Goal: Task Accomplishment & Management: Manage account settings

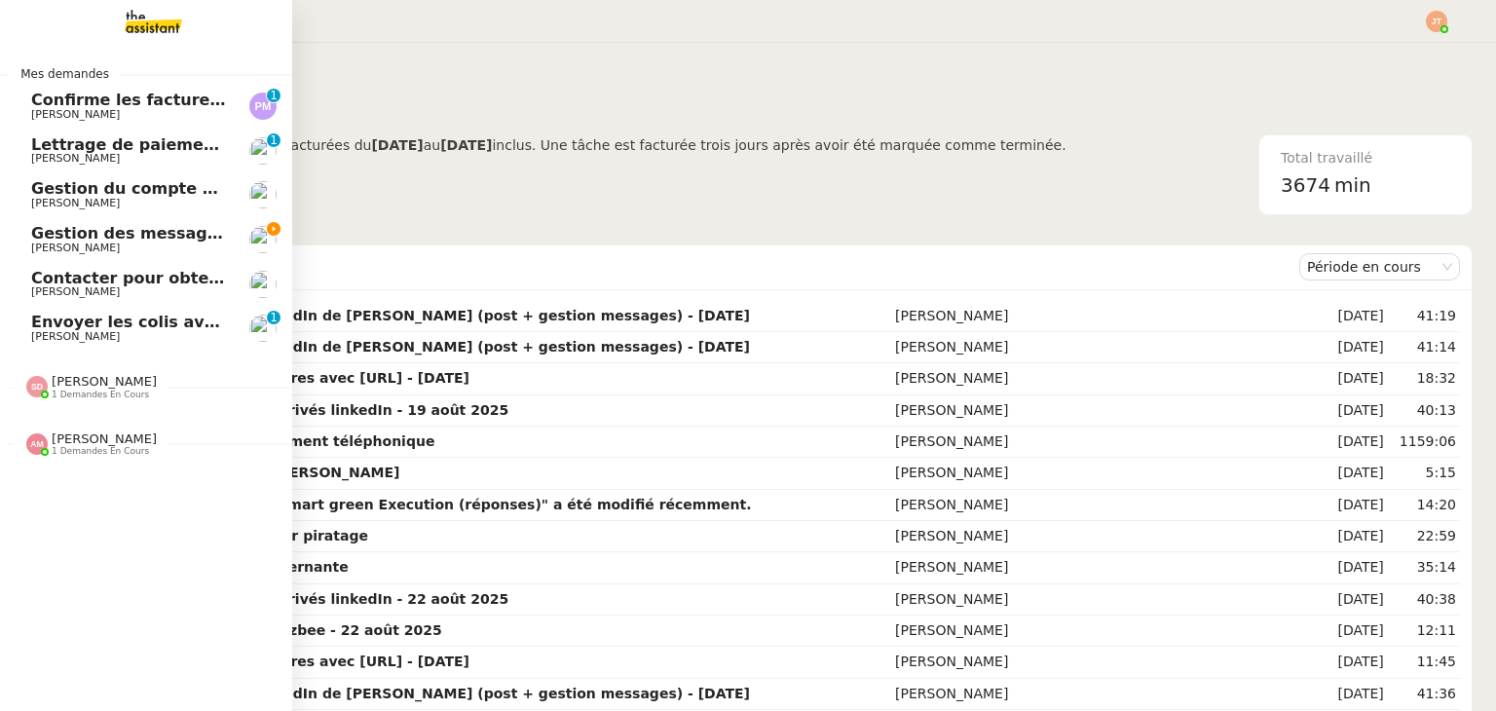
click at [58, 239] on span "Gestion des messages privés linkedIn - 28 août 2025" at bounding box center [263, 233] width 465 height 19
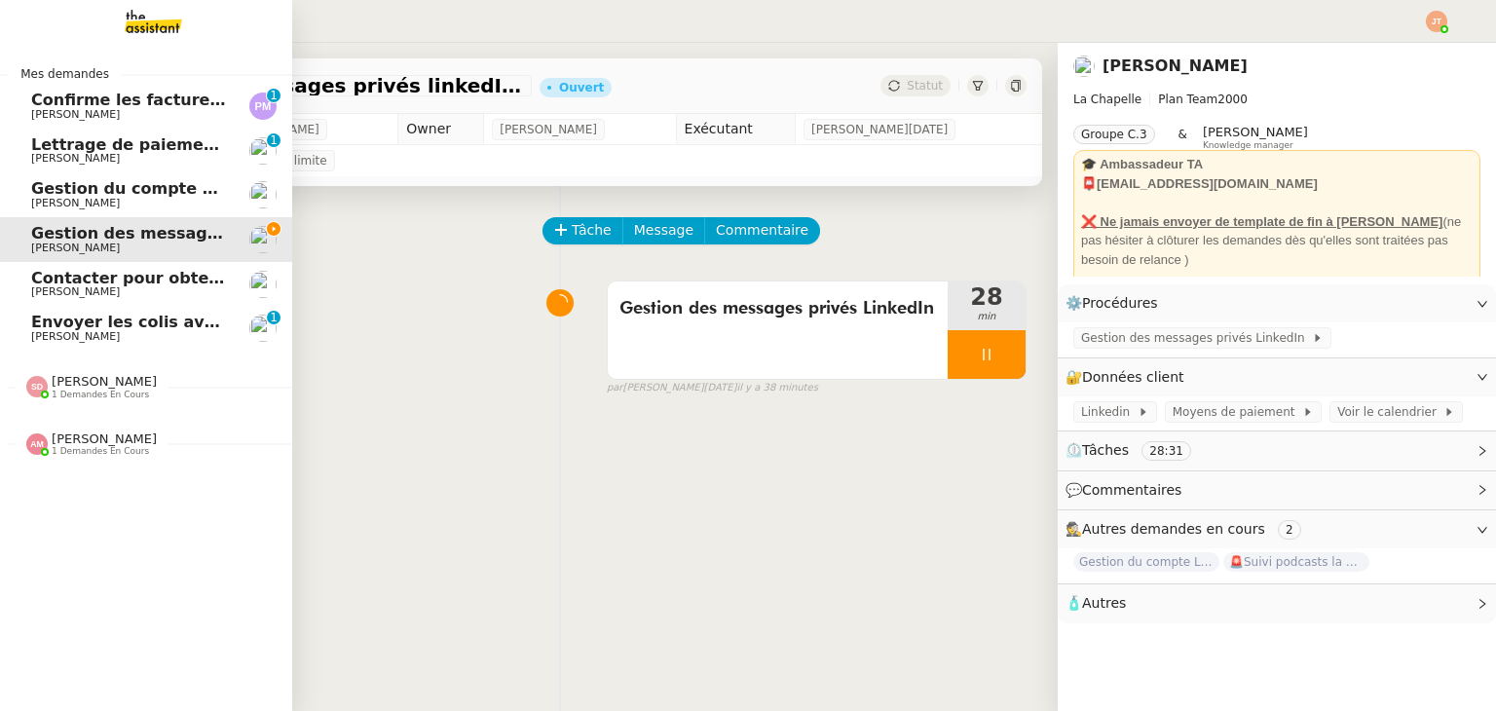
click at [86, 195] on span "Gestion du compte LinkedIn de [PERSON_NAME] (post + gestion messages) - [DATE]" at bounding box center [401, 188] width 740 height 19
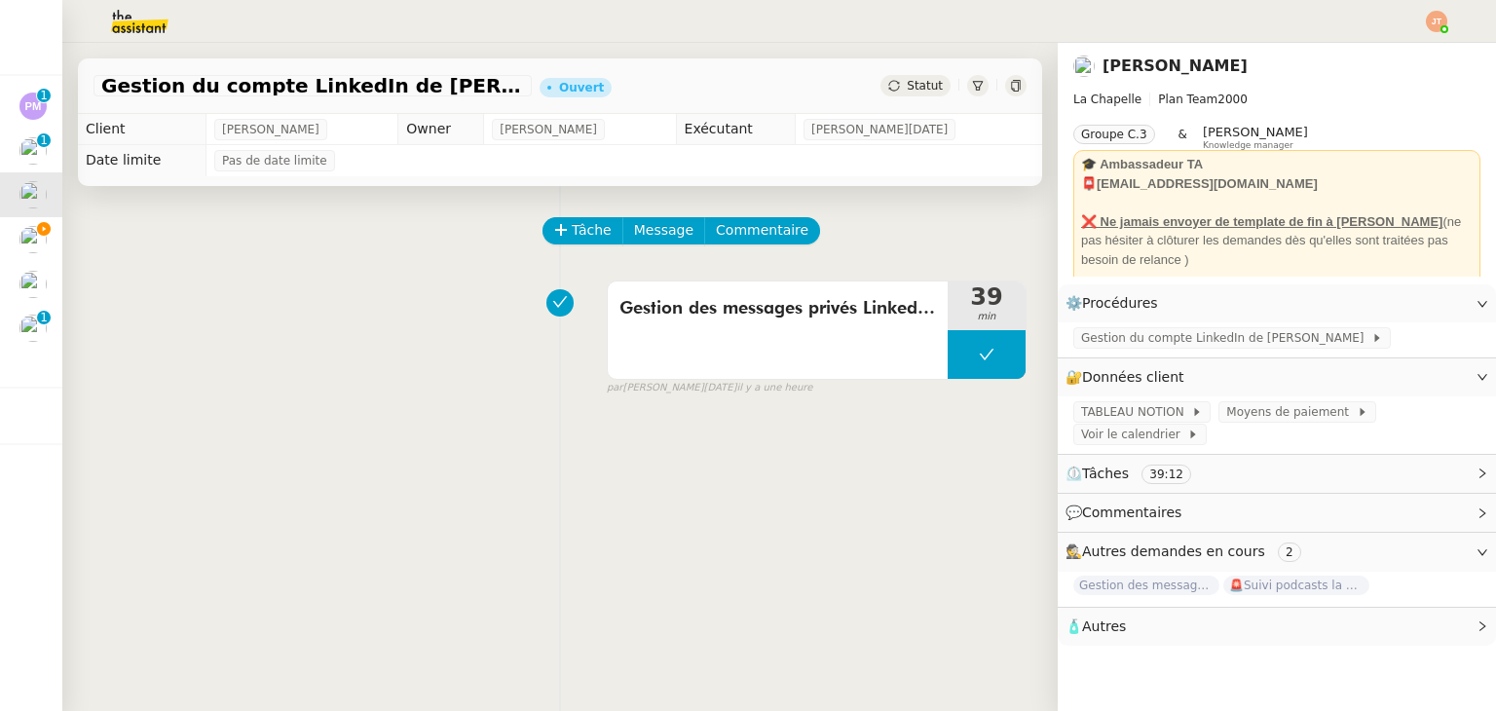
click at [300, 328] on div "Gestion des messages privés LinkedIn de [PERSON_NAME] 39 min false par [PERSON_…" at bounding box center [560, 334] width 933 height 125
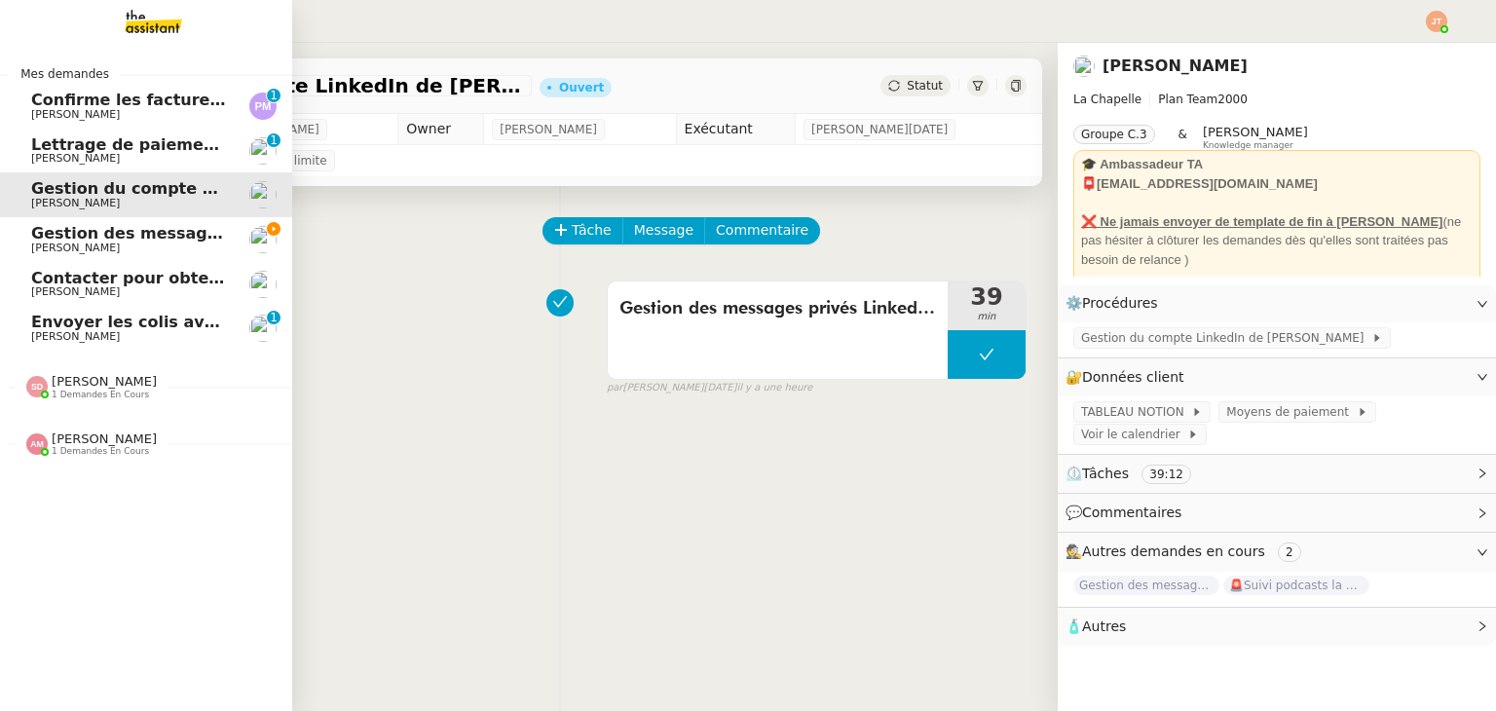
click at [76, 236] on span "Gestion des messages privés linkedIn - 28 août 2025" at bounding box center [263, 233] width 465 height 19
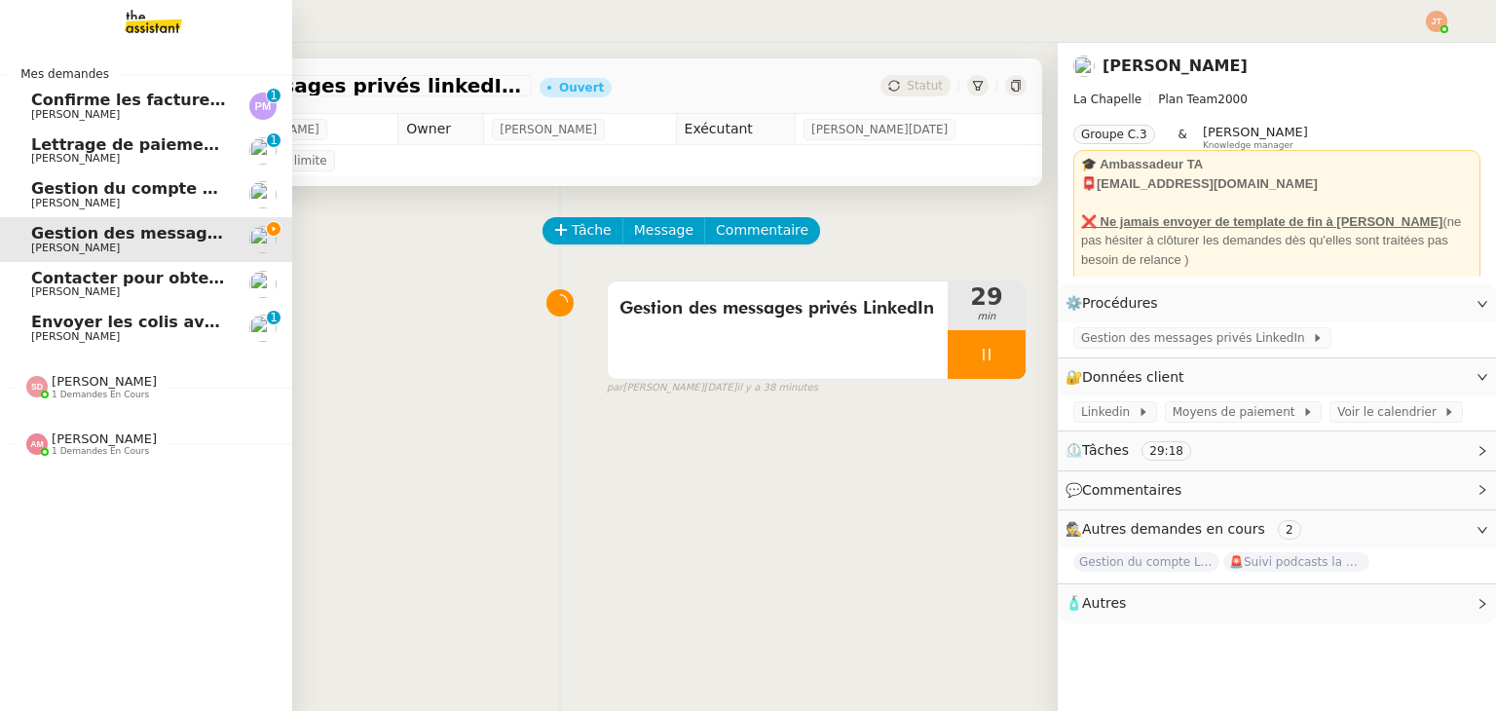
click at [120, 202] on span "[PERSON_NAME]" at bounding box center [129, 204] width 197 height 12
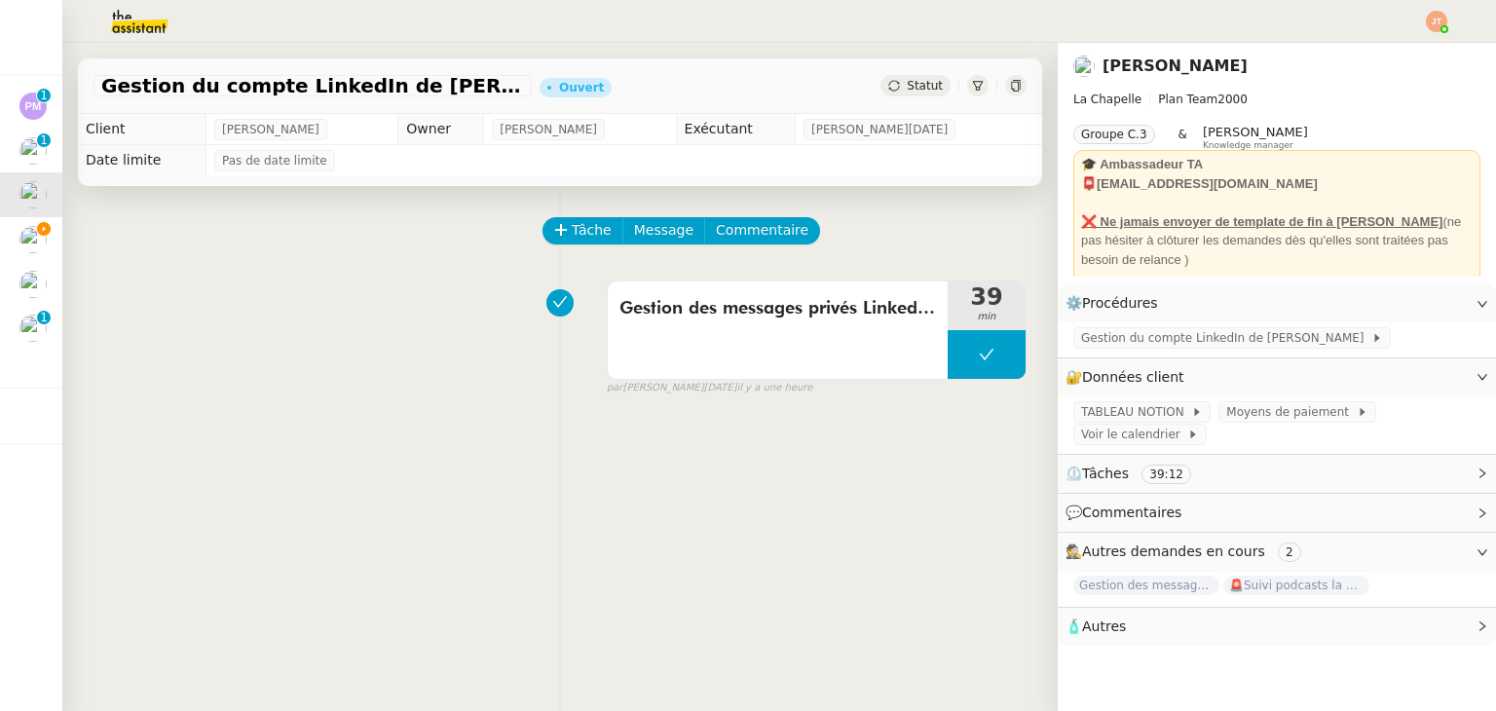
click at [162, 24] on img at bounding box center [124, 21] width 151 height 43
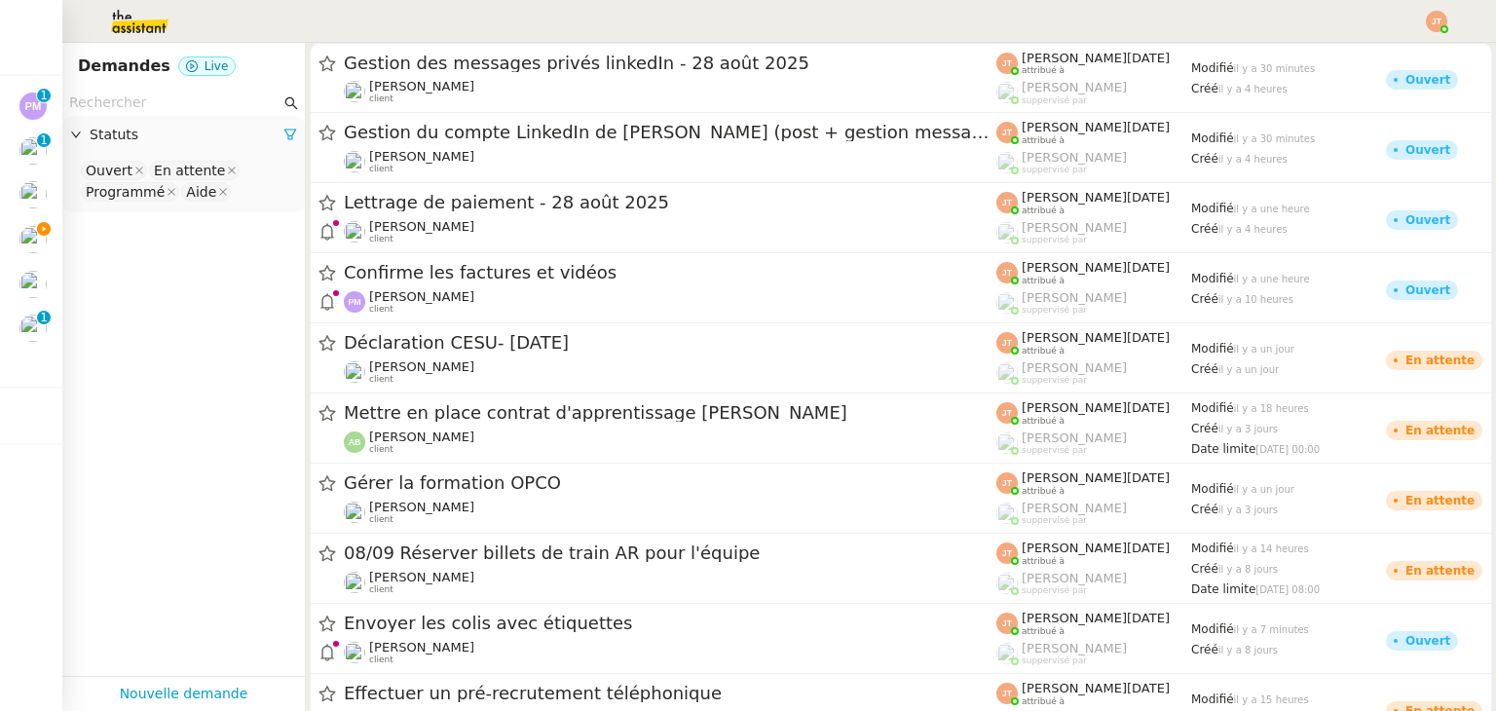
click at [169, 105] on input "text" at bounding box center [174, 103] width 211 height 22
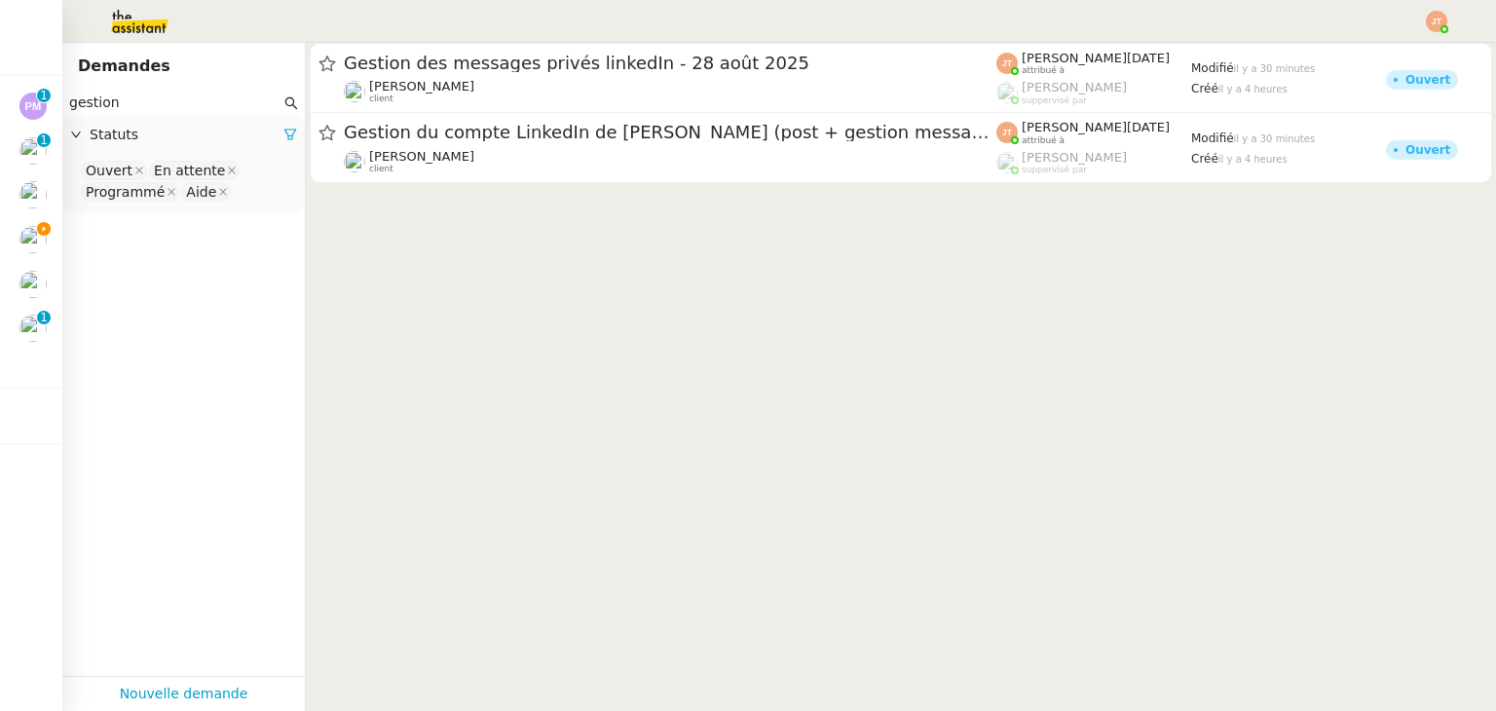
type input "gestion"
click at [283, 133] on icon at bounding box center [290, 135] width 14 height 14
click at [214, 148] on div "Statuts" at bounding box center [183, 135] width 243 height 38
click at [166, 170] on nz-select-top-control "Please select" at bounding box center [183, 171] width 211 height 24
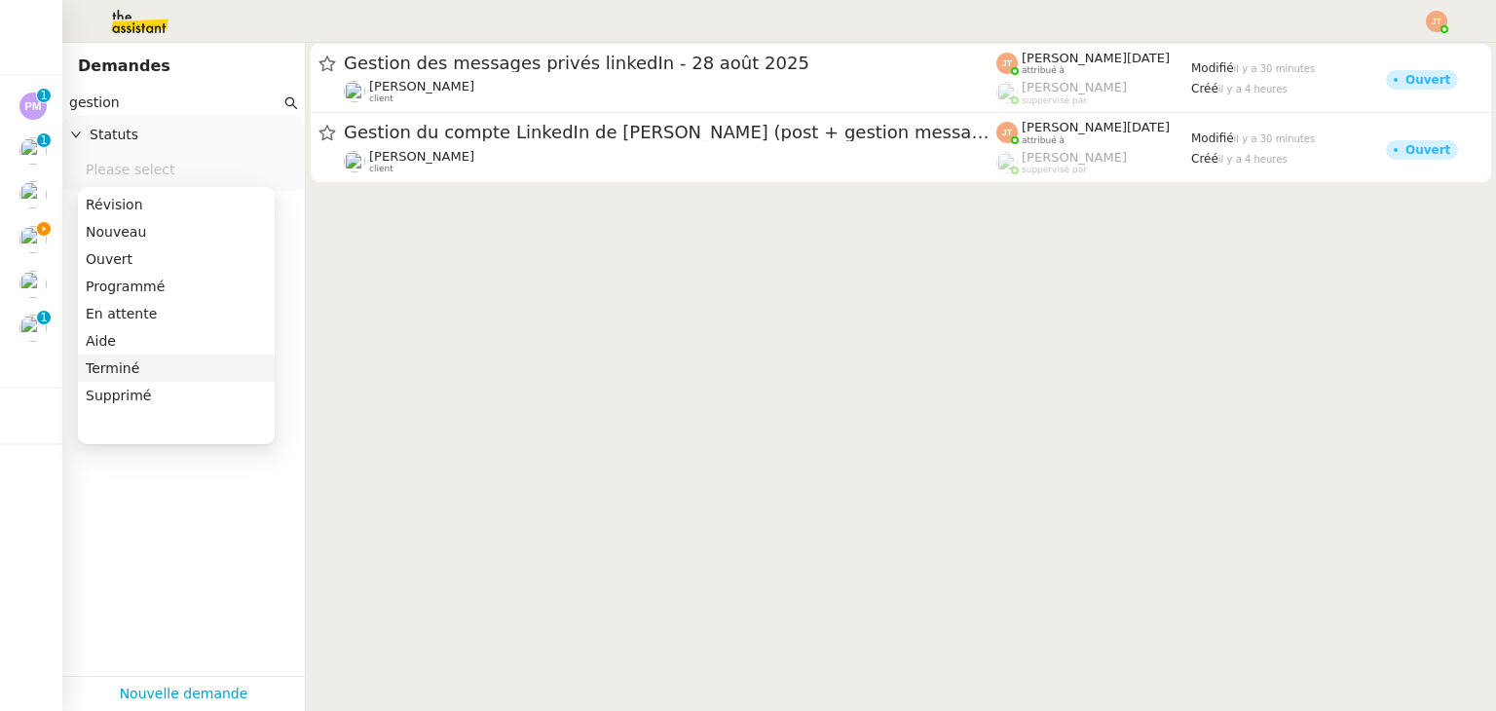
click at [123, 359] on div "Terminé" at bounding box center [176, 368] width 181 height 18
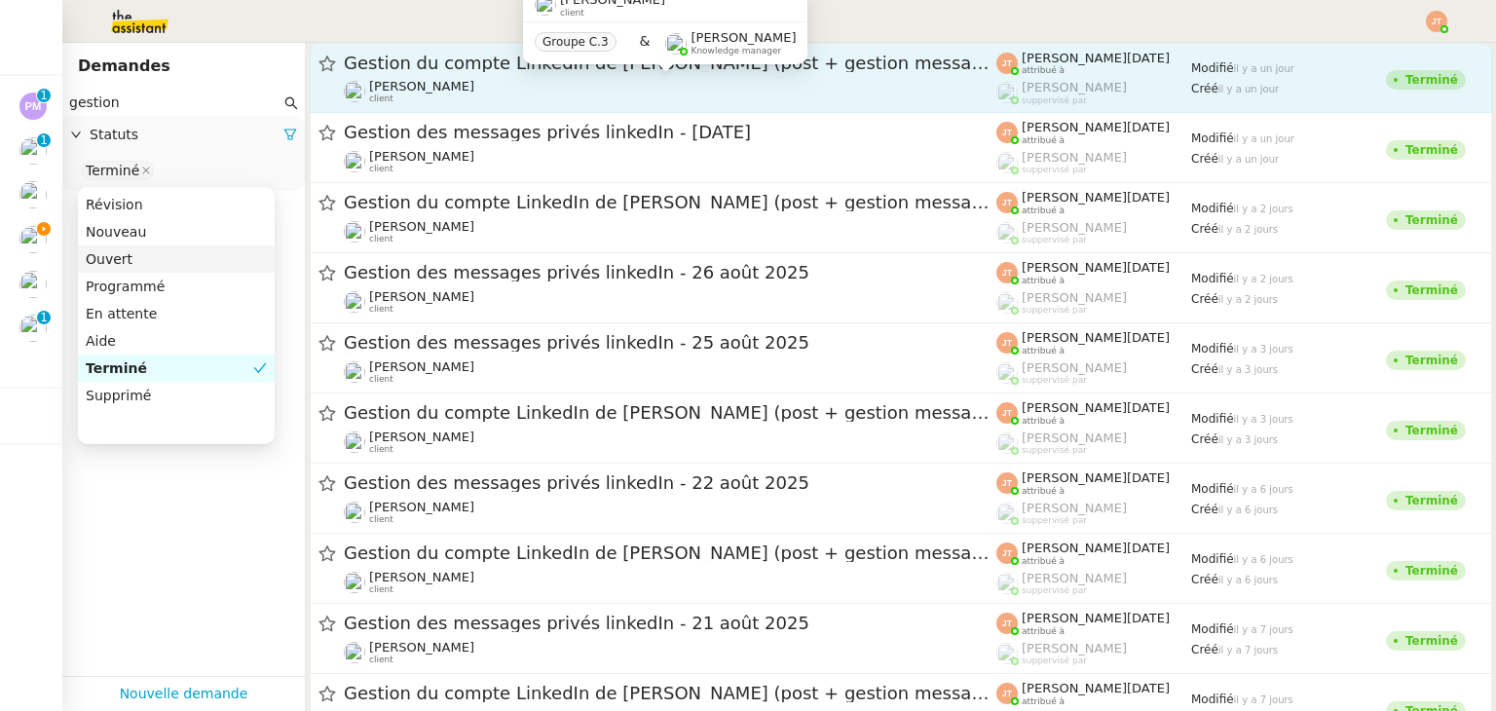
click at [468, 81] on div "[PERSON_NAME] client" at bounding box center [670, 91] width 653 height 25
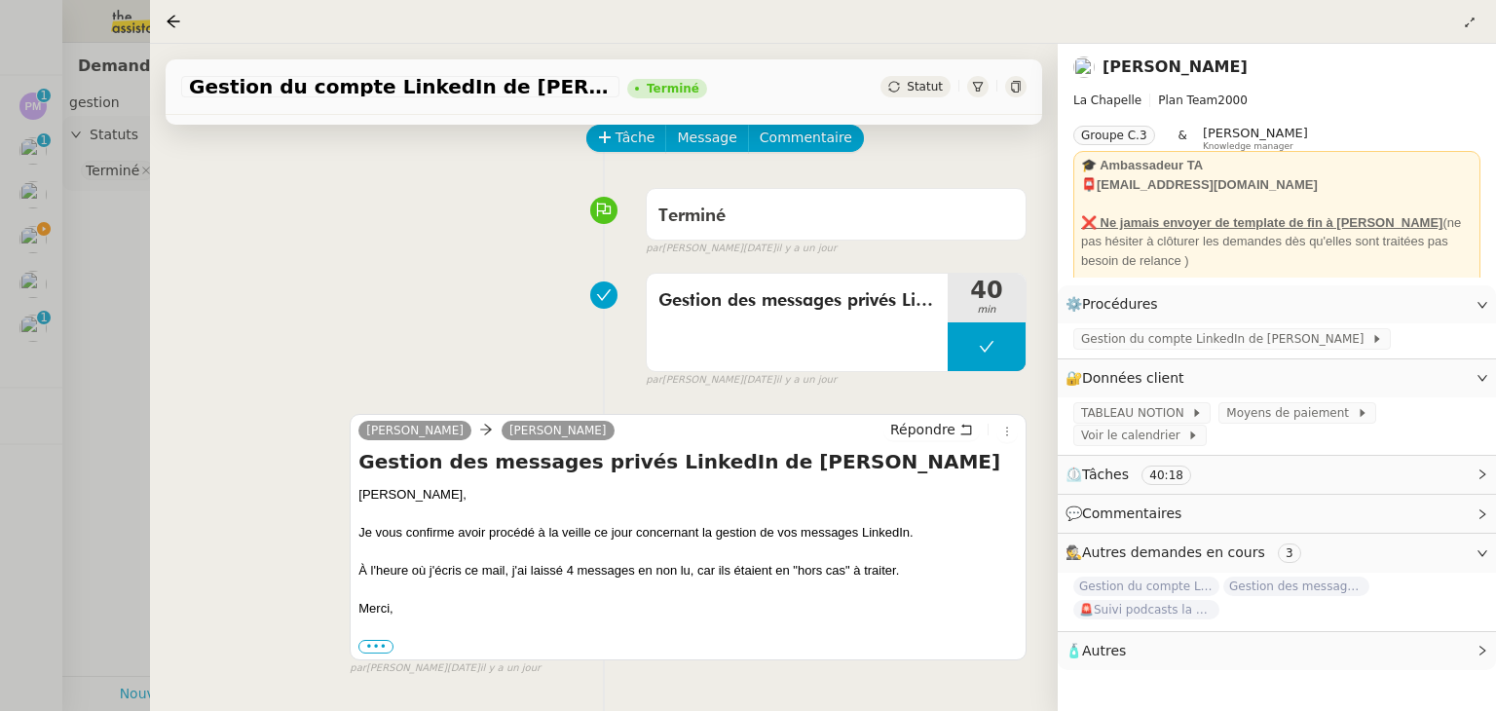
scroll to position [97, 0]
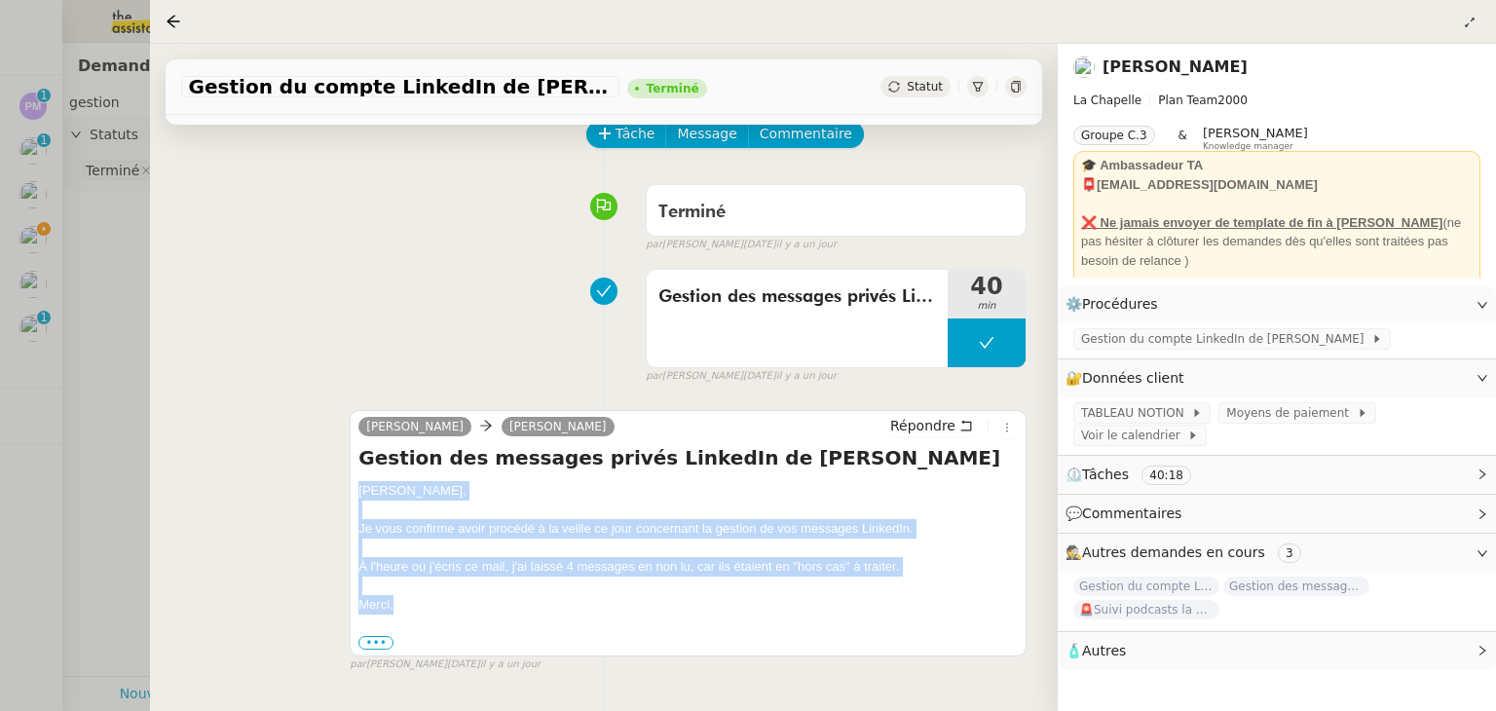
drag, startPoint x: 358, startPoint y: 492, endPoint x: 402, endPoint y: 594, distance: 111.3
click at [402, 599] on div "[PERSON_NAME] Répondre Gestion des messages privés LinkedIn de [PERSON_NAME], J…" at bounding box center [688, 533] width 677 height 246
copy div "[PERSON_NAME], Je vous confirme avoir procédé à la veille ce jour concernant la…"
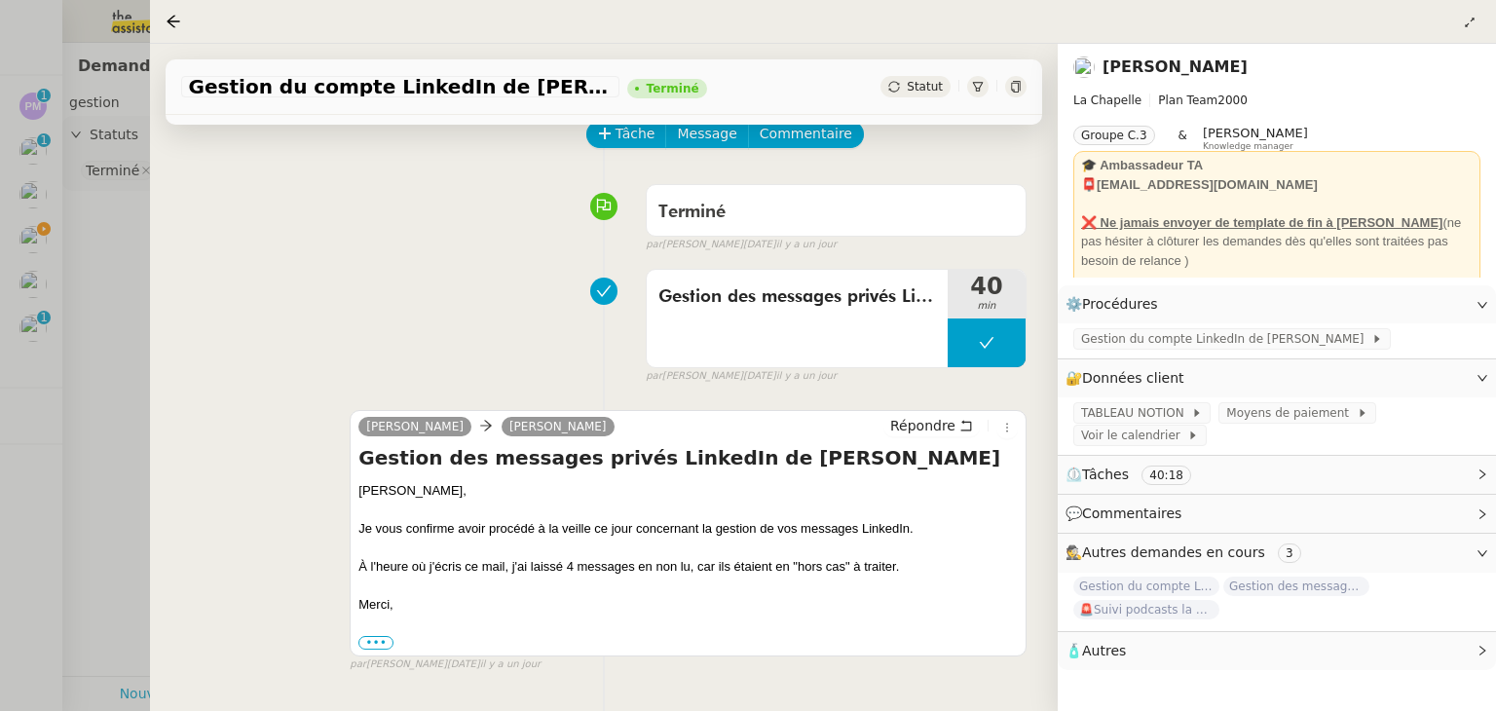
click at [133, 275] on div at bounding box center [748, 355] width 1496 height 711
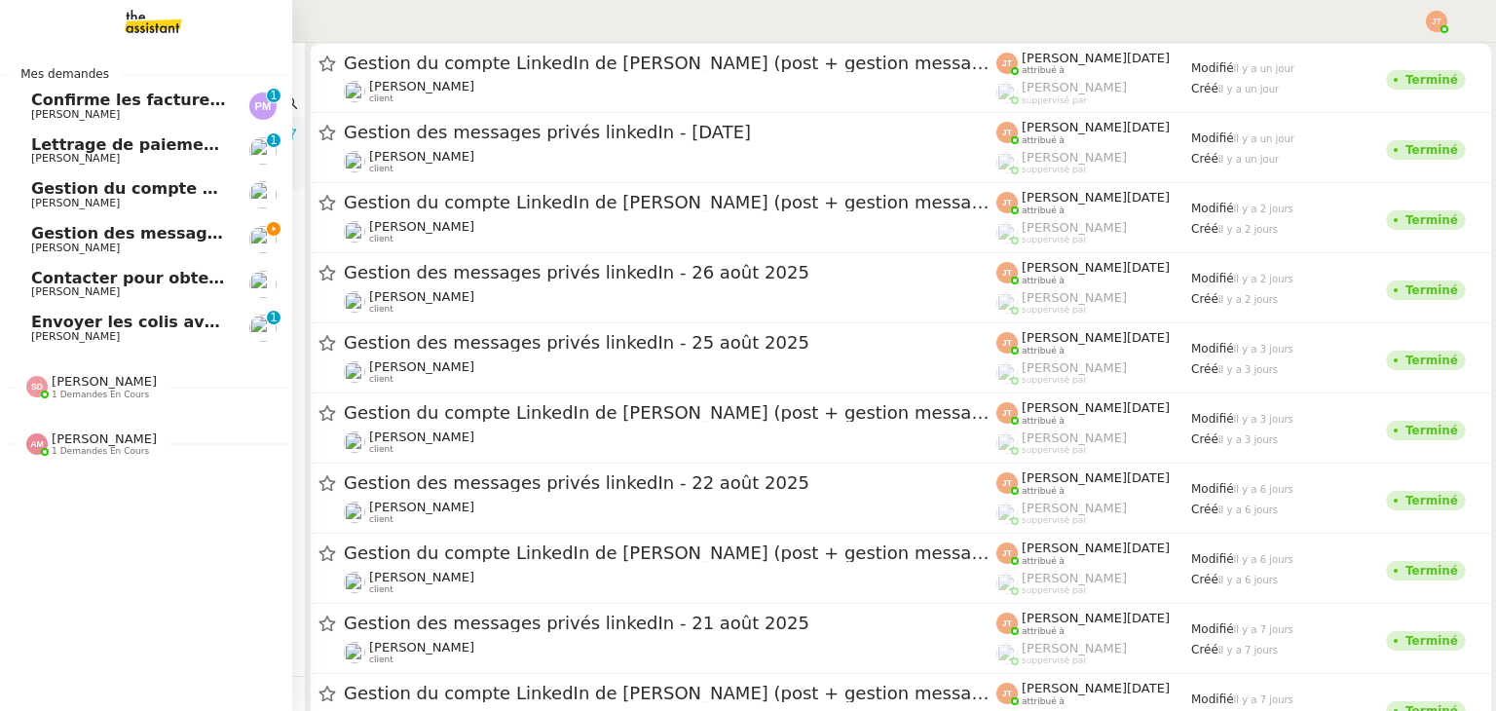
click at [58, 194] on span "Gestion du compte LinkedIn de [PERSON_NAME] (post + gestion messages) - [DATE]" at bounding box center [401, 188] width 740 height 19
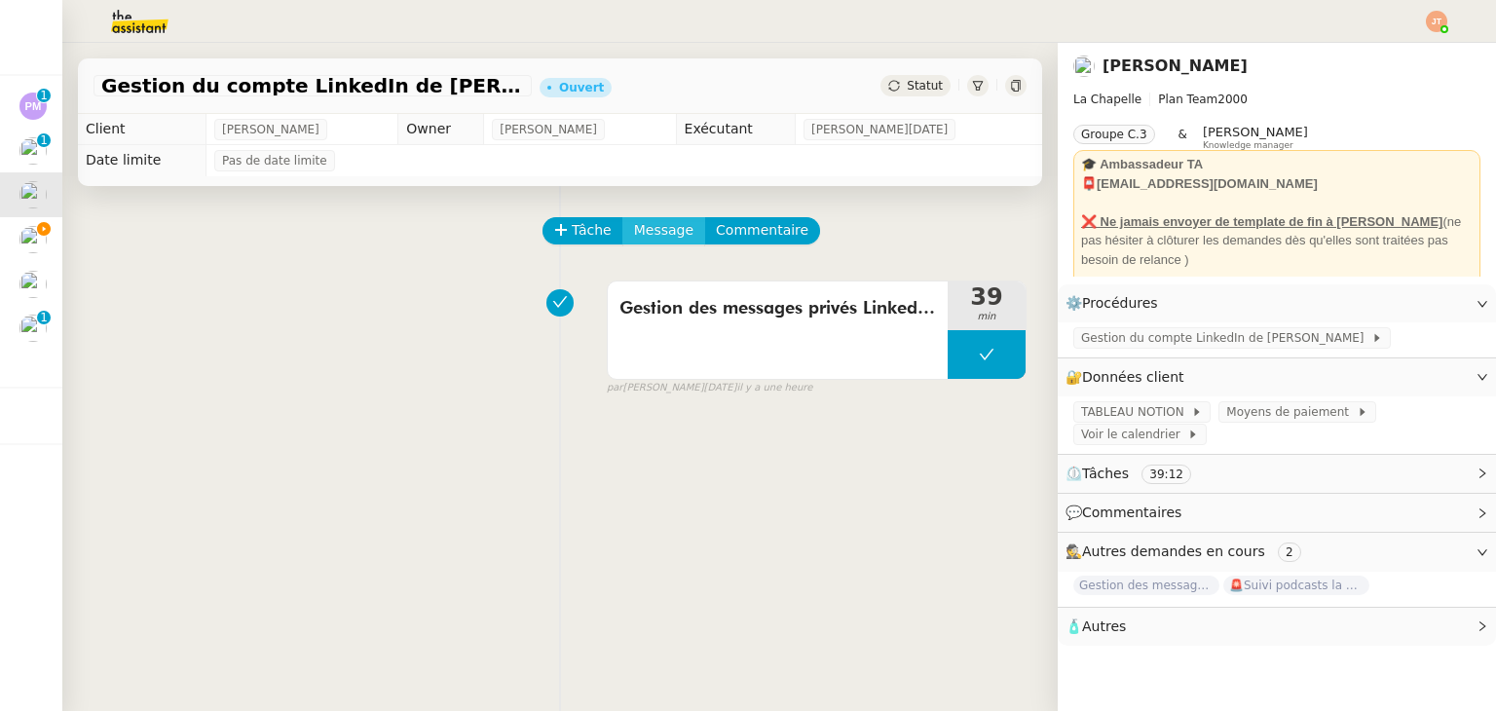
click at [634, 241] on span "Message" at bounding box center [663, 230] width 59 height 22
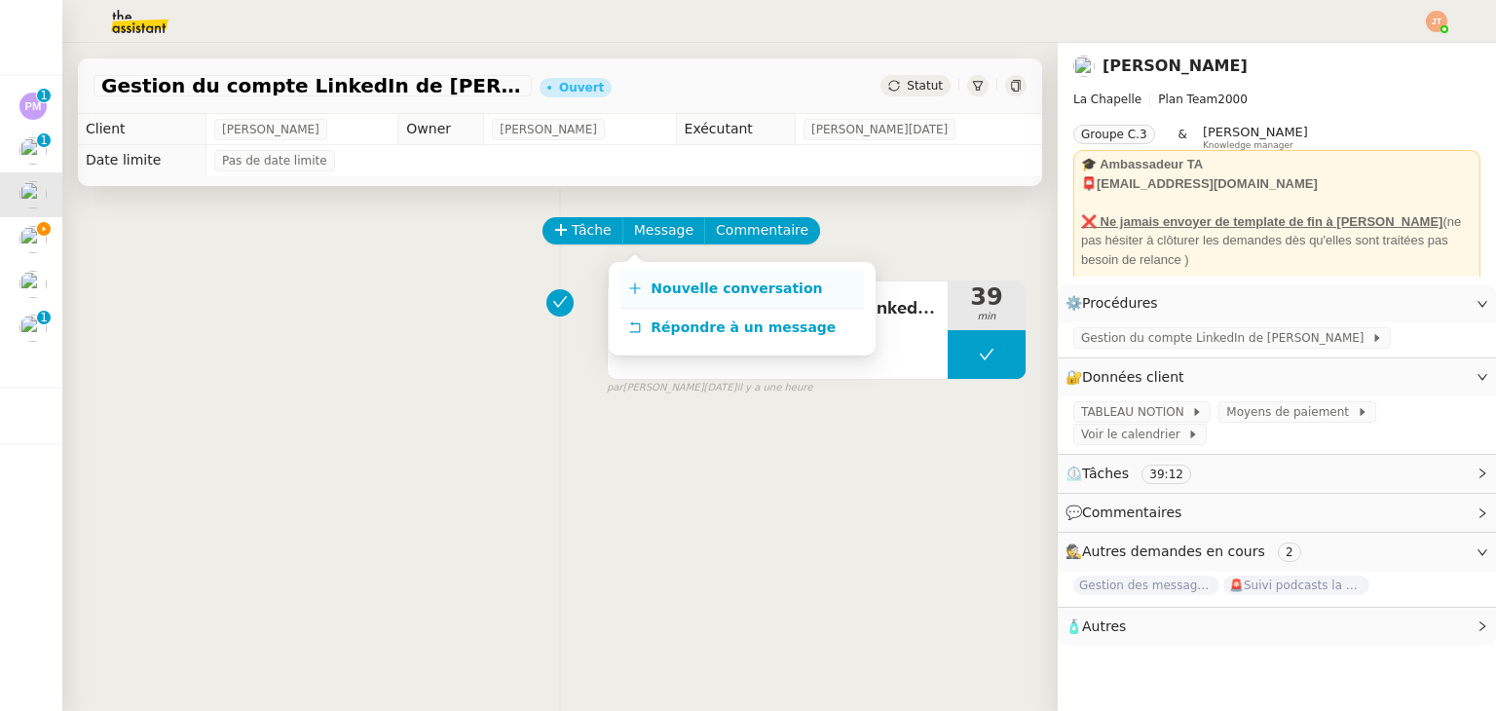
click at [651, 281] on span "Nouvelle conversation" at bounding box center [736, 289] width 171 height 16
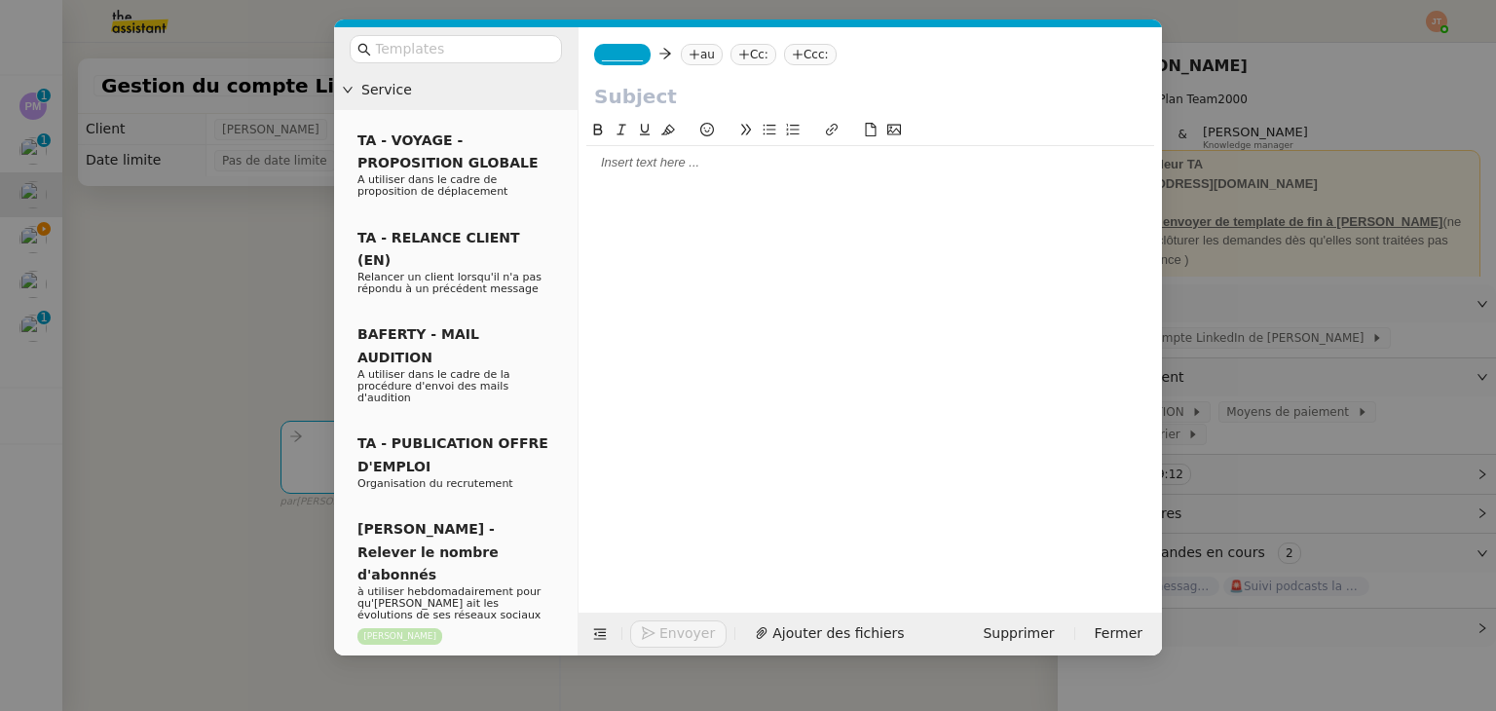
click at [623, 165] on div at bounding box center [870, 163] width 568 height 18
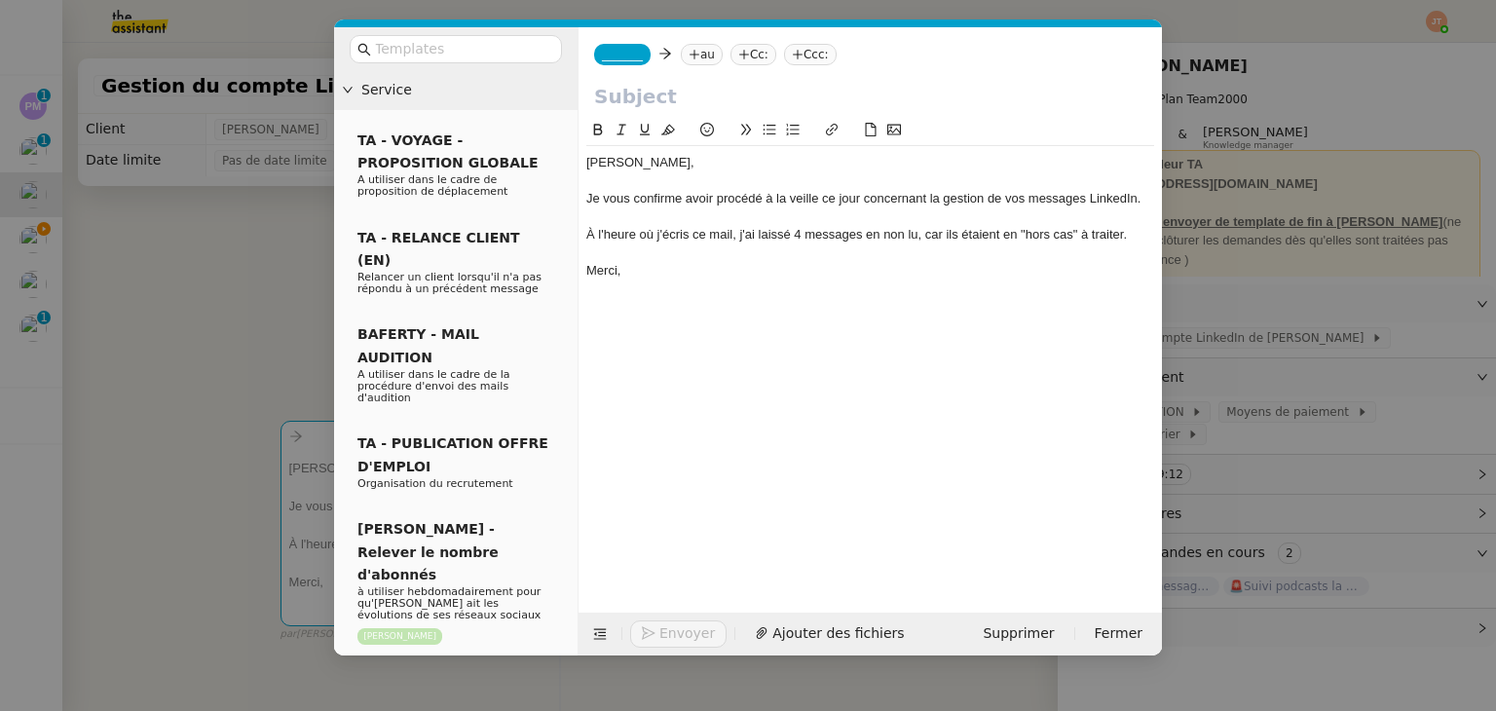
click at [801, 234] on div "À l'heure où j'écris ce mail, j'ai laissé 4 messages en non lu, car ils étaient…" at bounding box center [870, 235] width 568 height 18
click at [183, 325] on nz-modal-container "Service TA - VOYAGE - PROPOSITION GLOBALE A utiliser dans le cadre de propositi…" at bounding box center [748, 355] width 1496 height 711
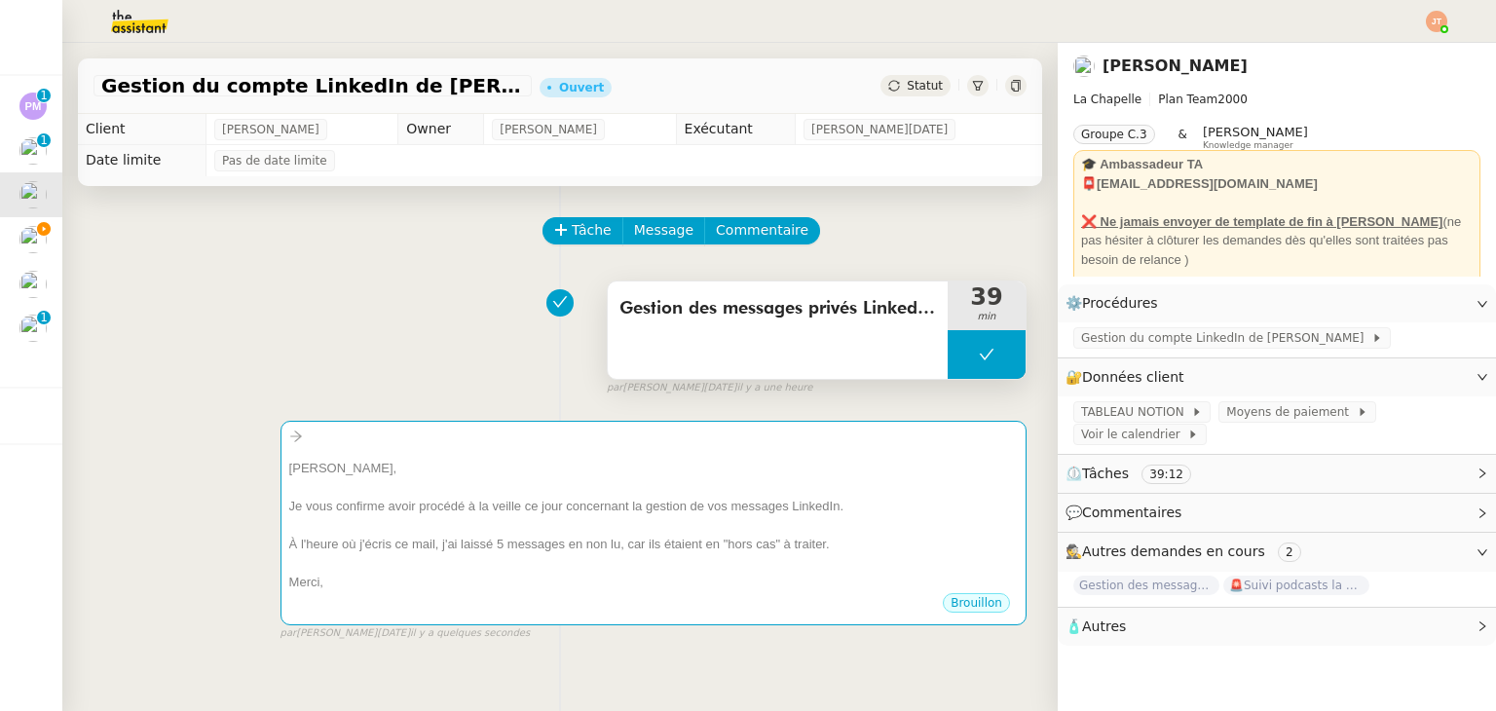
click at [796, 338] on div "Gestion des messages privés LinkedIn de [PERSON_NAME]" at bounding box center [778, 329] width 340 height 97
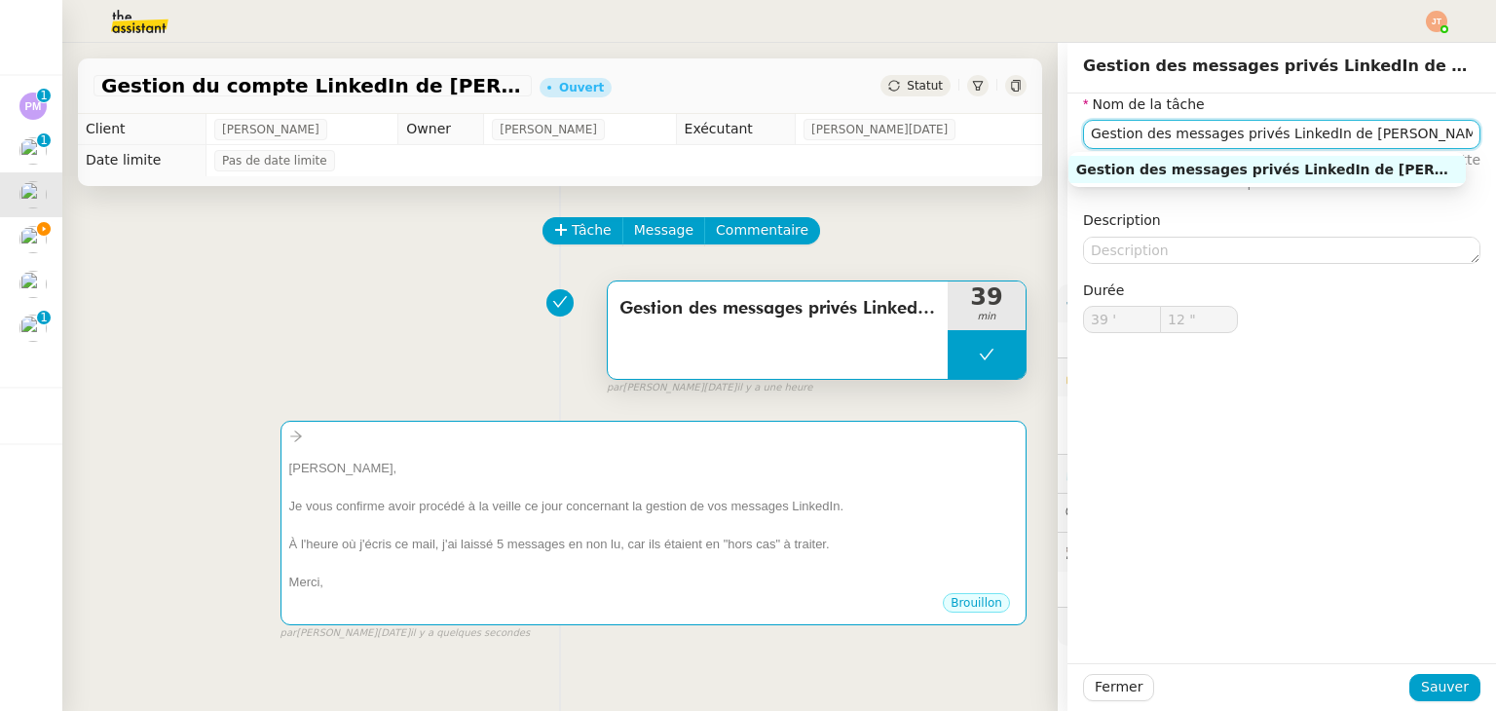
drag, startPoint x: 1370, startPoint y: 132, endPoint x: 1048, endPoint y: 139, distance: 322.5
click at [1050, 141] on app-ticket "Gestion du compte LinkedIn de [PERSON_NAME] (post + gestion messages) - [DATE] …" at bounding box center [779, 377] width 1434 height 668
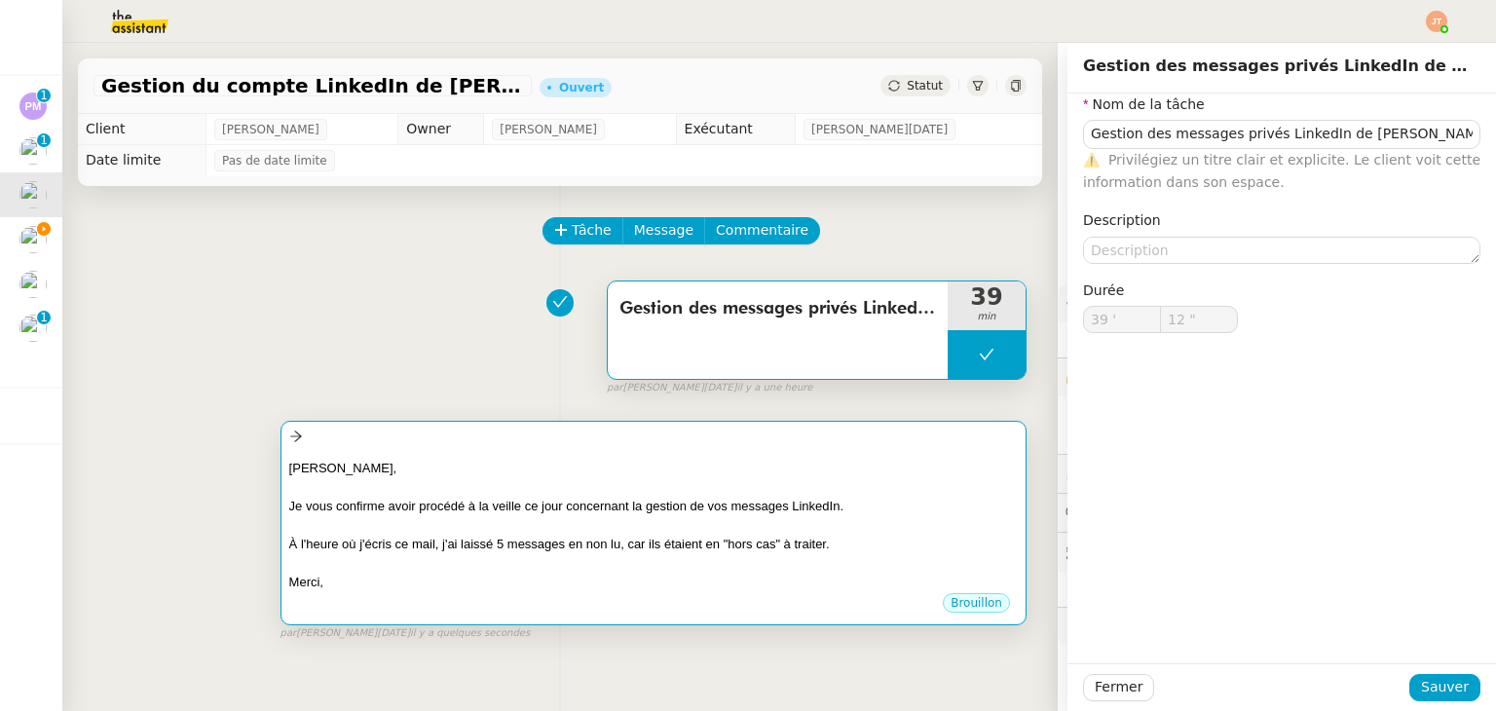
click at [472, 472] on div "[PERSON_NAME]," at bounding box center [653, 468] width 729 height 19
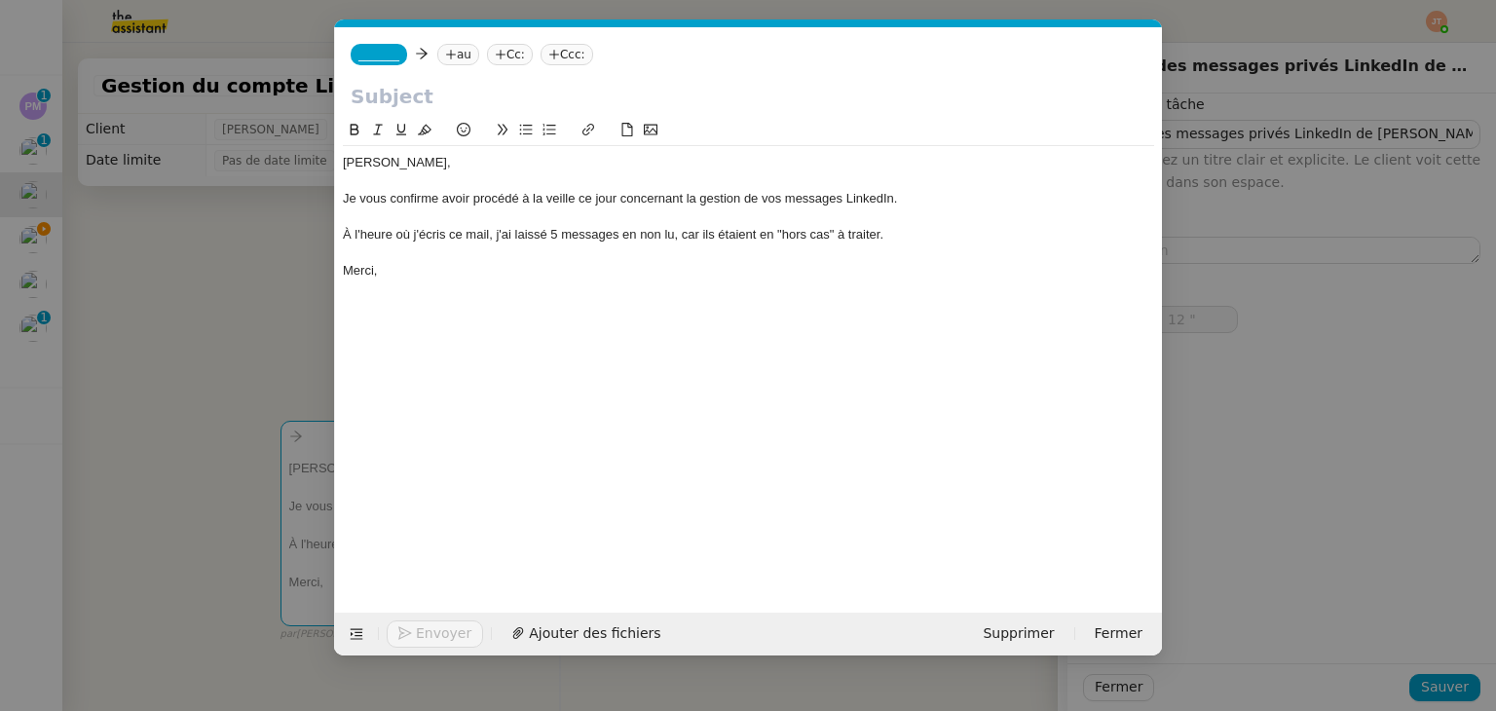
scroll to position [0, 41]
click at [506, 98] on input "text" at bounding box center [749, 96] width 796 height 29
paste input "Gestion des messages privés LinkedIn de [PERSON_NAME]"
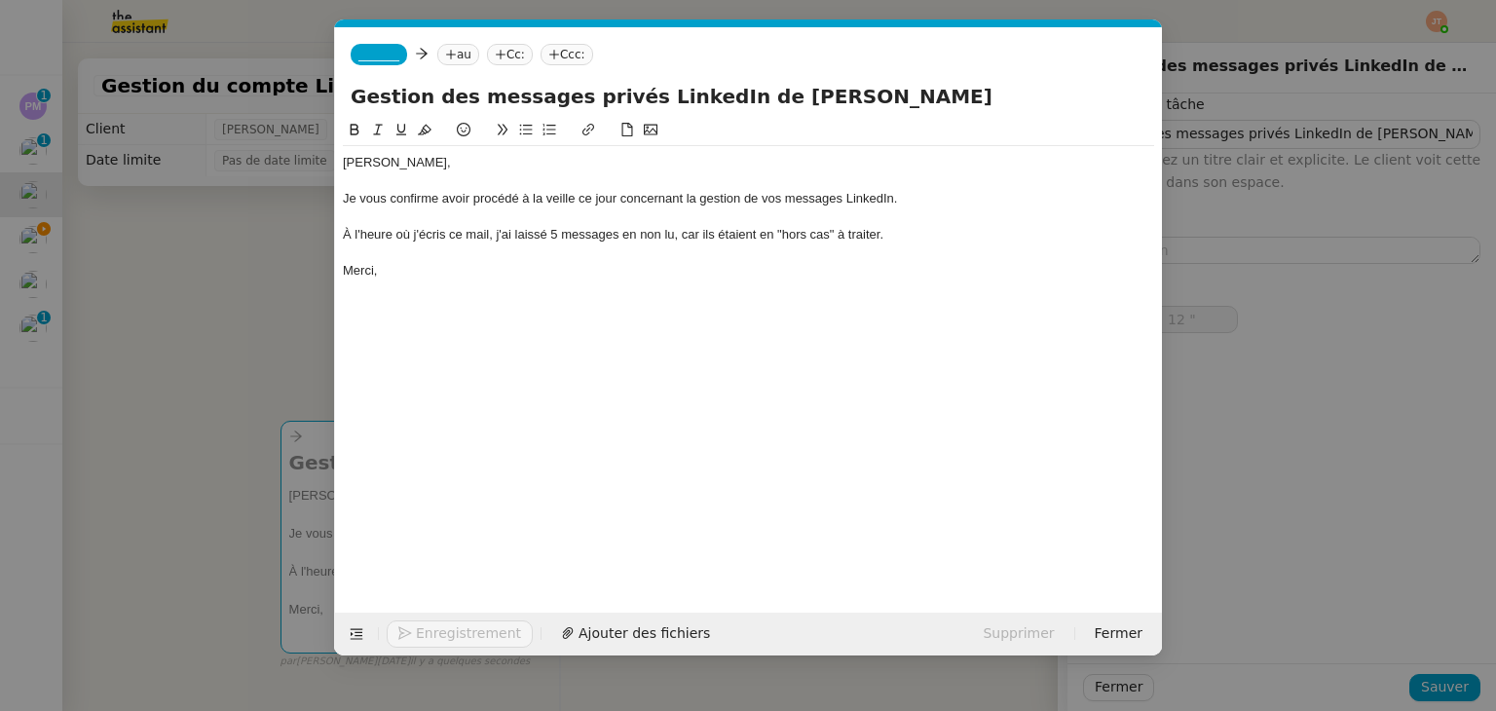
type input "Gestion des messages privés LinkedIn de [PERSON_NAME]"
click at [467, 56] on nz-tag "au" at bounding box center [458, 54] width 42 height 21
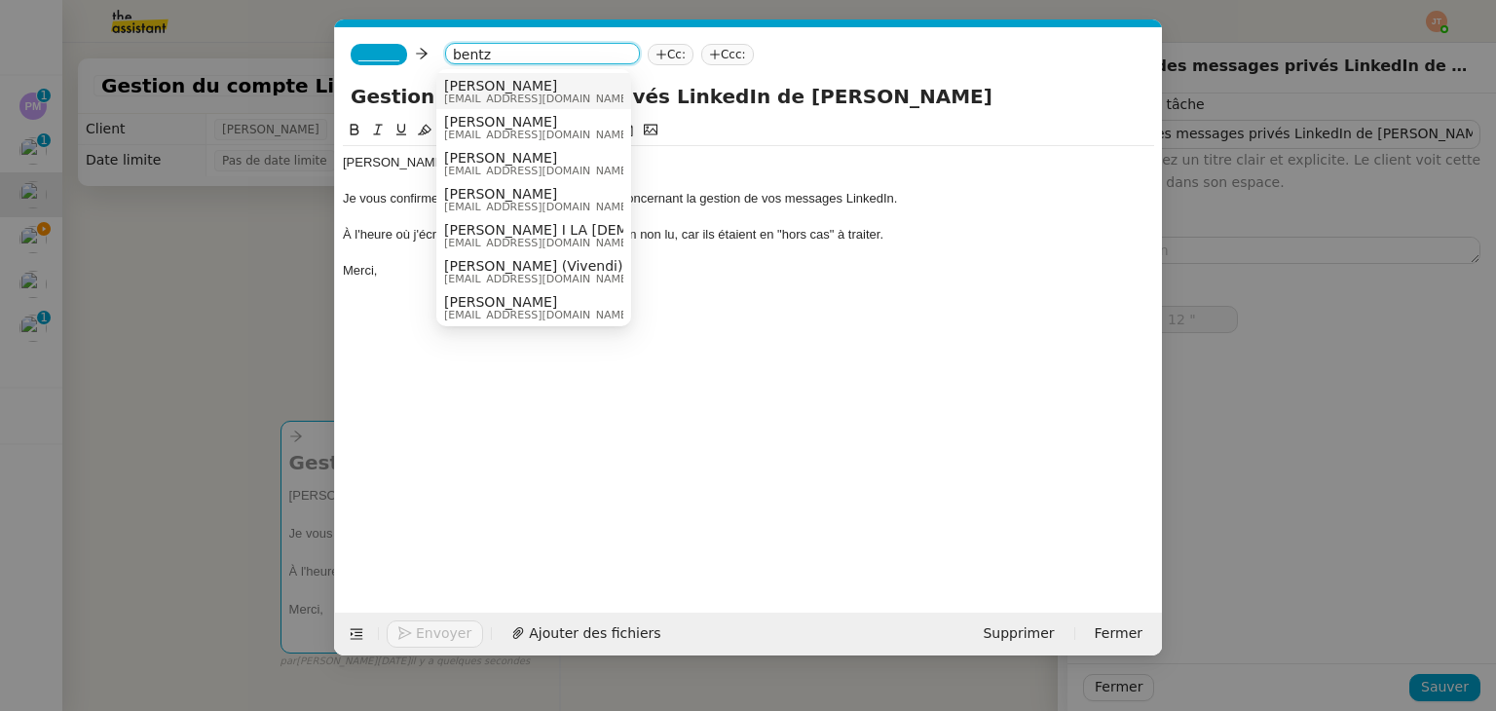
type input "bentz"
click at [483, 95] on span "[EMAIL_ADDRESS][DOMAIN_NAME]" at bounding box center [537, 99] width 187 height 11
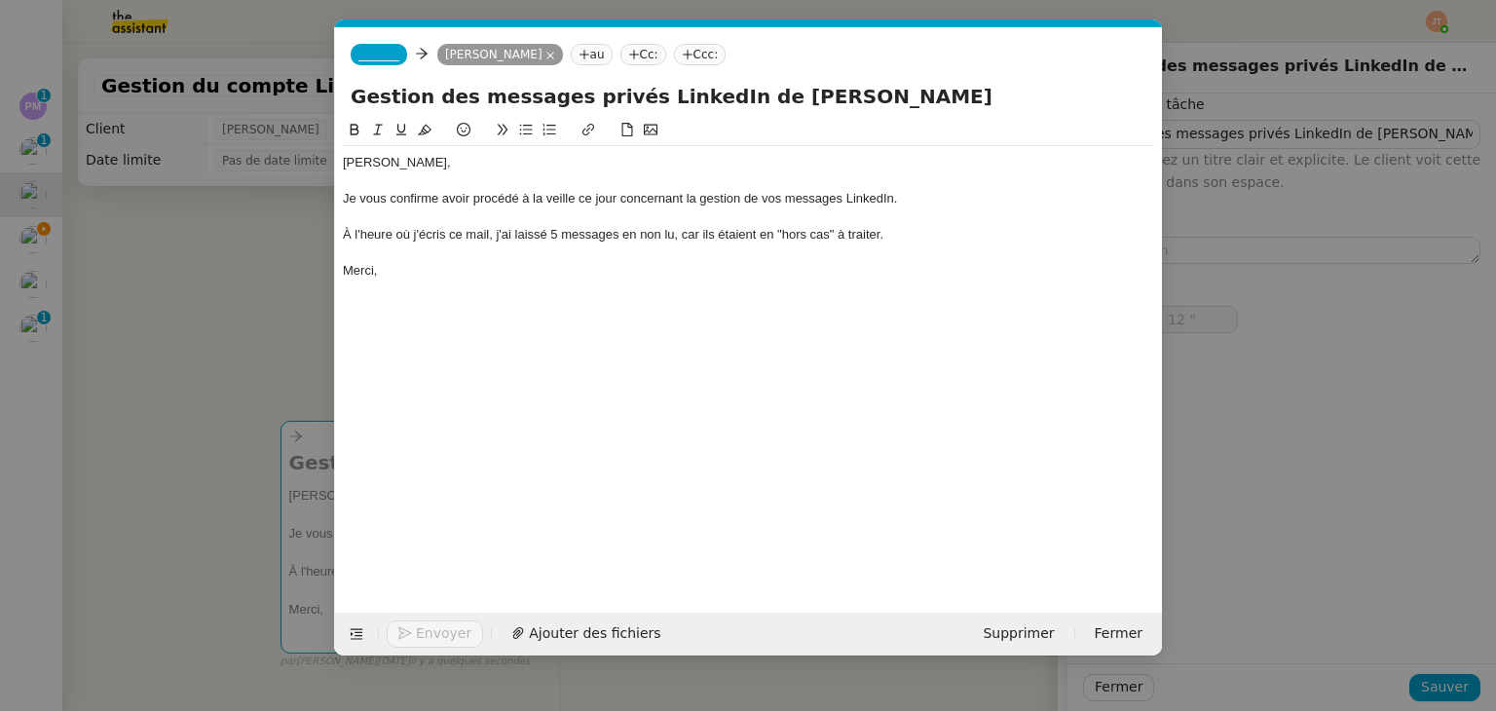
click at [393, 53] on nz-tag "_______" at bounding box center [379, 54] width 56 height 21
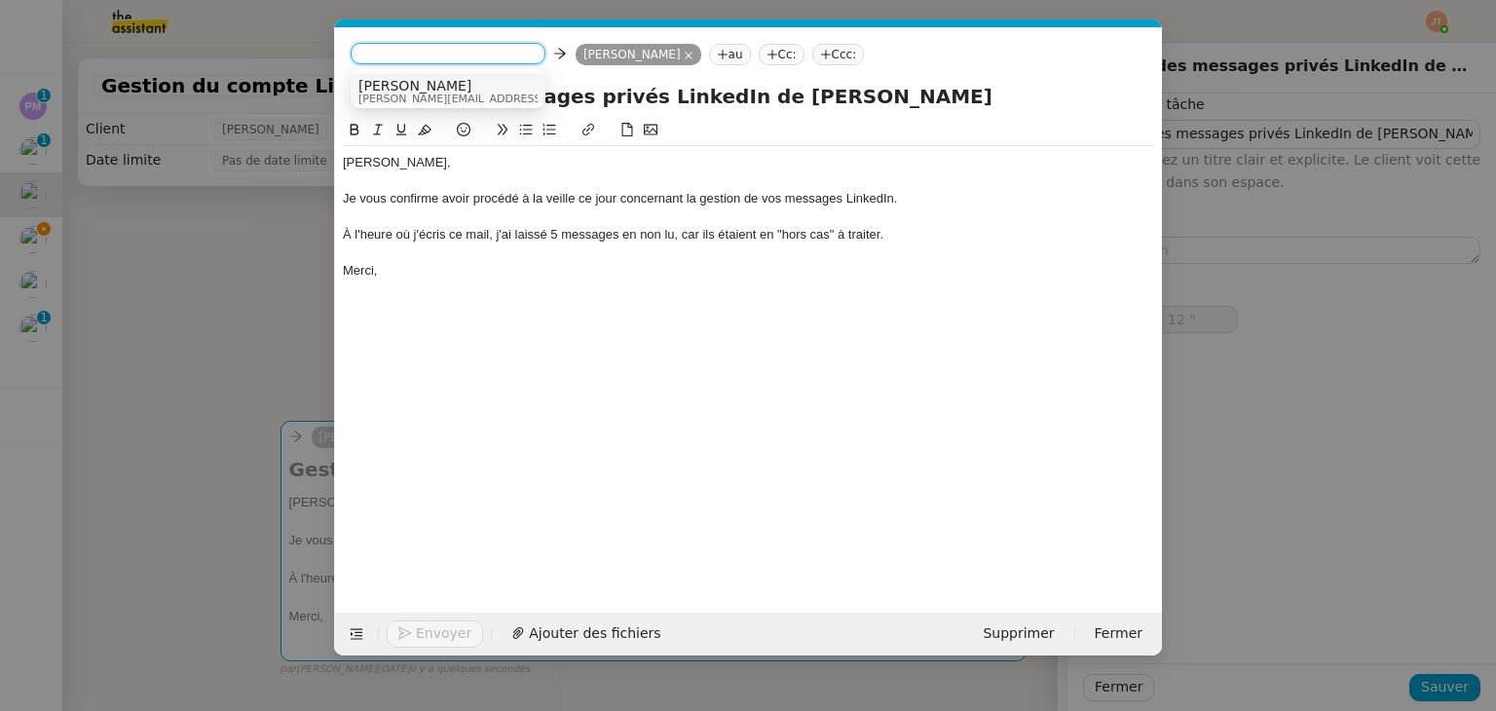
click at [396, 94] on span "[PERSON_NAME][EMAIL_ADDRESS][DOMAIN_NAME]" at bounding box center [496, 99] width 277 height 11
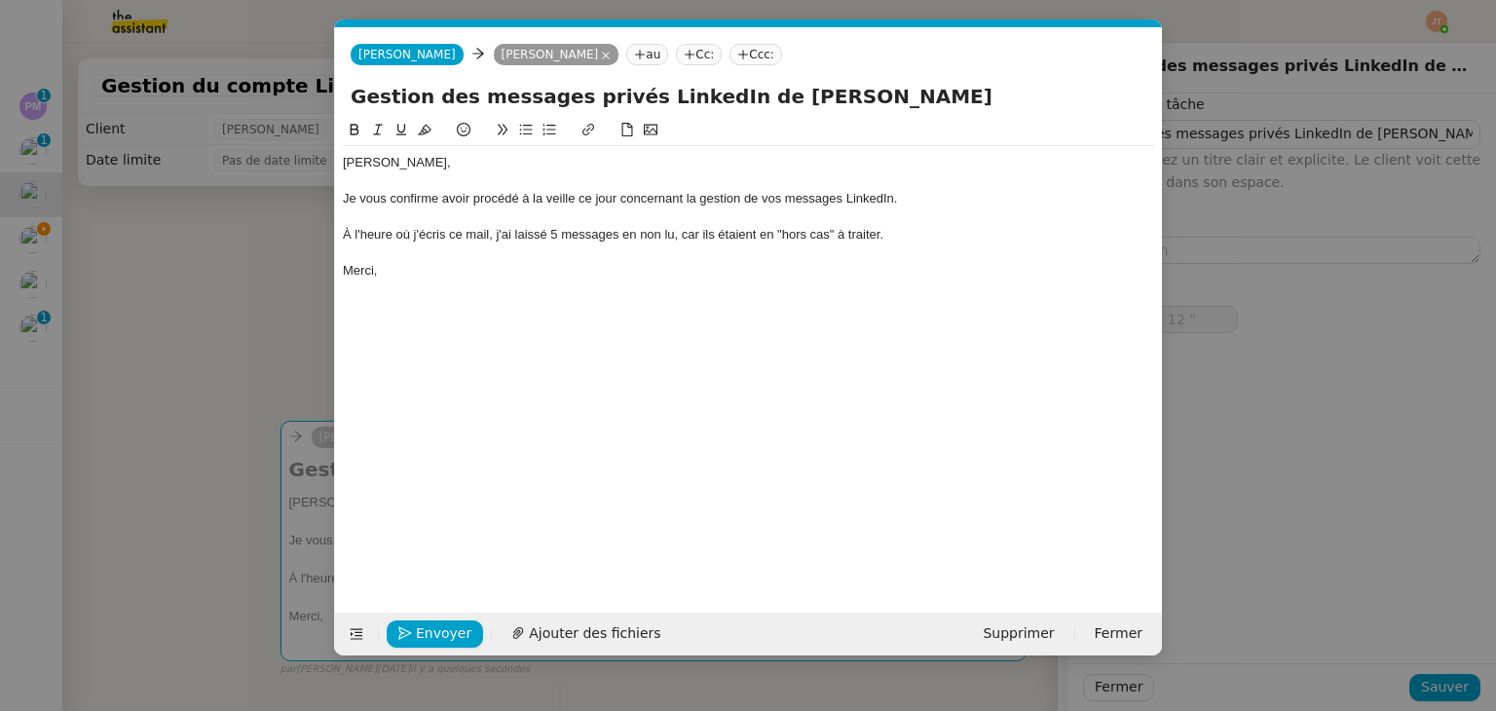
click at [423, 281] on div "[PERSON_NAME], Je vous confirme avoir procédé à la veille ce jour concernant la…" at bounding box center [748, 216] width 811 height 141
click at [429, 643] on span "Envoyer" at bounding box center [444, 633] width 56 height 22
click at [429, 643] on span "Confirmer l'envoi" at bounding box center [474, 633] width 117 height 22
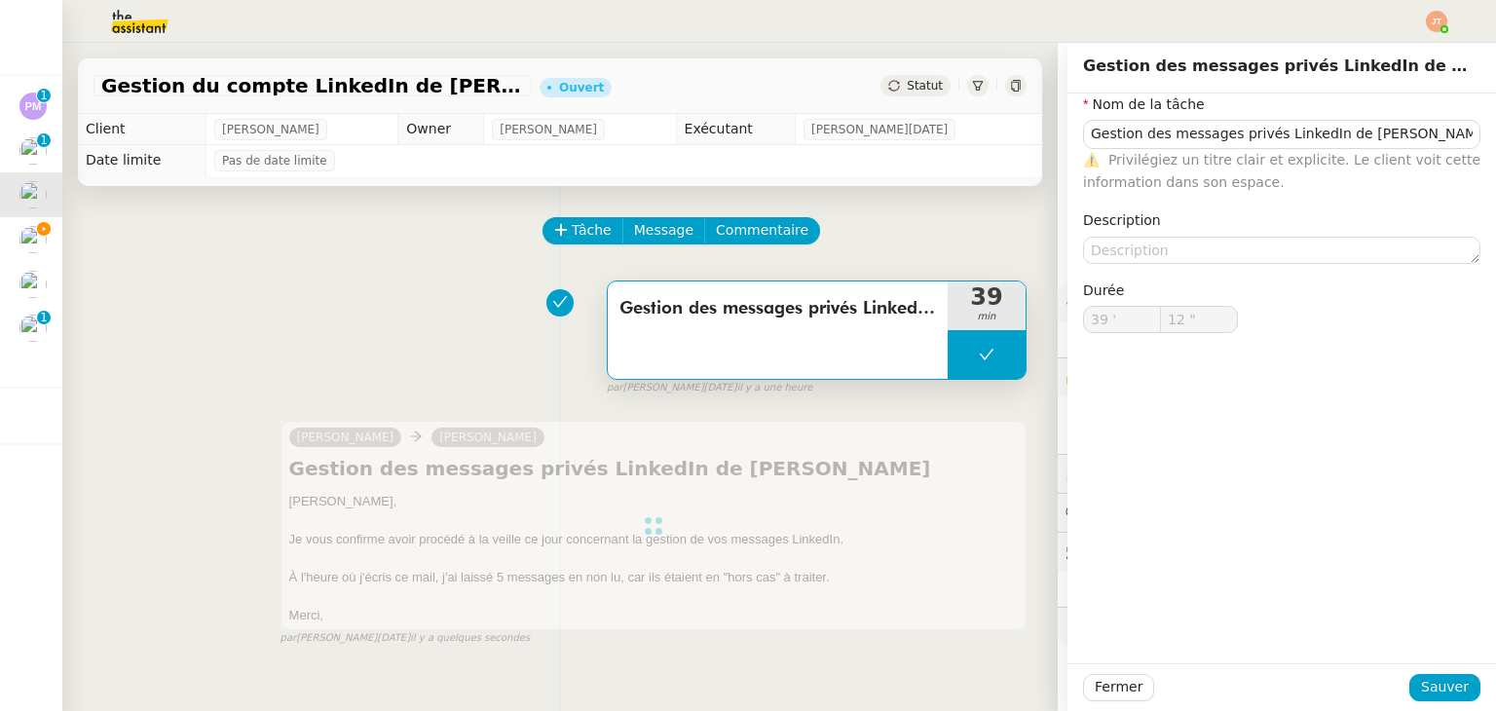
type input "Gestion des messages privés LinkedIn de [PERSON_NAME]"
type input "39 '"
type input "12 ""
click at [1095, 693] on span "Fermer" at bounding box center [1119, 687] width 48 height 22
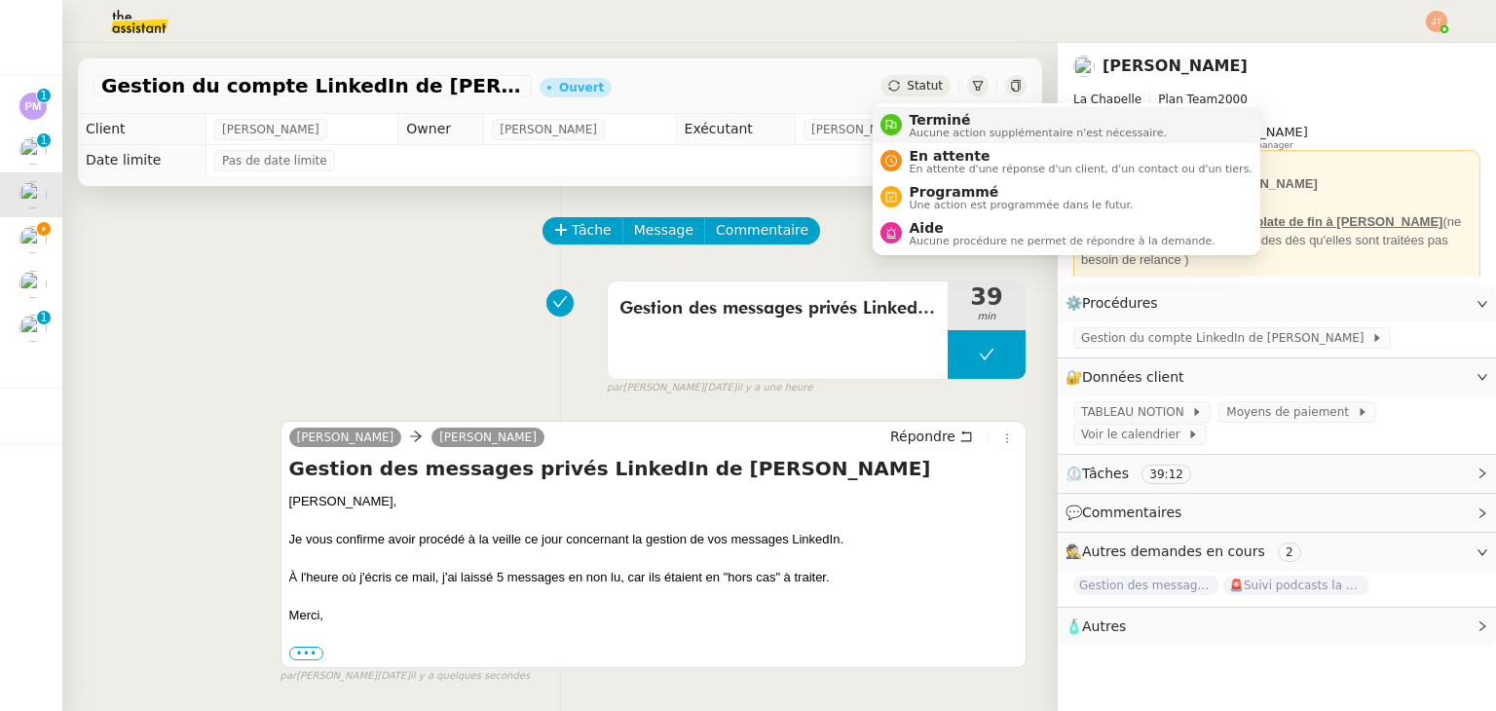
click at [916, 128] on span "Aucune action supplémentaire n'est nécessaire." at bounding box center [1038, 133] width 257 height 11
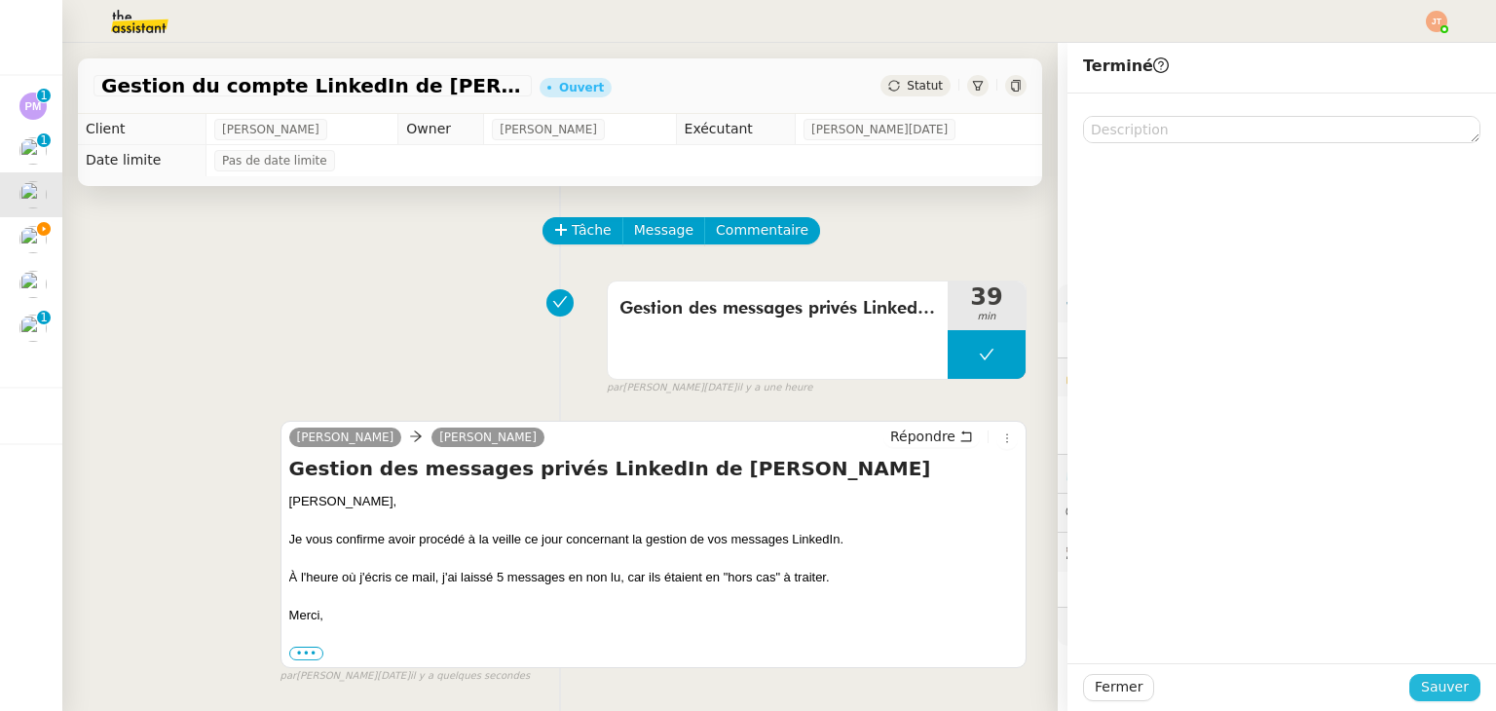
click at [1421, 686] on span "Sauver" at bounding box center [1445, 687] width 48 height 22
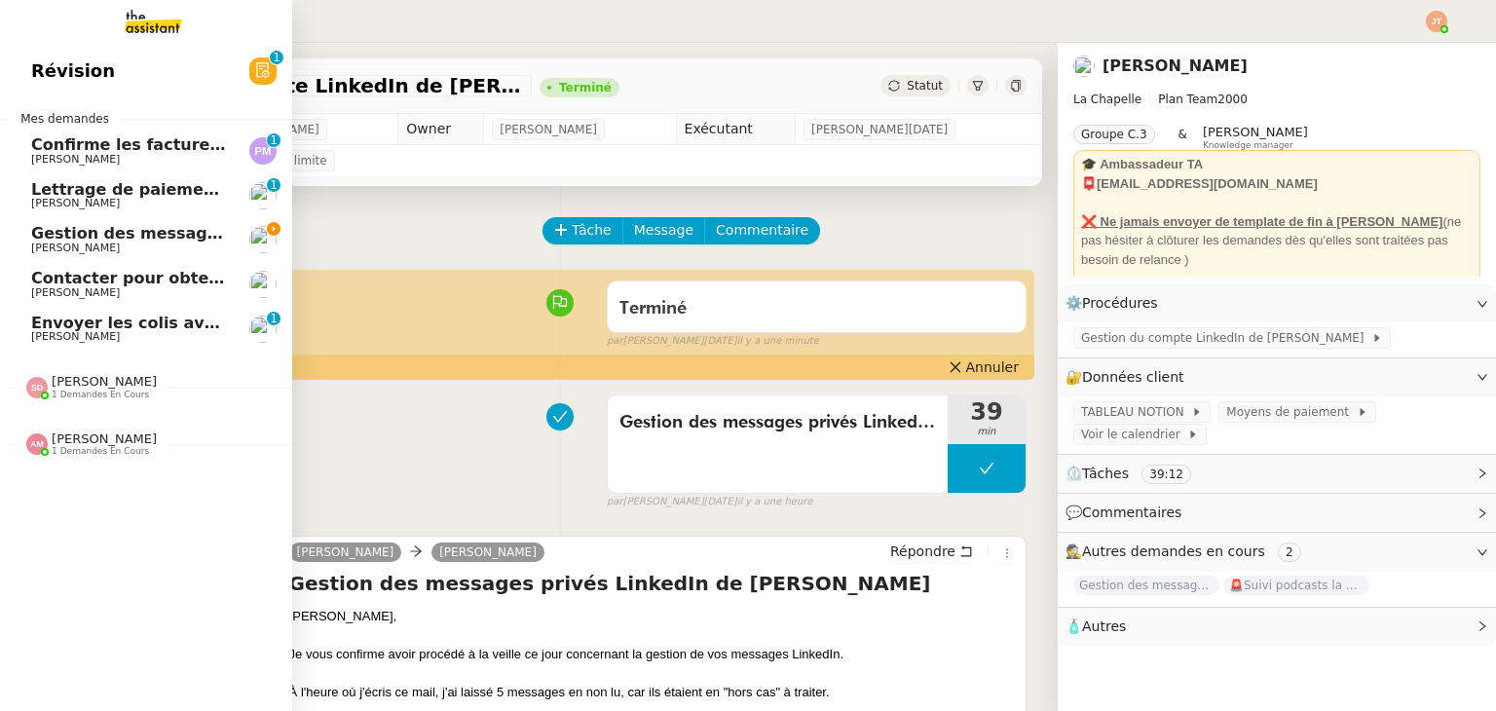
click at [126, 237] on span "Gestion des messages privés linkedIn - 28 août 2025" at bounding box center [263, 233] width 465 height 19
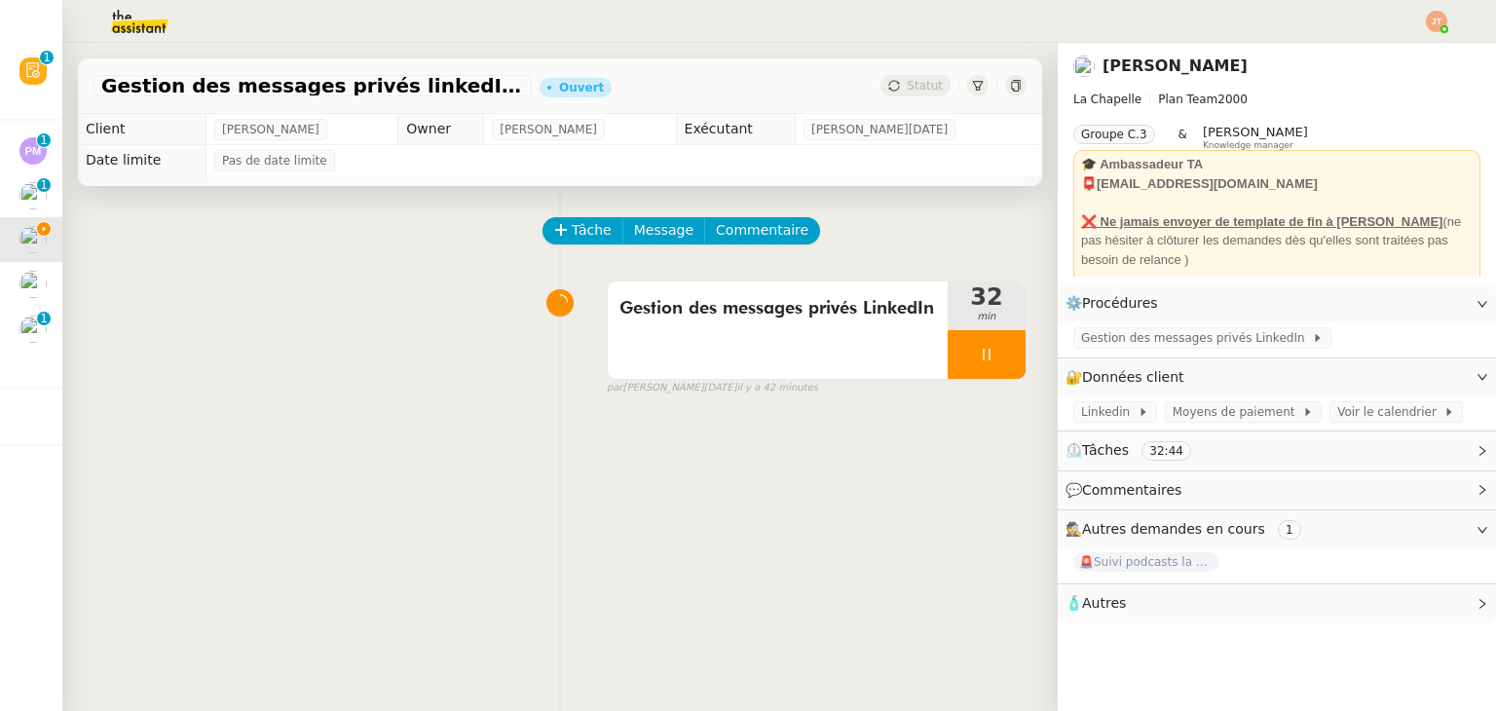
click at [165, 23] on img at bounding box center [124, 21] width 151 height 43
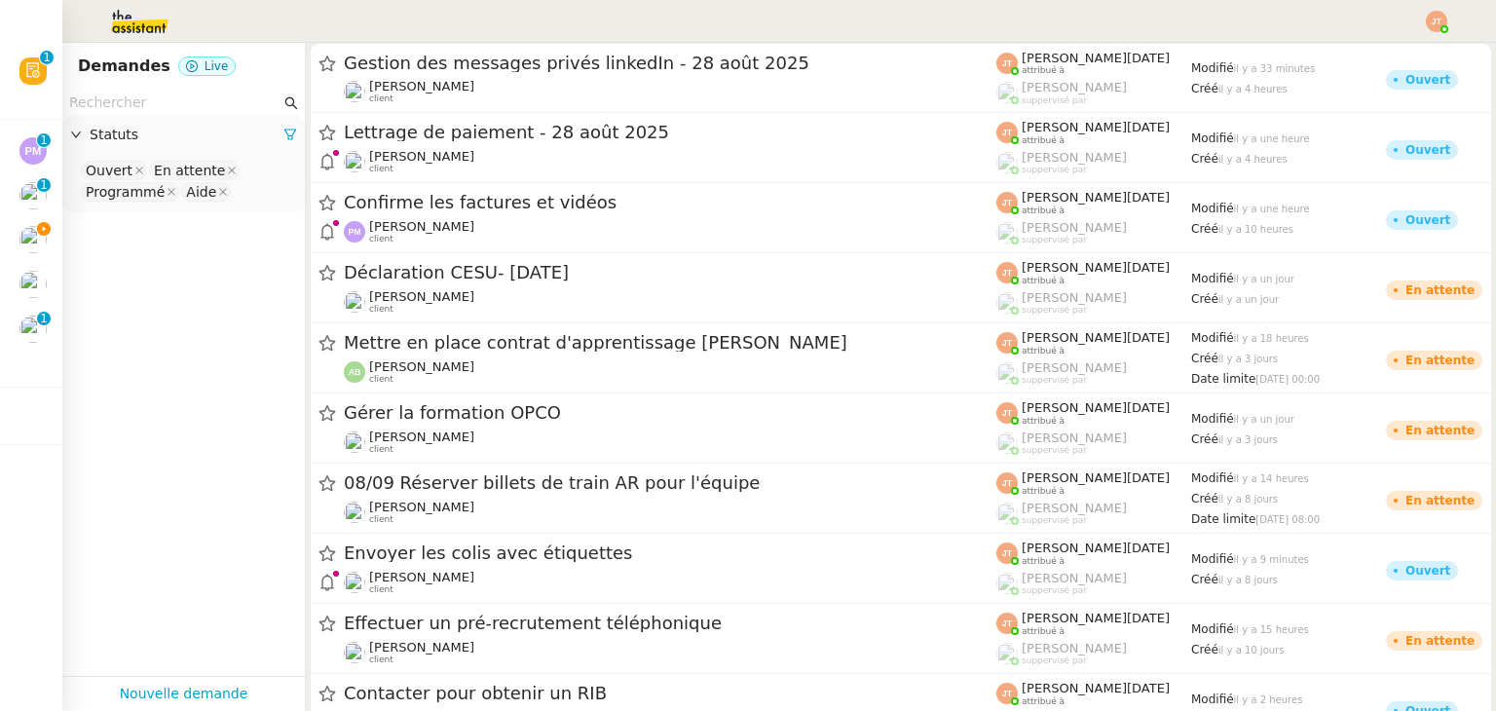
click at [164, 91] on nz-input-group at bounding box center [183, 103] width 243 height 26
click at [164, 100] on input "text" at bounding box center [174, 103] width 211 height 22
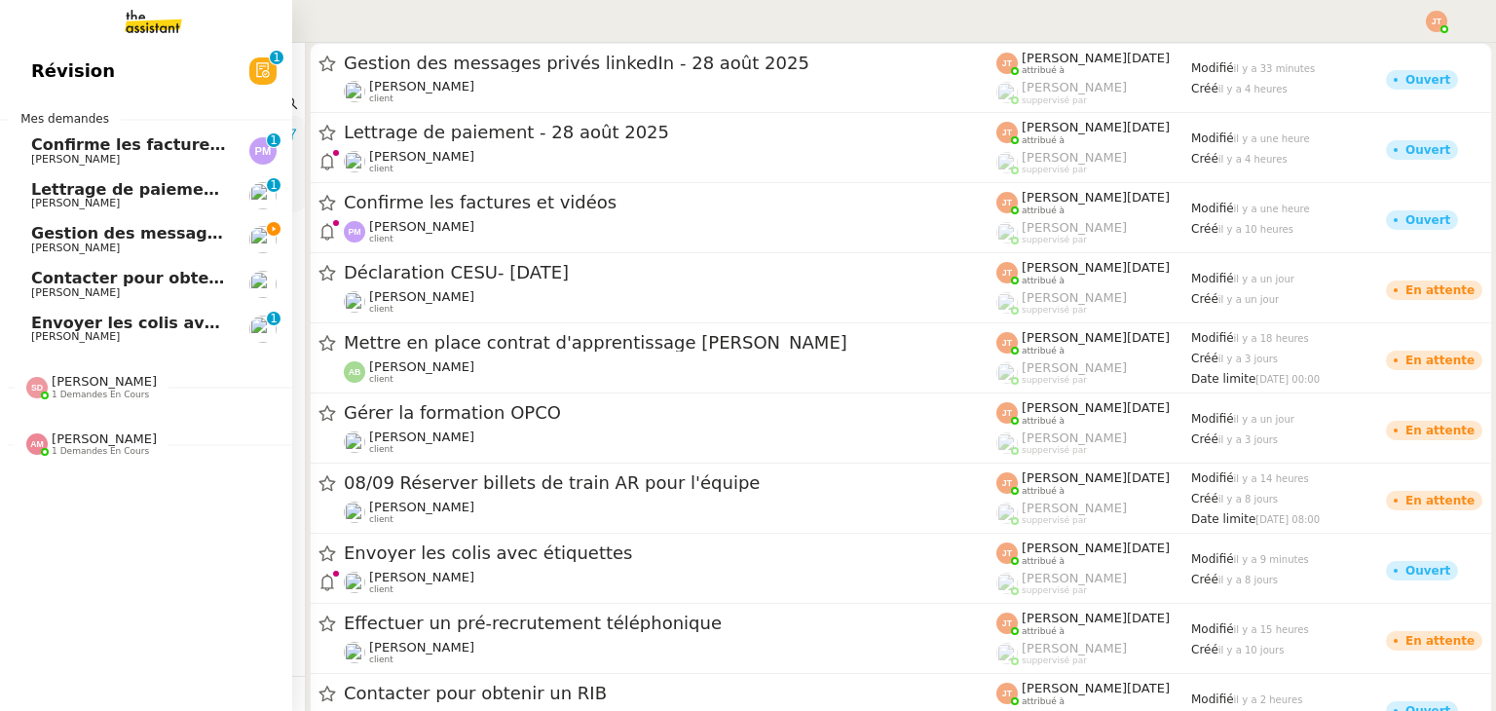
click at [69, 75] on span "Révision" at bounding box center [73, 70] width 84 height 29
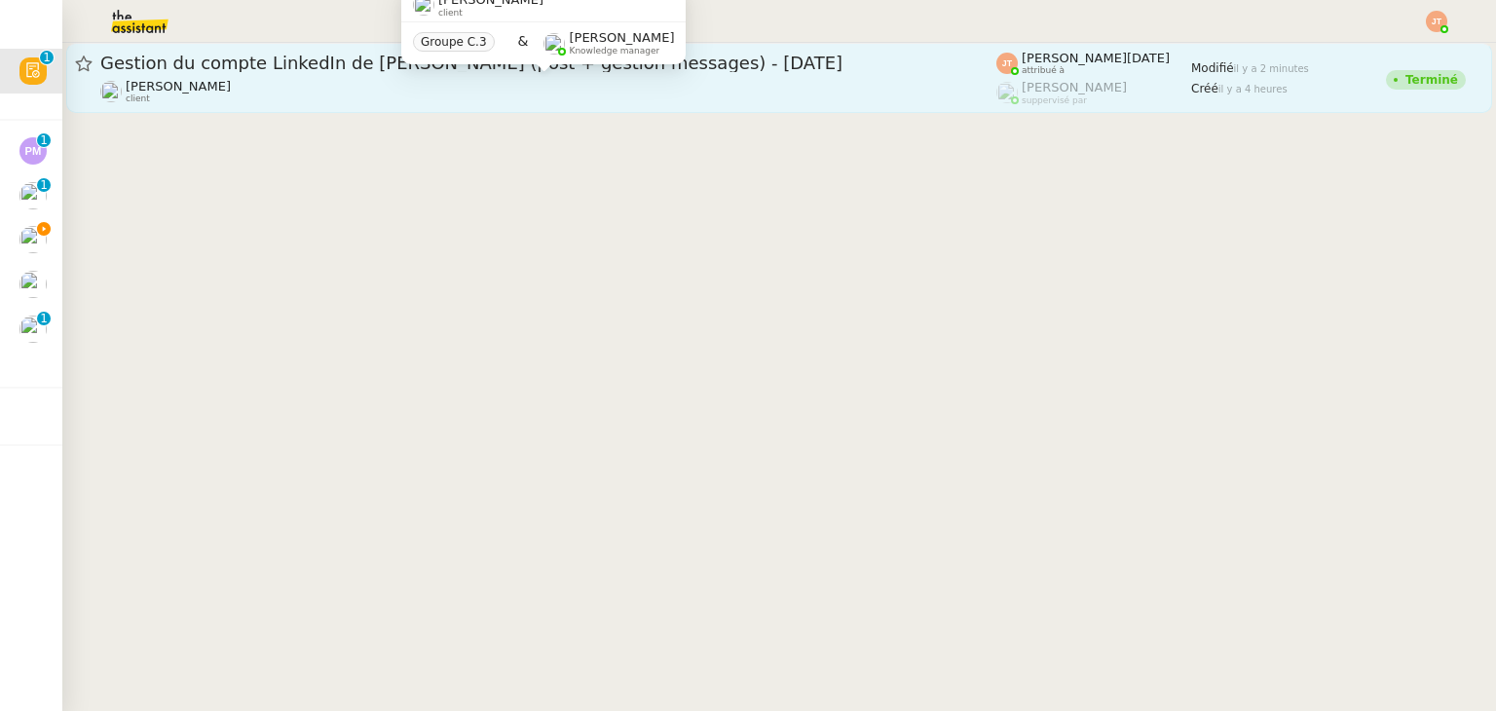
click at [385, 87] on div "[PERSON_NAME] client" at bounding box center [548, 91] width 896 height 25
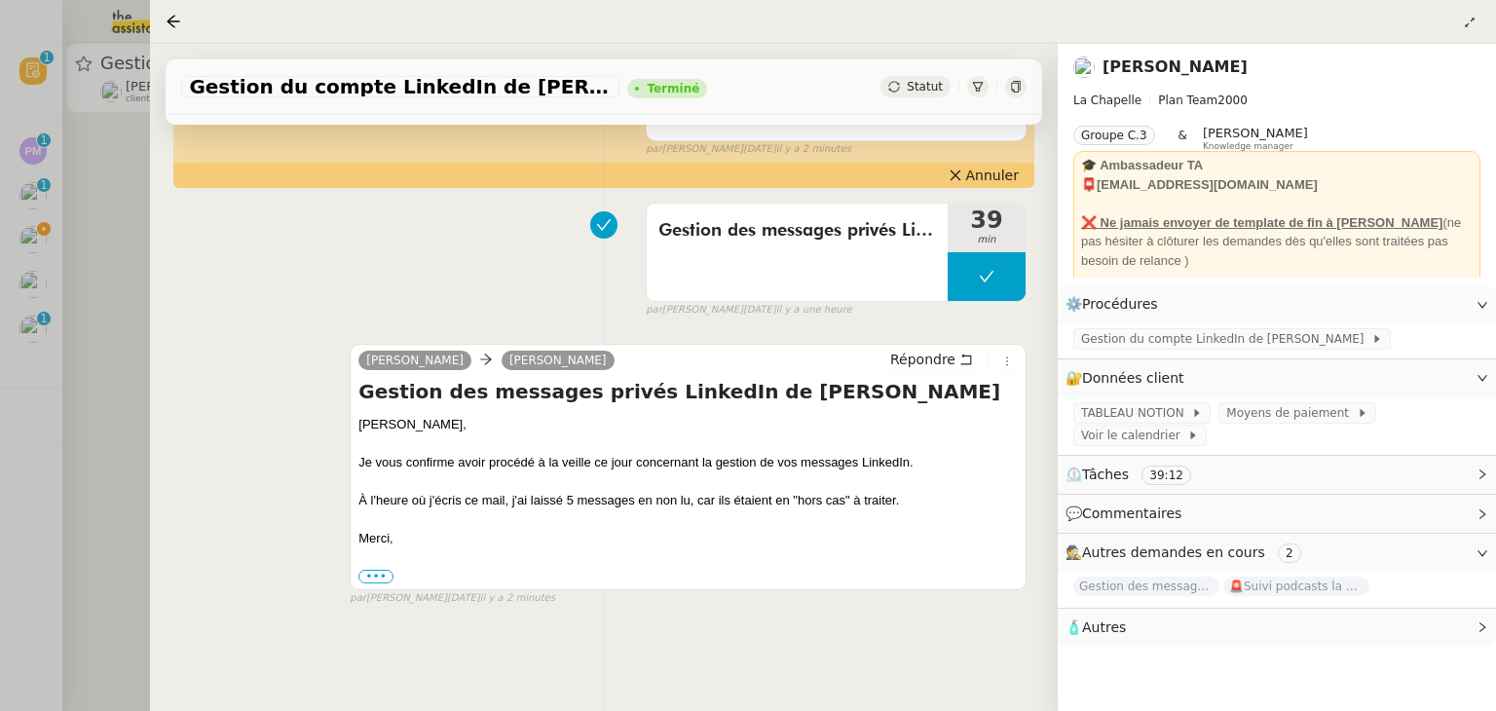
scroll to position [195, 0]
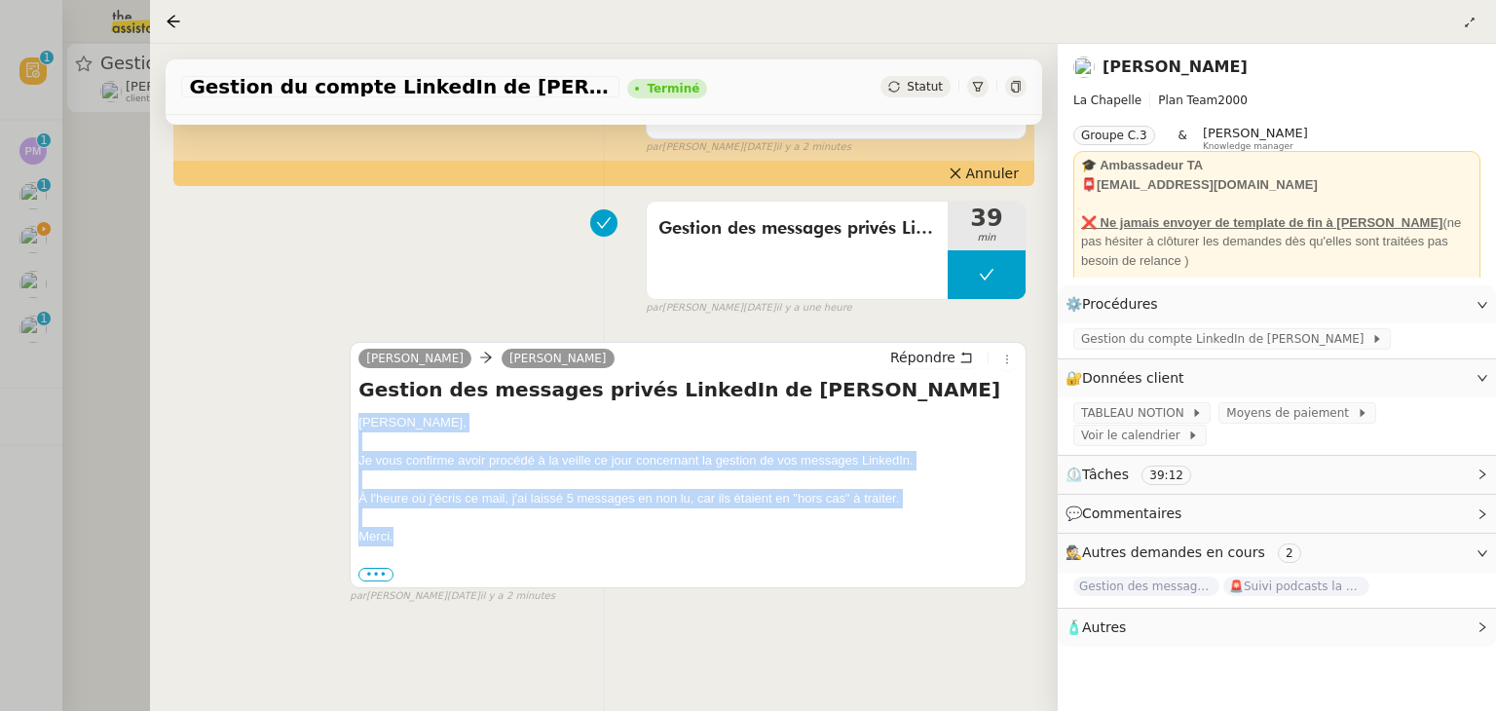
drag, startPoint x: 356, startPoint y: 423, endPoint x: 434, endPoint y: 534, distance: 135.6
click at [434, 534] on div "[PERSON_NAME], Je vous confirme avoir procédé à la veille ce jour concernant la…" at bounding box center [687, 498] width 659 height 170
copy div "[PERSON_NAME], Je vous confirme avoir procédé à la veille ce jour concernant la…"
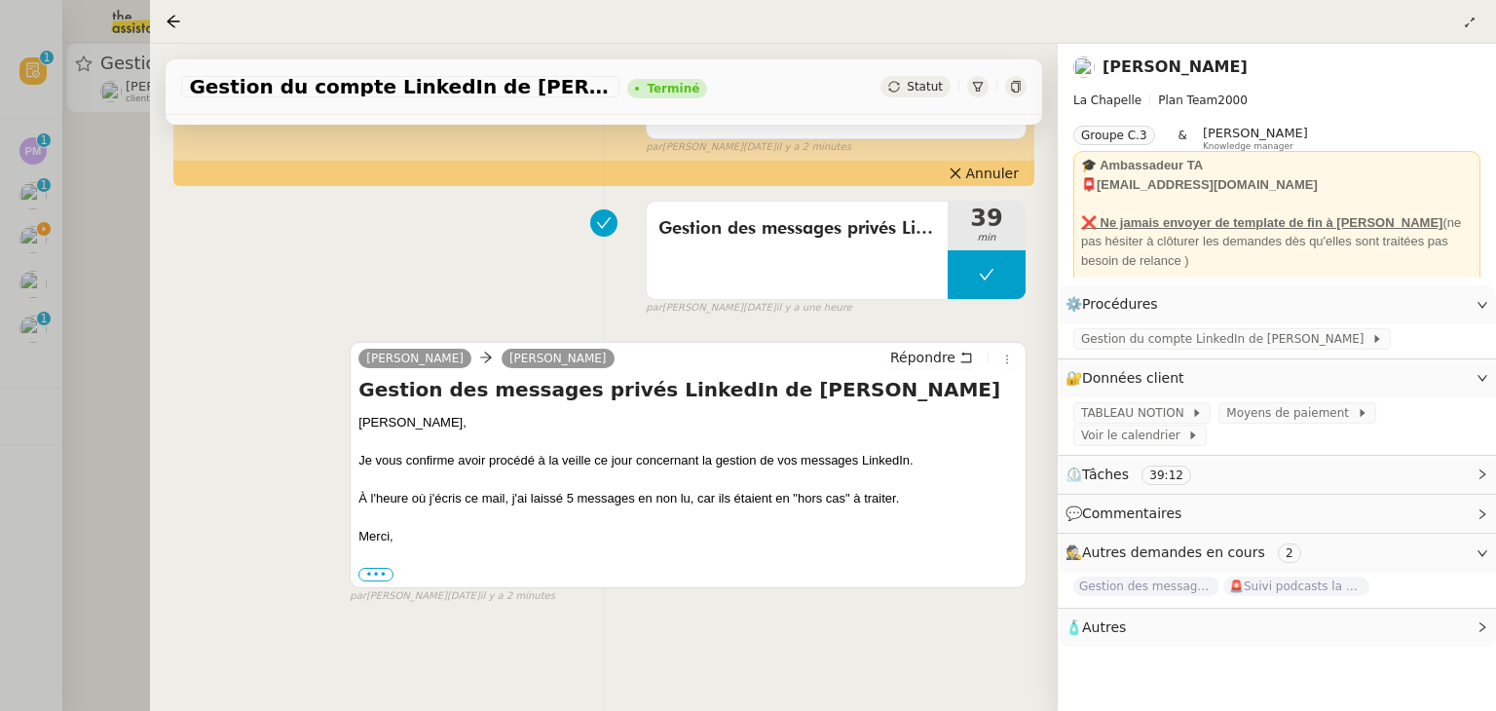
click at [55, 239] on div at bounding box center [748, 355] width 1496 height 711
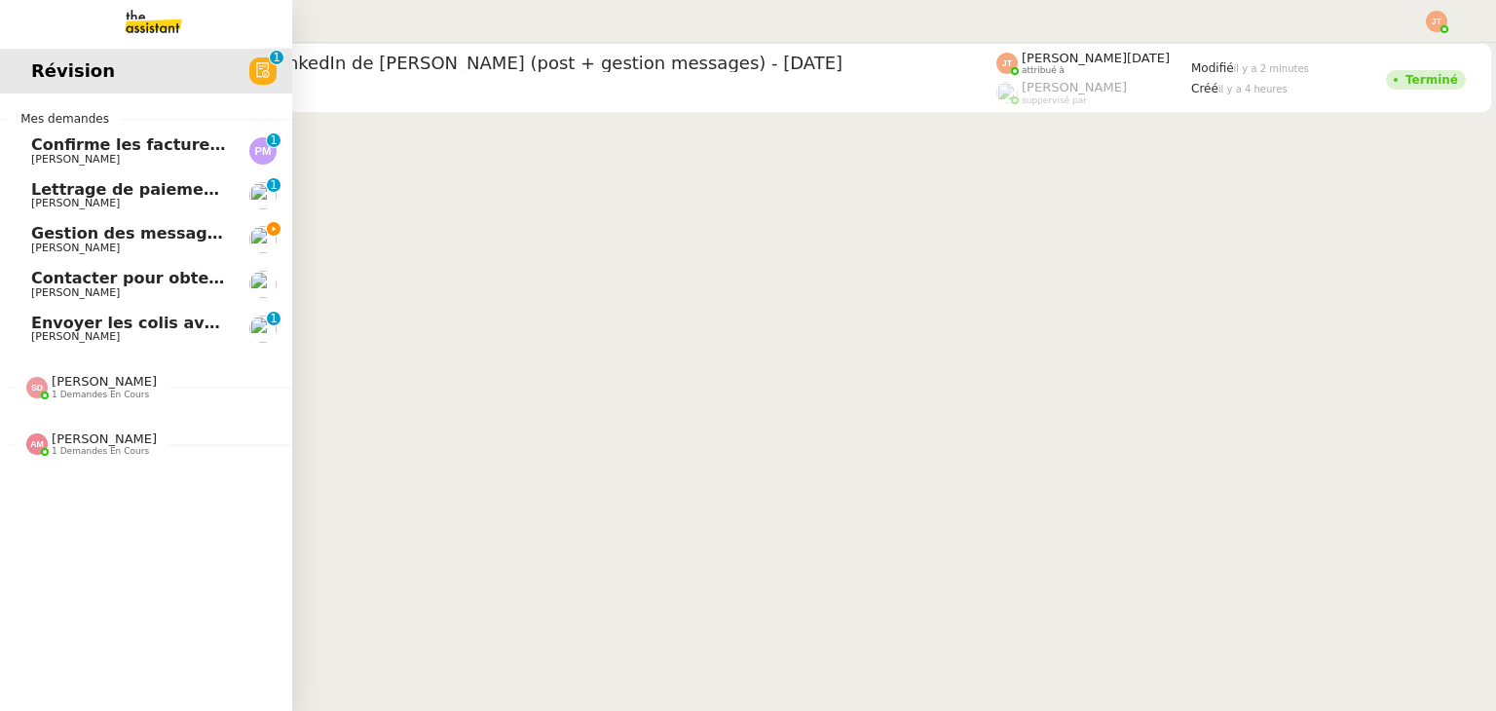
click at [51, 239] on span "Gestion des messages privés linkedIn - 28 août 2025" at bounding box center [263, 233] width 465 height 19
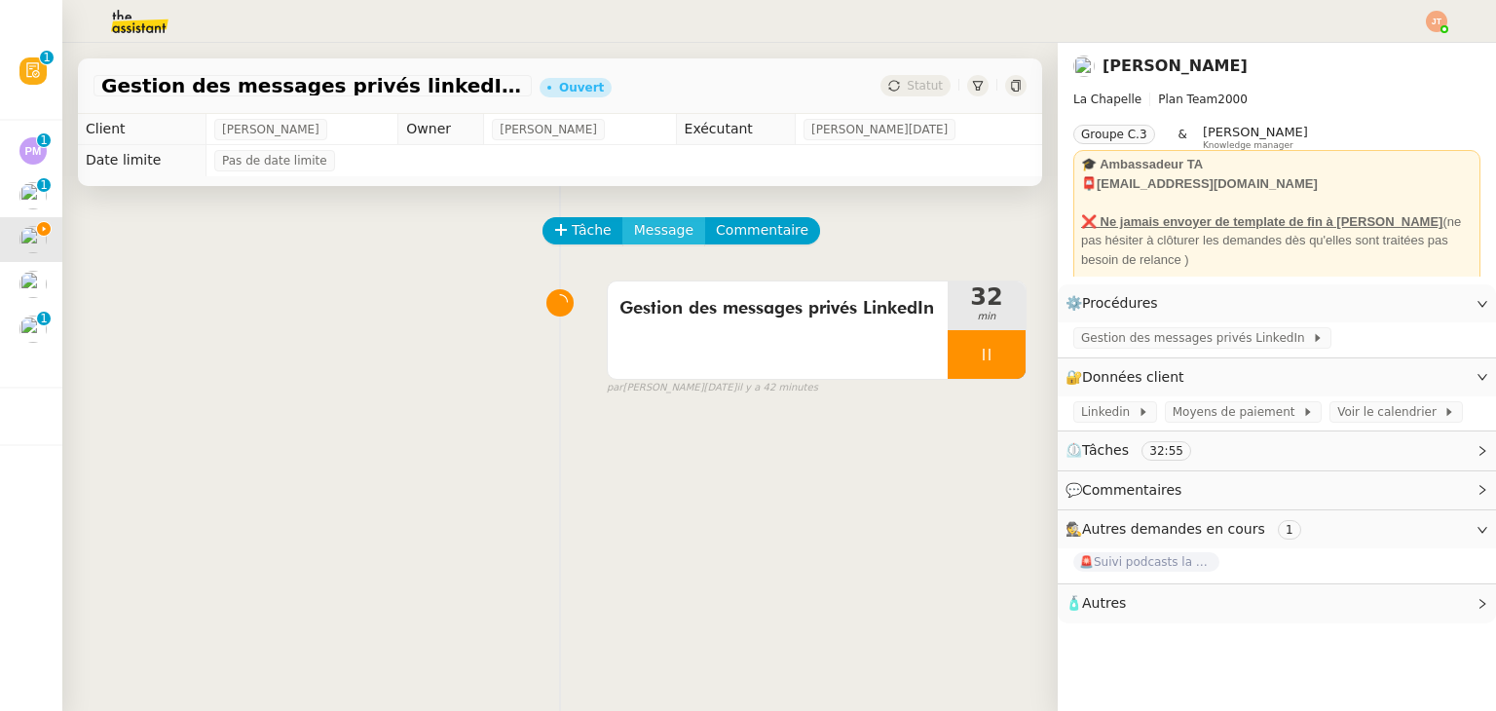
click at [654, 230] on span "Message" at bounding box center [663, 230] width 59 height 22
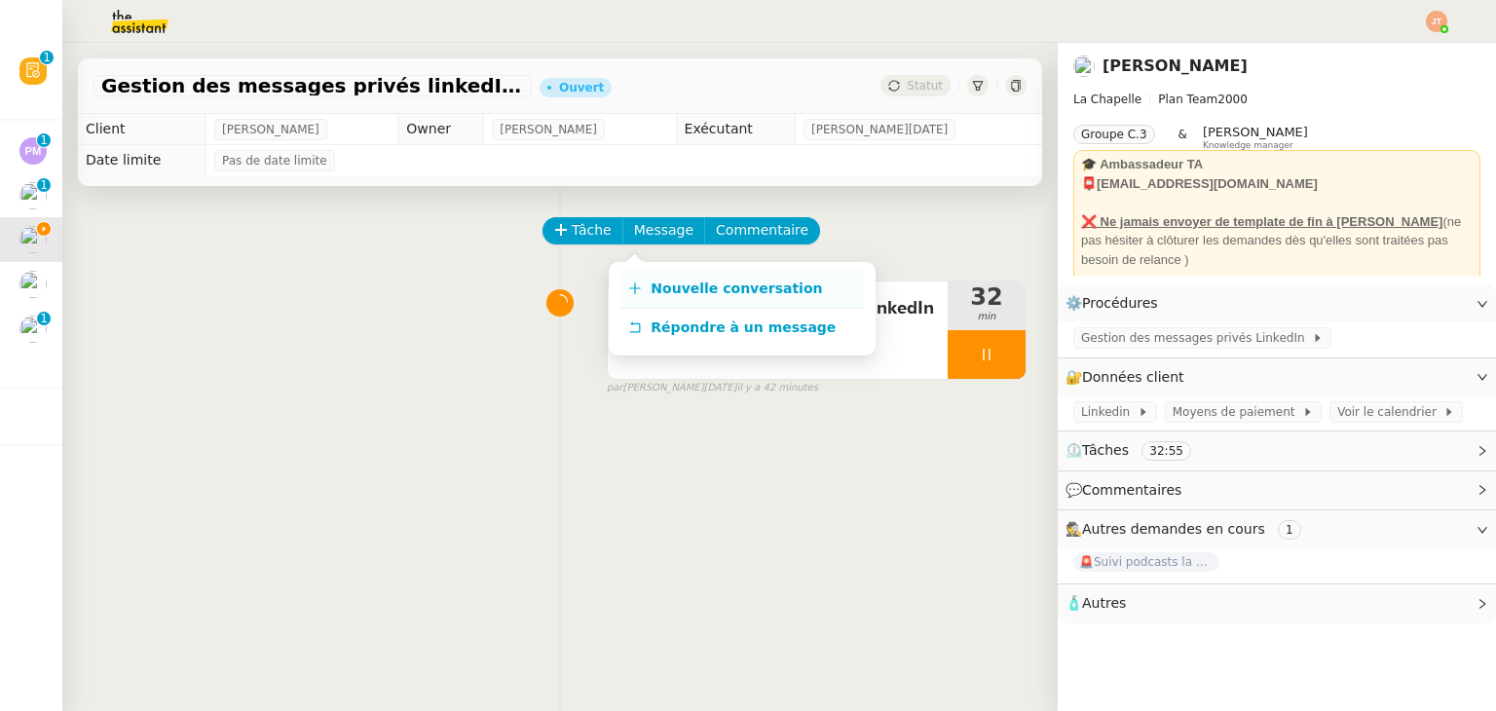
click at [667, 293] on span "Nouvelle conversation" at bounding box center [736, 289] width 171 height 16
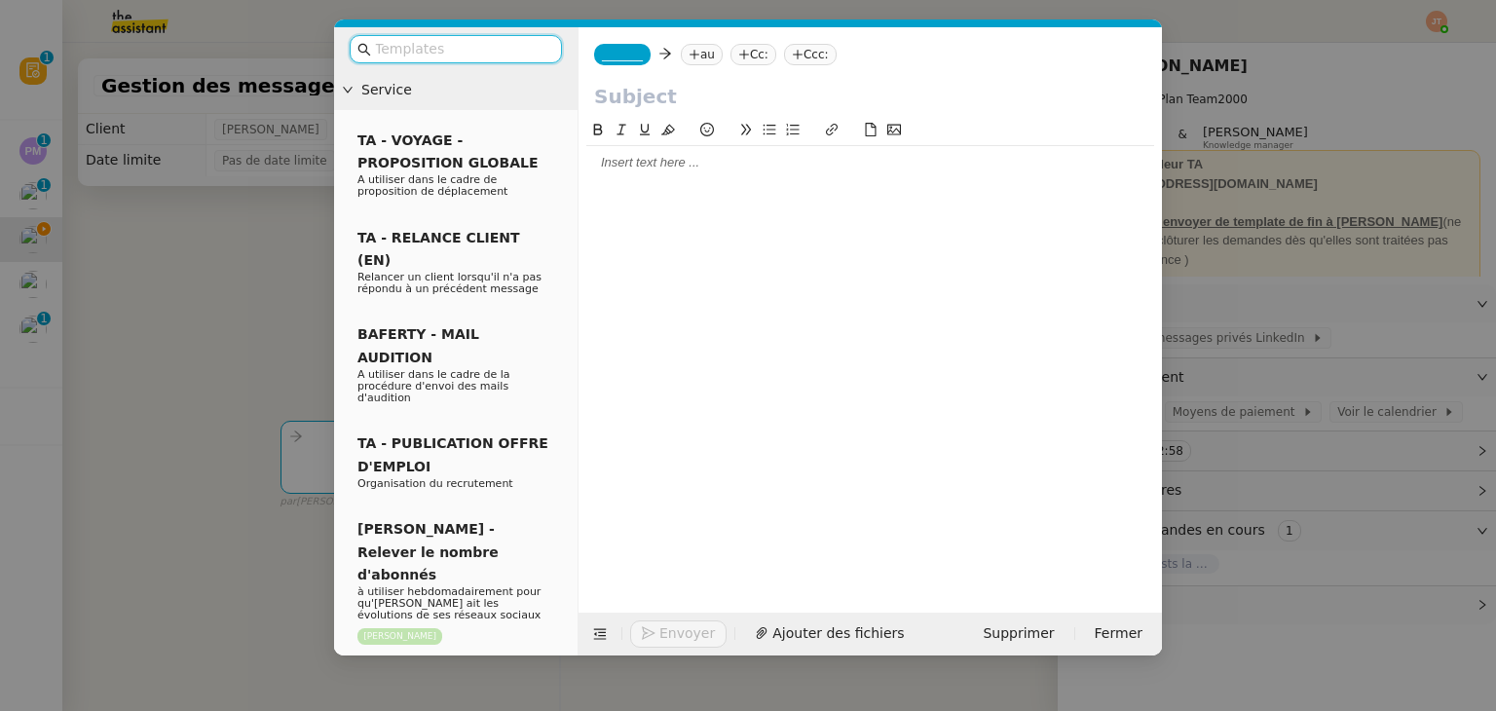
click at [637, 168] on div at bounding box center [870, 163] width 568 height 18
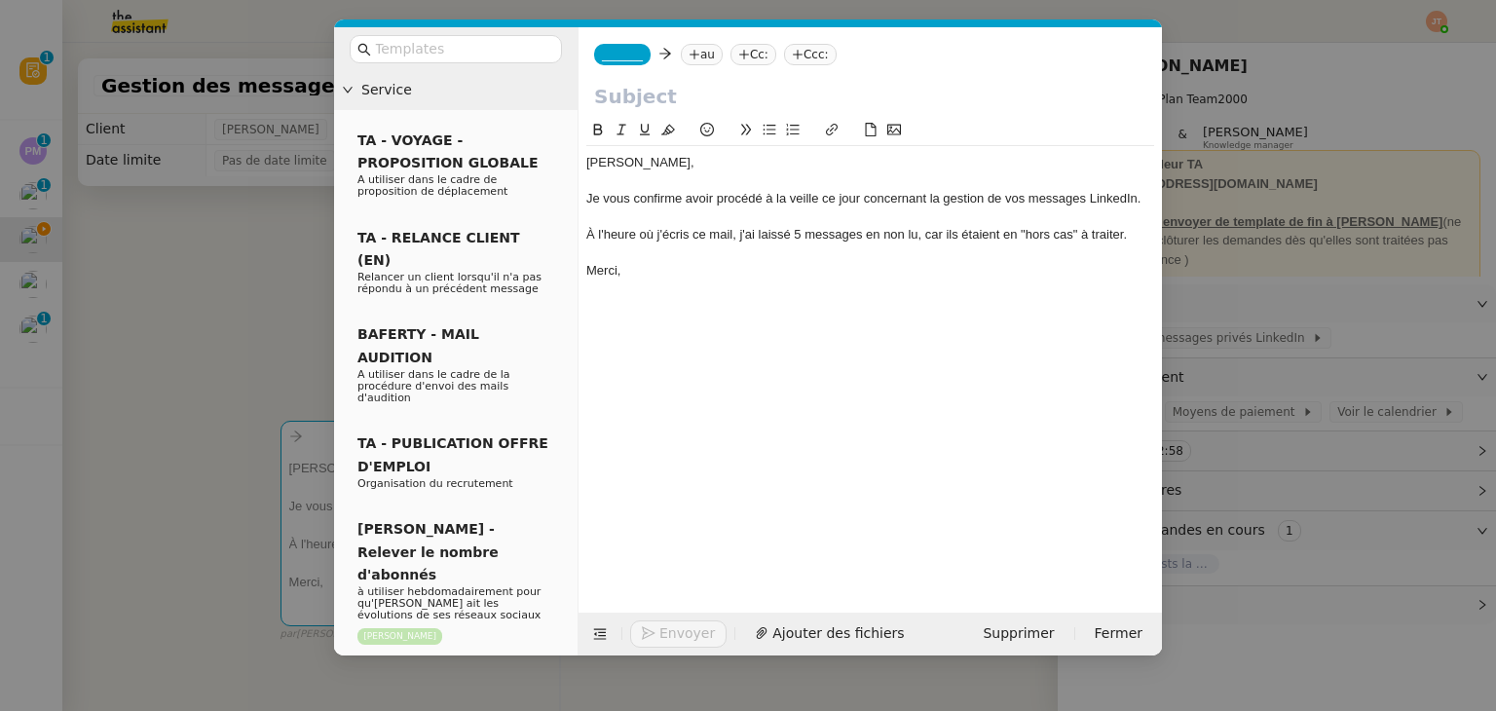
click at [798, 236] on div "À l'heure où j'écris ce mail, j'ai laissé 5 messages en non lu, car ils étaient…" at bounding box center [870, 235] width 568 height 18
click at [860, 235] on div "À l'heure où j'écris ce mail, j'ai laissé 1 messages en non lu, car ils étaient…" at bounding box center [870, 235] width 568 height 18
click at [951, 239] on div "À l'heure où j'écris ce mail, j'ai laissé 1 message en non lu, car ils étaient …" at bounding box center [870, 235] width 568 height 18
click at [981, 234] on div "À l'heure où j'écris ce mail, j'ai laissé 1 message en non lu, car il étaient e…" at bounding box center [870, 235] width 568 height 18
click at [901, 269] on div "Merci," at bounding box center [870, 271] width 568 height 18
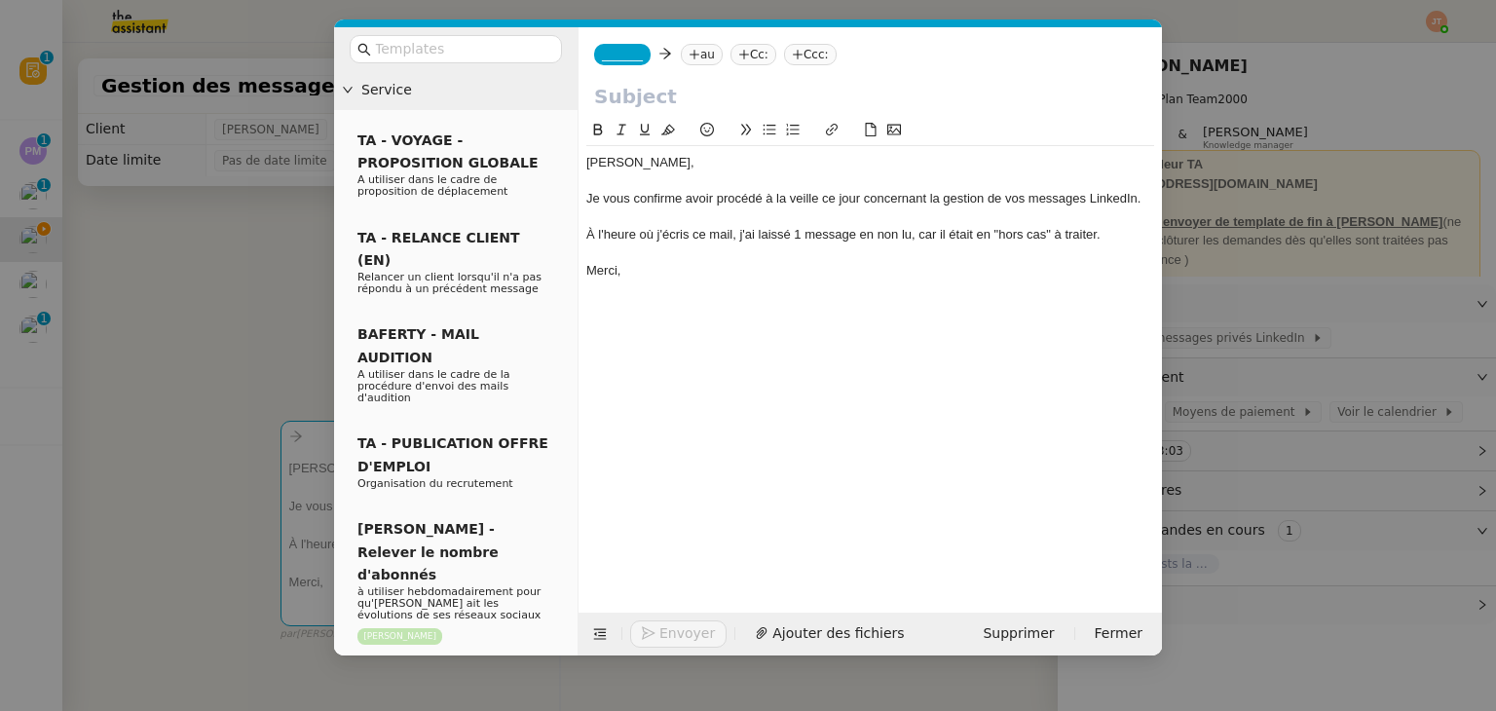
click at [173, 214] on nz-modal-container "Service TA - VOYAGE - PROPOSITION GLOBALE A utiliser dans le cadre de propositi…" at bounding box center [748, 355] width 1496 height 711
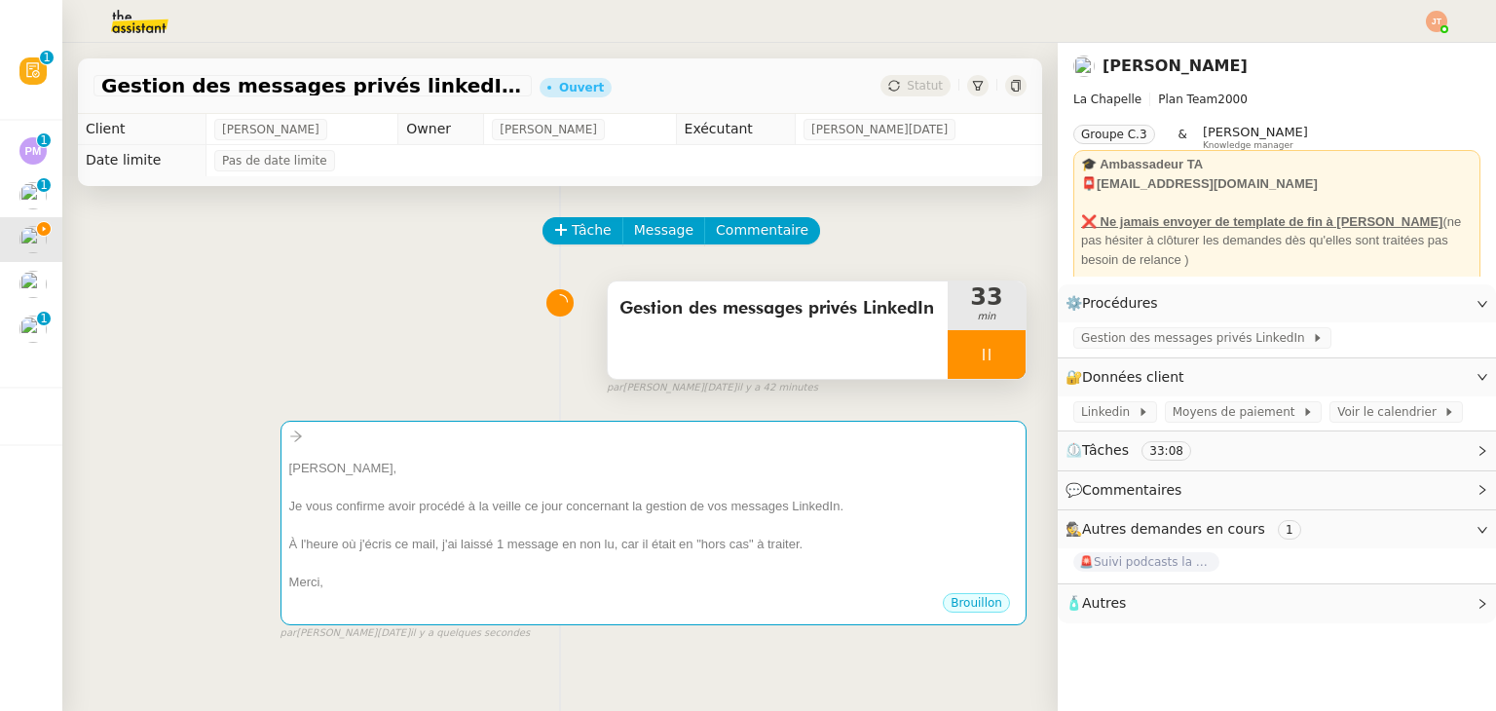
click at [798, 328] on div "Gestion des messages privés LinkedIn" at bounding box center [778, 329] width 340 height 97
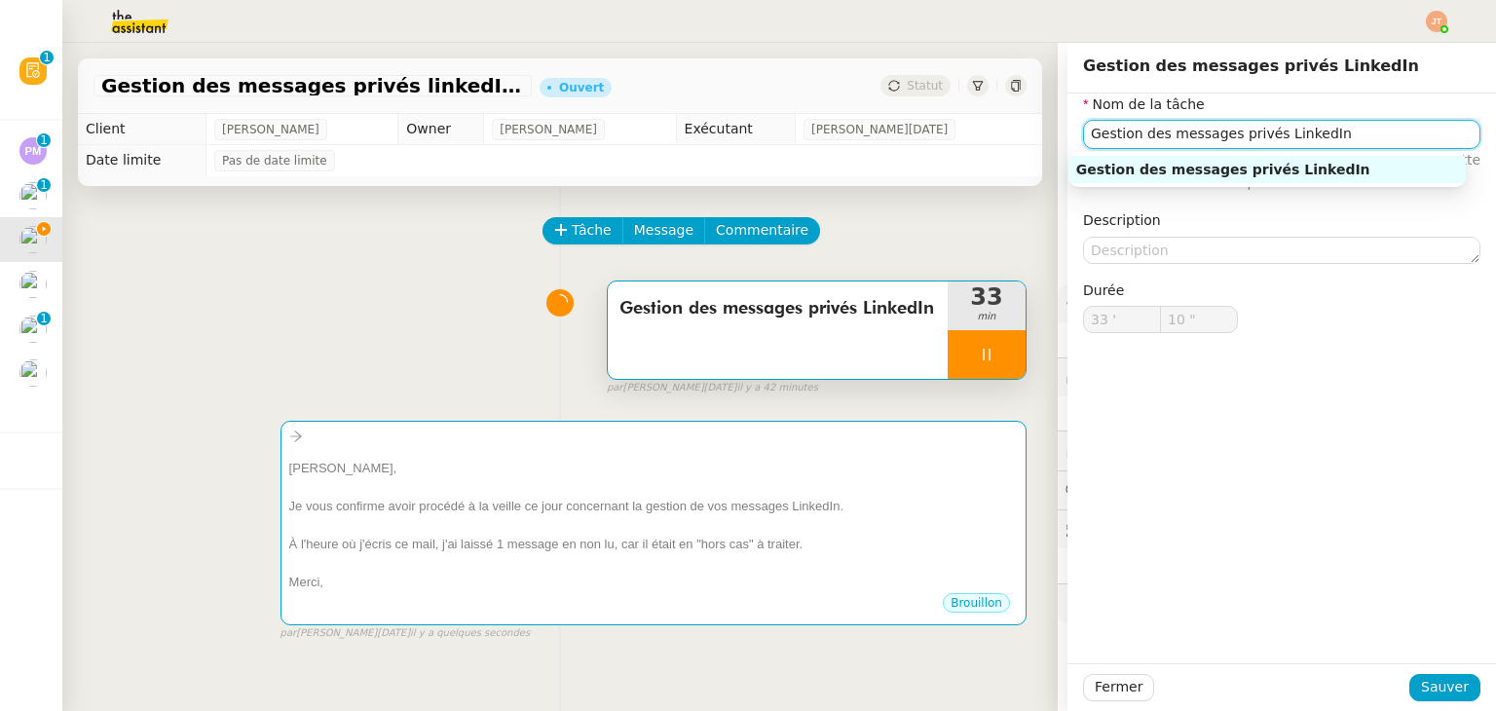
drag, startPoint x: 1340, startPoint y: 134, endPoint x: 1060, endPoint y: 167, distance: 282.3
click at [1067, 167] on div "Nom de la tâche Gestion des messages privés LinkedIn ⚠️ Privilégiez un titre cl…" at bounding box center [1281, 229] width 429 height 271
type input "11 ""
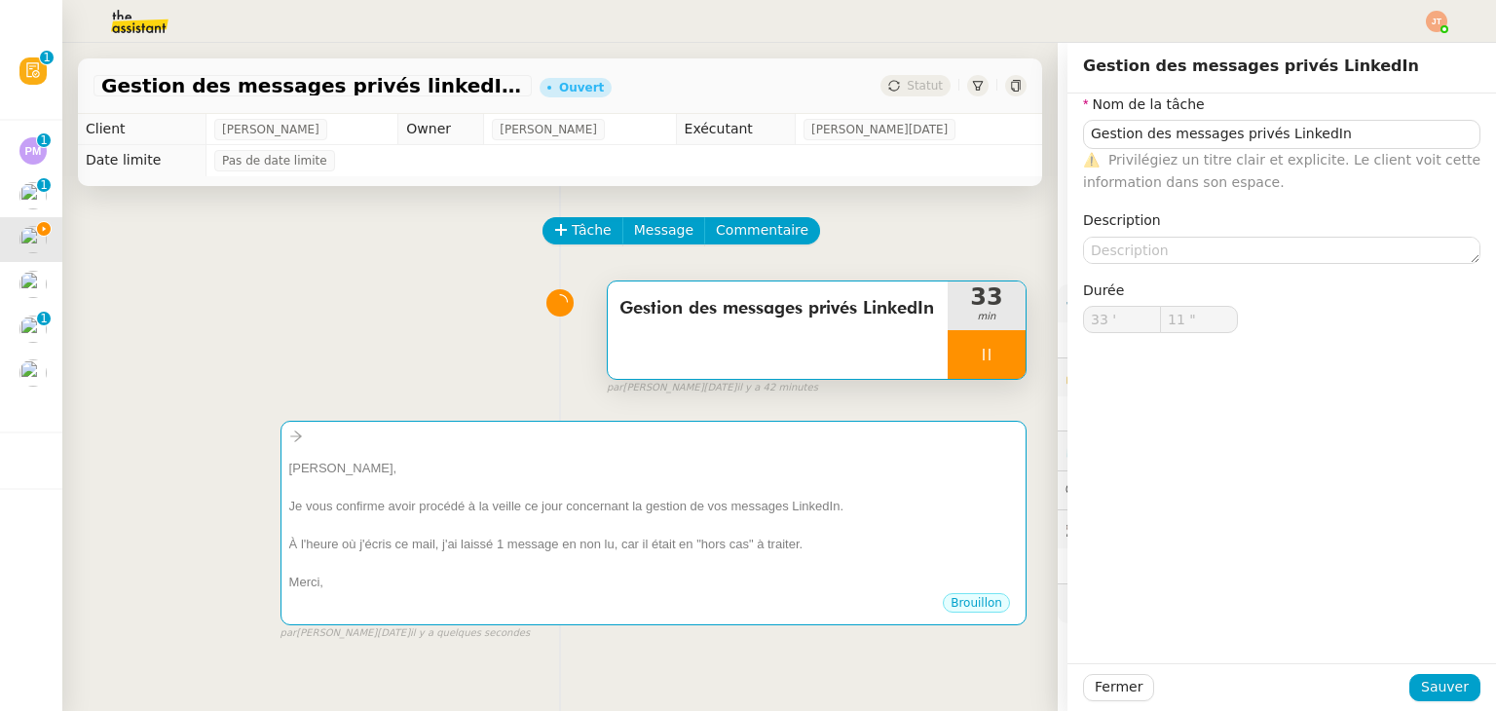
click at [243, 371] on div "Gestion des messages privés LinkedIn 33 min false par [PERSON_NAME][DATE] il y …" at bounding box center [560, 334] width 933 height 125
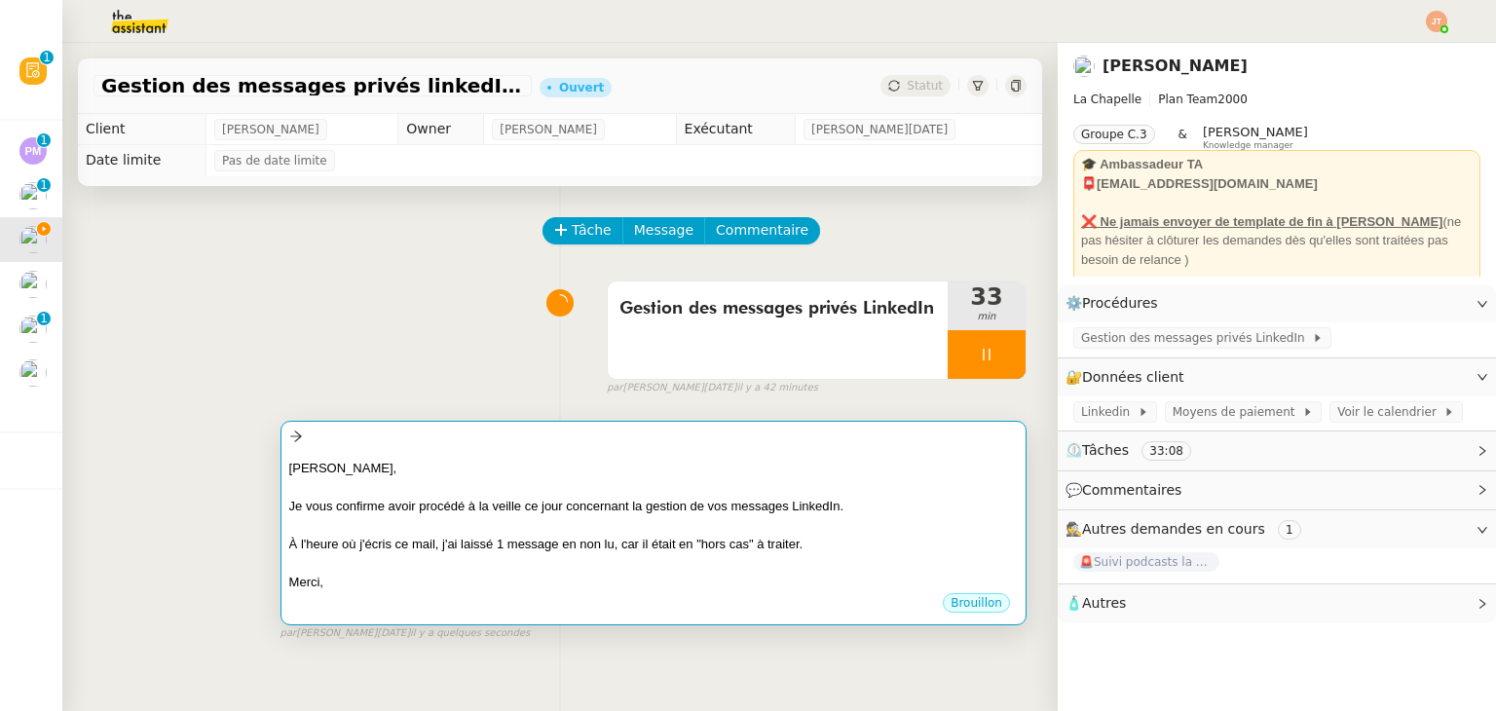
click at [446, 465] on div "[PERSON_NAME]," at bounding box center [653, 468] width 729 height 19
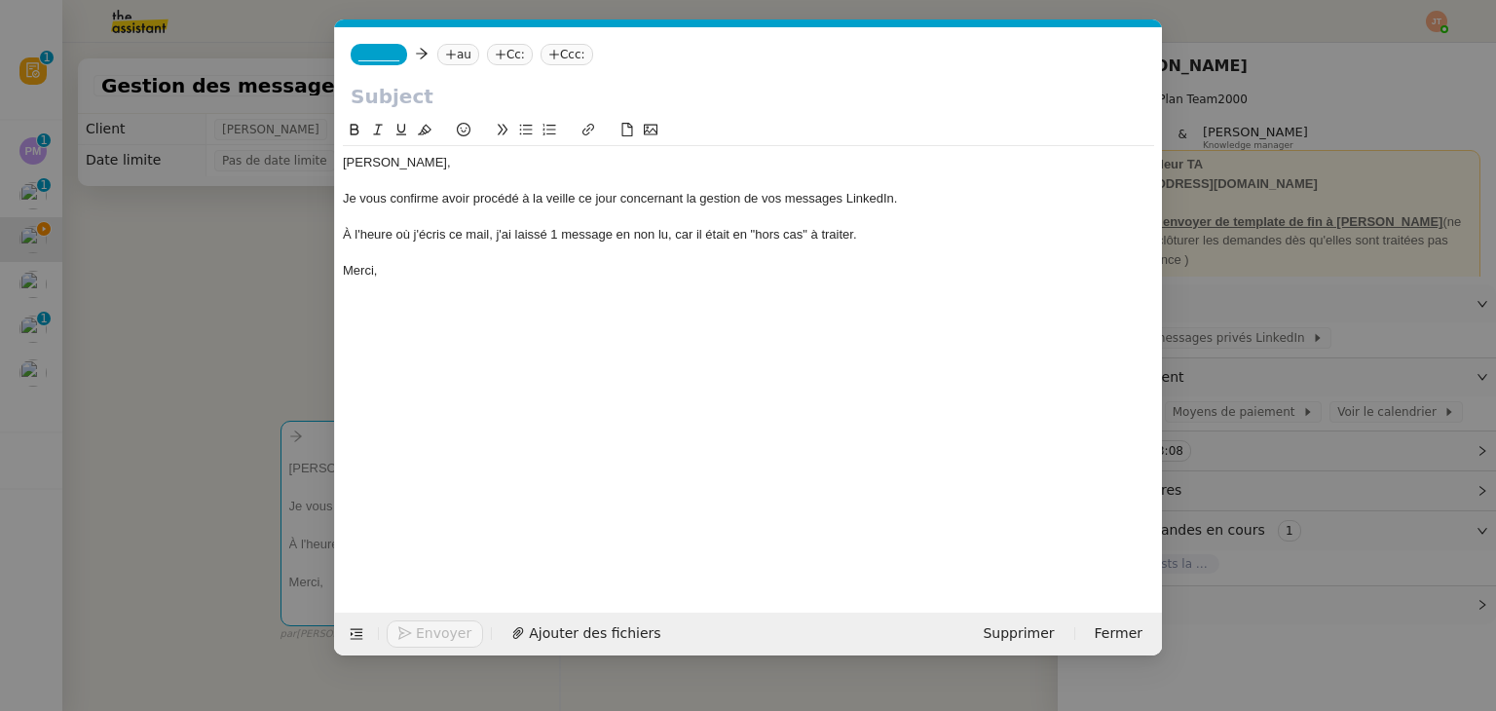
scroll to position [0, 41]
click at [569, 105] on input "text" at bounding box center [749, 96] width 796 height 29
paste input "Gestion des messages privés LinkedIn"
type input "Gestion des messages privés LinkedIn"
click at [453, 52] on nz-tag "au" at bounding box center [458, 54] width 42 height 21
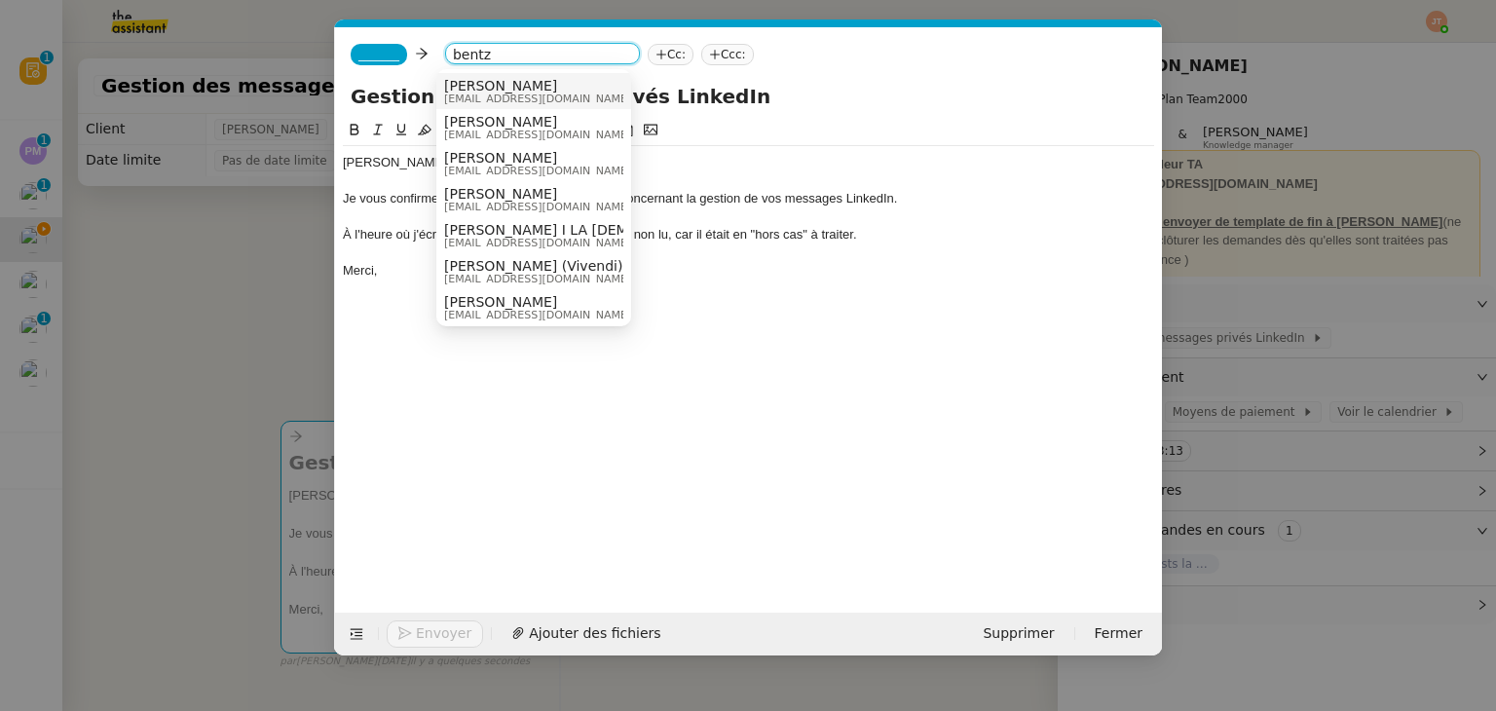
type input "bentz"
click at [475, 94] on span "[EMAIL_ADDRESS][DOMAIN_NAME]" at bounding box center [537, 99] width 187 height 11
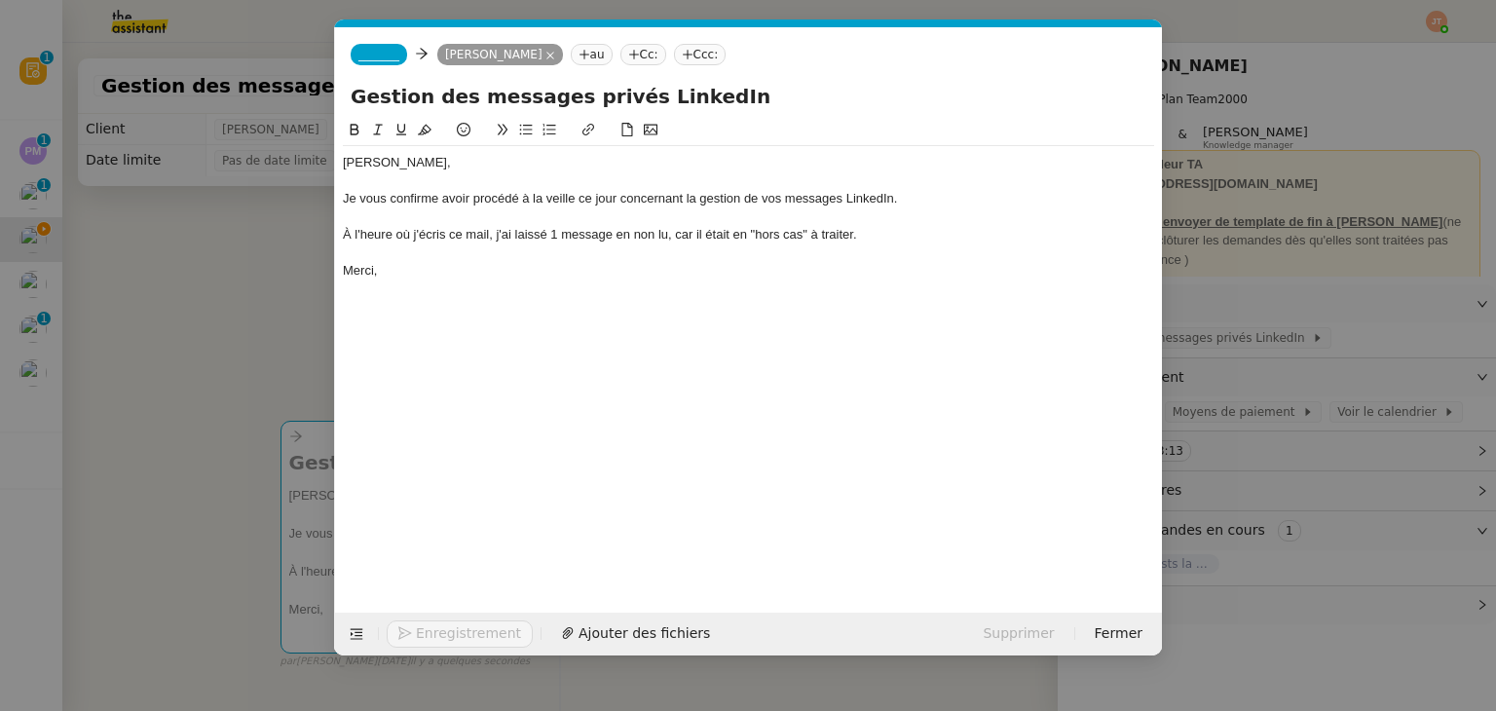
click at [378, 54] on span "_______" at bounding box center [378, 55] width 41 height 14
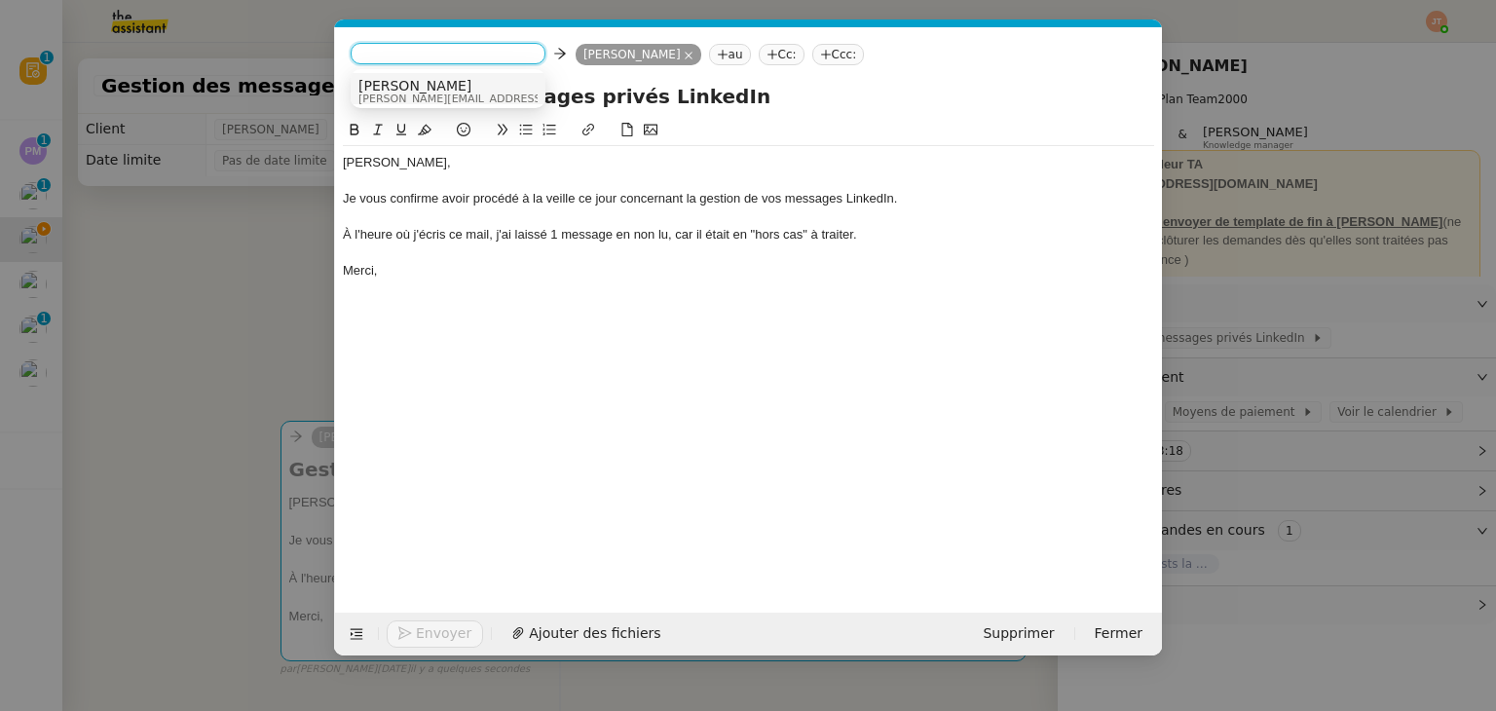
click at [401, 89] on span "[PERSON_NAME]" at bounding box center [496, 86] width 277 height 16
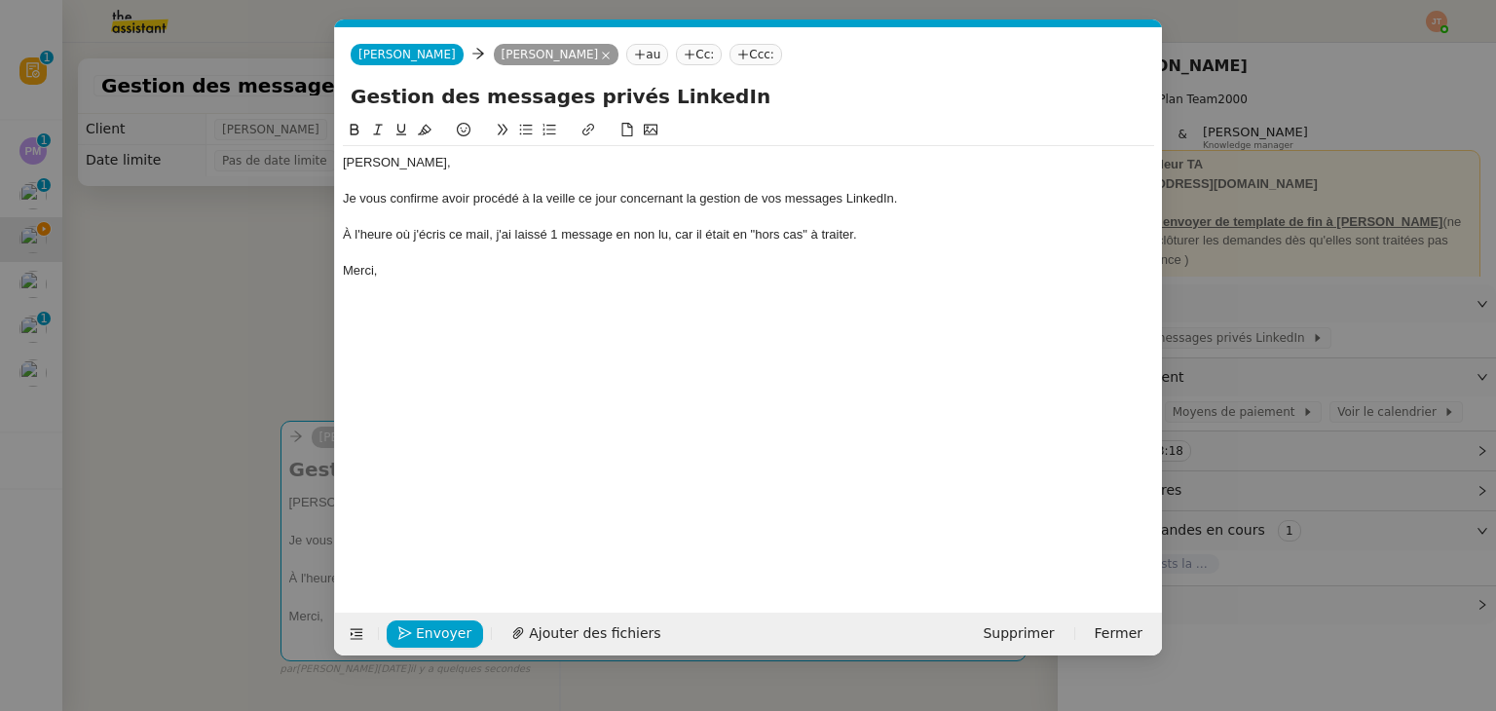
click at [243, 304] on nz-modal-container "Service TA - VOYAGE - PROPOSITION GLOBALE A utiliser dans le cadre de propositi…" at bounding box center [748, 355] width 1496 height 711
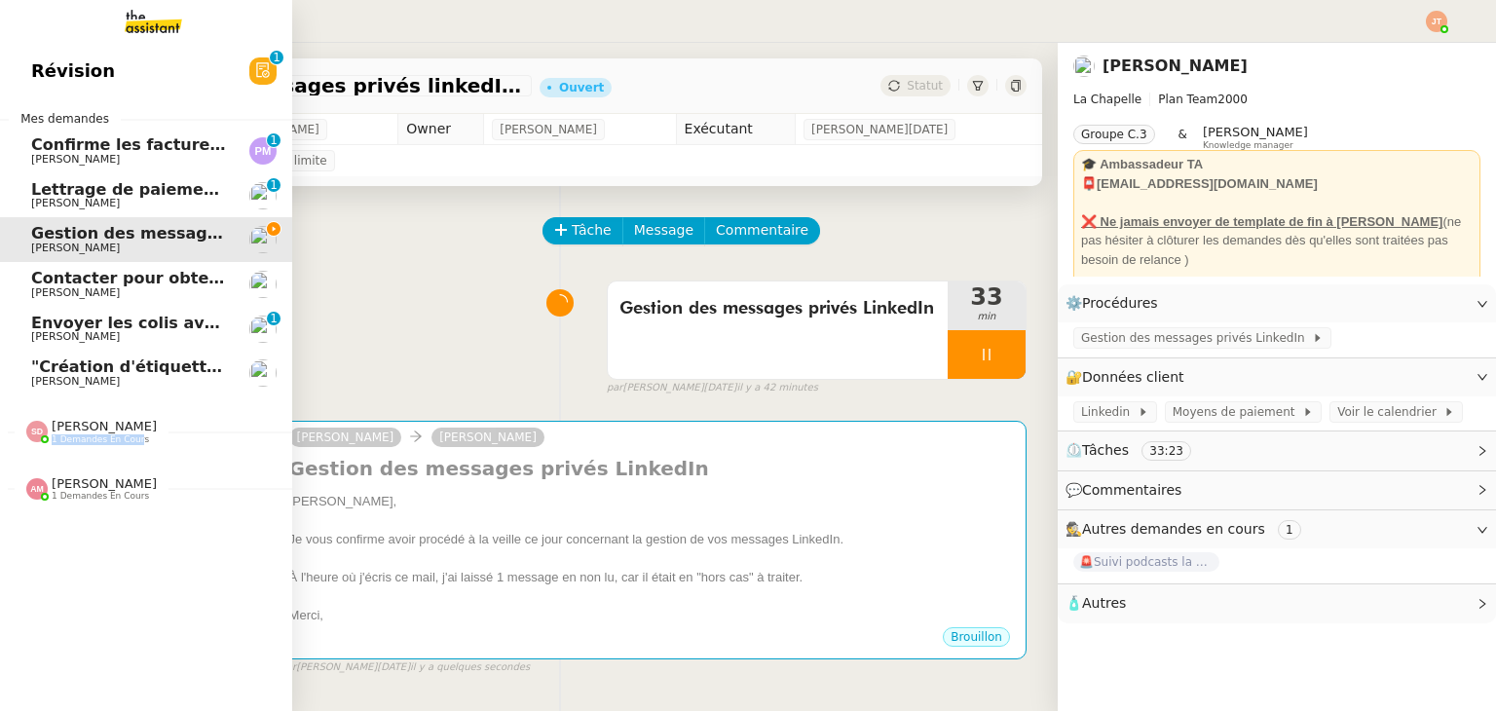
click at [134, 433] on div "[PERSON_NAME] 1 demandes en cours" at bounding box center [104, 431] width 105 height 25
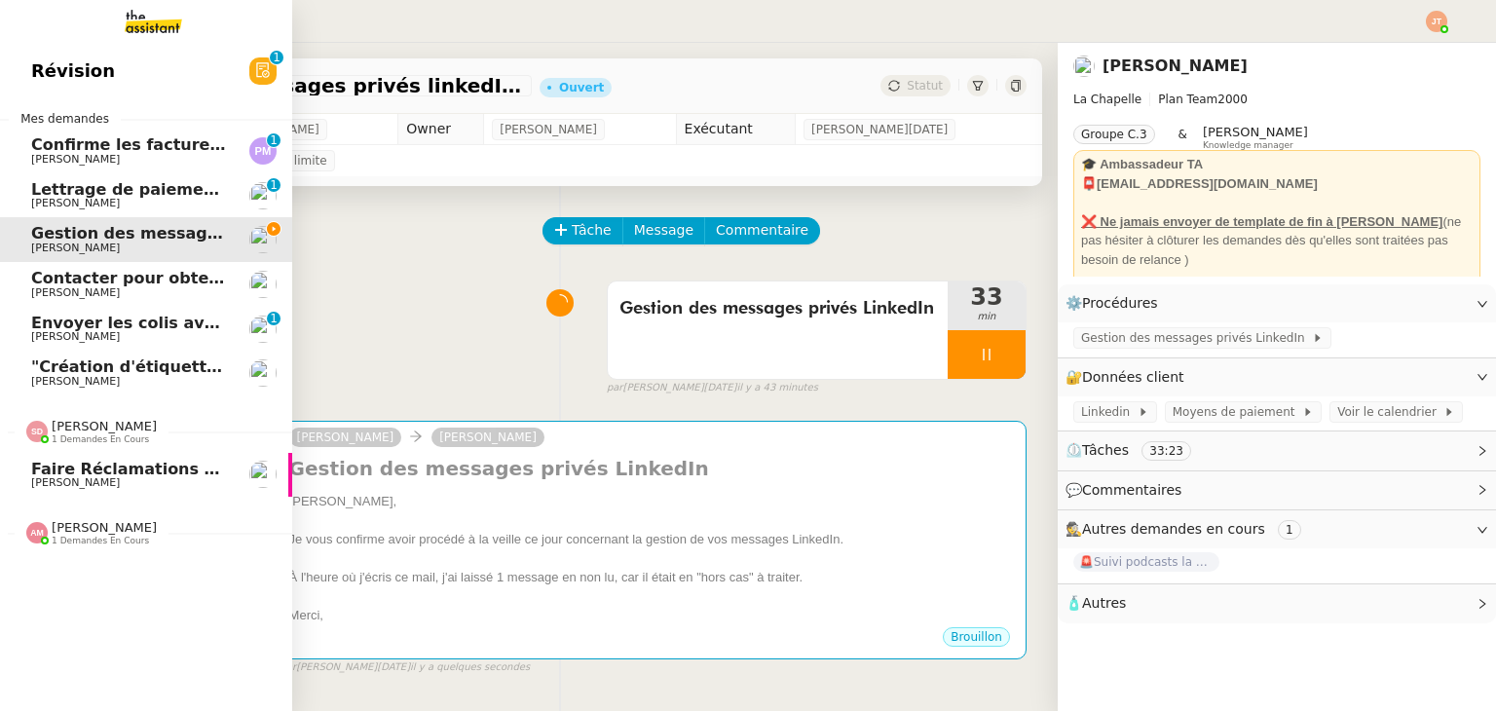
click at [128, 430] on span "[PERSON_NAME]" at bounding box center [104, 426] width 105 height 15
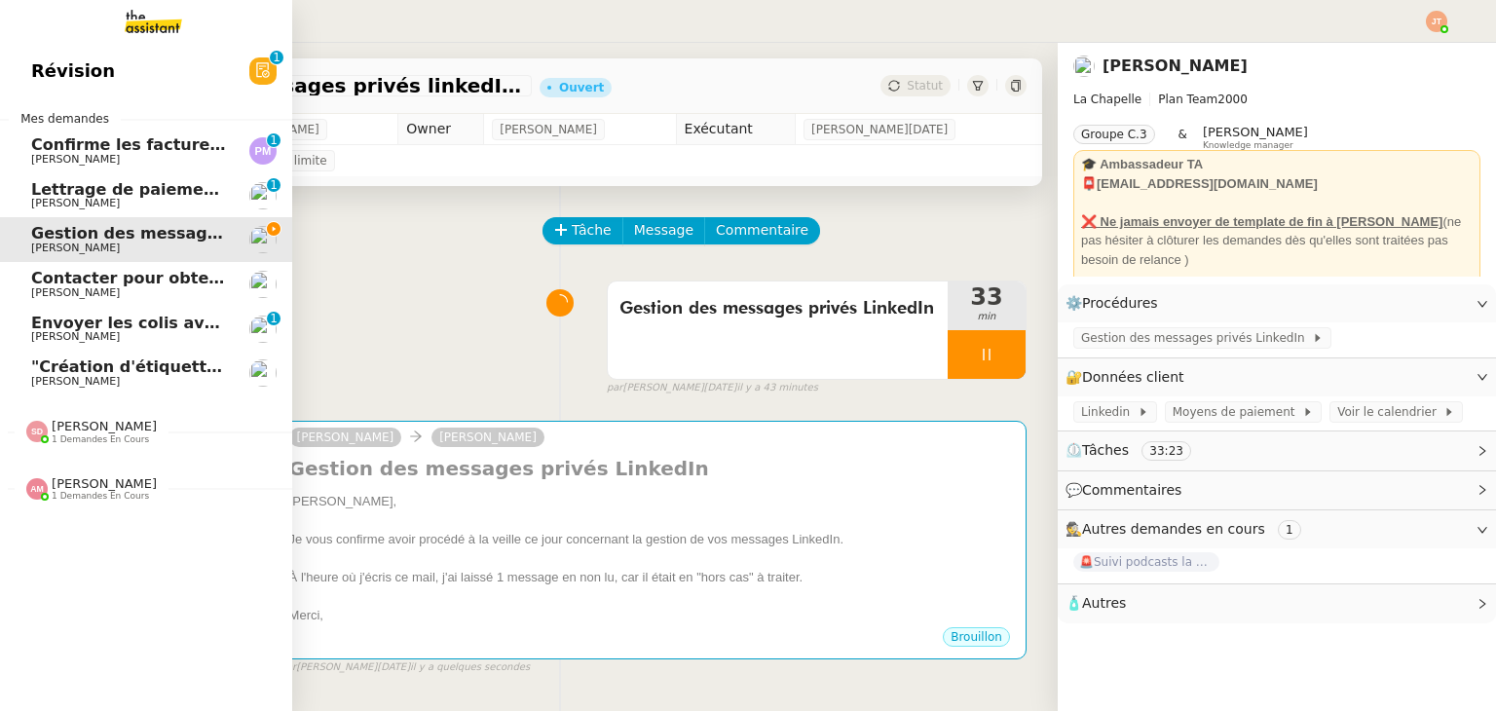
click at [128, 430] on span "[PERSON_NAME]" at bounding box center [104, 426] width 105 height 15
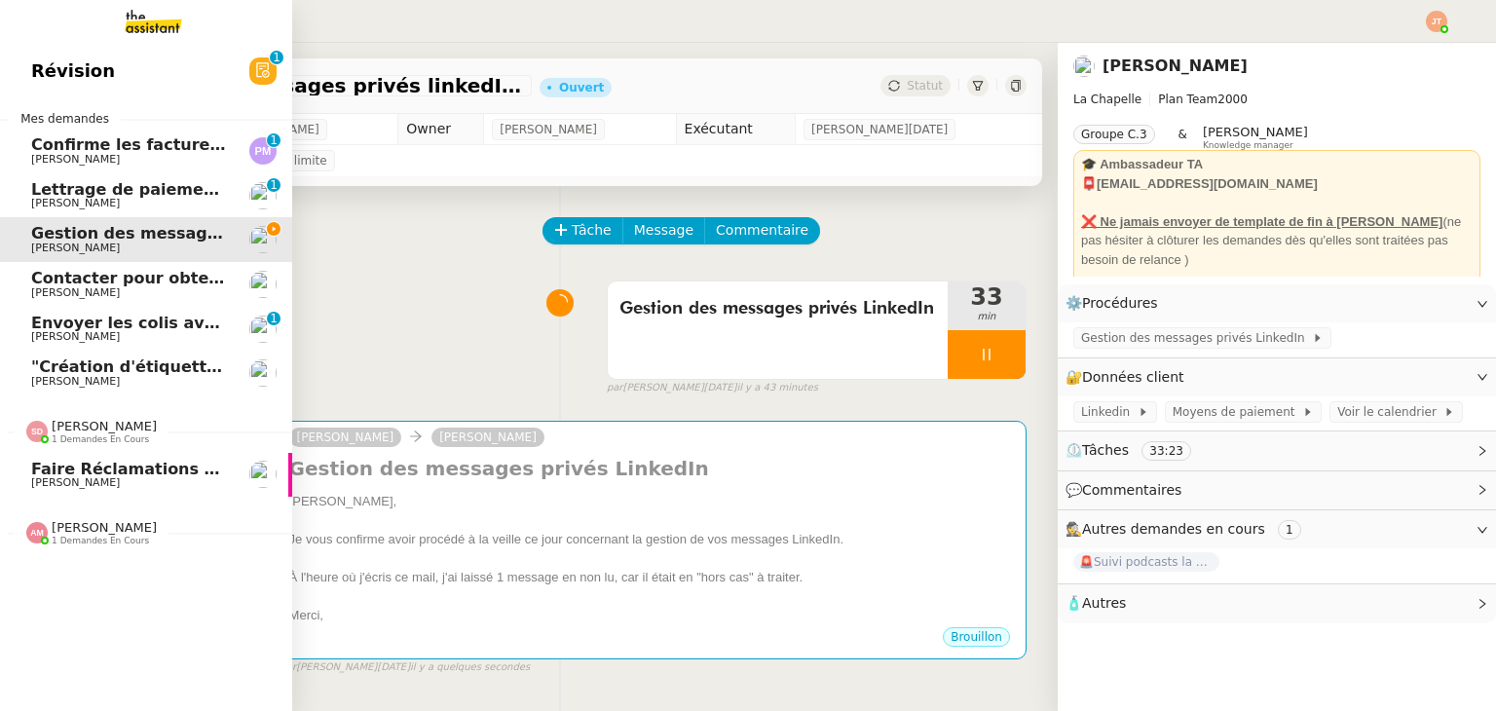
click at [128, 430] on span "[PERSON_NAME]" at bounding box center [104, 426] width 105 height 15
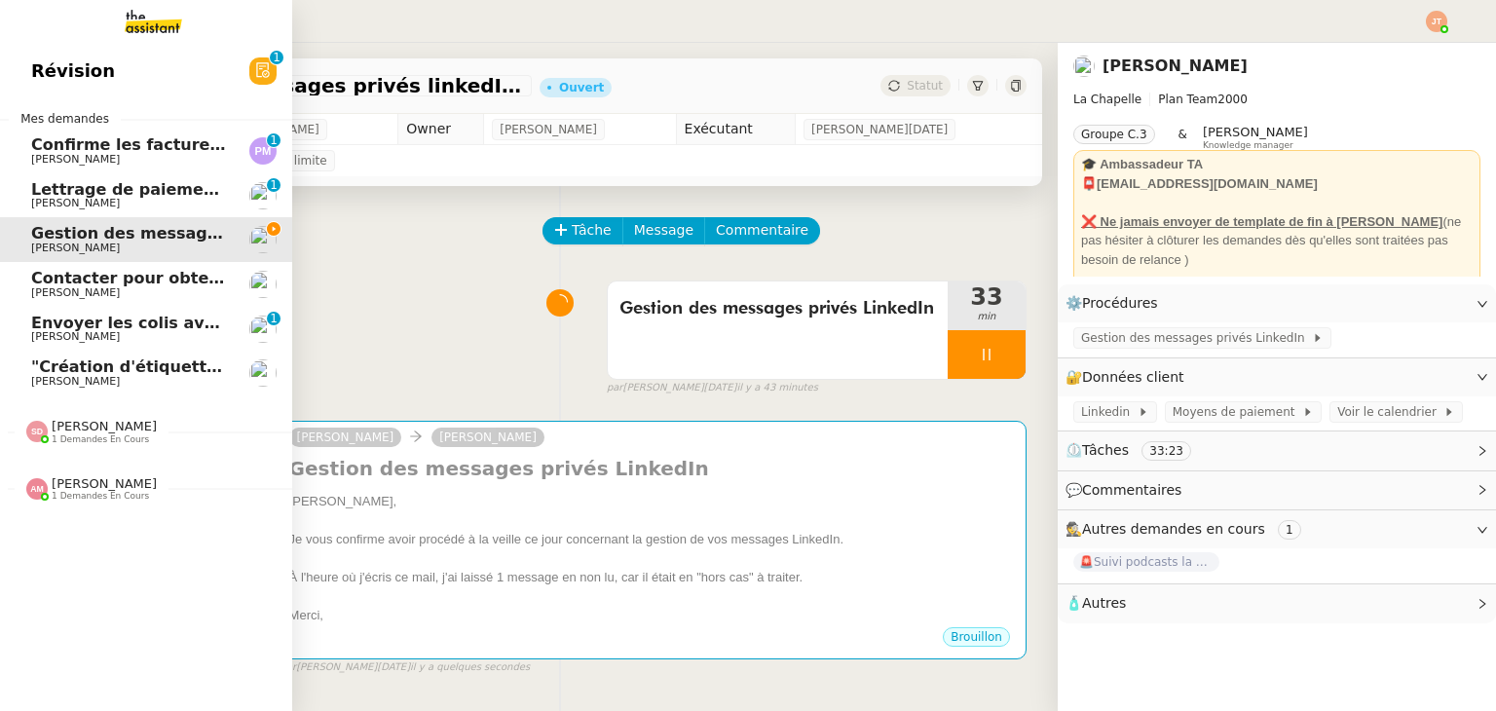
click at [108, 493] on span "1 demandes en cours" at bounding box center [100, 496] width 97 height 11
click at [166, 190] on span "Lettrage de paiement - 28 août 2025" at bounding box center [192, 189] width 323 height 19
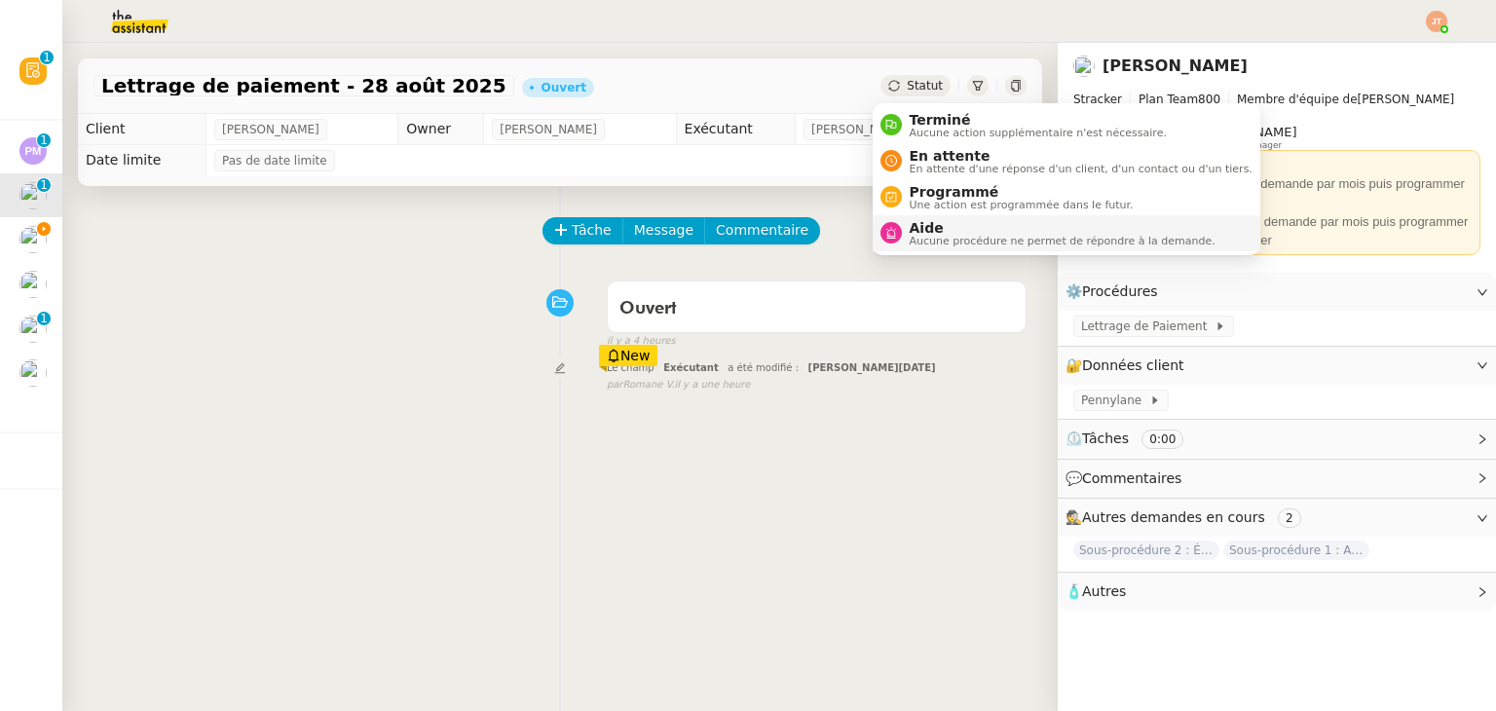
click at [922, 227] on span "Aide" at bounding box center [1063, 228] width 306 height 16
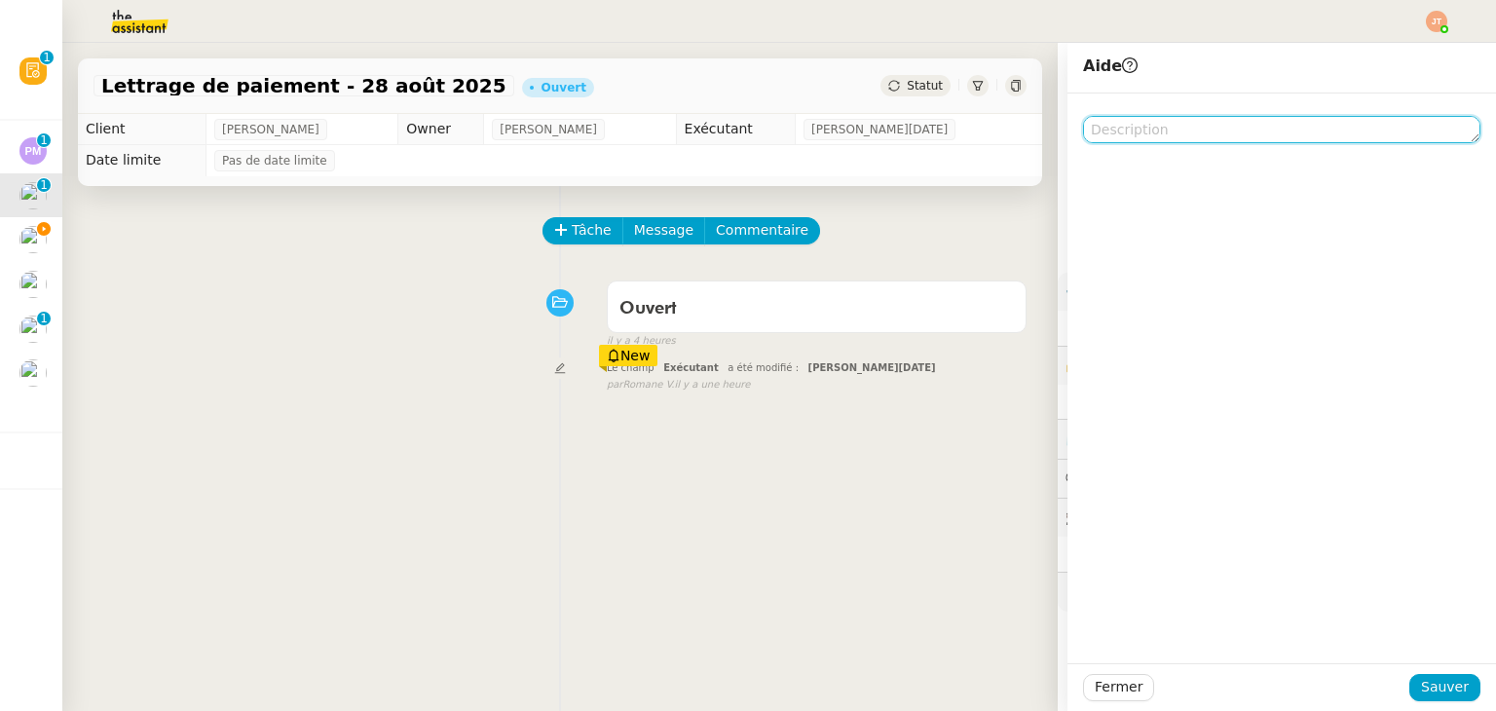
click at [1103, 124] on textarea at bounding box center [1281, 129] width 397 height 27
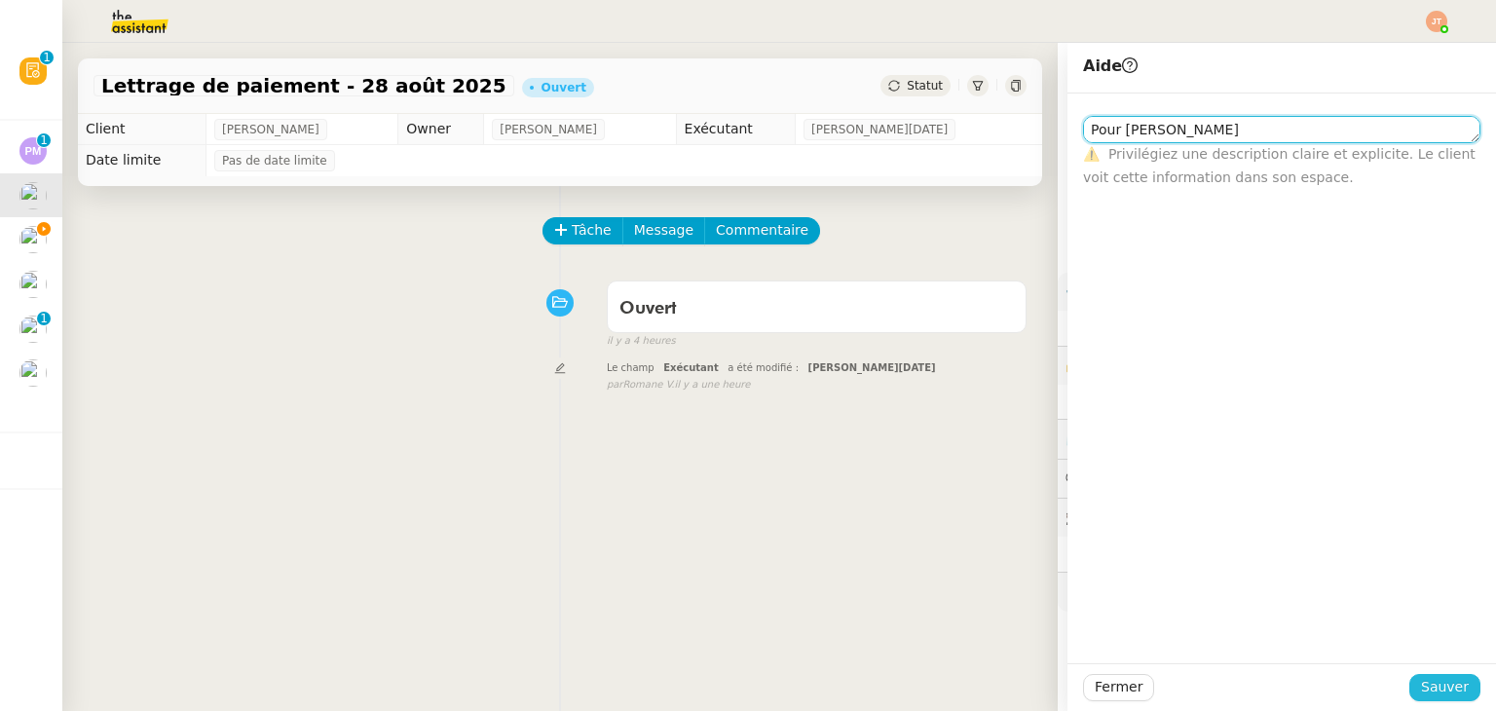
type textarea "Pour [PERSON_NAME]"
click at [1421, 692] on span "Sauver" at bounding box center [1445, 687] width 48 height 22
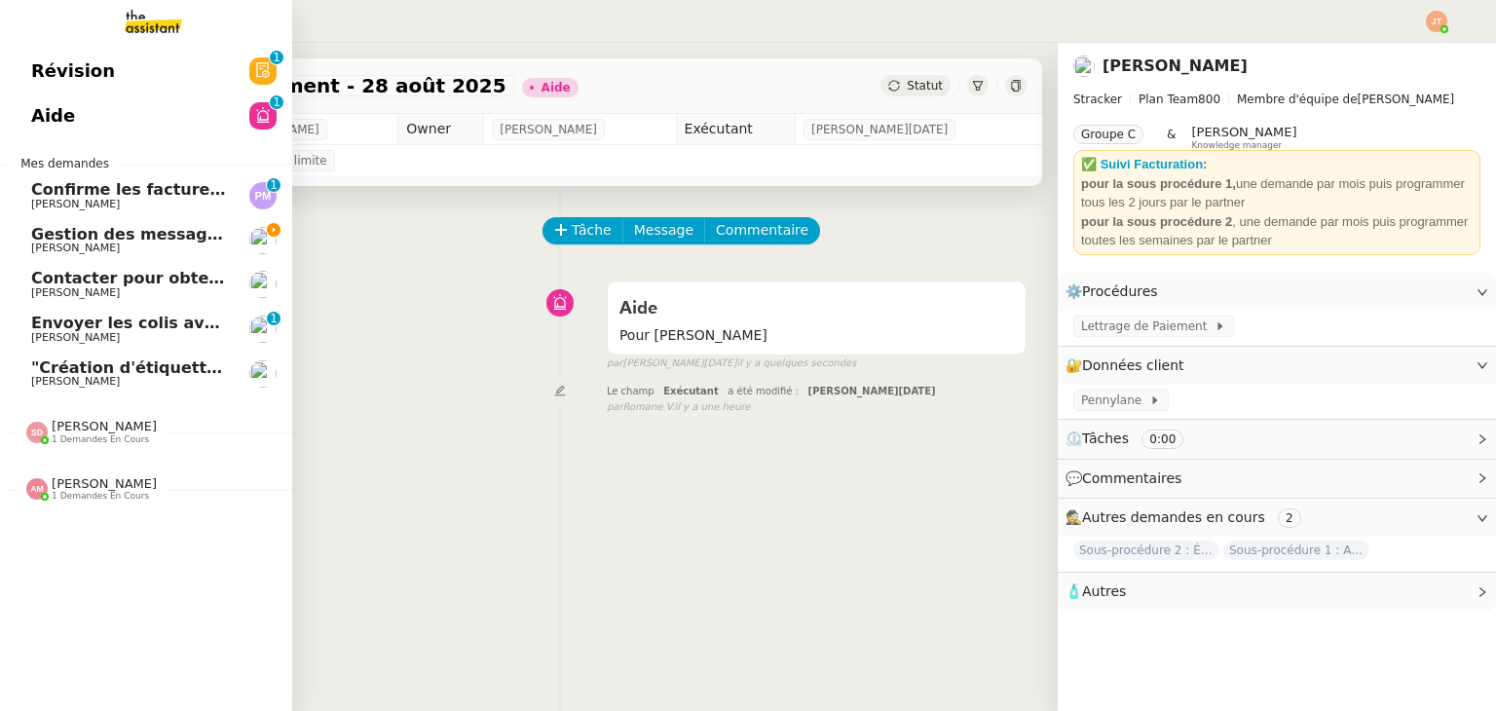
click at [78, 494] on span "1 demandes en cours" at bounding box center [100, 496] width 97 height 11
click at [97, 494] on span "1 demandes en cours" at bounding box center [100, 496] width 97 height 11
click at [142, 182] on span "Confirme les factures et vidéos" at bounding box center [168, 189] width 274 height 19
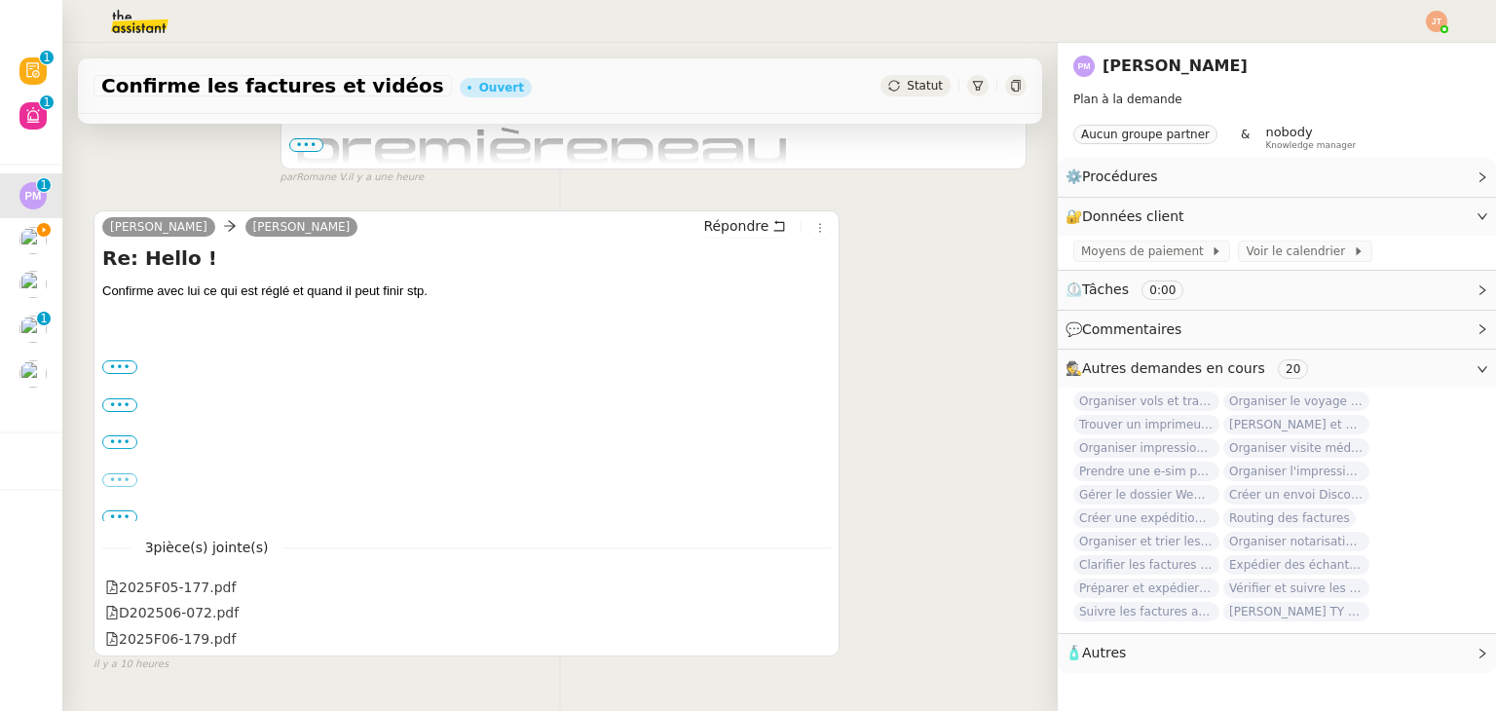
scroll to position [584, 0]
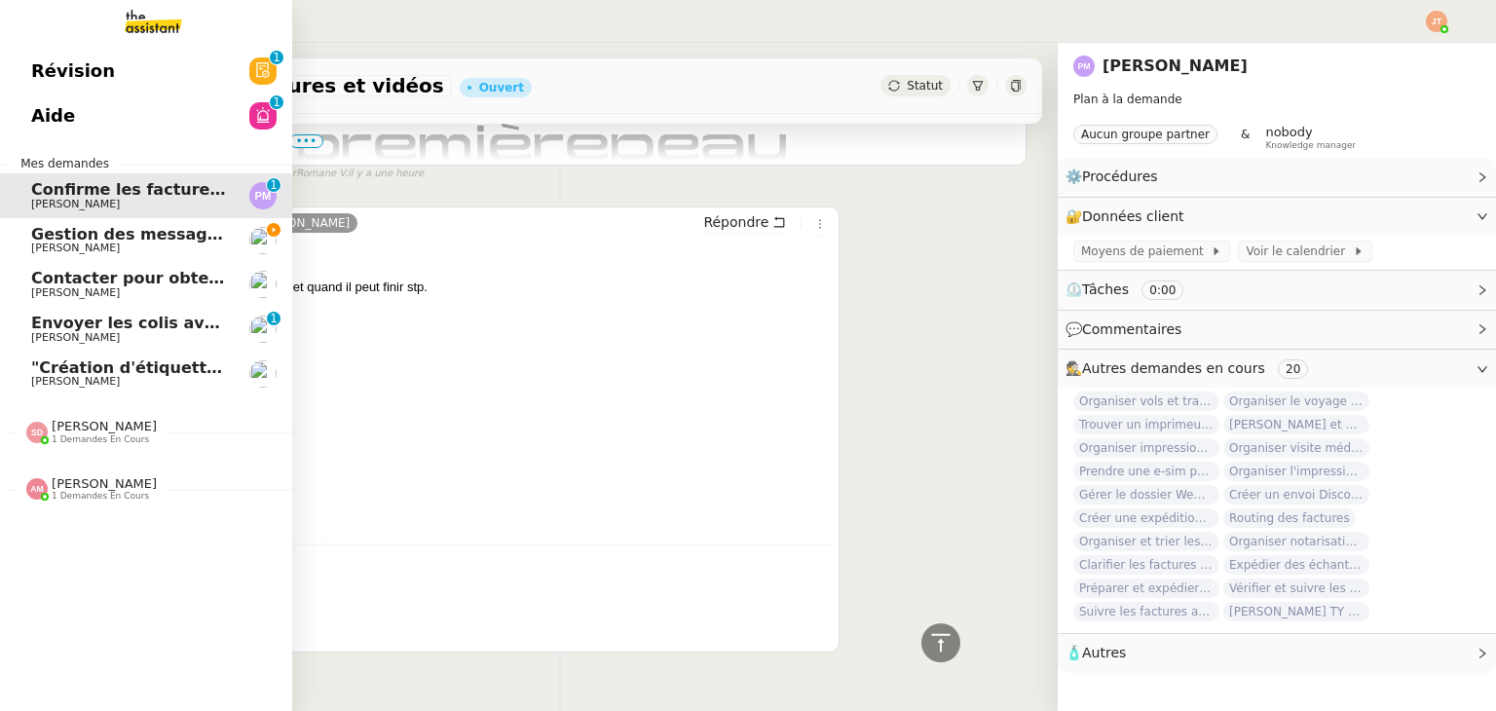
click at [95, 487] on span "[PERSON_NAME]" at bounding box center [104, 483] width 105 height 15
click at [111, 520] on div "Révision 0 1 2 3 4 5 6 7 8 9 Aide 0 1 2 3 4 5 6 7 8 9 Mes demandes Confirme les…" at bounding box center [146, 377] width 292 height 668
click at [111, 486] on span "[PERSON_NAME]" at bounding box center [104, 483] width 105 height 15
click at [111, 537] on span "[PERSON_NAME]" at bounding box center [129, 541] width 197 height 12
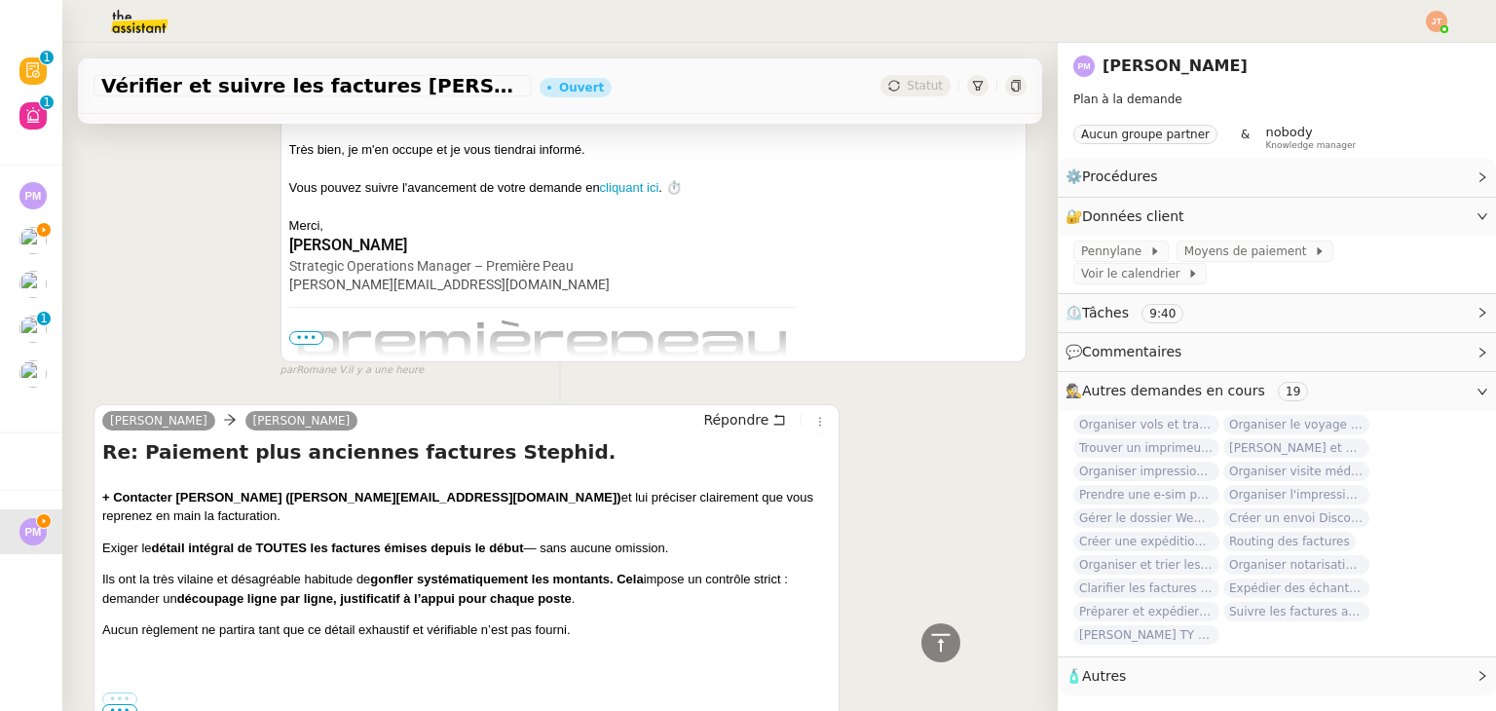
scroll to position [584, 0]
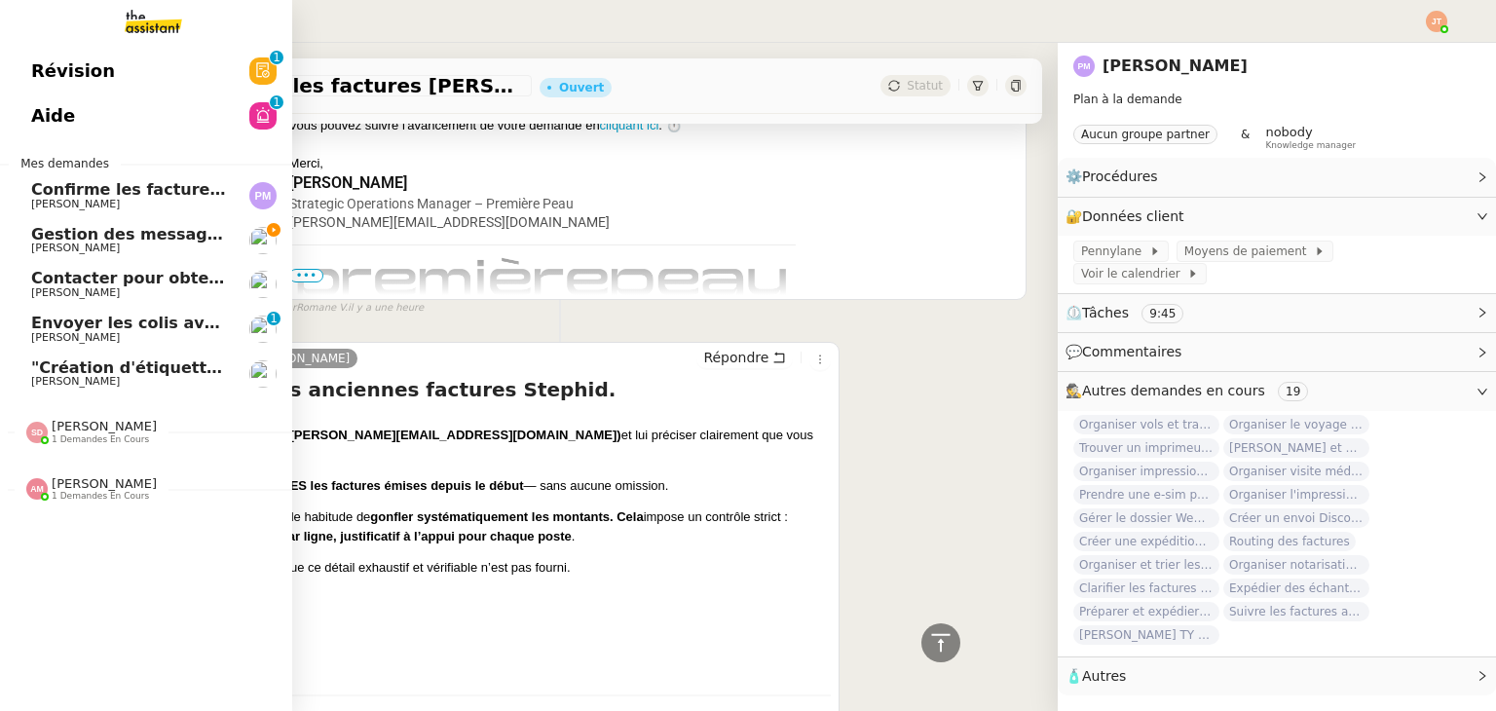
click at [129, 211] on link "Confirme les factures et vidéos [PERSON_NAME]" at bounding box center [146, 195] width 292 height 45
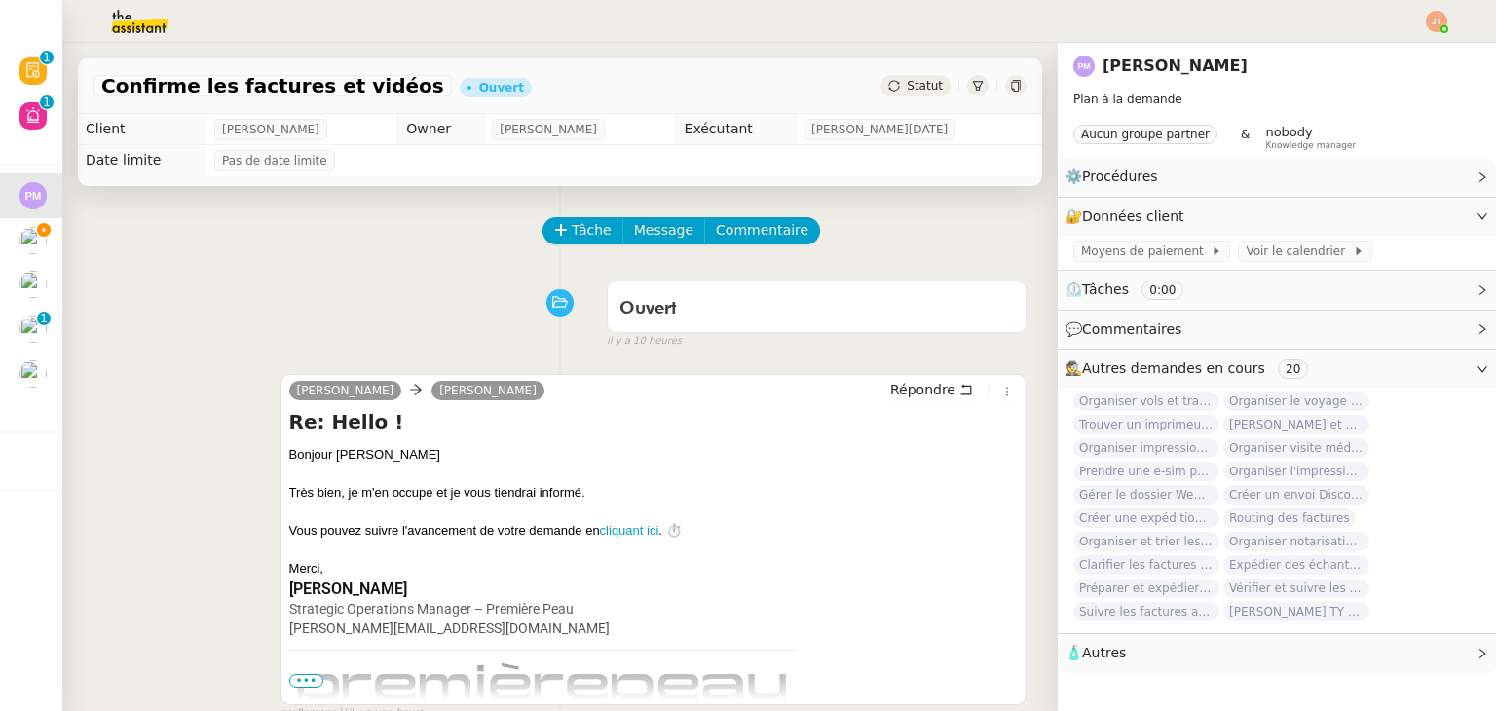
click at [880, 96] on div "Statut" at bounding box center [915, 85] width 70 height 21
click at [907, 87] on span "Statut" at bounding box center [925, 86] width 36 height 14
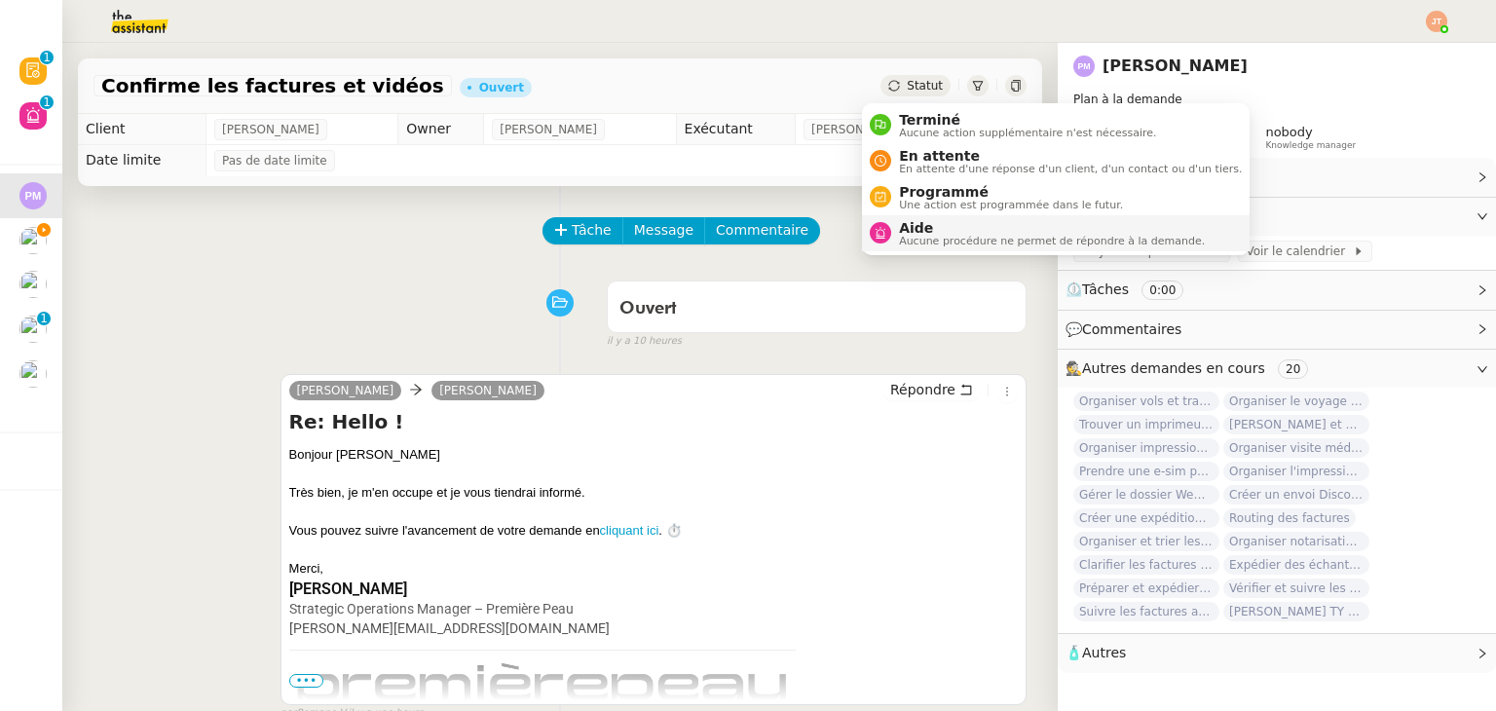
click at [912, 240] on span "Aucune procédure ne permet de répondre à la demande." at bounding box center [1052, 241] width 306 height 11
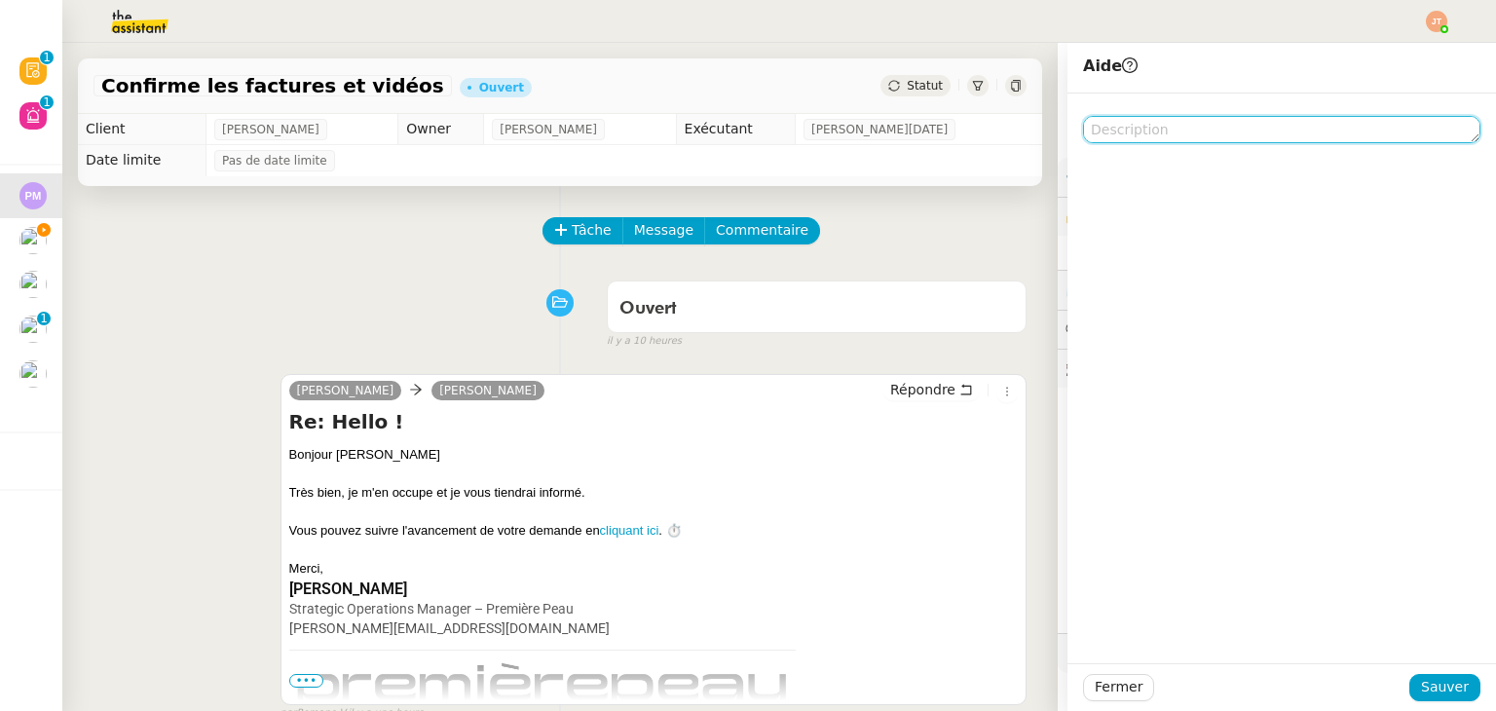
click at [1154, 129] on textarea at bounding box center [1281, 129] width 397 height 27
type textarea "P"
click at [1095, 687] on span "Fermer" at bounding box center [1119, 687] width 48 height 22
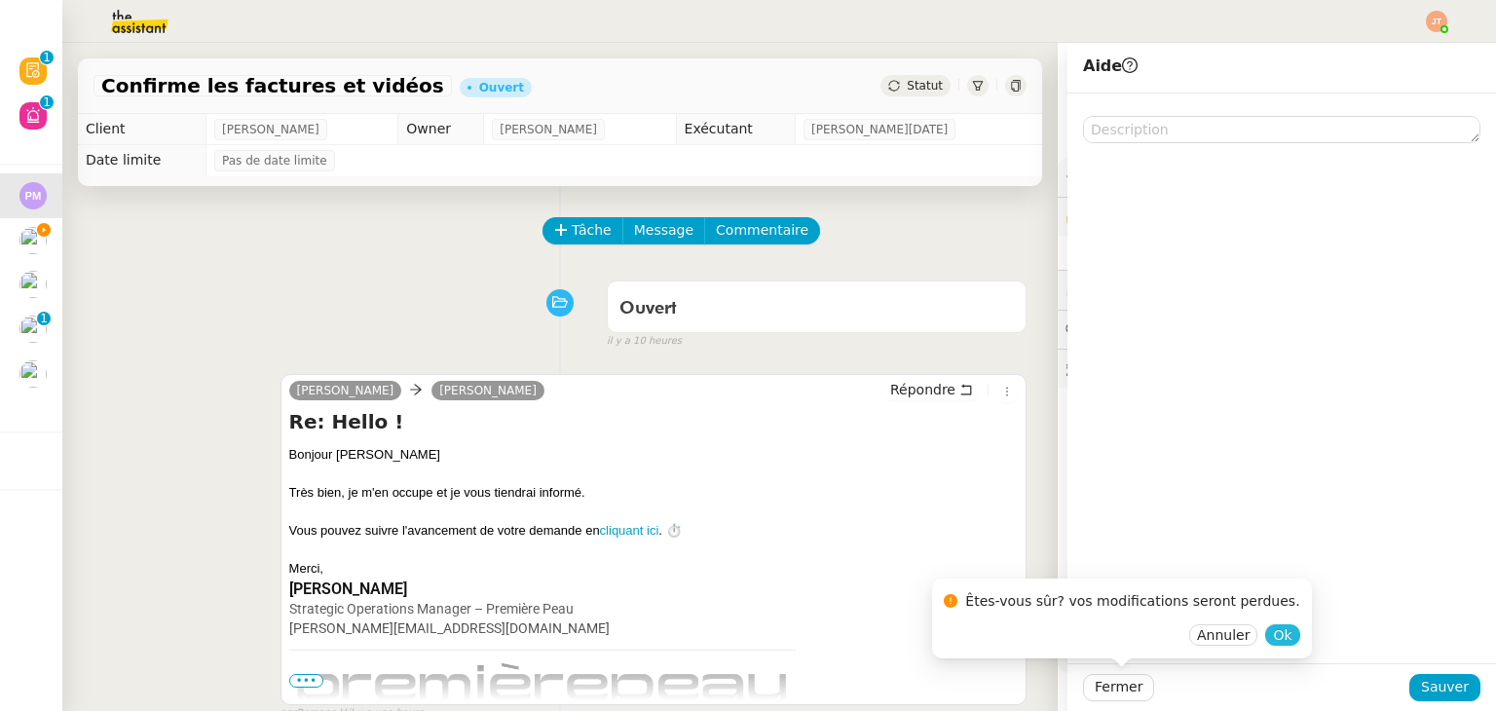
click at [1273, 634] on span "Ok" at bounding box center [1282, 634] width 19 height 19
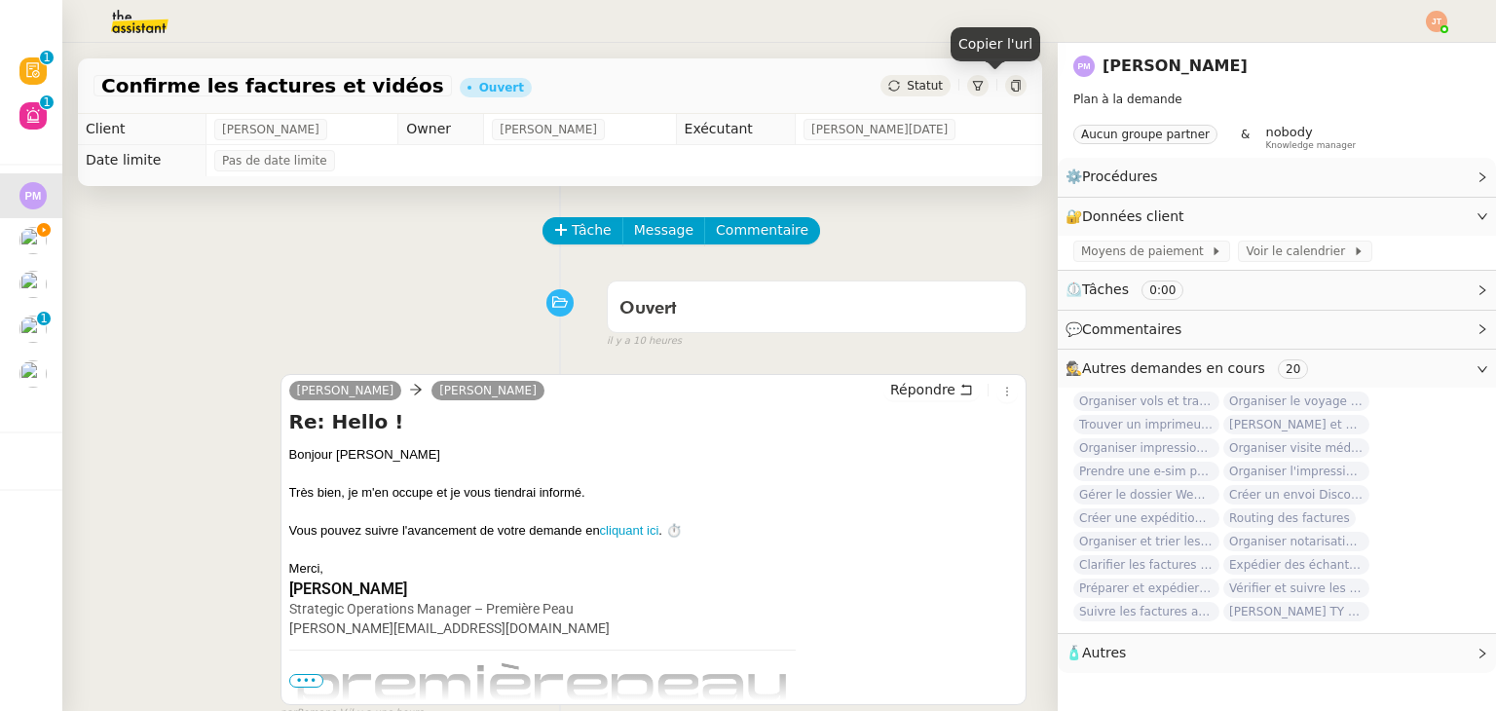
click at [1011, 87] on icon at bounding box center [1015, 86] width 9 height 12
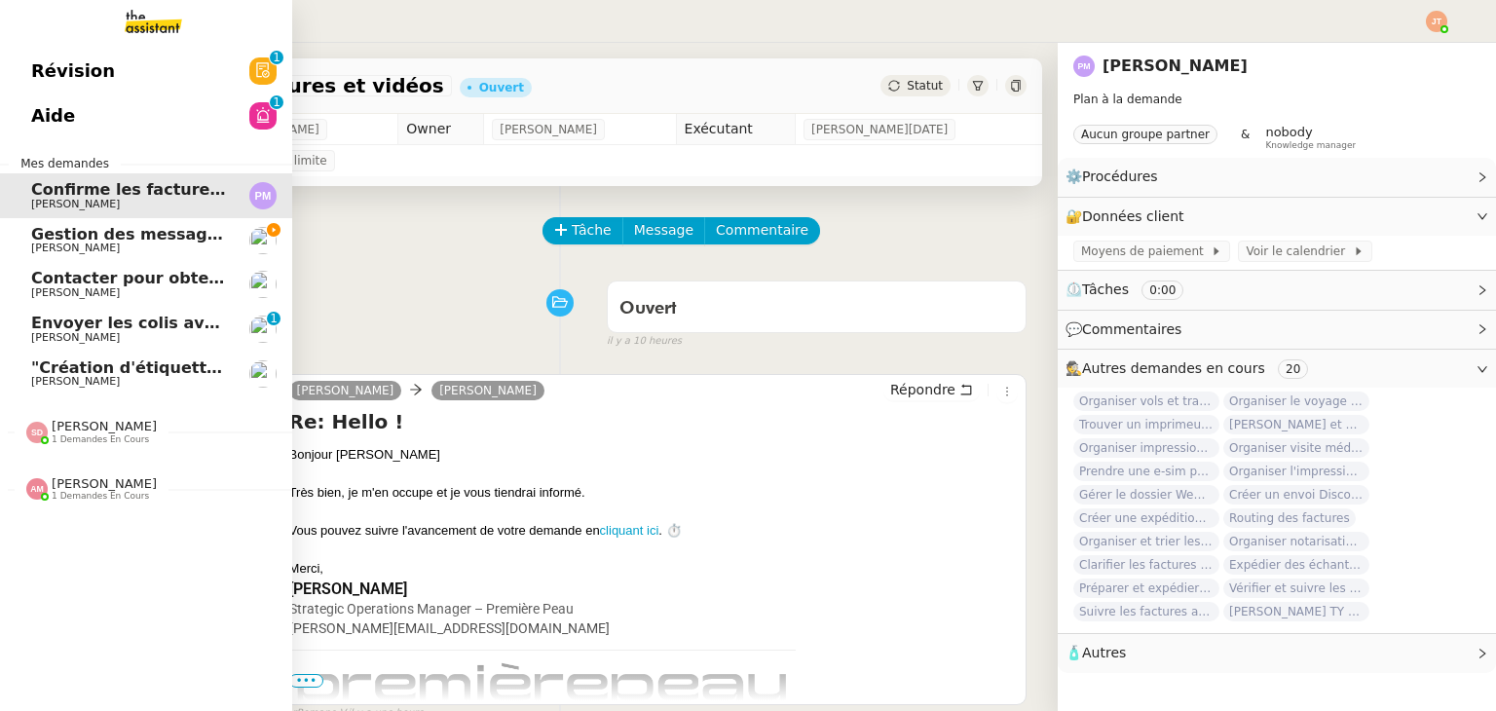
click at [181, 245] on span "[PERSON_NAME]" at bounding box center [129, 249] width 197 height 12
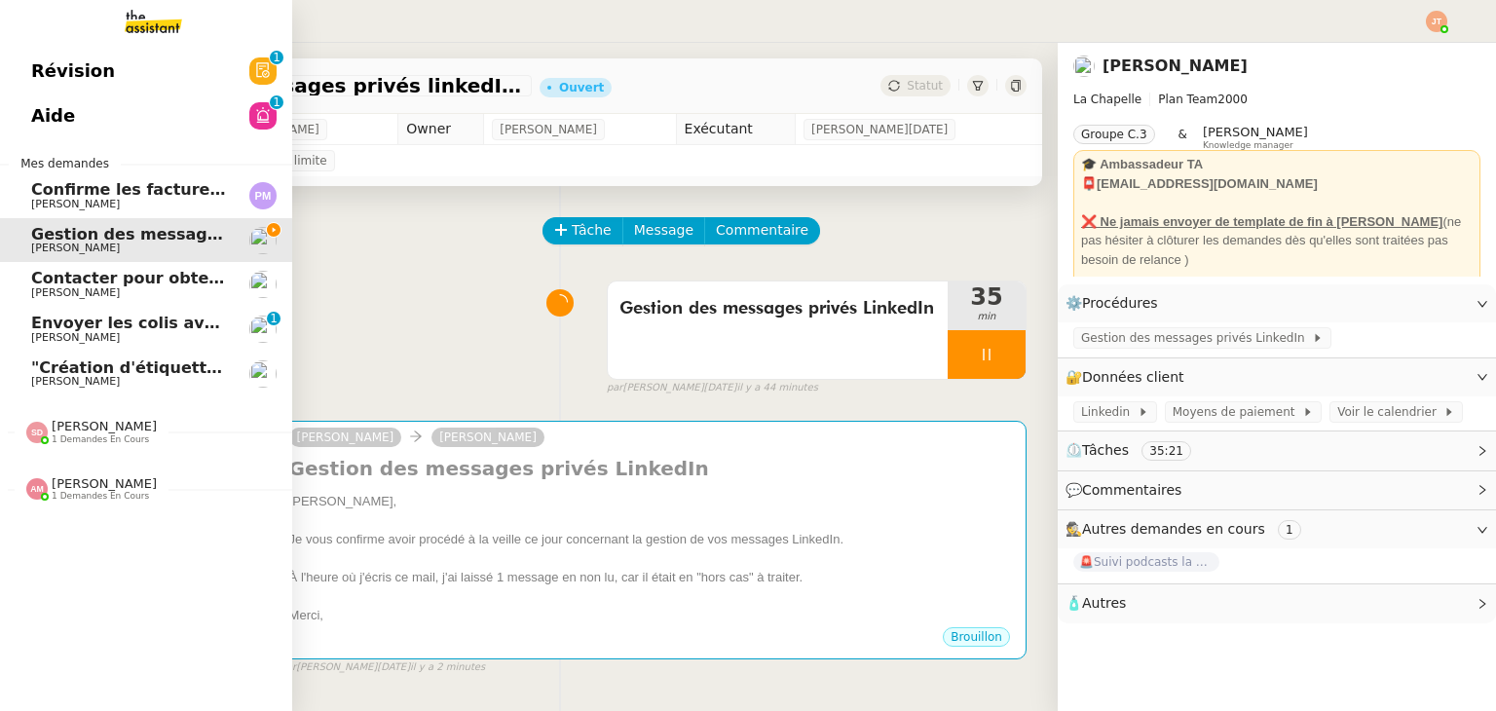
click at [187, 376] on span "[PERSON_NAME]" at bounding box center [129, 382] width 197 height 12
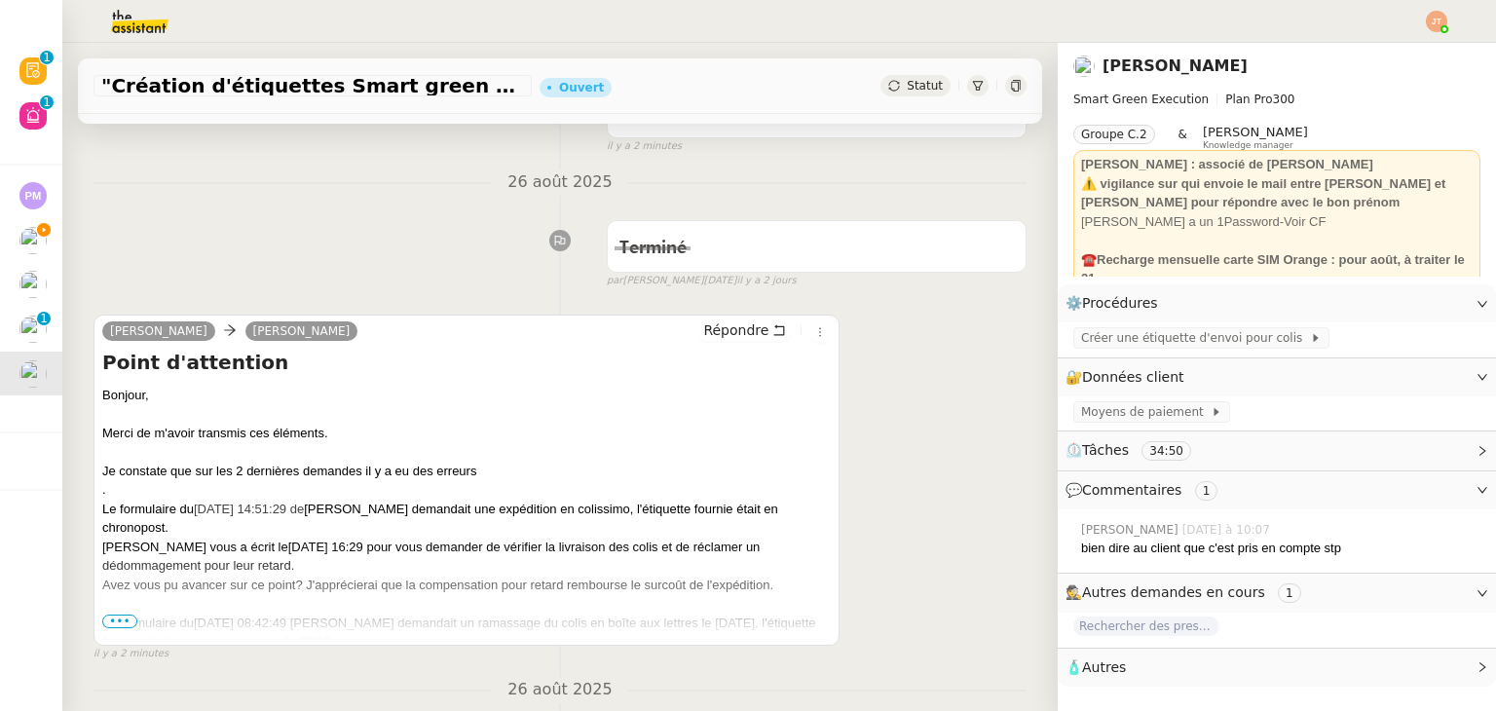
scroll to position [292, 0]
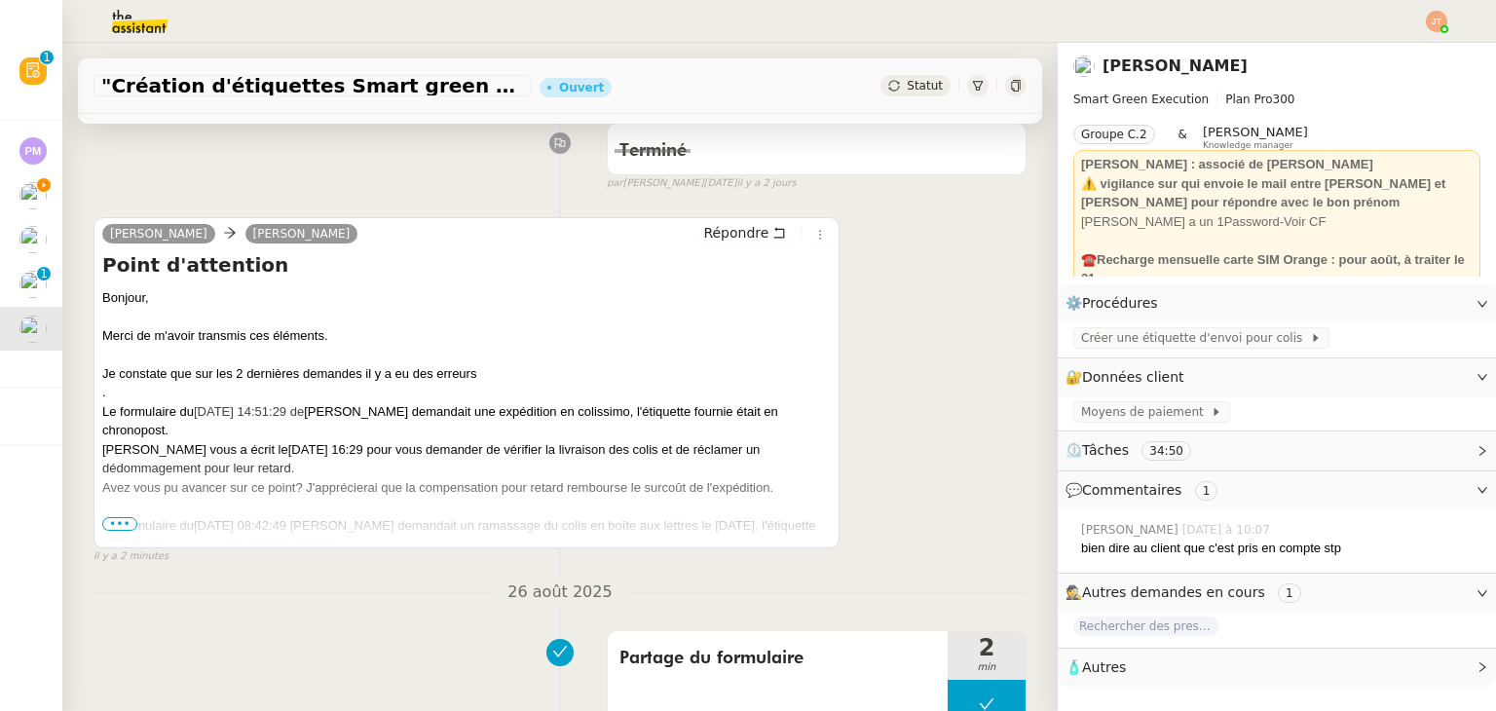
click at [122, 527] on span "•••" at bounding box center [119, 524] width 35 height 14
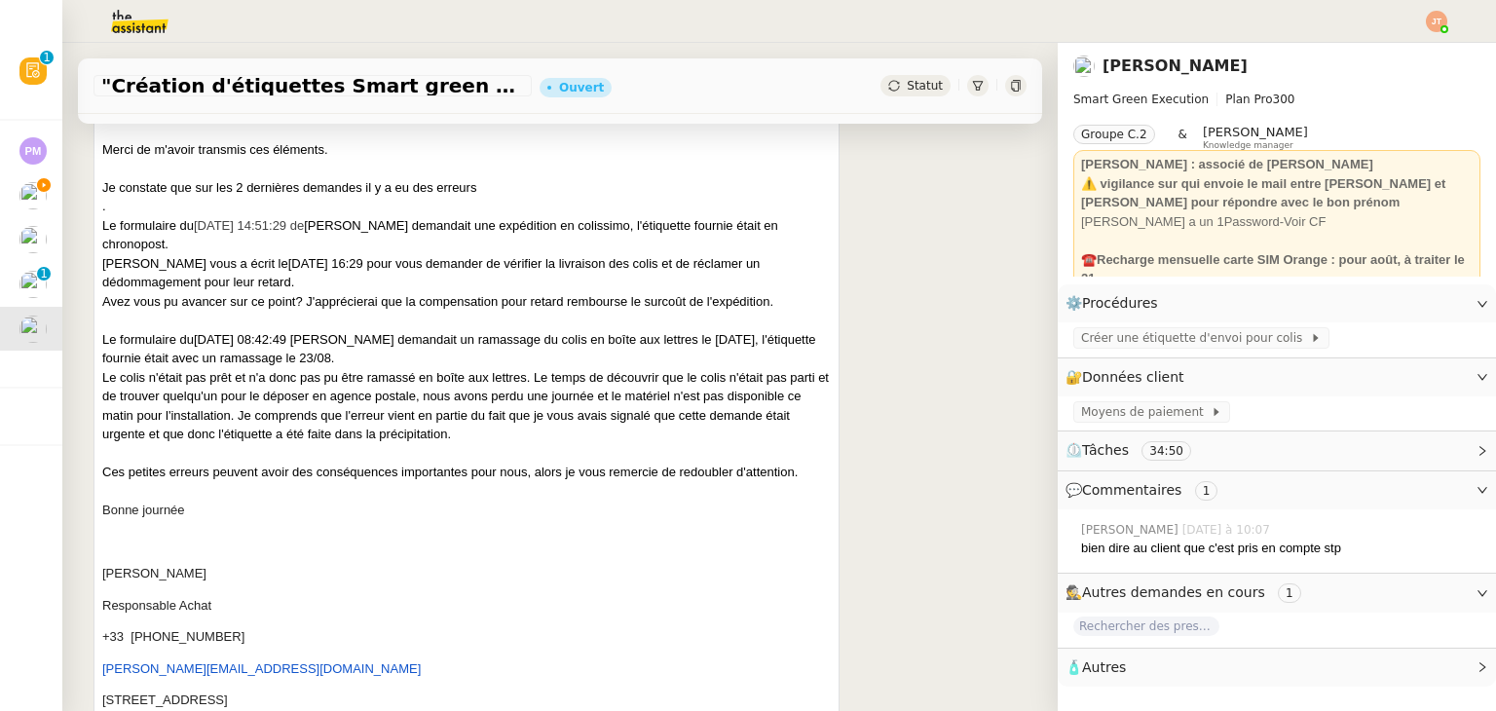
scroll to position [487, 0]
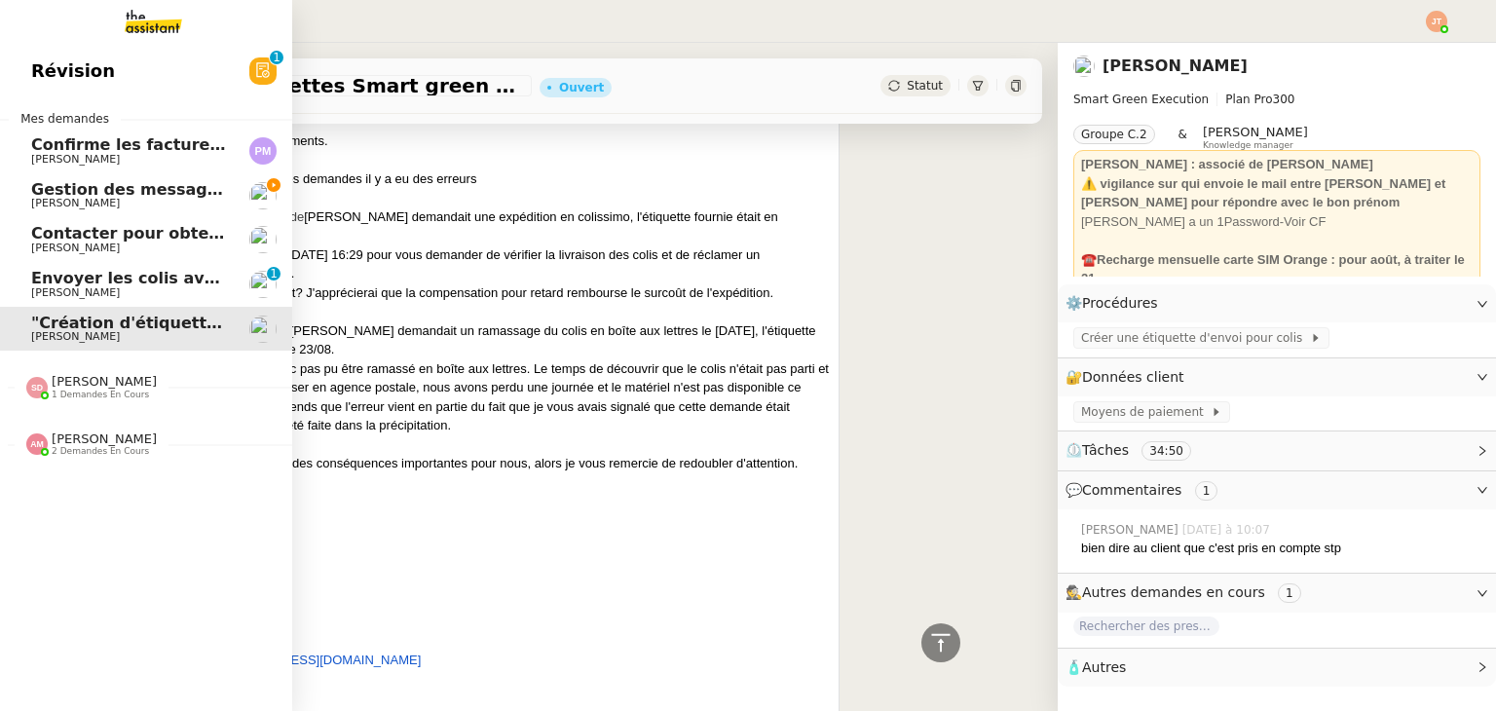
click at [129, 281] on span "Envoyer les colis avec étiquettes" at bounding box center [175, 278] width 289 height 19
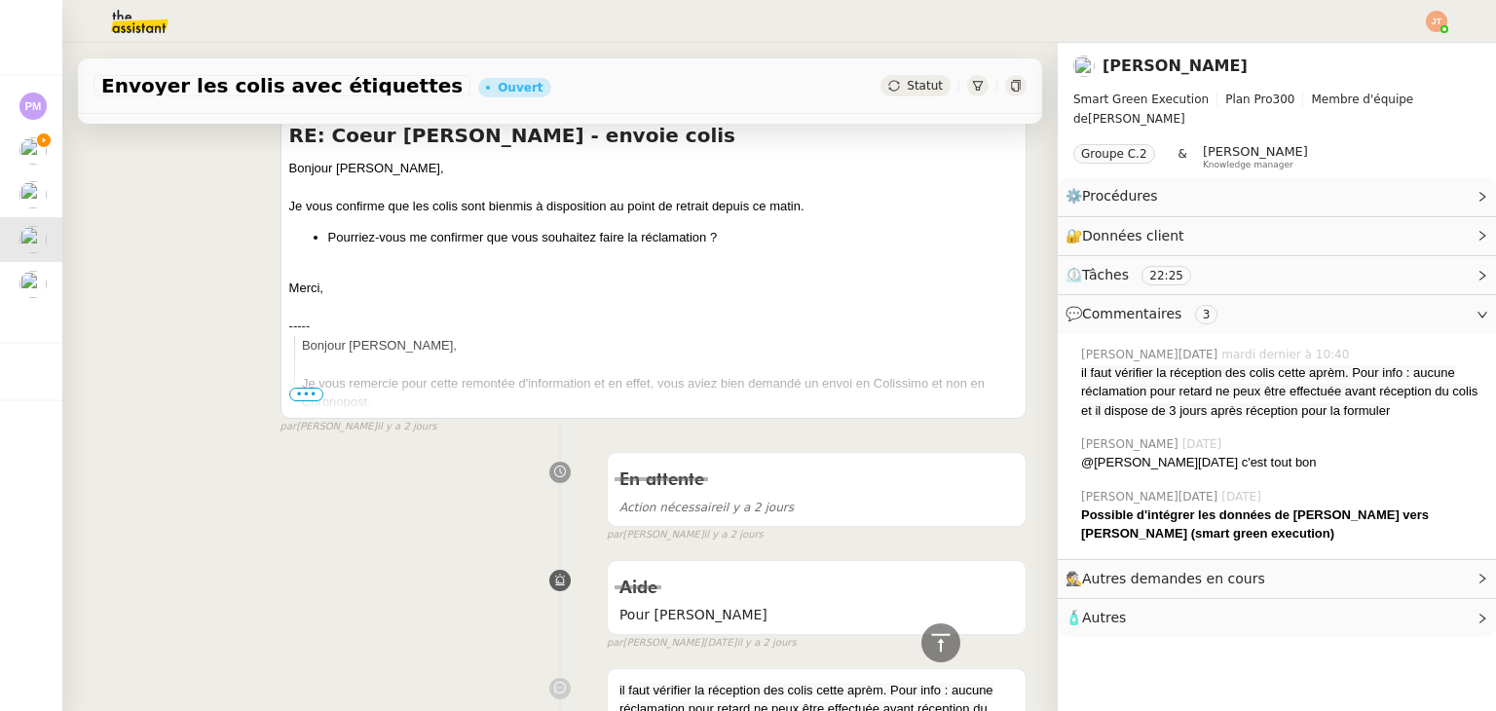
scroll to position [682, 0]
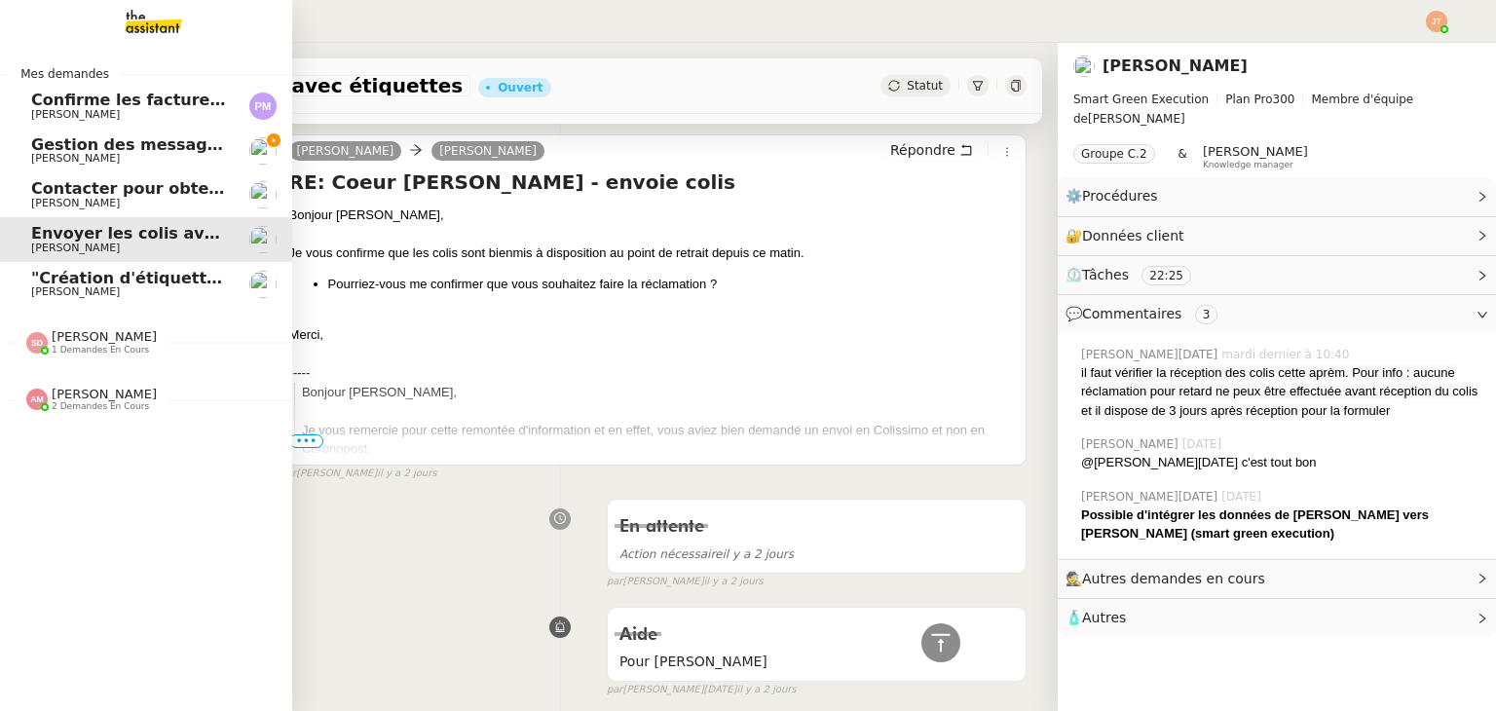
click at [125, 150] on span "Gestion des messages privés linkedIn - 28 août 2025" at bounding box center [263, 144] width 465 height 19
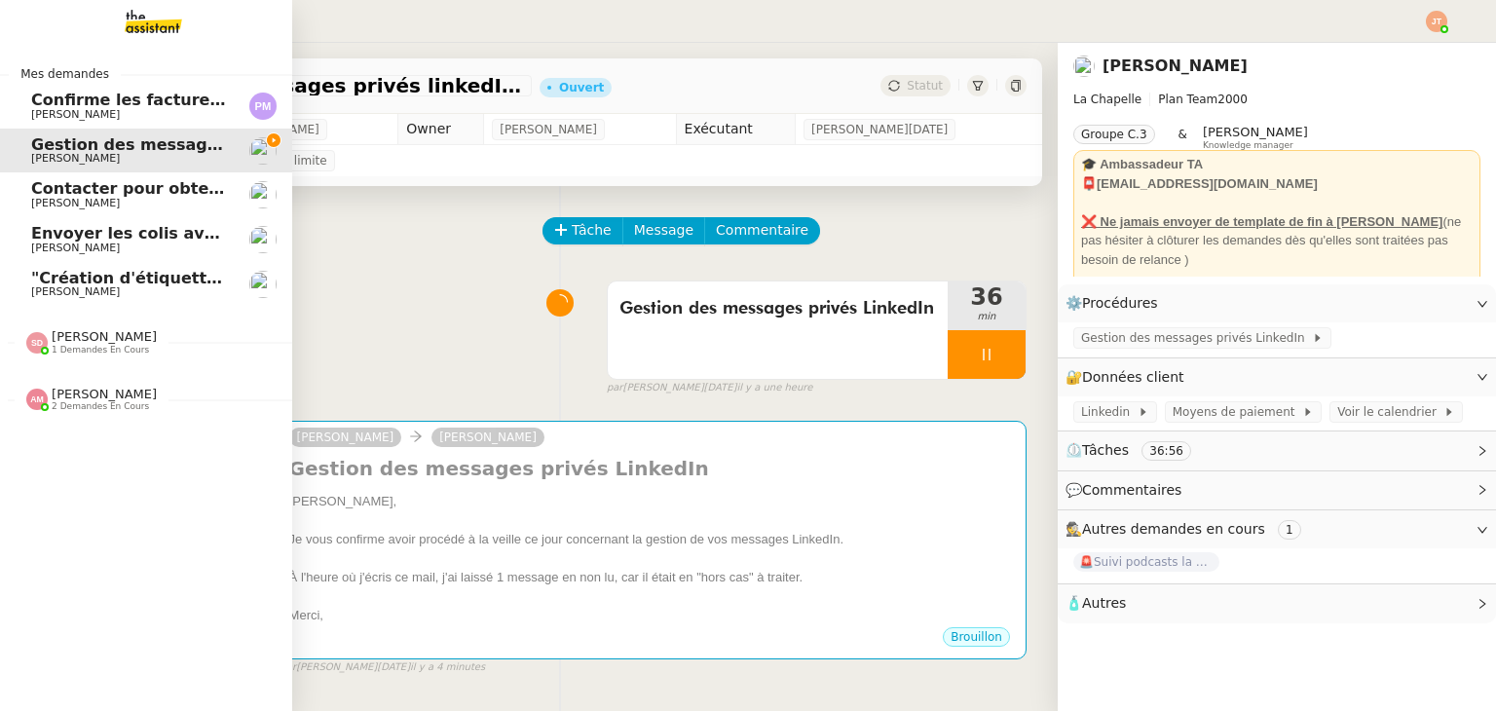
click at [67, 398] on span "[PERSON_NAME]" at bounding box center [104, 394] width 105 height 15
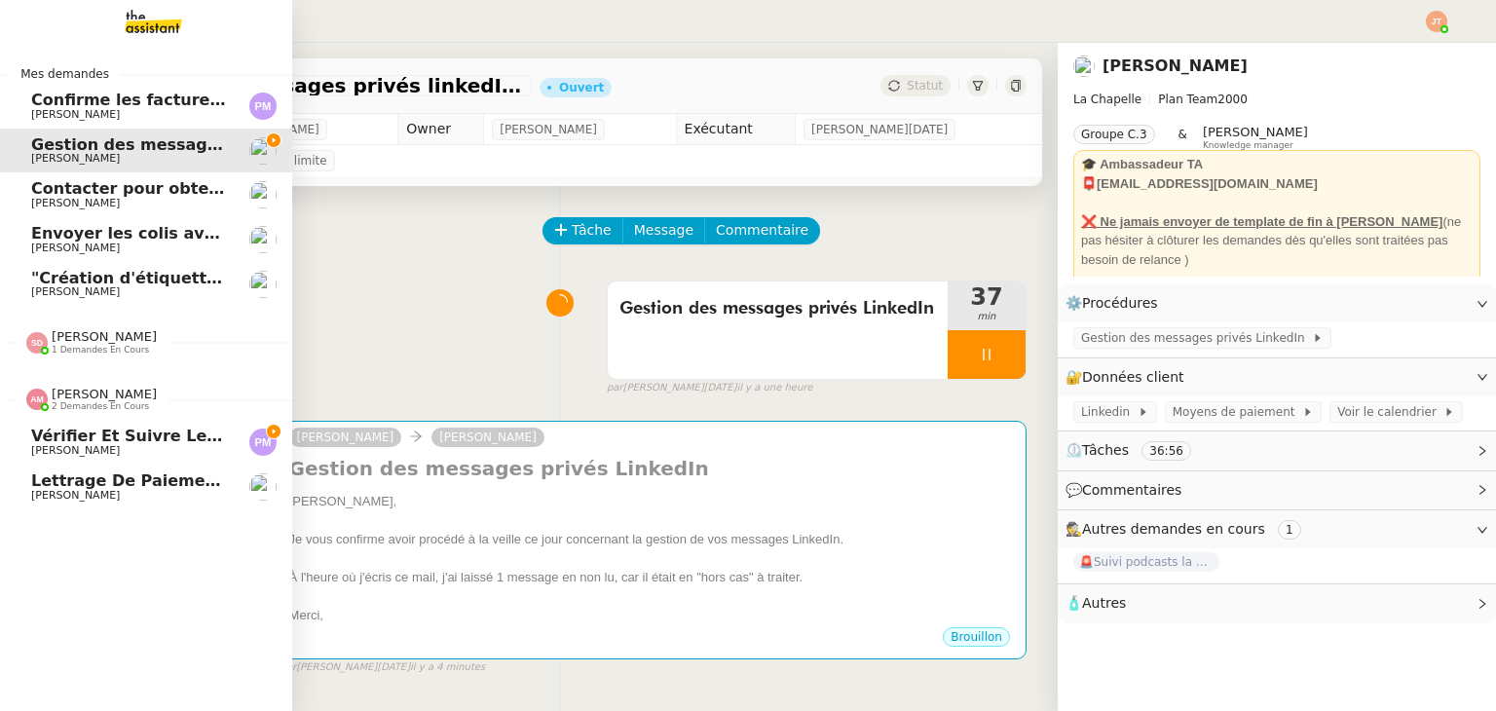
click at [67, 397] on span "[PERSON_NAME]" at bounding box center [104, 394] width 105 height 15
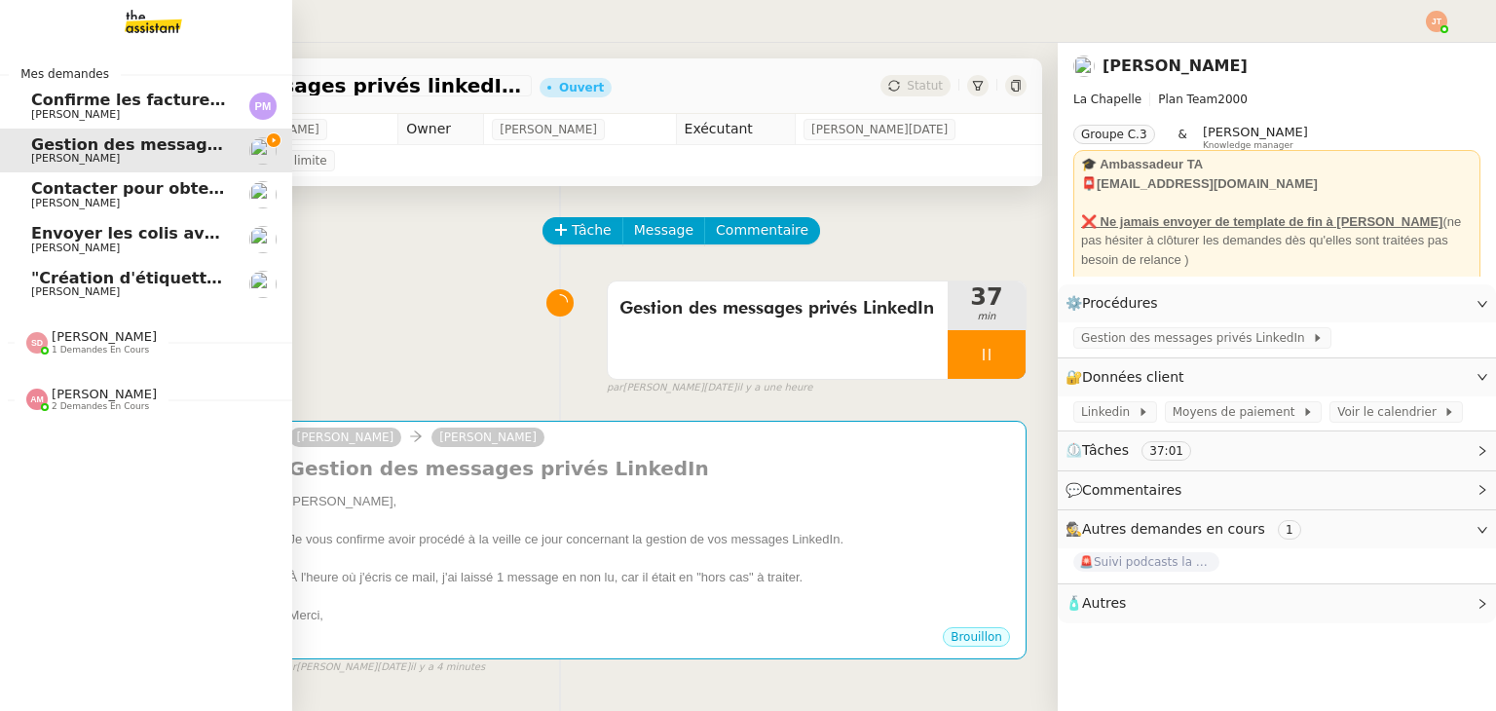
click at [160, 102] on span "Confirme les factures et vidéos" at bounding box center [168, 100] width 274 height 19
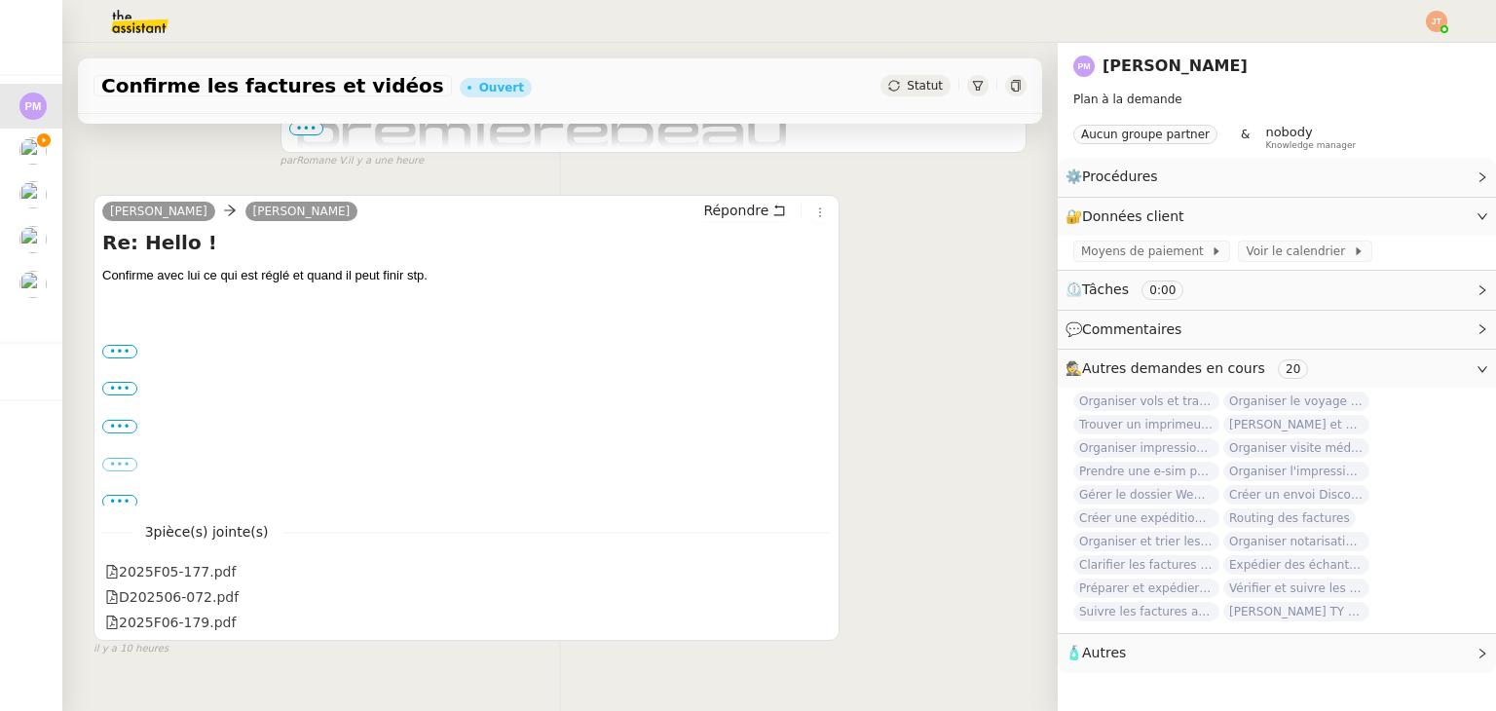
scroll to position [584, 0]
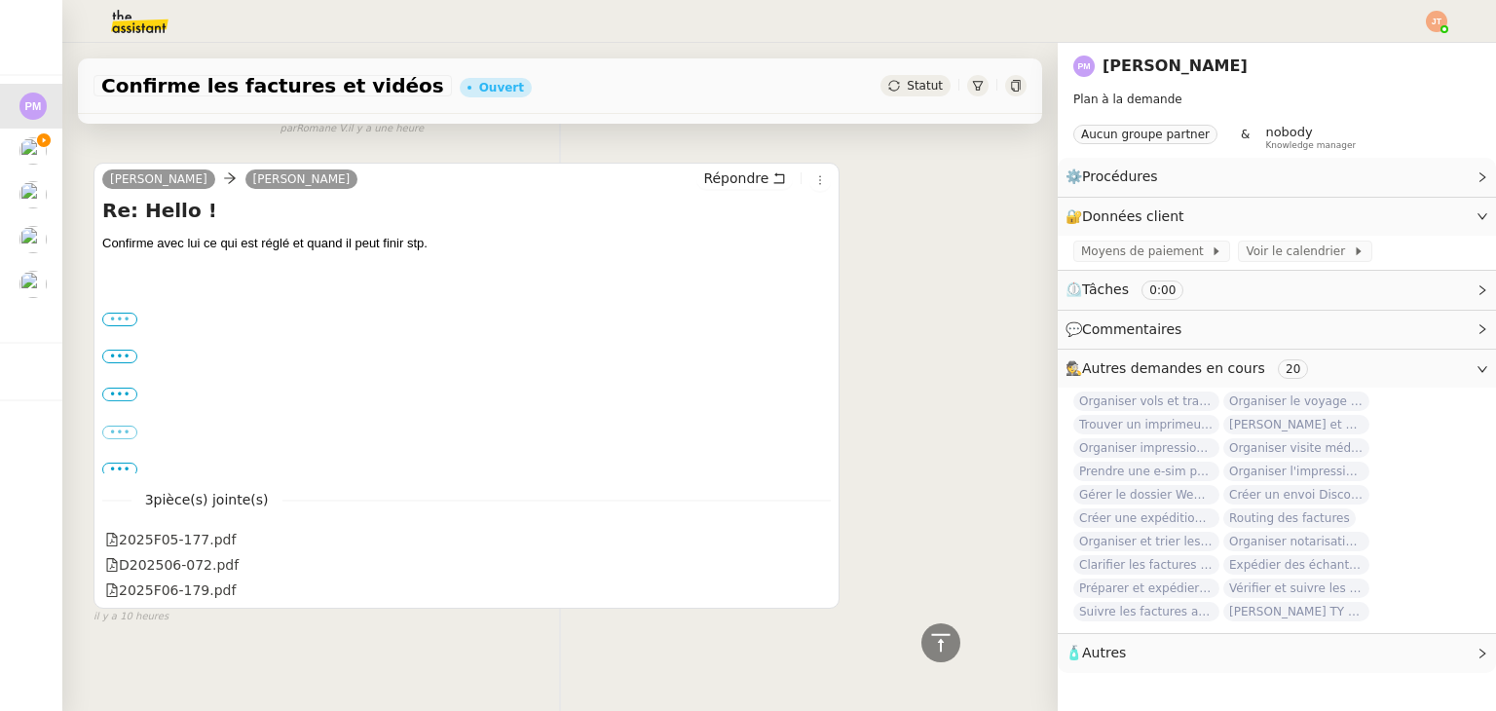
click at [124, 319] on label "•••" at bounding box center [119, 320] width 35 height 14
click at [0, 0] on input "•••" at bounding box center [0, 0] width 0 height 0
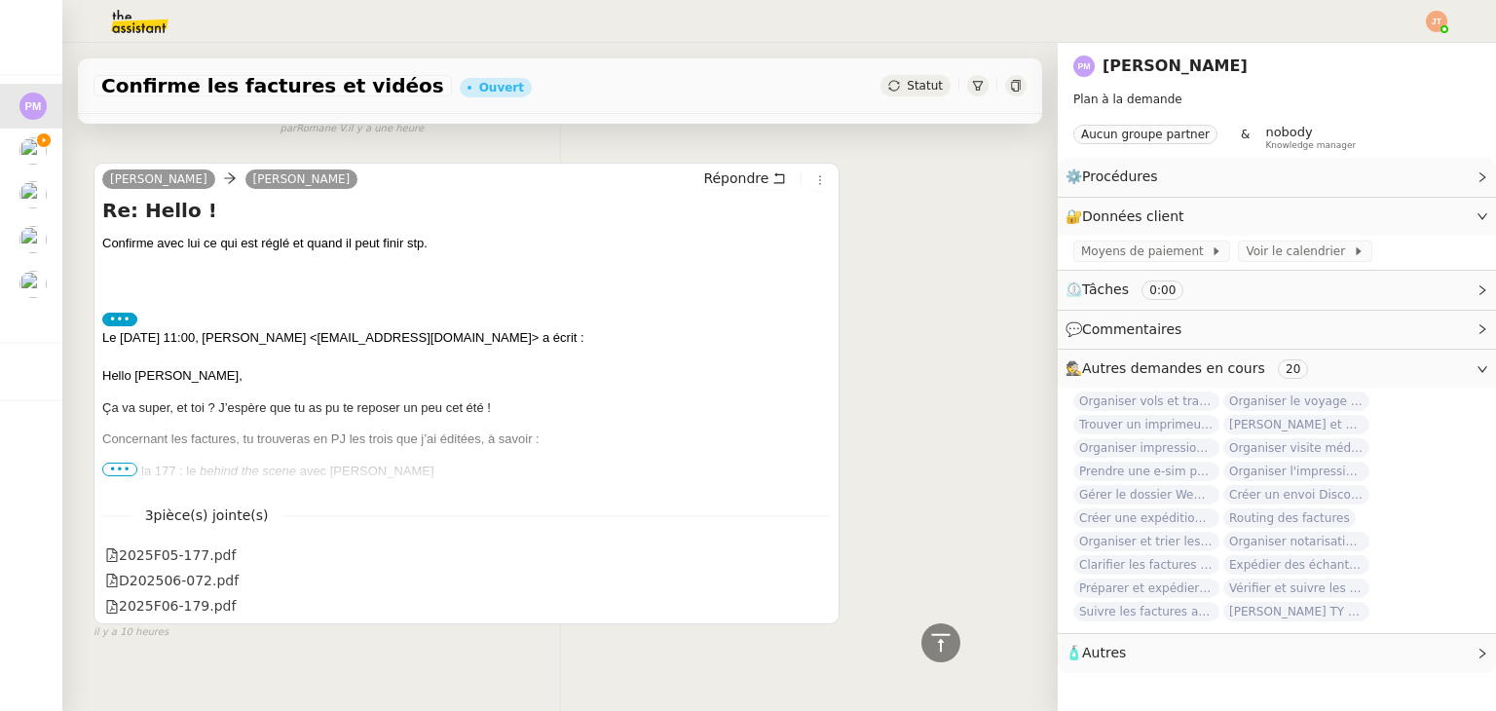
click at [124, 465] on span "•••" at bounding box center [119, 470] width 35 height 14
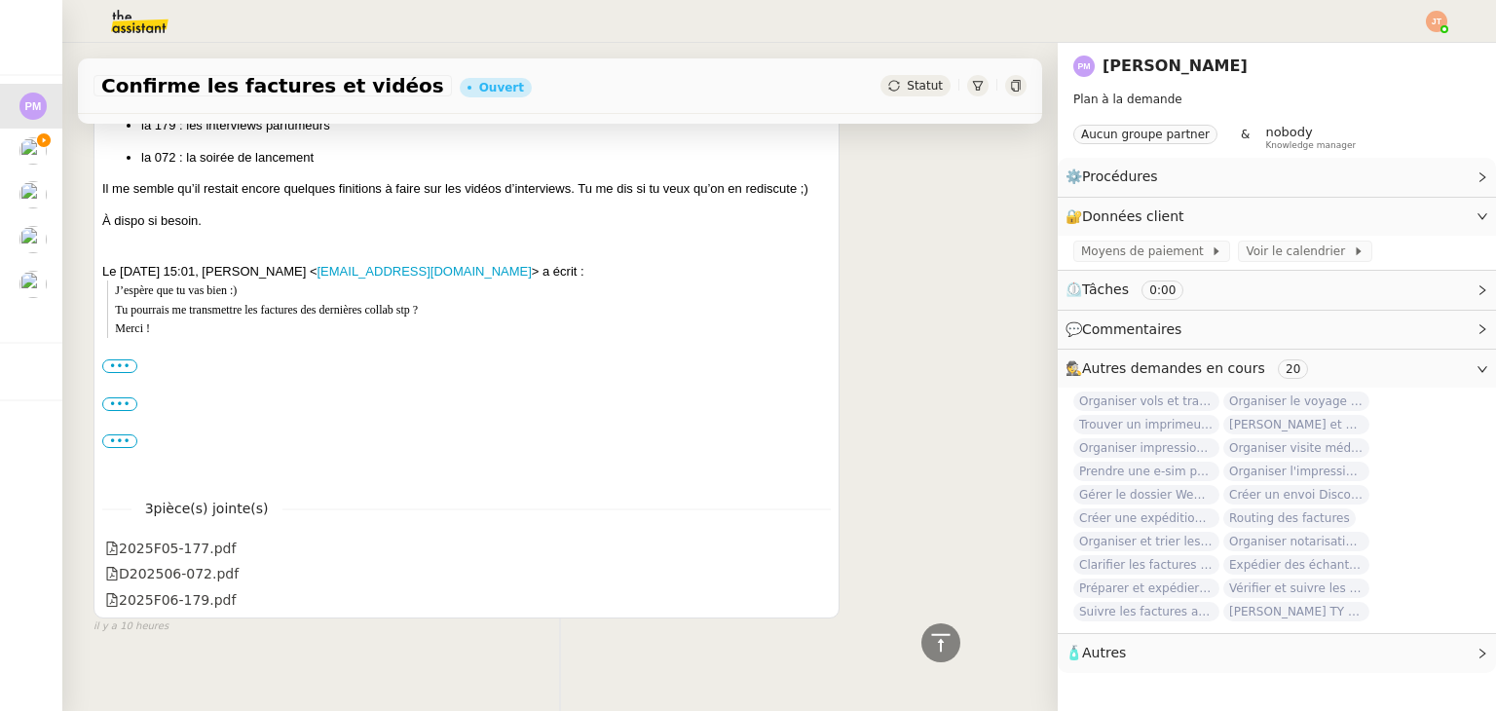
scroll to position [991, 0]
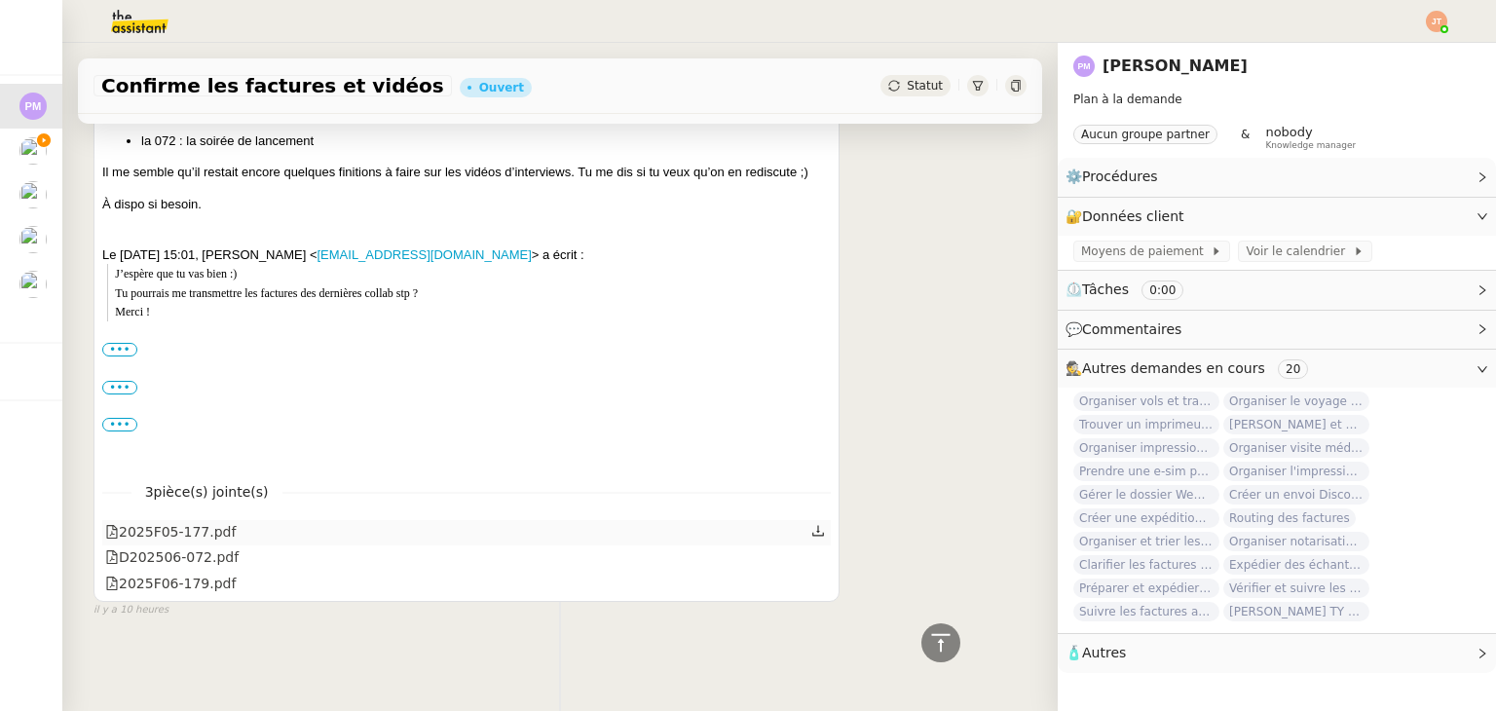
click at [811, 524] on icon at bounding box center [818, 531] width 14 height 14
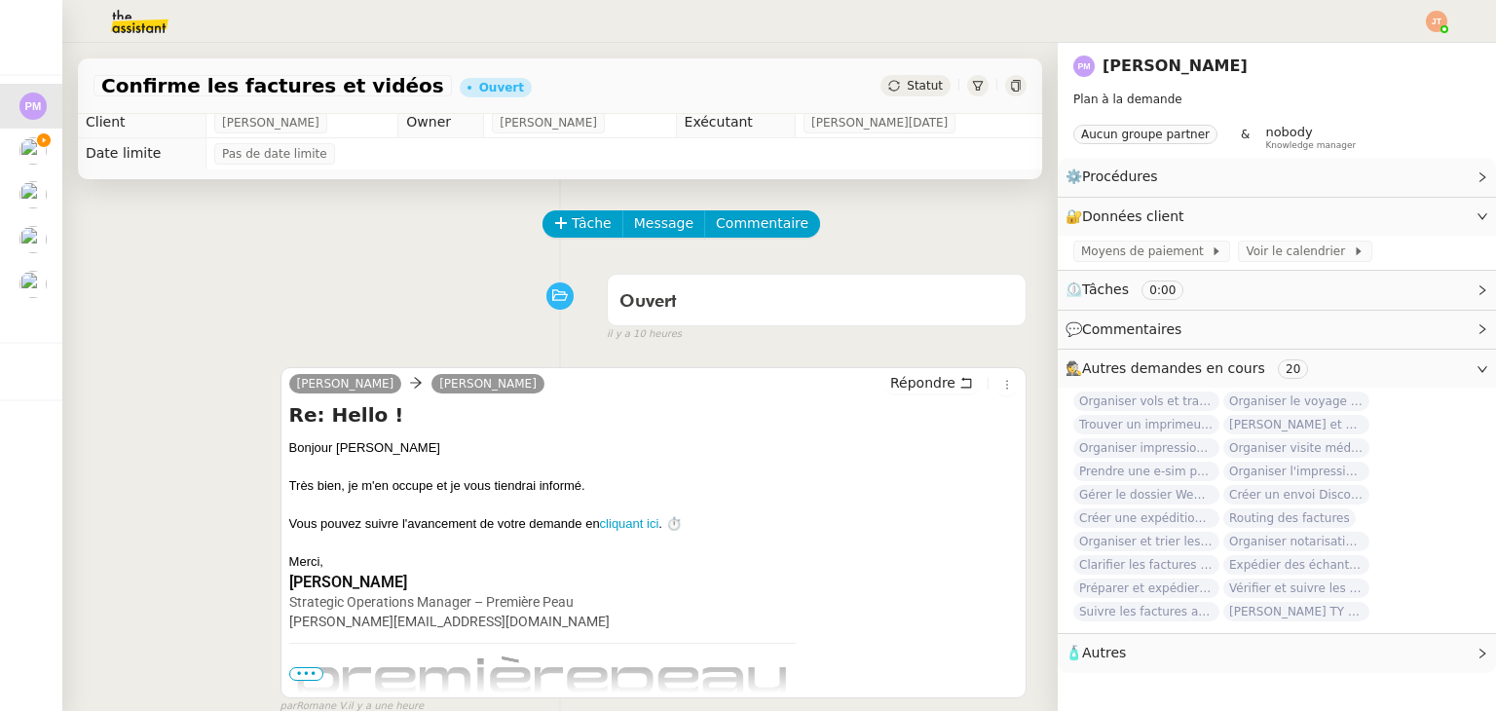
scroll to position [0, 0]
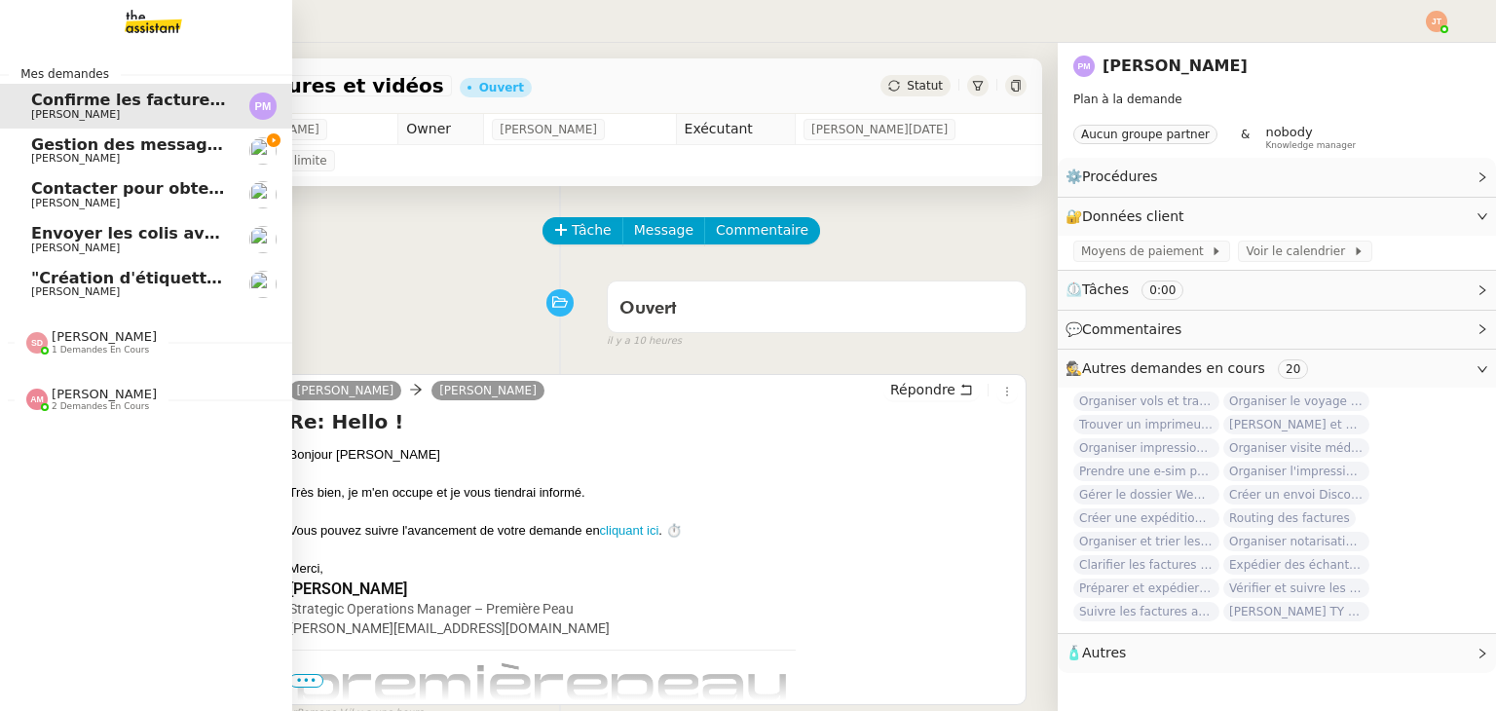
click at [118, 402] on span "2 demandes en cours" at bounding box center [100, 406] width 97 height 11
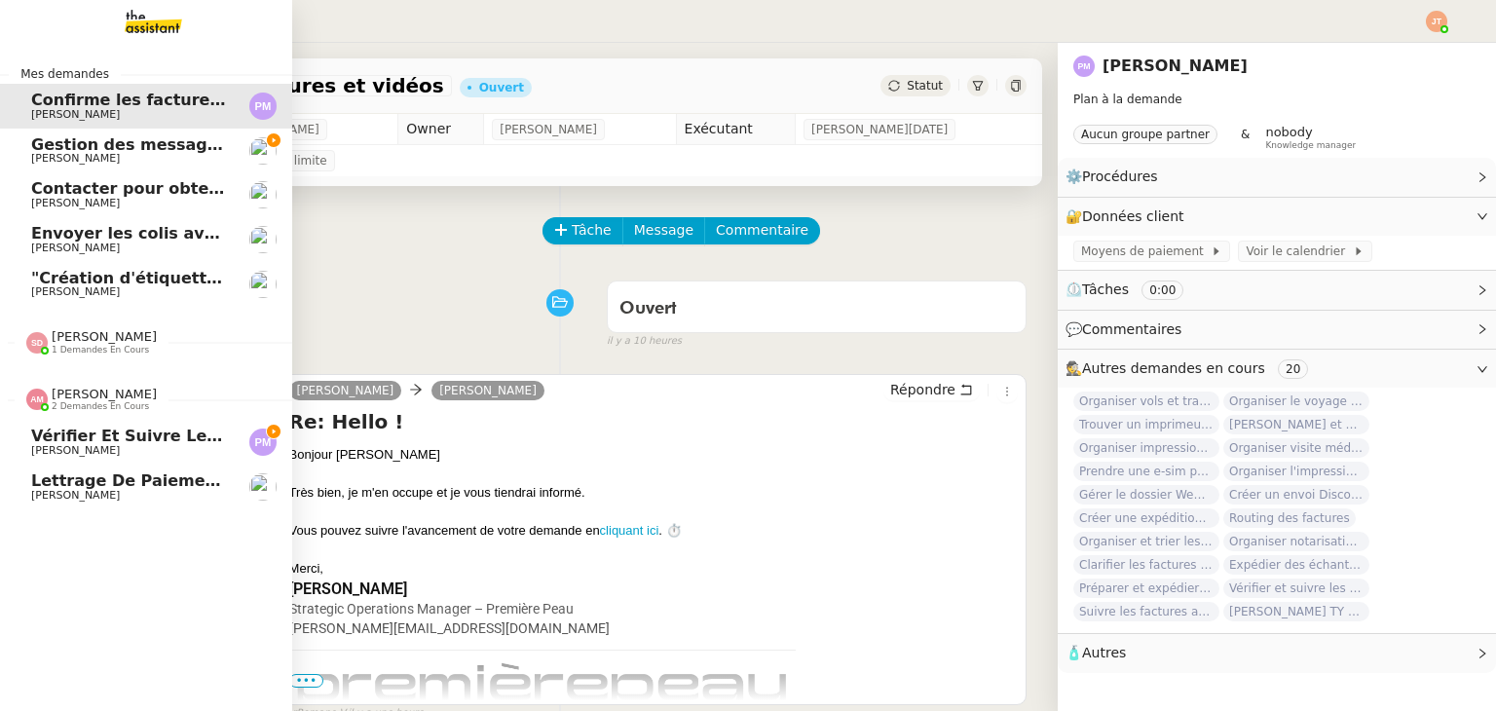
click at [126, 429] on span "Vérifier et suivre les factures [PERSON_NAME]" at bounding box center [239, 436] width 416 height 19
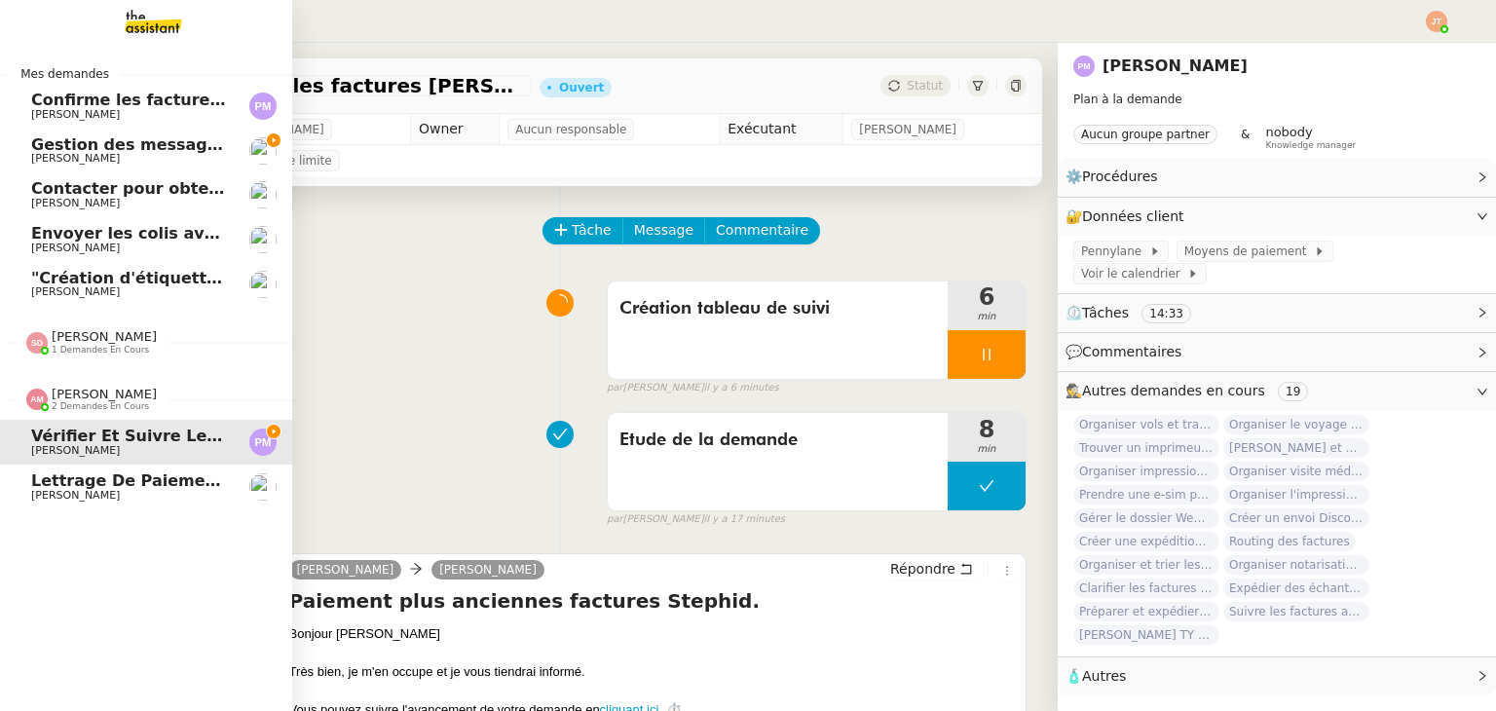
click at [100, 395] on span "[PERSON_NAME]" at bounding box center [104, 394] width 105 height 15
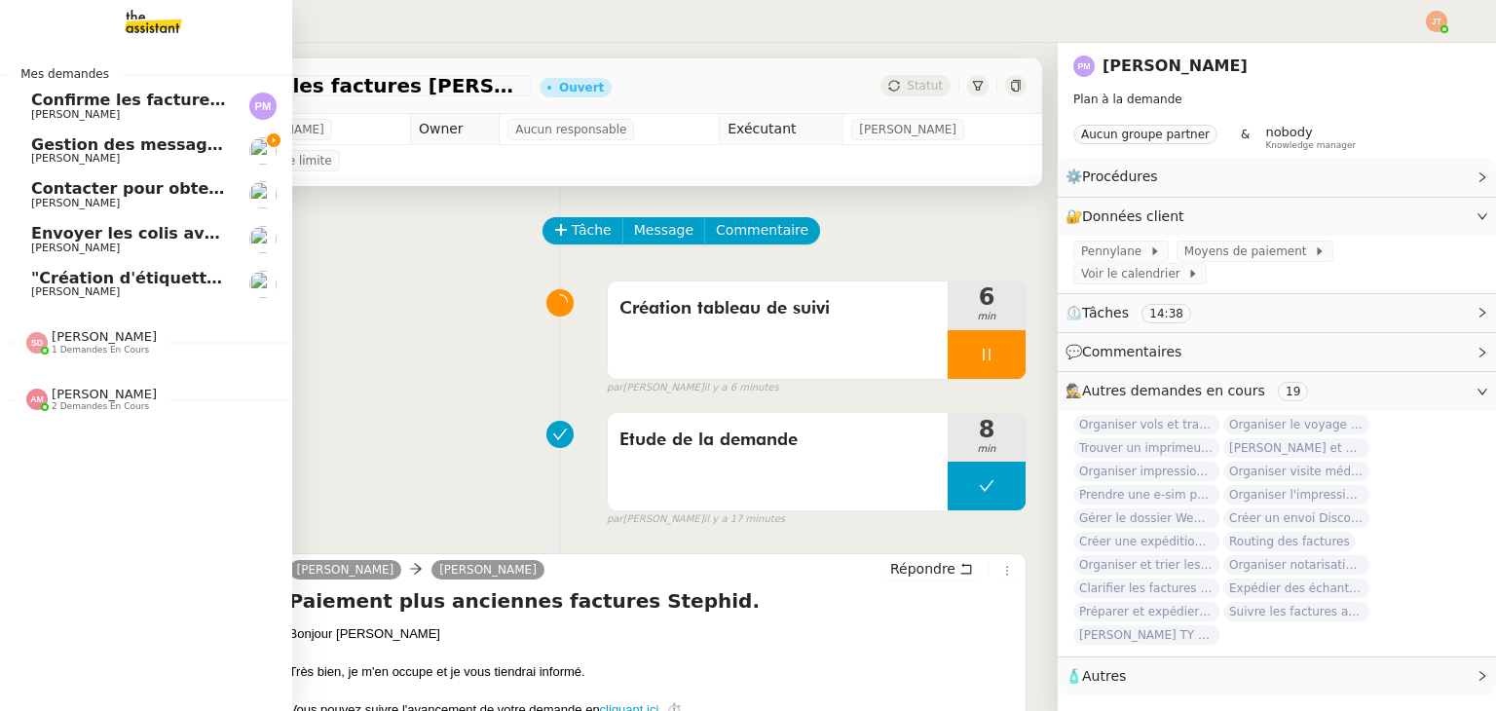
click at [159, 144] on span "Gestion des messages privés linkedIn - 28 août 2025" at bounding box center [263, 144] width 465 height 19
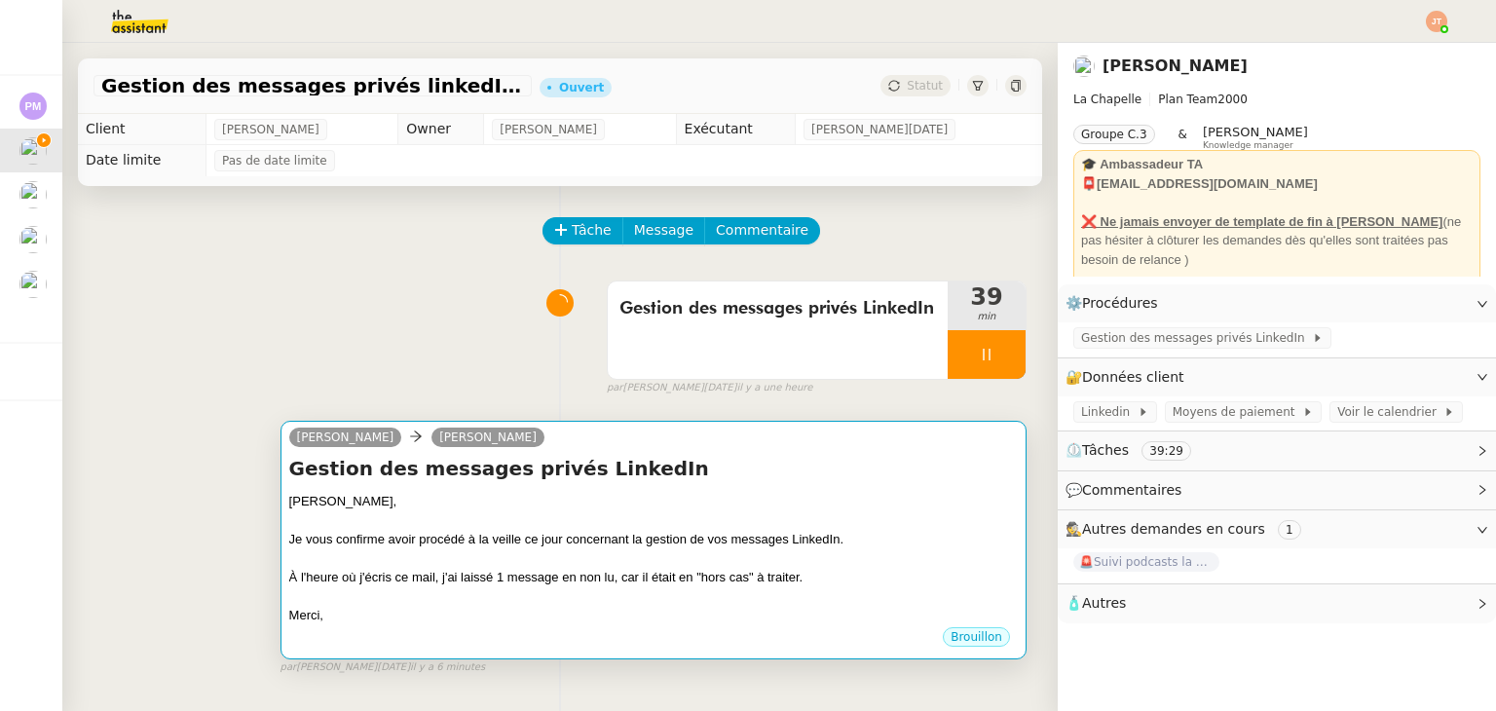
click at [533, 554] on div at bounding box center [653, 558] width 729 height 19
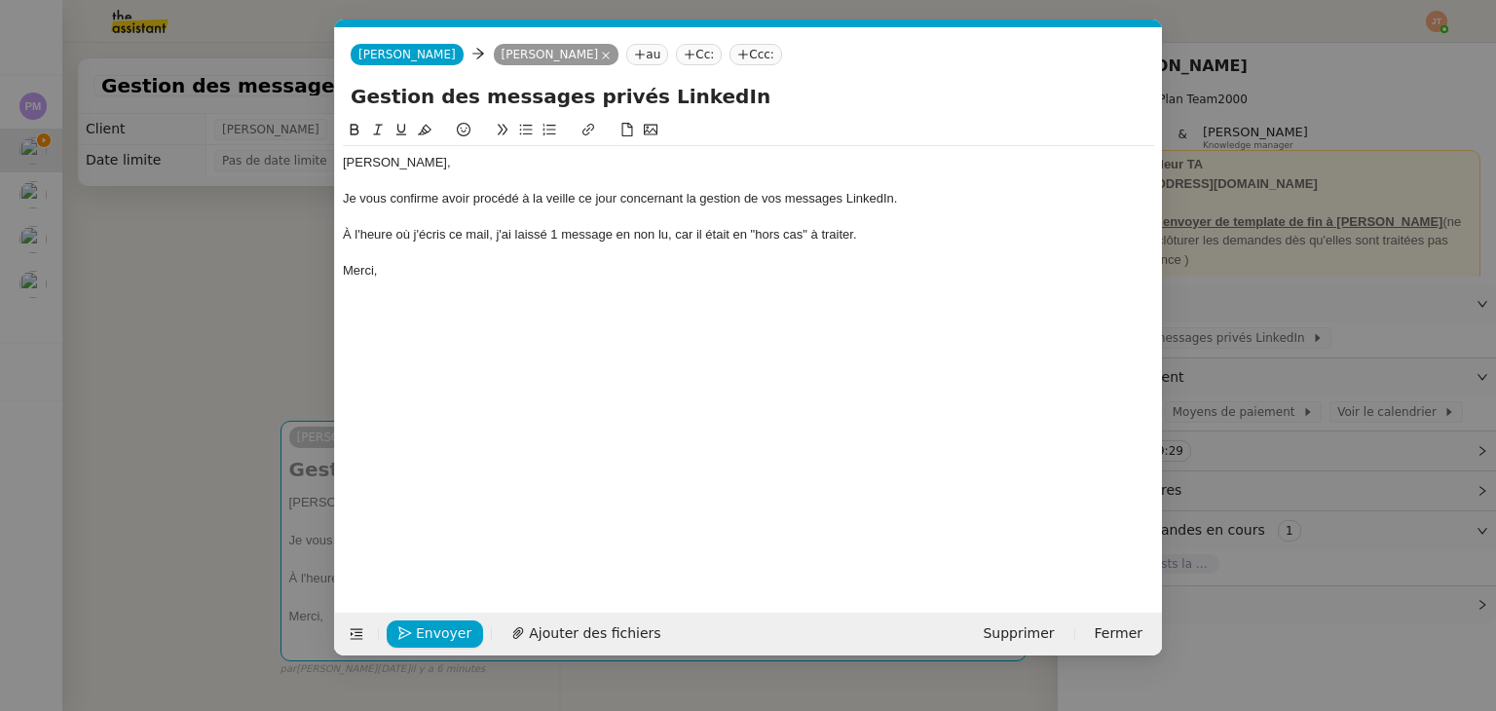
scroll to position [0, 41]
click at [555, 236] on div "À l'heure où j'écris ce mail, j'ai laissé 1 message en non lu, car il était en …" at bounding box center [748, 235] width 811 height 18
click at [851, 233] on div "À l'heure où j'écris ce mail, j'ai laissé 0 message en non lu, car il était en …" at bounding box center [748, 235] width 811 height 18
click at [500, 285] on div "[PERSON_NAME], Je vous confirme avoir procédé à la veille ce jour concernant la…" at bounding box center [748, 216] width 811 height 141
drag, startPoint x: 249, startPoint y: 354, endPoint x: 278, endPoint y: 344, distance: 29.9
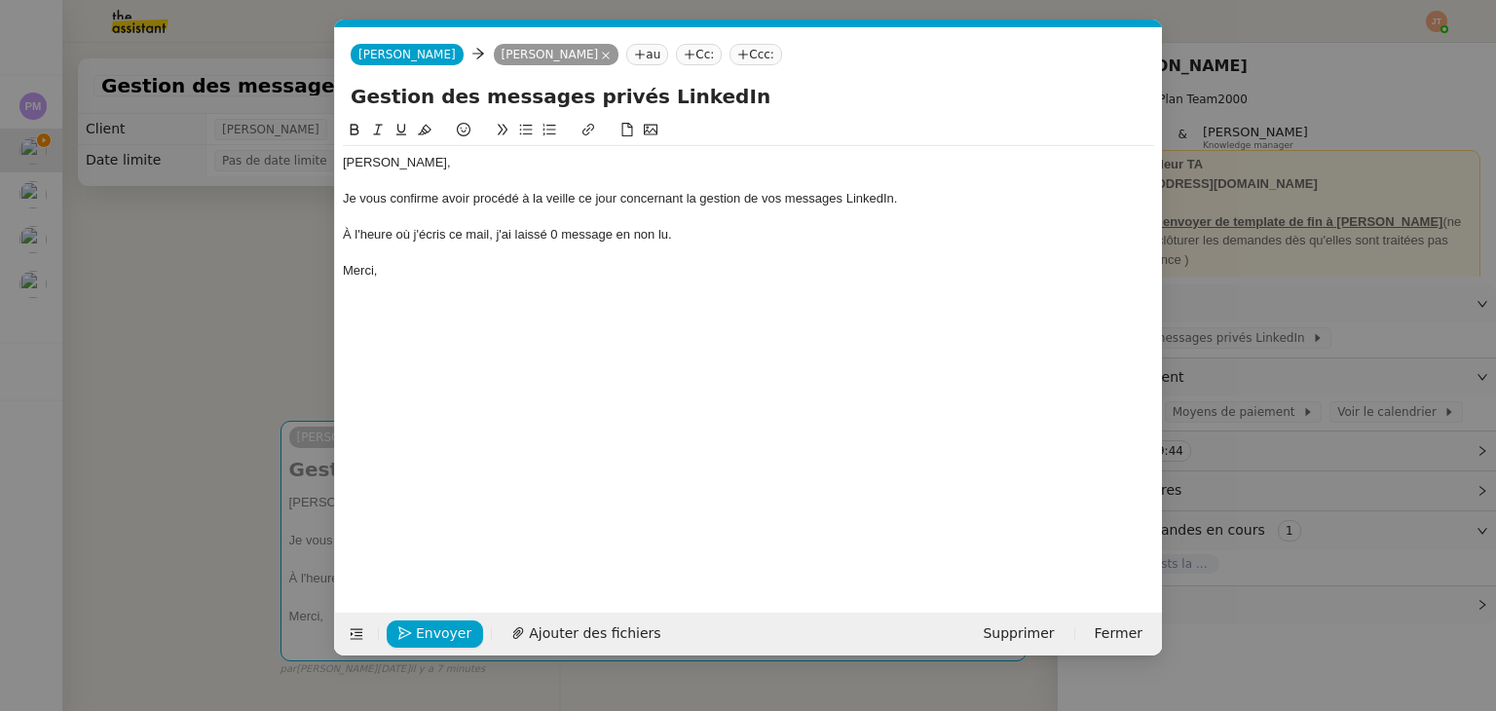
click at [251, 353] on nz-modal-container "Service TA - VOYAGE - PROPOSITION GLOBALE A utiliser dans le cadre de propositi…" at bounding box center [748, 355] width 1496 height 711
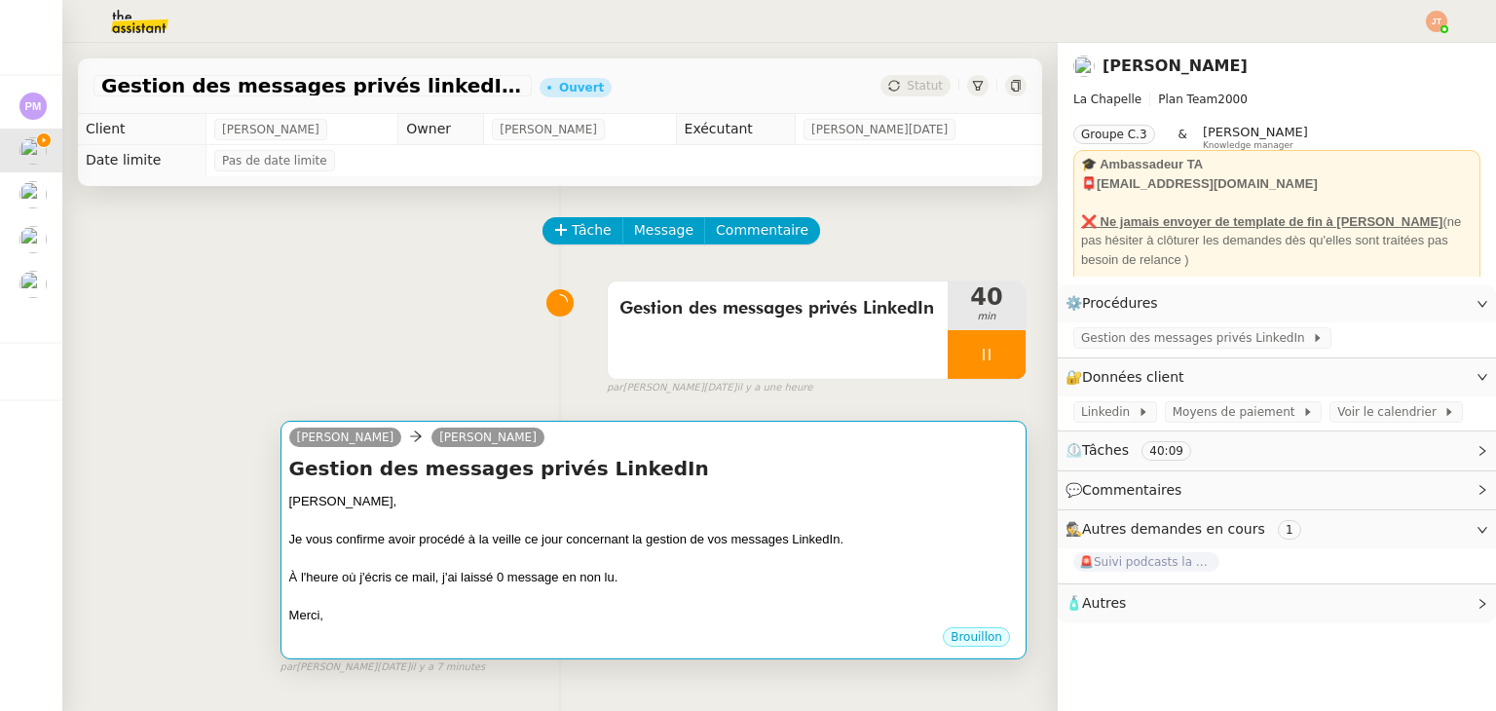
click at [503, 542] on div "Je vous confirme avoir procédé à la veille ce jour concernant la gestion de vos…" at bounding box center [653, 539] width 729 height 19
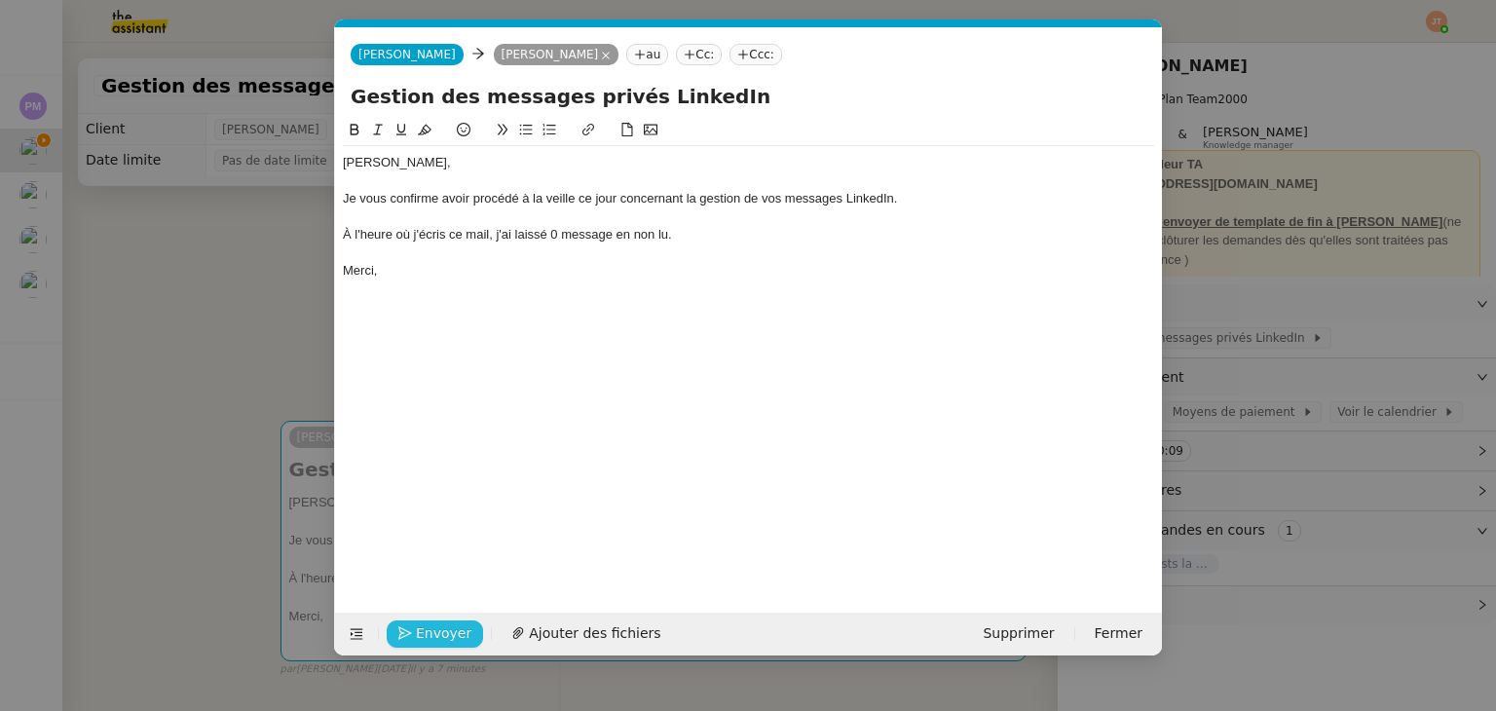
click at [451, 624] on span "Envoyer" at bounding box center [444, 633] width 56 height 22
click at [451, 624] on span "Confirmer l'envoi" at bounding box center [474, 633] width 117 height 22
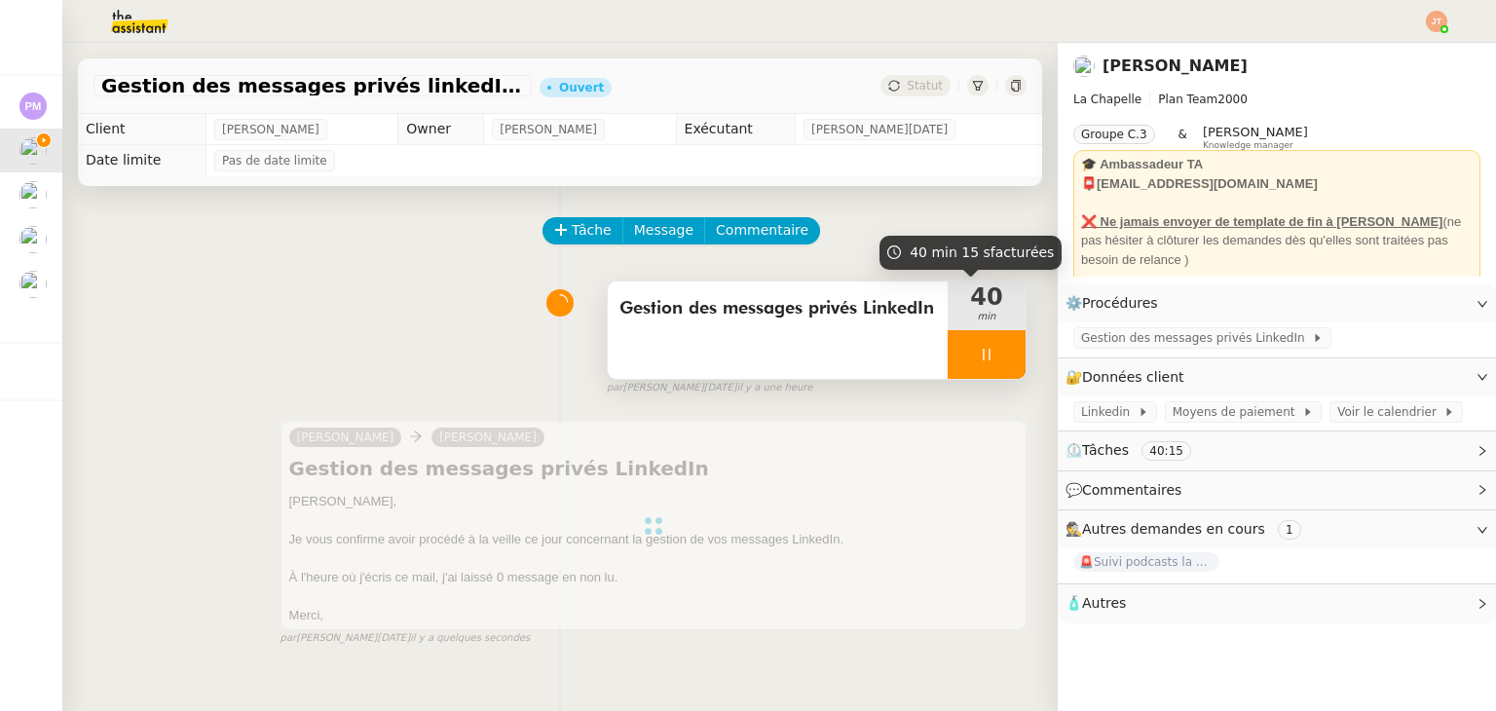
click at [979, 359] on icon at bounding box center [987, 355] width 16 height 16
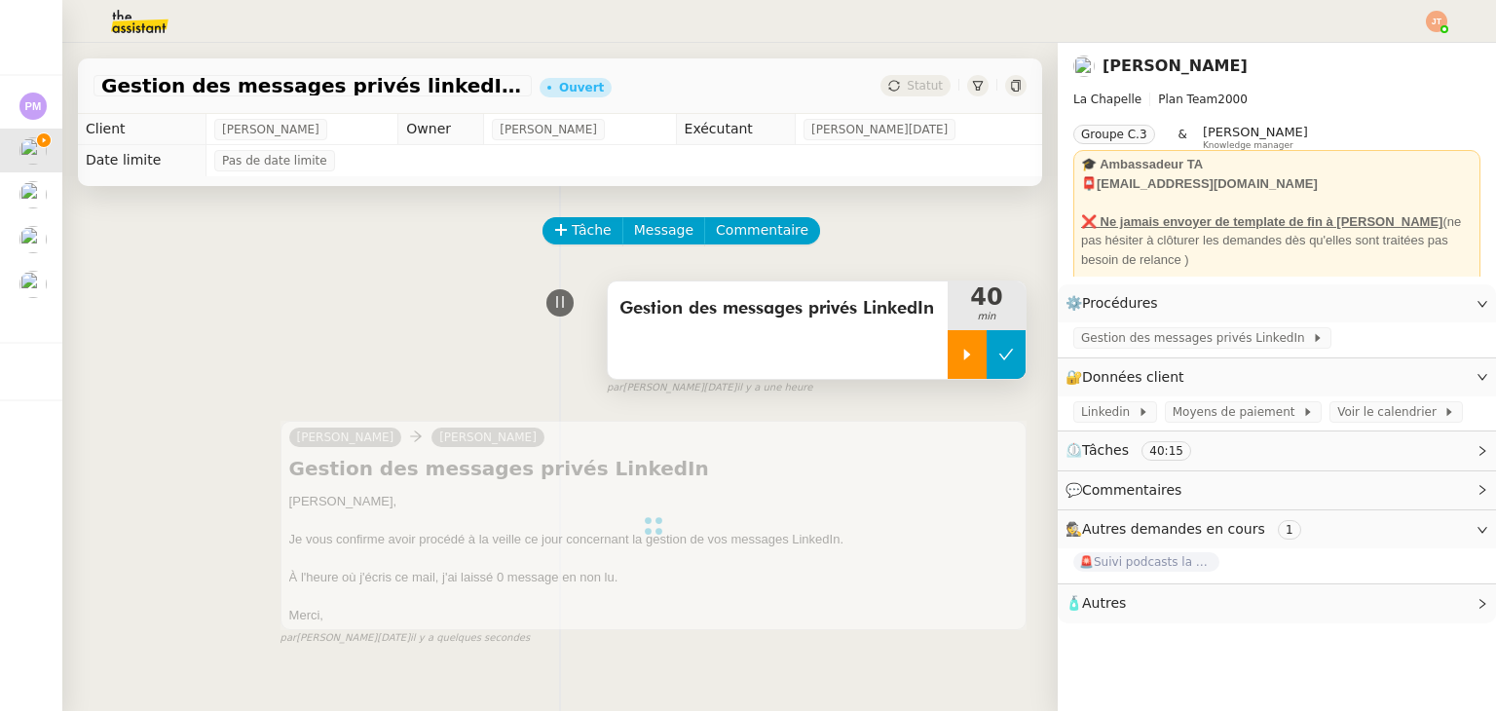
click at [999, 357] on icon at bounding box center [1006, 354] width 15 height 11
click at [914, 92] on span "Statut" at bounding box center [925, 86] width 36 height 14
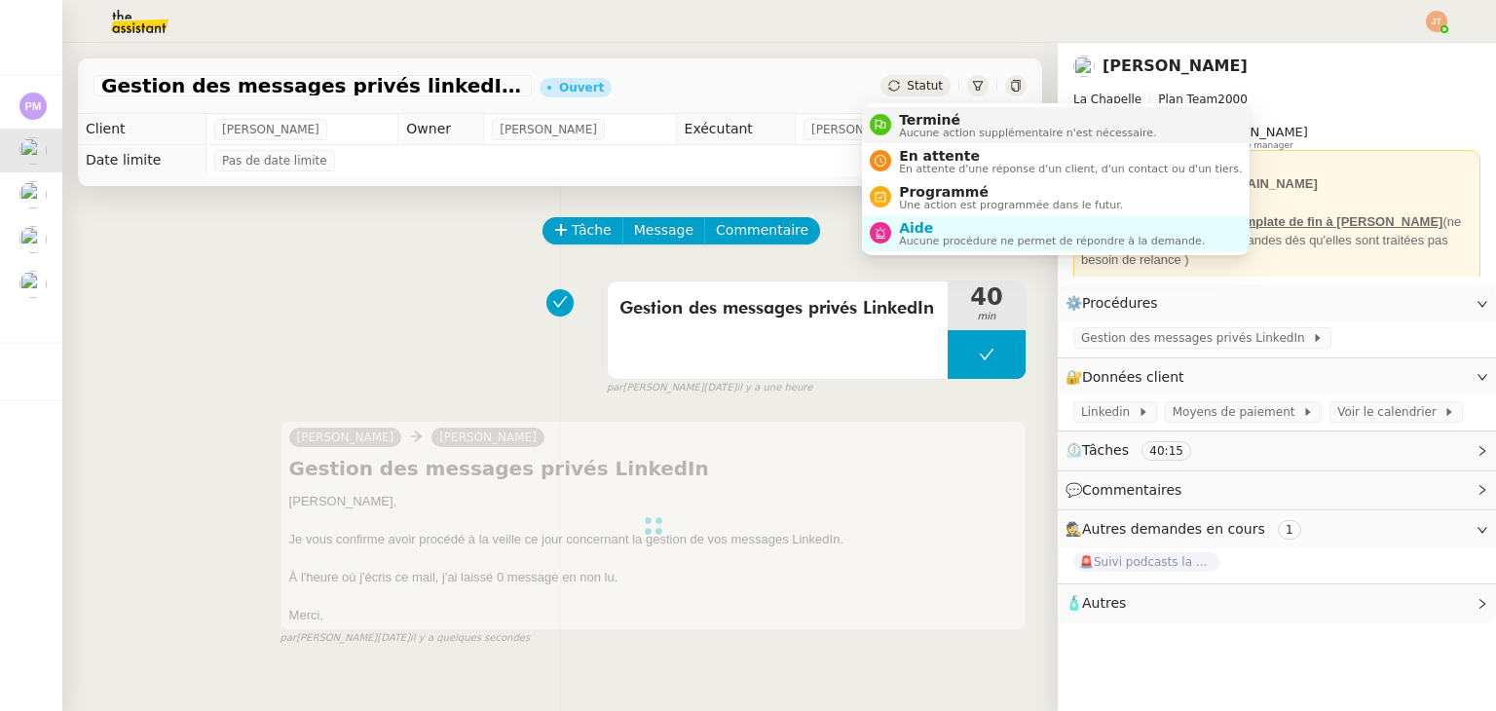
click at [926, 128] on span "Aucune action supplémentaire n'est nécessaire." at bounding box center [1027, 133] width 257 height 11
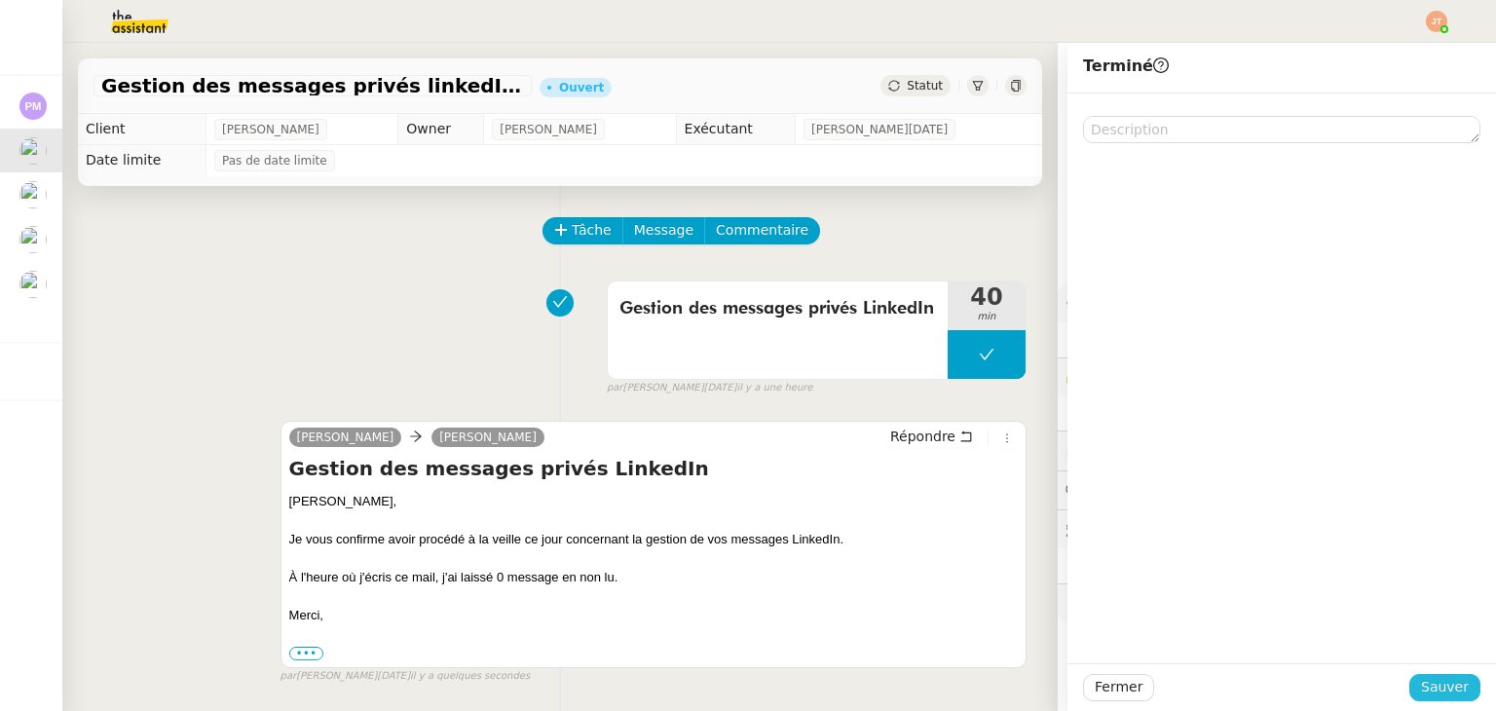
click at [1421, 685] on span "Sauver" at bounding box center [1445, 687] width 48 height 22
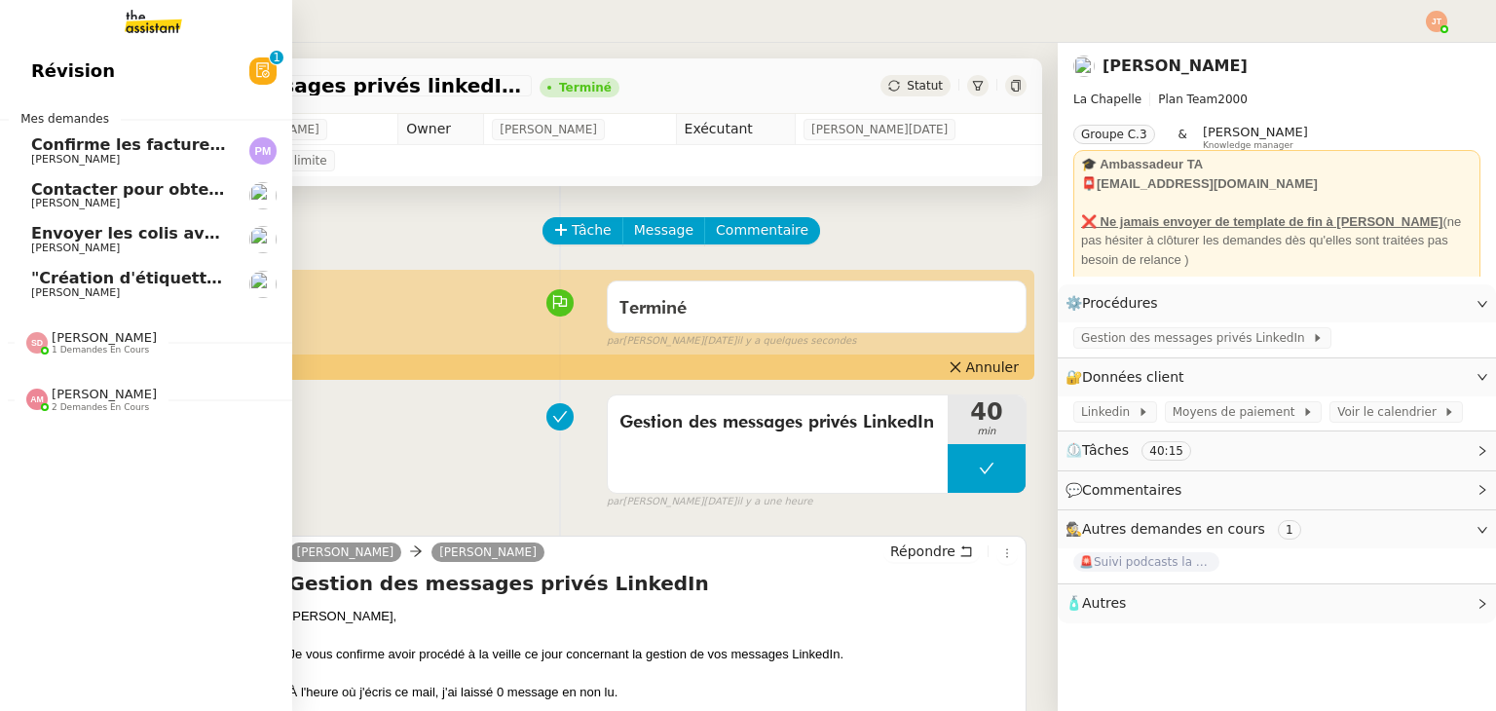
click at [67, 156] on span "[PERSON_NAME]" at bounding box center [75, 159] width 89 height 13
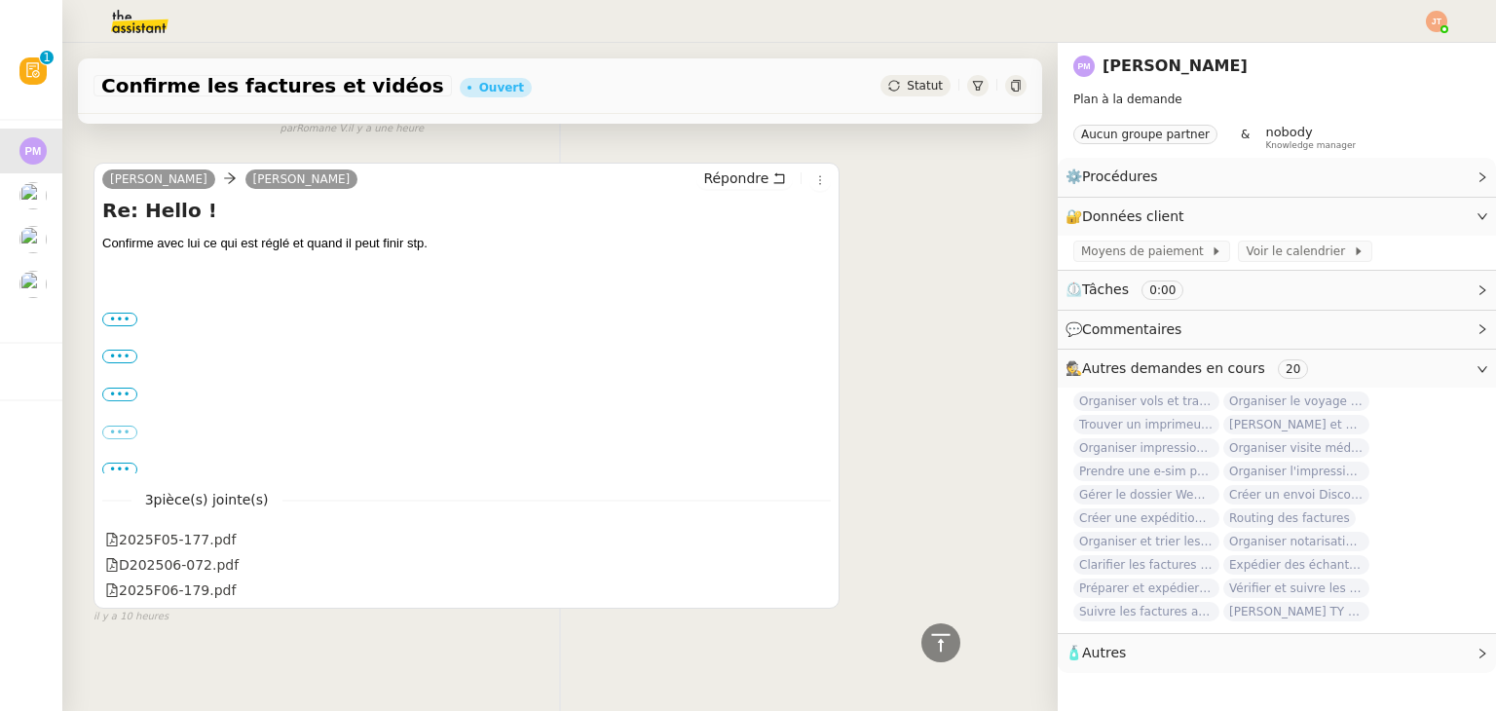
scroll to position [605, 0]
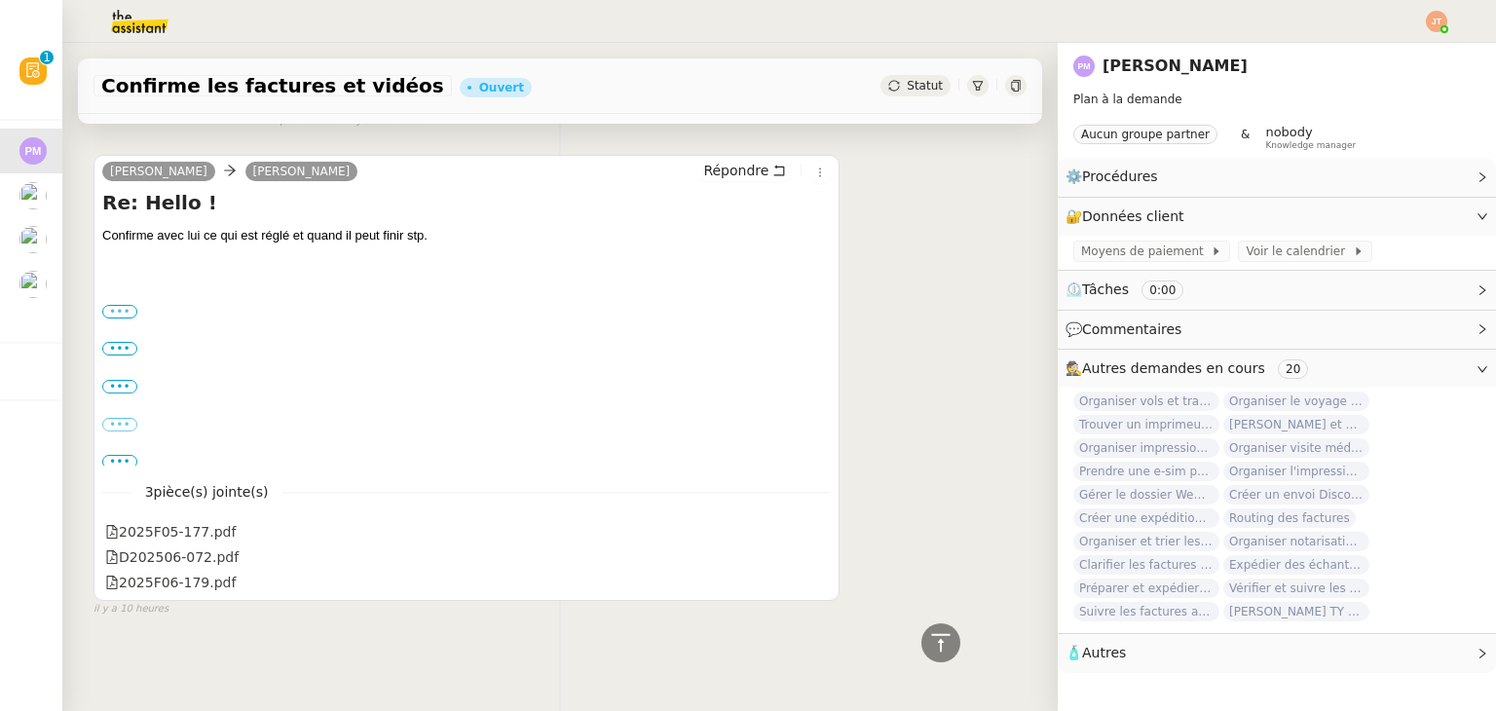
click at [127, 307] on label "•••" at bounding box center [119, 312] width 35 height 14
click at [0, 0] on input "•••" at bounding box center [0, 0] width 0 height 0
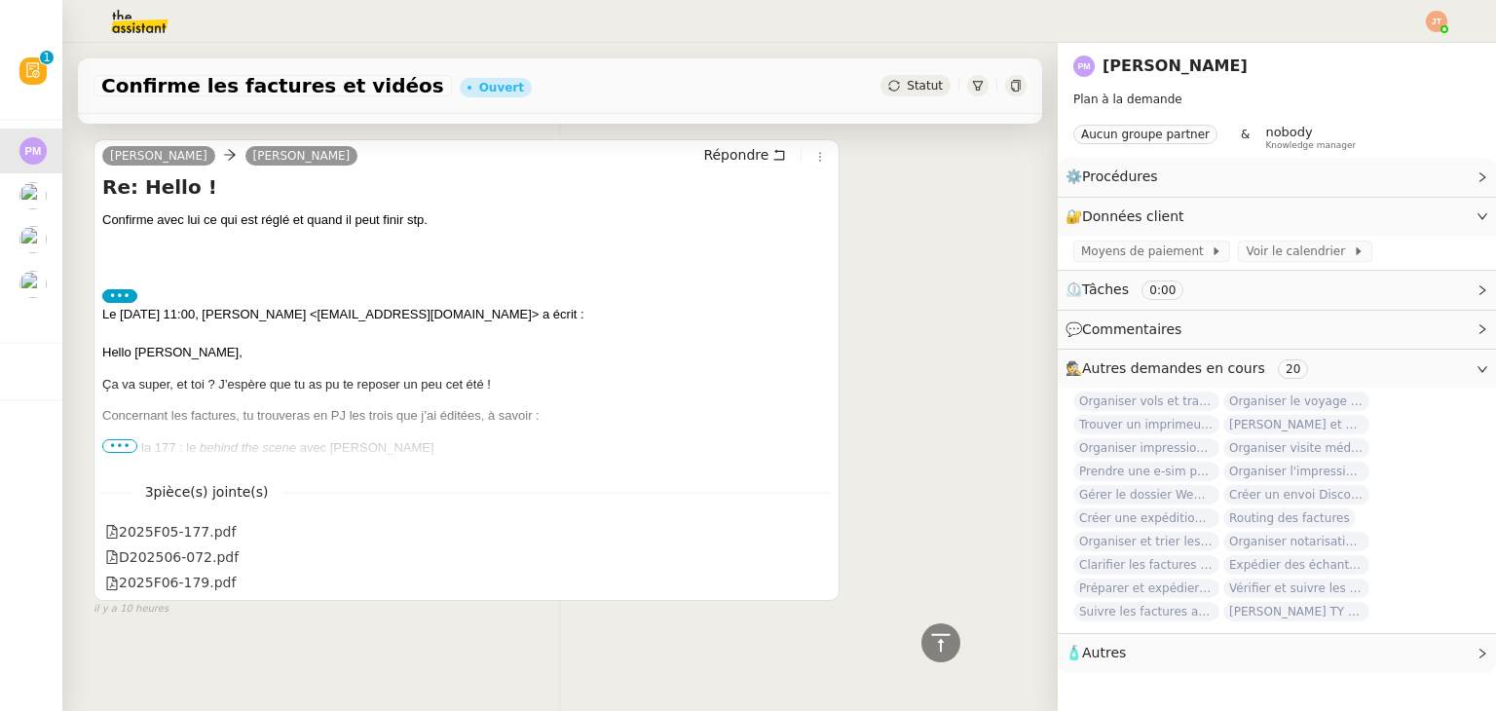
scroll to position [621, 0]
click at [125, 439] on span "•••" at bounding box center [119, 446] width 35 height 14
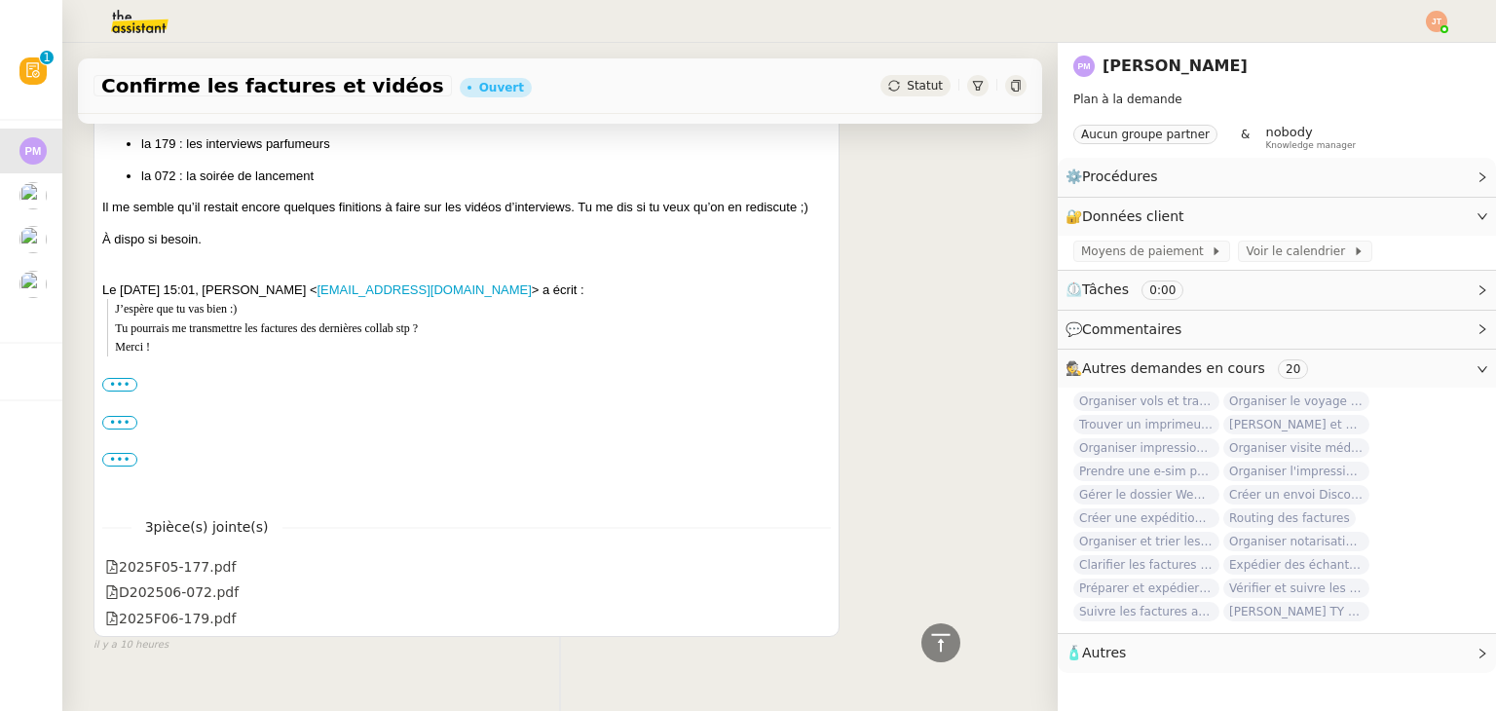
scroll to position [991, 0]
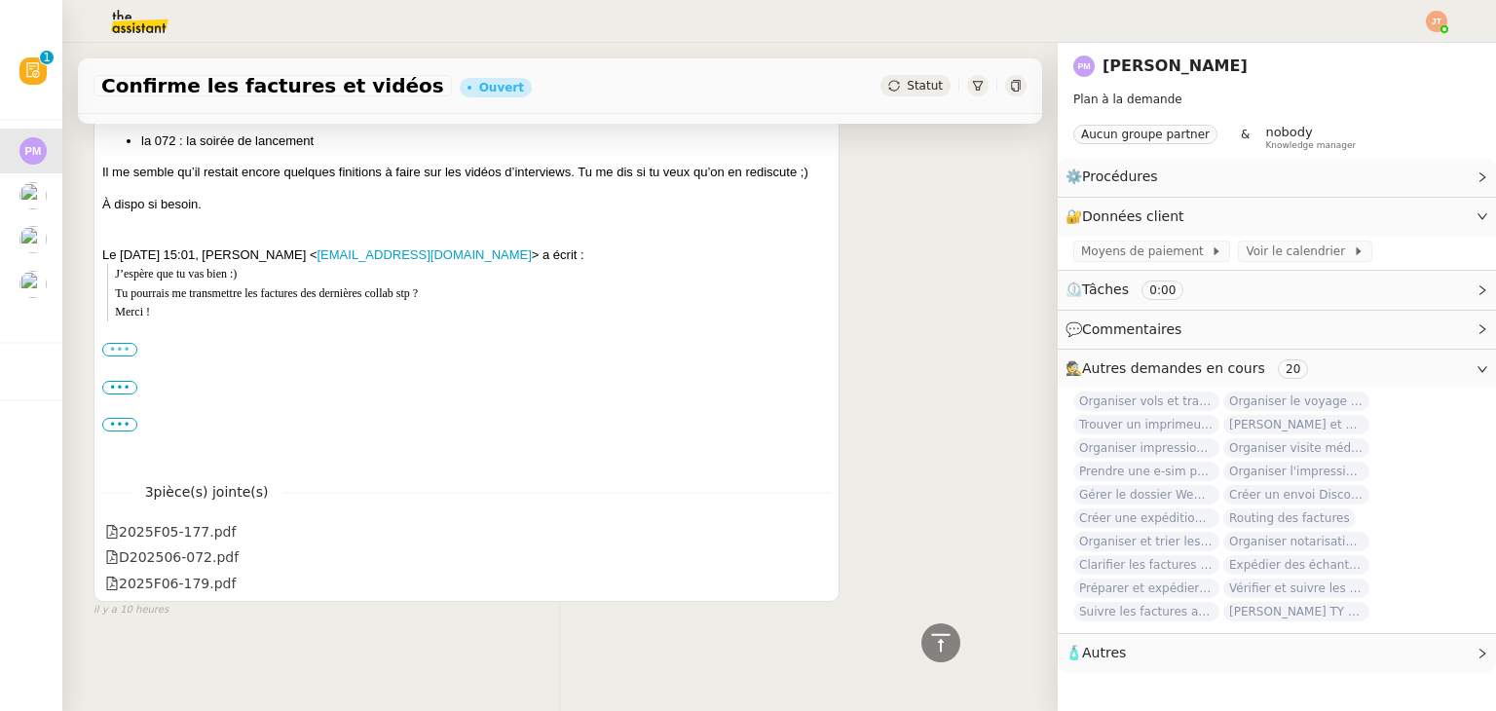
click at [125, 343] on label "•••" at bounding box center [119, 350] width 35 height 14
click at [0, 0] on input "•••" at bounding box center [0, 0] width 0 height 0
click at [128, 381] on label "•••" at bounding box center [119, 388] width 35 height 14
click at [0, 0] on input "•••" at bounding box center [0, 0] width 0 height 0
click at [125, 343] on label "•••" at bounding box center [119, 350] width 35 height 14
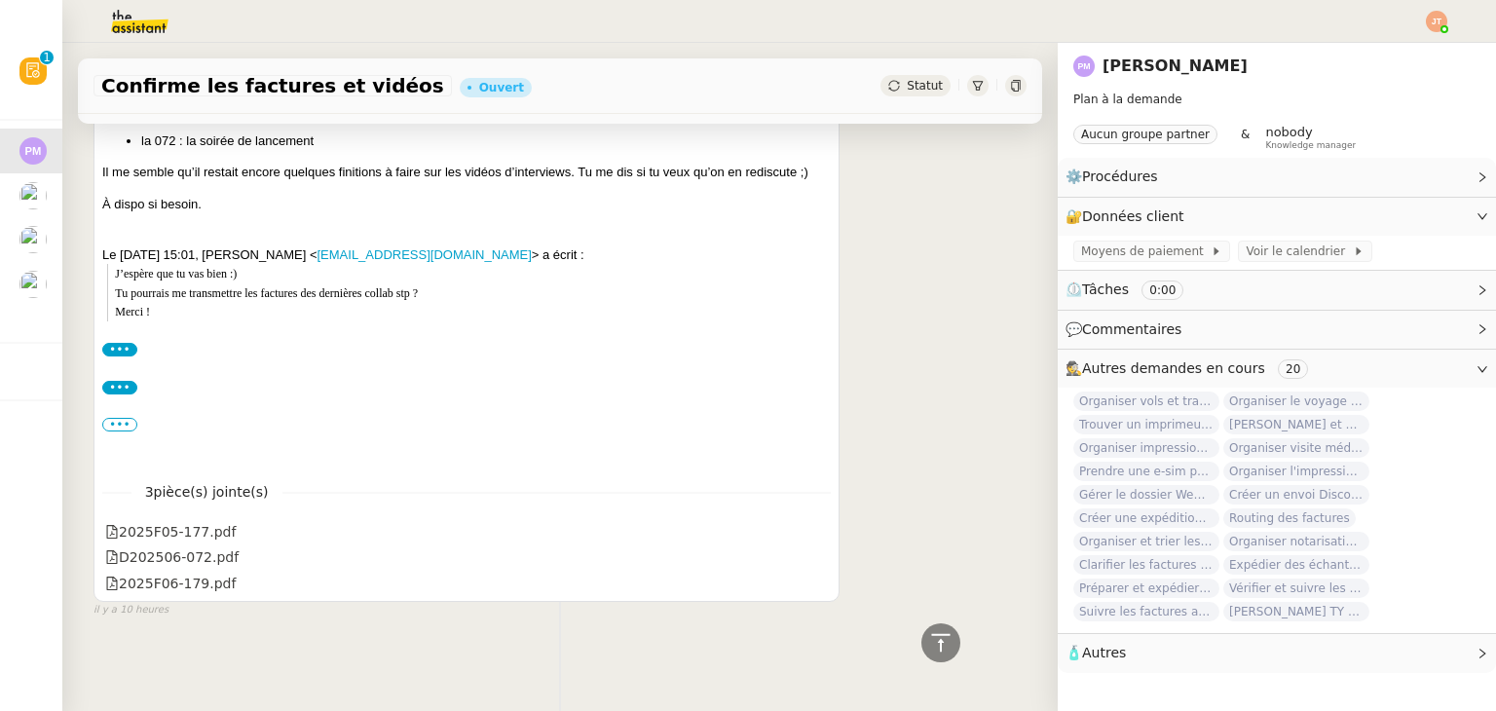
click at [0, 0] on input "•••" at bounding box center [0, 0] width 0 height 0
click at [125, 381] on label "•••" at bounding box center [119, 388] width 35 height 14
click at [0, 0] on input "•••" at bounding box center [0, 0] width 0 height 0
click at [122, 418] on label "•••" at bounding box center [119, 425] width 35 height 14
click at [0, 0] on input "•••" at bounding box center [0, 0] width 0 height 0
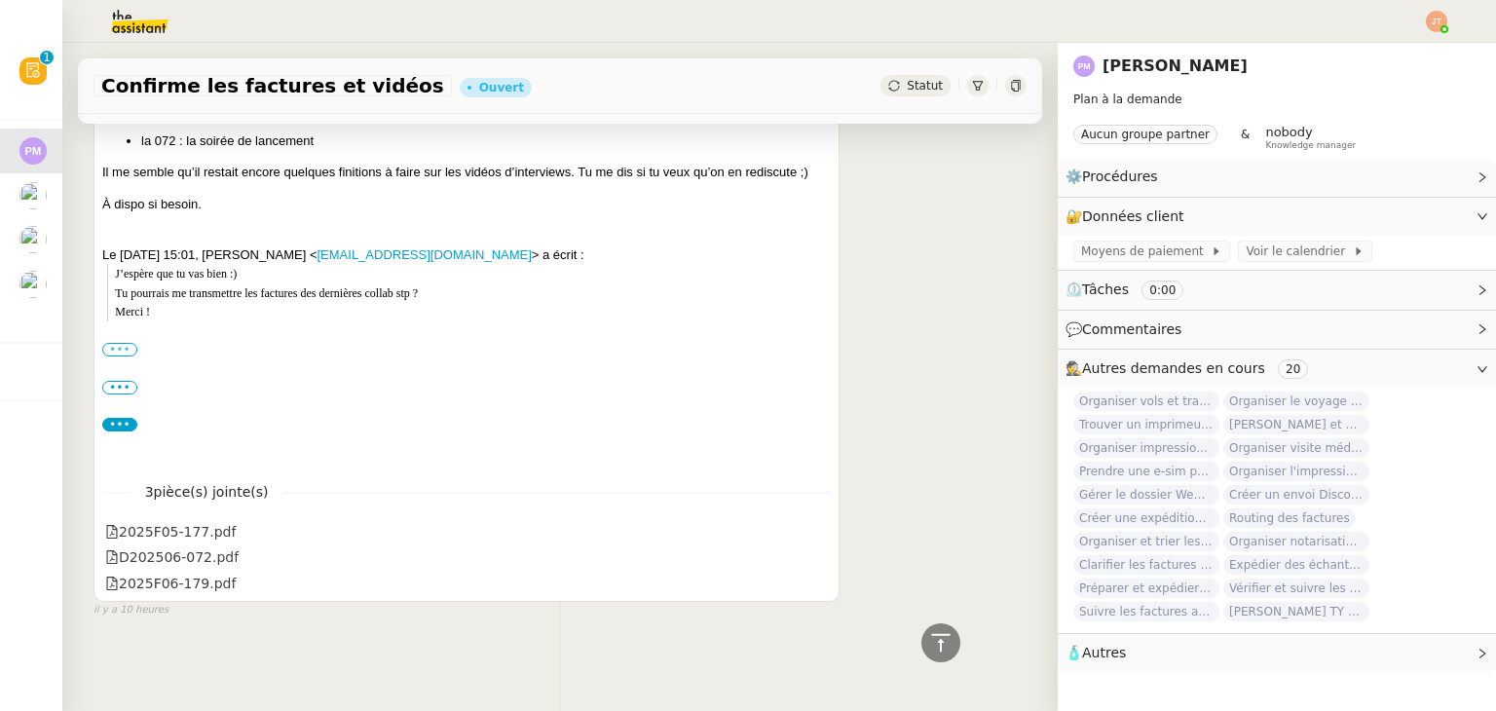
click at [128, 346] on label "•••" at bounding box center [119, 350] width 35 height 14
click at [0, 0] on input "•••" at bounding box center [0, 0] width 0 height 0
click at [127, 343] on label "•••" at bounding box center [119, 350] width 35 height 14
click at [0, 0] on input "•••" at bounding box center [0, 0] width 0 height 0
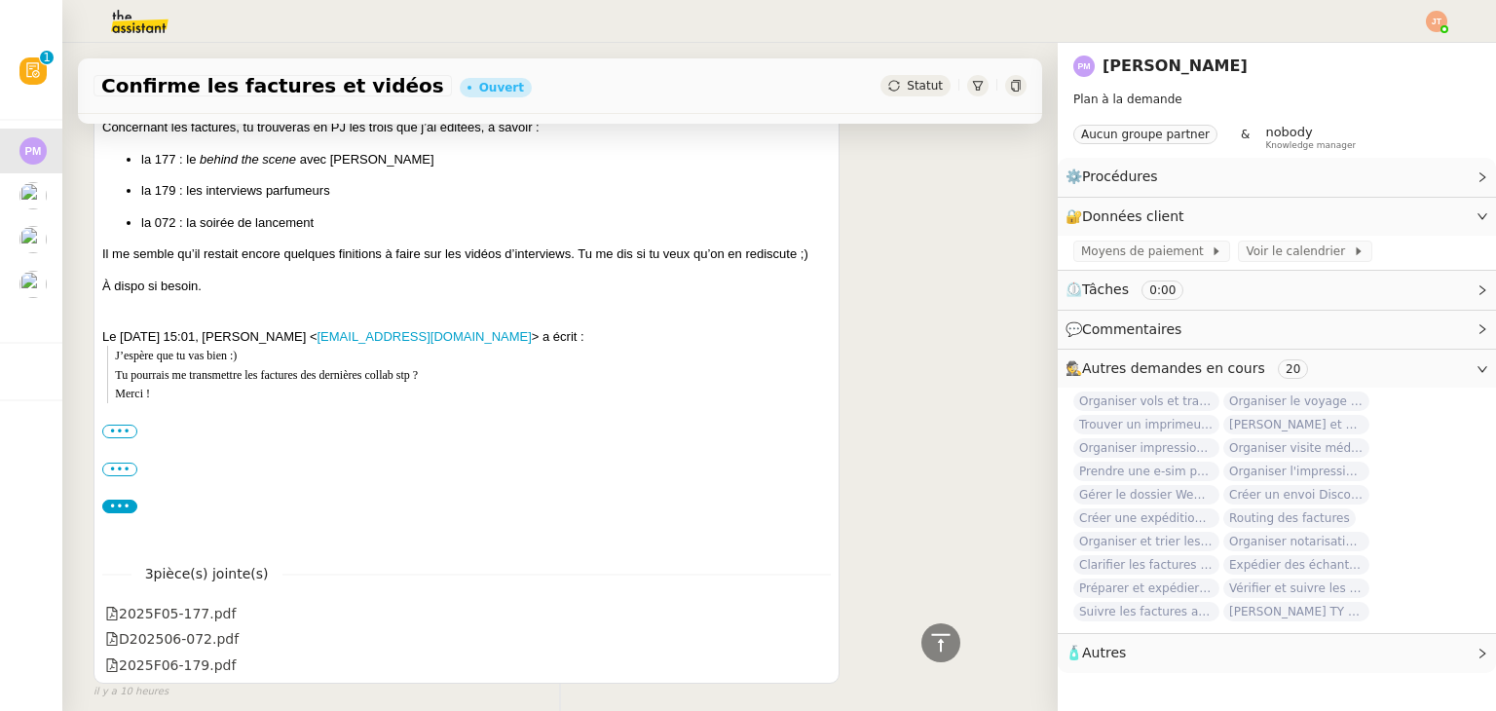
scroll to position [894, 0]
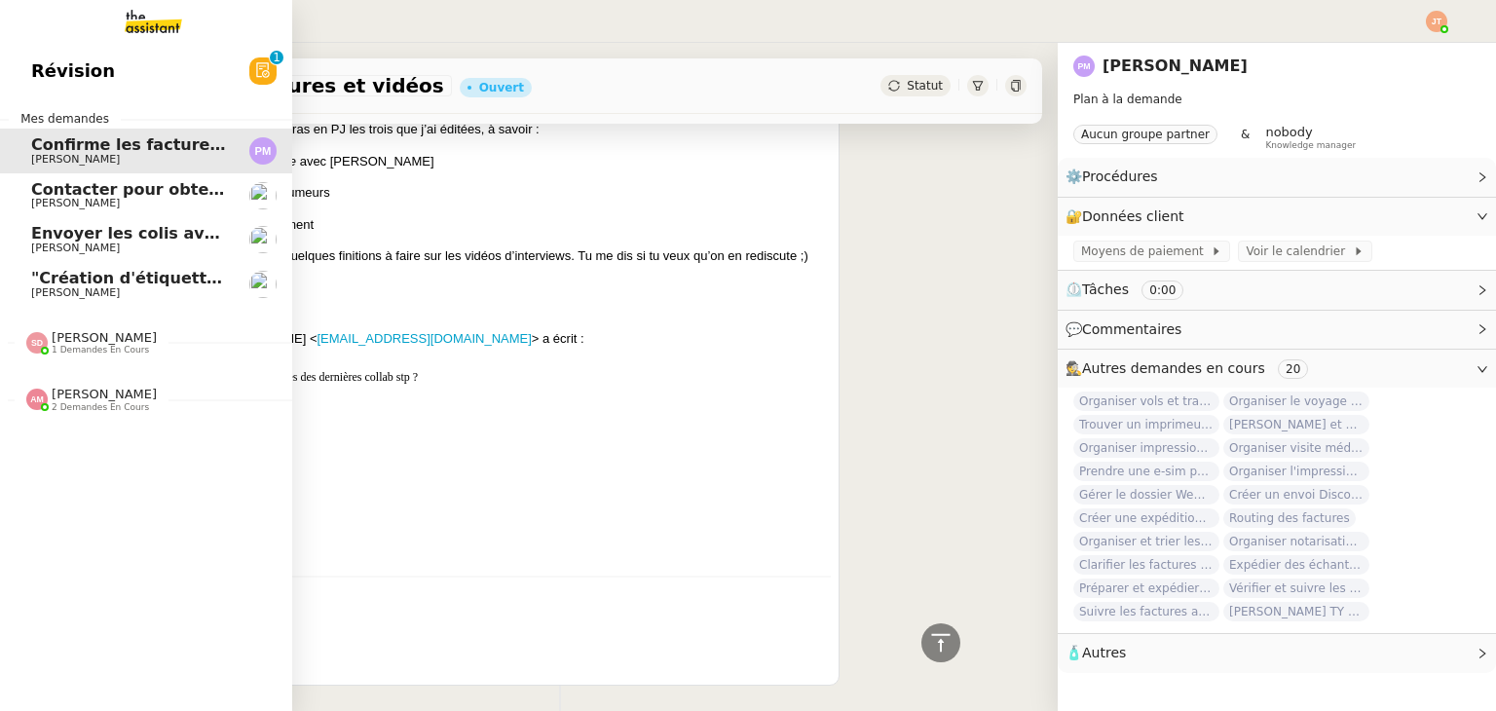
click at [97, 356] on div "[PERSON_NAME] 1 demandes en cours" at bounding box center [146, 335] width 292 height 56
click at [103, 348] on span "1 demandes en cours" at bounding box center [100, 350] width 97 height 11
click at [108, 415] on div "[PERSON_NAME] 2 demandes en cours" at bounding box center [146, 391] width 292 height 56
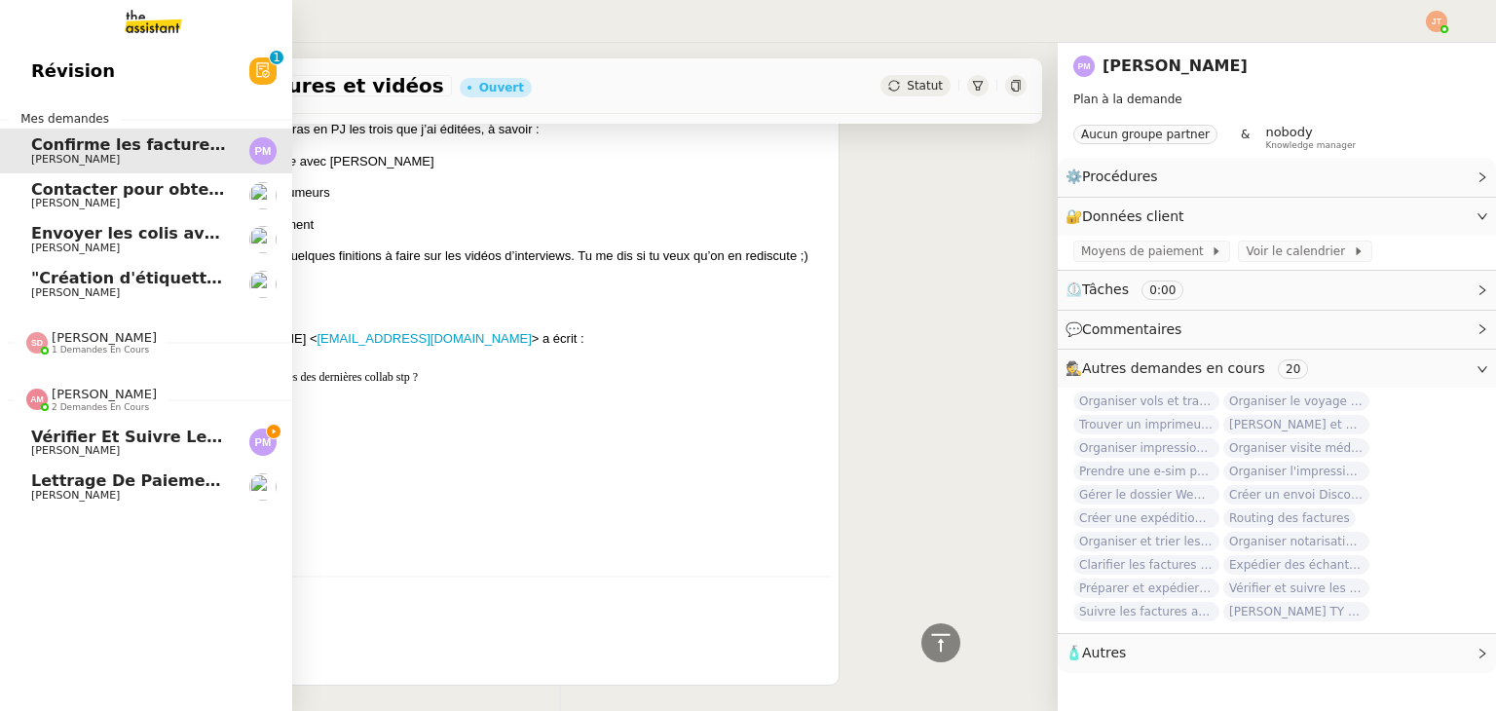
click at [139, 436] on span "Vérifier et suivre les factures [PERSON_NAME]" at bounding box center [239, 437] width 416 height 19
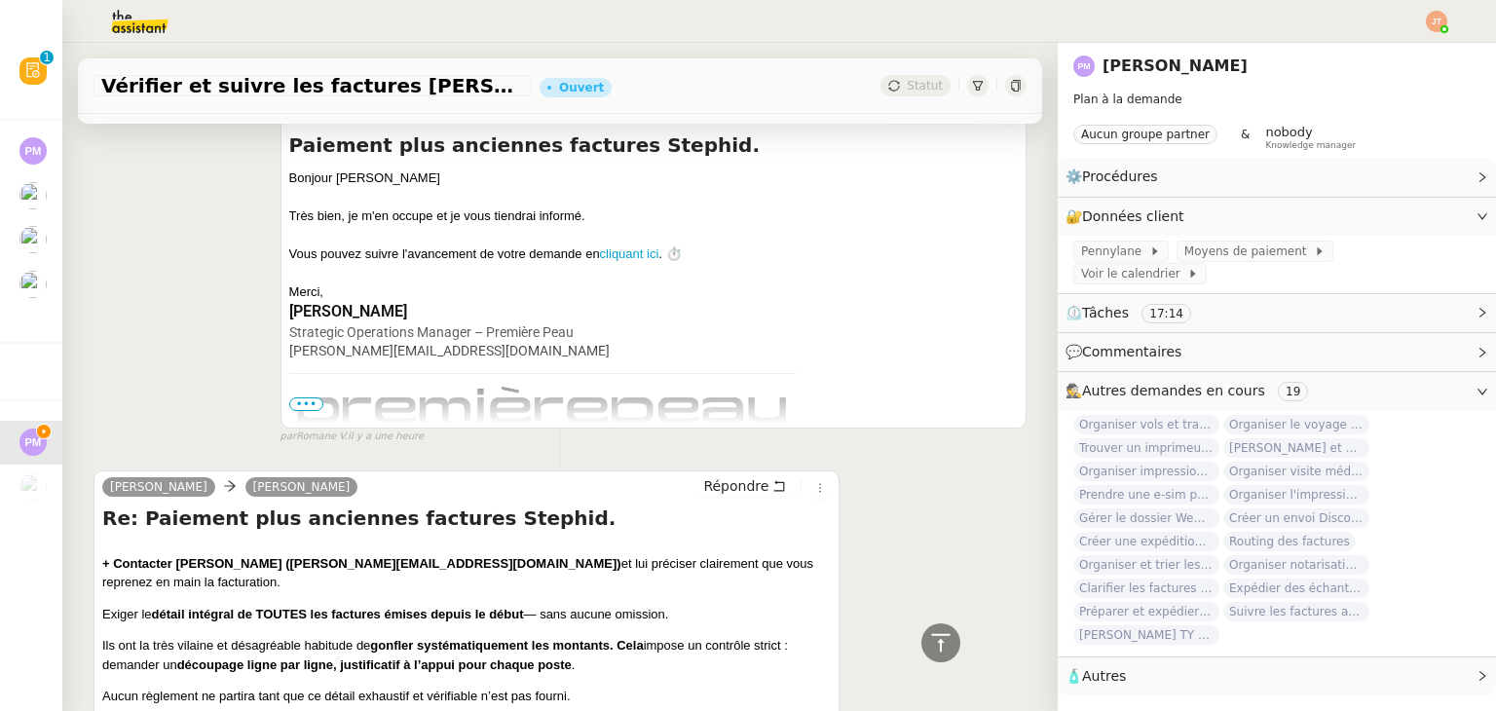
scroll to position [66, 0]
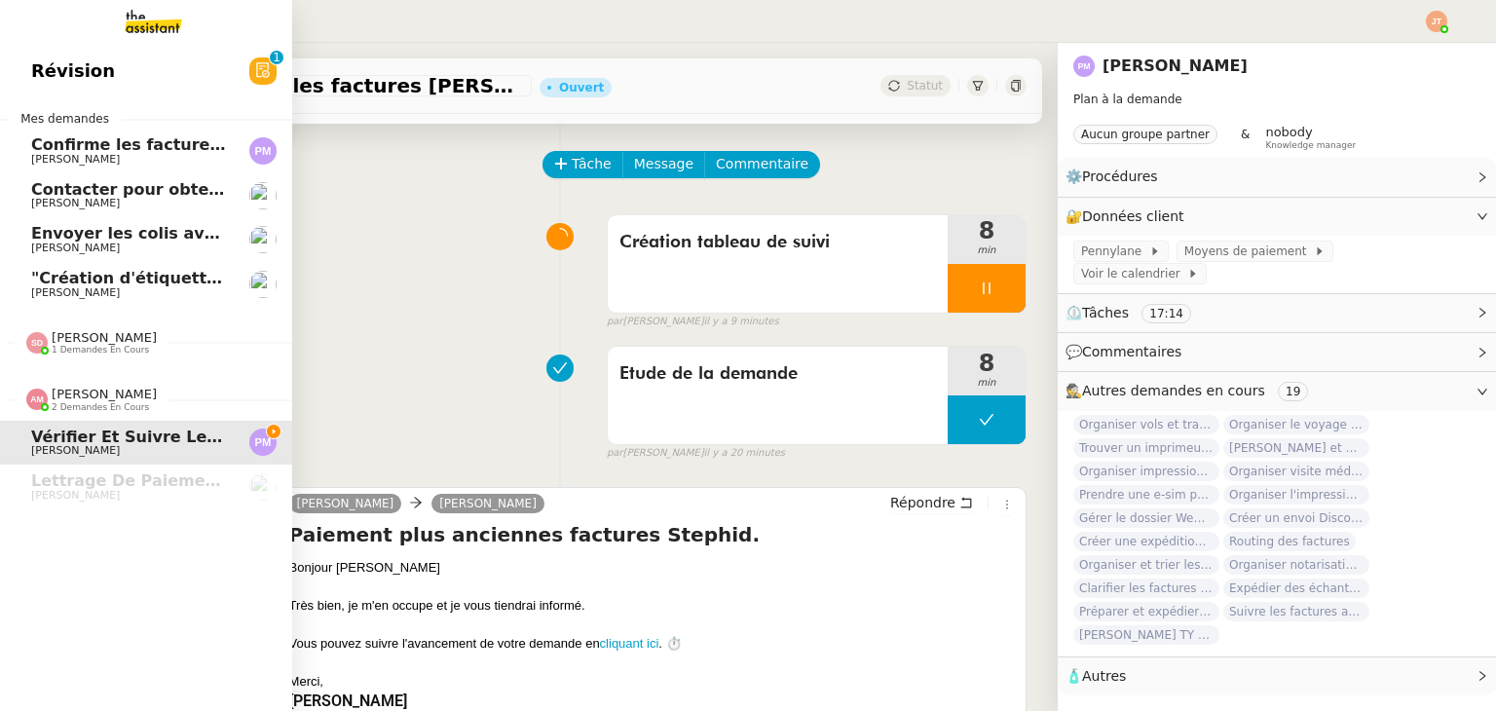
click at [98, 146] on span "Confirme les factures et vidéos" at bounding box center [168, 144] width 274 height 19
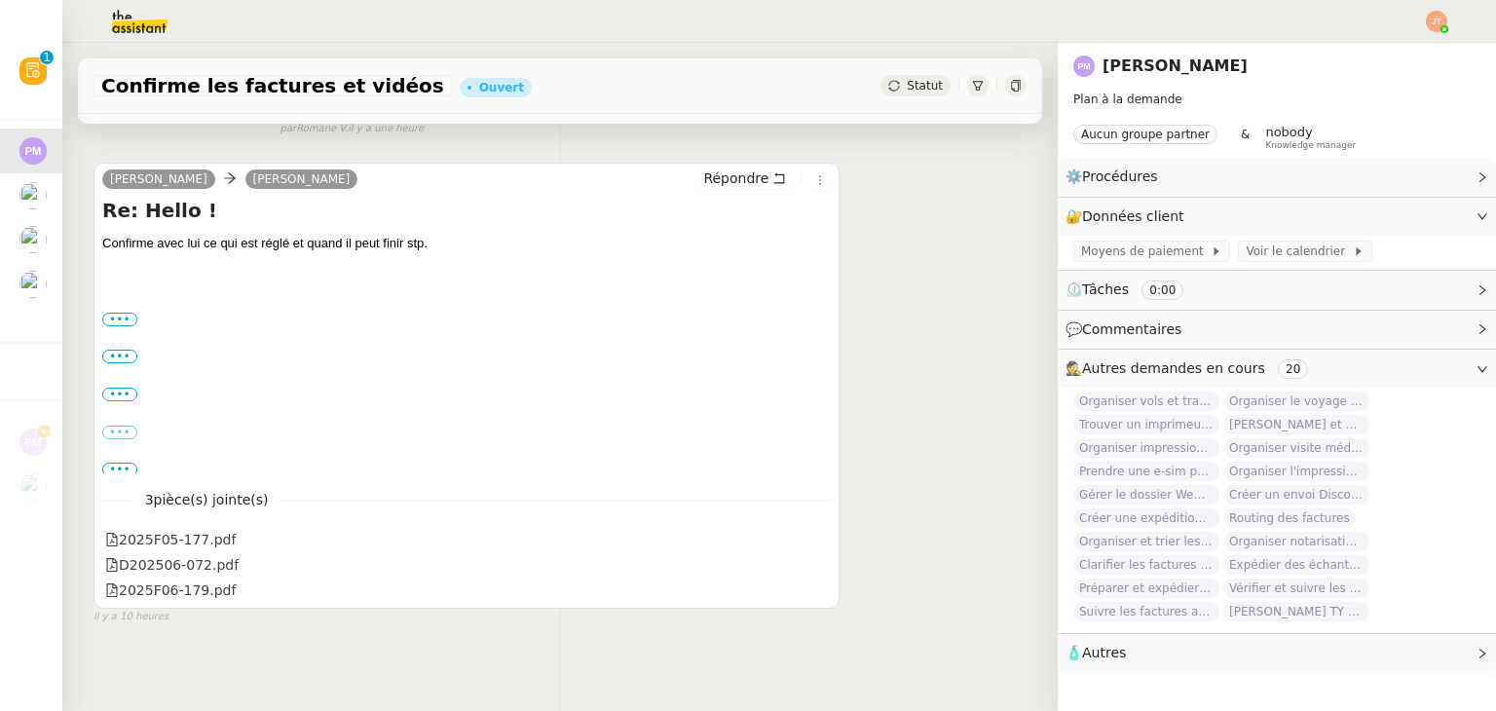
scroll to position [605, 0]
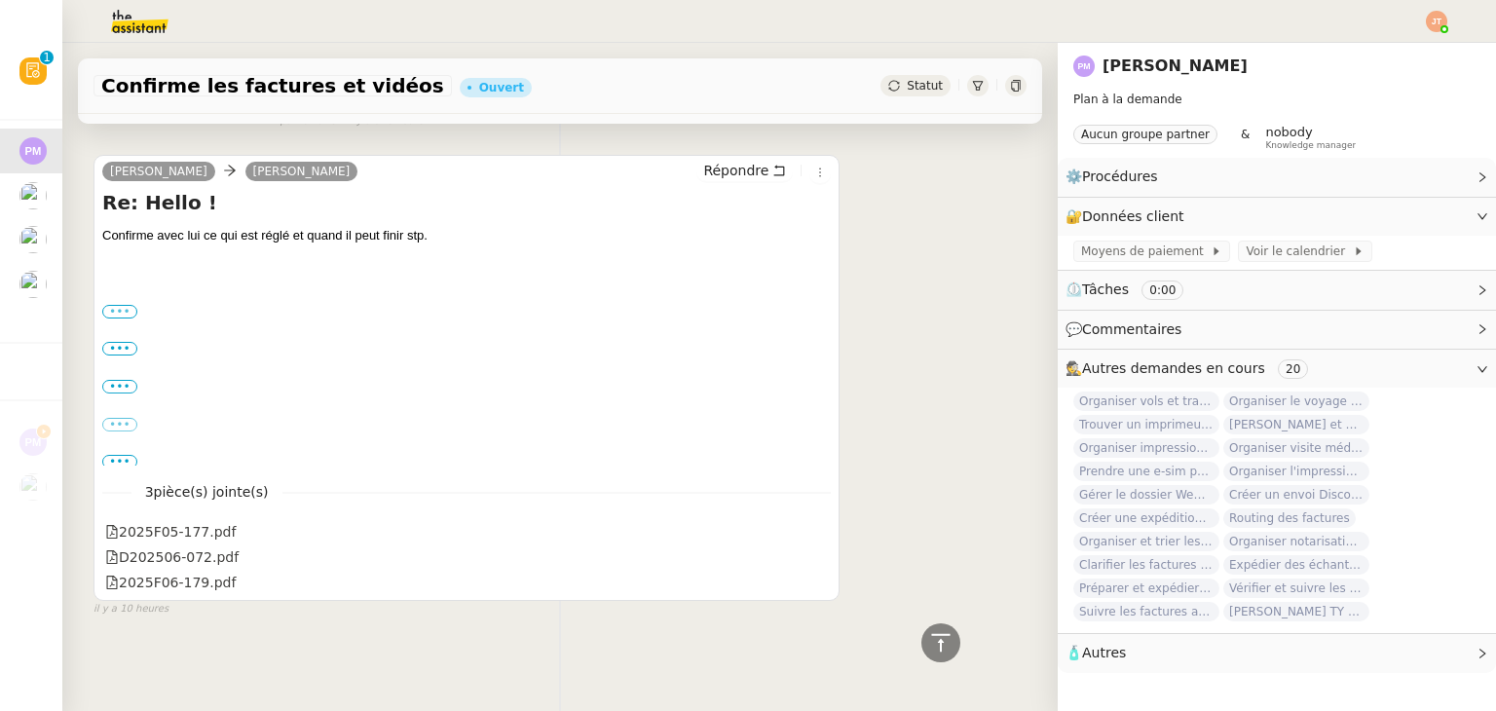
click at [127, 305] on label "•••" at bounding box center [119, 312] width 35 height 14
click at [0, 0] on input "•••" at bounding box center [0, 0] width 0 height 0
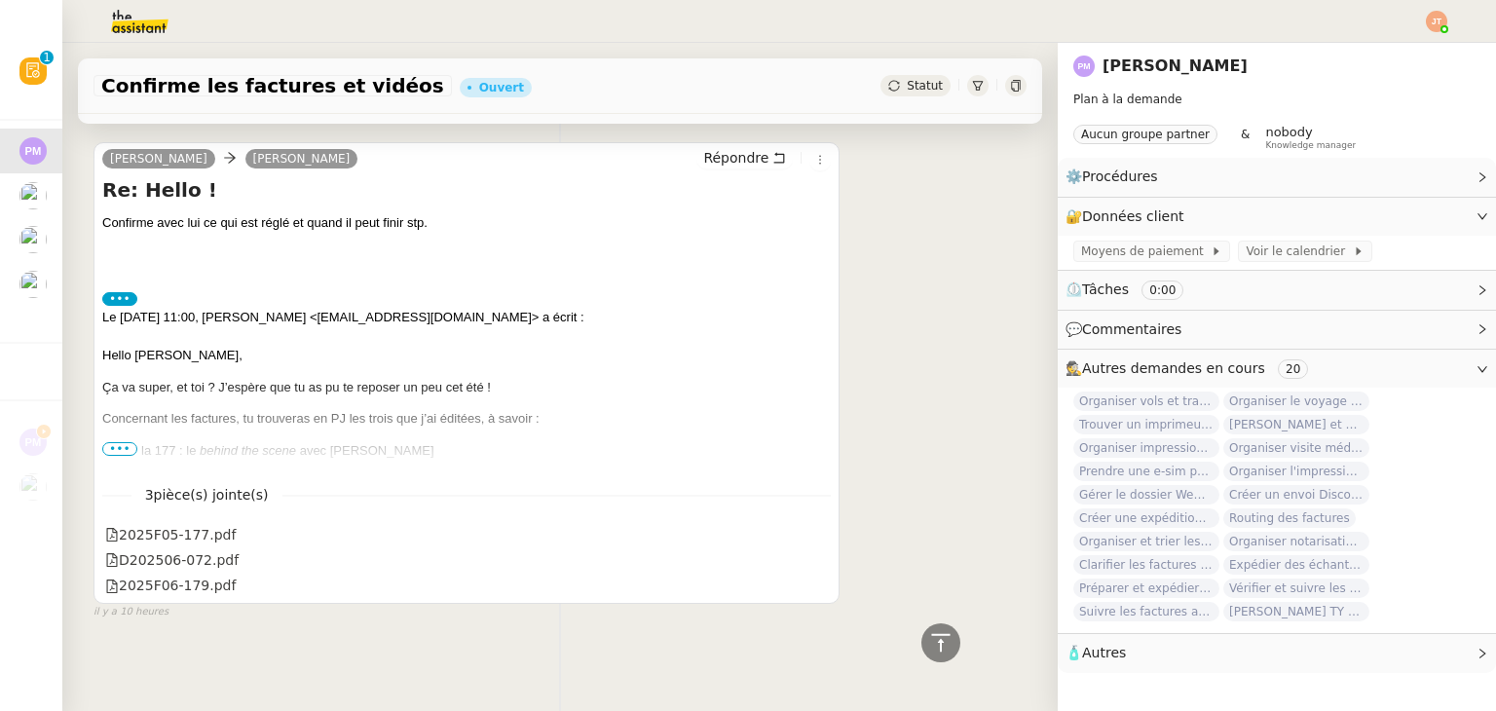
click at [118, 456] on span "•••" at bounding box center [119, 449] width 35 height 14
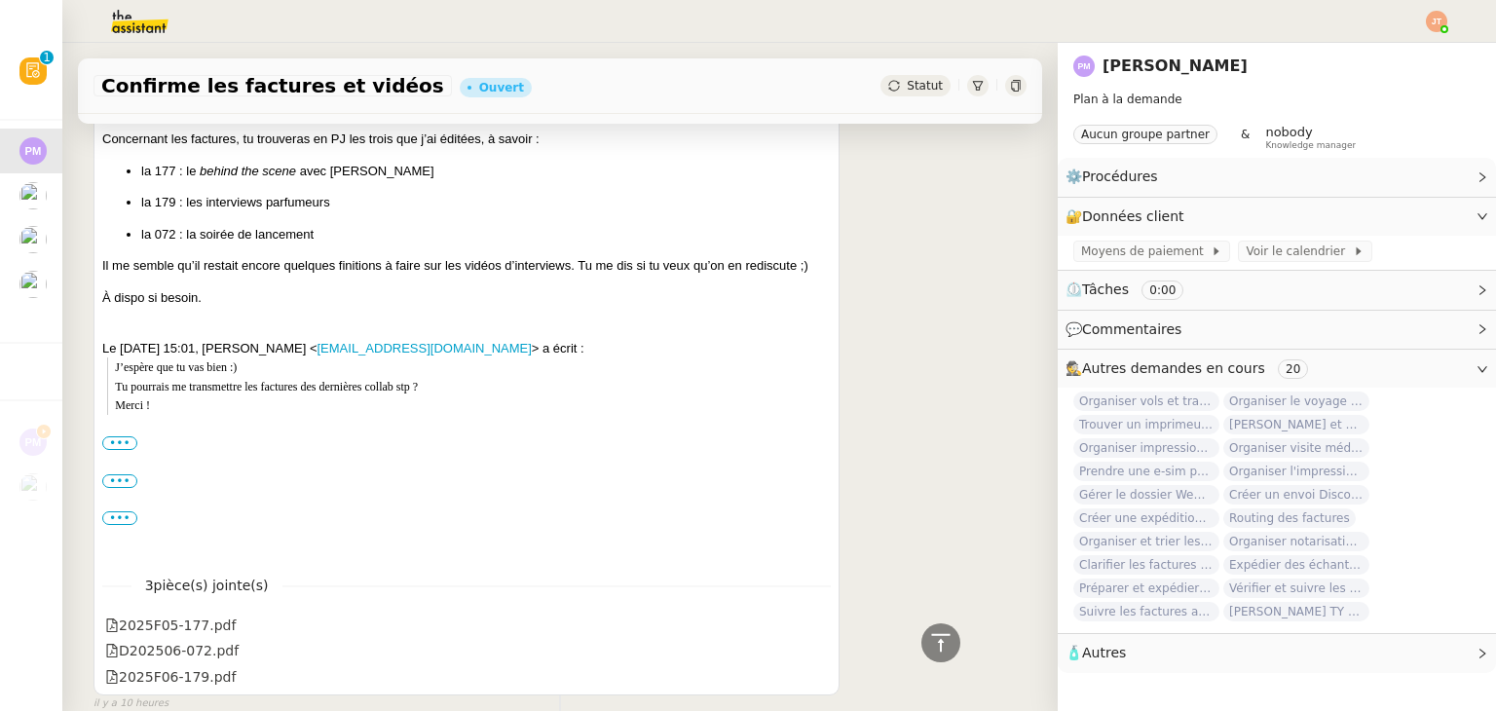
scroll to position [897, 0]
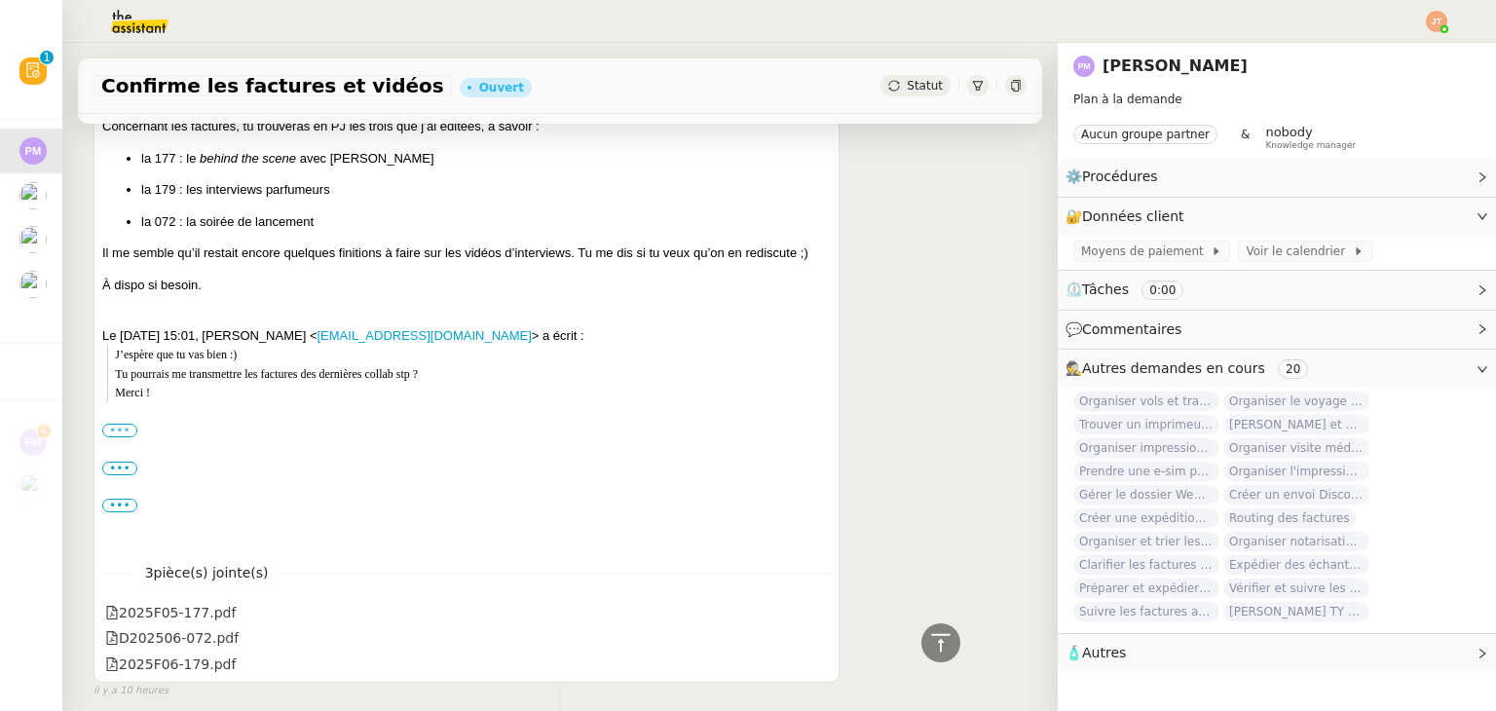
click at [130, 428] on label "•••" at bounding box center [119, 431] width 35 height 14
click at [0, 0] on input "•••" at bounding box center [0, 0] width 0 height 0
click at [127, 431] on label "•••" at bounding box center [119, 431] width 35 height 14
click at [0, 0] on input "•••" at bounding box center [0, 0] width 0 height 0
click at [124, 472] on label "•••" at bounding box center [119, 469] width 35 height 14
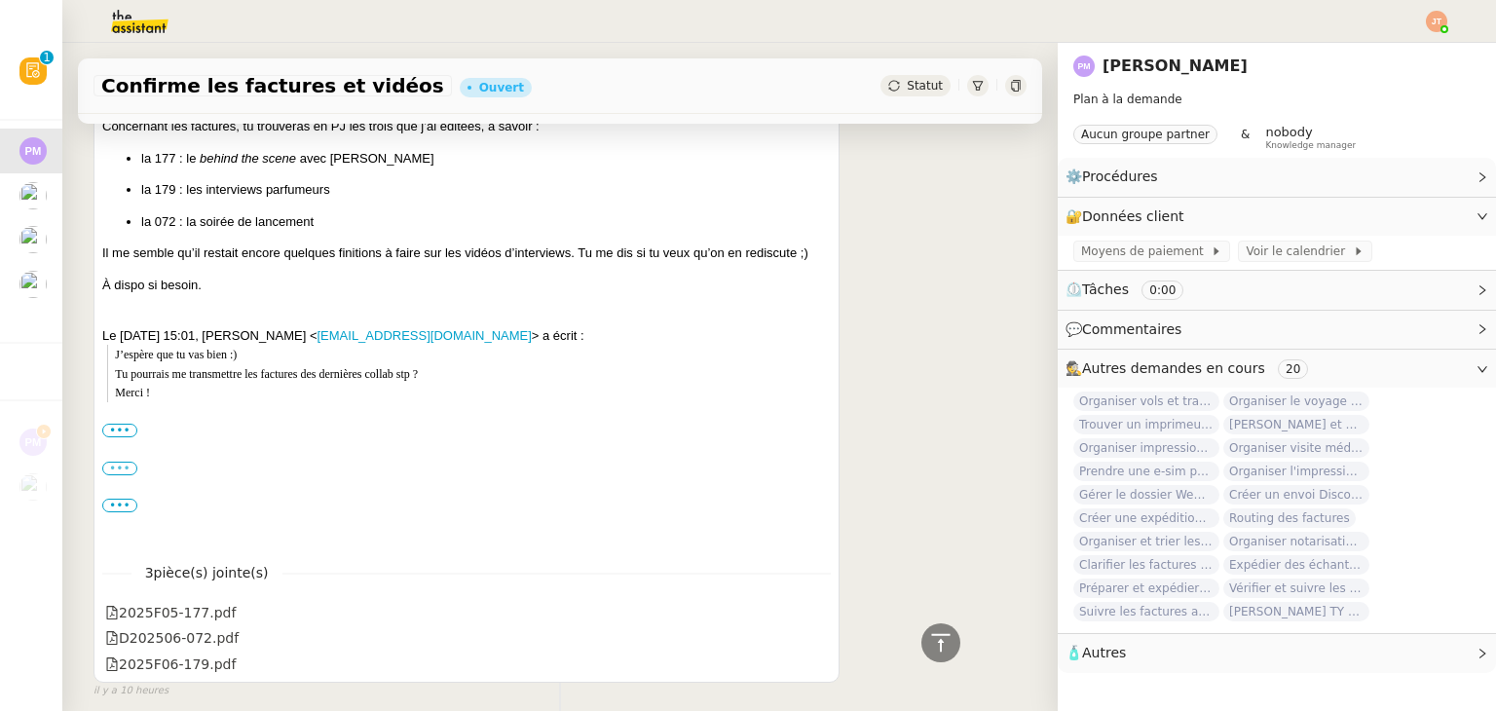
click at [0, 0] on input "•••" at bounding box center [0, 0] width 0 height 0
click at [124, 472] on label "•••" at bounding box center [119, 469] width 35 height 14
click at [0, 0] on input "•••" at bounding box center [0, 0] width 0 height 0
click at [124, 472] on label "•••" at bounding box center [119, 469] width 35 height 14
click at [0, 0] on input "•••" at bounding box center [0, 0] width 0 height 0
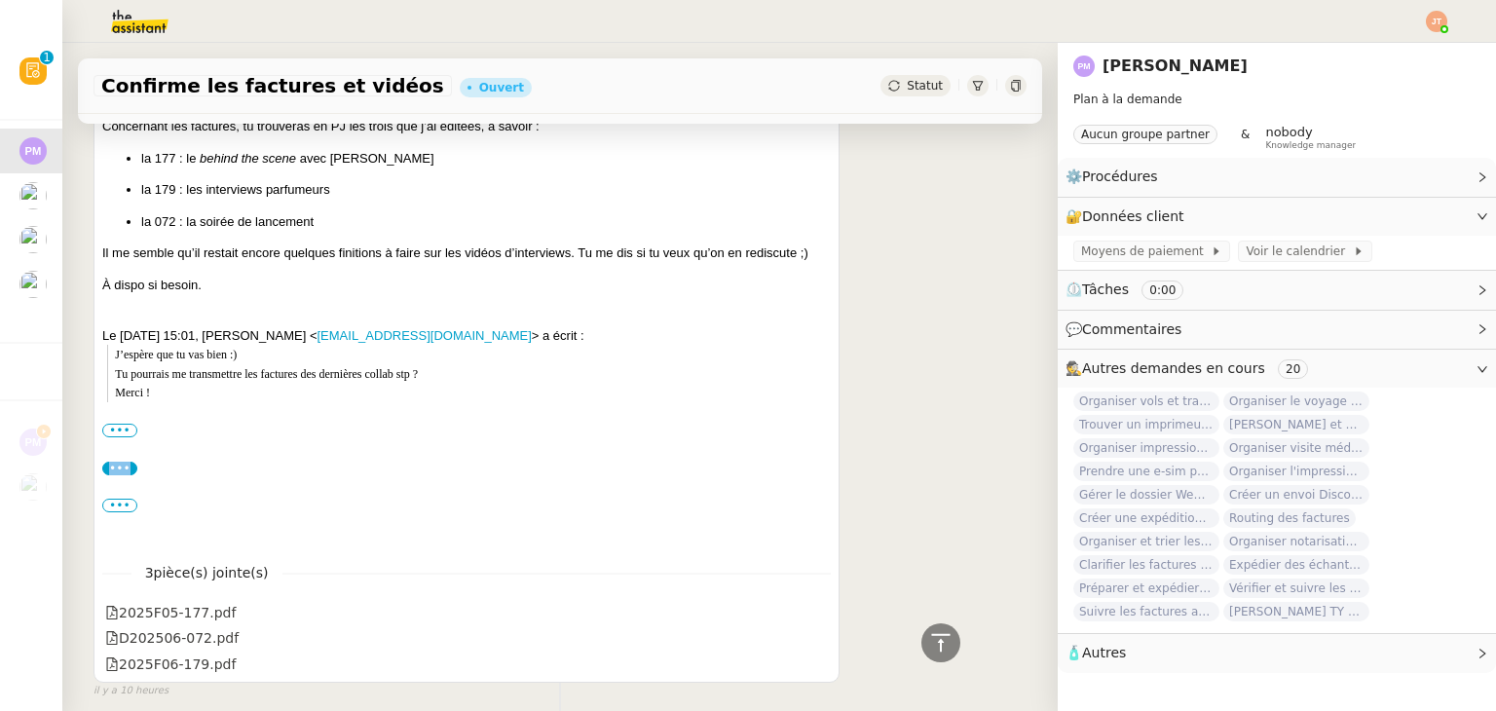
click at [124, 472] on label "•••" at bounding box center [119, 469] width 35 height 14
click at [0, 0] on input "•••" at bounding box center [0, 0] width 0 height 0
click at [131, 434] on label "•••" at bounding box center [119, 431] width 35 height 14
click at [0, 0] on input "•••" at bounding box center [0, 0] width 0 height 0
click at [193, 435] on div "•••" at bounding box center [466, 430] width 729 height 19
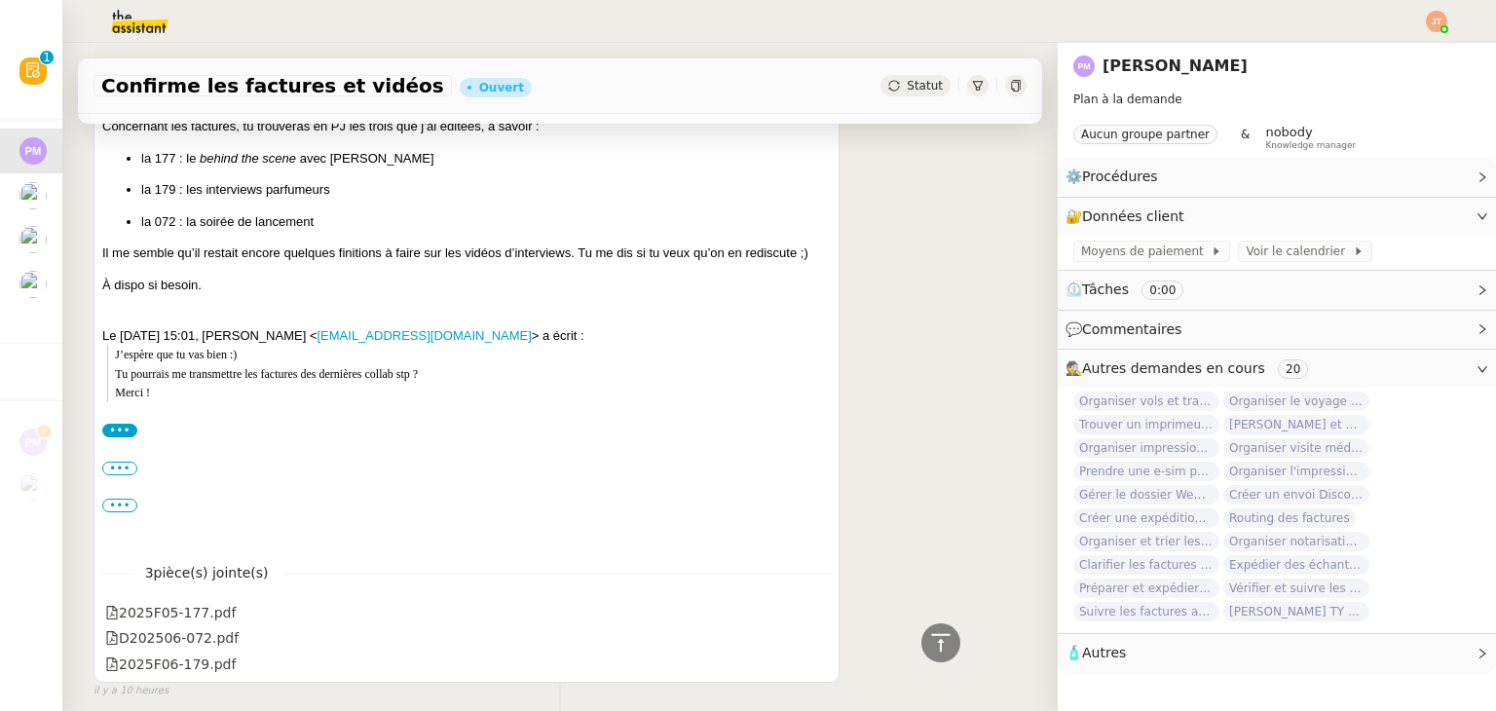
click at [156, 439] on div "•••" at bounding box center [466, 430] width 729 height 19
click at [155, 455] on div "Confirme avec lui ce qui est réglé et quand il peut finir stp. ••• Le [DATE] 11…" at bounding box center [466, 233] width 729 height 625
click at [113, 458] on div "Confirme avec lui ce qui est réglé et quand il peut finir stp. ••• Le [DATE] 11…" at bounding box center [466, 233] width 729 height 625
click at [119, 511] on label "•••" at bounding box center [119, 506] width 35 height 14
click at [0, 0] on input "•••" at bounding box center [0, 0] width 0 height 0
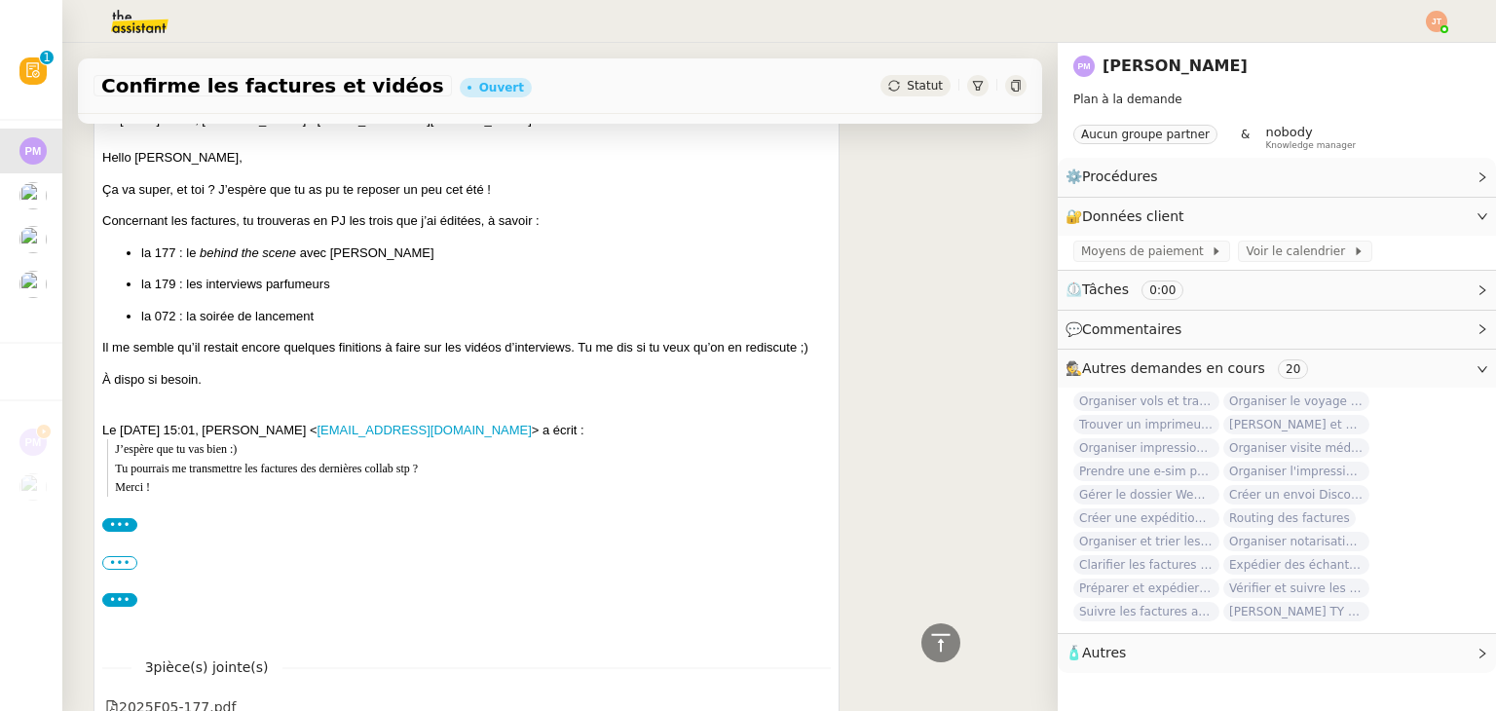
scroll to position [800, 0]
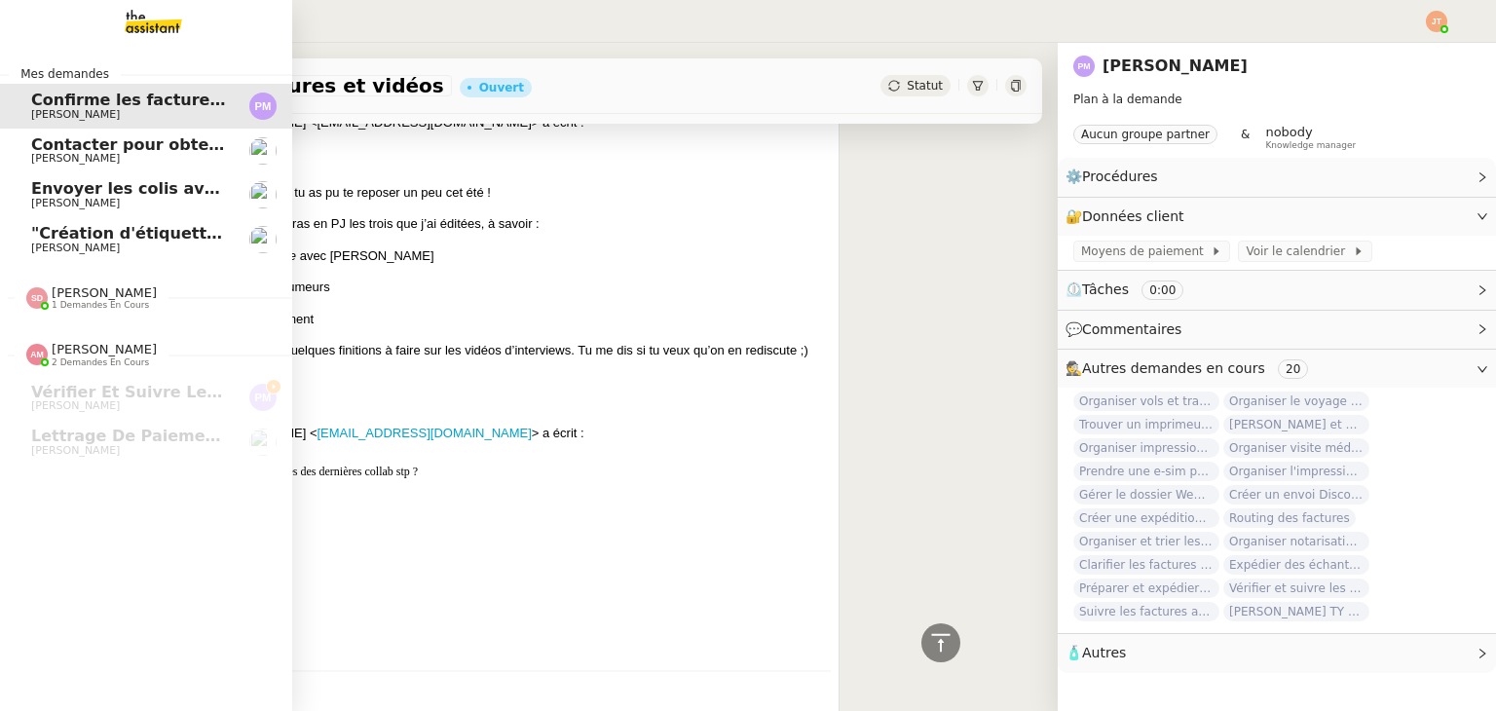
click at [70, 153] on span "[PERSON_NAME]" at bounding box center [75, 158] width 89 height 13
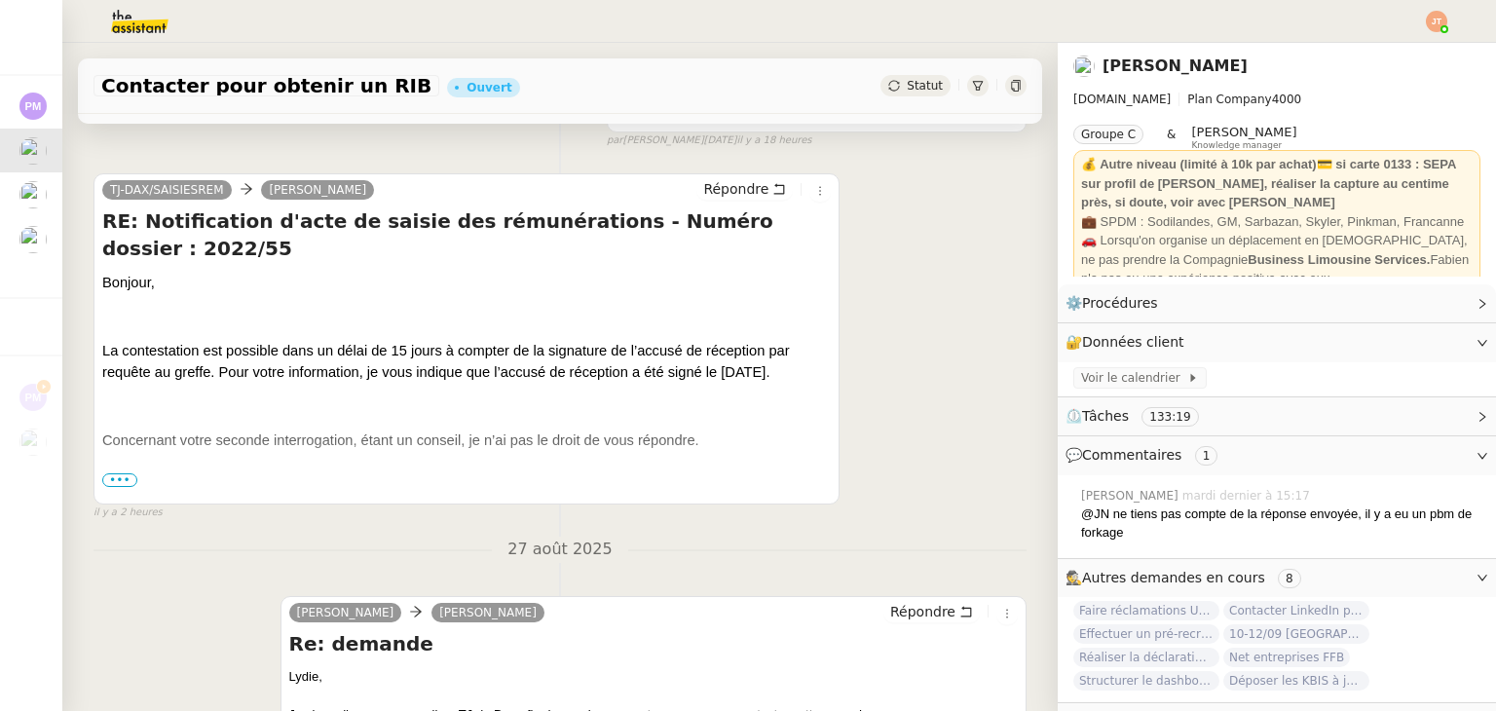
scroll to position [584, 0]
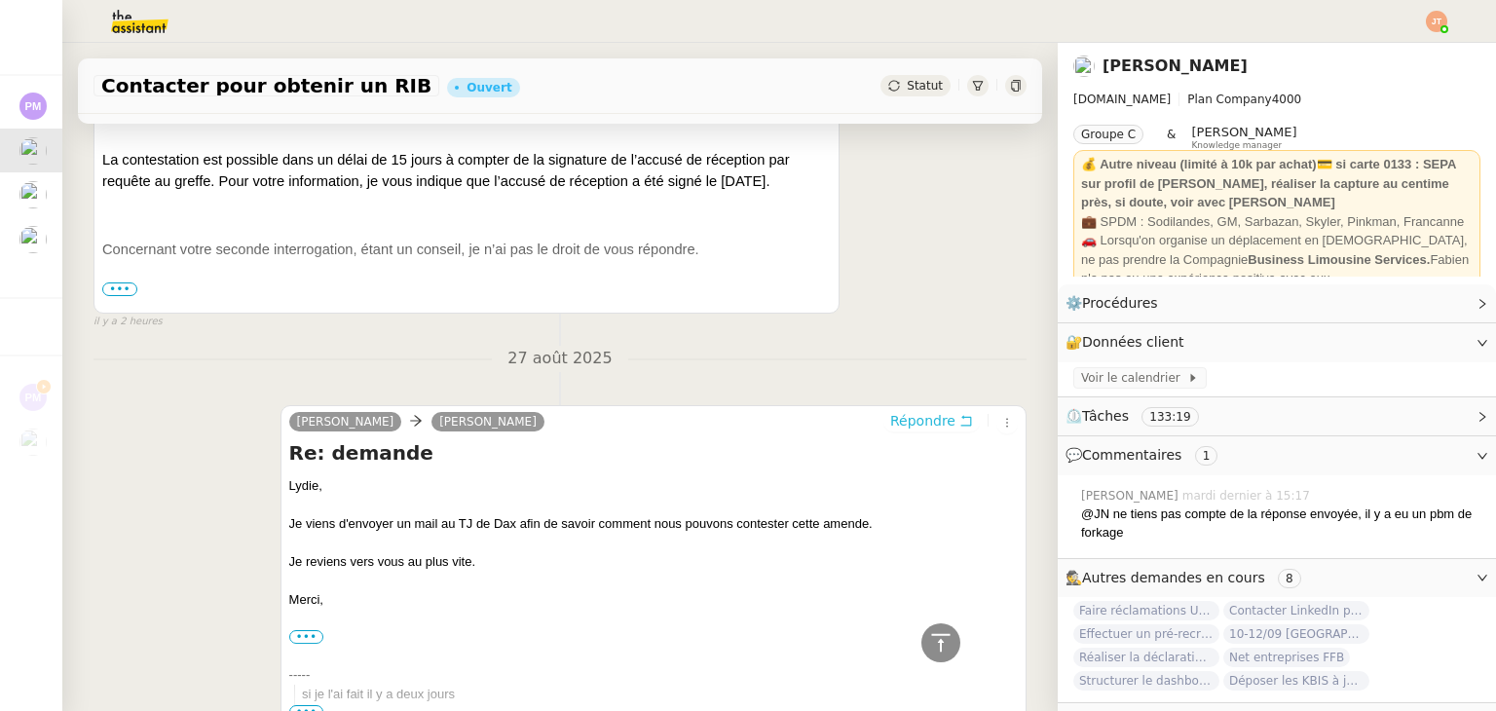
click at [900, 429] on span "Répondre" at bounding box center [922, 420] width 65 height 19
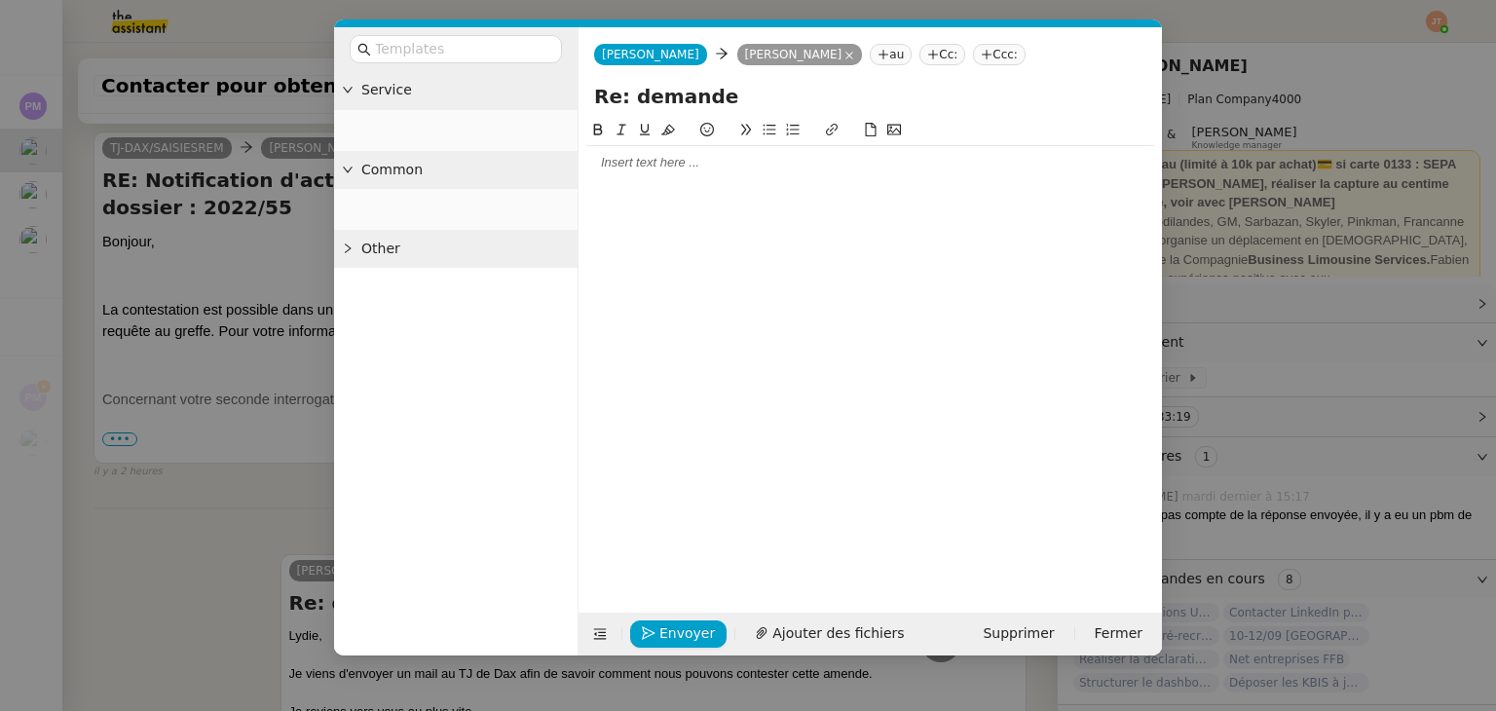
scroll to position [735, 0]
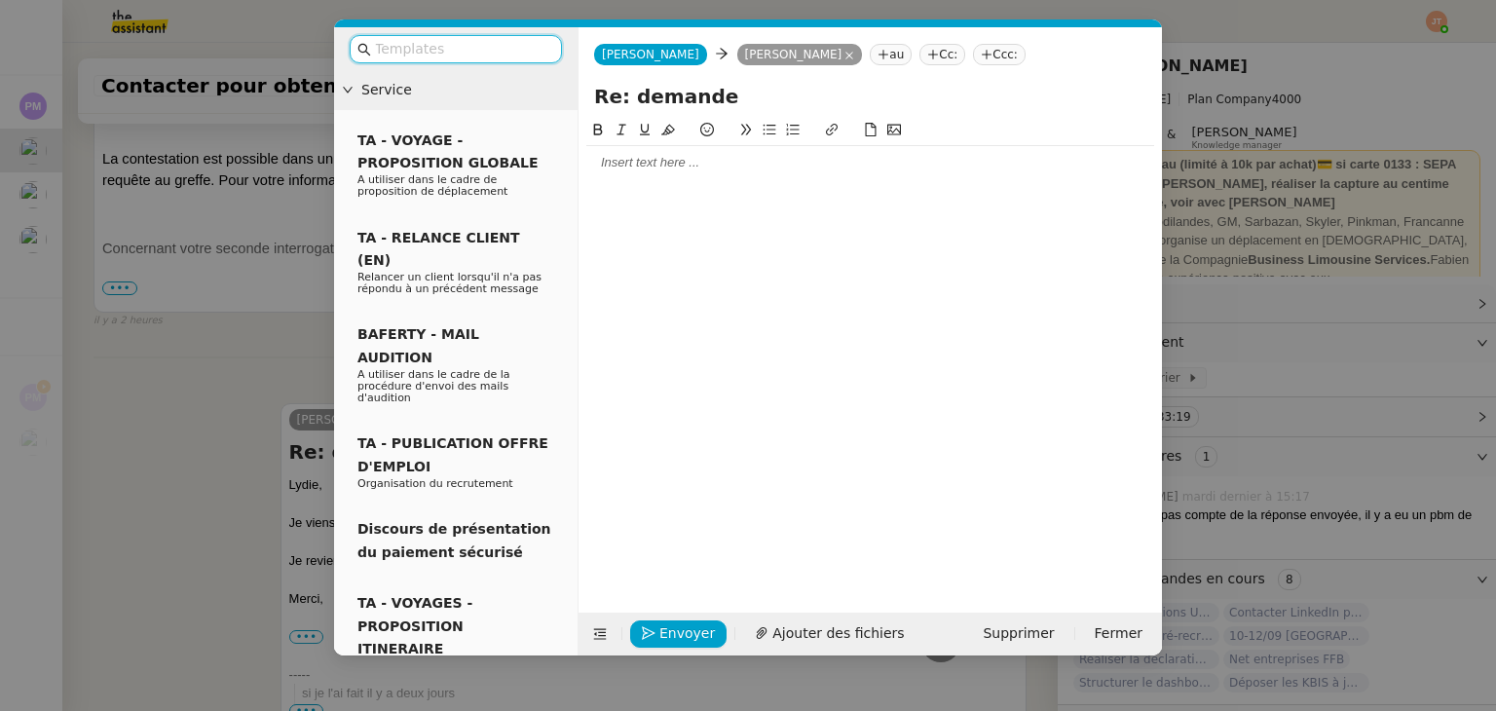
click at [637, 179] on div at bounding box center [870, 162] width 568 height 33
click at [258, 469] on nz-modal-container "Service TA - VOYAGE - PROPOSITION GLOBALE A utiliser dans le cadre de propositi…" at bounding box center [748, 355] width 1496 height 711
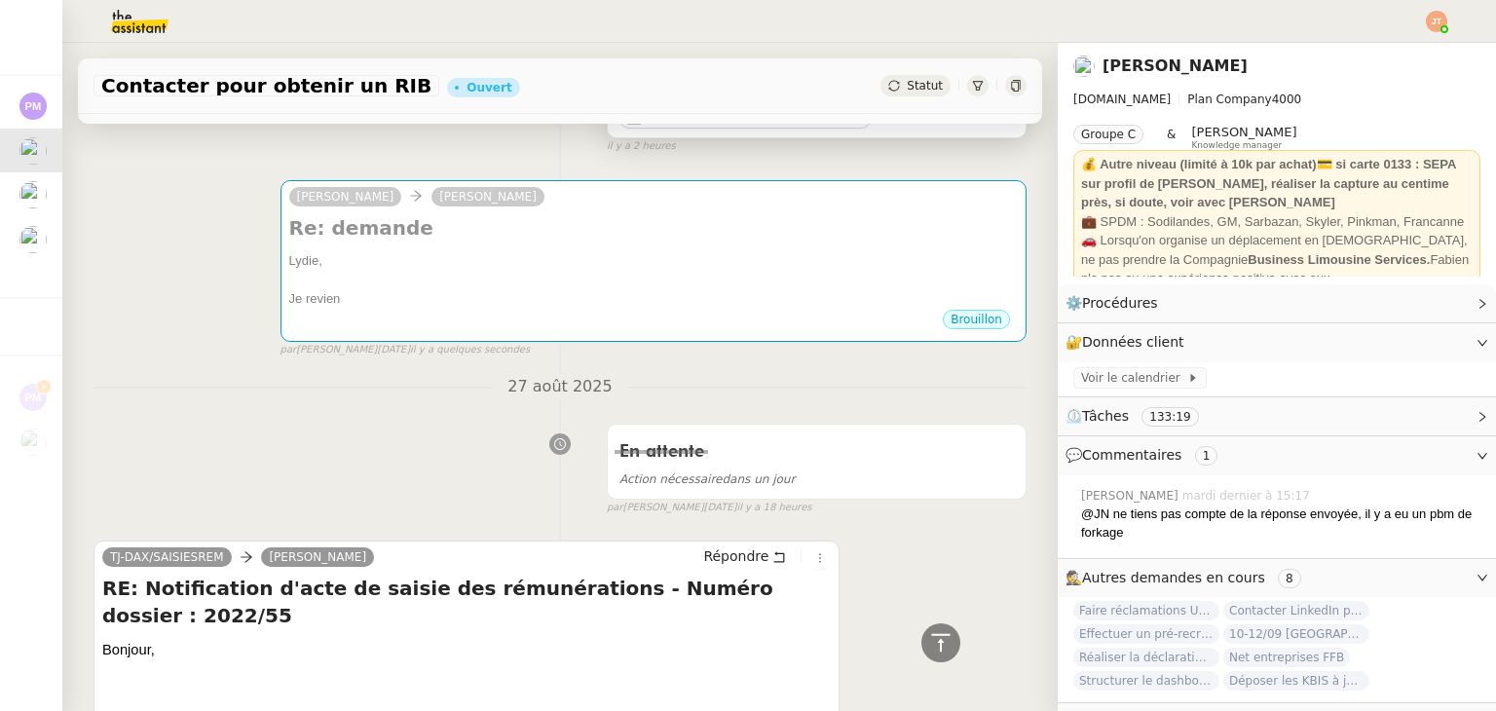
scroll to position [0, 0]
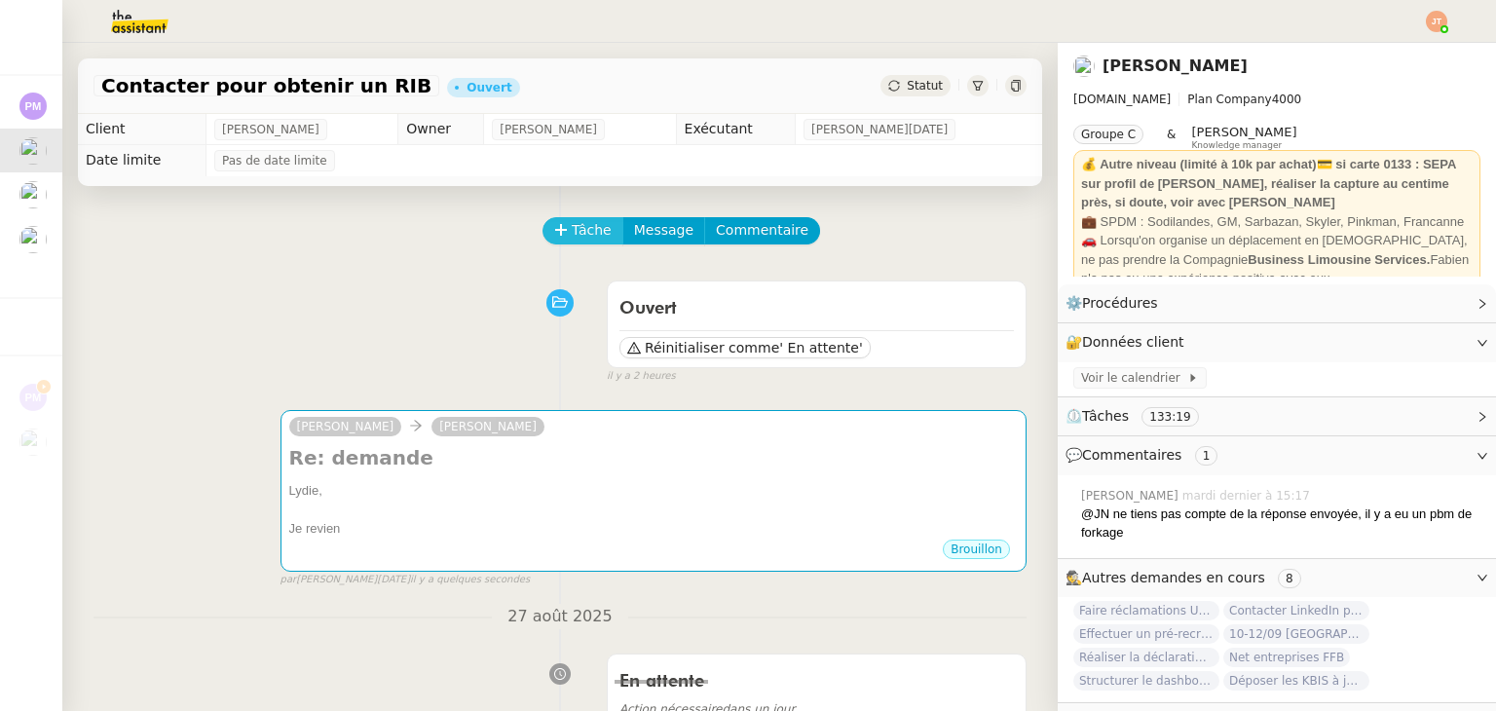
click at [555, 229] on button "Tâche" at bounding box center [582, 230] width 81 height 27
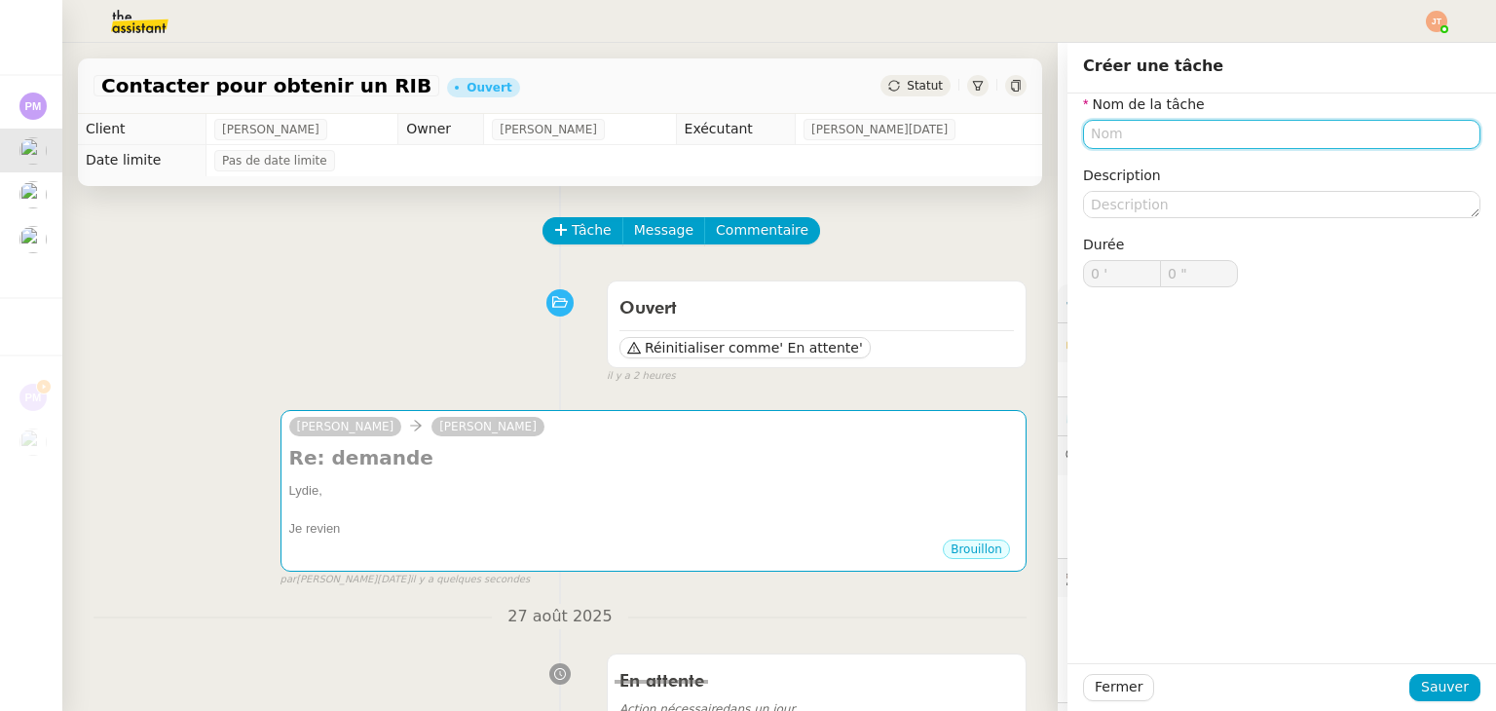
click at [1089, 137] on input "text" at bounding box center [1281, 134] width 397 height 28
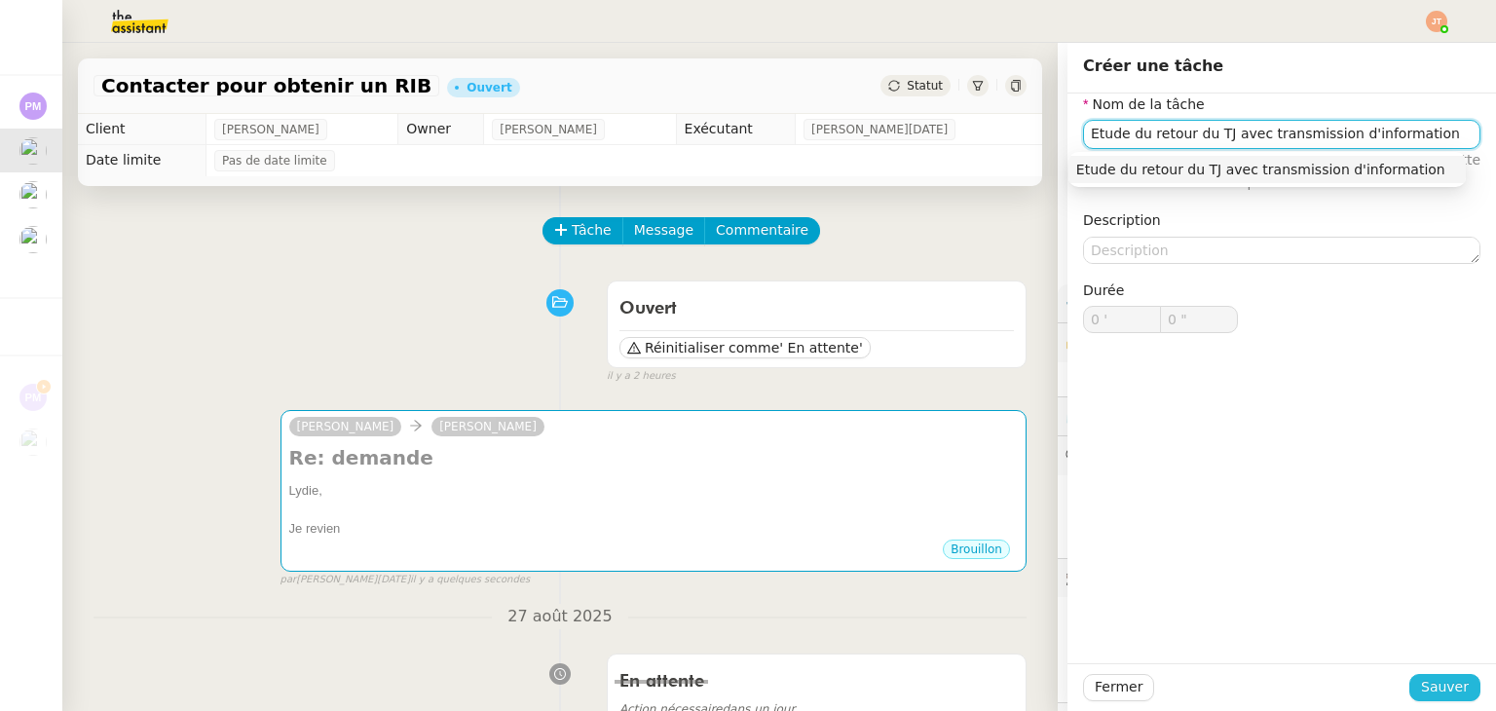
type input "Etude du retour du TJ avec transmission d'information"
click at [1421, 689] on span "Sauver" at bounding box center [1445, 687] width 48 height 22
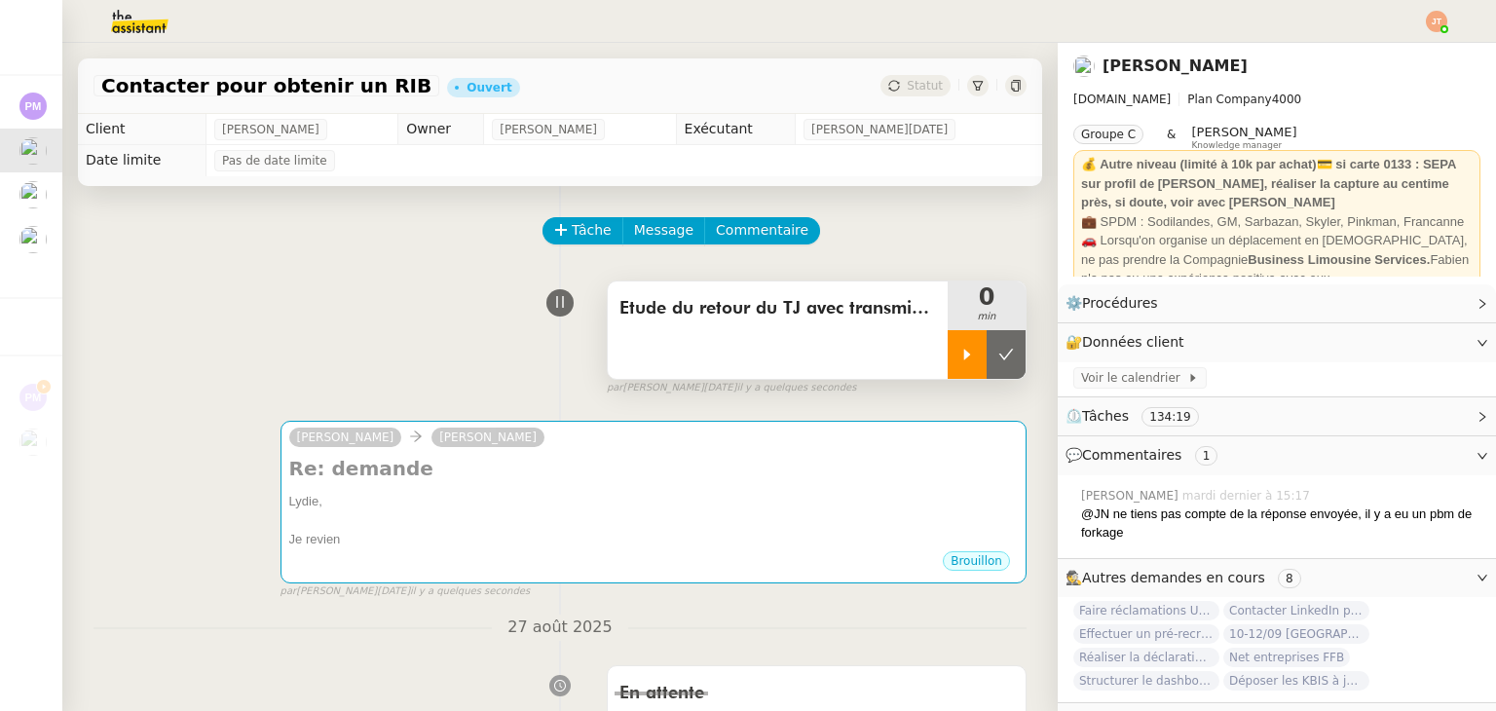
click at [948, 365] on div at bounding box center [967, 354] width 39 height 49
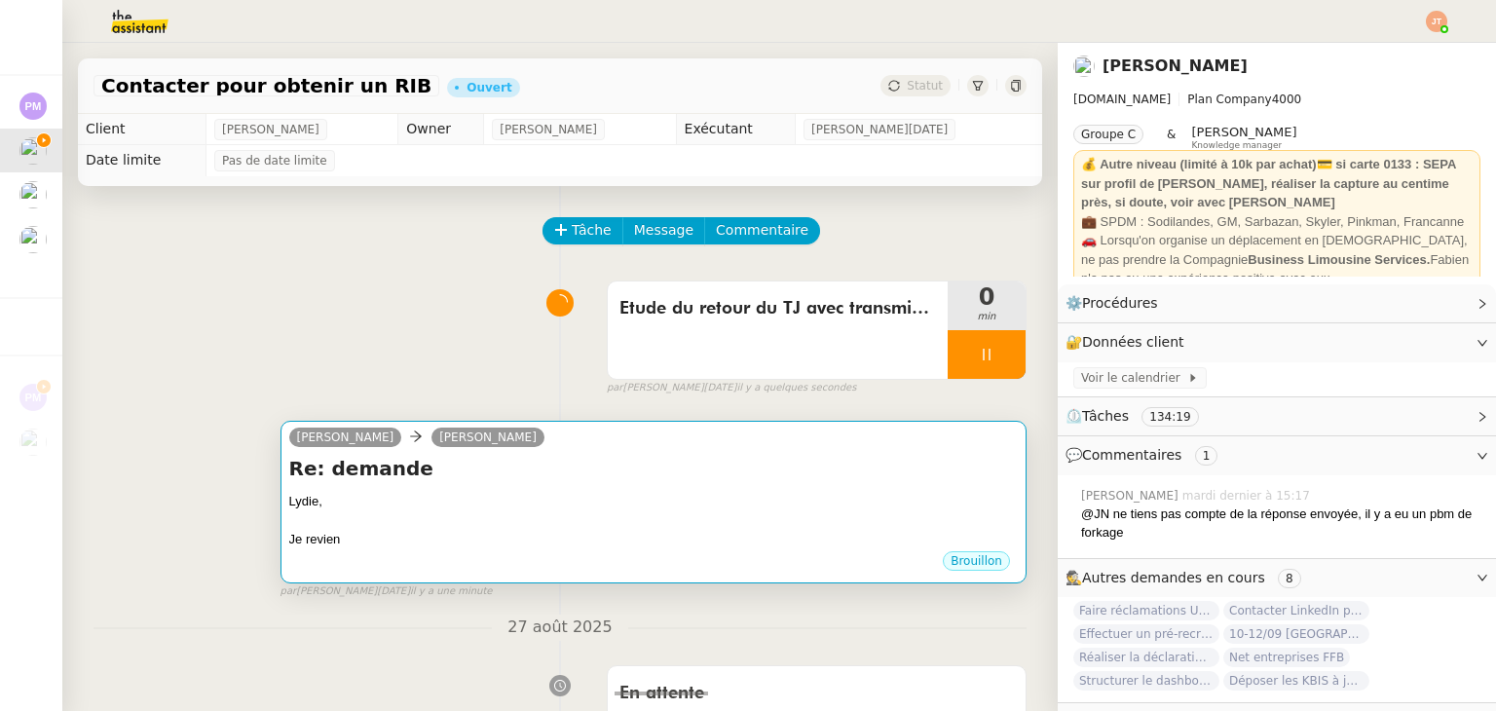
click at [587, 536] on div "Je revien" at bounding box center [653, 539] width 729 height 19
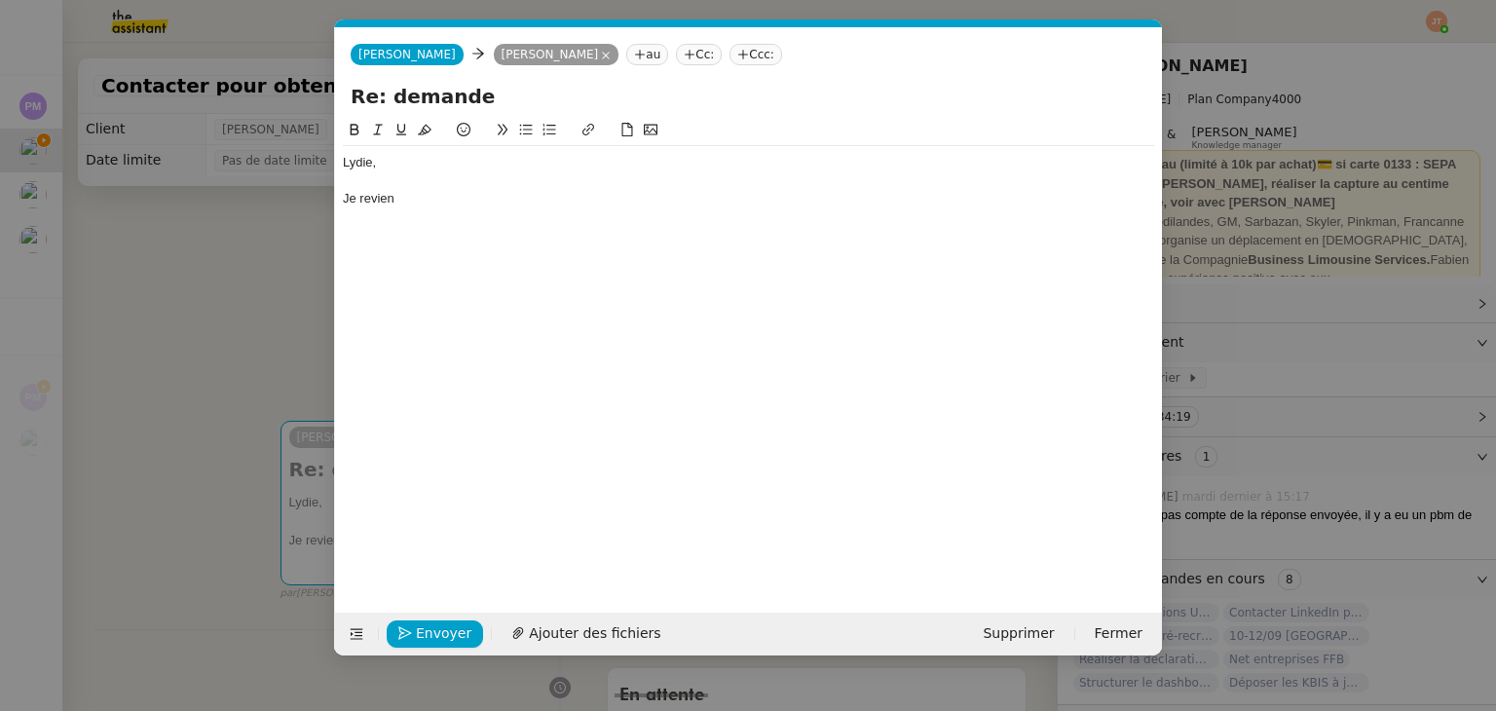
scroll to position [0, 41]
click at [478, 205] on div "Je revien" at bounding box center [748, 199] width 811 height 18
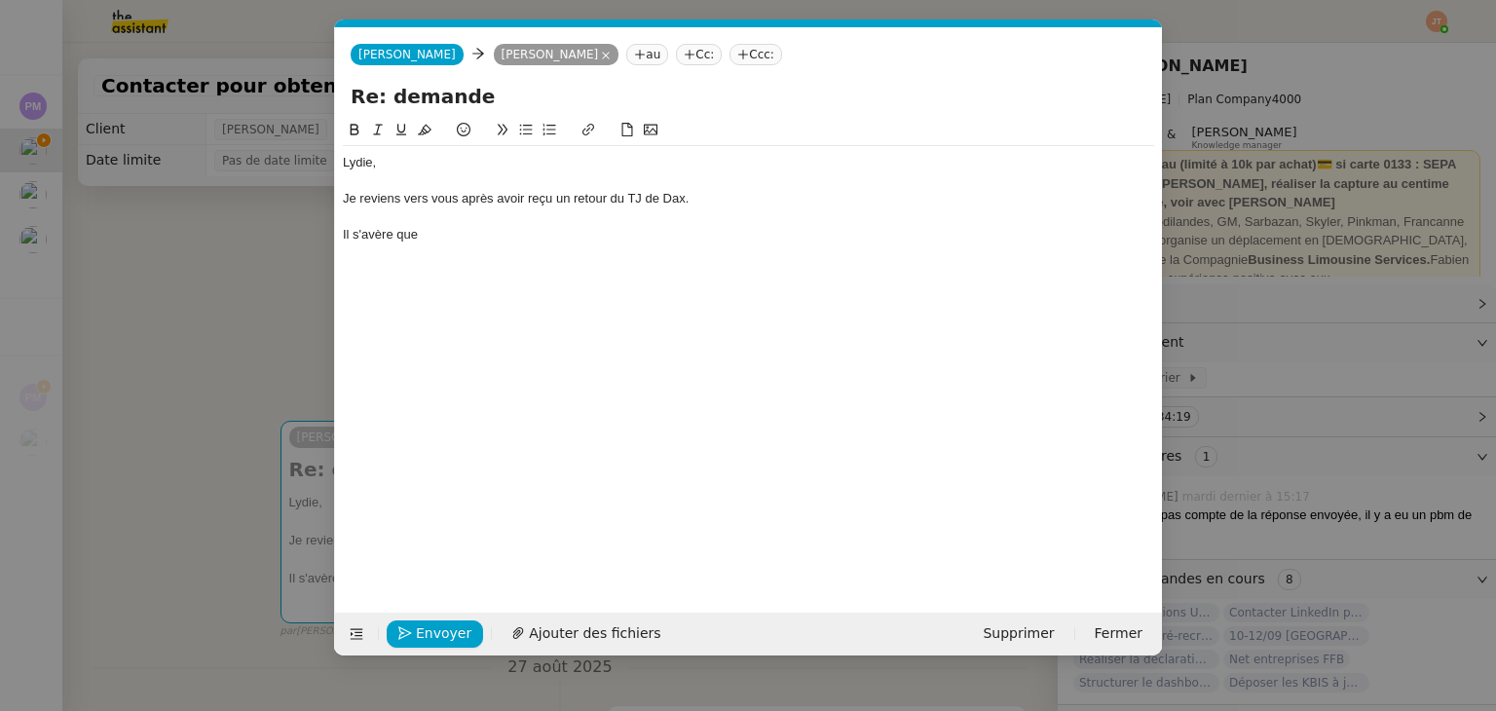
click at [245, 289] on nz-modal-container "Service TA - VOYAGE - PROPOSITION GLOBALE A utiliser dans le cadre de propositi…" at bounding box center [748, 355] width 1496 height 711
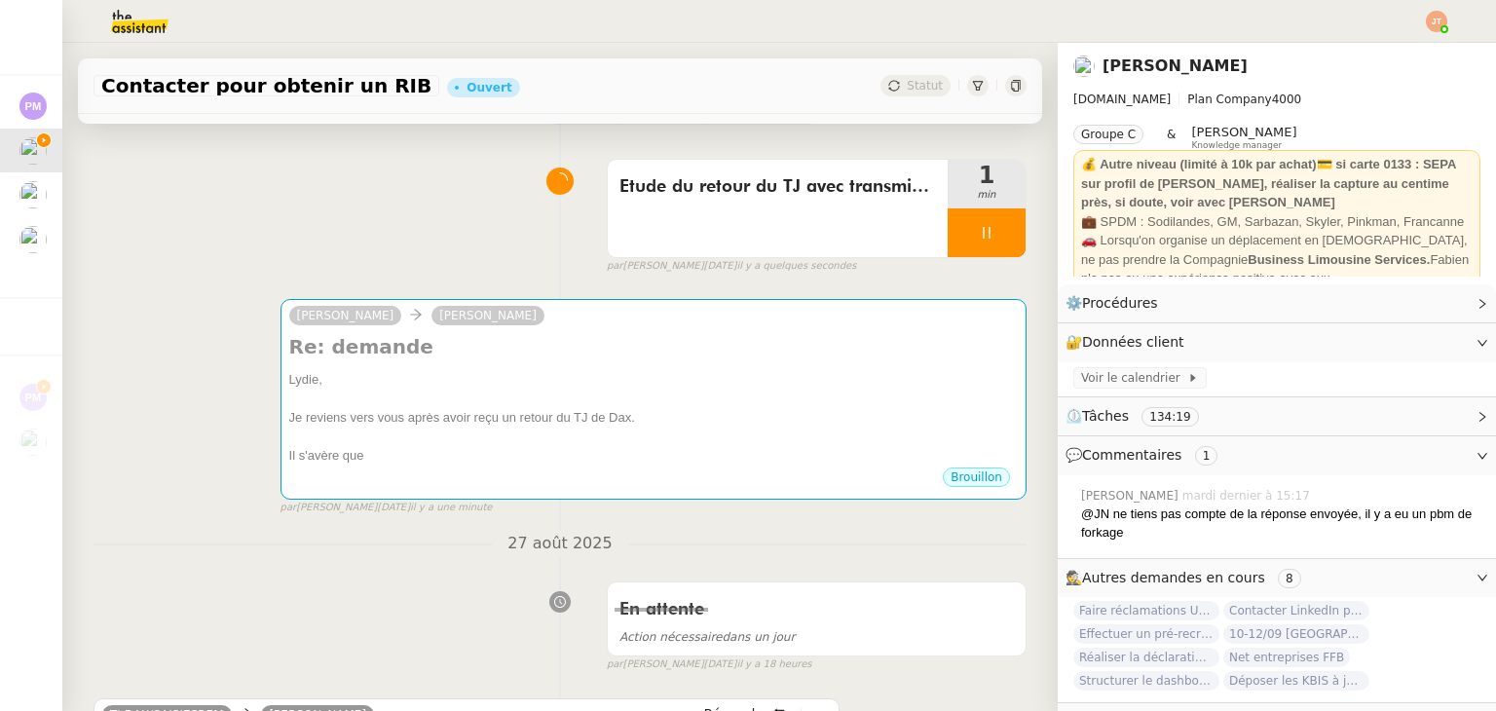
scroll to position [0, 0]
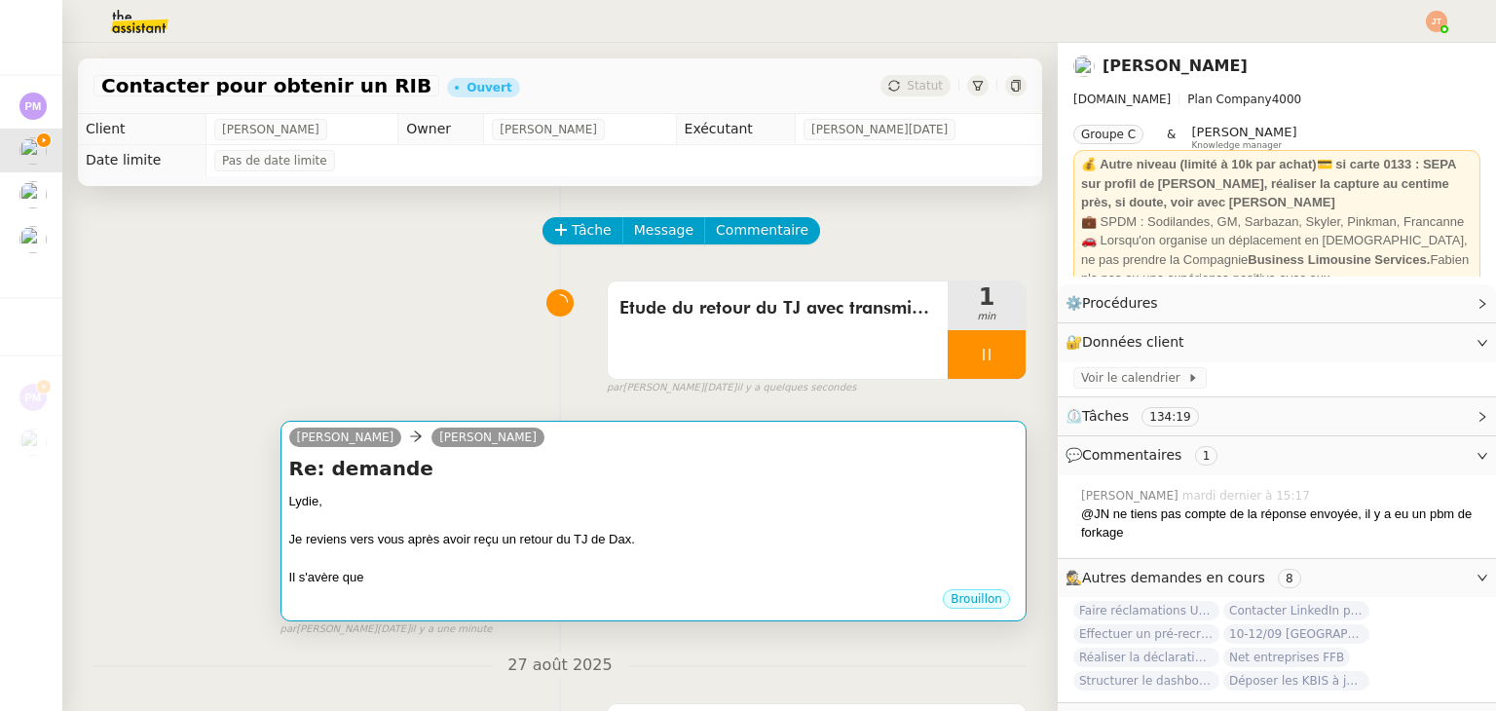
click at [542, 487] on div "Re: demande [PERSON_NAME], Je reviens vers vous après avoir reçu un retour du T…" at bounding box center [653, 521] width 729 height 132
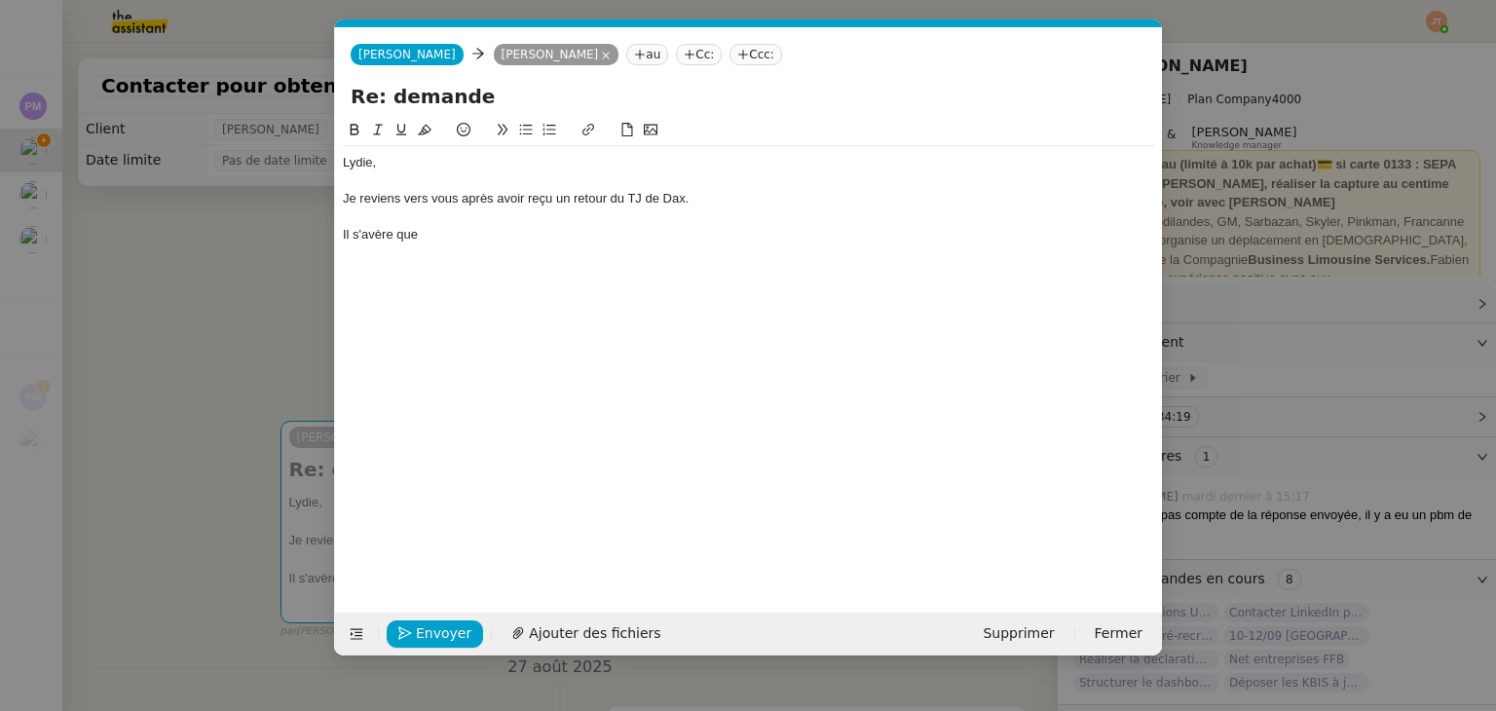
scroll to position [0, 41]
click at [483, 246] on div "[PERSON_NAME], [PERSON_NAME] reviens vers vous après avoir reçu un retour du TJ…" at bounding box center [748, 198] width 811 height 105
click at [166, 352] on nz-modal-container "Service TA - VOYAGE - PROPOSITION GLOBALE A utiliser dans le cadre de propositi…" at bounding box center [748, 355] width 1496 height 711
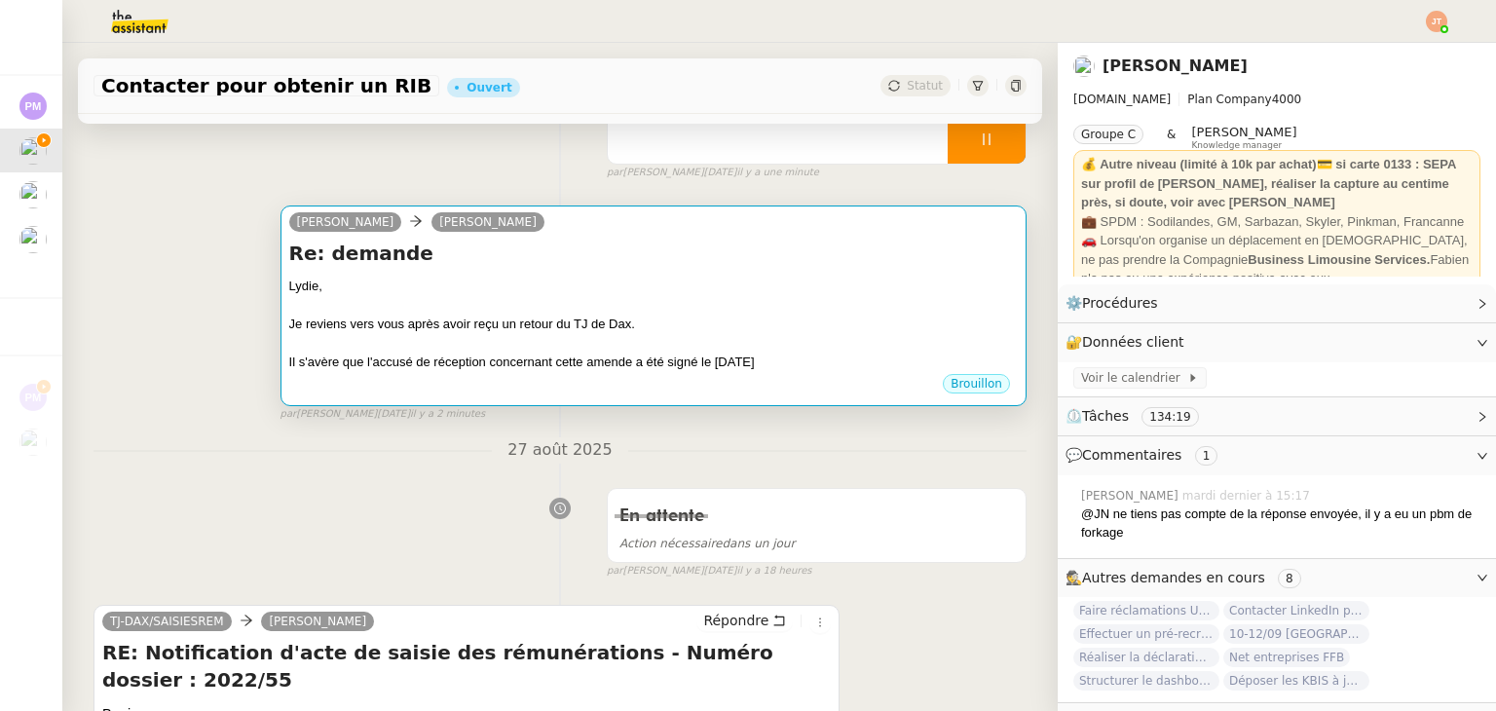
scroll to position [97, 0]
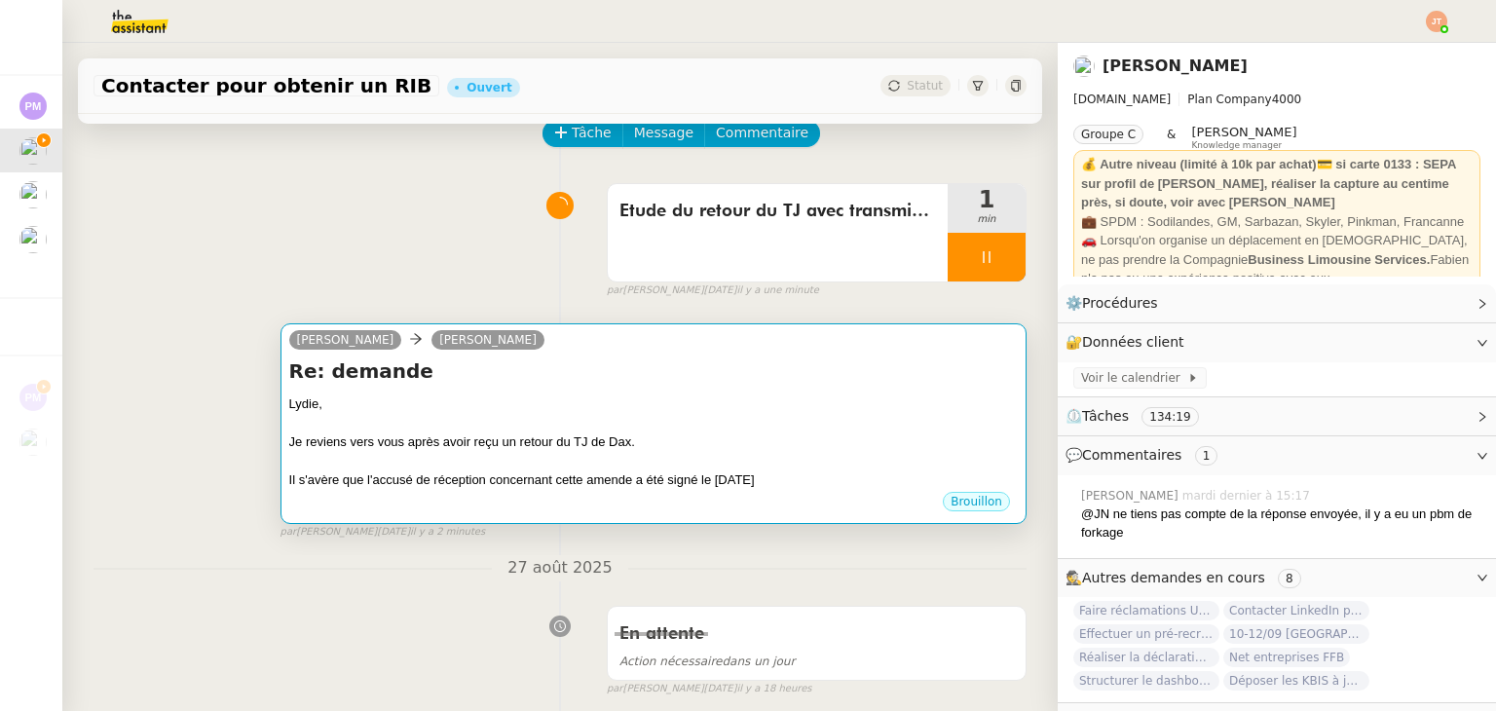
click at [682, 462] on div at bounding box center [653, 461] width 729 height 19
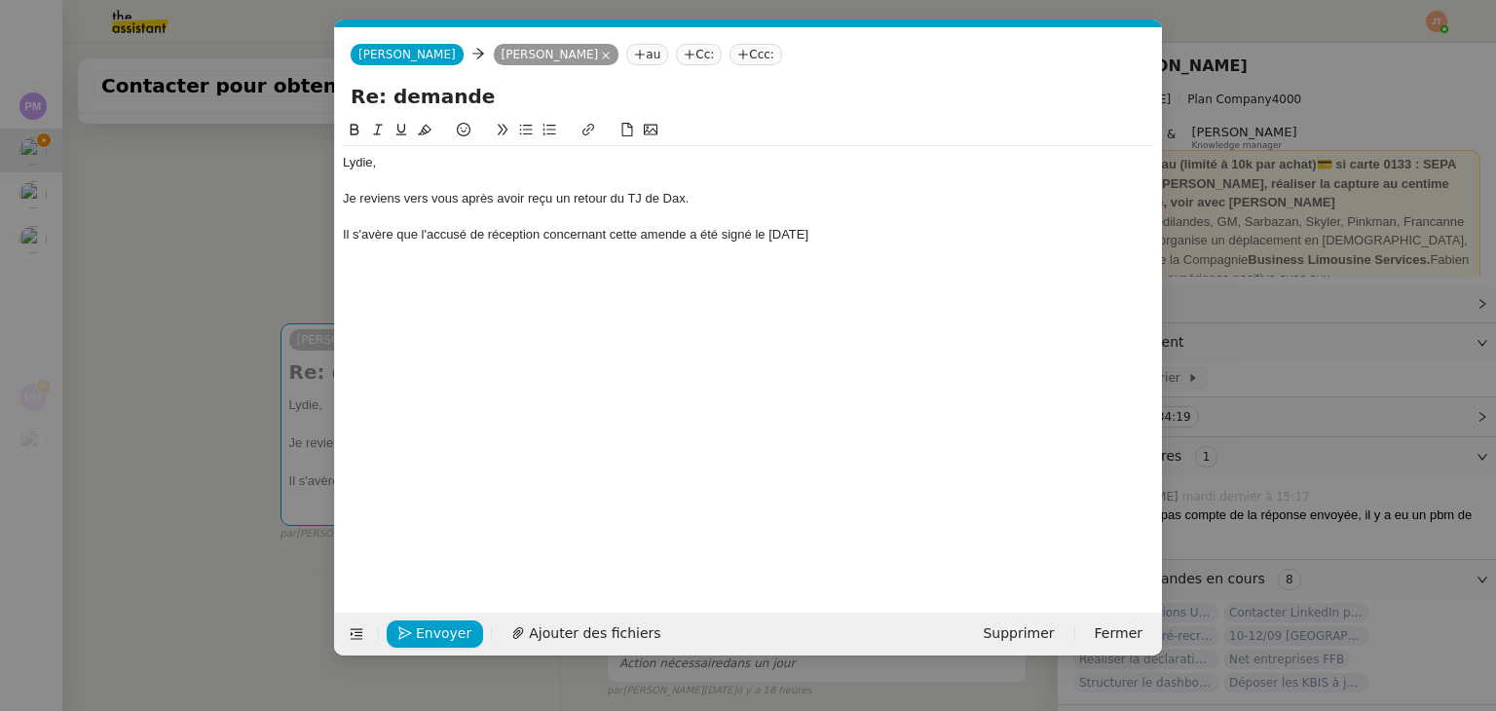
scroll to position [0, 41]
click at [778, 234] on div "Il s'avère que l'accusé de réception concernant cette amende a été signé le [DA…" at bounding box center [748, 235] width 811 height 18
click at [234, 273] on nz-modal-container "Service TA - VOYAGE - PROPOSITION GLOBALE A utiliser dans le cadre de propositi…" at bounding box center [748, 355] width 1496 height 711
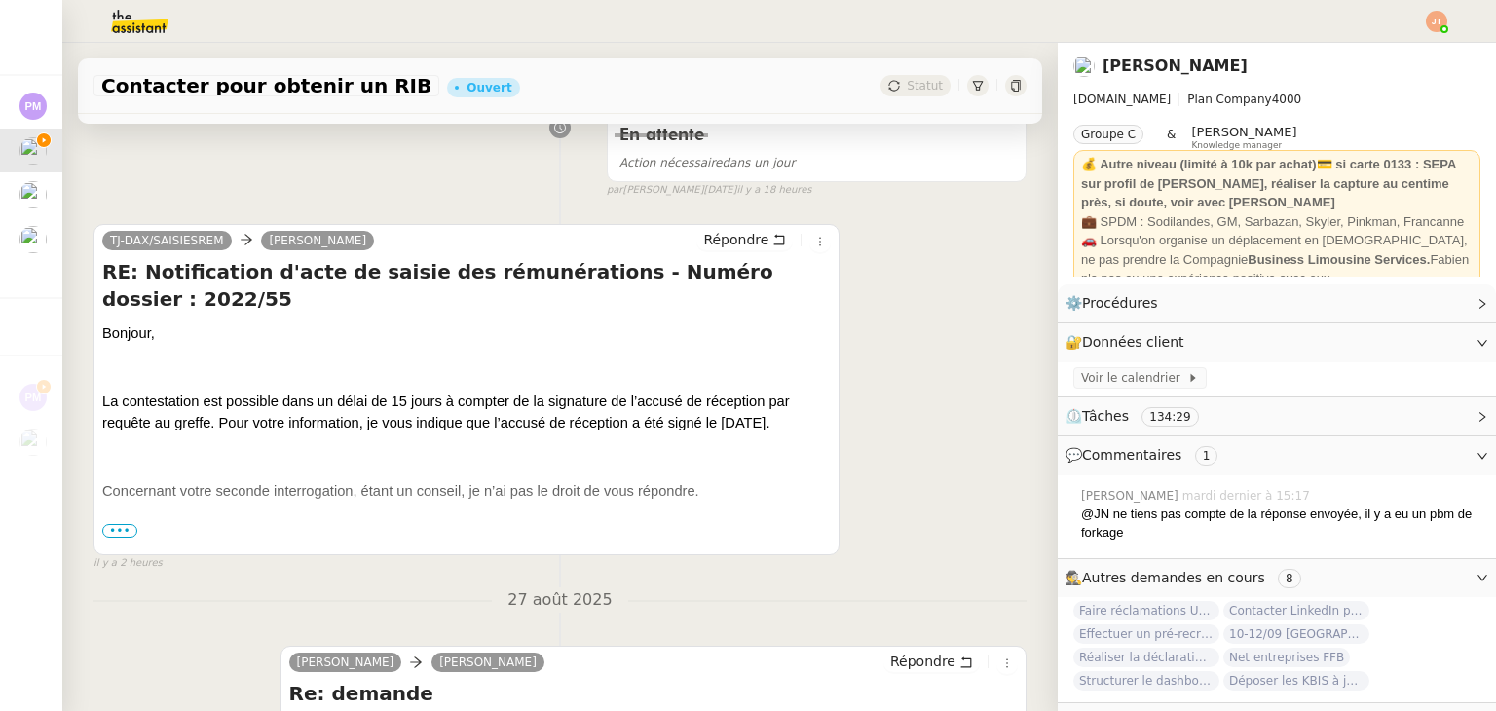
scroll to position [682, 0]
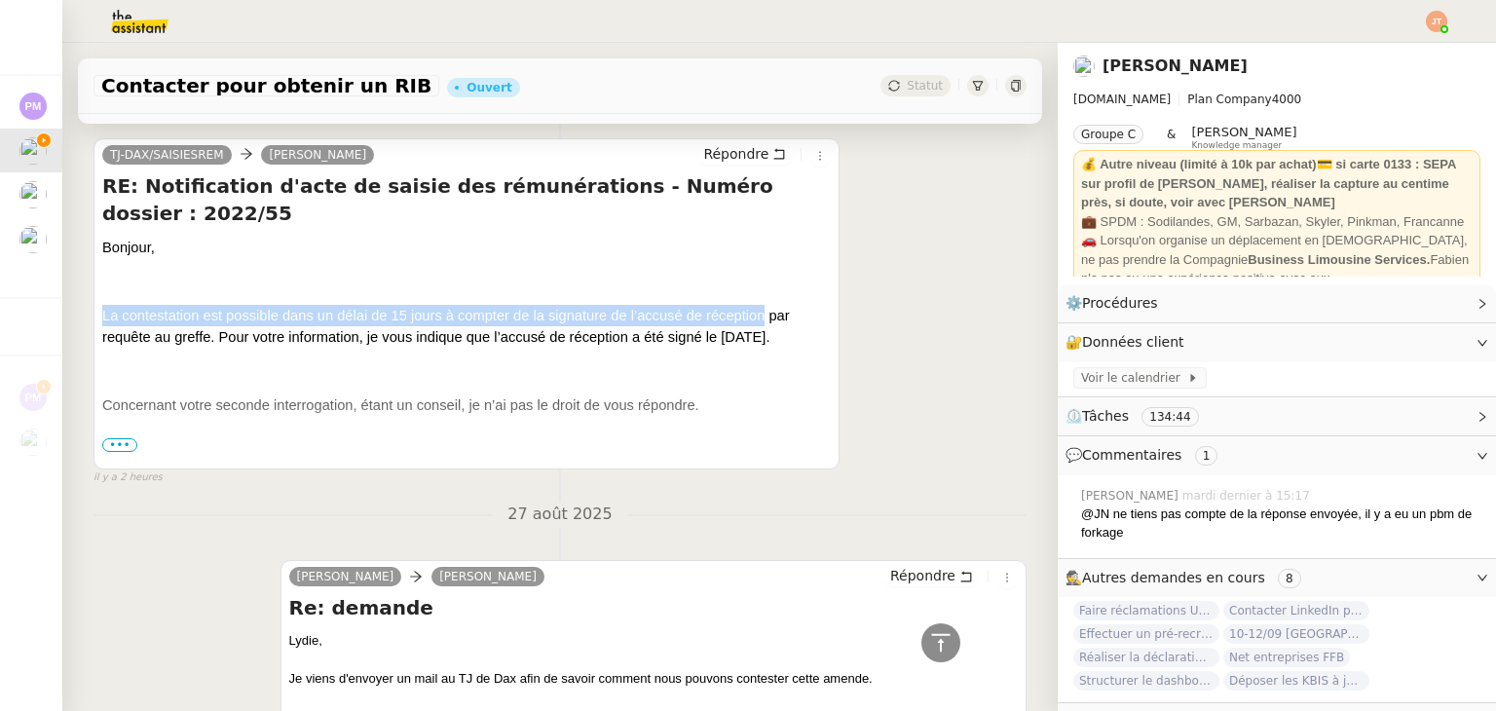
drag, startPoint x: 104, startPoint y: 293, endPoint x: 699, endPoint y: 300, distance: 595.1
click at [699, 308] on span "La contestation est possible dans un délai de 15 jours à compter de la signatur…" at bounding box center [446, 326] width 688 height 37
copy span "La contestation est possible dans un délai de 15 jours à compter de la signatur…"
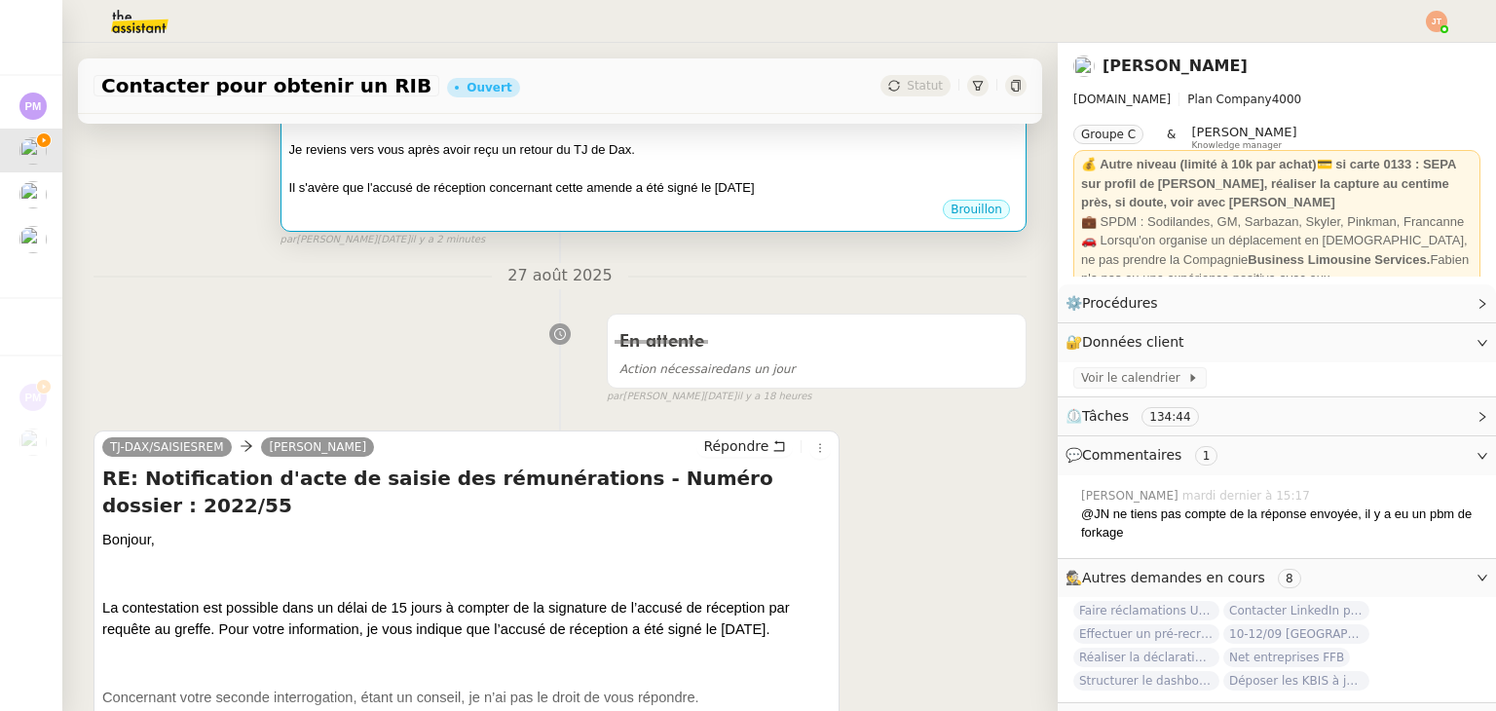
click at [759, 162] on div at bounding box center [653, 169] width 729 height 19
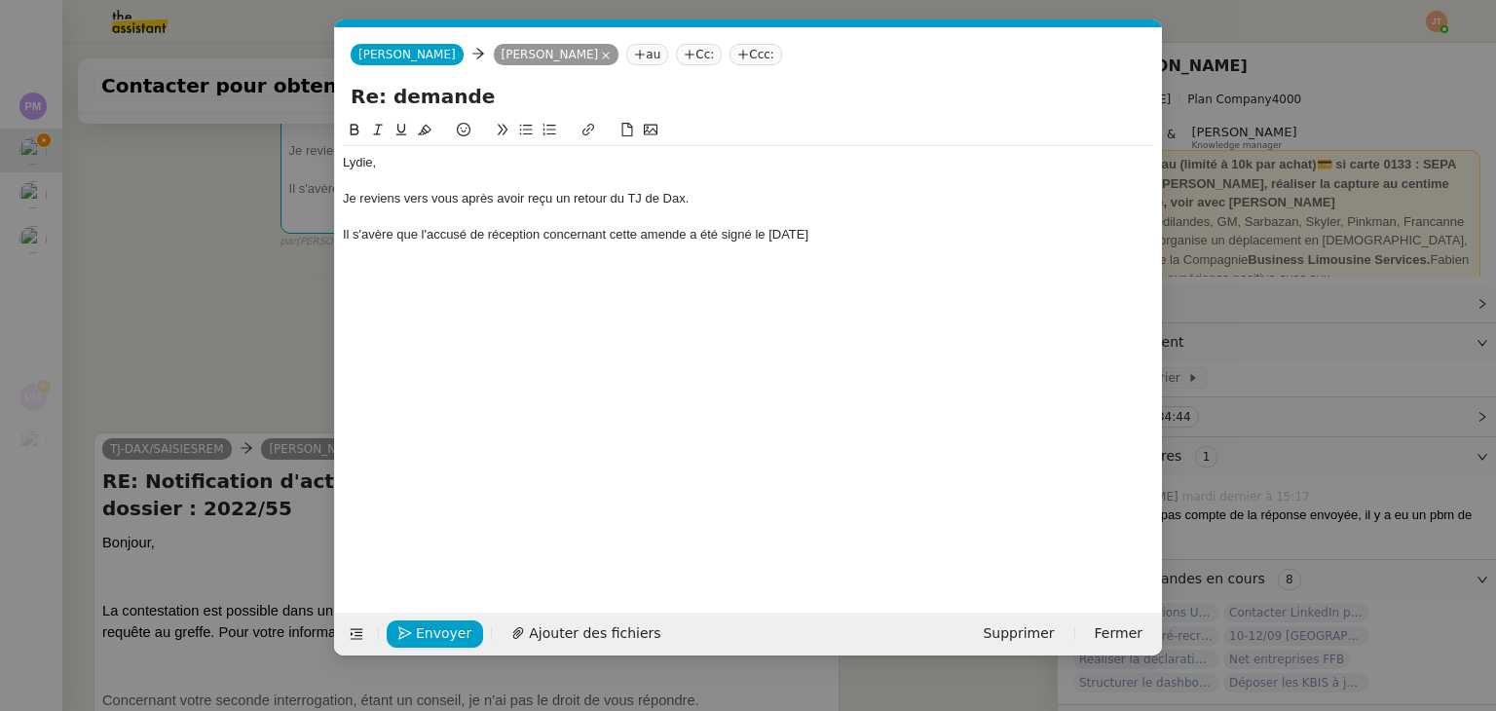
scroll to position [0, 41]
click at [844, 228] on div "Il s'avère que l'accusé de réception concernant cette amende a été signé le [DA…" at bounding box center [748, 235] width 811 height 18
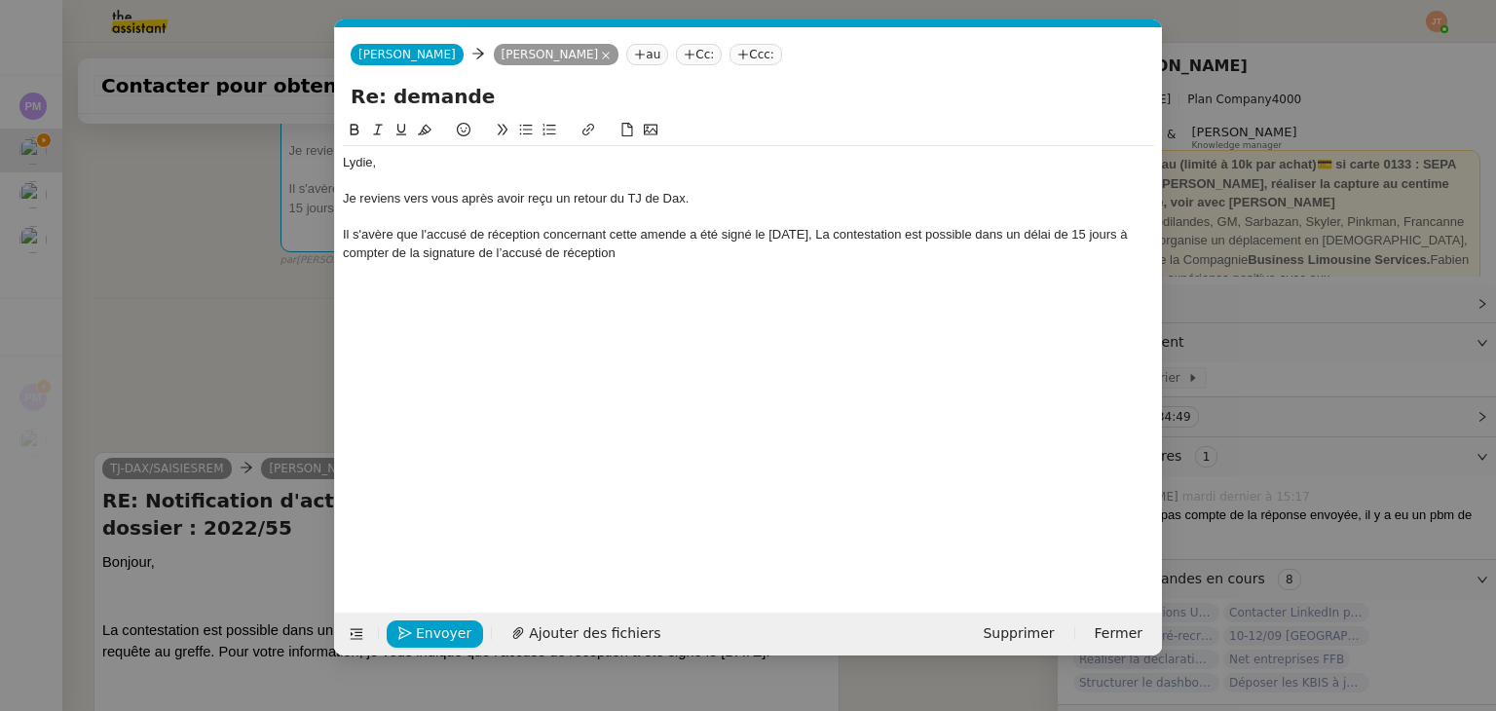
click at [843, 237] on div "Il s'avère que l'accusé de réception concernant cette amende a été signé le [DA…" at bounding box center [748, 244] width 811 height 36
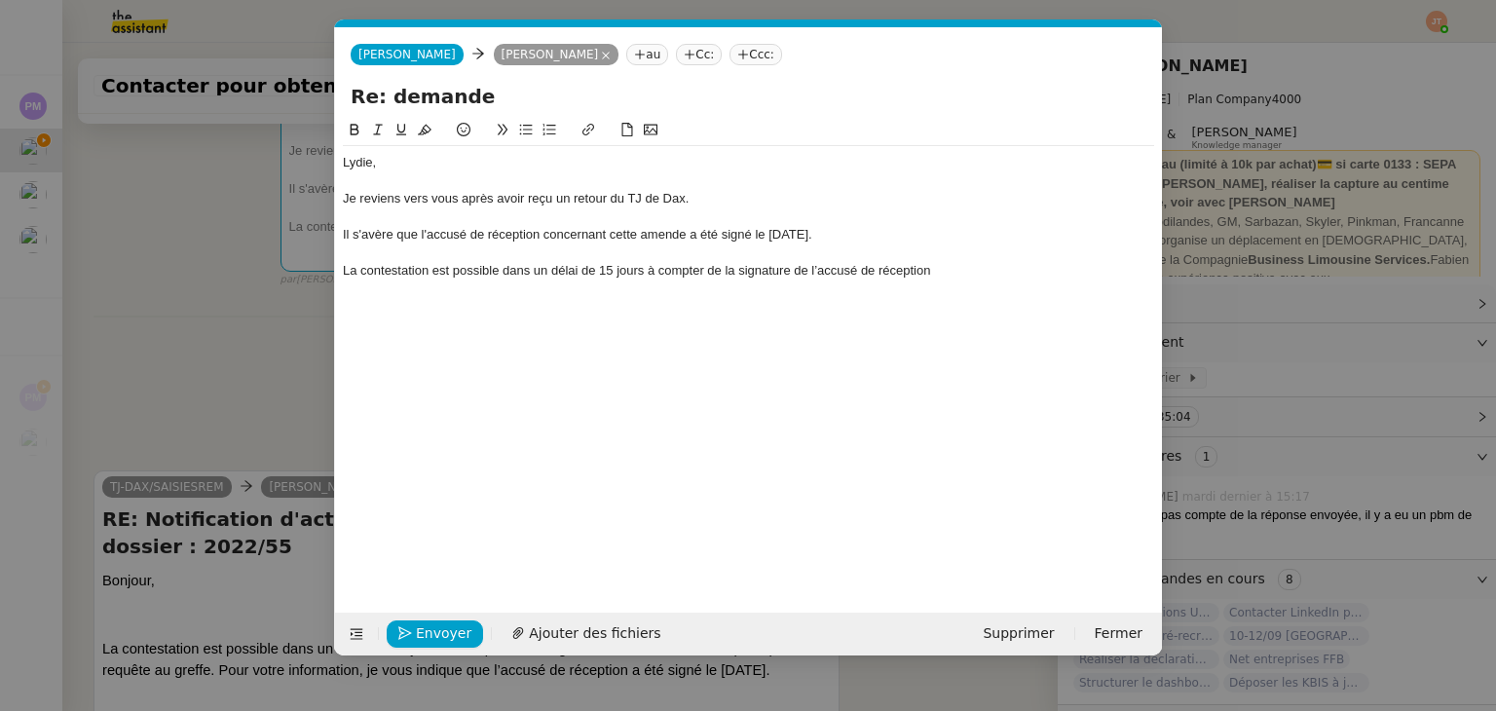
click at [957, 272] on div "La contestation est possible dans un délai de 15 jours à compter de la signatur…" at bounding box center [748, 271] width 811 height 18
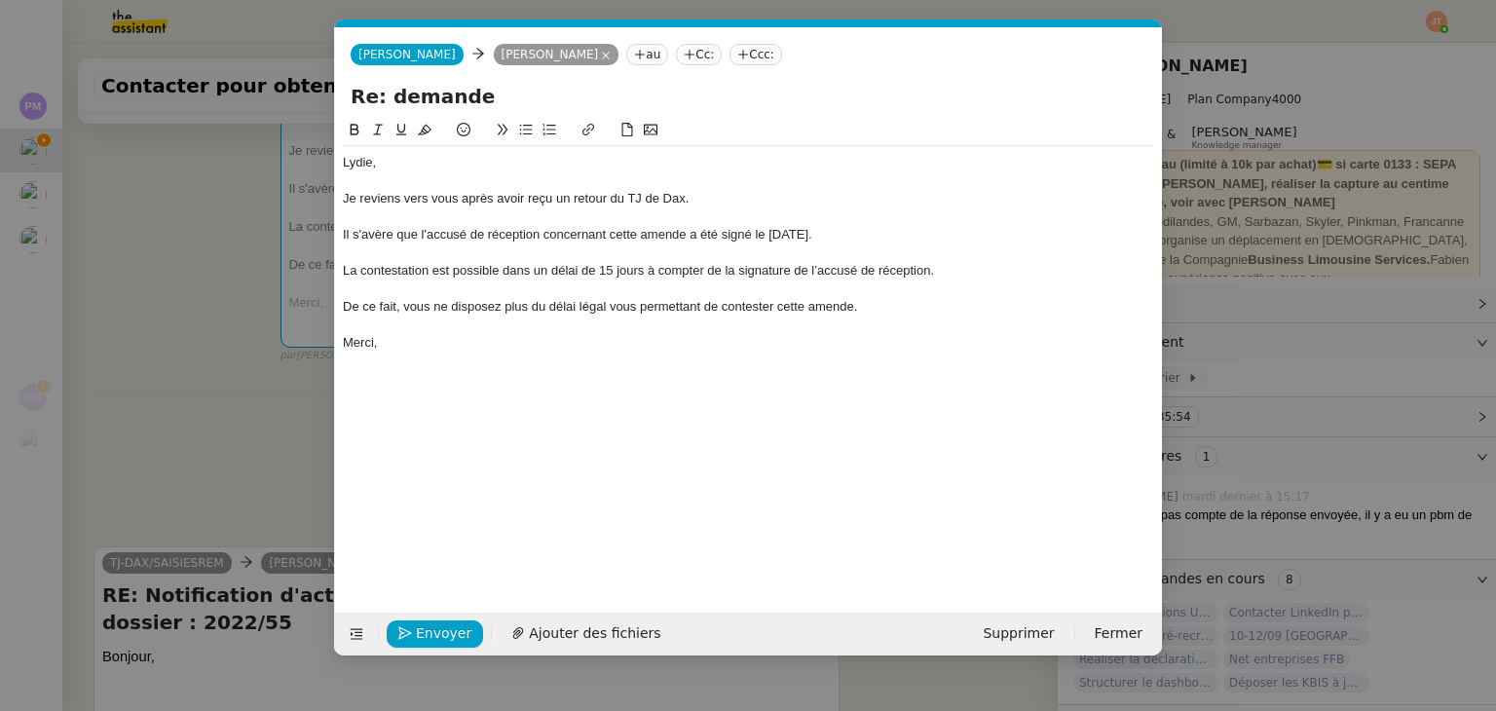
click at [242, 489] on nz-modal-container "Service TA - VOYAGE - PROPOSITION GLOBALE A utiliser dans le cadre de propositi…" at bounding box center [748, 355] width 1496 height 711
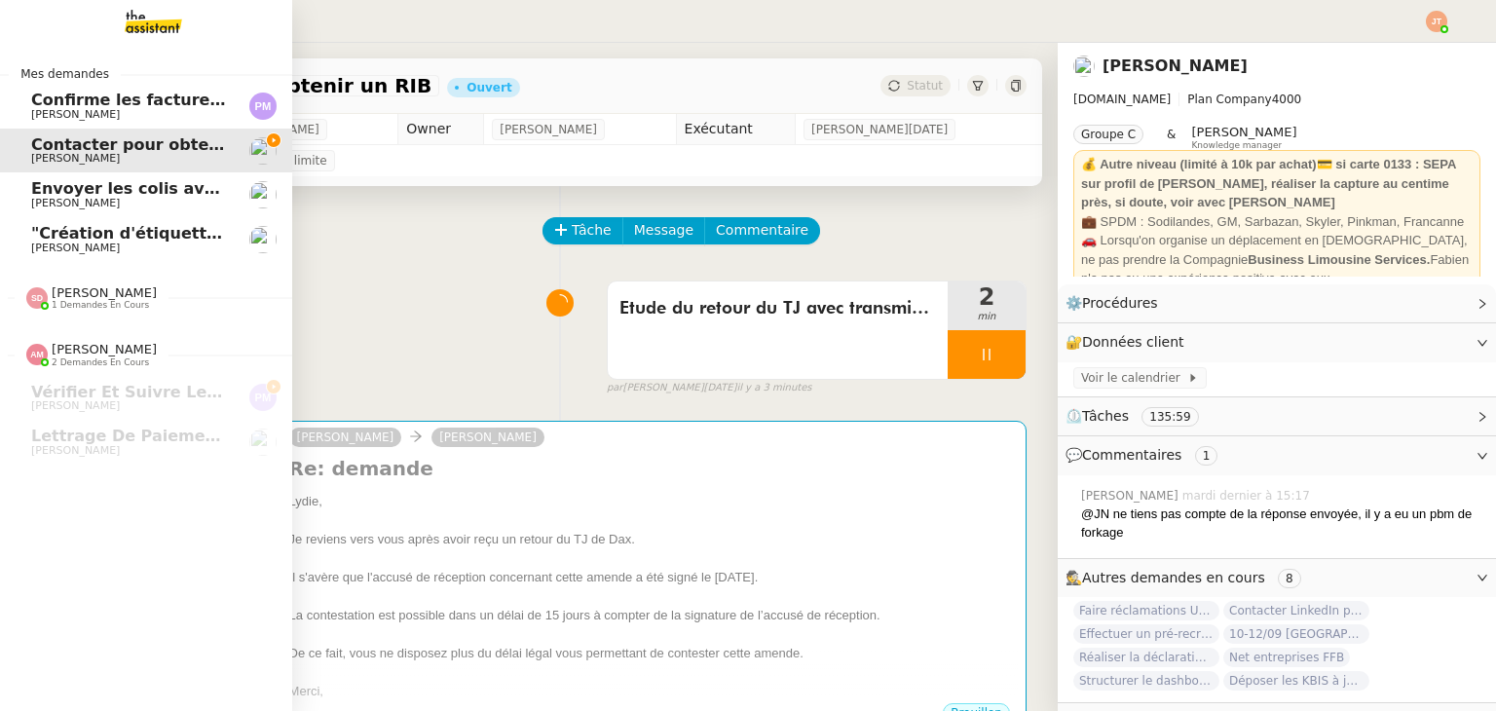
click at [120, 243] on span "[PERSON_NAME]" at bounding box center [129, 249] width 197 height 12
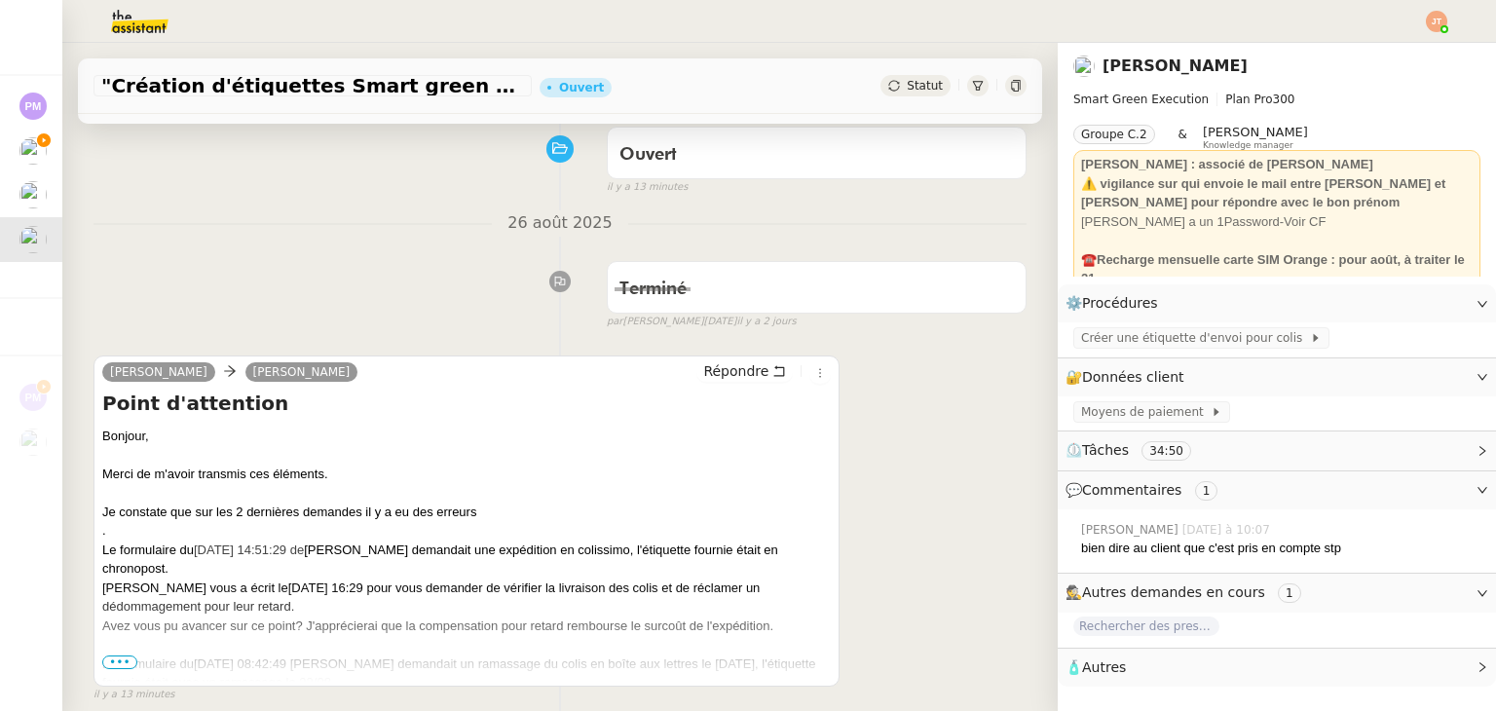
scroll to position [195, 0]
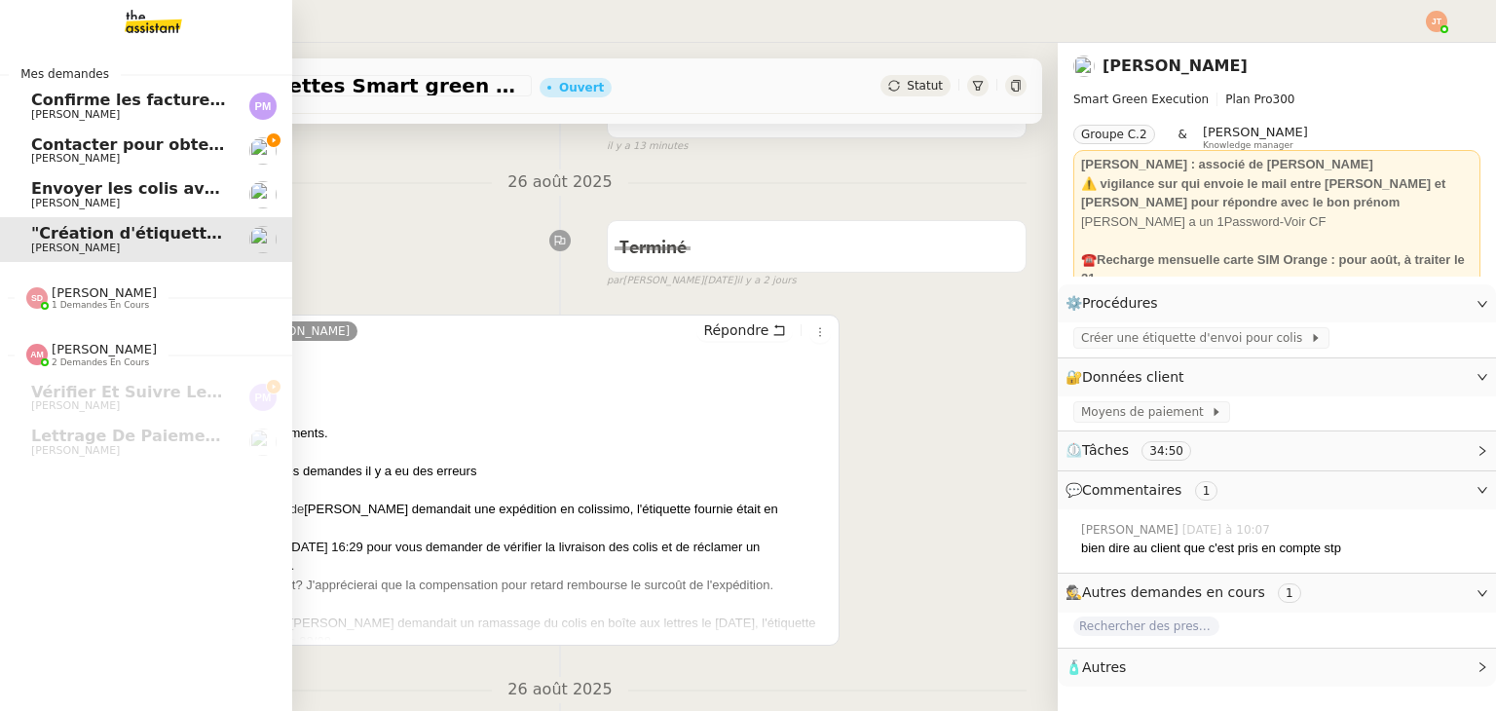
click at [65, 193] on span "Envoyer les colis avec étiquettes" at bounding box center [175, 188] width 289 height 19
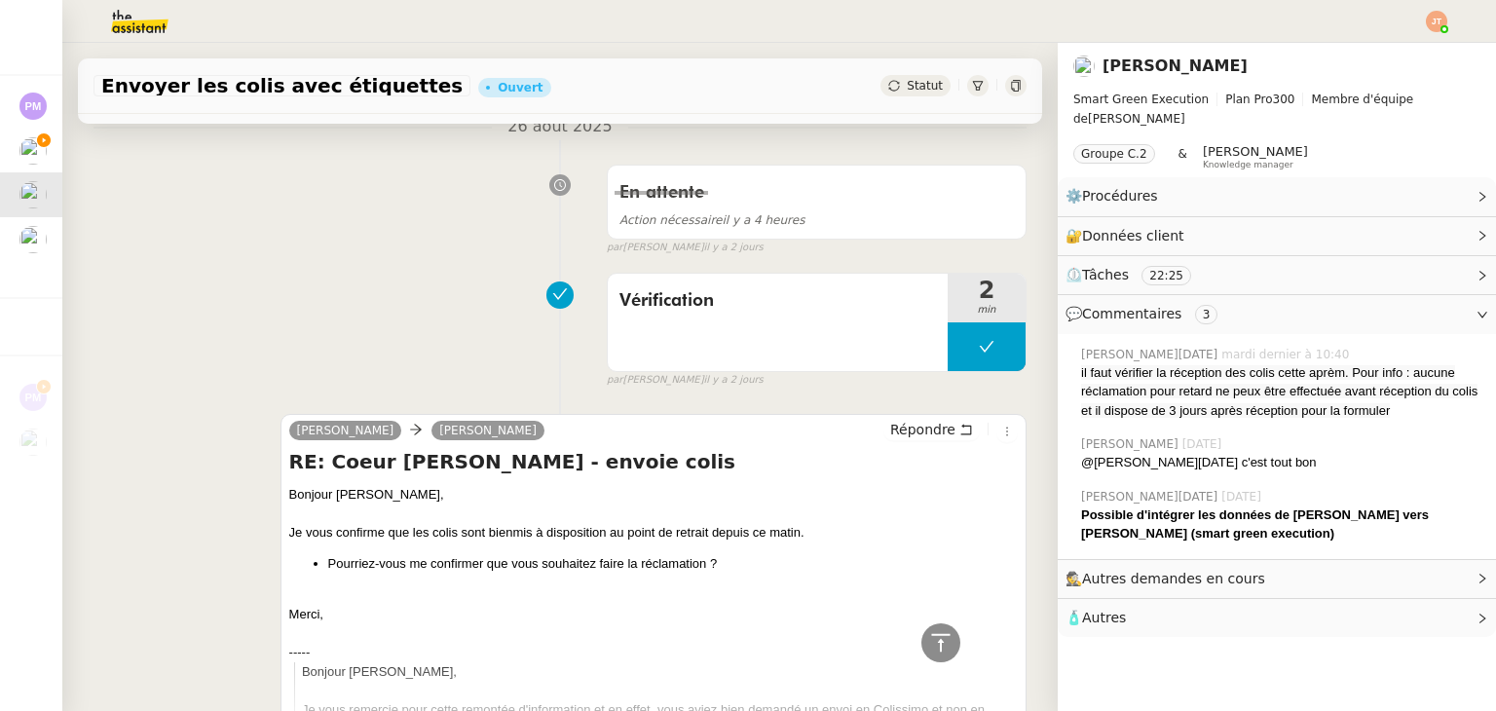
scroll to position [97, 0]
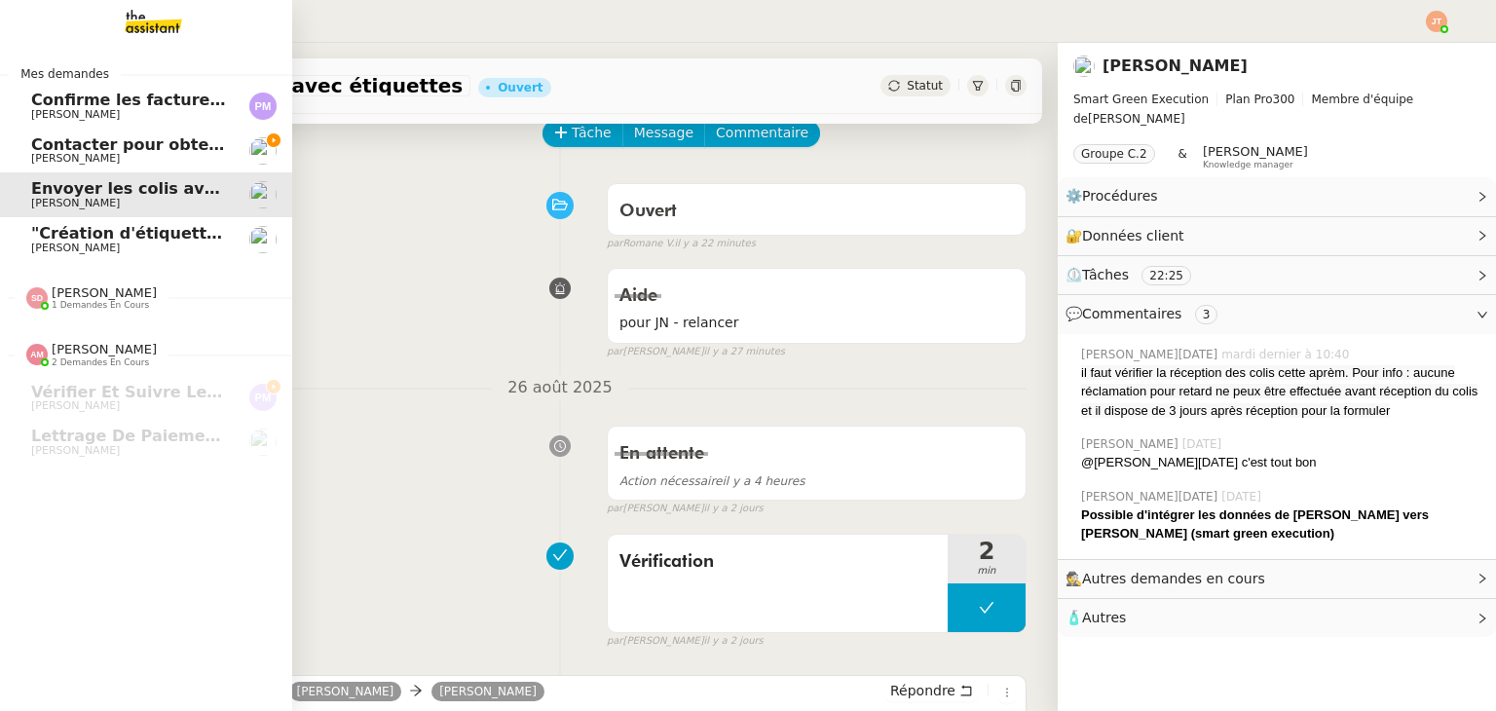
click at [86, 243] on span "[PERSON_NAME]" at bounding box center [75, 248] width 89 height 13
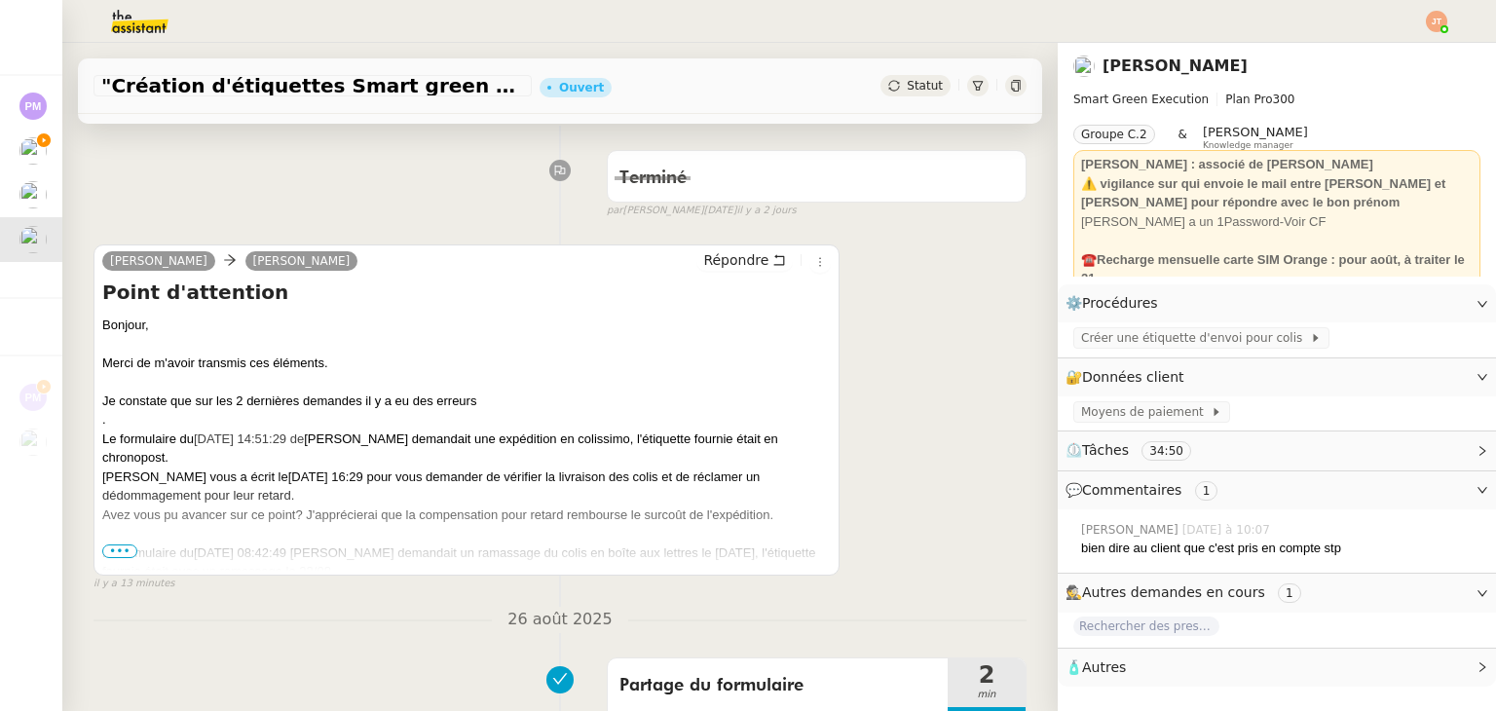
scroll to position [292, 0]
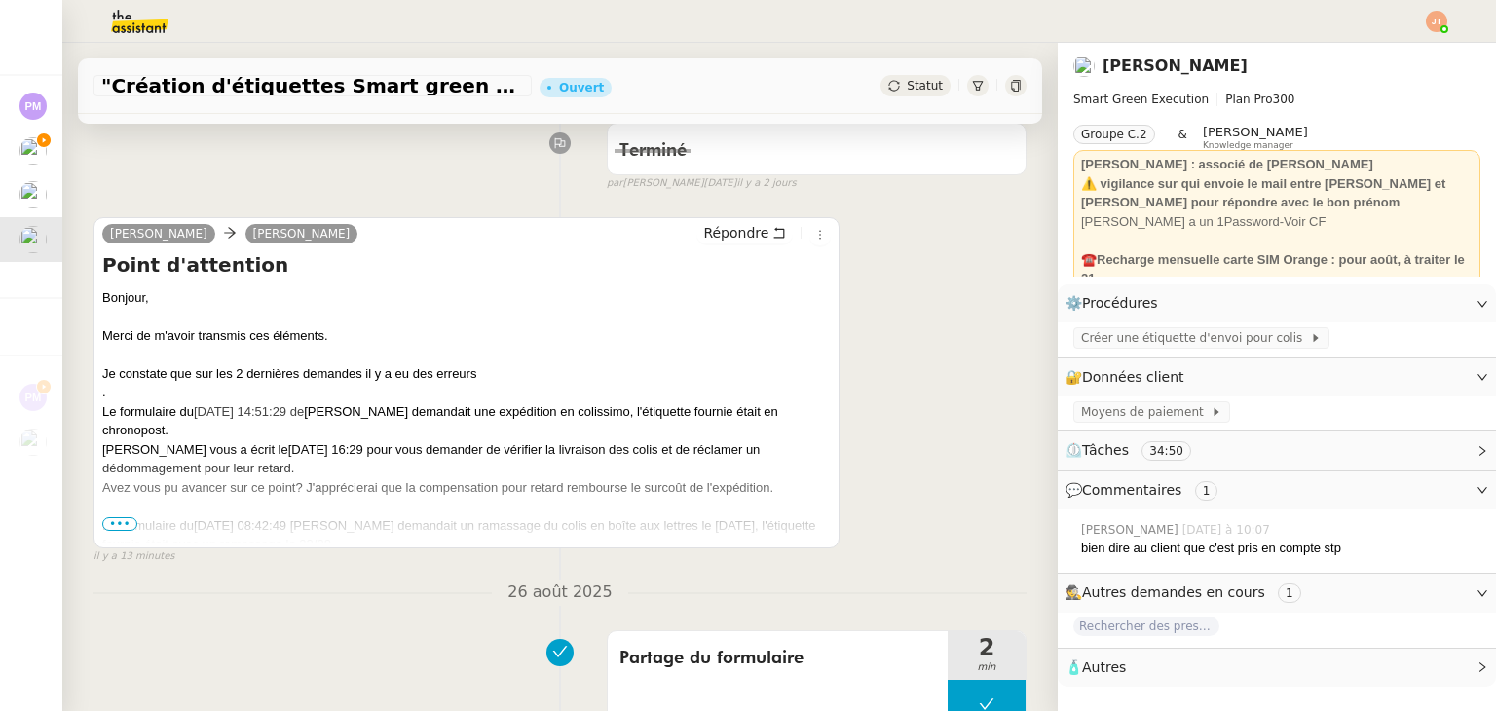
click at [121, 523] on span "•••" at bounding box center [119, 524] width 35 height 14
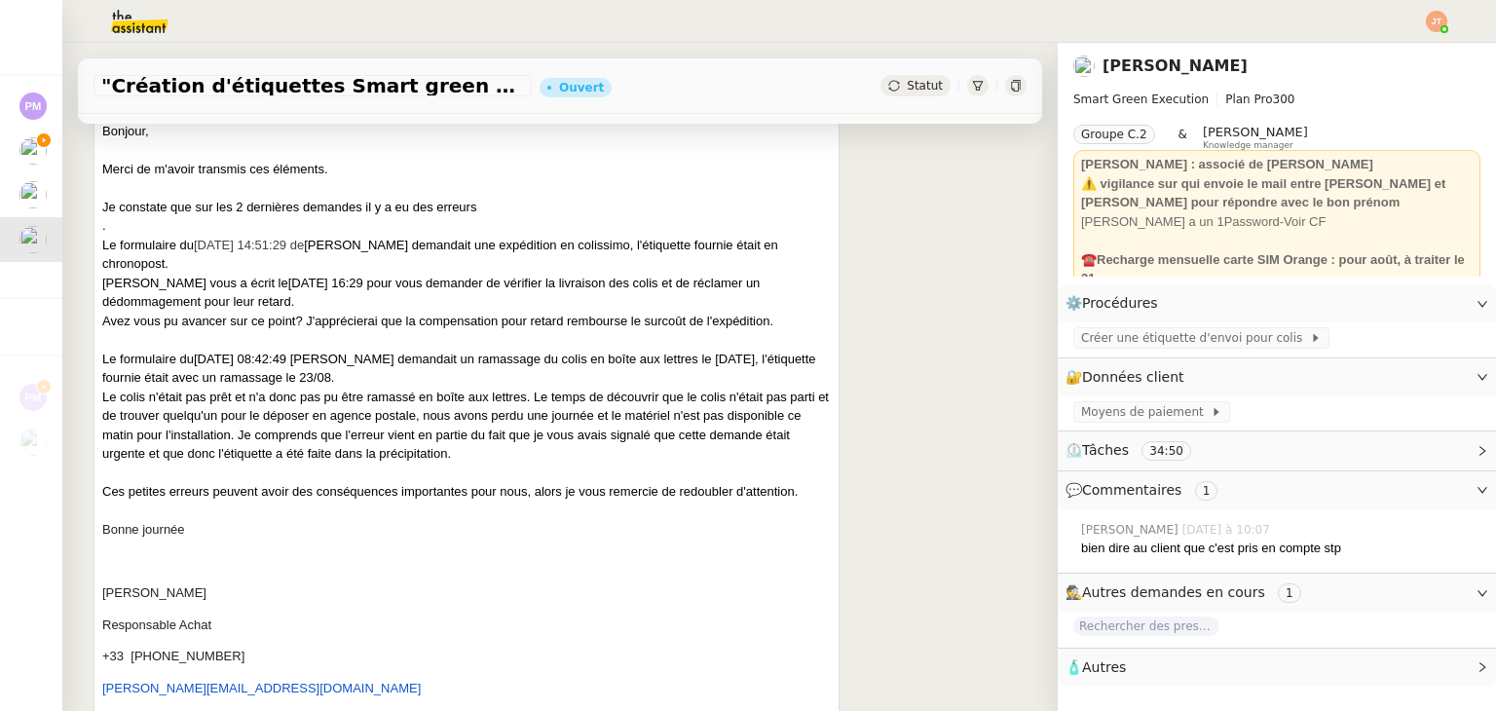
scroll to position [487, 0]
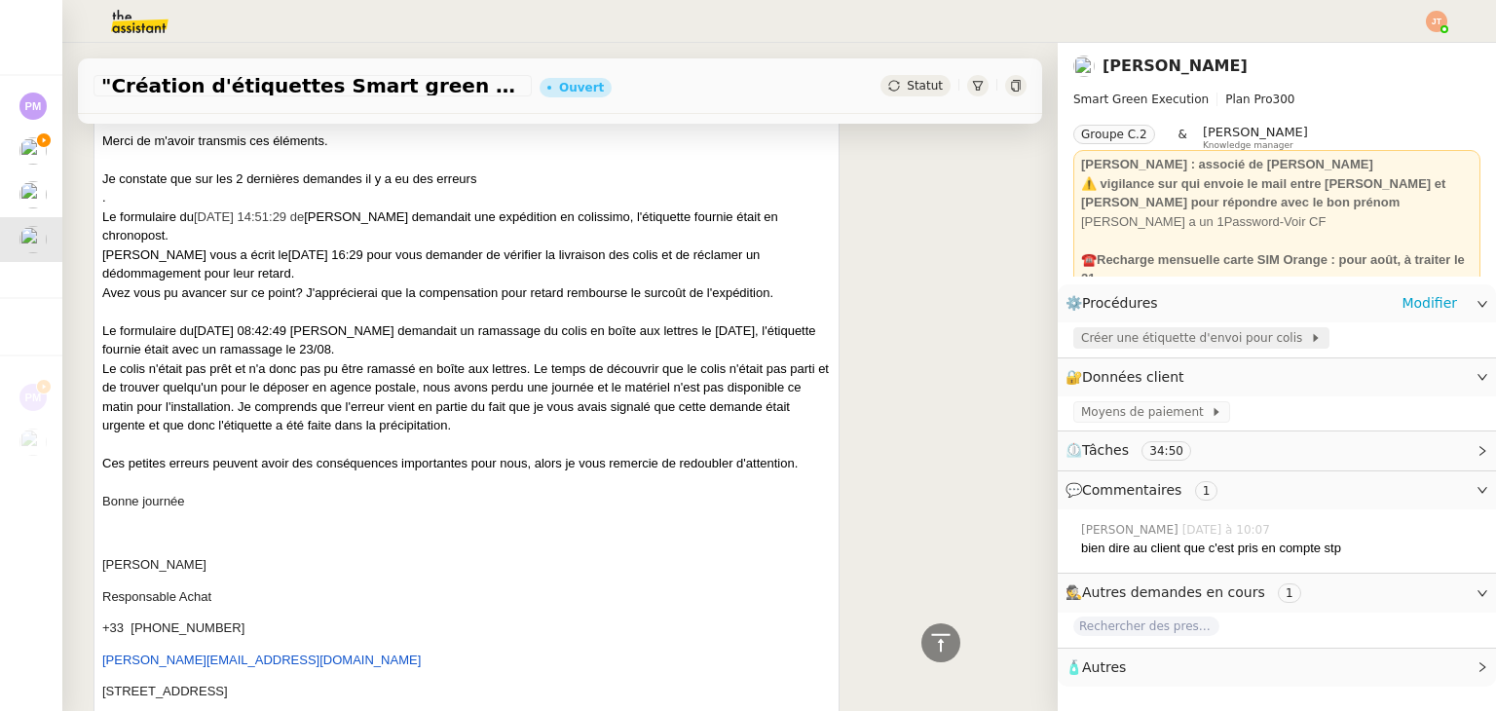
click at [1081, 343] on span "Créer une étiquette d'envoi pour colis" at bounding box center [1195, 337] width 229 height 19
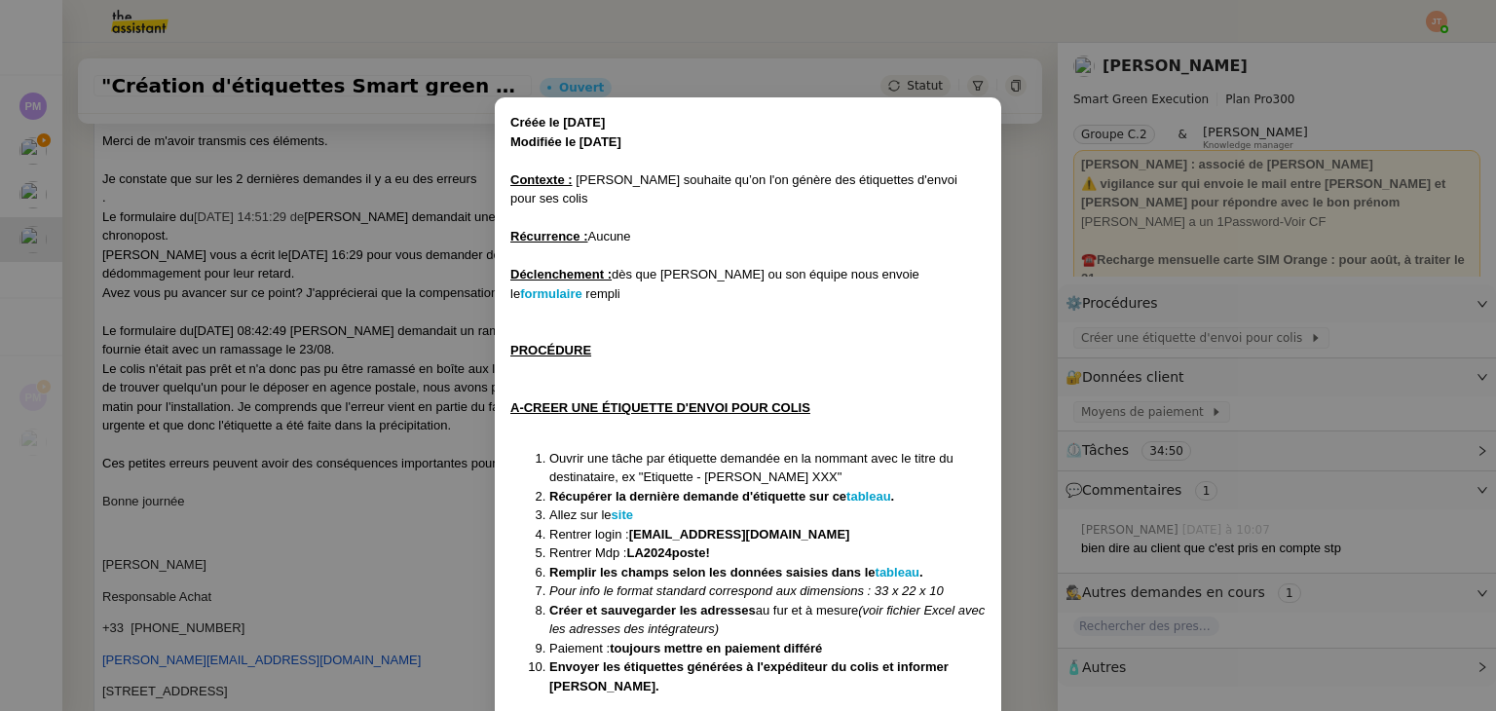
click at [206, 177] on nz-modal-container "Créée le [DATE] Modifiée le [DATE] Contexte : [PERSON_NAME] souhaite qu’on l'on…" at bounding box center [748, 355] width 1496 height 711
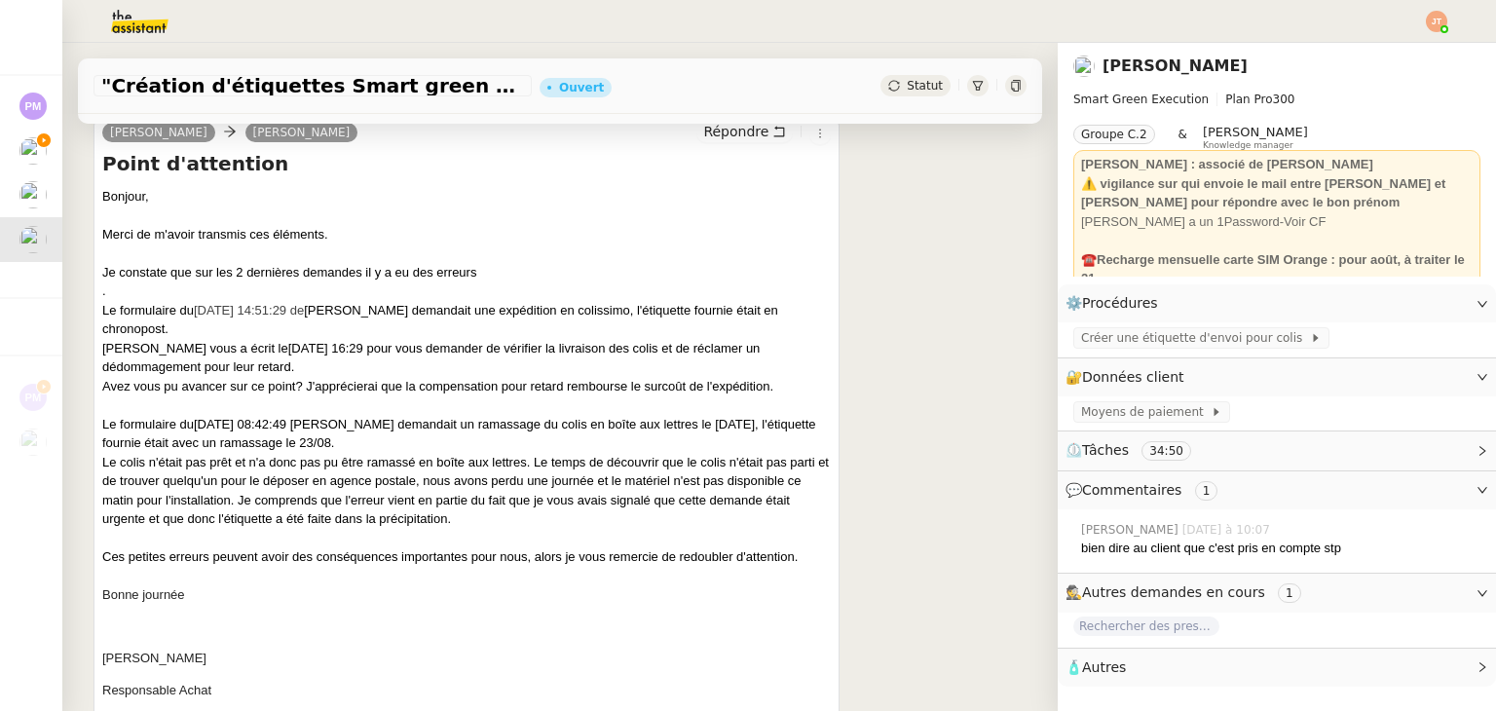
scroll to position [390, 0]
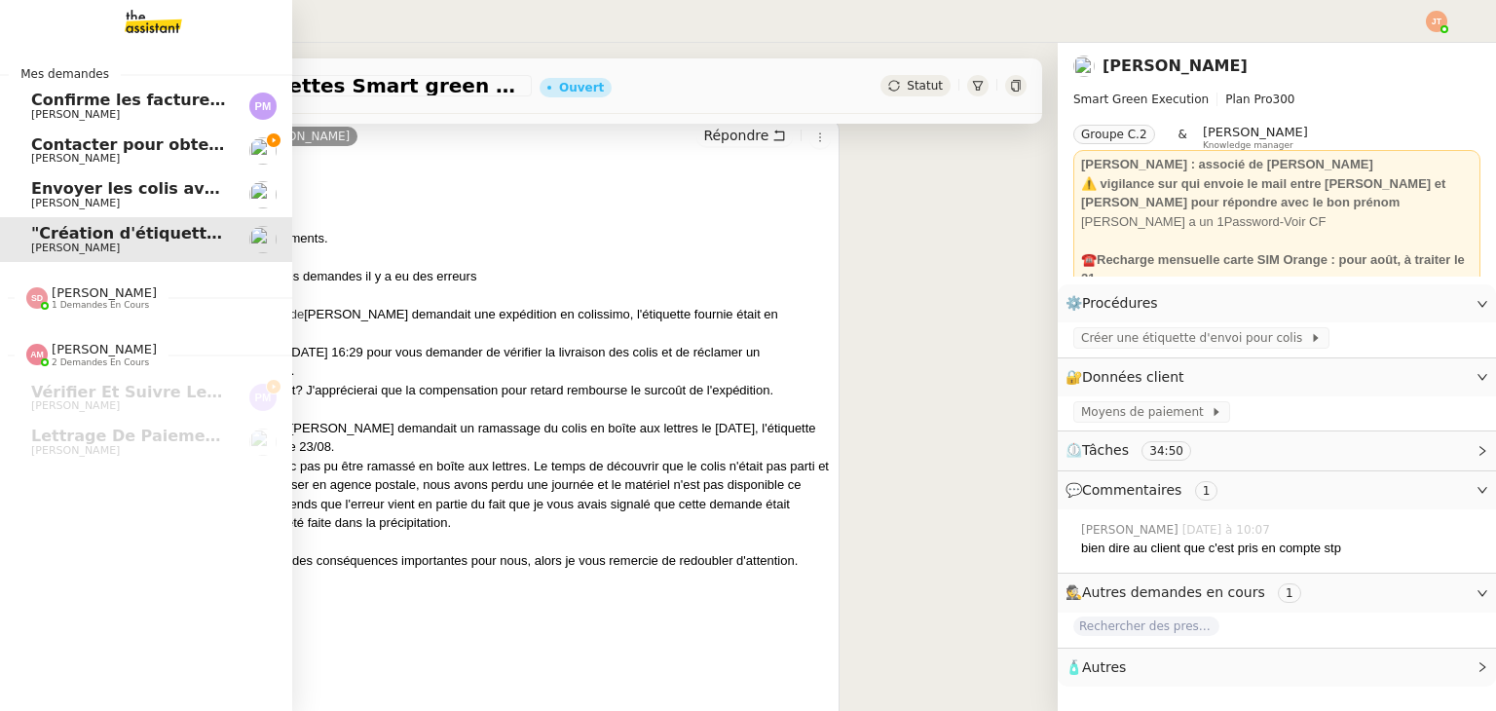
click at [76, 199] on span "[PERSON_NAME]" at bounding box center [75, 203] width 89 height 13
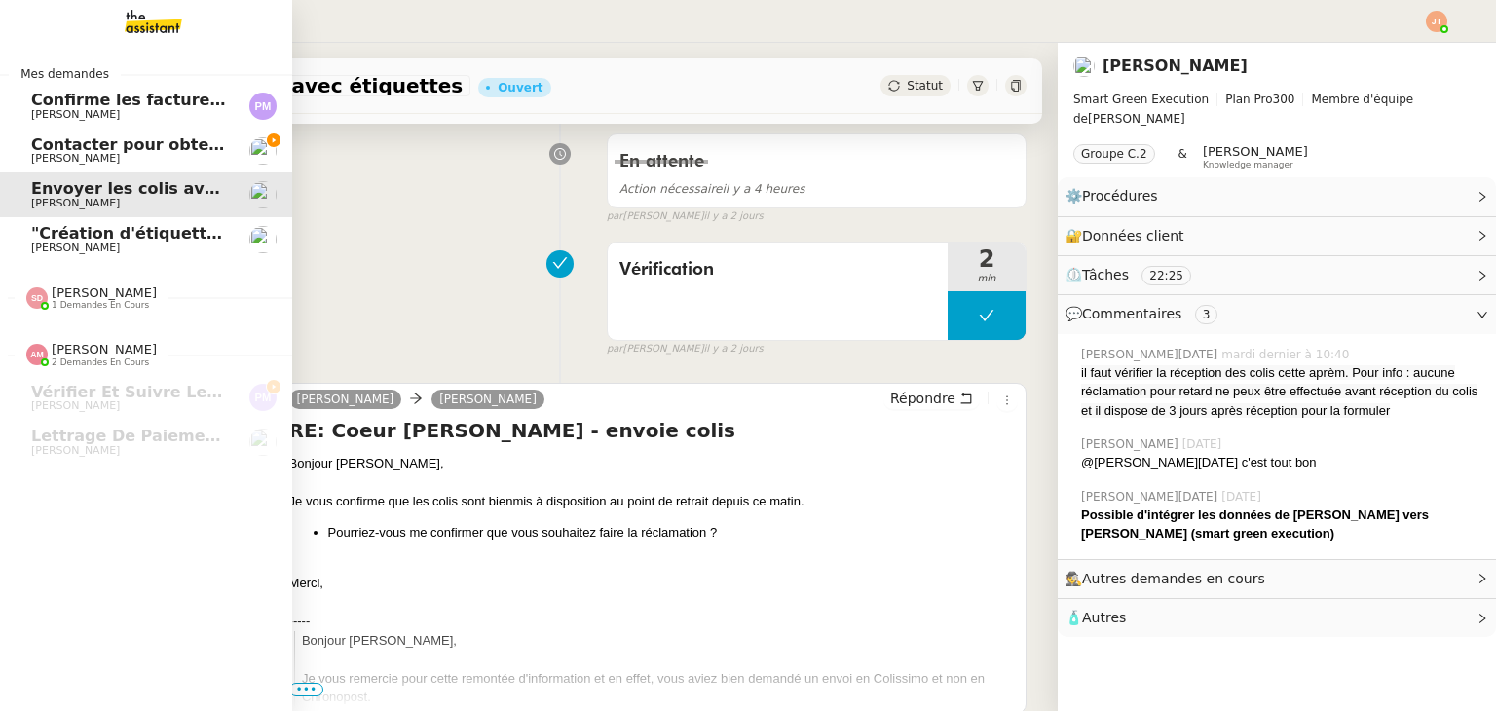
click at [39, 237] on span ""Création d'étiquettes Smart green Execution (réponses)" a été modifié récemmen…" at bounding box center [402, 233] width 742 height 19
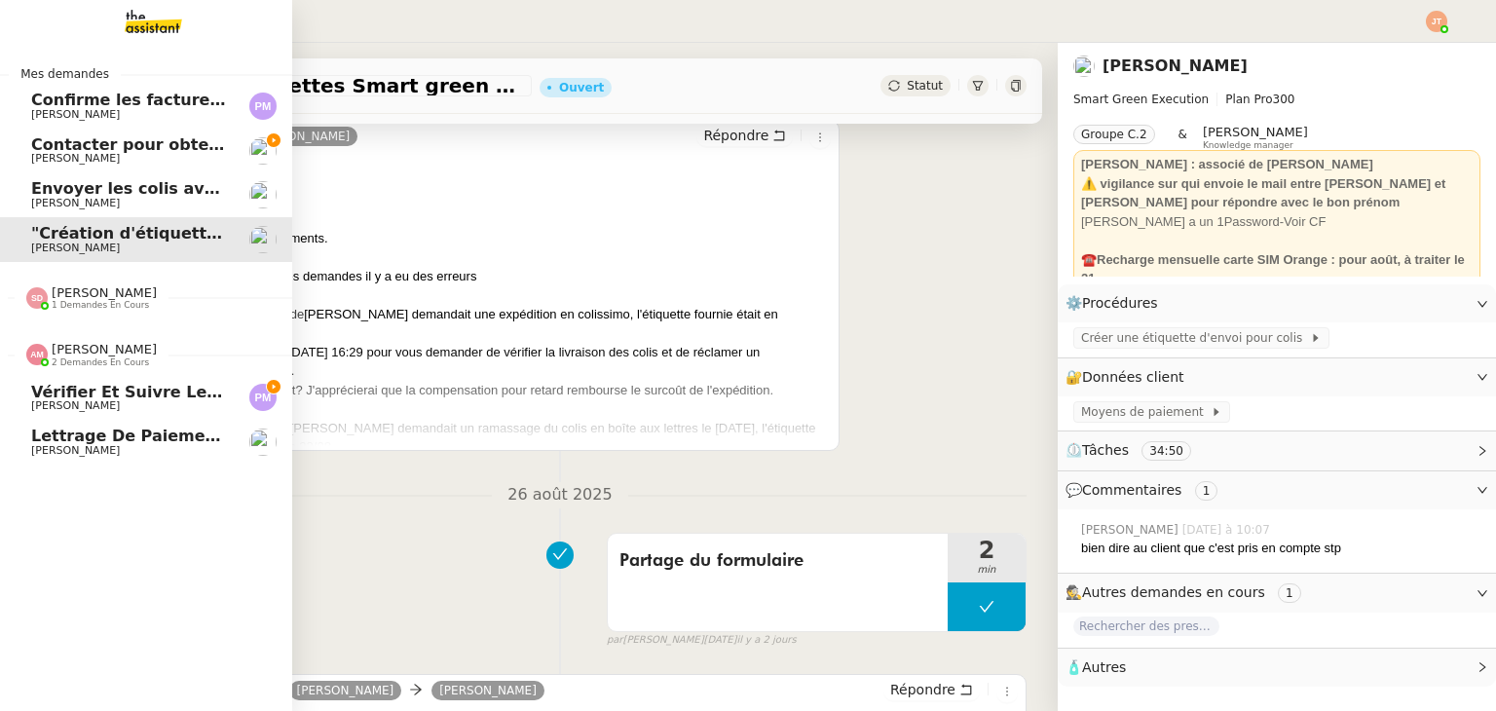
click at [112, 351] on span "[PERSON_NAME]" at bounding box center [104, 349] width 105 height 15
click at [147, 161] on span "[PERSON_NAME]" at bounding box center [129, 159] width 197 height 12
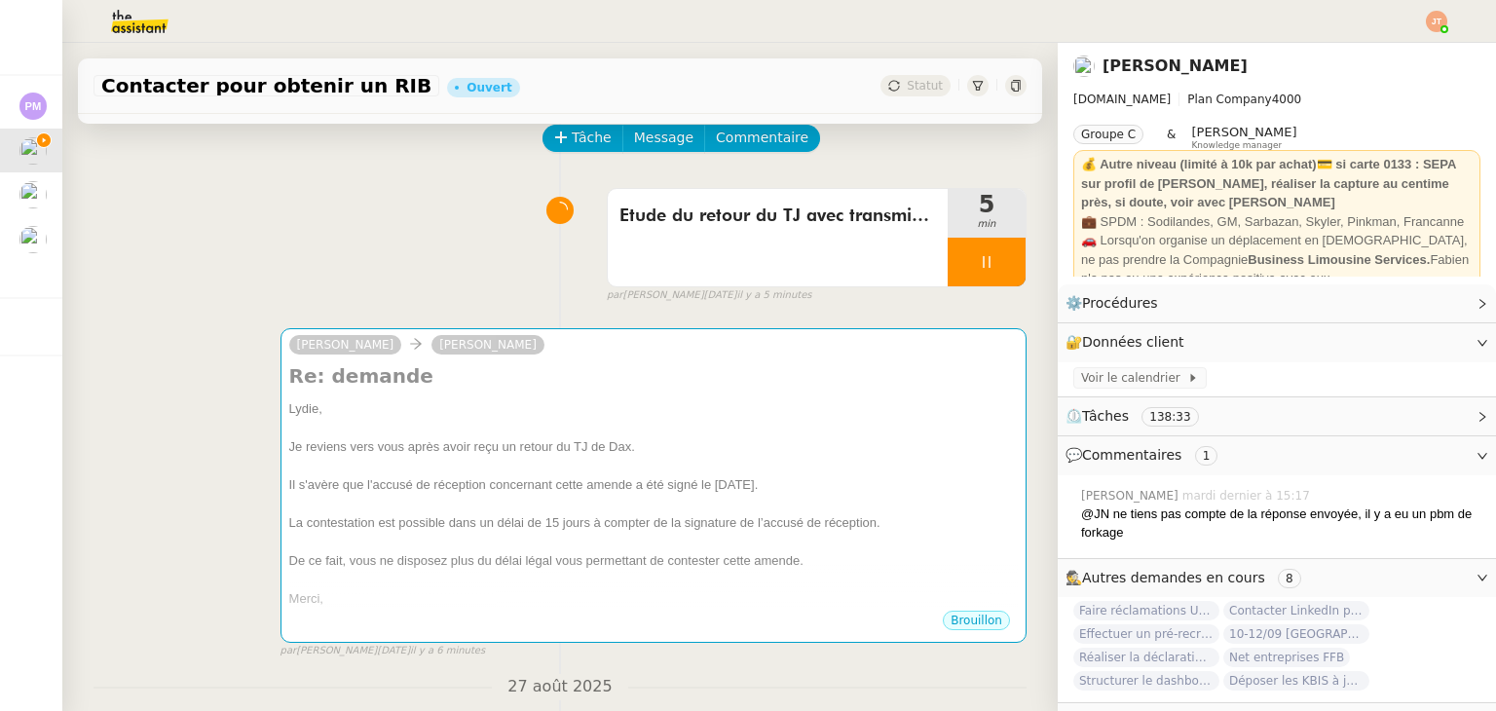
scroll to position [97, 0]
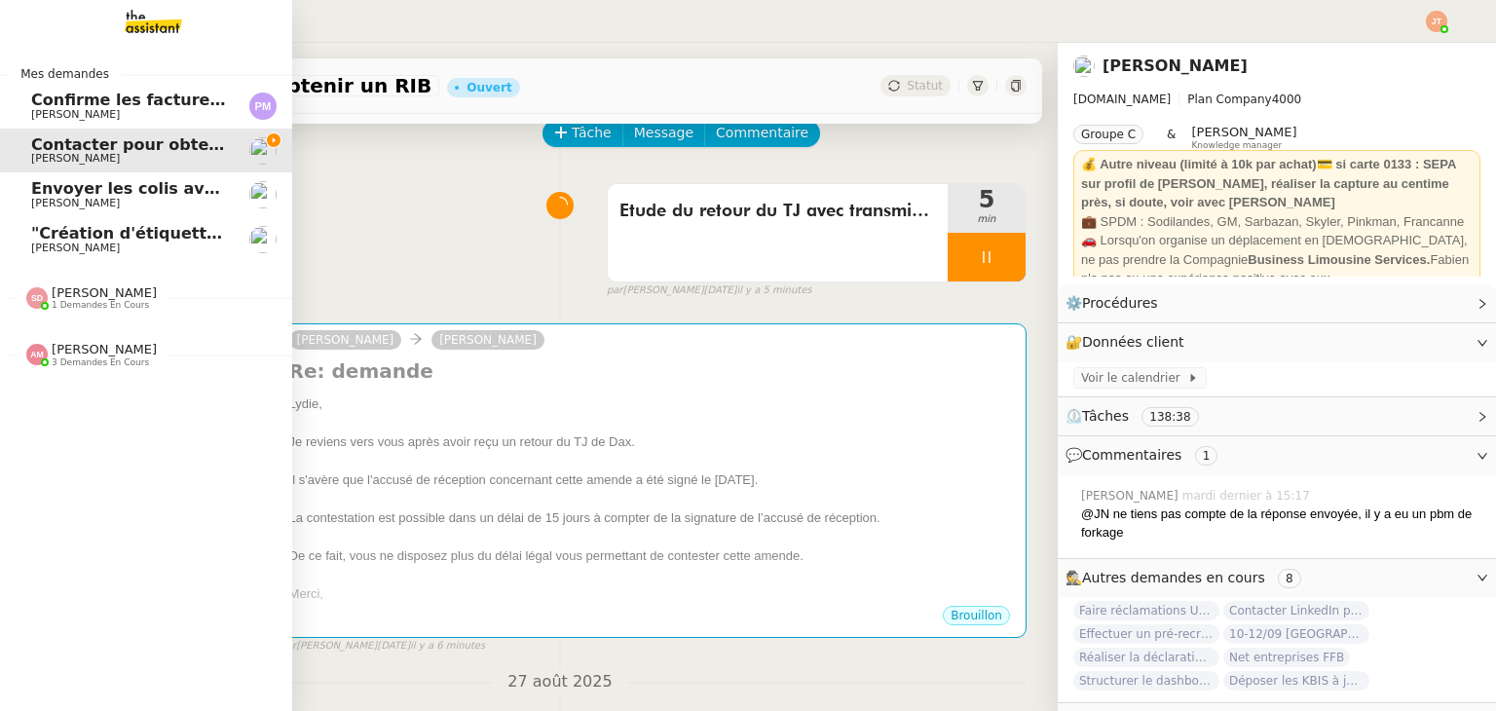
click at [80, 102] on span "Confirme les factures et vidéos" at bounding box center [168, 100] width 274 height 19
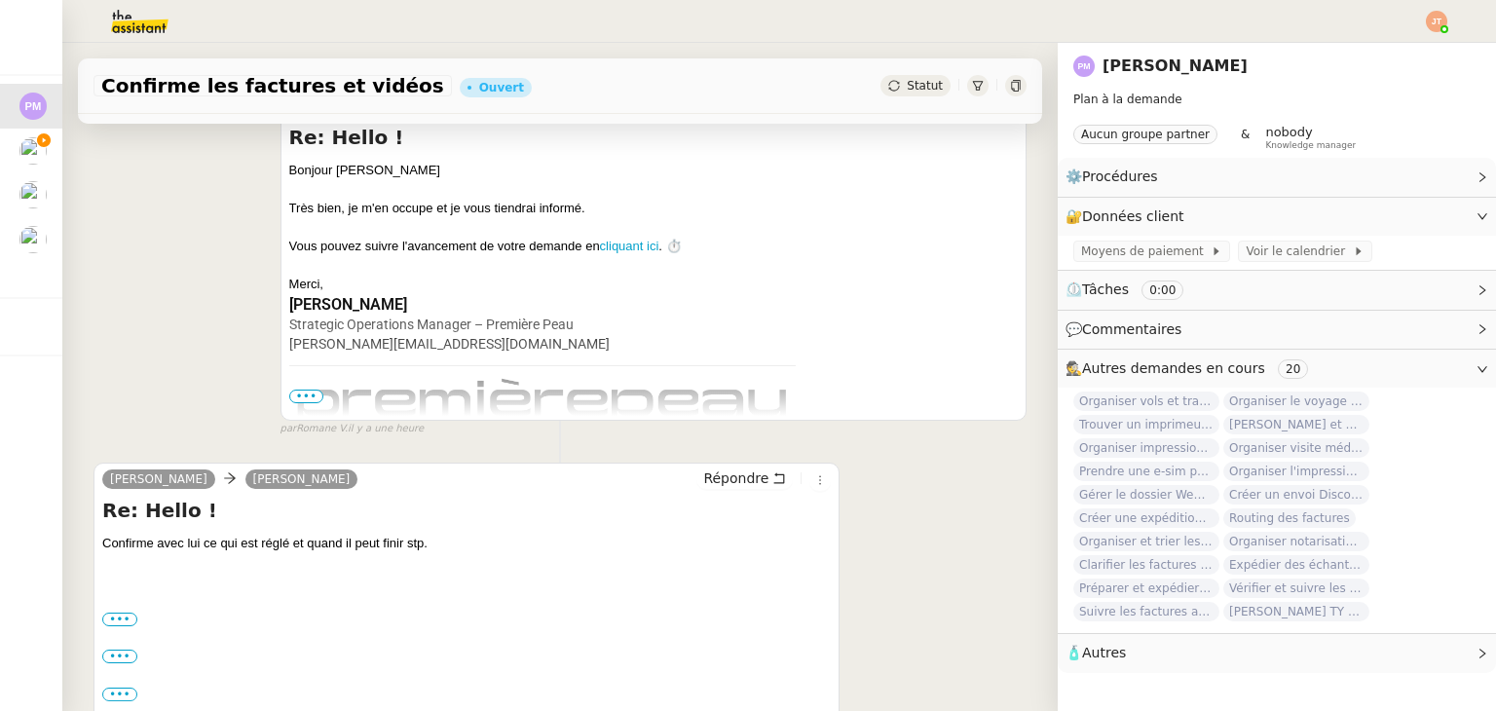
scroll to position [292, 0]
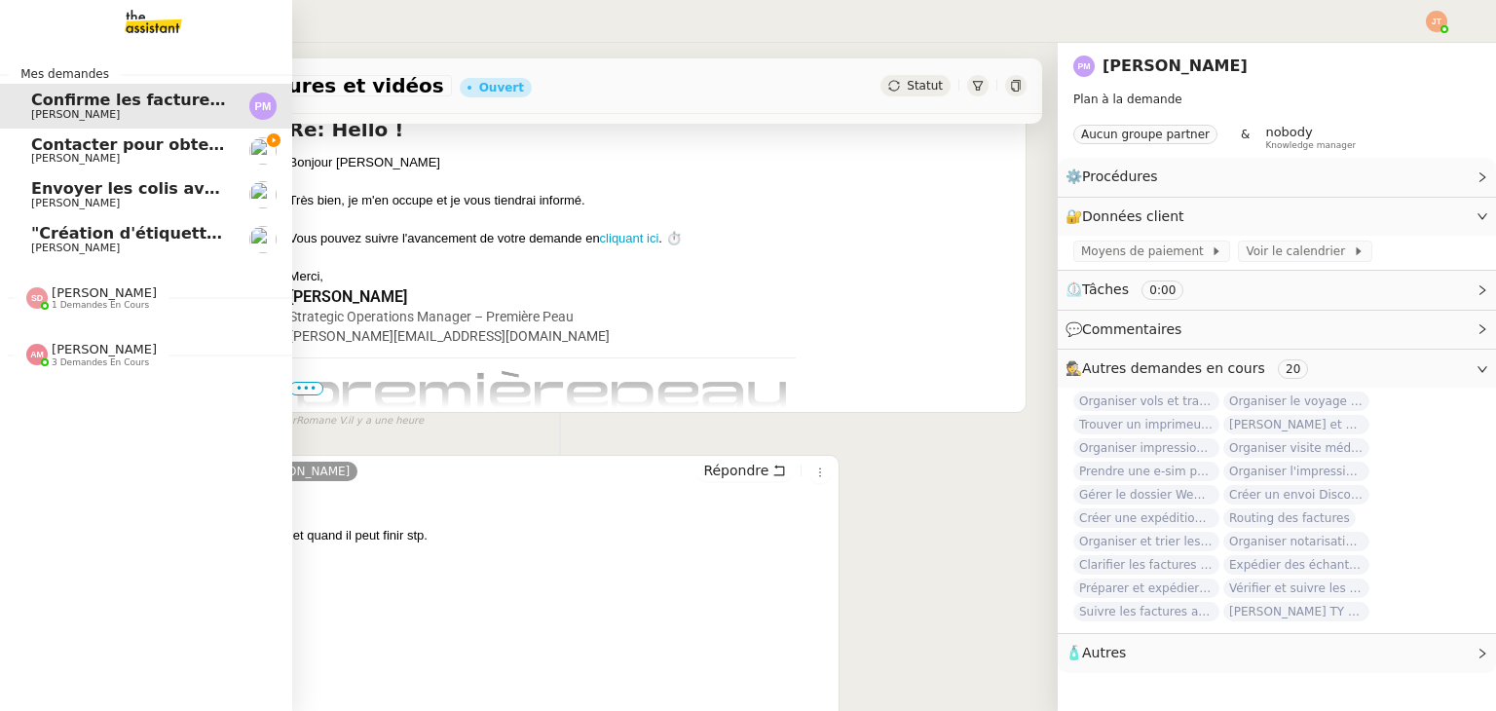
click at [113, 296] on span "[PERSON_NAME]" at bounding box center [104, 292] width 105 height 15
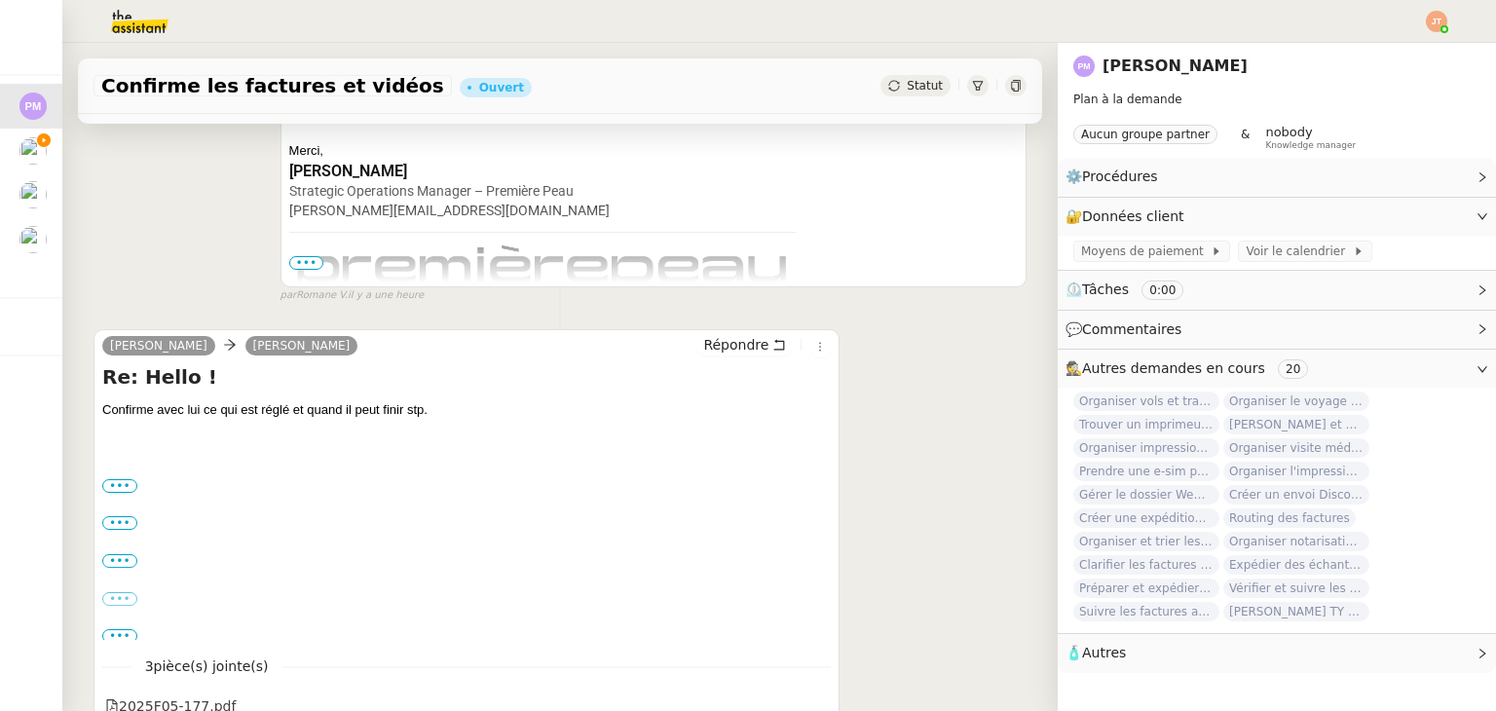
scroll to position [487, 0]
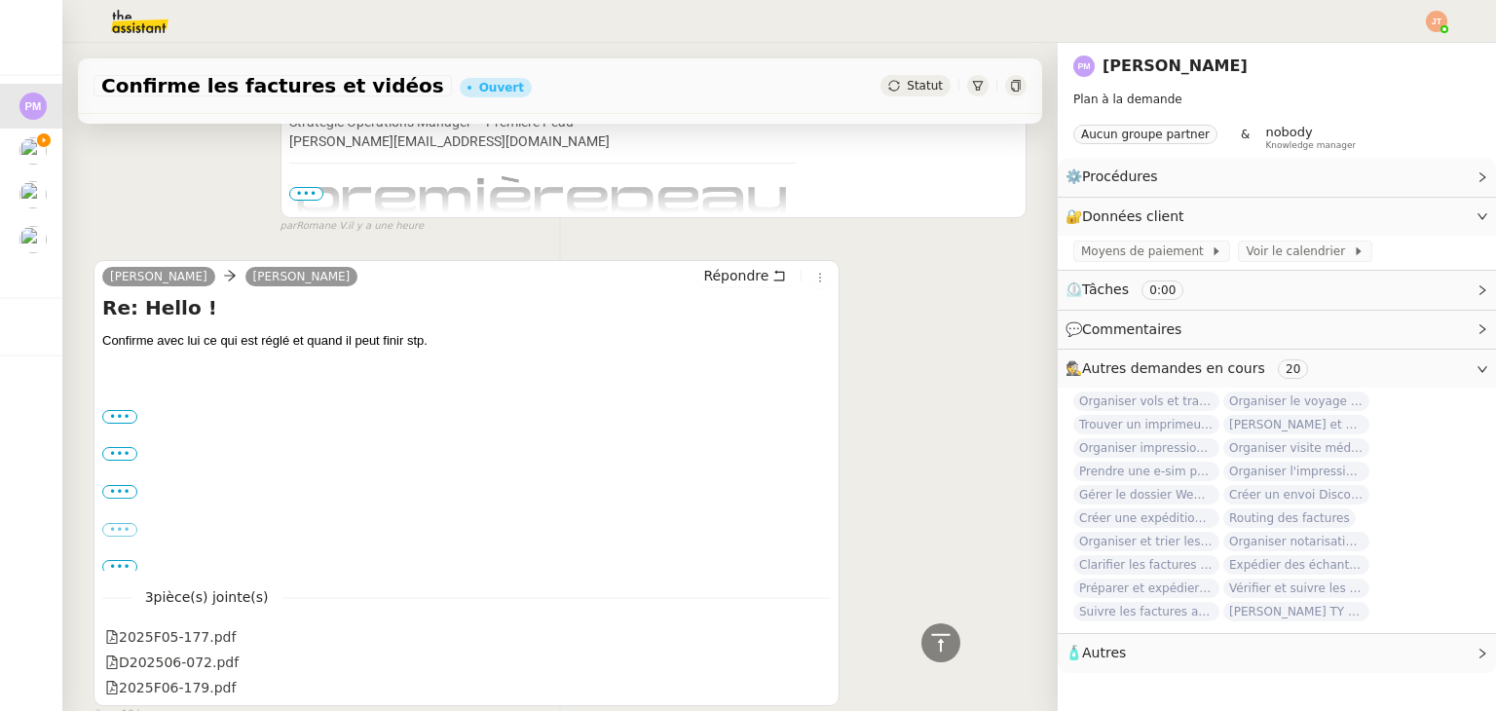
click at [136, 422] on div "••• Le [DATE] 11:00, [PERSON_NAME] <[EMAIL_ADDRESS][DOMAIN_NAME]> a écrit : Hel…" at bounding box center [466, 416] width 729 height 19
click at [131, 421] on label "•••" at bounding box center [119, 417] width 35 height 14
click at [0, 0] on input "•••" at bounding box center [0, 0] width 0 height 0
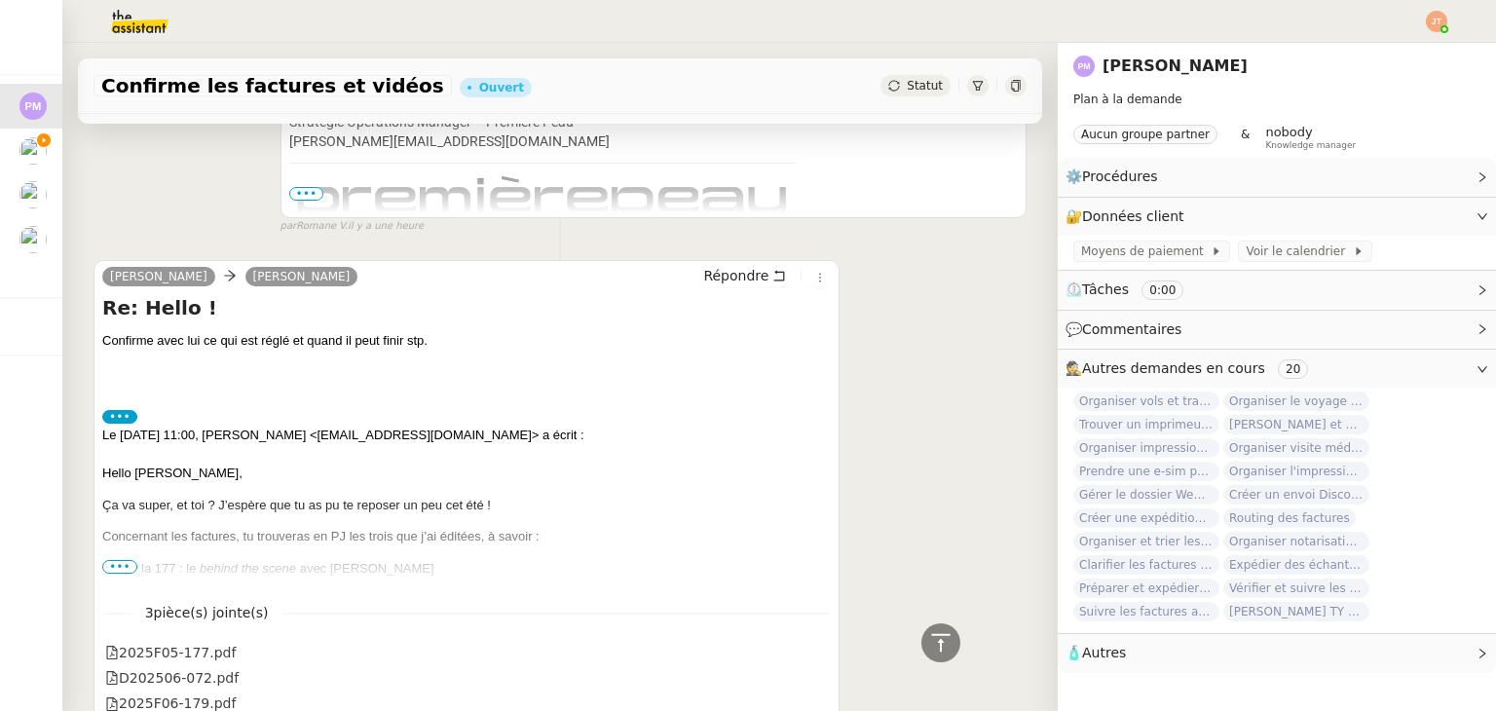
click at [121, 570] on span "•••" at bounding box center [119, 567] width 35 height 14
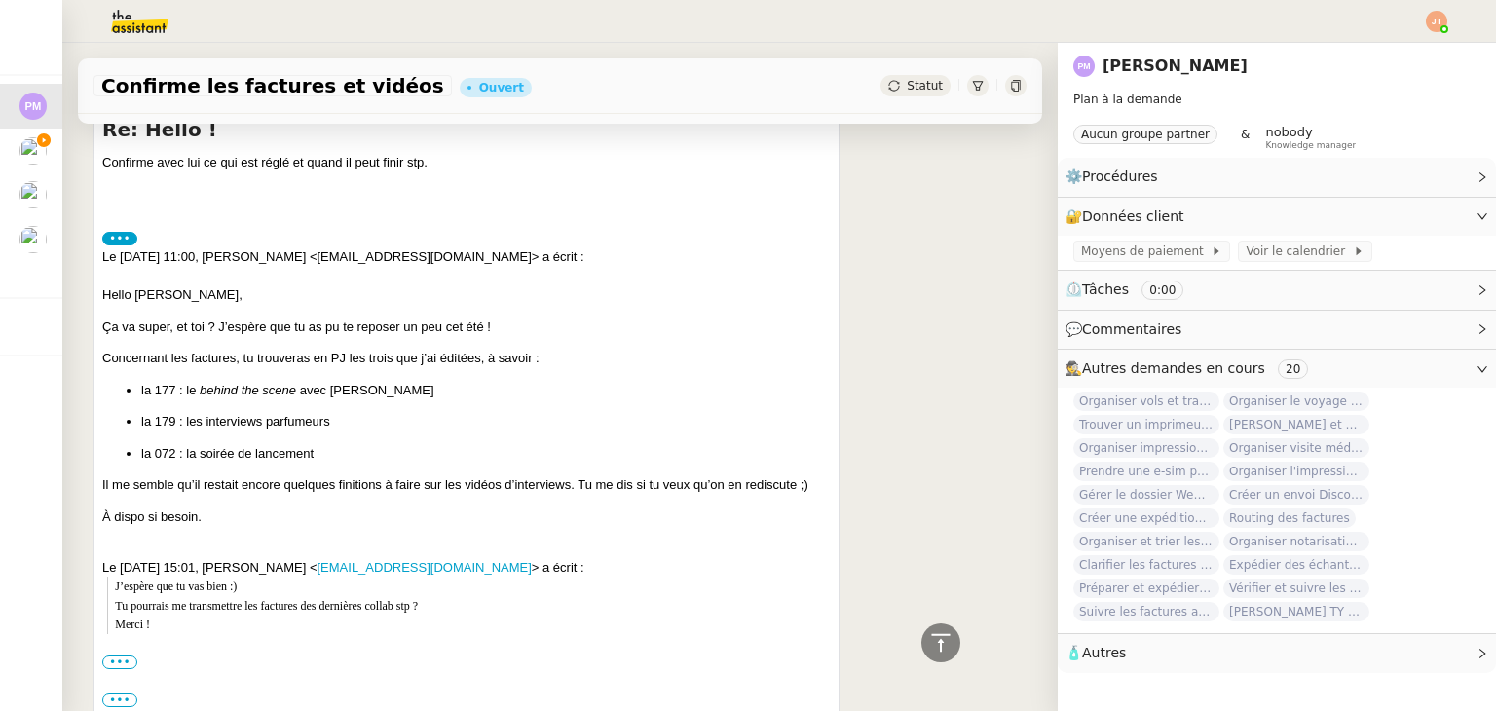
scroll to position [682, 0]
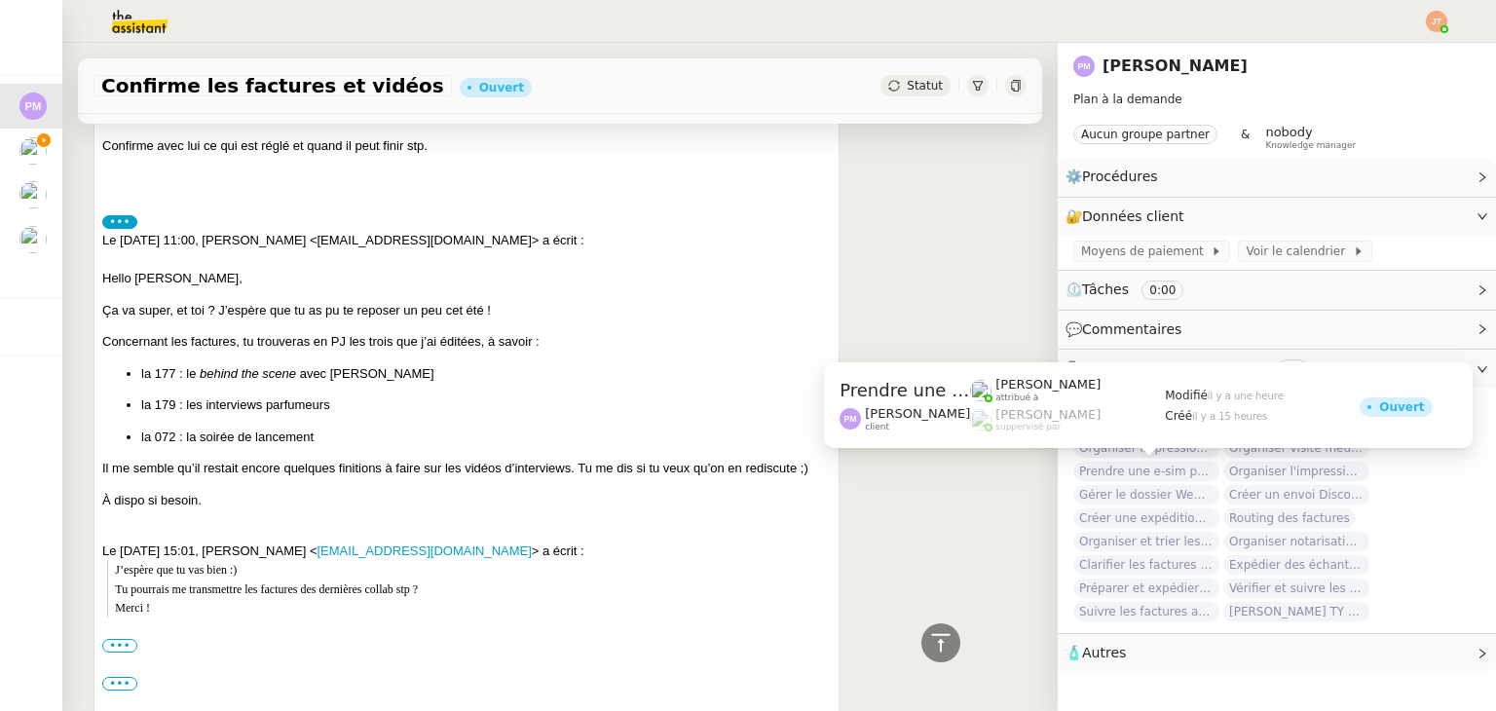
click at [1088, 468] on span "Prendre une e-sim pour Ana" at bounding box center [1146, 471] width 146 height 19
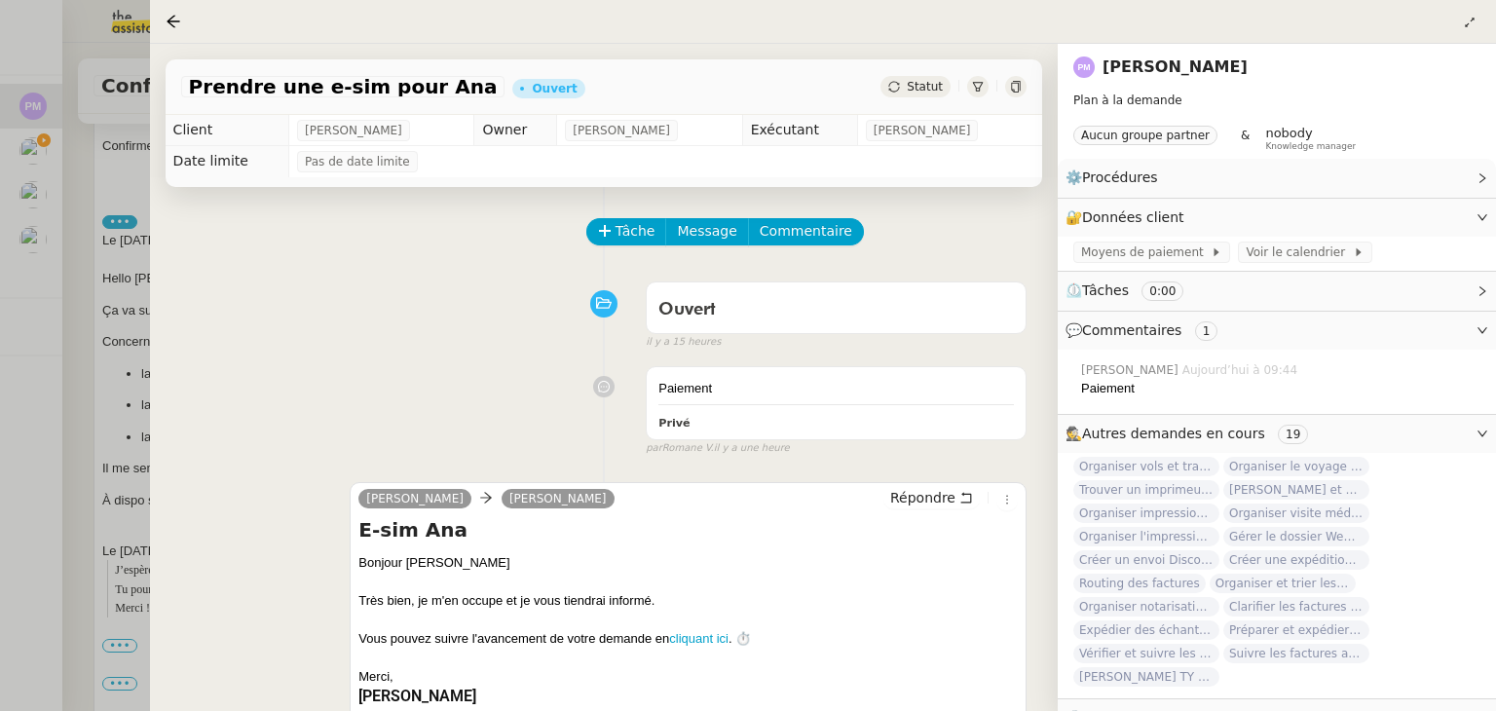
click at [109, 310] on div at bounding box center [748, 355] width 1496 height 711
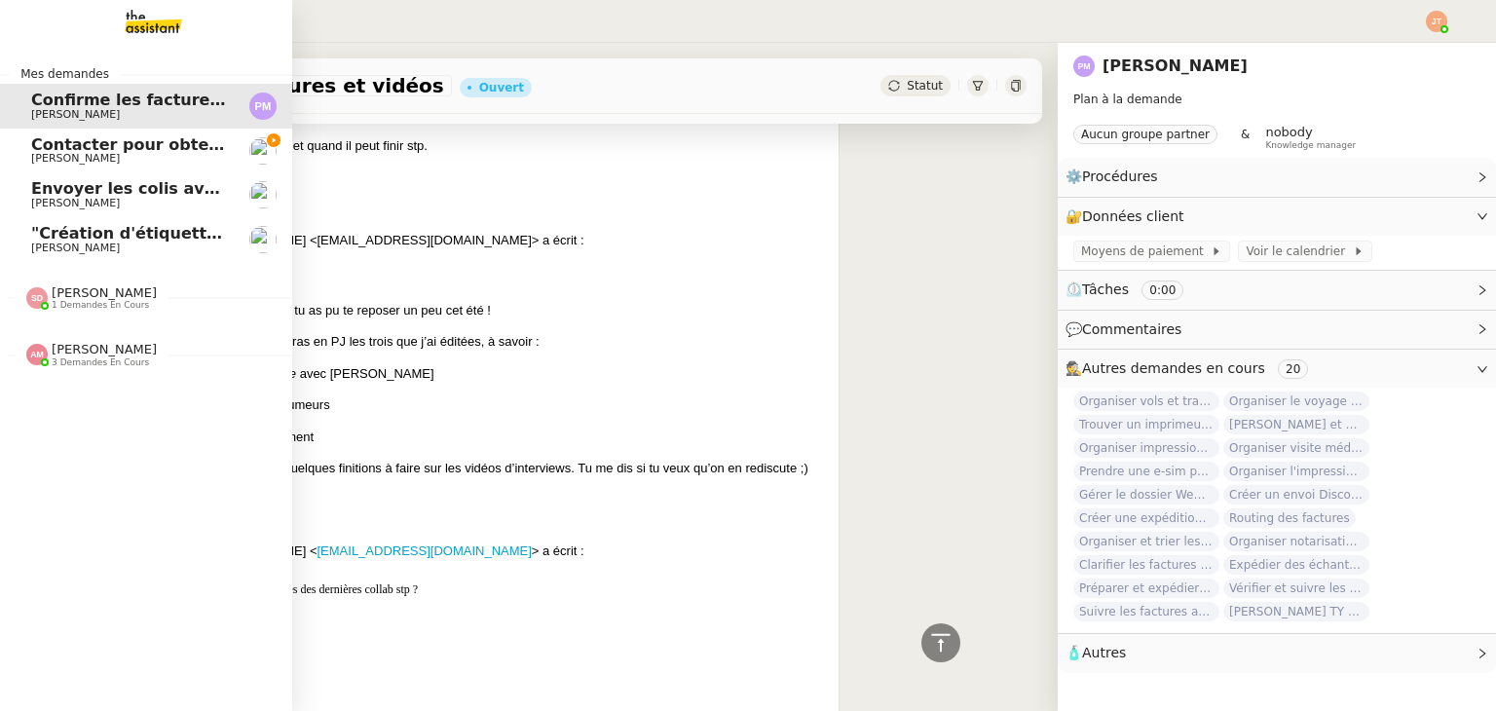
click at [83, 158] on span "[PERSON_NAME]" at bounding box center [75, 158] width 89 height 13
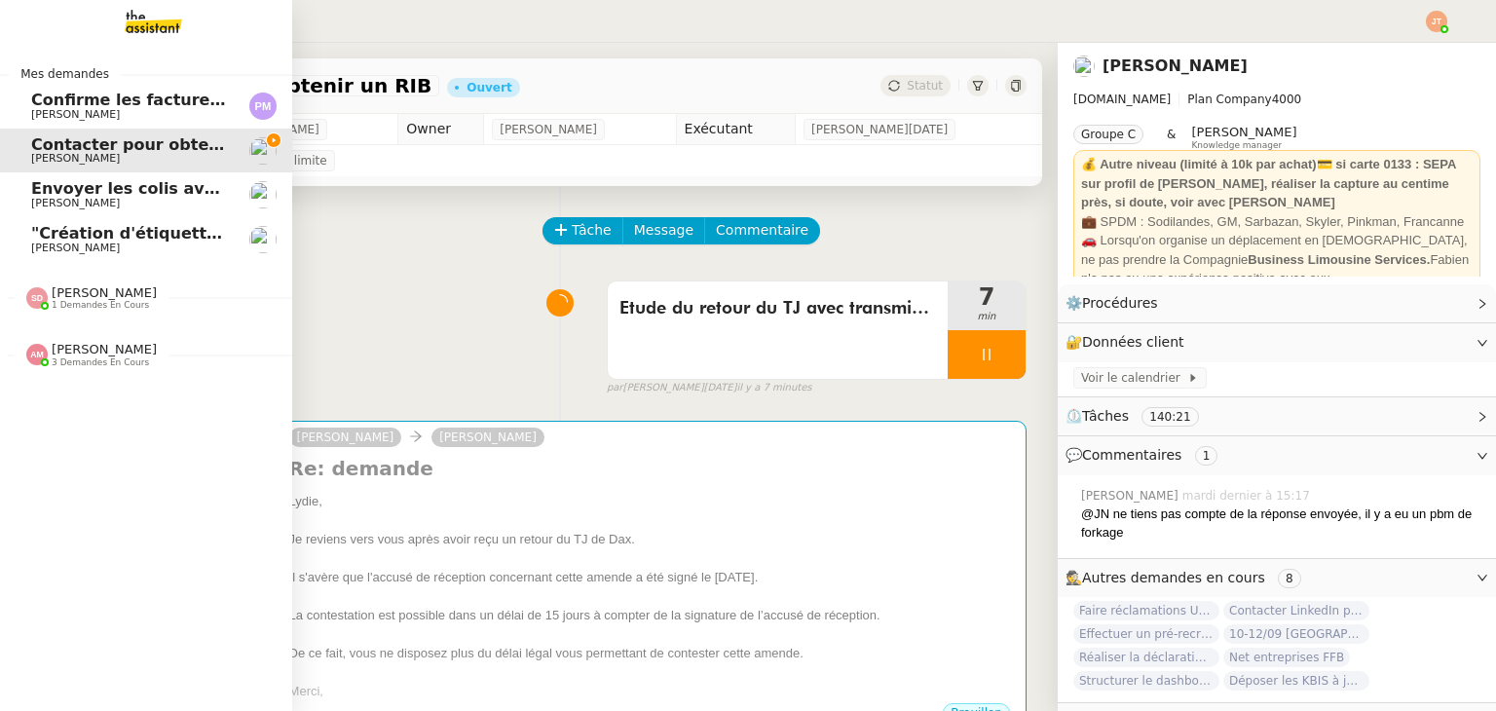
click at [105, 355] on span "[PERSON_NAME]" at bounding box center [104, 349] width 105 height 15
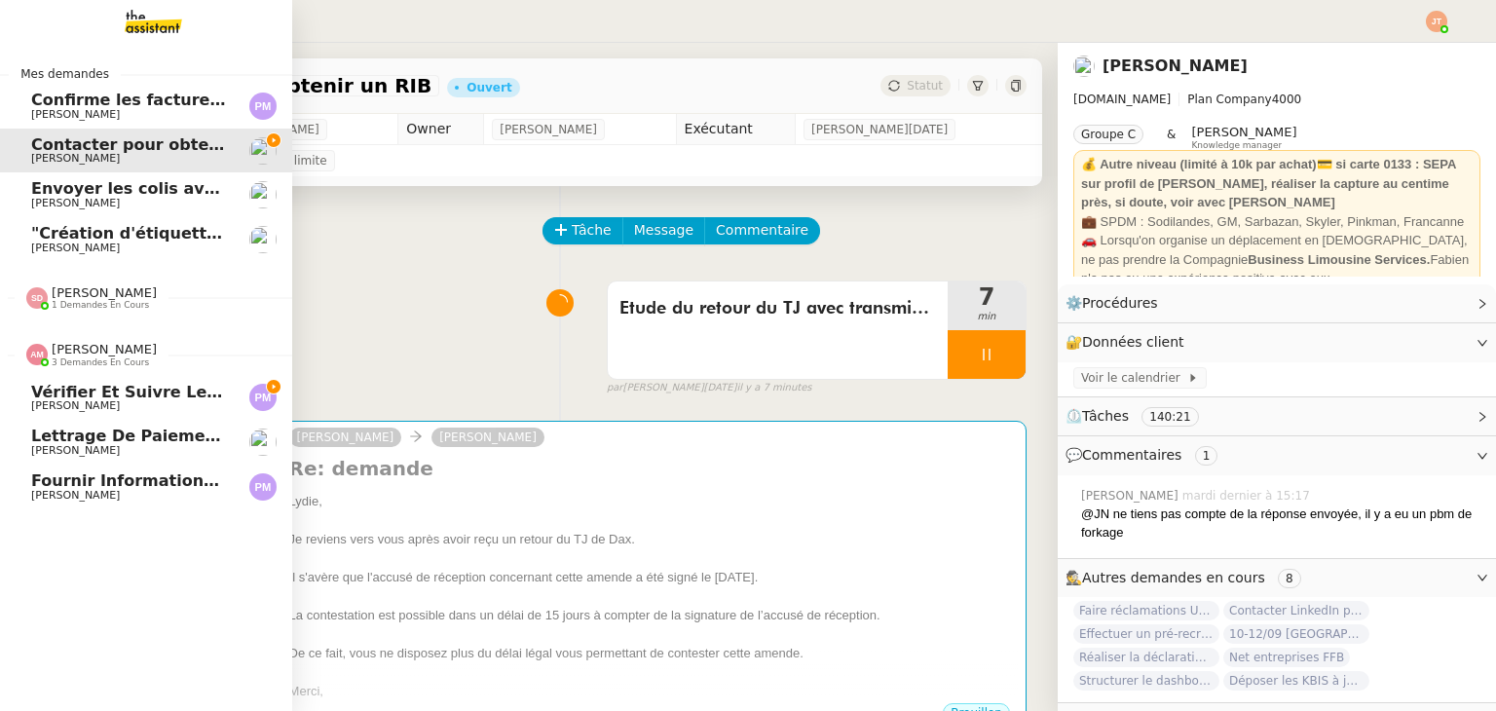
click at [134, 488] on span "Fournir informations événements [GEOGRAPHIC_DATA] et [GEOGRAPHIC_DATA]" at bounding box center [378, 480] width 694 height 19
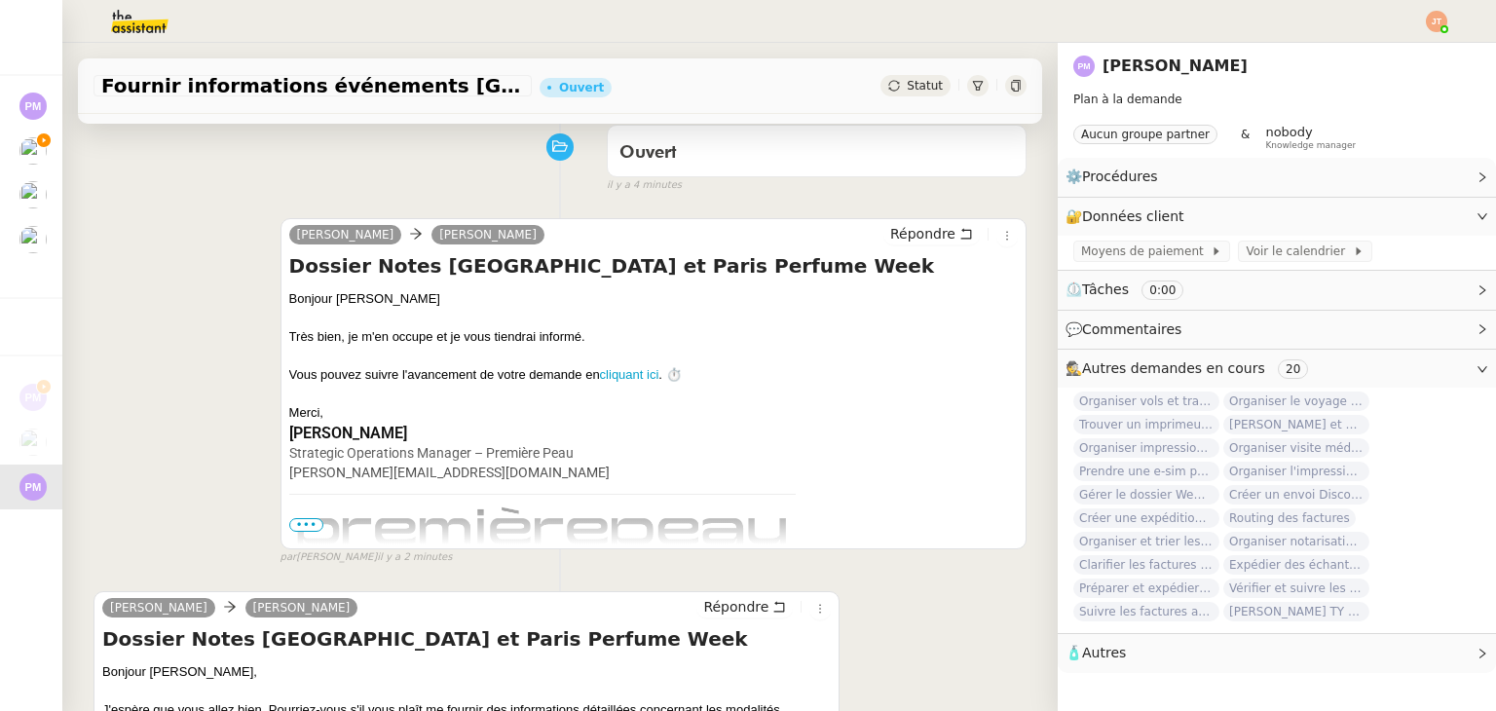
scroll to position [152, 0]
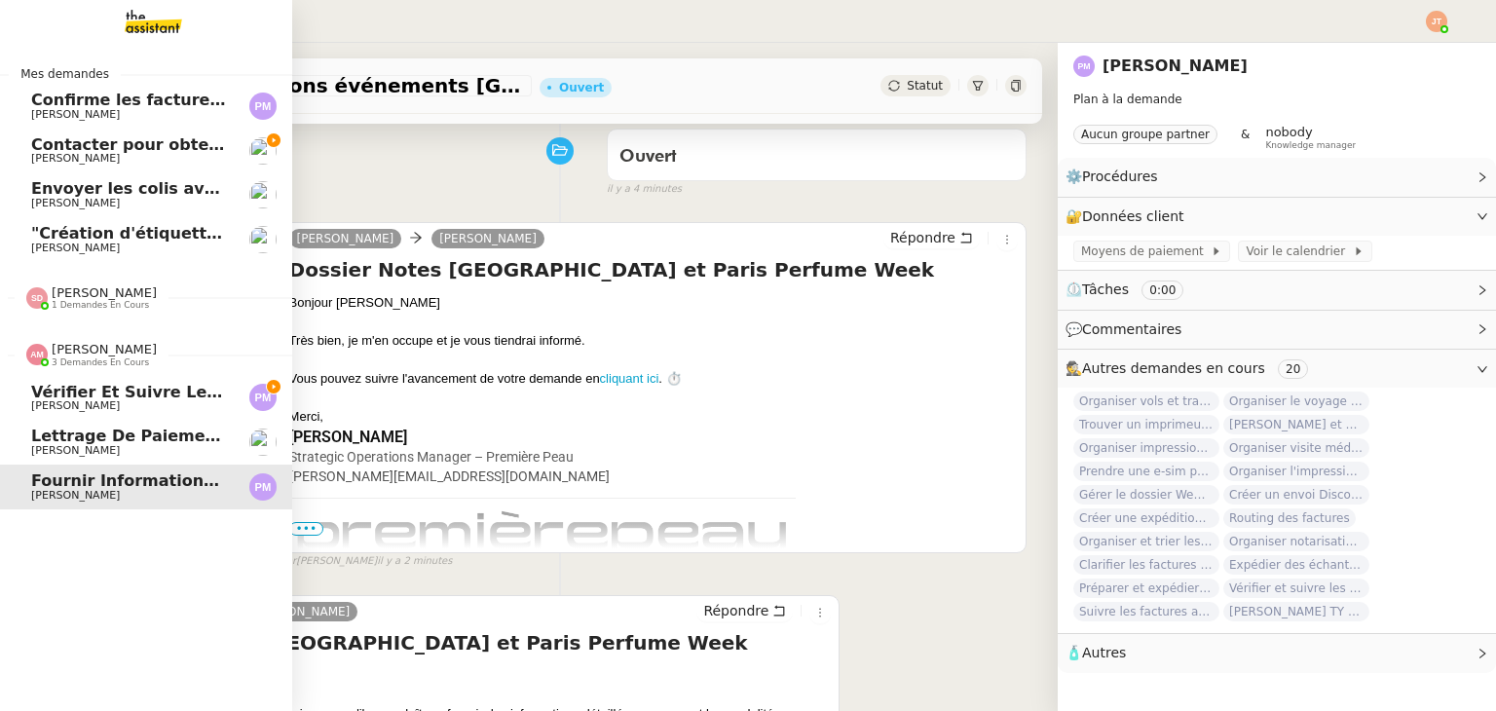
click at [94, 398] on span "Vérifier et suivre les factures [PERSON_NAME]" at bounding box center [239, 392] width 416 height 19
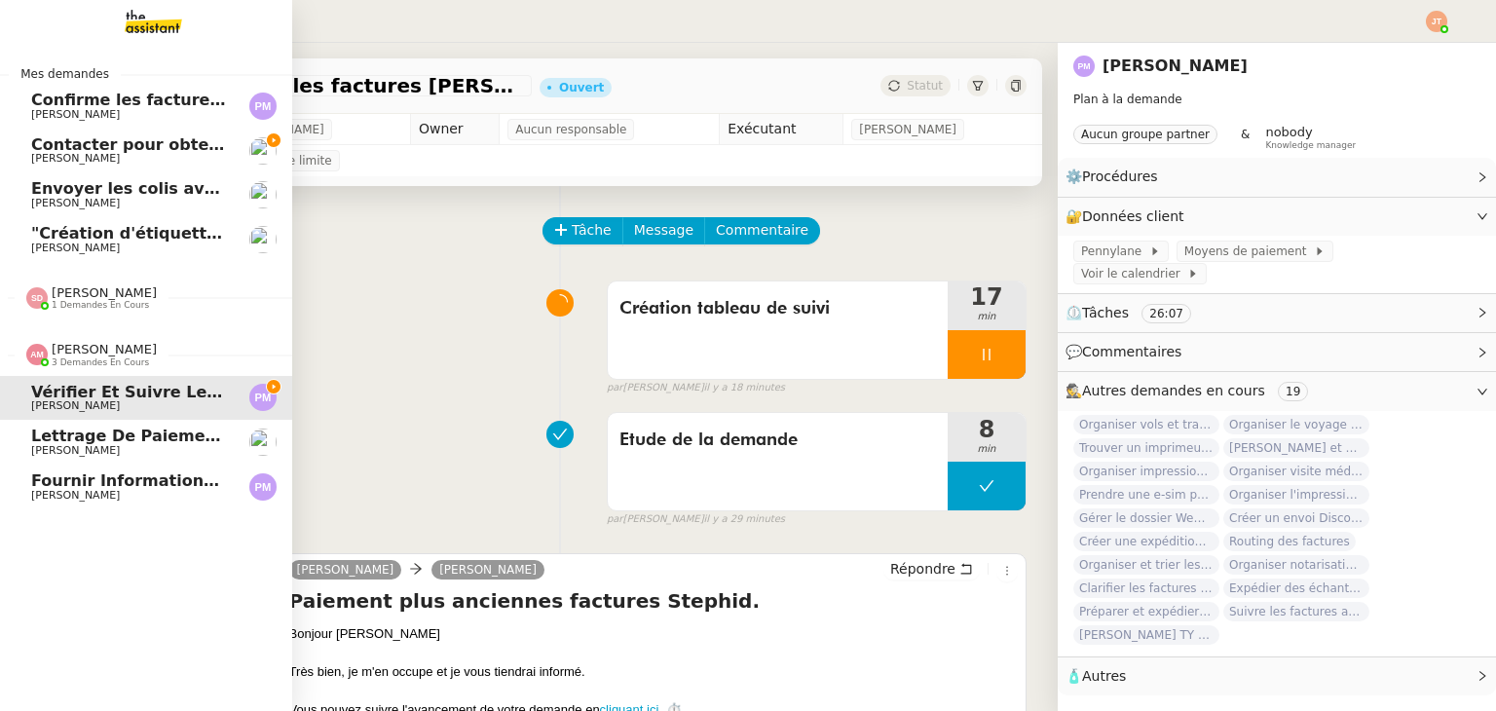
click at [109, 354] on span "[PERSON_NAME]" at bounding box center [104, 349] width 105 height 15
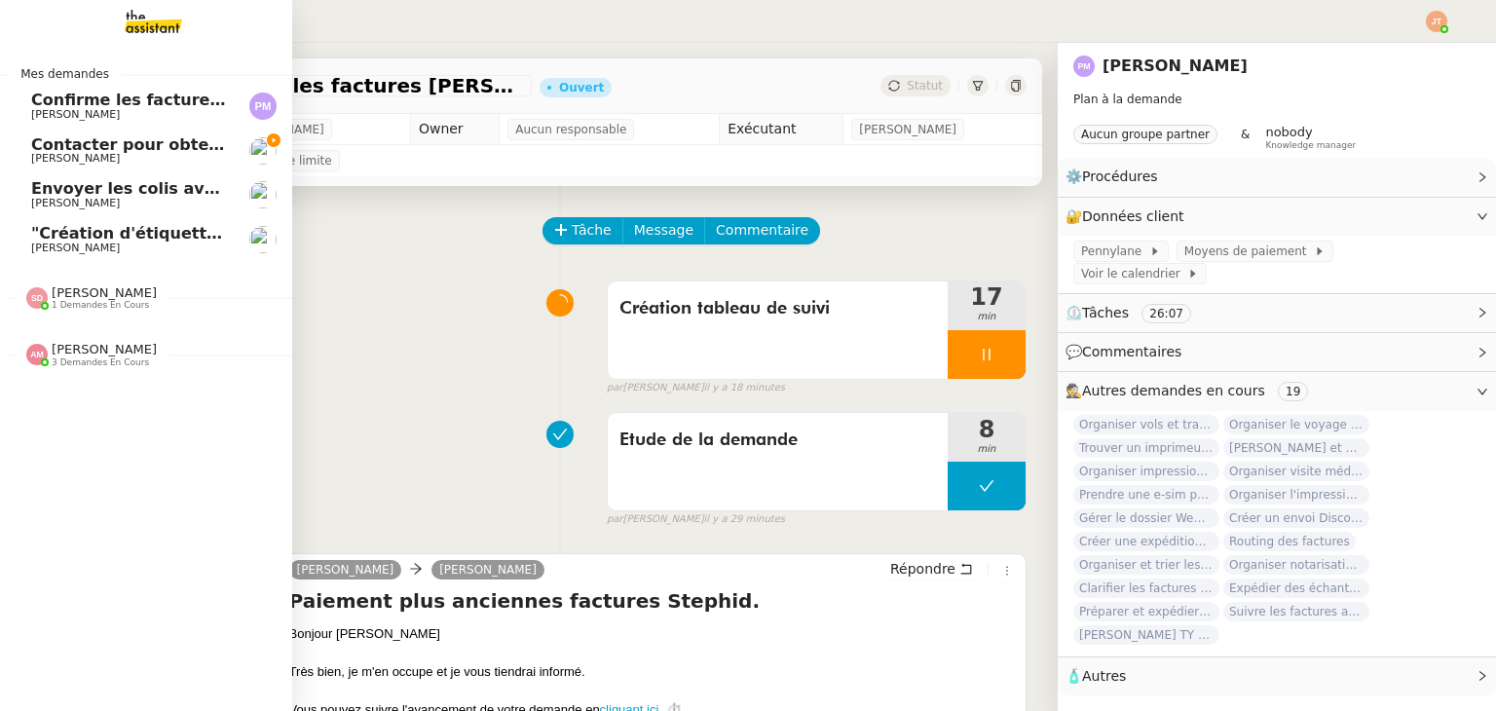
click at [148, 94] on span "Confirme les factures et vidéos" at bounding box center [168, 100] width 274 height 19
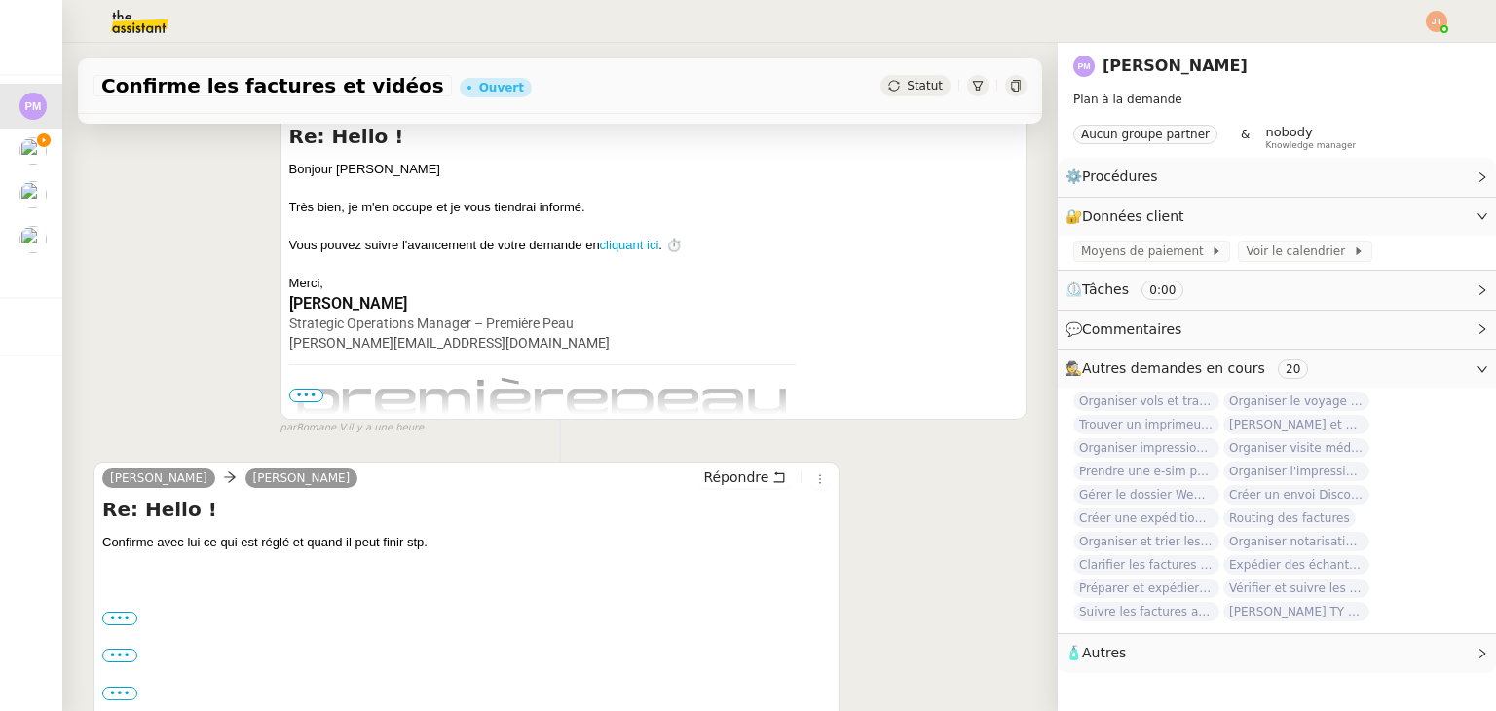
scroll to position [292, 0]
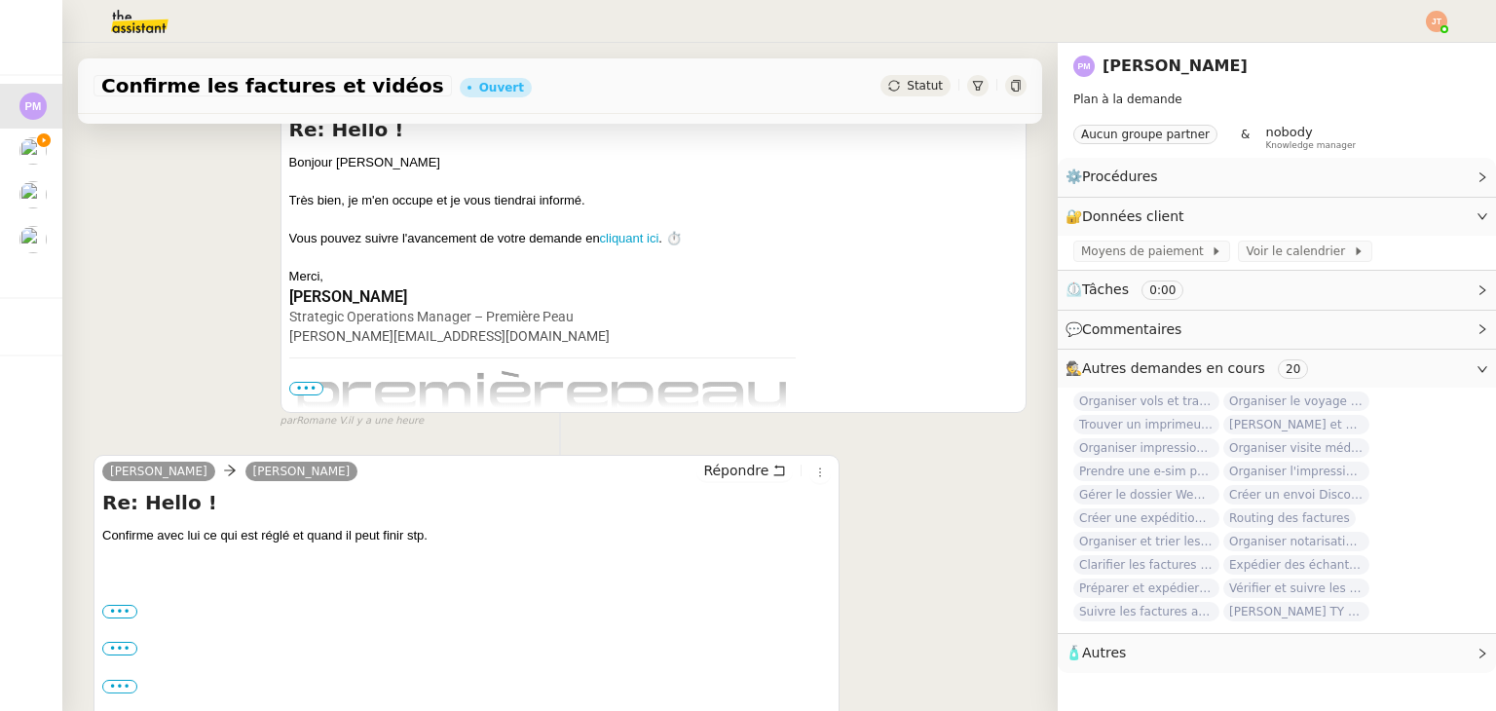
click at [304, 390] on span "•••" at bounding box center [306, 389] width 35 height 14
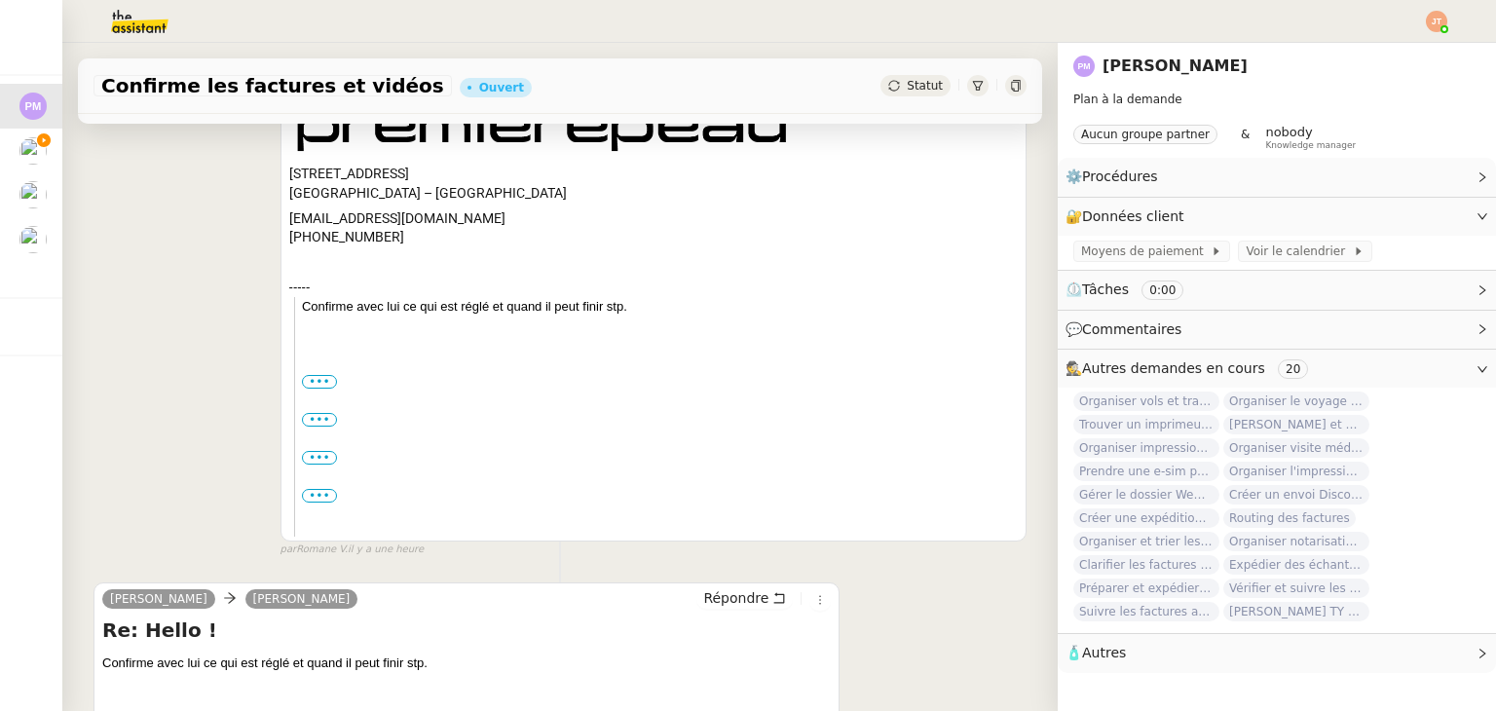
scroll to position [584, 0]
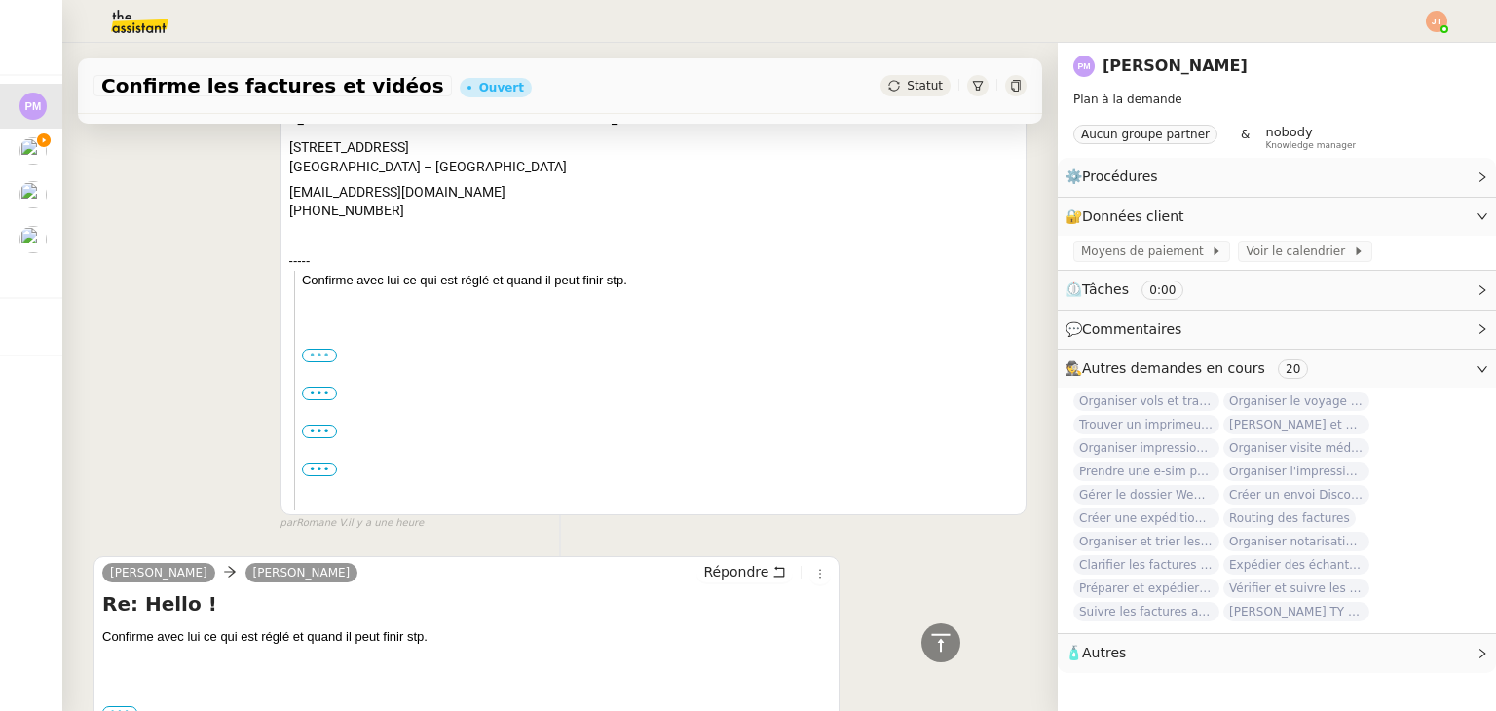
click at [319, 357] on label "•••" at bounding box center [319, 356] width 35 height 14
click at [0, 0] on input "•••" at bounding box center [0, 0] width 0 height 0
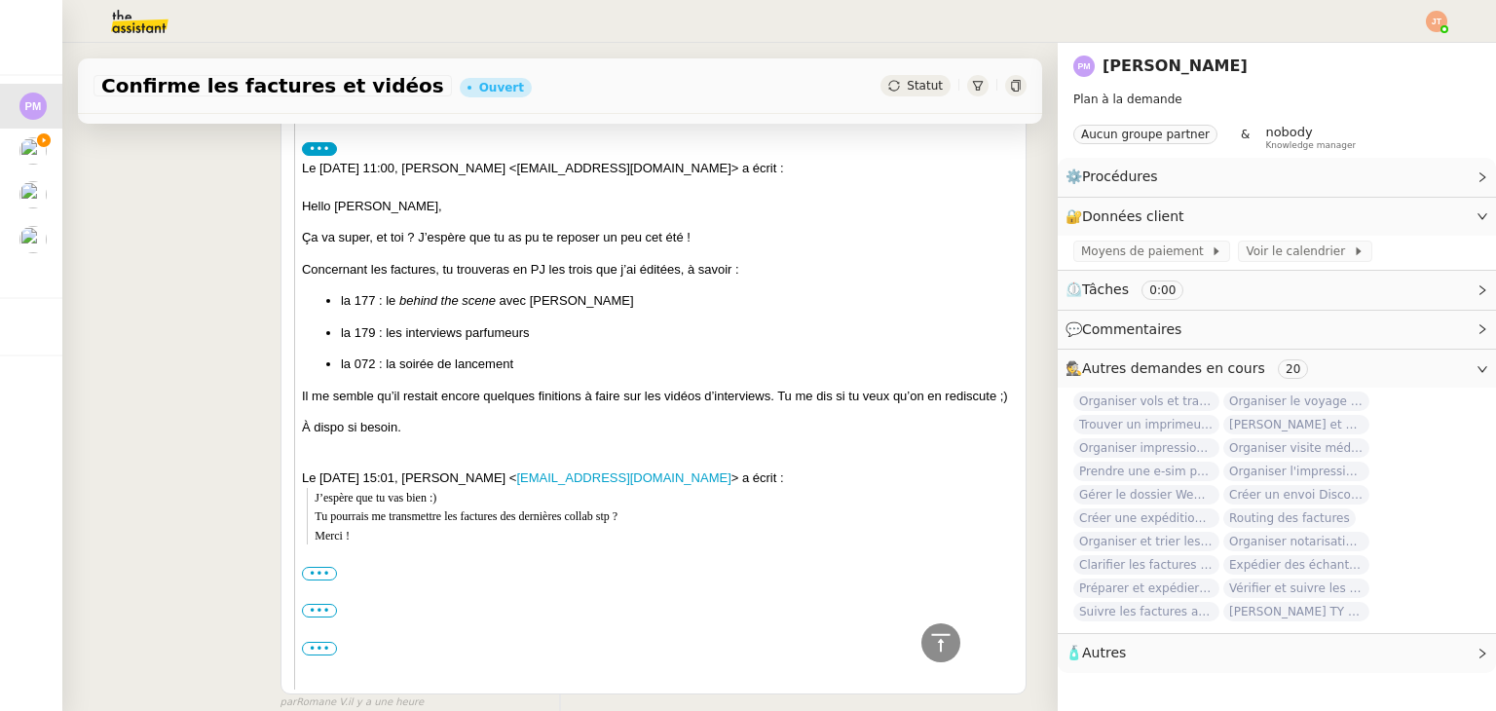
scroll to position [877, 0]
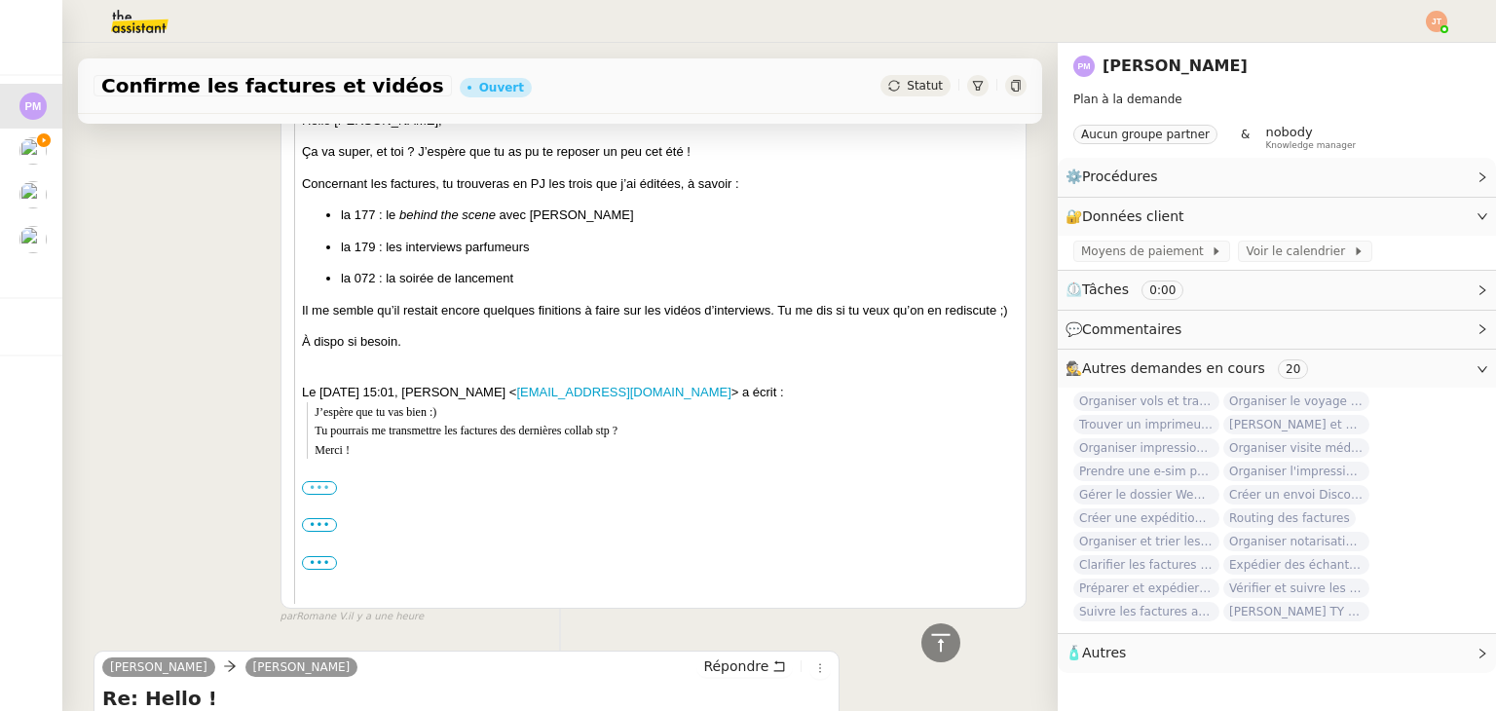
click at [315, 495] on label "•••" at bounding box center [319, 488] width 35 height 14
click at [0, 0] on input "•••" at bounding box center [0, 0] width 0 height 0
click at [317, 532] on label "•••" at bounding box center [319, 525] width 35 height 14
click at [0, 0] on input "•••" at bounding box center [0, 0] width 0 height 0
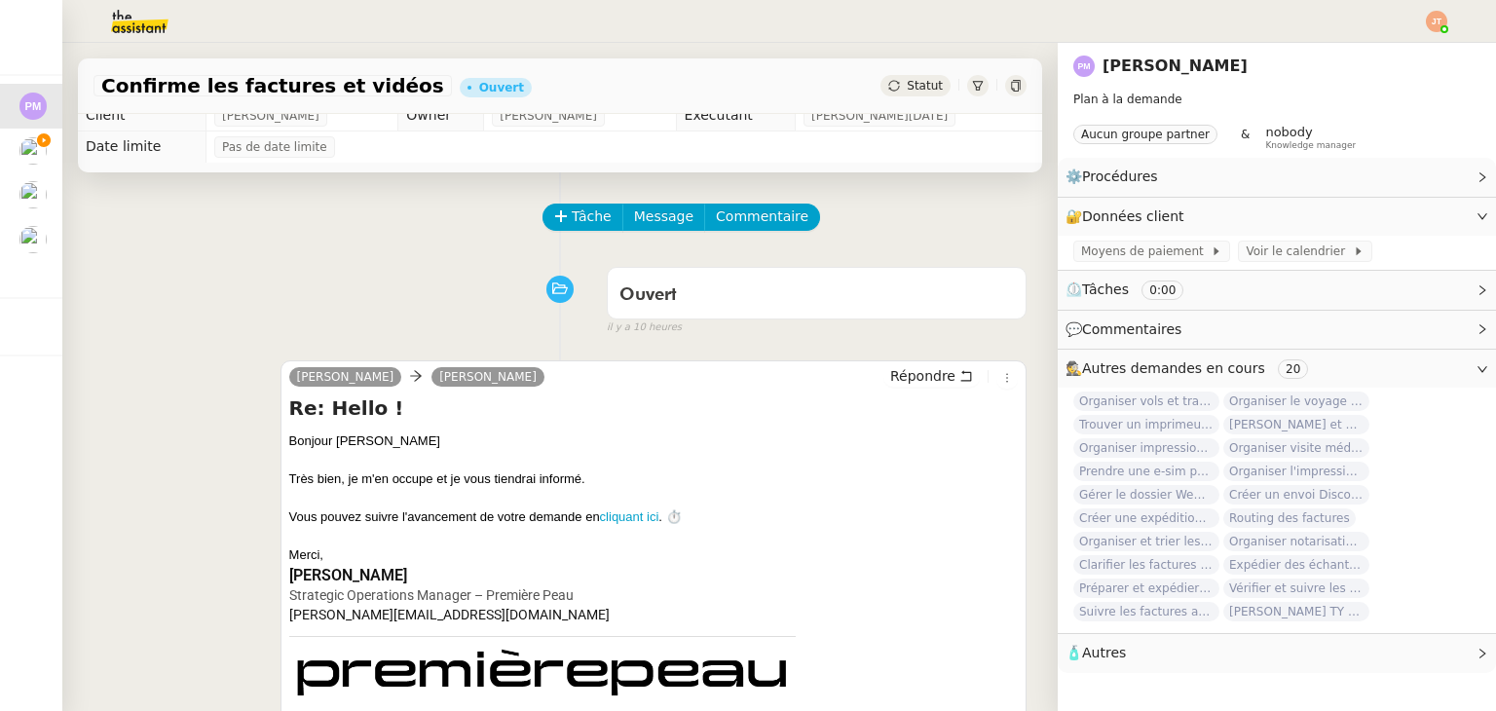
scroll to position [0, 0]
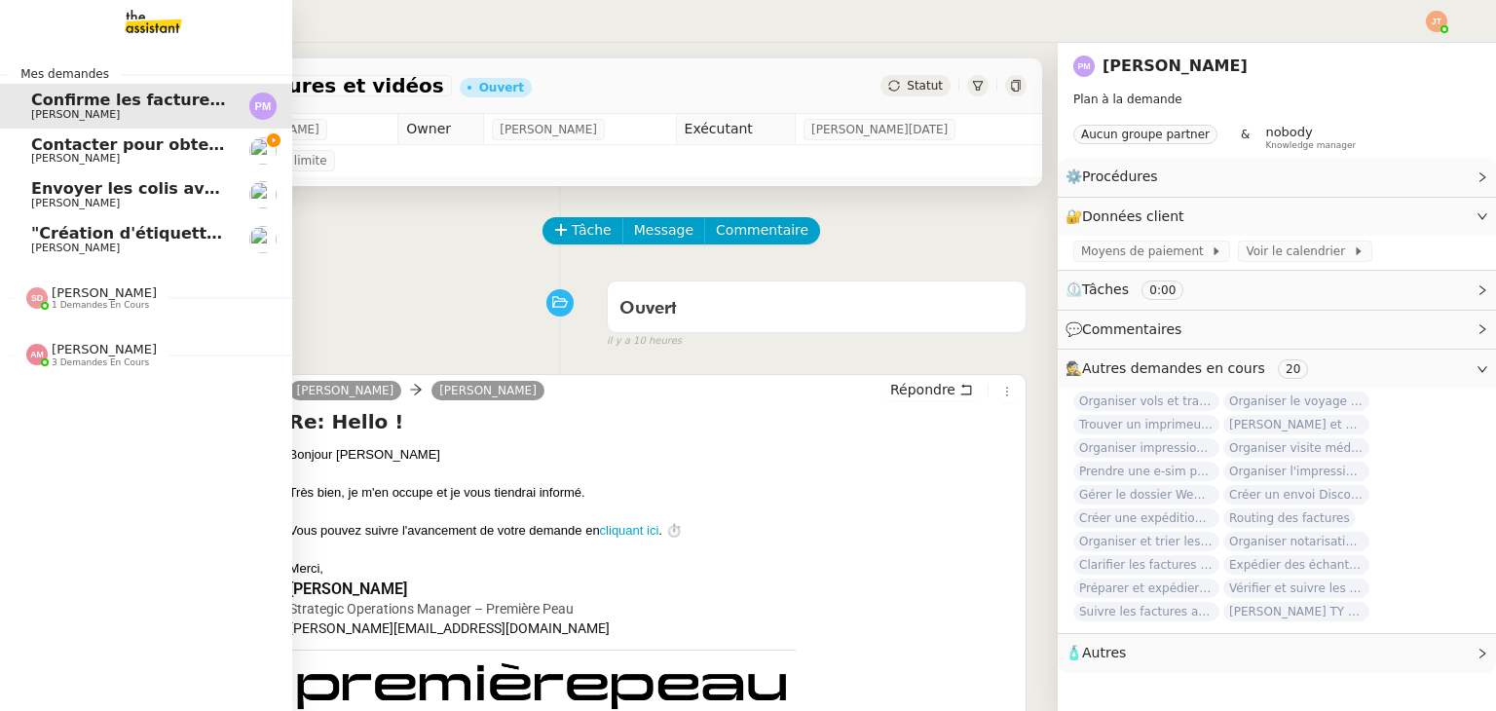
click at [135, 141] on span "Contacter pour obtenir un RIB" at bounding box center [163, 144] width 264 height 19
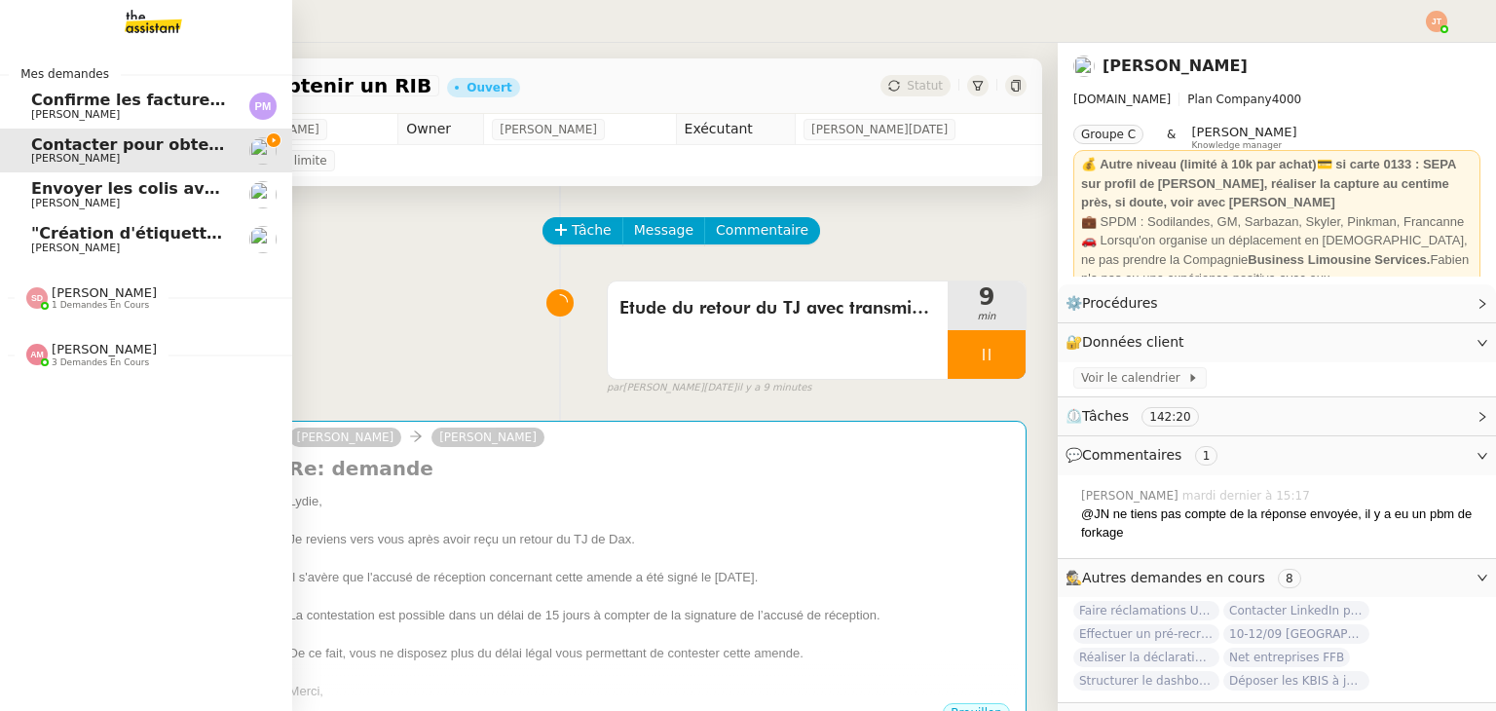
click at [123, 338] on span "[PERSON_NAME] 3 demandes en cours" at bounding box center [154, 346] width 292 height 41
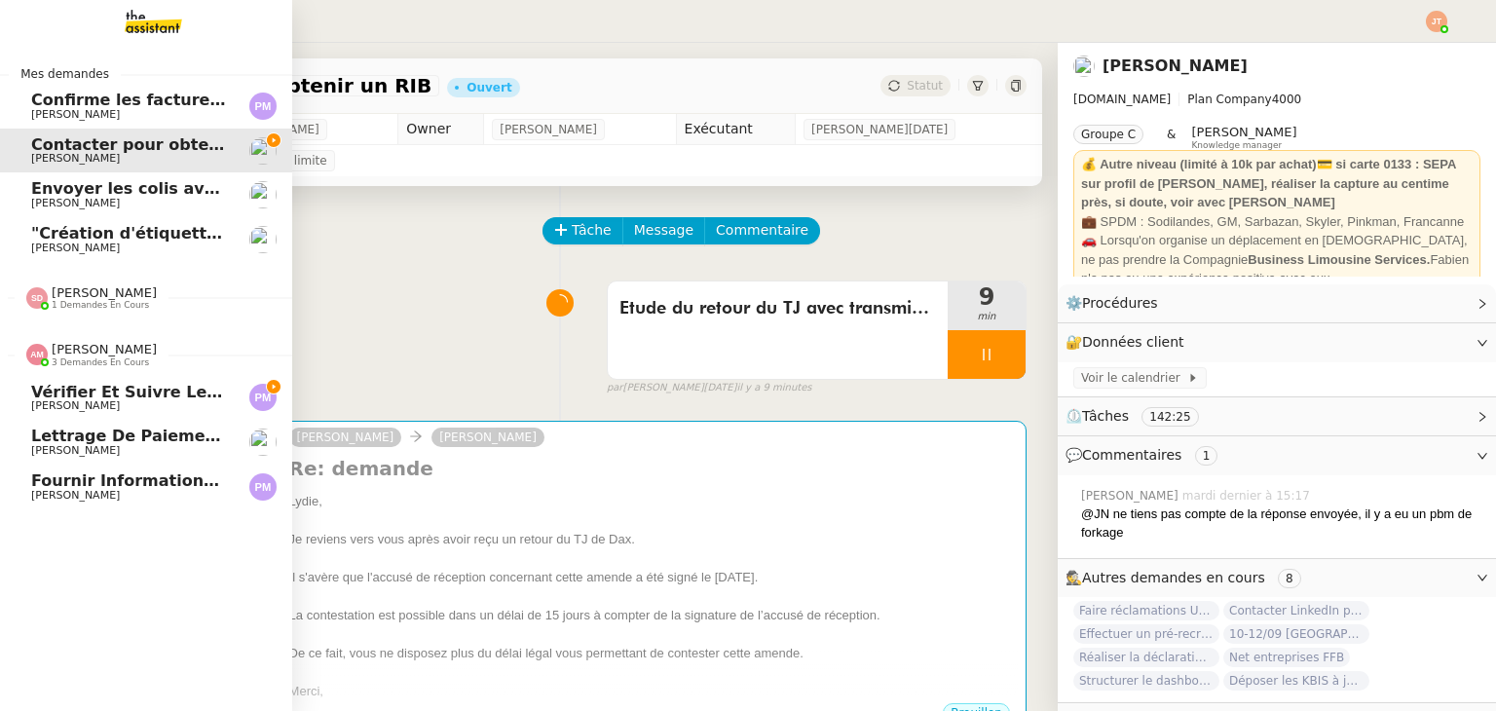
click at [179, 395] on span "Vérifier et suivre les factures [PERSON_NAME]" at bounding box center [239, 392] width 416 height 19
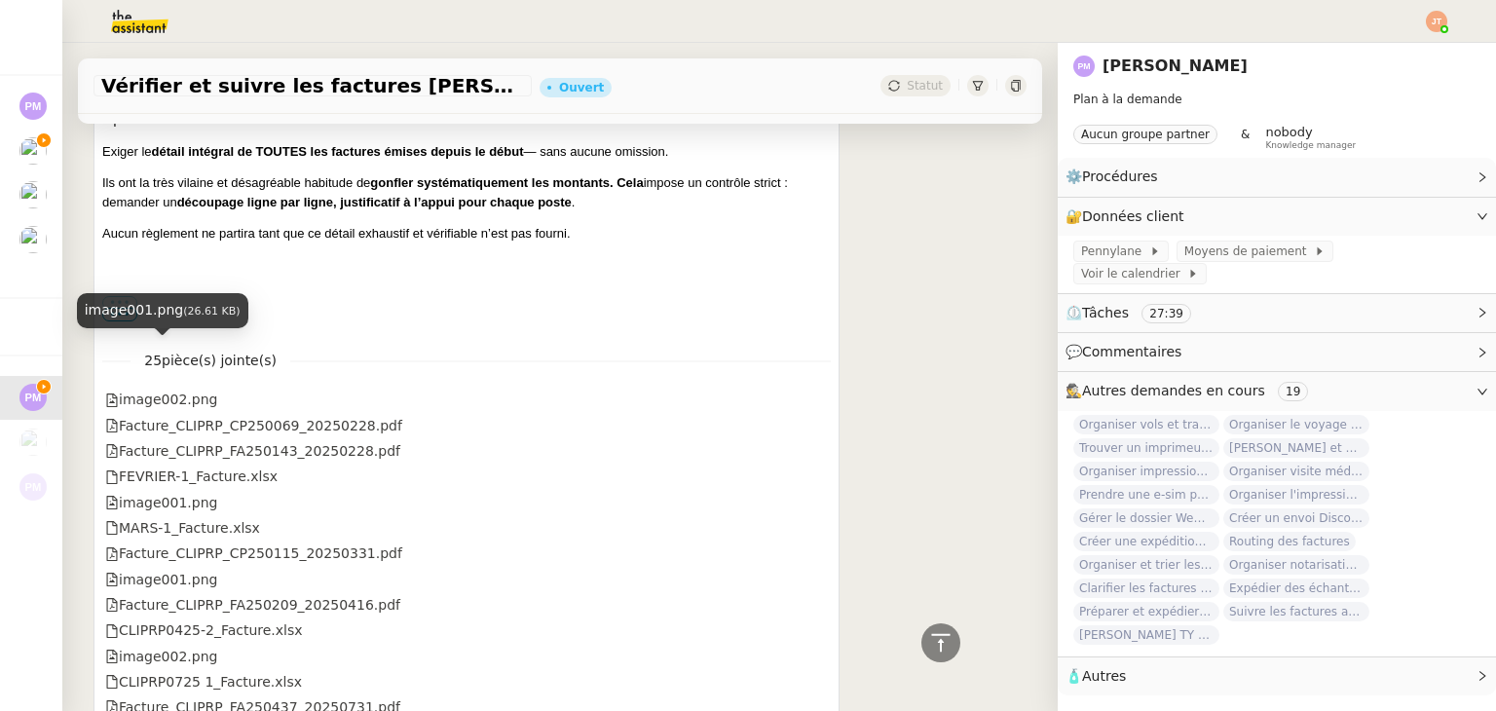
scroll to position [877, 0]
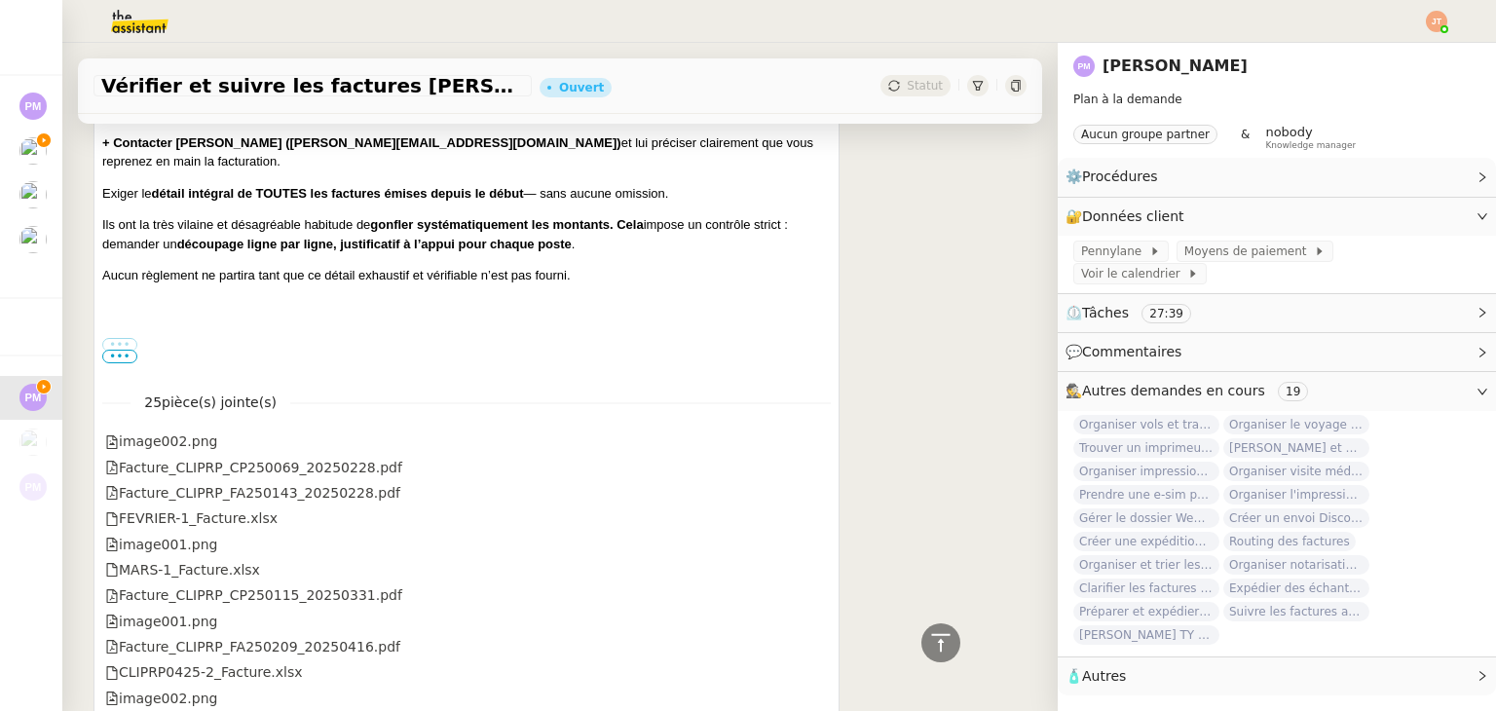
click at [121, 359] on span "•••" at bounding box center [119, 357] width 35 height 14
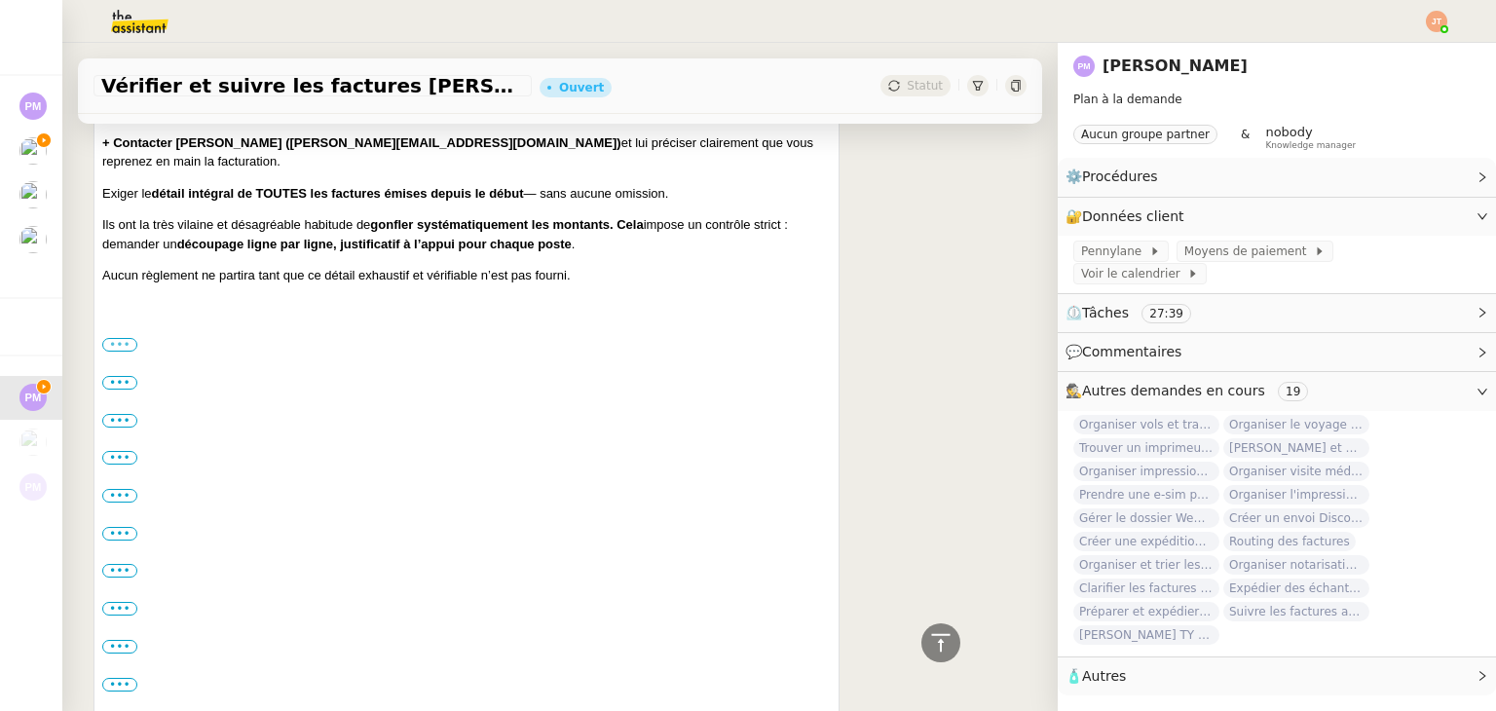
click at [127, 348] on label "•••" at bounding box center [119, 345] width 35 height 14
click at [0, 0] on input "•••" at bounding box center [0, 0] width 0 height 0
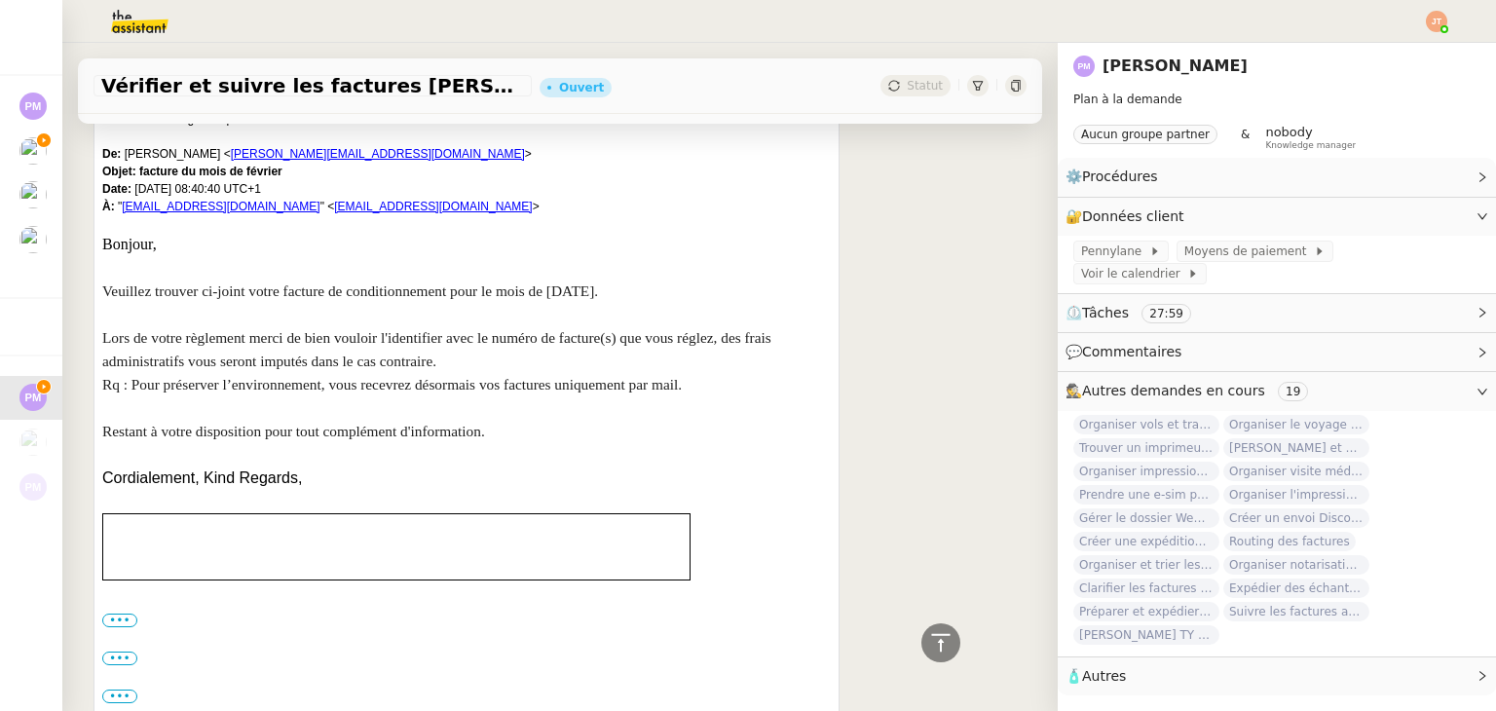
scroll to position [1948, 0]
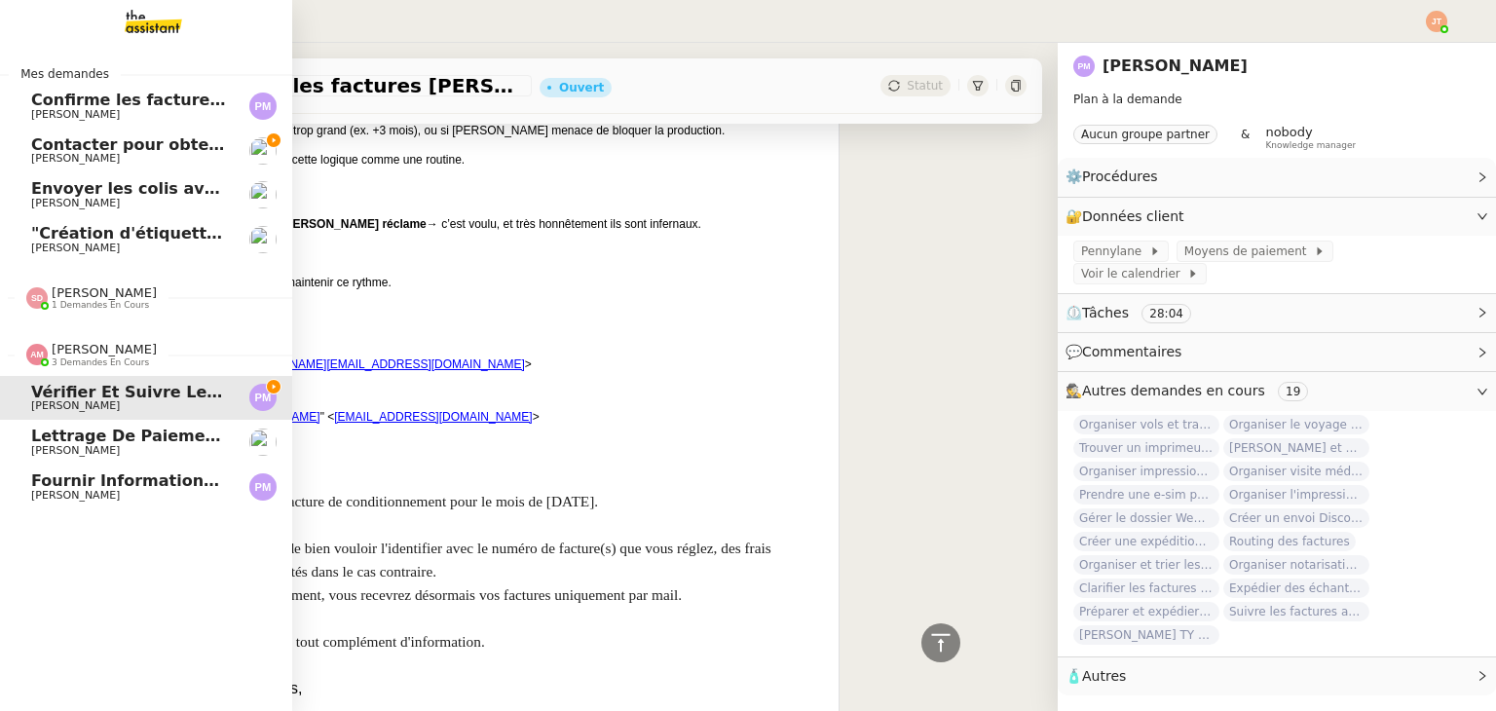
click at [90, 347] on span "[PERSON_NAME]" at bounding box center [104, 349] width 105 height 15
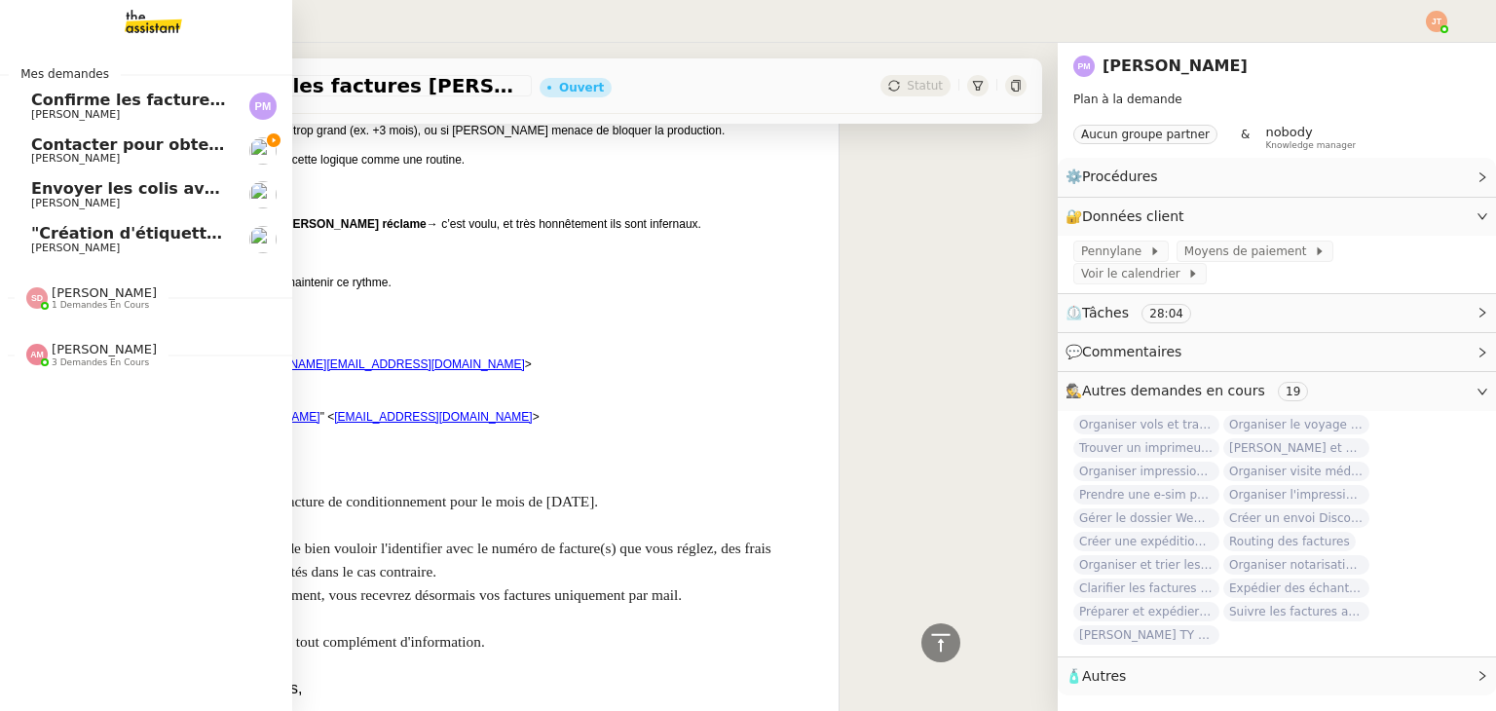
click at [157, 137] on span "Contacter pour obtenir un RIB" at bounding box center [163, 144] width 264 height 19
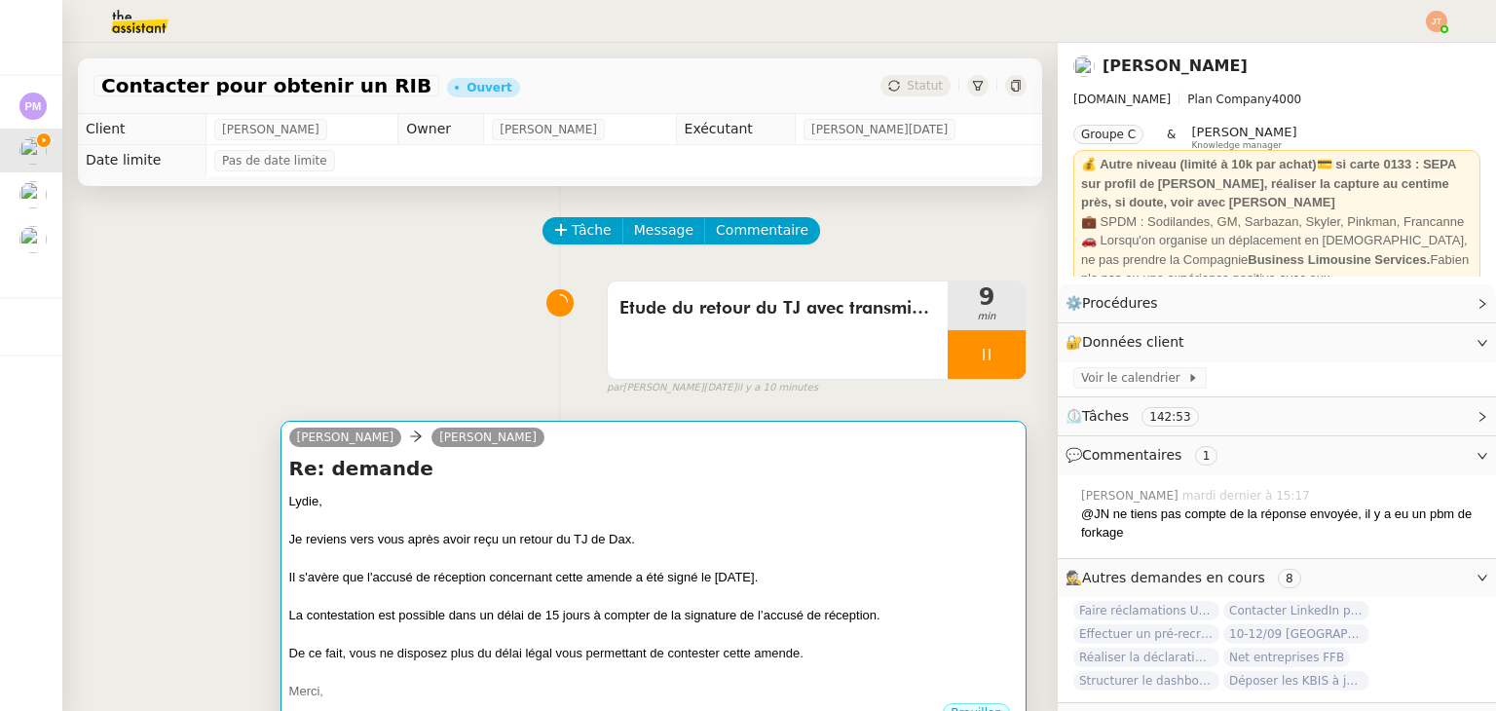
click at [614, 544] on div "Je reviens vers vous après avoir reçu un retour du TJ de Dax." at bounding box center [653, 539] width 729 height 19
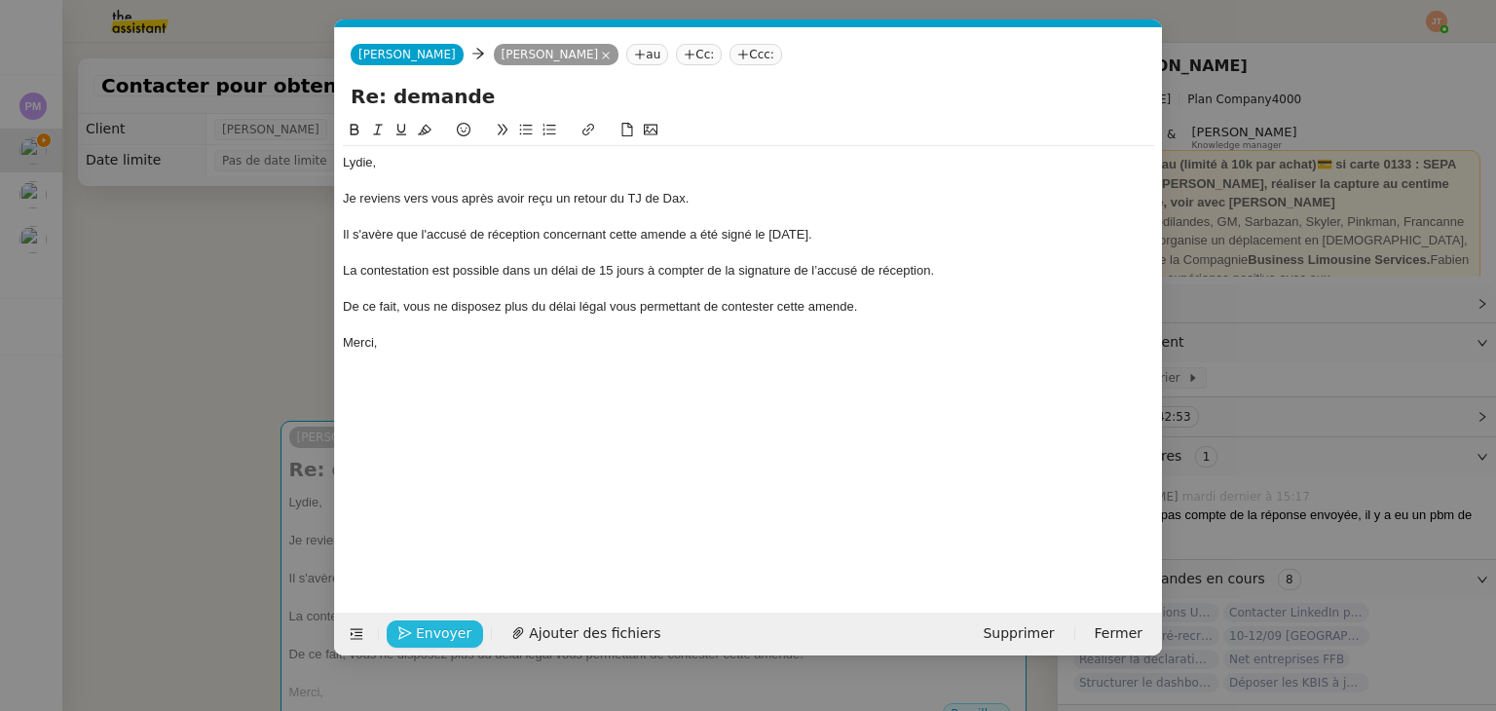
scroll to position [0, 41]
click at [426, 626] on span "Envoyer" at bounding box center [444, 633] width 56 height 22
click at [426, 626] on span "Confirmer l'envoi" at bounding box center [474, 633] width 117 height 22
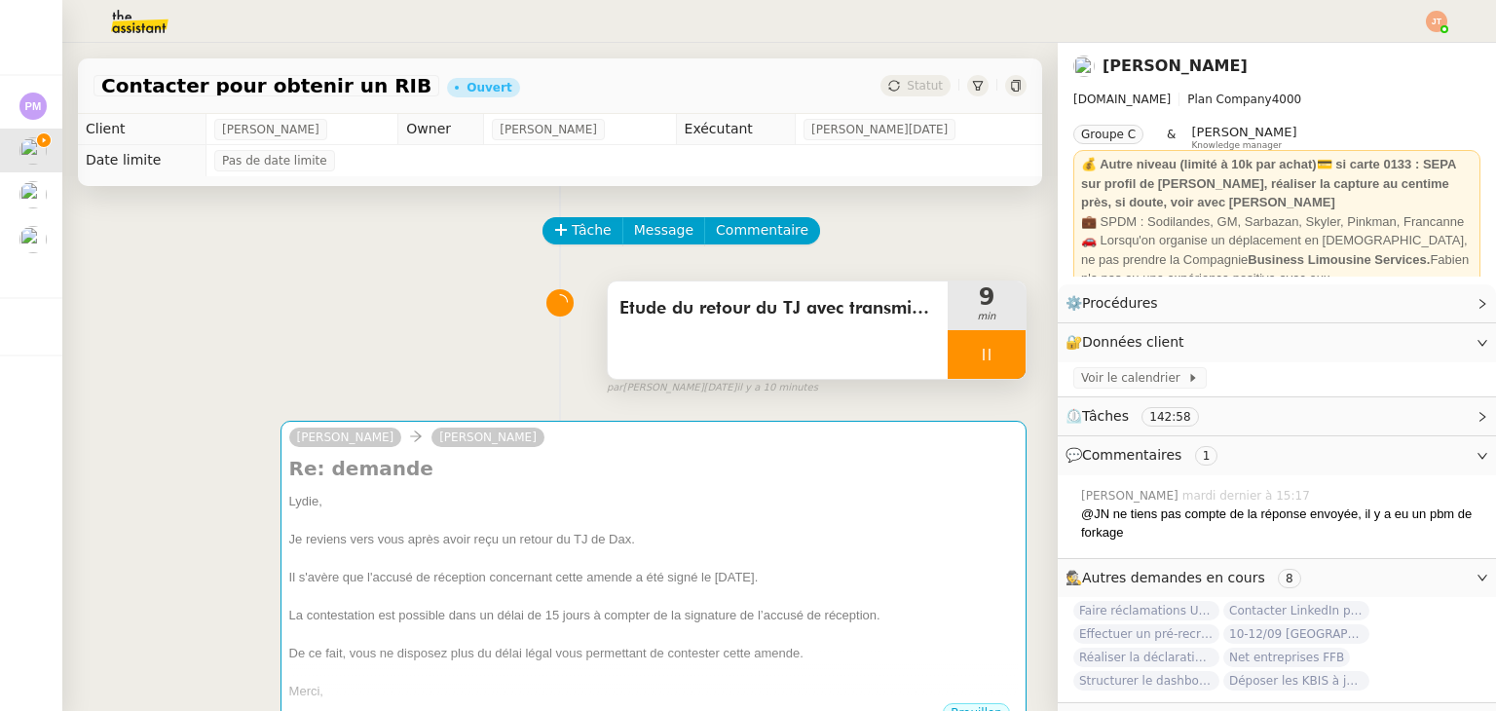
click at [979, 352] on icon at bounding box center [987, 355] width 16 height 16
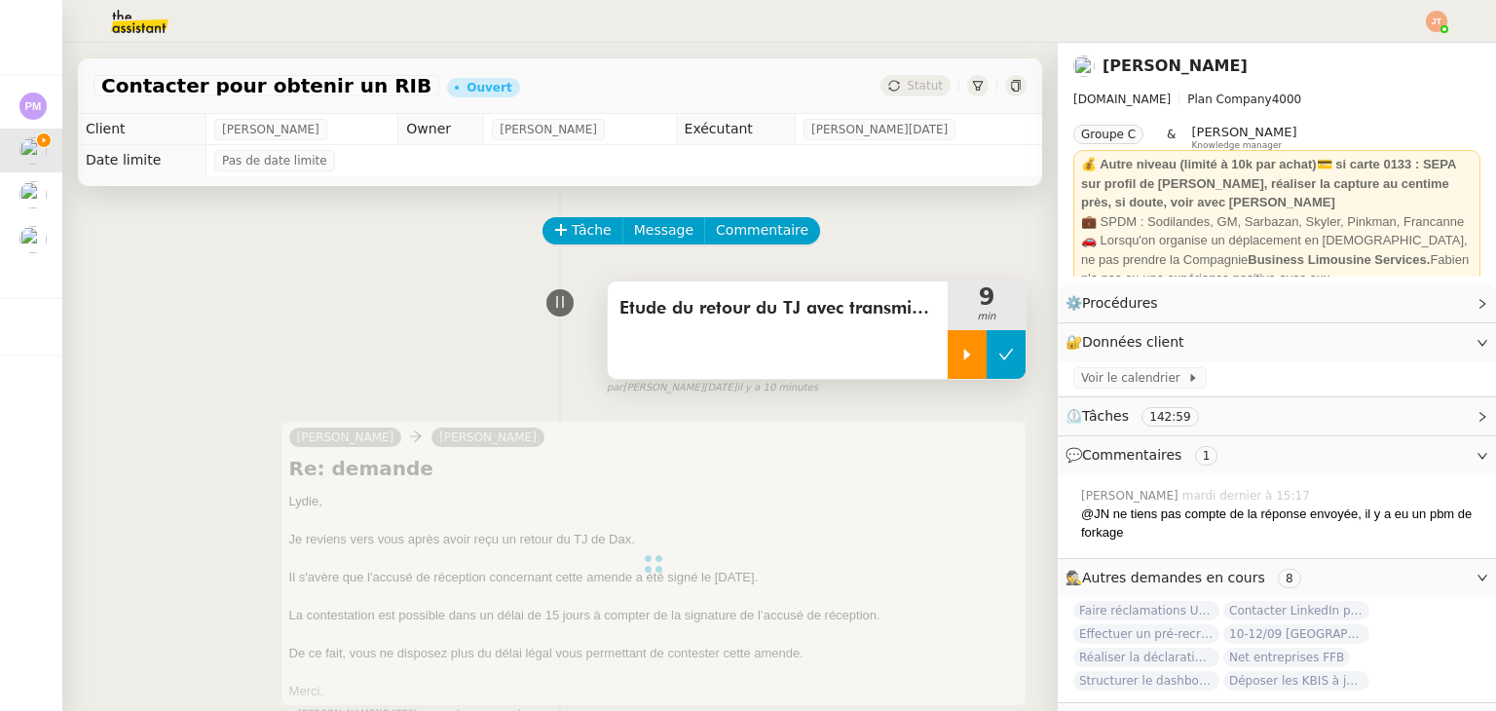
click at [998, 357] on icon at bounding box center [1006, 355] width 16 height 16
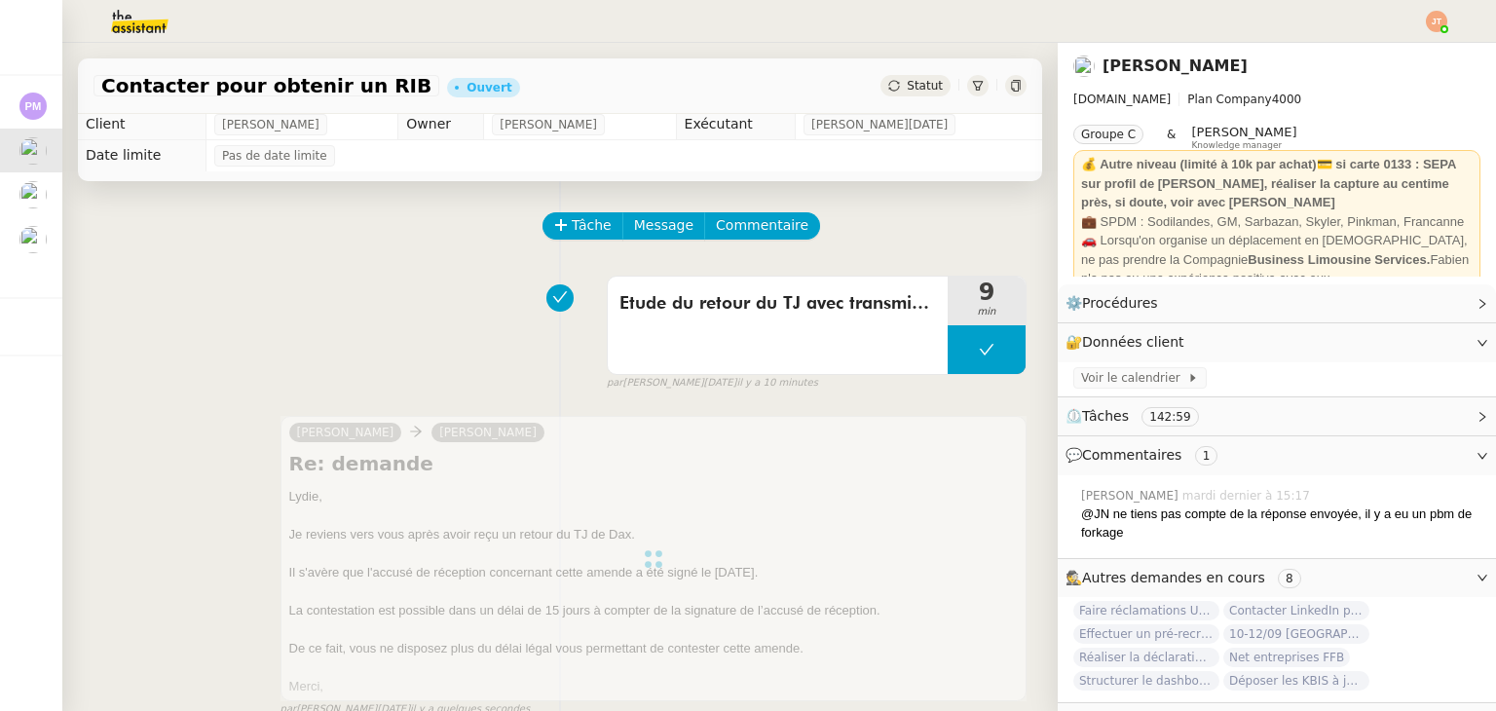
scroll to position [0, 0]
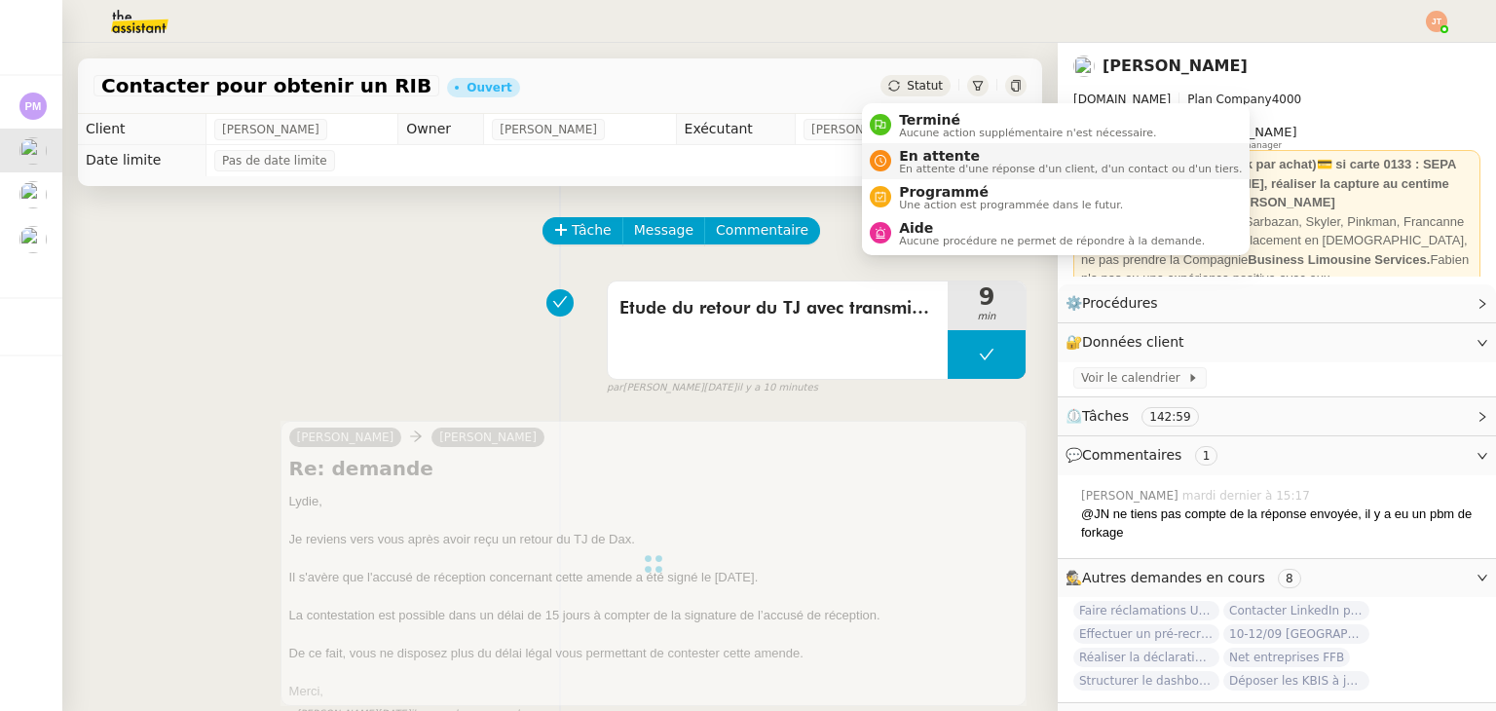
click at [908, 154] on span "En attente" at bounding box center [1070, 156] width 343 height 16
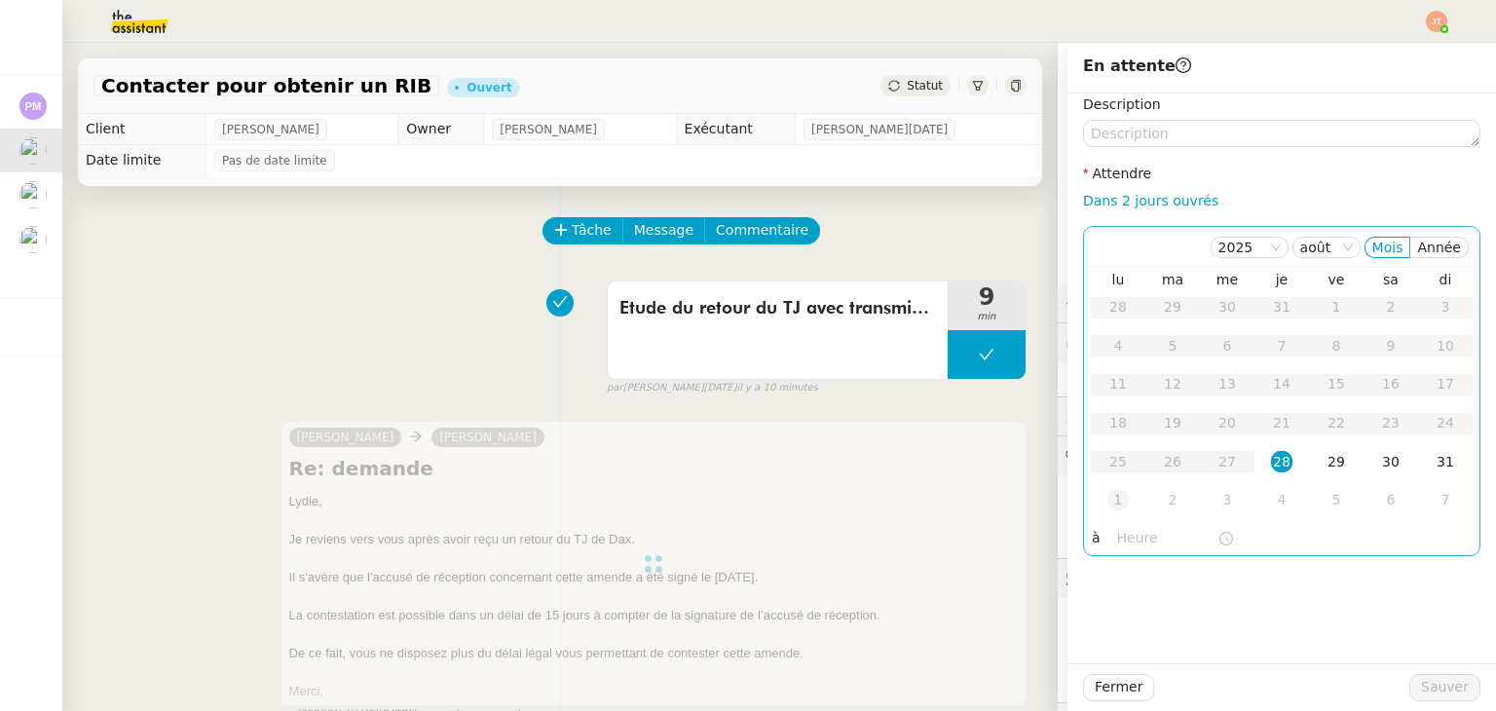
click at [1107, 501] on div "1" at bounding box center [1117, 499] width 21 height 21
click at [1126, 542] on input "text" at bounding box center [1167, 538] width 100 height 22
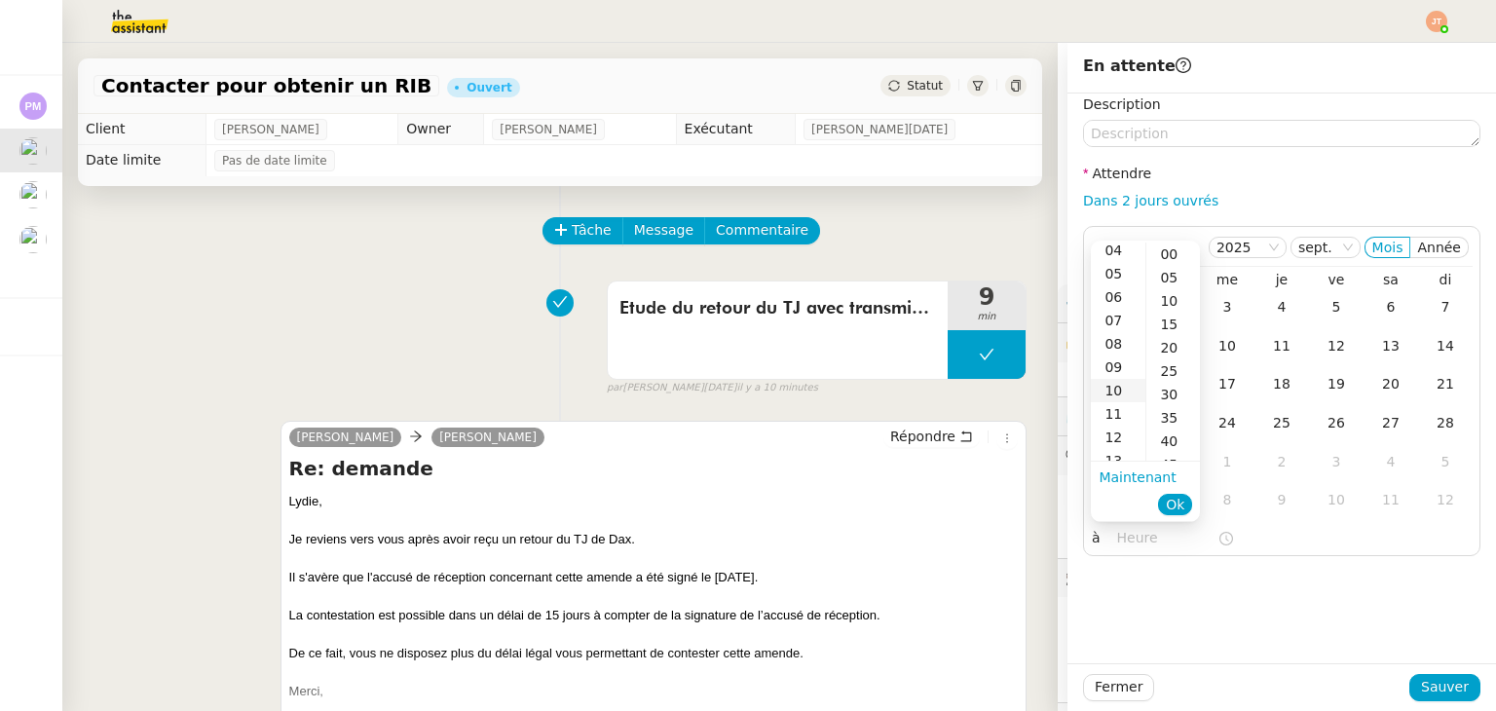
click at [1119, 384] on div "10" at bounding box center [1118, 390] width 55 height 23
click at [1175, 254] on div "00" at bounding box center [1173, 254] width 54 height 23
type input "10:00"
click at [1180, 513] on span "Ok" at bounding box center [1175, 504] width 19 height 19
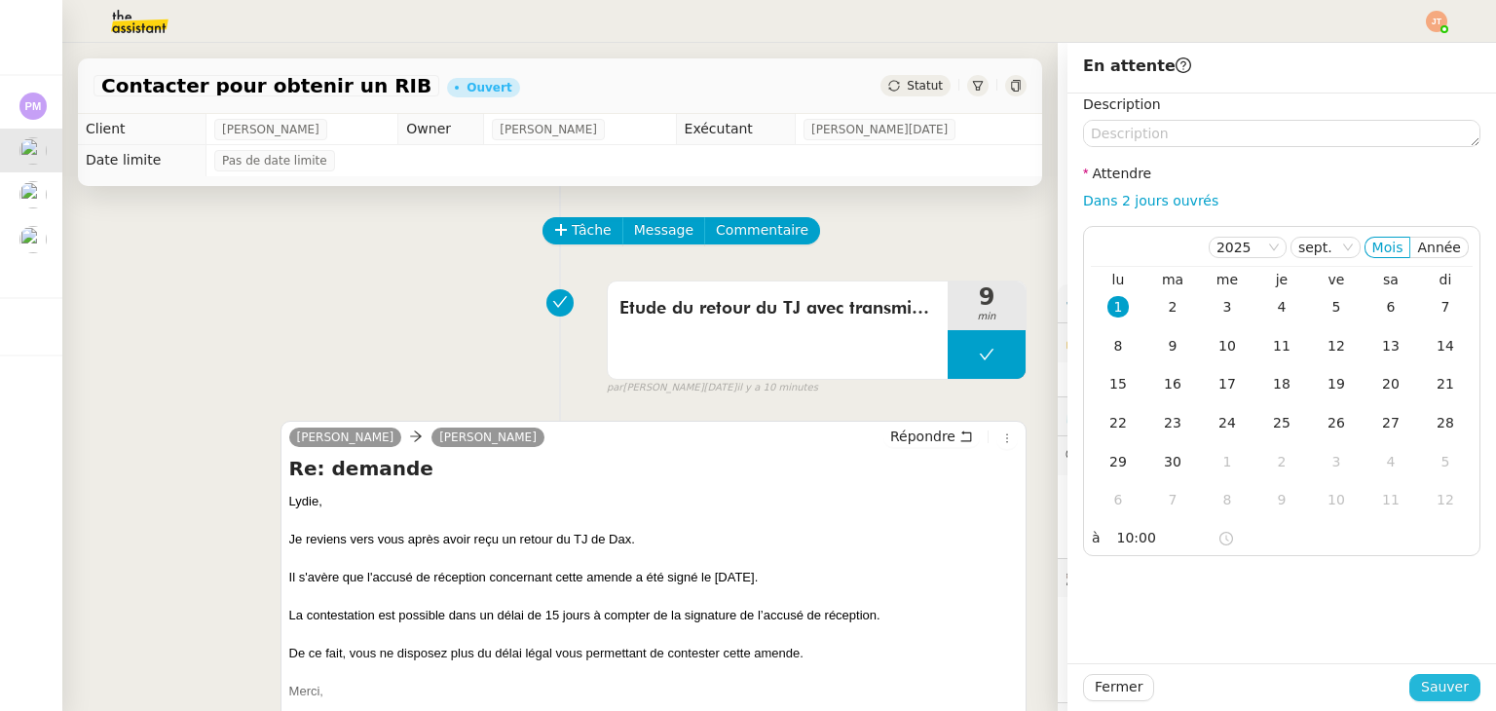
click at [1421, 686] on span "Sauver" at bounding box center [1445, 687] width 48 height 22
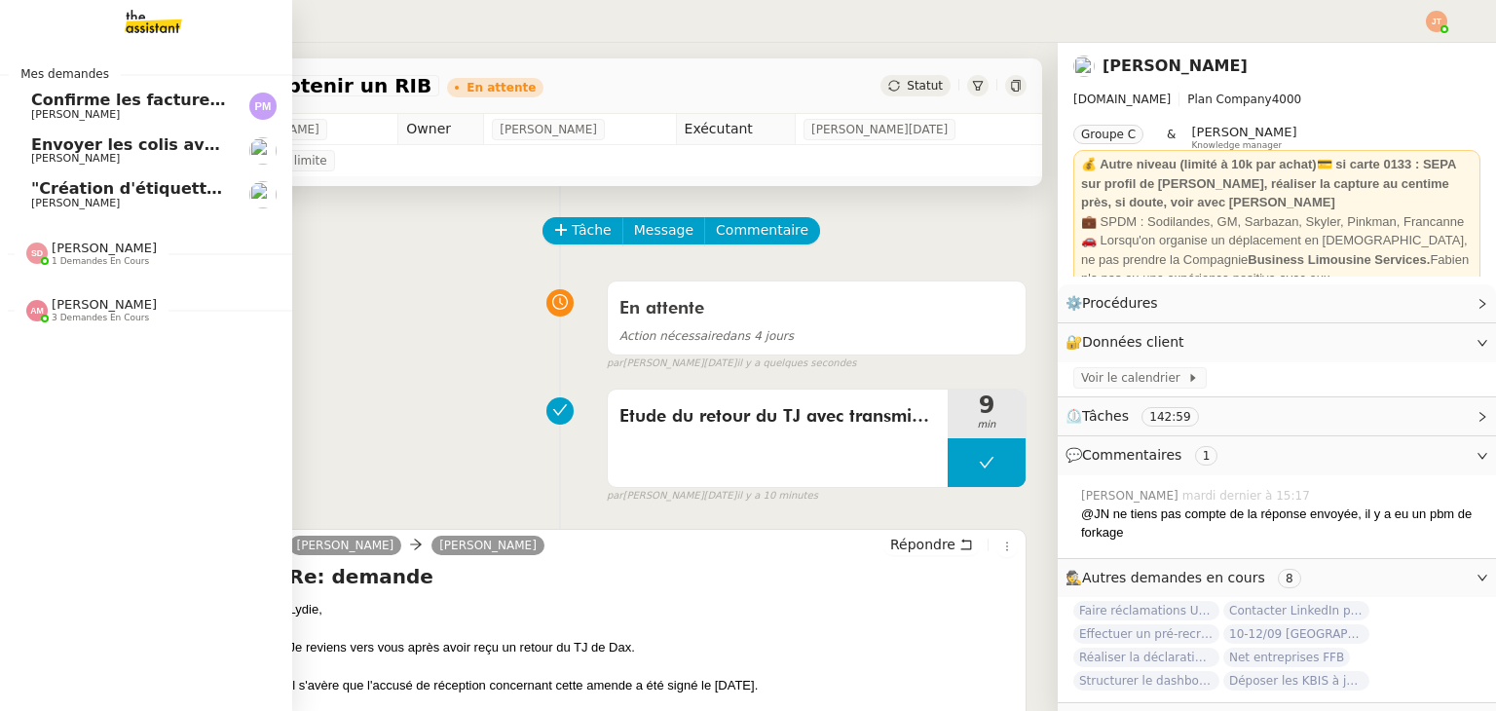
click at [117, 309] on span "[PERSON_NAME]" at bounding box center [104, 304] width 105 height 15
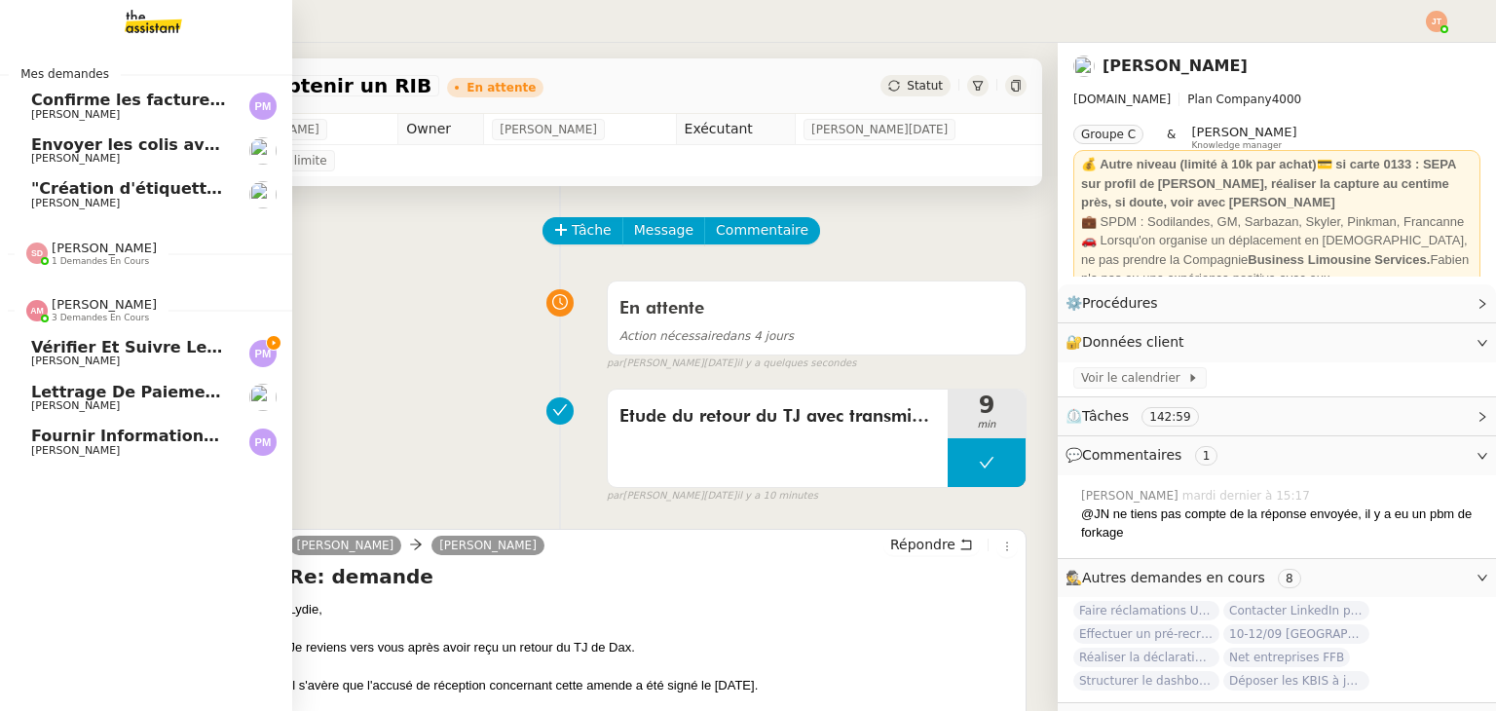
click at [117, 309] on span "[PERSON_NAME]" at bounding box center [104, 304] width 105 height 15
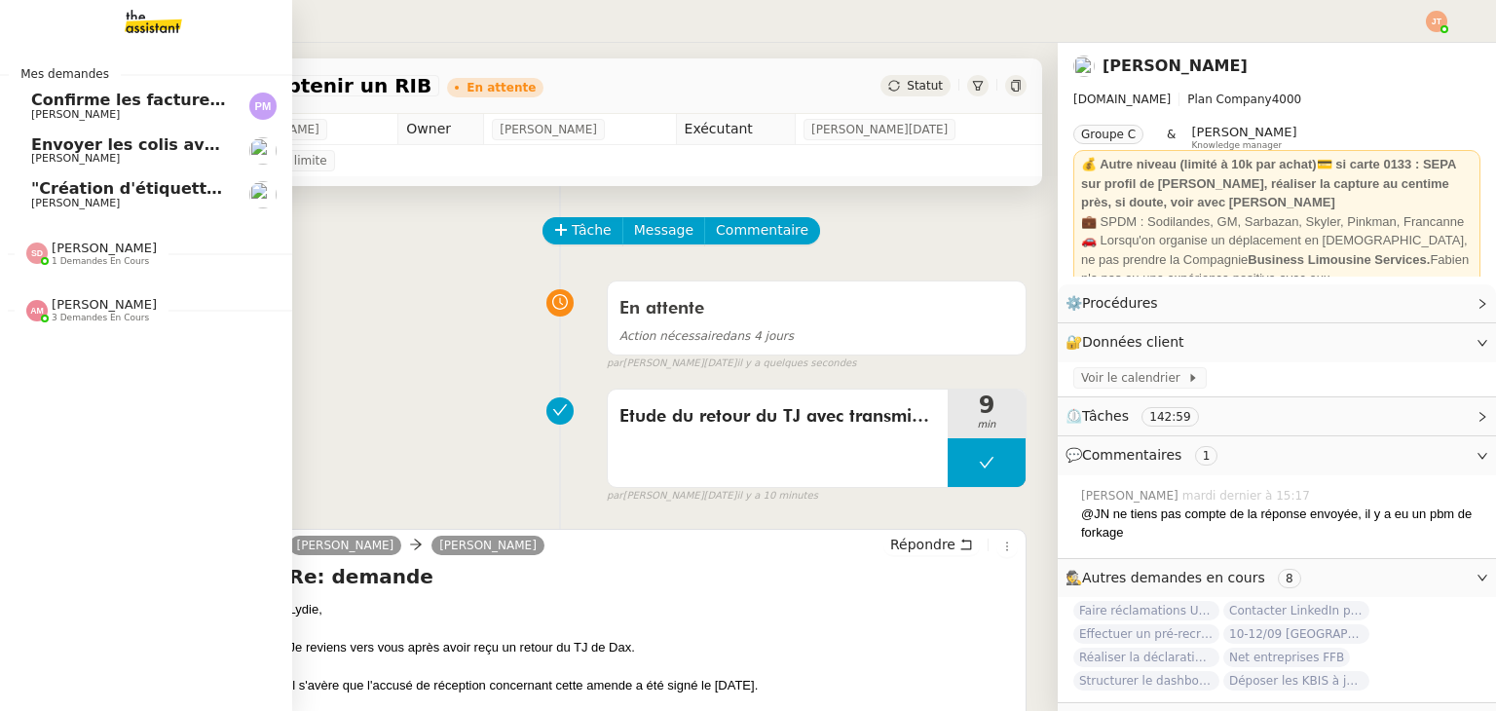
click at [150, 110] on span "[PERSON_NAME]" at bounding box center [129, 115] width 197 height 12
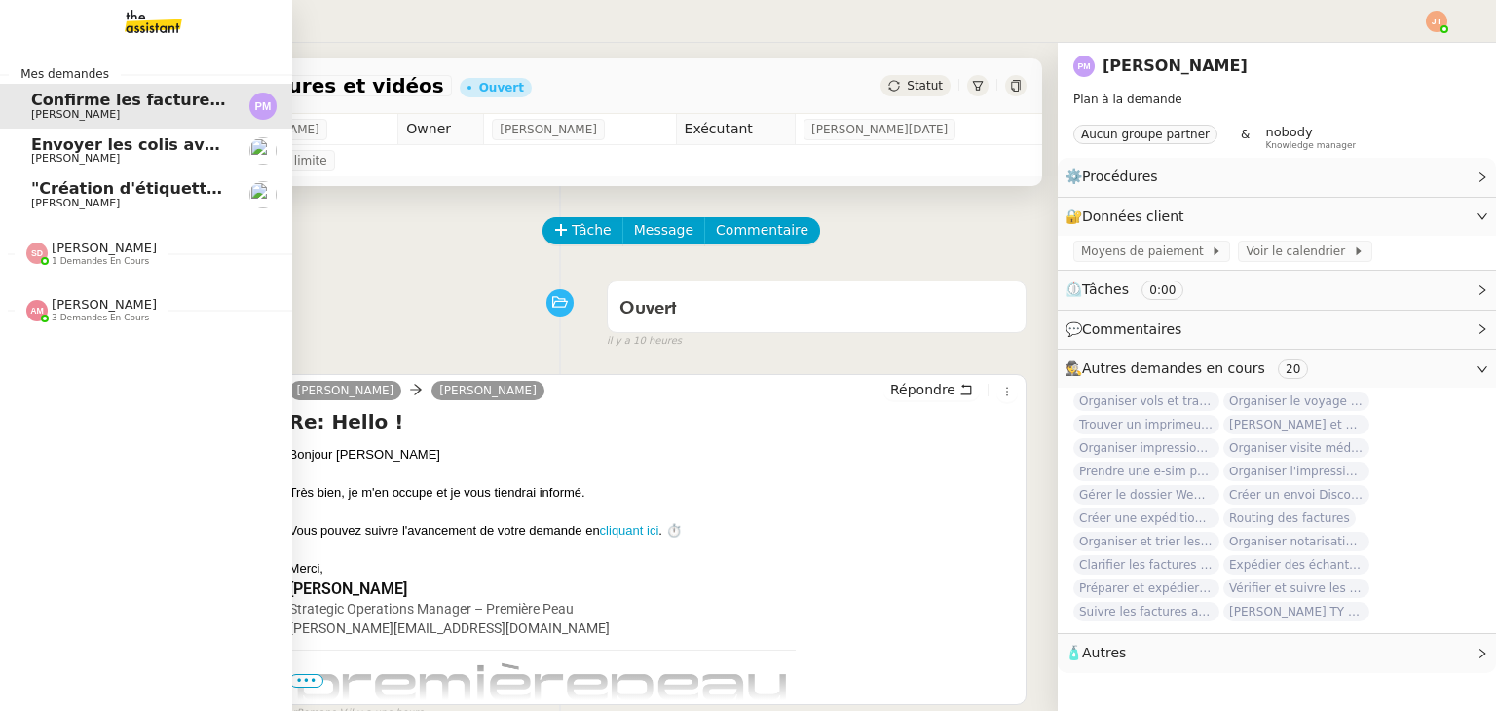
click at [80, 144] on span "Envoyer les colis avec étiquettes" at bounding box center [175, 144] width 289 height 19
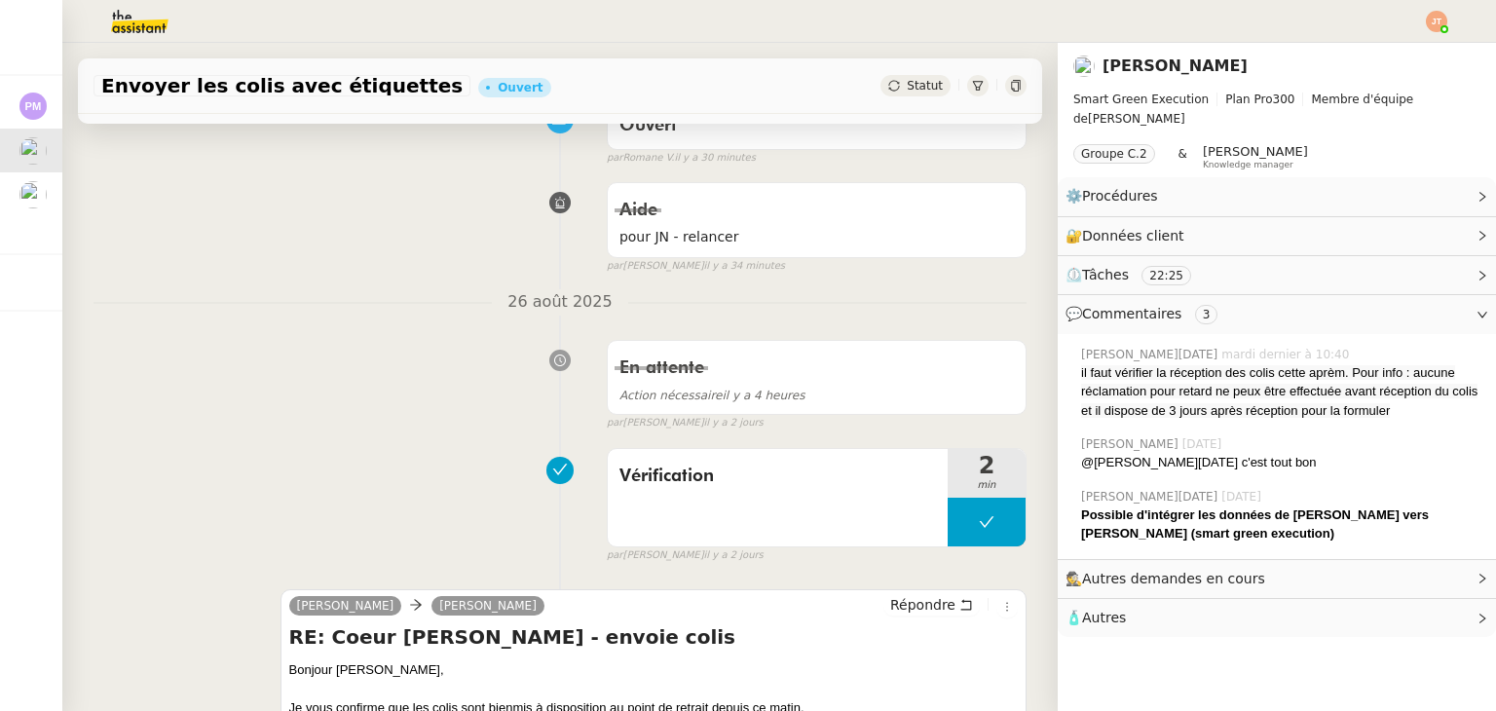
scroll to position [292, 0]
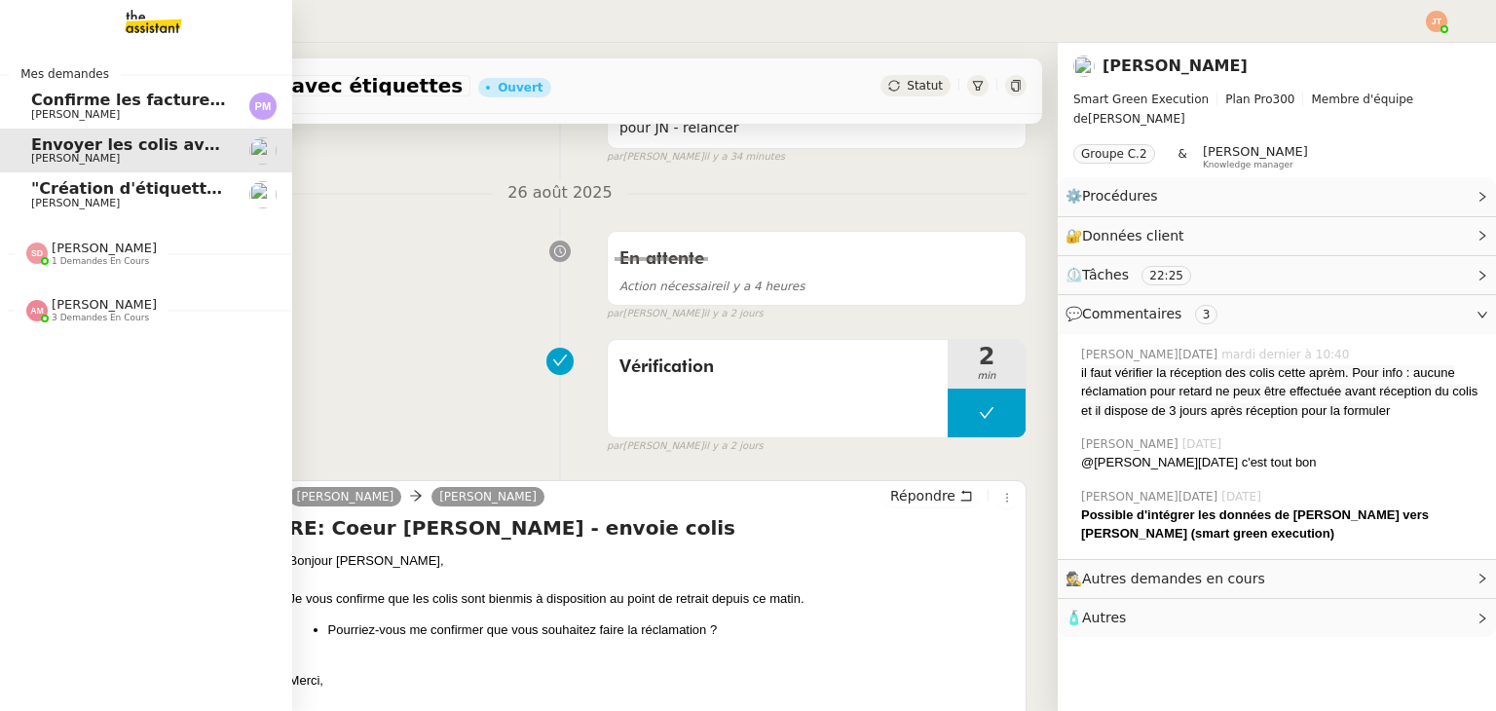
click at [81, 189] on span ""Création d'étiquettes Smart green Execution (réponses)" a été modifié récemmen…" at bounding box center [402, 188] width 742 height 19
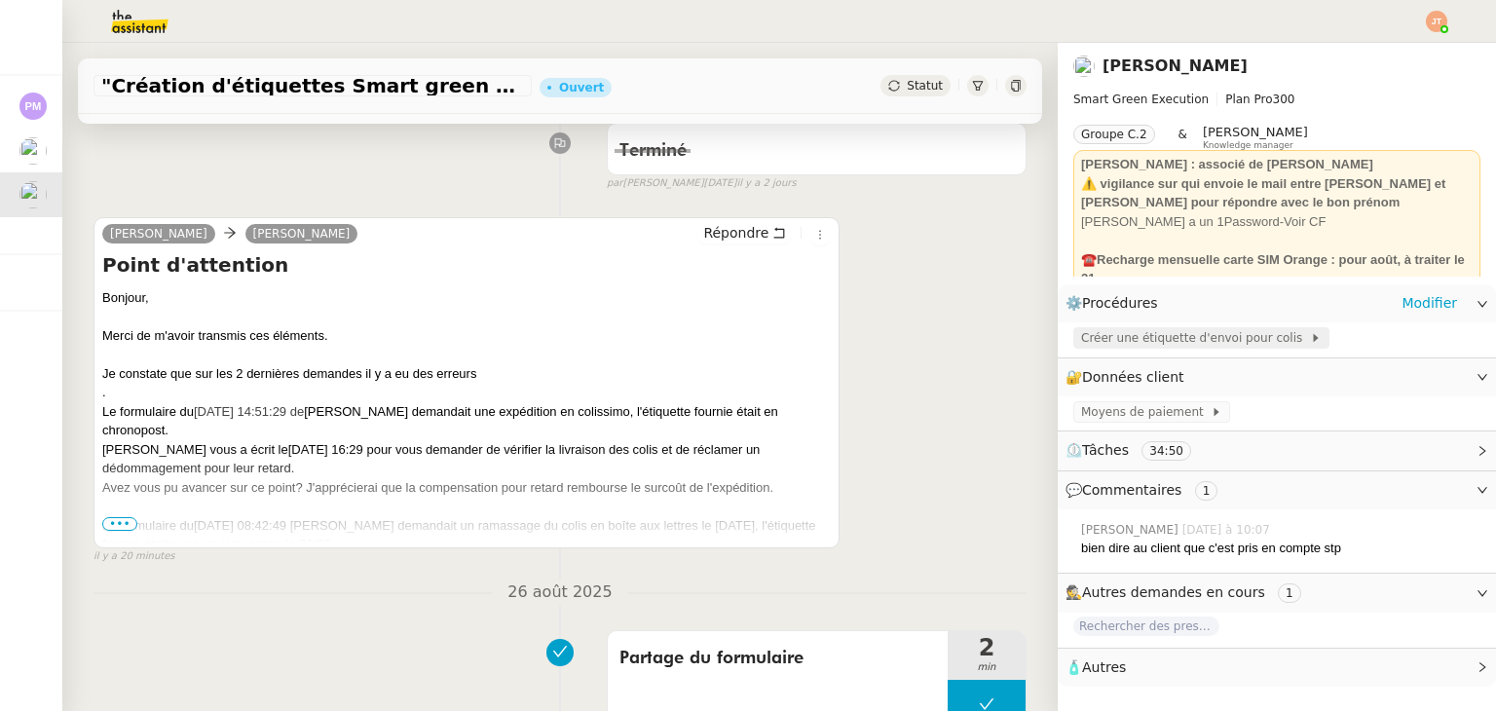
click at [1081, 333] on span "Créer une étiquette d'envoi pour colis" at bounding box center [1195, 337] width 229 height 19
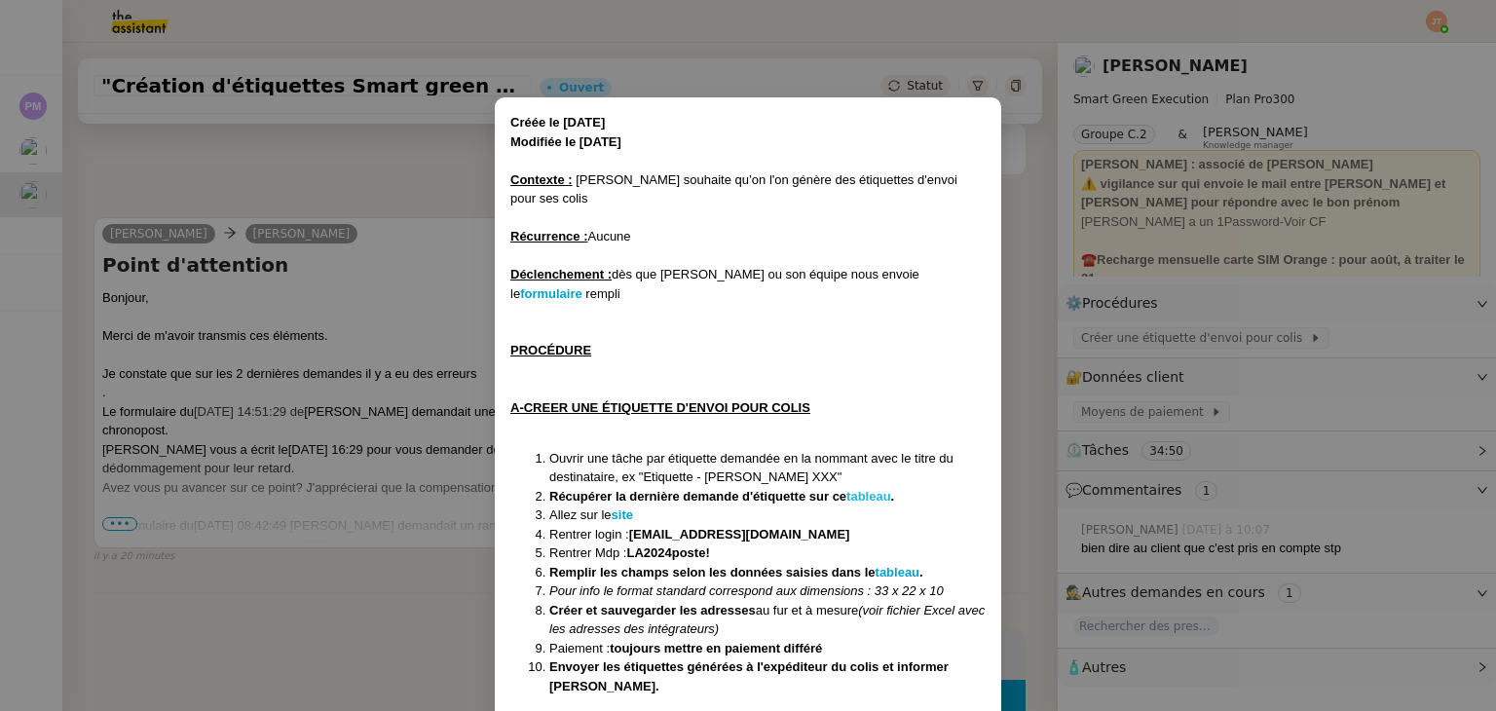
click at [879, 489] on strong "tableau" at bounding box center [868, 496] width 45 height 15
click at [207, 179] on nz-modal-container "Créée le [DATE] Modifiée le [DATE] Contexte : [PERSON_NAME] souhaite qu’on l'on…" at bounding box center [748, 355] width 1496 height 711
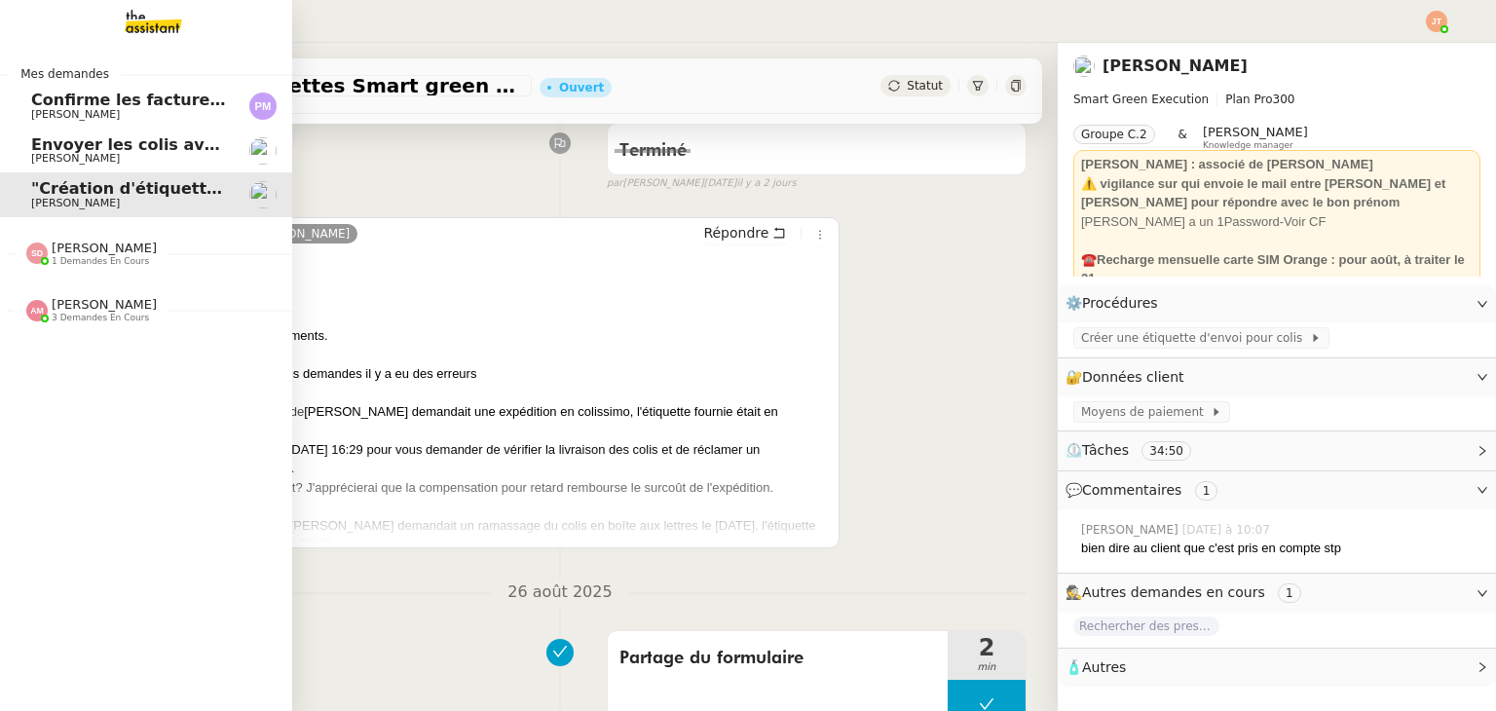
click at [78, 196] on span ""Création d'étiquettes Smart green Execution (réponses)" a été modifié récemmen…" at bounding box center [402, 188] width 742 height 19
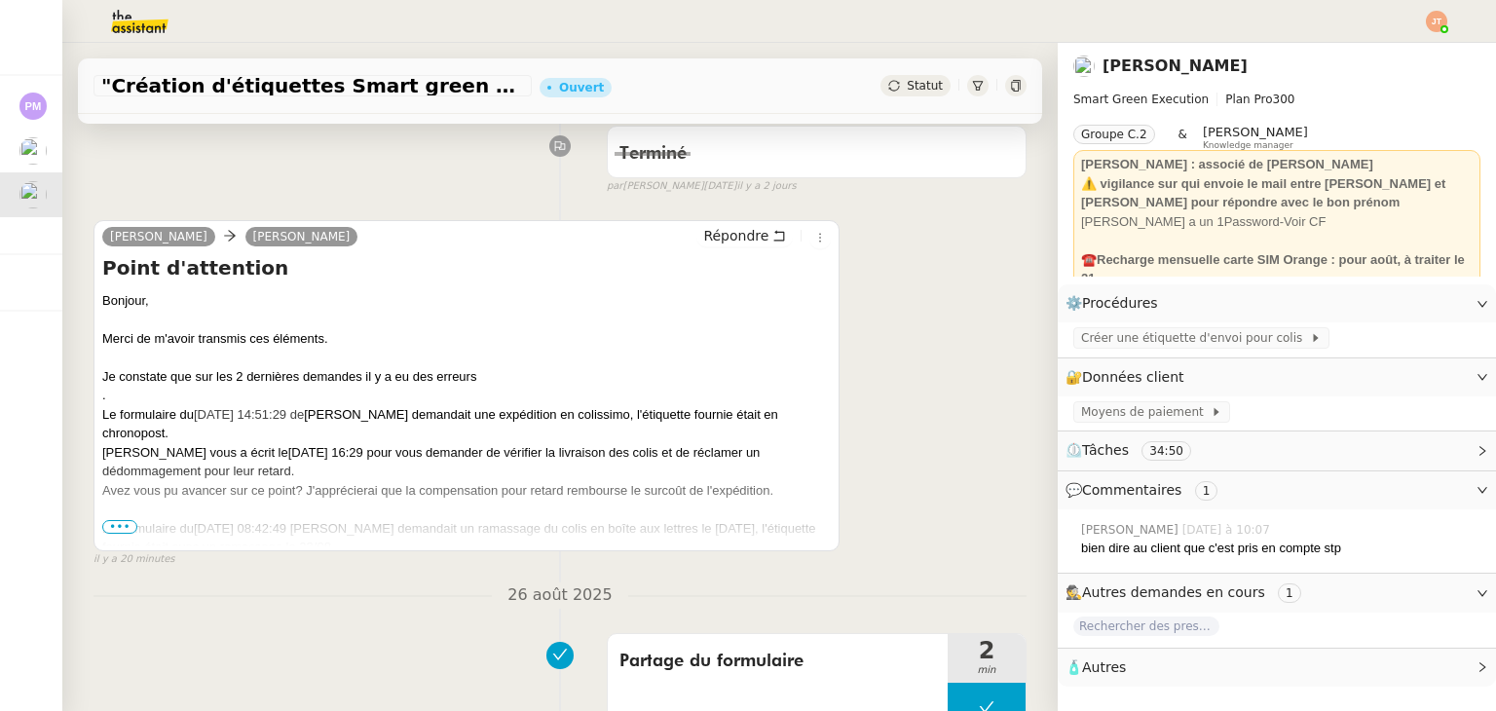
scroll to position [292, 0]
click at [127, 528] on span "•••" at bounding box center [119, 524] width 35 height 14
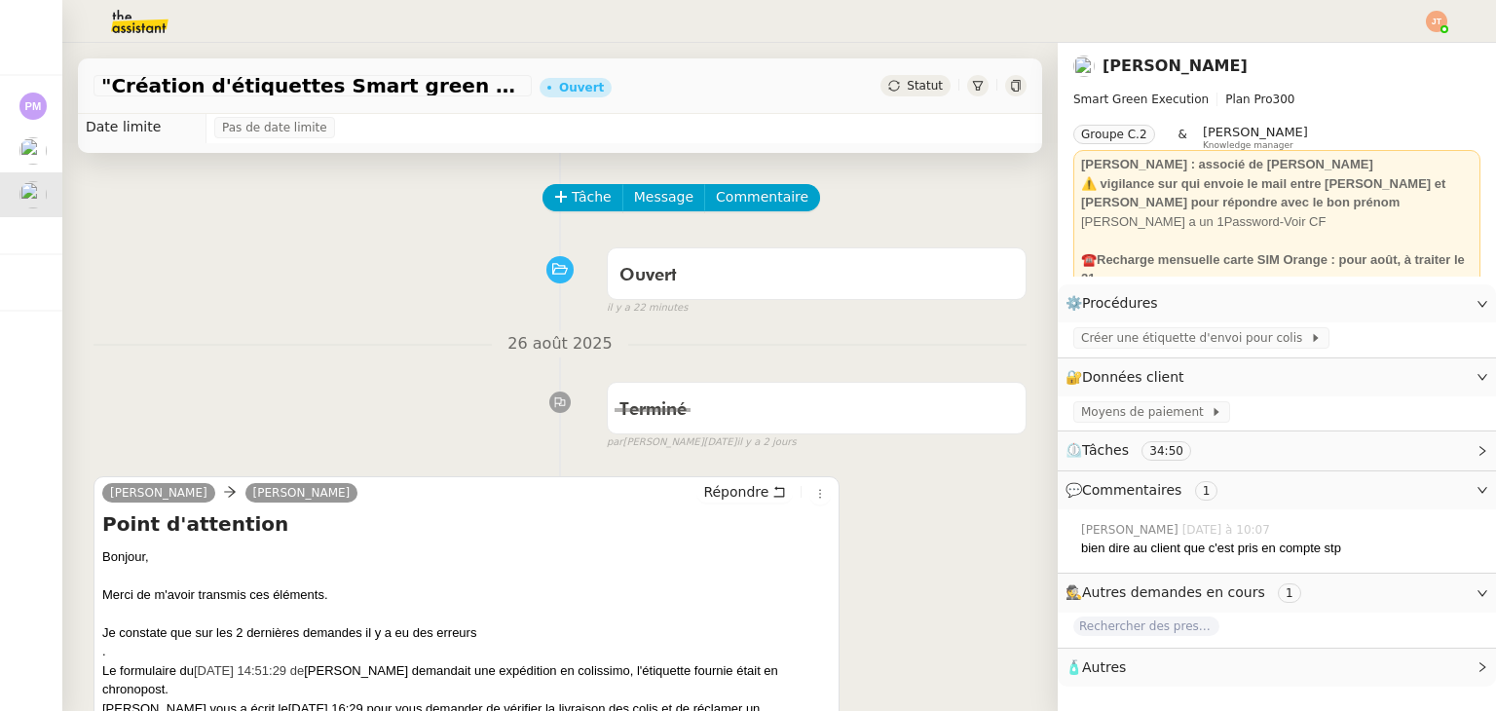
scroll to position [0, 0]
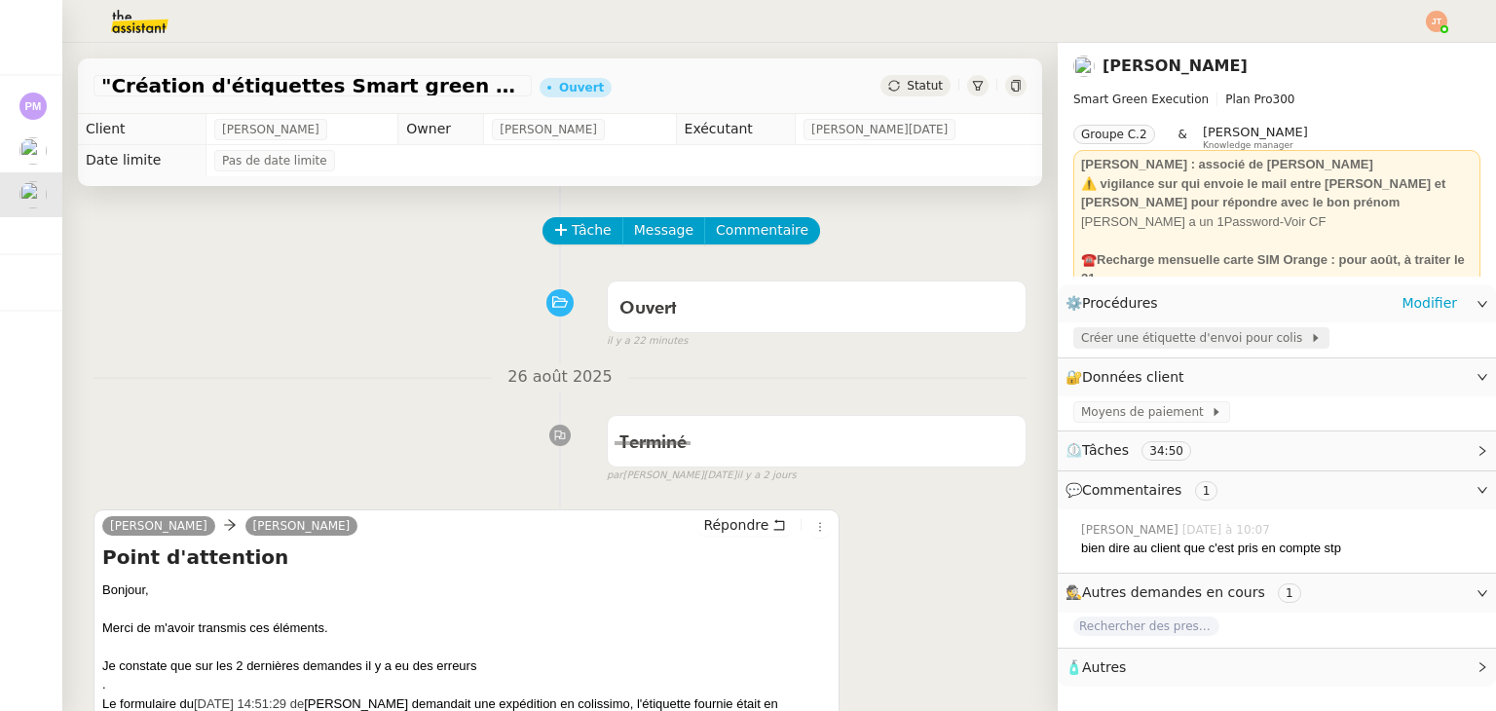
click at [1118, 348] on span "Créer une étiquette d'envoi pour colis" at bounding box center [1195, 337] width 229 height 19
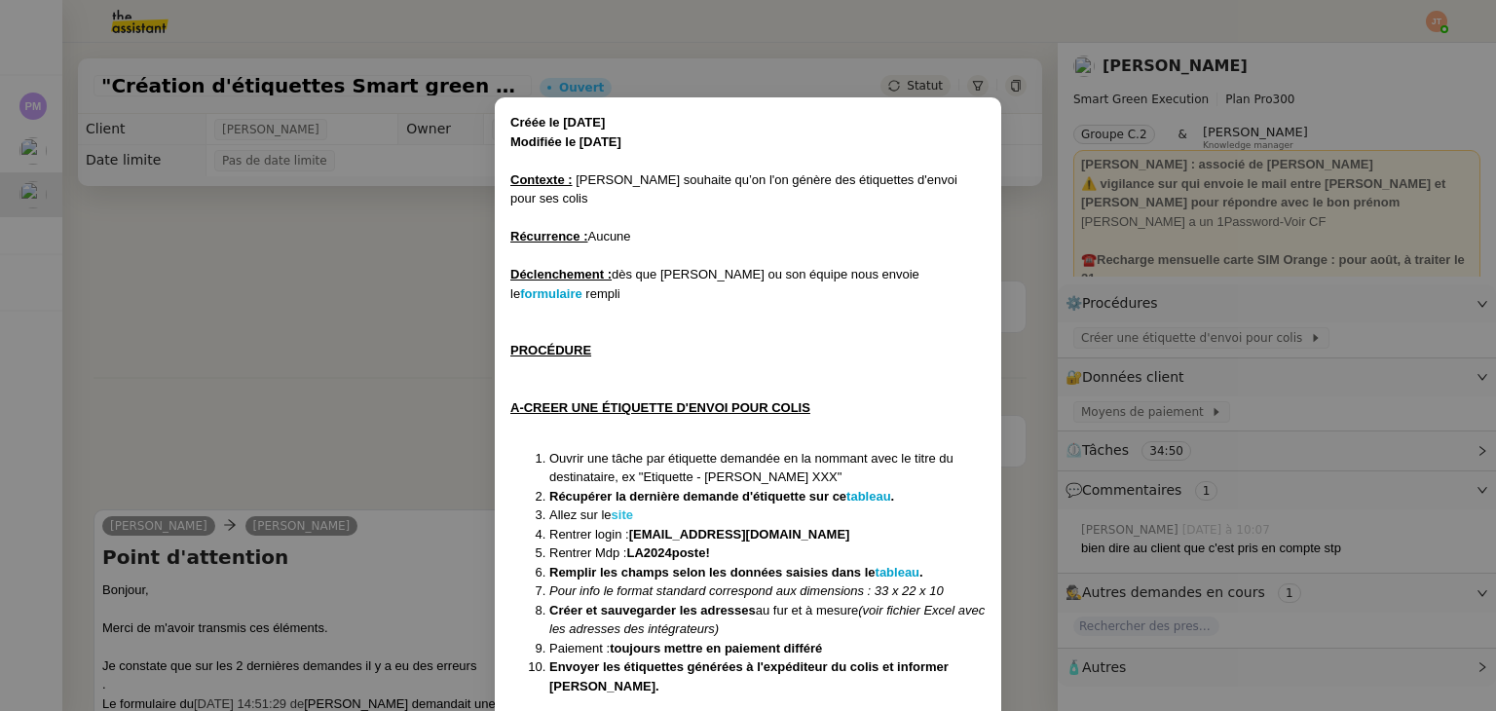
click at [624, 507] on strong "site" at bounding box center [622, 514] width 21 height 15
click at [325, 297] on nz-modal-container "Créée le [DATE] Modifiée le [DATE] Contexte : [PERSON_NAME] souhaite qu’on l'on…" at bounding box center [748, 355] width 1496 height 711
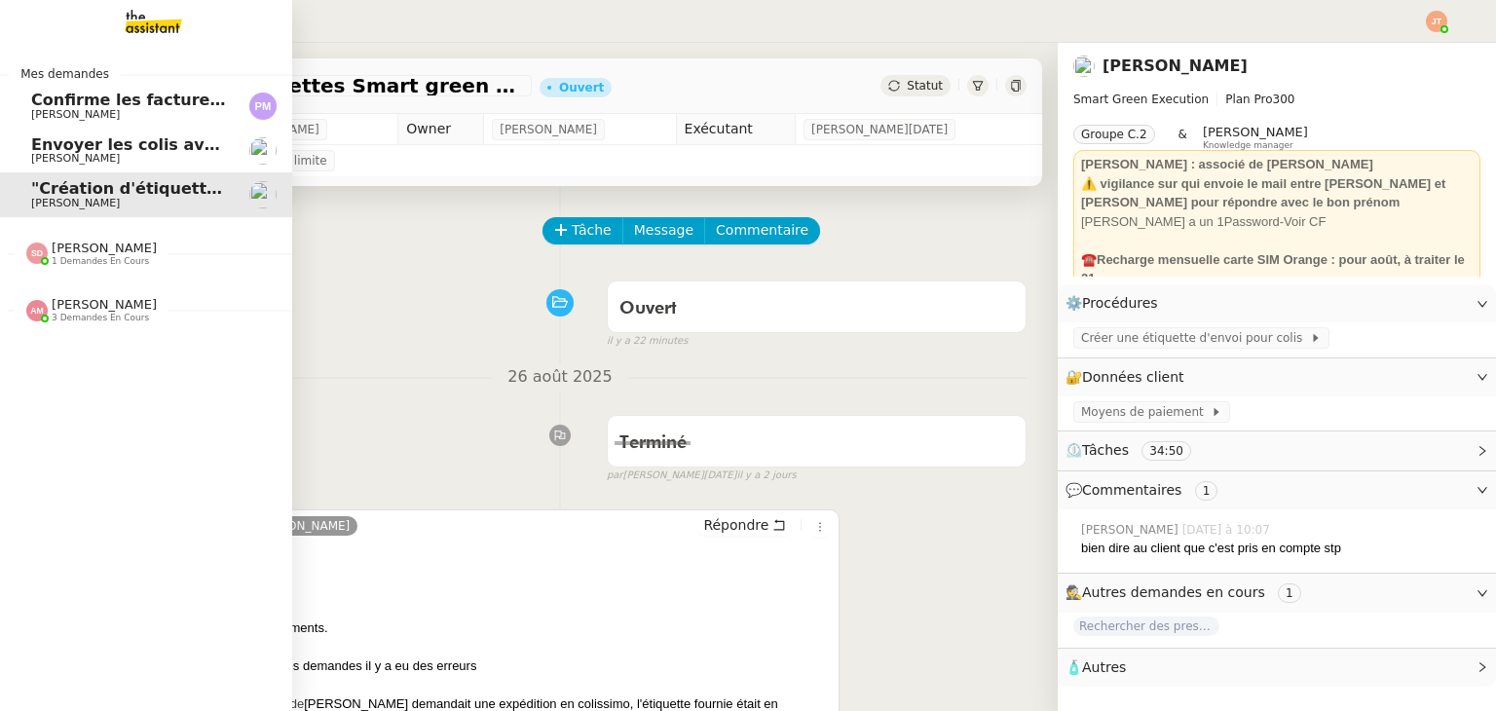
click at [67, 152] on span "Envoyer les colis avec étiquettes" at bounding box center [175, 144] width 289 height 19
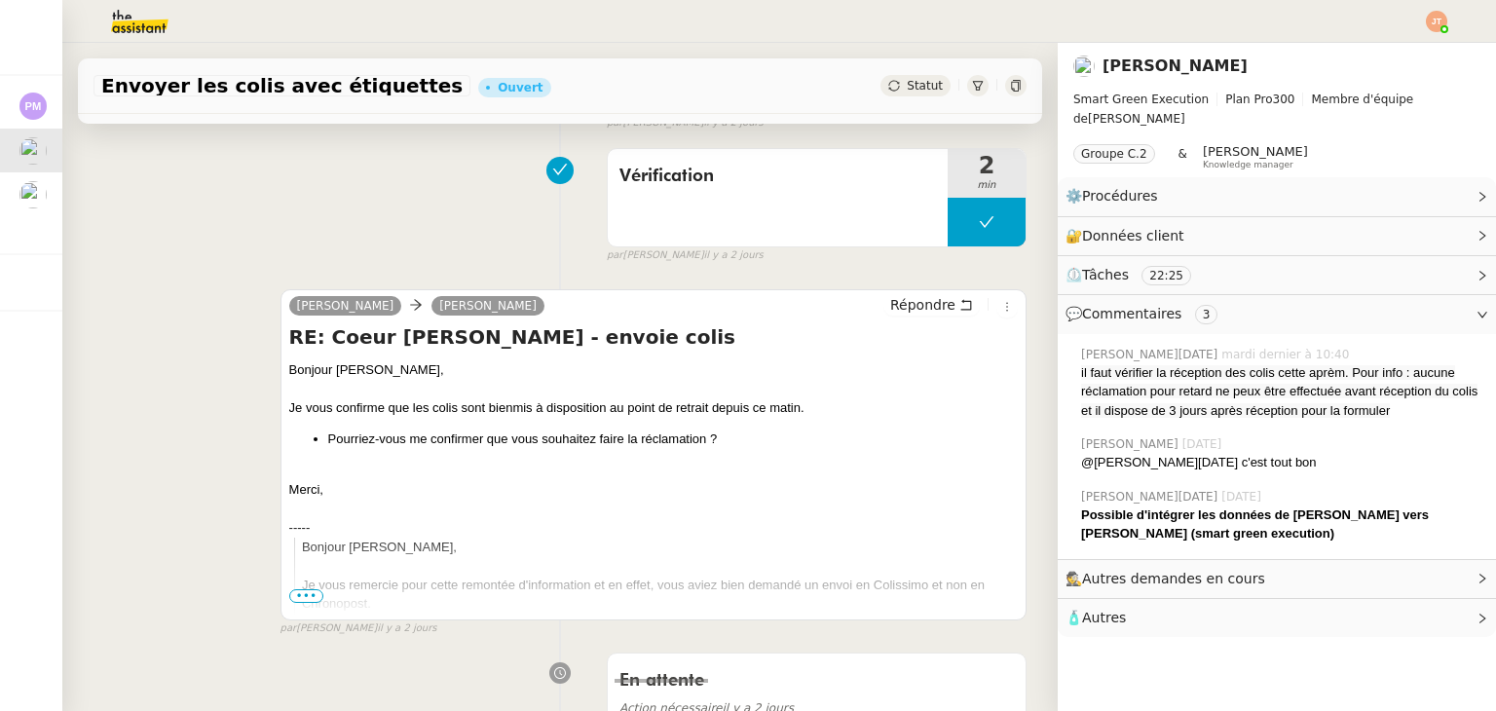
scroll to position [487, 0]
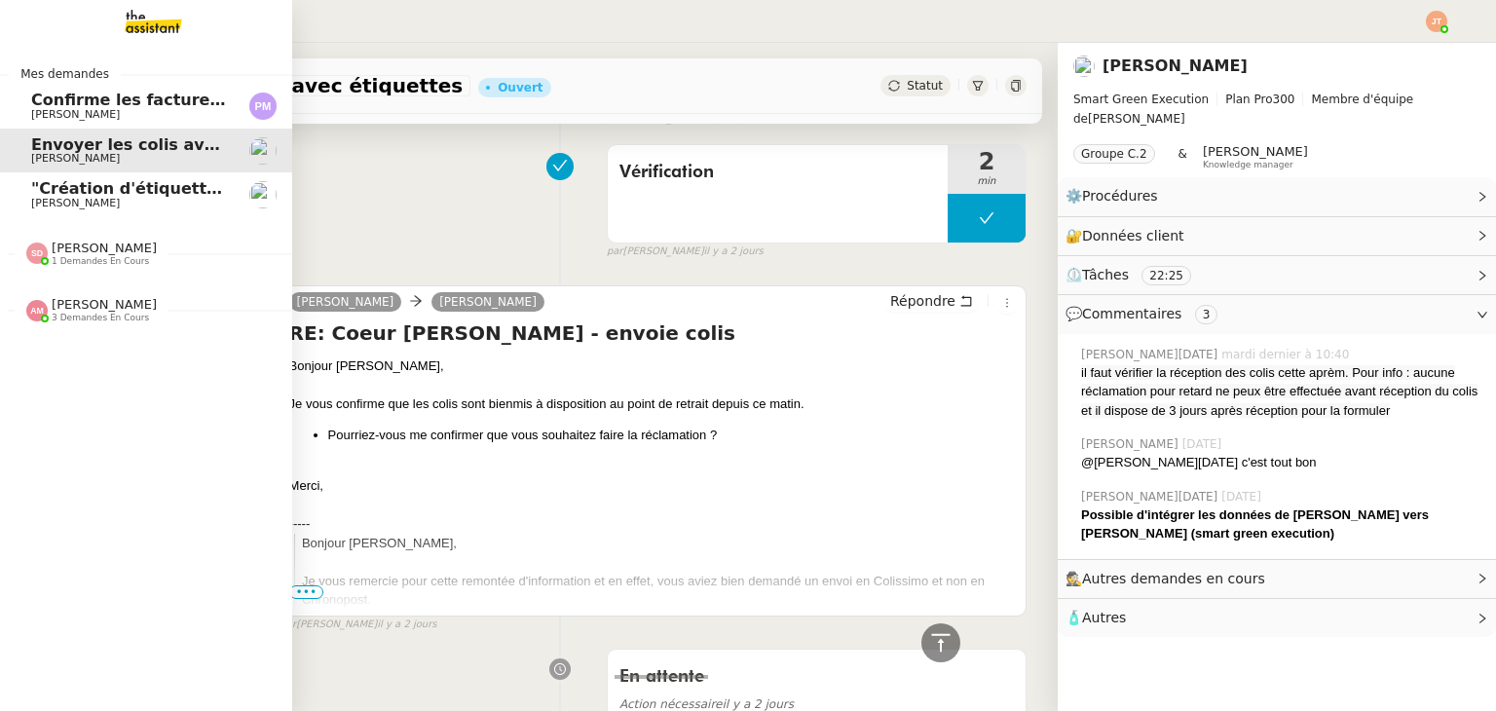
click at [136, 204] on span "[PERSON_NAME]" at bounding box center [129, 204] width 197 height 12
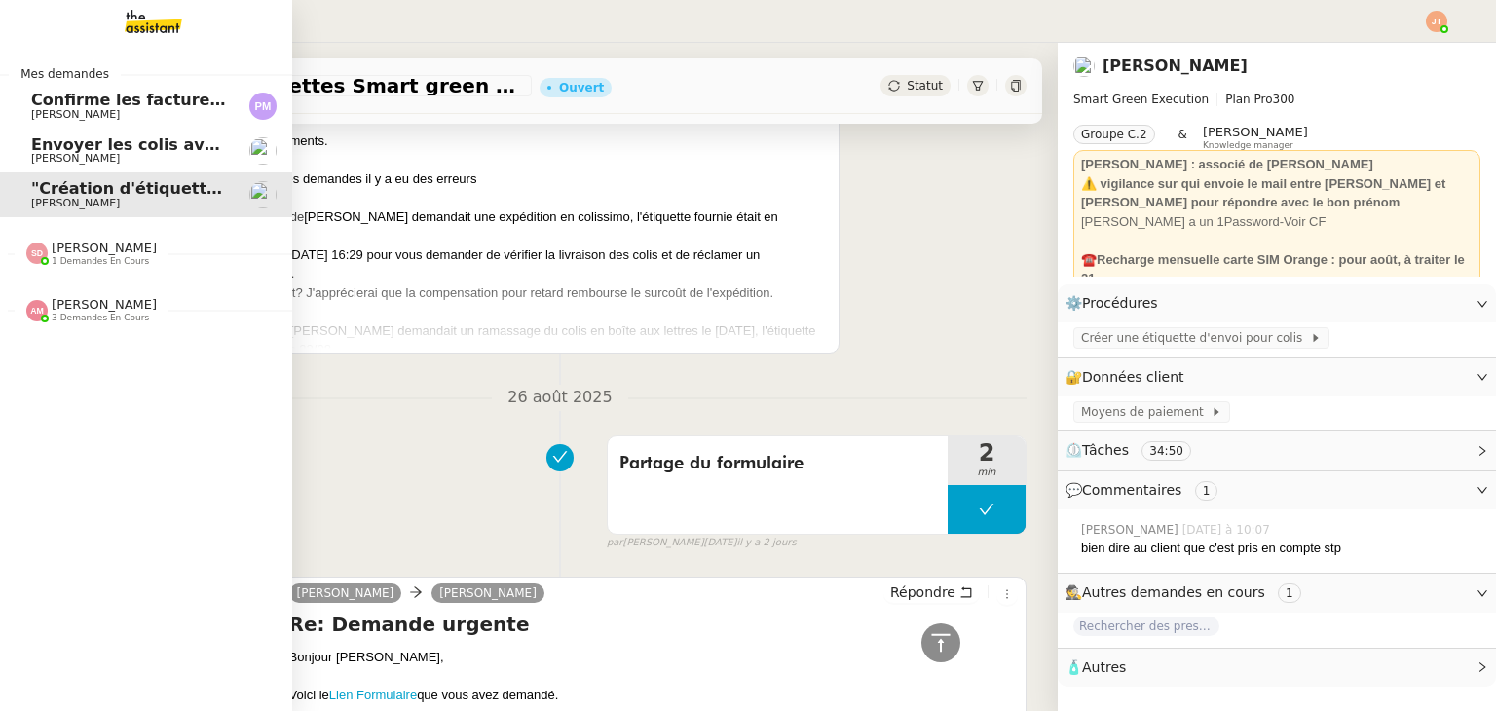
click at [41, 149] on span "Envoyer les colis avec étiquettes" at bounding box center [175, 144] width 289 height 19
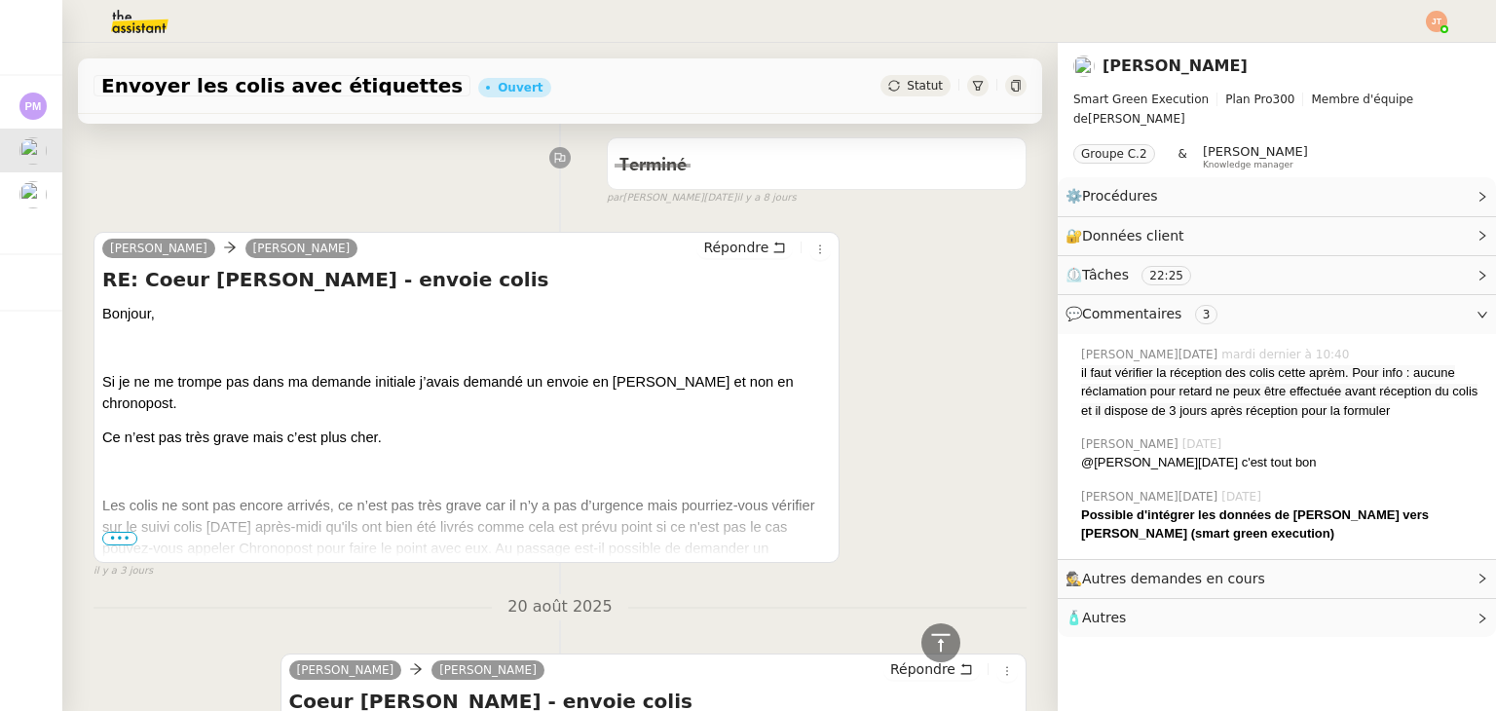
scroll to position [2045, 0]
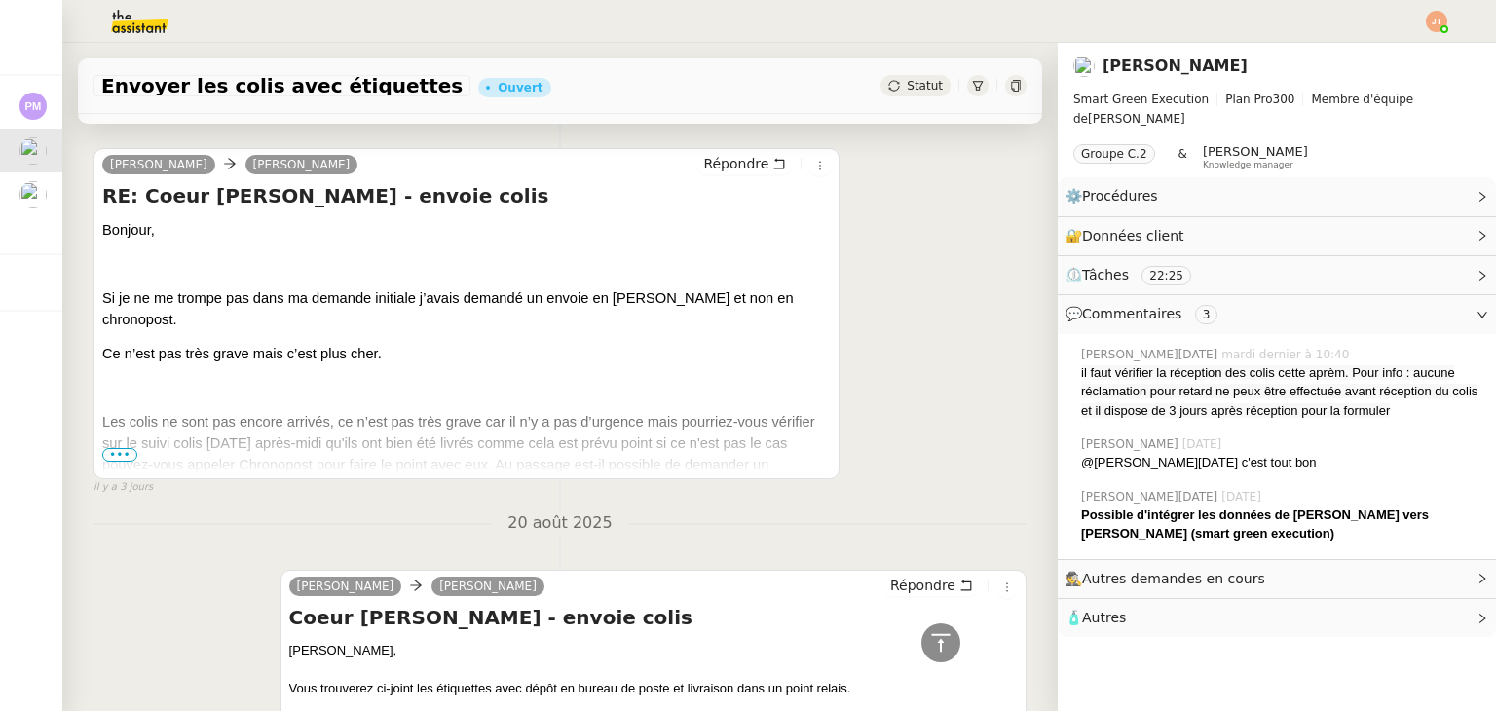
click at [118, 452] on span "•••" at bounding box center [119, 455] width 35 height 14
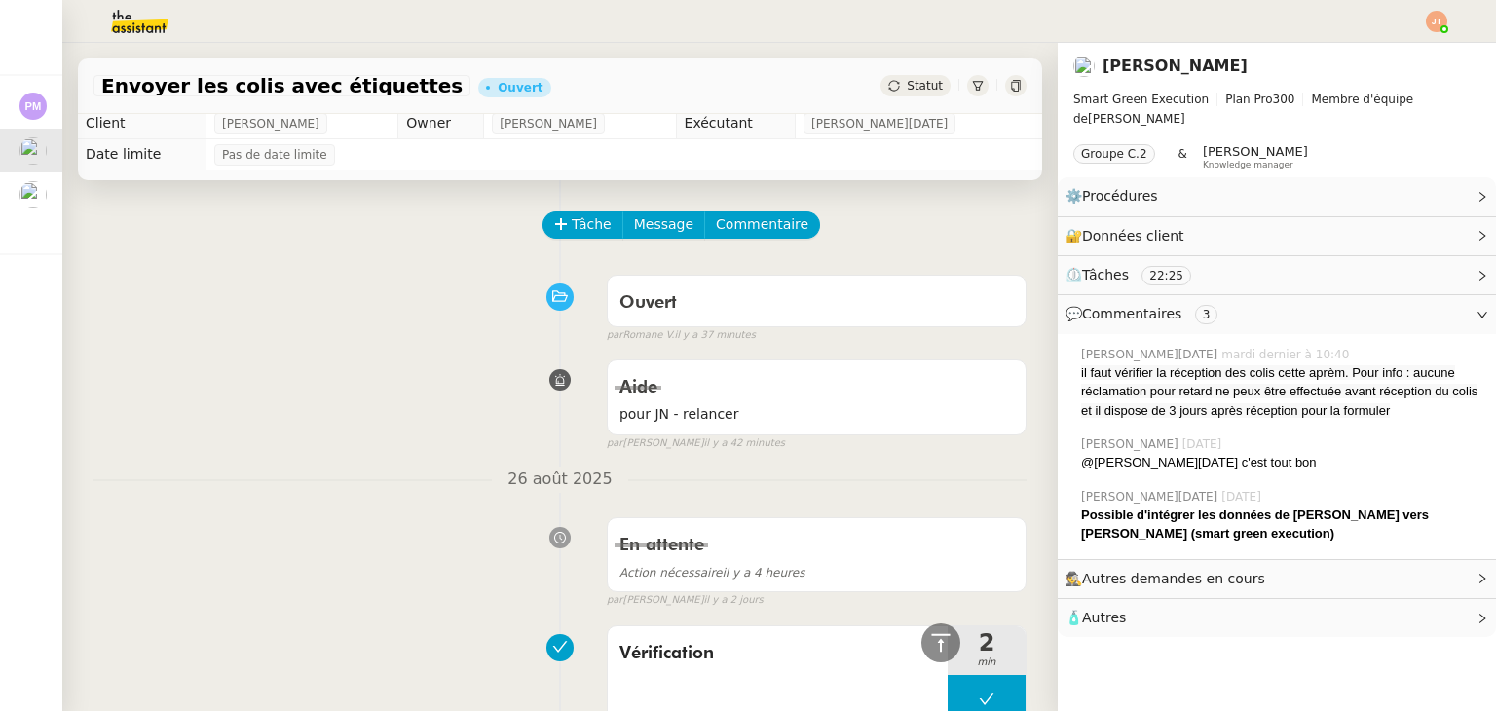
scroll to position [0, 0]
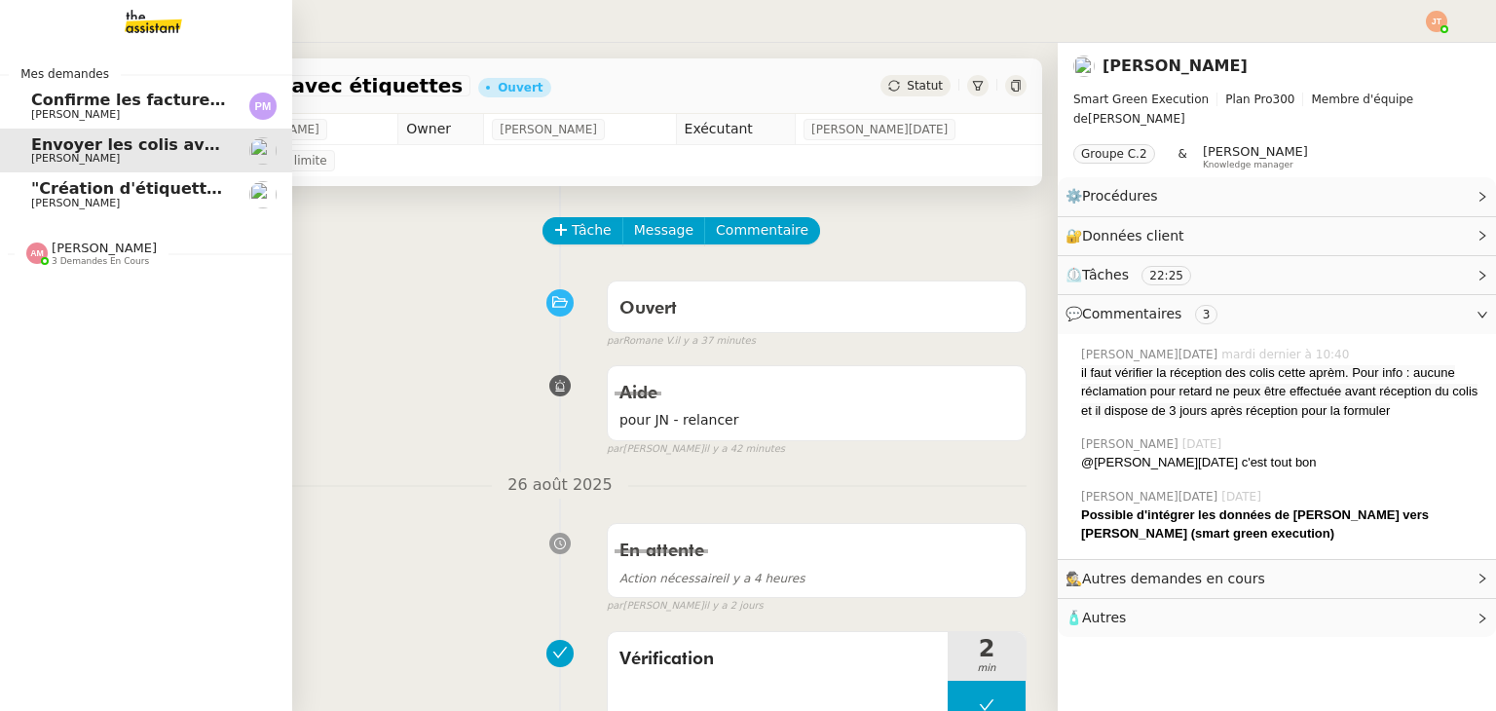
click at [98, 199] on span "[PERSON_NAME]" at bounding box center [75, 203] width 89 height 13
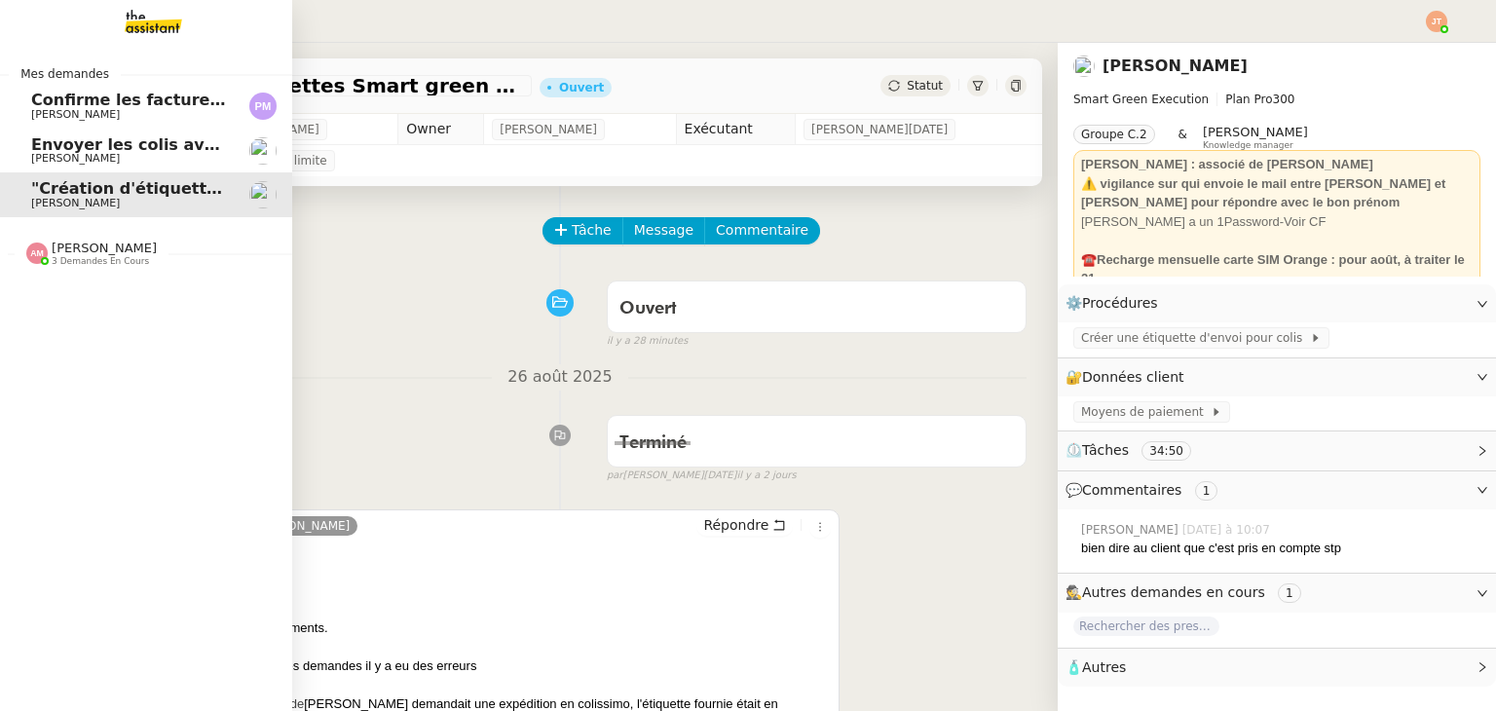
click at [59, 149] on span "Envoyer les colis avec étiquettes" at bounding box center [175, 144] width 289 height 19
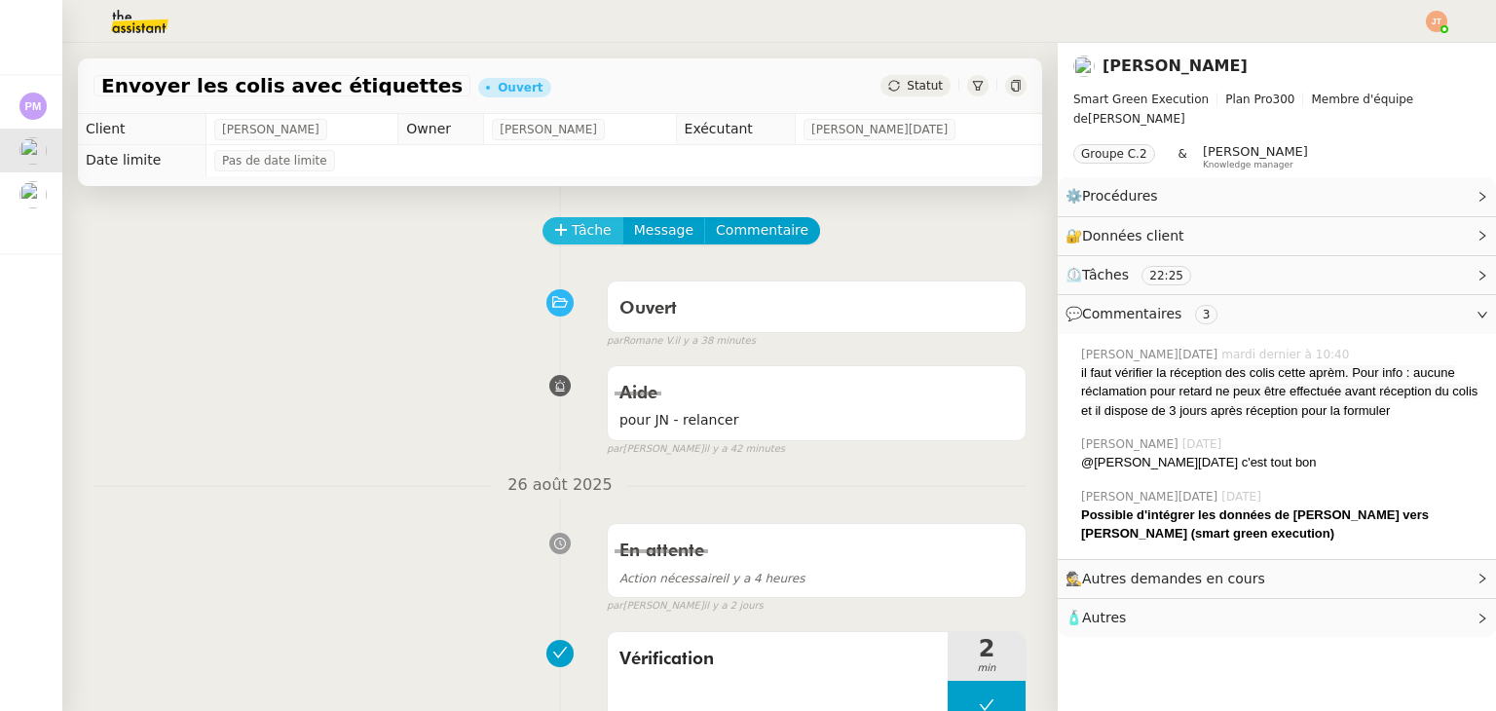
click at [572, 221] on span "Tâche" at bounding box center [592, 230] width 40 height 22
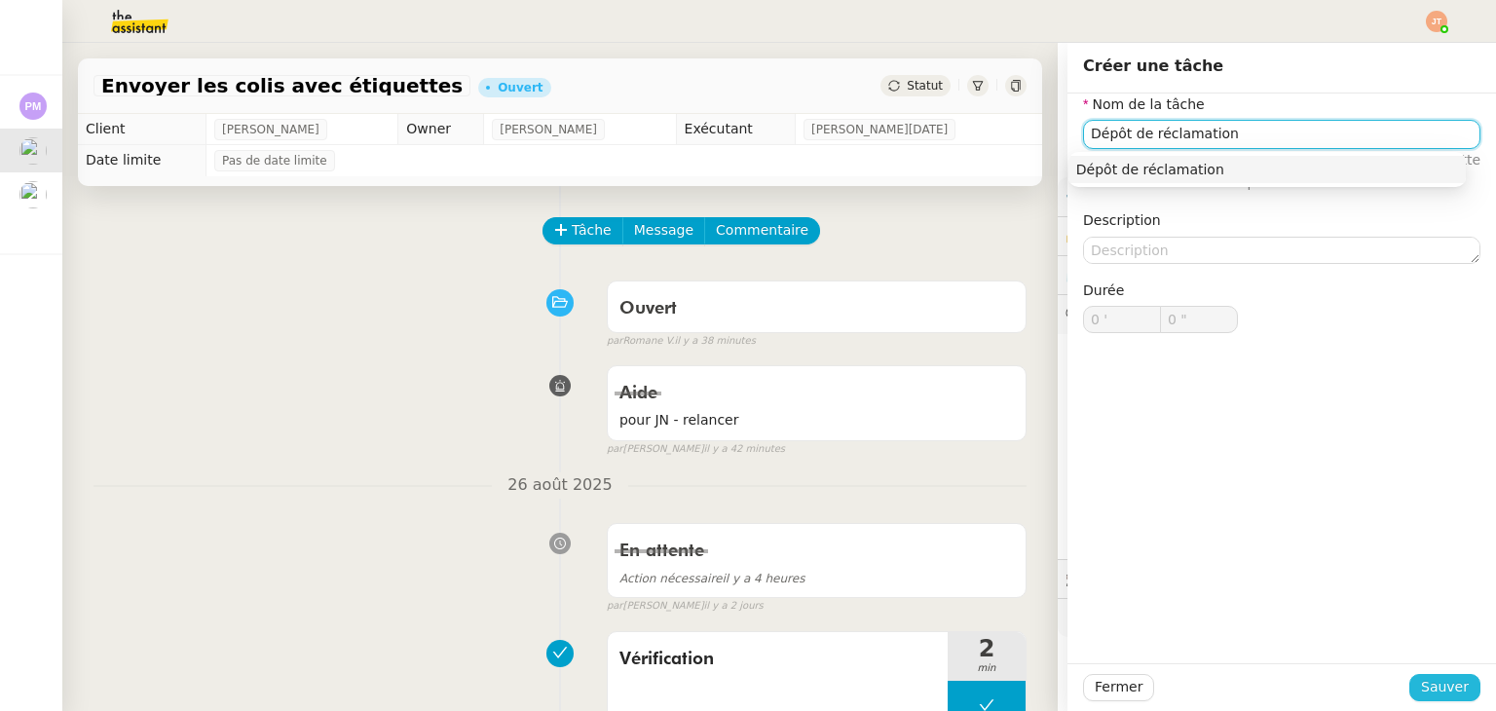
type input "Dépôt de réclamation"
click at [1441, 691] on span "Sauver" at bounding box center [1445, 687] width 48 height 22
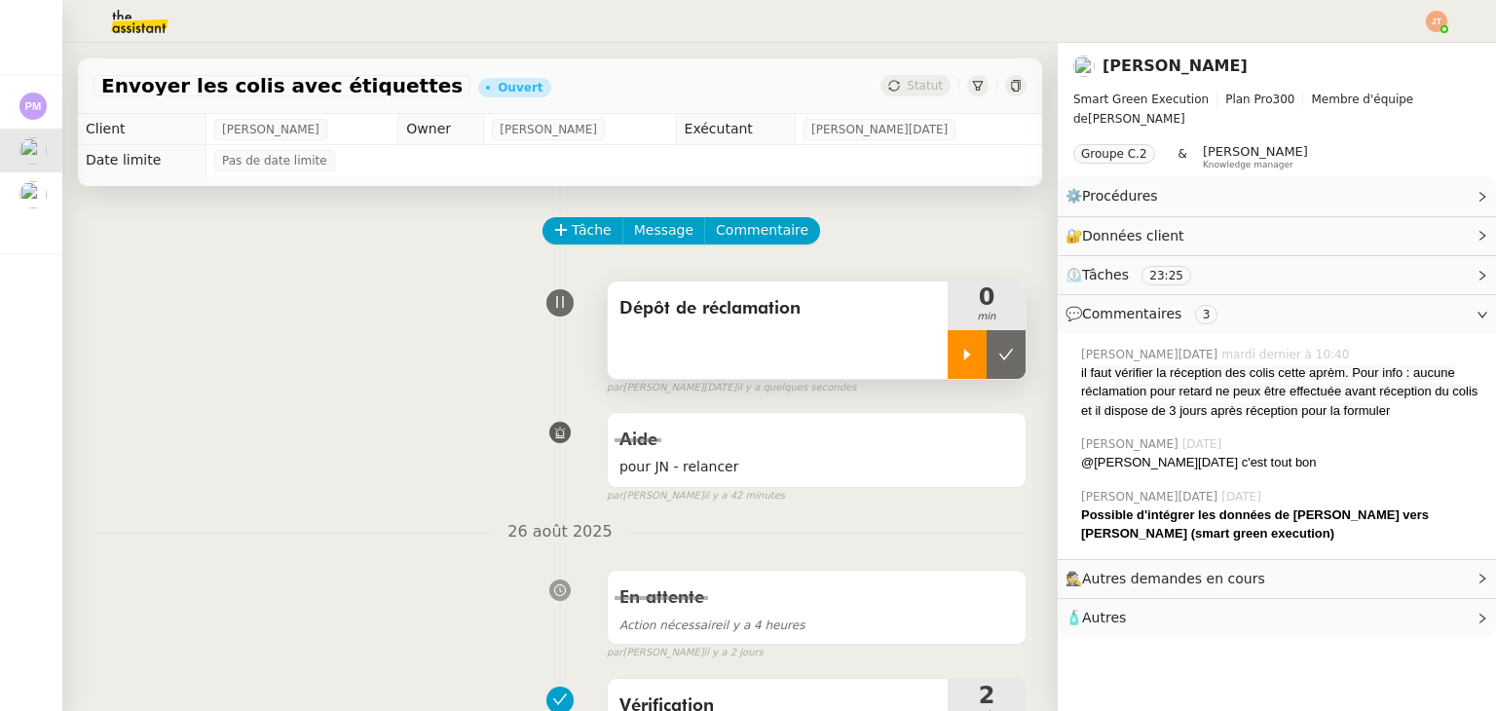
click at [959, 359] on icon at bounding box center [967, 355] width 16 height 16
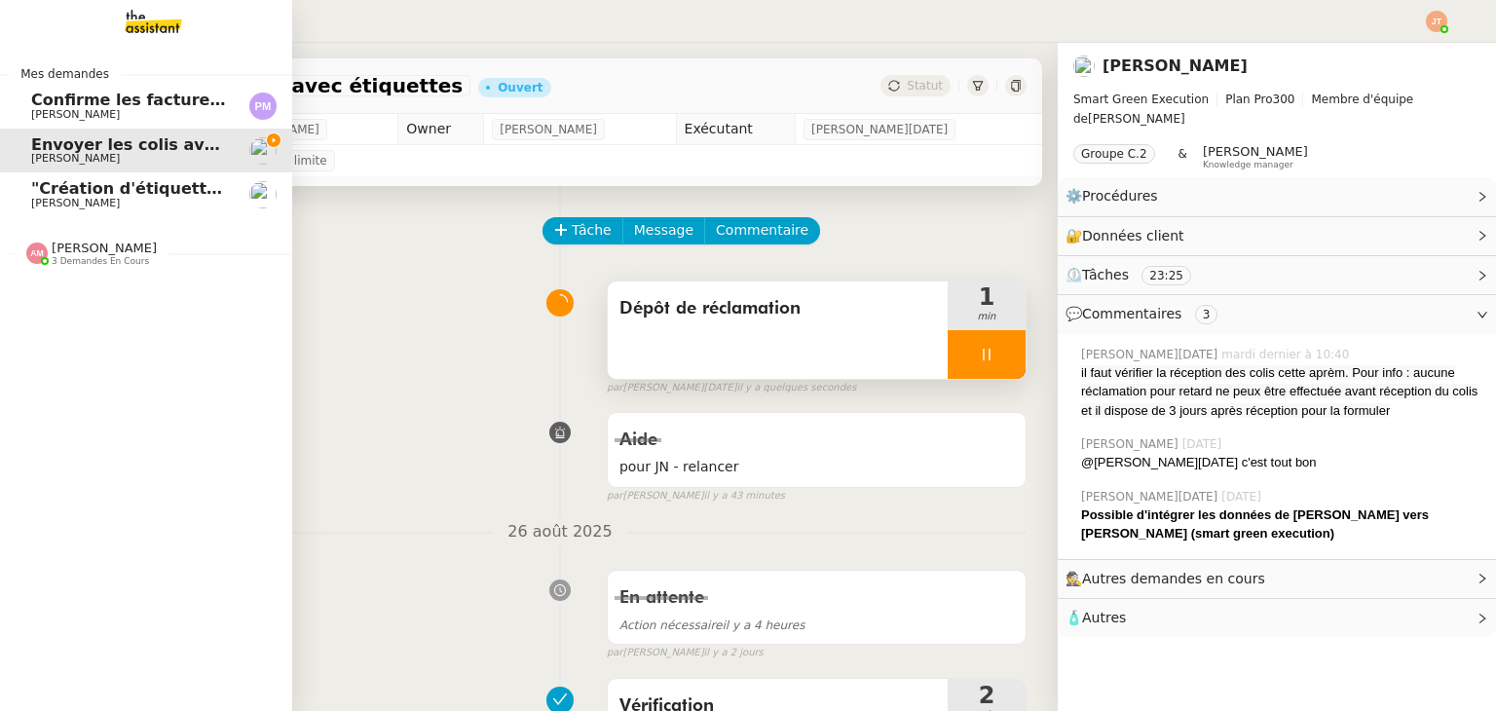
click at [119, 261] on span "3 demandes en cours" at bounding box center [100, 261] width 97 height 11
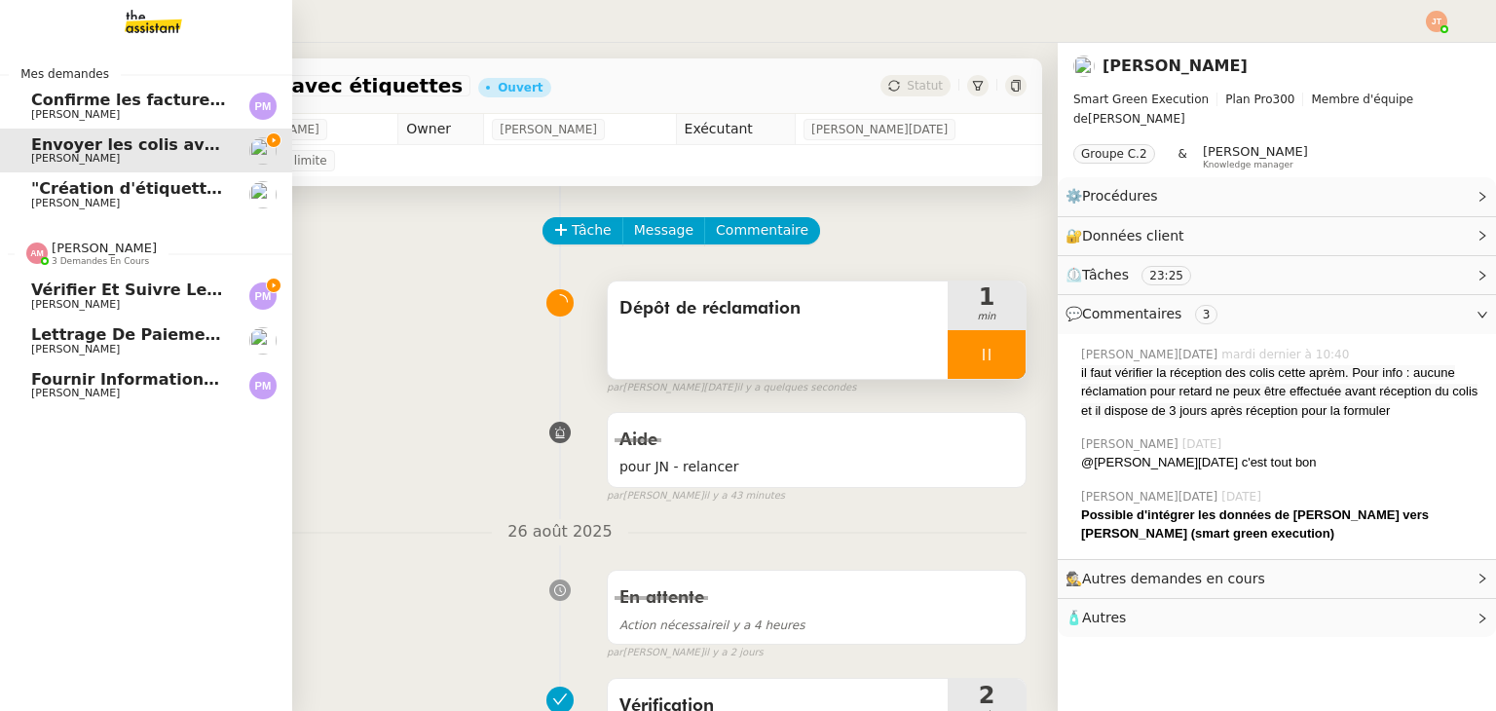
click at [119, 261] on span "3 demandes en cours" at bounding box center [100, 261] width 97 height 11
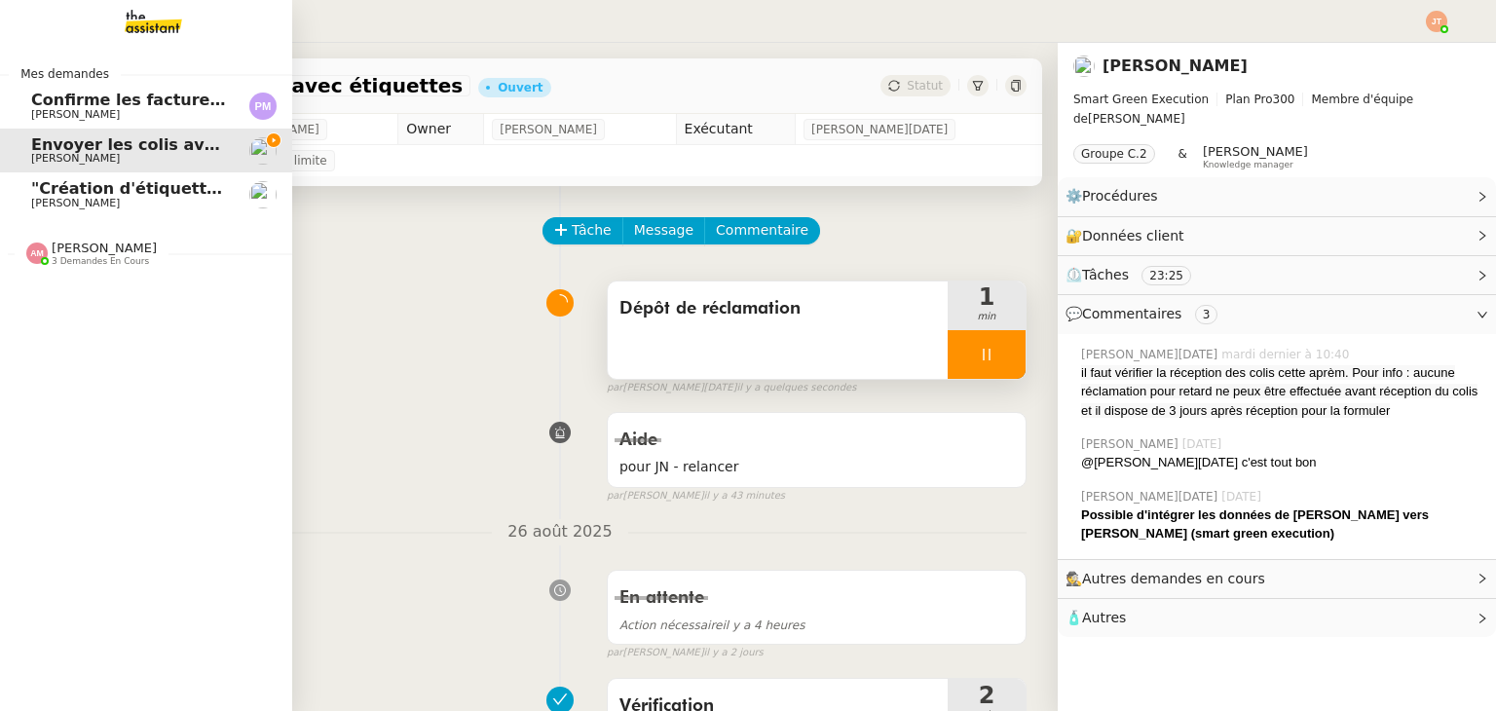
click at [82, 194] on span ""Création d'étiquettes Smart green Execution (réponses)" a été modifié récemmen…" at bounding box center [402, 188] width 742 height 19
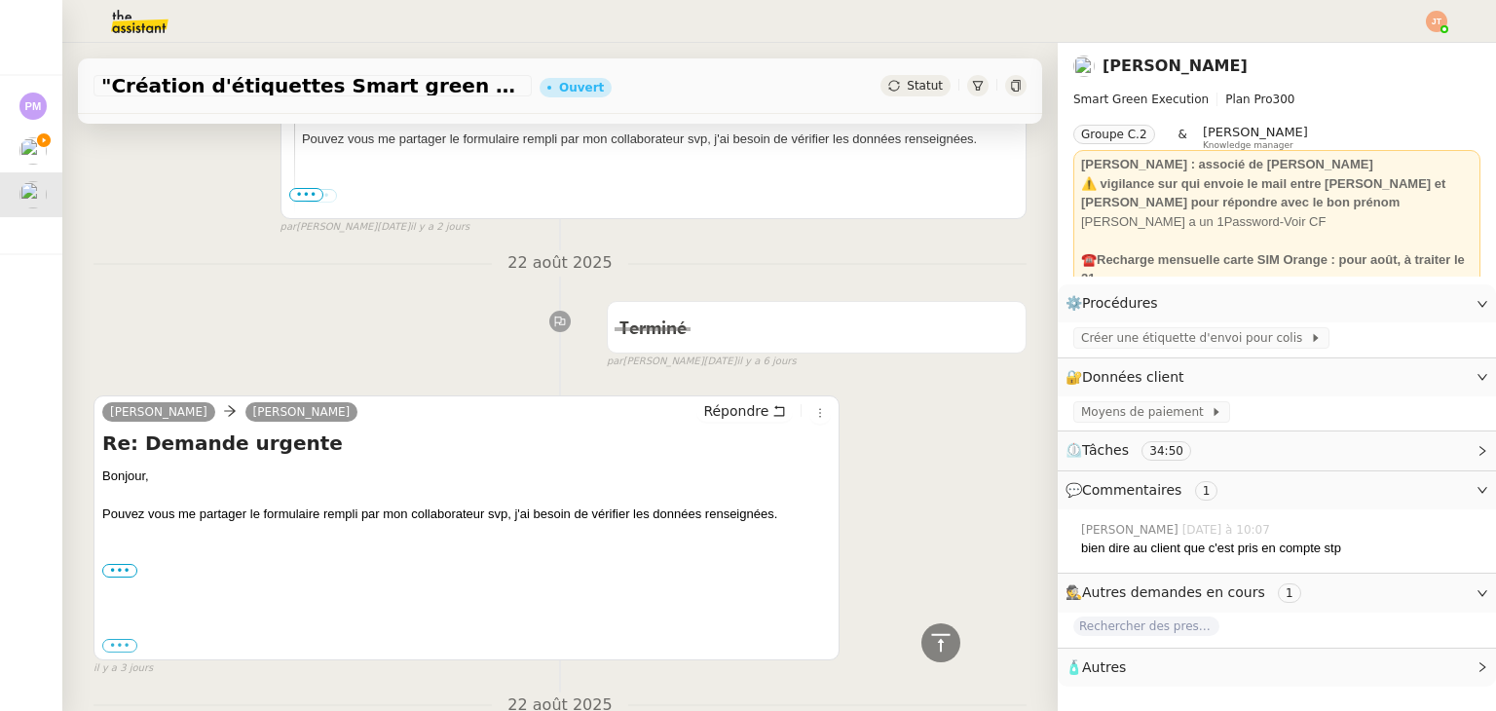
scroll to position [1169, 0]
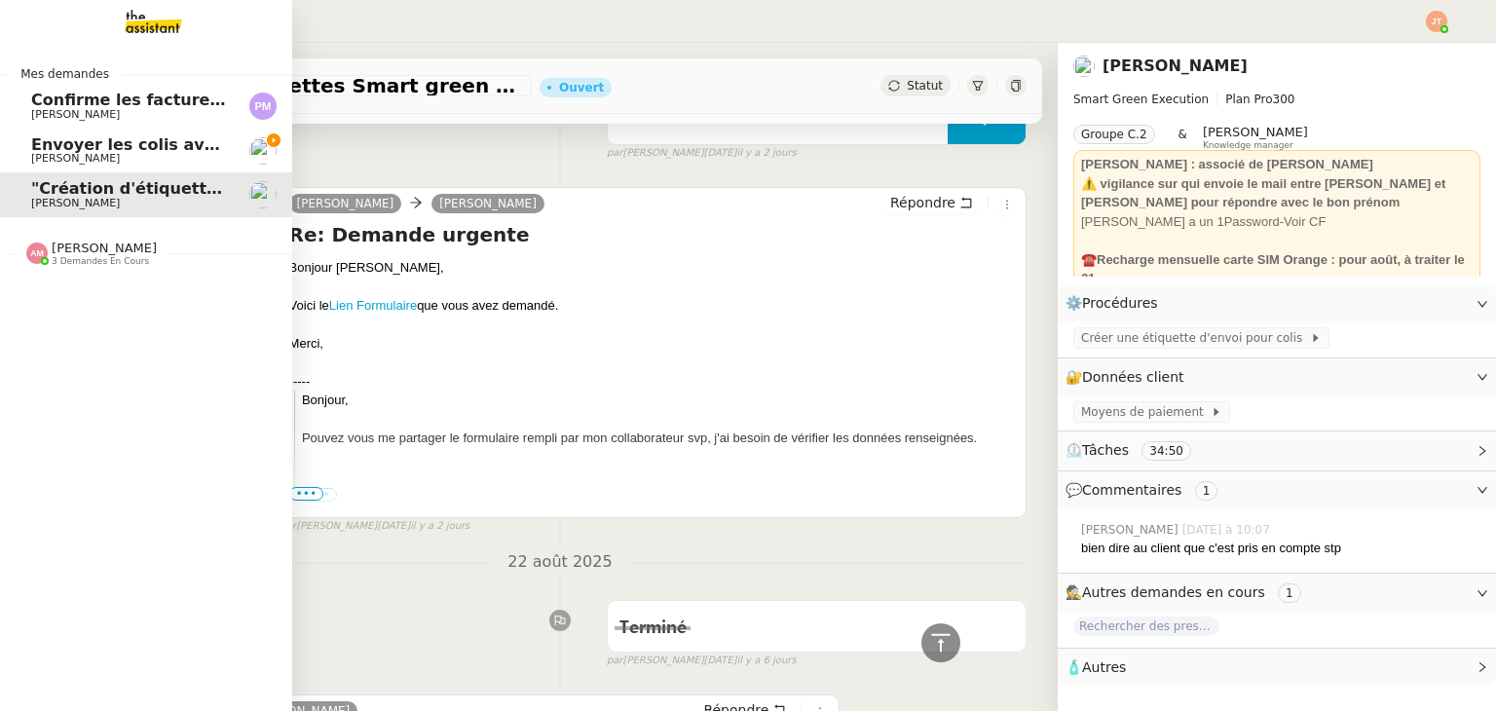
drag, startPoint x: 45, startPoint y: 147, endPoint x: 184, endPoint y: 185, distance: 144.4
click at [45, 147] on span "Envoyer les colis avec étiquettes" at bounding box center [175, 144] width 289 height 19
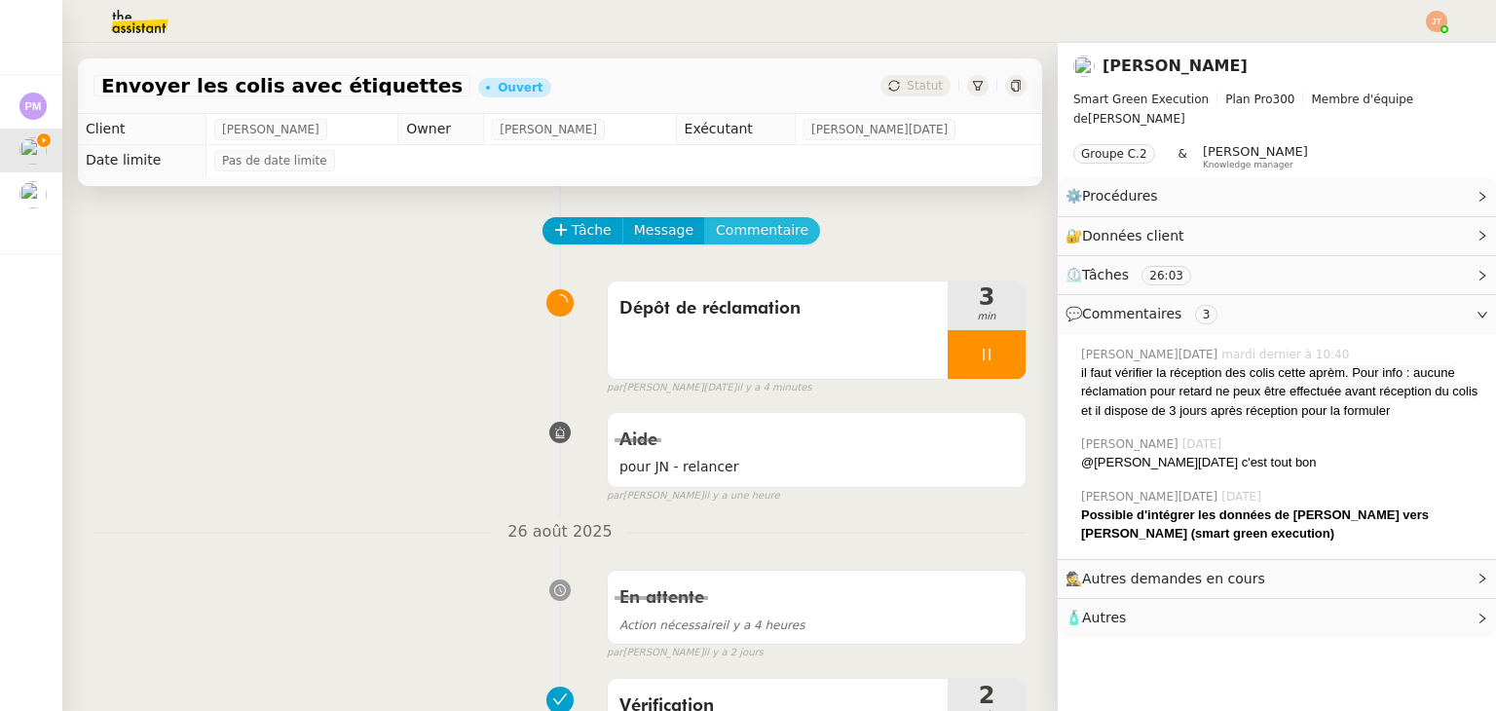
click at [726, 236] on span "Commentaire" at bounding box center [762, 230] width 93 height 22
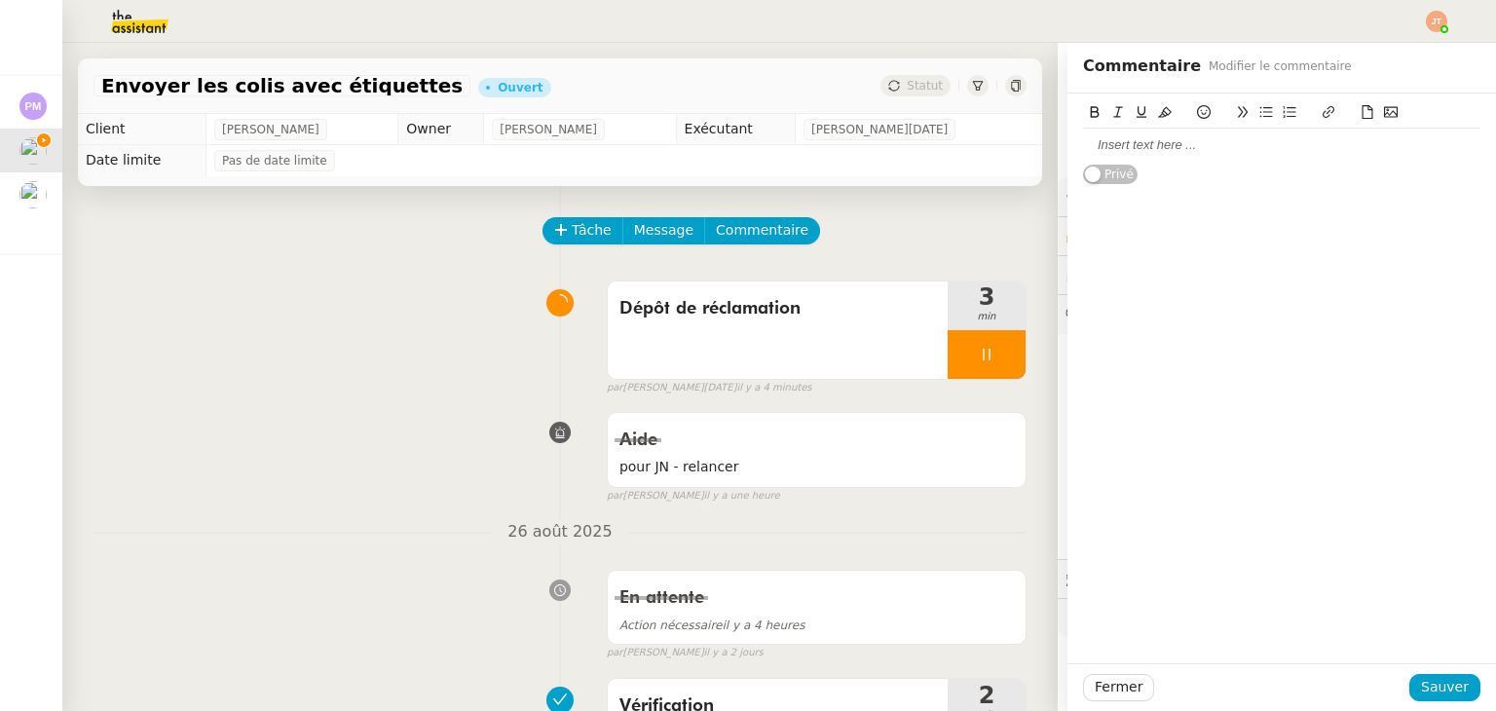
click at [1112, 147] on div at bounding box center [1281, 145] width 397 height 18
click at [1423, 691] on span "Sauver" at bounding box center [1445, 687] width 48 height 22
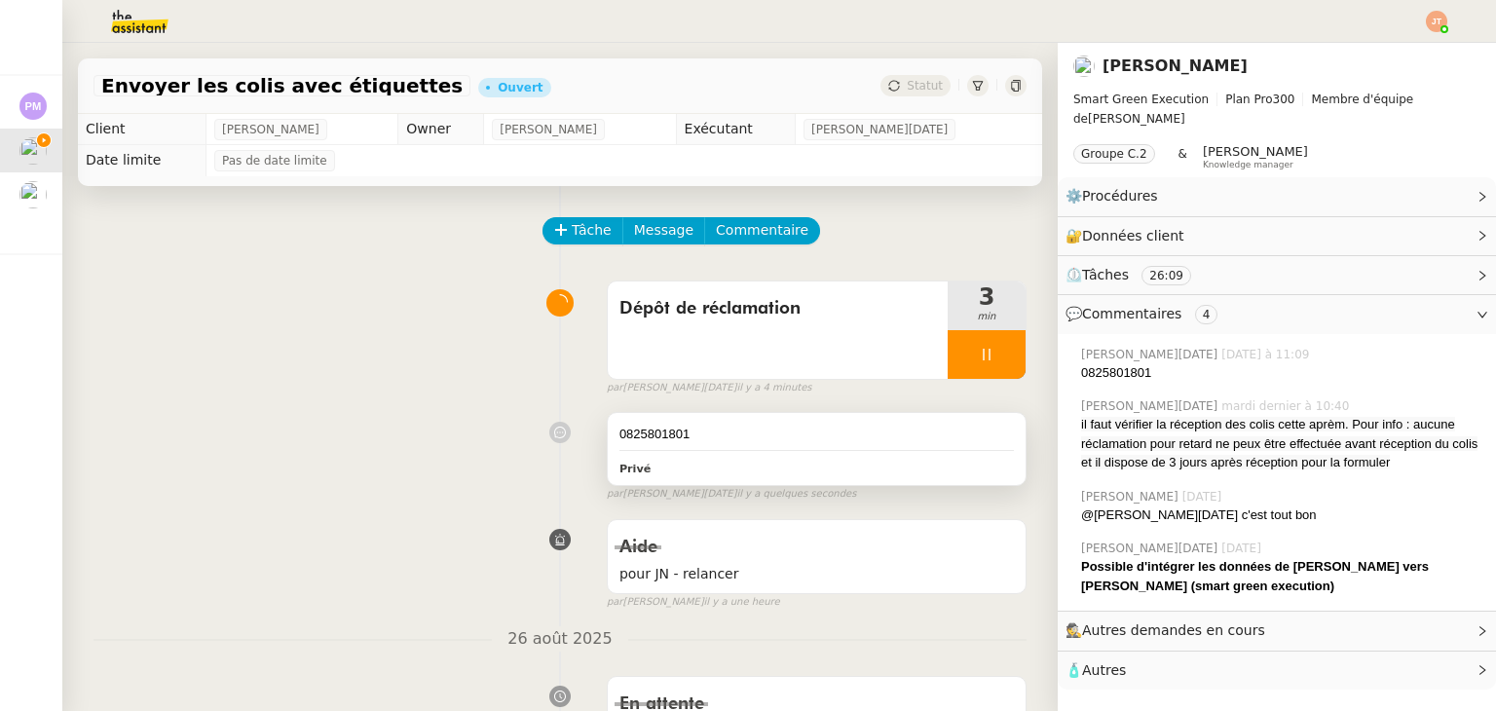
click at [680, 433] on div "0825801801" at bounding box center [816, 434] width 394 height 19
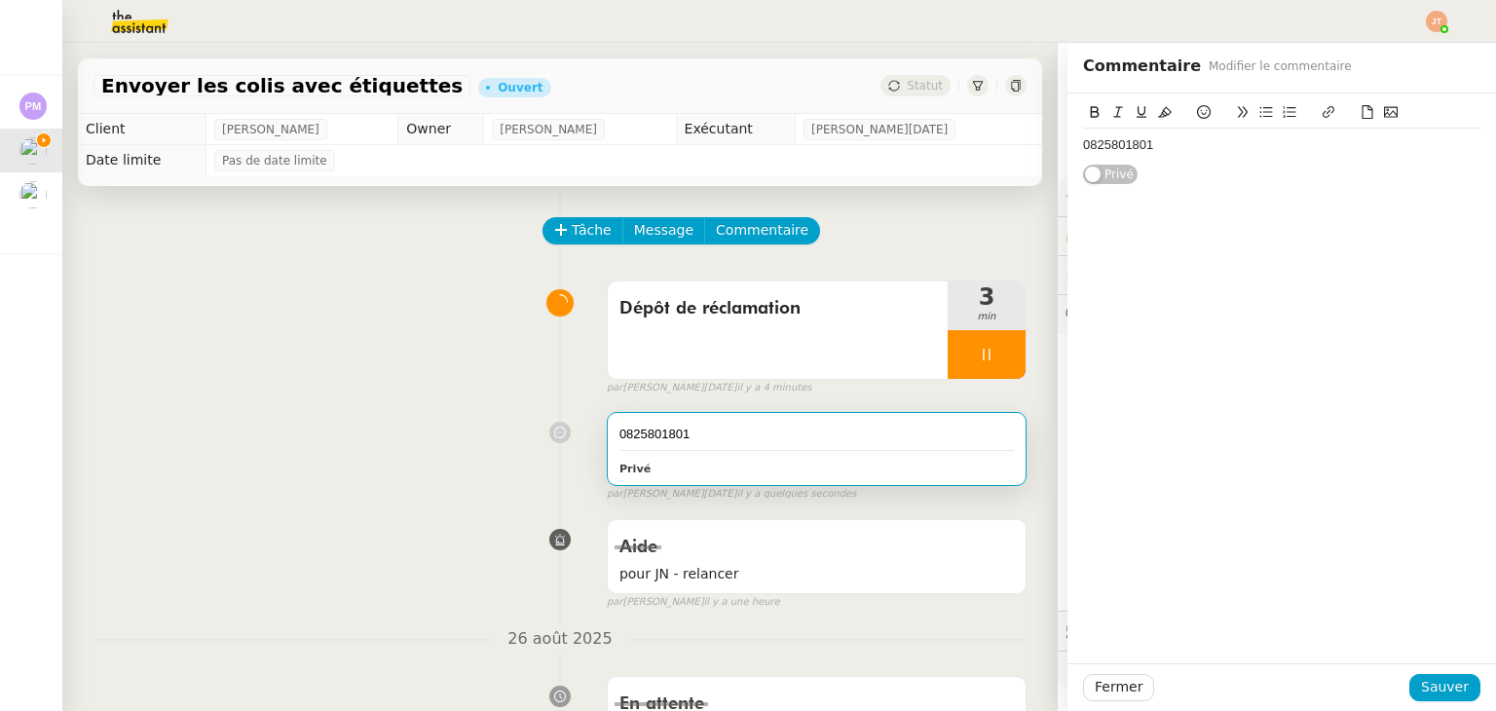
click at [1083, 144] on div "0825801801" at bounding box center [1281, 145] width 397 height 18
click at [1421, 692] on span "Sauver" at bounding box center [1445, 687] width 48 height 22
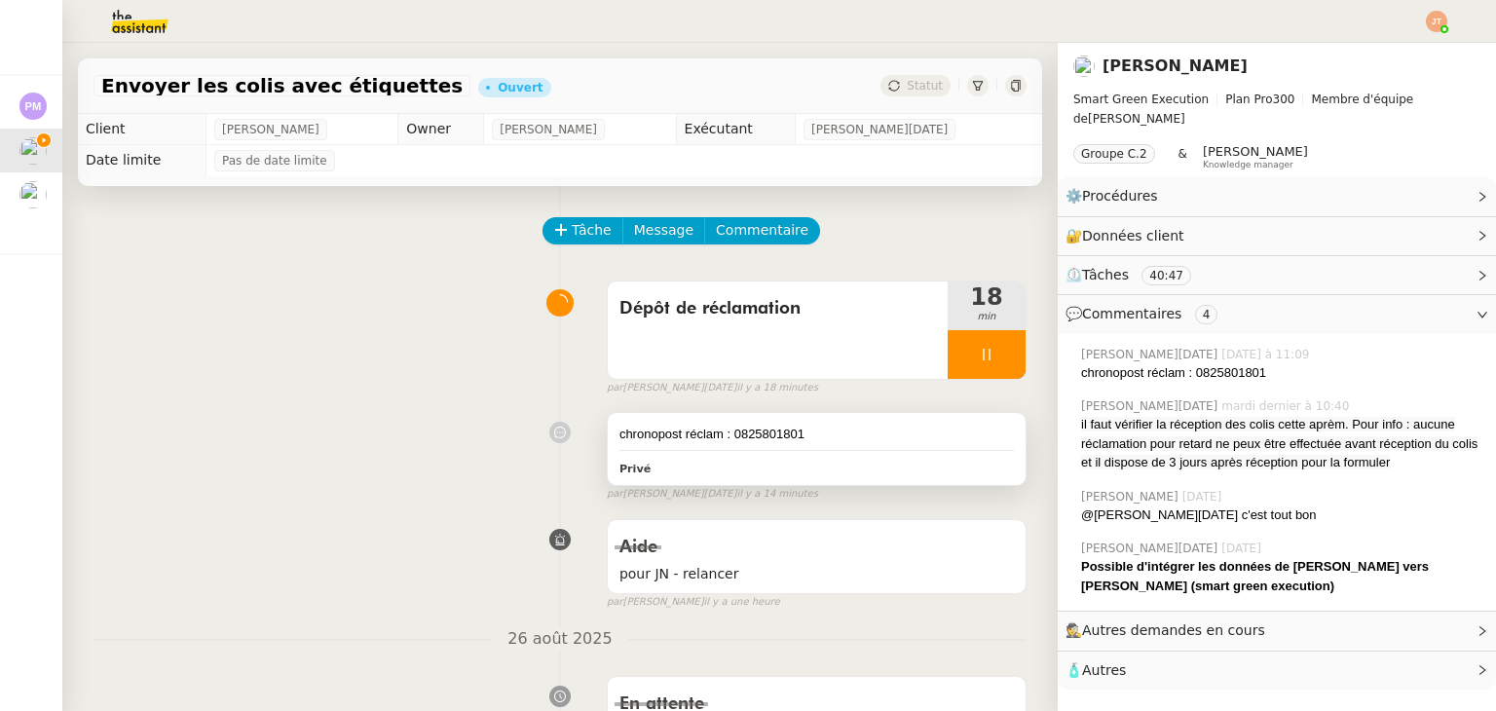
click at [710, 428] on div "chronopost réclam : 0825801801" at bounding box center [816, 434] width 394 height 19
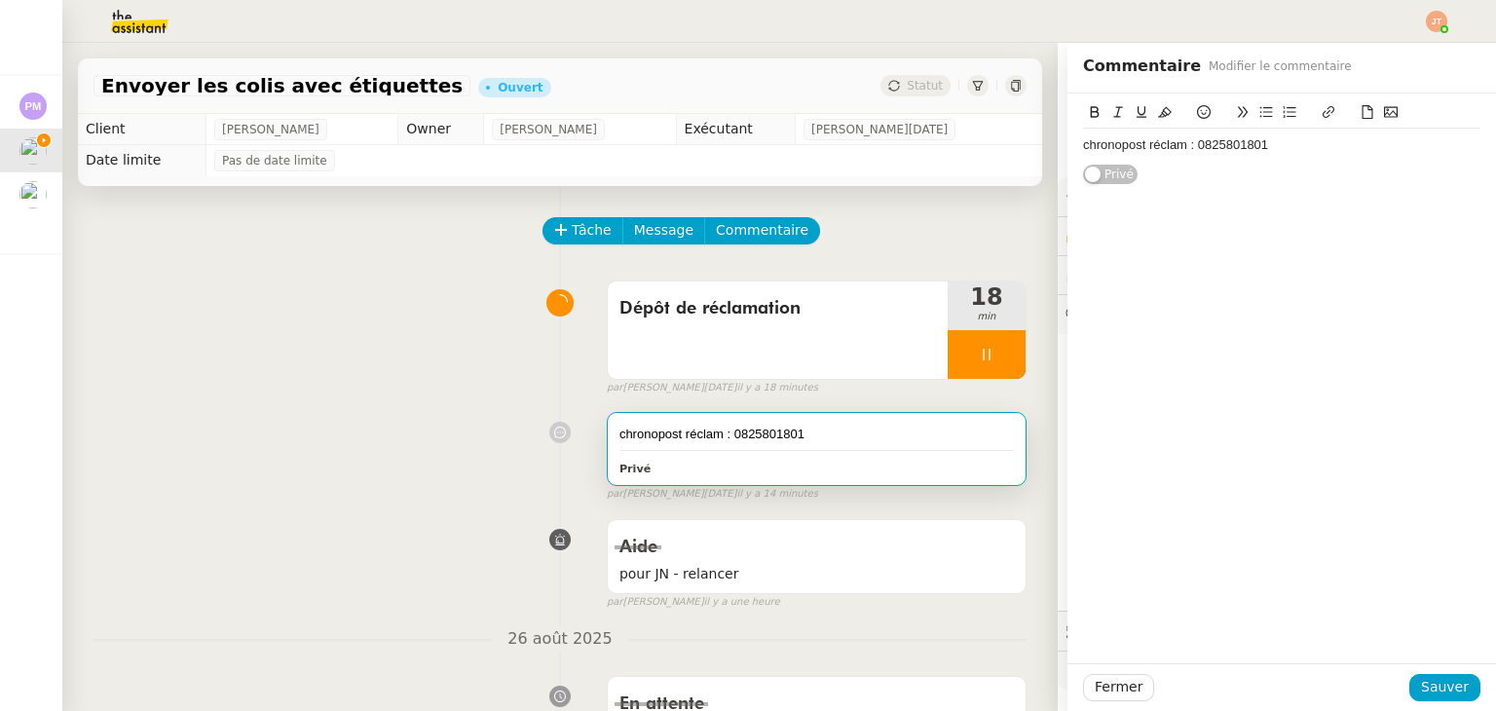
click at [1257, 144] on div "chronopost réclam : 0825801801" at bounding box center [1281, 145] width 397 height 18
click at [1409, 687] on button "Sauver" at bounding box center [1444, 687] width 71 height 27
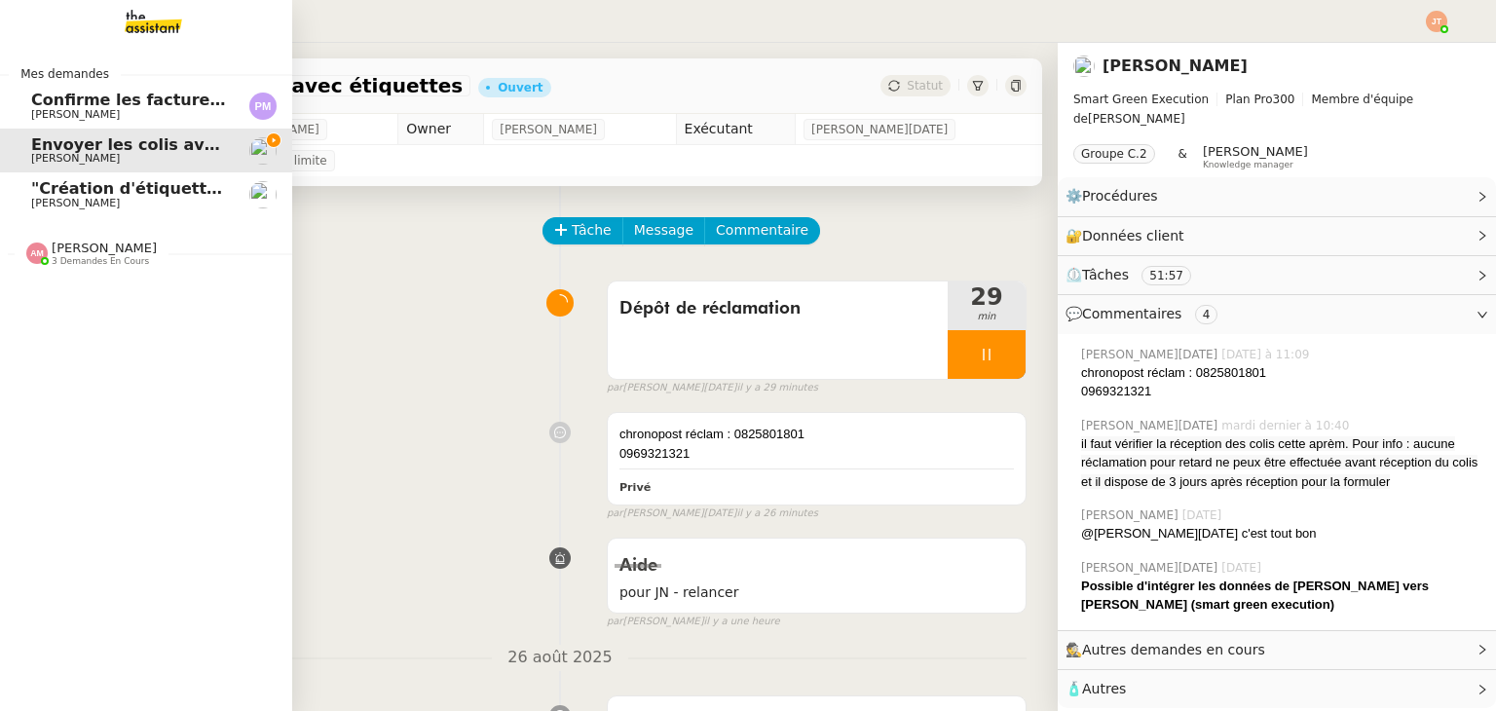
click at [116, 259] on span "3 demandes en cours" at bounding box center [100, 261] width 97 height 11
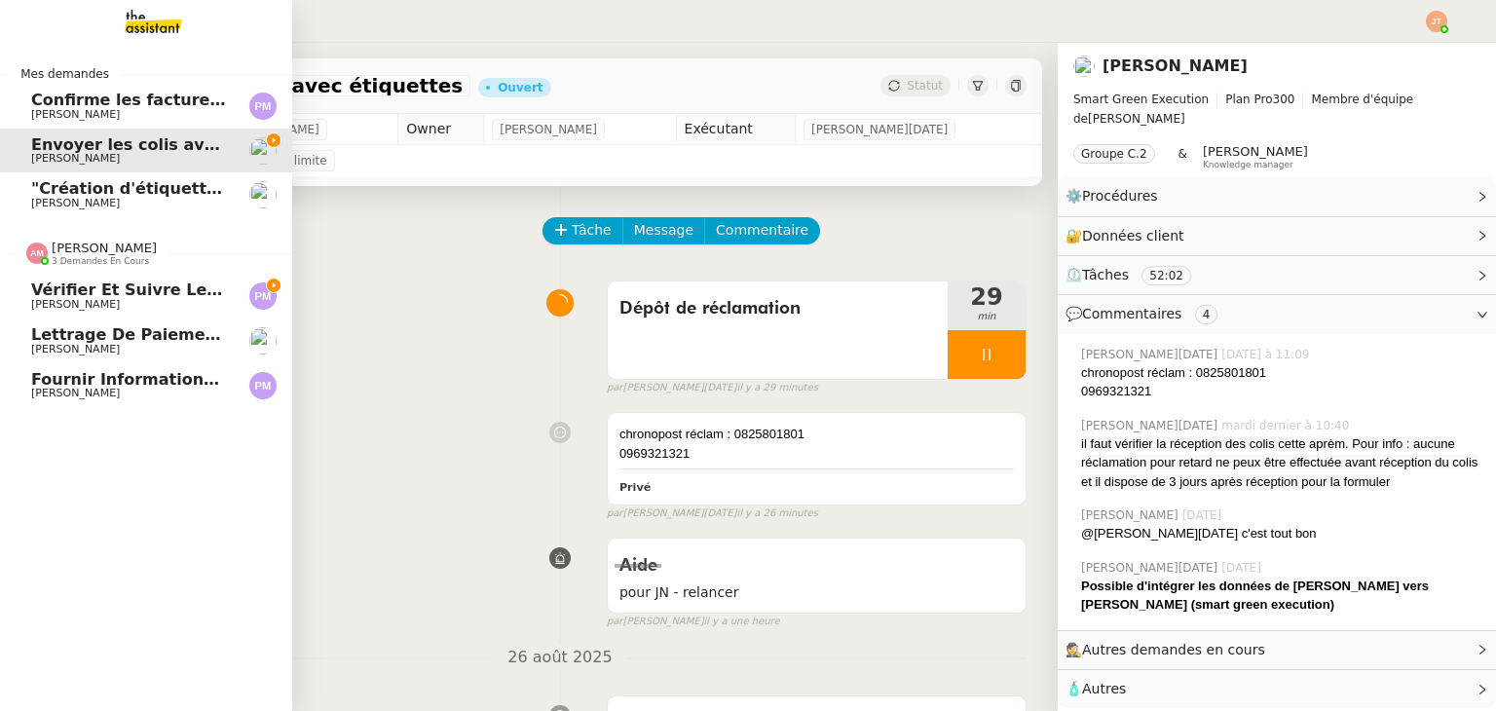
click at [131, 297] on span "Vérifier et suivre les factures [PERSON_NAME]" at bounding box center [239, 290] width 416 height 19
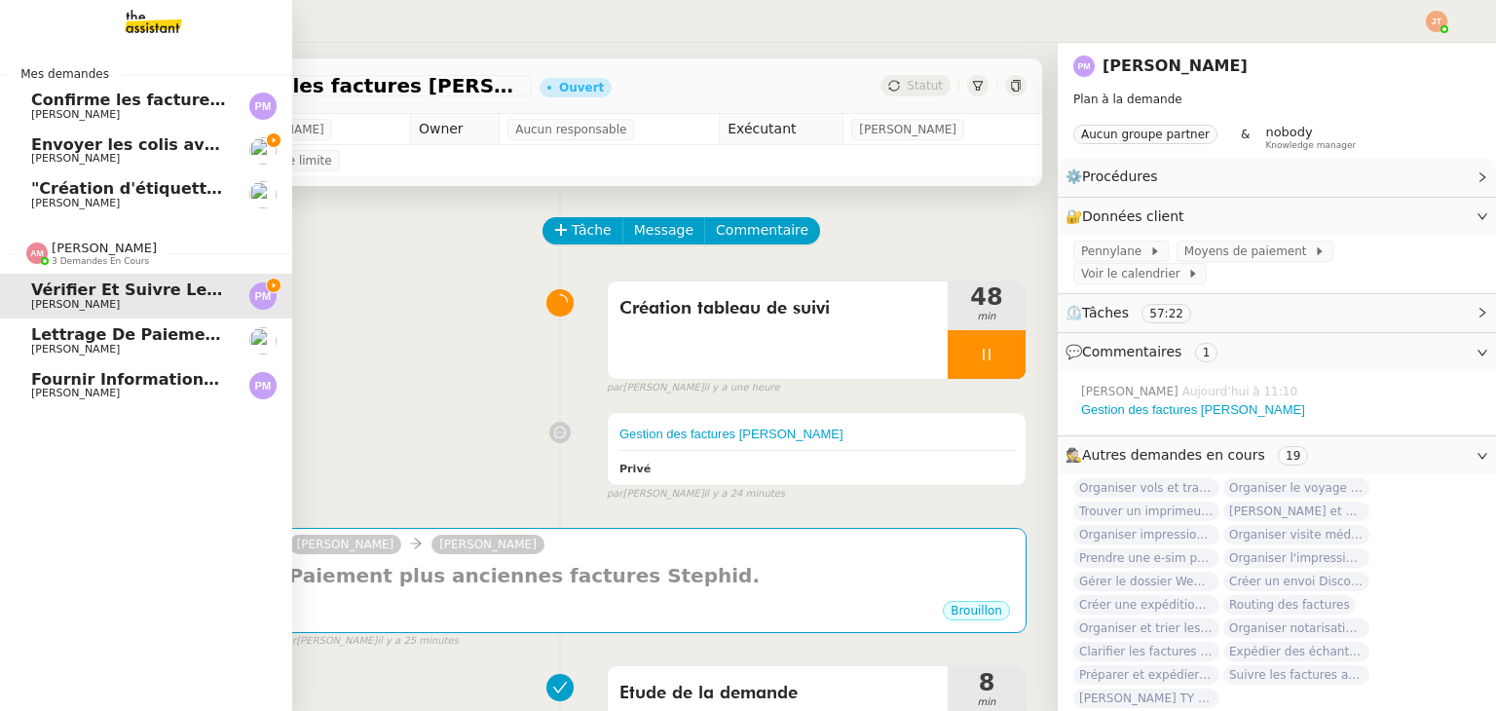
click at [125, 262] on span "3 demandes en cours" at bounding box center [100, 261] width 97 height 11
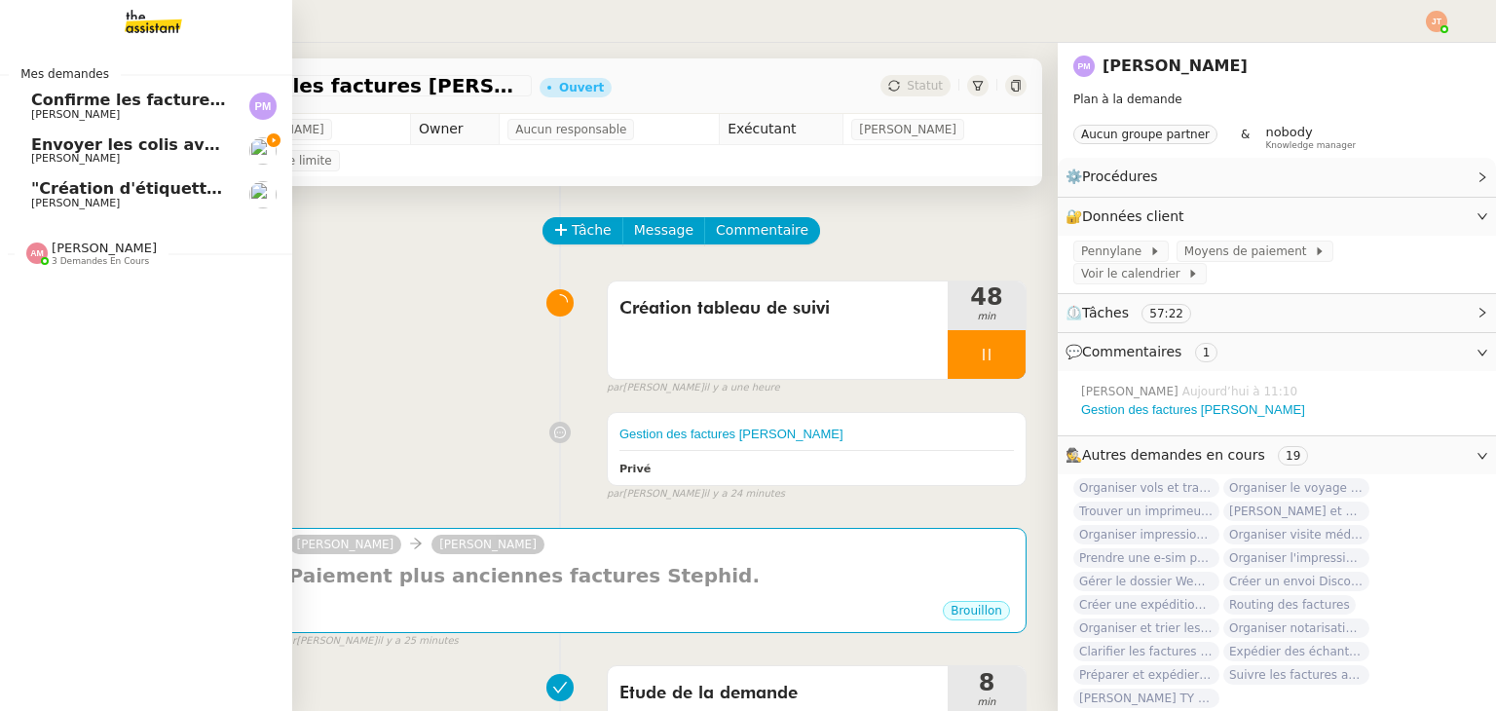
click at [149, 153] on span "[PERSON_NAME]" at bounding box center [129, 159] width 197 height 12
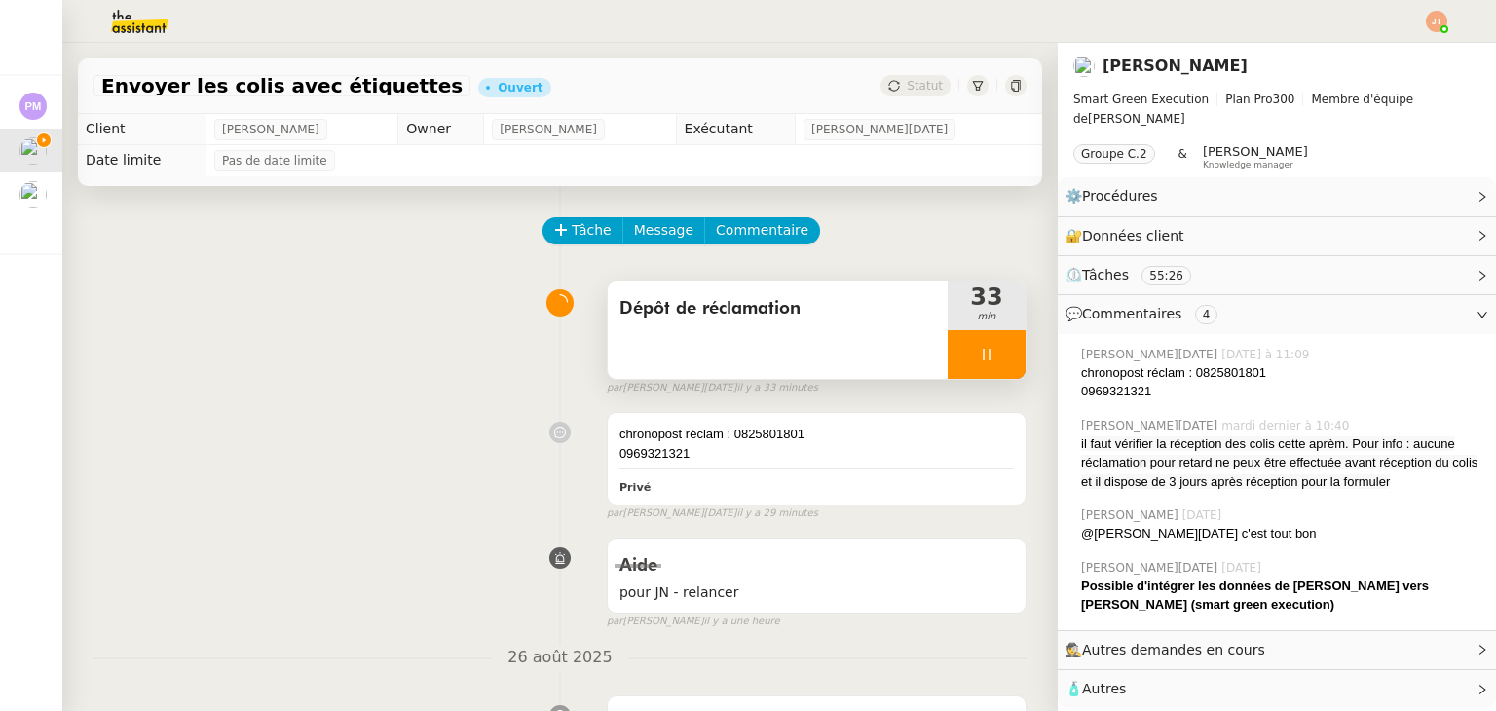
click at [953, 354] on div at bounding box center [987, 354] width 78 height 49
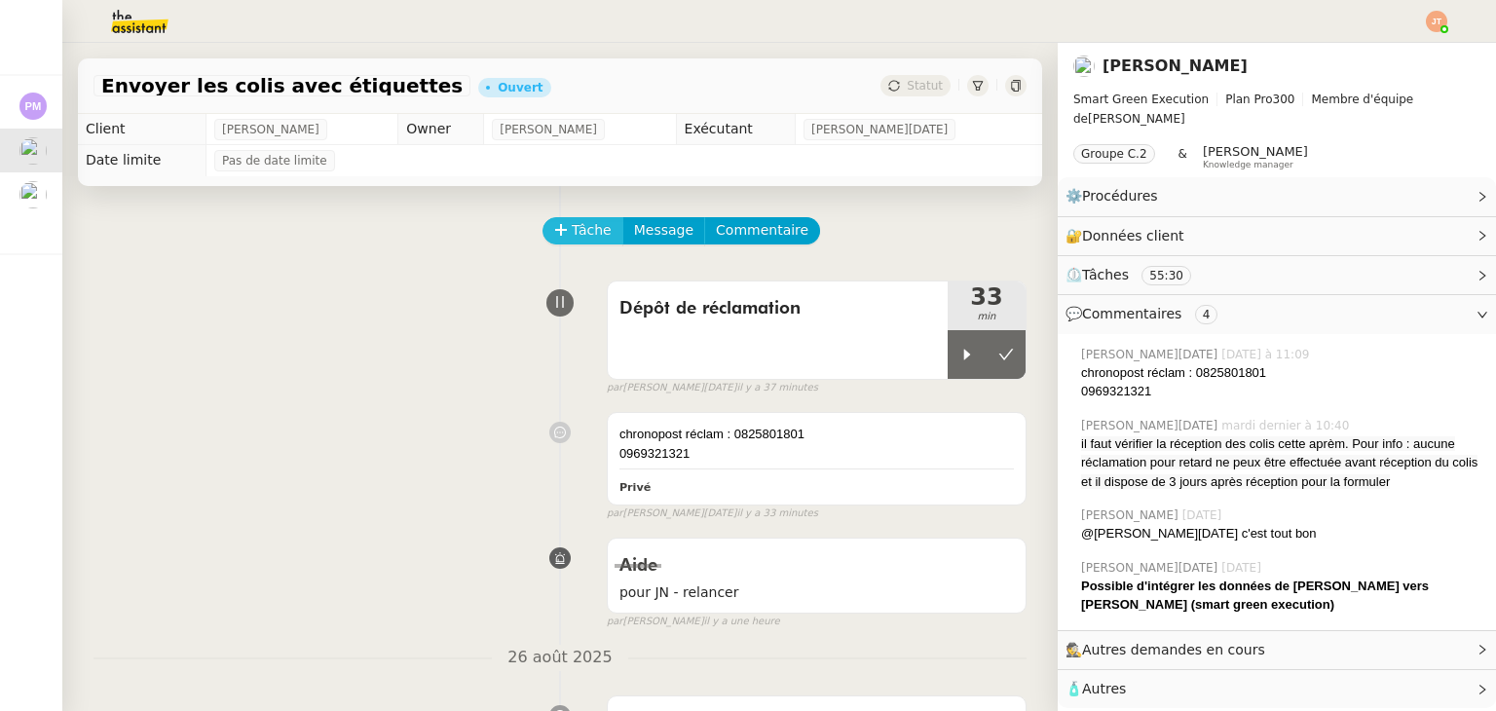
click at [572, 231] on span "Tâche" at bounding box center [592, 230] width 40 height 22
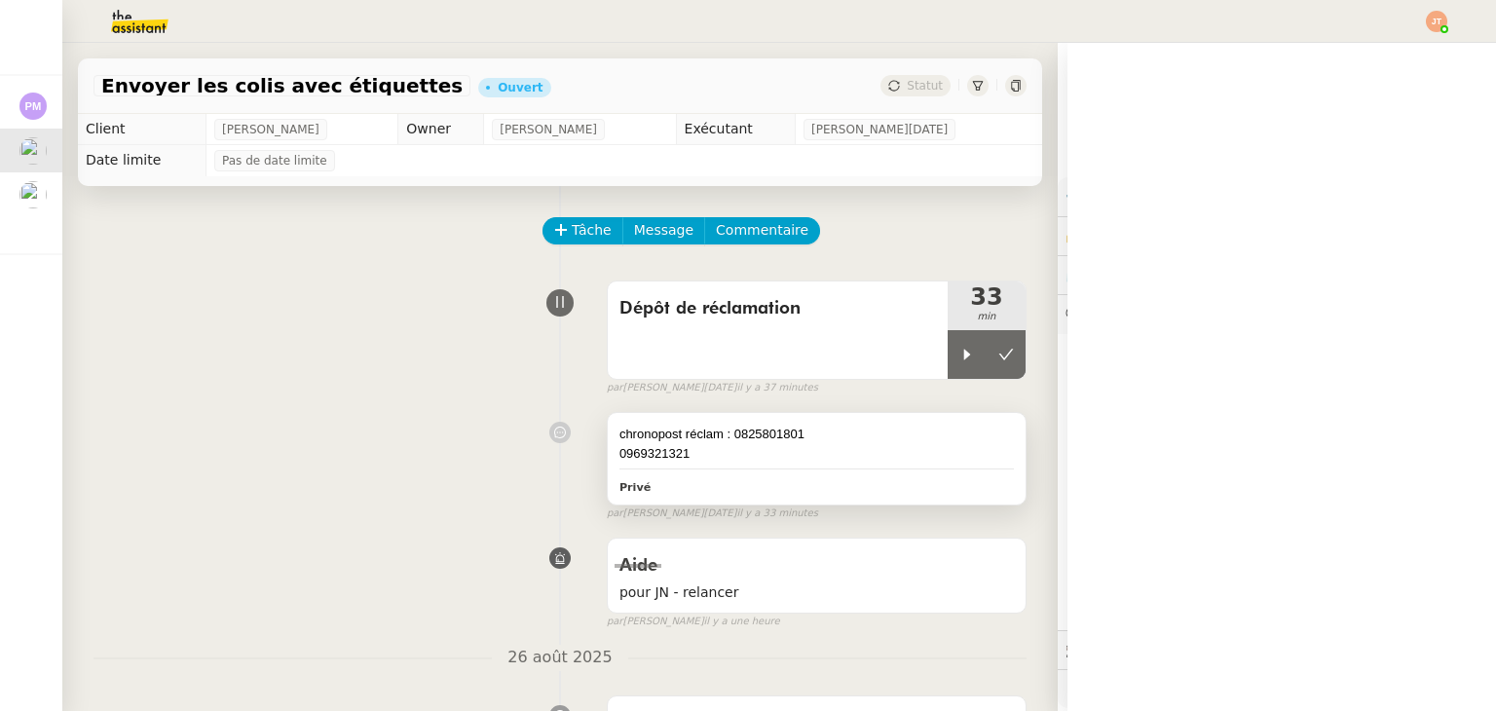
click at [756, 455] on div "0969321321" at bounding box center [816, 453] width 394 height 19
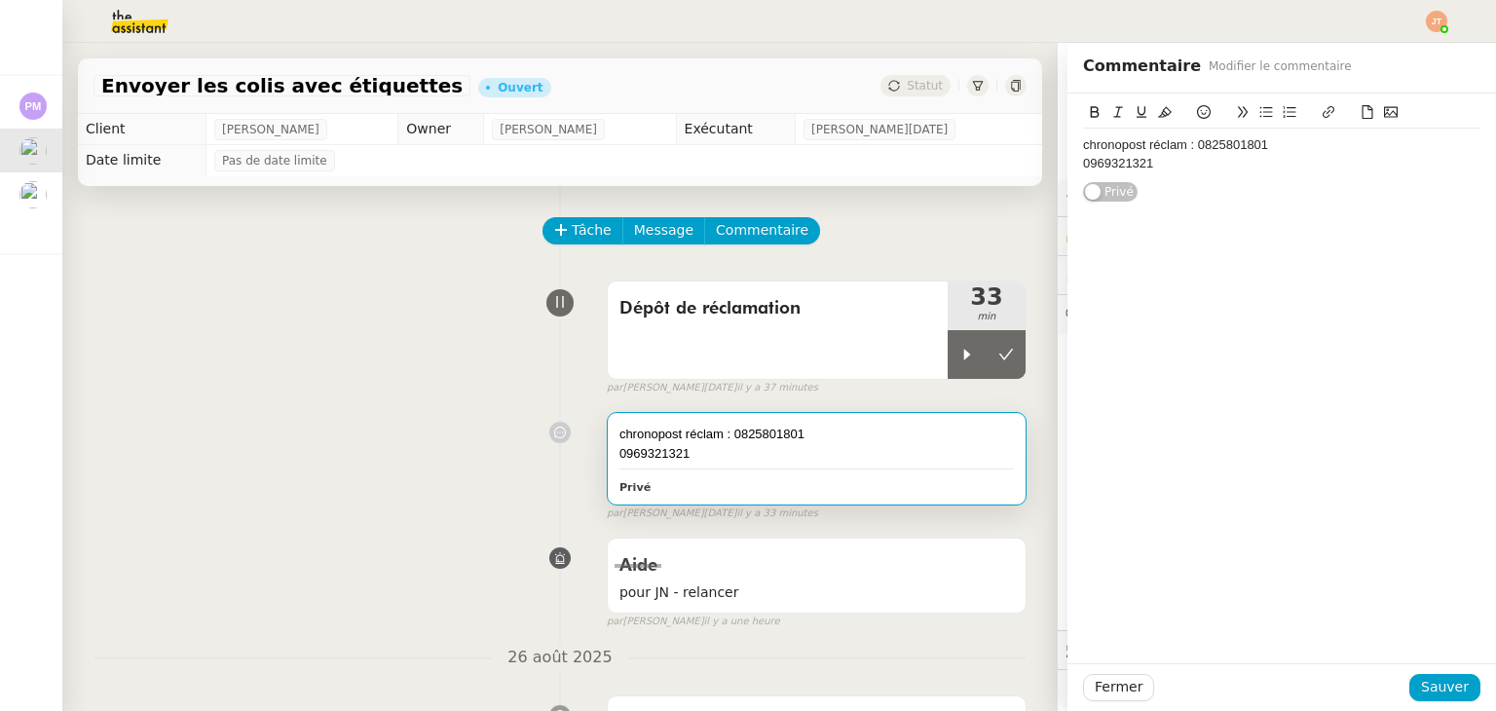
click at [1157, 168] on div "0969321321" at bounding box center [1281, 164] width 397 height 18
click at [1434, 694] on span "Sauver" at bounding box center [1445, 687] width 48 height 22
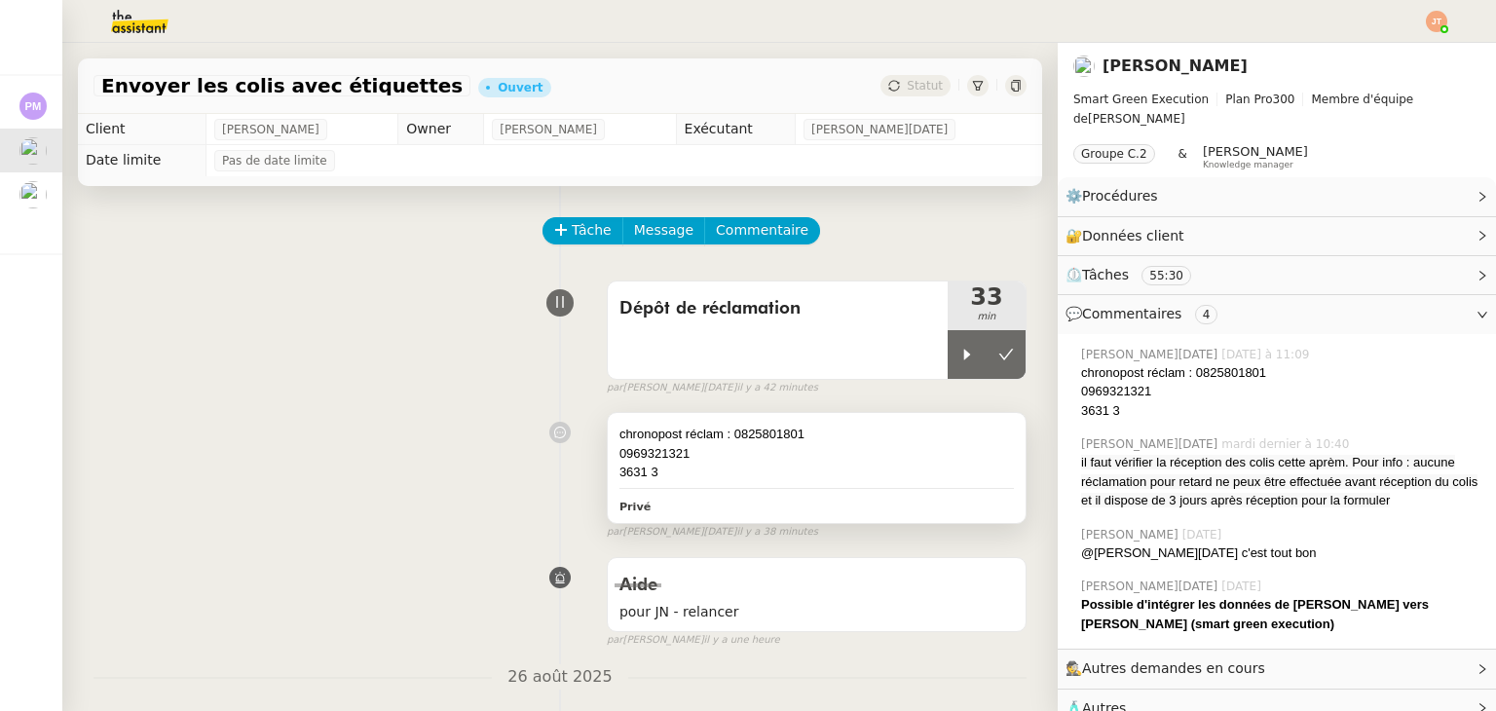
click at [721, 469] on div "3631 3" at bounding box center [816, 472] width 394 height 19
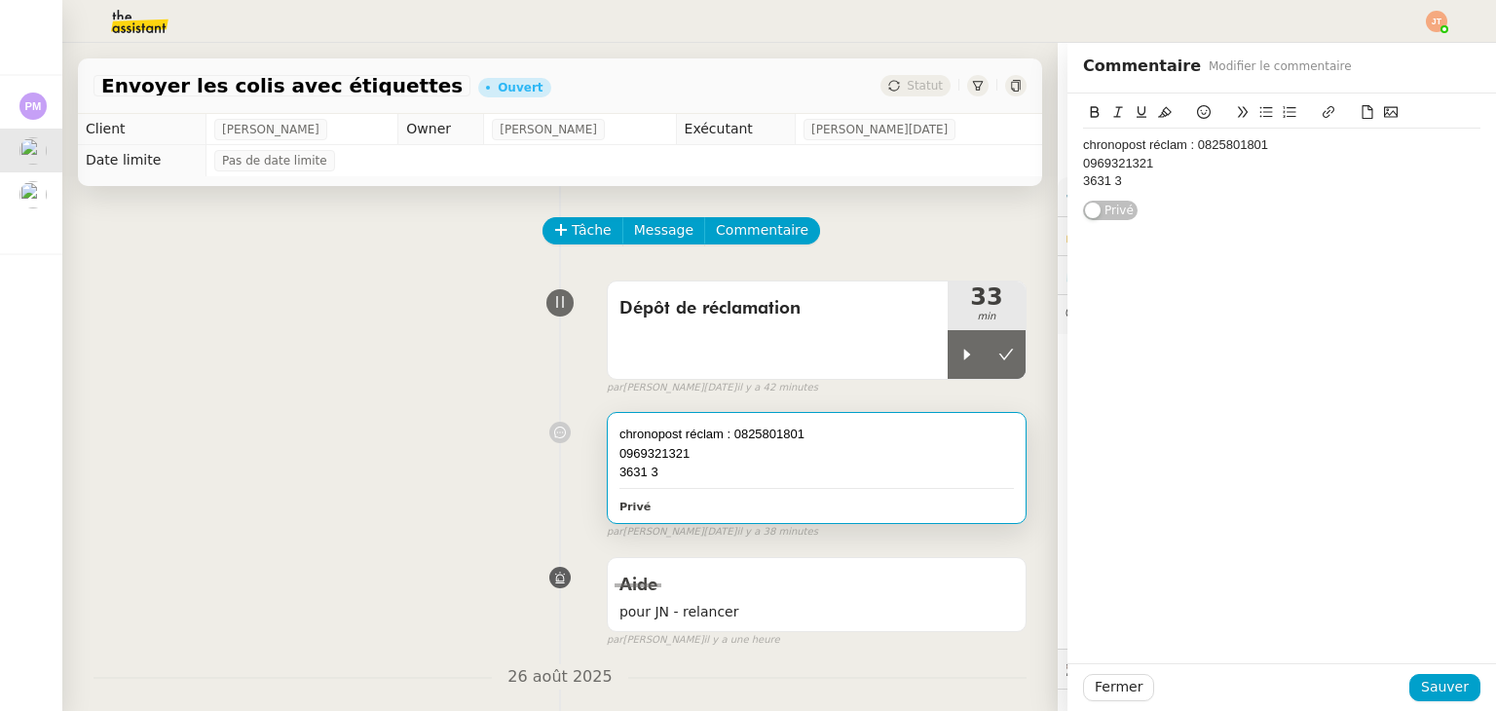
click at [1122, 187] on div "3631 3" at bounding box center [1281, 181] width 397 height 18
click at [1427, 693] on span "Sauver" at bounding box center [1445, 687] width 48 height 22
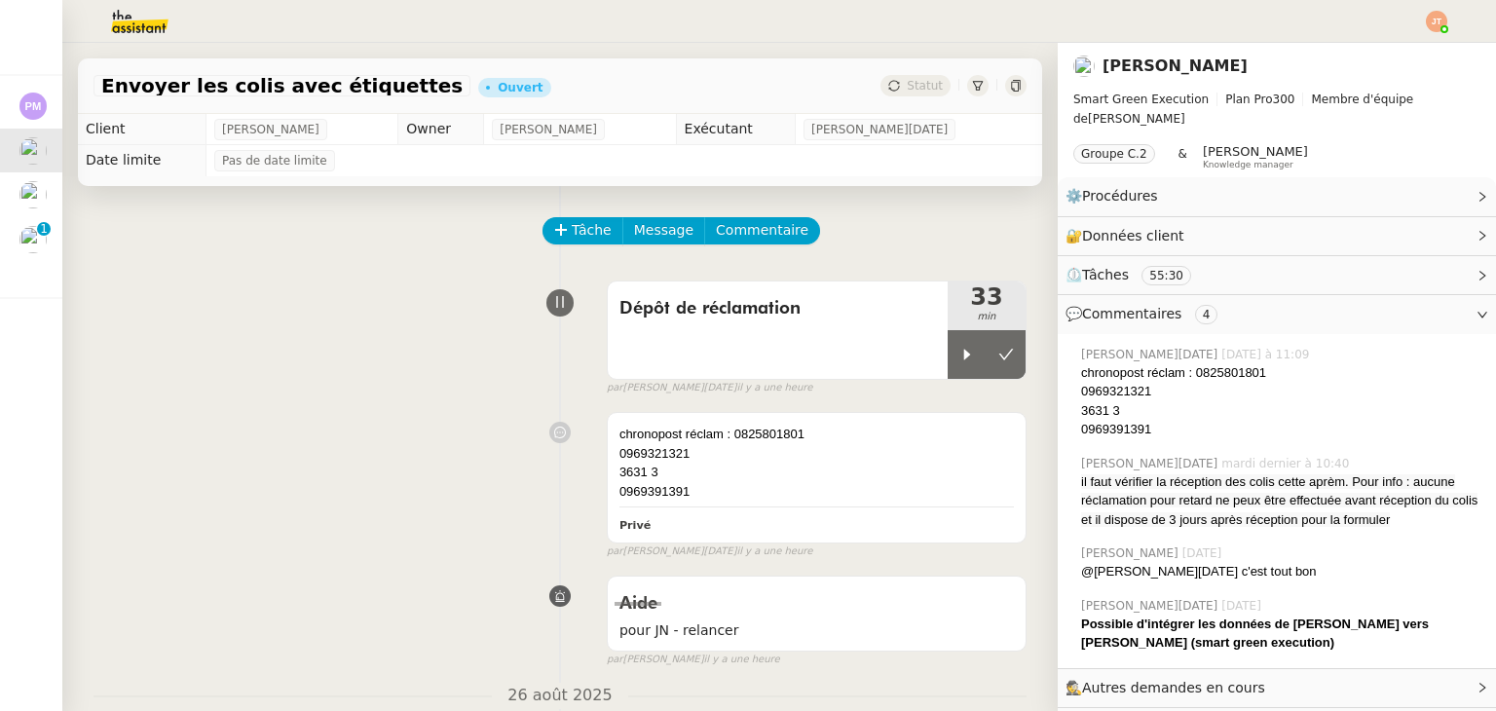
click at [296, 264] on div "Tâche Message Commentaire" at bounding box center [560, 240] width 933 height 47
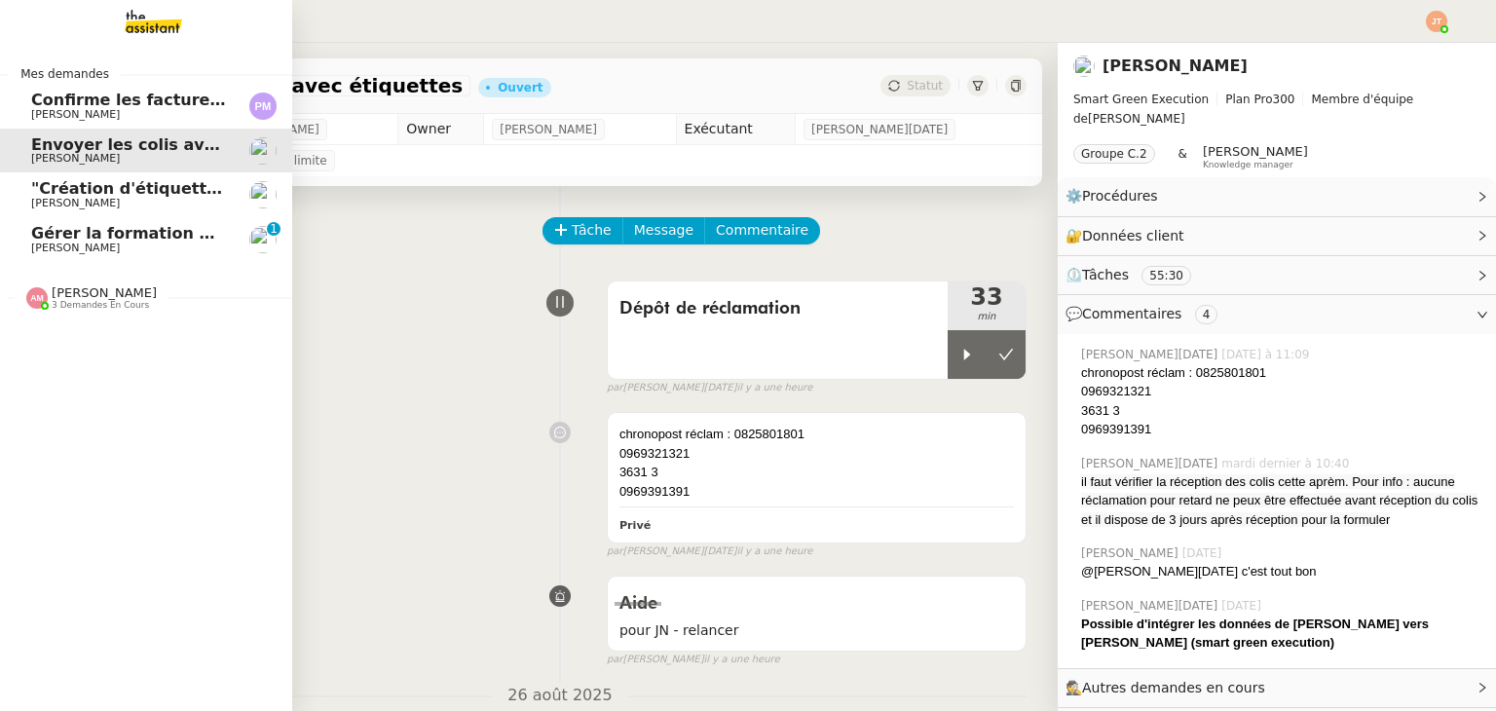
click at [89, 238] on span "Gérer la formation OPCO" at bounding box center [139, 233] width 217 height 19
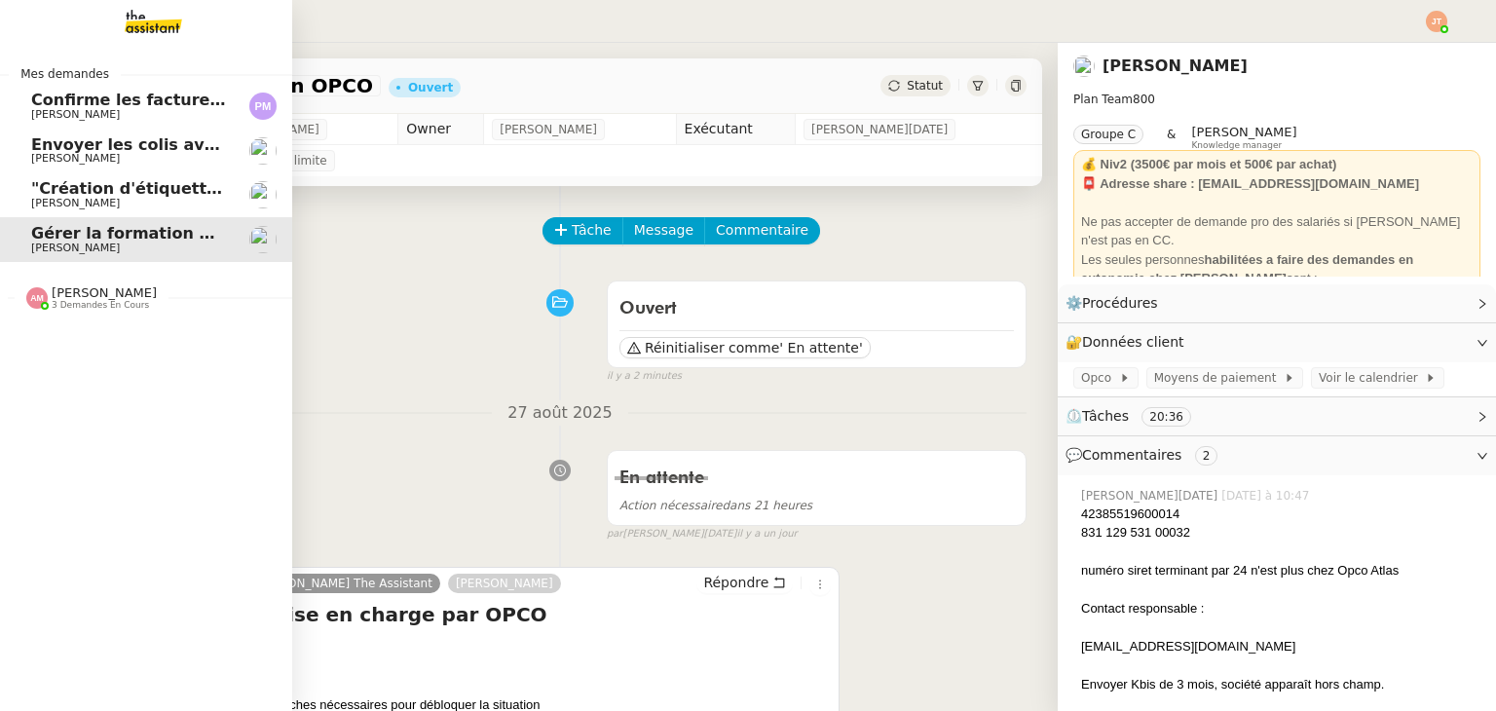
click at [64, 154] on span "[PERSON_NAME]" at bounding box center [75, 158] width 89 height 13
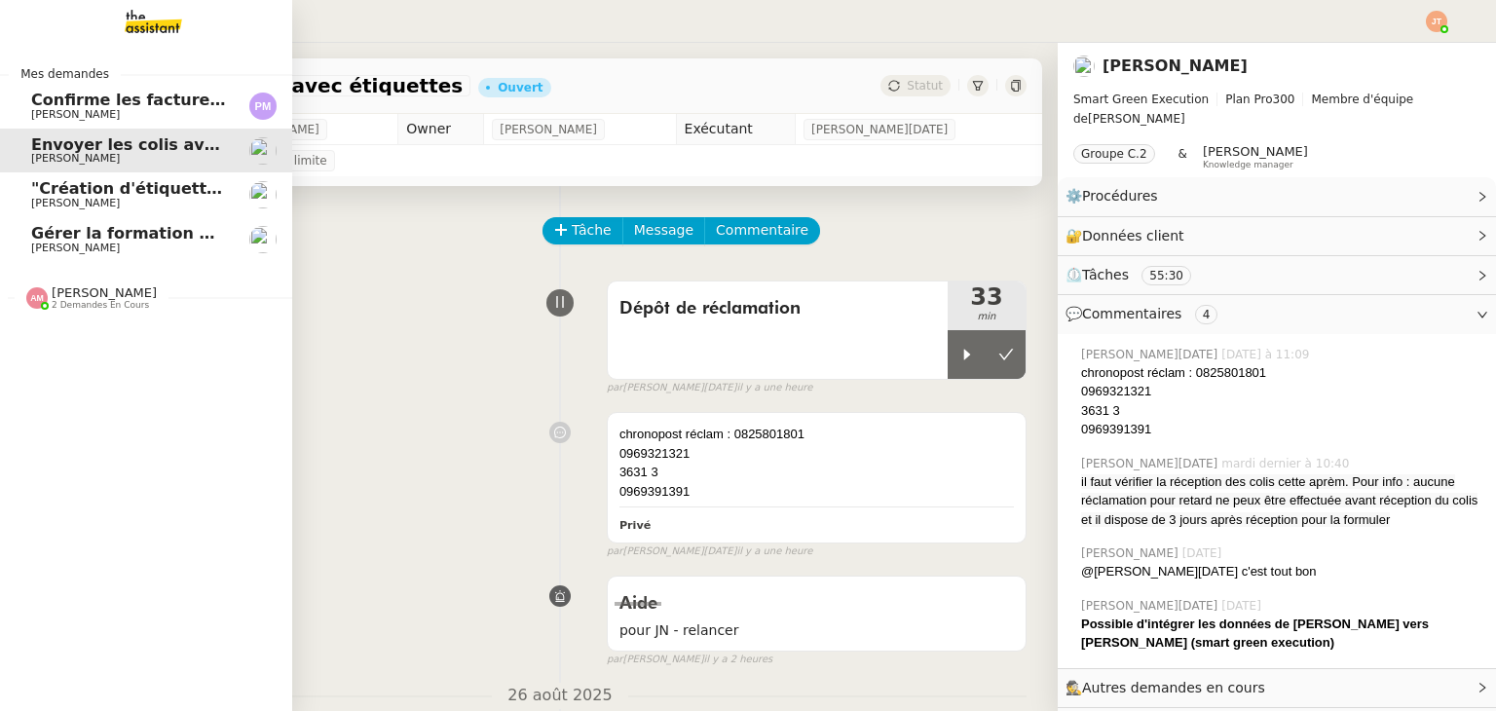
click at [54, 248] on span "[PERSON_NAME]" at bounding box center [75, 248] width 89 height 13
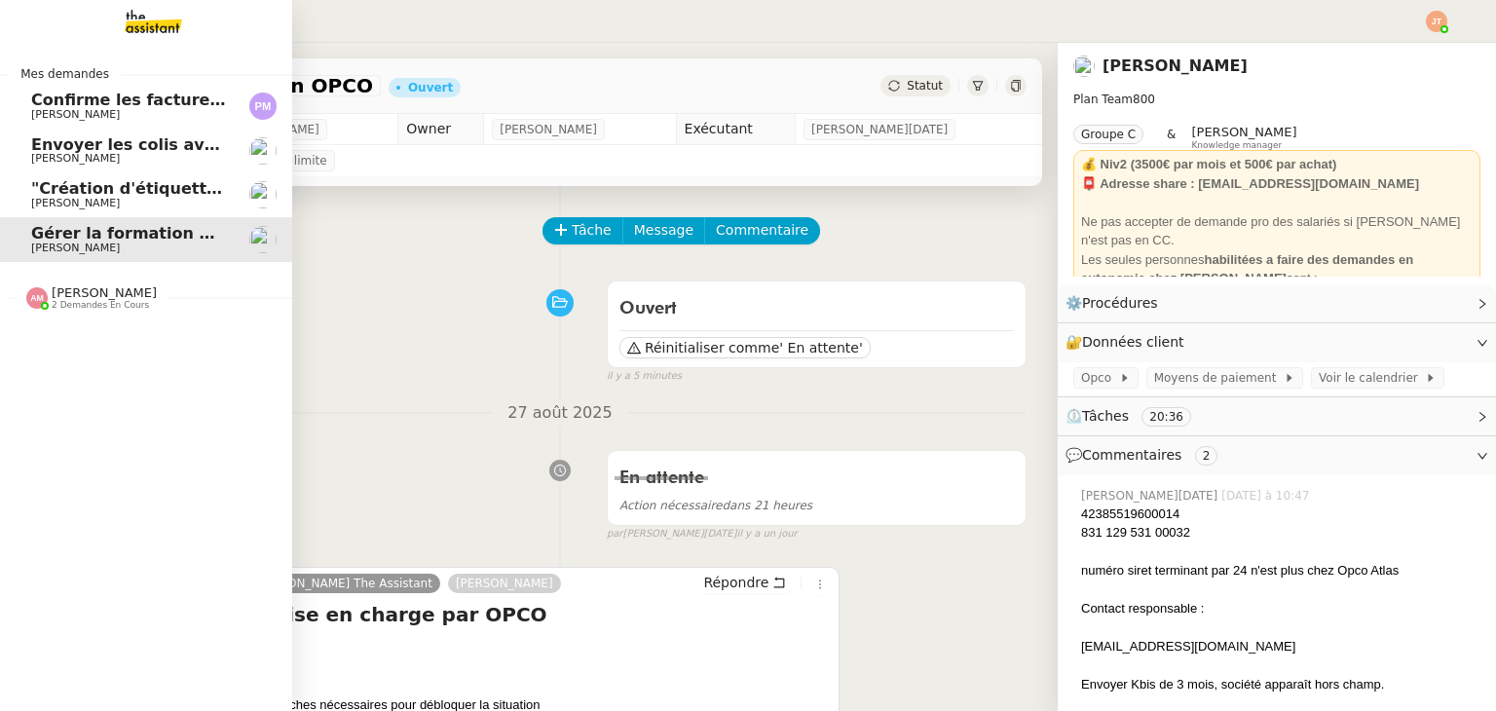
click at [47, 160] on span "[PERSON_NAME]" at bounding box center [75, 158] width 89 height 13
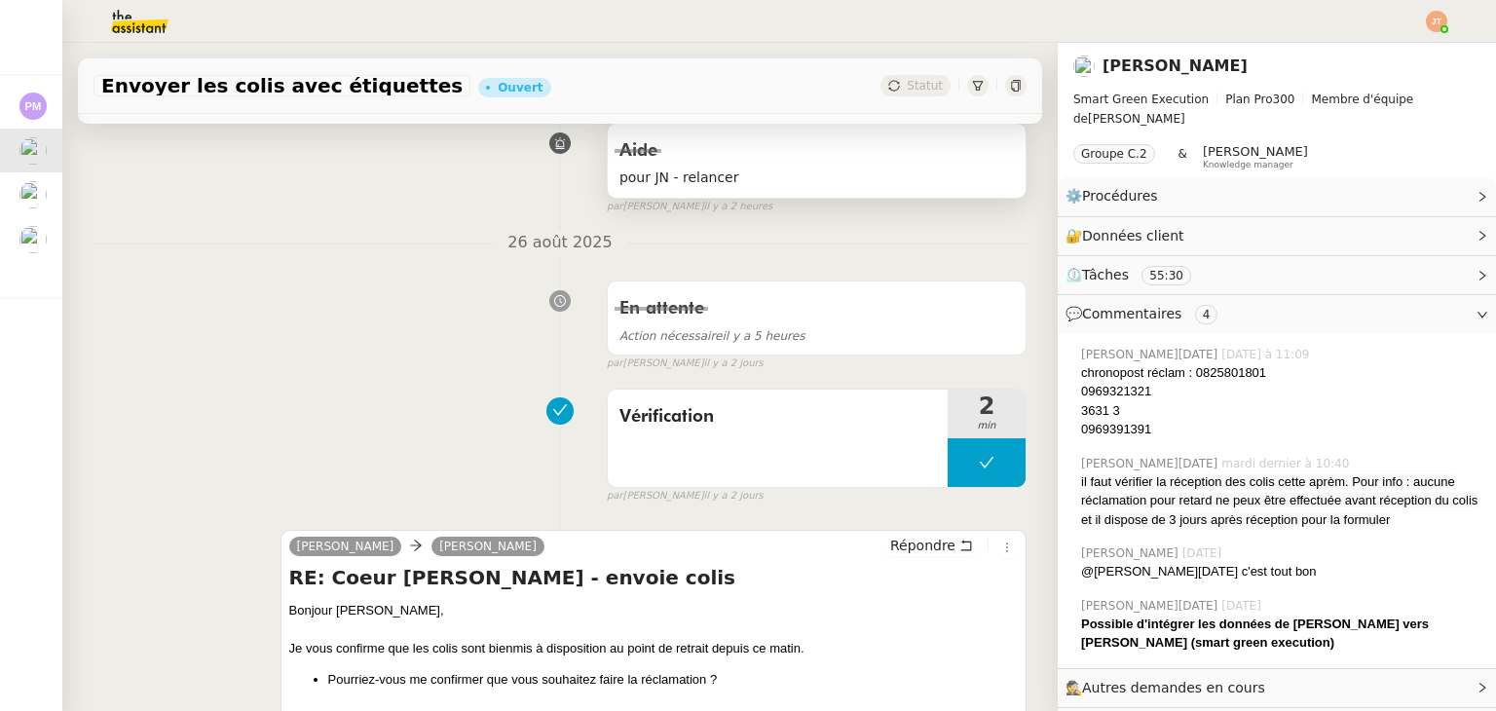
scroll to position [779, 0]
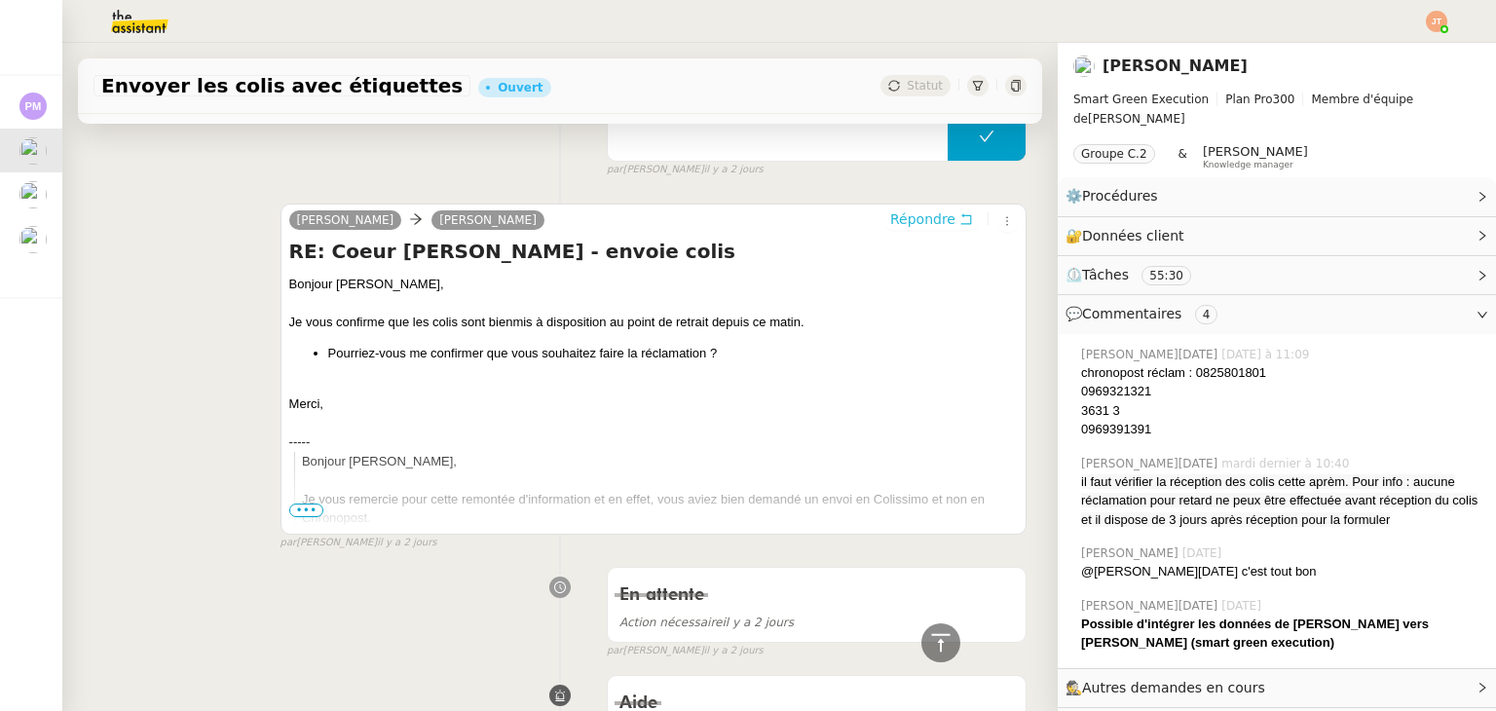
click at [890, 219] on span "Répondre" at bounding box center [922, 218] width 65 height 19
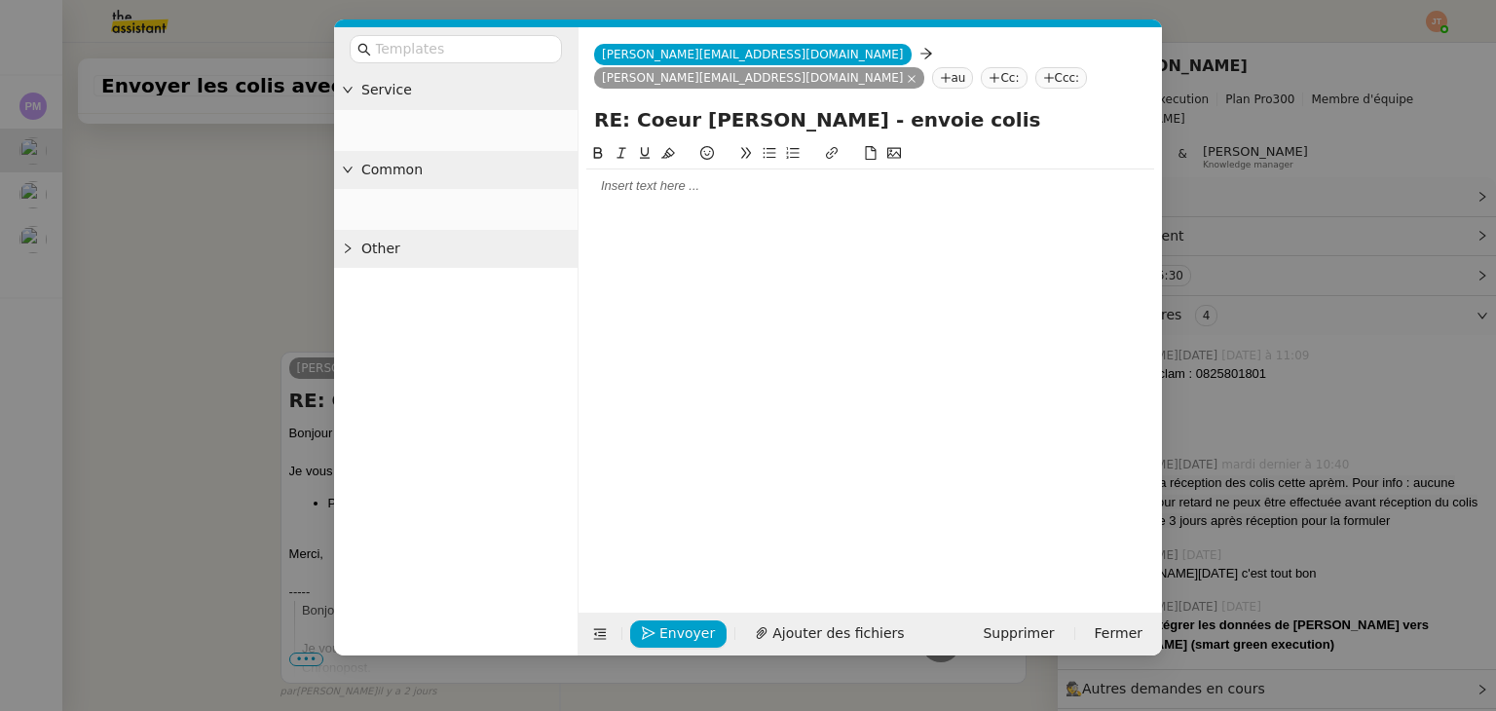
scroll to position [928, 0]
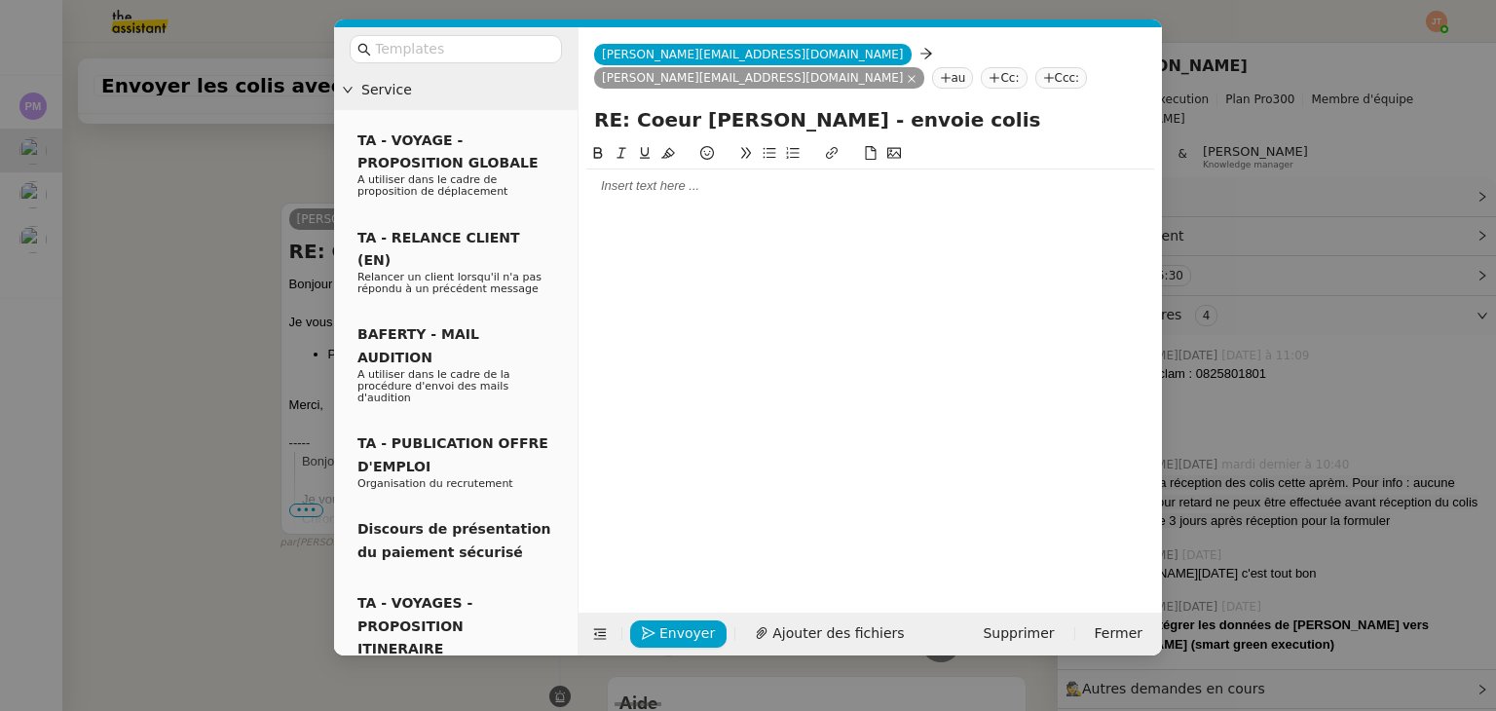
click at [658, 188] on div at bounding box center [870, 186] width 568 height 18
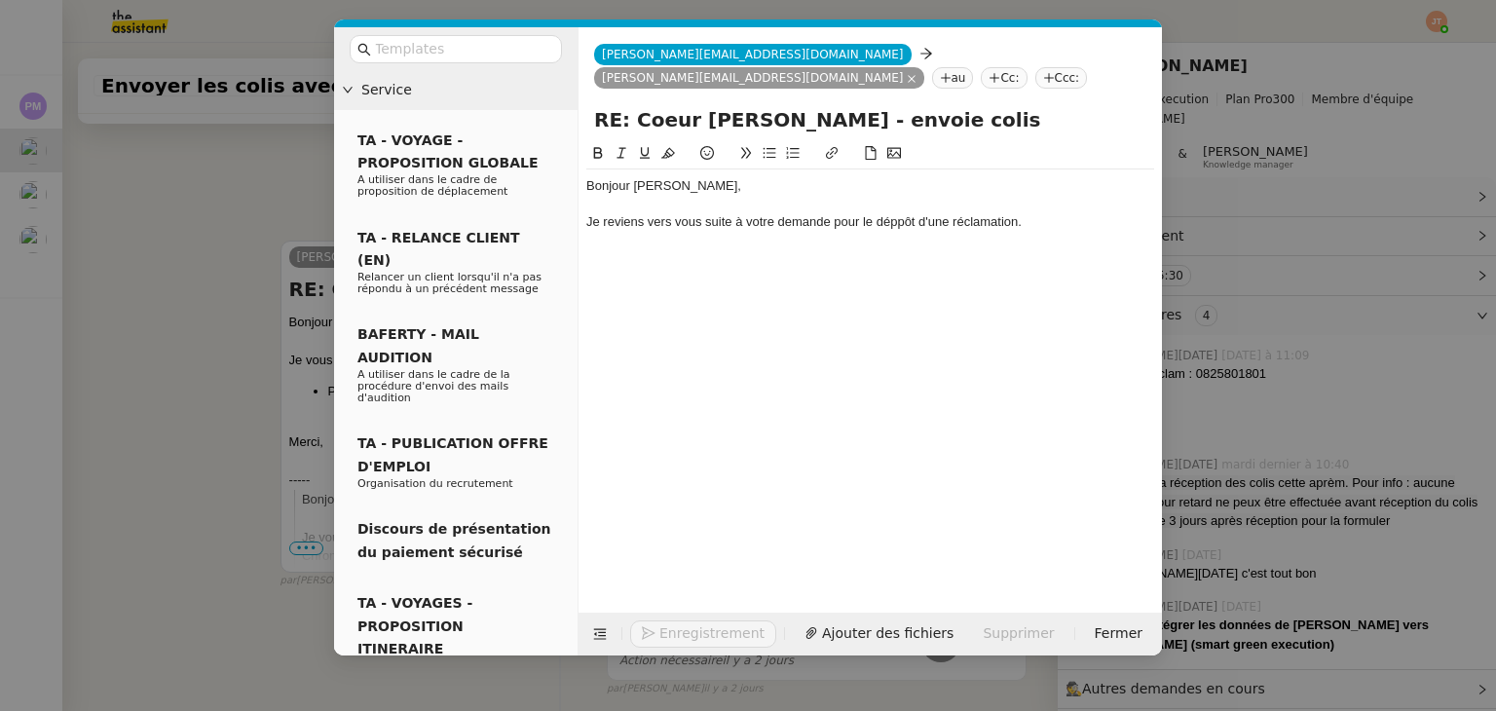
scroll to position [1024, 0]
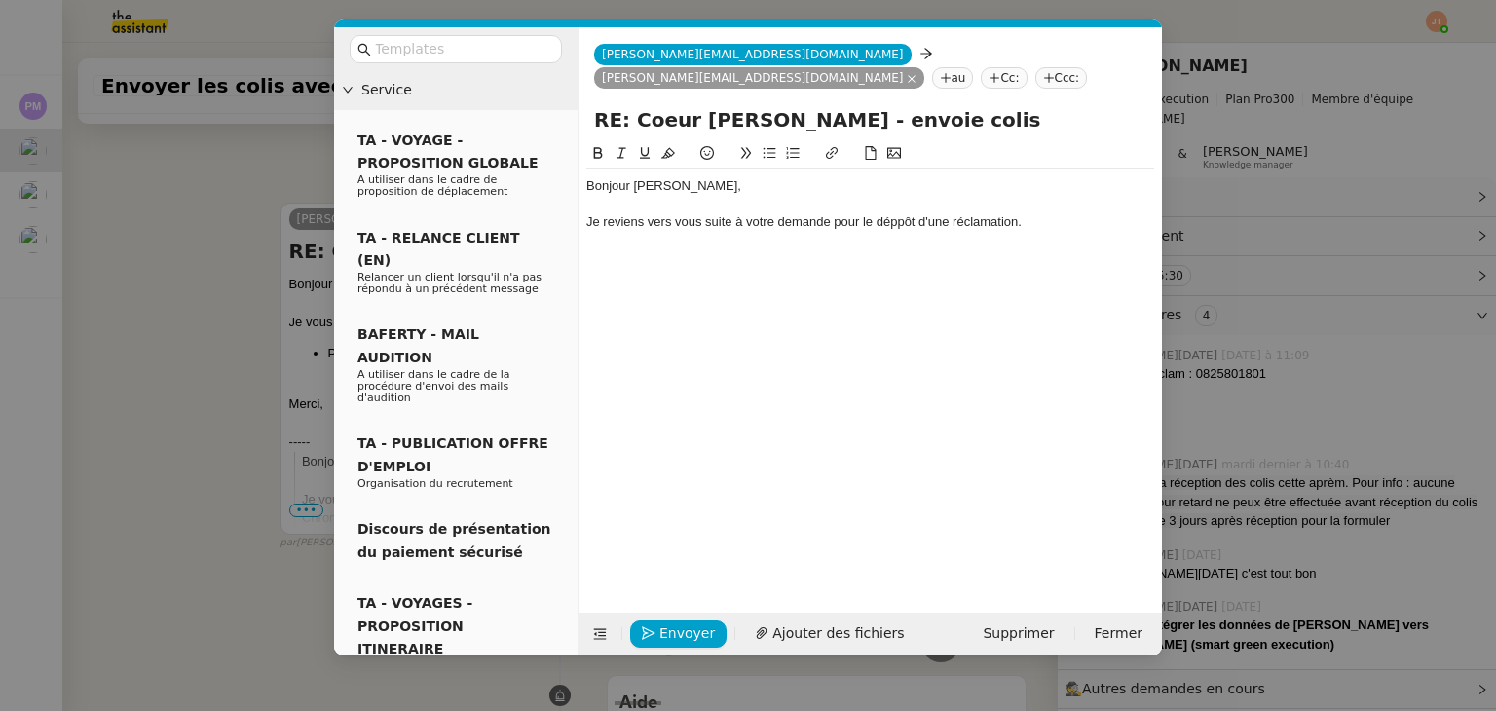
click at [898, 218] on div "Je reviens vers vous suite à votre demande pour le déppôt d'une réclamation." at bounding box center [870, 222] width 568 height 18
click at [876, 257] on div at bounding box center [870, 258] width 568 height 18
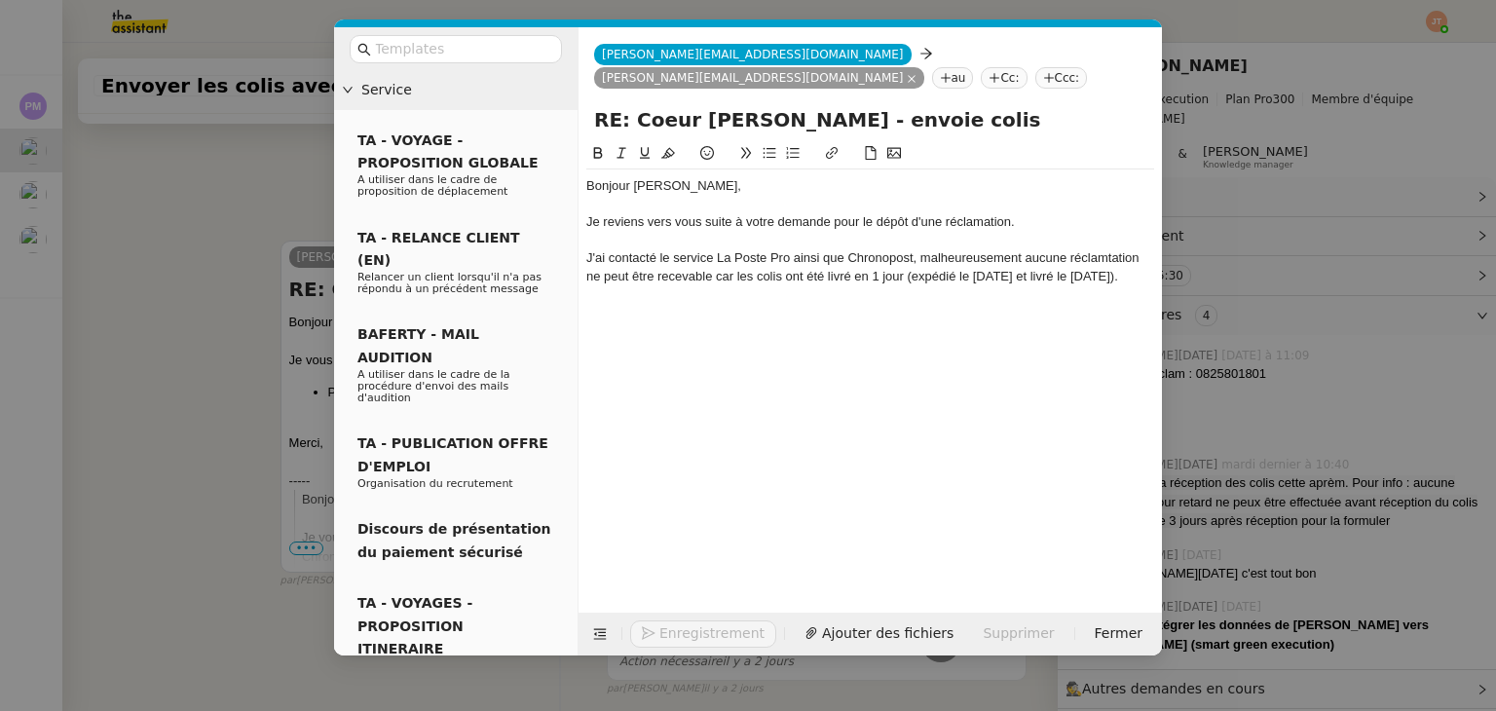
scroll to position [1080, 0]
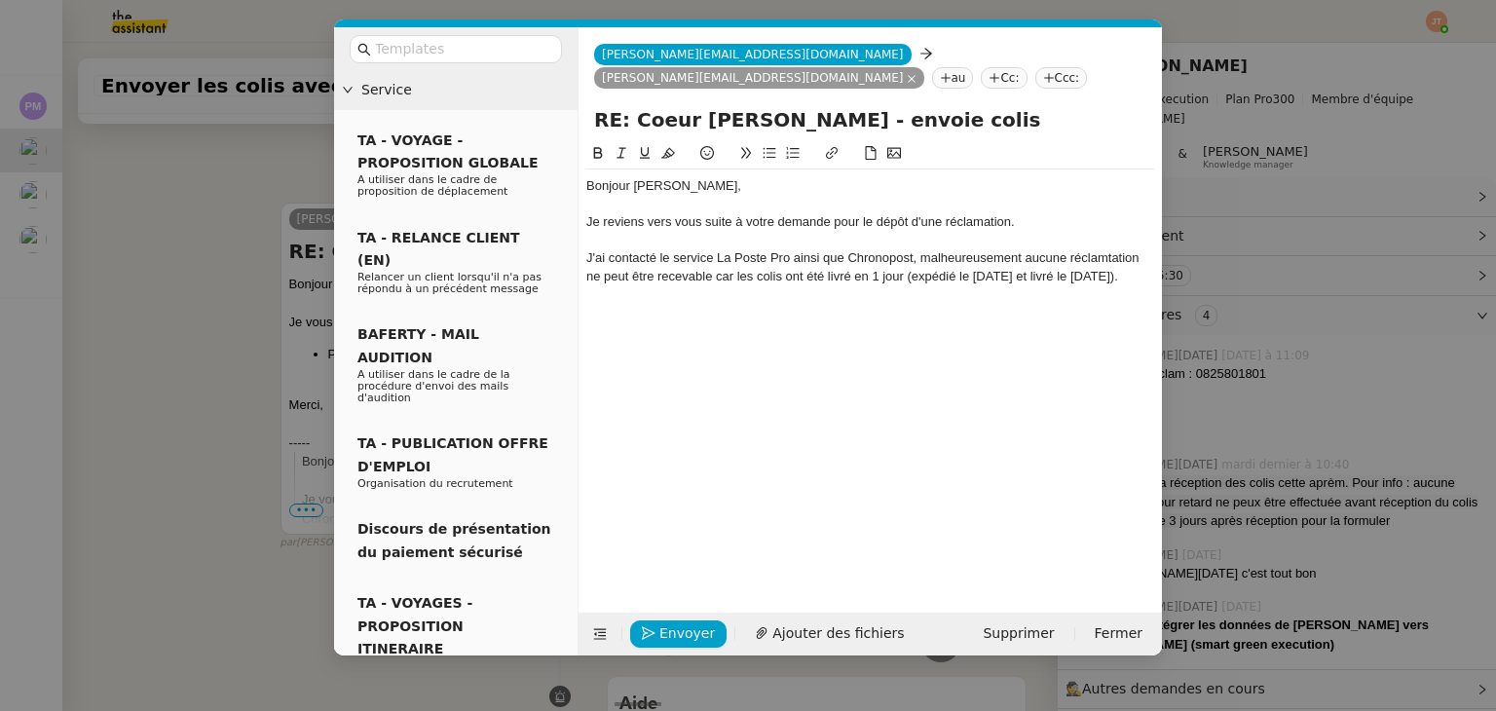
click at [725, 280] on div "J'ai contacté le service La Poste Pro ainsi que Chronopost, malheureusement auc…" at bounding box center [870, 267] width 568 height 36
click at [0, 0] on lt-span ", car" at bounding box center [0, 0] width 0 height 0
click at [840, 272] on div "J'ai contacté le service La Poste Pro ainsi que Chronopost, malheureusement auc…" at bounding box center [870, 267] width 568 height 36
click at [0, 0] on lt-span "livré s" at bounding box center [0, 0] width 0 height 0
click at [1079, 257] on div "J'ai contacté le service La Poste Pro ainsi que Chronopost, malheureusement auc…" at bounding box center [870, 267] width 568 height 36
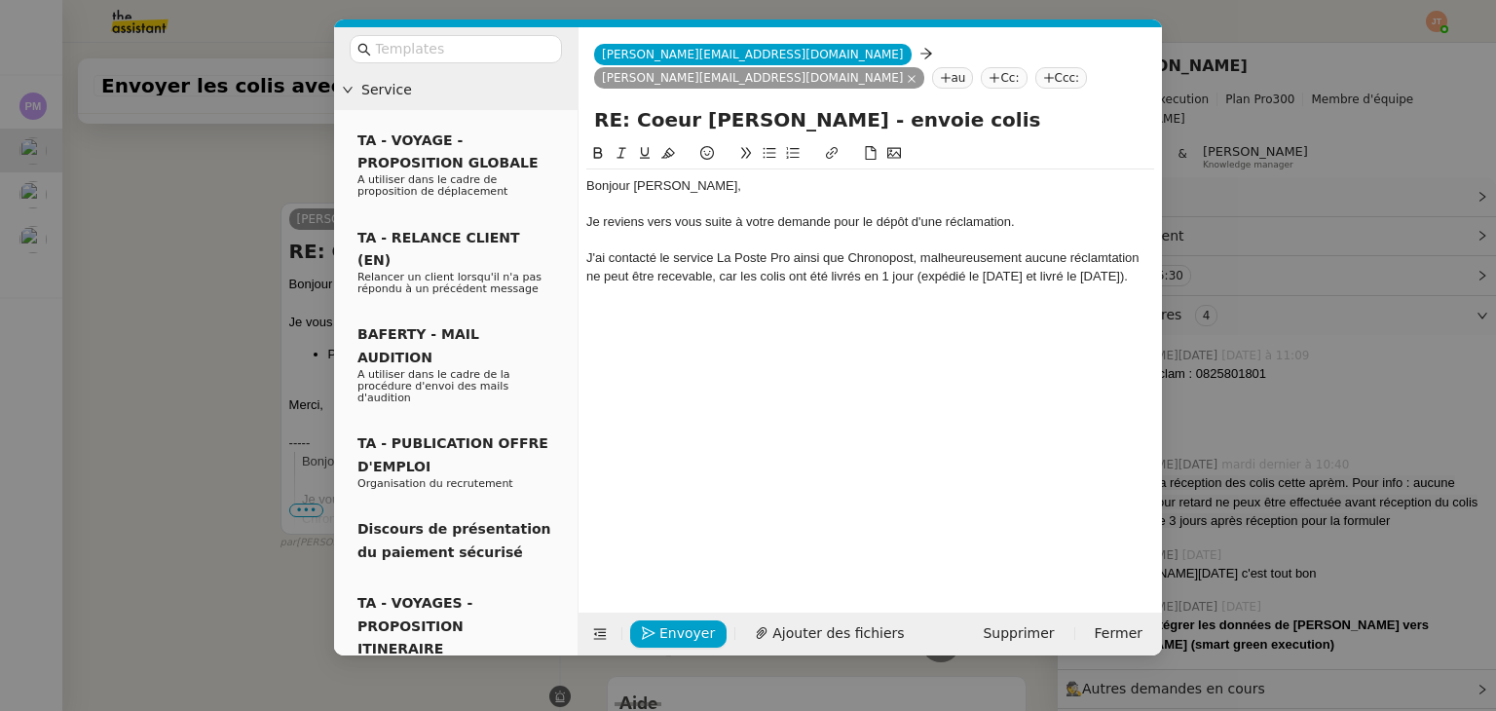
click at [0, 0] on lt-span "récla ma tion" at bounding box center [0, 0] width 0 height 0
click at [736, 285] on div "J'ai contacté le service La Poste Pro ainsi que Chronopost, malheureusement auc…" at bounding box center [870, 267] width 568 height 36
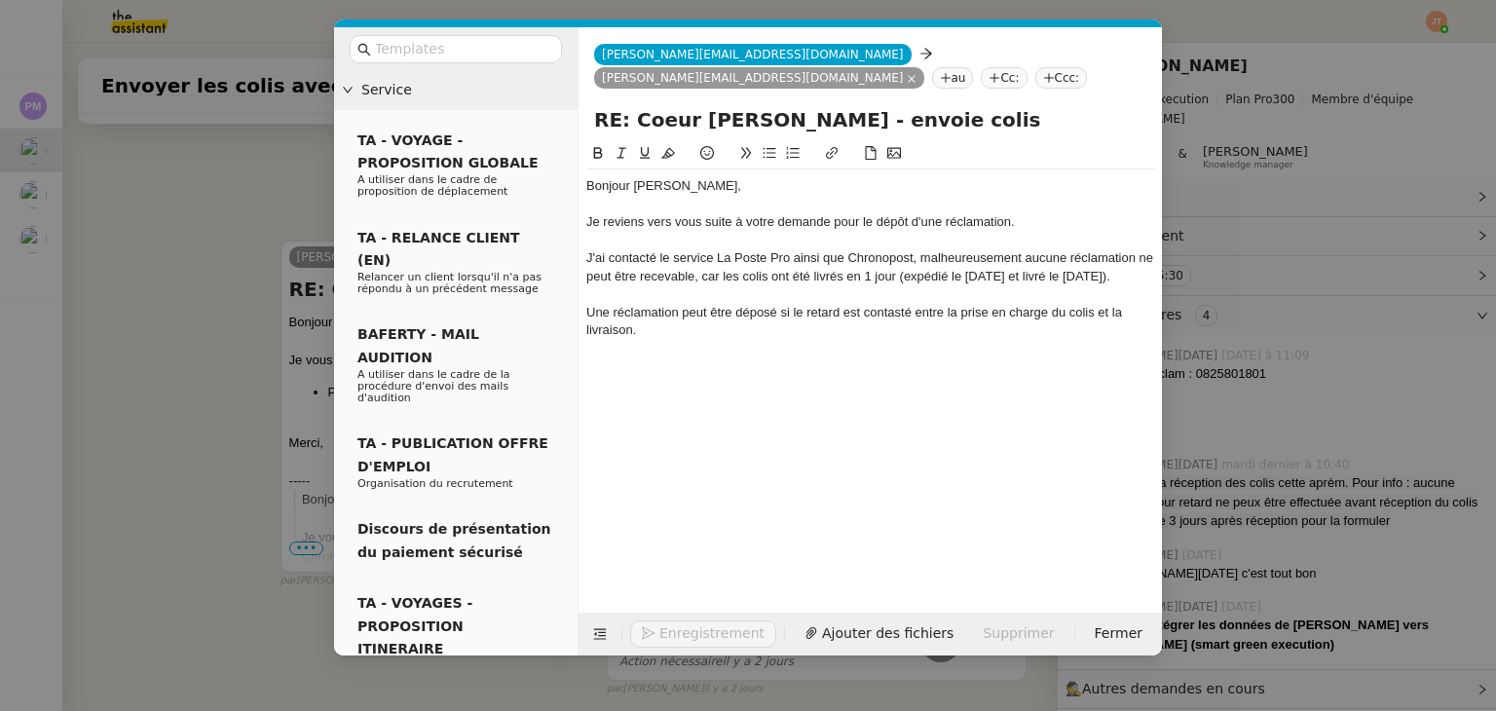
scroll to position [1156, 0]
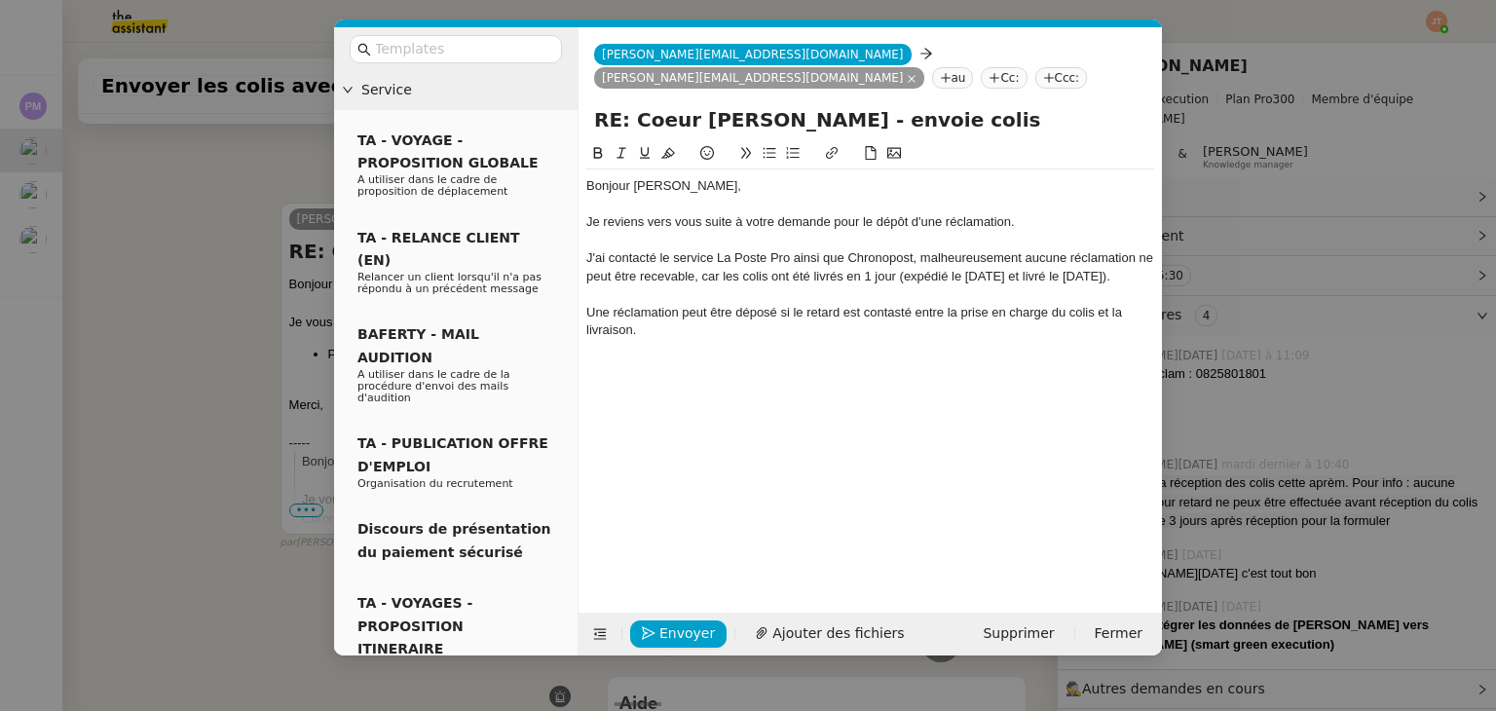
click at [761, 332] on div "Une réclamation peut être déposé si le retard est contasté entre la prise en ch…" at bounding box center [870, 322] width 568 height 36
click at [0, 0] on lt-span "déposé e" at bounding box center [0, 0] width 0 height 0
click at [899, 326] on div "Une réclamation peut être déposée si le retard est contasté entre la prise en c…" at bounding box center [870, 322] width 568 height 36
click at [891, 328] on div "Une réclamation peut être déposée si le retard est contasté entre la prise en c…" at bounding box center [870, 322] width 568 height 36
click at [910, 356] on div at bounding box center [870, 348] width 568 height 18
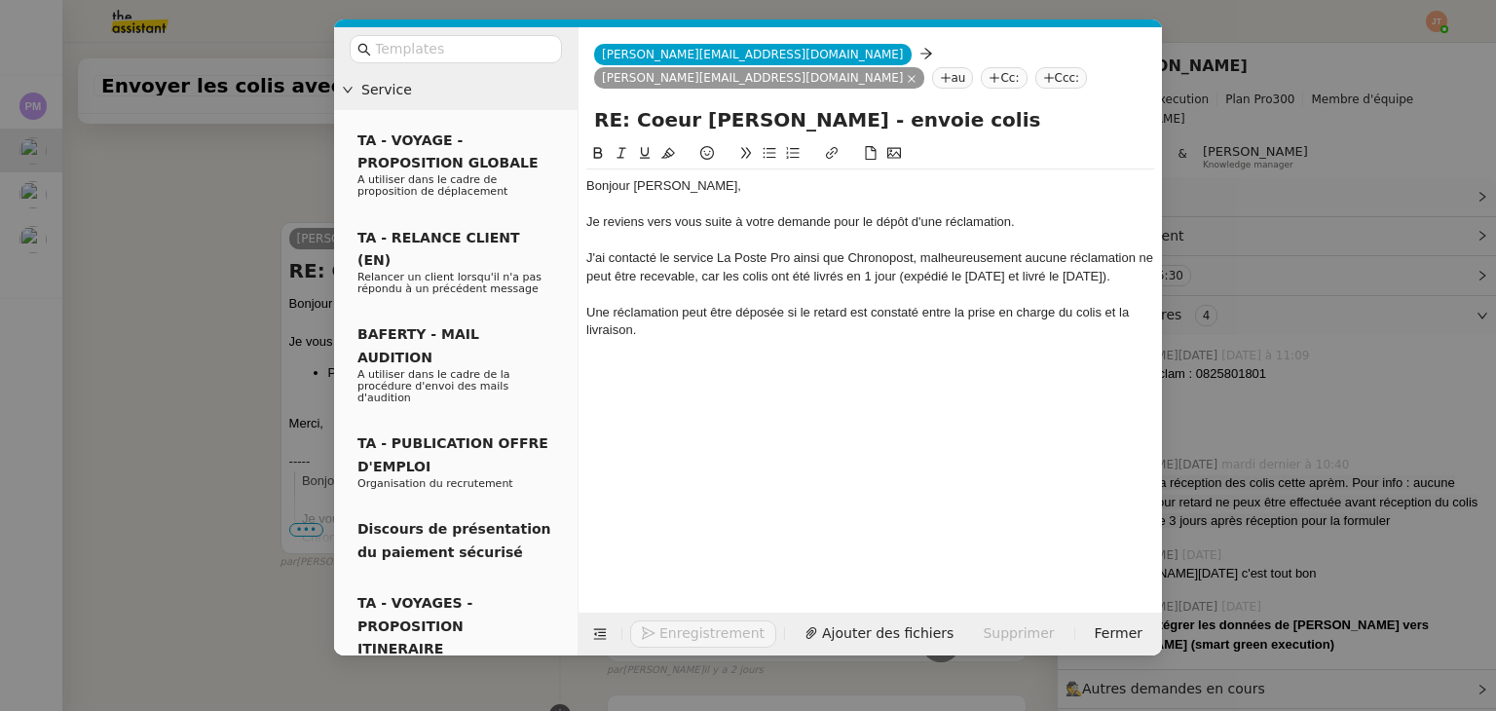
scroll to position [1176, 0]
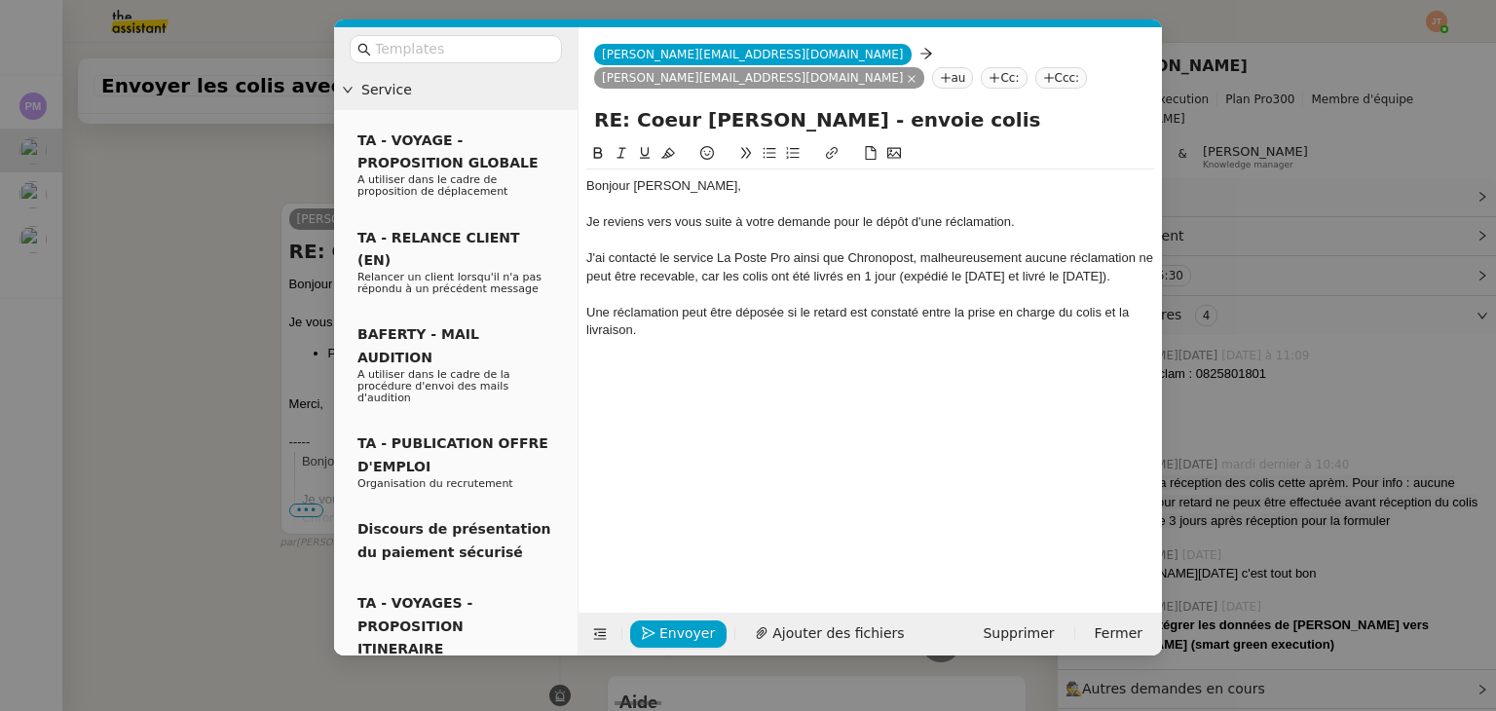
click at [869, 332] on div "Une réclamation peut être déposée si le retard est constaté entre la prise en c…" at bounding box center [870, 322] width 568 height 36
click at [810, 335] on div "Une réclamation peut être déposée si le retard est constaté entre la prise en c…" at bounding box center [870, 322] width 568 height 36
click at [816, 340] on div "Une réclamation peut être déposée si un retard est constaté entre la prise en c…" at bounding box center [870, 322] width 568 height 36
drag, startPoint x: 1020, startPoint y: 389, endPoint x: 841, endPoint y: 381, distance: 179.4
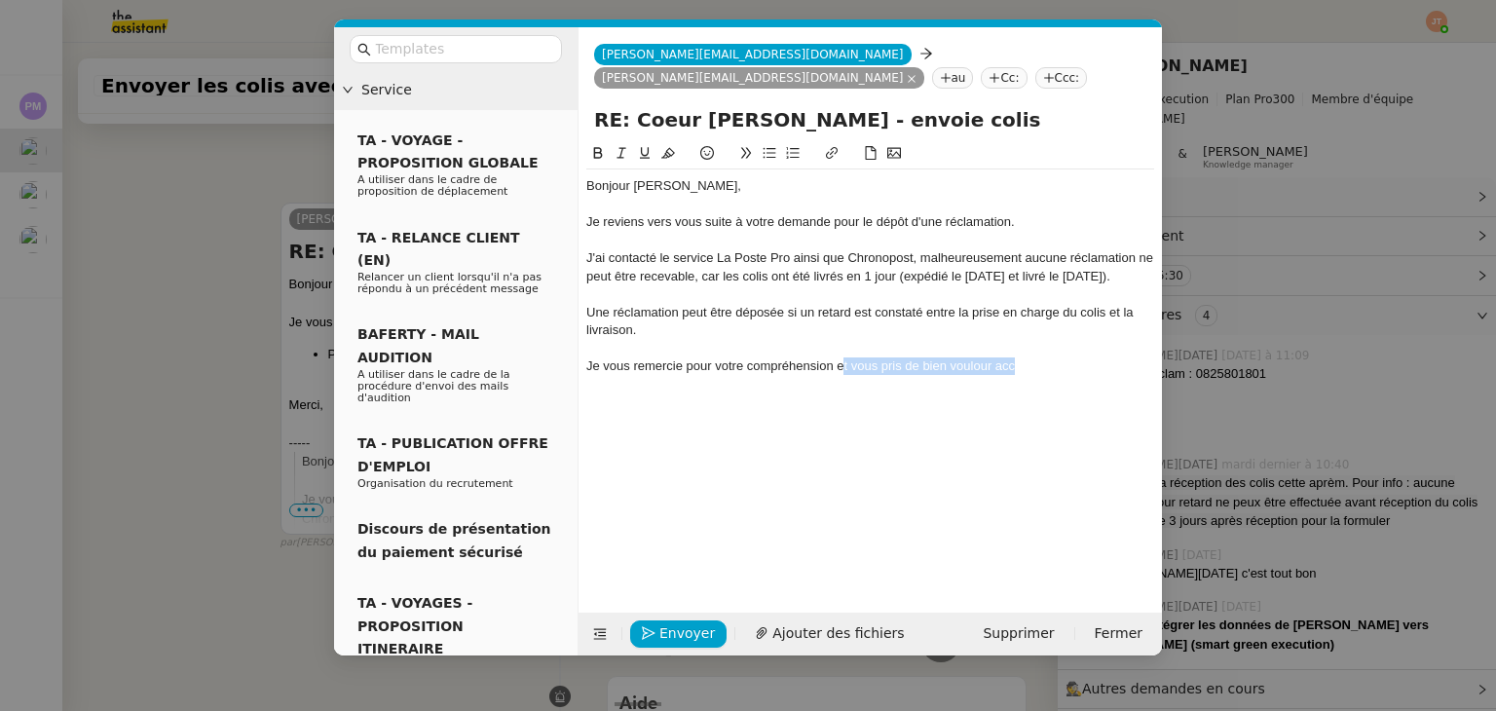
click at [841, 375] on div "Je vous remercie pour votre compréhension et vous pris de bien voulour acc" at bounding box center [870, 366] width 568 height 18
click at [1029, 375] on div "Je vous remercie pour votre compréhension et vous pris de bien voulour acc" at bounding box center [870, 366] width 568 height 18
drag, startPoint x: 1029, startPoint y: 382, endPoint x: 842, endPoint y: 386, distance: 187.0
click at [842, 375] on div "Je vous remercie pour votre compréhension et vous pris de bien voulour acc" at bounding box center [870, 366] width 568 height 18
click at [953, 375] on div "Je vous remercie pour votre compréhension et vous pris de bien voulour acc" at bounding box center [870, 366] width 568 height 18
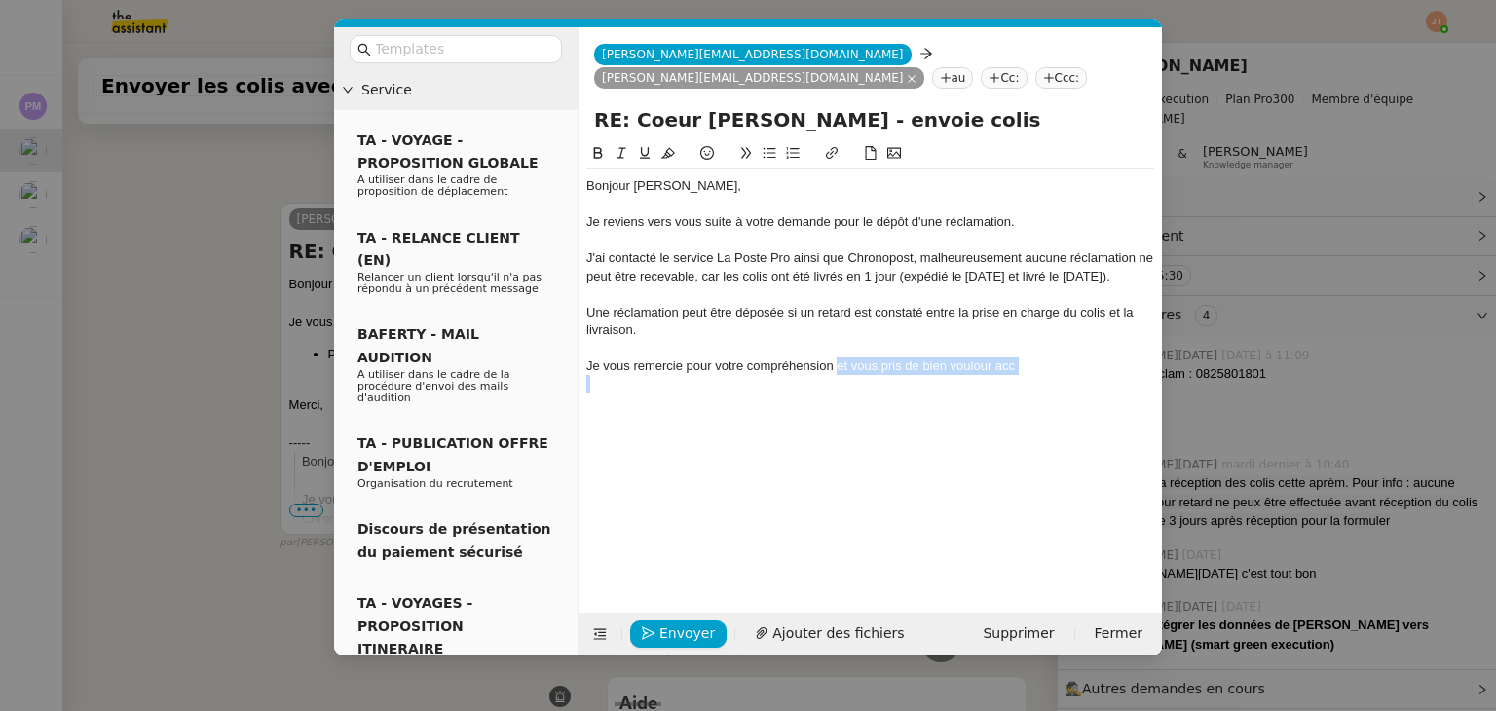
click at [1031, 375] on div "Je vous remercie pour votre compréhension et vous pris de bien voulour acc" at bounding box center [870, 366] width 568 height 18
drag, startPoint x: 1019, startPoint y: 385, endPoint x: 838, endPoint y: 389, distance: 181.2
click at [838, 375] on div "Je vous remercie pour votre compréhension et vous pris de bien voulour acc" at bounding box center [870, 366] width 568 height 18
drag, startPoint x: 903, startPoint y: 278, endPoint x: 648, endPoint y: 302, distance: 256.3
click at [648, 285] on div "J'ai contacté le service La Poste Pro ainsi que Chronopost, malheureusement auc…" at bounding box center [870, 267] width 568 height 36
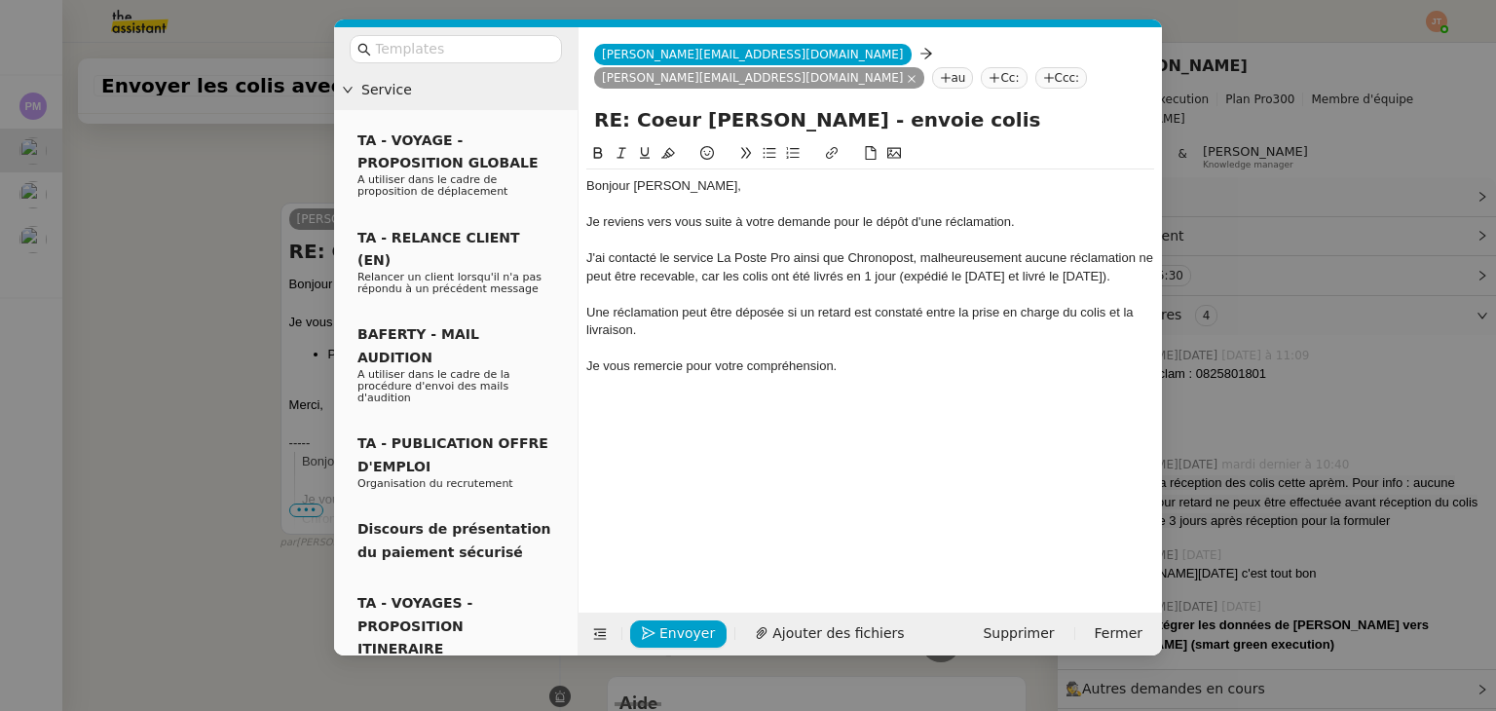
click at [624, 149] on icon at bounding box center [622, 153] width 14 height 14
click at [647, 340] on div "Une réclamation peut être déposée si un retard est constaté entre la prise en c…" at bounding box center [870, 322] width 568 height 36
click at [695, 285] on div "J'ai contacté le service La Poste Pro ainsi que Chronopost, malheureusement auc…" at bounding box center [870, 267] width 568 height 36
click at [664, 356] on div at bounding box center [870, 348] width 568 height 18
click at [652, 340] on div "Une réclamation peut être déposée si un retard est constaté entre la prise en c…" at bounding box center [870, 322] width 568 height 36
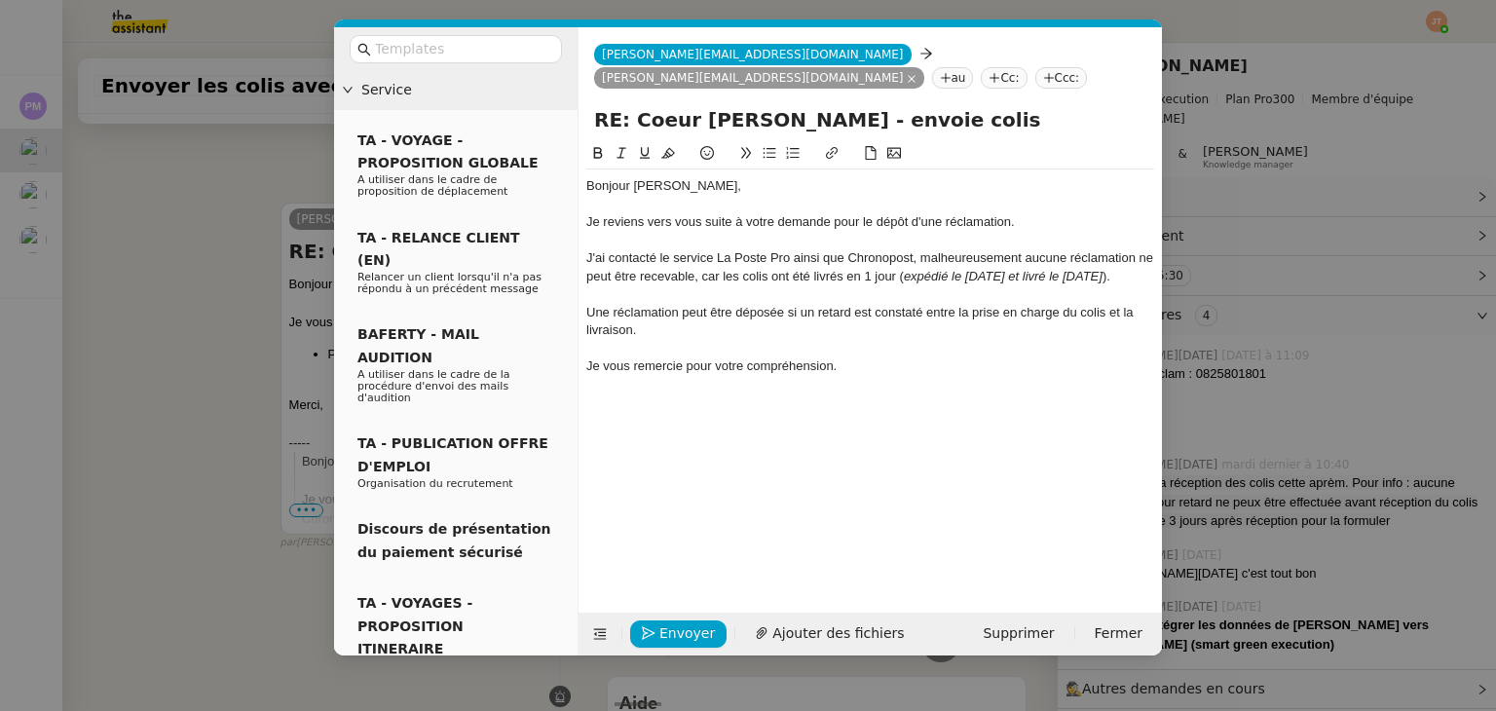
click at [858, 375] on div "Je vous remercie pour votre compréhension." at bounding box center [870, 366] width 568 height 18
click at [913, 259] on div "J'ai contacté le service La Poste Pro ainsi que Chronopost, malheureusement auc…" at bounding box center [870, 267] width 568 height 36
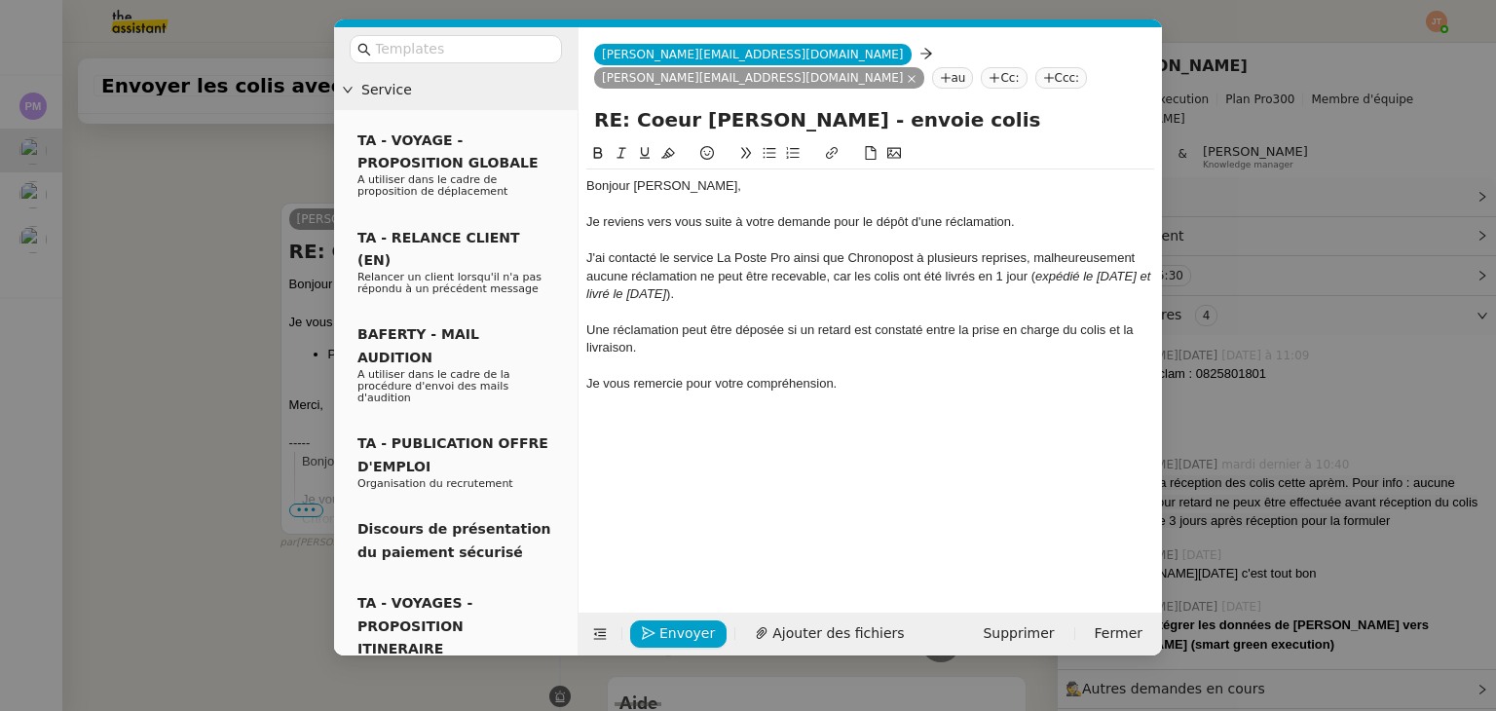
click at [884, 375] on div at bounding box center [870, 366] width 568 height 18
click at [1028, 259] on div "J'ai contacté le service La Poste Pro ainsi que Chronopost à plusieurs reprises…" at bounding box center [870, 276] width 568 height 54
click at [1036, 254] on div "J'ai contacté le service La Poste Pro ainsi que Chronopost à plusieurs reprises…" at bounding box center [870, 276] width 568 height 54
click at [0, 0] on lt-span ", car" at bounding box center [0, 0] width 0 height 0
click at [923, 279] on div "J'ai contacté le service La Poste Pro ainsi que Chronopost à plusieurs reprises…" at bounding box center [870, 276] width 568 height 54
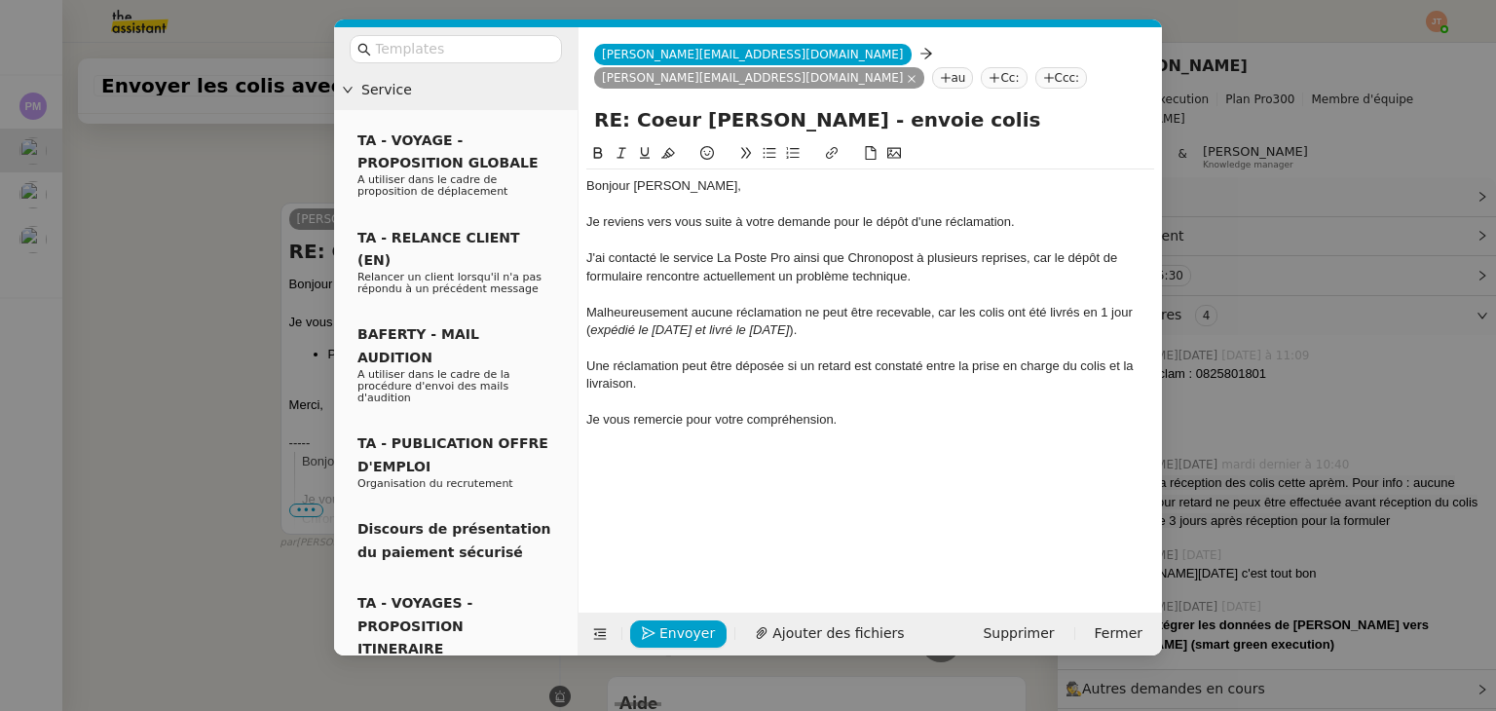
click at [633, 310] on div "Malheureusement aucune réclamation ne peut être recevable, car les colis ont ét…" at bounding box center [870, 322] width 568 height 36
click at [0, 0] on lt-span "Malheureusement ," at bounding box center [0, 0] width 0 height 0
click at [952, 317] on div "Malheureusement, aucune réclamation ne peut être recevable, car les colis ont é…" at bounding box center [870, 322] width 568 height 36
click at [0, 0] on lt-em "puisque" at bounding box center [0, 0] width 0 height 0
click at [913, 352] on div at bounding box center [870, 348] width 568 height 18
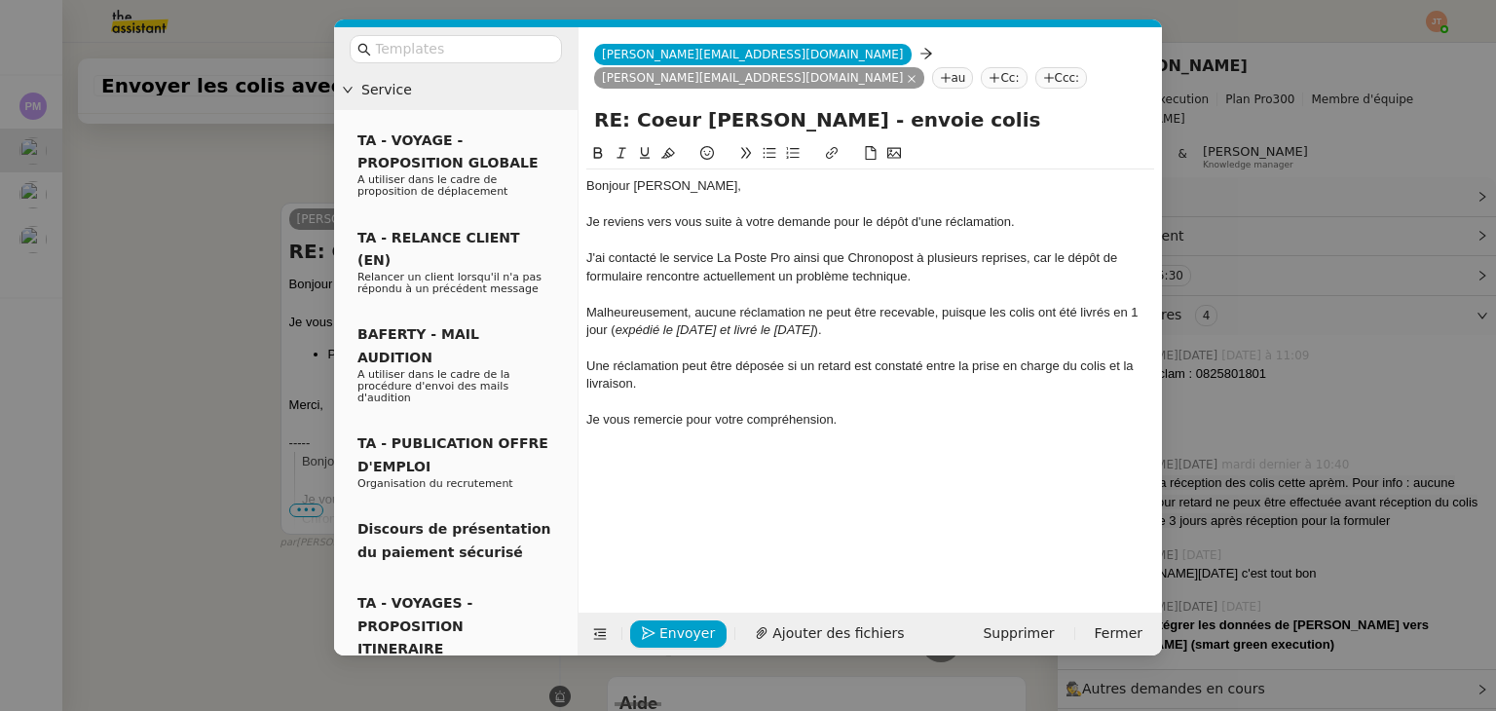
click at [775, 383] on div "Une réclamation peut être déposée si un retard est constaté entre la prise en c…" at bounding box center [870, 375] width 568 height 36
click at [798, 365] on div "Une réclamation peut être déposée si un retard est constaté entre la prise en c…" at bounding box center [870, 375] width 568 height 36
click at [891, 395] on div at bounding box center [870, 402] width 568 height 18
click at [876, 426] on div "Je vous remercie pour votre compréhension." at bounding box center [870, 420] width 568 height 18
click at [685, 638] on span "Envoyer" at bounding box center [687, 633] width 56 height 22
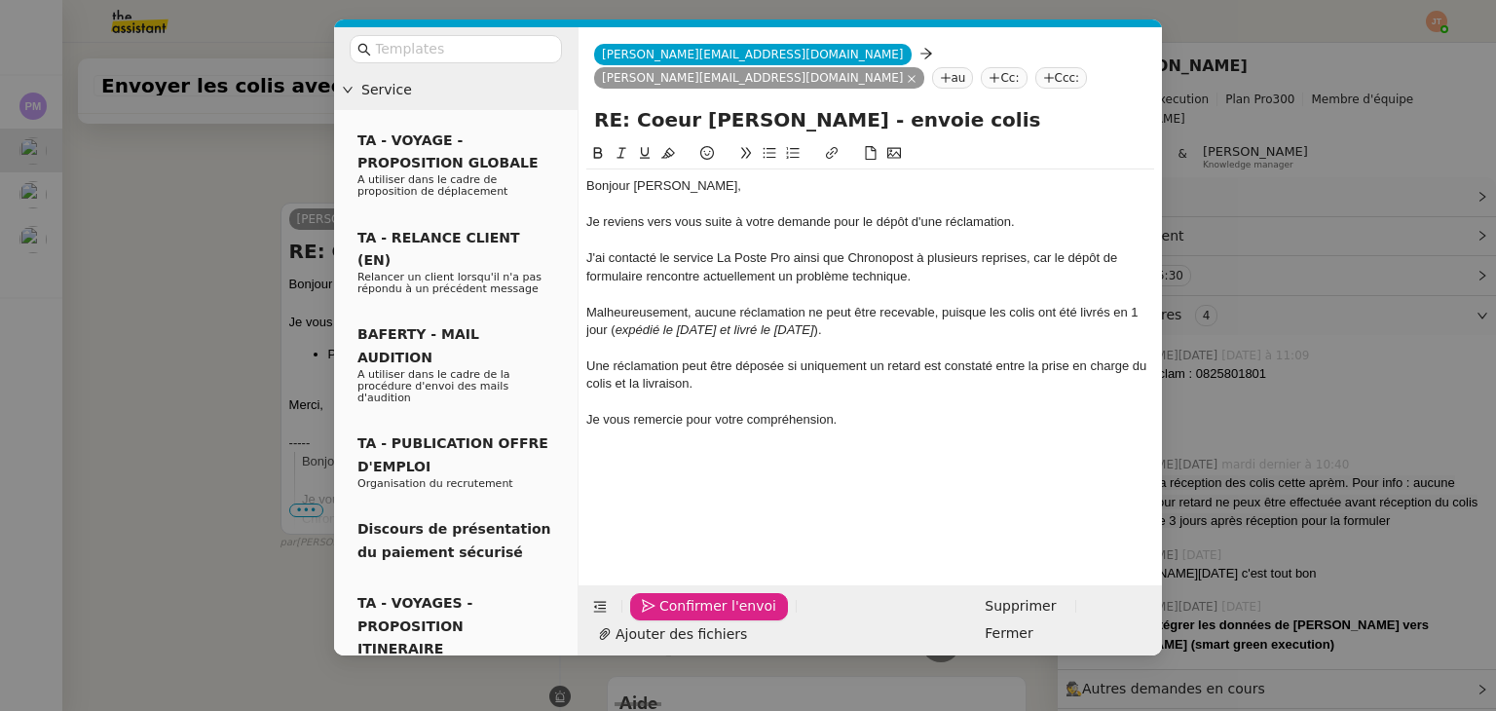
click at [685, 617] on span "Confirmer l'envoi" at bounding box center [717, 606] width 117 height 22
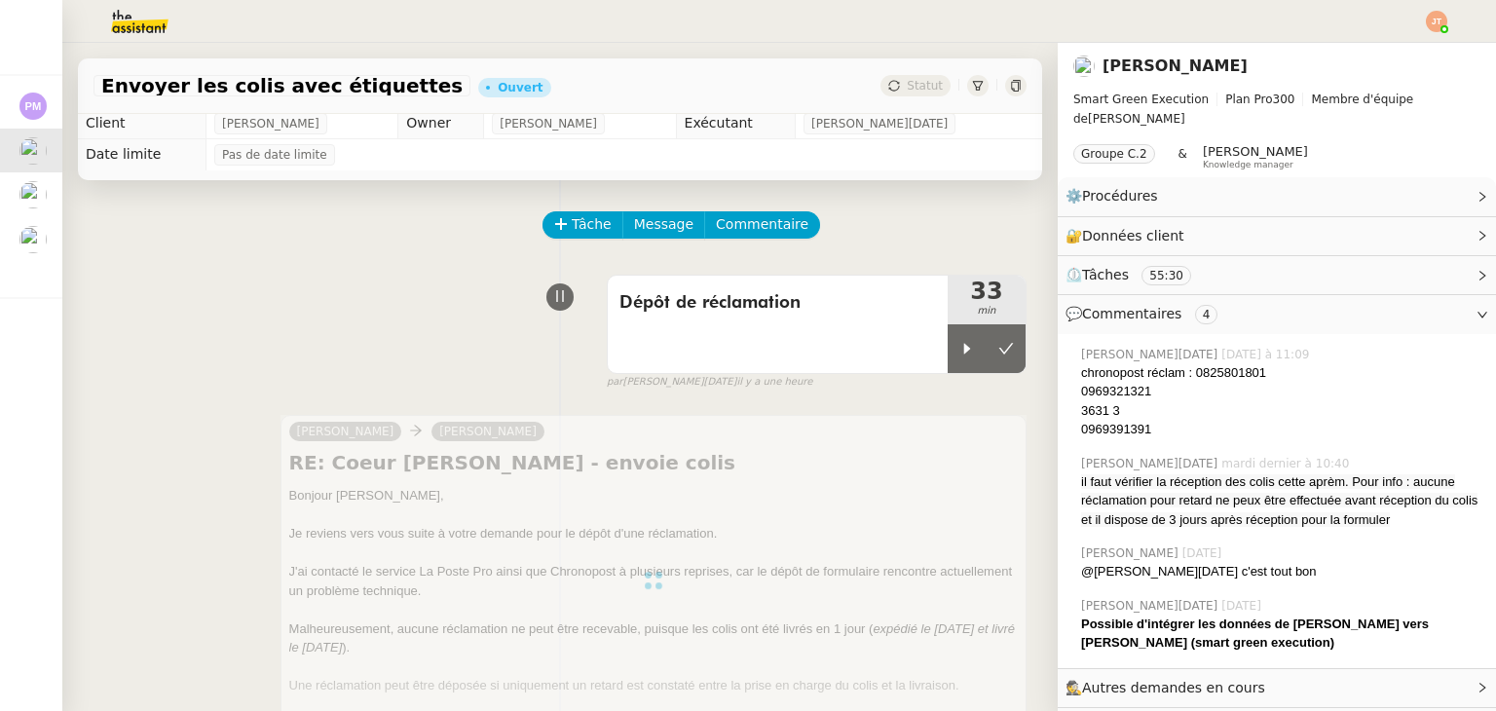
scroll to position [0, 0]
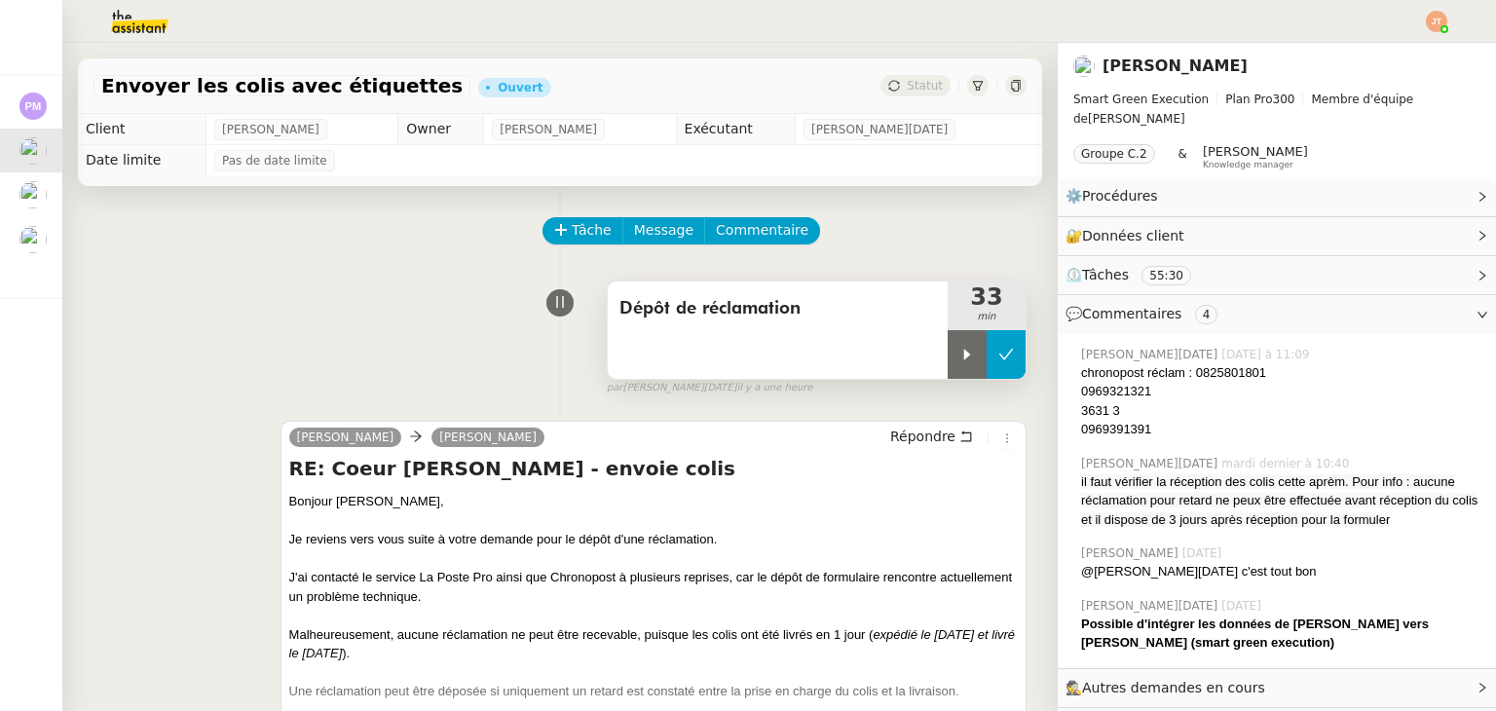
click at [998, 362] on icon at bounding box center [1006, 355] width 16 height 16
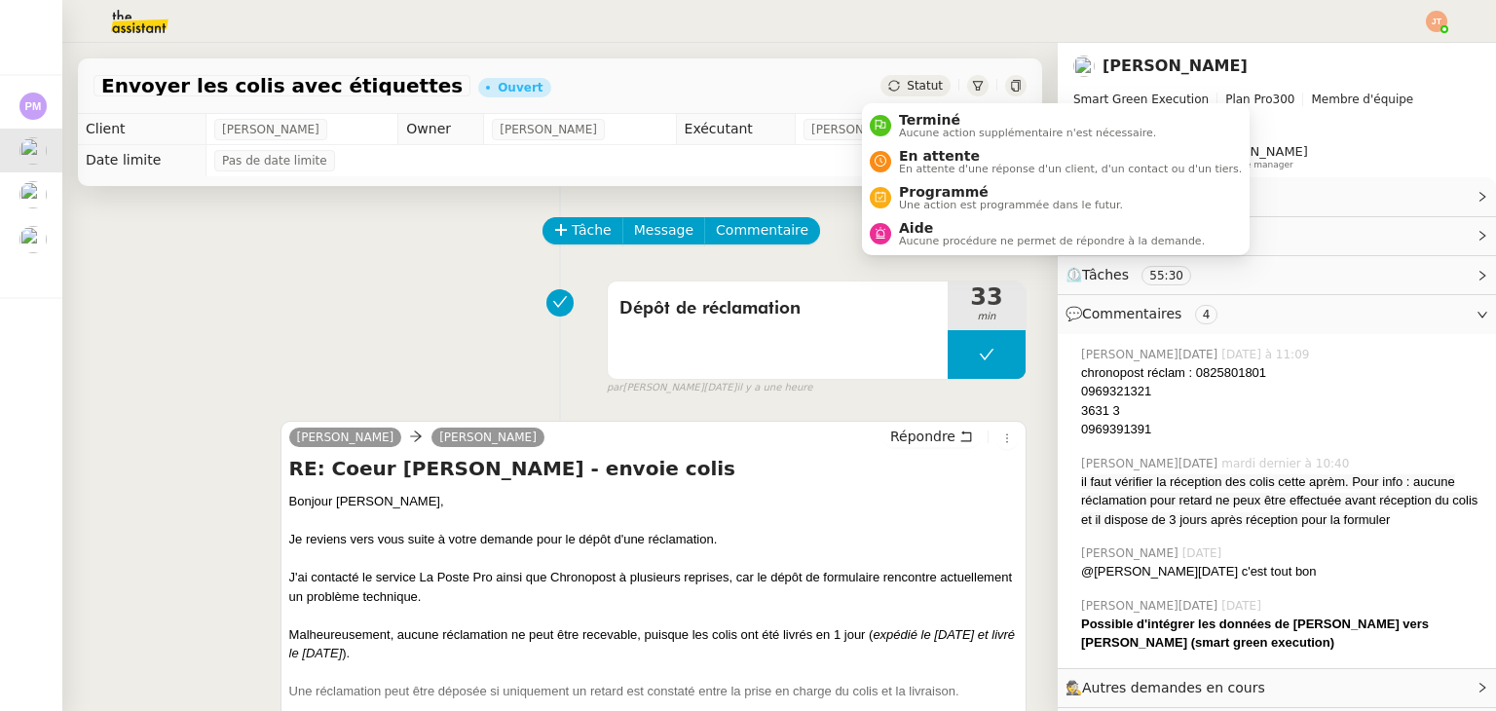
click at [907, 79] on span "Statut" at bounding box center [925, 86] width 36 height 14
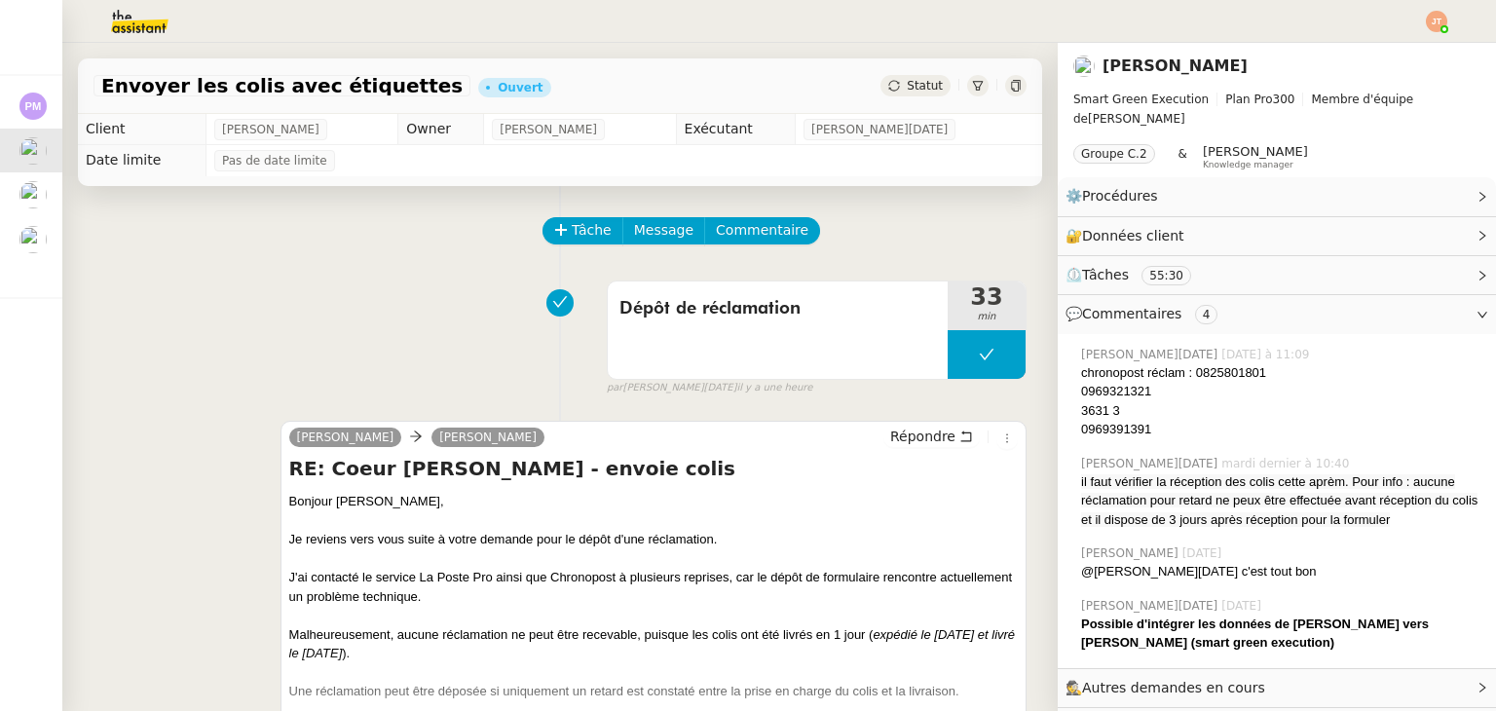
click at [907, 87] on span "Statut" at bounding box center [925, 86] width 36 height 14
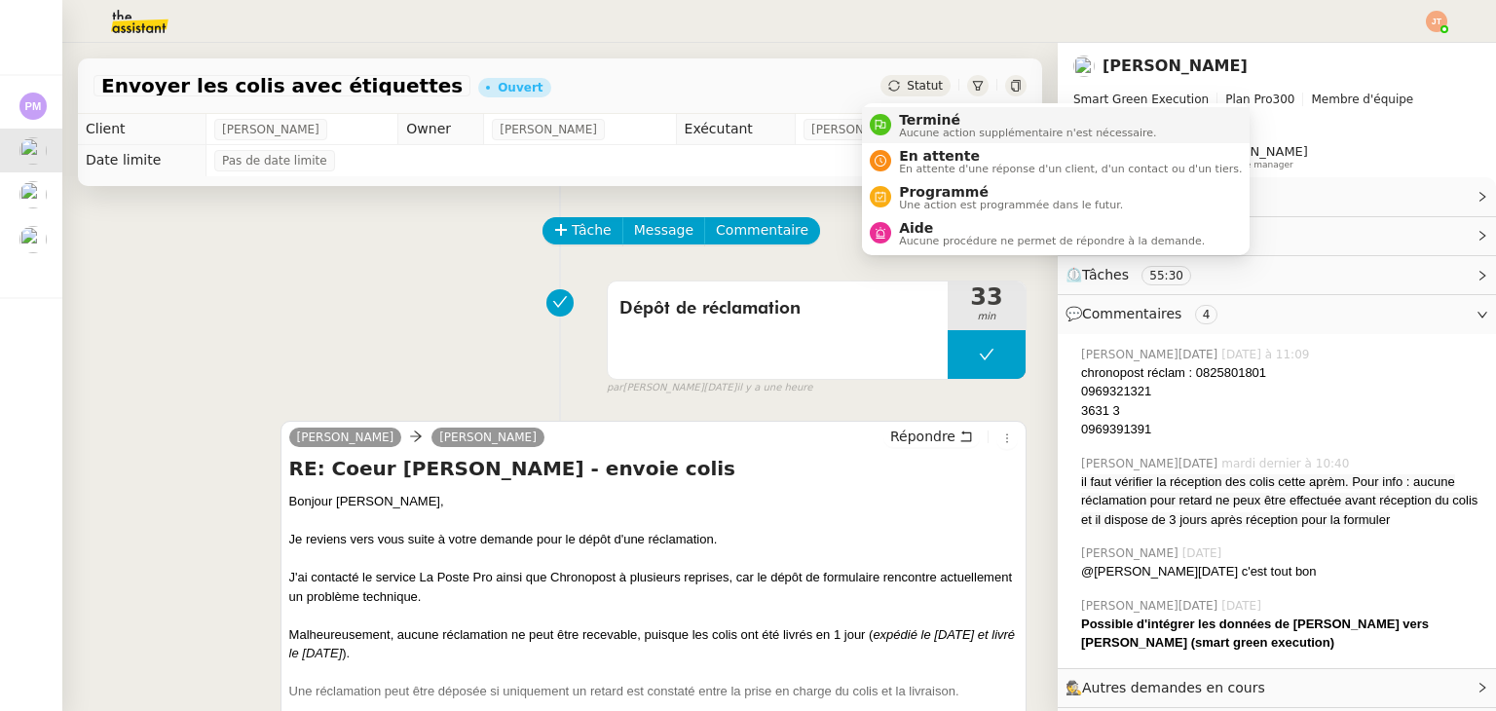
click at [911, 120] on span "Terminé" at bounding box center [1027, 120] width 257 height 16
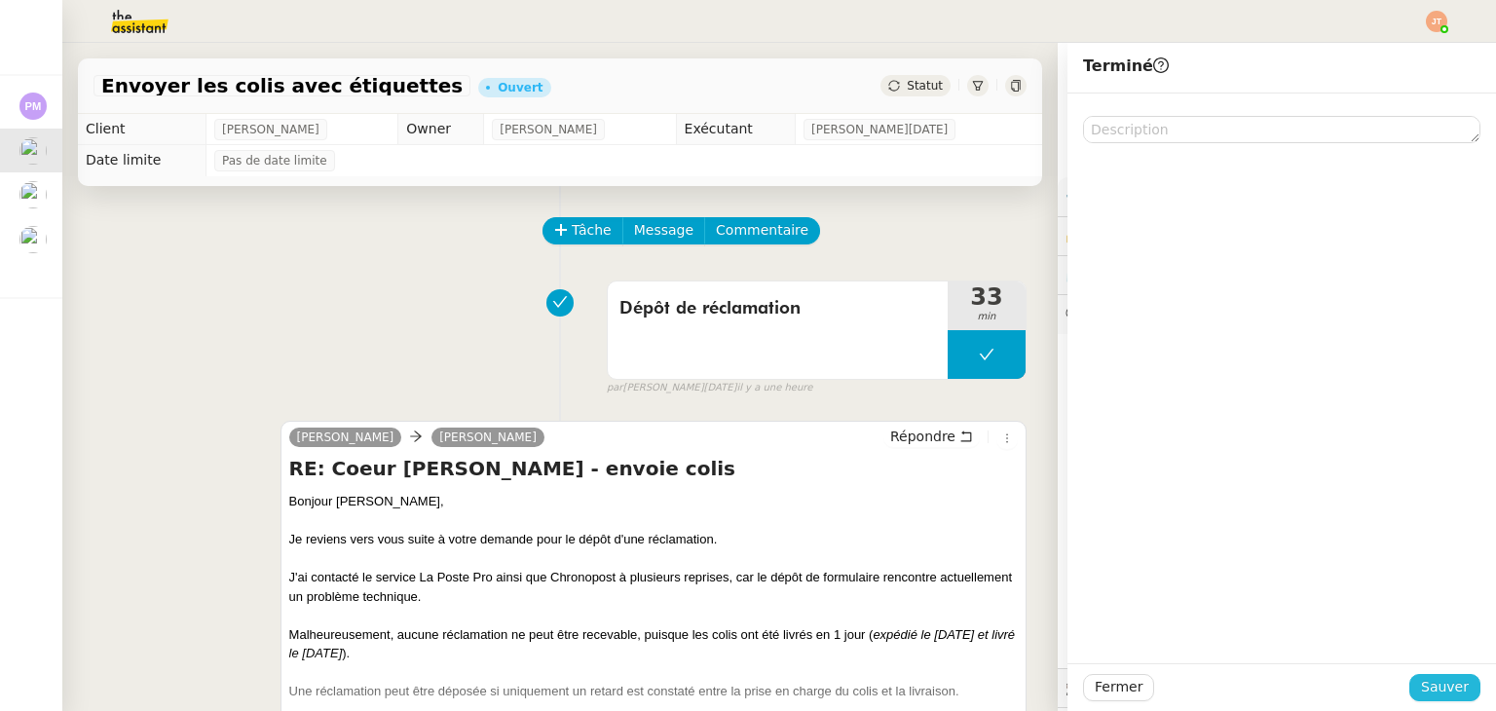
click at [1427, 694] on span "Sauver" at bounding box center [1445, 687] width 48 height 22
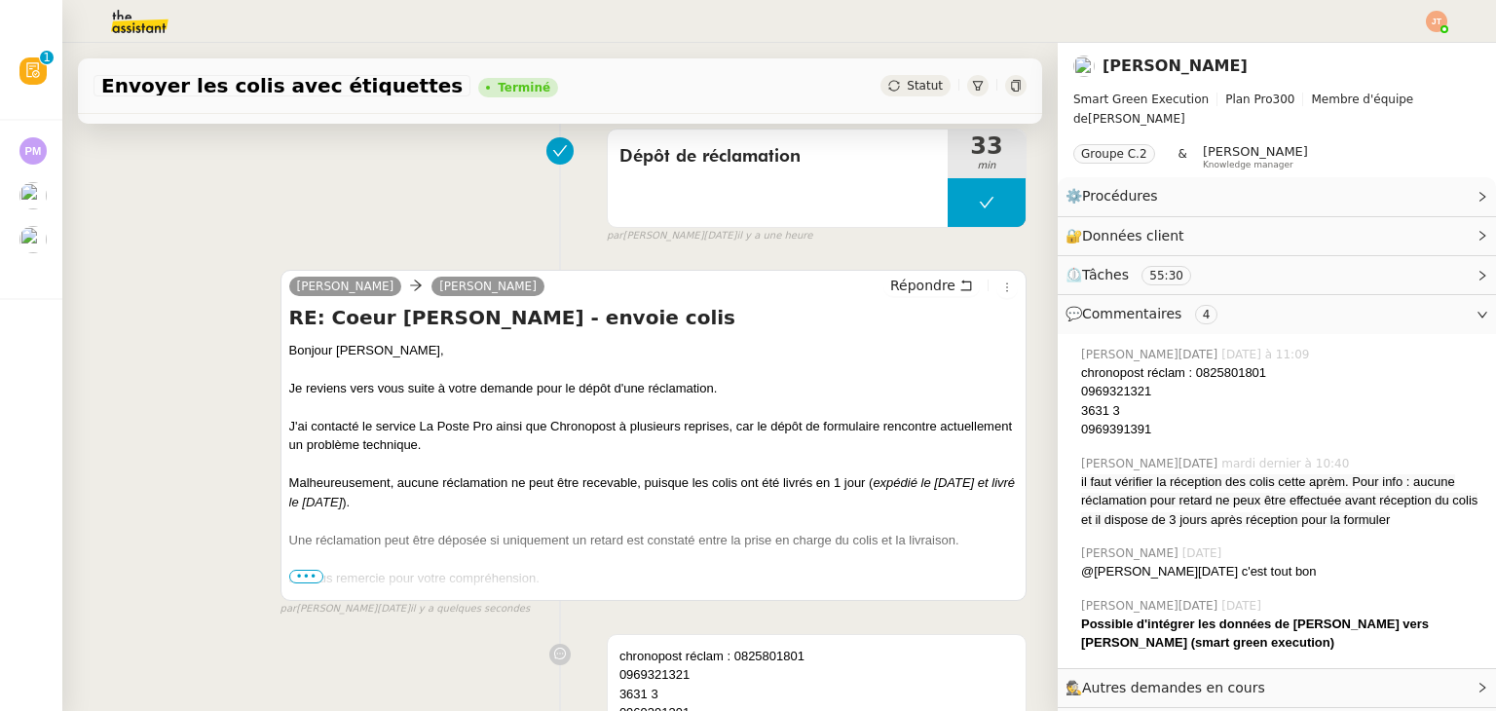
scroll to position [292, 0]
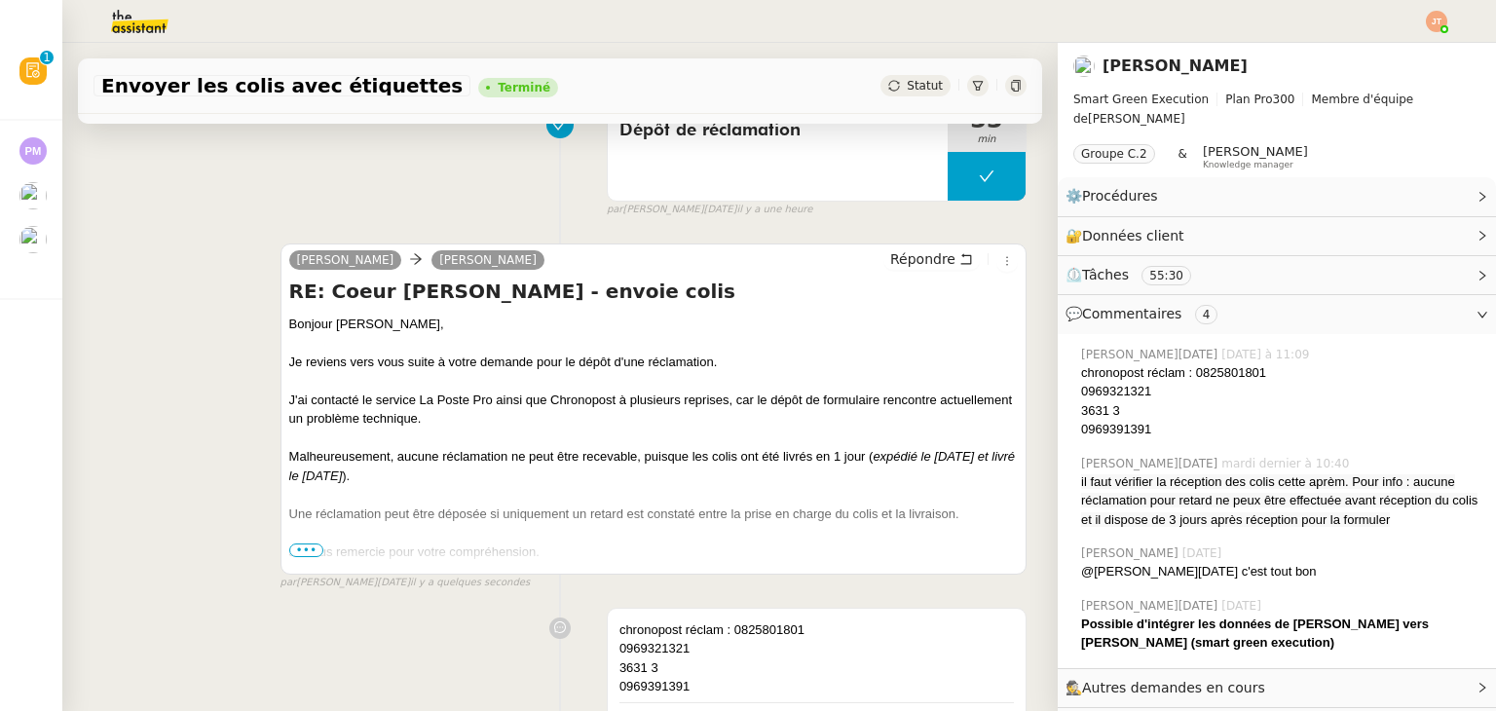
click at [303, 551] on span "•••" at bounding box center [306, 550] width 35 height 14
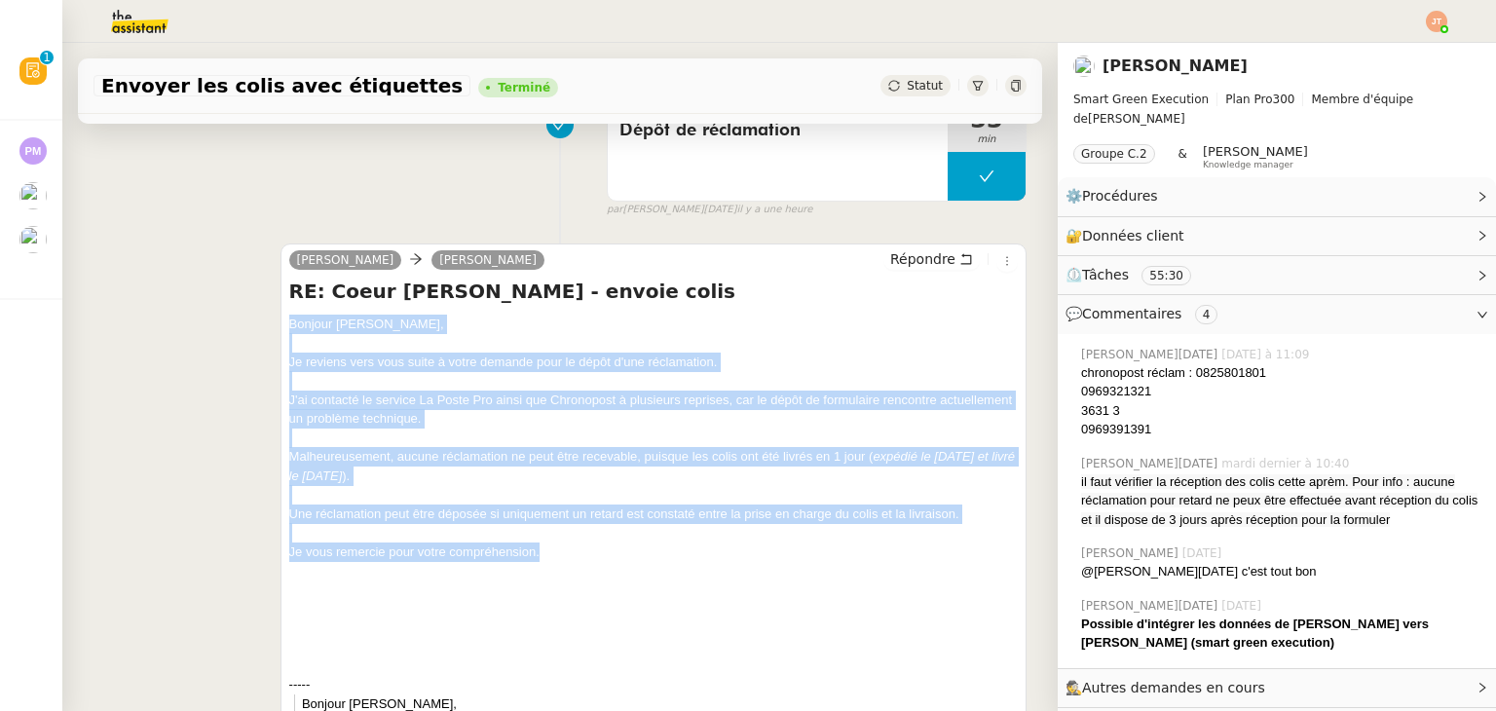
drag, startPoint x: 284, startPoint y: 321, endPoint x: 571, endPoint y: 546, distance: 364.2
copy div "Bonjour Alexis, Je reviens vers vous suite à votre demande pour le dépôt d'une …"
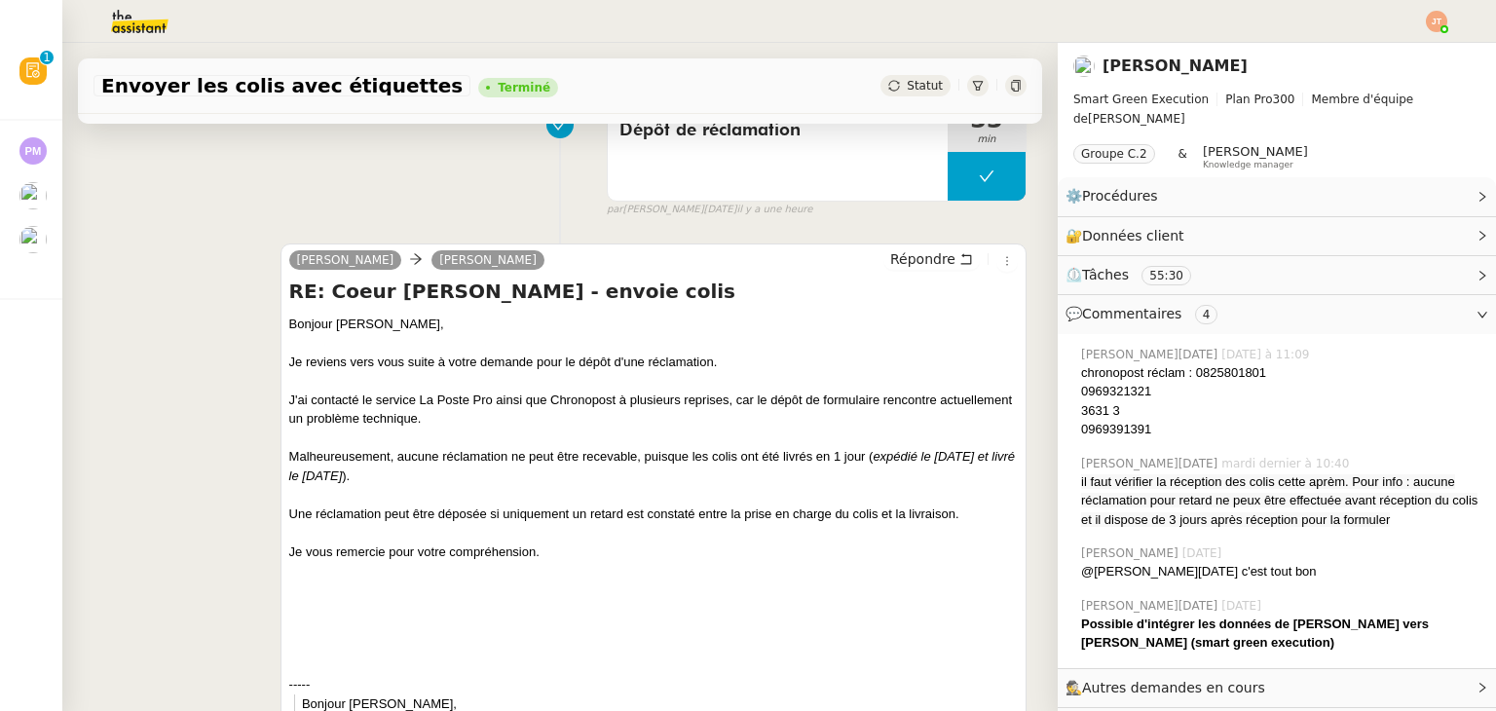
drag, startPoint x: 150, startPoint y: 276, endPoint x: 106, endPoint y: 239, distance: 57.4
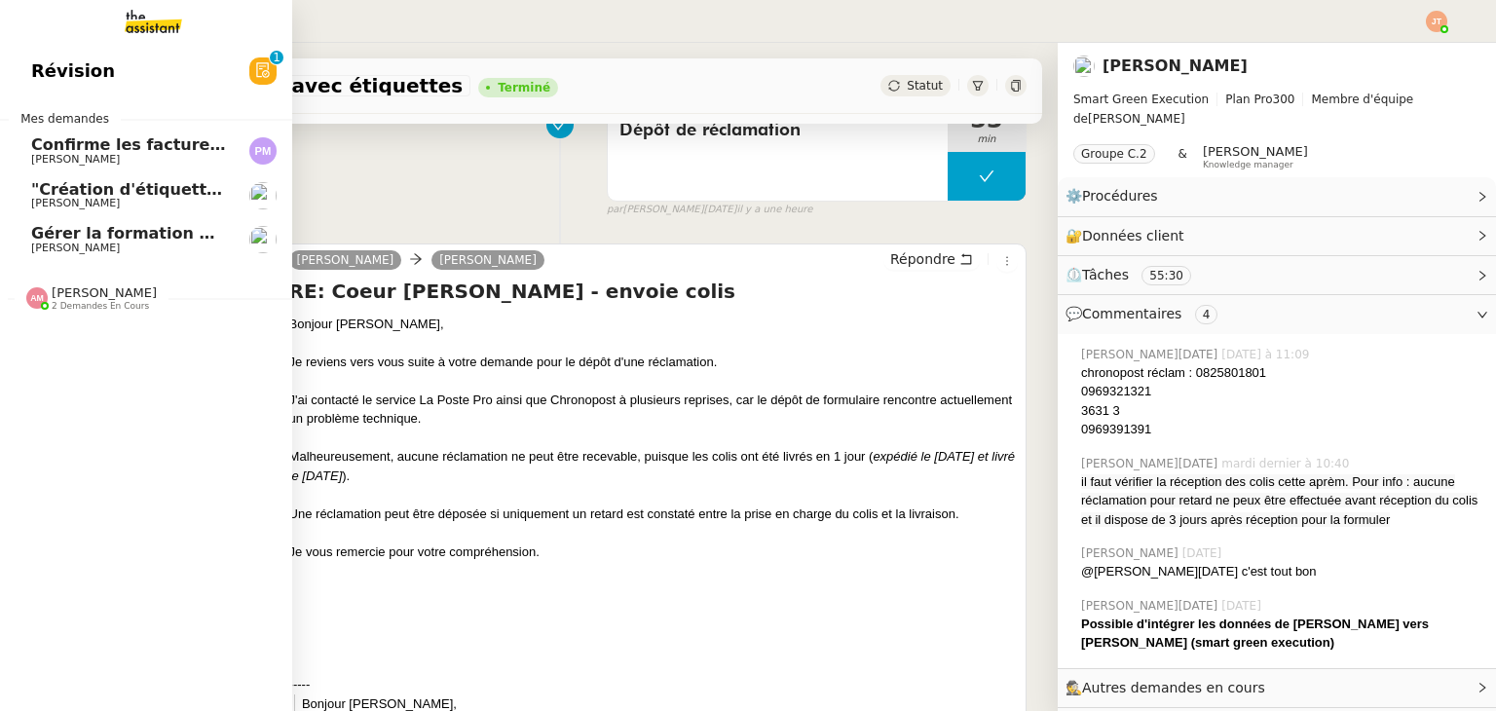
click at [89, 196] on span ""Création d'étiquettes Smart green Execution (réponses)" a été modifié récemmen…" at bounding box center [402, 189] width 742 height 19
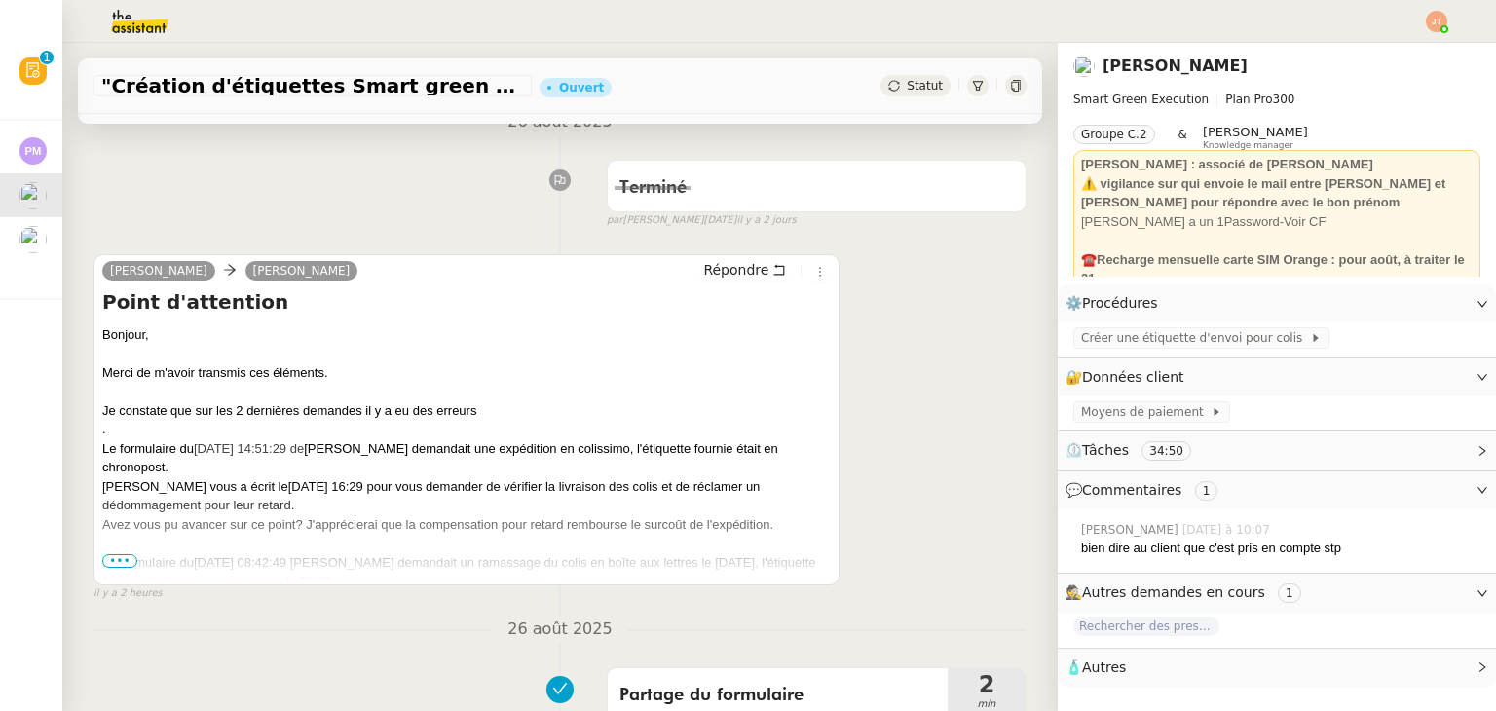
scroll to position [195, 0]
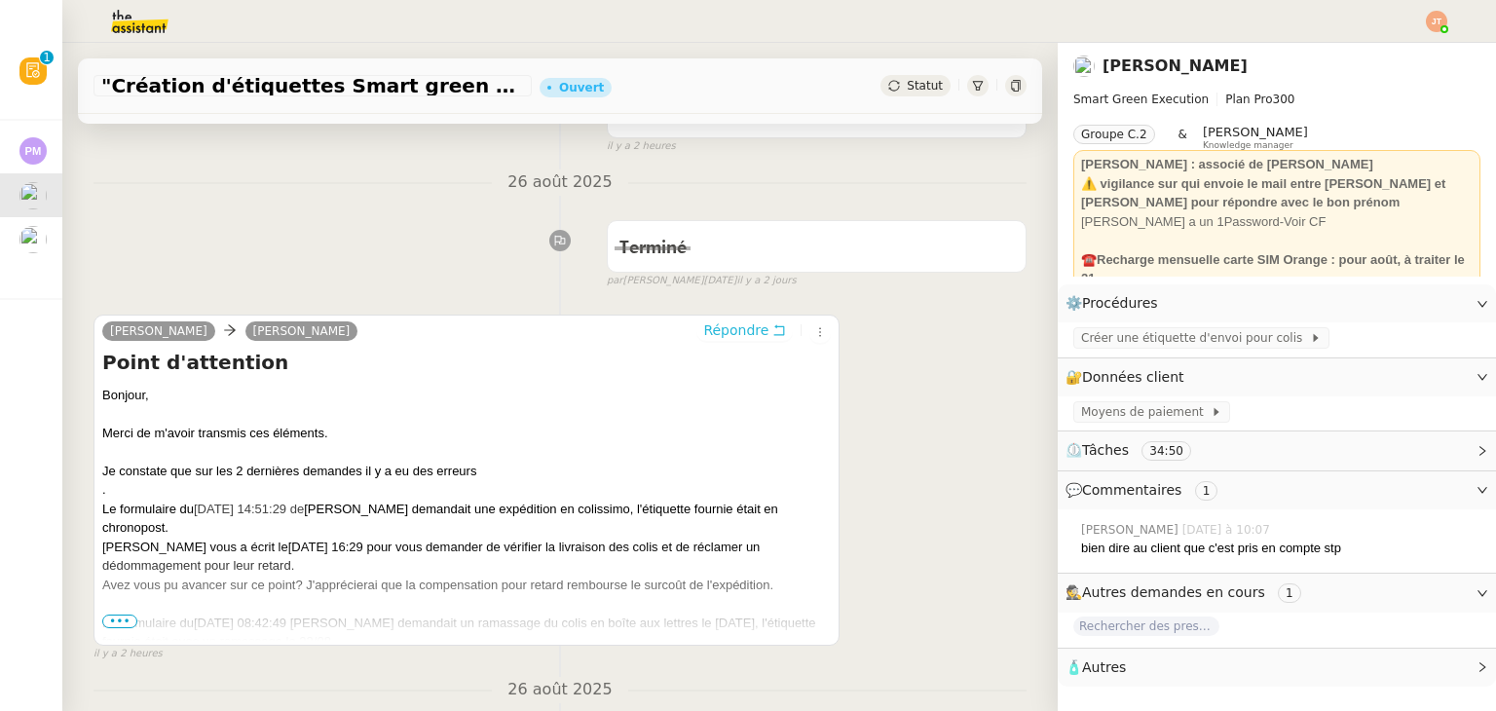
click at [721, 336] on span "Répondre" at bounding box center [735, 329] width 65 height 19
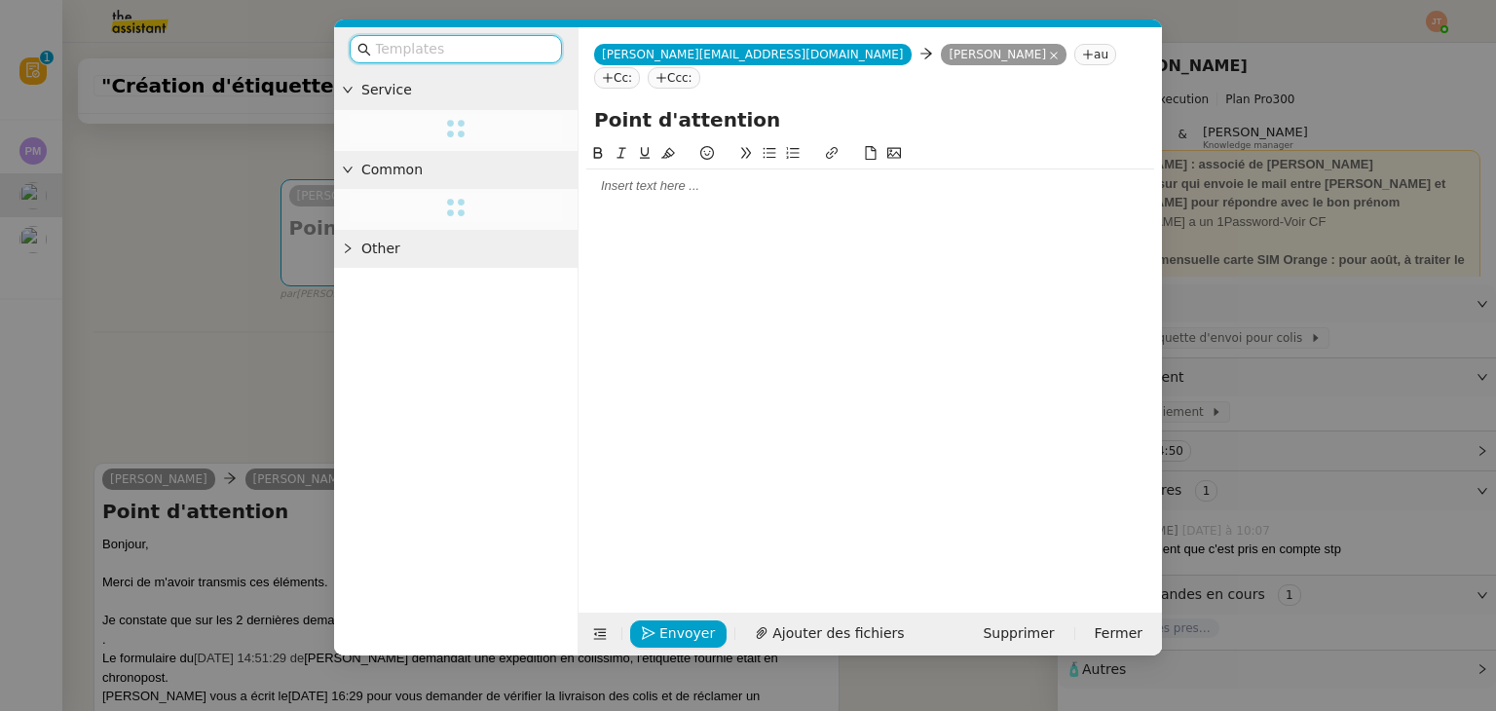
click at [641, 177] on div at bounding box center [870, 186] width 568 height 18
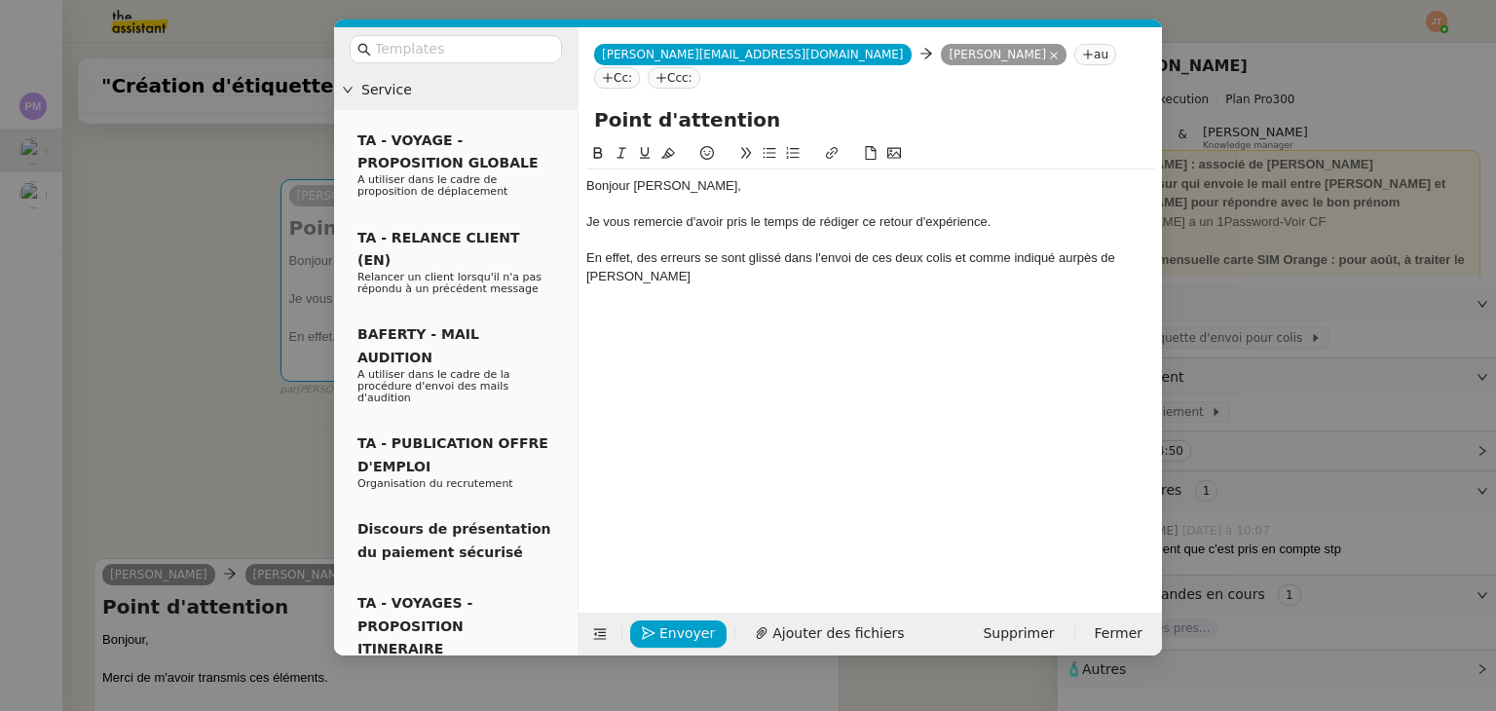
click at [1075, 249] on div "En effet, des erreurs se sont glissé dans l'envoi de ces deux colis et comme in…" at bounding box center [870, 267] width 568 height 36
click at [1110, 249] on div "En effet, des erreurs se sont glissé dans l'envoi de ces deux colis et comme in…" at bounding box center [870, 267] width 568 height 36
click at [0, 0] on lt-em "d'Alexis" at bounding box center [0, 0] width 0 height 0
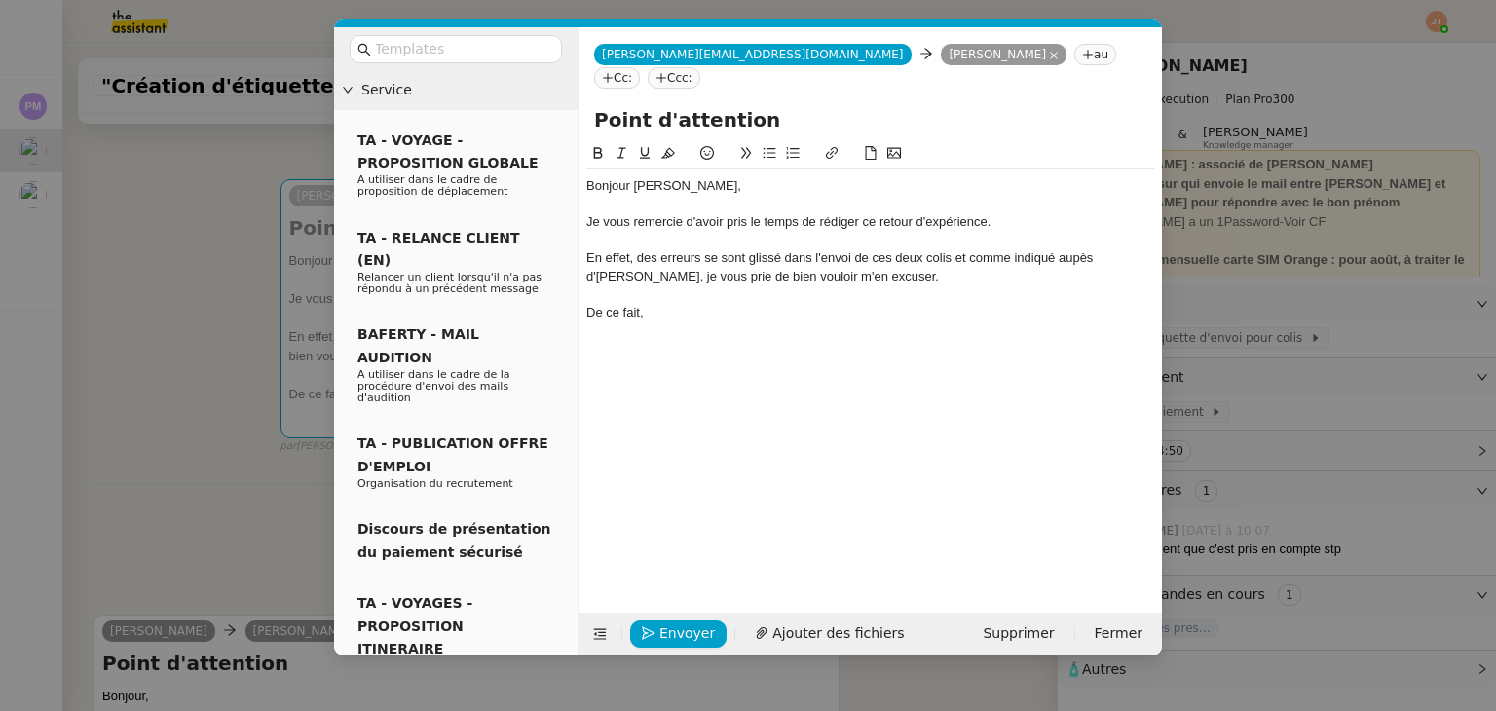
scroll to position [0, 0]
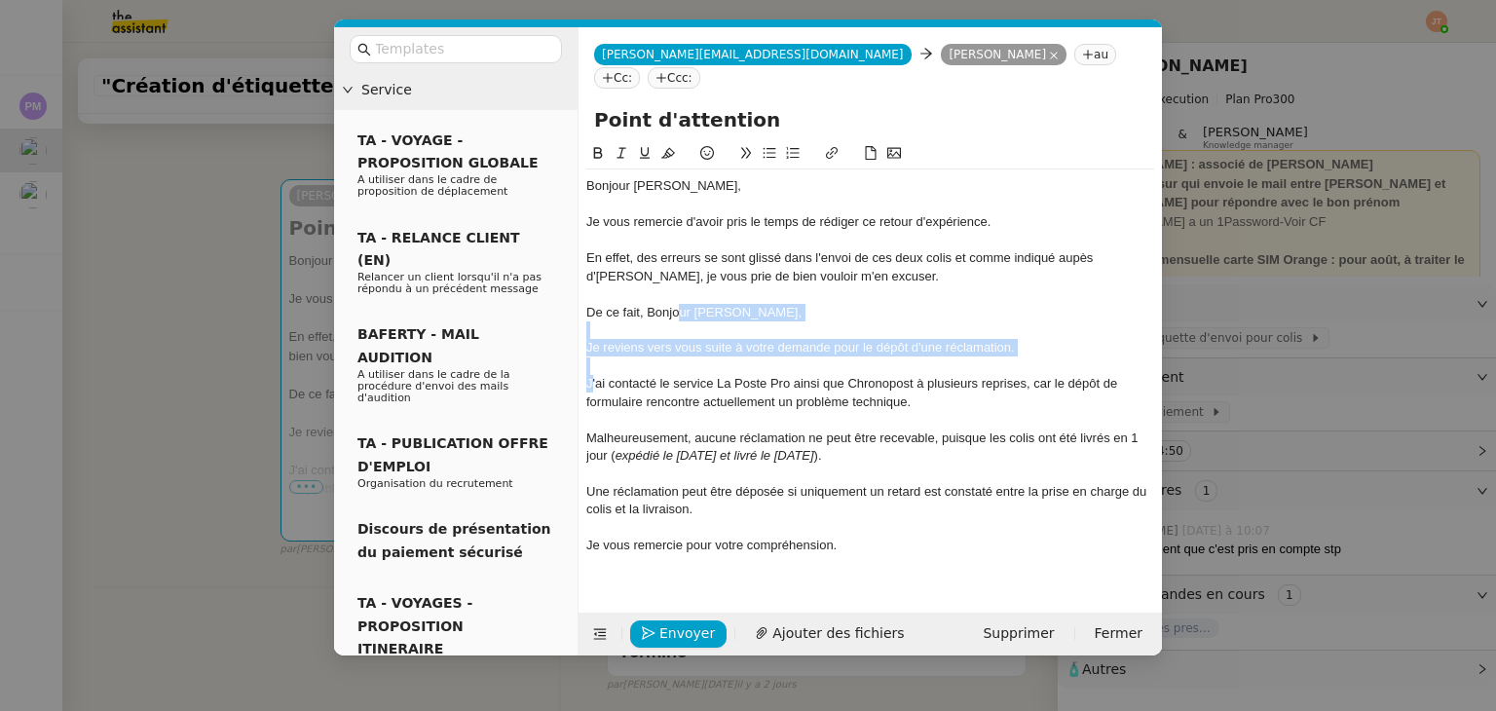
drag, startPoint x: 591, startPoint y: 359, endPoint x: 679, endPoint y: 288, distance: 112.9
click at [679, 288] on div "Bonjour Stéphanie, Je vous remercie d'avoir pris le temps de rédiger ce retour …" at bounding box center [870, 365] width 568 height 393
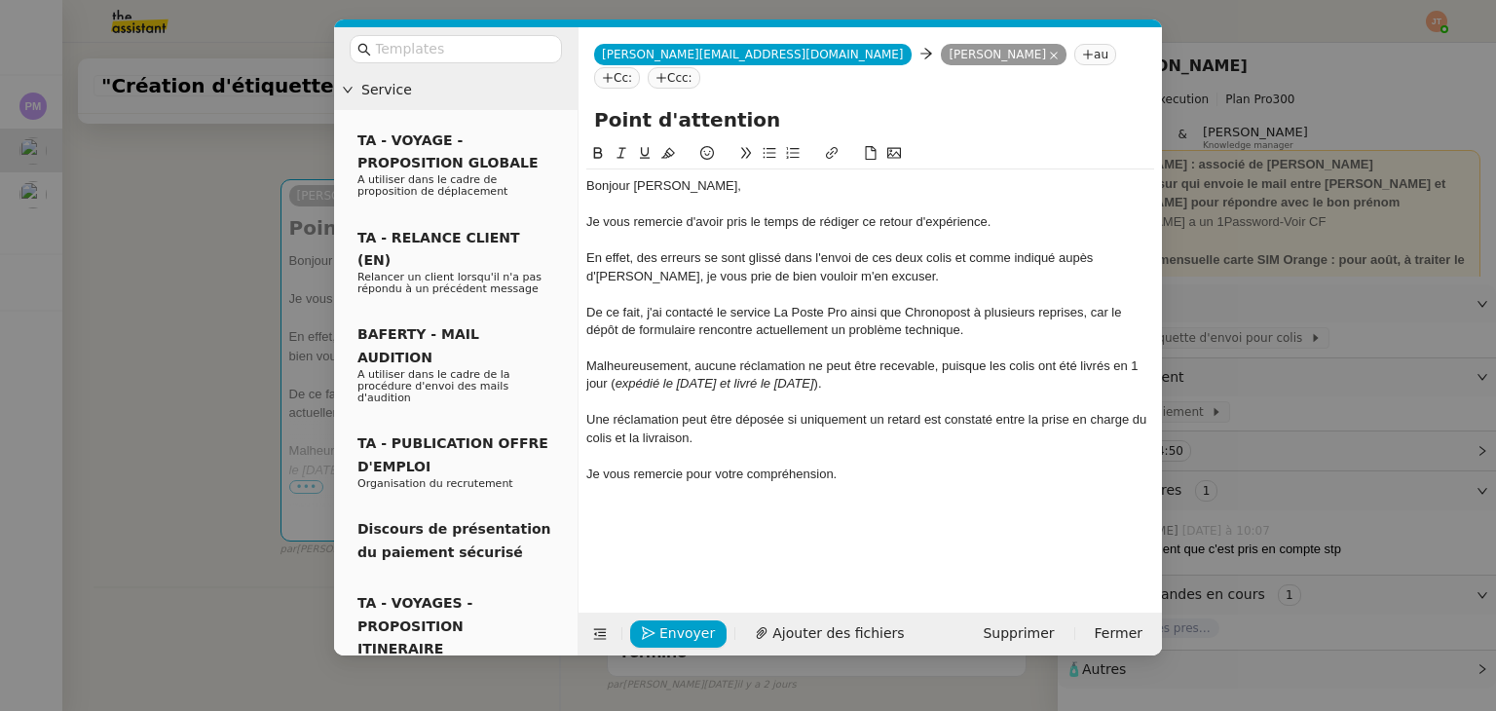
drag, startPoint x: 849, startPoint y: 453, endPoint x: 588, endPoint y: 449, distance: 261.1
click at [588, 466] on div "Je vous remercie pour votre compréhension." at bounding box center [870, 475] width 568 height 18
click at [591, 466] on div "A l'avenir, je peux vous proposer de mettre via le remplissage de couleur, les …" at bounding box center [870, 484] width 568 height 36
click at [0, 0] on lt-span "À" at bounding box center [0, 0] width 0 height 0
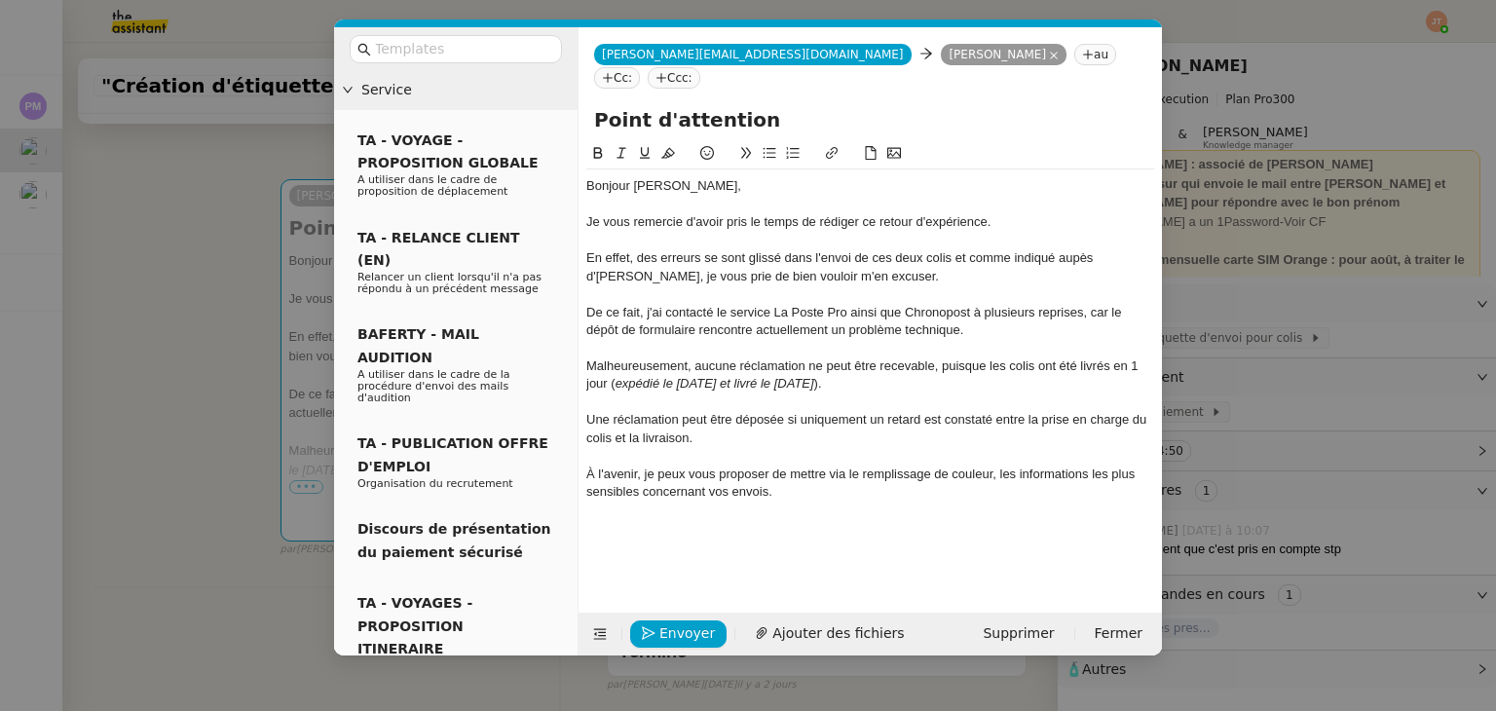
click at [798, 466] on div "À l'avenir, je peux vous proposer de mettre via le remplissage de couleur, les …" at bounding box center [870, 484] width 568 height 36
click at [0, 0] on lt-span "mettre ," at bounding box center [0, 0] width 0 height 0
click at [643, 468] on div "À l'avenir, je peux vous proposer de mettre, via le remplissage de couleur, les…" at bounding box center [870, 484] width 568 height 36
click at [810, 472] on div "À l'avenir, je peux vous proposer de mettre, via le remplissage de couleur, les…" at bounding box center [870, 484] width 568 height 36
click at [826, 466] on div "À l'avenir, je peux vous proposer de mettre, via le remplissage de couleur, les…" at bounding box center [870, 484] width 568 height 36
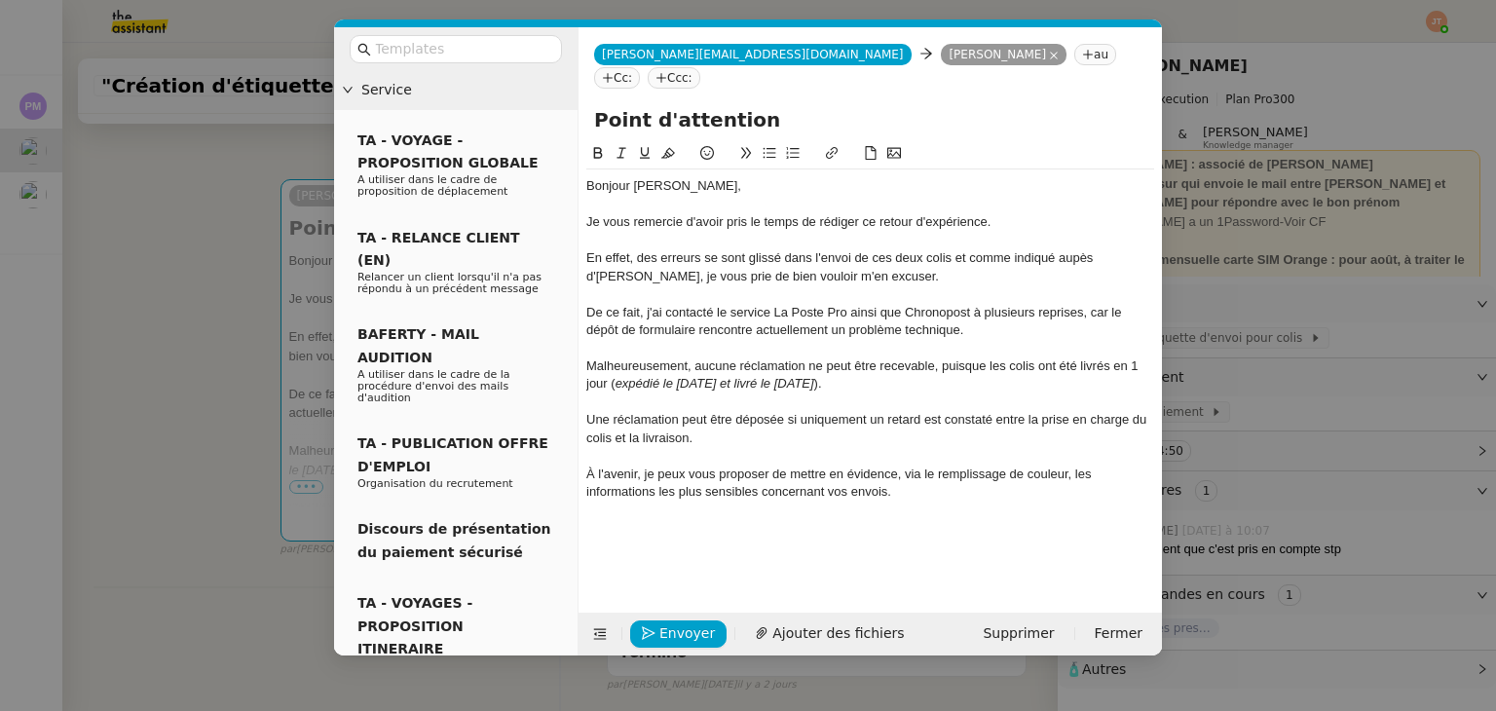
click at [906, 466] on div "À l'avenir, je peux vous proposer de mettre en évidence, via le remplissage de …" at bounding box center [870, 484] width 568 height 36
click at [1073, 466] on div "À l'avenir, je peux vous proposer de mettre en évidence (via le remplissage de …" at bounding box center [870, 484] width 568 height 36
click at [919, 472] on div "À l'avenir, je peux vous proposer de mettre en évidence (via le remplissage de …" at bounding box center [870, 484] width 568 height 36
click at [168, 317] on nz-modal-container "Service TA - VOYAGE - PROPOSITION GLOBALE A utiliser dans le cadre de propositi…" at bounding box center [748, 355] width 1496 height 711
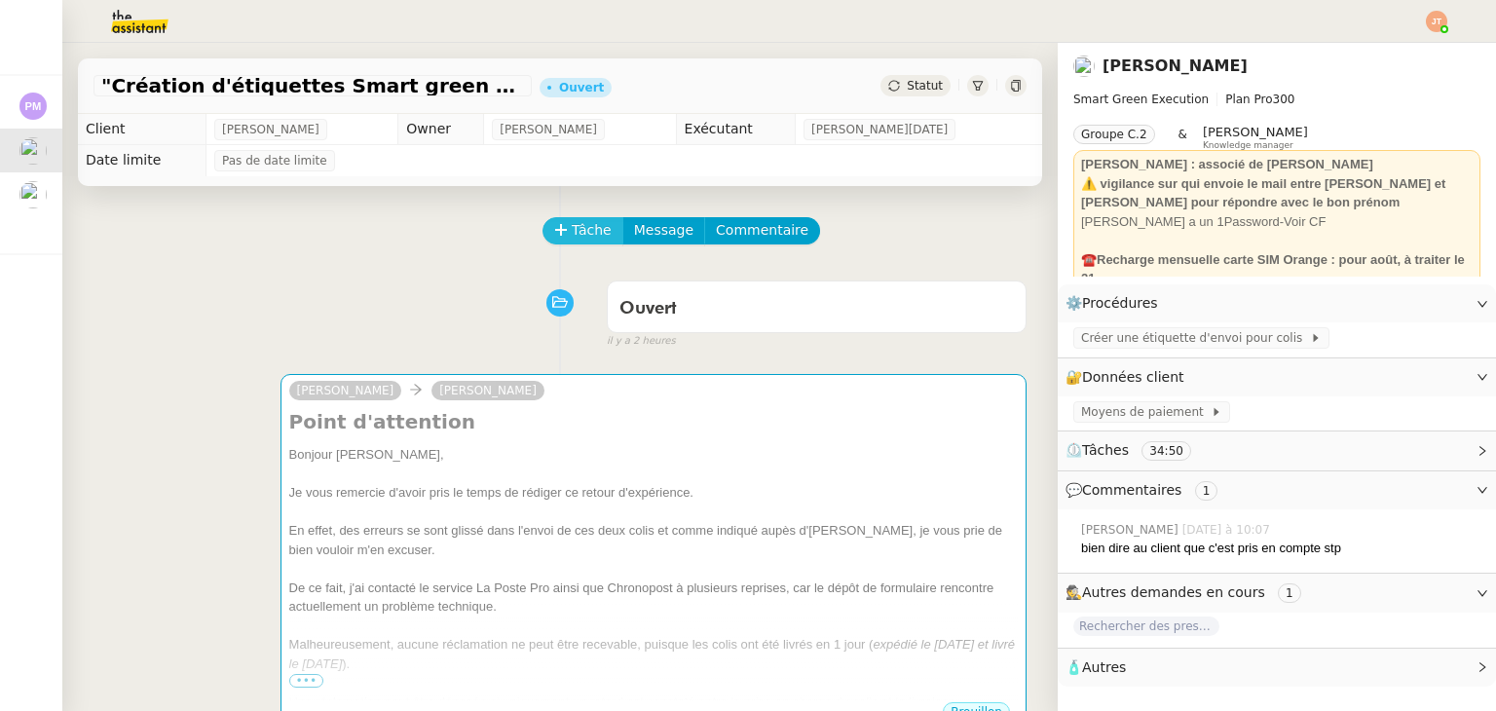
click at [580, 225] on span "Tâche" at bounding box center [592, 230] width 40 height 22
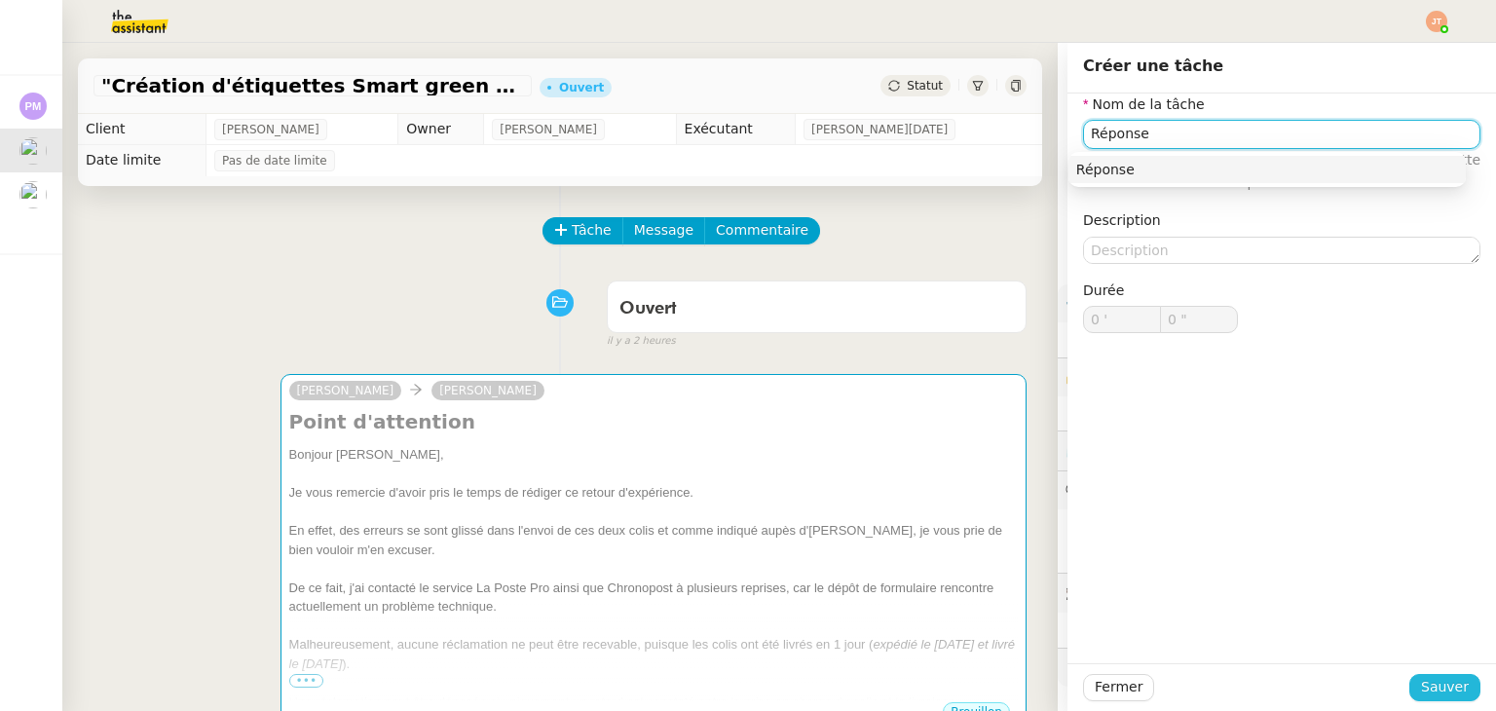
type input "Réponse"
click at [1422, 688] on span "Sauver" at bounding box center [1445, 687] width 48 height 22
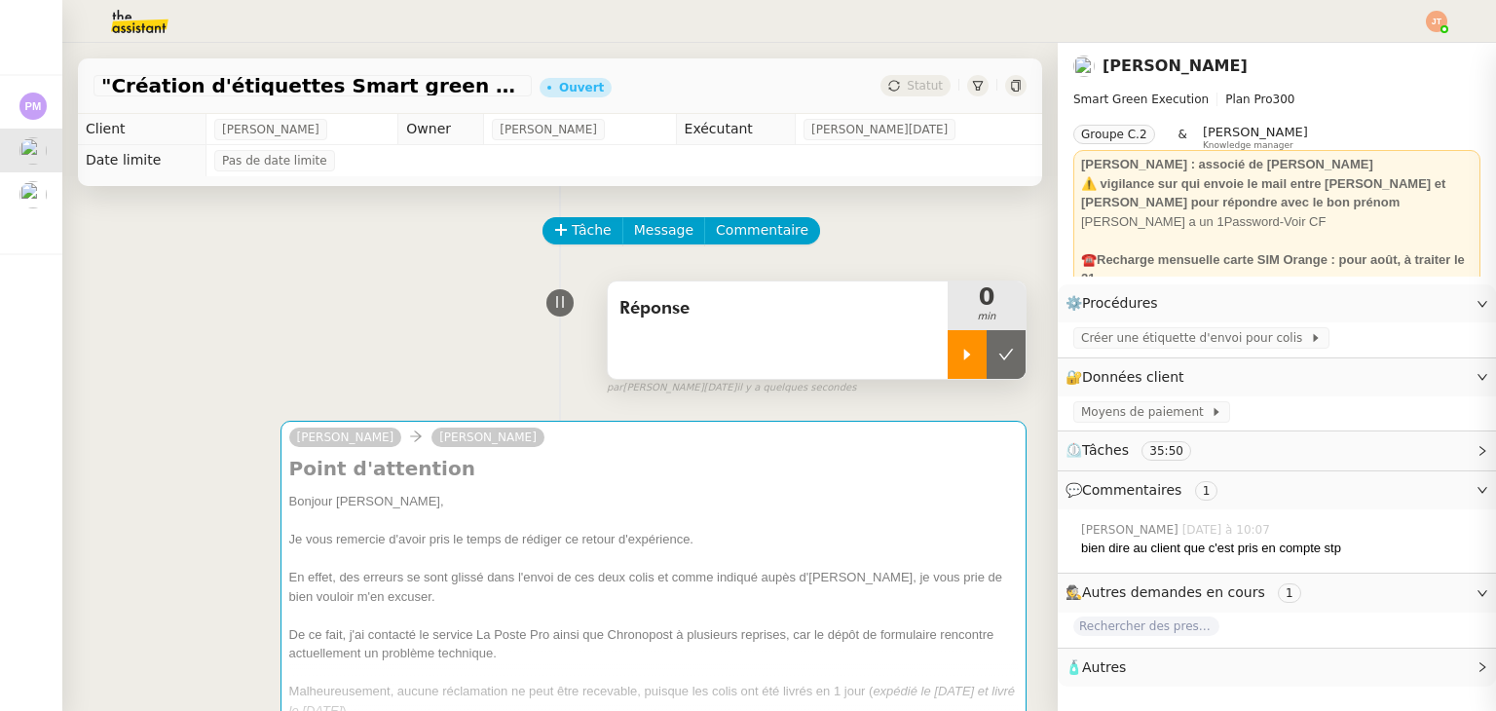
click at [953, 363] on div at bounding box center [967, 354] width 39 height 49
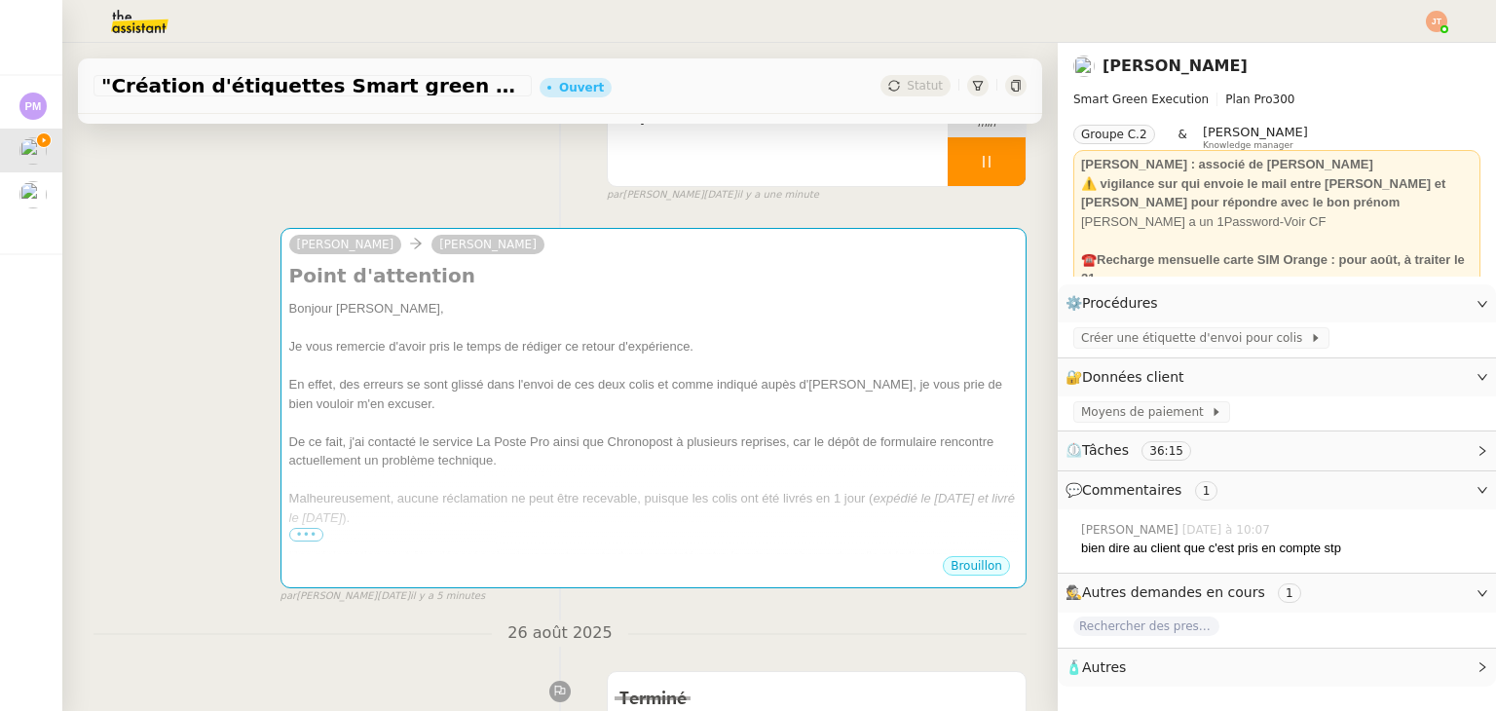
scroll to position [195, 0]
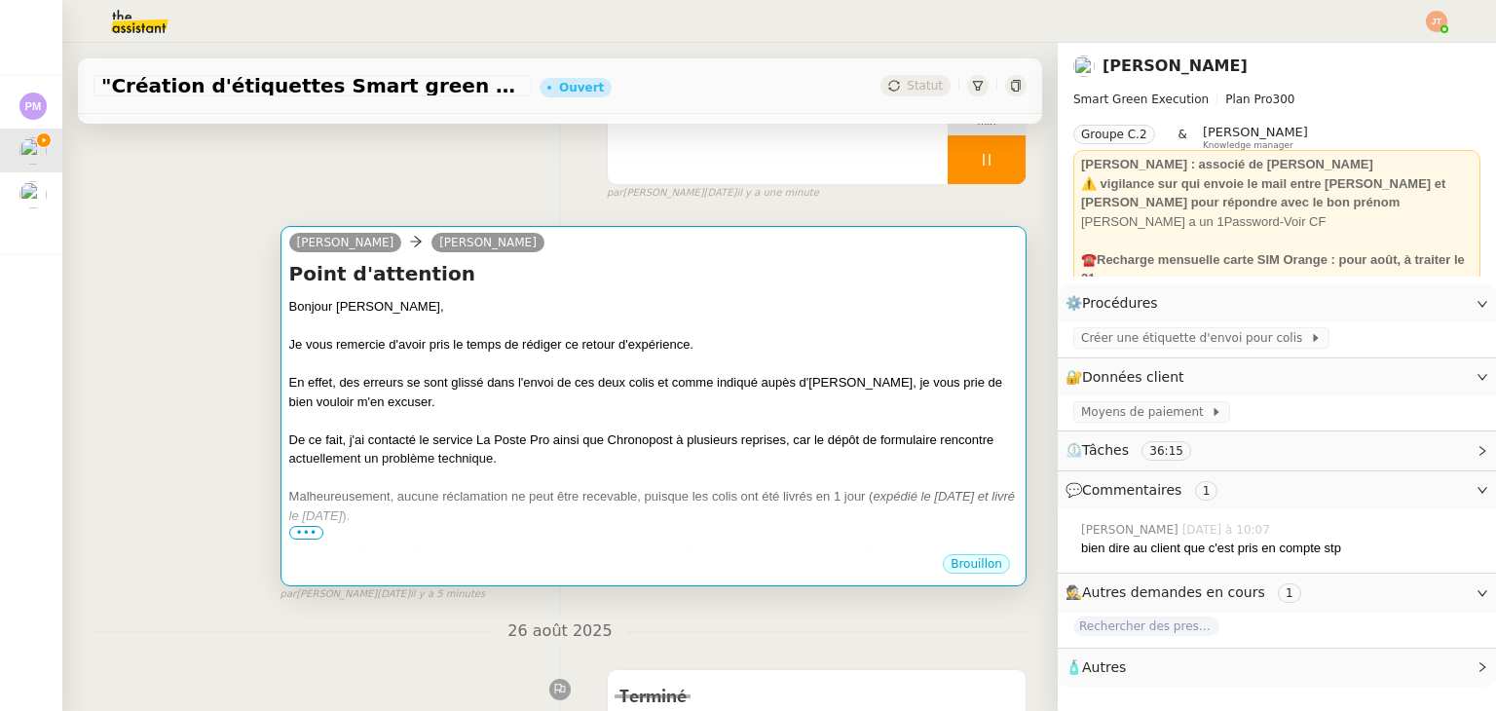
click at [429, 410] on div "En effet, des erreurs se sont glissé dans l'envoi de ces deux colis et comme in…" at bounding box center [653, 392] width 729 height 38
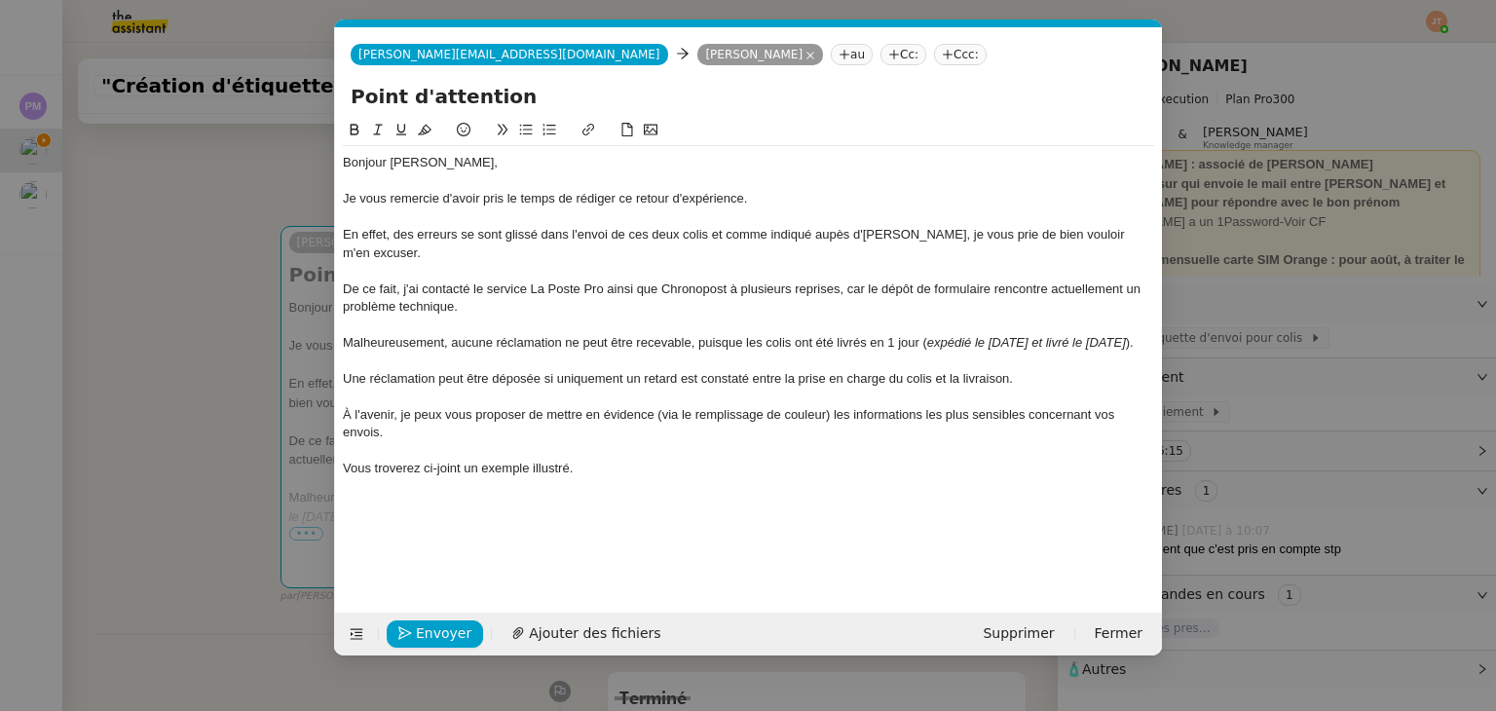
scroll to position [0, 41]
click at [789, 200] on div "Je vous remercie d'avoir pris le temps de rédiger ce retour d'expérience." at bounding box center [748, 199] width 811 height 18
click at [827, 242] on div "En effet, des erreurs se sont glissé dans l'envoi de ces deux colis et comme in…" at bounding box center [748, 244] width 811 height 36
click at [0, 0] on lt-span "auprès" at bounding box center [0, 0] width 0 height 0
click at [511, 289] on div "De ce fait, j'ai contacté le service La Poste Pro ainsi que Chronopost à plusie…" at bounding box center [748, 299] width 811 height 36
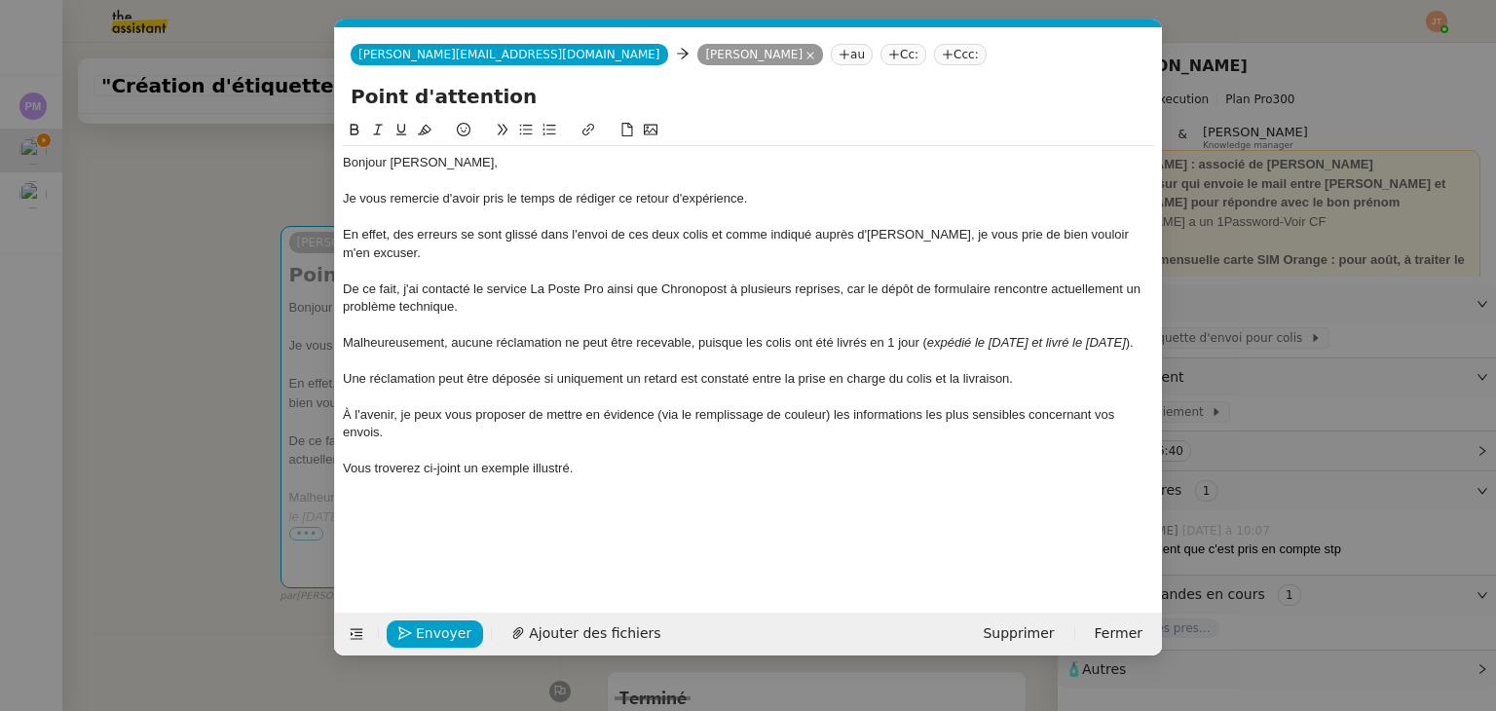
click at [443, 431] on div "À l'avenir, je peux vous proposer de mettre en évidence (via le remplissage de …" at bounding box center [748, 424] width 811 height 36
click at [396, 474] on div "Vous troverez ci-joint un exemple illustré." at bounding box center [748, 469] width 811 height 18
click at [0, 0] on lt-span "tro u verez" at bounding box center [0, 0] width 0 height 0
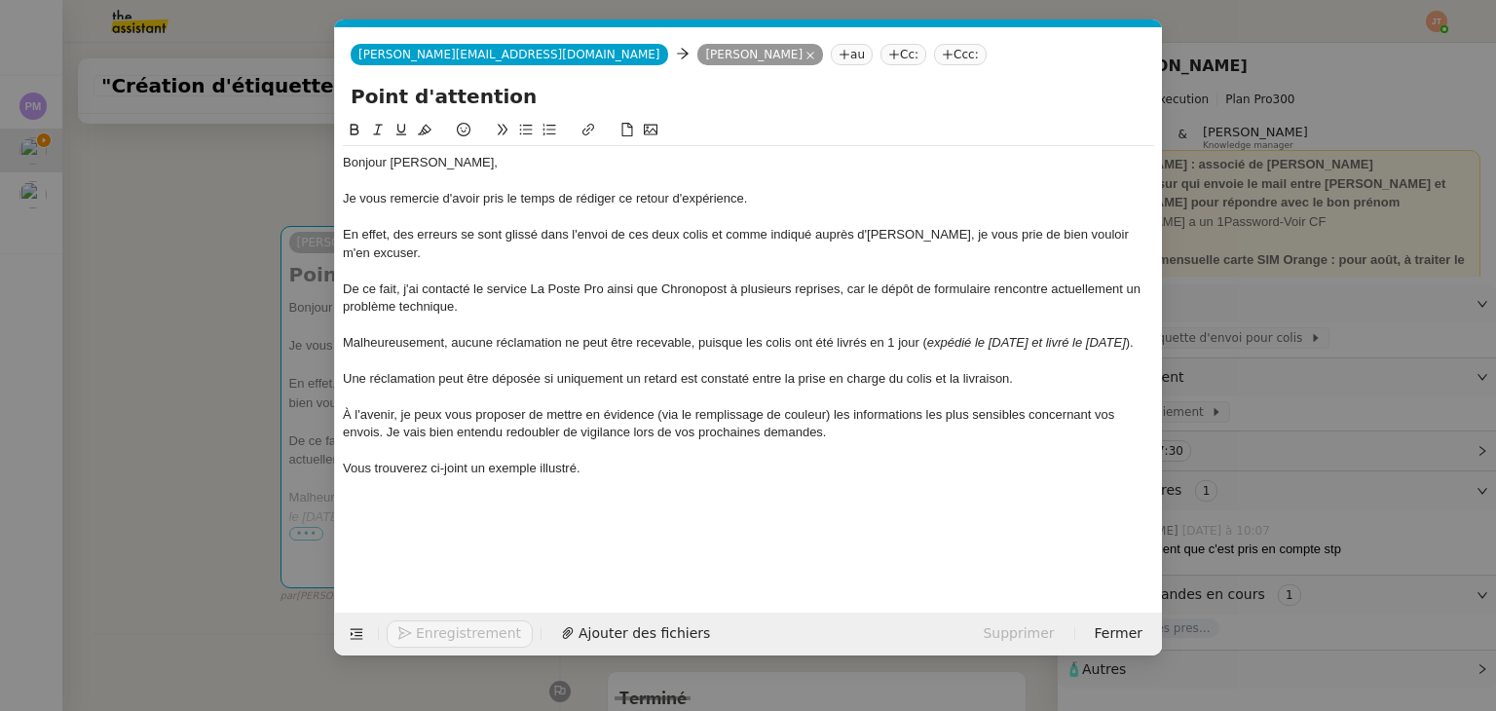
click at [581, 472] on div "Vous trouverez ci-joint un exemple illustré." at bounding box center [748, 469] width 811 height 18
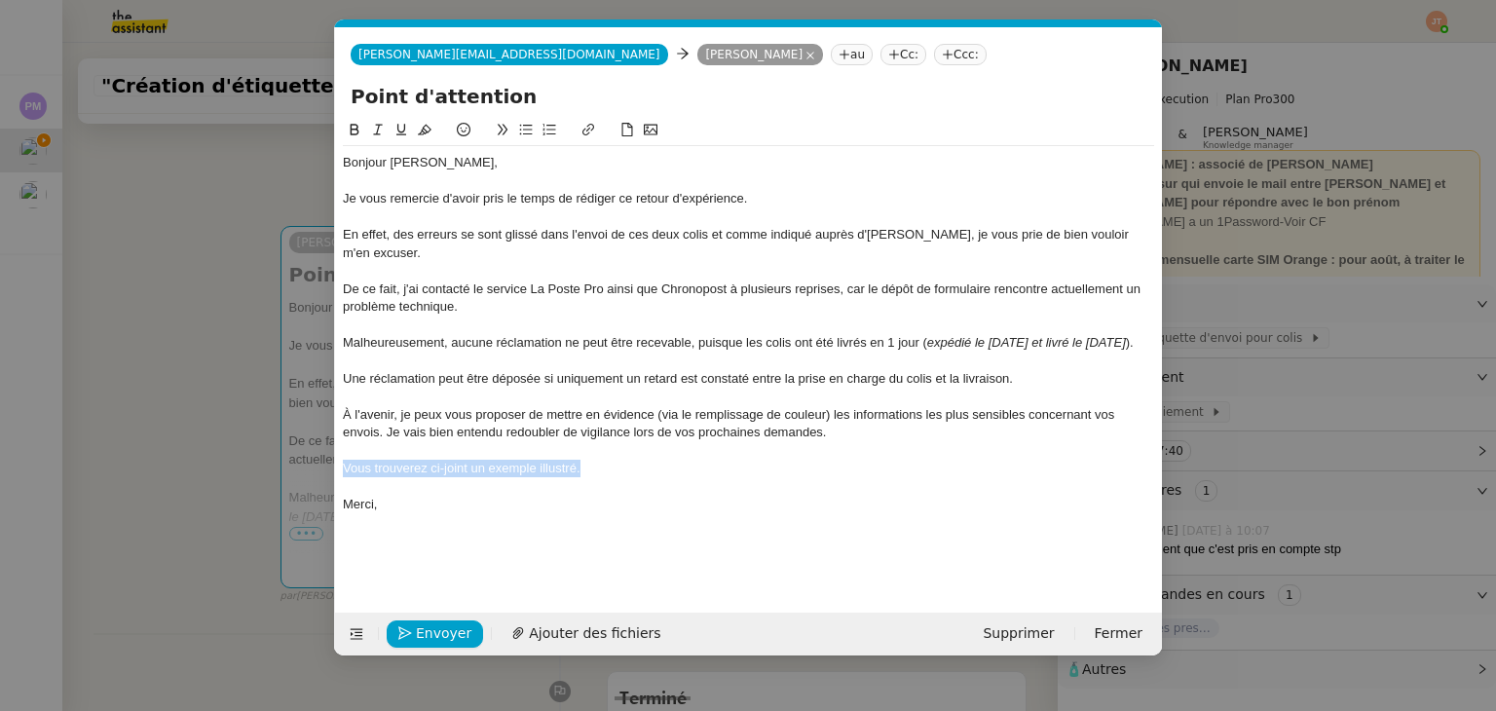
drag, startPoint x: 590, startPoint y: 468, endPoint x: 342, endPoint y: 468, distance: 248.4
click at [341, 469] on nz-spin "Bonjour Stéphanie, Je vous remercie d'avoir pris le temps de rédiger ce retour …" at bounding box center [748, 354] width 827 height 471
drag, startPoint x: 825, startPoint y: 411, endPoint x: 553, endPoint y: 212, distance: 336.6
click at [661, 419] on div "À l'avenir, je peux vous proposer de mettre en évidence (via le remplissage de …" at bounding box center [748, 424] width 811 height 36
click at [384, 134] on icon at bounding box center [378, 130] width 14 height 14
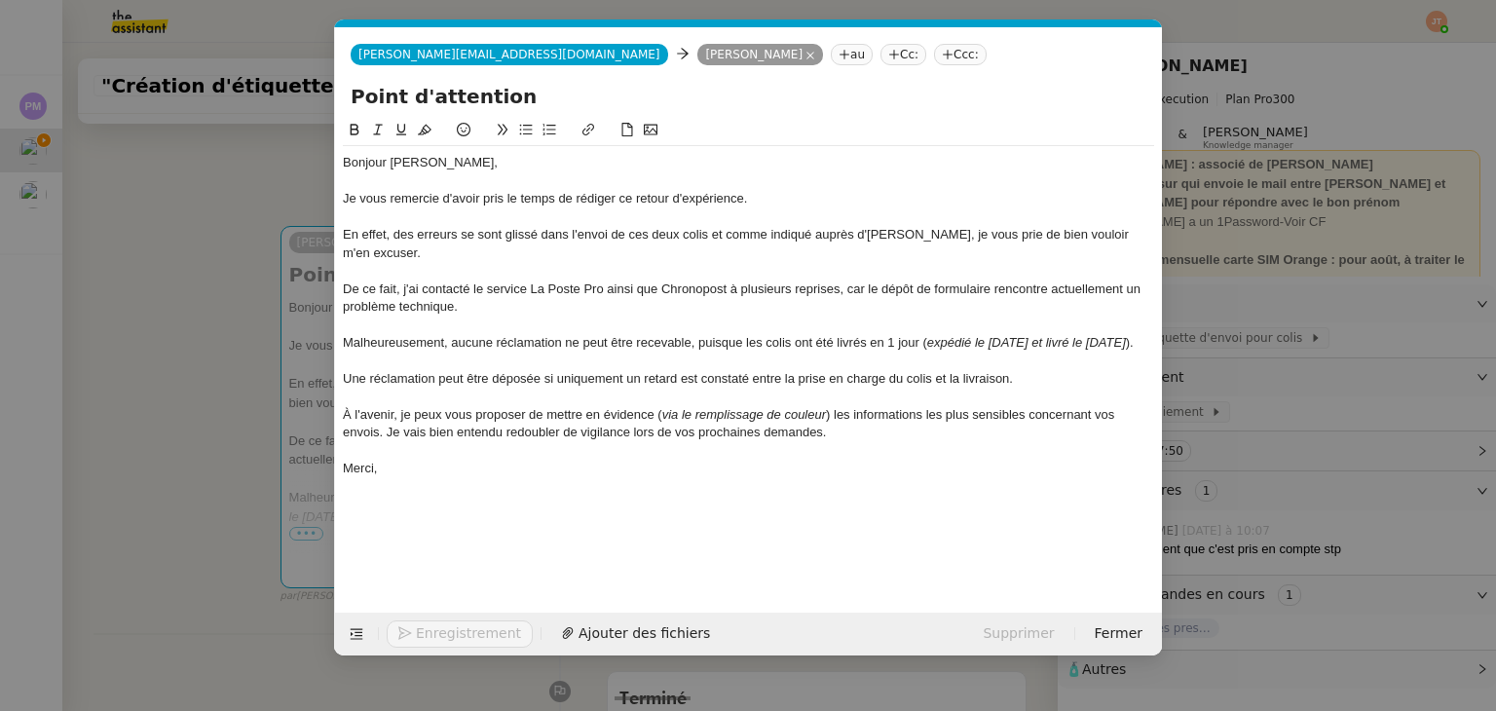
click at [853, 449] on div at bounding box center [748, 451] width 811 height 18
click at [880, 57] on nz-tag "Cc:" at bounding box center [903, 54] width 46 height 21
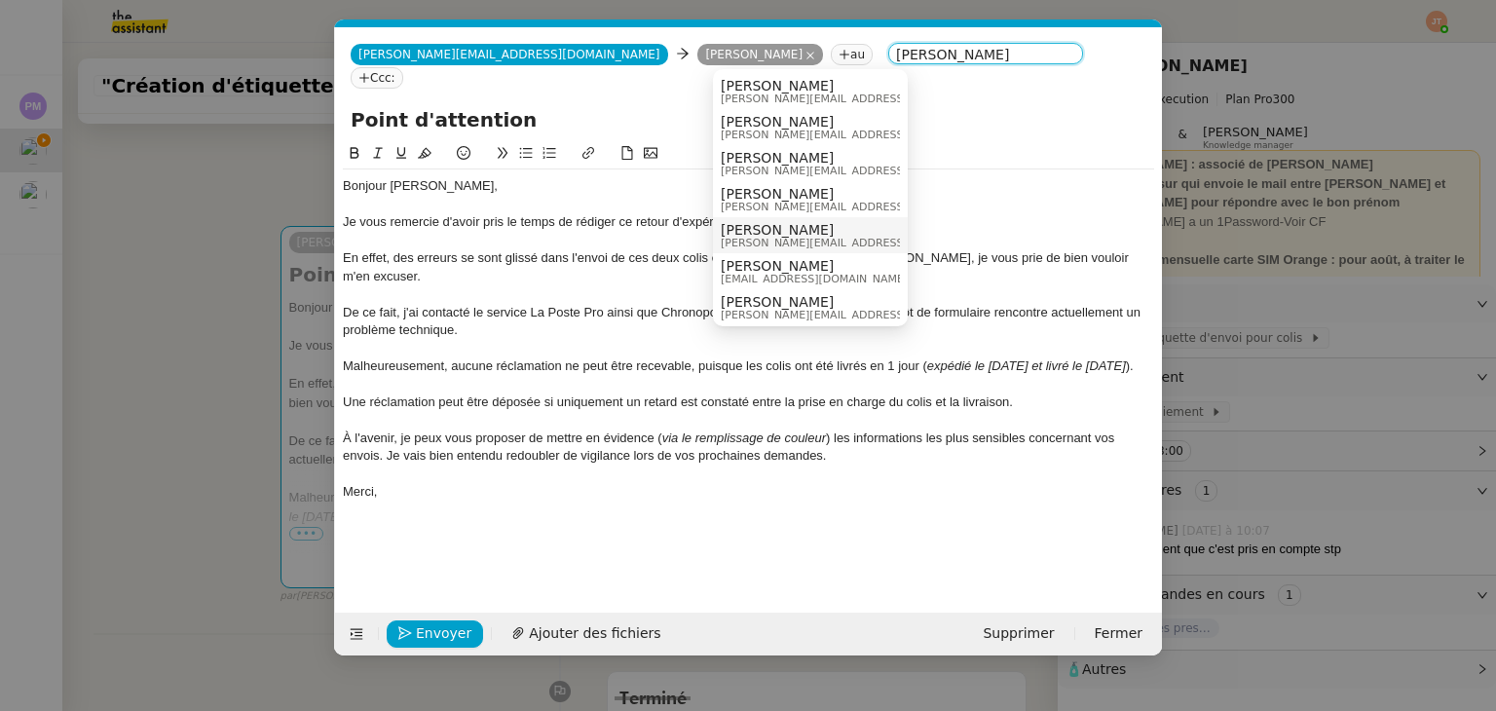
type input "alexis"
click at [164, 259] on nz-modal-container "Service TA - VOYAGE - PROPOSITION GLOBALE A utiliser dans le cadre de propositi…" at bounding box center [748, 355] width 1496 height 711
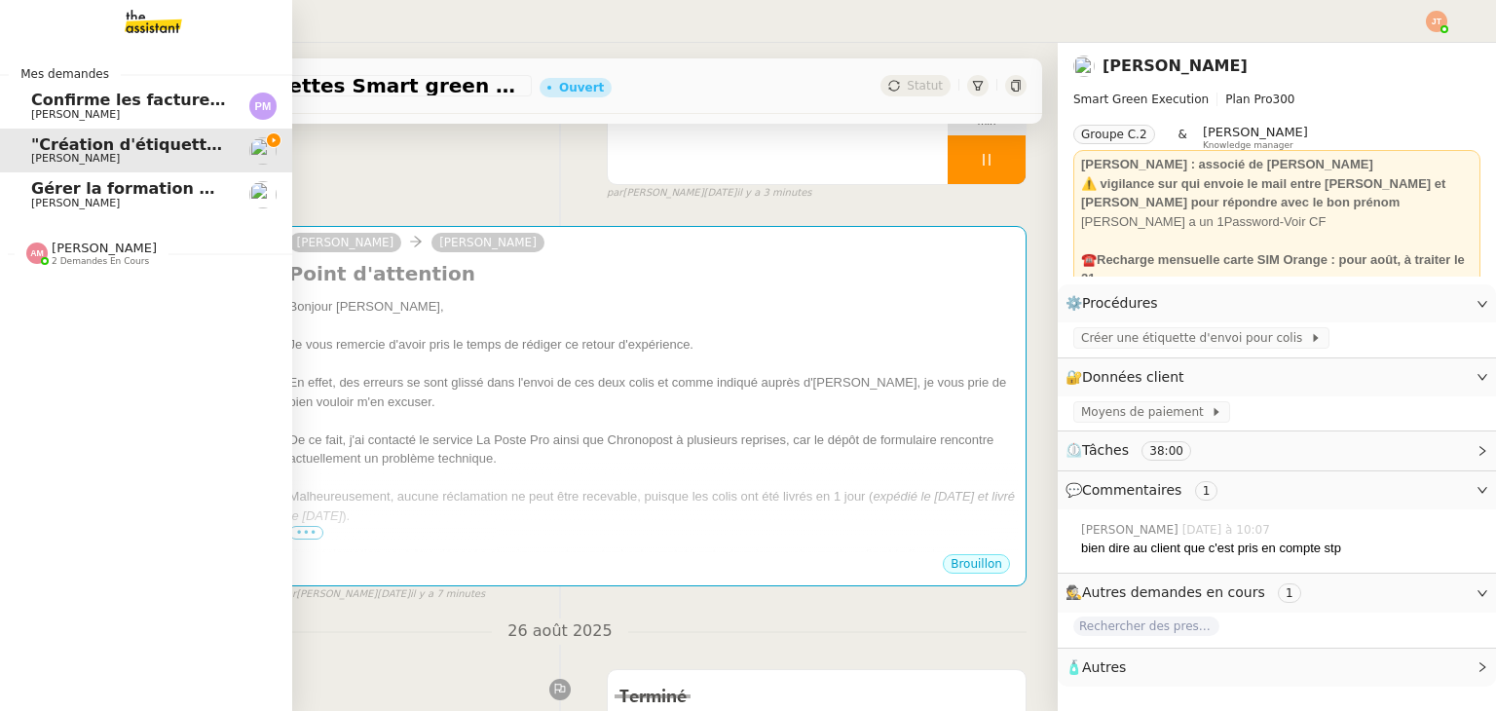
click at [124, 30] on img at bounding box center [137, 21] width 151 height 43
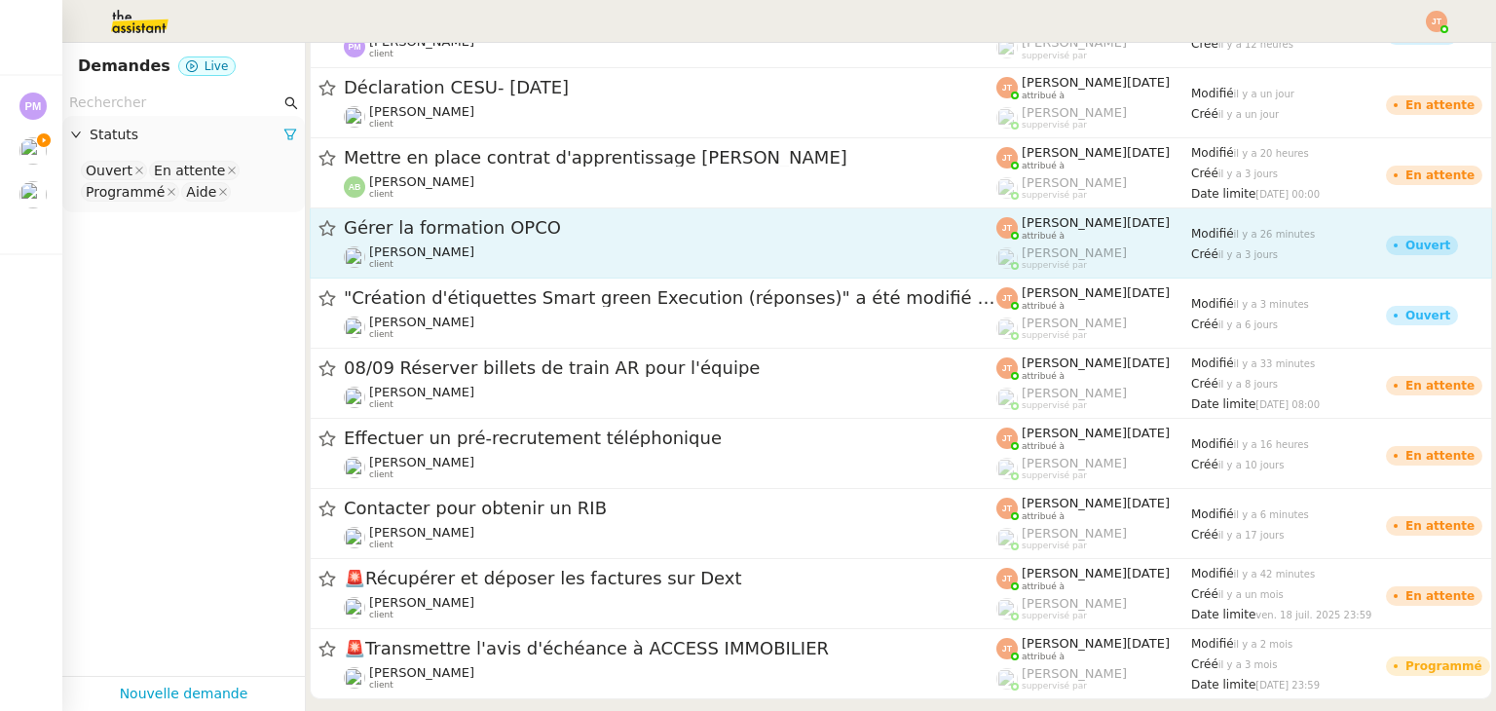
scroll to position [72, 0]
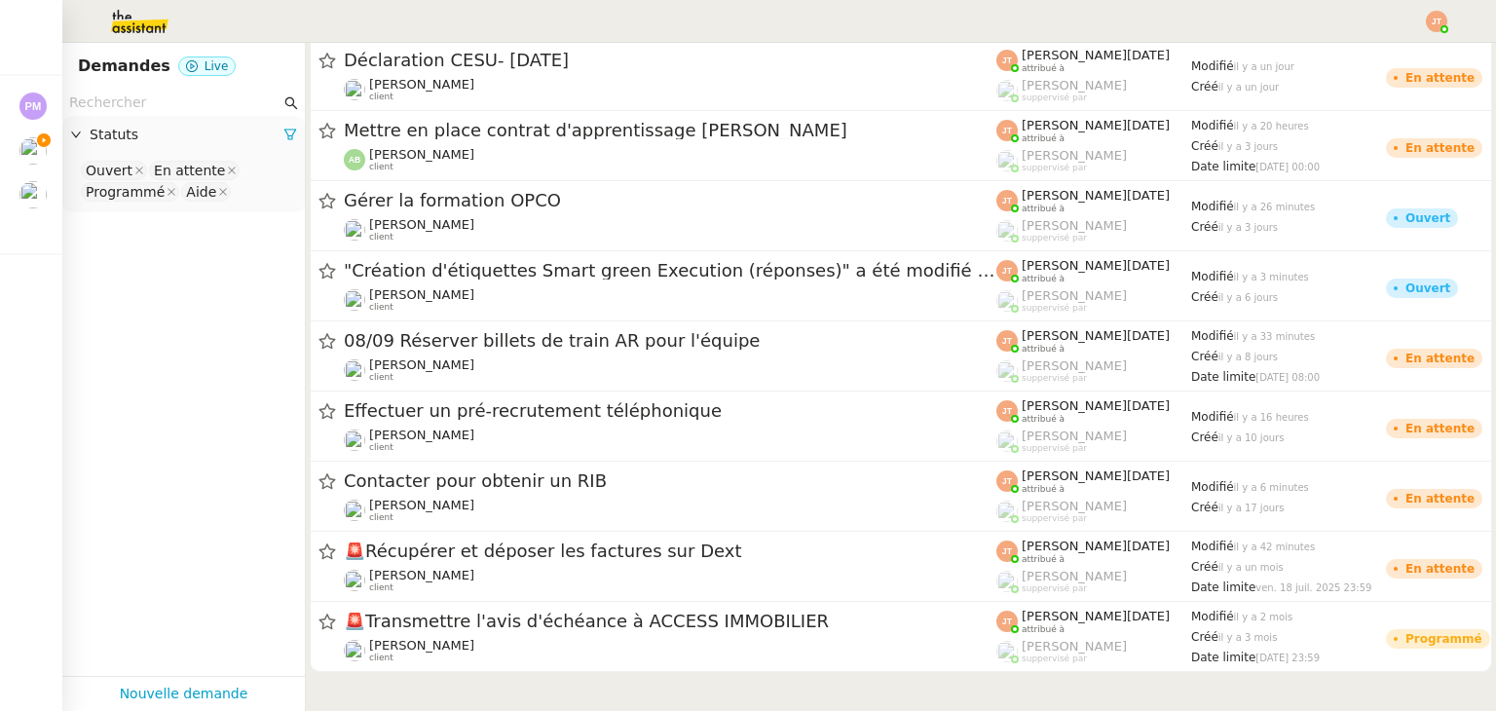
click at [160, 104] on input "text" at bounding box center [174, 103] width 211 height 22
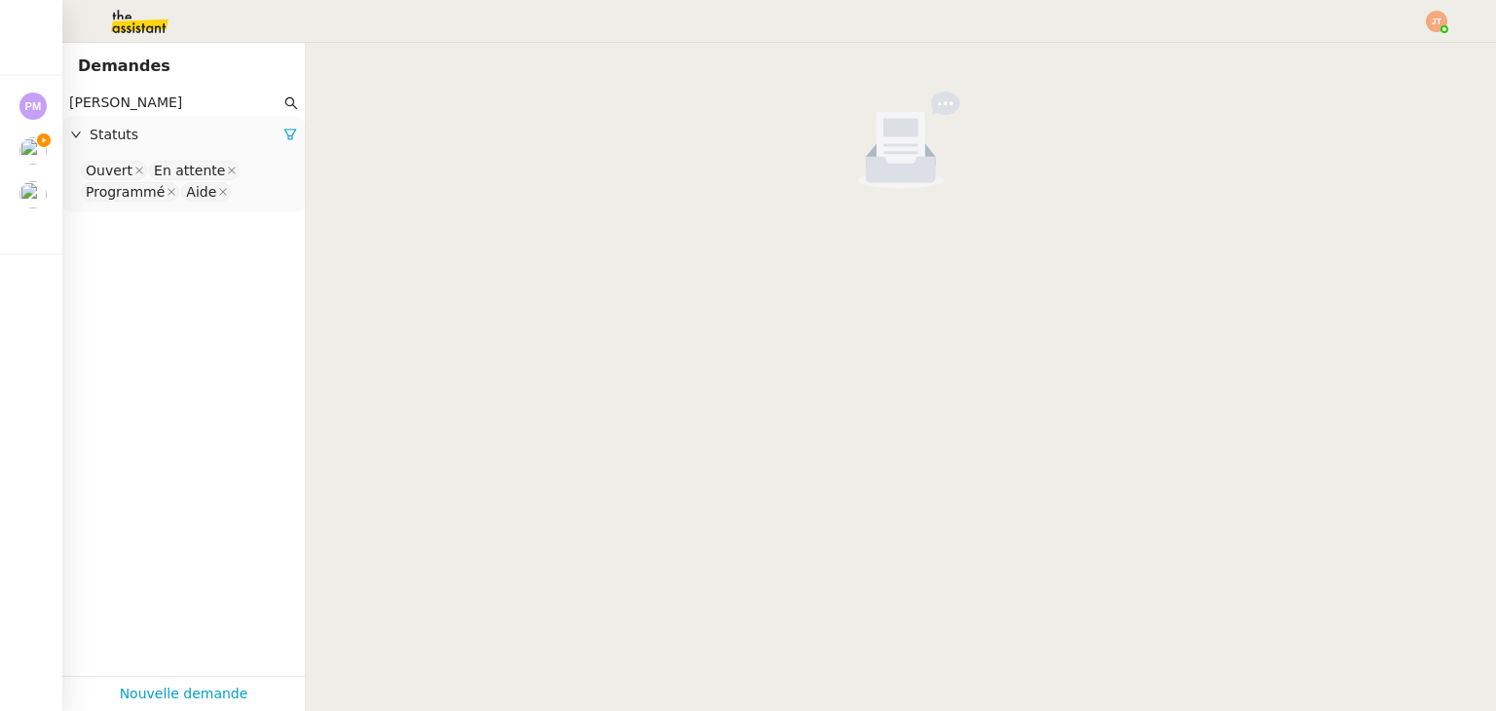
type input "alexis"
click at [283, 134] on icon at bounding box center [290, 135] width 14 height 14
click at [214, 153] on div "Statuts" at bounding box center [183, 135] width 243 height 38
click at [144, 181] on nz-select-top-control "Please select" at bounding box center [183, 171] width 211 height 24
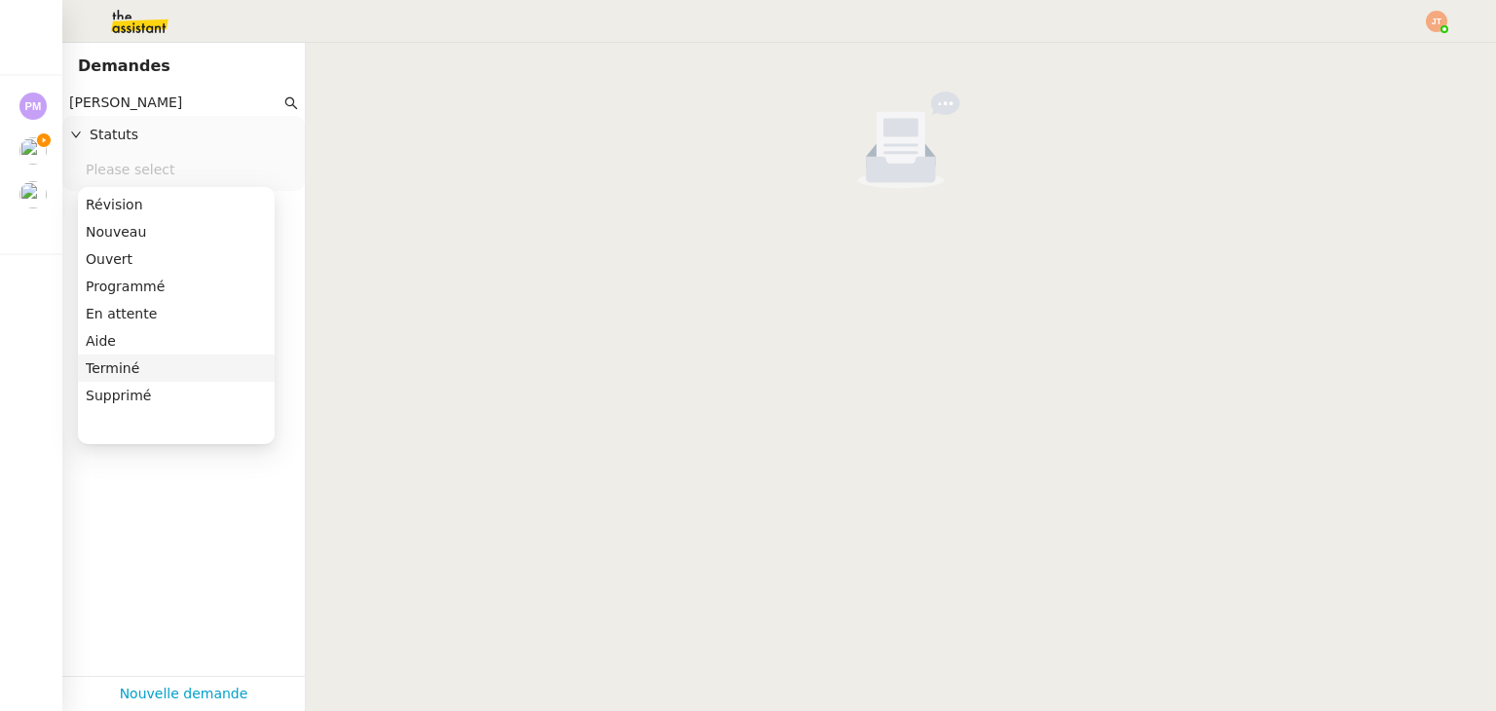
click at [144, 367] on div "Terminé" at bounding box center [176, 368] width 181 height 18
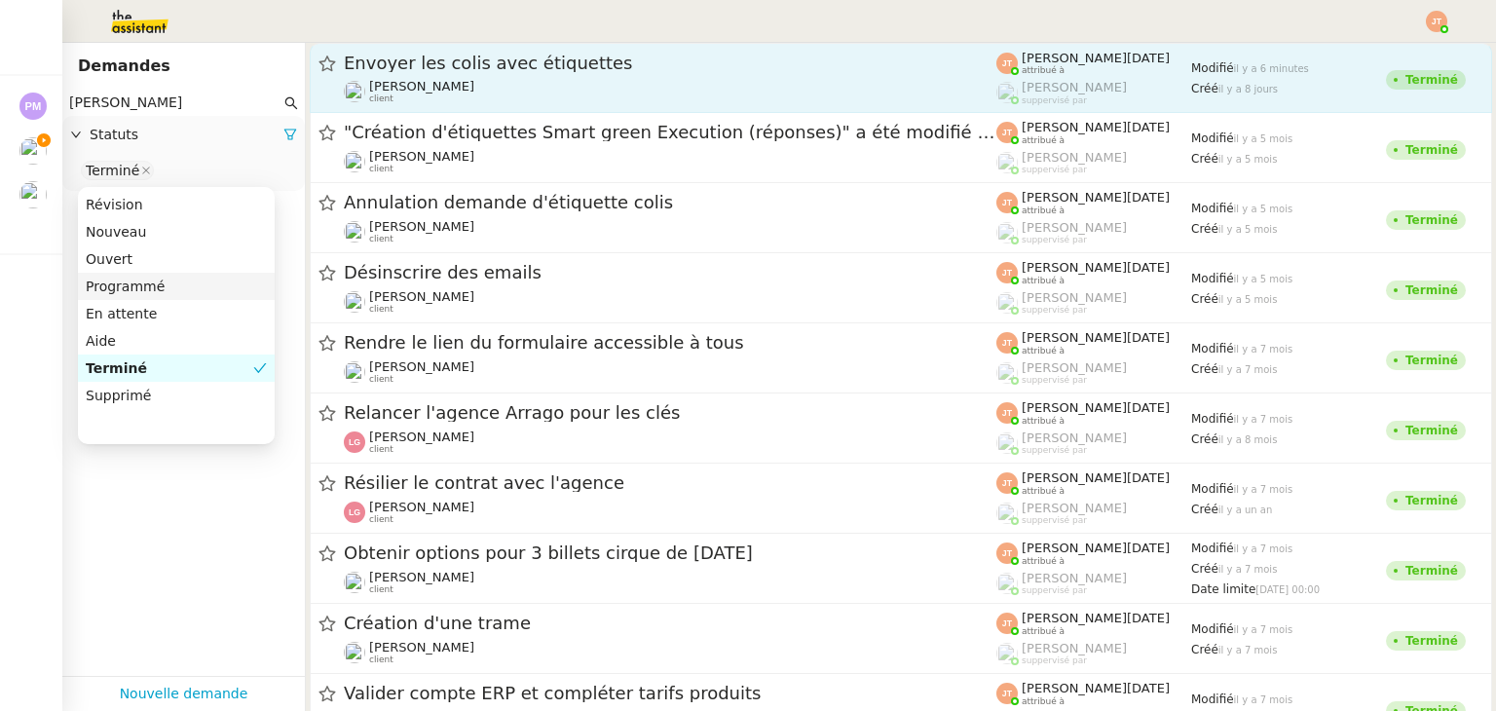
click at [420, 79] on span "[PERSON_NAME]" at bounding box center [421, 86] width 105 height 15
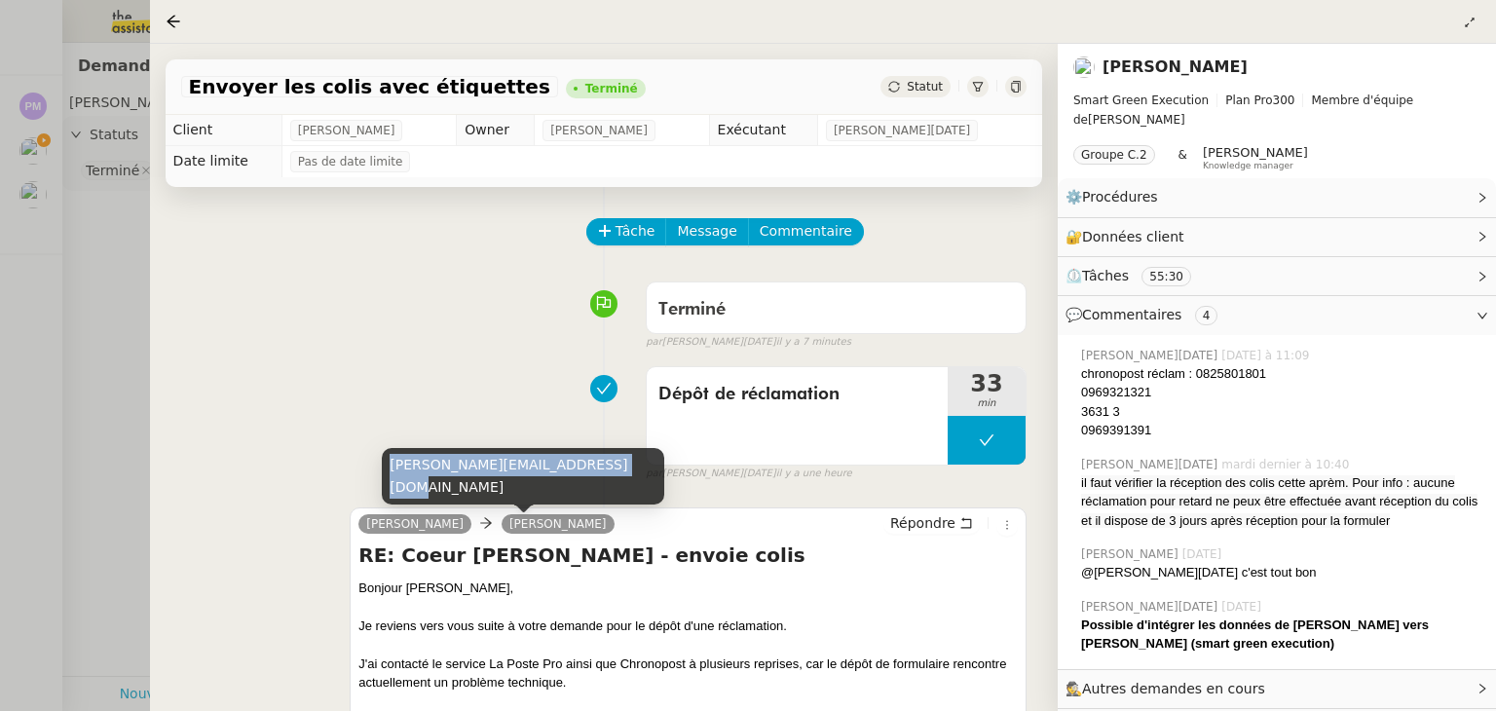
drag, startPoint x: 390, startPoint y: 485, endPoint x: 597, endPoint y: 472, distance: 207.8
click at [597, 472] on div "[PERSON_NAME][EMAIL_ADDRESS][DOMAIN_NAME]" at bounding box center [523, 476] width 282 height 57
copy div "[PERSON_NAME][EMAIL_ADDRESS][DOMAIN_NAME]"
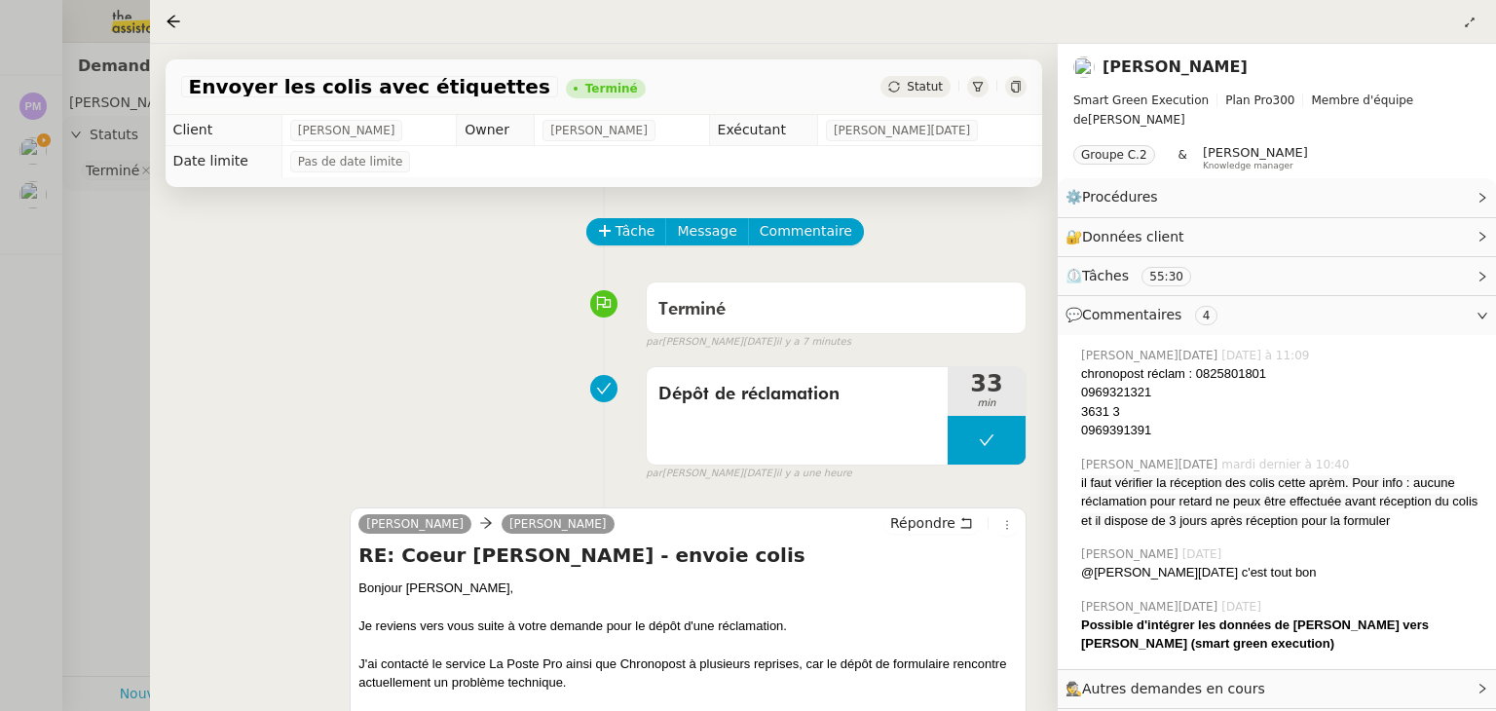
click at [57, 229] on div at bounding box center [748, 355] width 1496 height 711
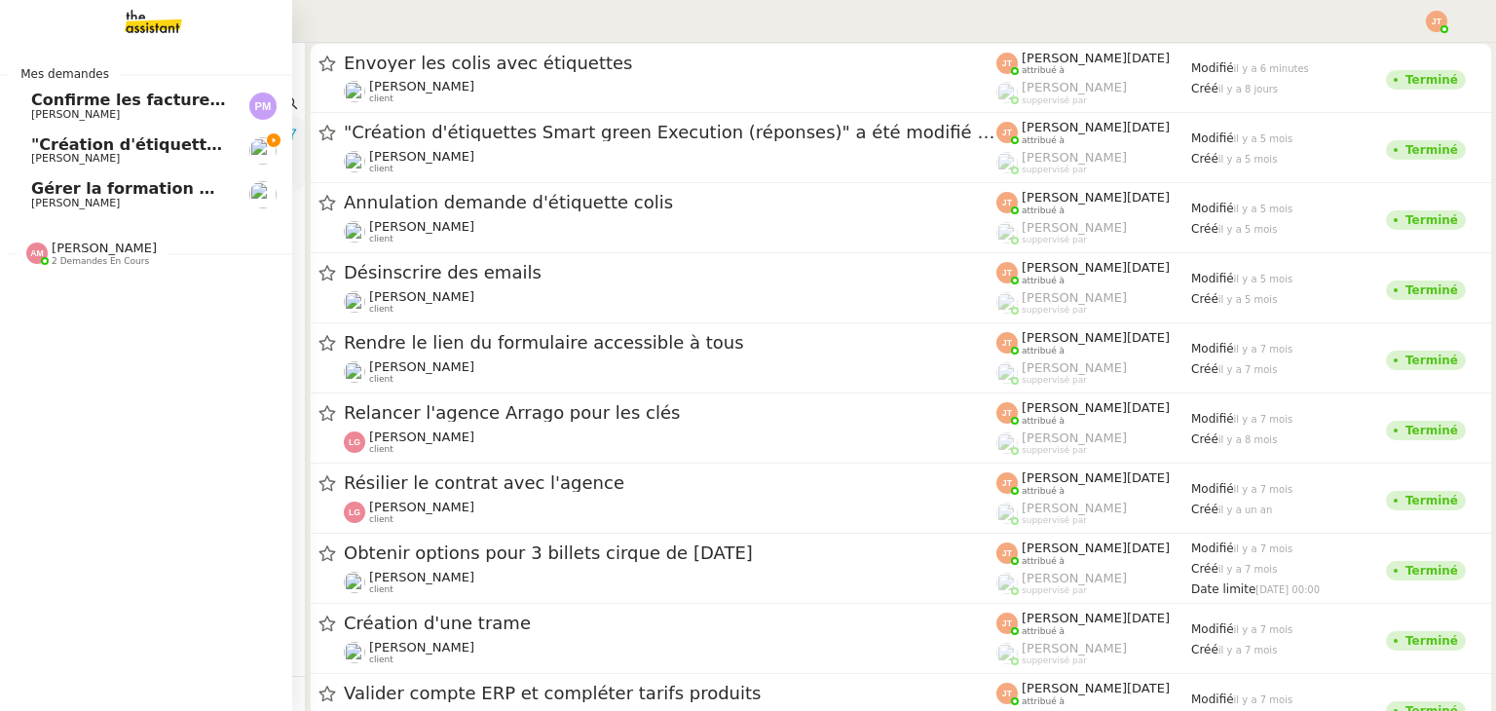
click at [70, 147] on span ""Création d'étiquettes Smart green Execution (réponses)" a été modifié récemmen…" at bounding box center [402, 144] width 742 height 19
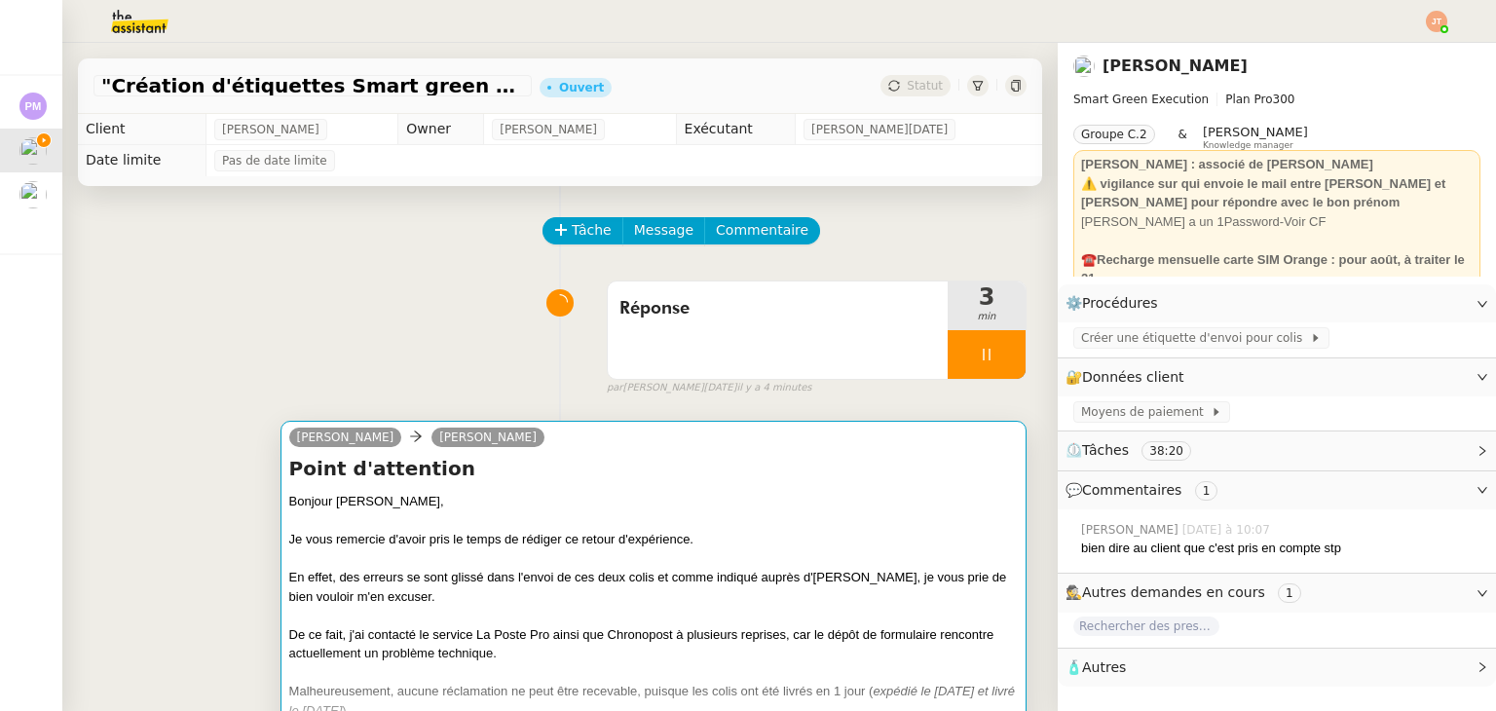
click at [602, 443] on div "camille Stéphanie ADOUE" at bounding box center [653, 440] width 729 height 29
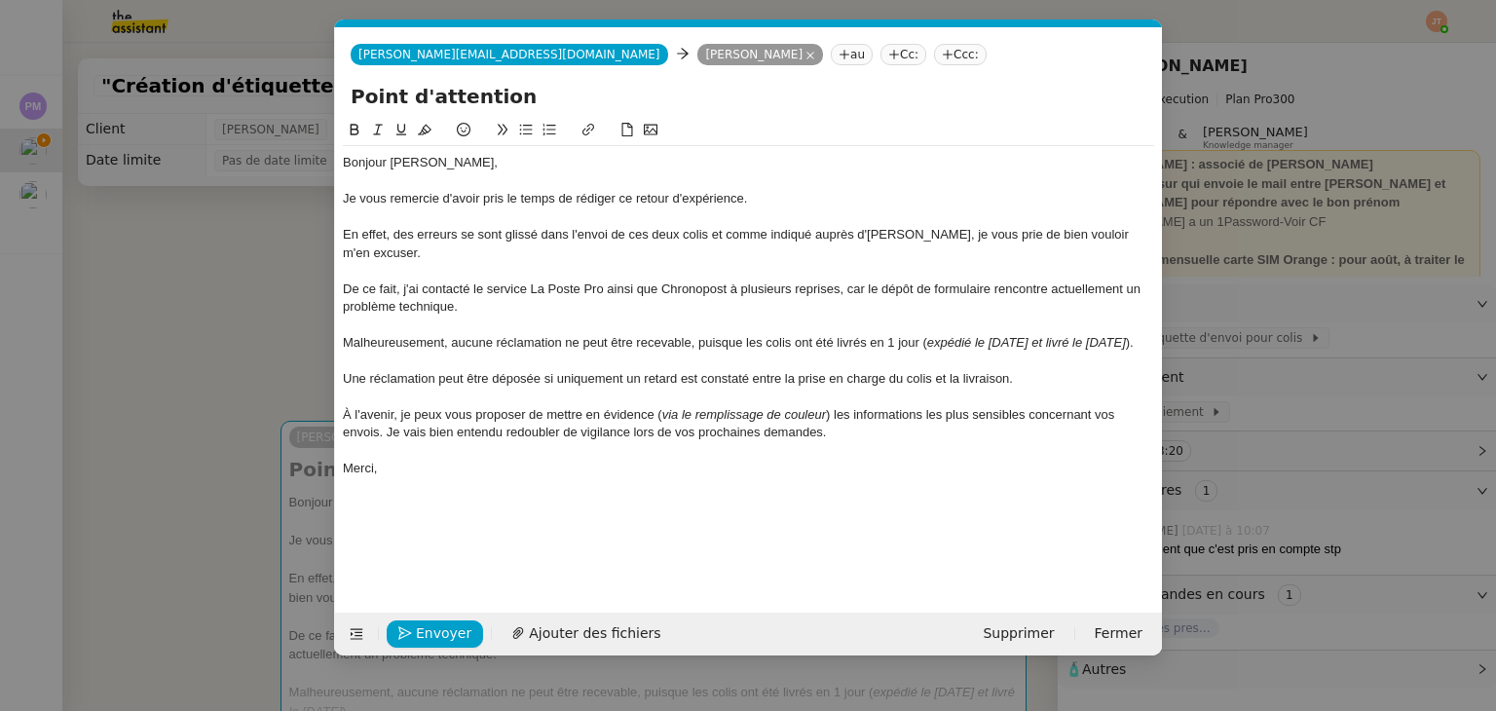
scroll to position [0, 41]
click at [831, 51] on nz-tag "au" at bounding box center [852, 54] width 42 height 21
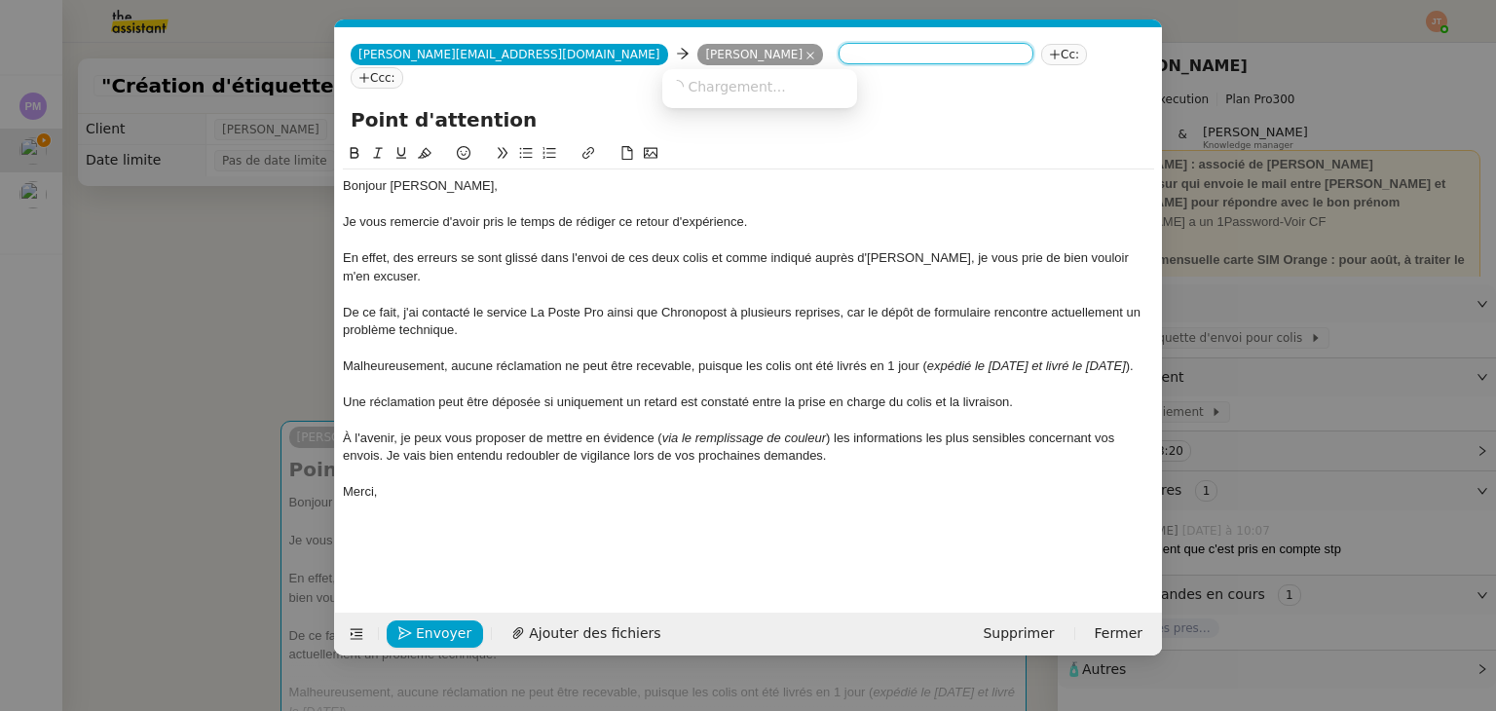
paste input "[PERSON_NAME][EMAIL_ADDRESS][DOMAIN_NAME]"
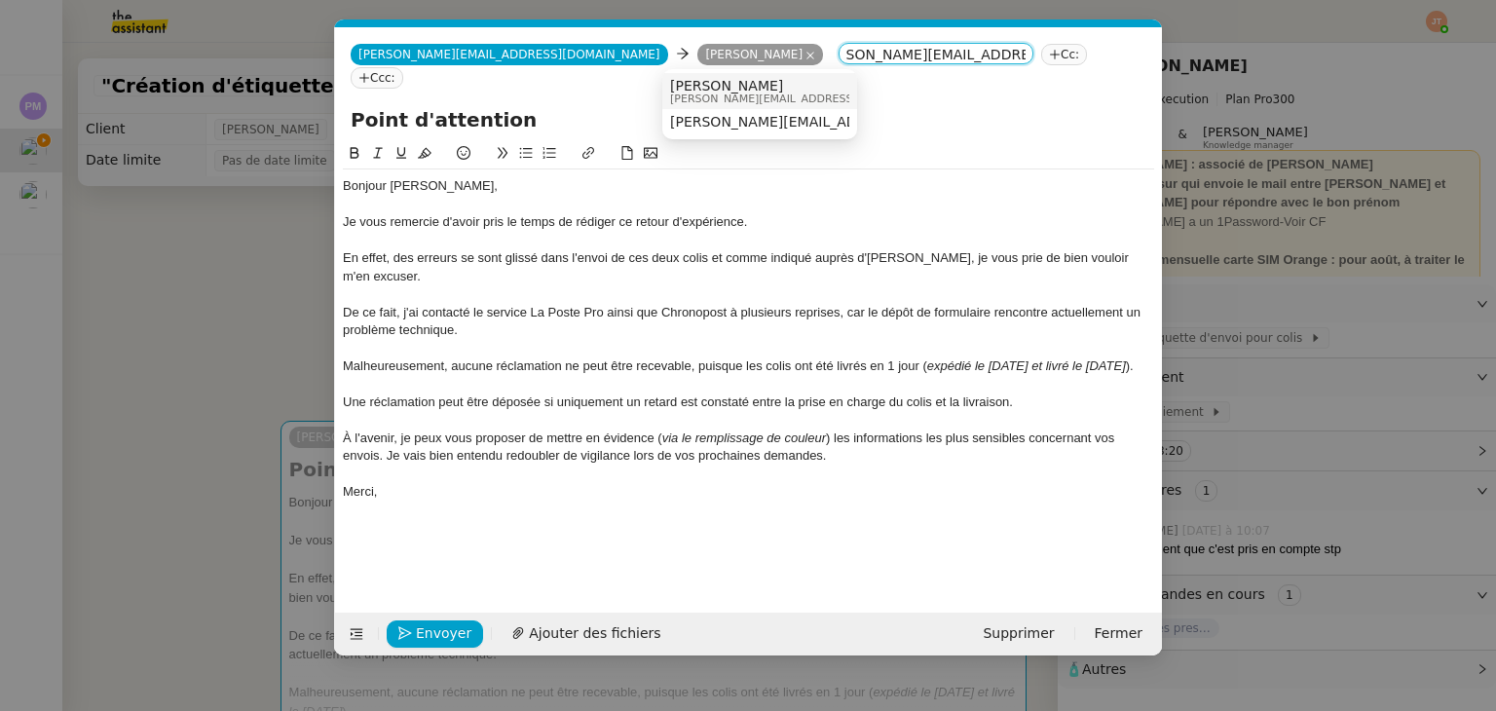
type input "[PERSON_NAME][EMAIL_ADDRESS][DOMAIN_NAME]"
click at [708, 102] on span "[PERSON_NAME][EMAIL_ADDRESS][DOMAIN_NAME]" at bounding box center [808, 99] width 277 height 11
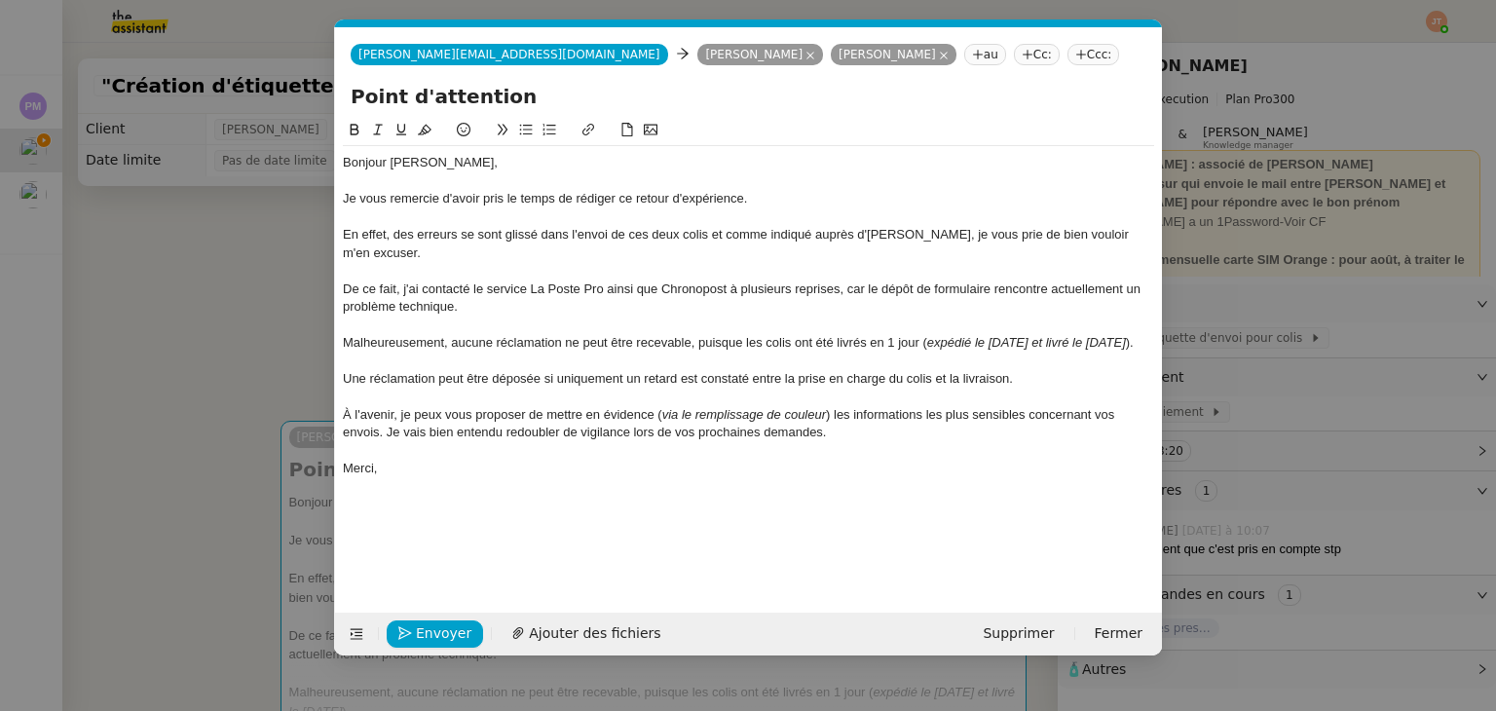
click at [540, 262] on div at bounding box center [748, 271] width 811 height 18
click at [440, 632] on span "Envoyer" at bounding box center [444, 633] width 56 height 22
click at [440, 632] on span "Confirmer l'envoi" at bounding box center [474, 633] width 117 height 22
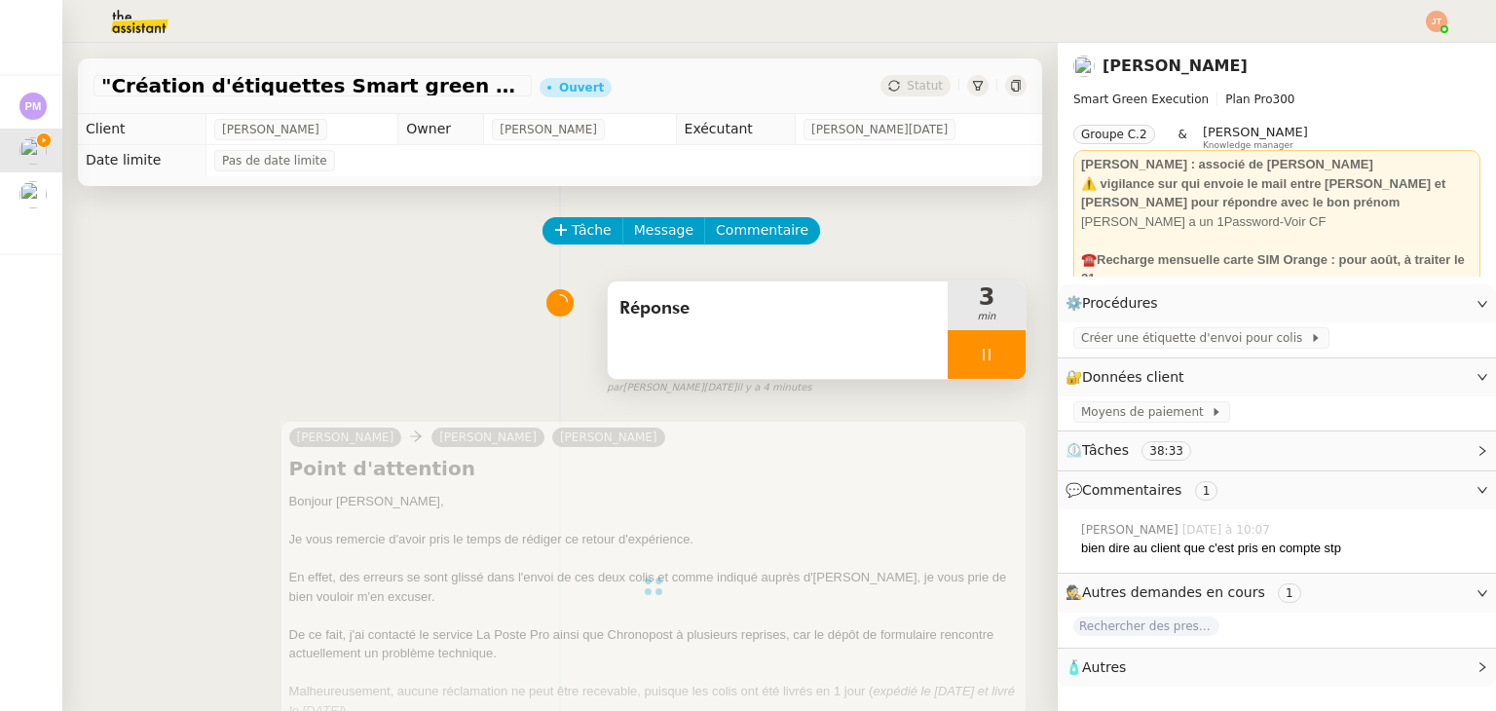
click at [979, 361] on icon at bounding box center [987, 355] width 16 height 16
click at [987, 355] on button at bounding box center [1006, 354] width 39 height 49
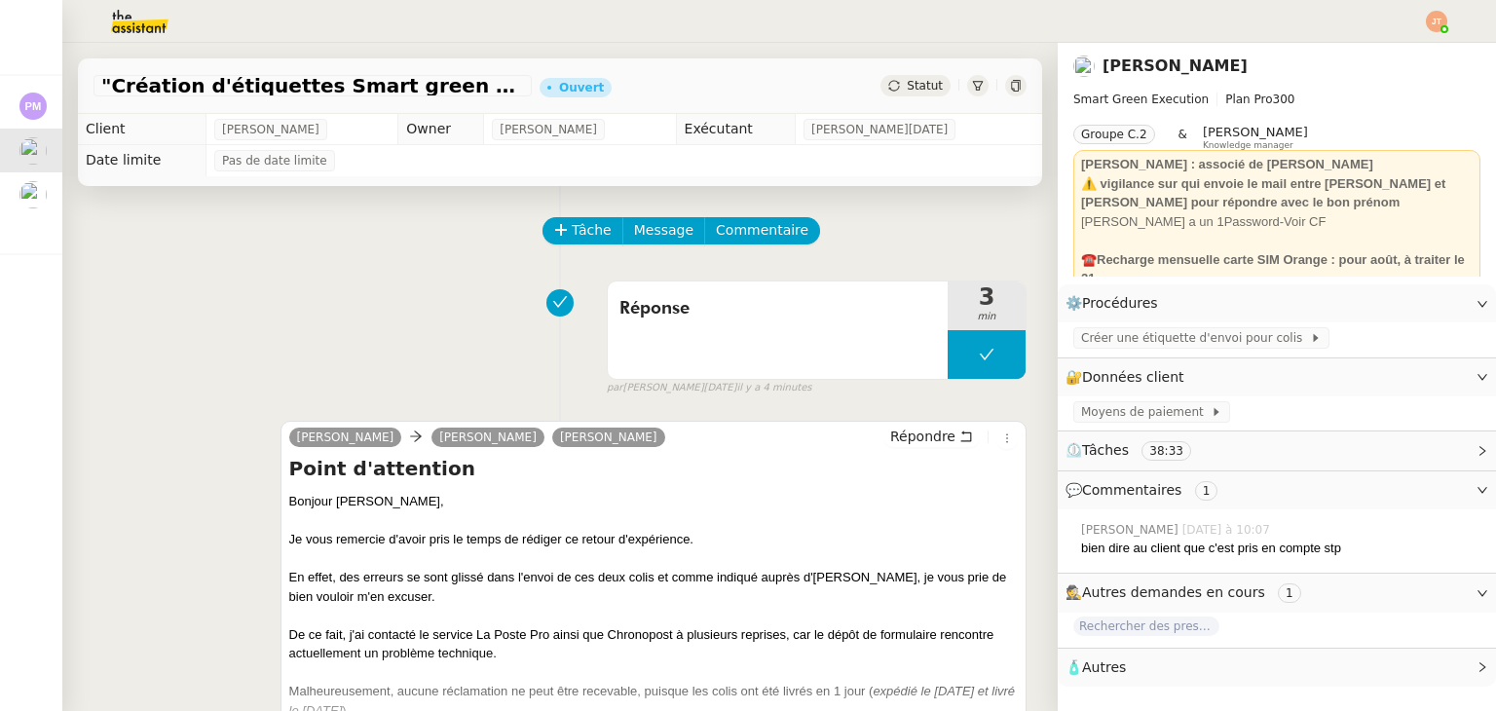
click at [912, 83] on span "Statut" at bounding box center [925, 86] width 36 height 14
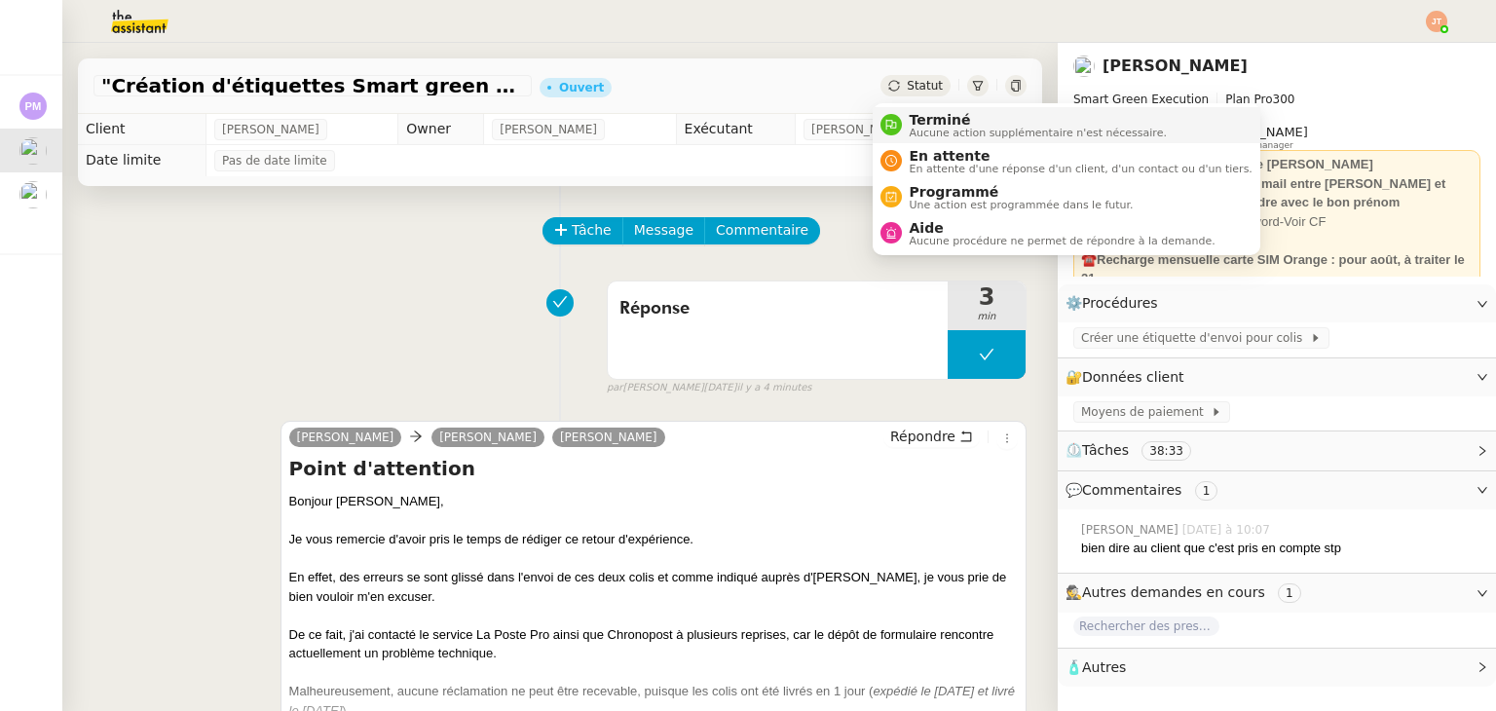
click at [920, 128] on span "Aucune action supplémentaire n'est nécessaire." at bounding box center [1038, 133] width 257 height 11
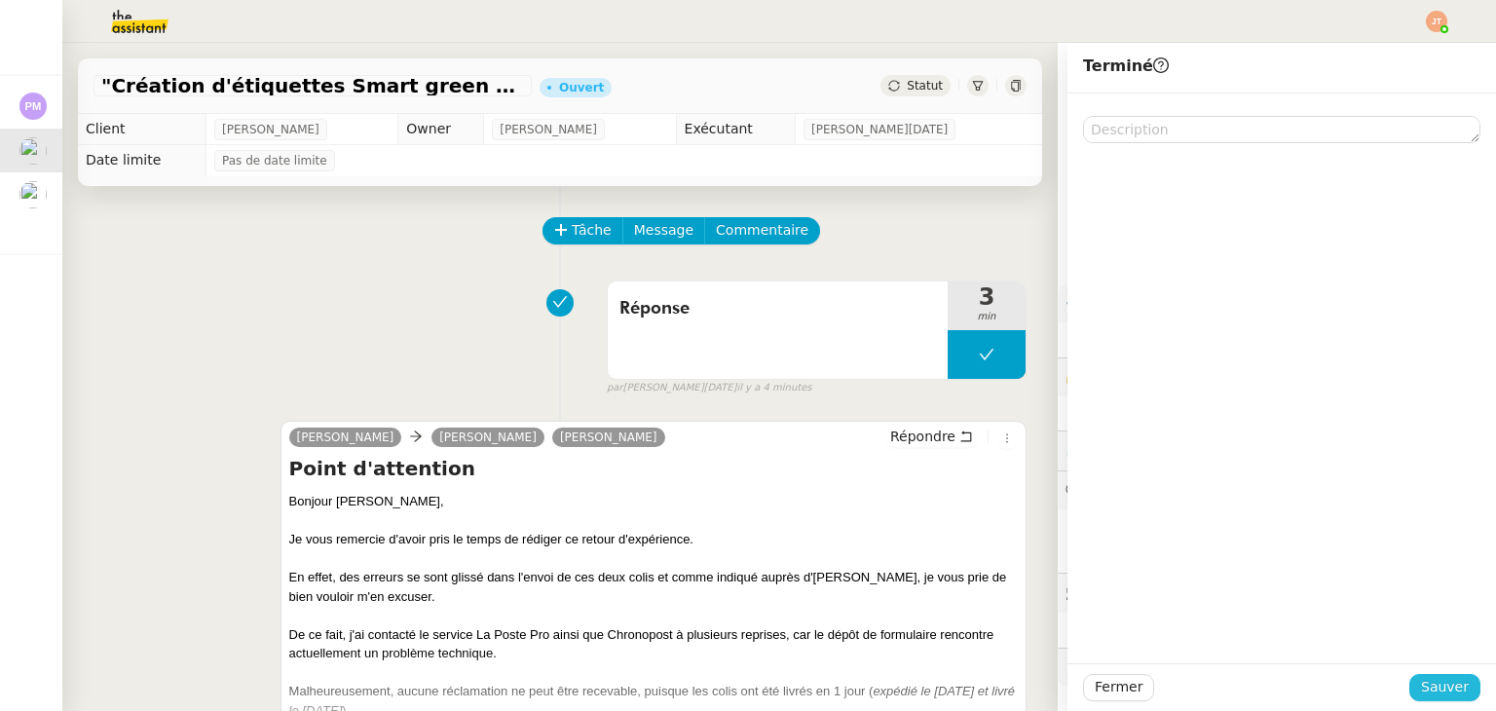
click at [1431, 687] on span "Sauver" at bounding box center [1445, 687] width 48 height 22
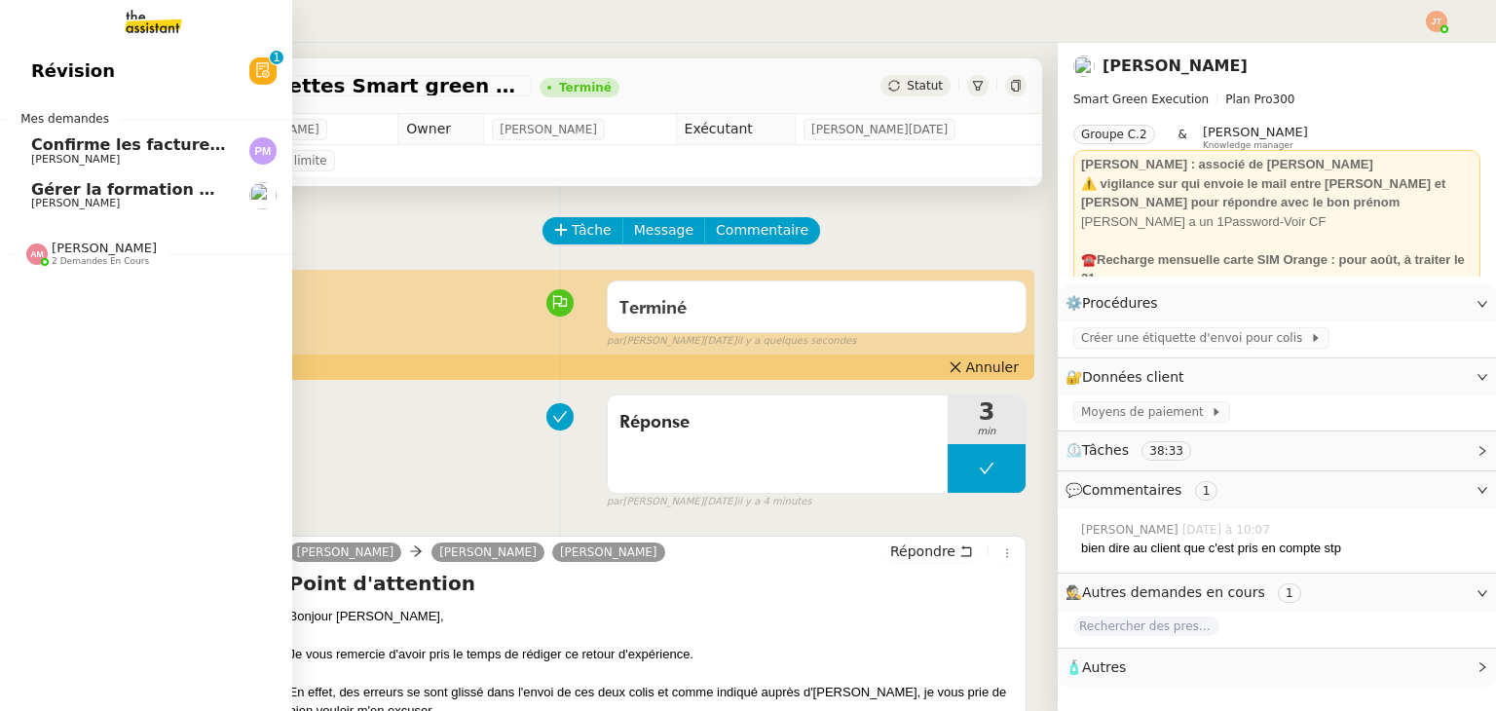
click at [148, 186] on span "Gérer la formation OPCO" at bounding box center [139, 189] width 217 height 19
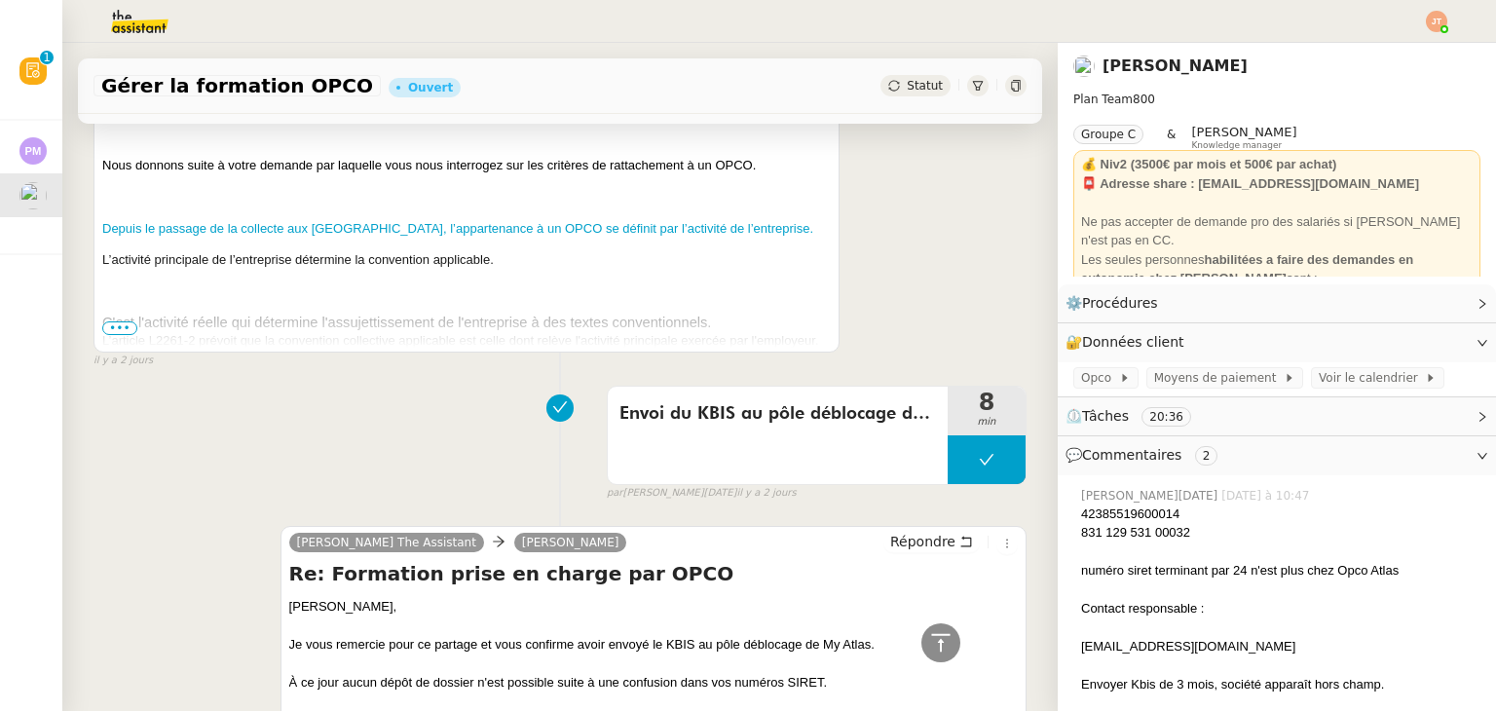
scroll to position [2435, 0]
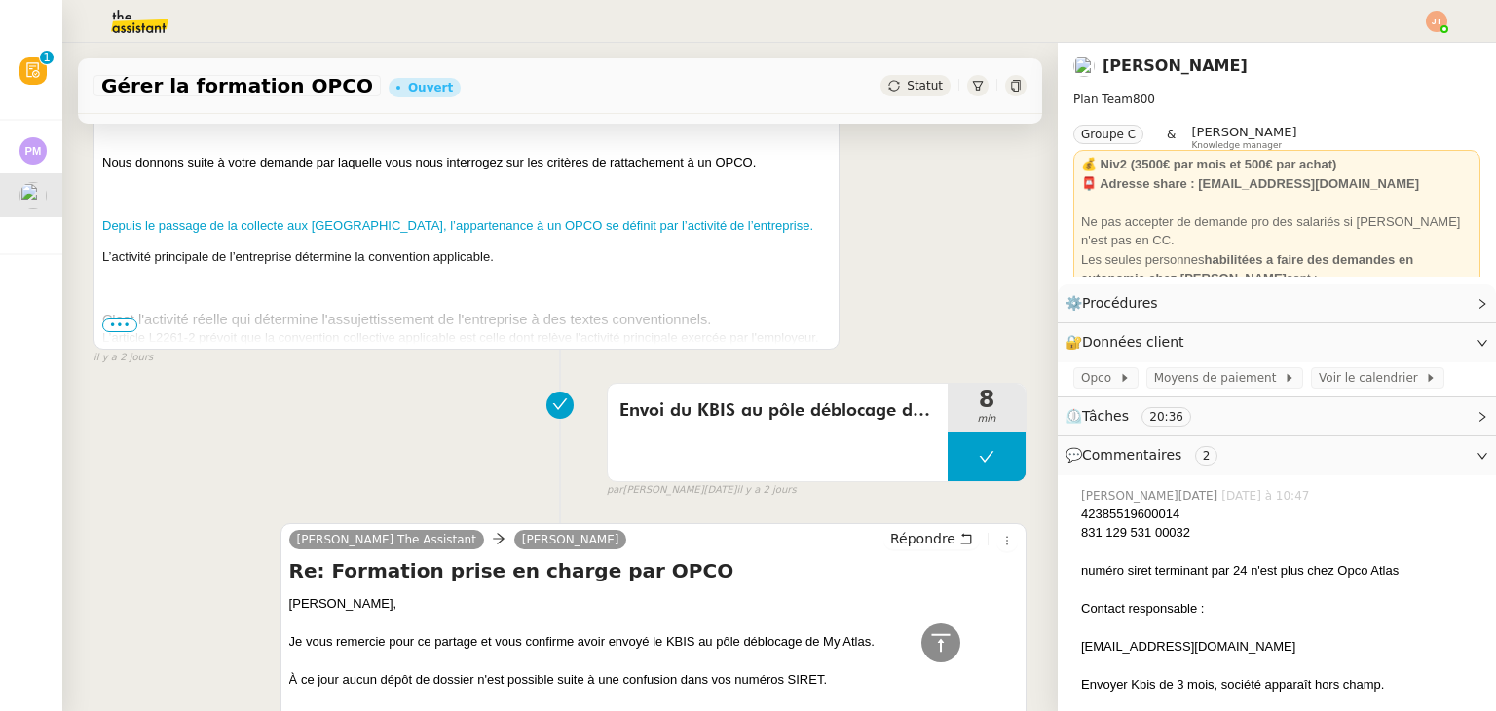
click at [111, 326] on span "•••" at bounding box center [119, 325] width 35 height 14
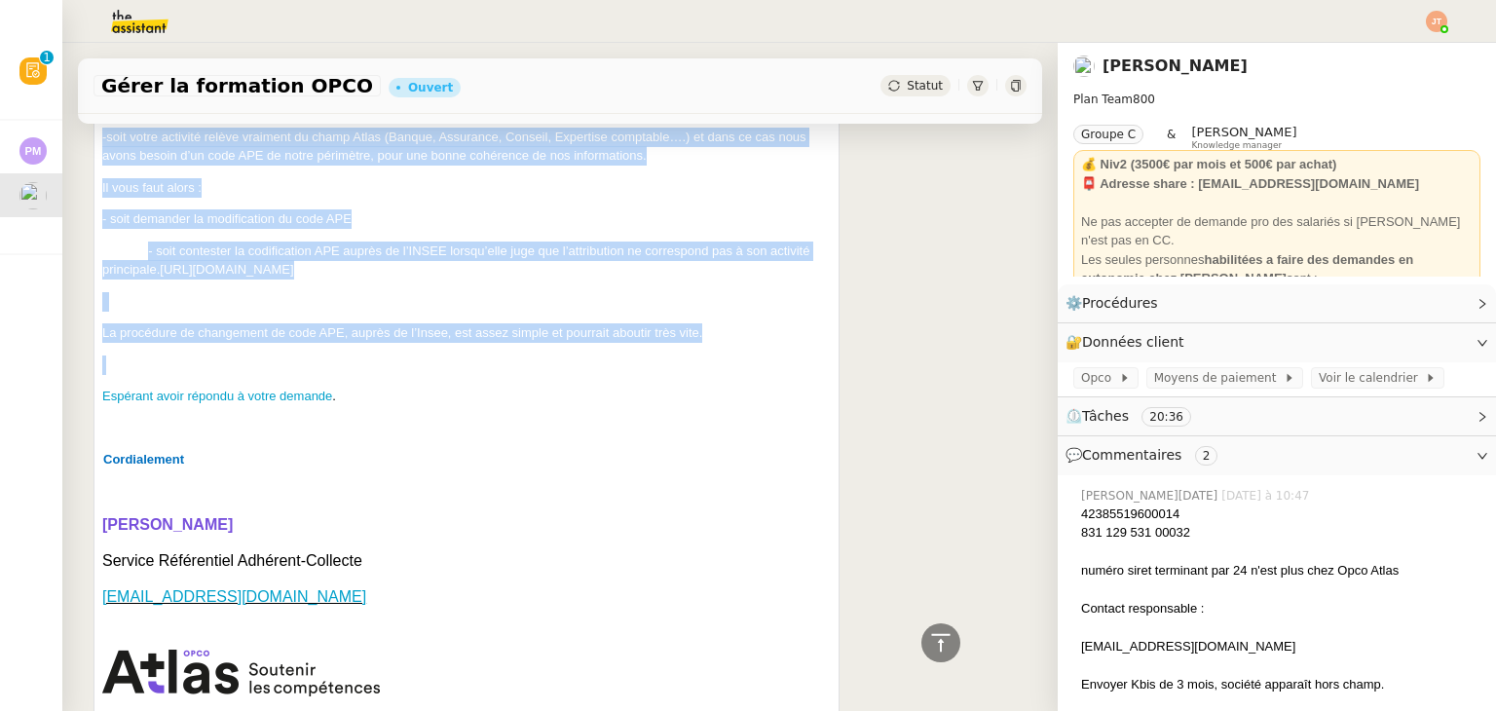
scroll to position [6526, 0]
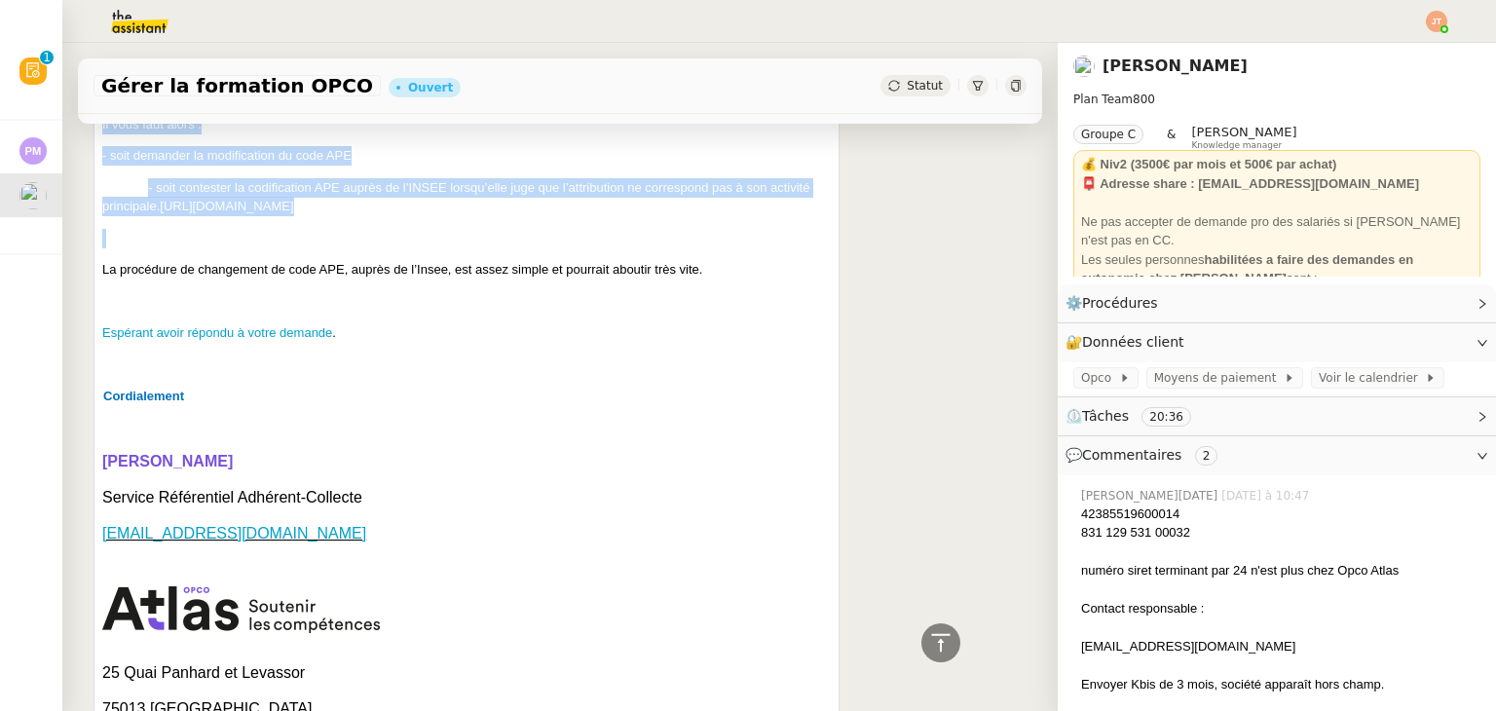
drag, startPoint x: 105, startPoint y: 303, endPoint x: 480, endPoint y: 279, distance: 375.8
copy div "Deux solutions sont possibles : -soit vous vous affiliez à l’OPCO de votre acti…"
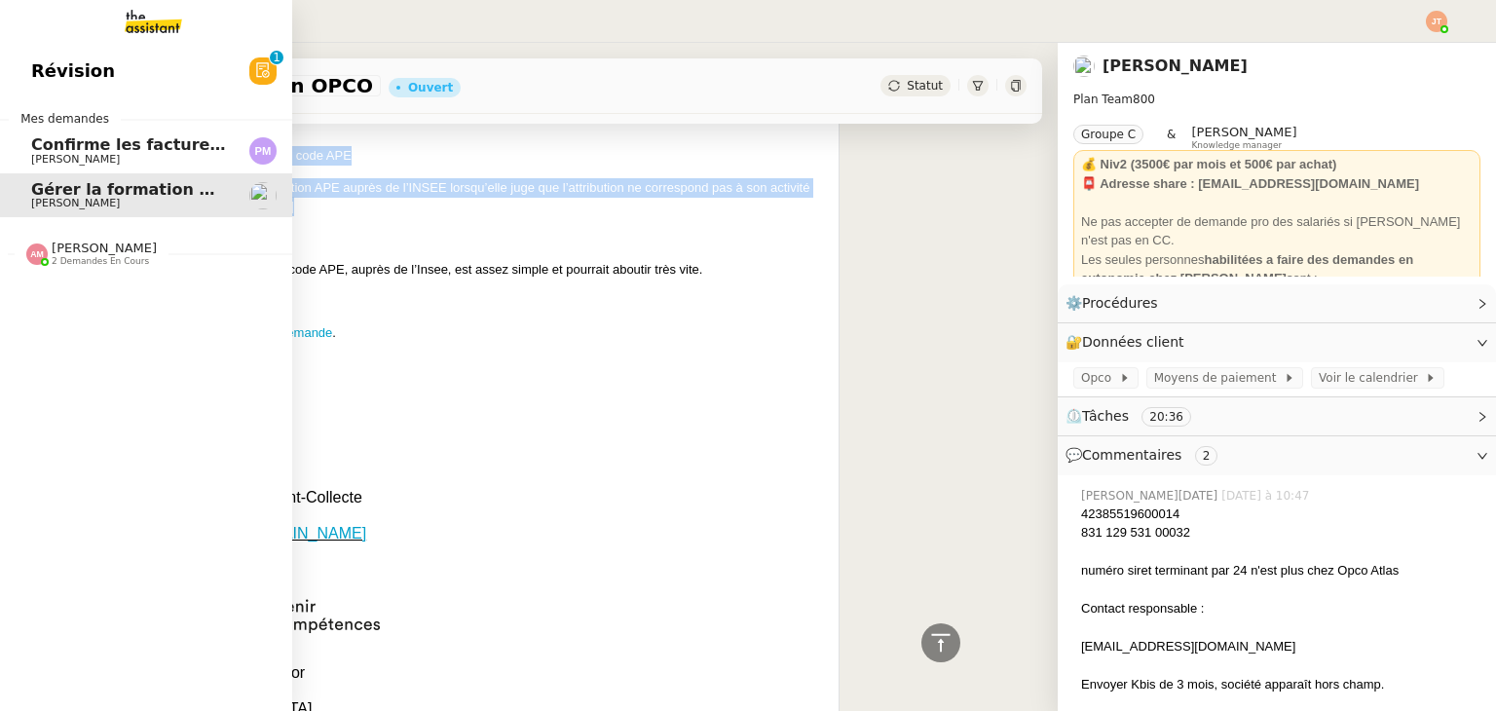
click at [57, 193] on span "Gérer la formation OPCO" at bounding box center [139, 189] width 217 height 19
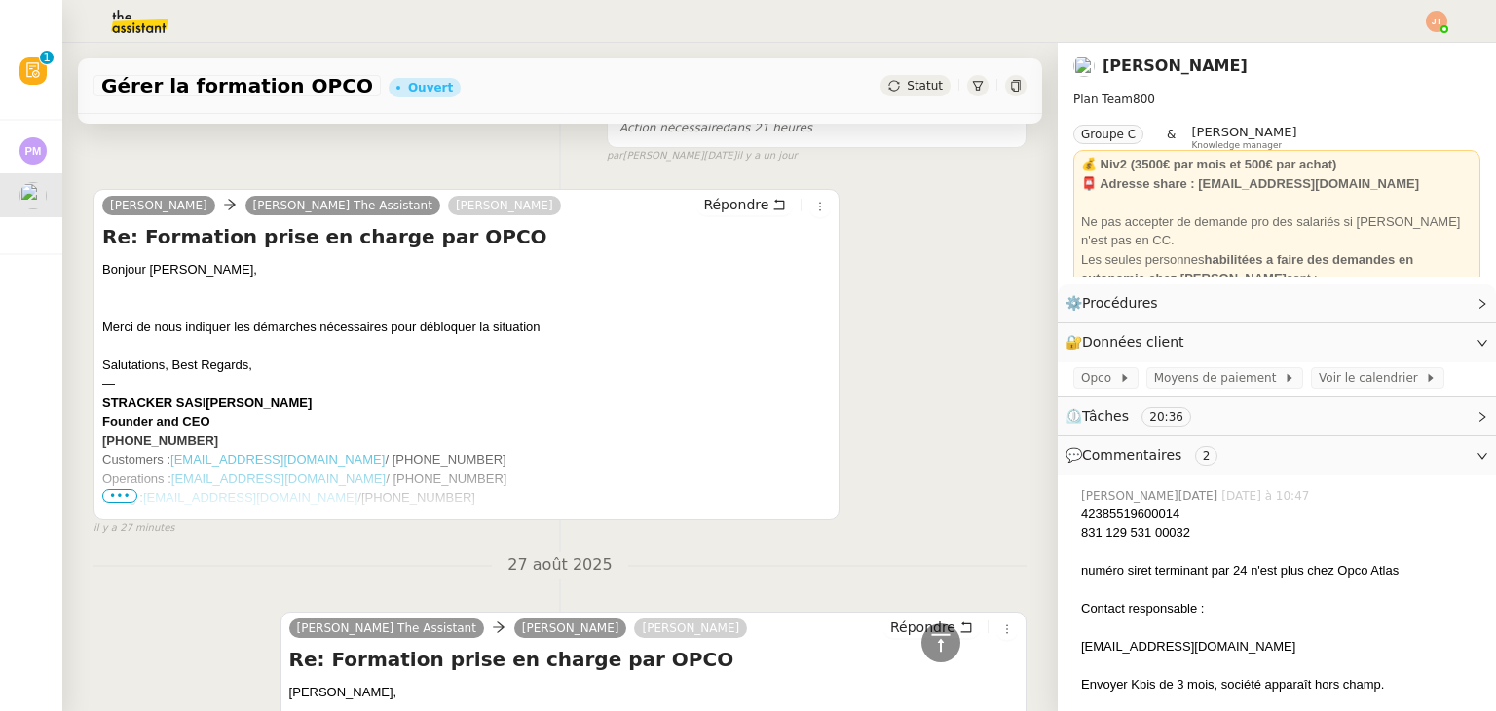
scroll to position [0, 0]
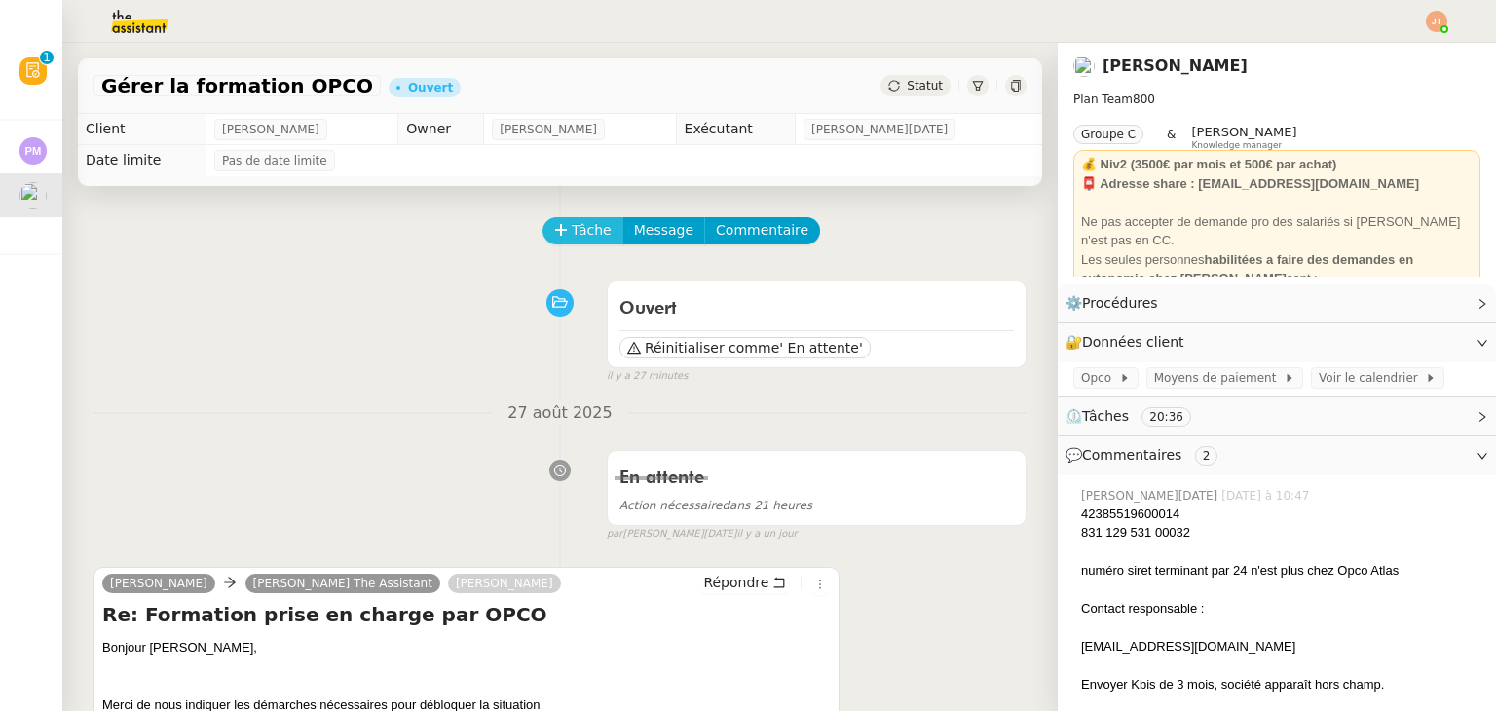
click at [572, 241] on span "Tâche" at bounding box center [592, 230] width 40 height 22
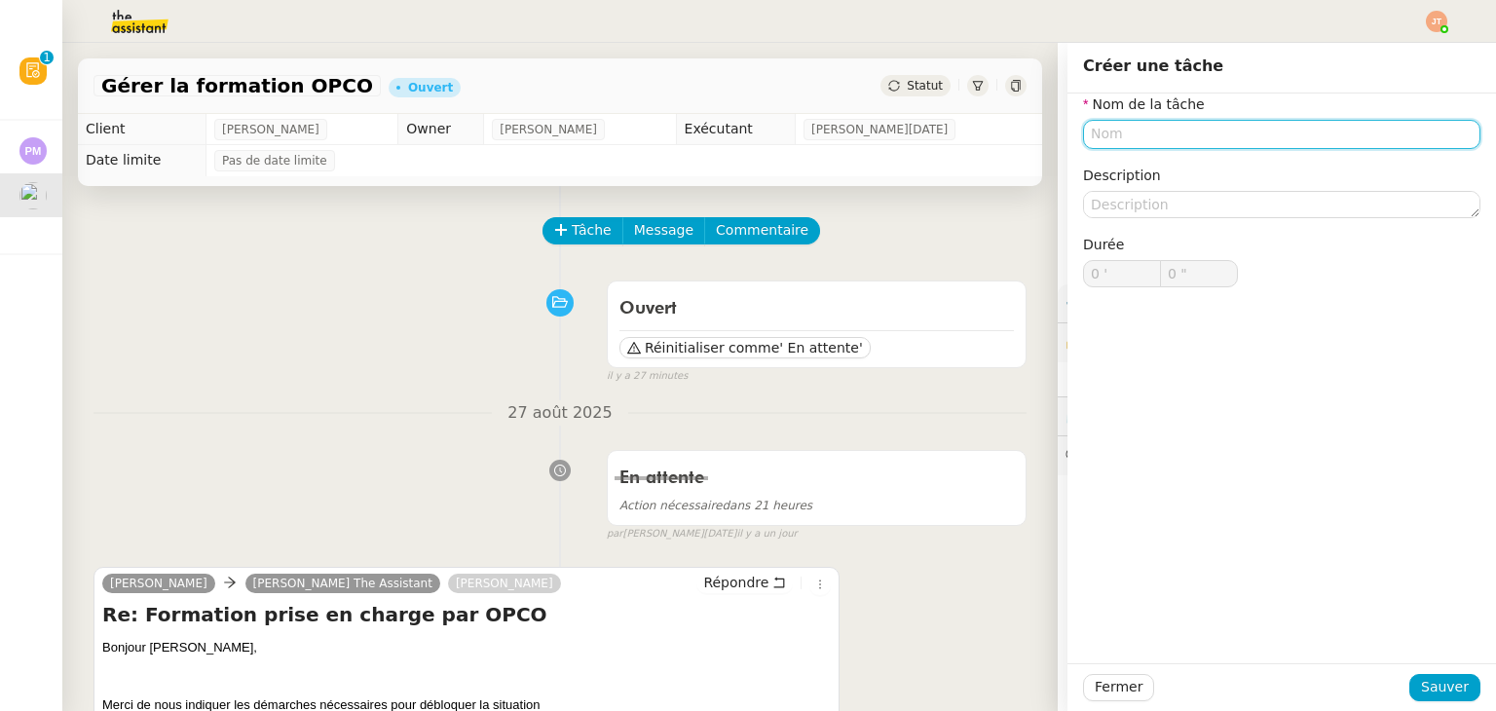
click at [1179, 137] on input "text" at bounding box center [1281, 134] width 397 height 28
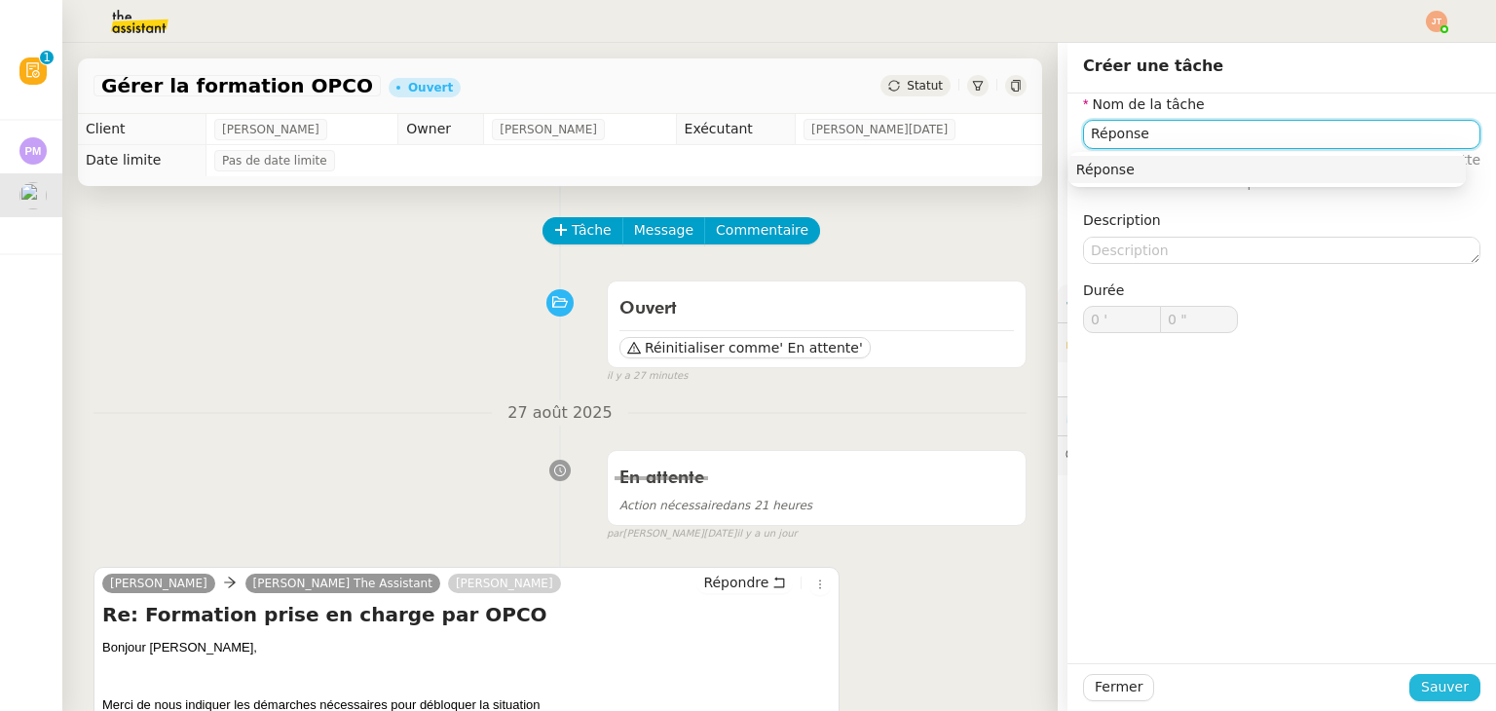
type input "Réponse"
click at [1422, 682] on span "Sauver" at bounding box center [1445, 687] width 48 height 22
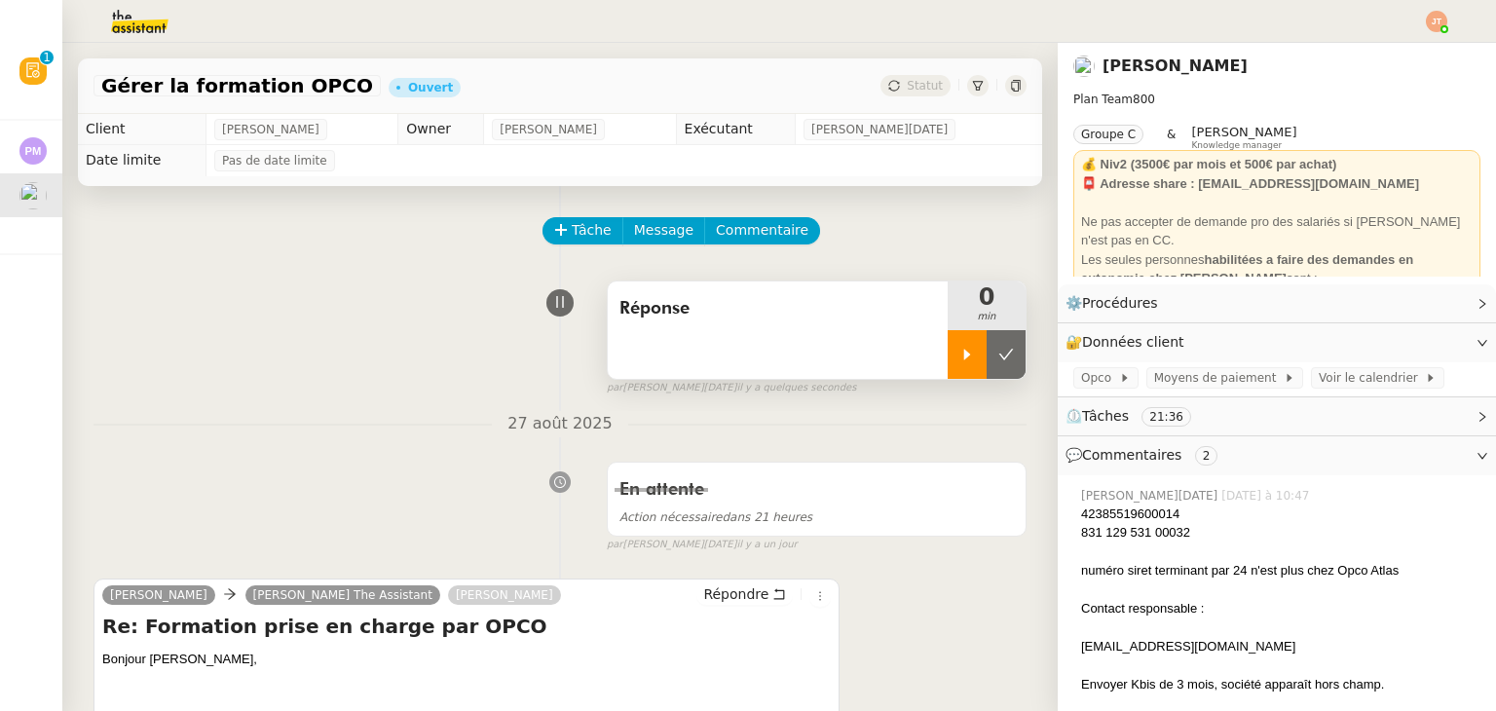
click at [964, 356] on icon at bounding box center [967, 354] width 7 height 11
click at [710, 601] on span "Répondre" at bounding box center [735, 593] width 65 height 19
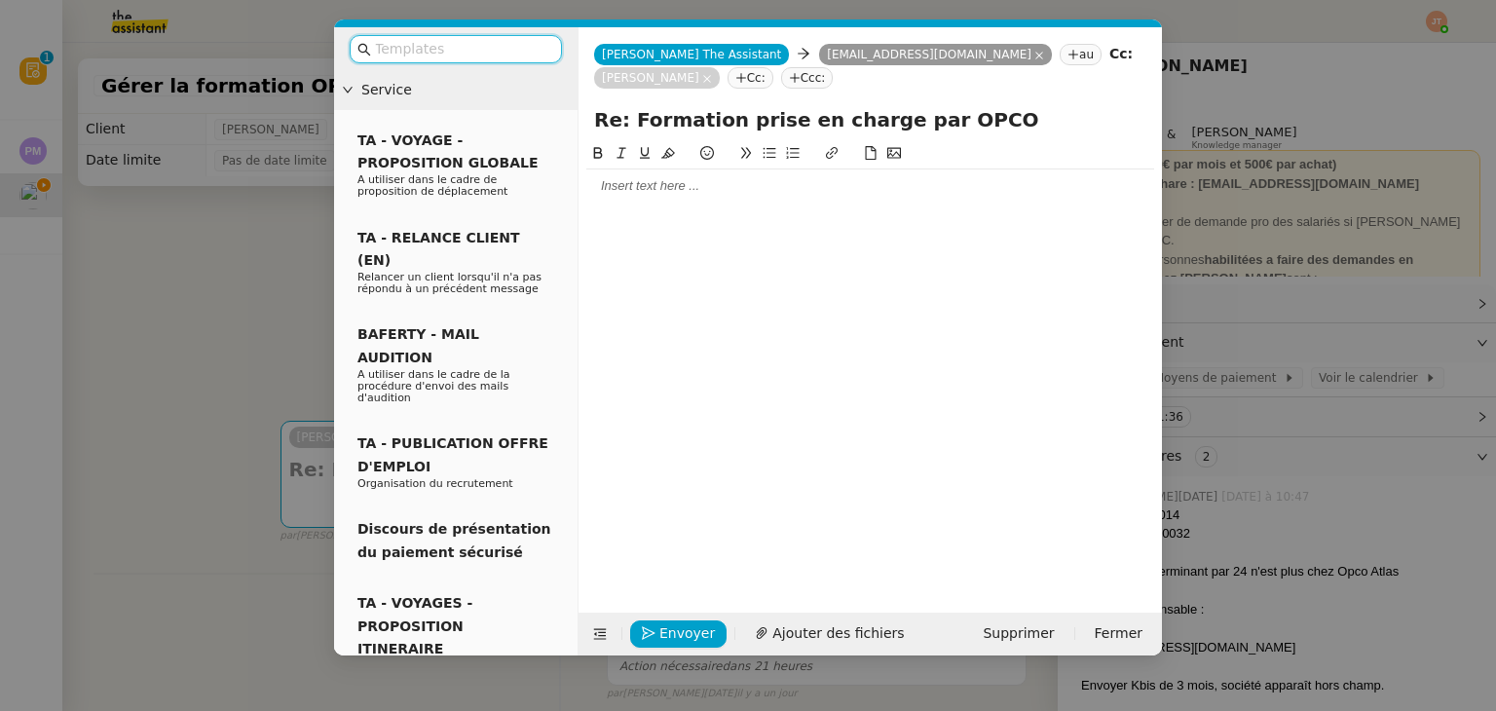
click at [639, 177] on div at bounding box center [870, 186] width 568 height 18
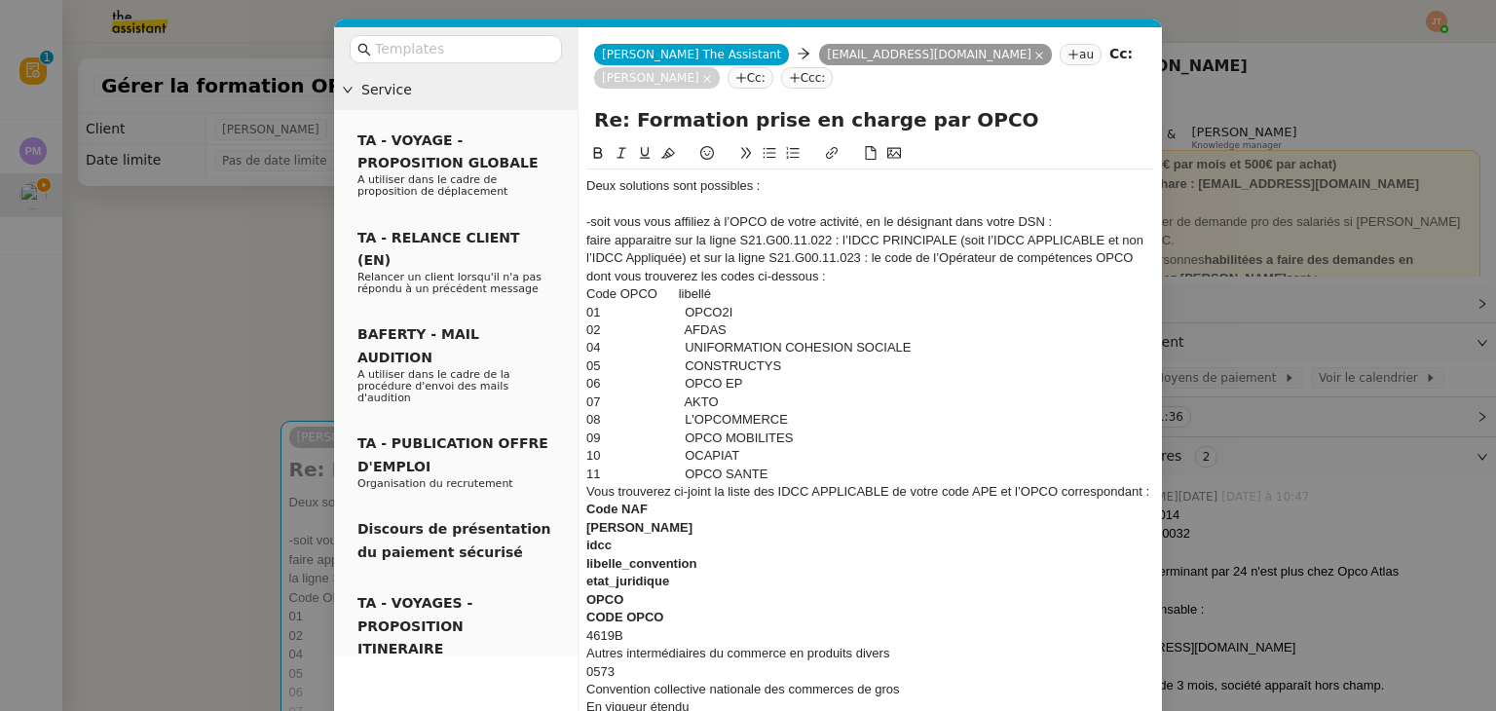
click at [899, 254] on div "faire apparaitre sur la ligne S21.G00.11.022 : l’IDCC PRINCIPALE (soit l’IDCC A…" at bounding box center [870, 259] width 568 height 54
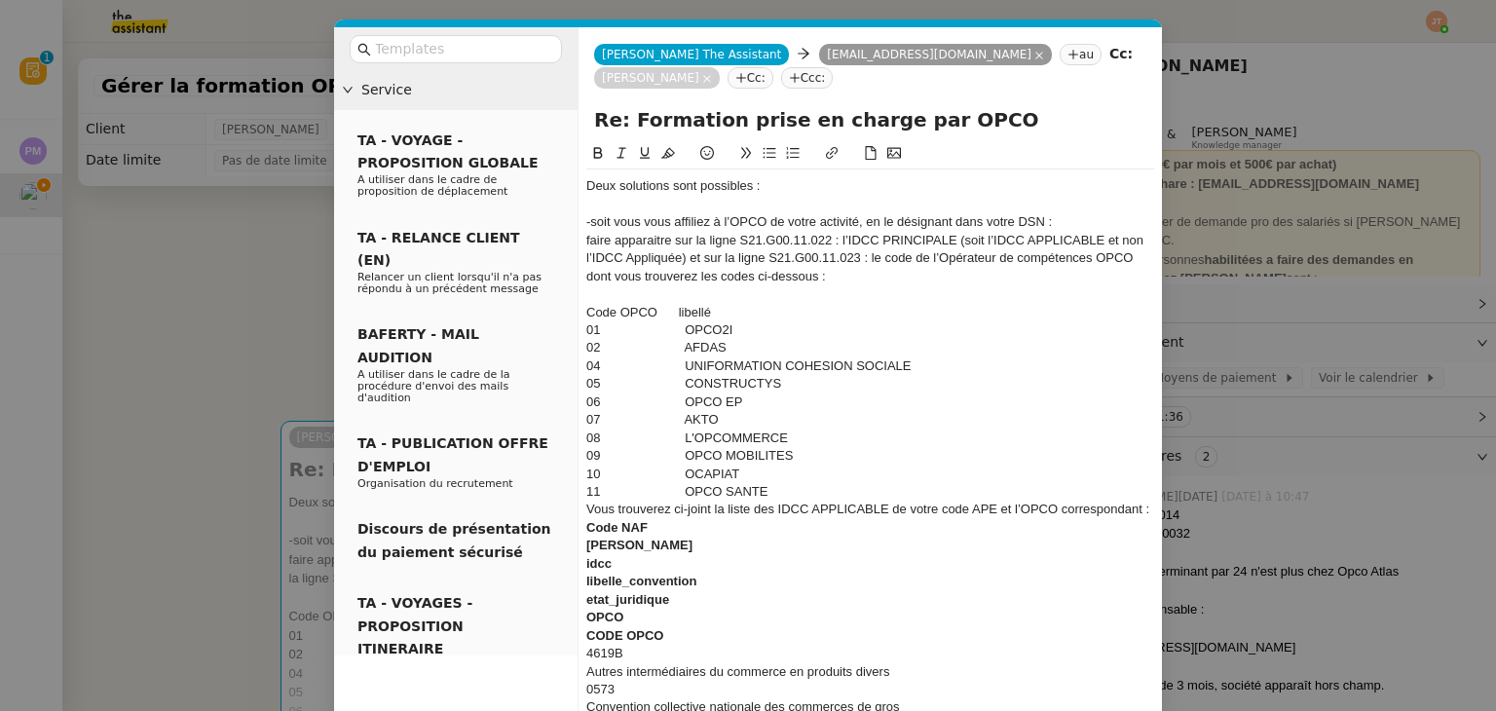
click at [816, 483] on div "11 OPCO SANTE" at bounding box center [870, 492] width 568 height 18
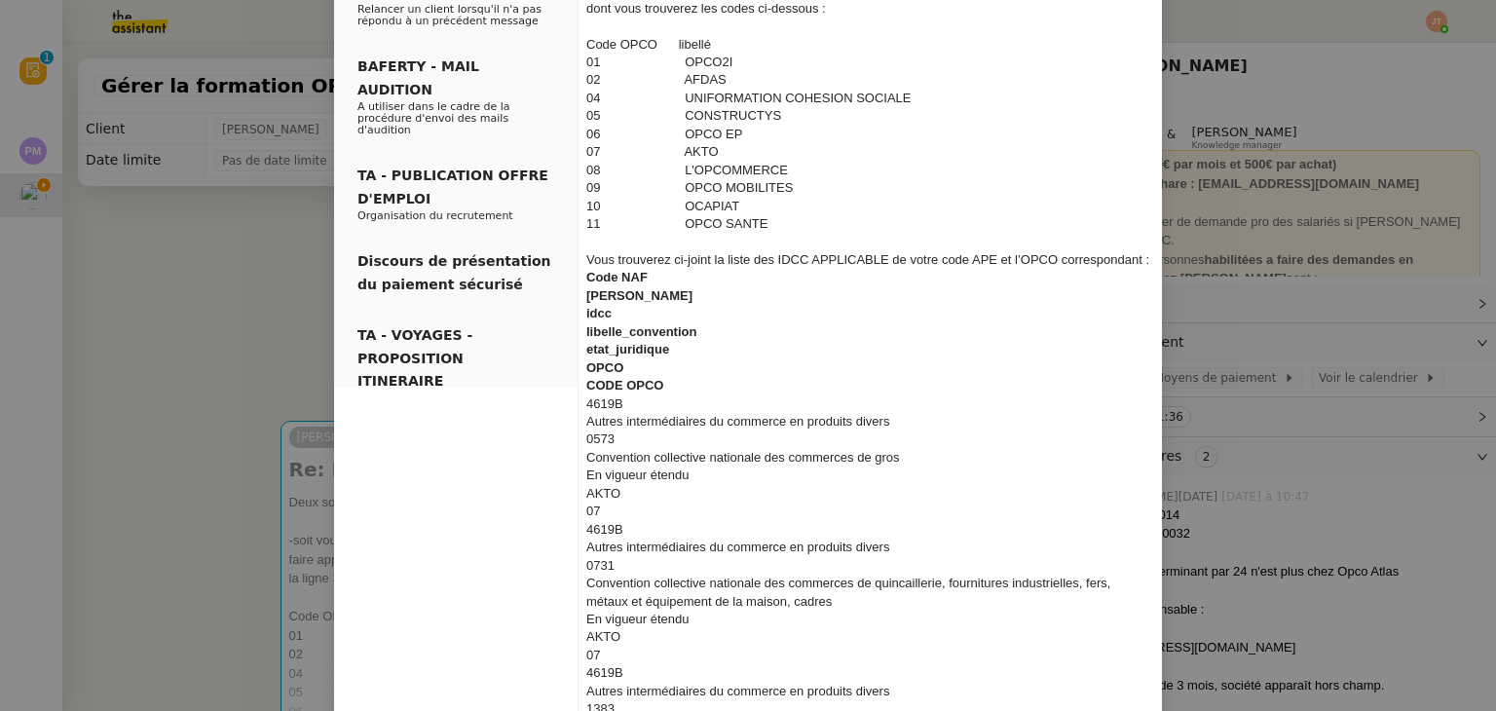
scroll to position [292, 0]
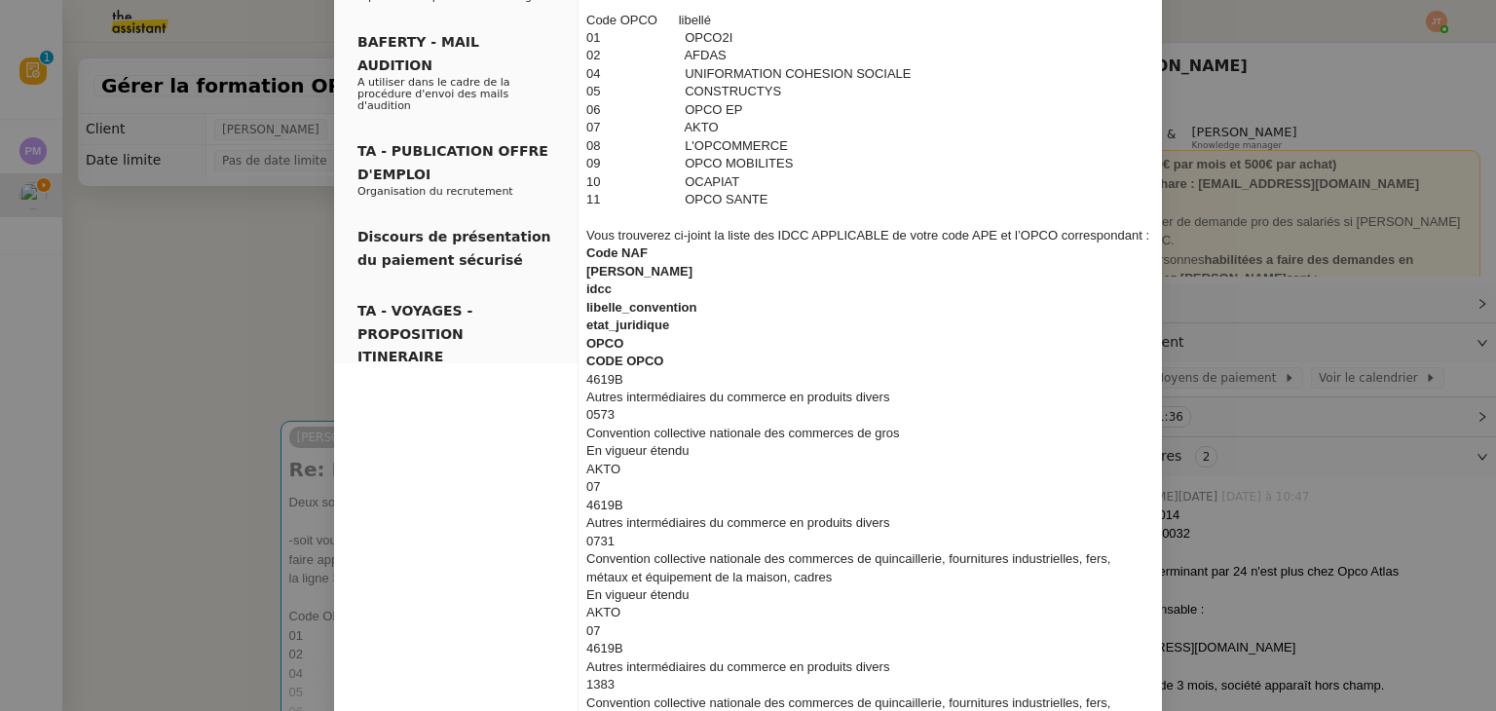
click at [179, 268] on nz-modal-container "Service TA - VOYAGE - PROPOSITION GLOBALE A utiliser dans le cadre de propositi…" at bounding box center [748, 355] width 1496 height 711
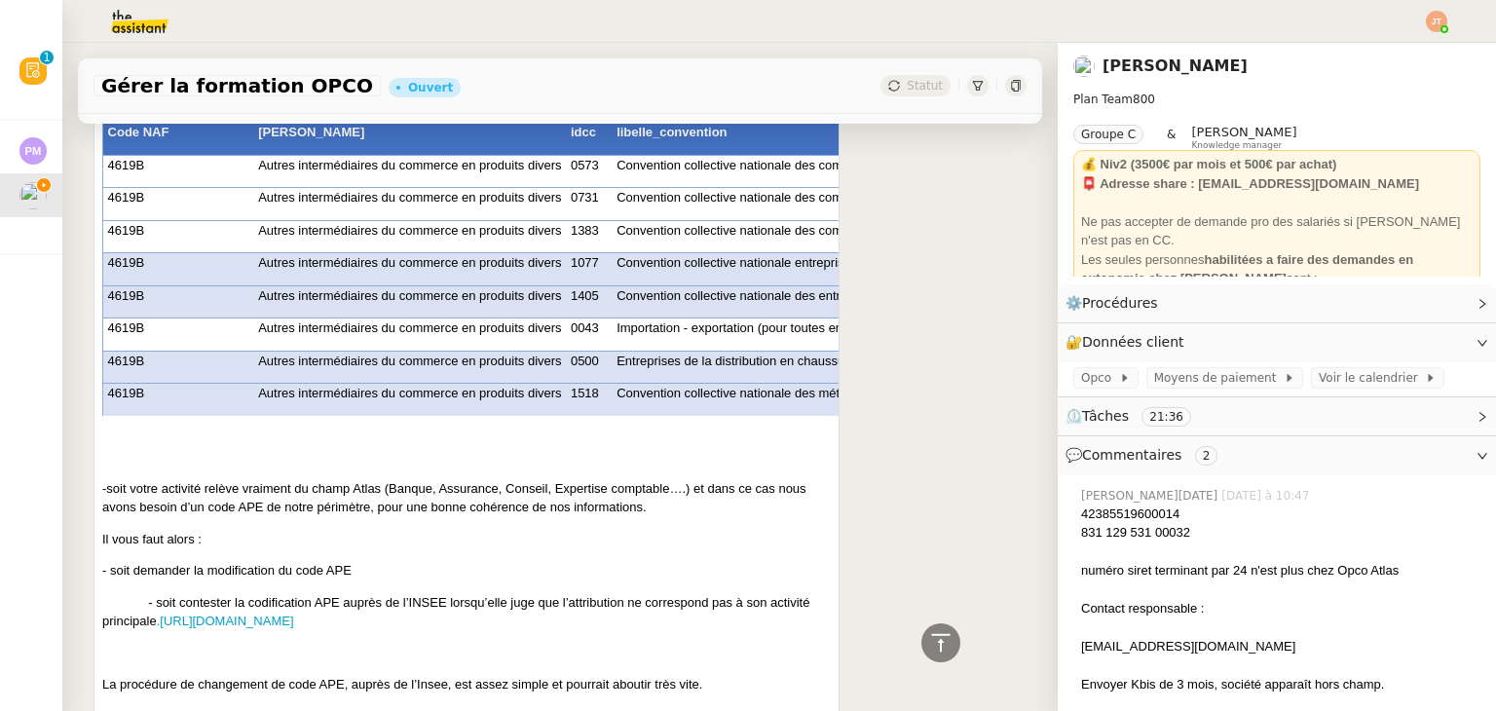
scroll to position [6277, 0]
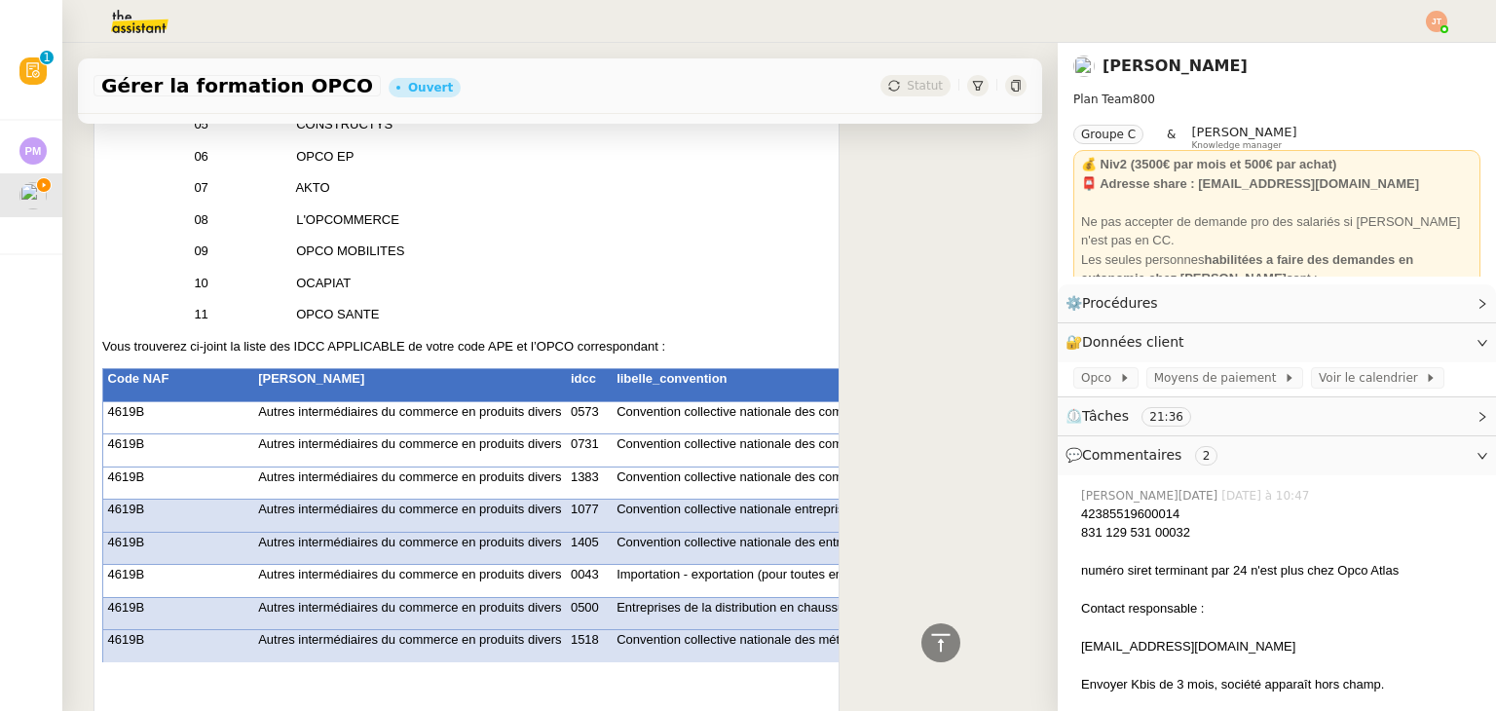
click at [237, 389] on p "Code NAF" at bounding box center [178, 378] width 141 height 19
click at [115, 402] on td "Code NAF" at bounding box center [177, 385] width 151 height 33
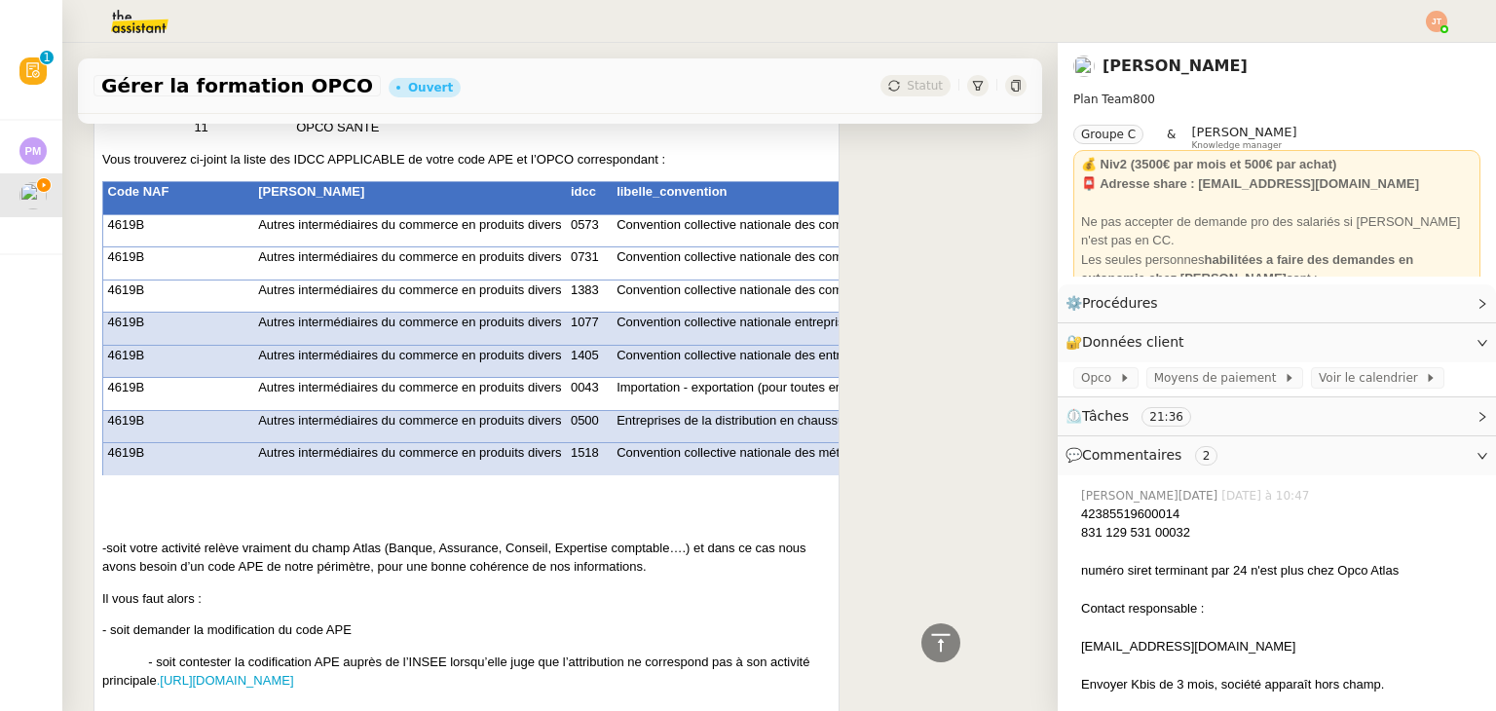
scroll to position [6472, 0]
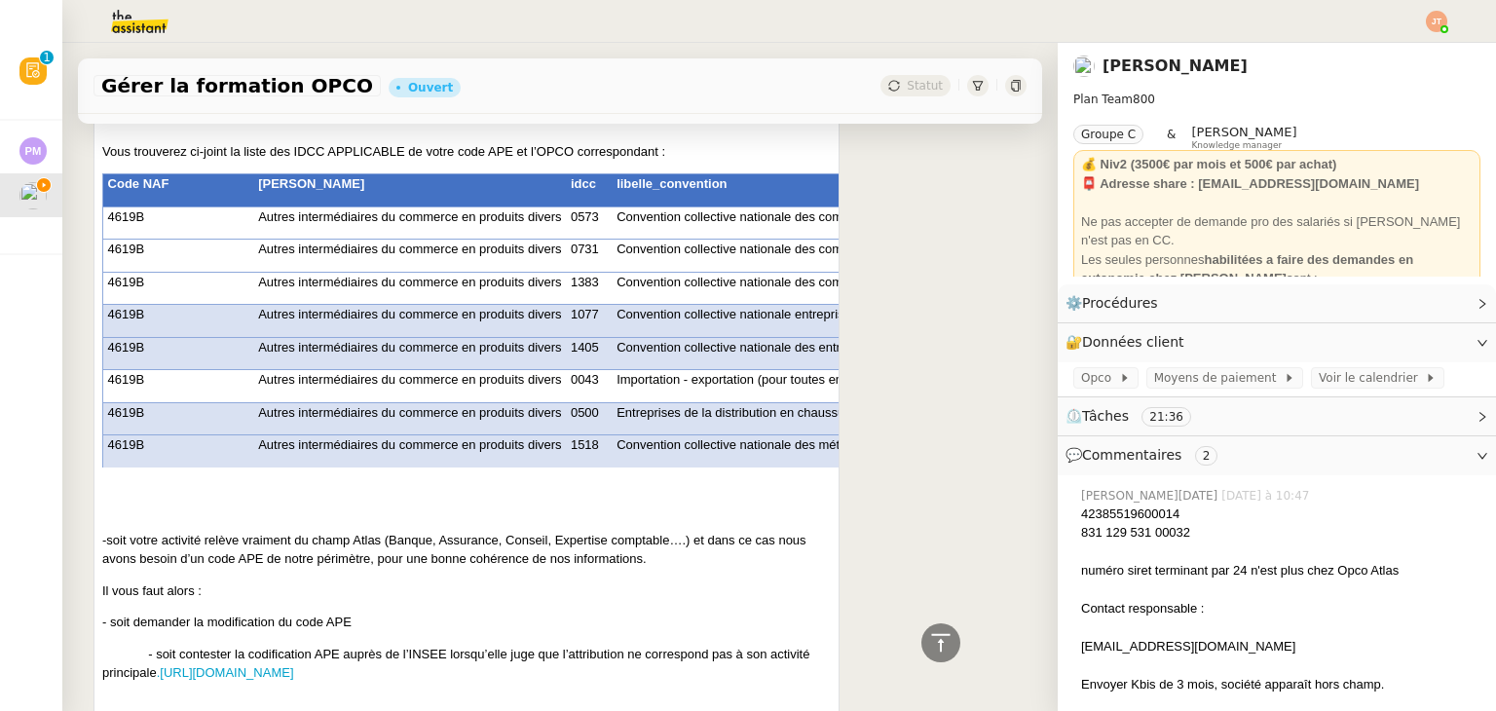
click at [339, 420] on span "Autres intermédiaires du commerce en produits divers" at bounding box center [409, 412] width 303 height 15
drag, startPoint x: 248, startPoint y: 214, endPoint x: 574, endPoint y: 218, distance: 325.3
click at [574, 159] on span "Vous trouverez ci-joint la liste des IDCC APPLICABLE de votre code APE et l’OPC…" at bounding box center [383, 151] width 563 height 15
copy span "liste des IDCC APPLICABLE de votre code APE et l’OPCO"
click at [611, 518] on p at bounding box center [512, 508] width 637 height 19
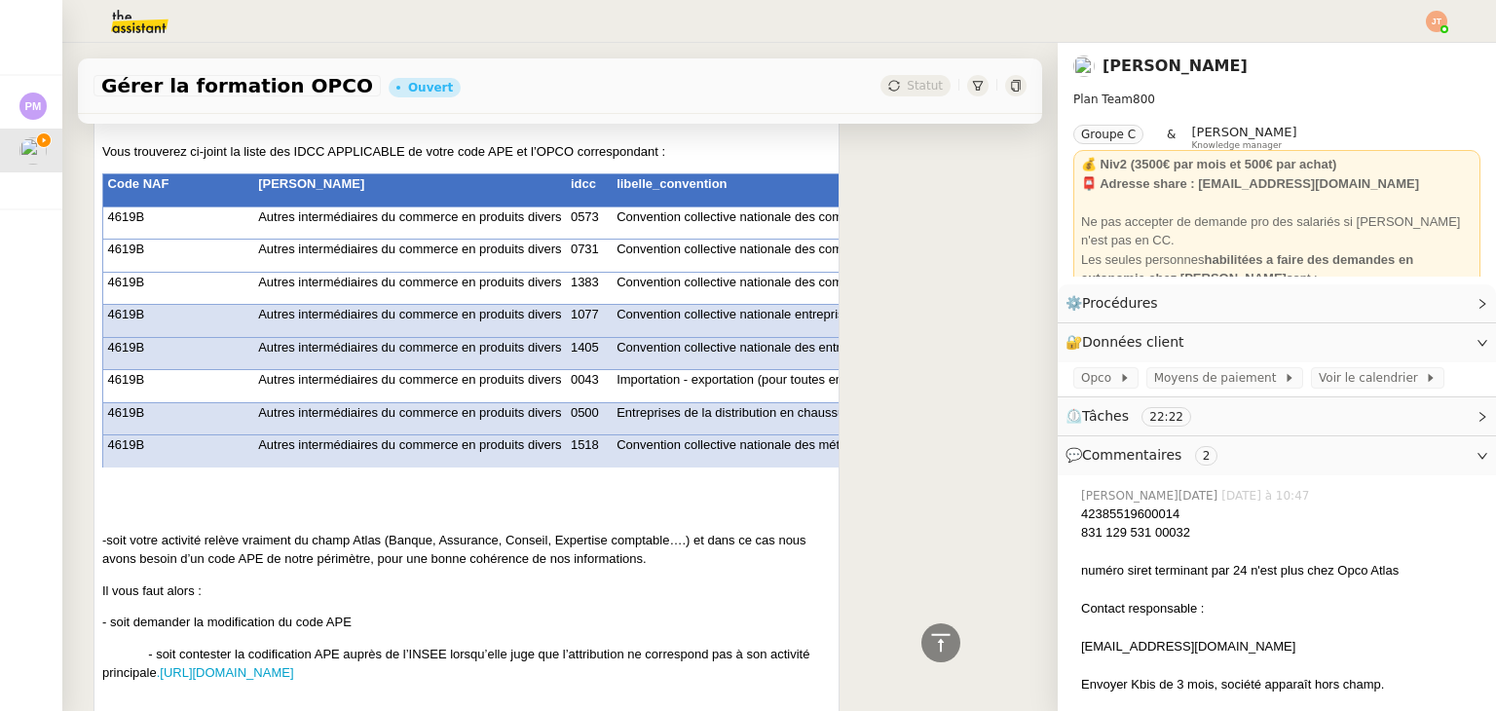
click at [569, 487] on p at bounding box center [466, 477] width 729 height 19
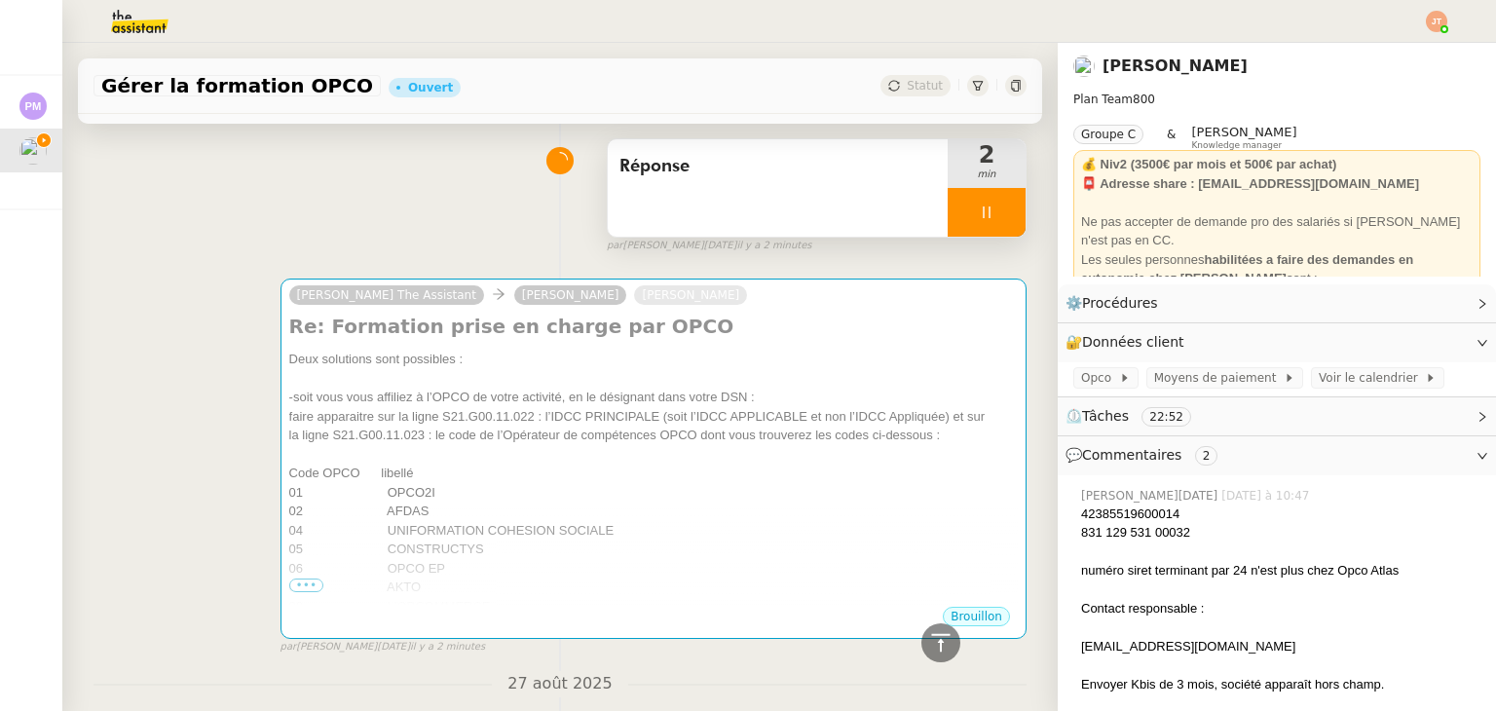
scroll to position [0, 0]
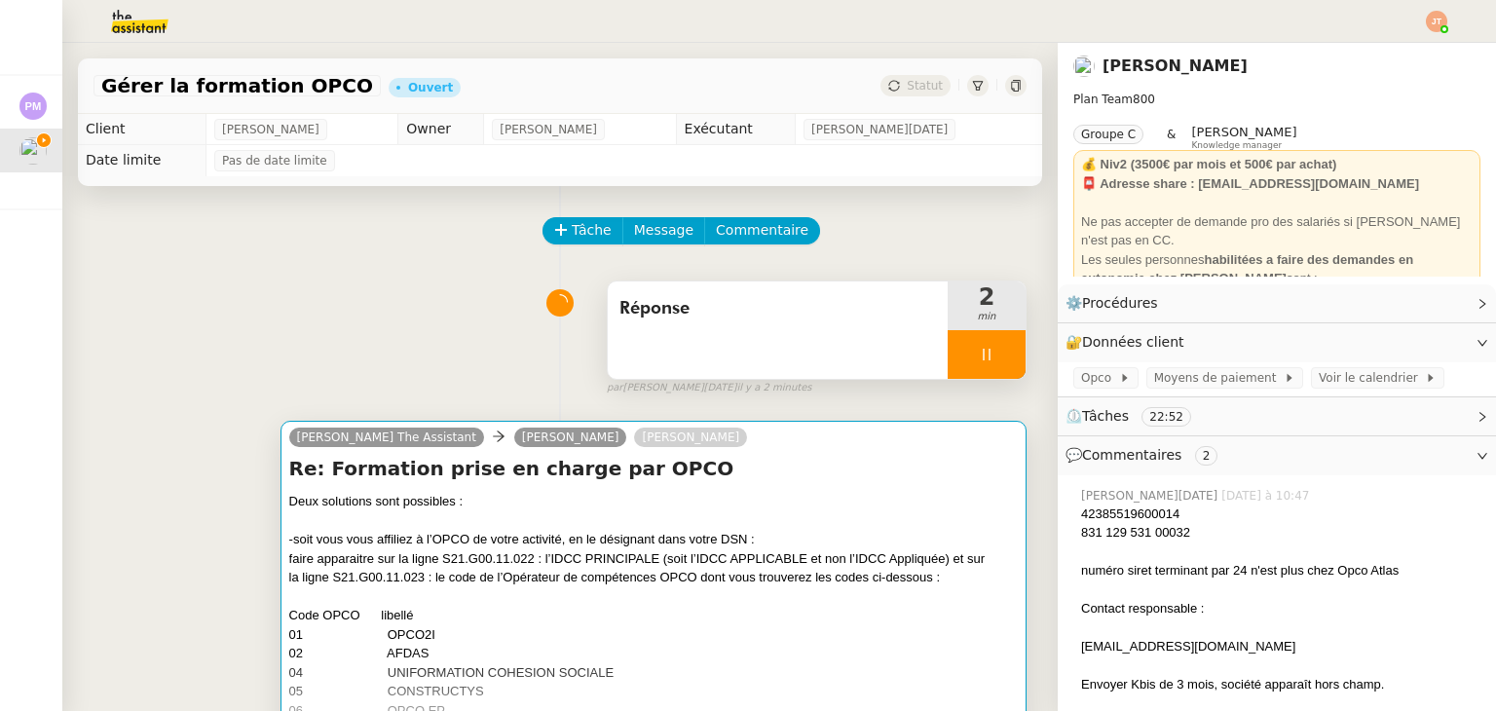
click at [619, 562] on div "faire apparaitre sur la ligne S21.G00.11.022 : l’IDCC PRINCIPALE (soit l’IDCC A…" at bounding box center [653, 568] width 729 height 38
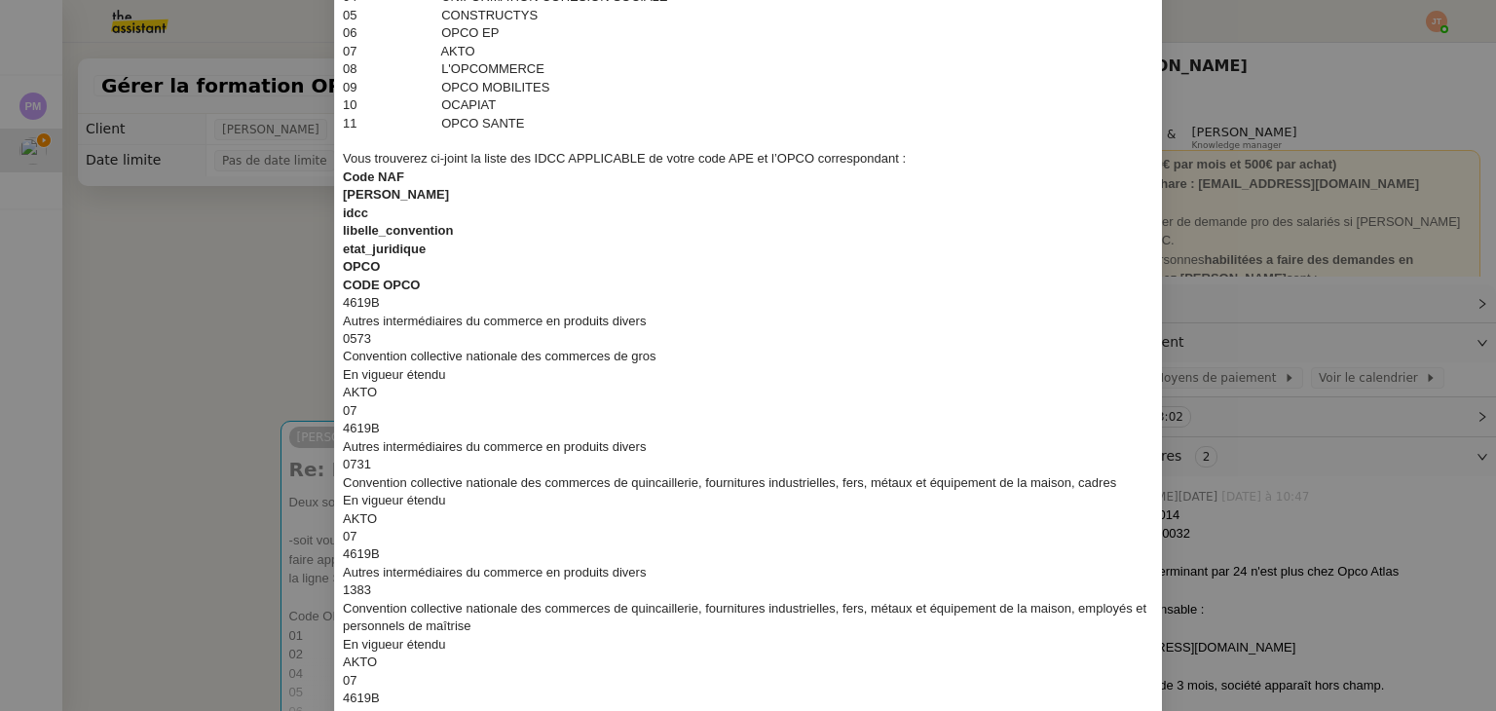
scroll to position [292, 0]
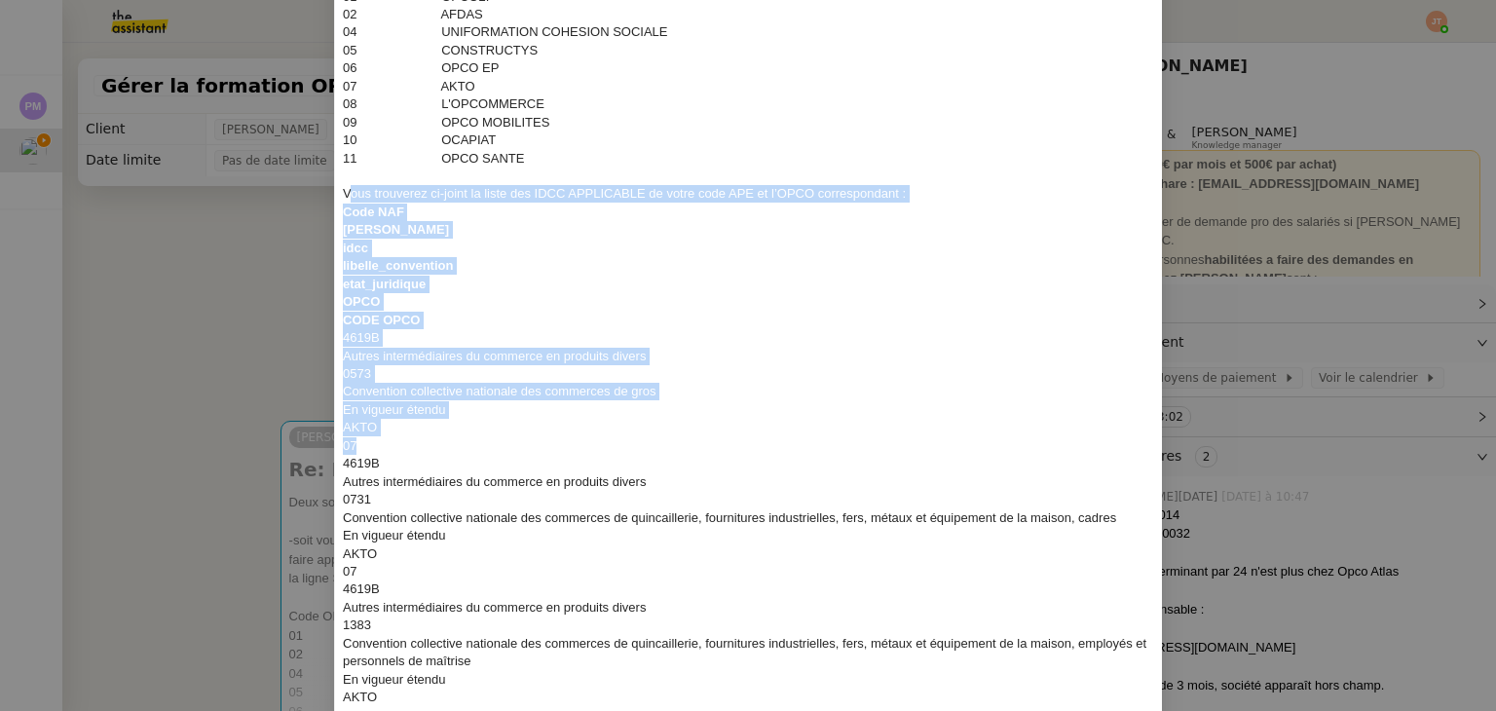
drag, startPoint x: 347, startPoint y: 192, endPoint x: 505, endPoint y: 446, distance: 299.2
click at [505, 446] on div "Deux solutions sont possibles : -soit vous vous affiliez à l’OPCO de votre acti…" at bounding box center [748, 697] width 811 height 1687
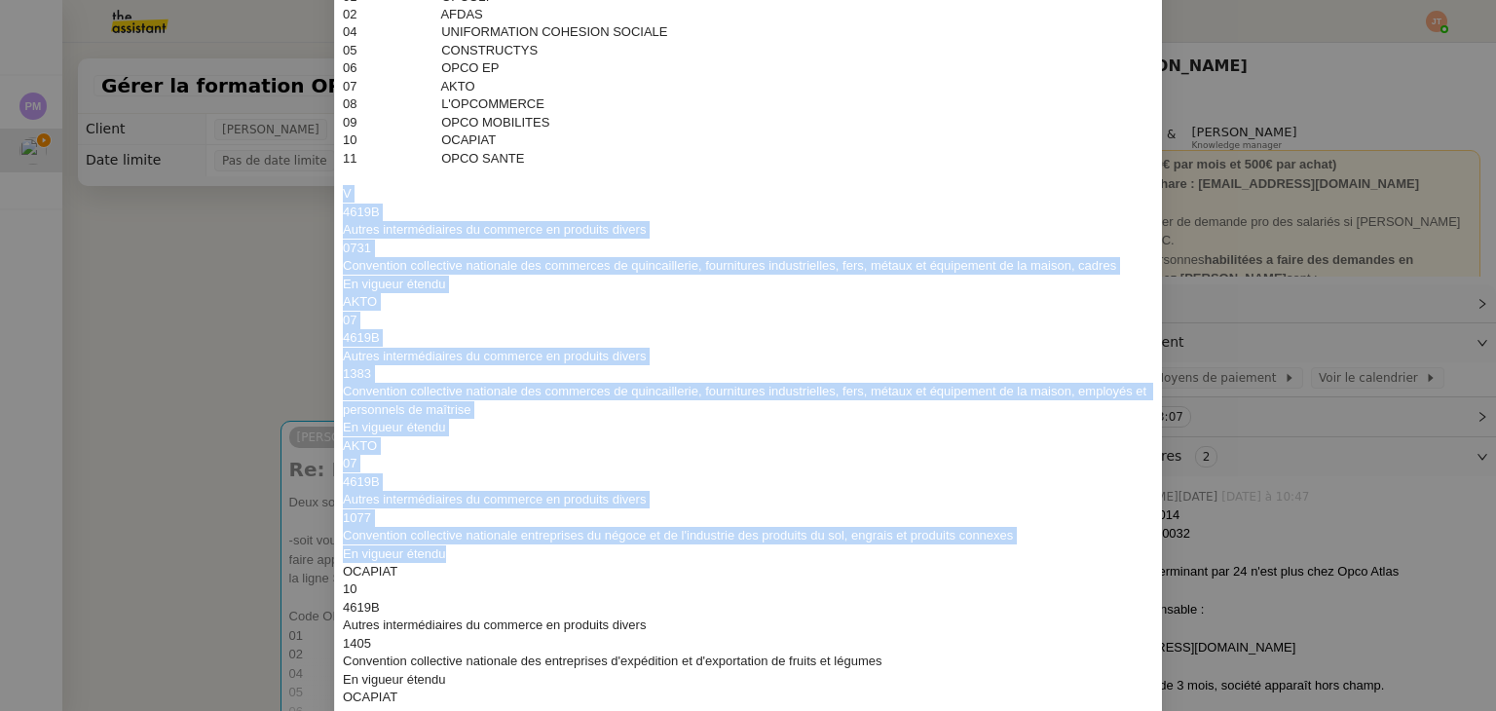
drag, startPoint x: 497, startPoint y: 371, endPoint x: 569, endPoint y: 504, distance: 150.8
click at [571, 554] on div "Deux solutions sont possibles : -soit vous vous affiliez à l’OPCO de votre acti…" at bounding box center [748, 572] width 811 height 1436
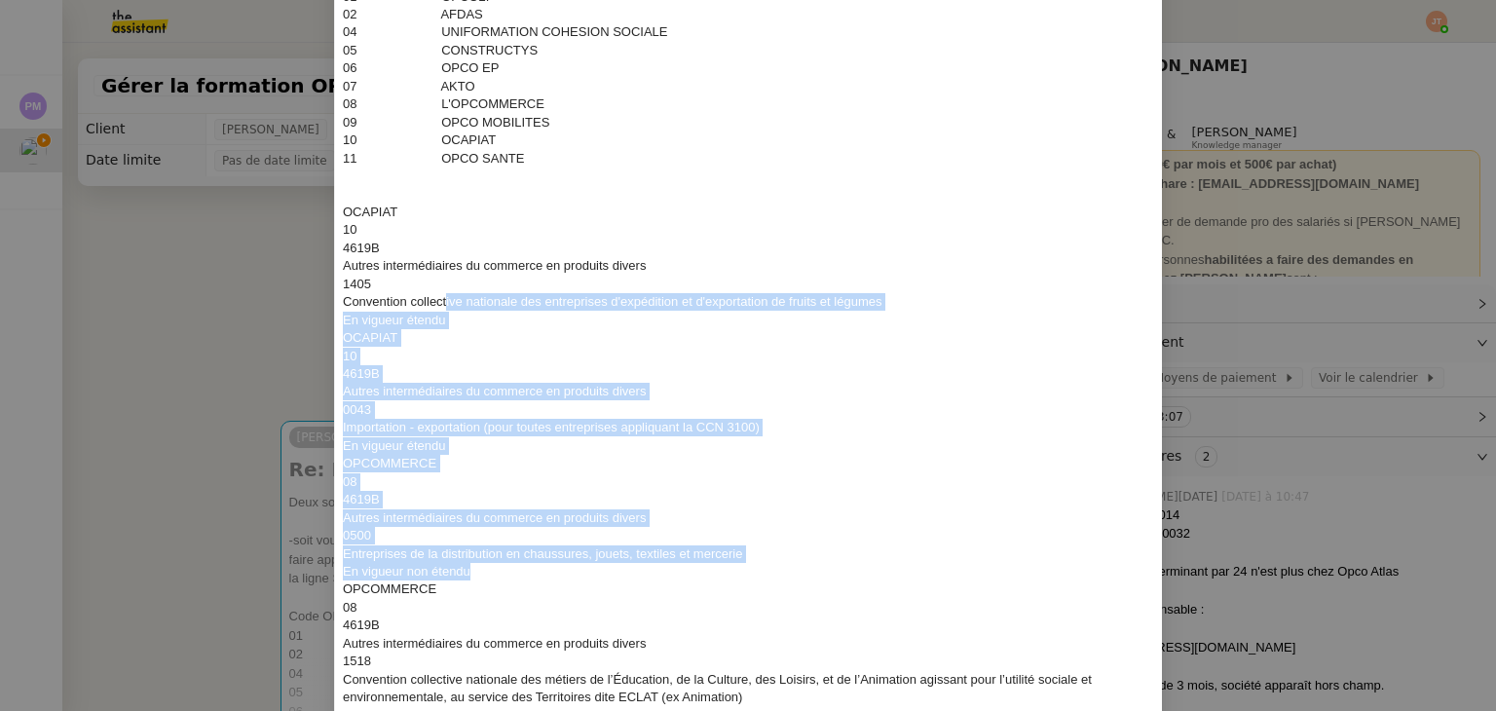
drag, startPoint x: 503, startPoint y: 567, endPoint x: 440, endPoint y: 298, distance: 275.9
click at [440, 563] on div "En vigueur non étendu" at bounding box center [748, 572] width 811 height 18
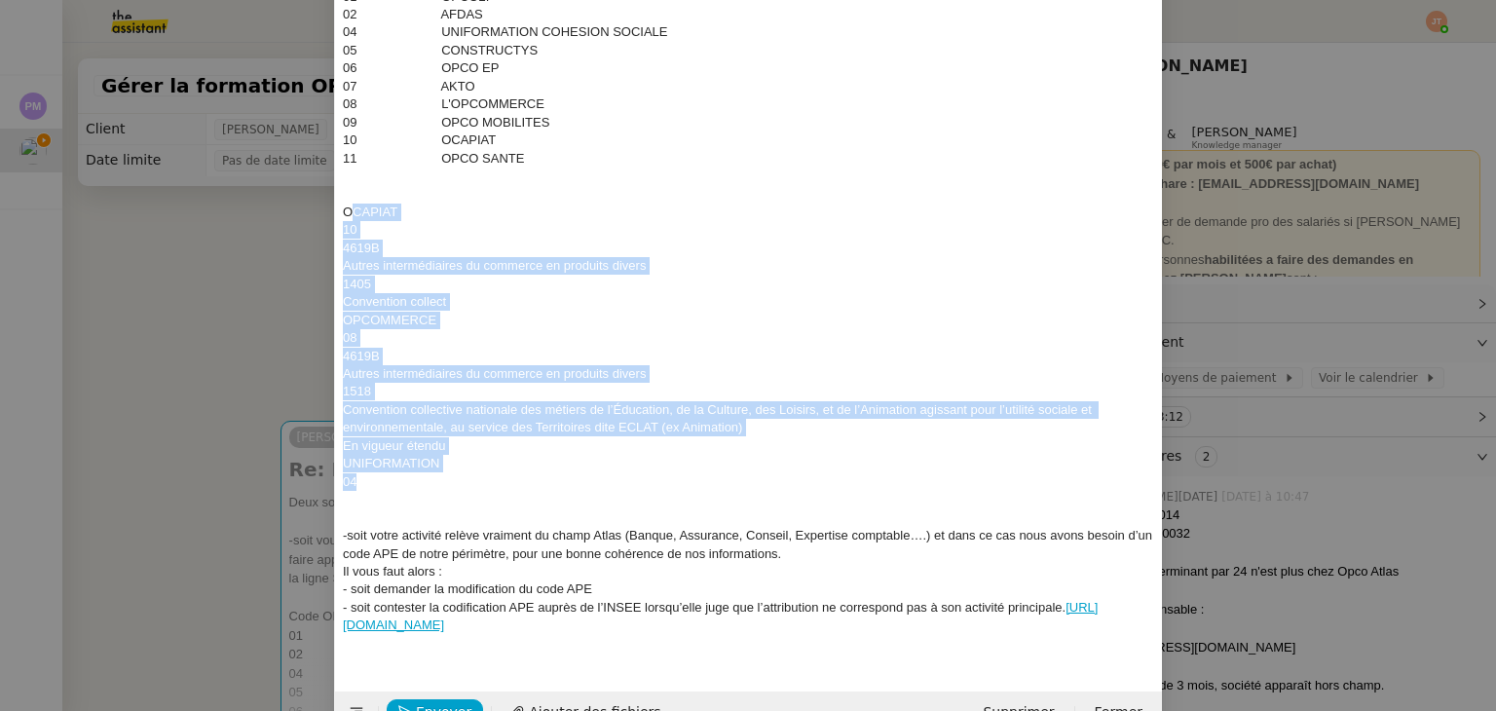
drag, startPoint x: 378, startPoint y: 480, endPoint x: 348, endPoint y: 206, distance: 276.3
click at [348, 206] on div "Deux solutions sont possibles : -soit vous vous affiliez à l’OPCO de votre acti…" at bounding box center [748, 257] width 811 height 806
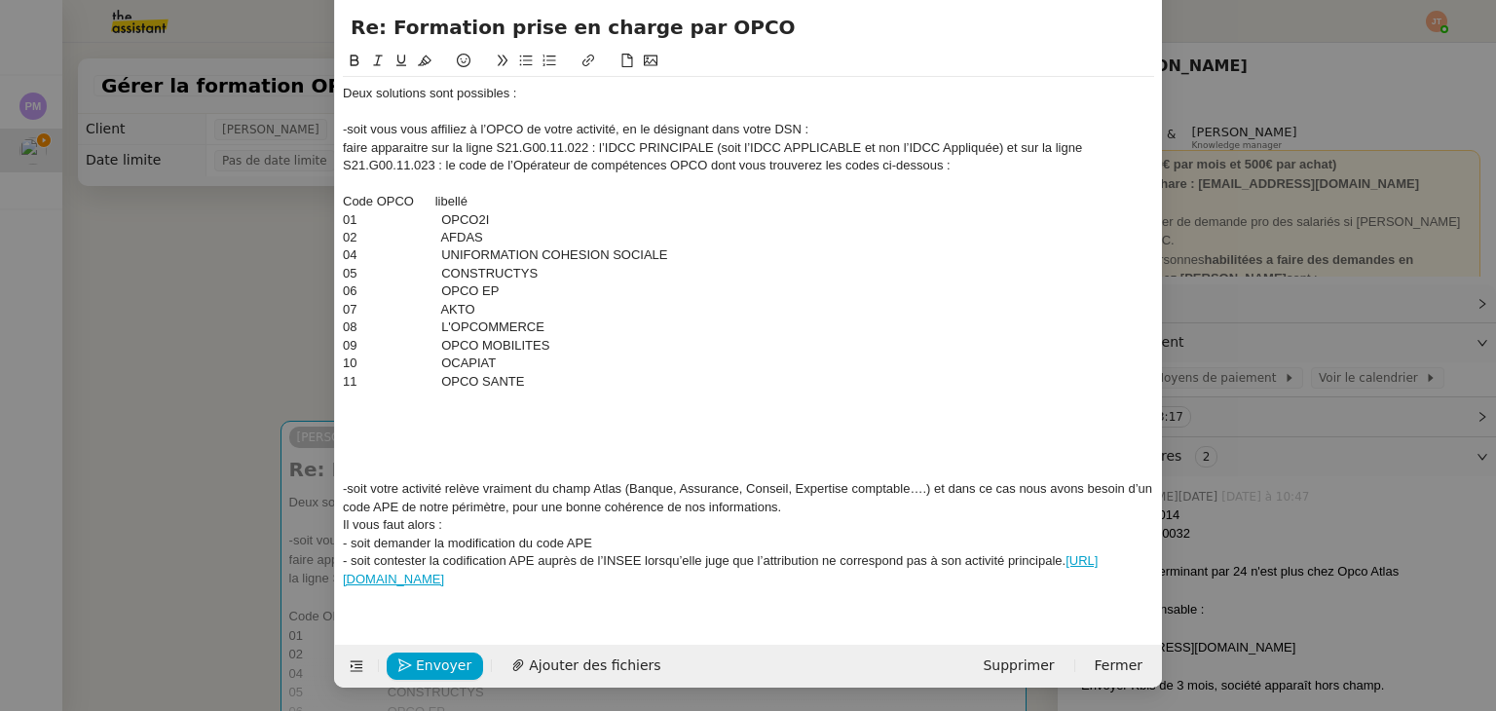
scroll to position [54, 0]
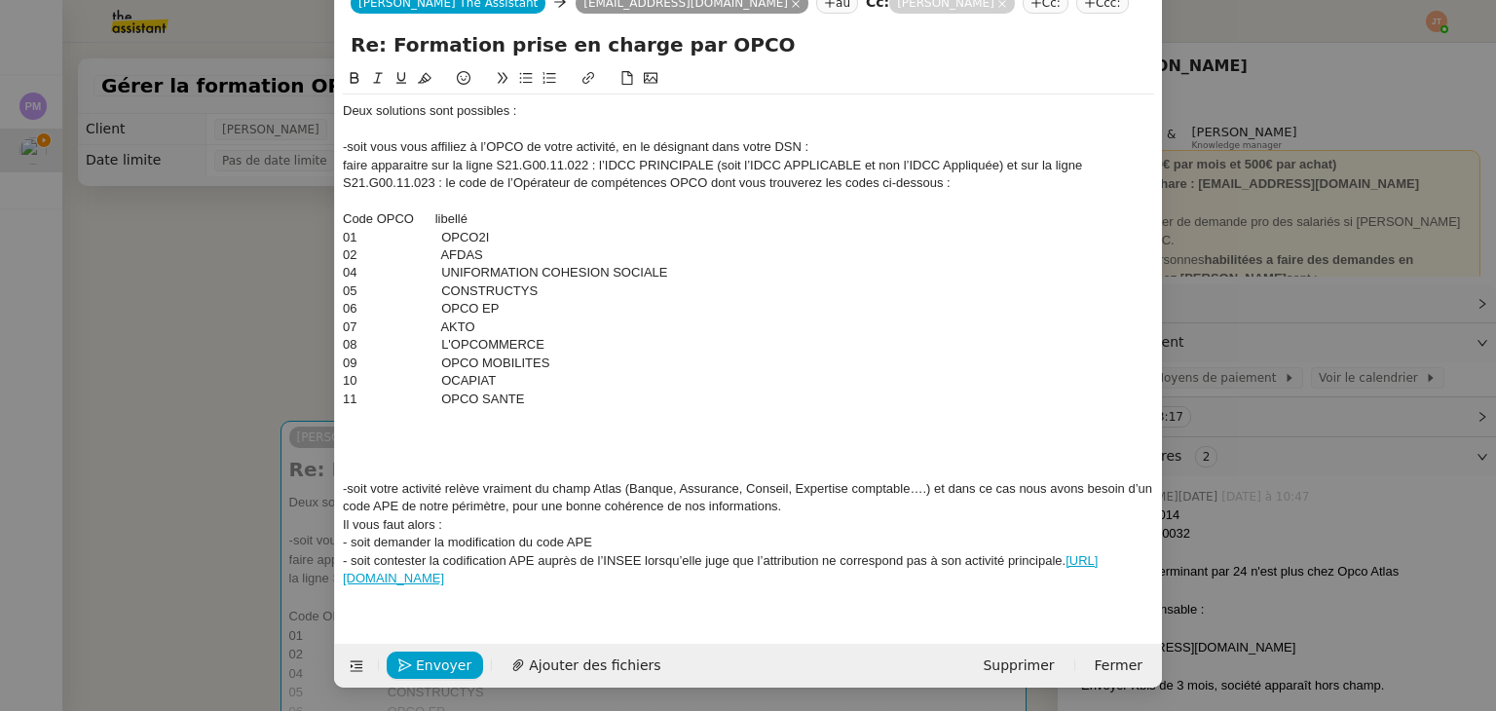
click at [343, 106] on div "Deux solutions sont possibles :" at bounding box center [748, 111] width 811 height 18
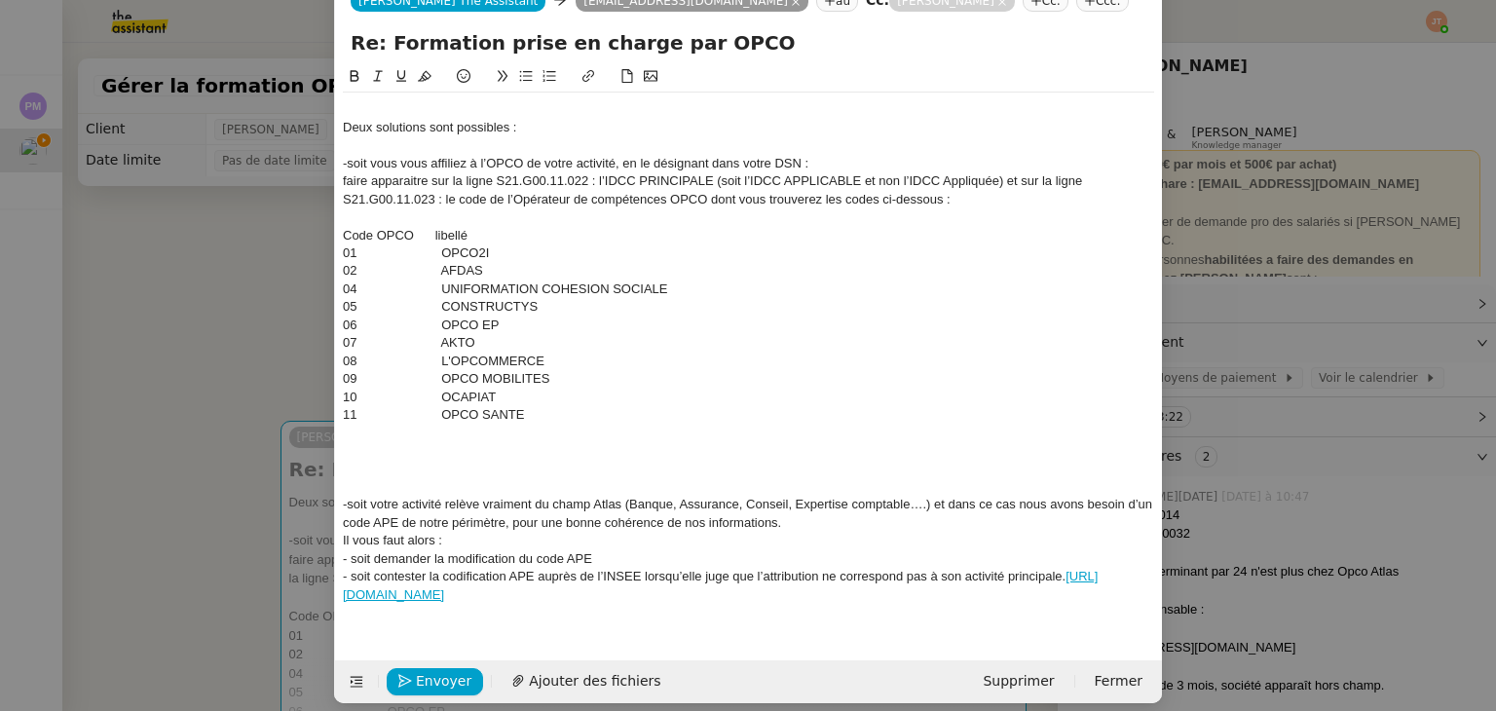
scroll to position [71, 0]
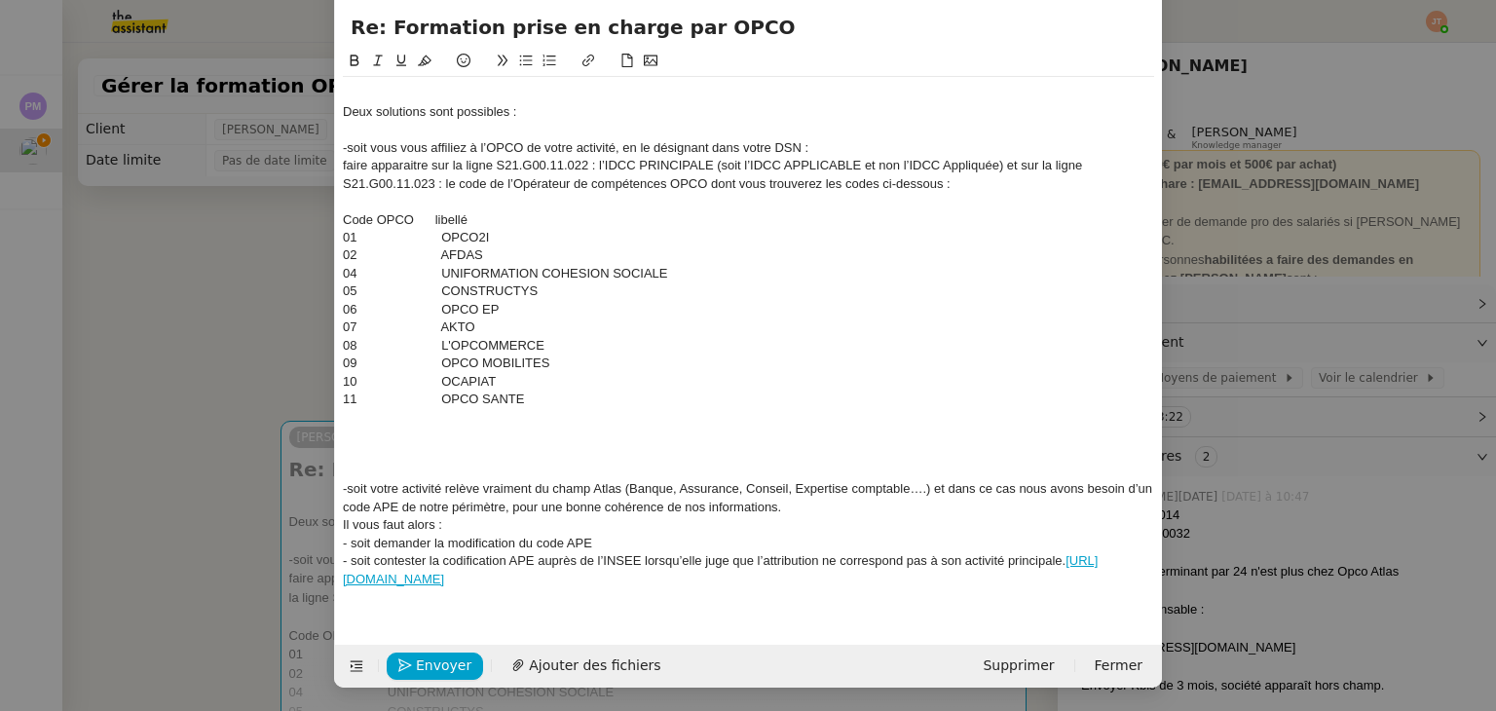
click at [373, 80] on div "Deux solutions sont possibles : -soit vous vous affiliez à l’OPCO de votre acti…" at bounding box center [748, 345] width 811 height 537
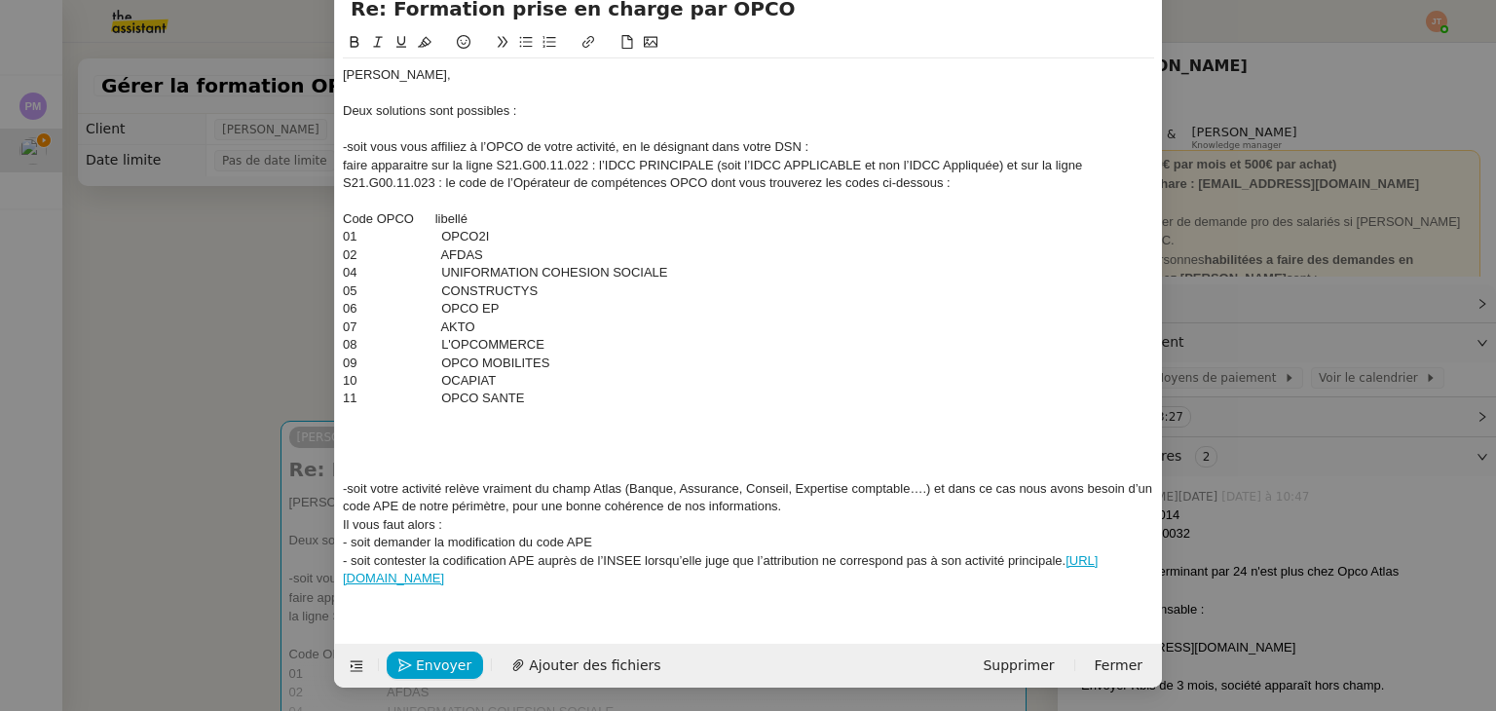
click at [345, 150] on div "-soit vous vous affiliez à l’OPCO de votre activité, en le désignant dans votre…" at bounding box center [748, 147] width 811 height 18
click at [343, 149] on div "-soit vous vous affiliez à l’OPCO de votre activité, en le désignant dans votre…" at bounding box center [748, 147] width 811 height 18
click at [514, 47] on button at bounding box center [525, 42] width 23 height 22
click at [388, 164] on div "faire apparaitre sur la ligne S21.G00.11.022 : l’IDCC PRINCIPALE (soit l’IDCC A…" at bounding box center [748, 175] width 811 height 36
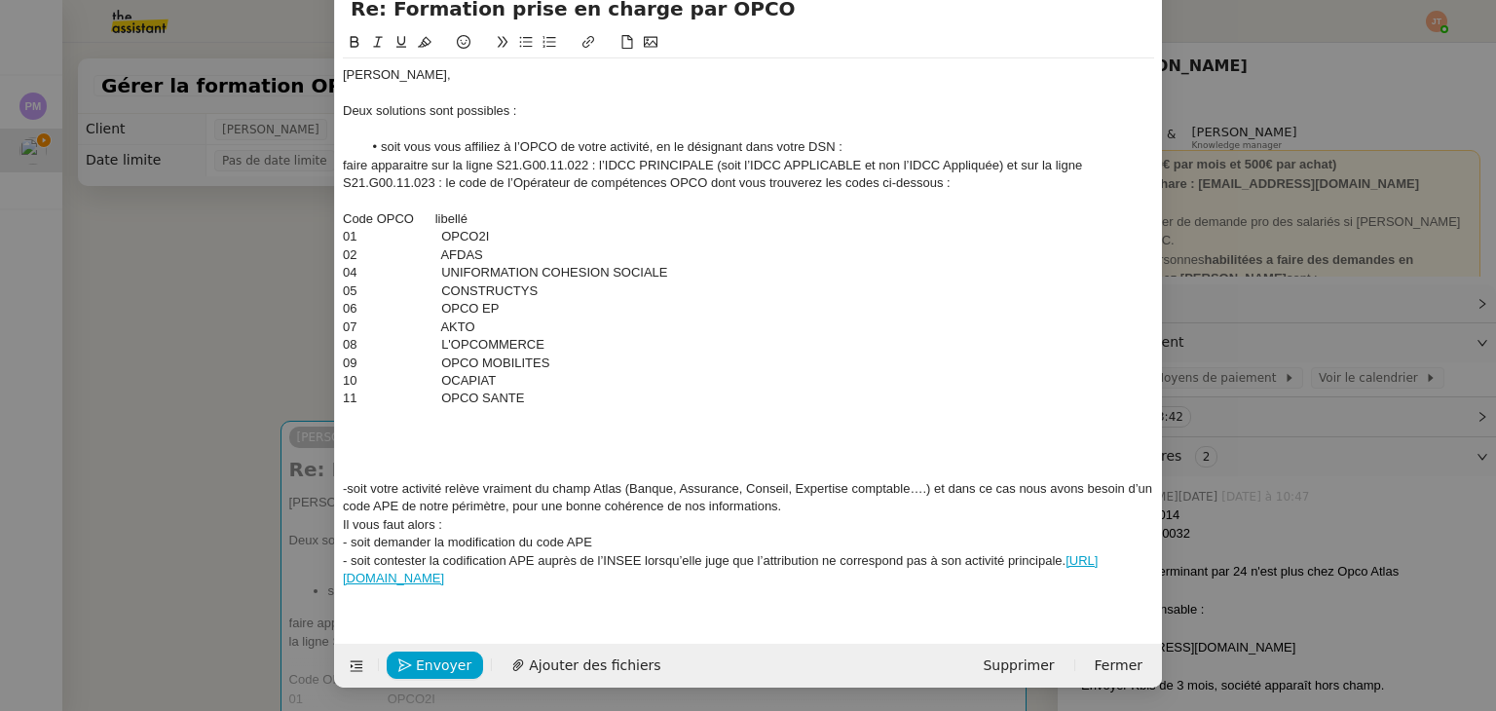
click at [388, 164] on div "faire apparaitre sur la ligne S21.G00.11.022 : l’IDCC PRINCIPALE (soit l’IDCC A…" at bounding box center [748, 175] width 811 height 36
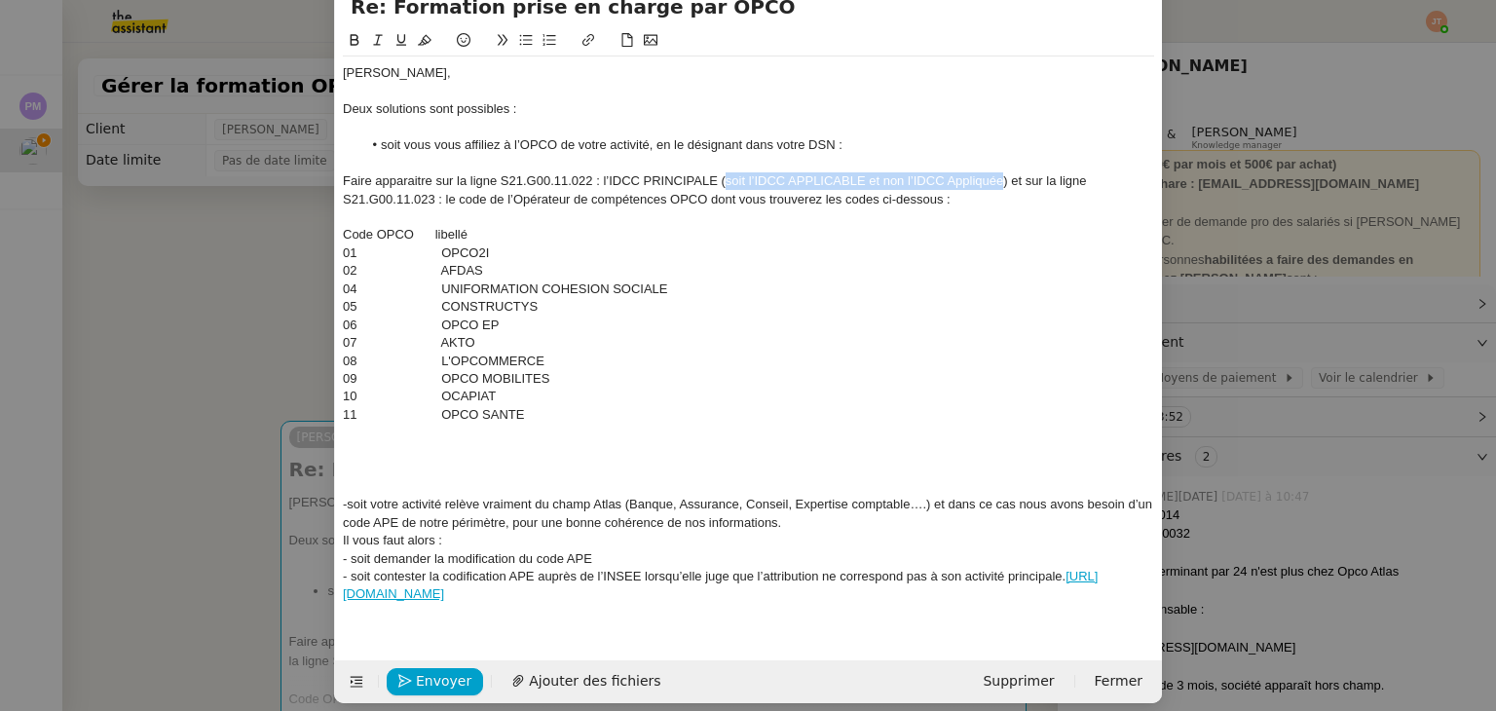
drag, startPoint x: 718, startPoint y: 185, endPoint x: 986, endPoint y: 173, distance: 268.1
click at [993, 177] on div "Faire apparaitre sur la ligne S21.G00.11.022 : l’IDCC PRINCIPALE (soit l’IDCC A…" at bounding box center [748, 190] width 811 height 36
click at [378, 45] on icon at bounding box center [378, 40] width 14 height 14
click at [750, 204] on div "Faire apparaitre sur la ligne S21.G00.11.022 : l’IDCC PRINCIPALE ( soit l’IDCC …" at bounding box center [748, 190] width 811 height 36
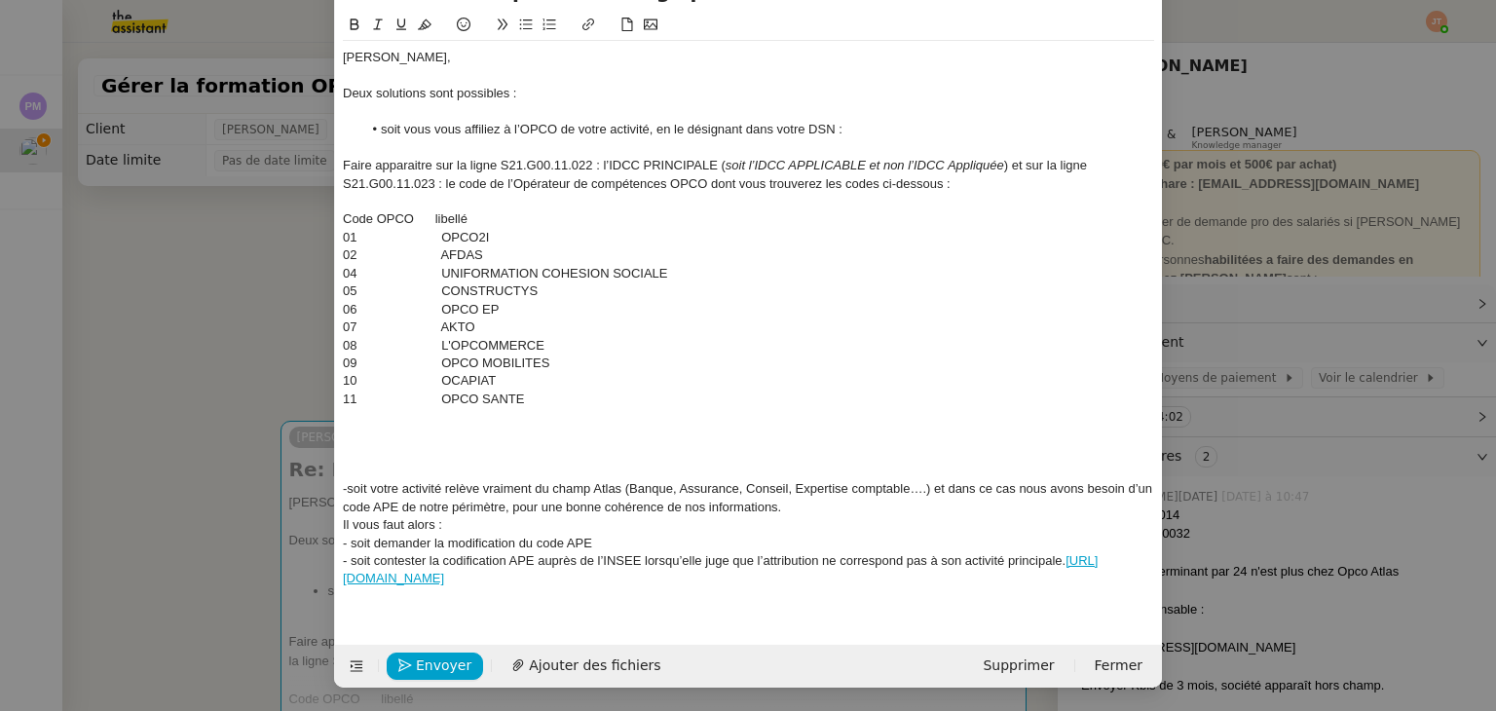
click at [343, 486] on div "-soit votre activité relève vraiment du champ Atlas (Banque, Assurance, Conseil…" at bounding box center [748, 498] width 811 height 36
click at [517, 31] on button at bounding box center [525, 25] width 23 height 22
click at [908, 509] on li "soit votre activité relève vraiment du champ Atlas (Banque, Assurance, Conseil,…" at bounding box center [758, 498] width 793 height 36
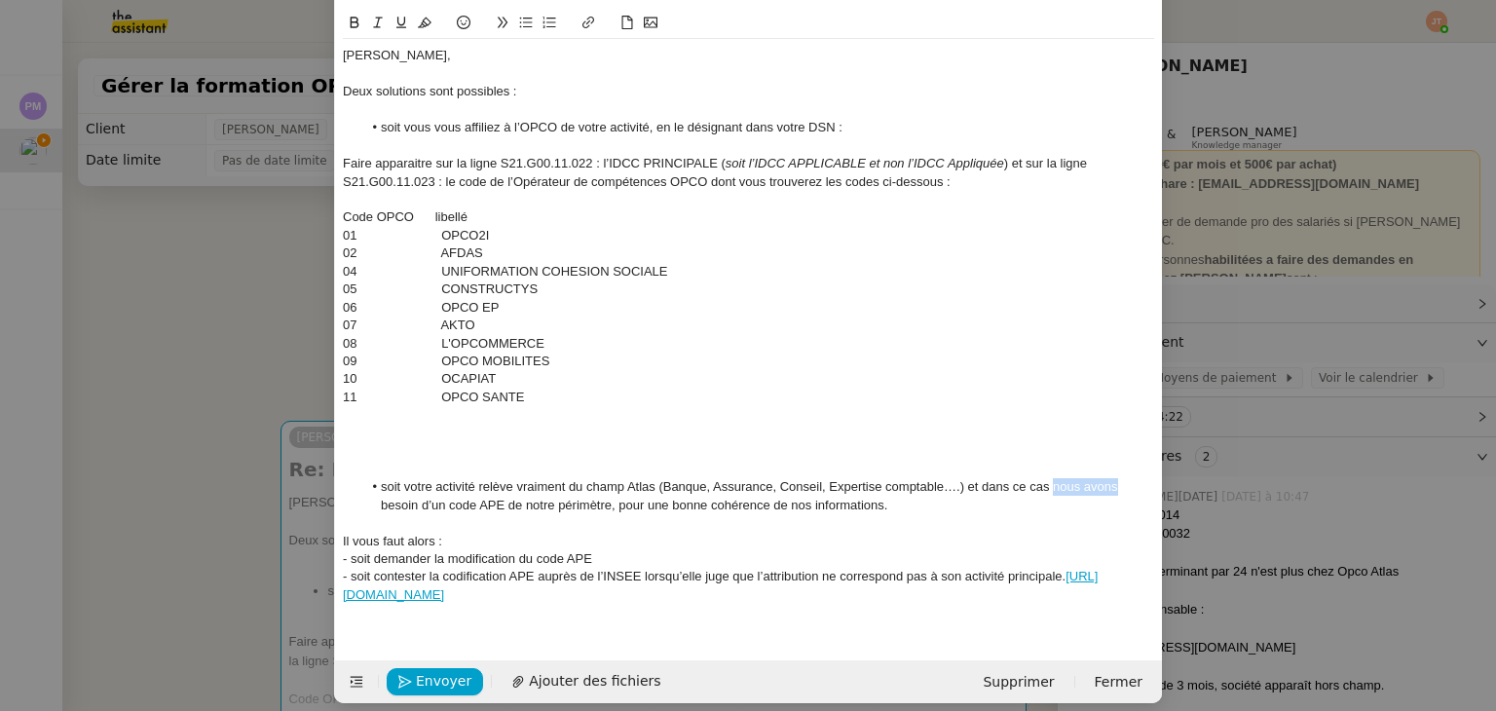
drag, startPoint x: 1110, startPoint y: 488, endPoint x: 1050, endPoint y: 492, distance: 60.5
click at [1050, 492] on li "soit votre activité relève vraiment du champ Atlas (Banque, Assurance, Conseil,…" at bounding box center [758, 496] width 793 height 36
drag, startPoint x: 508, startPoint y: 505, endPoint x: 480, endPoint y: 505, distance: 28.3
click at [480, 505] on li "soit votre activité relève vraiment du champ Atlas (Banque, Assurance, Conseil,…" at bounding box center [758, 496] width 793 height 36
click at [760, 503] on li "soit votre activité relève vraiment du champ Atlas (Banque, Assurance, Conseil,…" at bounding box center [758, 496] width 793 height 36
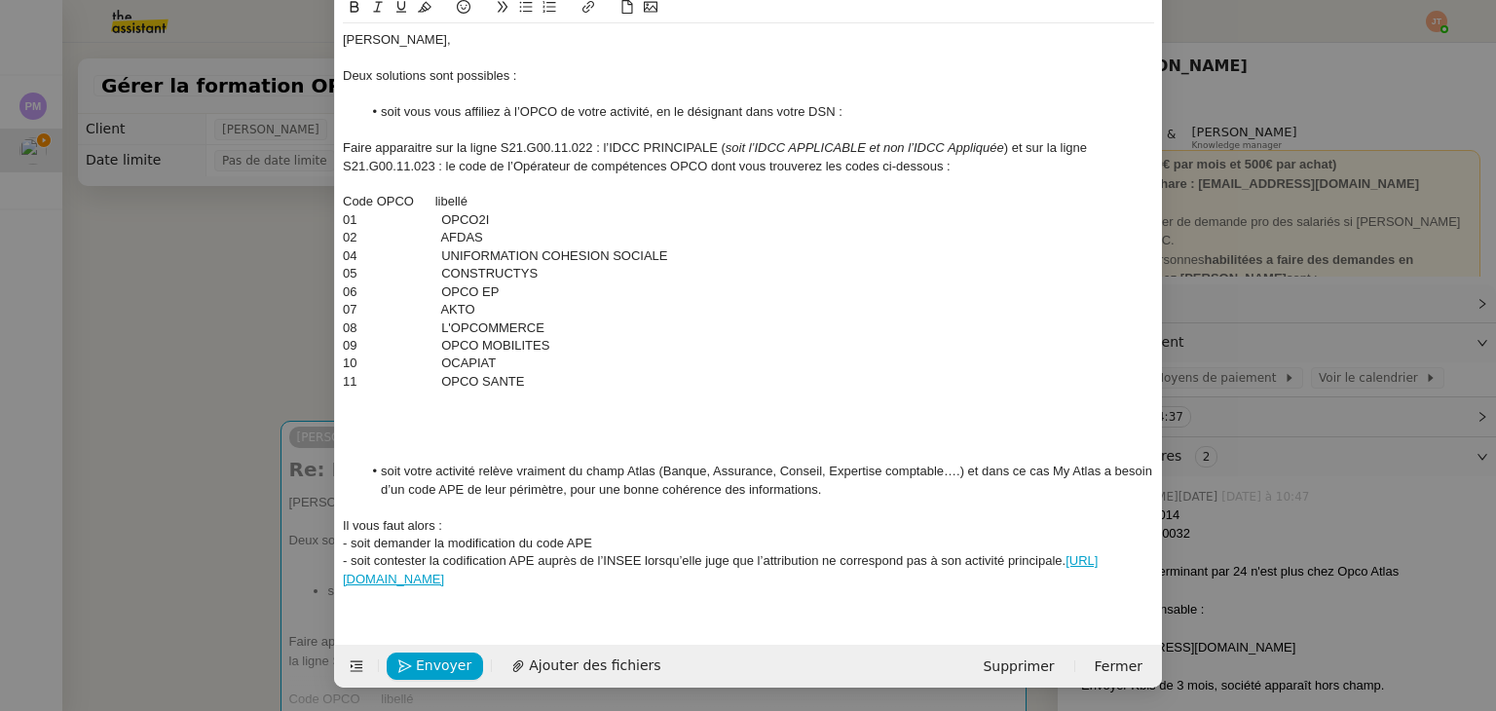
scroll to position [125, 0]
click at [344, 561] on div "- soit contester la codification APE auprès de l’INSEE lorsqu’elle juge que l’a…" at bounding box center [748, 570] width 811 height 36
drag, startPoint x: 396, startPoint y: 542, endPoint x: 350, endPoint y: 540, distance: 46.8
click at [350, 541] on div "- soit demander la modification du code APE" at bounding box center [748, 544] width 811 height 18
click at [646, 570] on div "soit contester la codification APE auprès de l’INSEE lorsqu’elle juge que l’att…" at bounding box center [748, 570] width 811 height 36
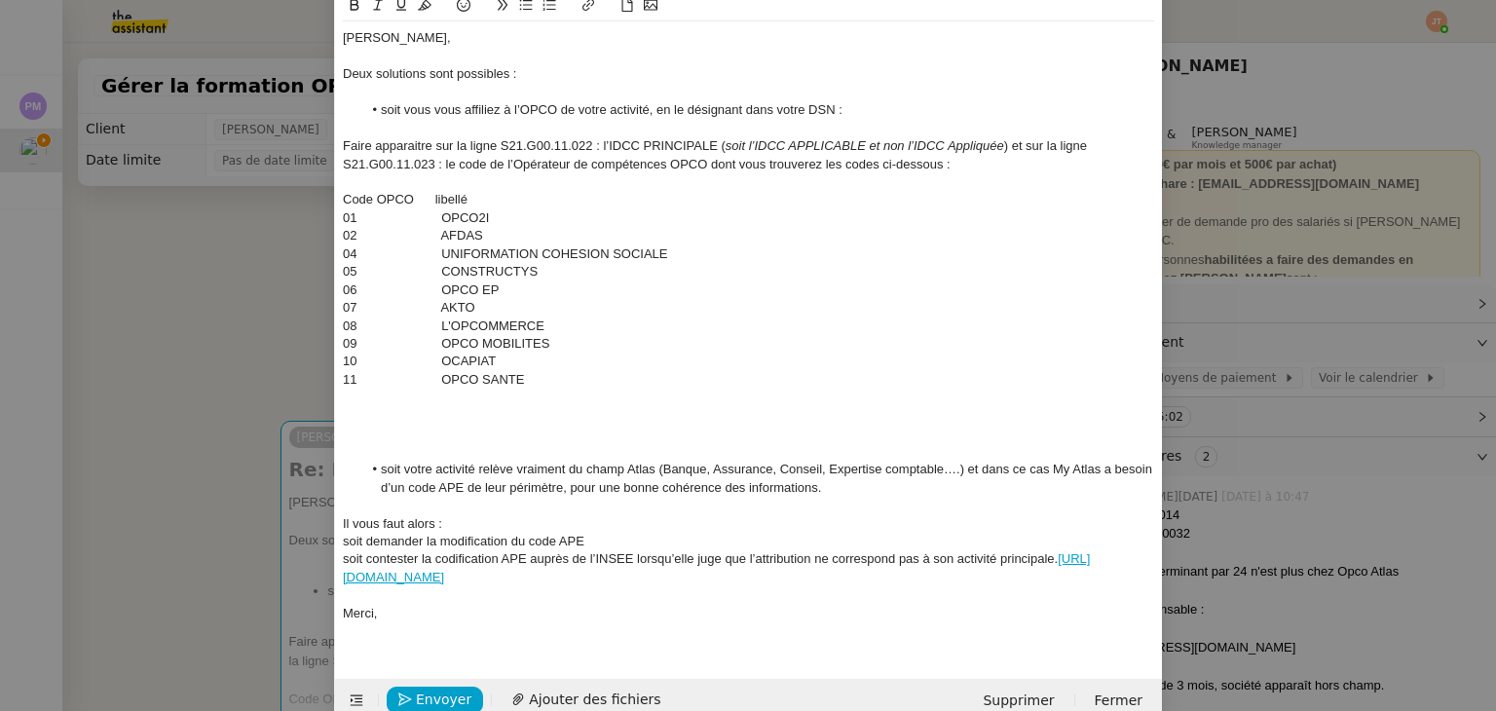
click at [517, 624] on div at bounding box center [748, 631] width 811 height 18
click at [422, 639] on div at bounding box center [748, 631] width 811 height 18
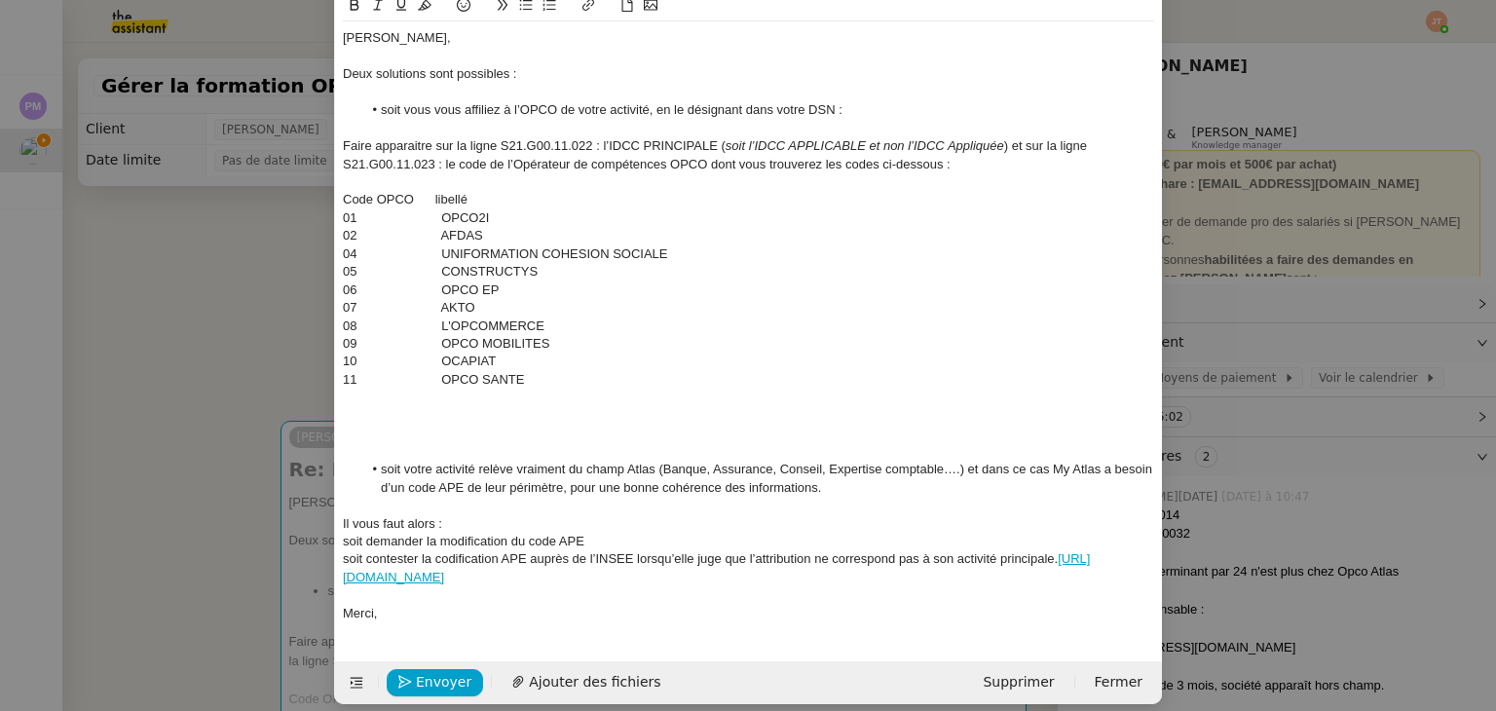
click at [382, 636] on nz-spin "Axel, Deux solutions sont possibles : soit vous vous affiliez à l’OPCO de votre…" at bounding box center [748, 316] width 827 height 644
click at [428, 111] on li "soit vous vous affiliez à l’OPCO de votre activité, en le désignant dans votre …" at bounding box center [758, 110] width 793 height 18
drag, startPoint x: 377, startPoint y: 110, endPoint x: 611, endPoint y: 106, distance: 233.8
click at [611, 106] on li "soit vous affiliez à l’OPCO de votre activité, en le désignant dans votre DSN :" at bounding box center [758, 110] width 793 height 18
click at [351, 11] on icon at bounding box center [355, 5] width 9 height 12
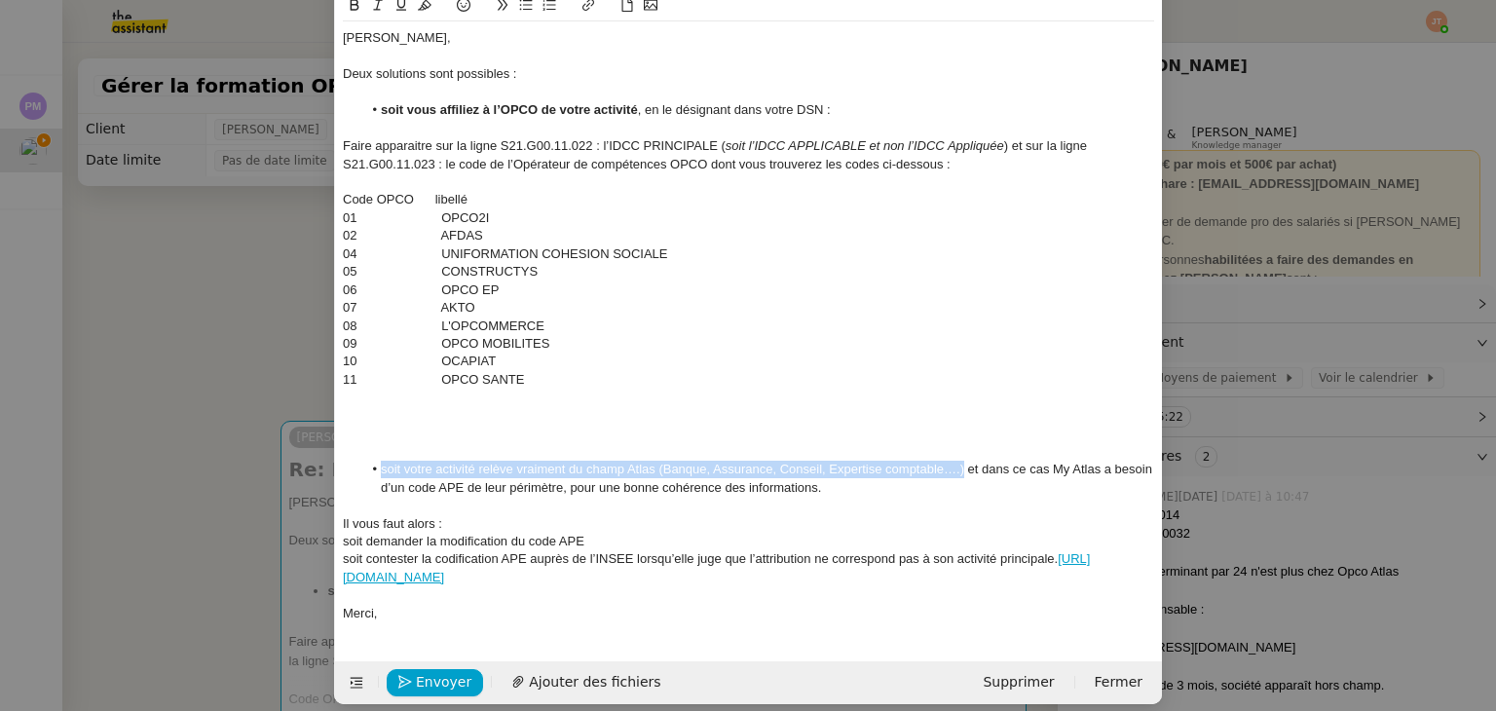
drag, startPoint x: 378, startPoint y: 468, endPoint x: 774, endPoint y: 243, distance: 456.3
click at [959, 466] on li "soit votre activité relève vraiment du champ Atlas (Banque, Assurance, Conseil,…" at bounding box center [758, 479] width 793 height 36
click at [352, 7] on icon at bounding box center [355, 5] width 9 height 12
click at [660, 397] on div at bounding box center [748, 398] width 811 height 18
click at [362, 540] on div "soit demander la modification du code APE" at bounding box center [748, 542] width 811 height 18
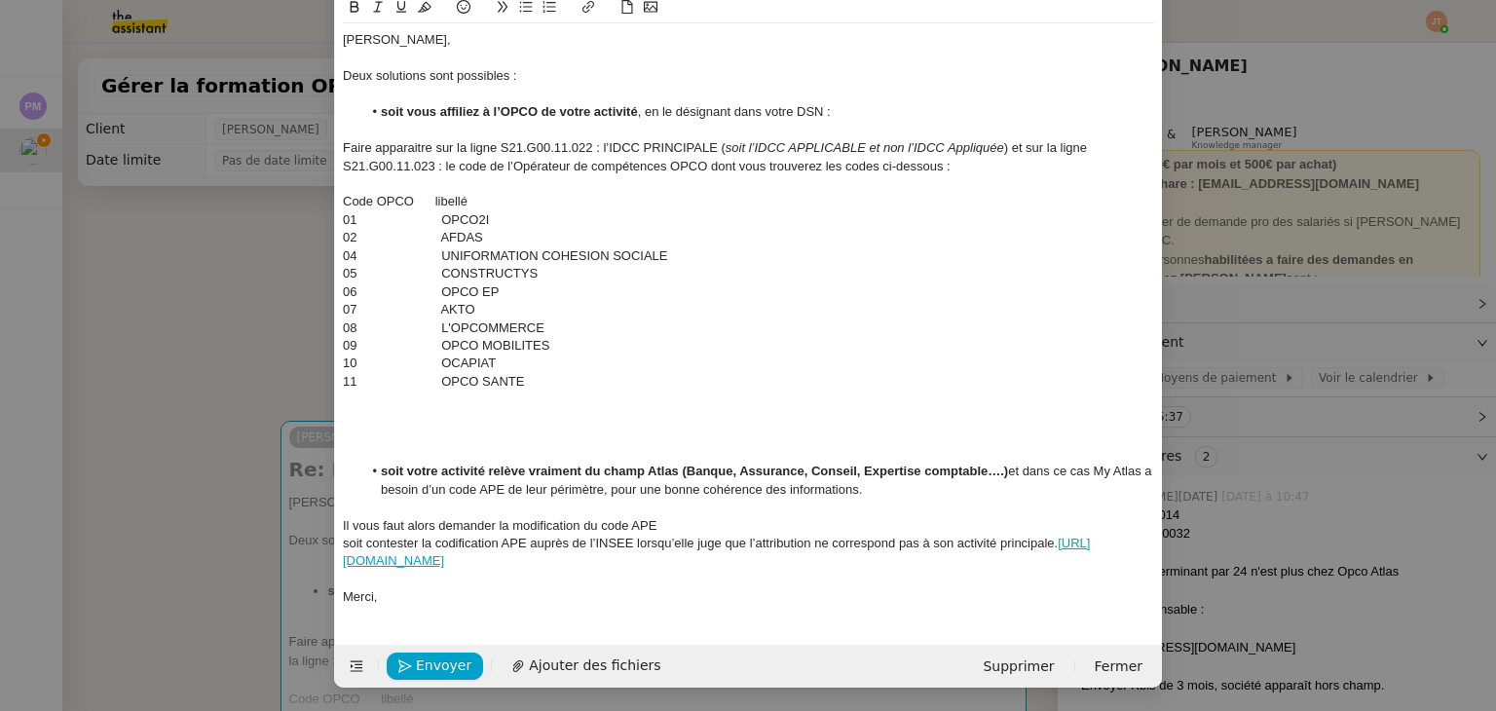
click at [356, 539] on div "soit contester la codification APE auprès de l’INSEE lorsqu’elle juge que l’att…" at bounding box center [748, 553] width 811 height 36
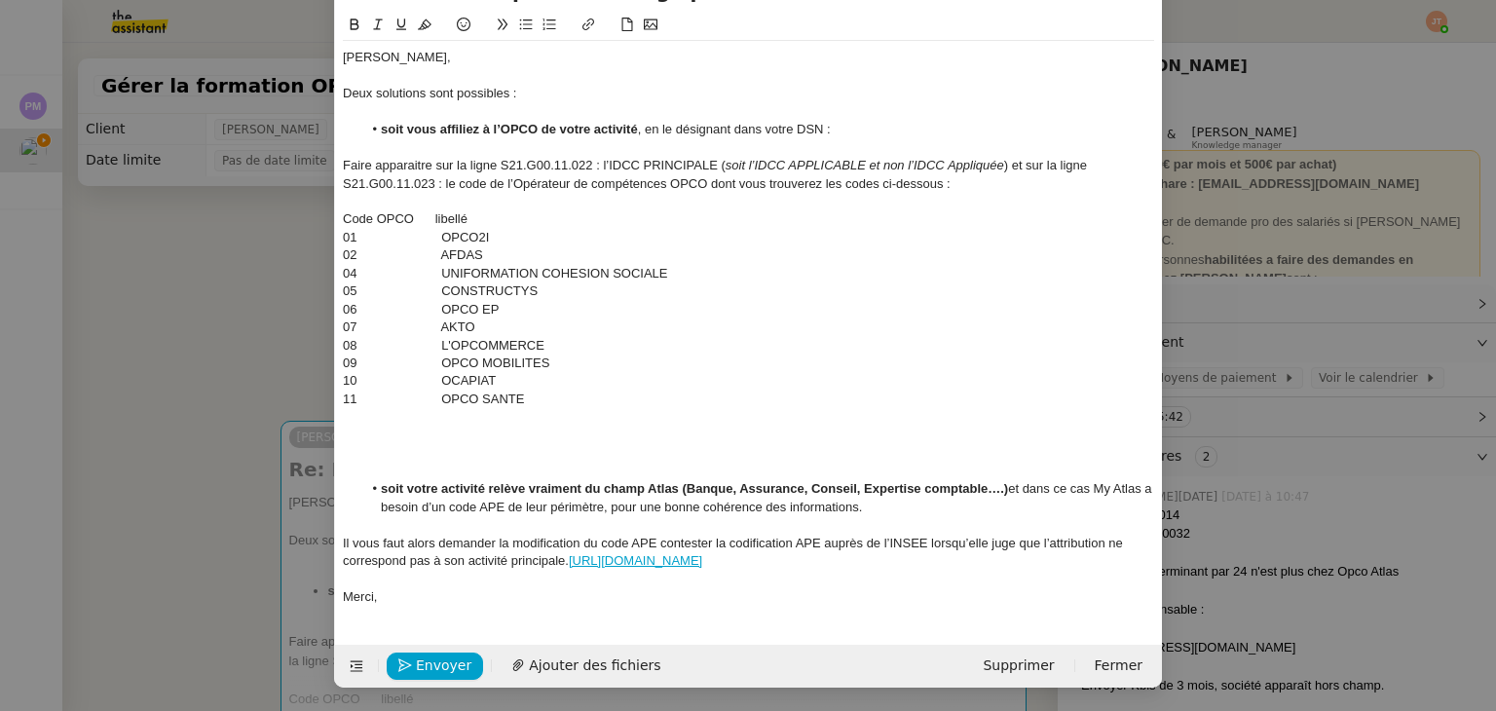
scroll to position [107, 0]
click at [832, 559] on div "Il vous faut alors demander la modification du code APE ou contester la codific…" at bounding box center [748, 553] width 811 height 36
click at [197, 315] on nz-modal-container "Service TA - VOYAGE - PROPOSITION GLOBALE A utiliser dans le cadre de propositi…" at bounding box center [748, 355] width 1496 height 711
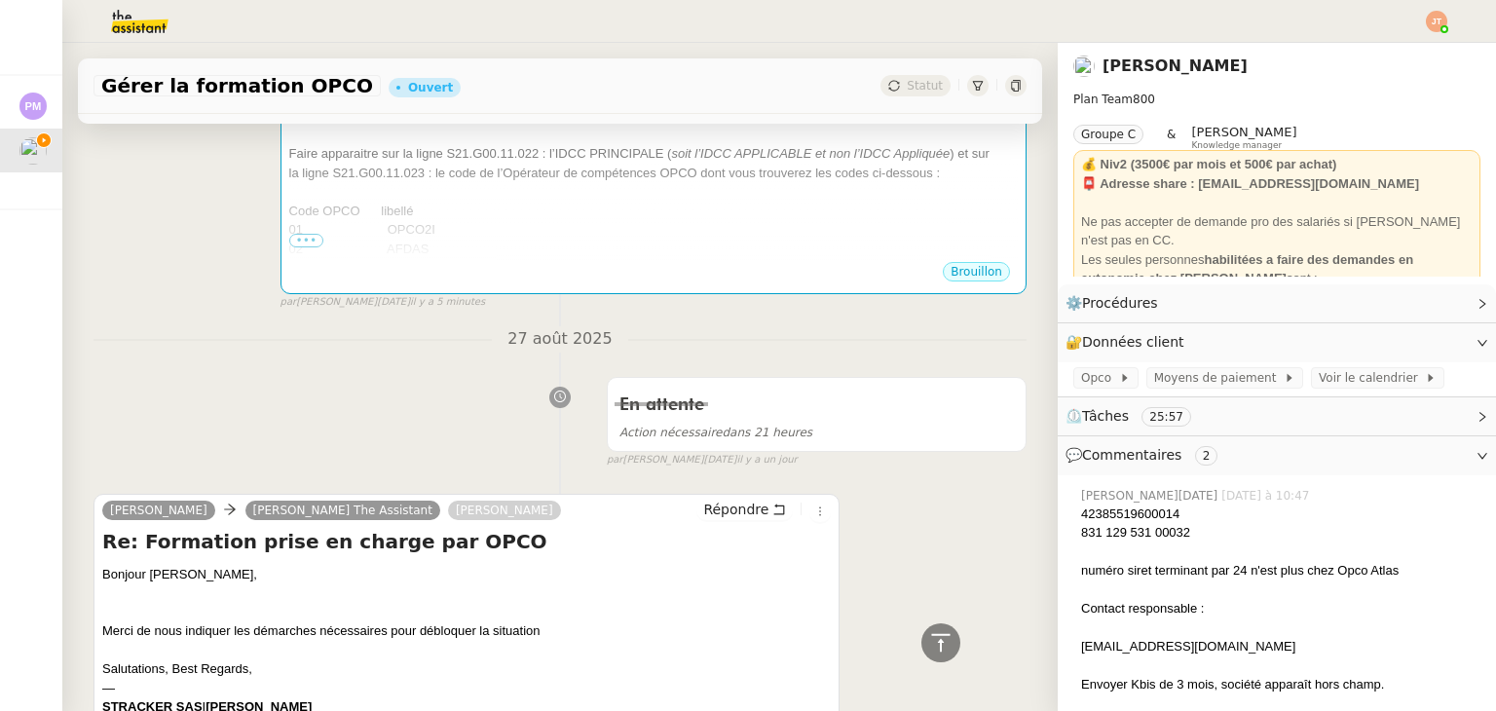
scroll to position [0, 0]
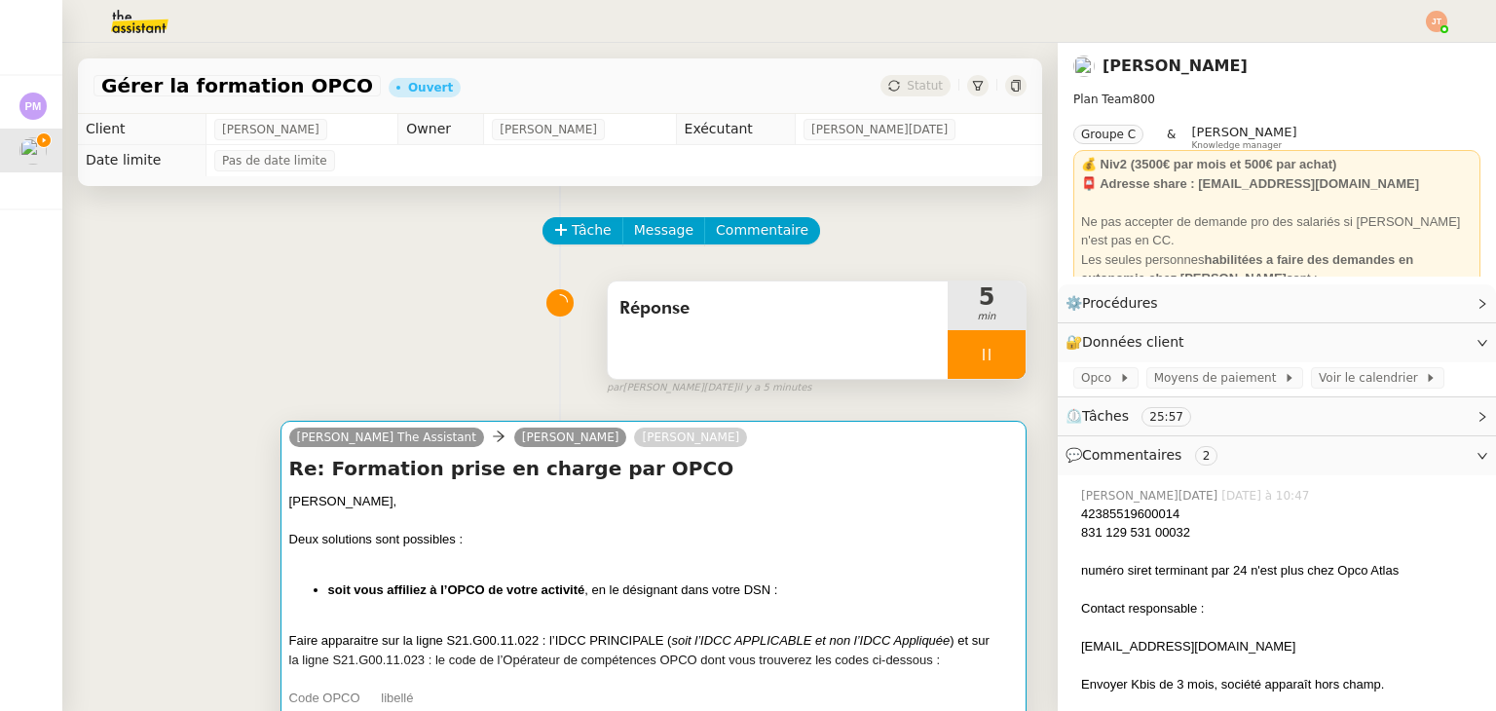
click at [489, 522] on div at bounding box center [653, 520] width 729 height 19
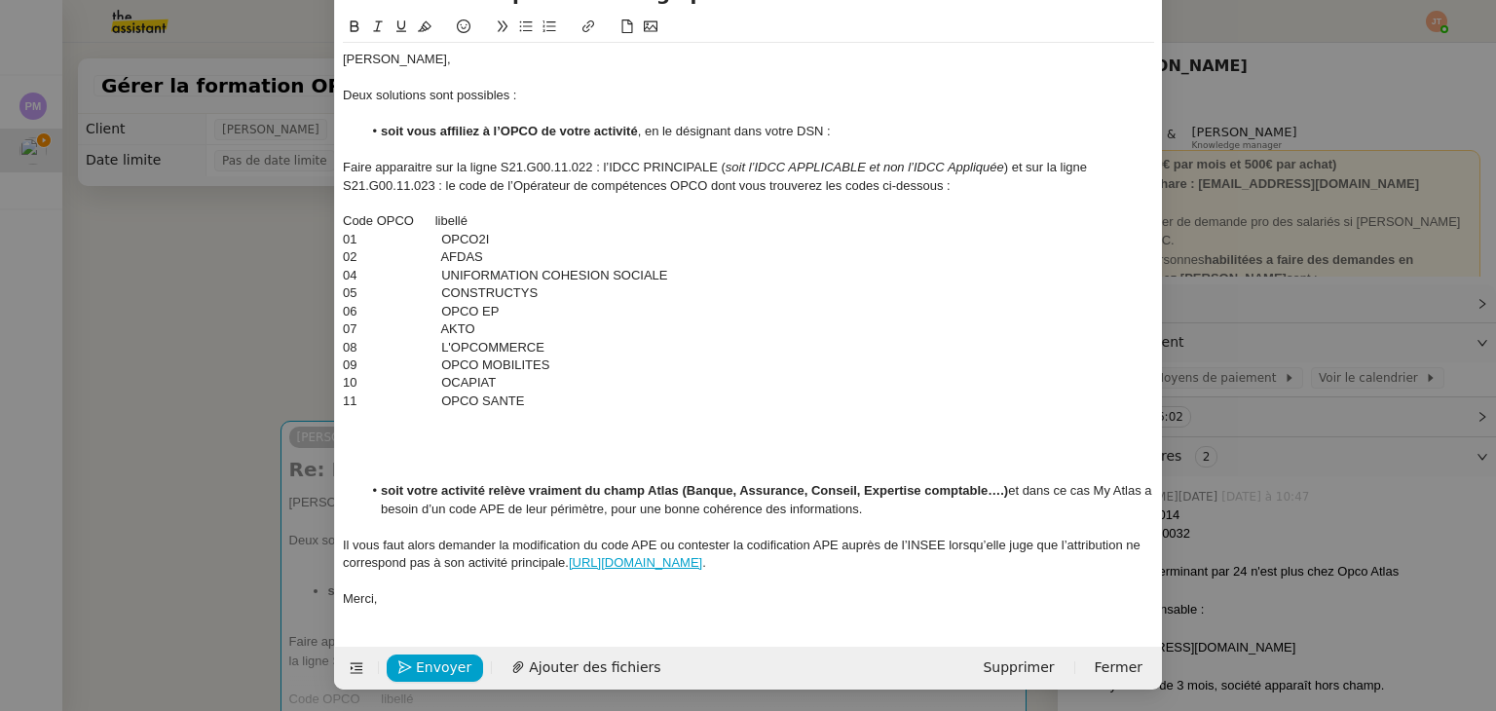
scroll to position [107, 0]
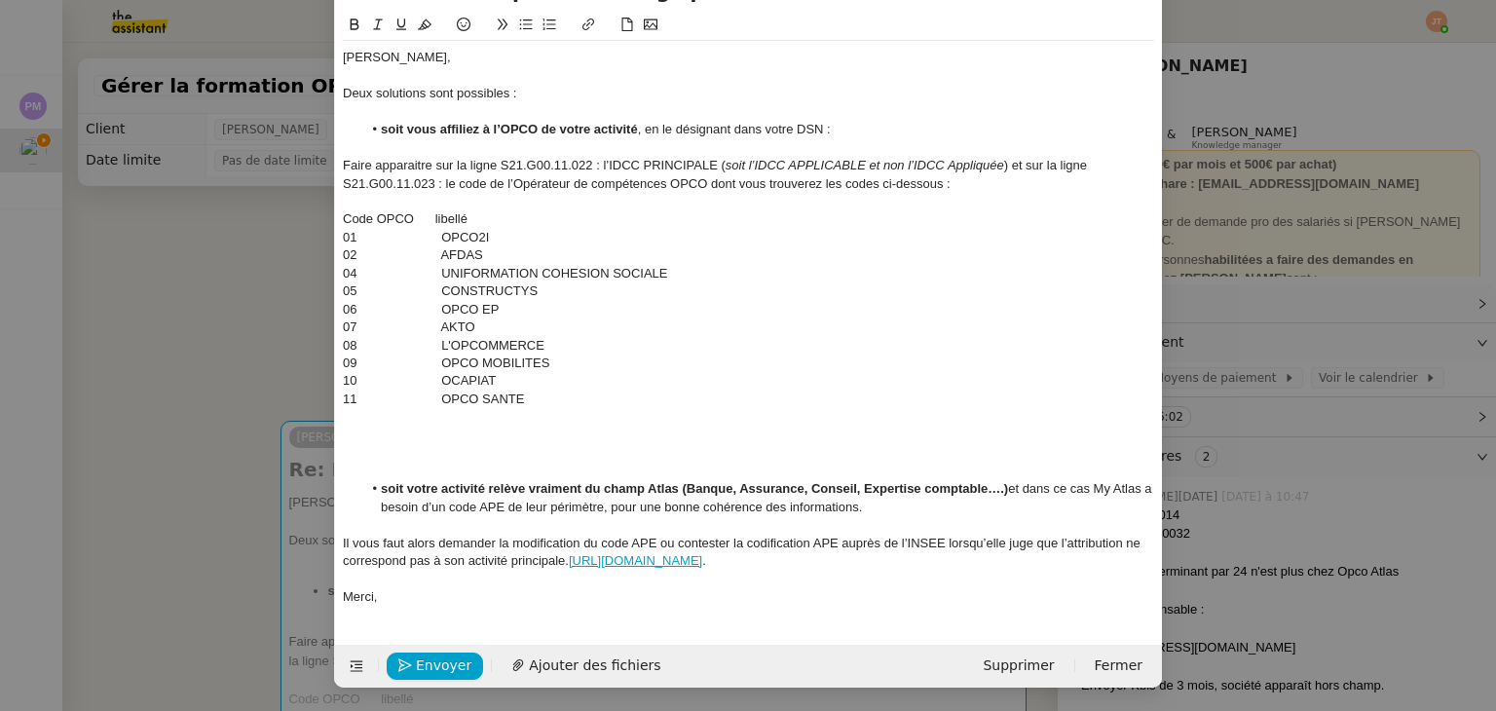
click at [478, 447] on div at bounding box center [748, 453] width 811 height 18
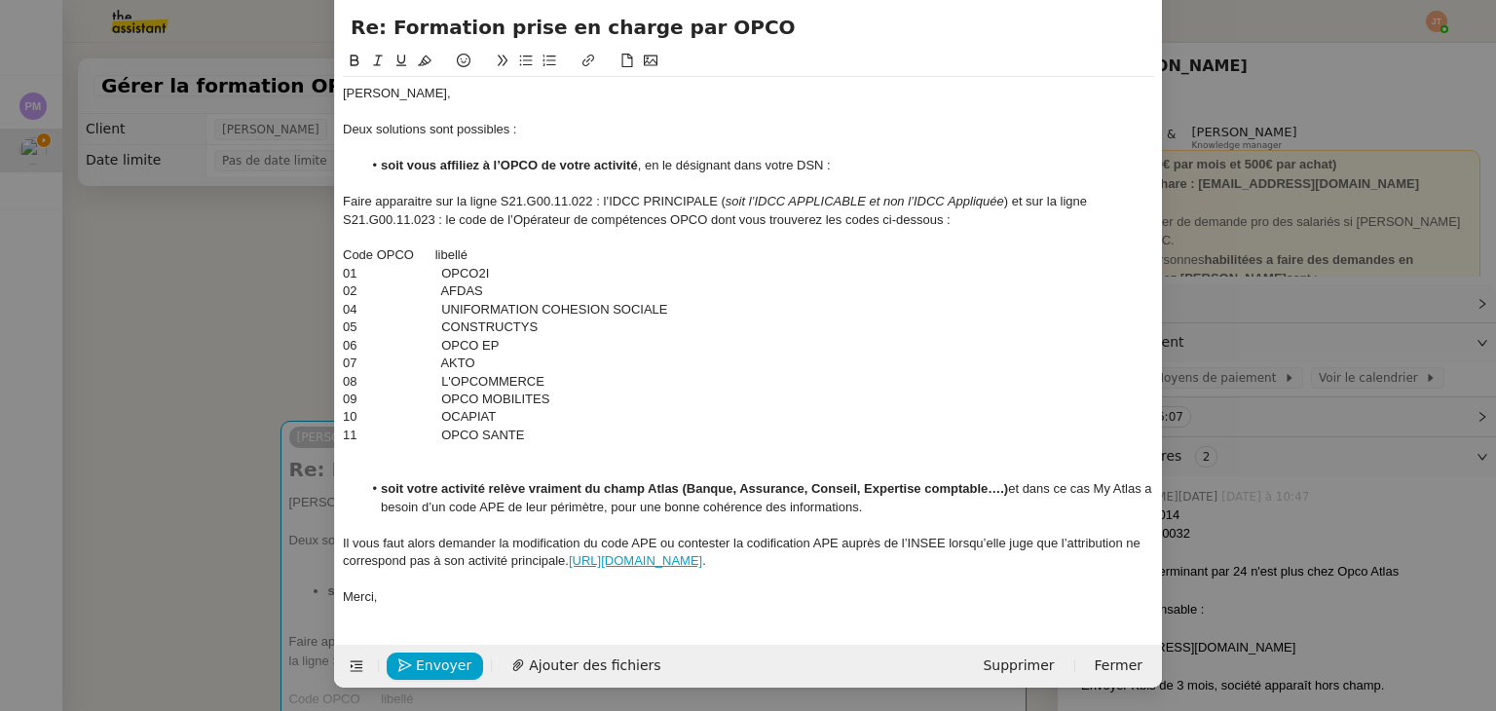
scroll to position [71, 0]
click at [395, 463] on div at bounding box center [748, 472] width 811 height 18
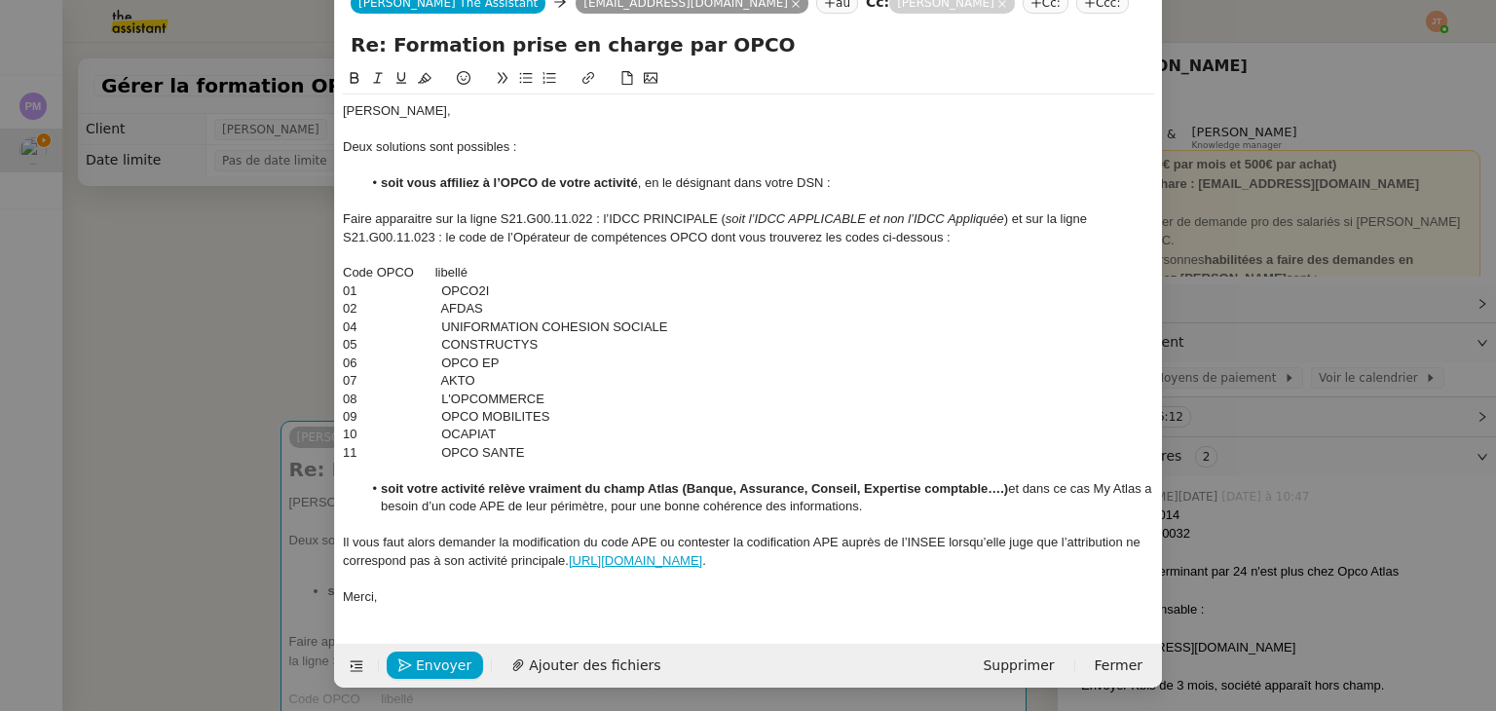
click at [143, 379] on nz-modal-container "Service TA - VOYAGE - PROPOSITION GLOBALE A utiliser dans le cadre de propositi…" at bounding box center [748, 355] width 1496 height 711
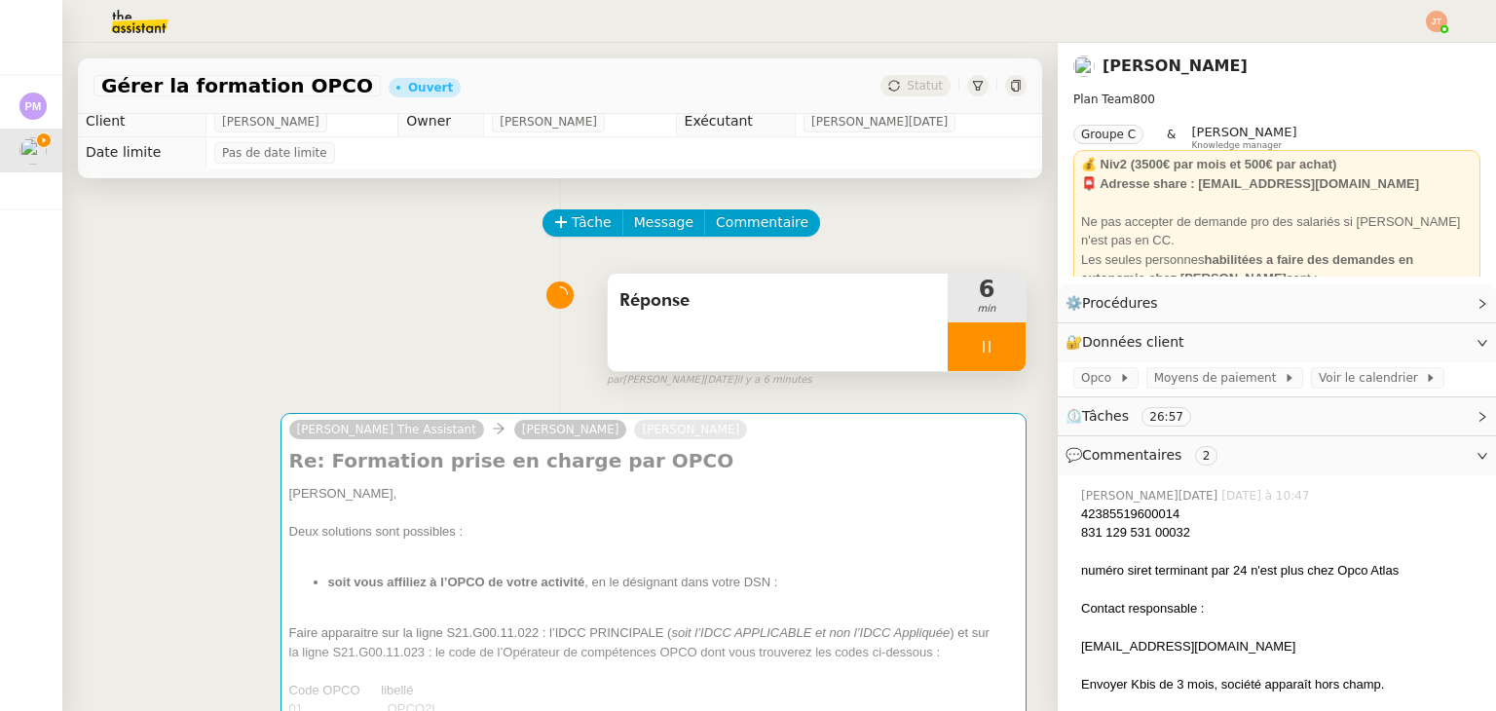
scroll to position [0, 0]
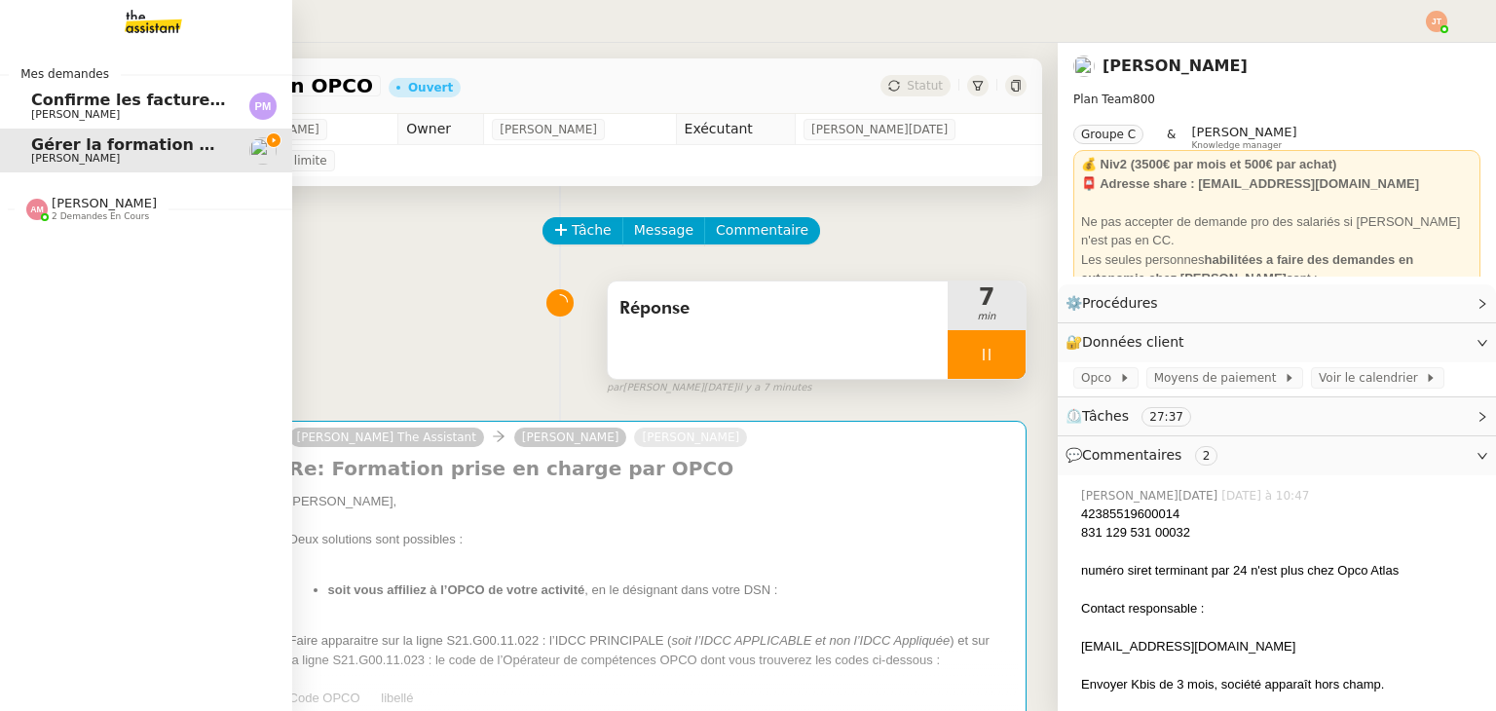
click at [65, 110] on span "[PERSON_NAME]" at bounding box center [75, 114] width 89 height 13
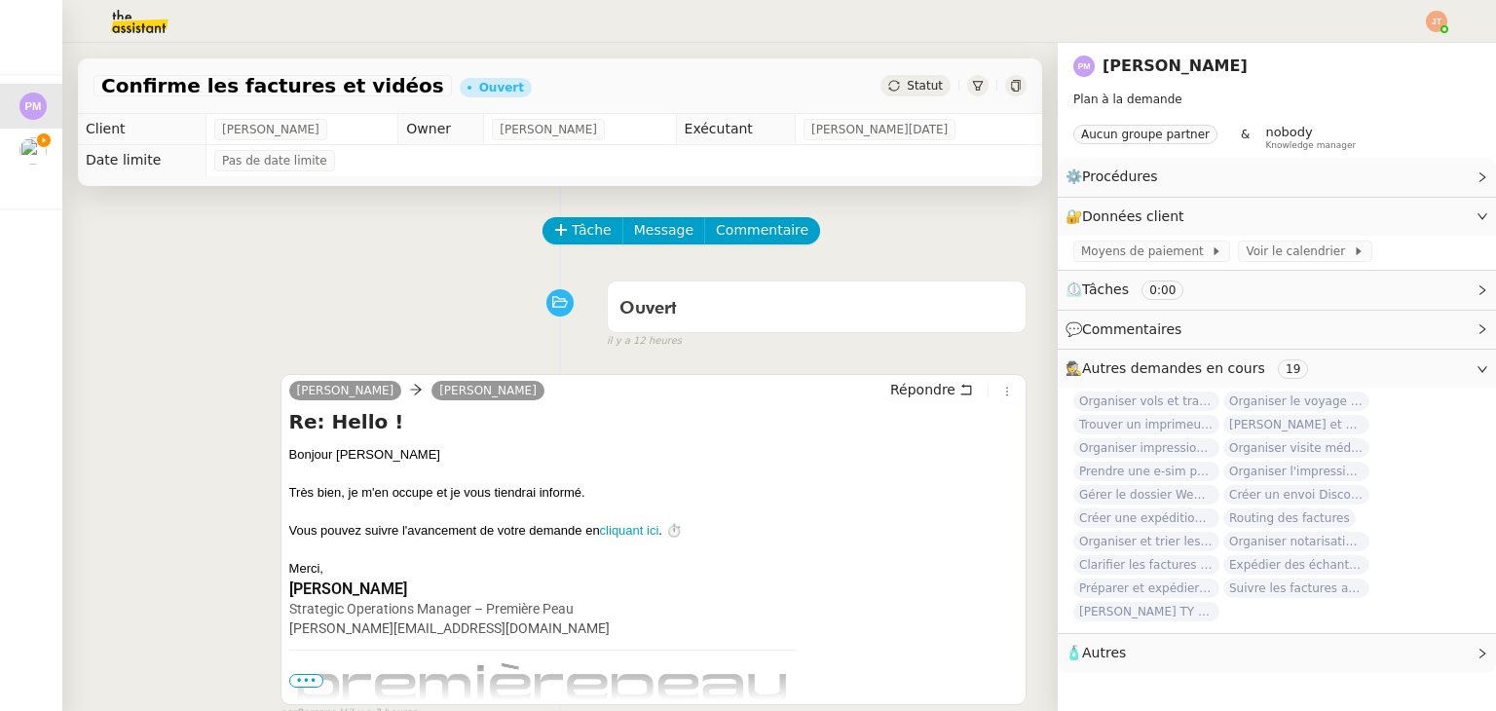
scroll to position [292, 0]
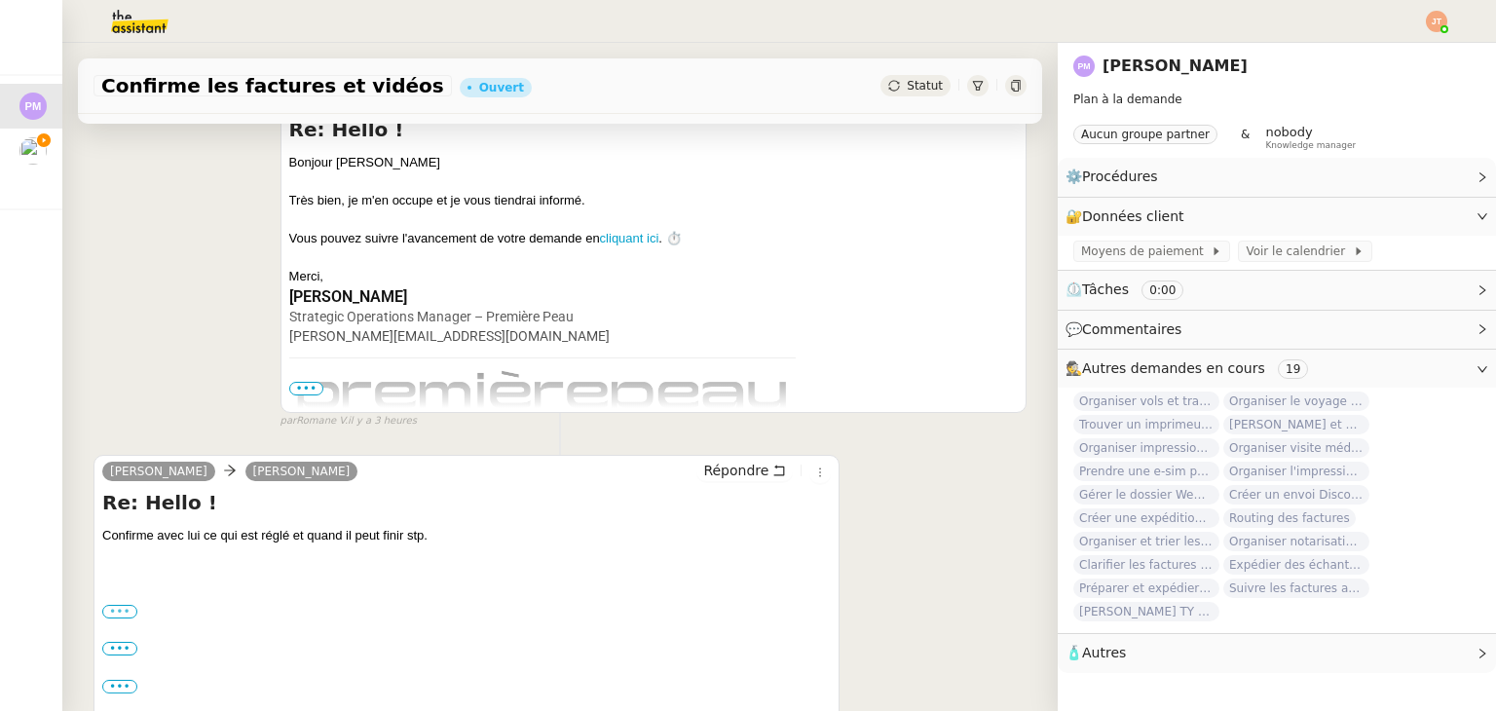
click at [109, 613] on label "•••" at bounding box center [119, 612] width 35 height 14
click at [0, 0] on input "•••" at bounding box center [0, 0] width 0 height 0
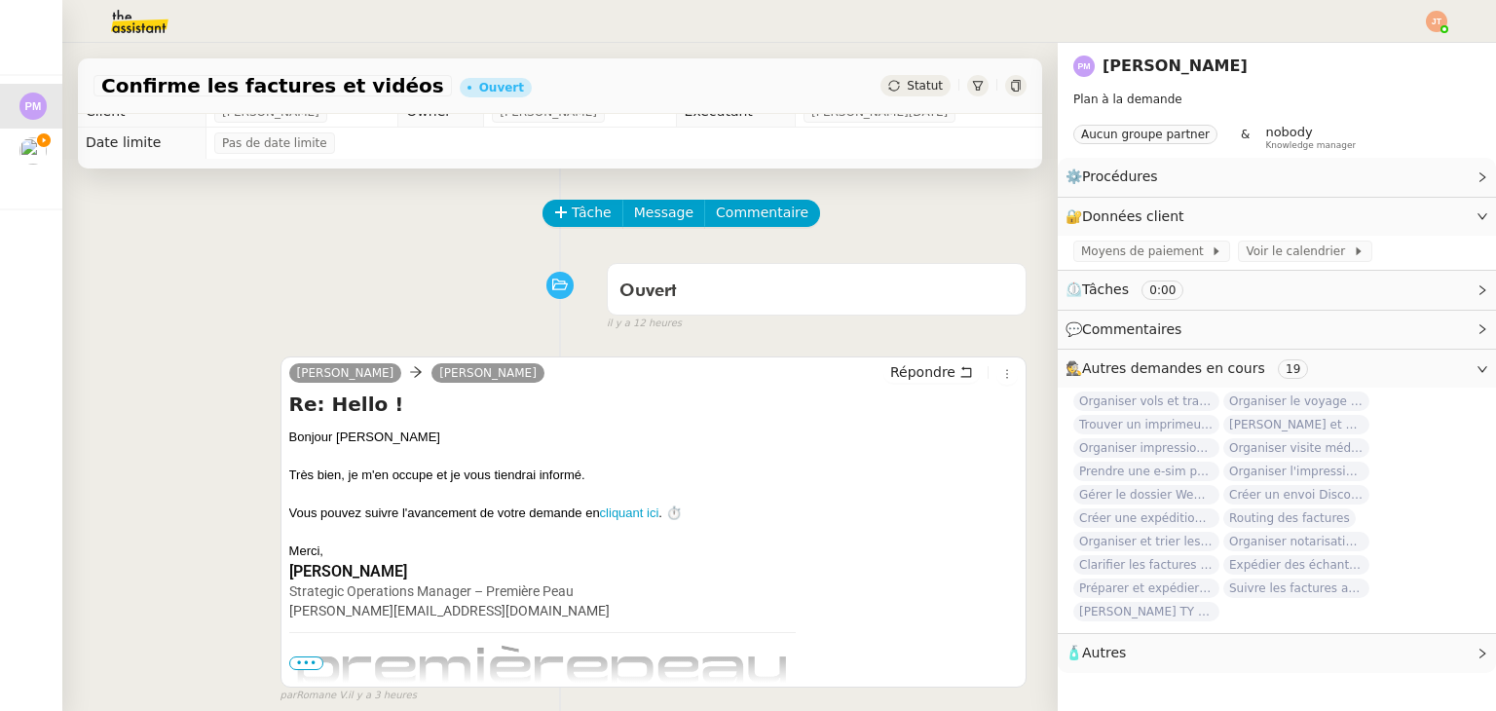
scroll to position [0, 0]
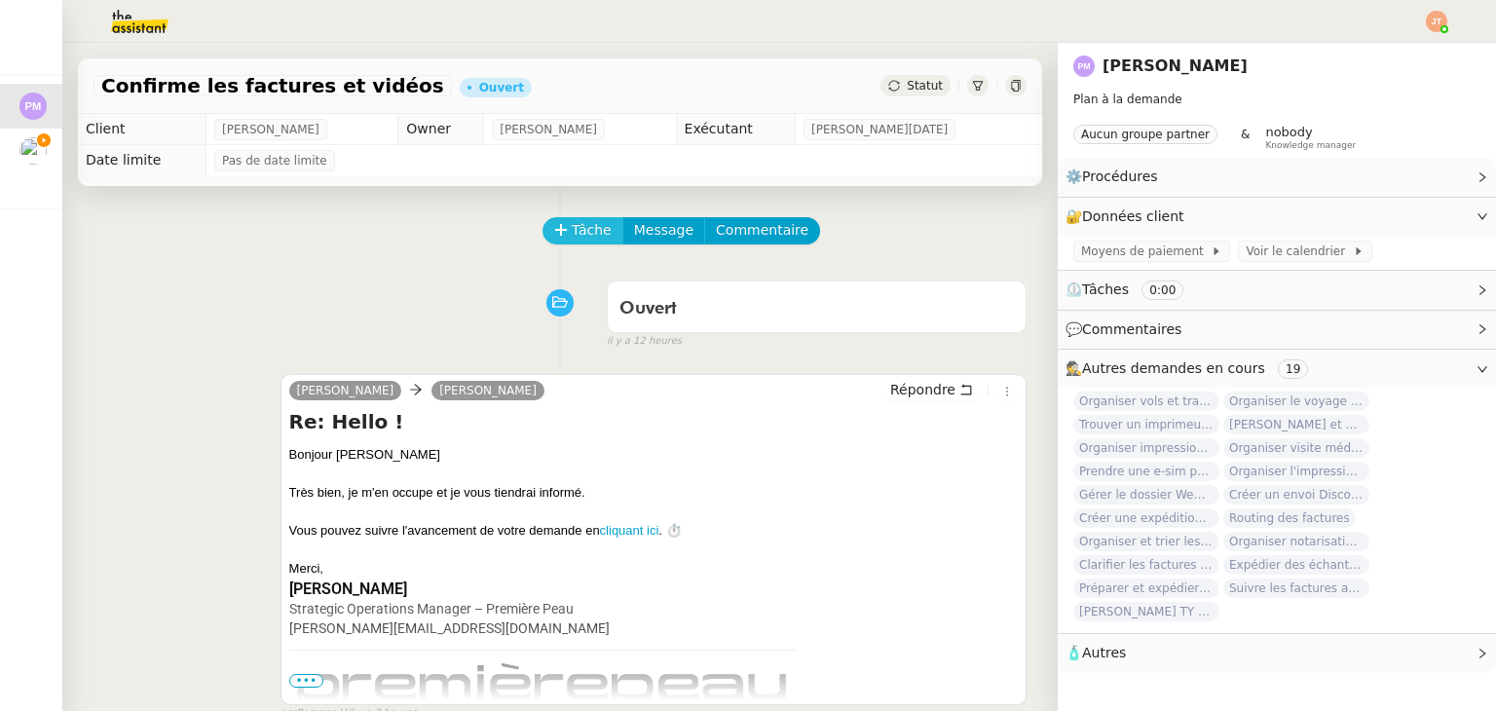
click at [572, 228] on span "Tâche" at bounding box center [592, 230] width 40 height 22
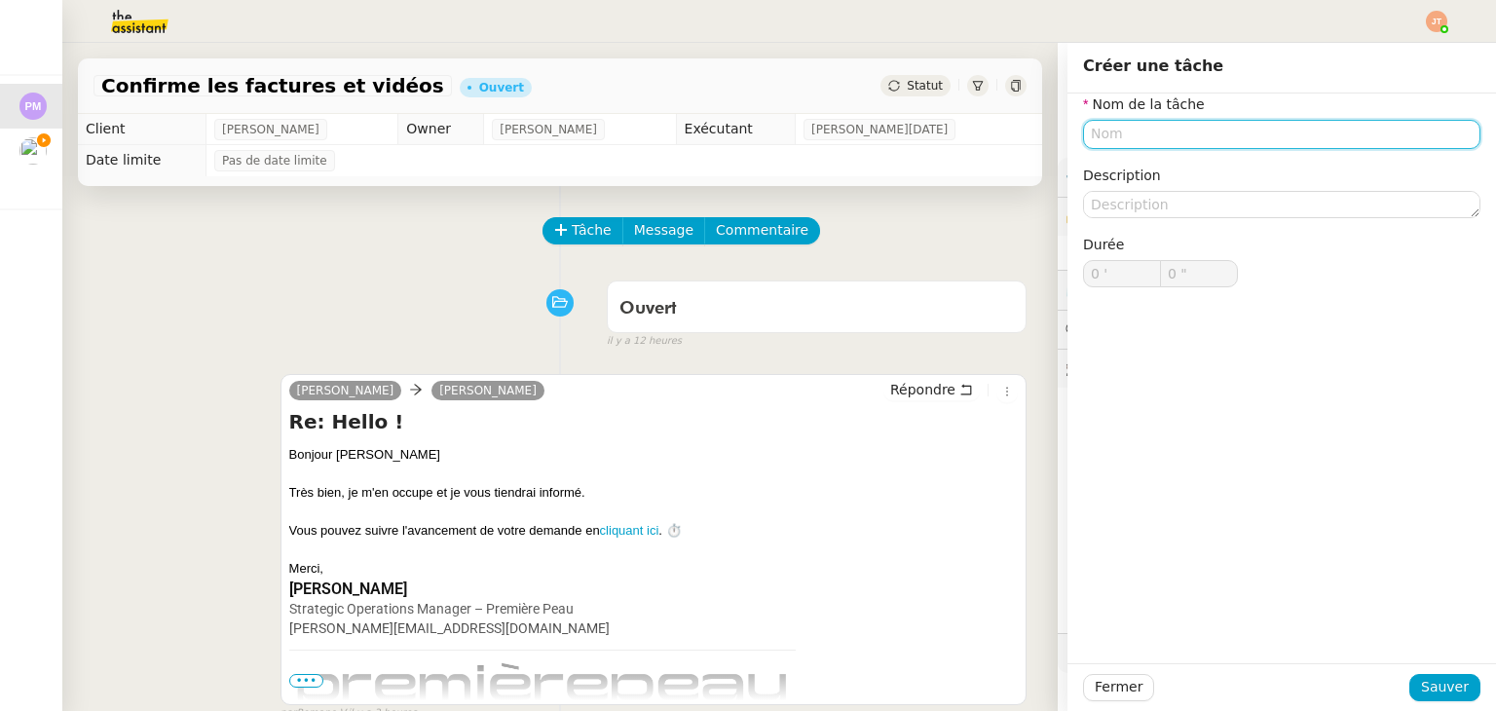
click at [1096, 143] on input "text" at bounding box center [1281, 134] width 397 height 28
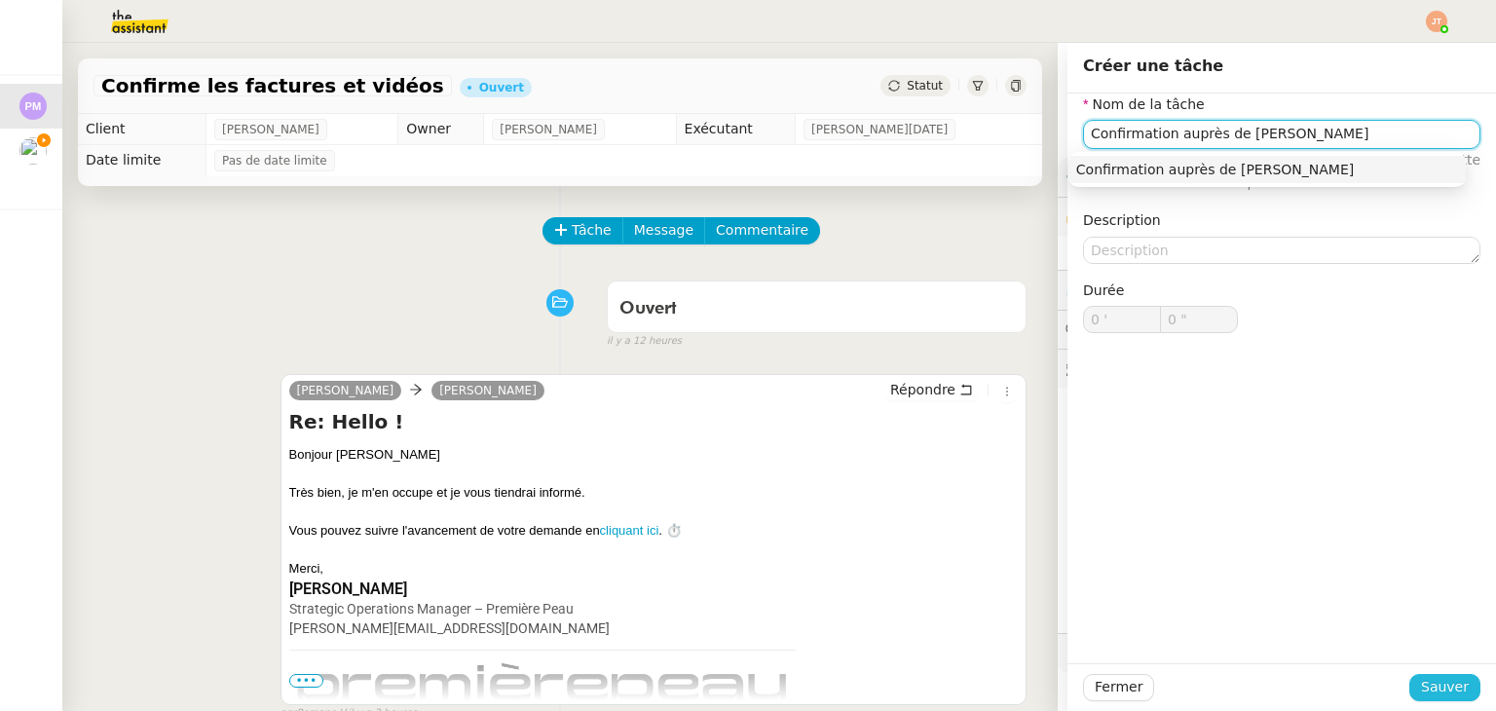
type input "Confirmation auprès de Pierre"
drag, startPoint x: 1413, startPoint y: 693, endPoint x: 1412, endPoint y: 682, distance: 11.7
click at [1421, 692] on span "Sauver" at bounding box center [1445, 687] width 48 height 22
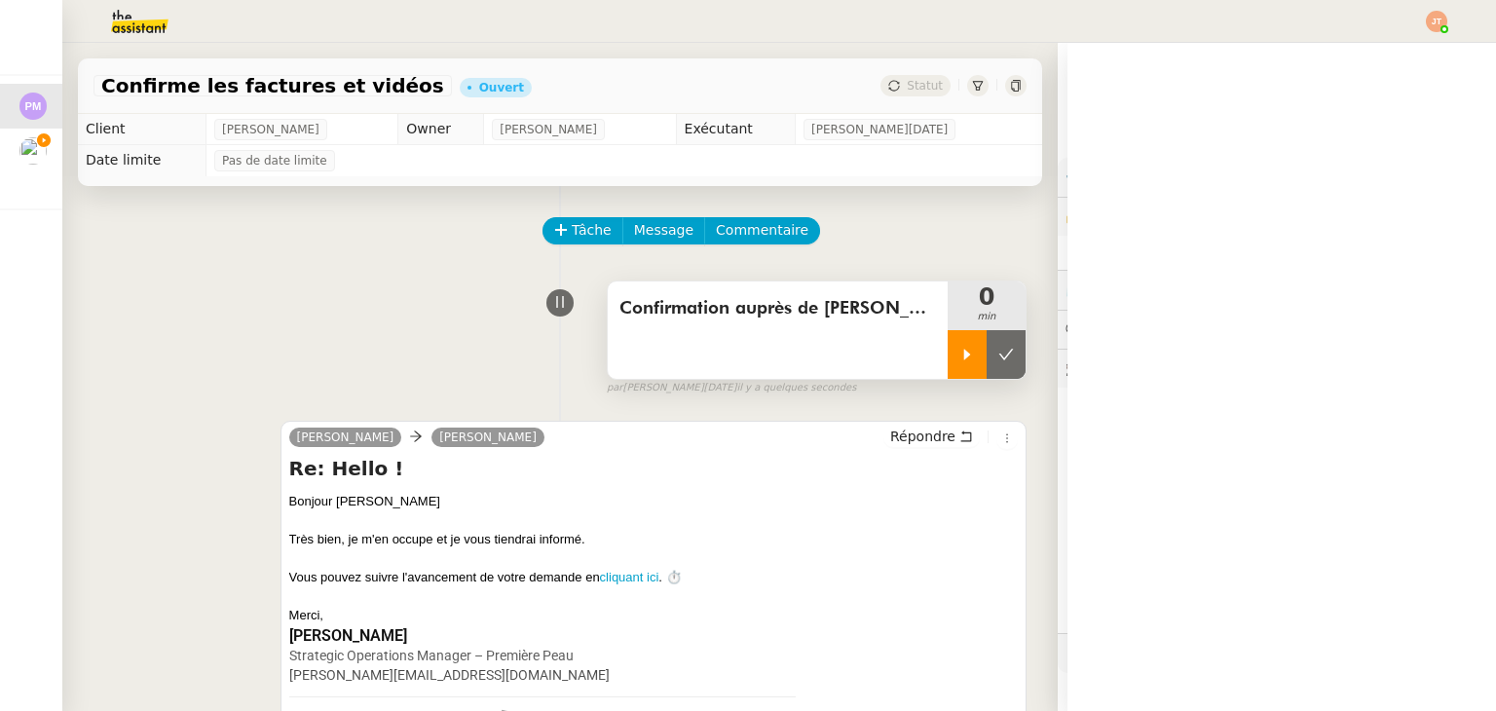
click at [959, 361] on icon at bounding box center [967, 355] width 16 height 16
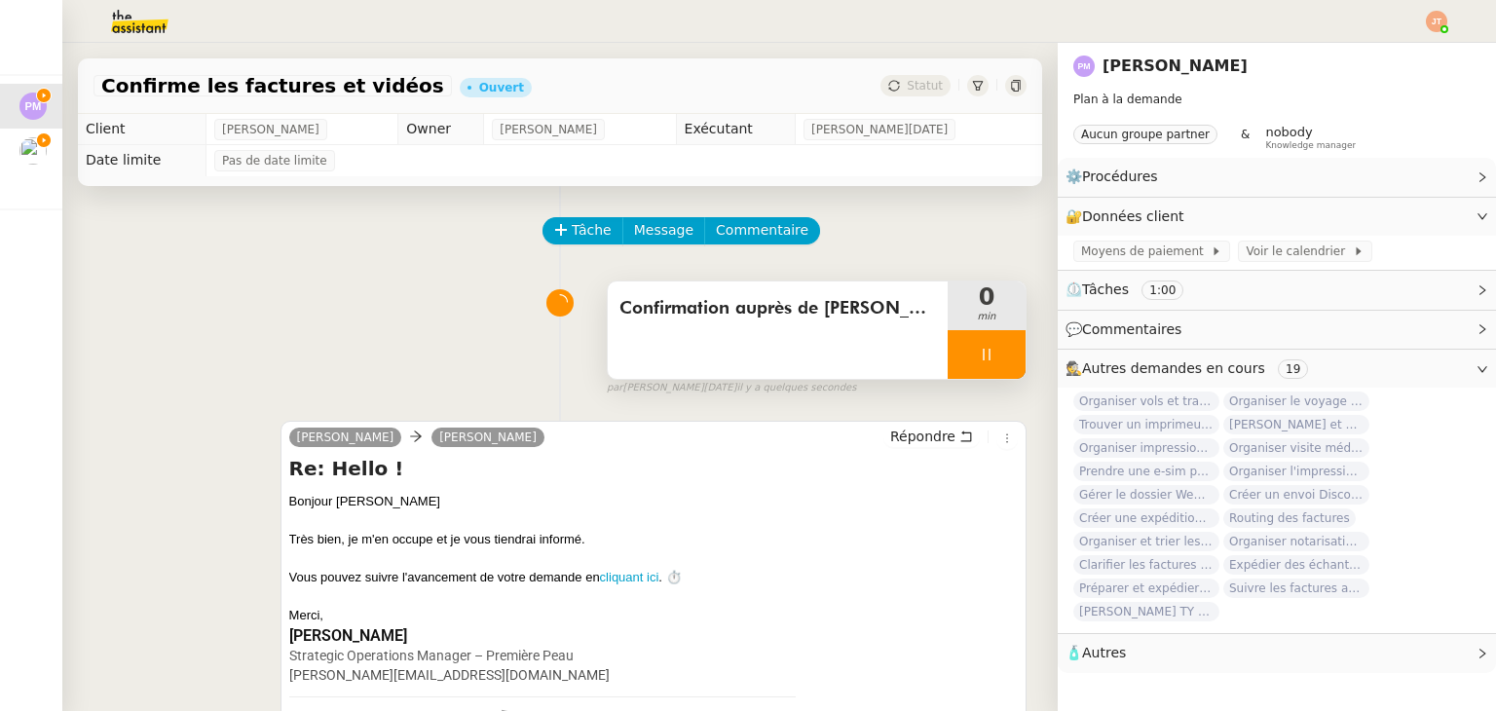
drag, startPoint x: 970, startPoint y: 349, endPoint x: 927, endPoint y: 328, distance: 47.5
click at [970, 348] on div at bounding box center [987, 354] width 78 height 49
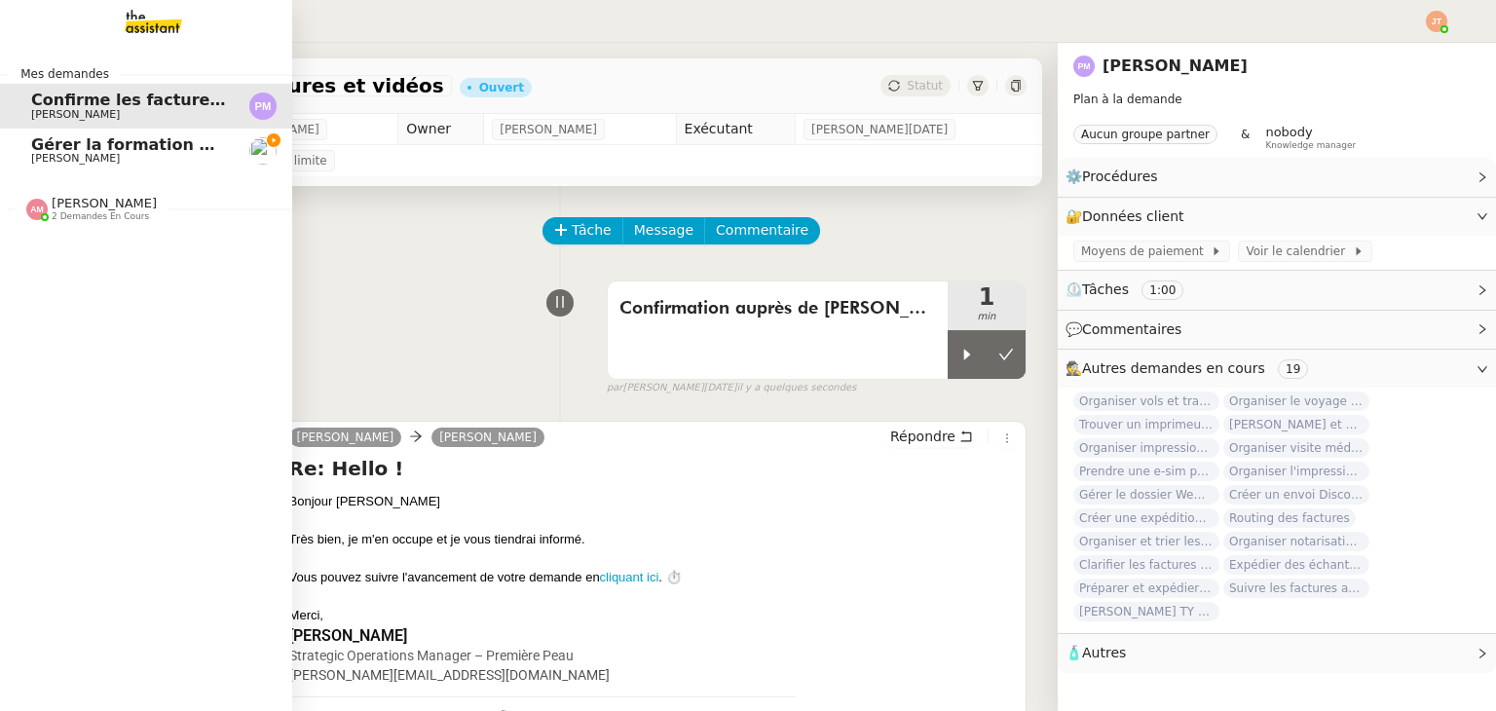
click at [77, 230] on div "Mes demandes Confirme les factures et vidéos Pierre Mergui Gérer la formation O…" at bounding box center [146, 377] width 292 height 668
click at [89, 211] on span "2 demandes en cours" at bounding box center [100, 216] width 97 height 11
click at [115, 285] on span "Fournir informations événements [GEOGRAPHIC_DATA] et [GEOGRAPHIC_DATA]" at bounding box center [378, 290] width 694 height 19
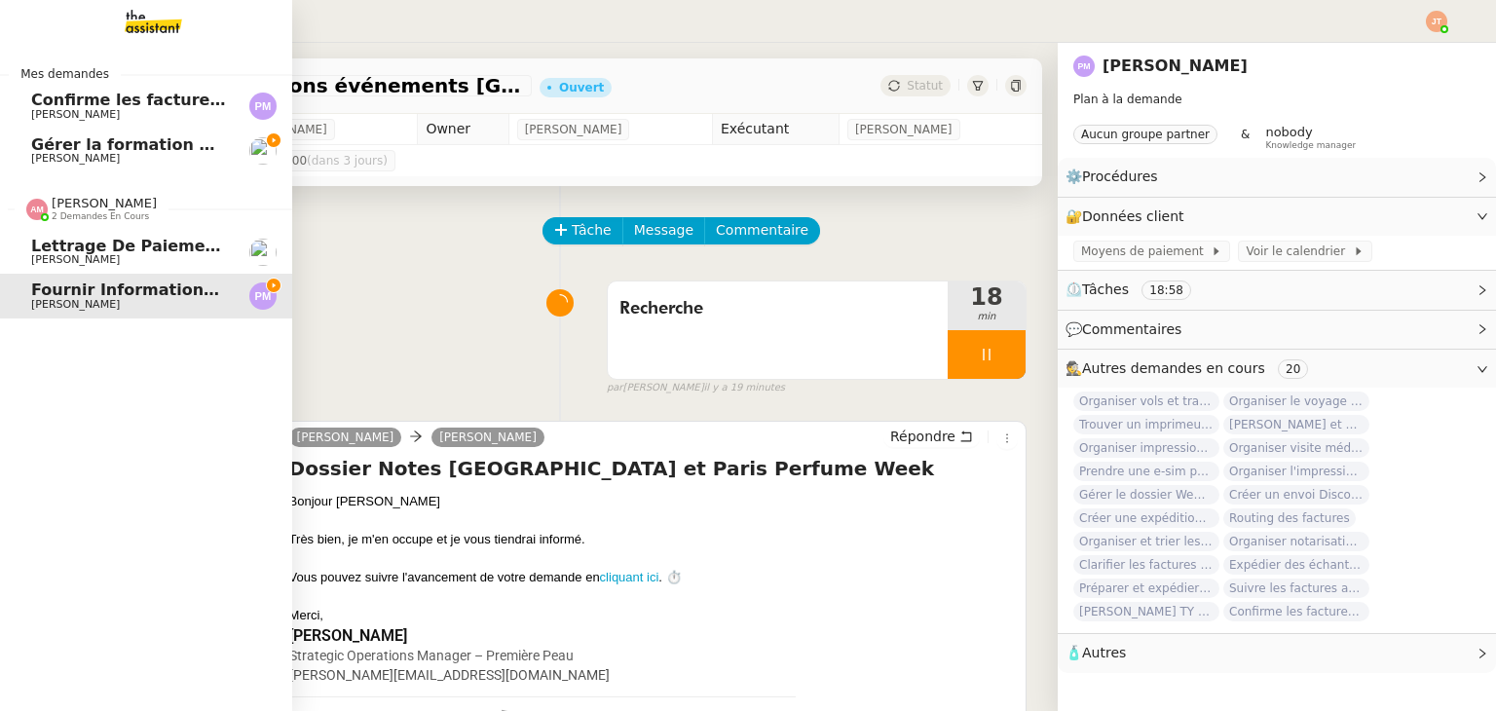
click at [125, 211] on span "2 demandes en cours" at bounding box center [100, 216] width 97 height 11
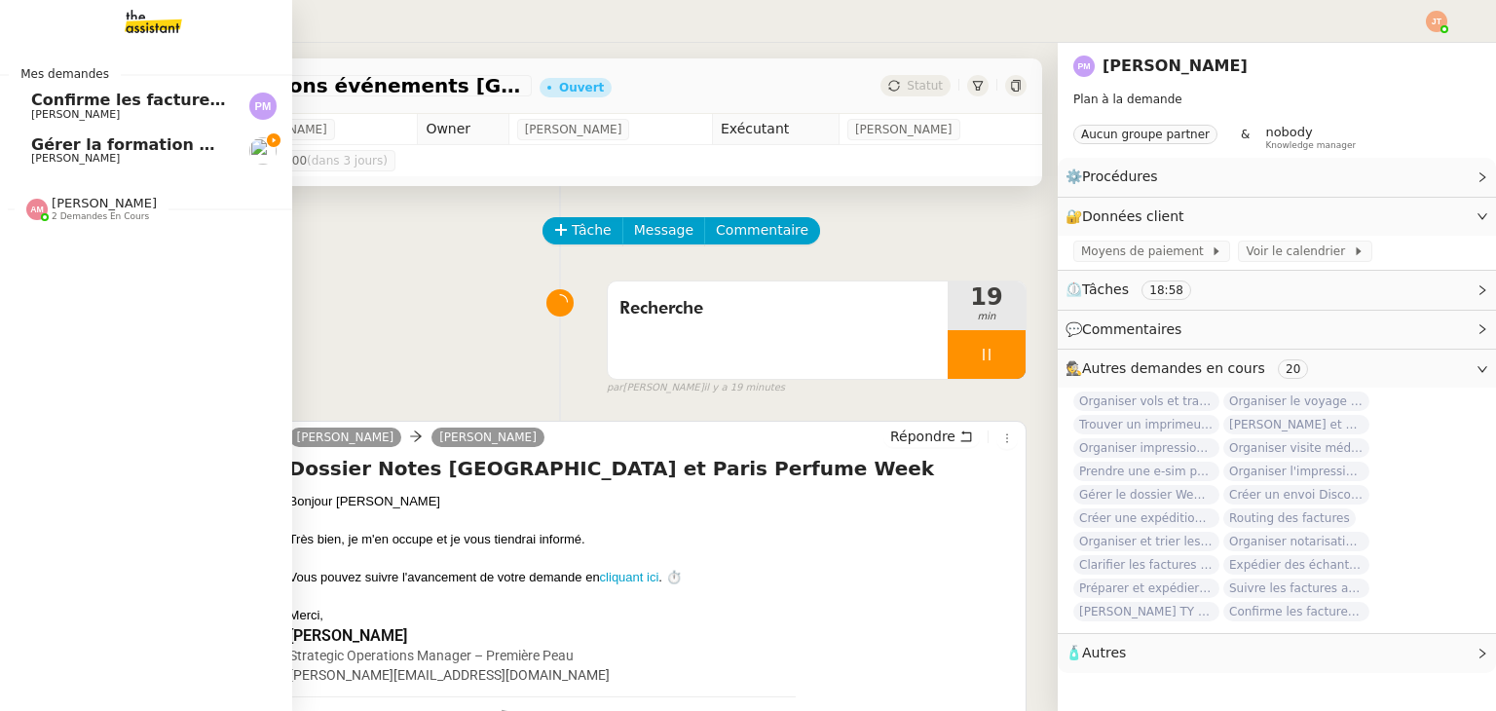
click at [171, 150] on span "Gérer la formation OPCO" at bounding box center [139, 144] width 217 height 19
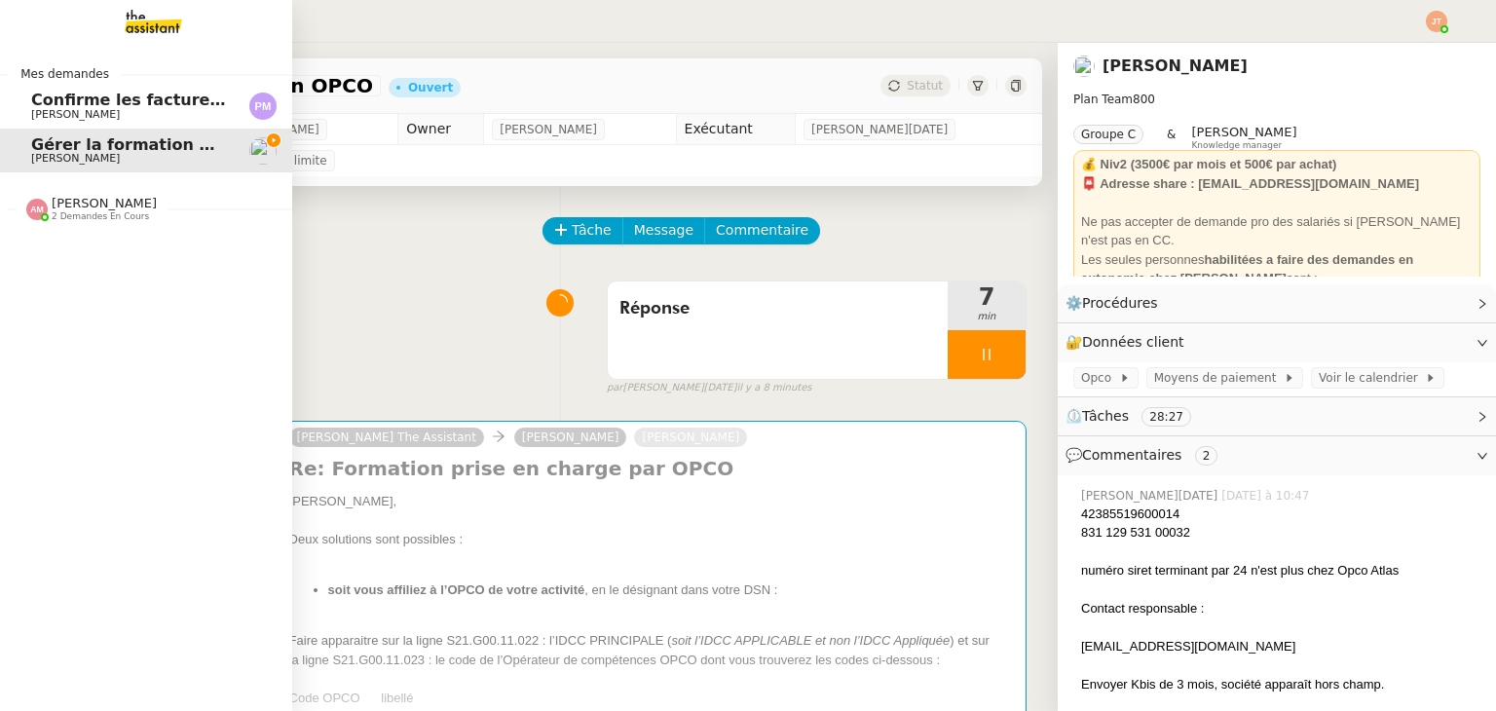
click at [87, 110] on span "[PERSON_NAME]" at bounding box center [75, 114] width 89 height 13
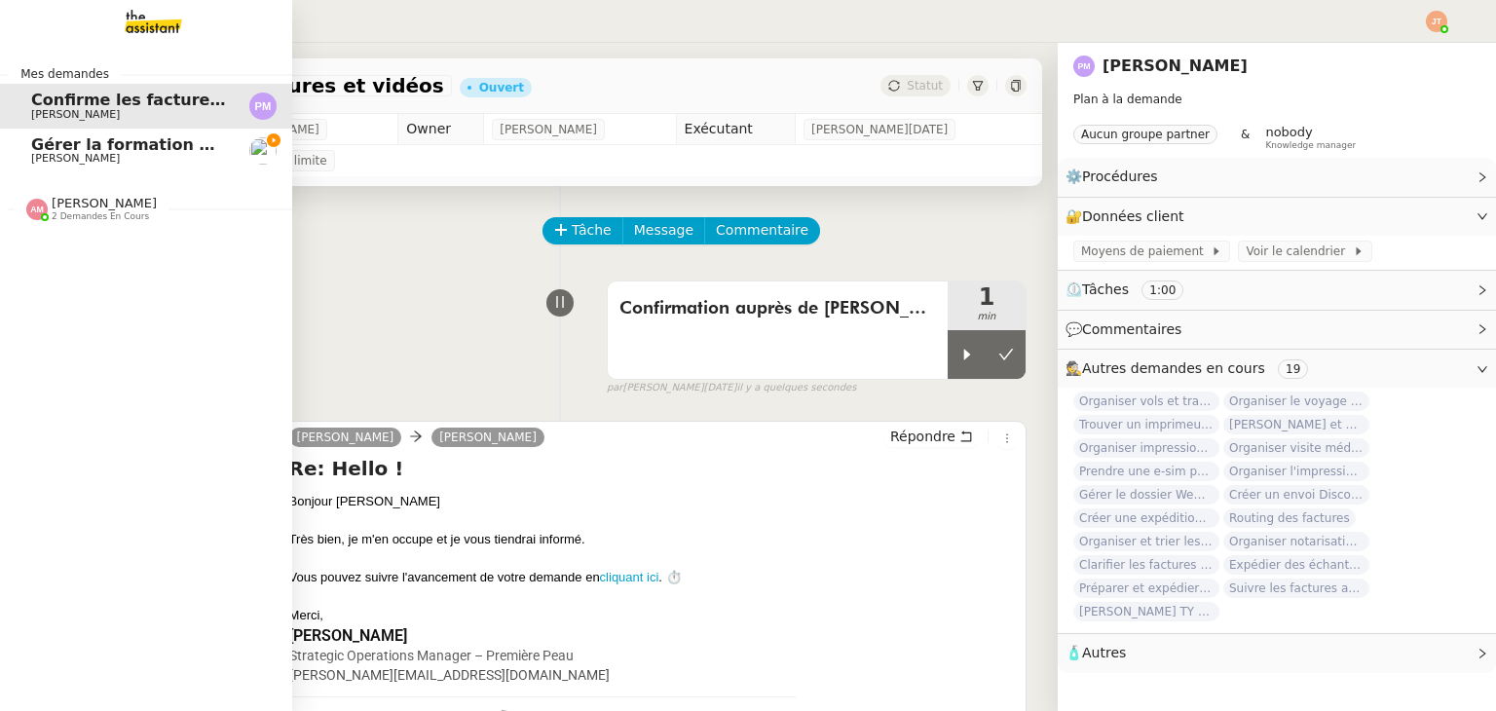
click at [90, 145] on span "Gérer la formation OPCO" at bounding box center [139, 144] width 217 height 19
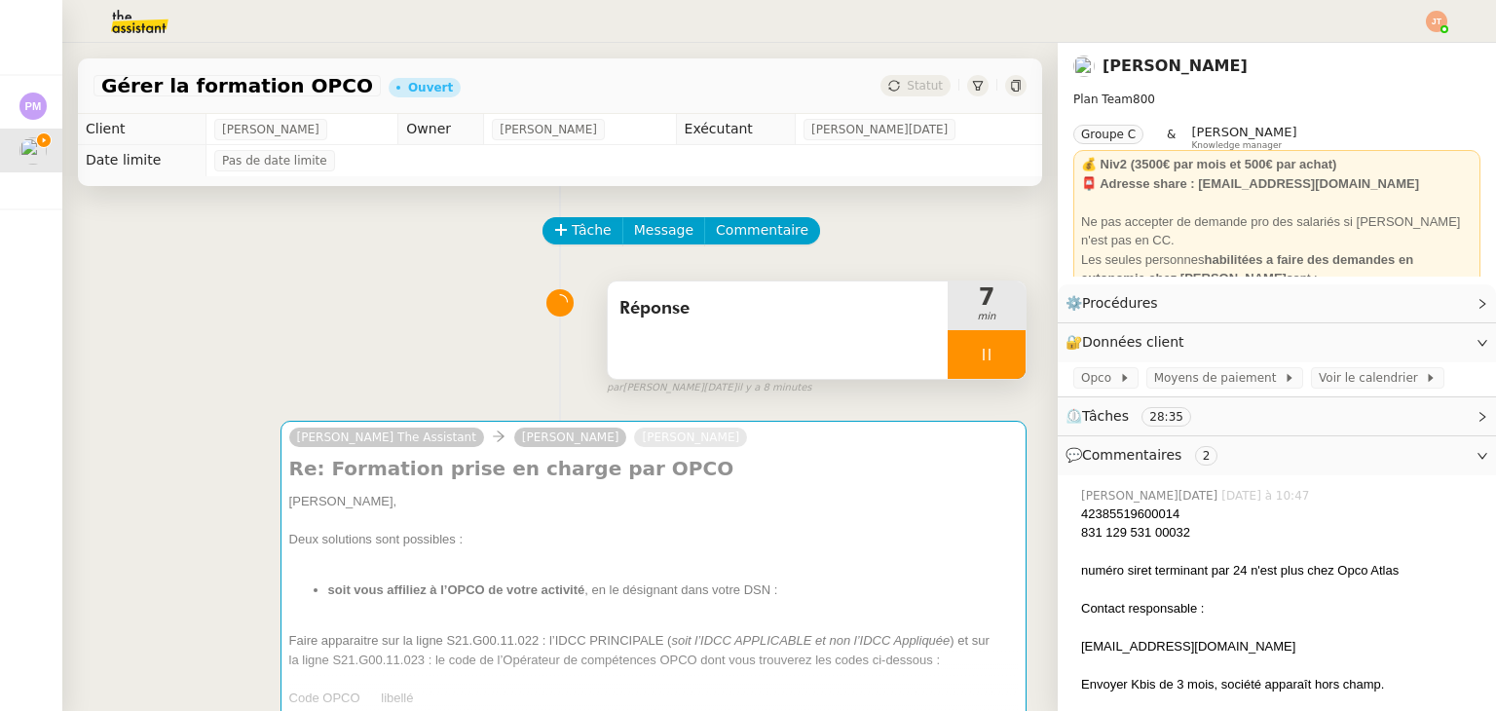
click at [979, 349] on icon at bounding box center [987, 355] width 16 height 16
click at [998, 350] on icon at bounding box center [1006, 355] width 16 height 16
click at [675, 316] on span "Réponse" at bounding box center [777, 308] width 317 height 29
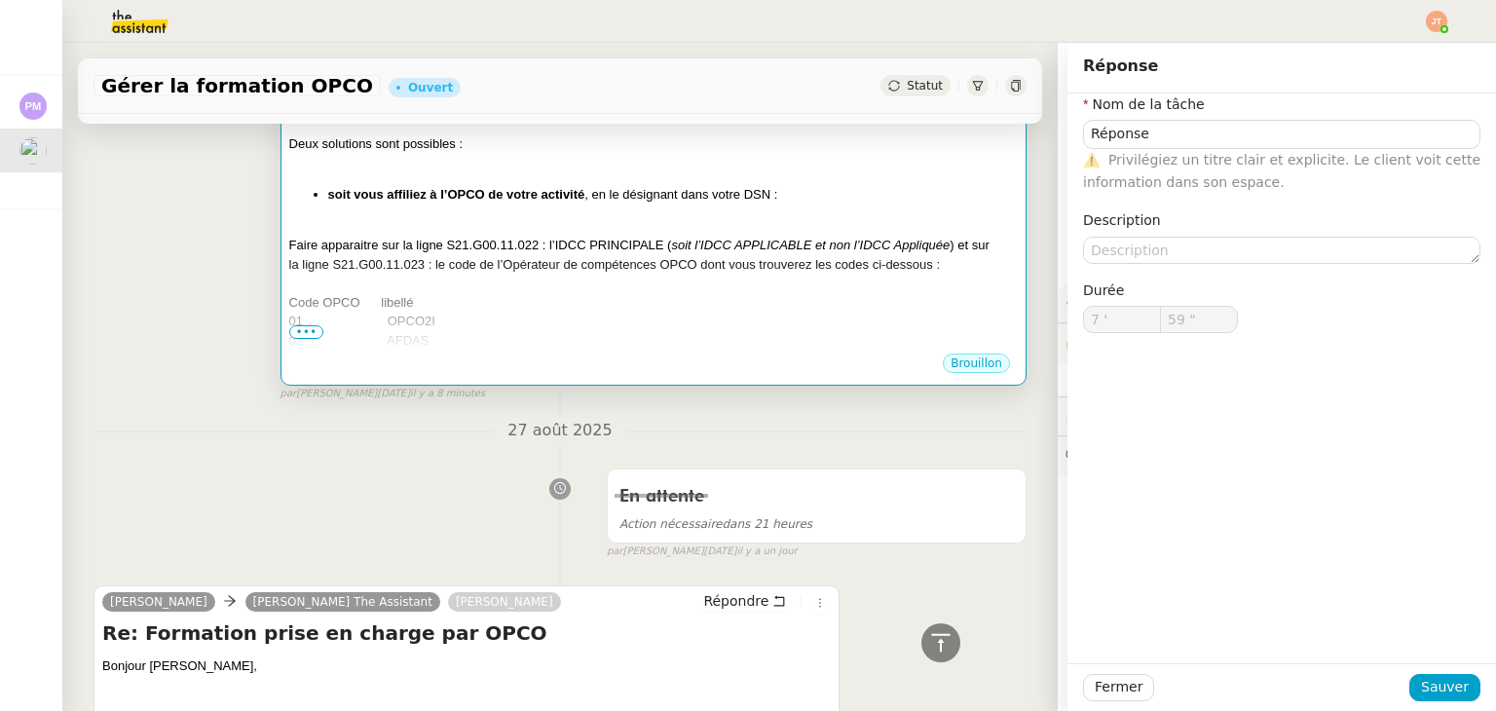
scroll to position [390, 0]
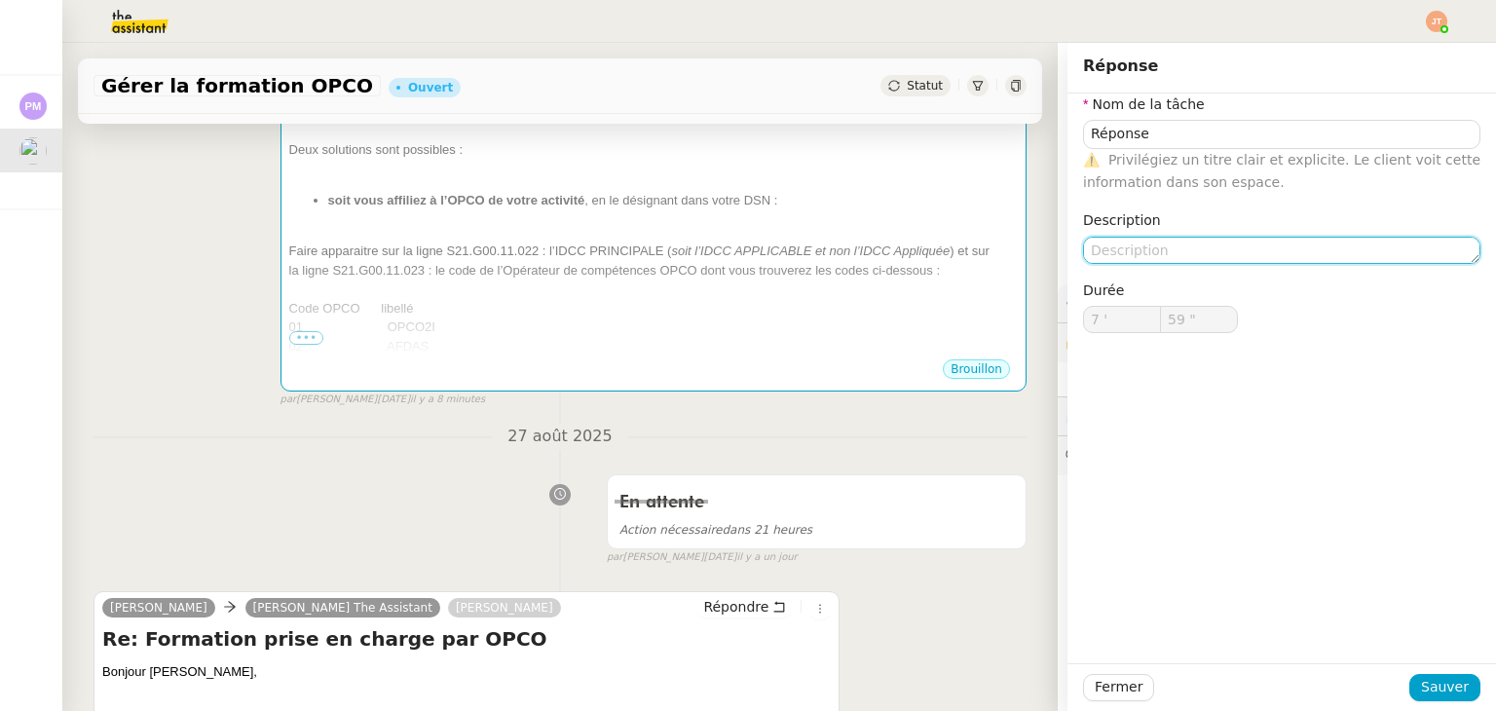
click at [1114, 252] on textarea at bounding box center [1281, 250] width 397 height 27
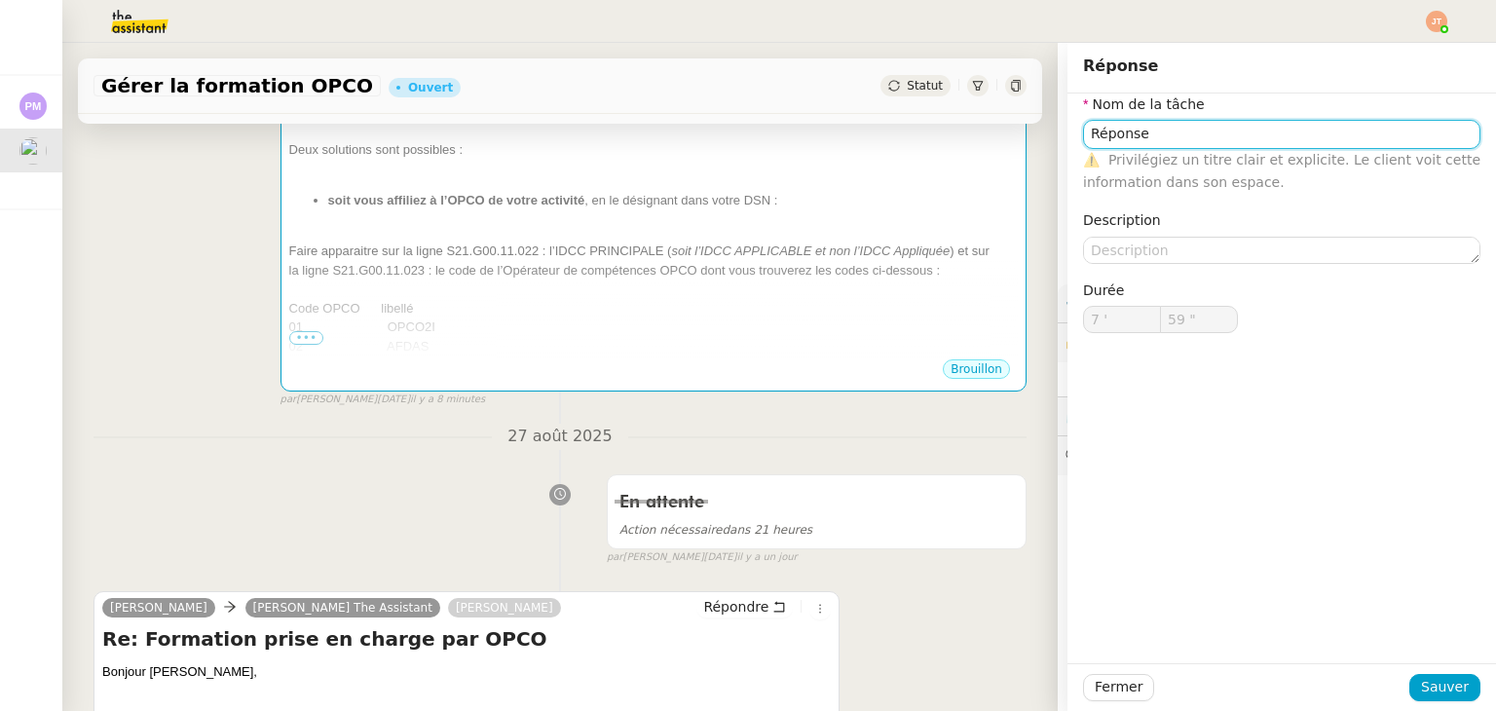
click at [1083, 134] on input "Réponse" at bounding box center [1281, 134] width 397 height 28
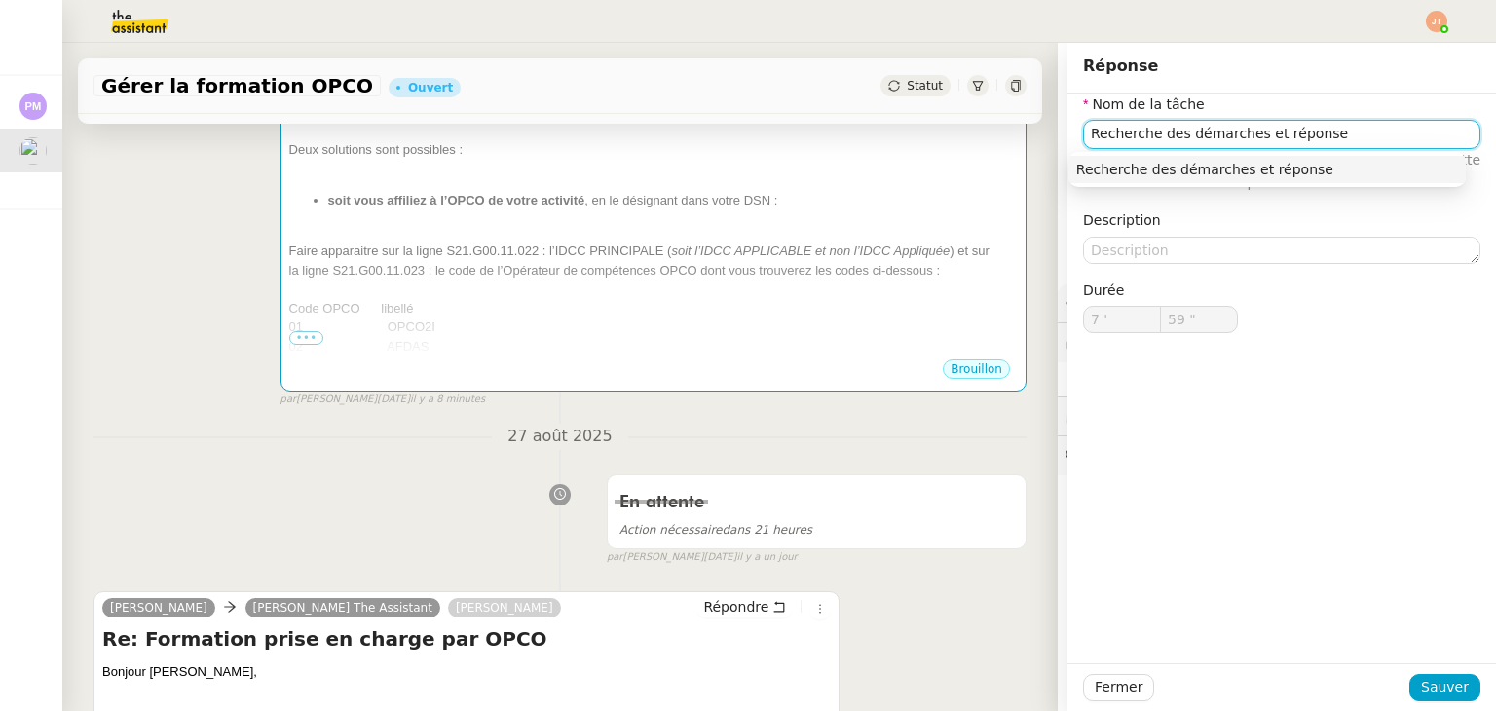
drag, startPoint x: 1303, startPoint y: 137, endPoint x: 1250, endPoint y: 145, distance: 54.1
click at [1250, 145] on input "Recherche des démarches et réponse" at bounding box center [1281, 134] width 397 height 28
type input "Recherche des démarches et transmission"
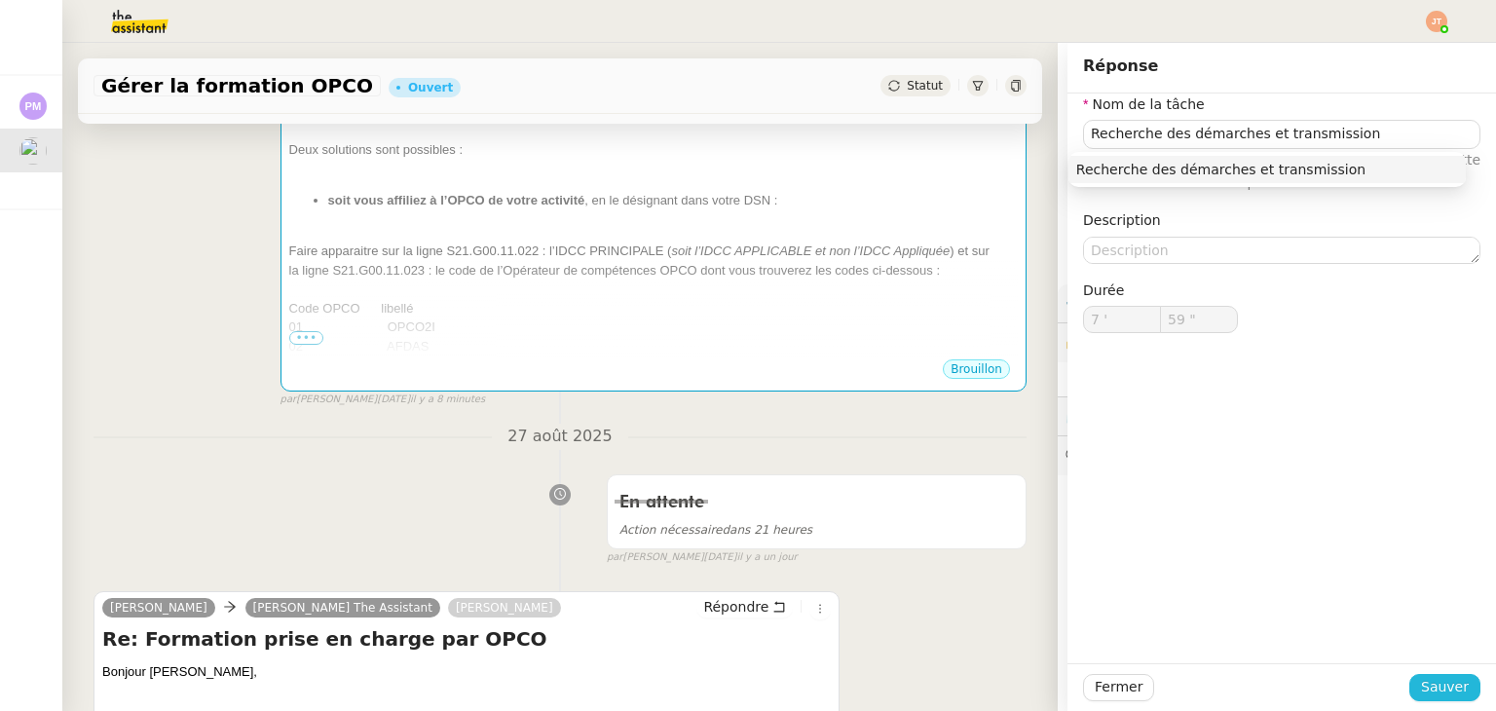
drag, startPoint x: 1424, startPoint y: 686, endPoint x: 1384, endPoint y: 601, distance: 93.7
click at [1423, 681] on span "Sauver" at bounding box center [1445, 687] width 48 height 22
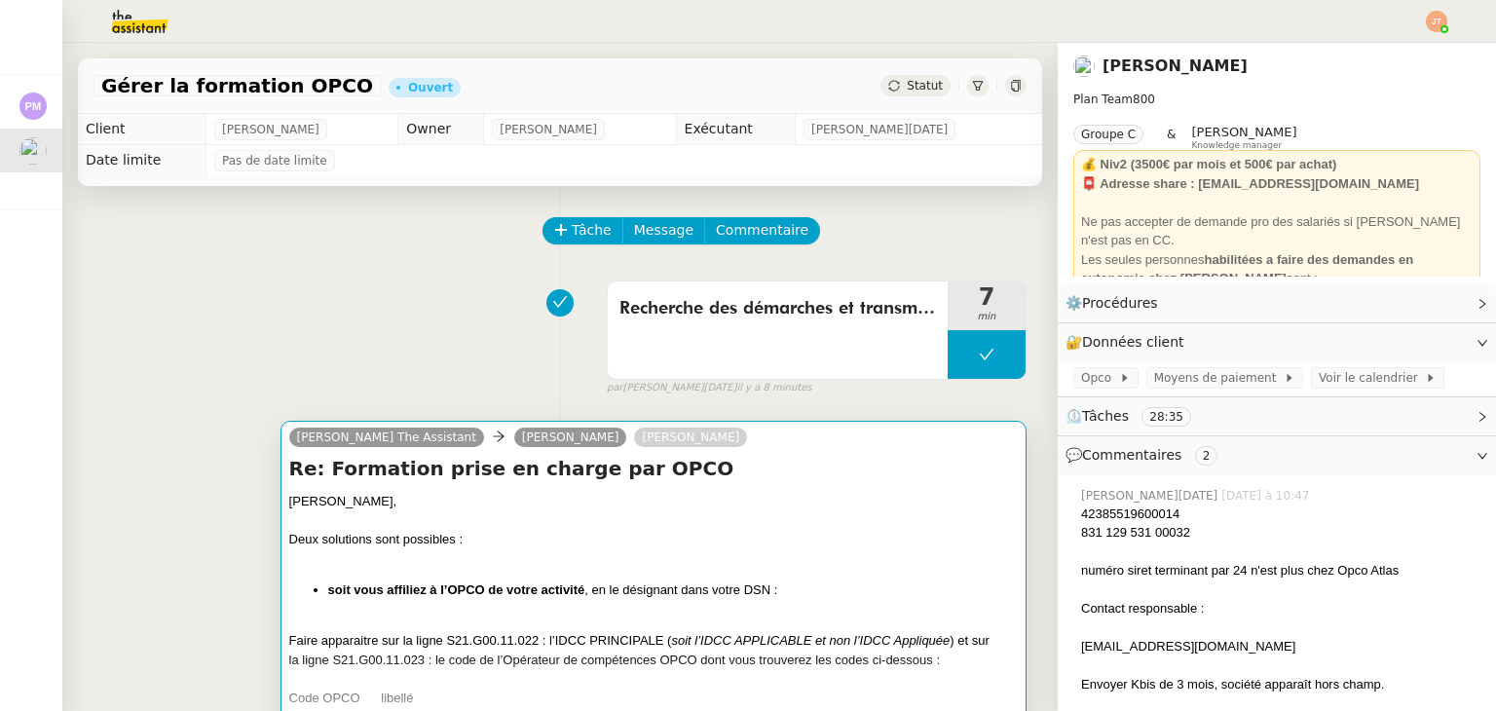
click at [371, 544] on div "Deux solutions sont possibles :" at bounding box center [653, 539] width 729 height 19
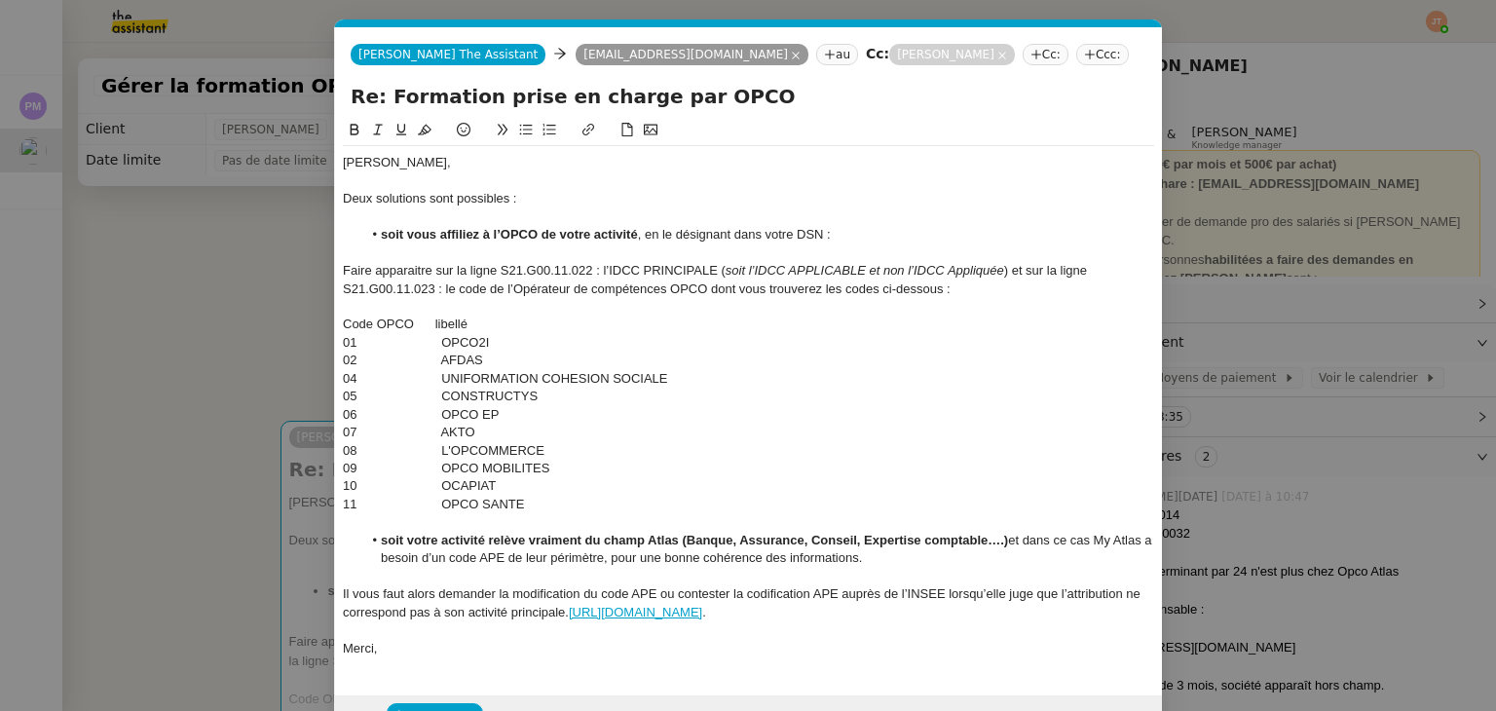
scroll to position [0, 41]
drag, startPoint x: 453, startPoint y: 202, endPoint x: 435, endPoint y: 200, distance: 17.6
click at [435, 200] on div "Deux solutions sont possibles :" at bounding box center [748, 199] width 811 height 18
click at [219, 291] on nz-modal-container "Service TA - VOYAGE - PROPOSITION GLOBALE A utiliser dans le cadre de propositi…" at bounding box center [748, 355] width 1496 height 711
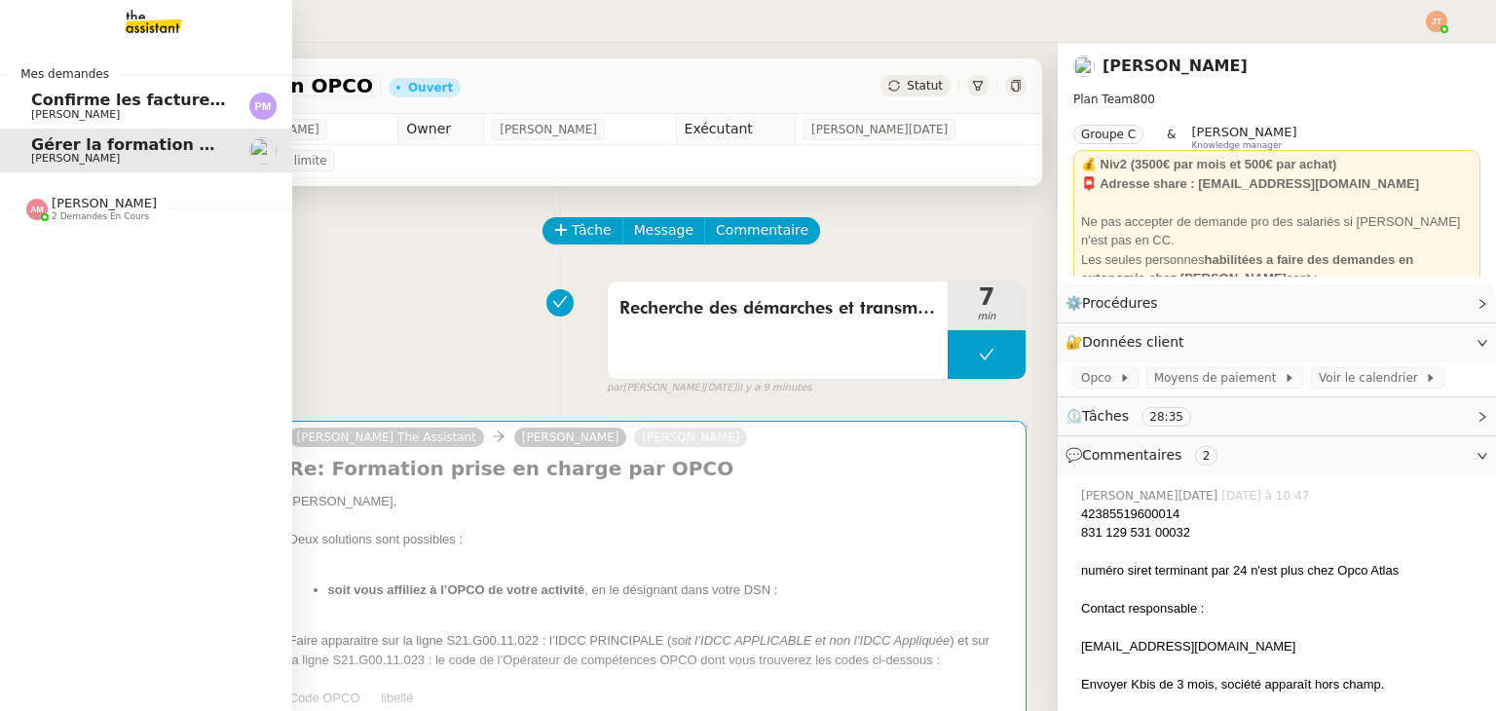
click at [152, 114] on span "[PERSON_NAME]" at bounding box center [129, 115] width 197 height 12
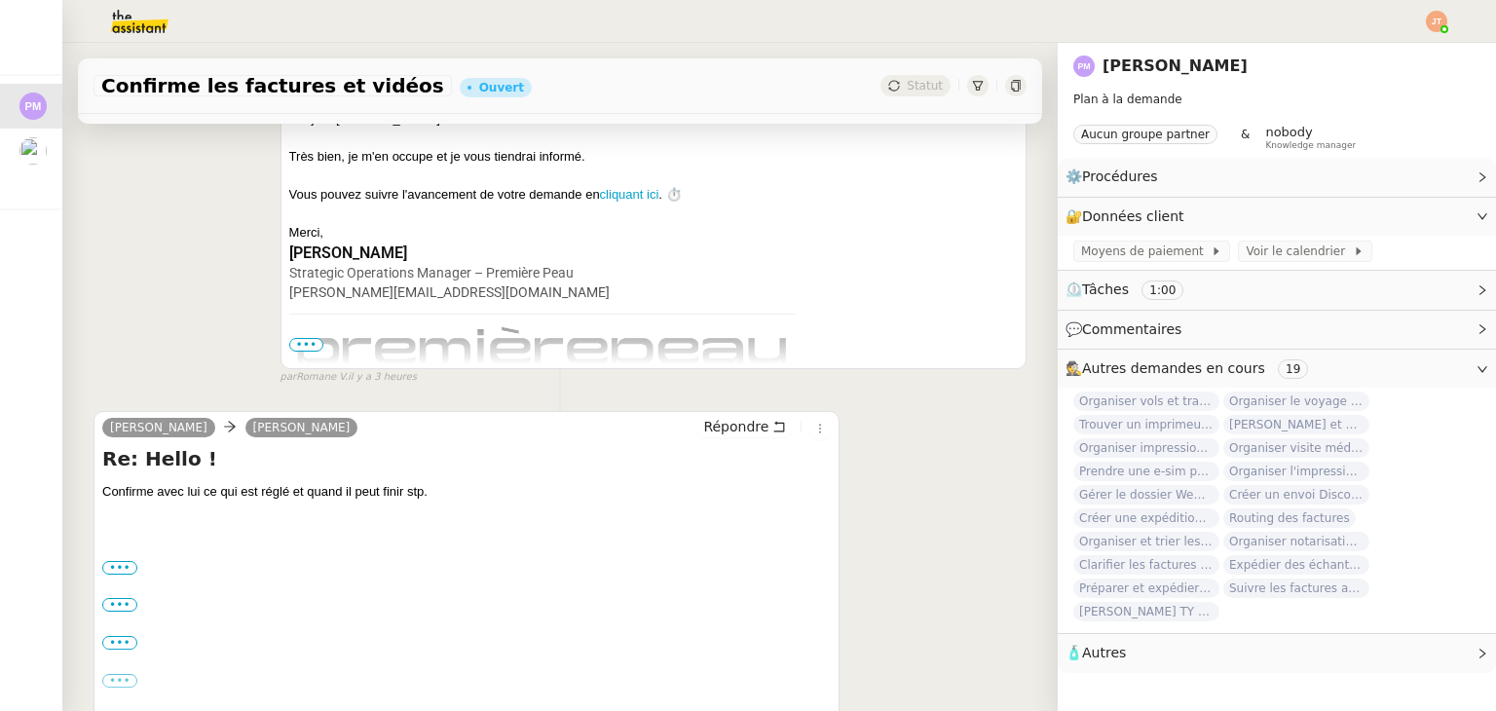
scroll to position [390, 0]
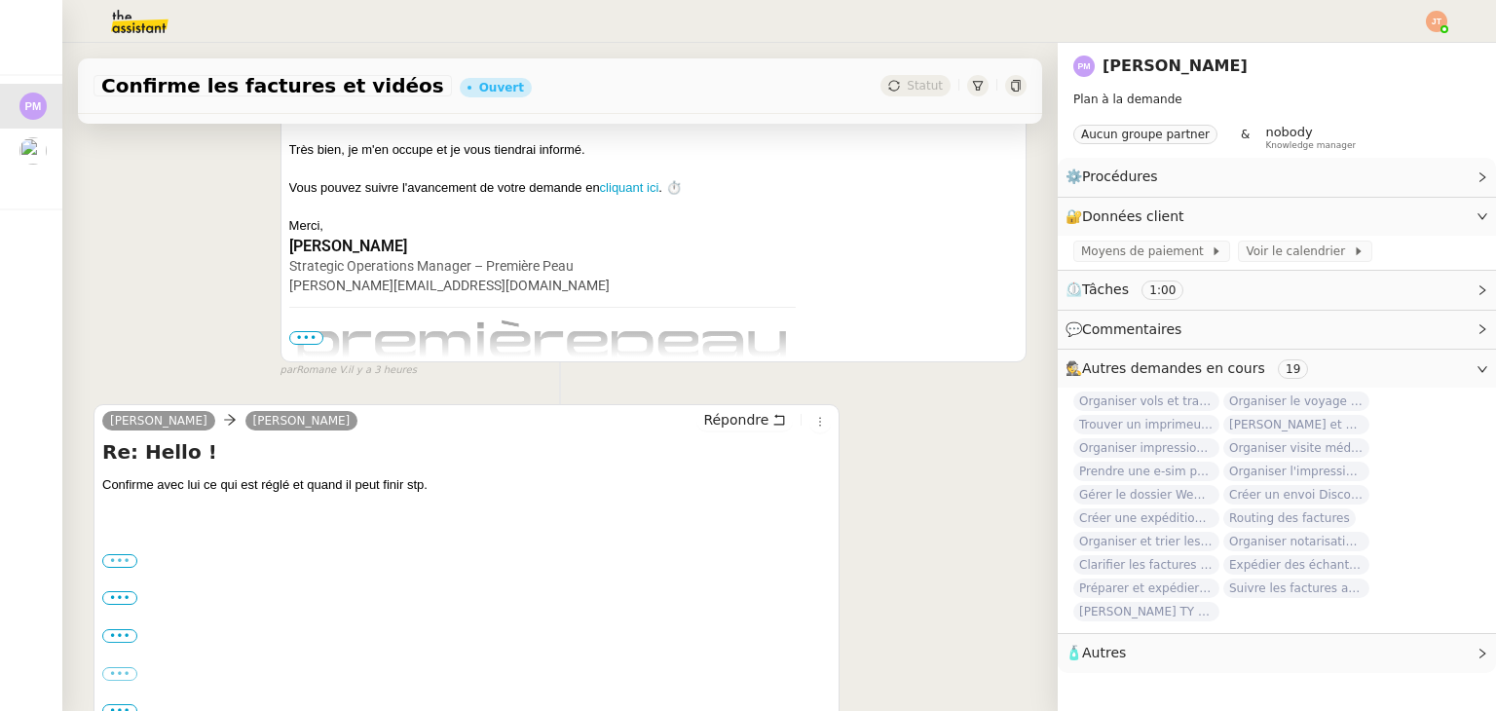
click at [125, 560] on label "•••" at bounding box center [119, 561] width 35 height 14
click at [0, 0] on input "•••" at bounding box center [0, 0] width 0 height 0
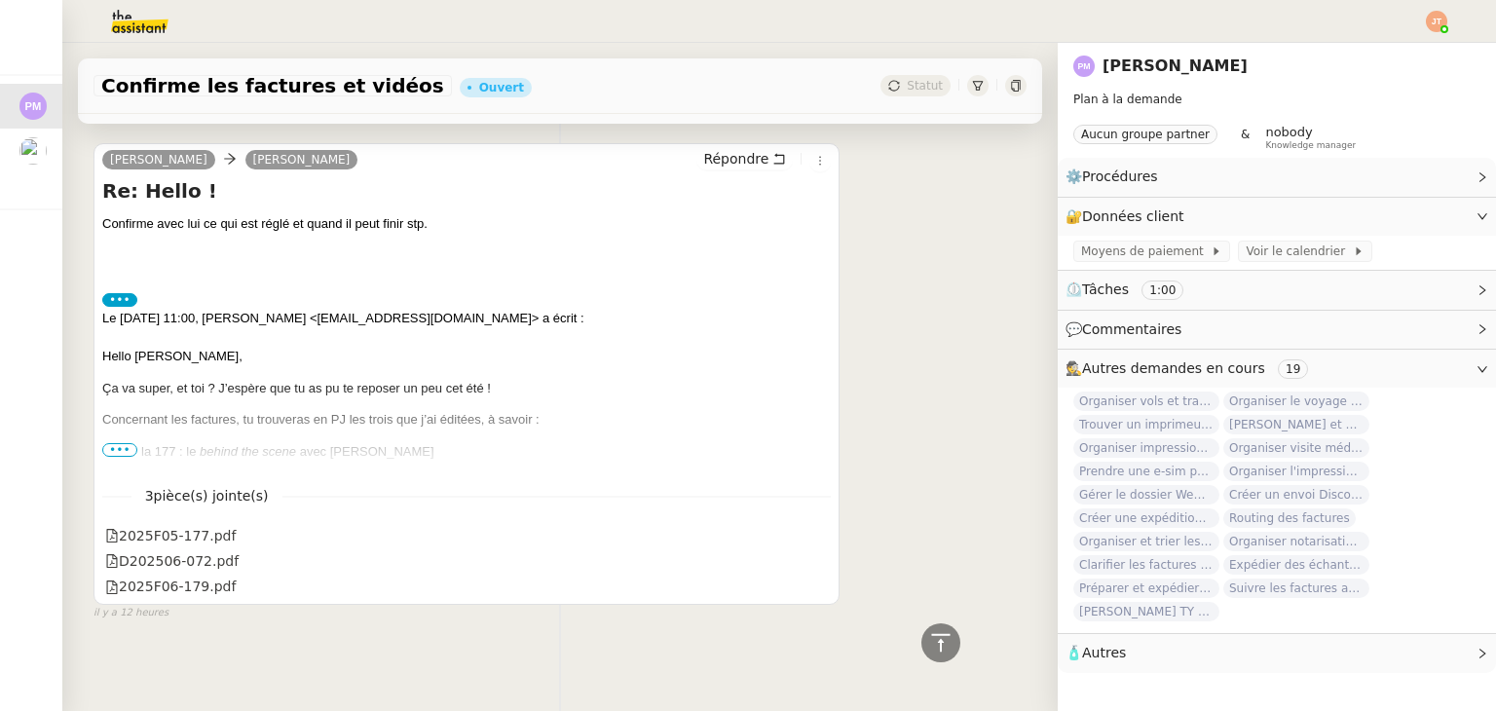
scroll to position [668, 0]
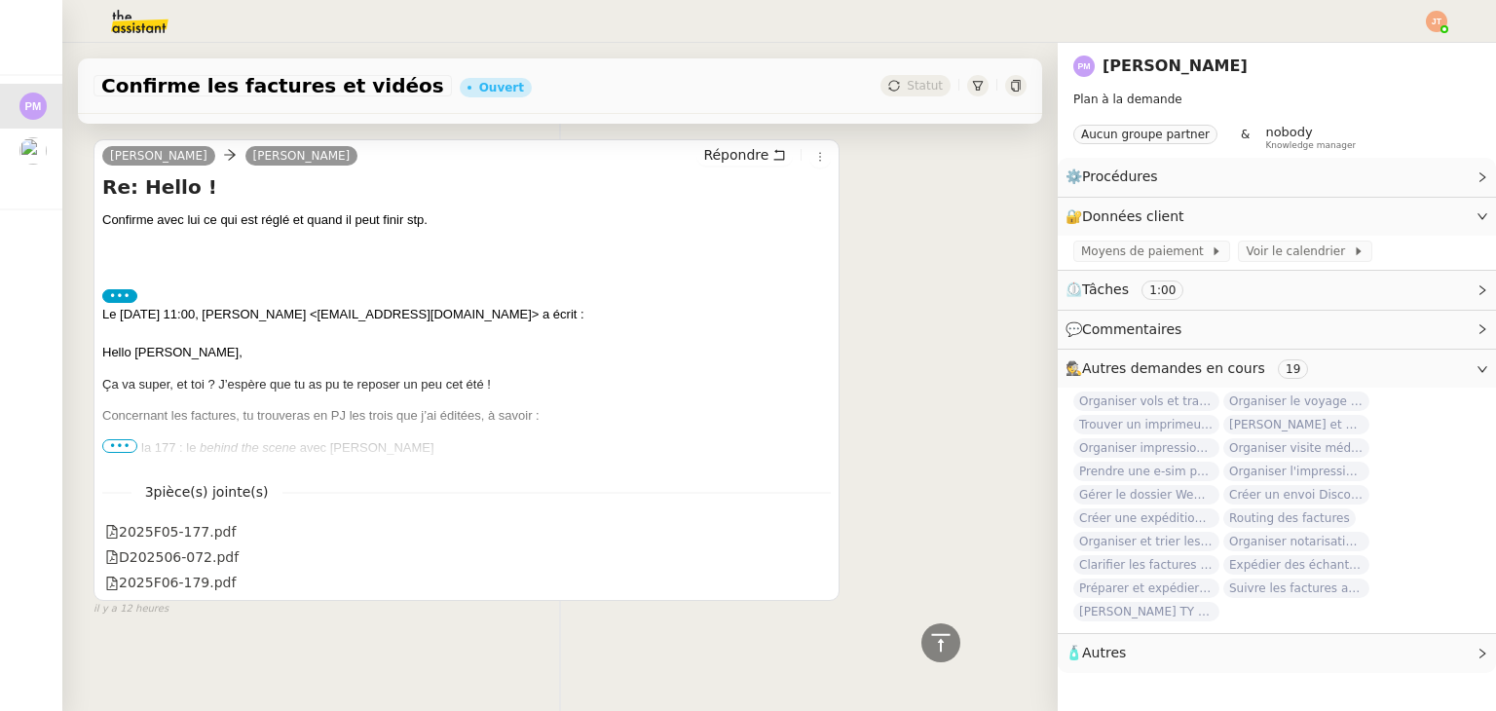
click at [122, 439] on span "•••" at bounding box center [119, 446] width 35 height 14
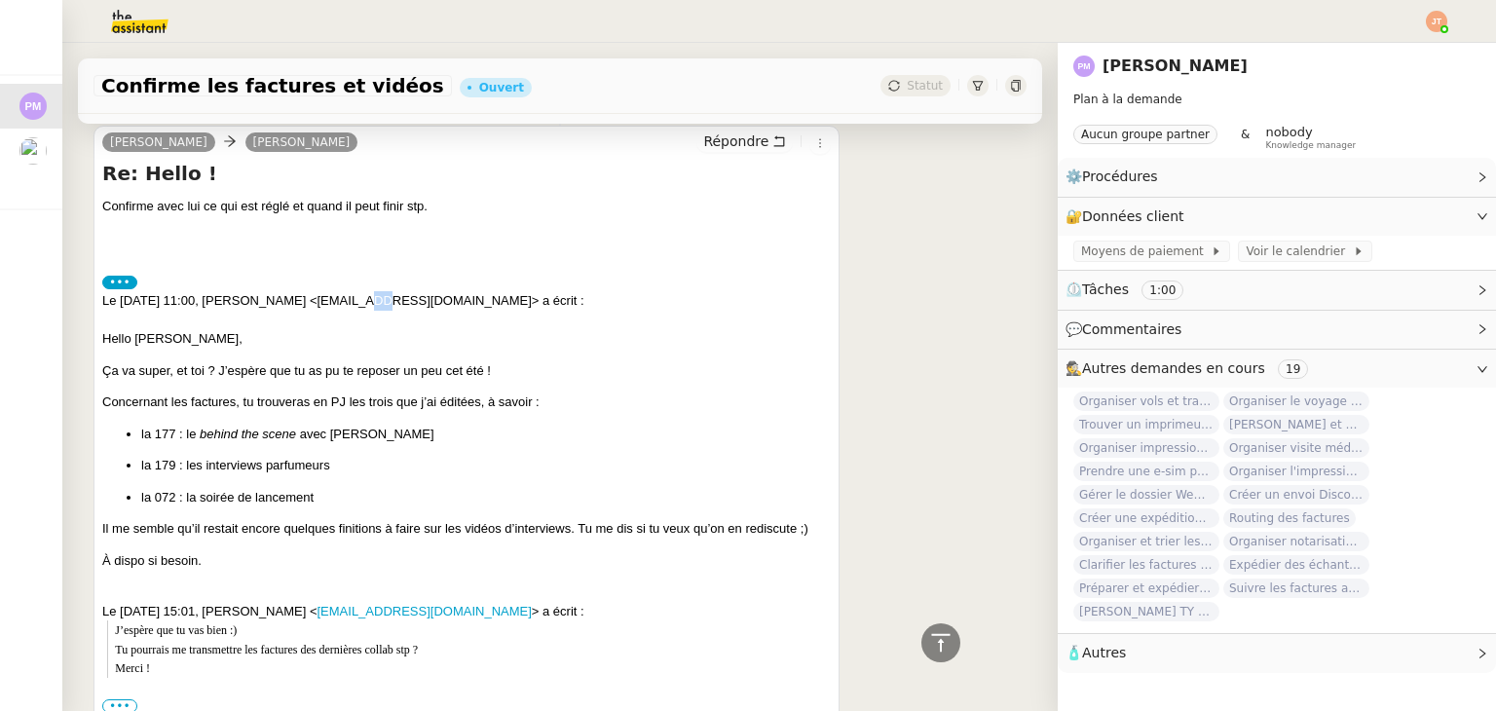
click at [349, 301] on div "Le [DATE] 11:00, [PERSON_NAME] <[EMAIL_ADDRESS][DOMAIN_NAME]> a écrit :" at bounding box center [466, 300] width 729 height 19
drag, startPoint x: 332, startPoint y: 300, endPoint x: 518, endPoint y: 299, distance: 186.0
click at [518, 299] on div "Le [DATE] 11:00, [PERSON_NAME] <[EMAIL_ADDRESS][DOMAIN_NAME]> a écrit :" at bounding box center [466, 300] width 729 height 19
copy div "lesmicroproductions@gmail.com"
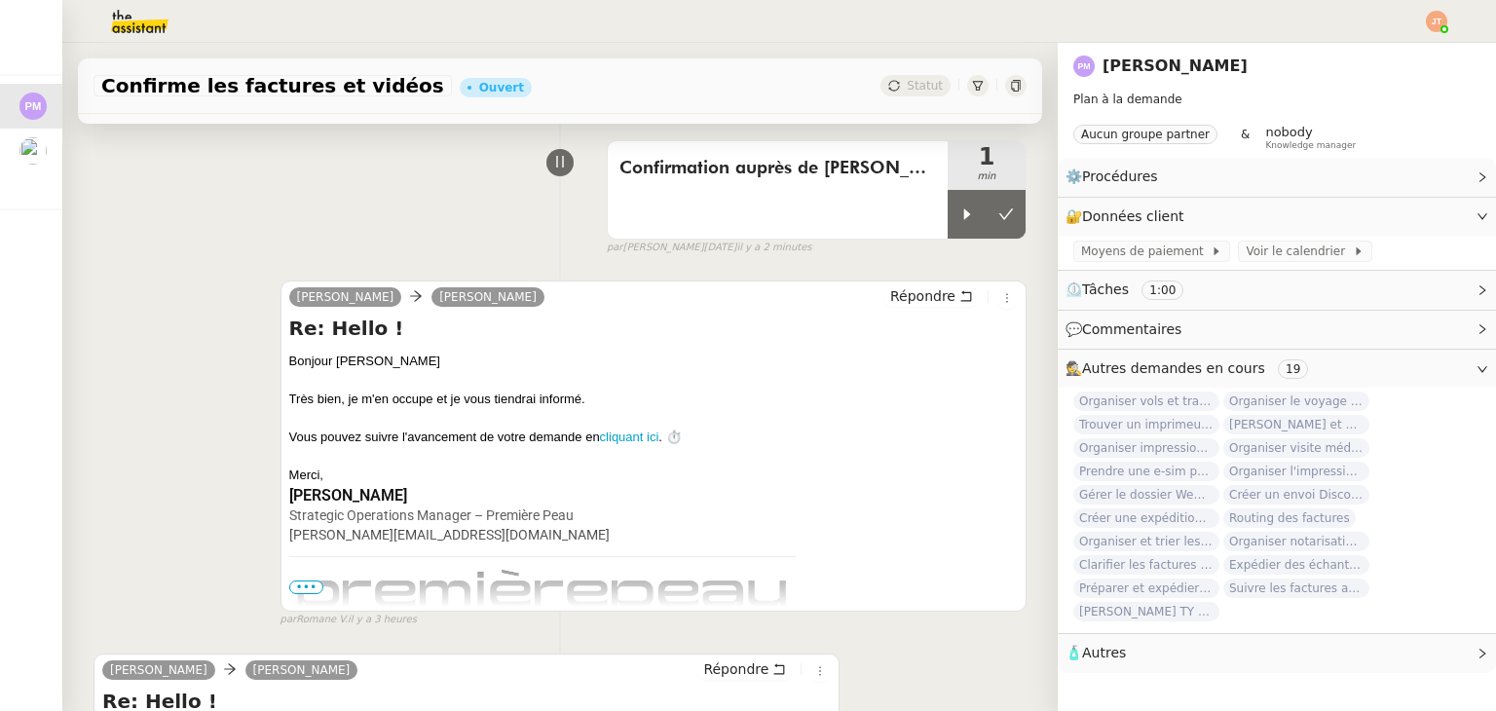
scroll to position [390, 0]
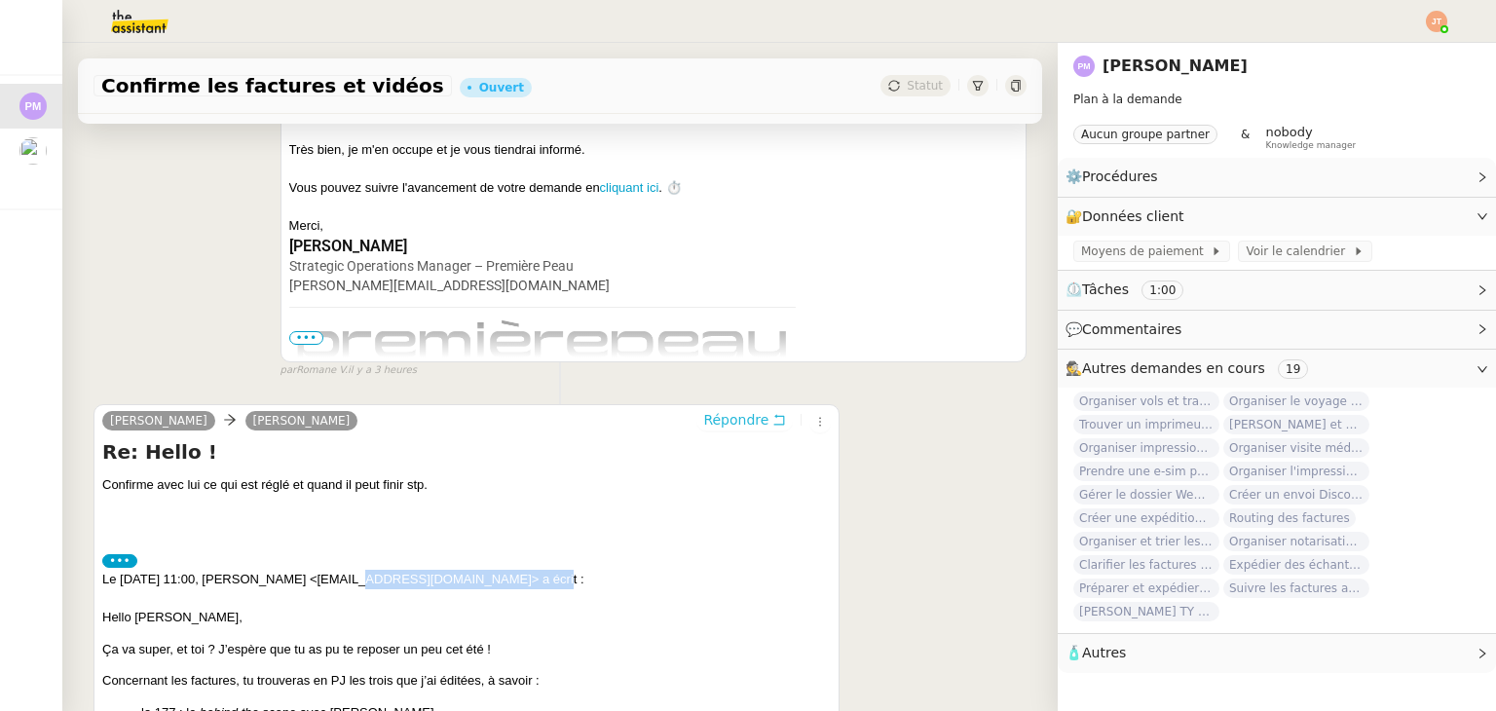
click at [712, 429] on span "Répondre" at bounding box center [735, 419] width 65 height 19
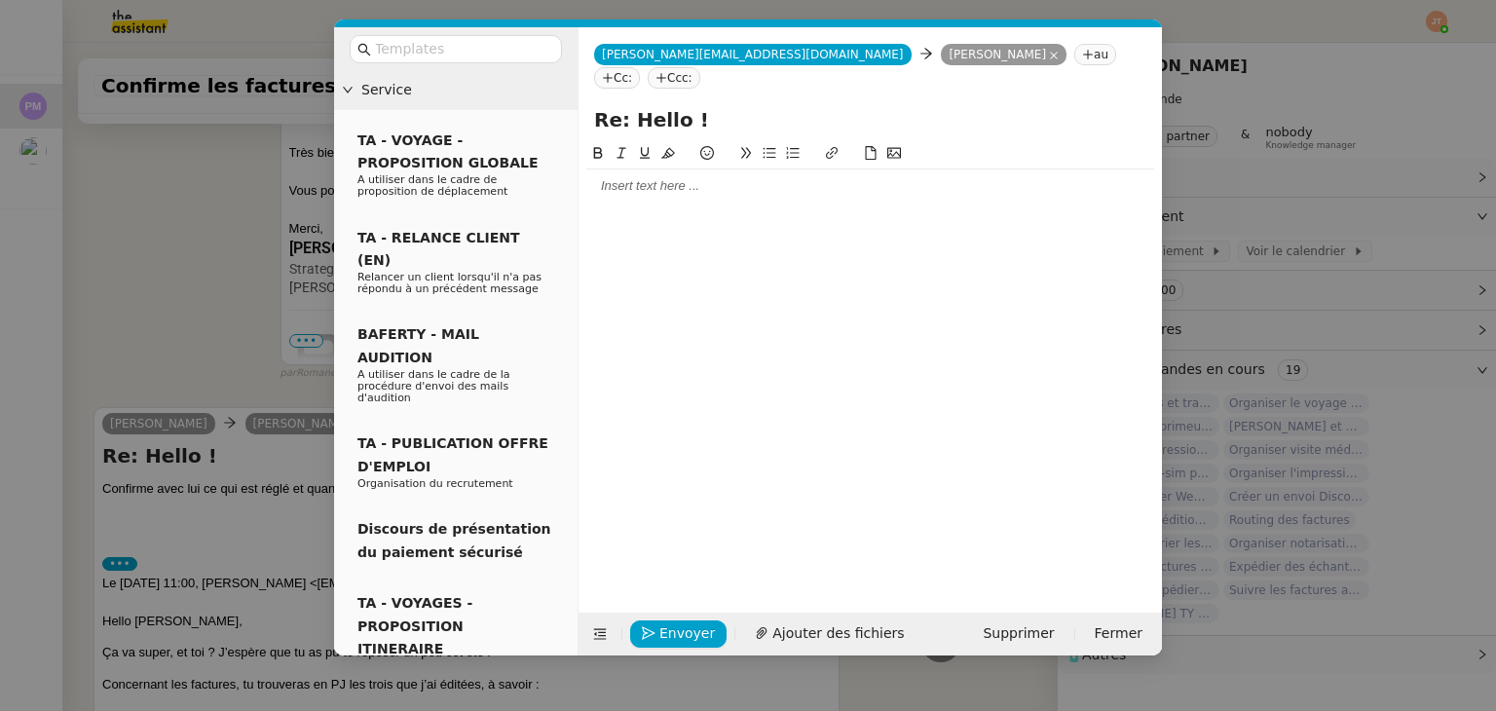
click at [1074, 57] on nz-tag "au" at bounding box center [1095, 54] width 42 height 21
paste input "lesmicroproductions@gmail.com"
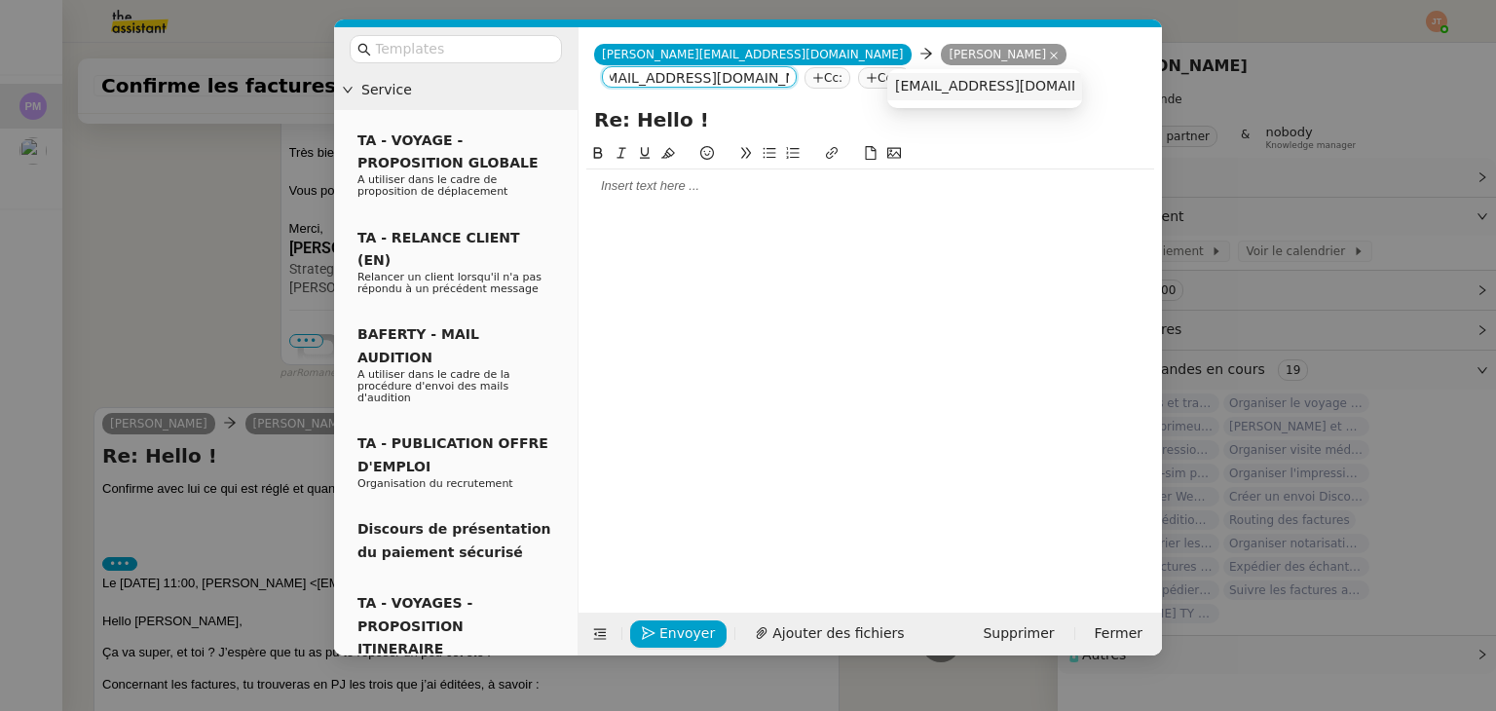
type input "lesmicroproductions@gmail.com"
click at [927, 84] on span "lesmicroproductions@gmail.com" at bounding box center [1014, 86] width 239 height 16
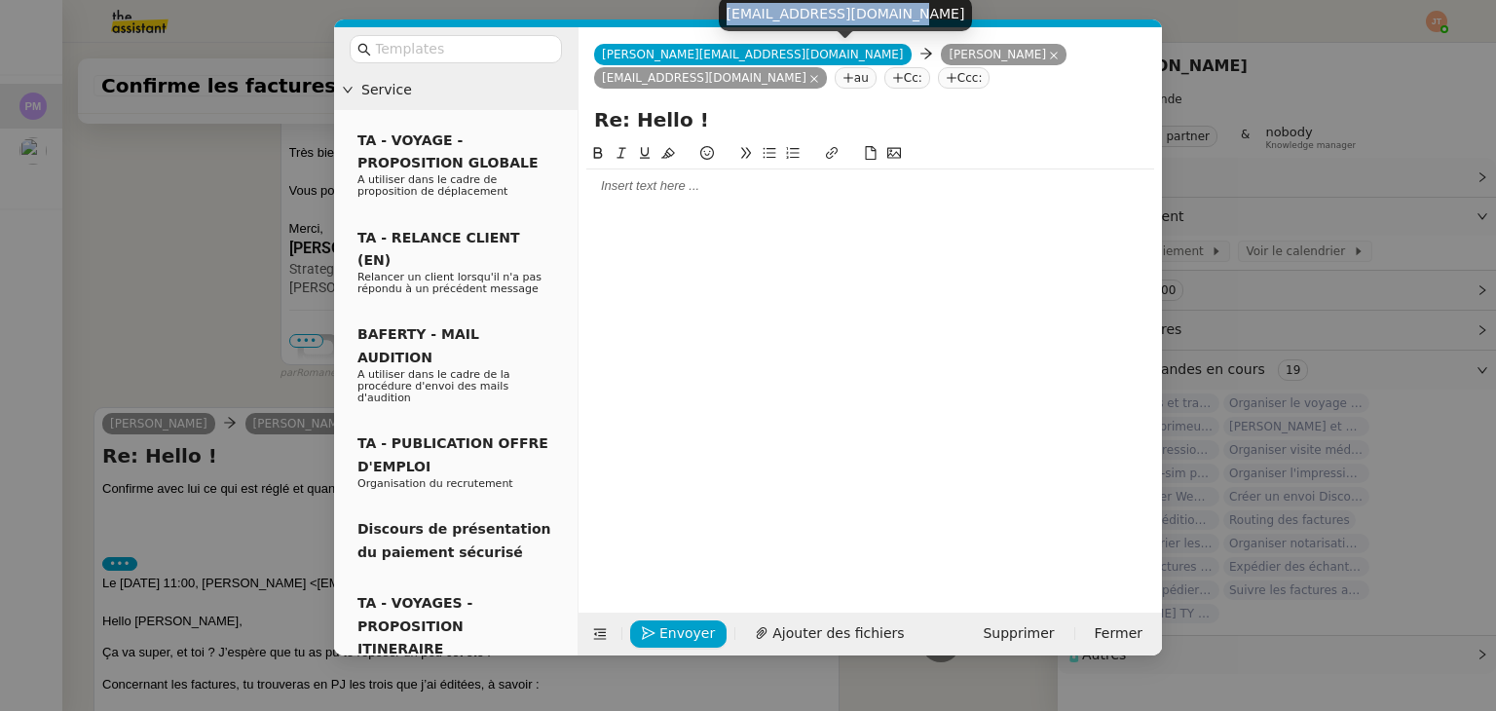
drag, startPoint x: 729, startPoint y: 18, endPoint x: 902, endPoint y: 22, distance: 173.4
click at [902, 22] on div "[EMAIL_ADDRESS][DOMAIN_NAME]" at bounding box center [846, 14] width 254 height 34
copy div "[EMAIL_ADDRESS][DOMAIN_NAME]"
click at [1049, 57] on icon at bounding box center [1054, 56] width 10 height 10
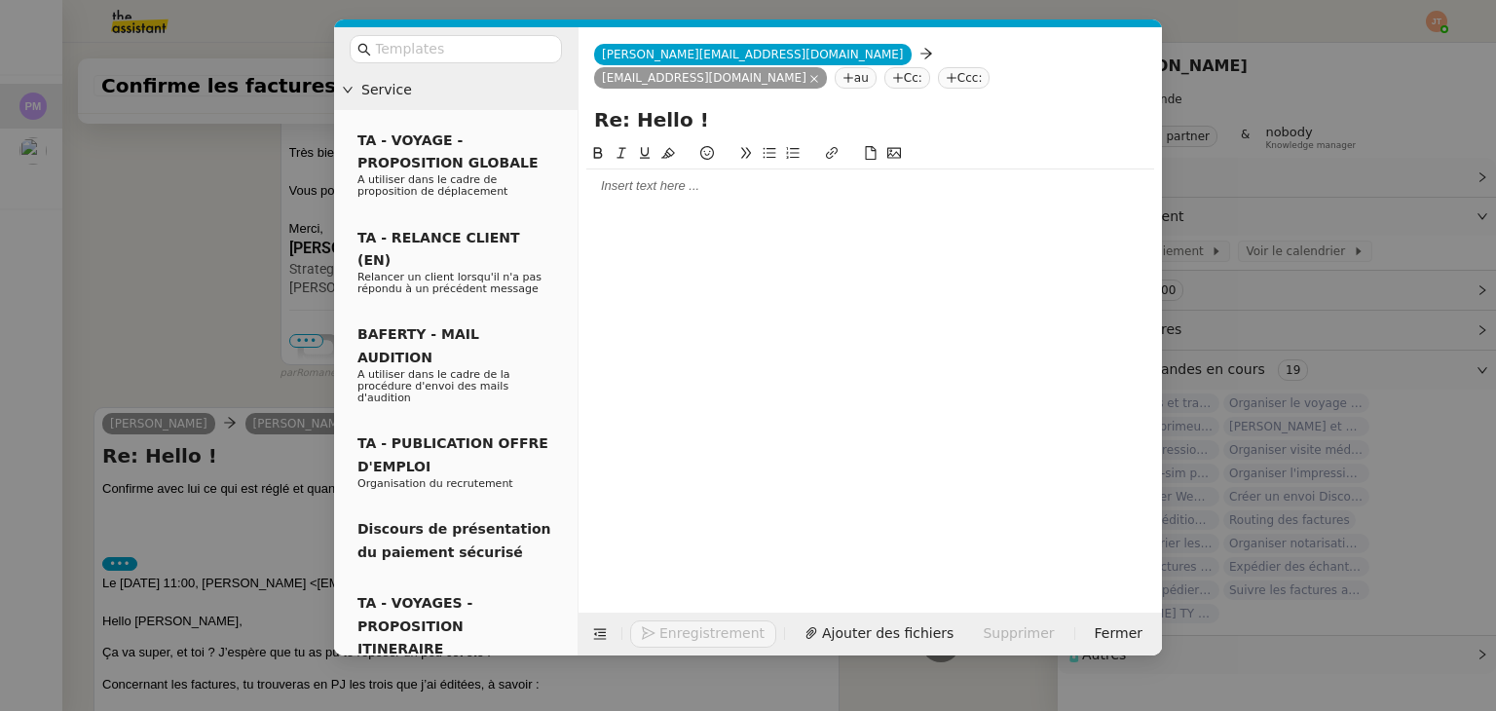
click at [904, 72] on icon at bounding box center [898, 78] width 12 height 12
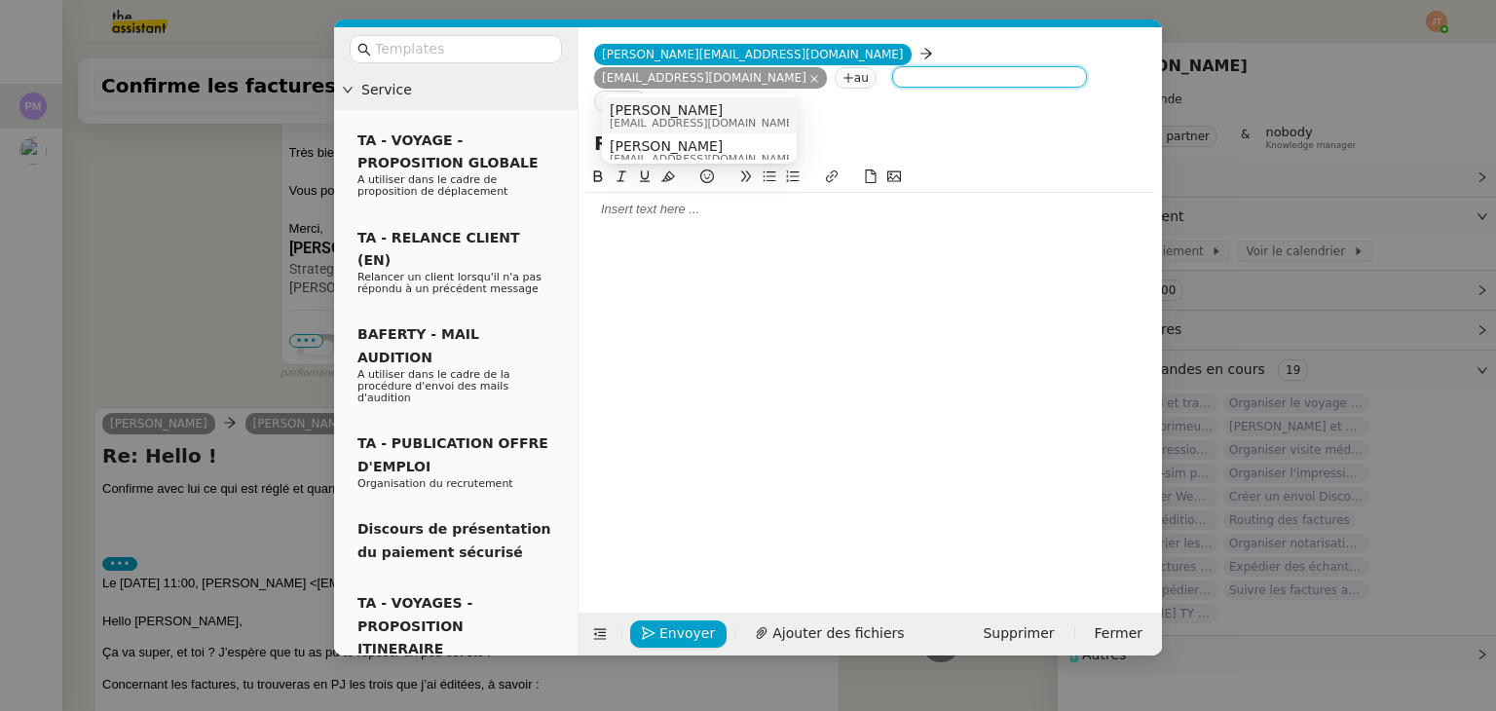
paste input "[EMAIL_ADDRESS][DOMAIN_NAME]"
type input "[EMAIL_ADDRESS][DOMAIN_NAME]"
click at [682, 118] on span "[EMAIL_ADDRESS][DOMAIN_NAME]" at bounding box center [703, 123] width 187 height 11
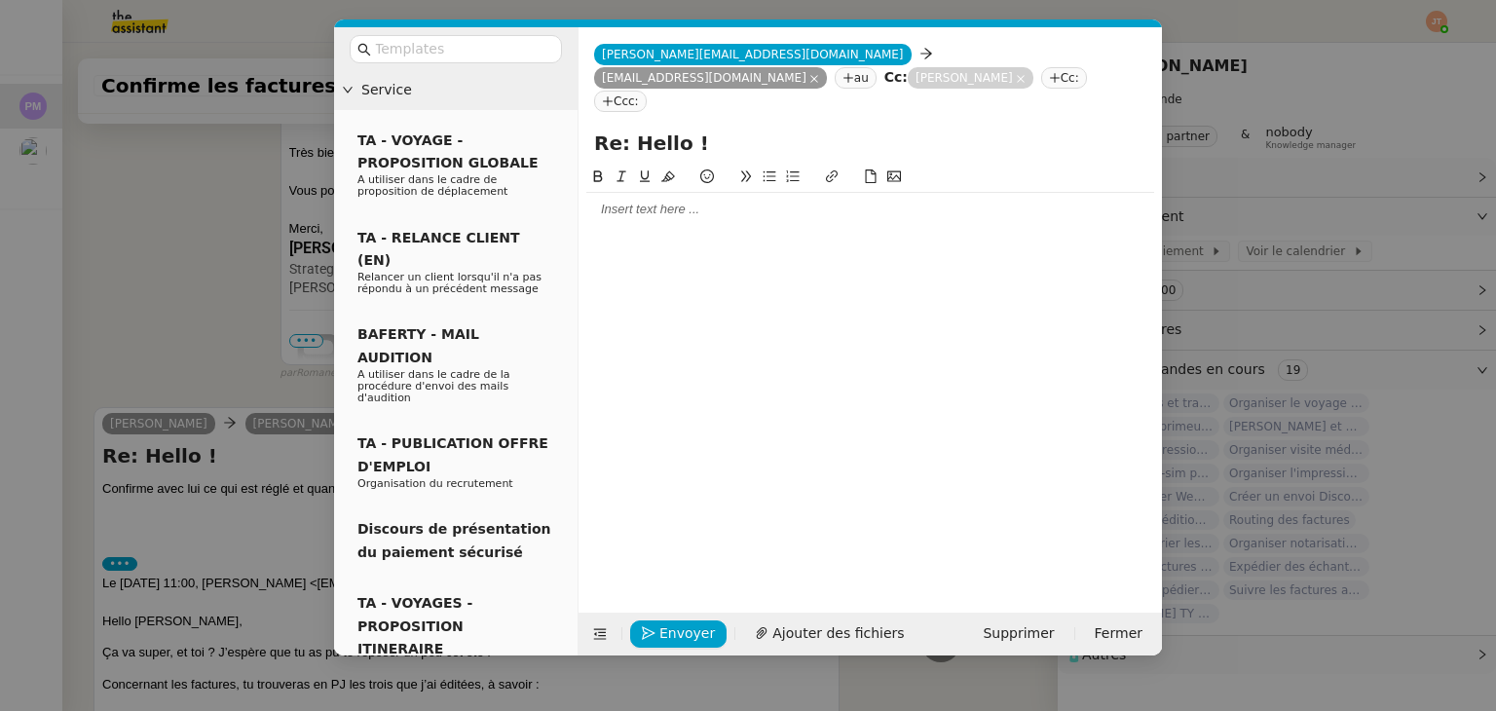
click at [92, 279] on nz-modal-container "Service TA - VOYAGE - PROPOSITION GLOBALE A utiliser dans le cadre de propositi…" at bounding box center [748, 355] width 1496 height 711
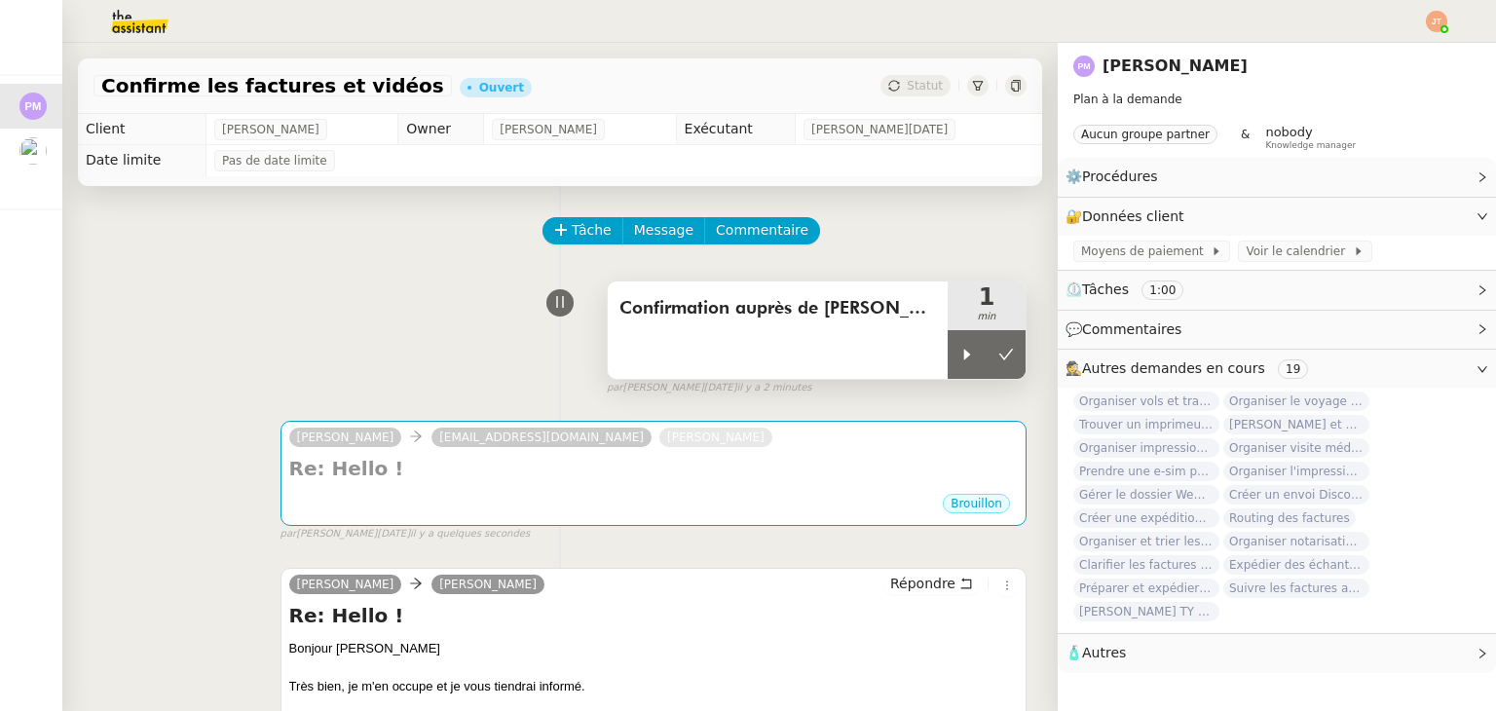
click at [810, 290] on div "Confirmation auprès de Pierre" at bounding box center [778, 329] width 340 height 97
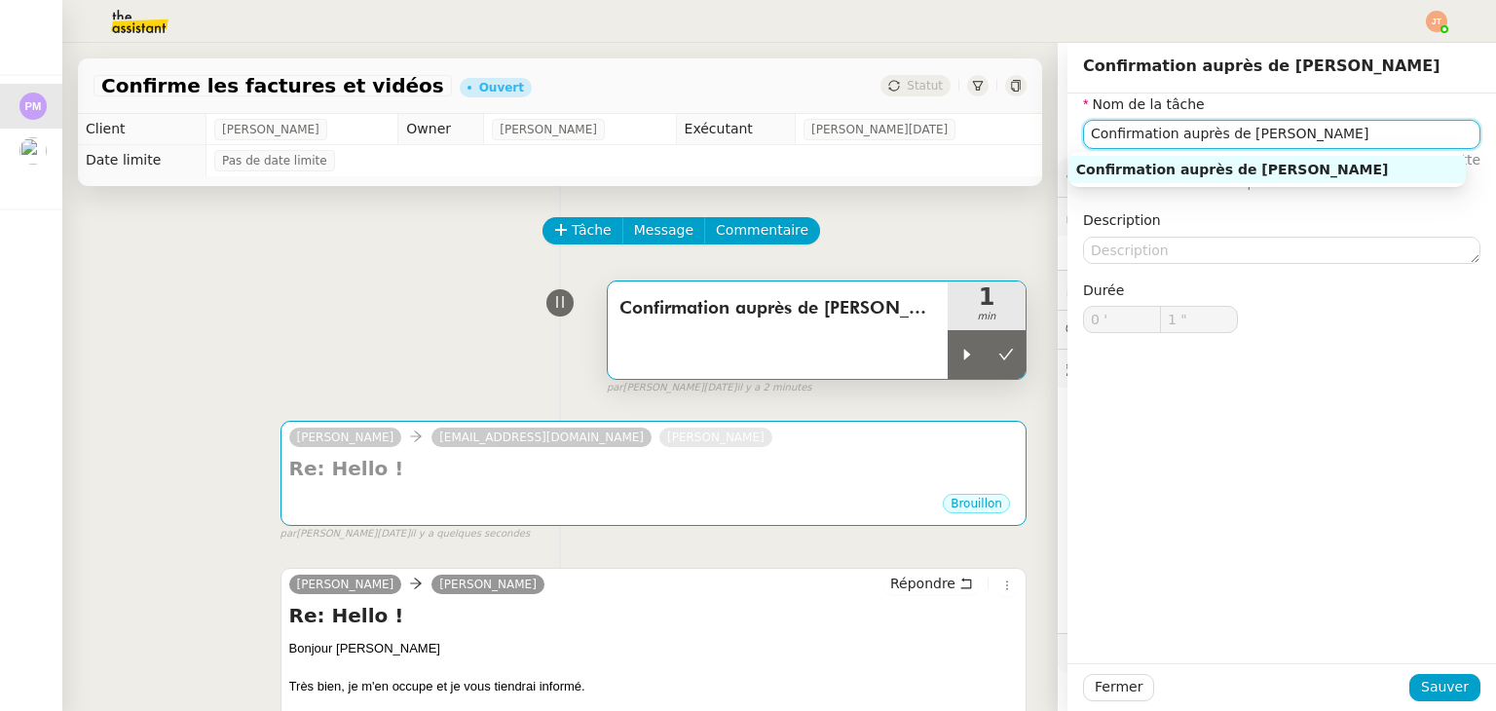
drag, startPoint x: 1253, startPoint y: 134, endPoint x: 1222, endPoint y: 142, distance: 31.2
click at [1222, 142] on input "Confirmation auprès de Pierre" at bounding box center [1281, 134] width 397 height 28
type input "Confirmation auprès de Tilou MARTIN"
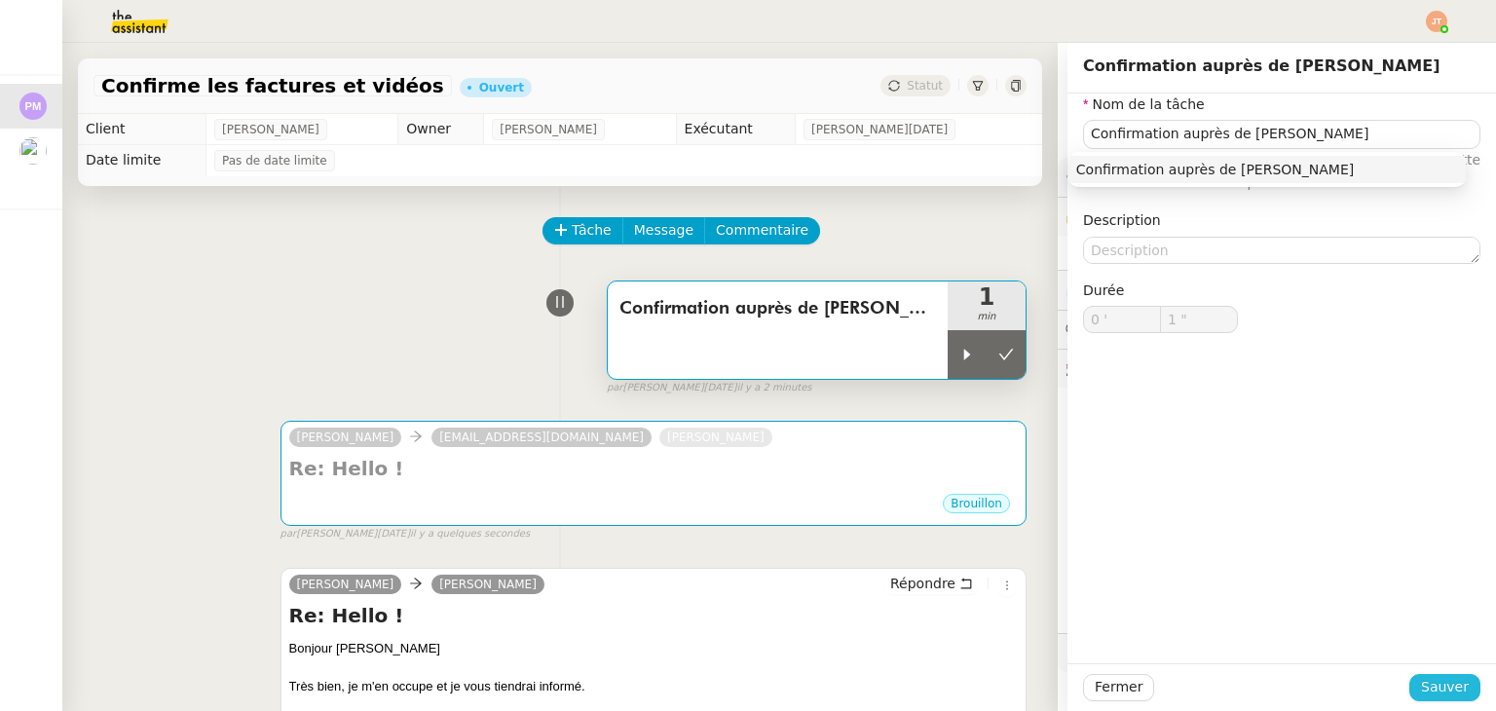
click at [1428, 686] on span "Sauver" at bounding box center [1445, 687] width 48 height 22
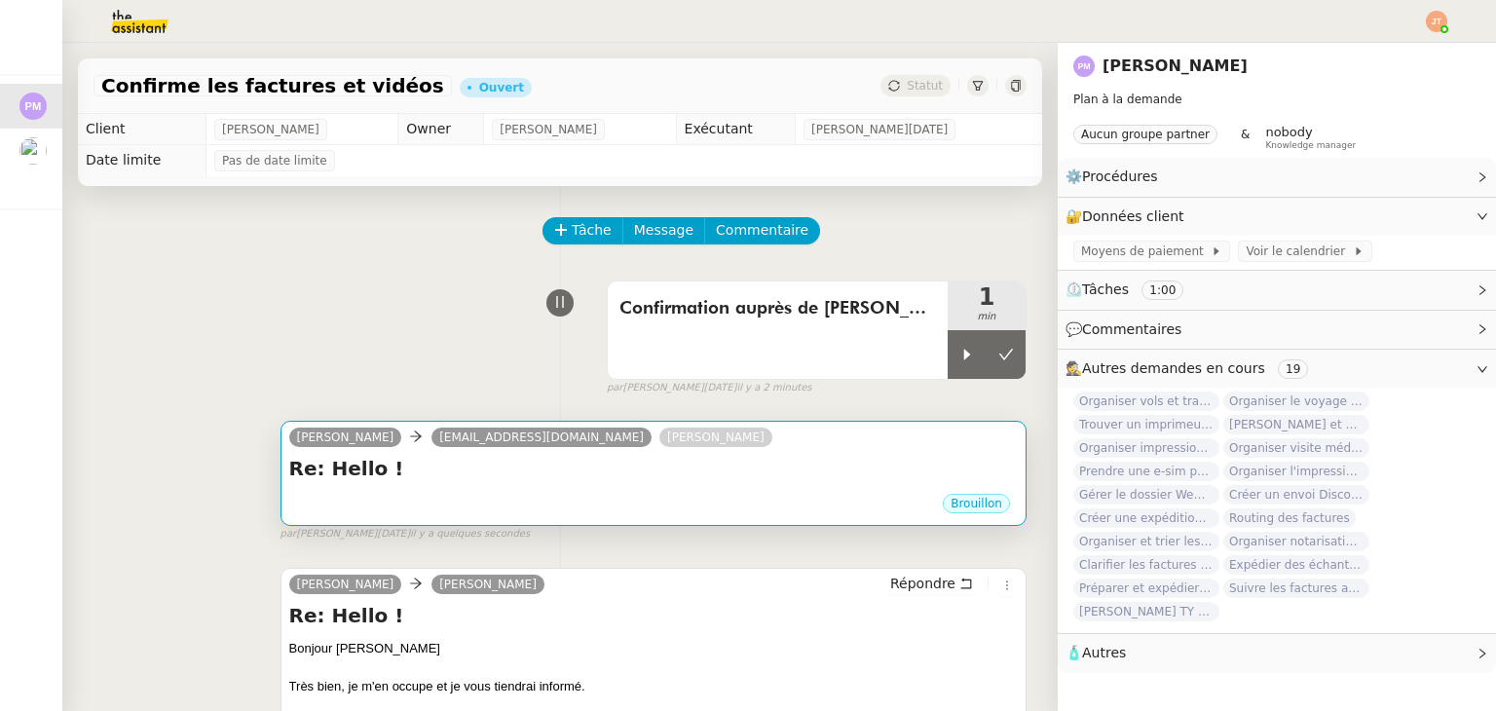
click at [542, 504] on div "Brouillon" at bounding box center [653, 506] width 729 height 29
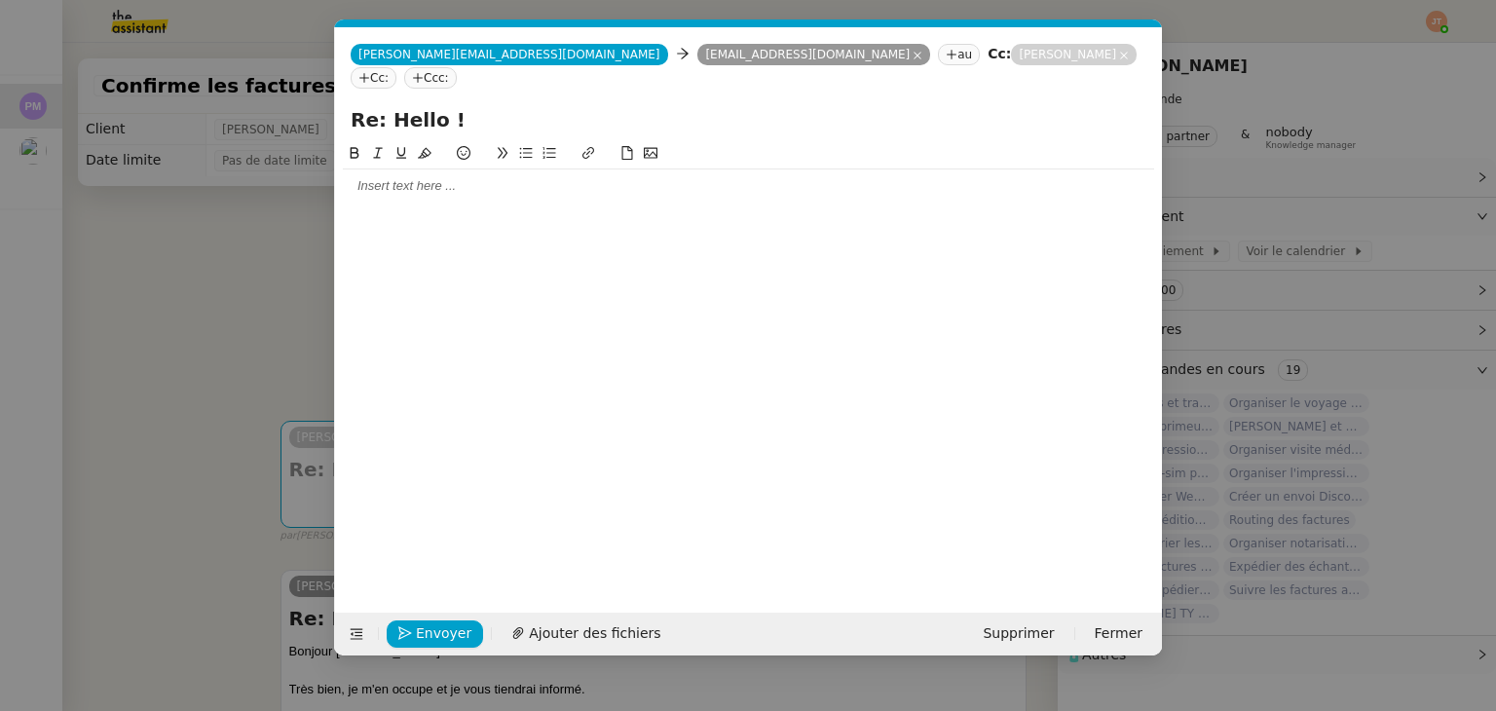
scroll to position [0, 41]
click at [413, 177] on div at bounding box center [748, 186] width 811 height 18
click at [170, 295] on nz-modal-container "Service TA - VOYAGE - PROPOSITION GLOBALE A utiliser dans le cadre de propositi…" at bounding box center [748, 355] width 1496 height 711
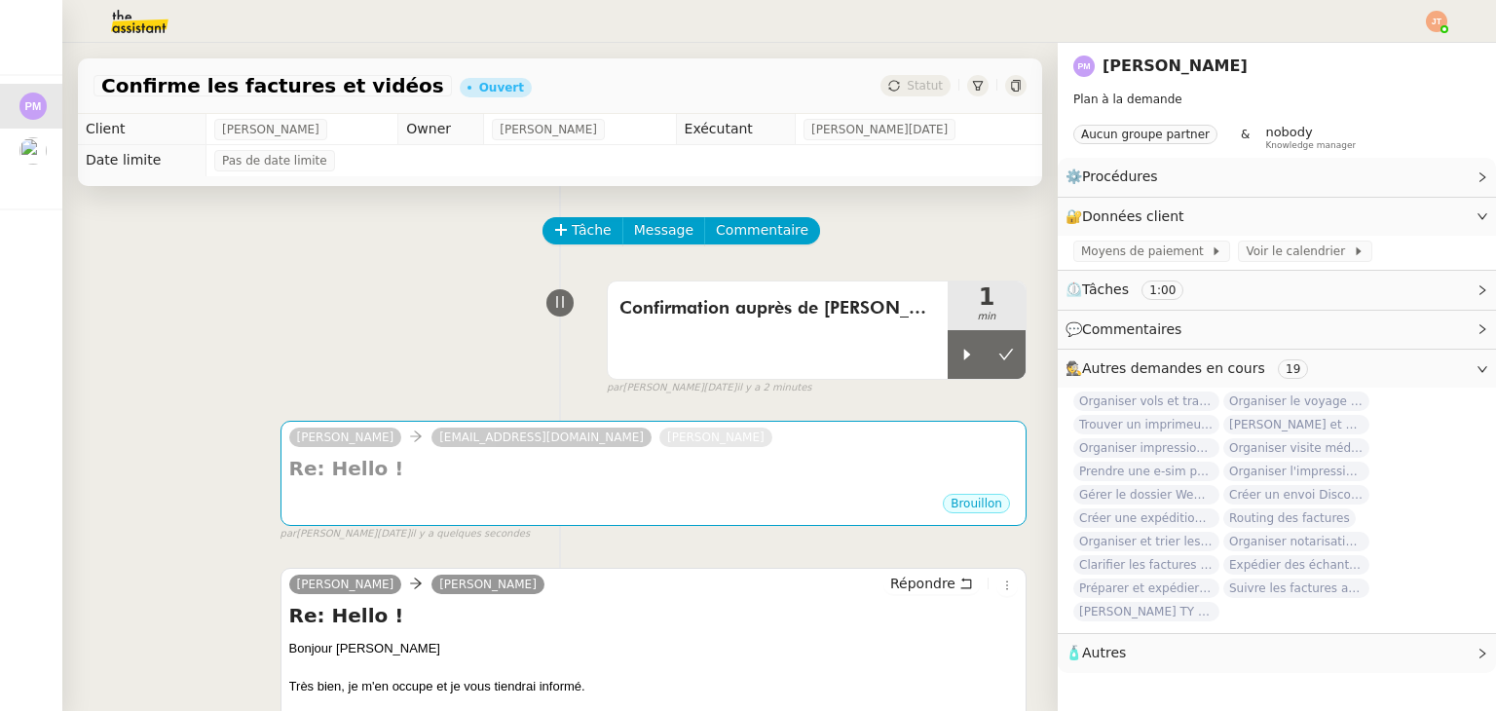
drag, startPoint x: 98, startPoint y: 87, endPoint x: 369, endPoint y: 86, distance: 270.8
click at [369, 86] on div "Confirme les factures et vidéos" at bounding box center [273, 85] width 358 height 21
copy span "Confirme les factures et vidéos"
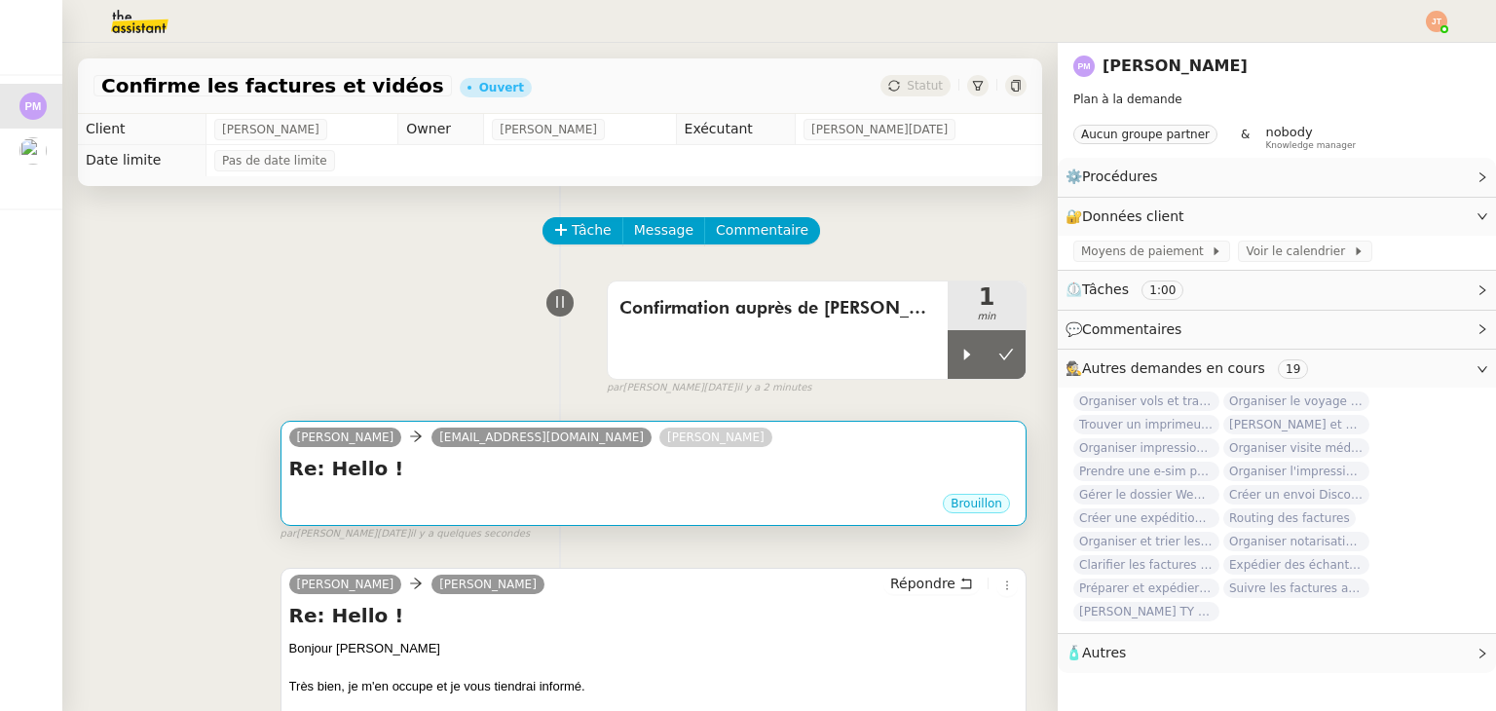
click at [479, 485] on div "Re: Hello ! •••" at bounding box center [653, 473] width 729 height 37
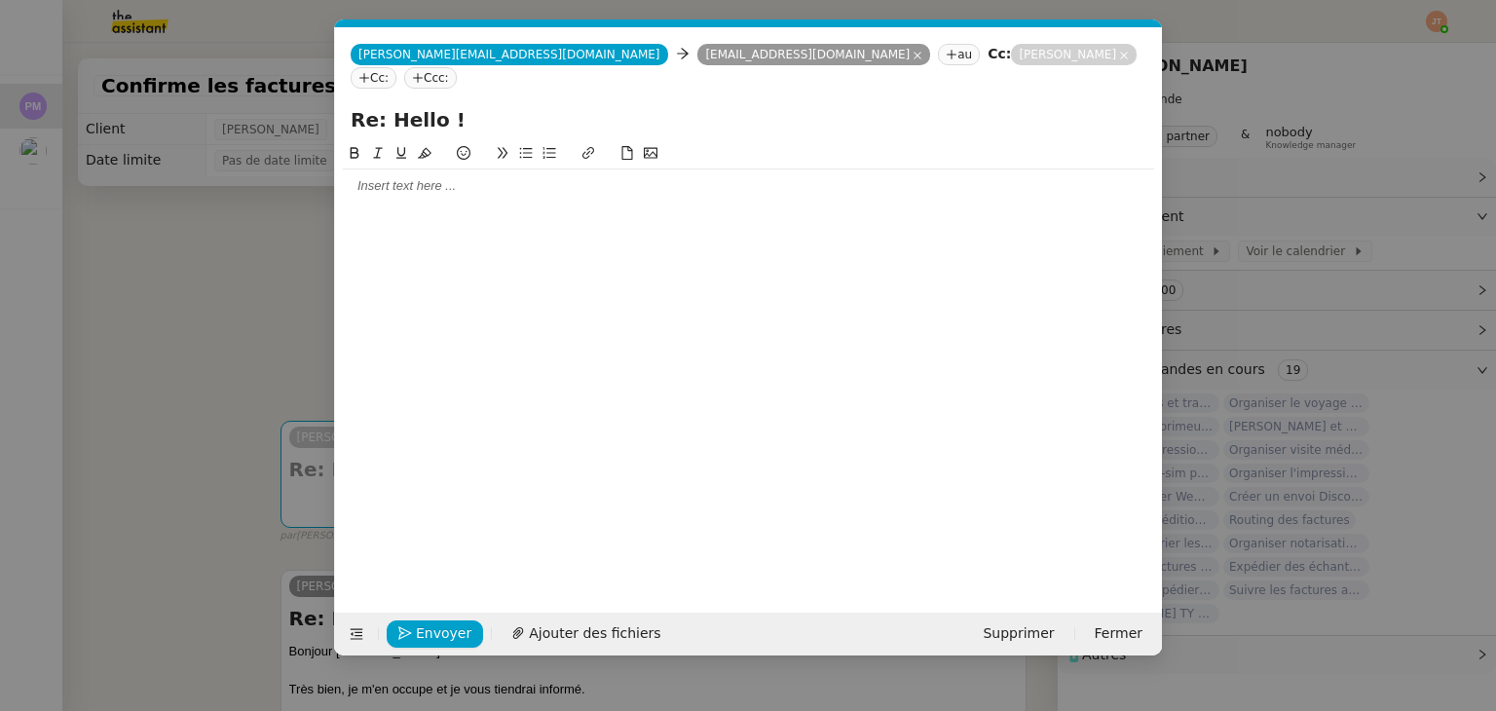
drag, startPoint x: 460, startPoint y: 99, endPoint x: 314, endPoint y: 102, distance: 146.1
click at [314, 102] on nz-modal-container "Service TA - VOYAGE - PROPOSITION GLOBALE A utiliser dans le cadre de propositi…" at bounding box center [748, 355] width 1496 height 711
paste input "Confirme les factures et vidéos"
type input "Confirme les factures et vidéos"
click at [430, 177] on div at bounding box center [748, 186] width 811 height 18
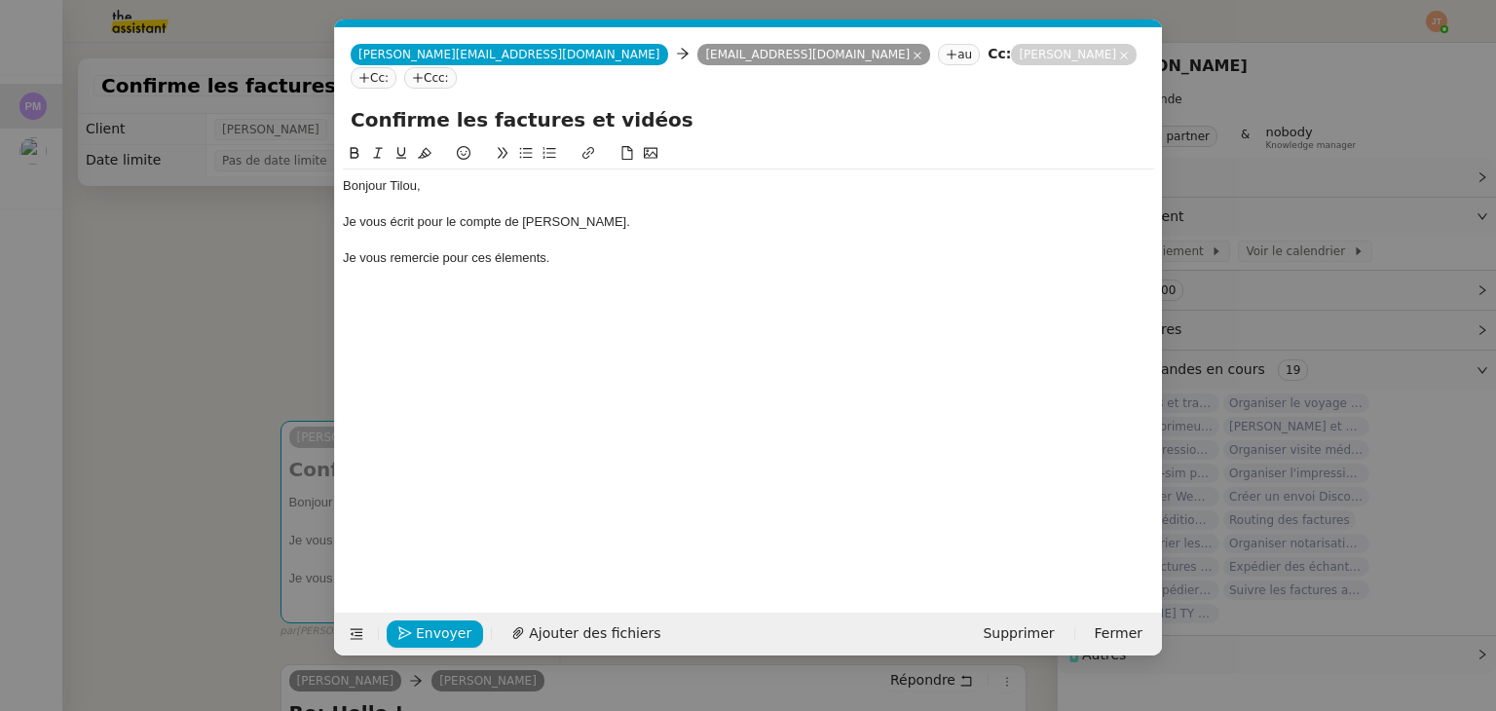
click at [401, 213] on div "Je vous écrit pour le compte de Pierre MERGUI." at bounding box center [748, 222] width 811 height 18
click at [0, 0] on lt-span "écri s" at bounding box center [0, 0] width 0 height 0
click at [524, 232] on div at bounding box center [748, 241] width 811 height 18
click at [524, 249] on div "Je vous remercie pour ces élements." at bounding box center [748, 258] width 811 height 18
click at [0, 0] on lt-span "éléments" at bounding box center [0, 0] width 0 height 0
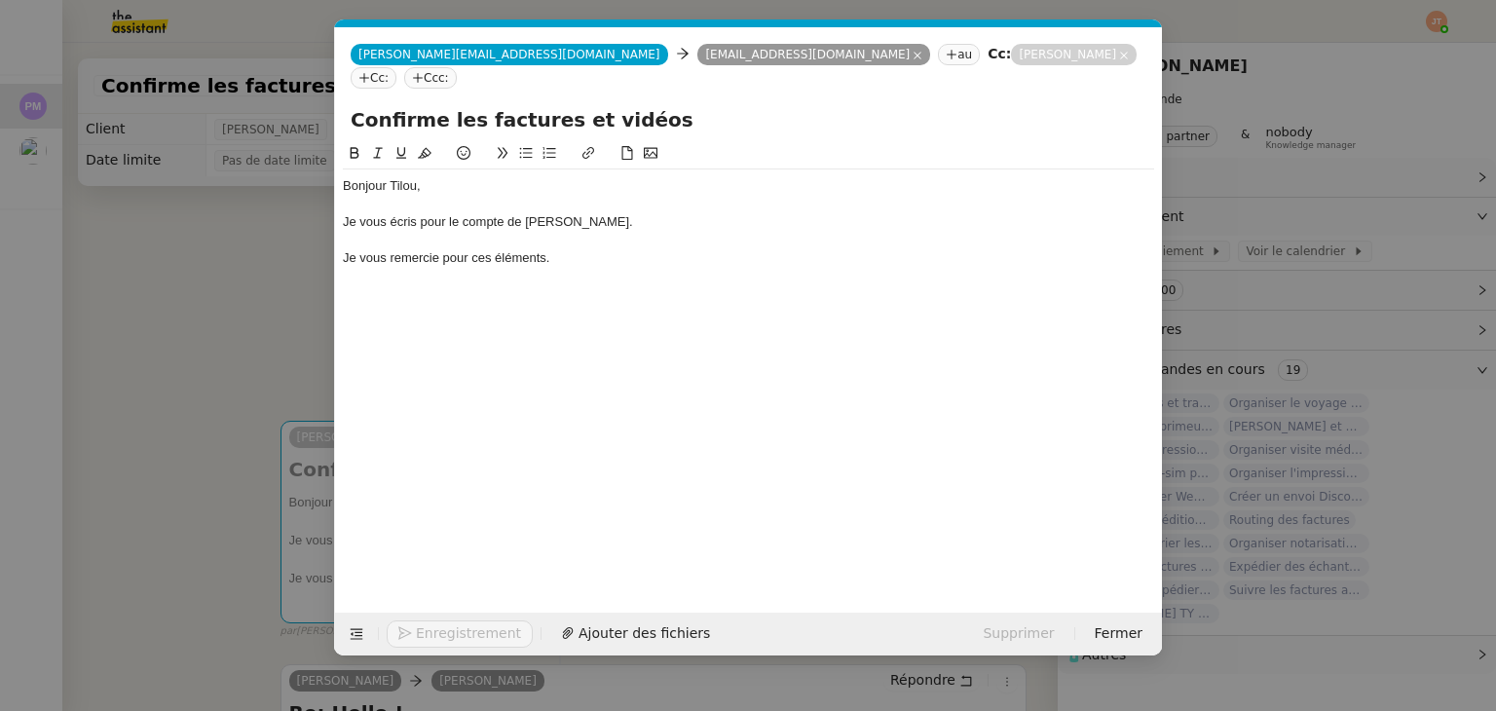
click at [576, 249] on div "Je vous remercie pour ces éléments." at bounding box center [748, 258] width 811 height 18
click at [471, 249] on div "Je vous remercie pour ces éléments." at bounding box center [748, 258] width 811 height 18
click at [357, 249] on div "Je vous remercie pour le partage de ces éléments." at bounding box center [748, 258] width 811 height 18
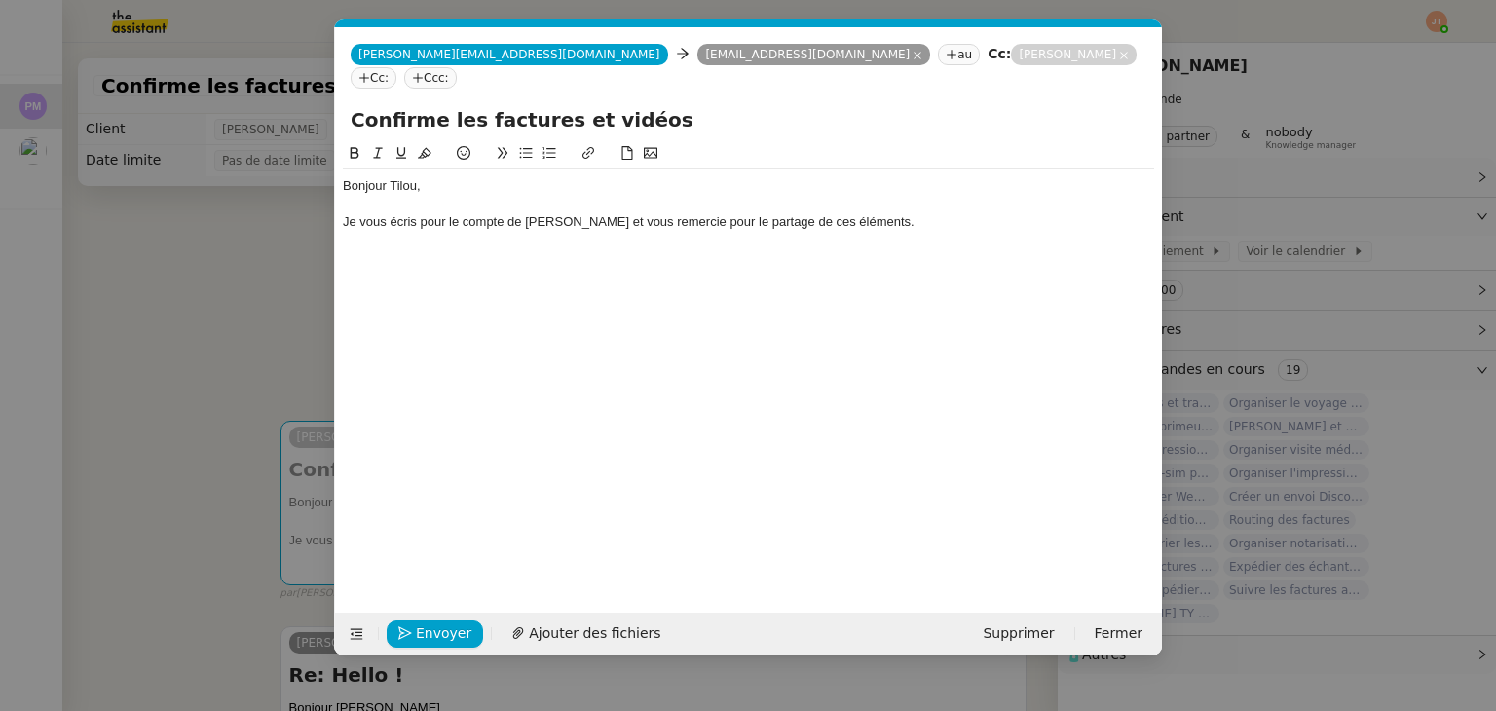
click at [939, 213] on div "Je vous écris pour le compte de Pierre MERGUI et vous remercie pour le partage …" at bounding box center [748, 222] width 811 height 18
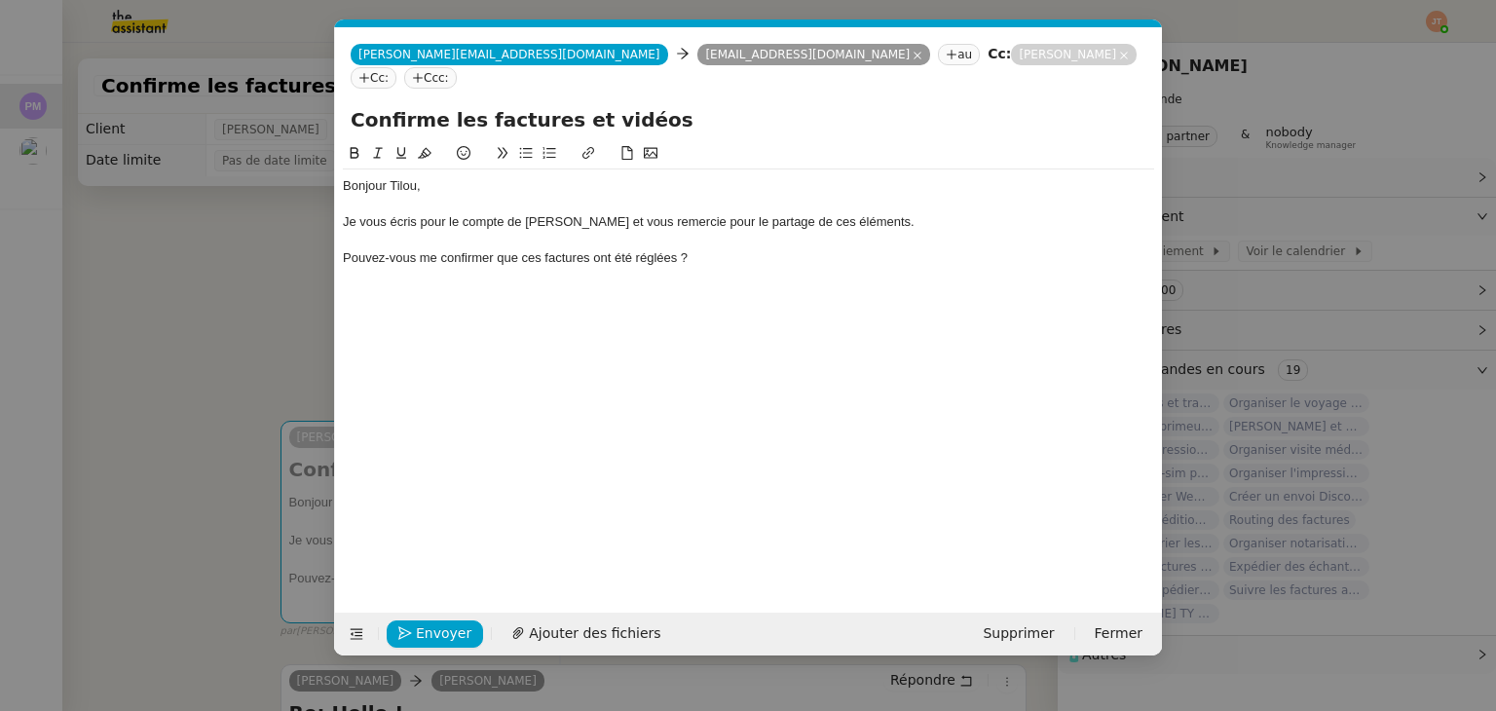
click at [243, 332] on nz-modal-container "Service TA - VOYAGE - PROPOSITION GLOBALE A utiliser dans le cadre de propositi…" at bounding box center [748, 355] width 1496 height 711
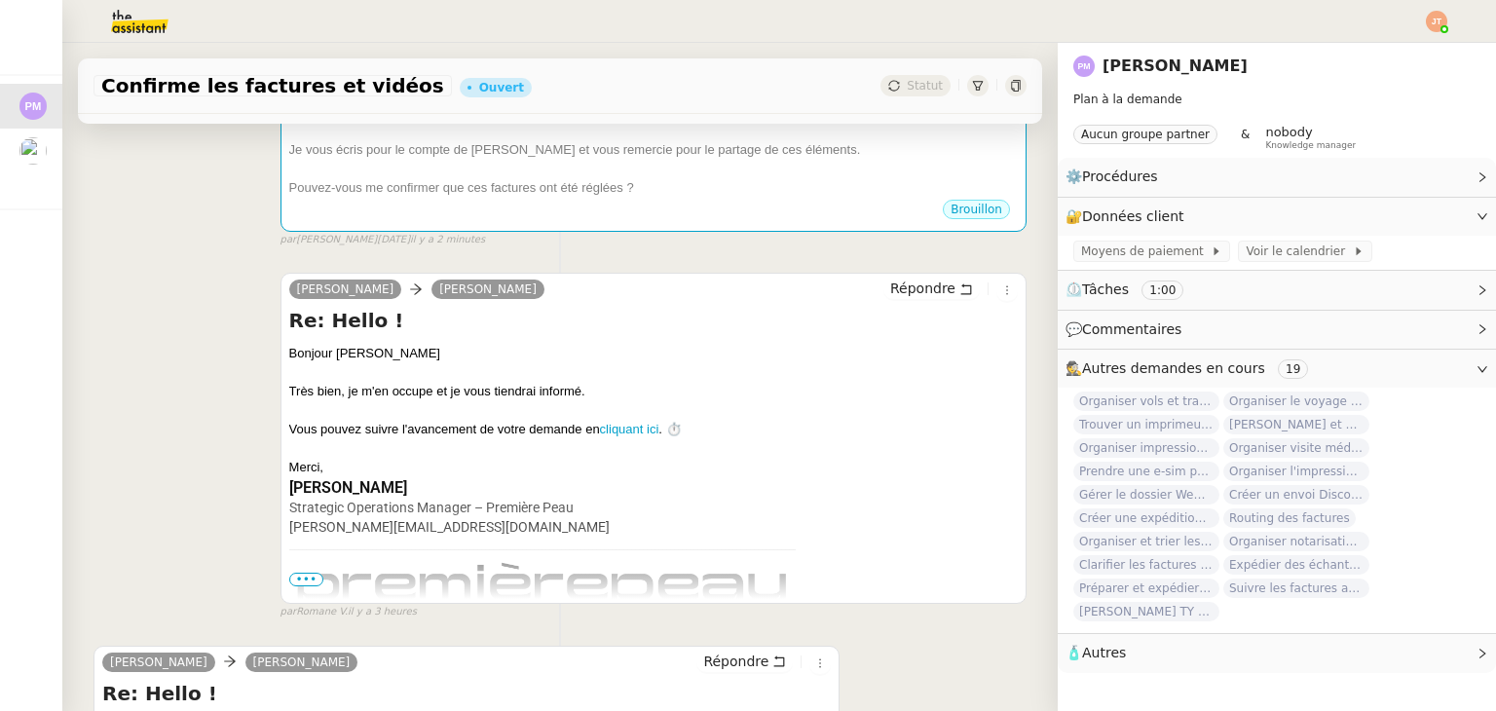
scroll to position [0, 0]
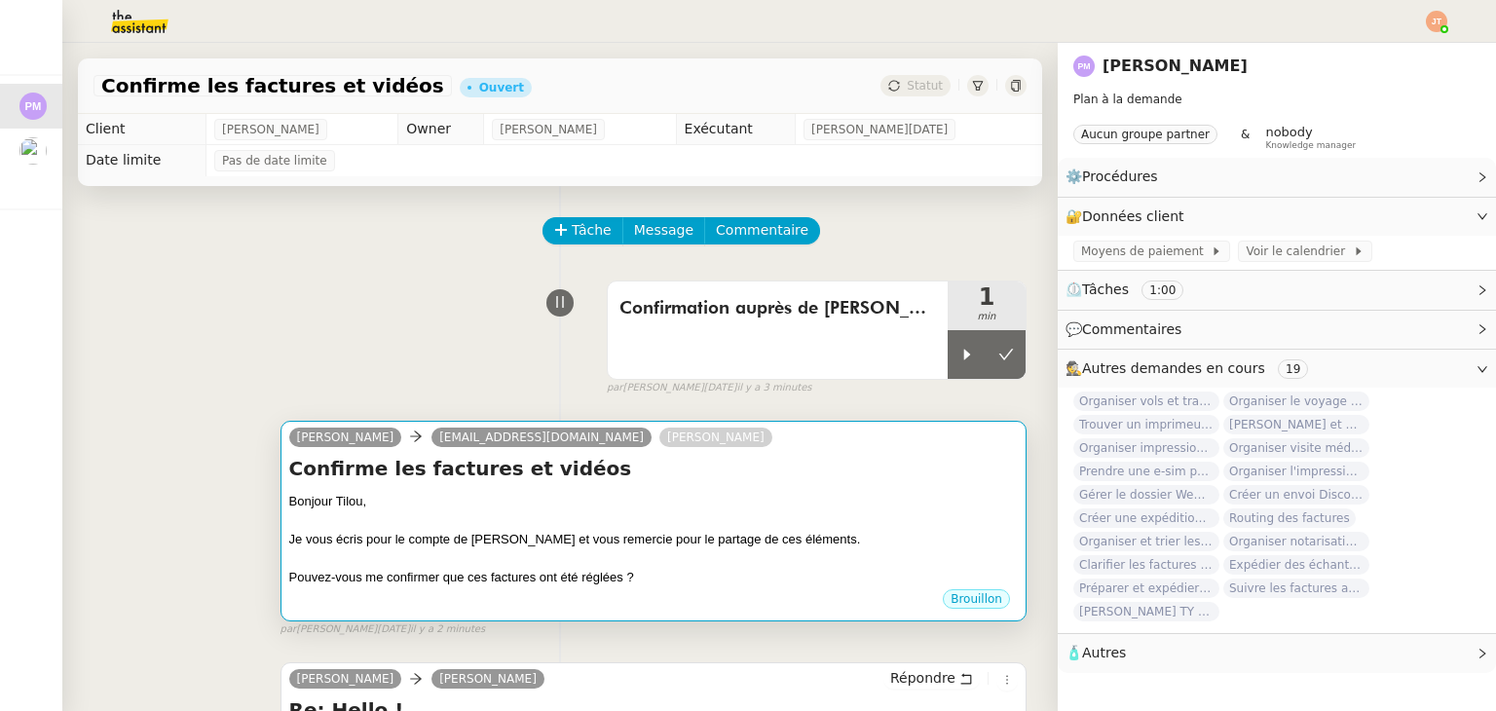
click at [465, 510] on div "Bonjour Tilou," at bounding box center [653, 501] width 729 height 19
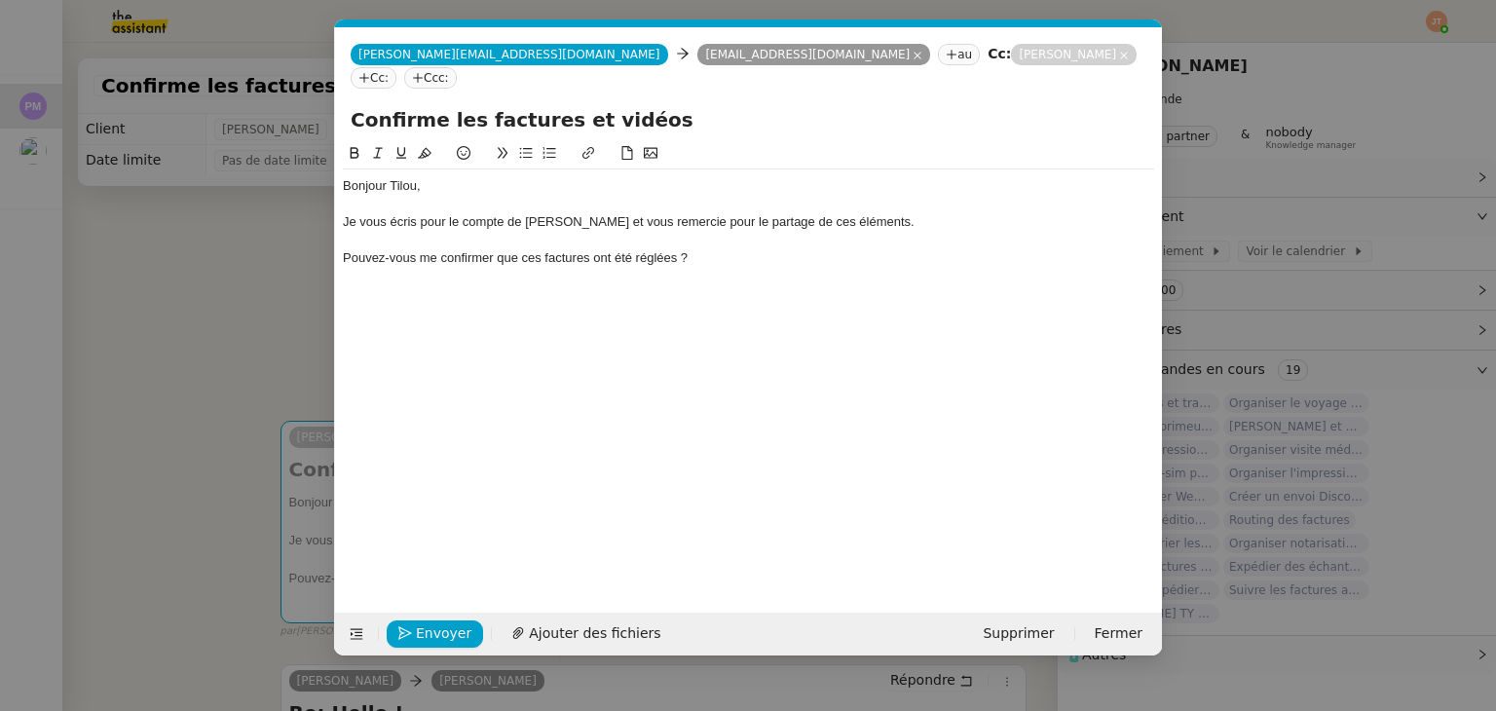
scroll to position [0, 41]
click at [705, 249] on div "Pouvez-vous me confirmer que ces factures ont été réglées ?" at bounding box center [748, 258] width 811 height 18
click at [343, 249] on div "Pouvez-vous me confirmer que ces factures ont été réglées ?" at bounding box center [748, 258] width 811 height 18
click at [528, 146] on icon at bounding box center [526, 153] width 14 height 14
click at [753, 249] on li "Pouvez-vous me confirmer que ces factures ont été réglées ?" at bounding box center [758, 258] width 793 height 18
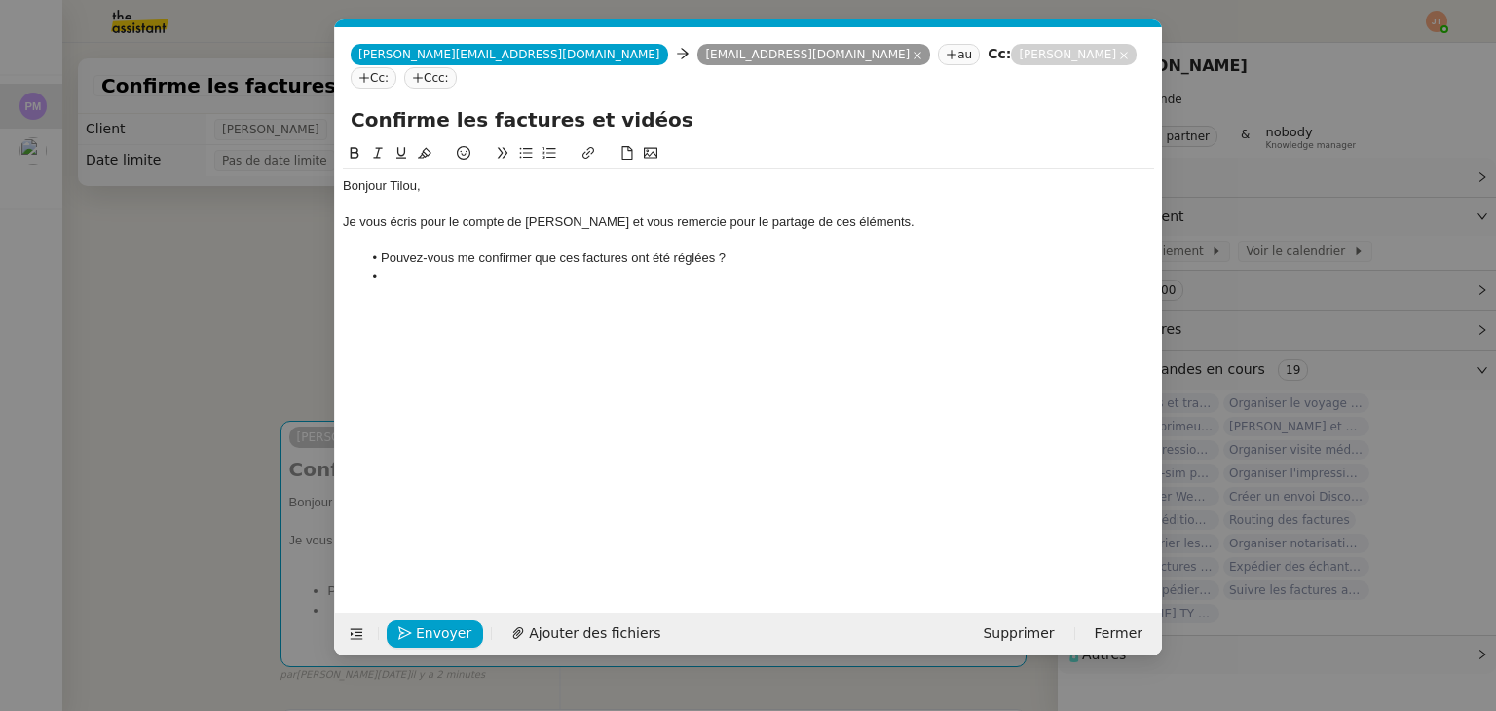
click at [237, 290] on nz-modal-container "Service TA - VOYAGE - PROPOSITION GLOBALE A utiliser dans le cadre de propositi…" at bounding box center [748, 355] width 1496 height 711
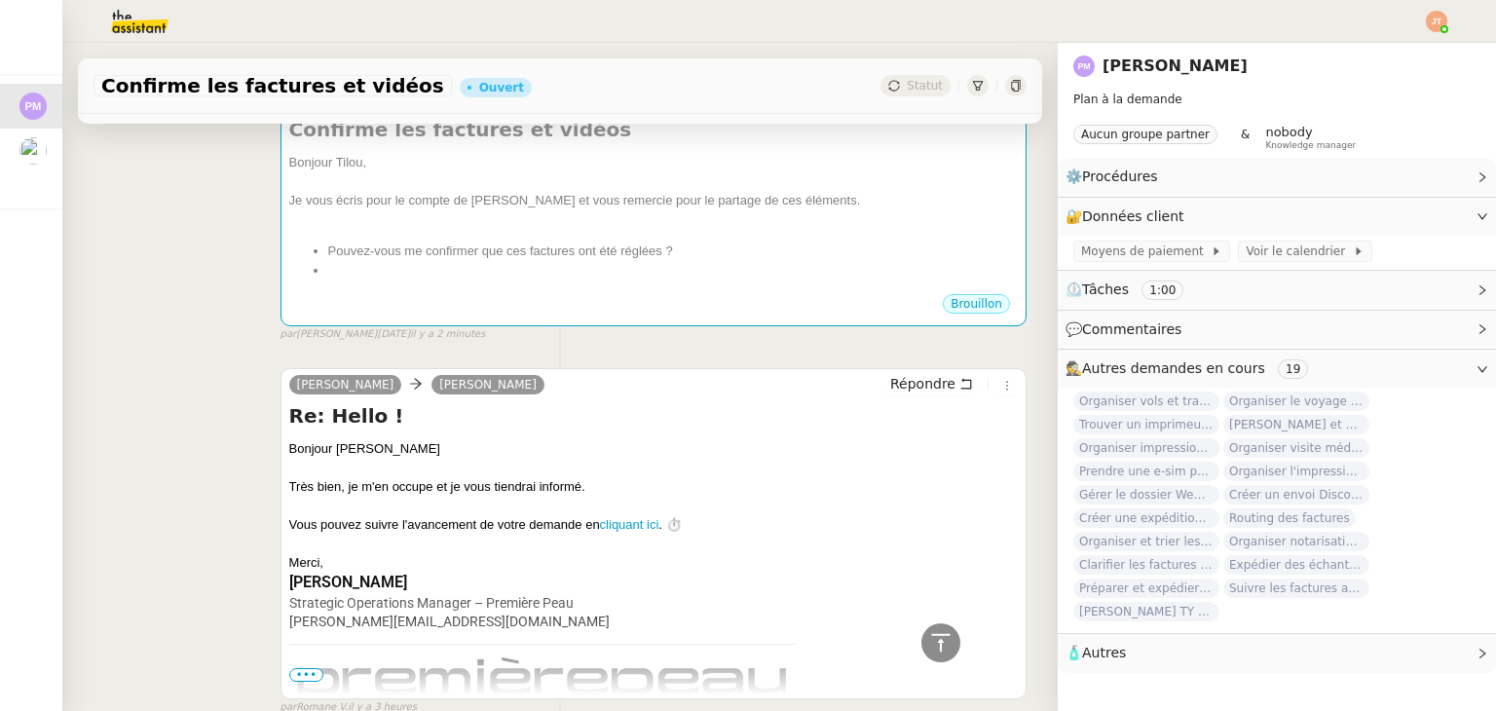
scroll to position [97, 0]
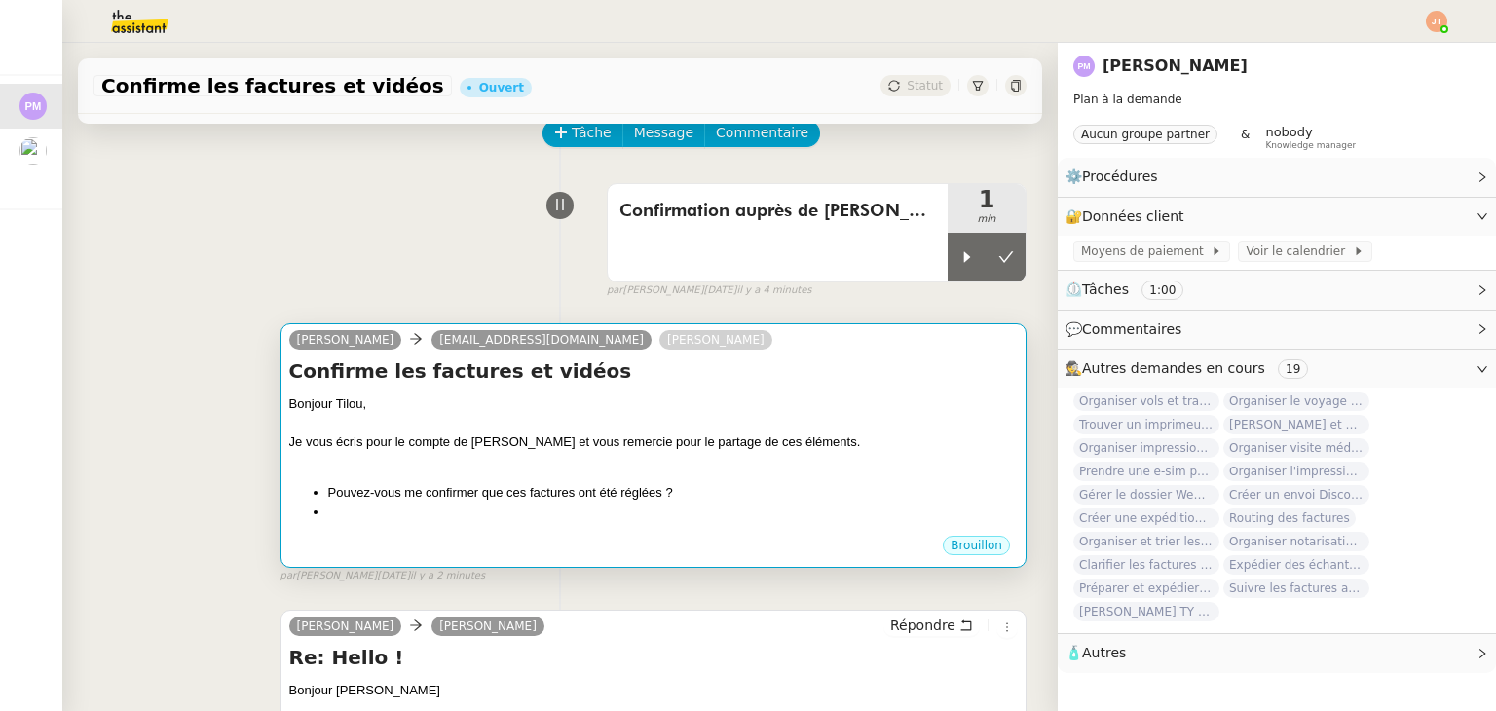
click at [417, 480] on div "Bonjour Tilou, Je vous écris pour le compte de Pierre MERGUI et vous remercie p…" at bounding box center [653, 457] width 729 height 127
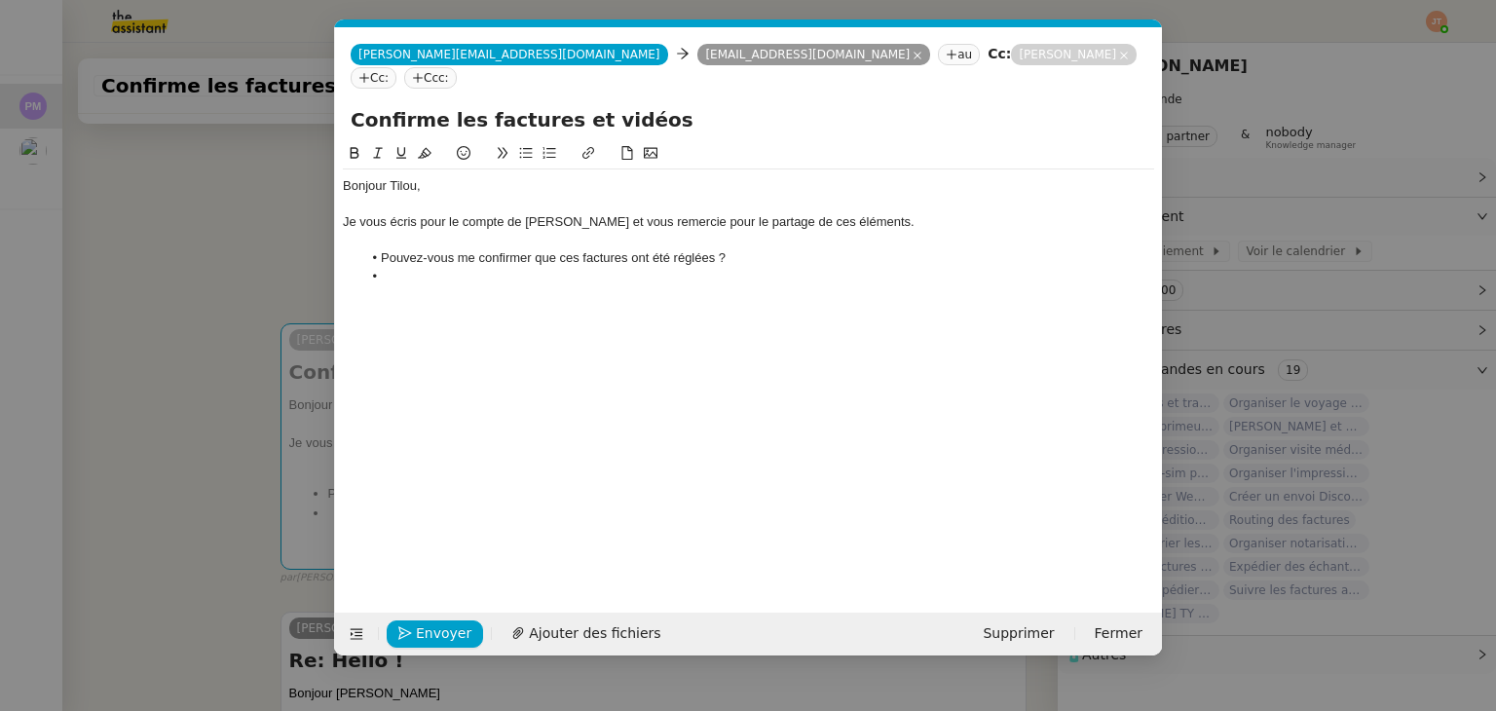
scroll to position [0, 41]
click at [420, 268] on li at bounding box center [758, 277] width 793 height 18
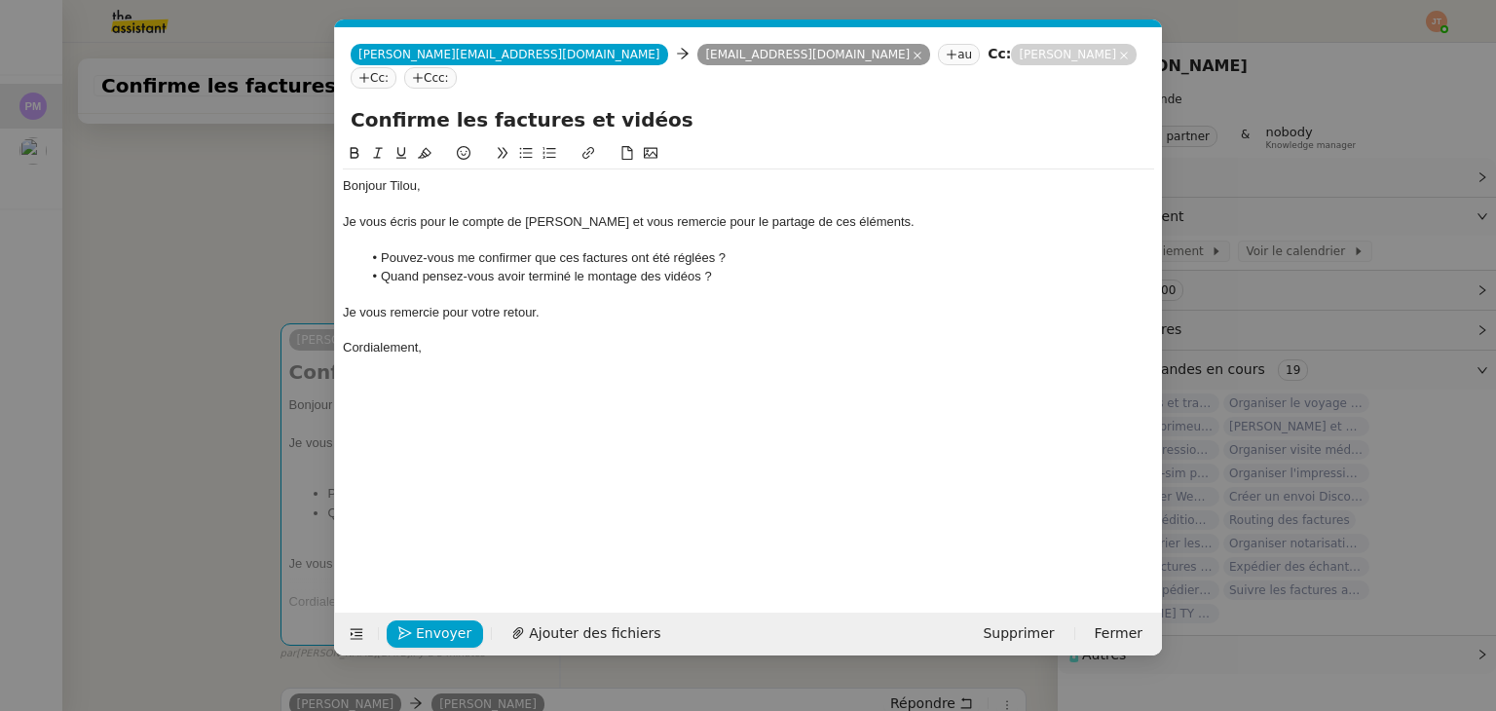
click at [213, 258] on nz-modal-container "Service TA - VOYAGE - PROPOSITION GLOBALE A utiliser dans le cadre de propositi…" at bounding box center [748, 355] width 1496 height 711
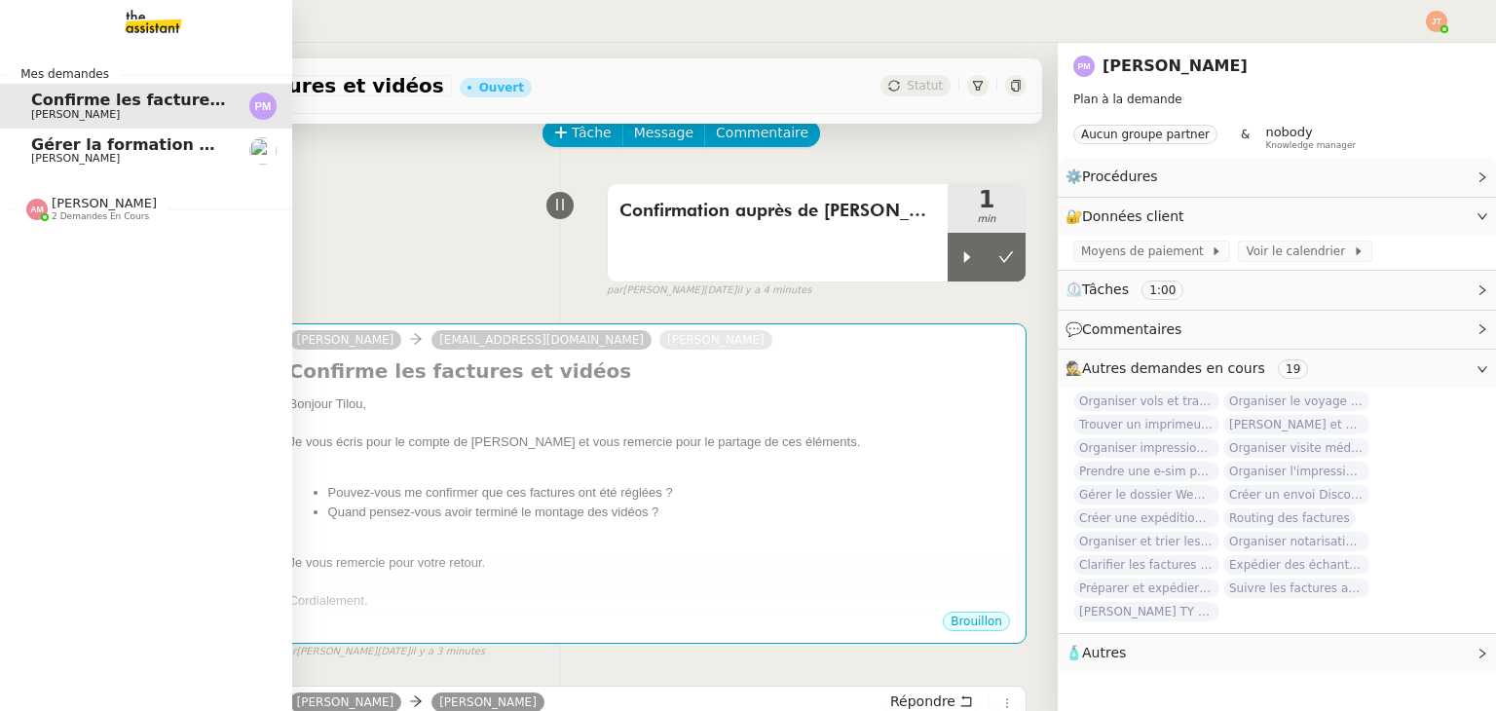
click at [67, 143] on span "Gérer la formation OPCO" at bounding box center [139, 144] width 217 height 19
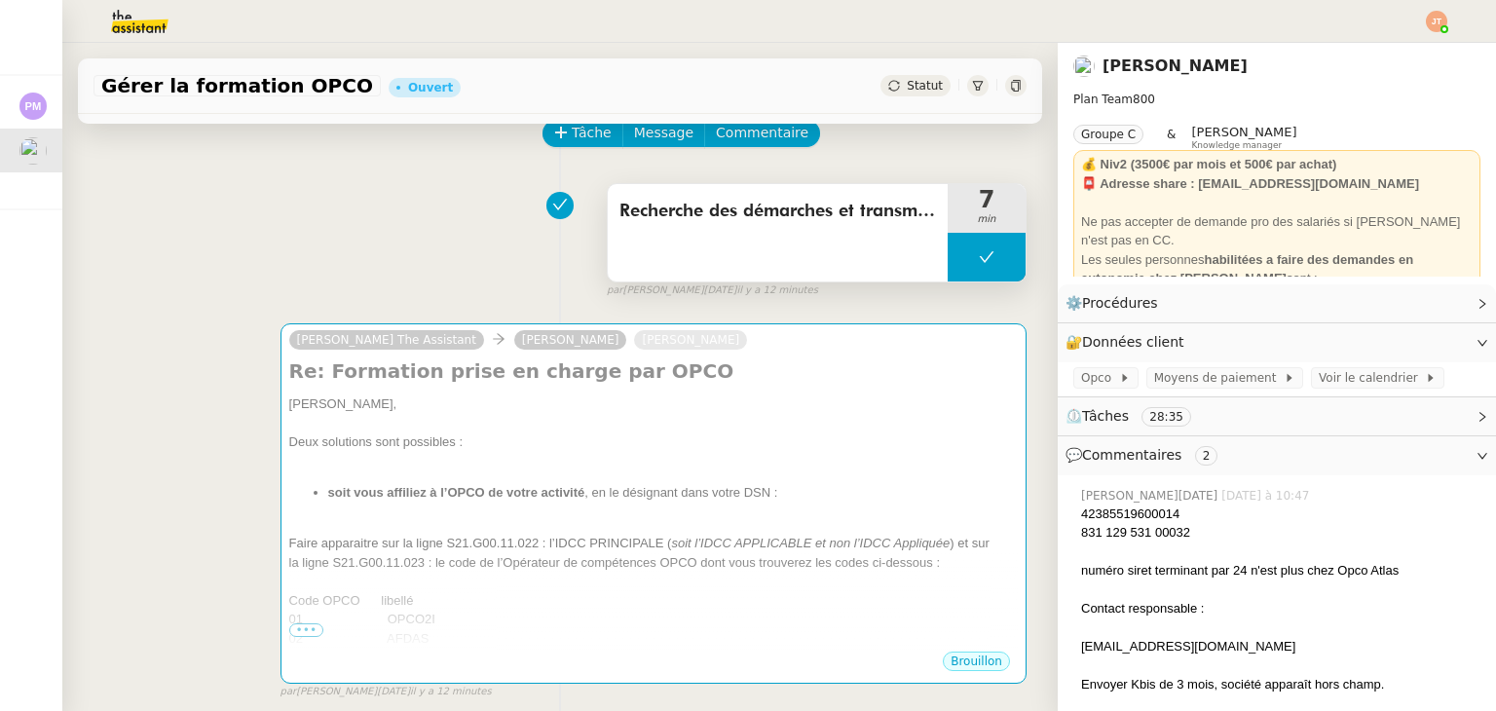
click at [948, 257] on button at bounding box center [987, 257] width 78 height 49
click at [959, 257] on icon at bounding box center [967, 257] width 16 height 16
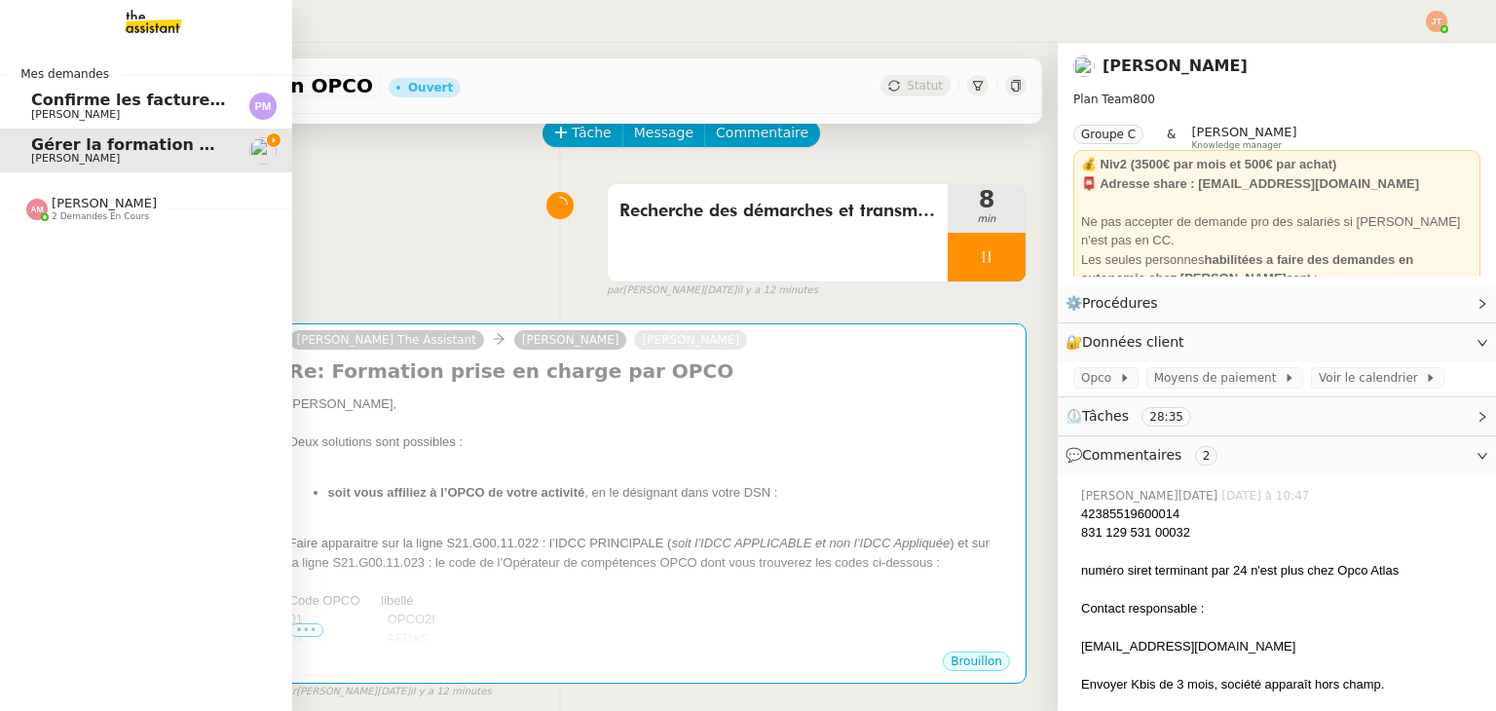
click at [117, 98] on span "Confirme les factures et vidéos" at bounding box center [168, 100] width 274 height 19
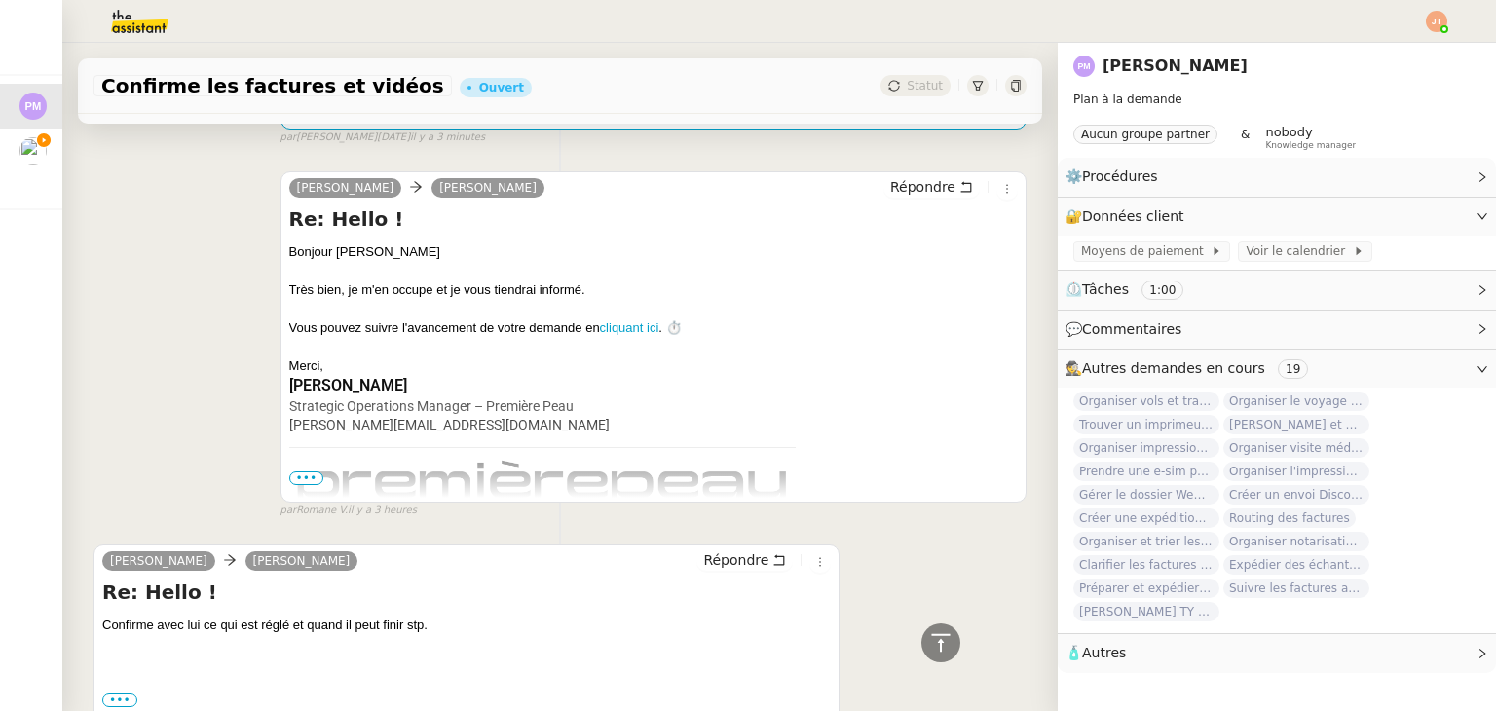
scroll to position [974, 0]
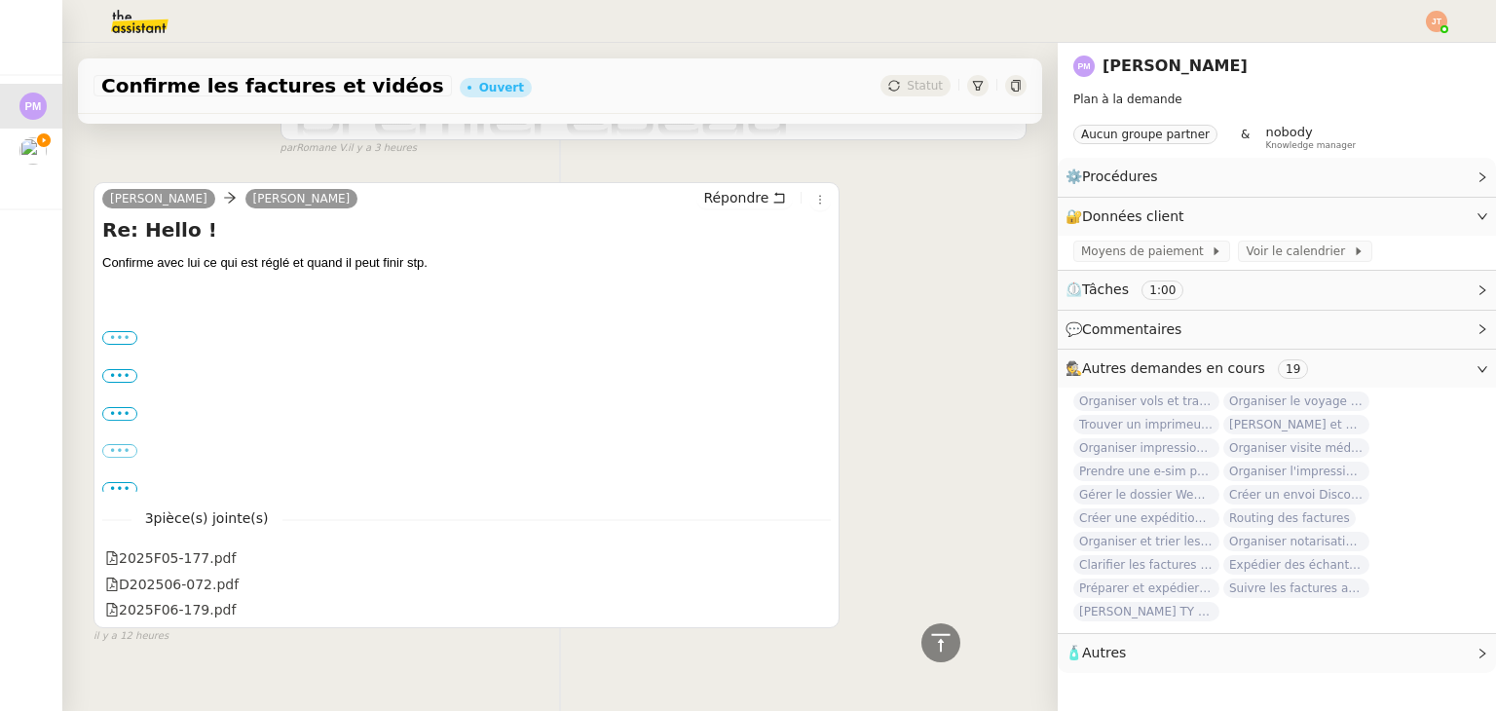
click at [131, 345] on label "•••" at bounding box center [119, 338] width 35 height 14
click at [0, 0] on input "•••" at bounding box center [0, 0] width 0 height 0
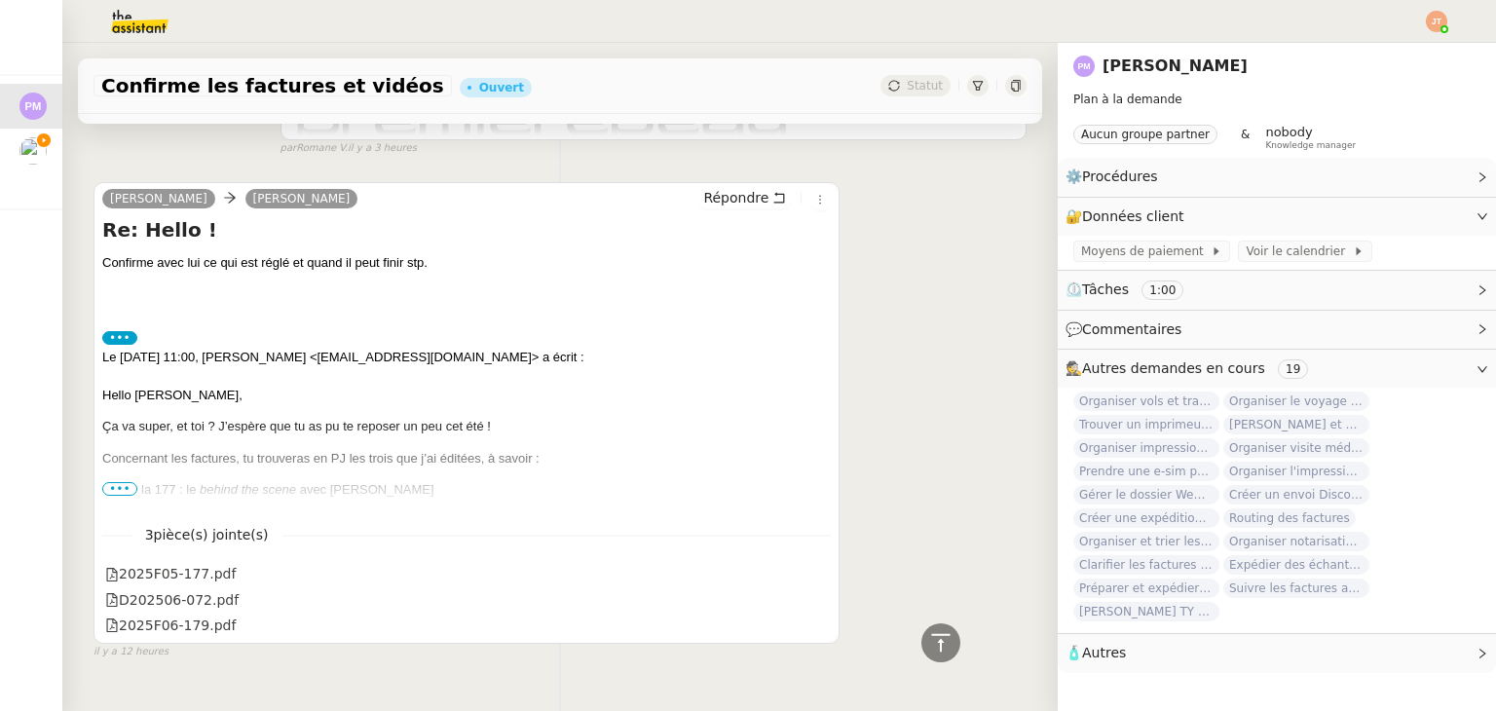
click at [125, 491] on span "•••" at bounding box center [119, 489] width 35 height 14
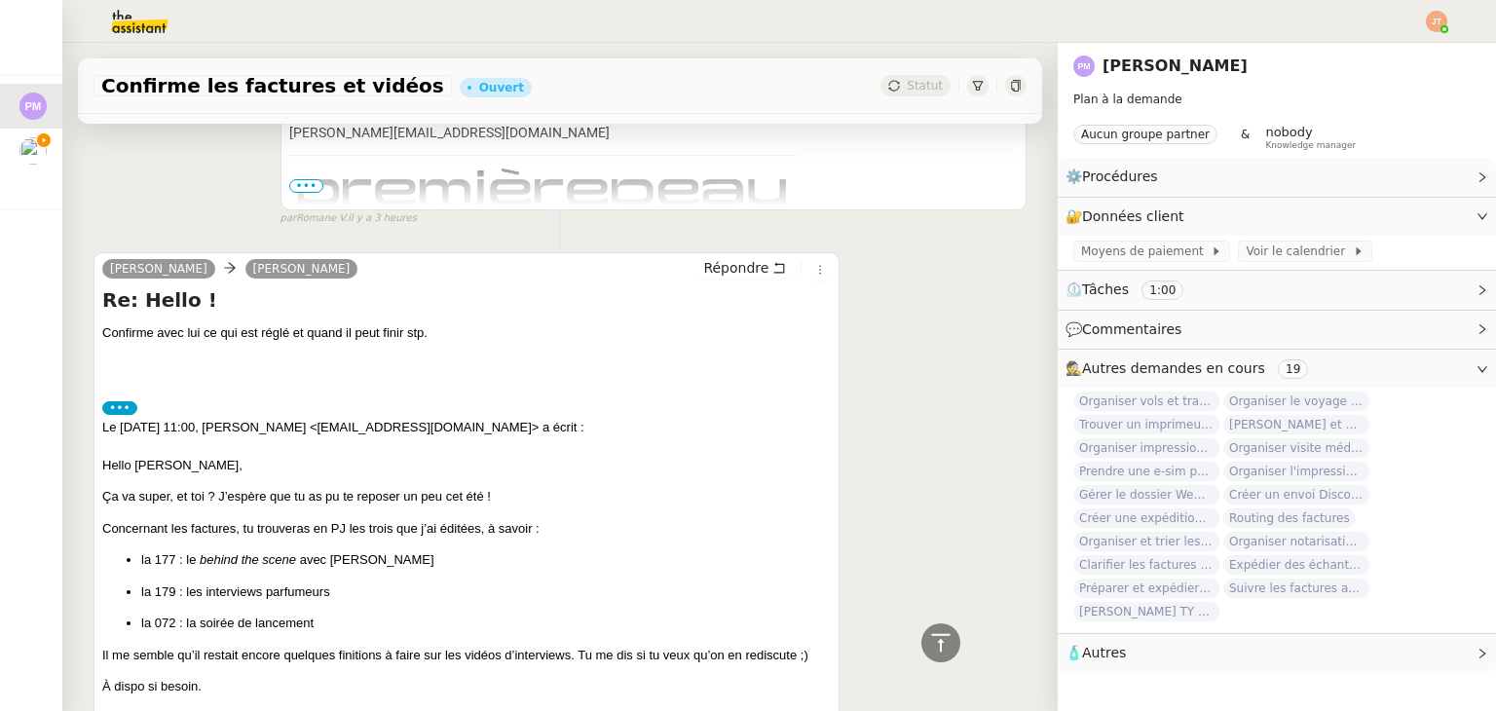
scroll to position [1169, 0]
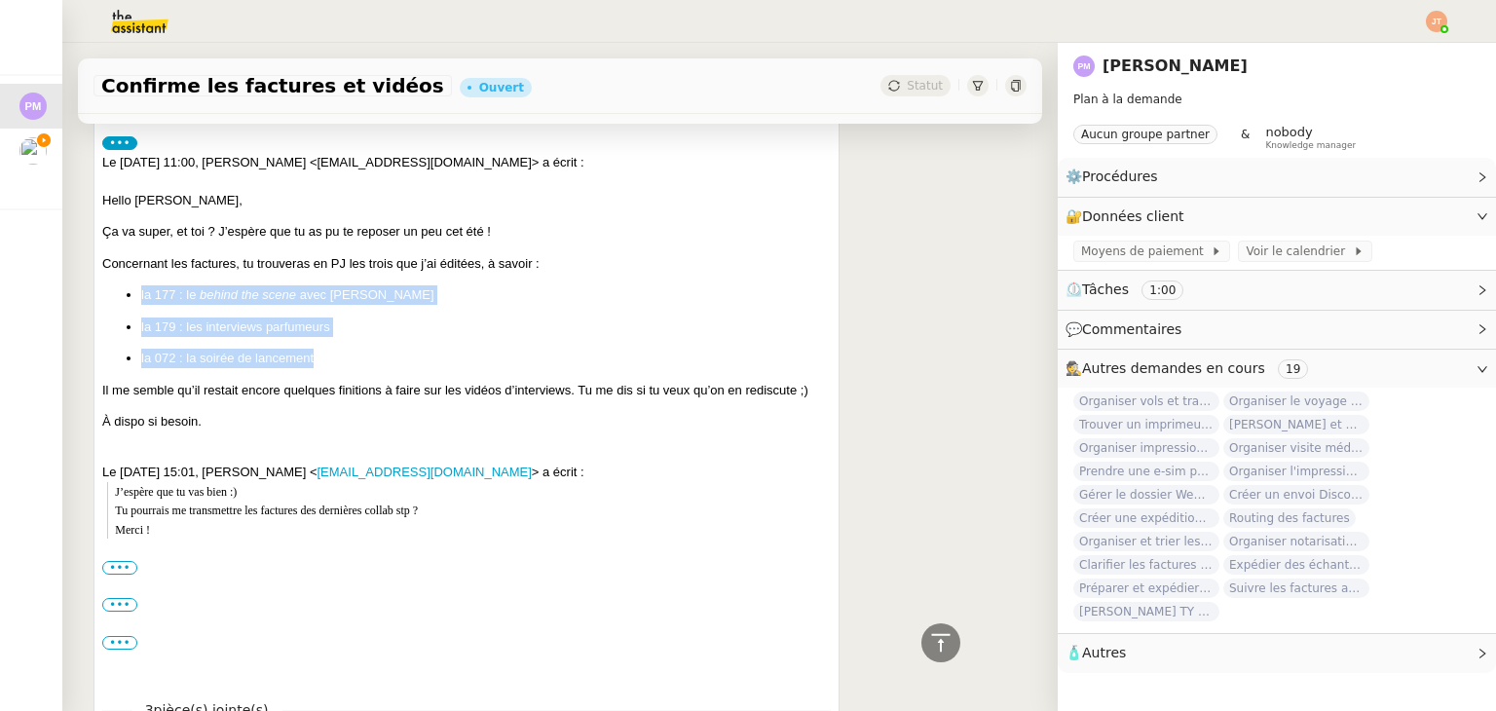
drag, startPoint x: 139, startPoint y: 296, endPoint x: 333, endPoint y: 370, distance: 207.5
click at [333, 368] on ul "la 177 : le behind the scene avec Kiara la 179 : les interviews parfumeurs la 0…" at bounding box center [466, 326] width 729 height 83
copy ul "la 177 : le behind the scene avec Kiara la 179 : les interviews parfumeurs la 0…"
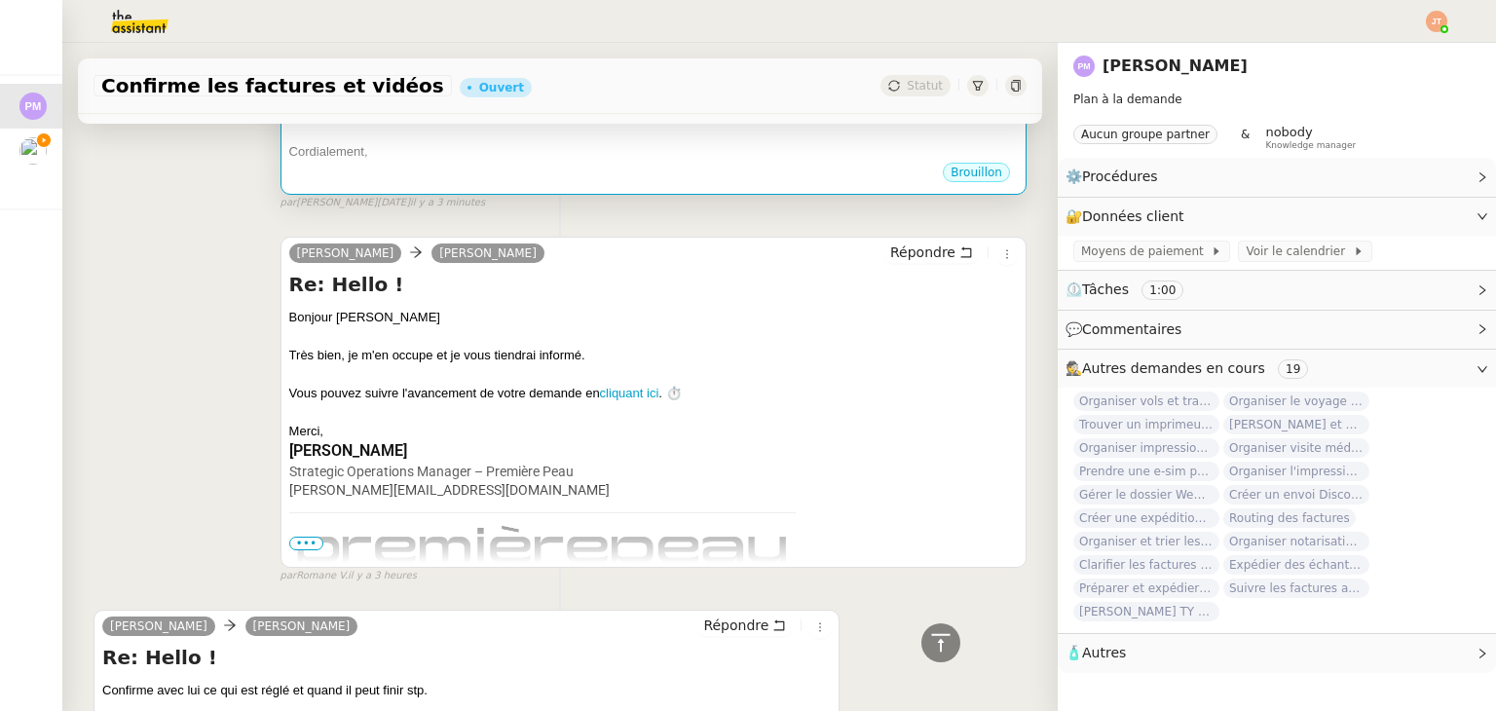
scroll to position [292, 0]
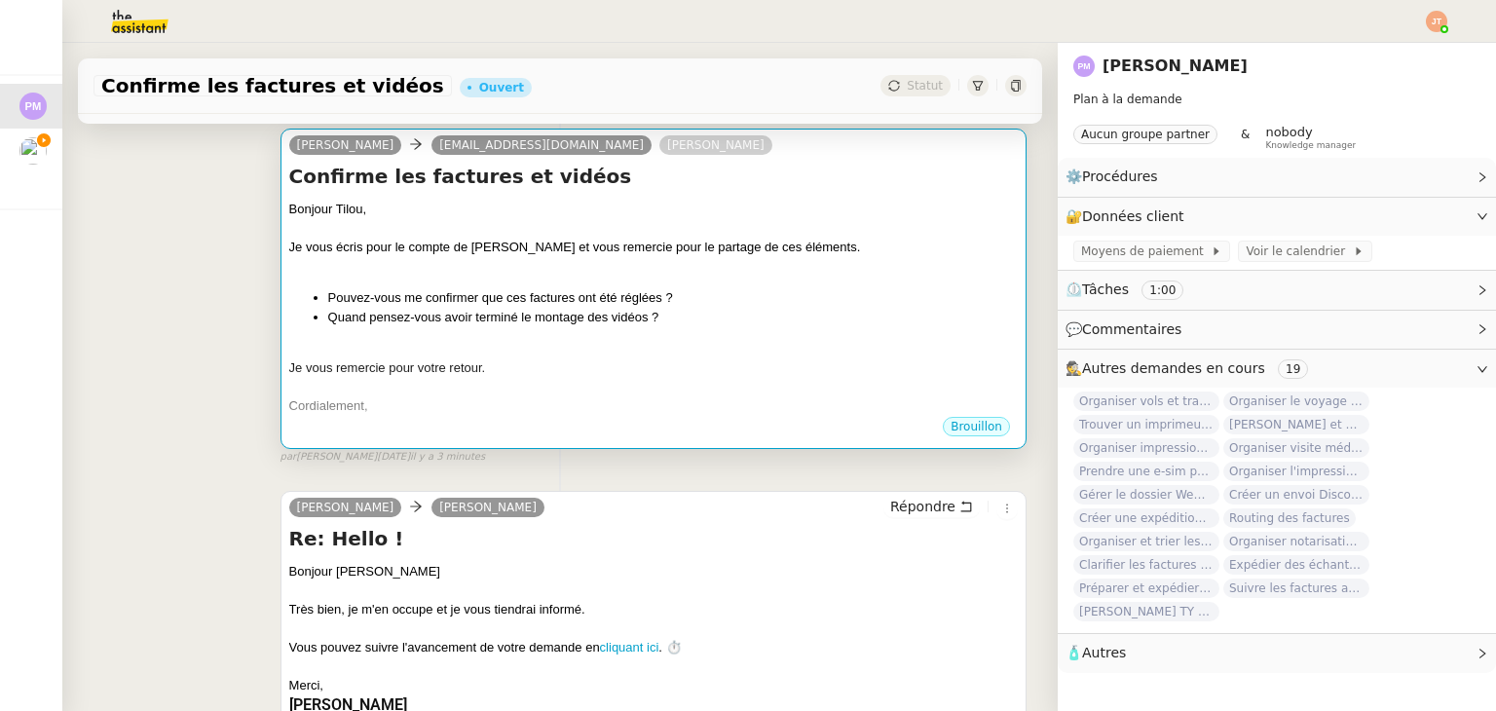
click at [464, 285] on div "Bonjour Tilou, Je vous écris pour le compte de Pierre MERGUI et vous remercie p…" at bounding box center [653, 307] width 729 height 215
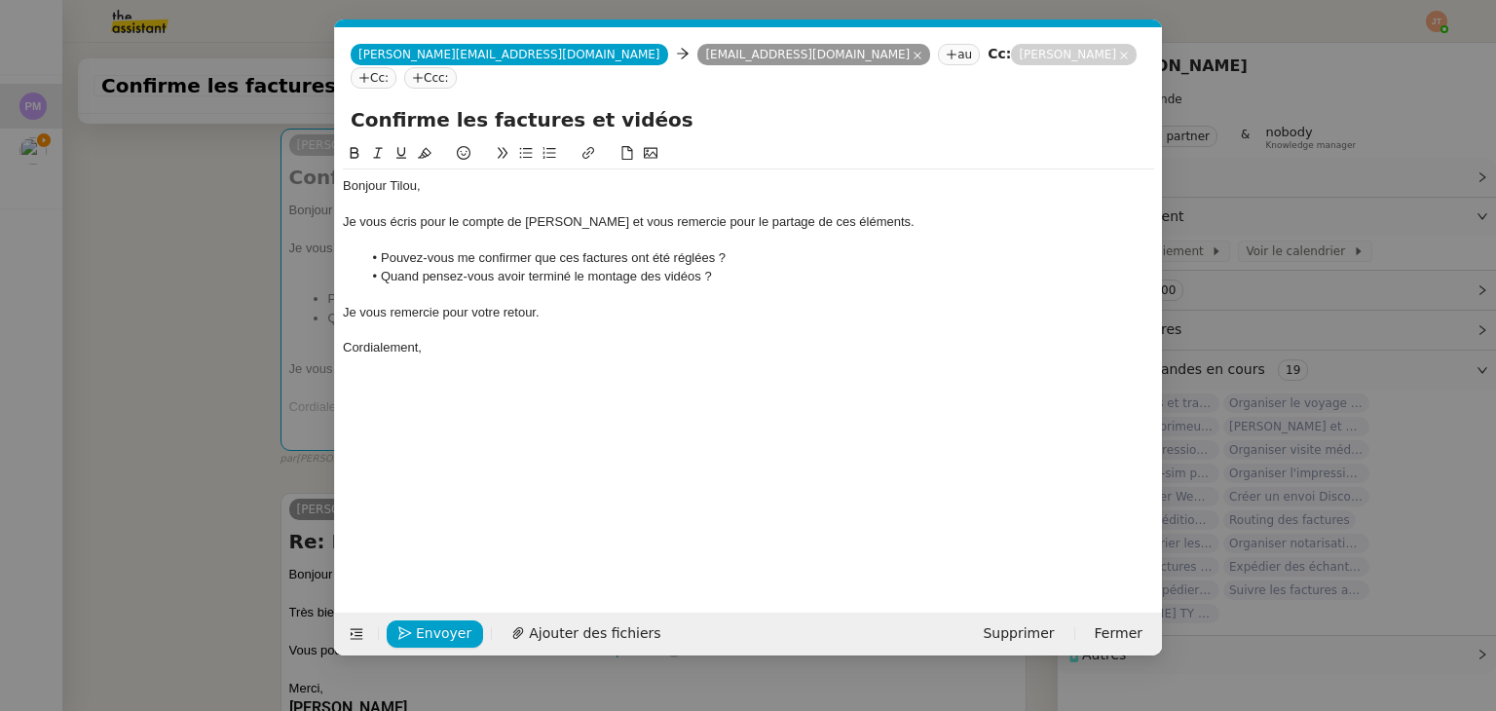
scroll to position [0, 41]
click at [756, 268] on li "Quand pensez-vous avoir terminé le montage des vidéos ?" at bounding box center [758, 277] width 793 height 18
click at [754, 249] on li "Pouvez-vous me confirmer que ces factures ont été réglées ?" at bounding box center [758, 258] width 793 height 18
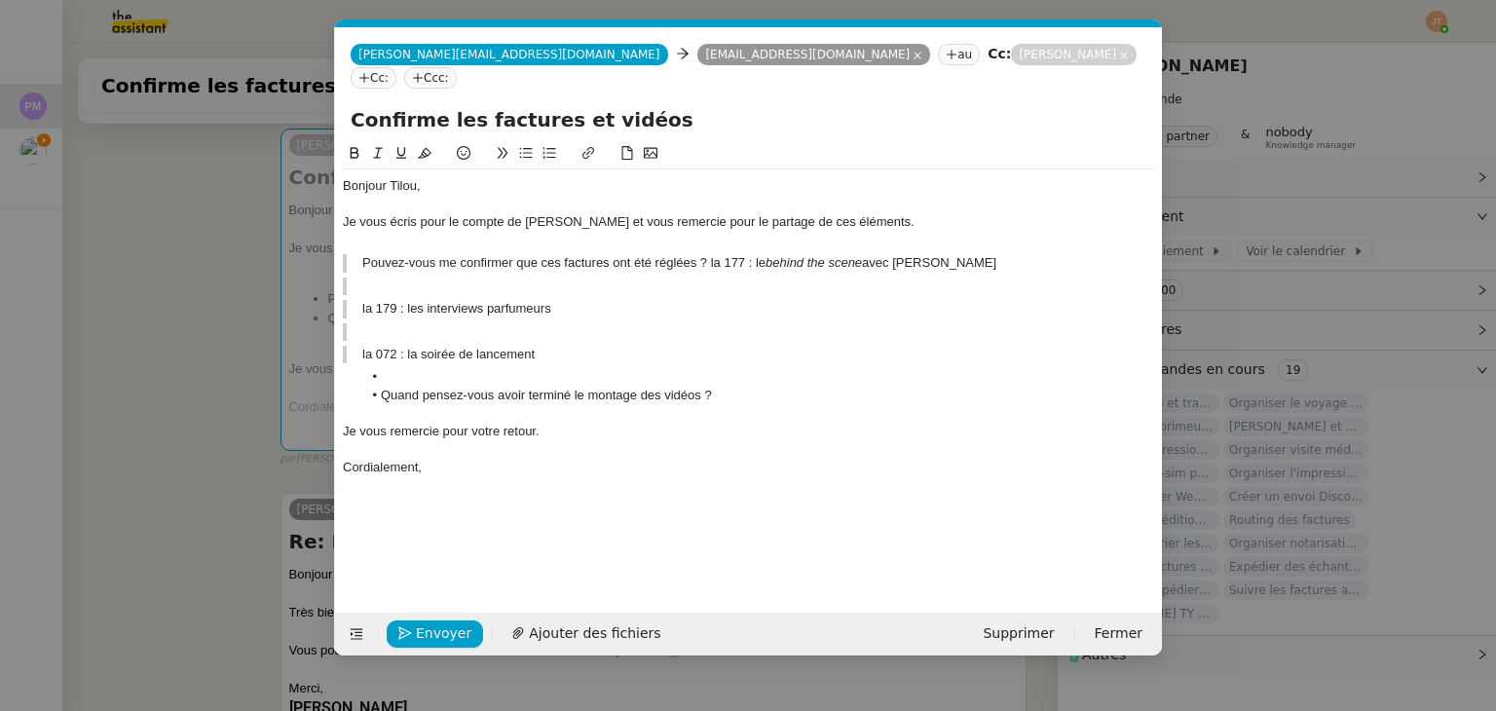
scroll to position [0, 0]
click at [359, 254] on blockquote "Pouvez-vous me confirmer que ces factures ont été réglées ? la 177 : le behind …" at bounding box center [748, 263] width 811 height 18
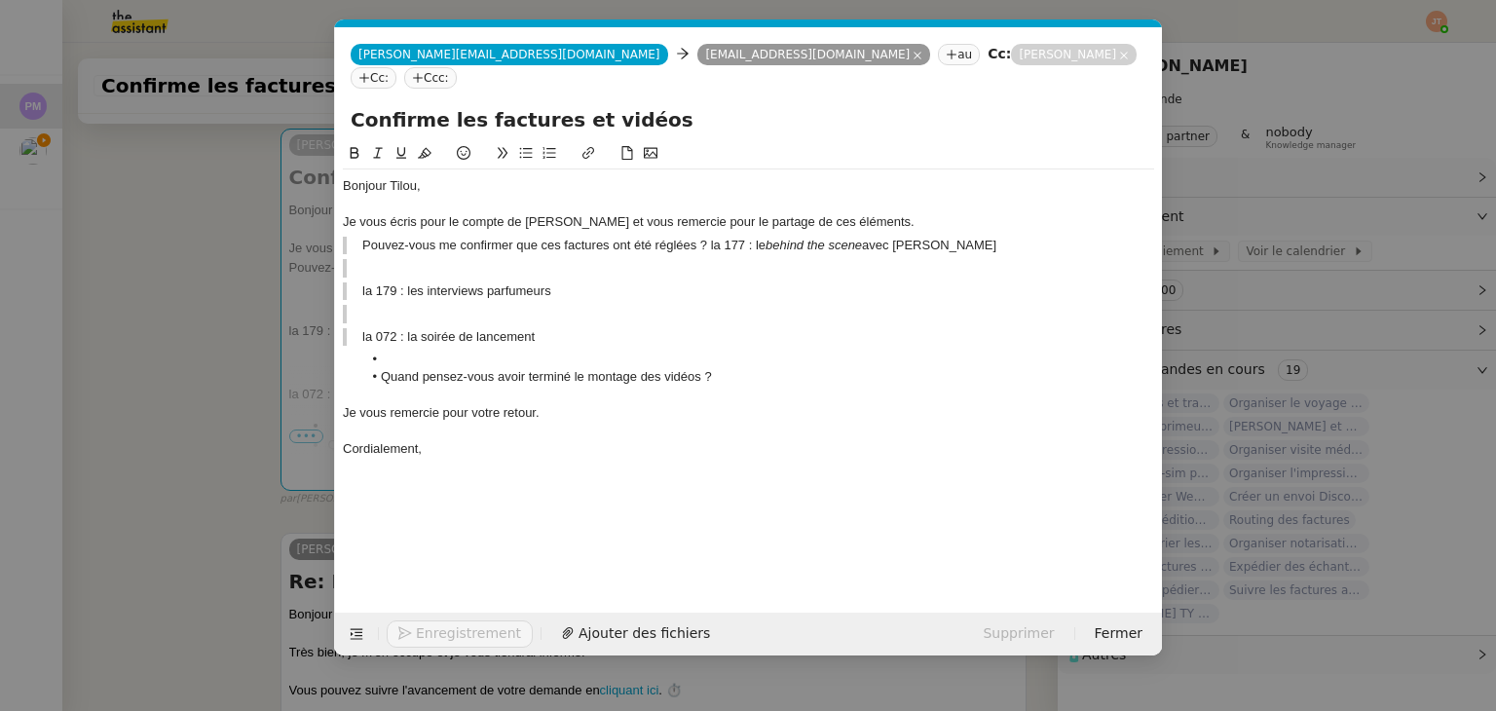
click at [360, 259] on blockquote at bounding box center [748, 268] width 811 height 18
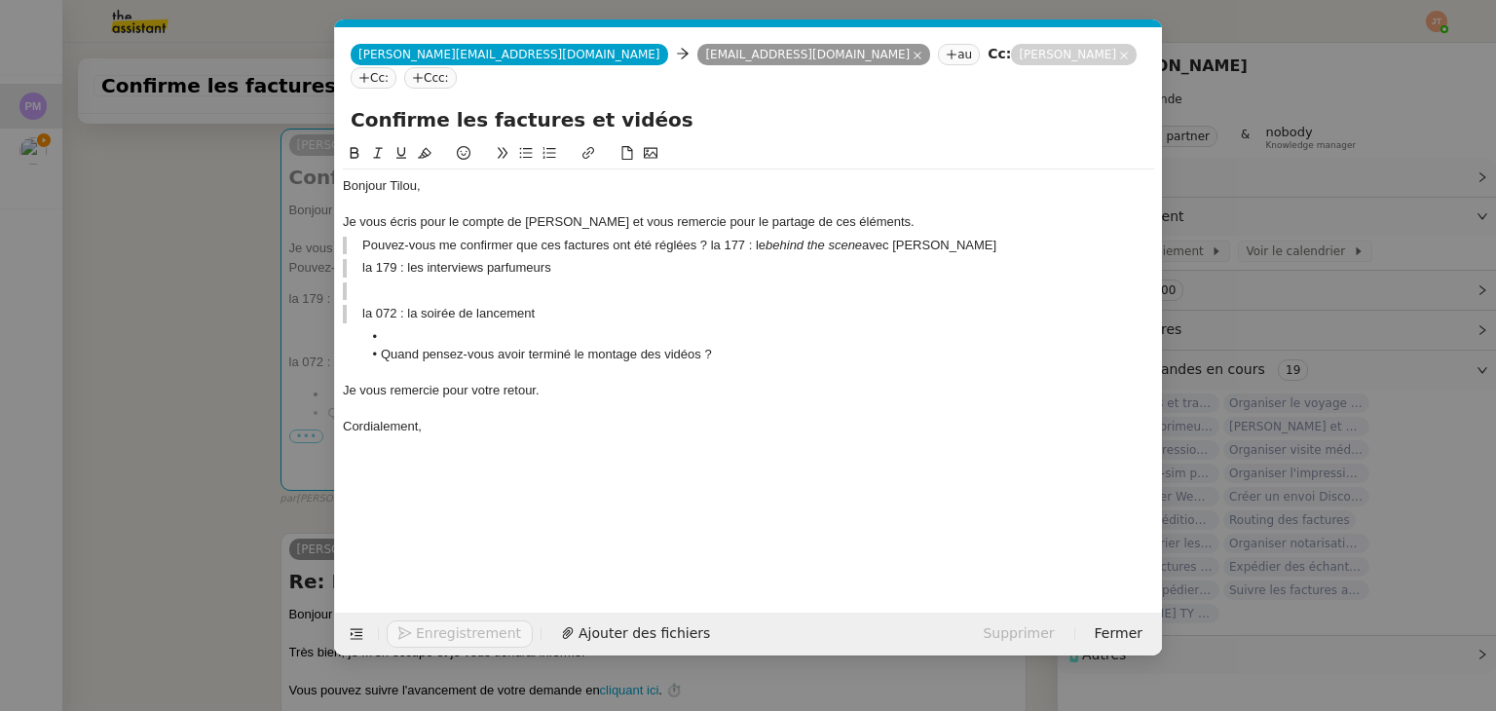
click at [359, 305] on blockquote "la 072 : la soirée de lancement" at bounding box center [748, 314] width 811 height 18
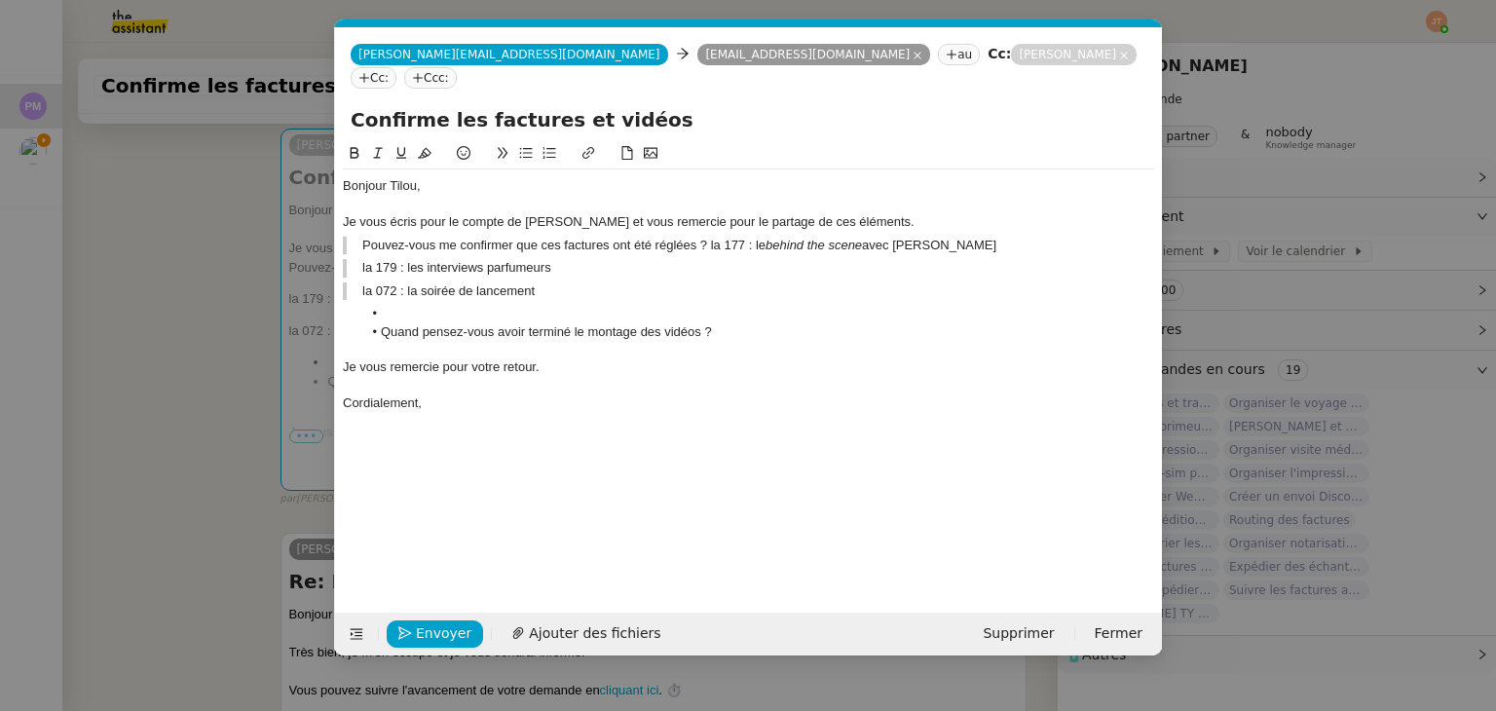
click at [386, 305] on li at bounding box center [758, 314] width 793 height 18
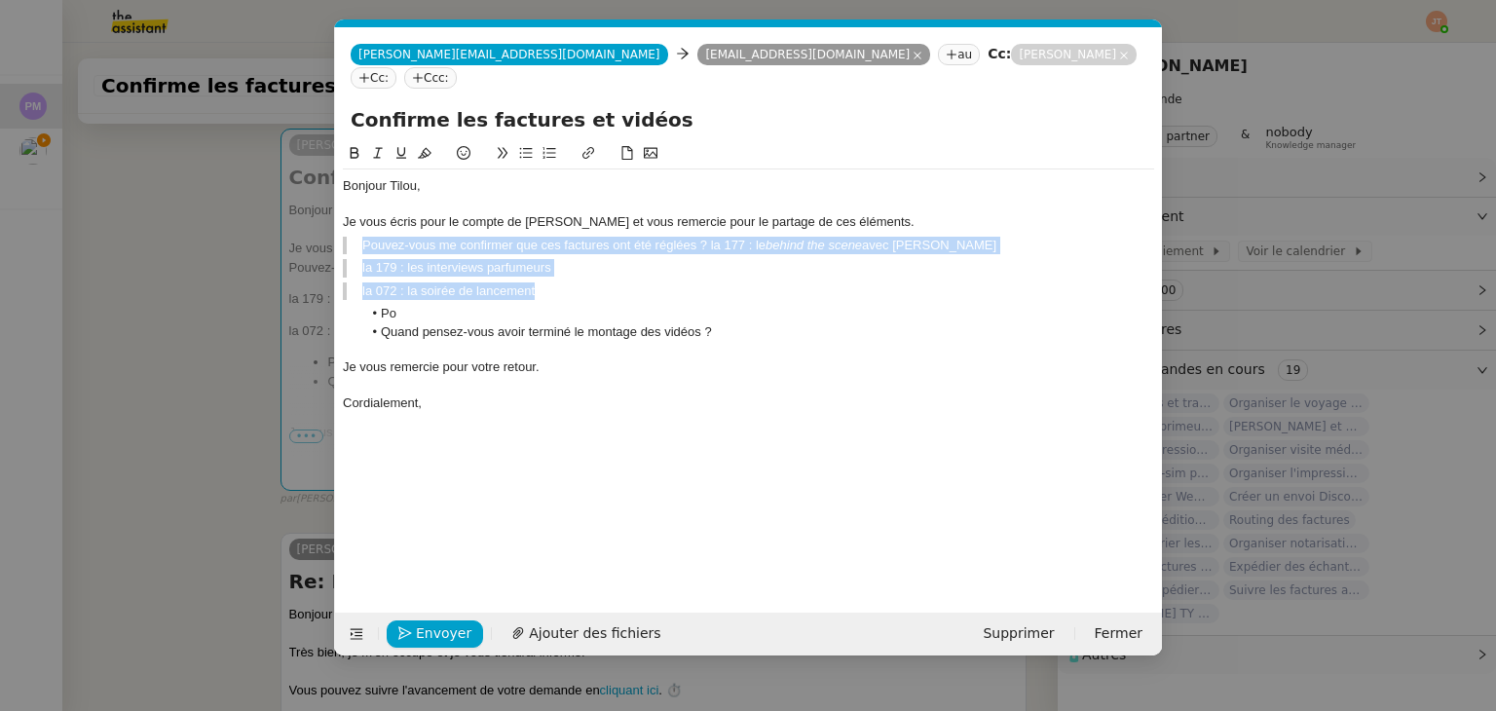
drag, startPoint x: 546, startPoint y: 270, endPoint x: 345, endPoint y: 223, distance: 207.0
click at [345, 223] on div "Bonjour Tilou, Je vous écris pour le compte de Pierre MERGUI et vous remercie p…" at bounding box center [748, 294] width 811 height 250
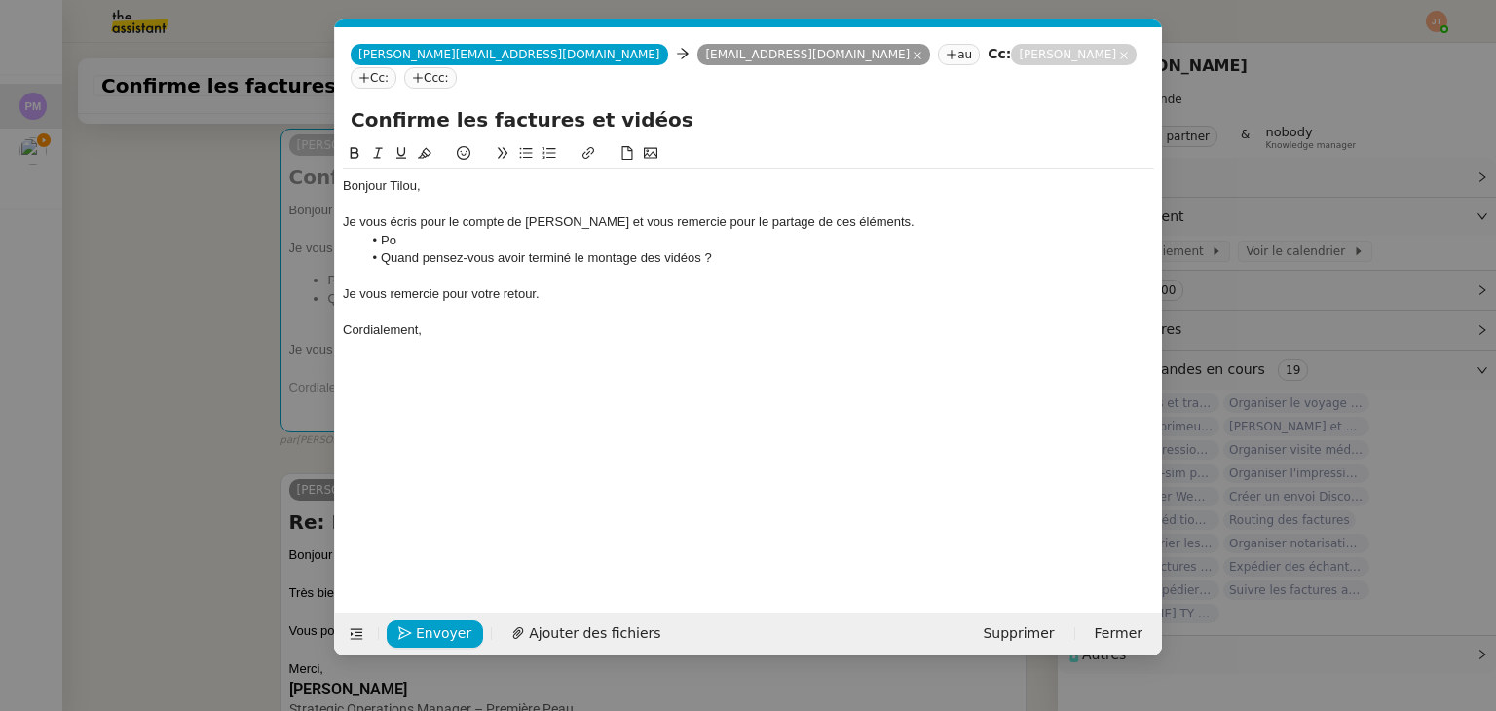
click at [918, 213] on div "Je vous écris pour le compte de Pierre MERGUI et vous remercie pour le partage …" at bounding box center [748, 222] width 811 height 18
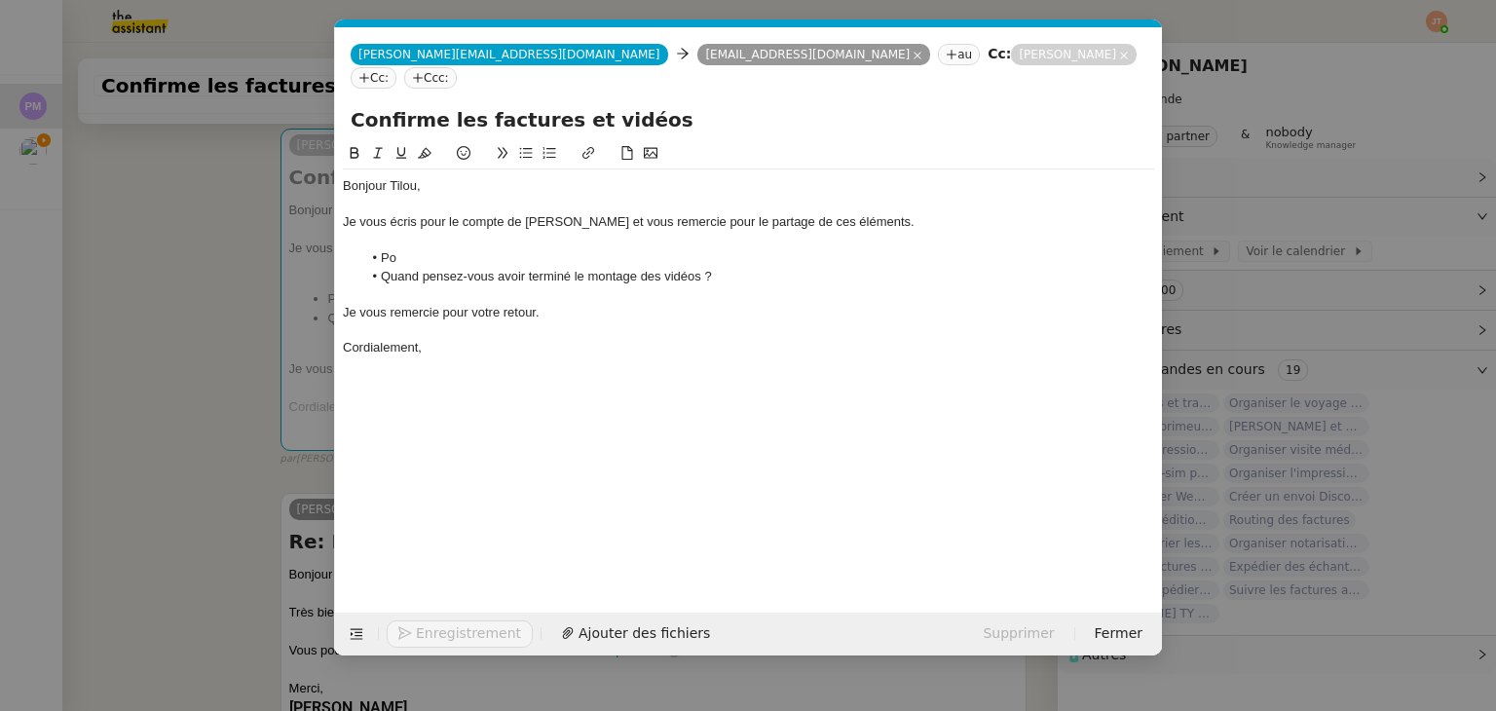
click at [432, 249] on li "Po" at bounding box center [758, 258] width 793 height 18
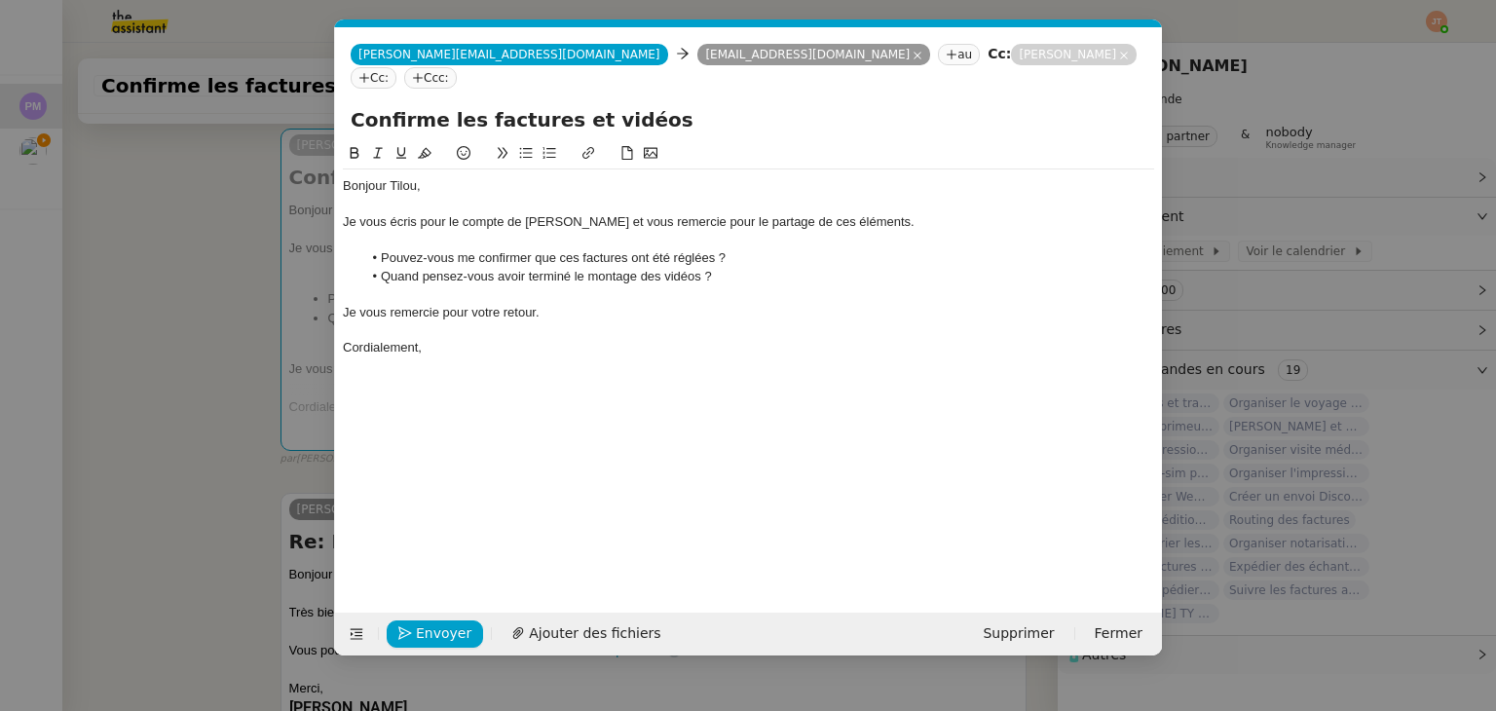
click at [171, 375] on nz-modal-container "Service TA - VOYAGE - PROPOSITION GLOBALE A utiliser dans le cadre de propositi…" at bounding box center [748, 355] width 1496 height 711
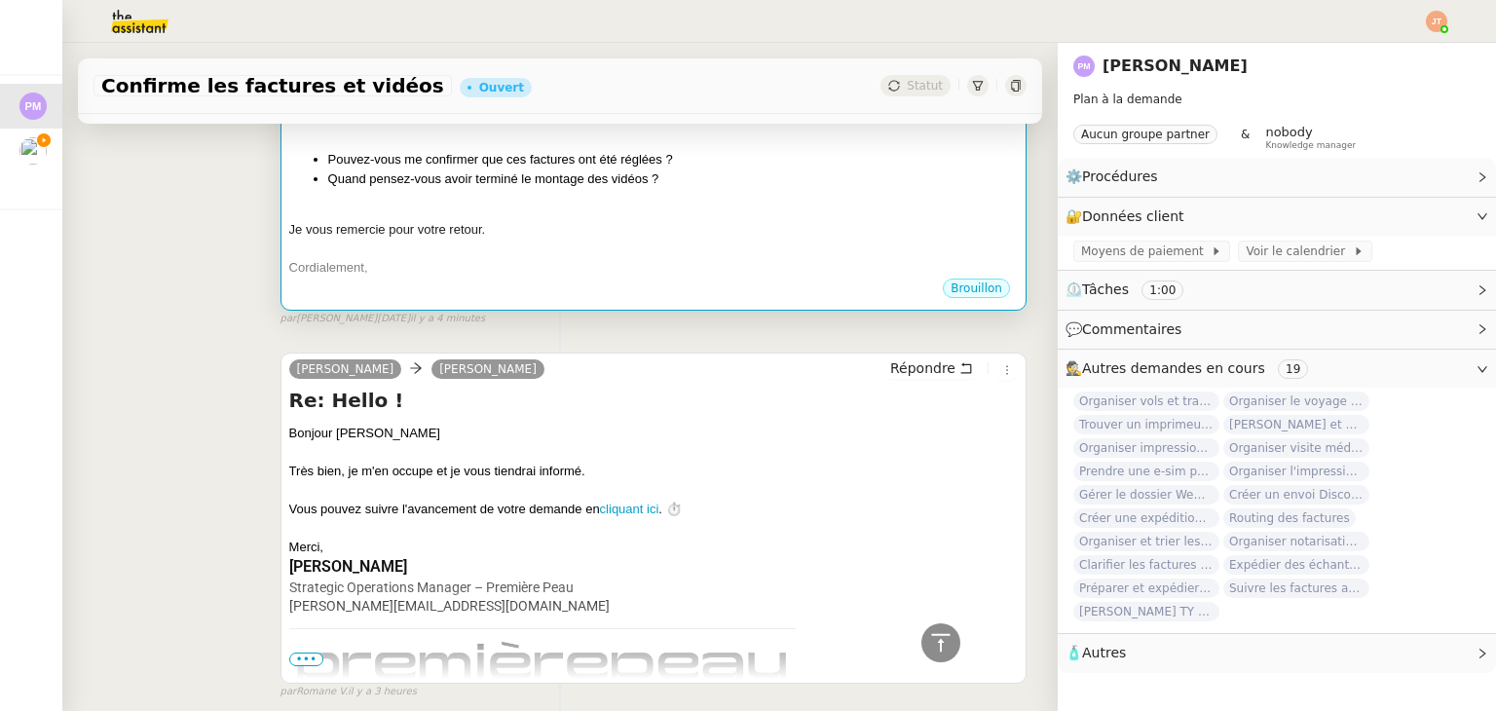
scroll to position [194, 0]
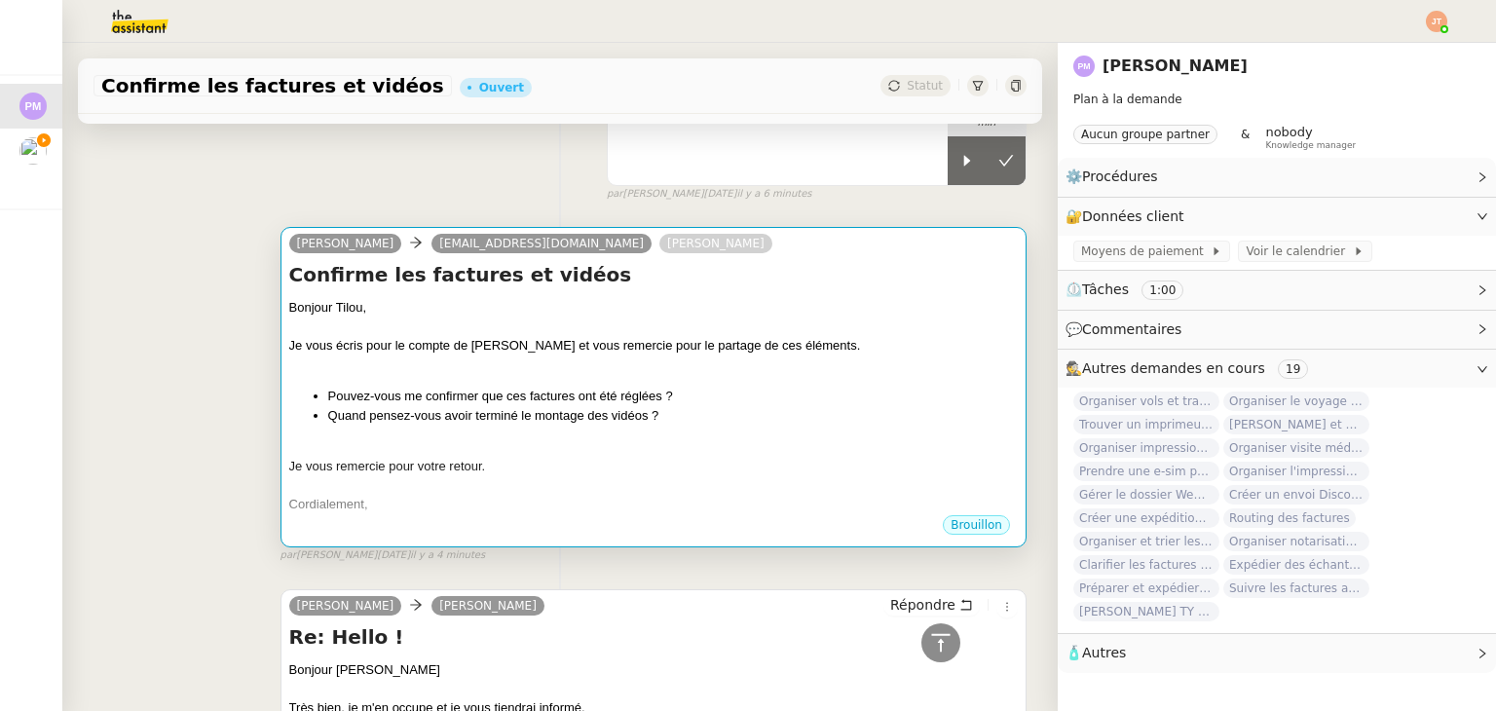
click at [558, 420] on li "Quand pensez-vous avoir terminé le montage des vidéos ?" at bounding box center [673, 415] width 690 height 19
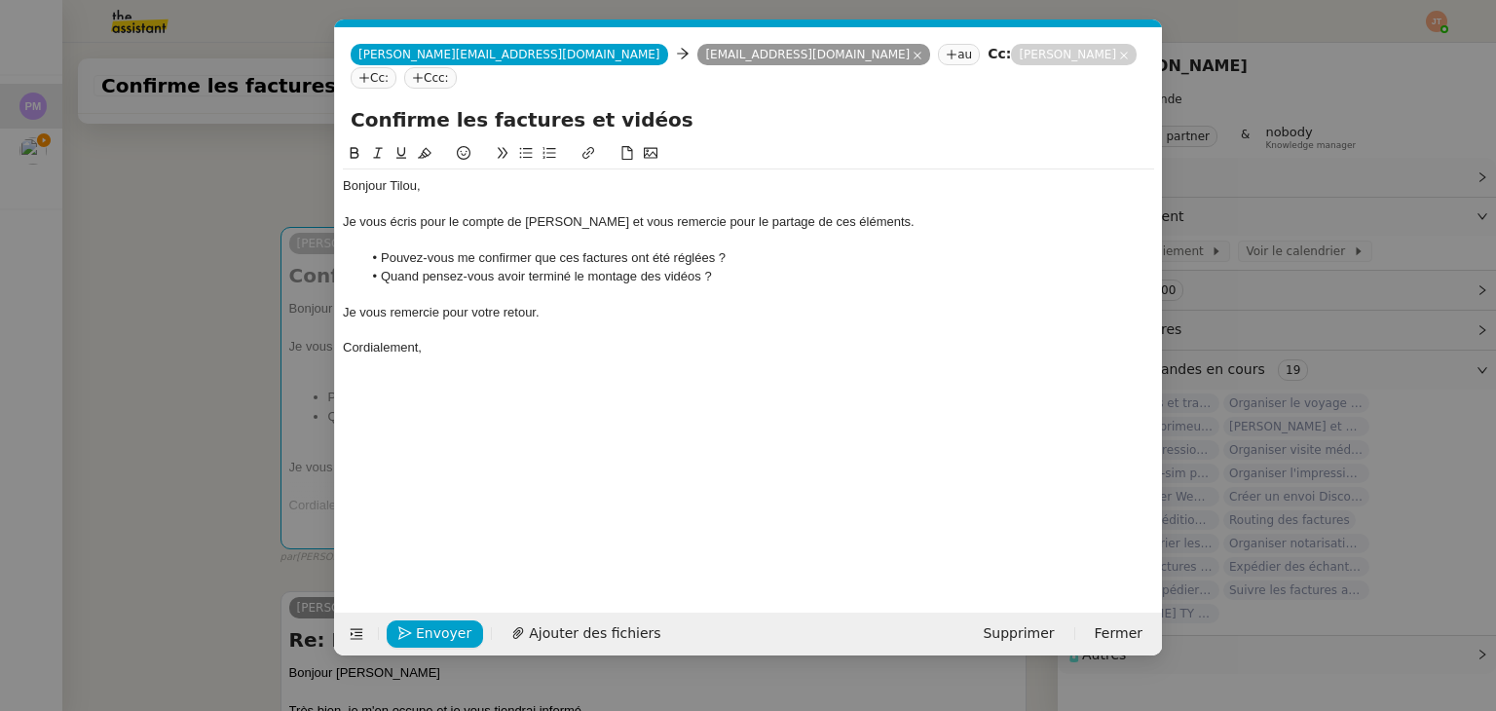
scroll to position [0, 41]
click at [764, 249] on li "Pouvez-vous me confirmer que ces factures ont été réglées ?" at bounding box center [758, 258] width 793 height 18
click at [105, 328] on nz-modal-container "Service TA - VOYAGE - PROPOSITION GLOBALE A utiliser dans le cadre de propositi…" at bounding box center [748, 355] width 1496 height 711
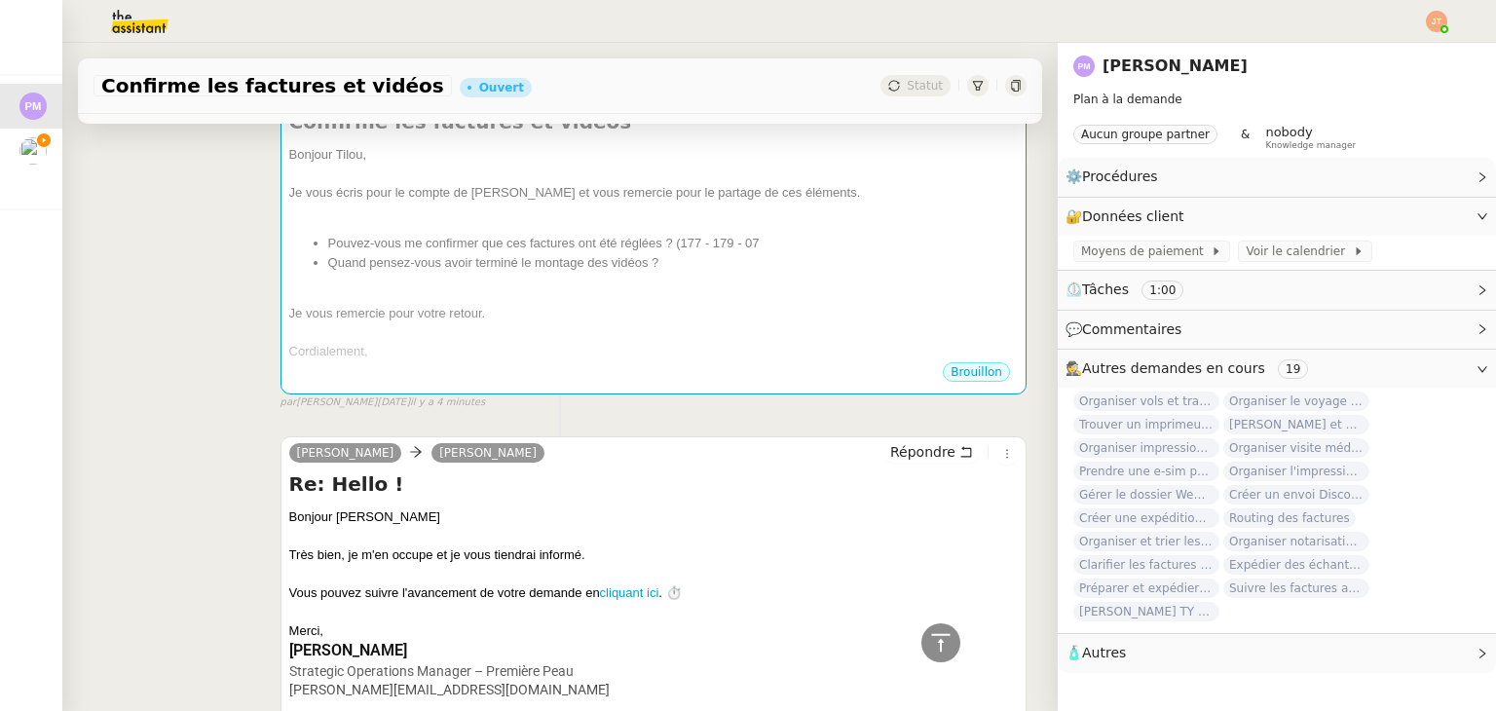
scroll to position [0, 0]
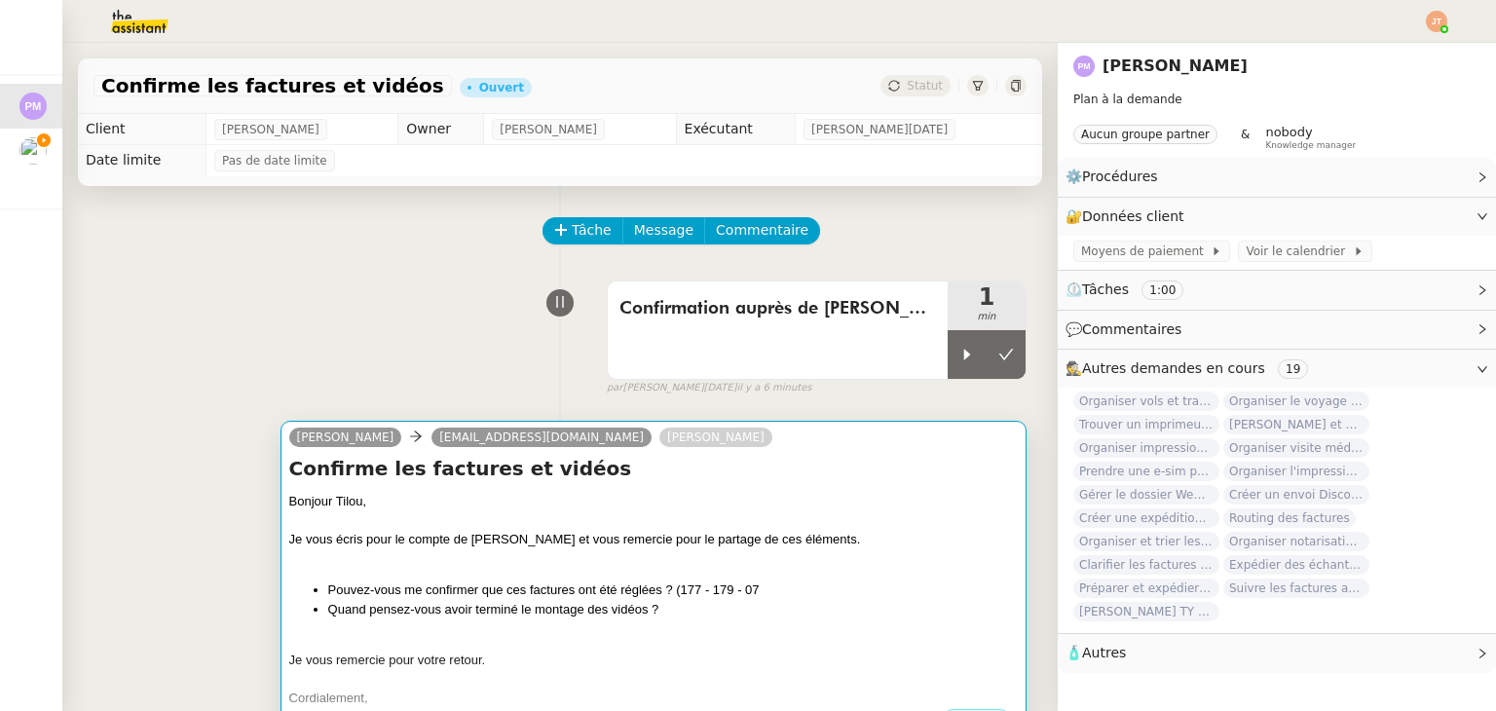
click at [647, 511] on div "Bonjour Tilou," at bounding box center [653, 501] width 729 height 19
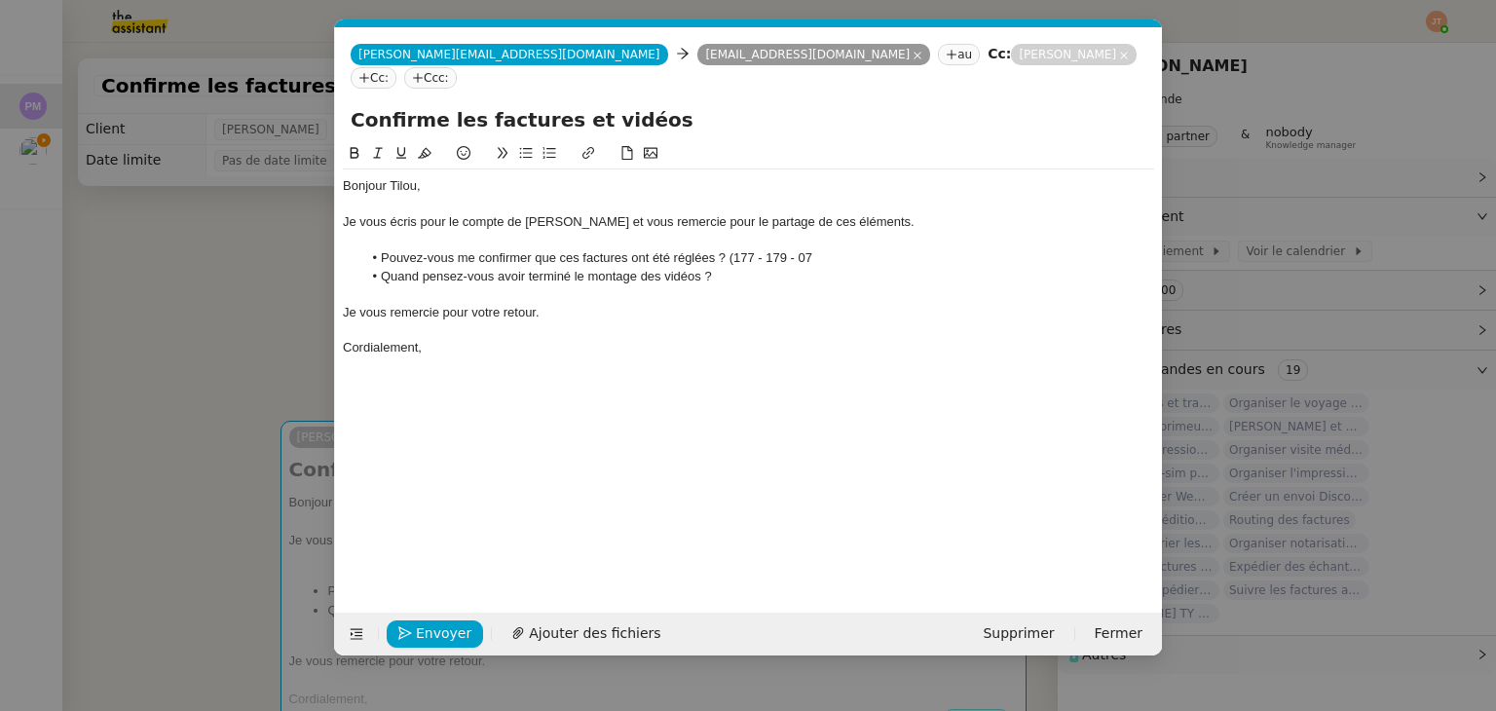
scroll to position [0, 41]
click at [826, 249] on li "Pouvez-vous me confirmer que ces factures ont été réglées ? (177 - 179 - 07" at bounding box center [758, 258] width 793 height 18
drag, startPoint x: 818, startPoint y: 235, endPoint x: 700, endPoint y: 209, distance: 120.5
click at [733, 249] on li "Pouvez-vous me confirmer que ces factures ont été réglées ? (177 - 179 - 072)" at bounding box center [758, 258] width 793 height 18
click at [380, 146] on icon at bounding box center [378, 153] width 14 height 14
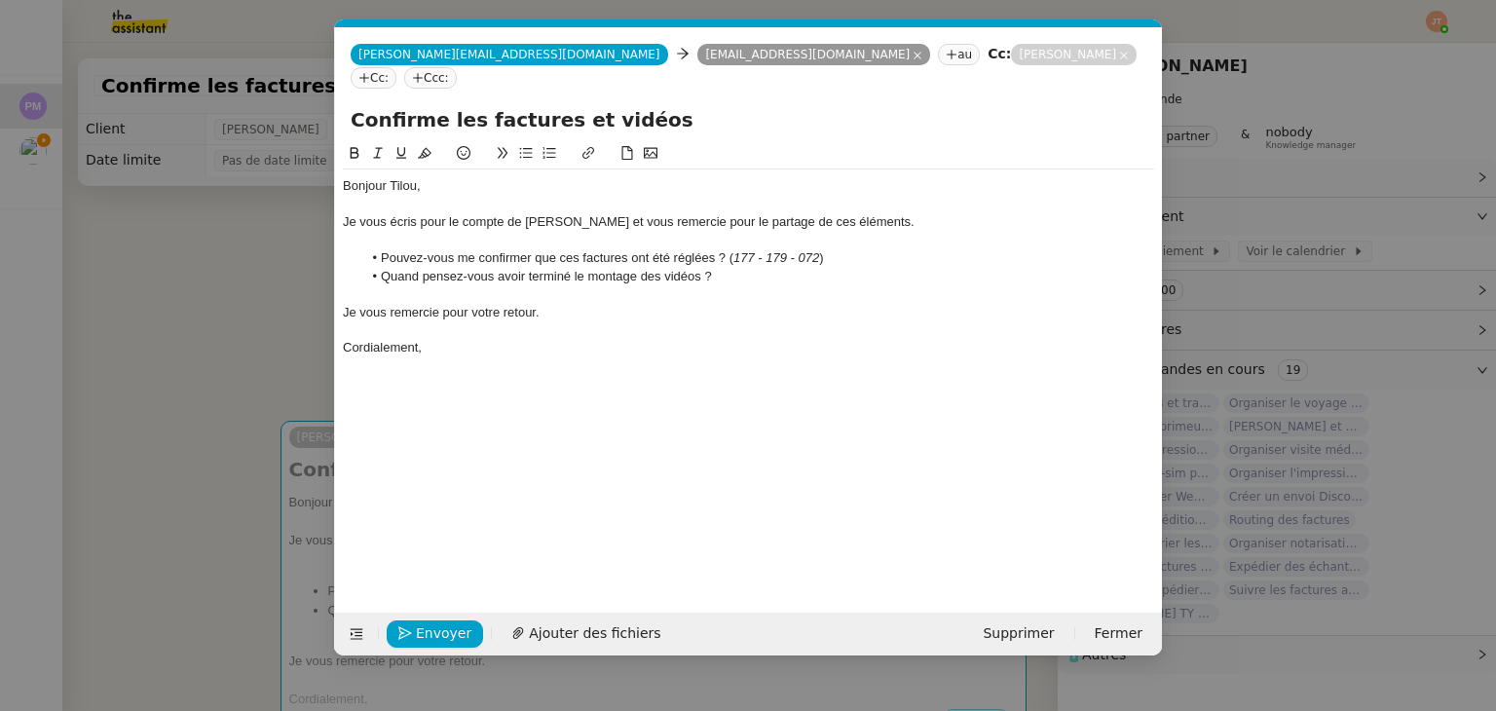
click at [631, 339] on div "Cordialement," at bounding box center [748, 348] width 811 height 18
click at [208, 281] on nz-modal-container "Service TA - VOYAGE - PROPOSITION GLOBALE A utiliser dans le cadre de propositi…" at bounding box center [748, 355] width 1496 height 711
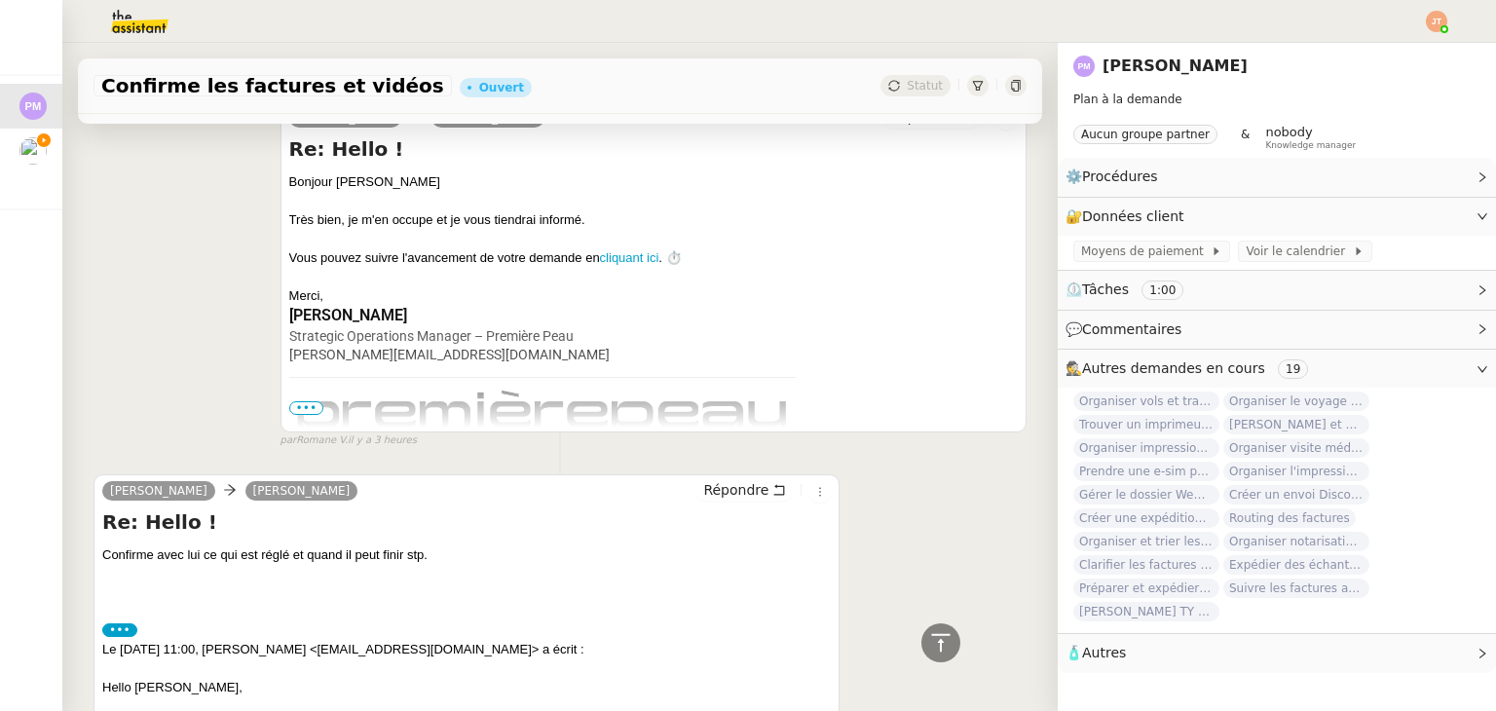
scroll to position [292, 0]
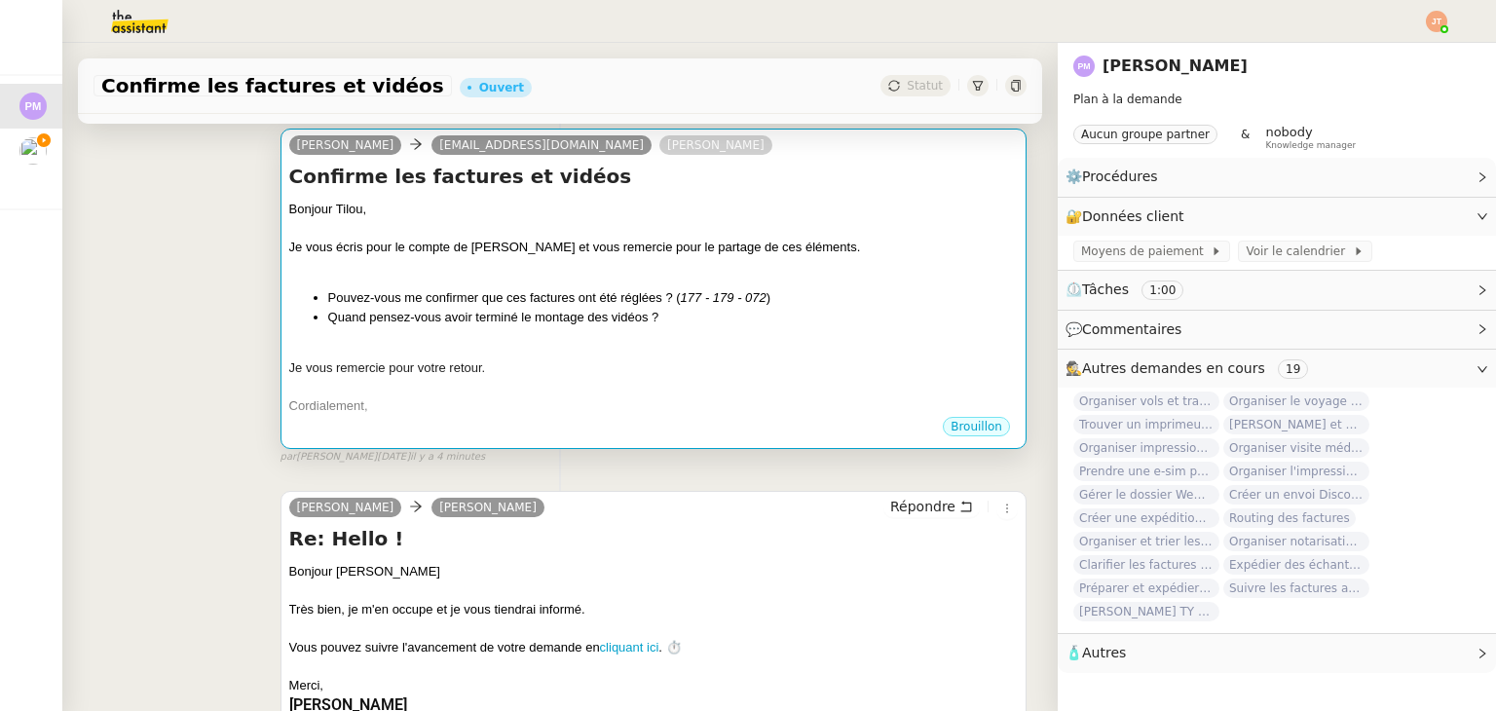
click at [362, 346] on div at bounding box center [653, 348] width 729 height 19
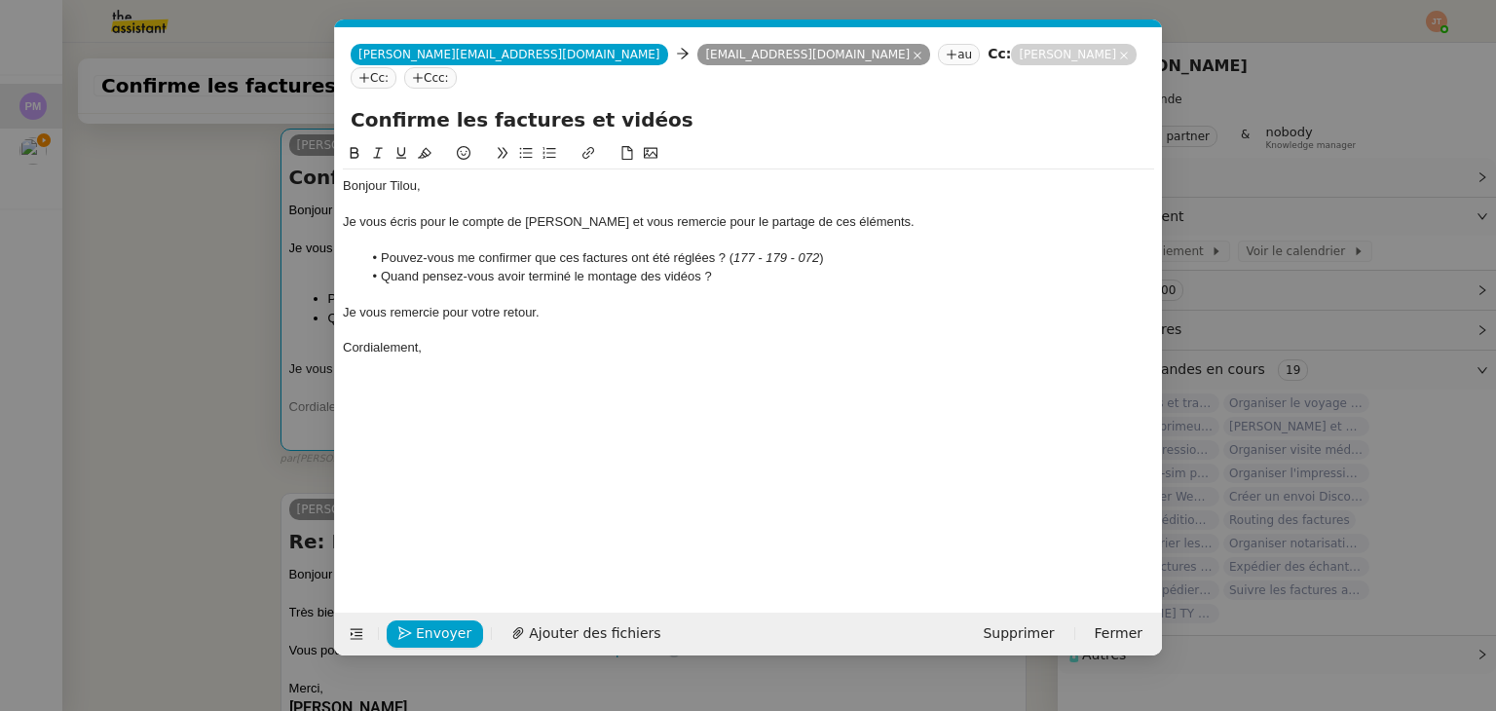
scroll to position [0, 41]
click at [156, 246] on nz-modal-container "Service TA - VOYAGE - PROPOSITION GLOBALE A utiliser dans le cadre de propositi…" at bounding box center [748, 355] width 1496 height 711
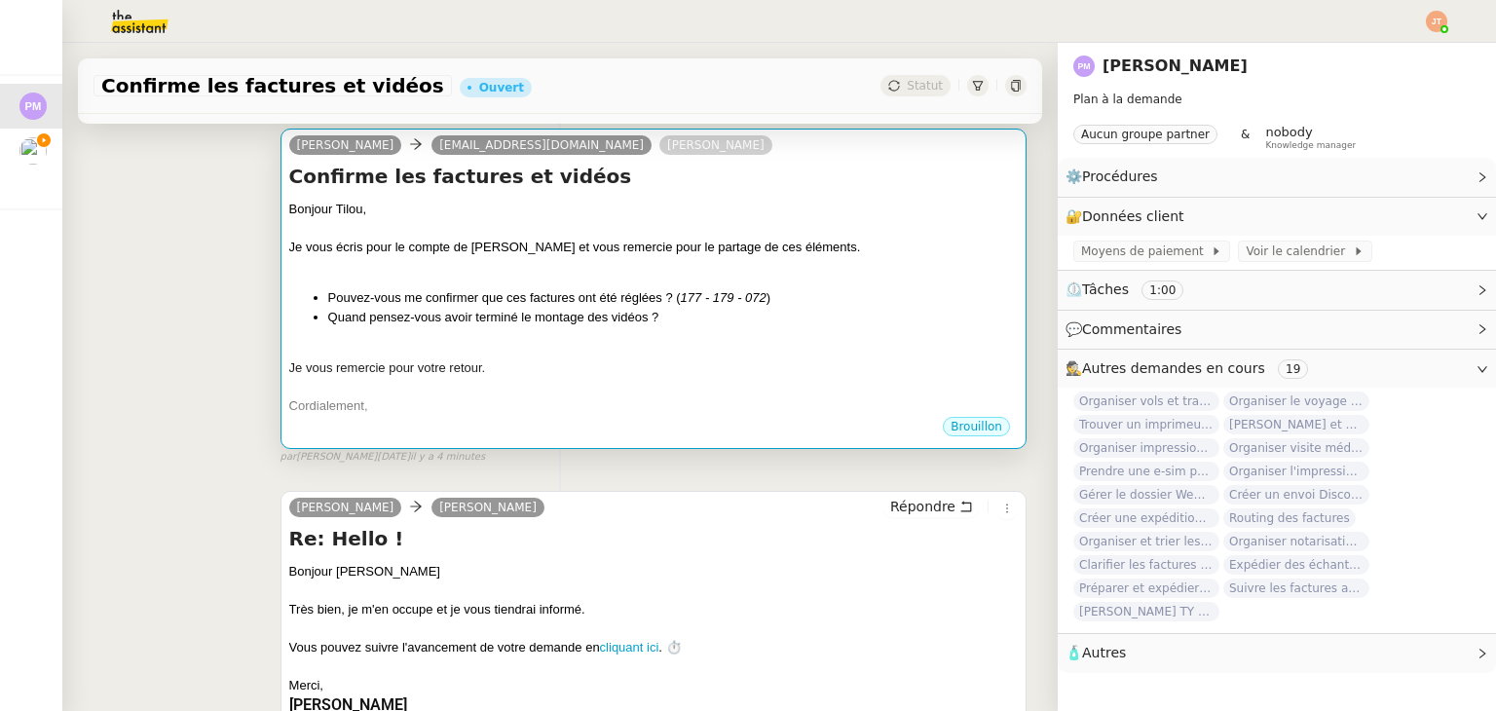
scroll to position [0, 0]
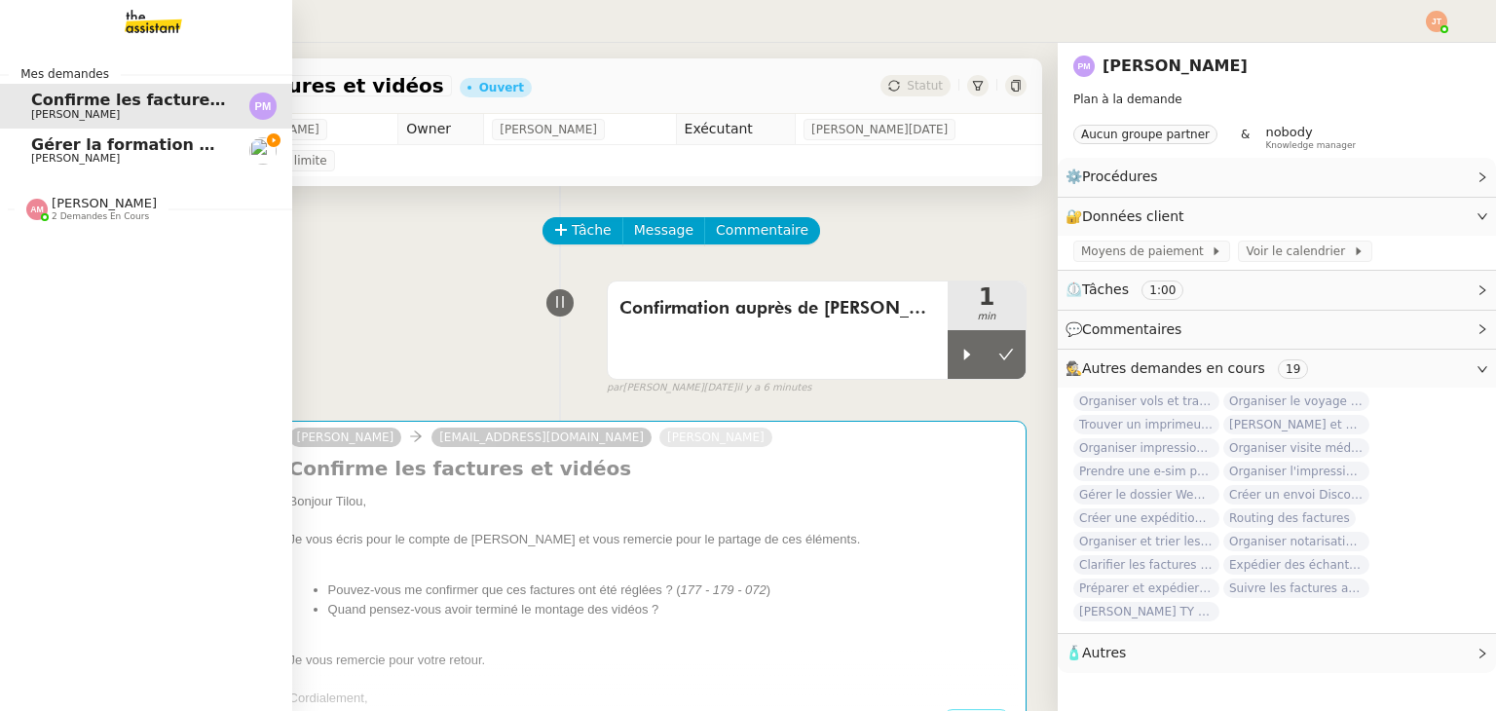
drag, startPoint x: 73, startPoint y: 149, endPoint x: 771, endPoint y: 271, distance: 708.9
click at [73, 149] on span "Gérer la formation OPCO" at bounding box center [139, 144] width 217 height 19
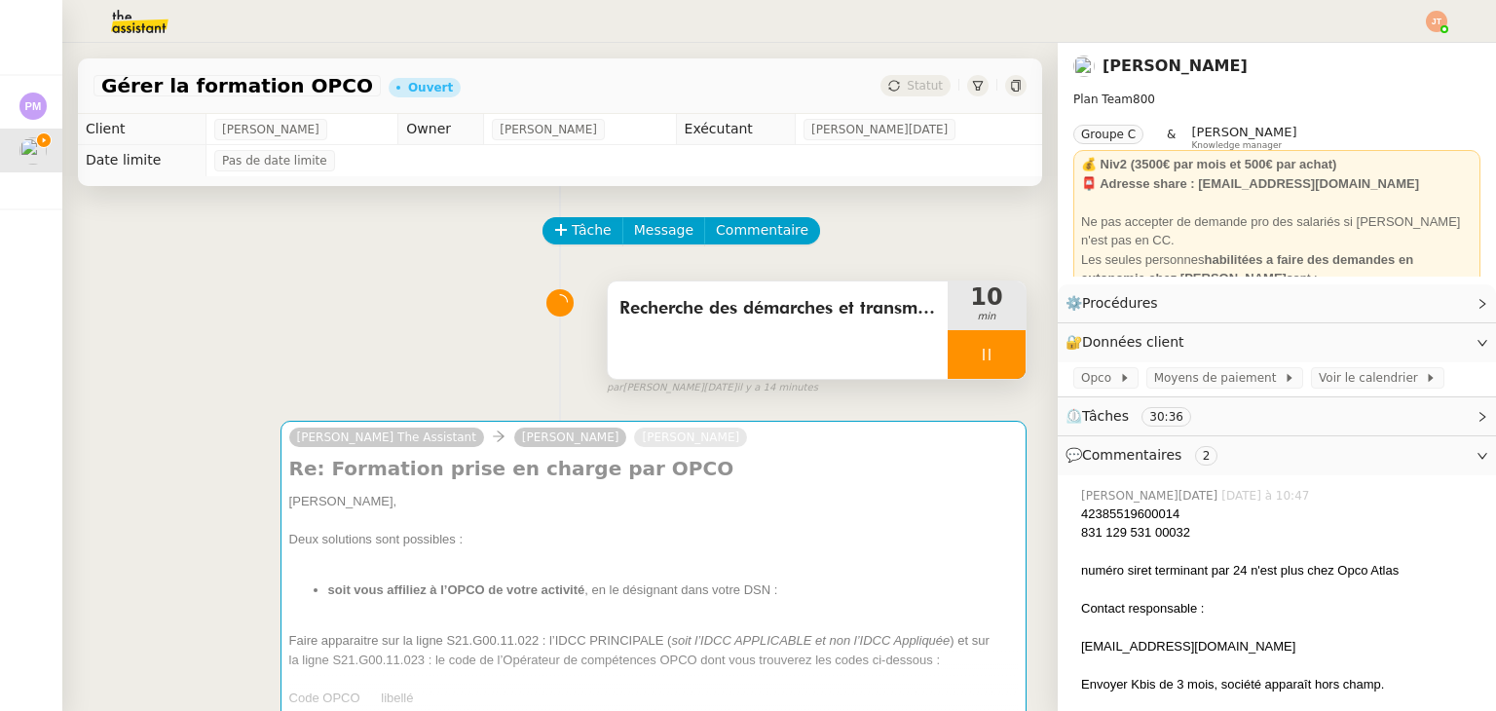
click at [948, 357] on div at bounding box center [987, 354] width 78 height 49
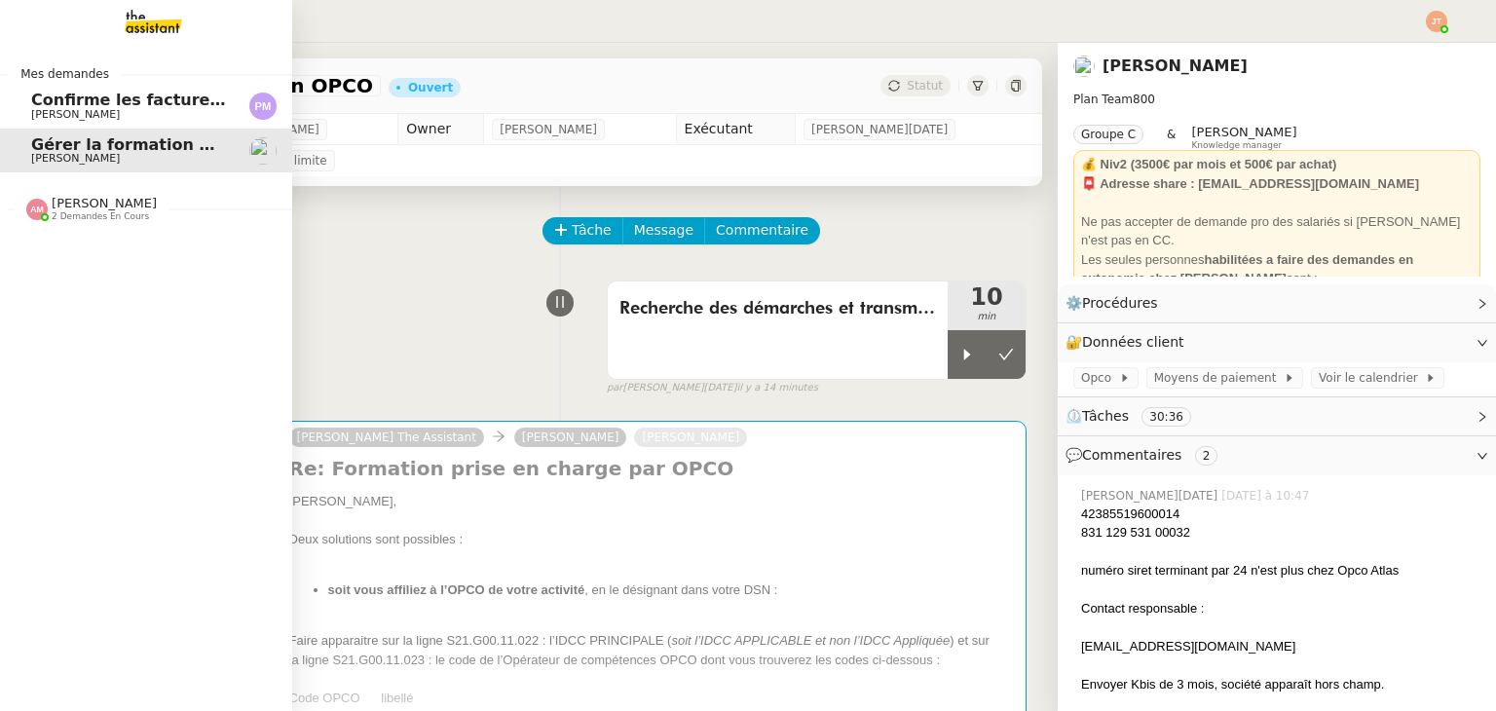
click at [44, 113] on span "[PERSON_NAME]" at bounding box center [75, 114] width 89 height 13
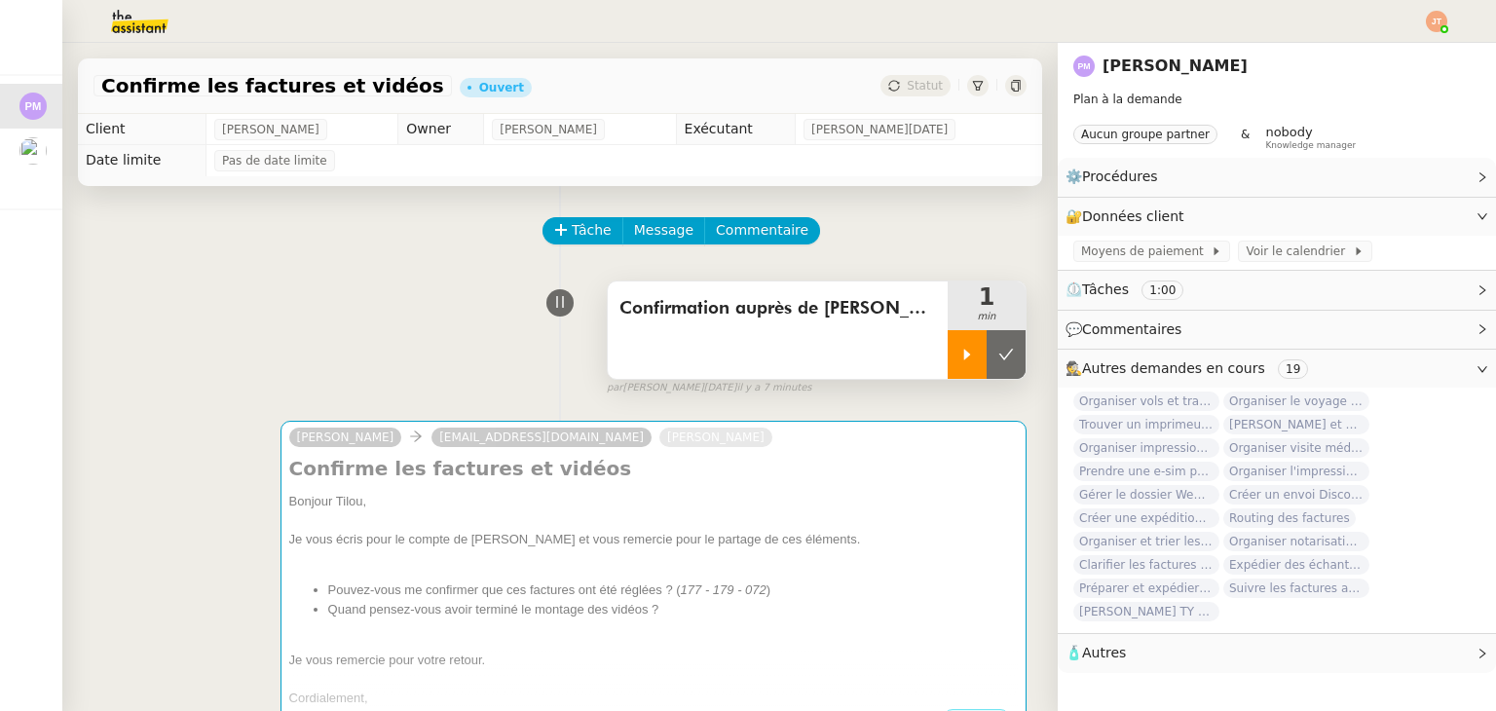
click at [959, 355] on icon at bounding box center [967, 355] width 16 height 16
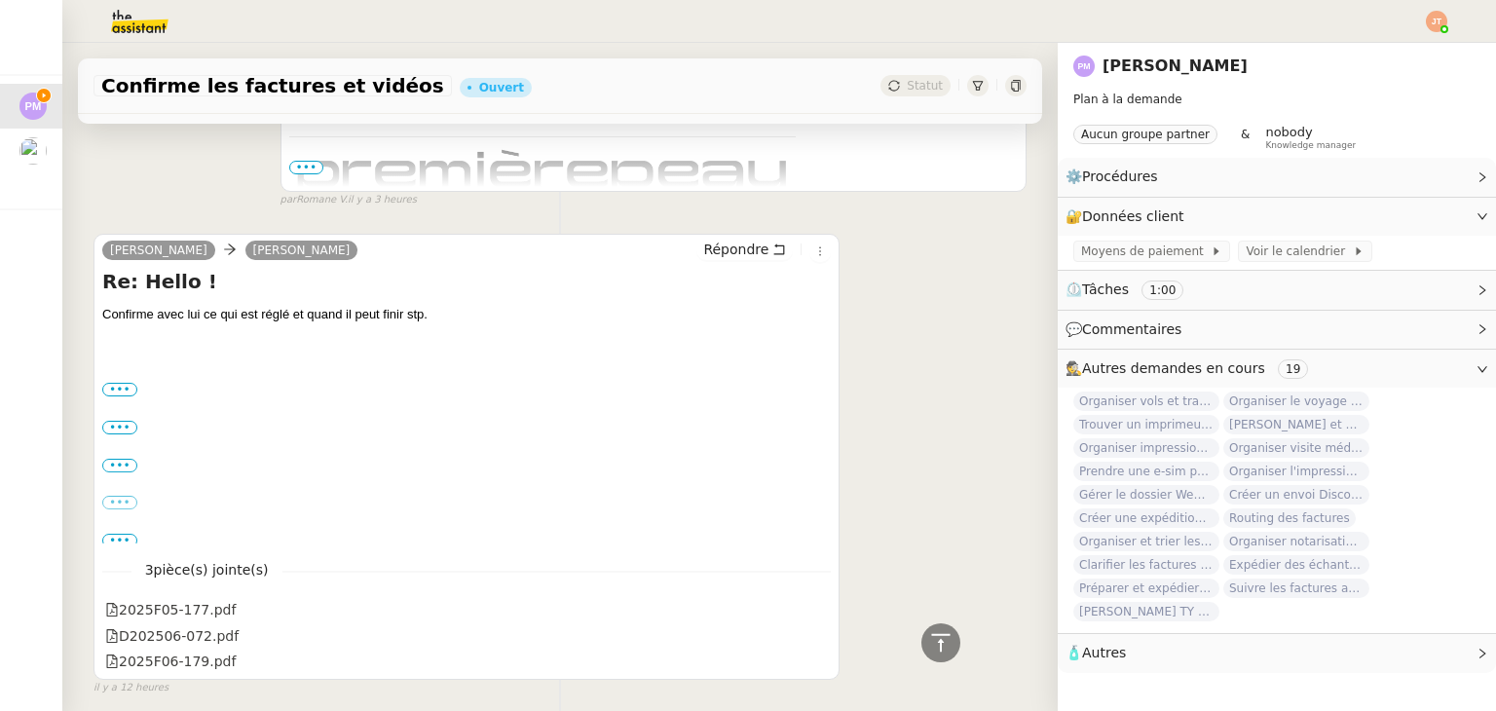
scroll to position [917, 0]
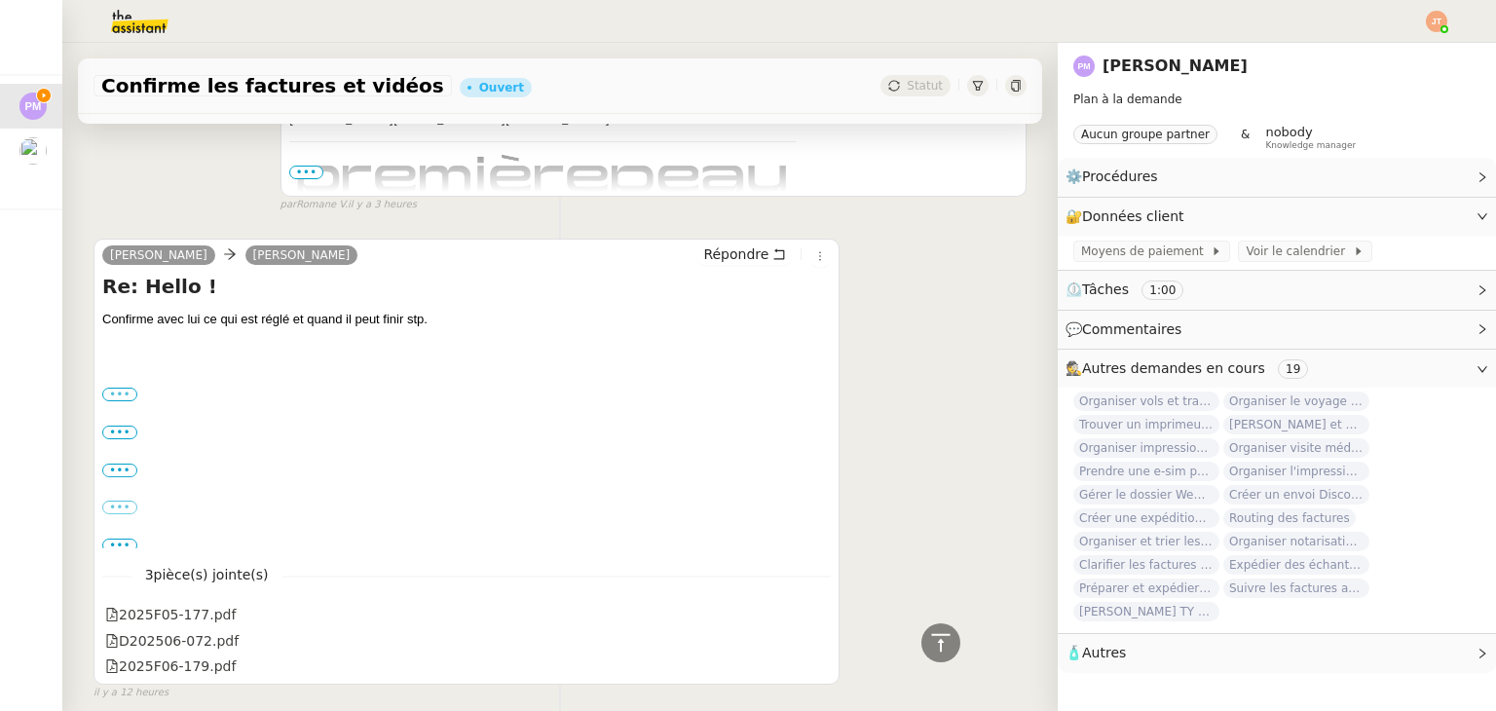
click at [119, 393] on label "•••" at bounding box center [119, 395] width 35 height 14
click at [0, 0] on input "•••" at bounding box center [0, 0] width 0 height 0
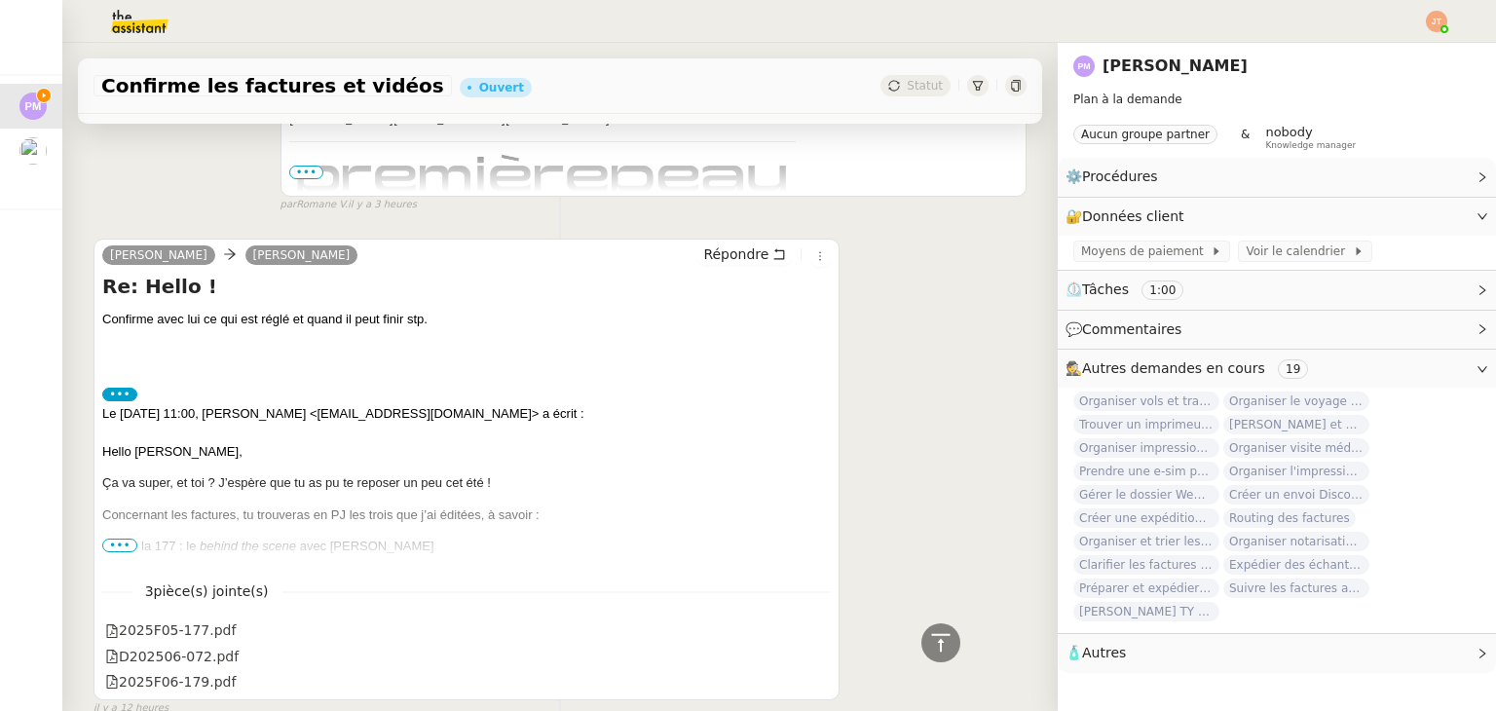
click at [125, 547] on span "•••" at bounding box center [119, 546] width 35 height 14
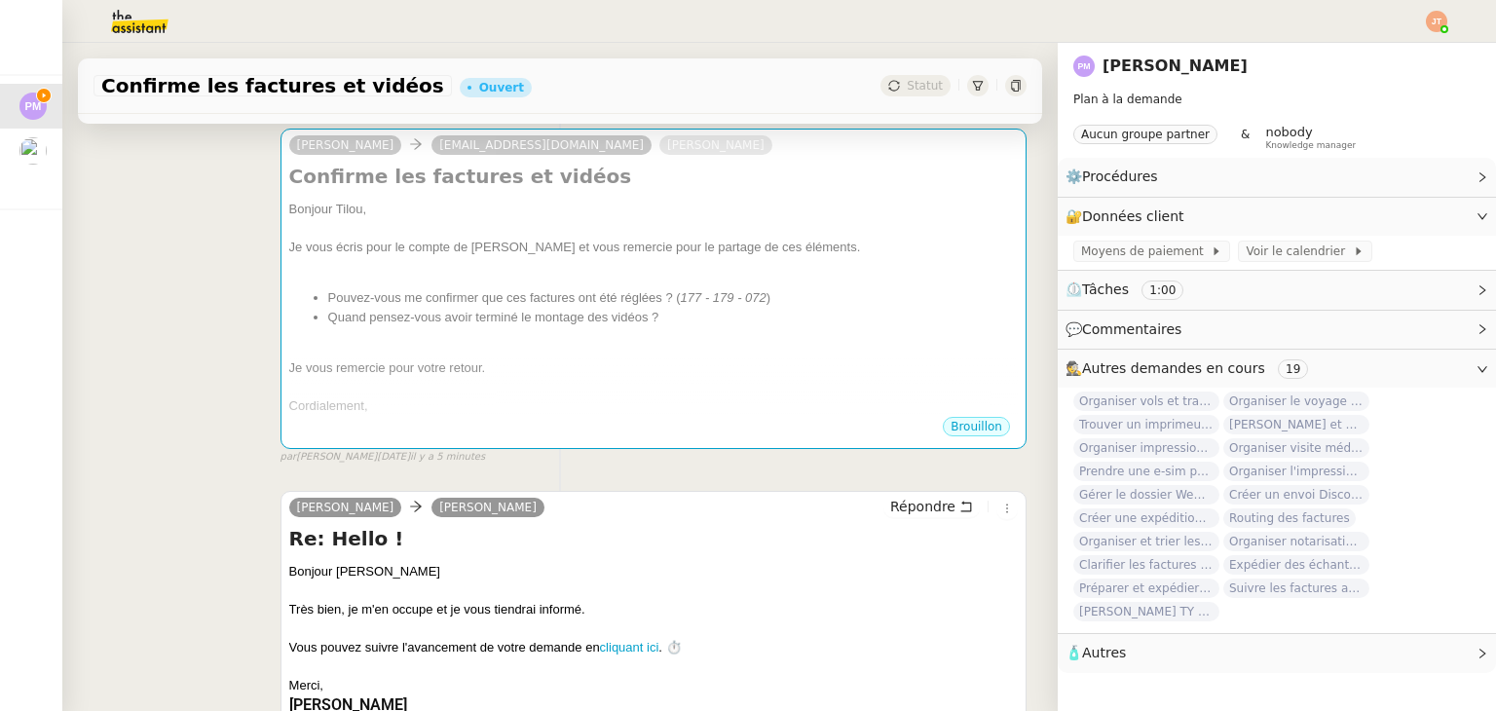
scroll to position [0, 0]
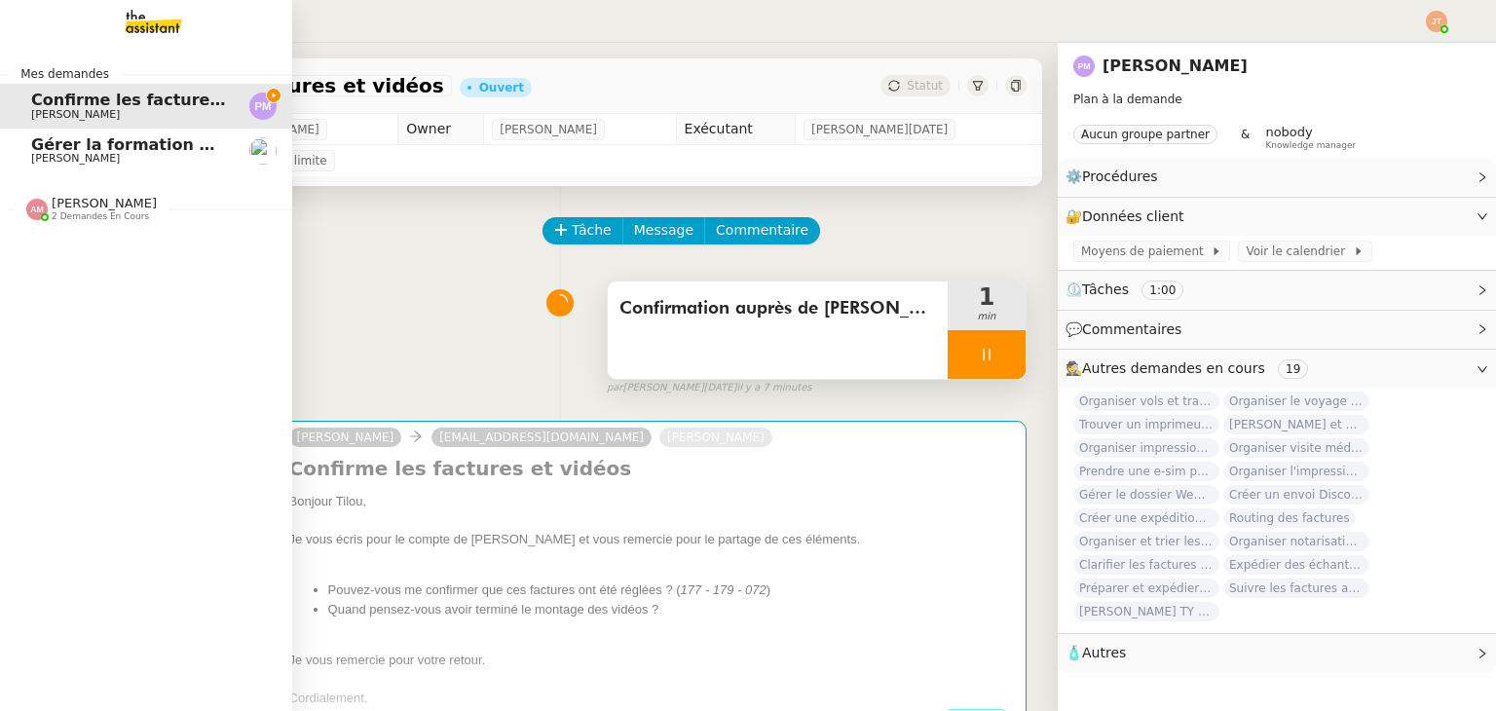
click at [97, 202] on span "[PERSON_NAME]" at bounding box center [104, 203] width 105 height 15
click at [136, 313] on link "Fournir informations événements [GEOGRAPHIC_DATA] et [GEOGRAPHIC_DATA] [PERSON_…" at bounding box center [146, 296] width 292 height 45
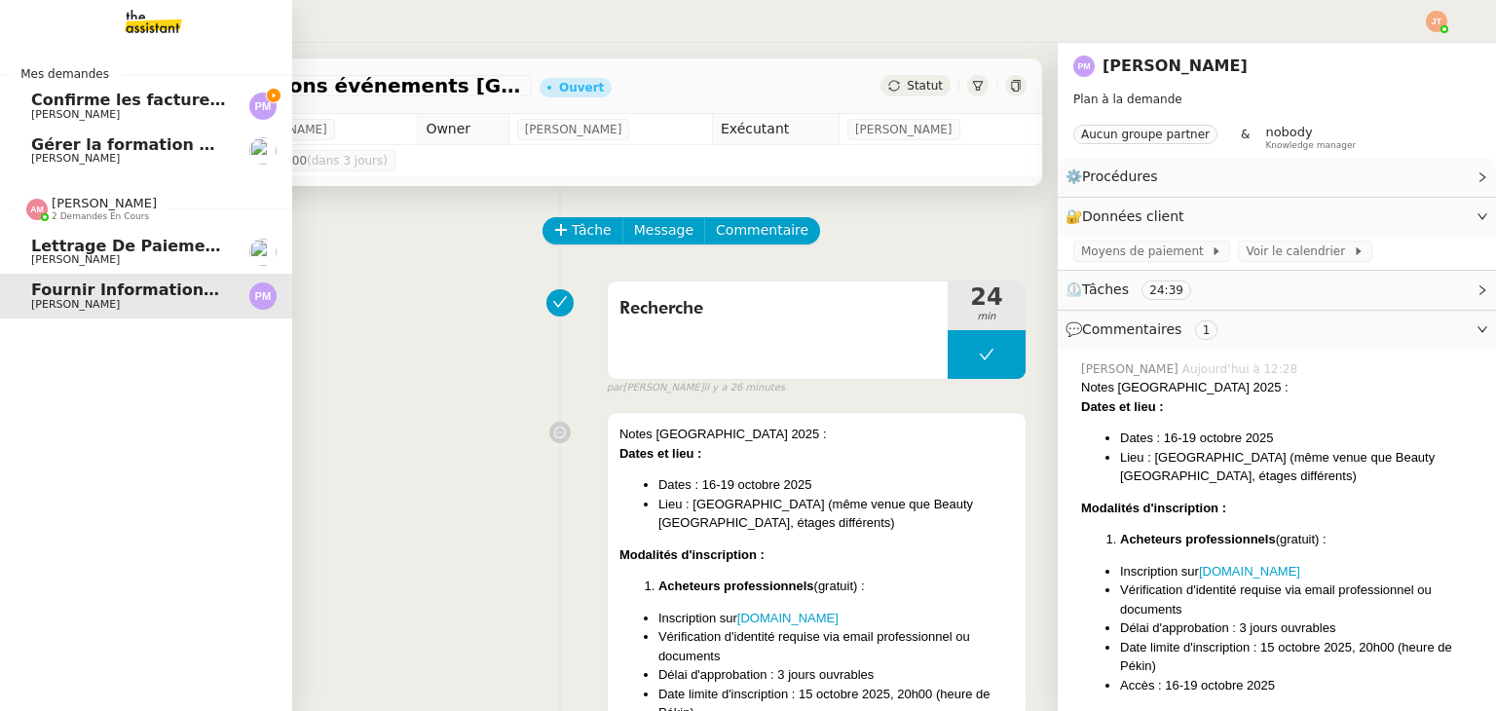
click at [139, 301] on span "[PERSON_NAME]" at bounding box center [129, 305] width 197 height 12
click at [110, 219] on span "2 demandes en cours" at bounding box center [100, 216] width 97 height 11
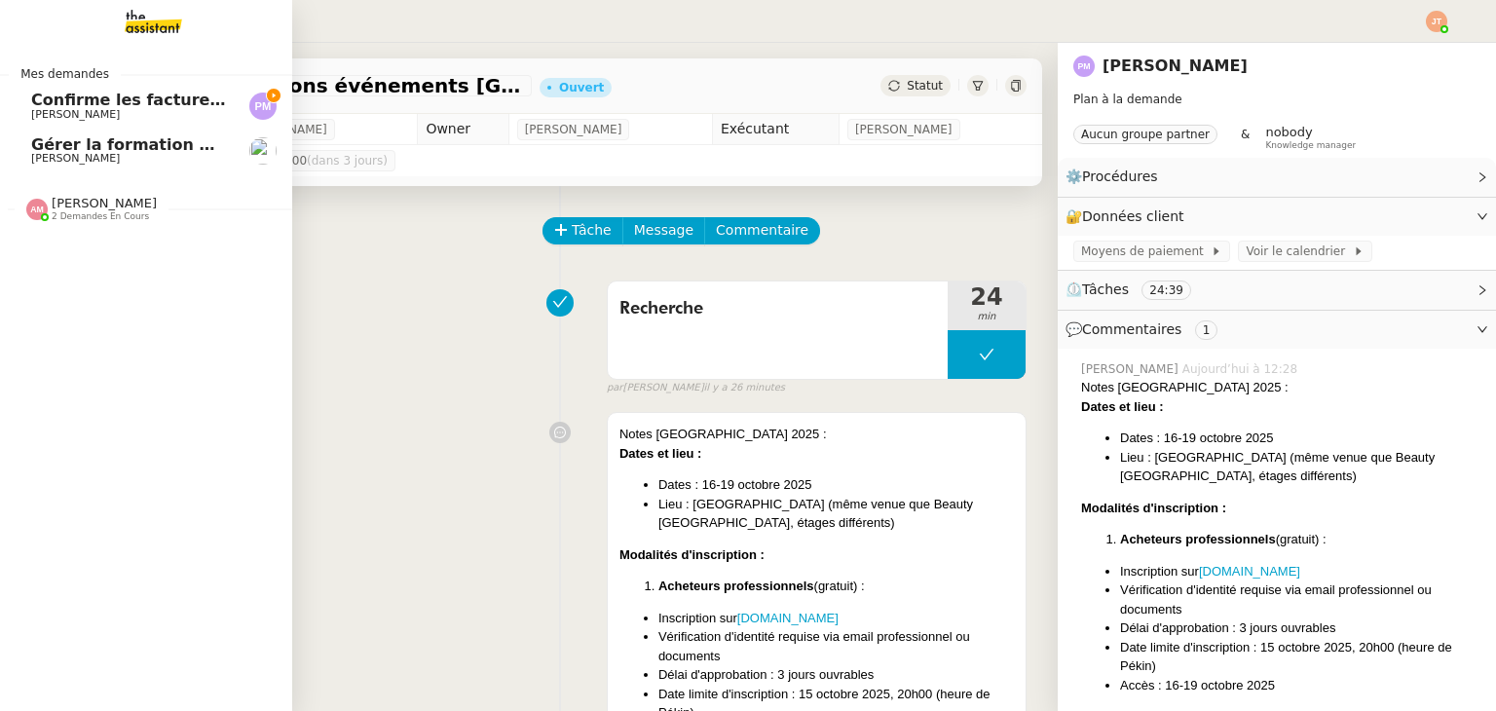
click at [167, 131] on link "Gérer la formation OPCO Axel BANDIAKY" at bounding box center [146, 151] width 292 height 45
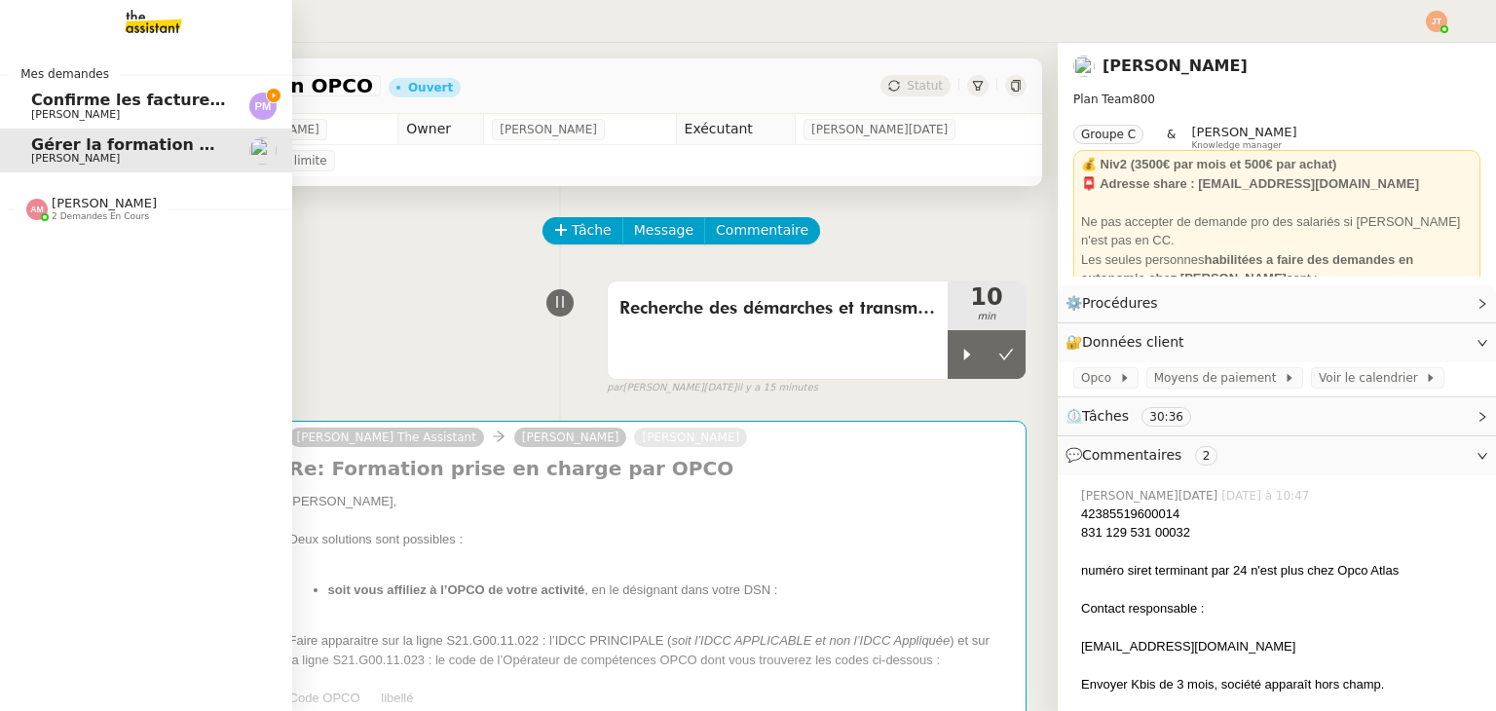
click at [154, 98] on span "Confirme les factures et vidéos" at bounding box center [168, 100] width 274 height 19
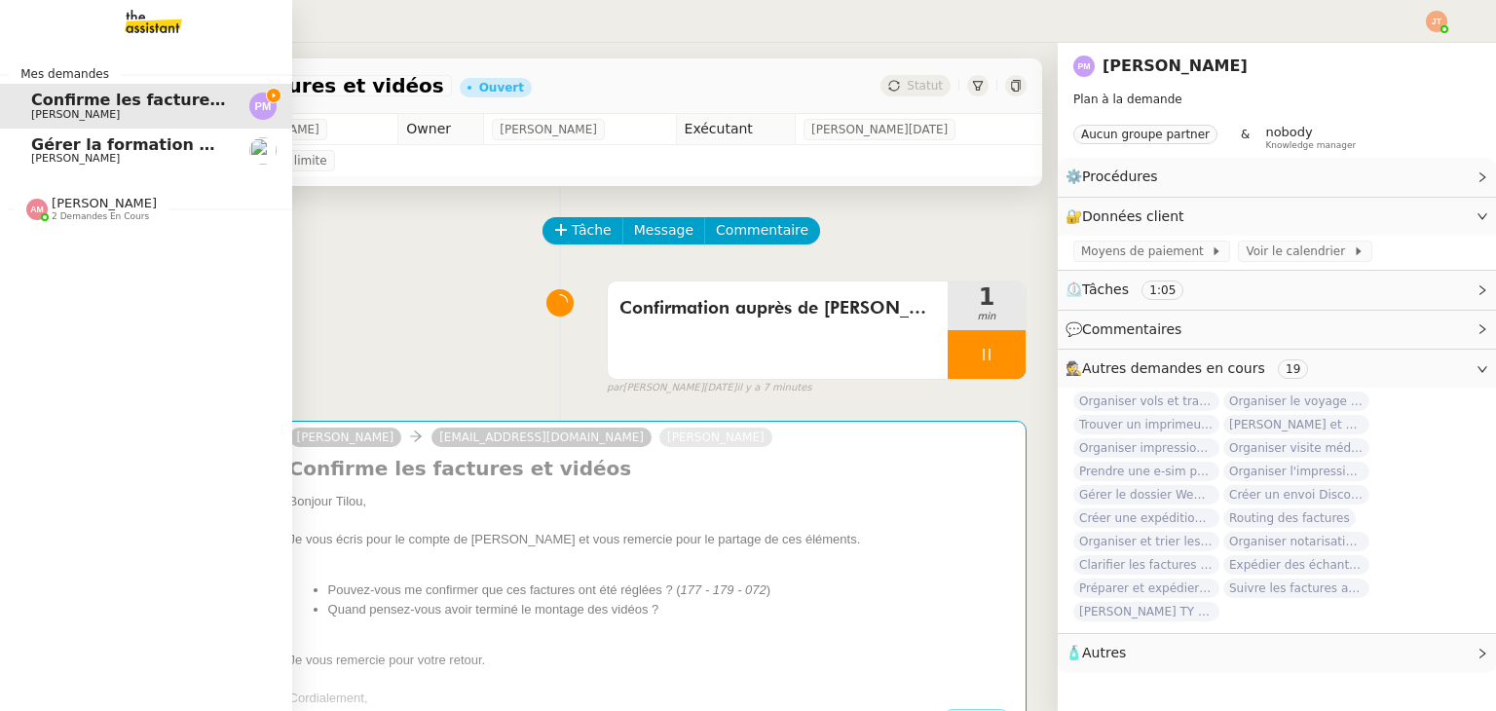
click at [169, 156] on span "[PERSON_NAME]" at bounding box center [129, 159] width 197 height 12
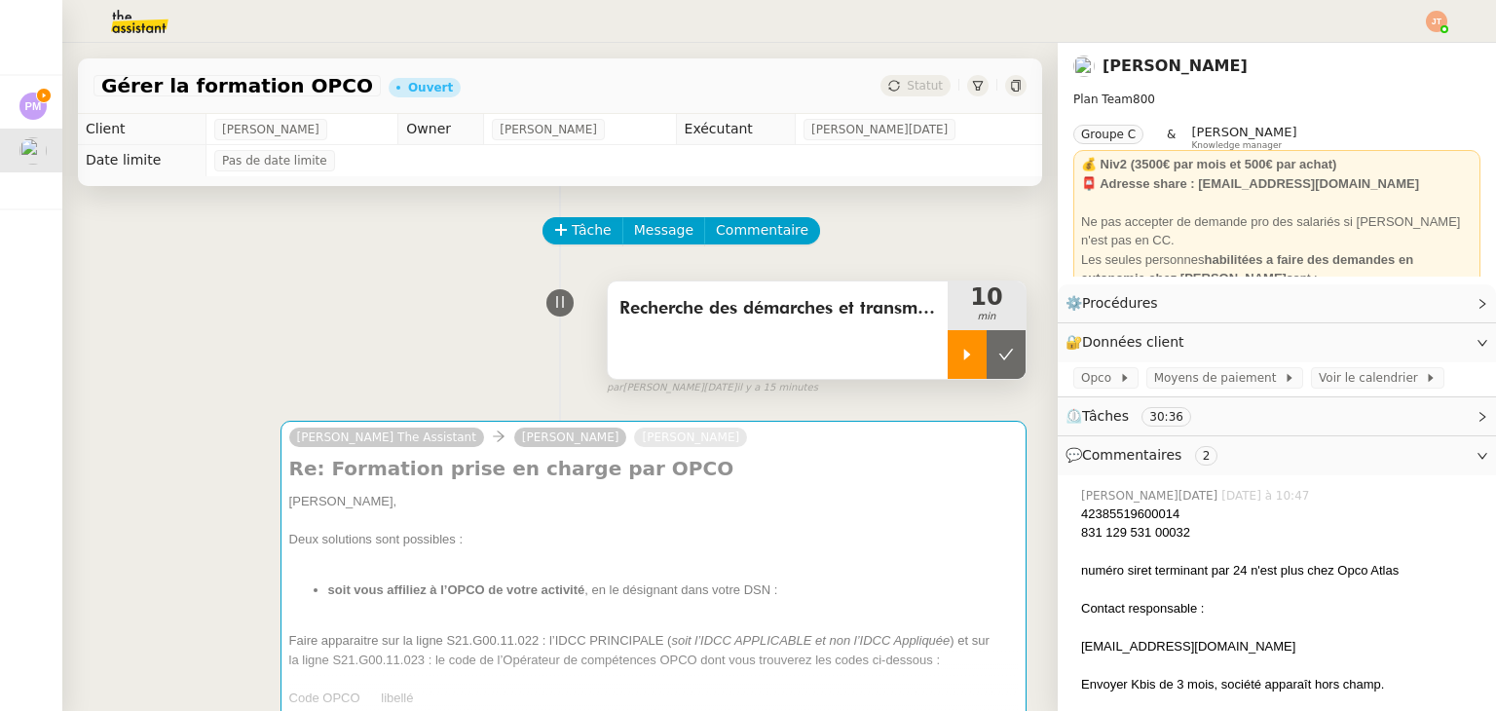
click at [964, 355] on icon at bounding box center [967, 354] width 7 height 11
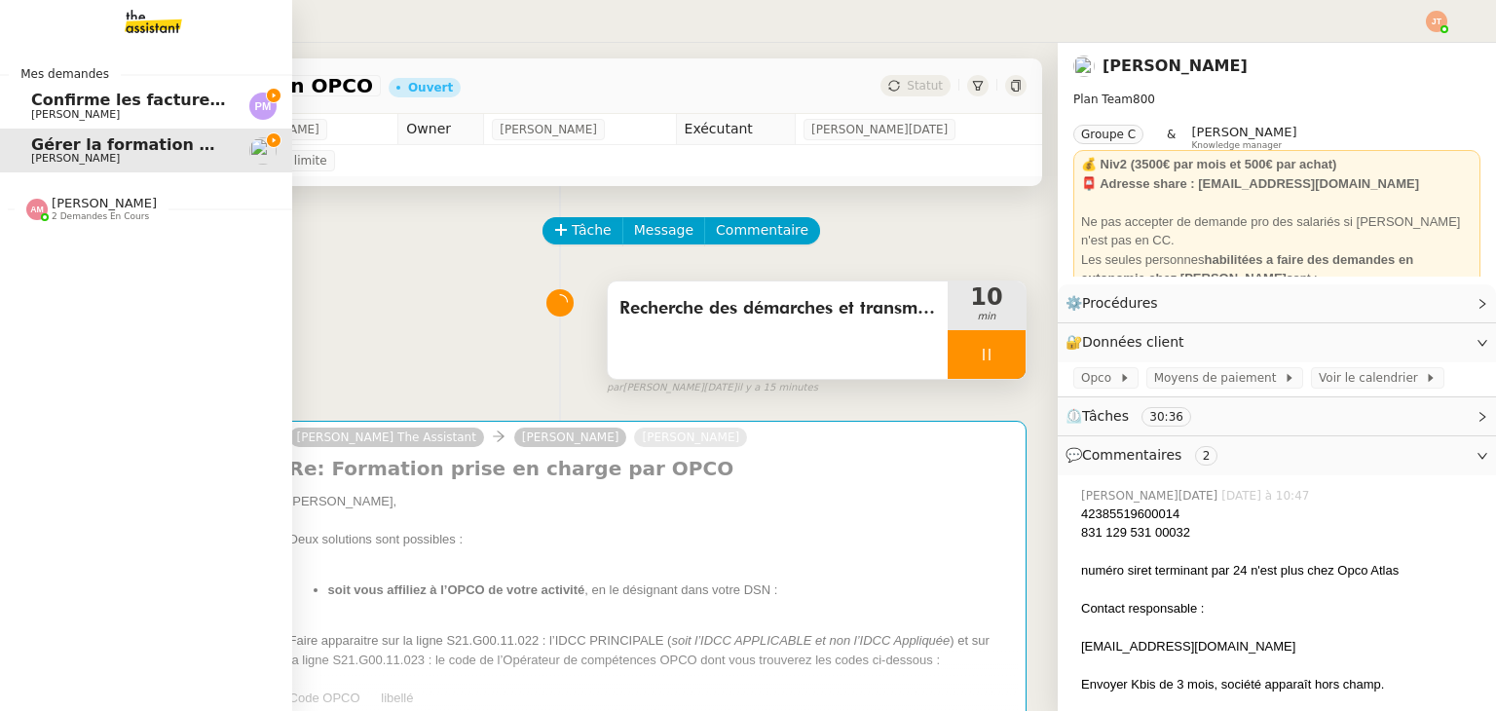
click at [102, 110] on span "[PERSON_NAME]" at bounding box center [129, 115] width 197 height 12
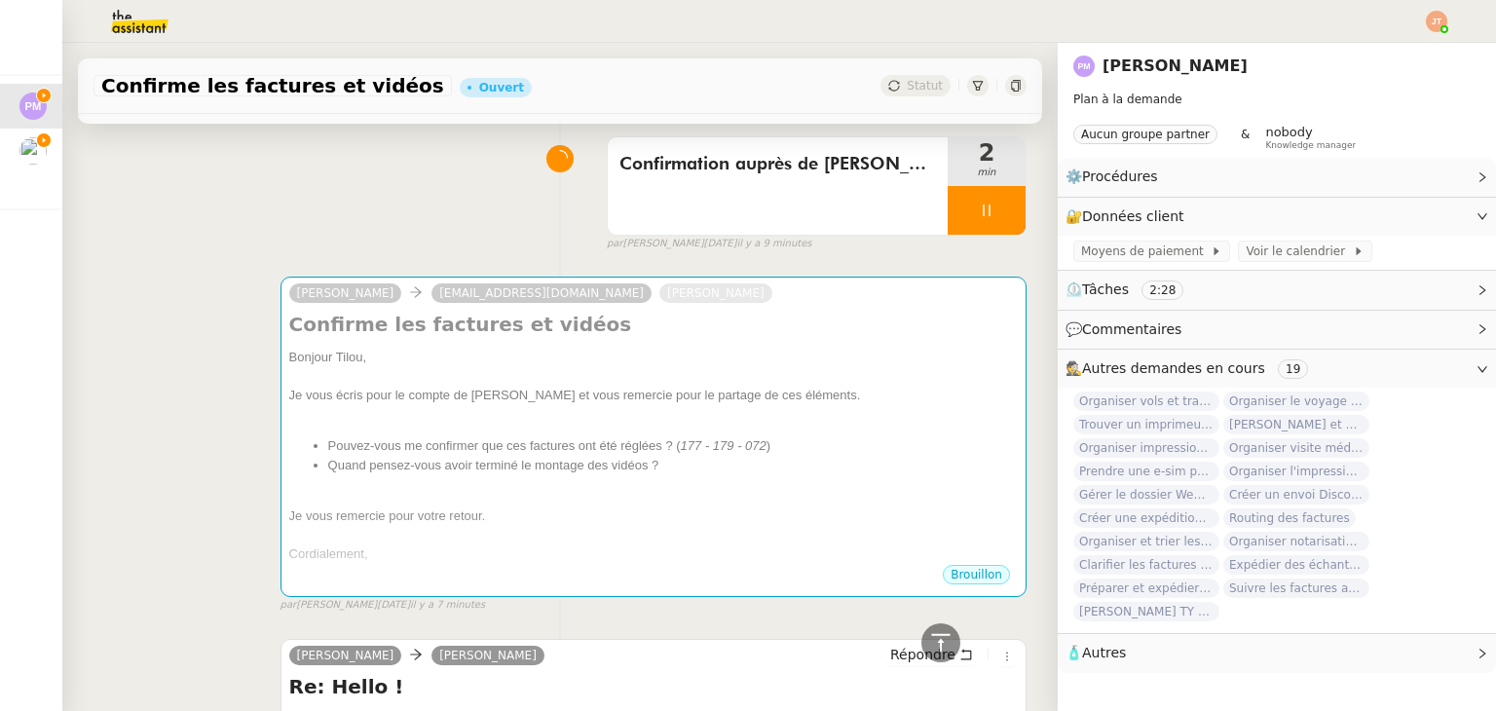
scroll to position [97, 0]
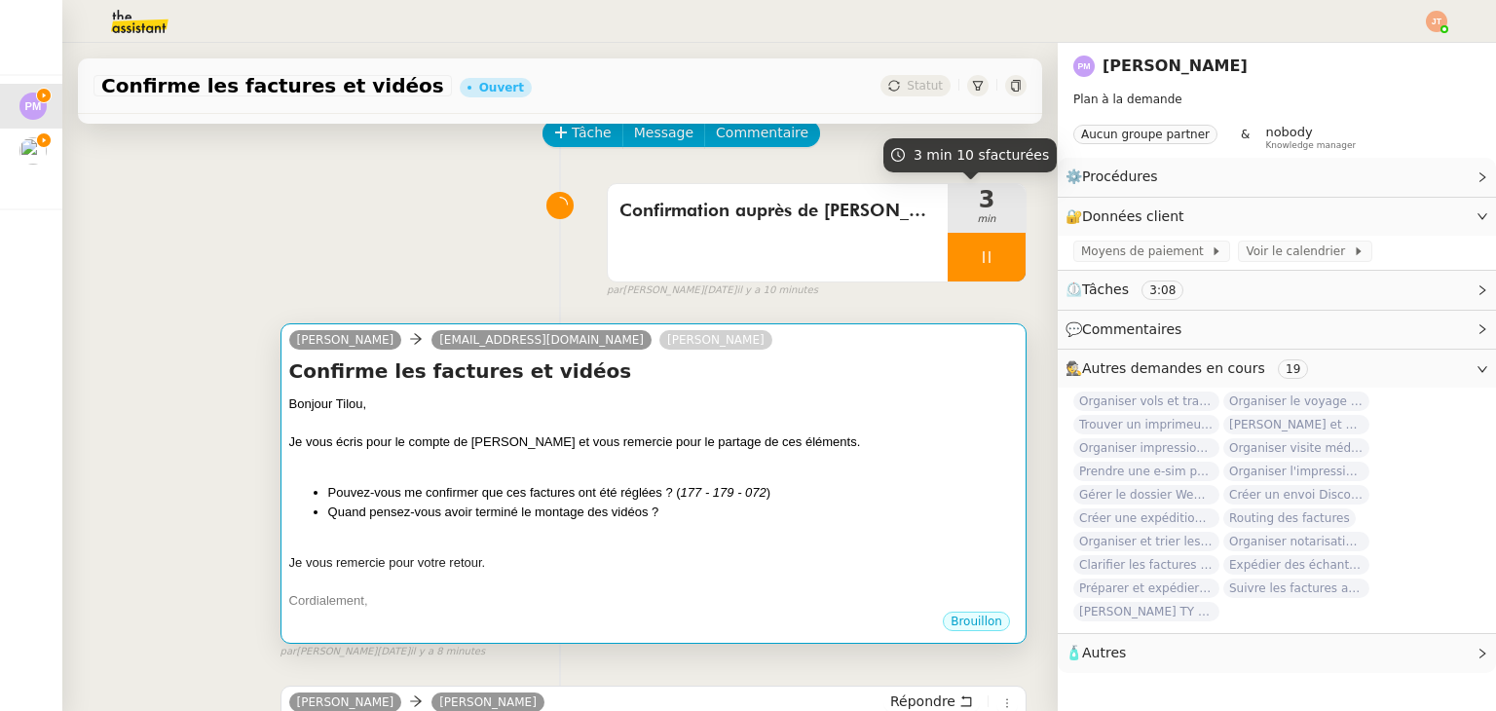
click at [656, 428] on div at bounding box center [653, 423] width 729 height 19
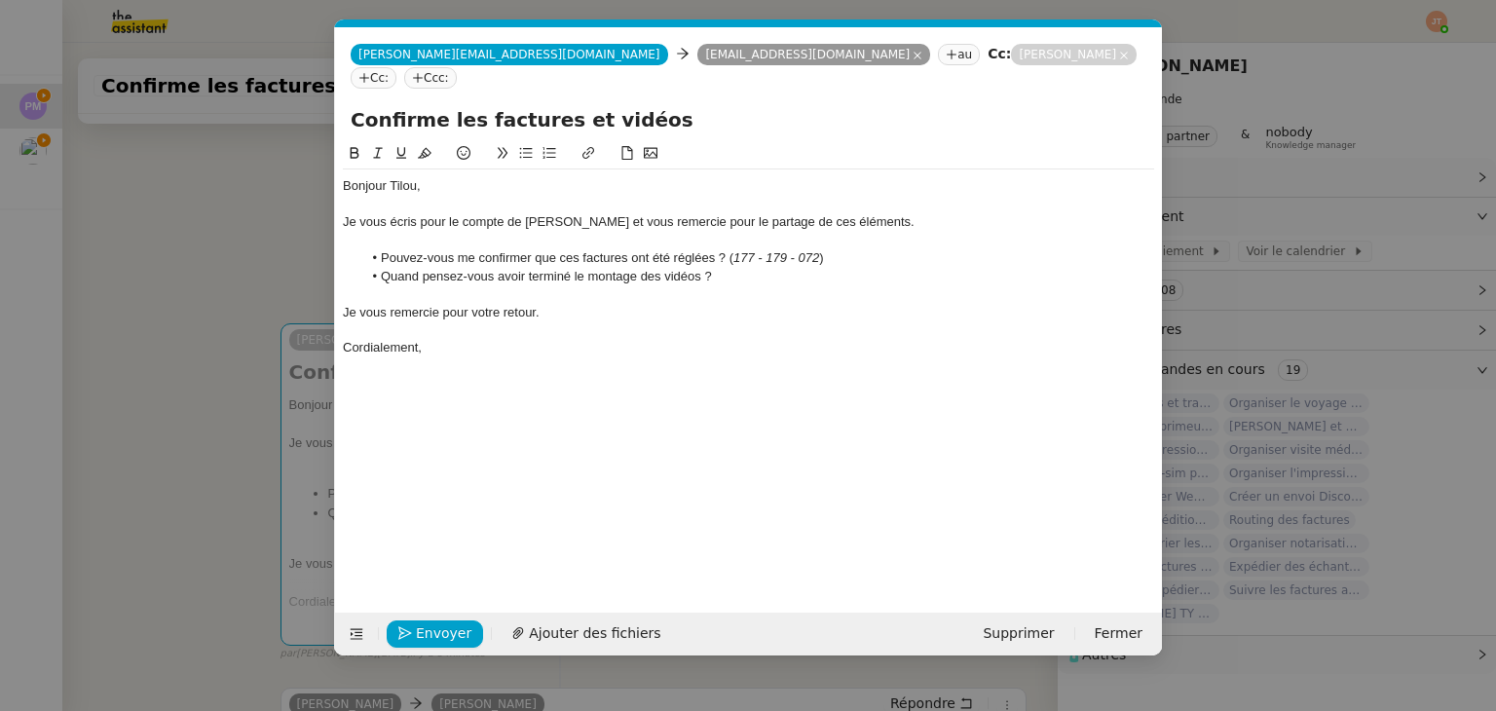
scroll to position [0, 41]
click at [435, 637] on span "Envoyer" at bounding box center [444, 633] width 56 height 22
click at [435, 637] on span "Confirmer l'envoi" at bounding box center [474, 633] width 117 height 22
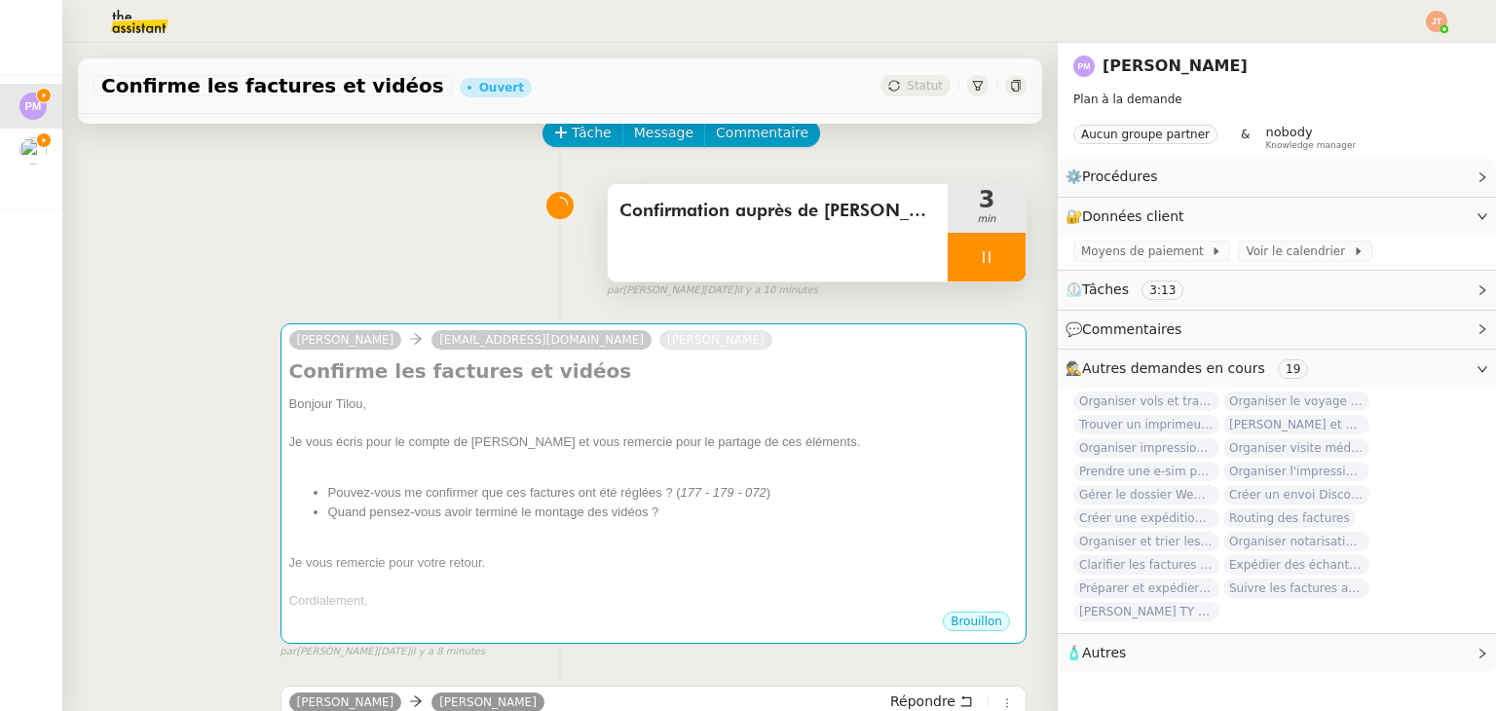
click at [979, 251] on icon at bounding box center [987, 257] width 16 height 16
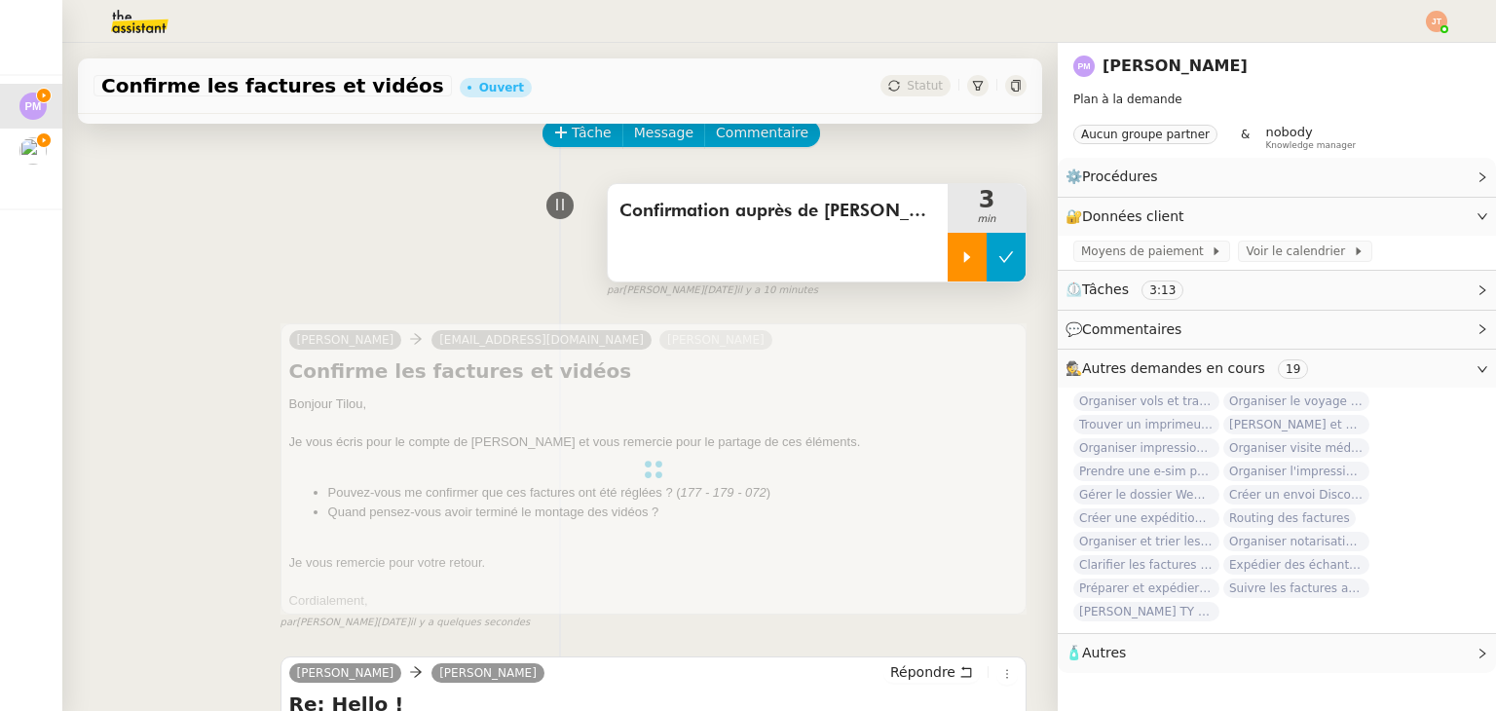
click at [991, 254] on button at bounding box center [1006, 257] width 39 height 49
click at [907, 87] on span "Statut" at bounding box center [925, 86] width 36 height 14
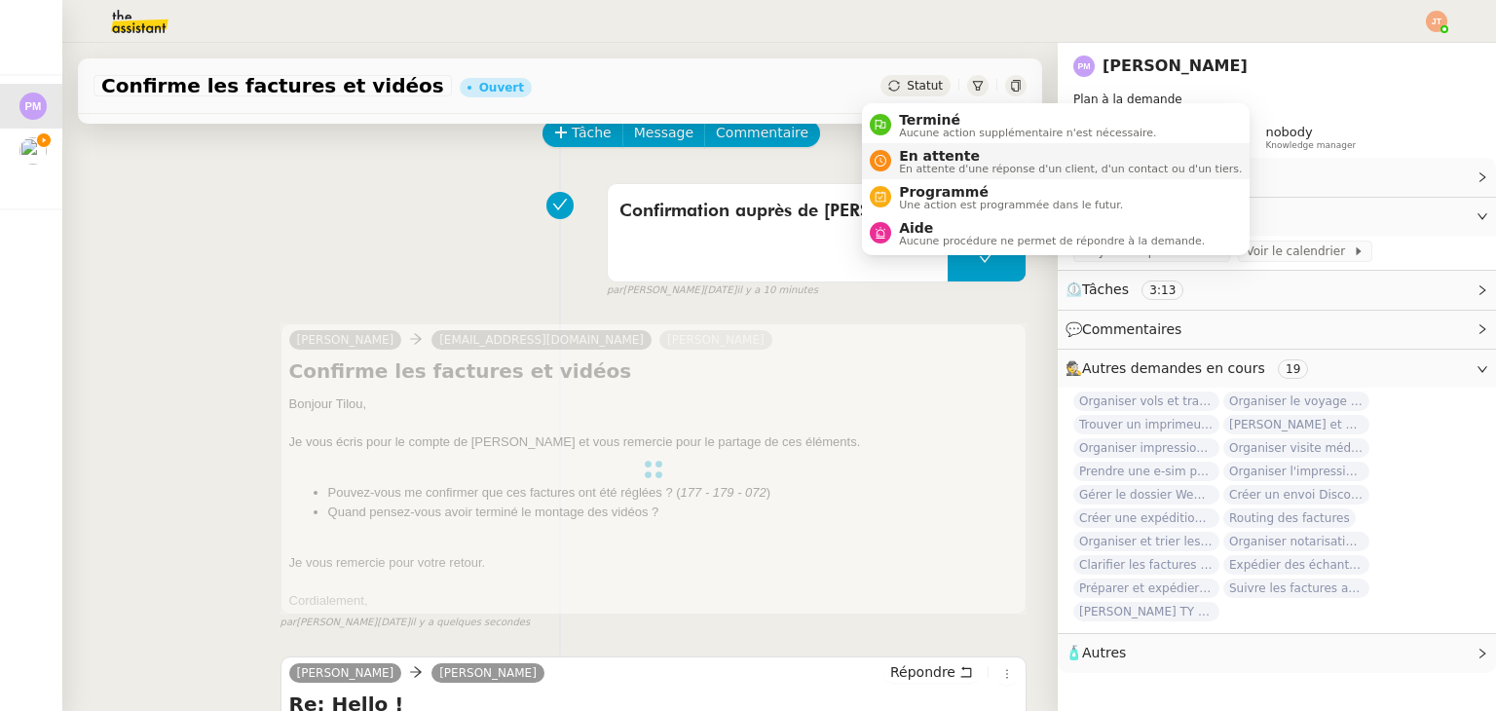
click at [926, 156] on span "En attente" at bounding box center [1070, 156] width 343 height 16
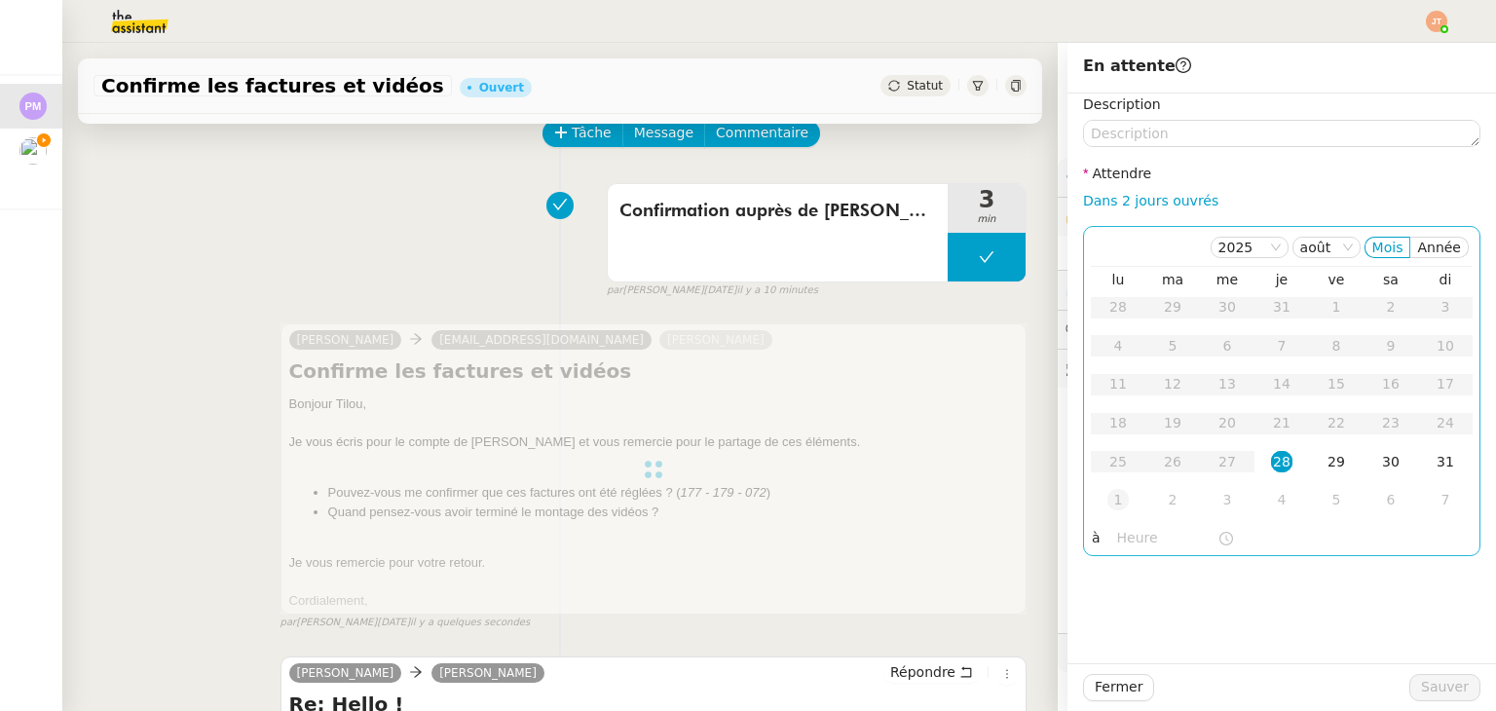
click at [1107, 490] on div "1" at bounding box center [1117, 499] width 21 height 21
click at [1117, 539] on input "text" at bounding box center [1167, 538] width 100 height 22
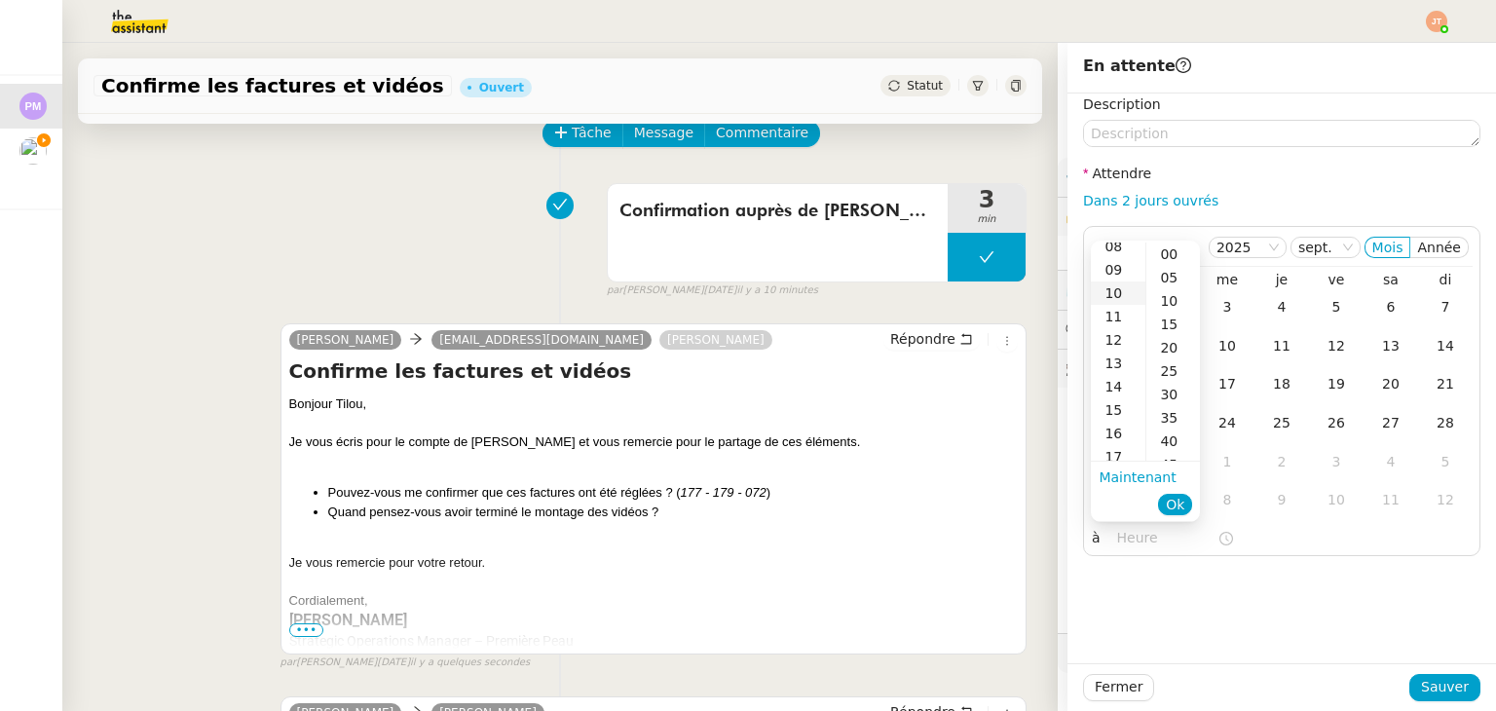
click at [1110, 293] on div "10" at bounding box center [1118, 292] width 55 height 23
click at [1167, 248] on div "00" at bounding box center [1173, 254] width 54 height 23
type input "10:00"
click at [1185, 510] on button "Ok" at bounding box center [1175, 504] width 34 height 21
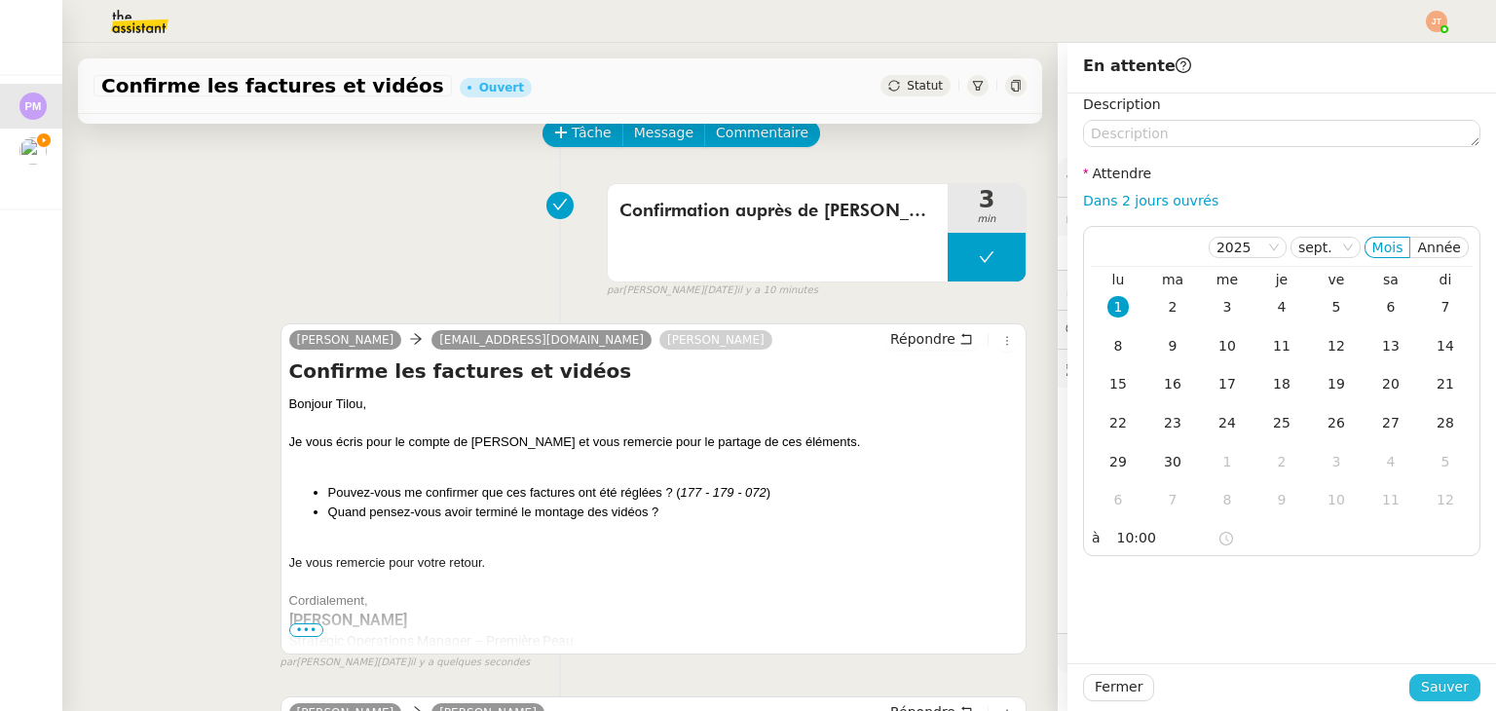
click at [1421, 693] on span "Sauver" at bounding box center [1445, 687] width 48 height 22
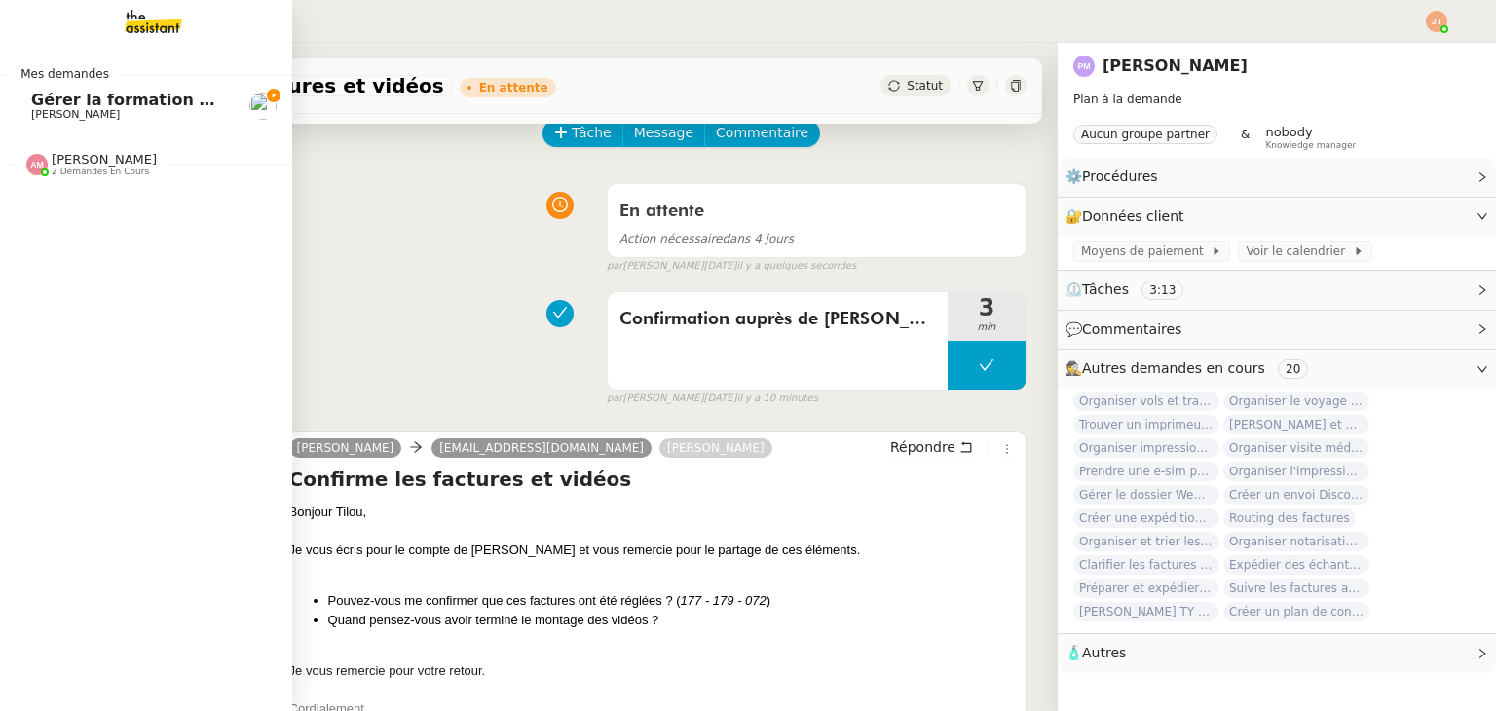
drag, startPoint x: 56, startPoint y: 111, endPoint x: 375, endPoint y: 97, distance: 319.7
click at [56, 111] on span "[PERSON_NAME]" at bounding box center [75, 114] width 89 height 13
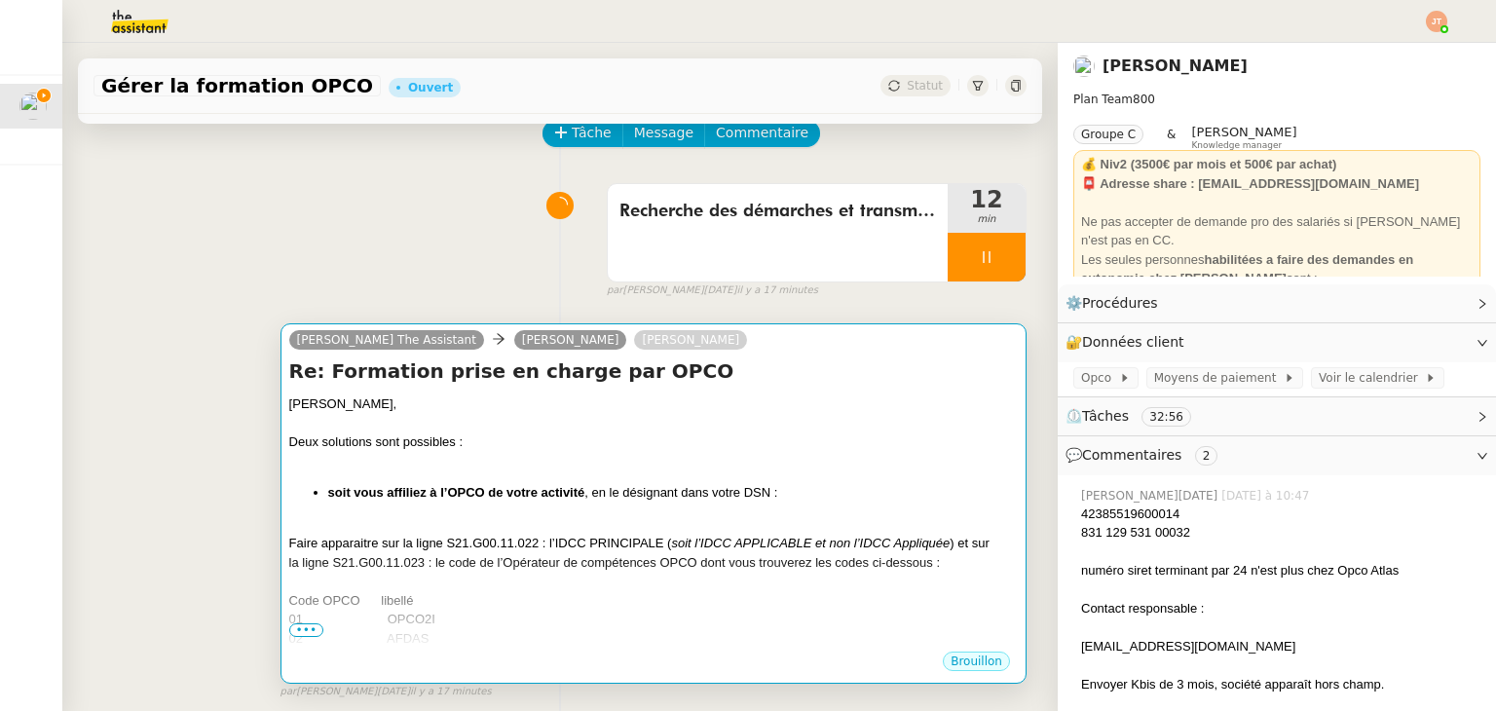
click at [420, 480] on div "Axel, Deux solutions sont possibles : soit vous affiliez à l’OPCO de votre acti…" at bounding box center [653, 685] width 729 height 582
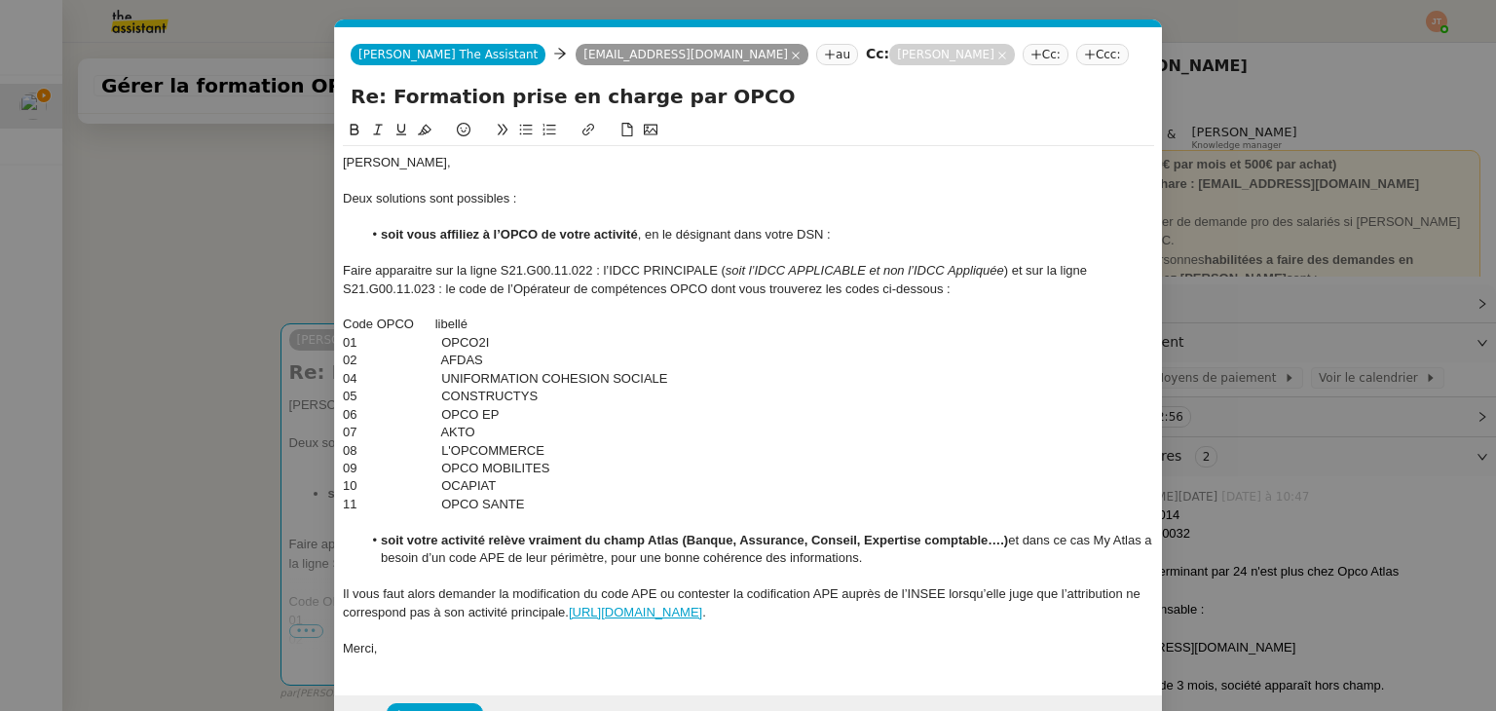
scroll to position [0, 41]
click at [441, 233] on strong "soit vous affiliez à l’OPCO de votre activité" at bounding box center [509, 234] width 257 height 15
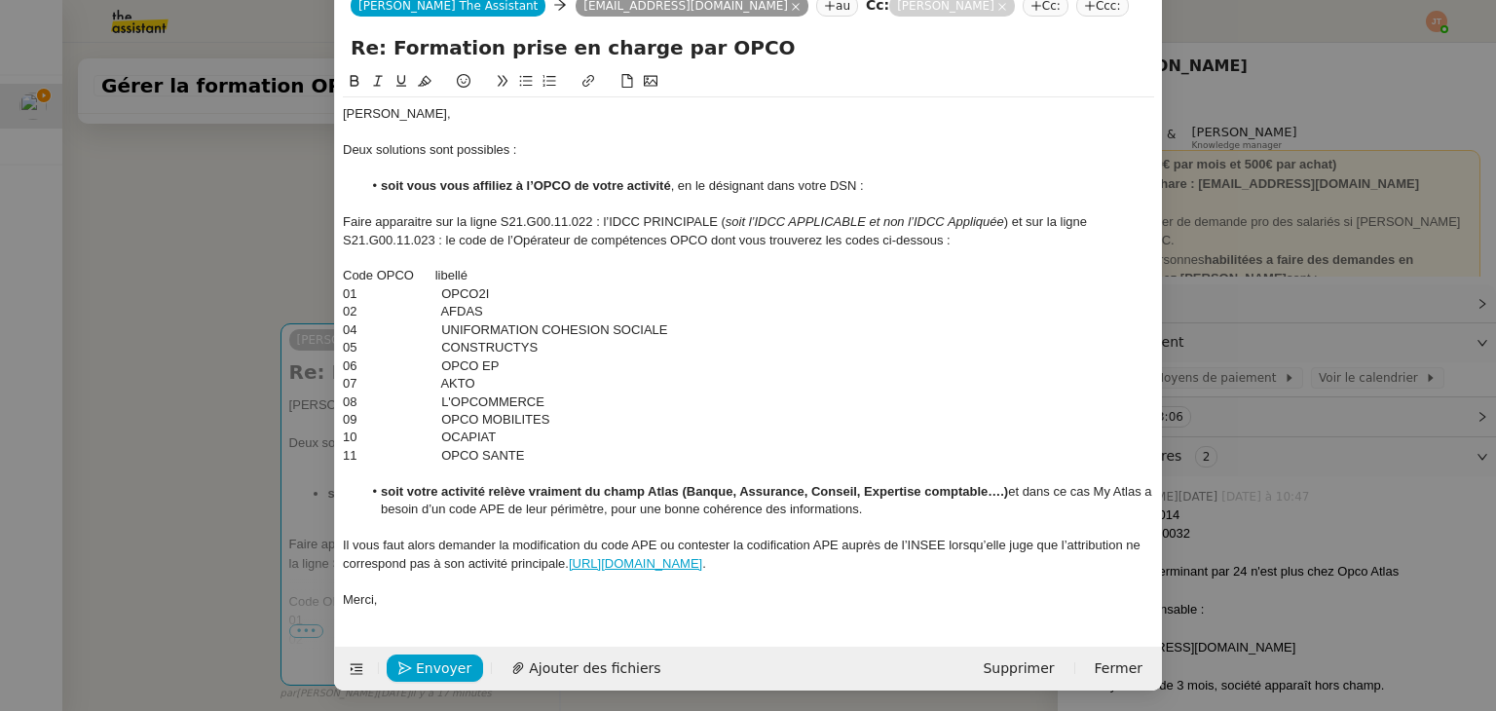
scroll to position [54, 0]
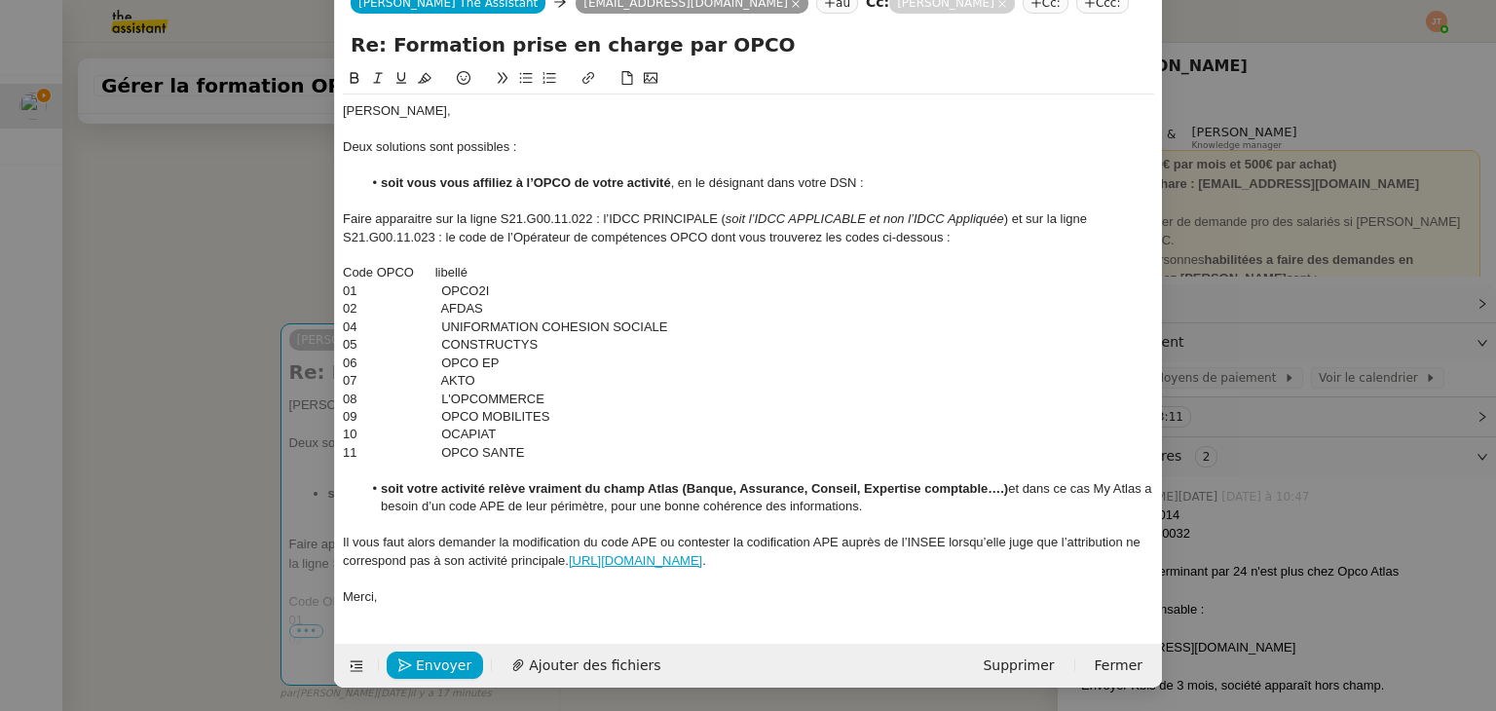
click at [821, 559] on div "Il vous faut alors demander la modification du code APE ou contester la codific…" at bounding box center [748, 552] width 811 height 36
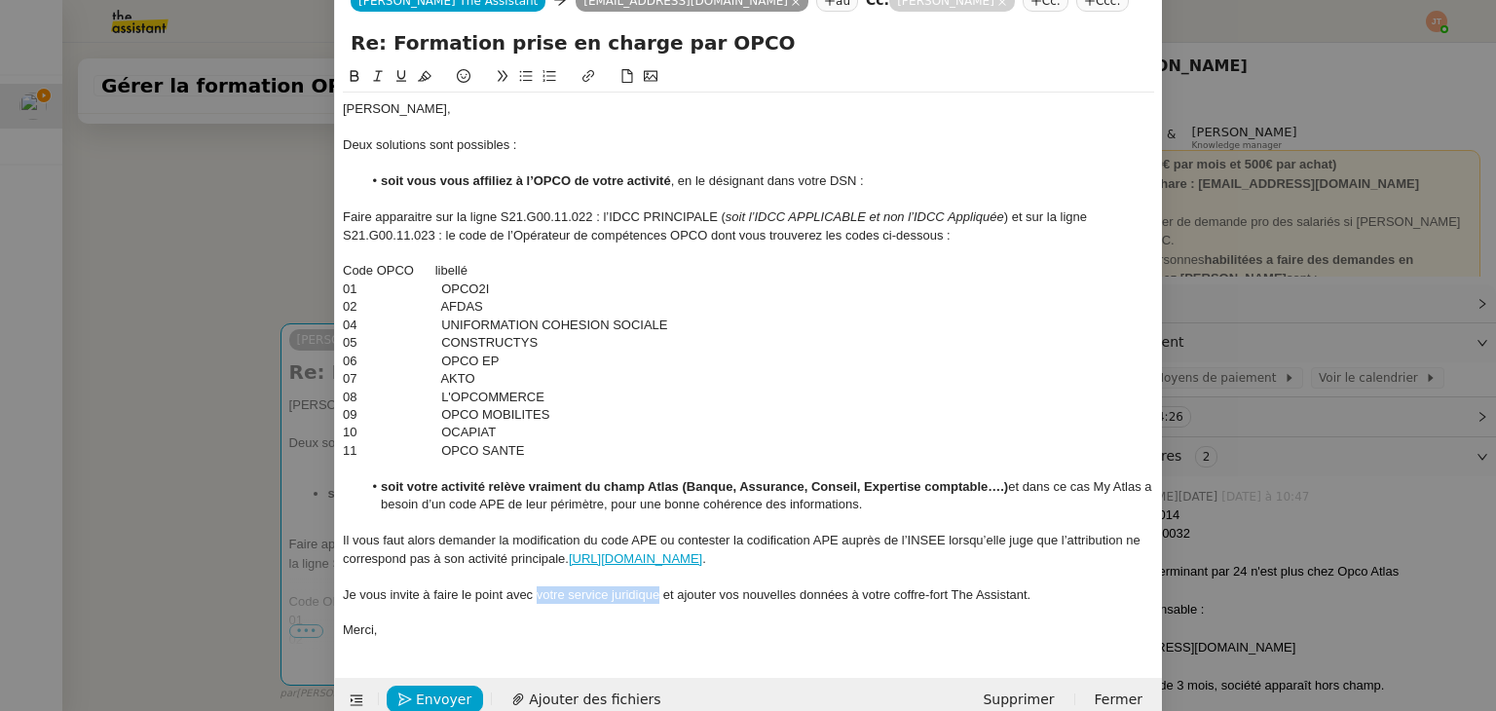
drag, startPoint x: 655, startPoint y: 593, endPoint x: 534, endPoint y: 597, distance: 120.8
click at [534, 597] on div "Je vous invite à faire le point avec votre service juridique et ajouter vos nou…" at bounding box center [748, 595] width 811 height 18
drag, startPoint x: 175, startPoint y: 412, endPoint x: 178, endPoint y: 427, distance: 14.9
click at [178, 428] on nz-modal-container "Service TA - VOYAGE - PROPOSITION GLOBALE A utiliser dans le cadre de propositi…" at bounding box center [748, 355] width 1496 height 711
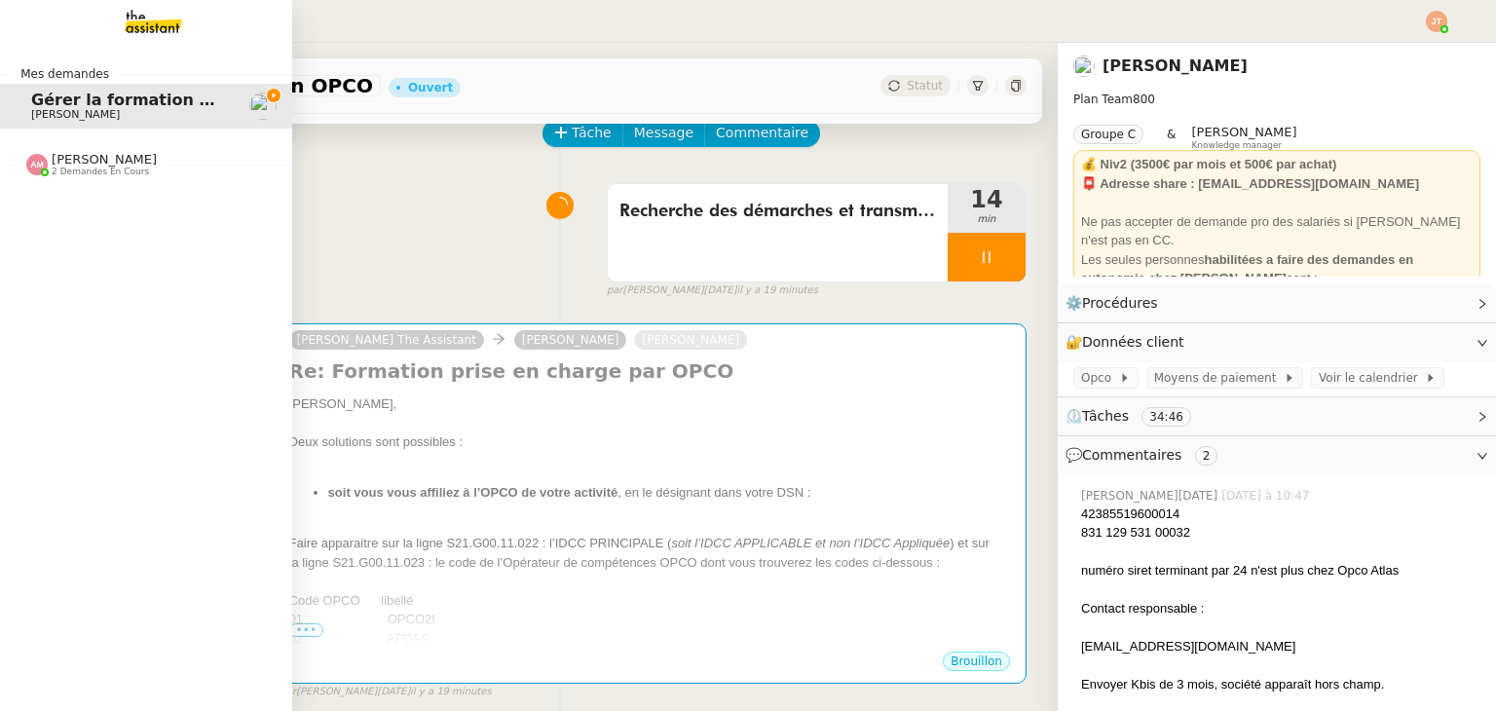
click at [78, 165] on span "[PERSON_NAME]" at bounding box center [104, 159] width 105 height 15
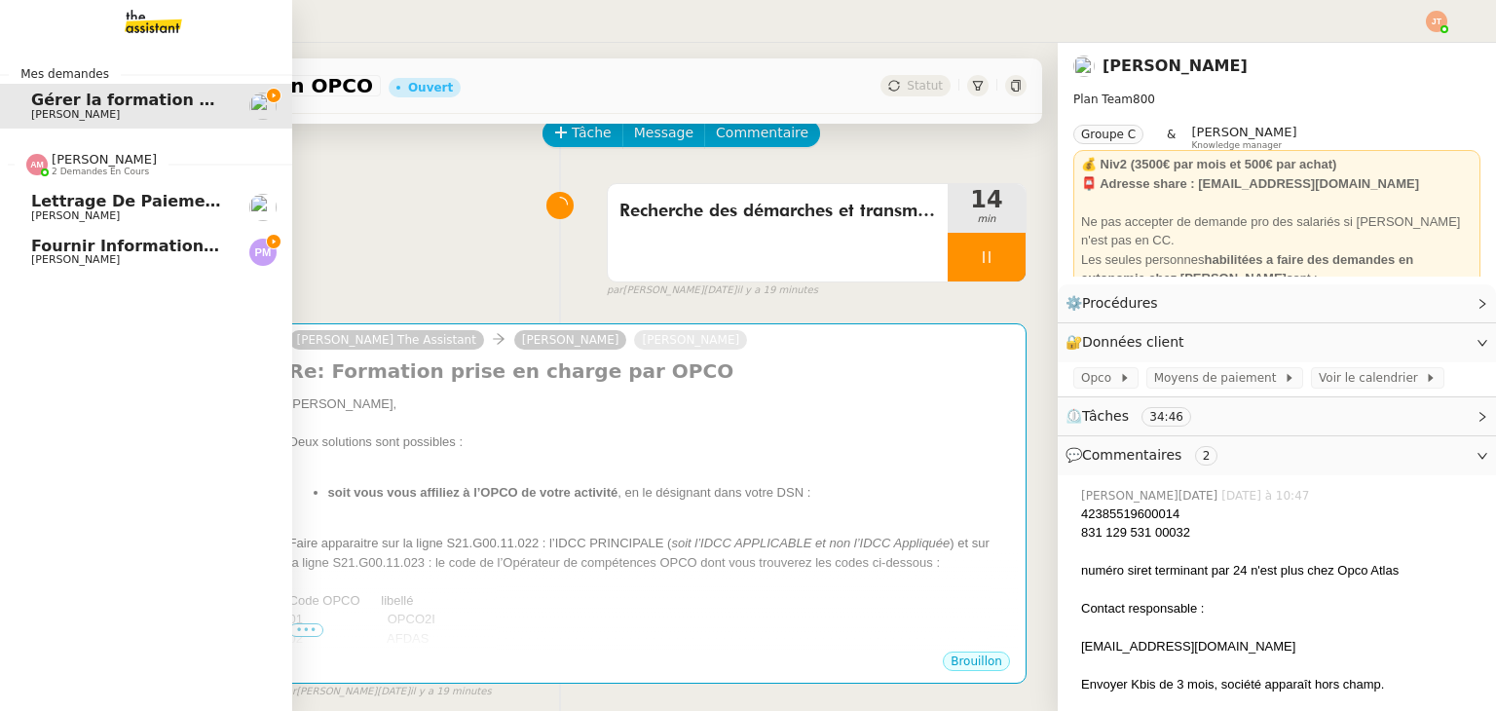
click at [78, 165] on span "[PERSON_NAME]" at bounding box center [104, 159] width 105 height 15
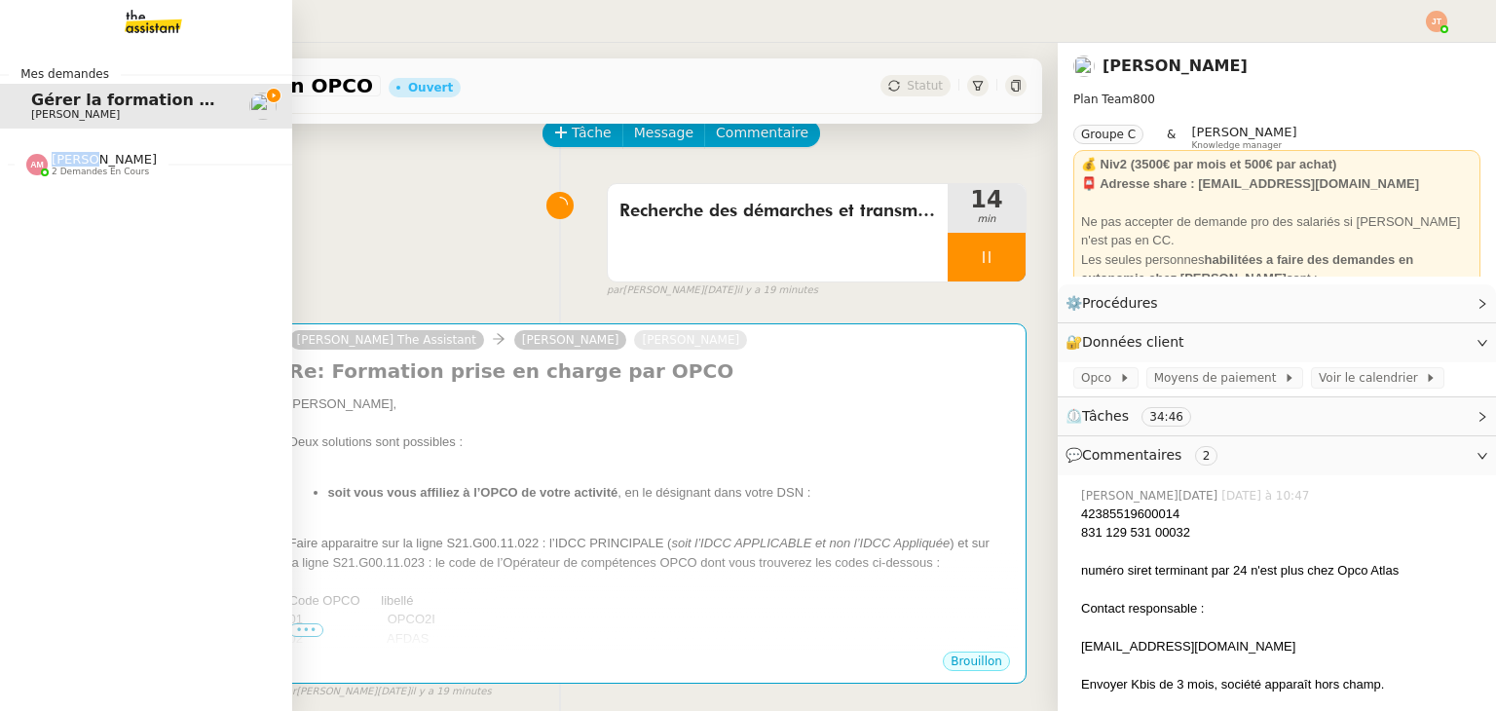
click at [78, 165] on span "[PERSON_NAME]" at bounding box center [104, 159] width 105 height 15
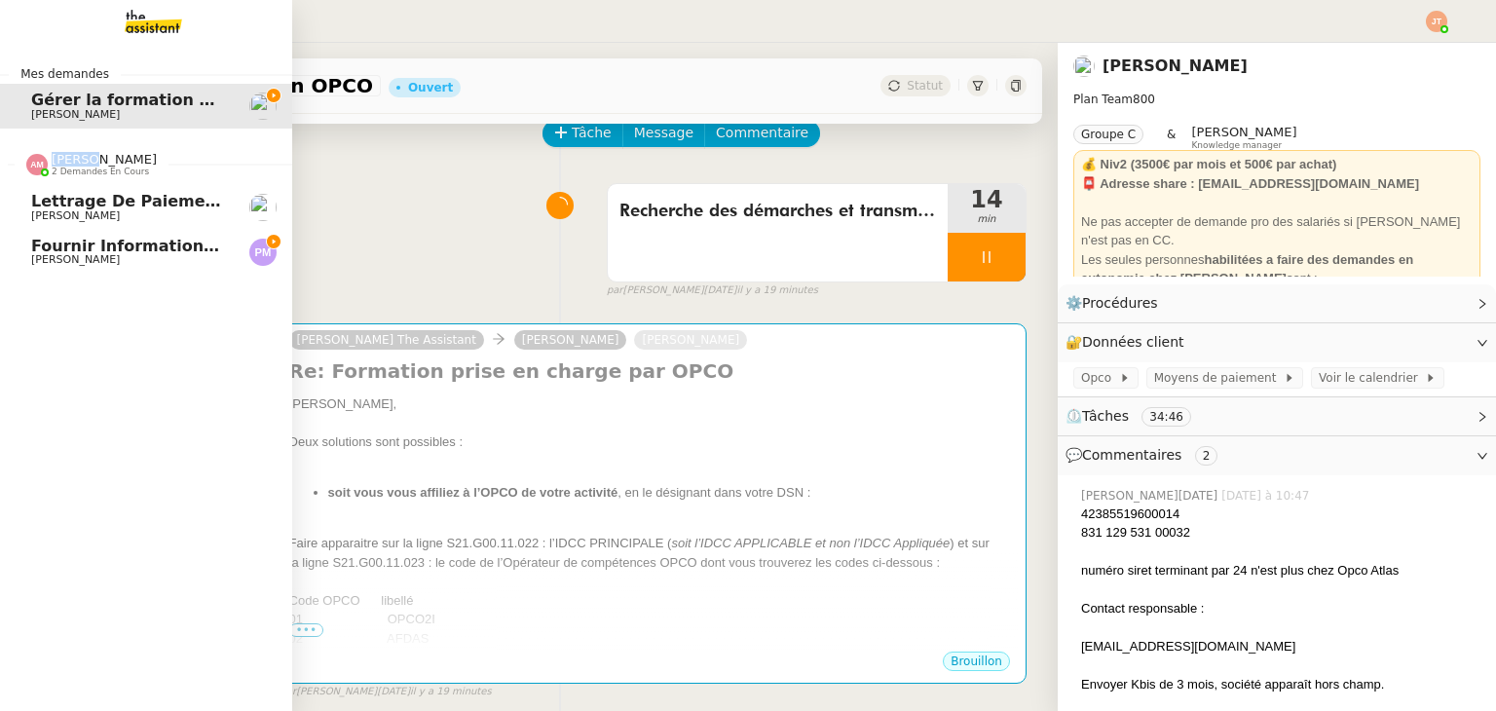
click at [61, 253] on span "Fournir informations événements [GEOGRAPHIC_DATA] et [GEOGRAPHIC_DATA]" at bounding box center [378, 246] width 694 height 19
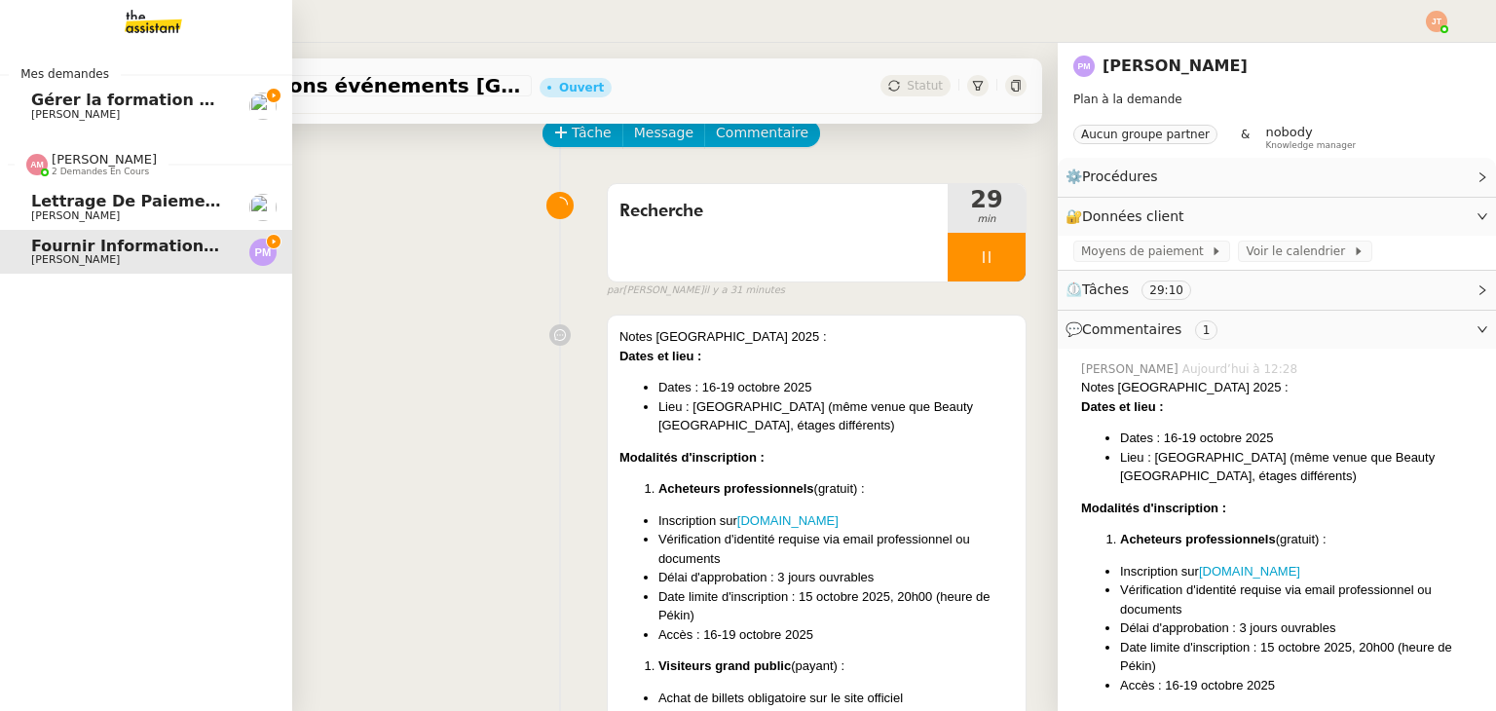
click at [113, 167] on span "2 demandes en cours" at bounding box center [100, 172] width 97 height 11
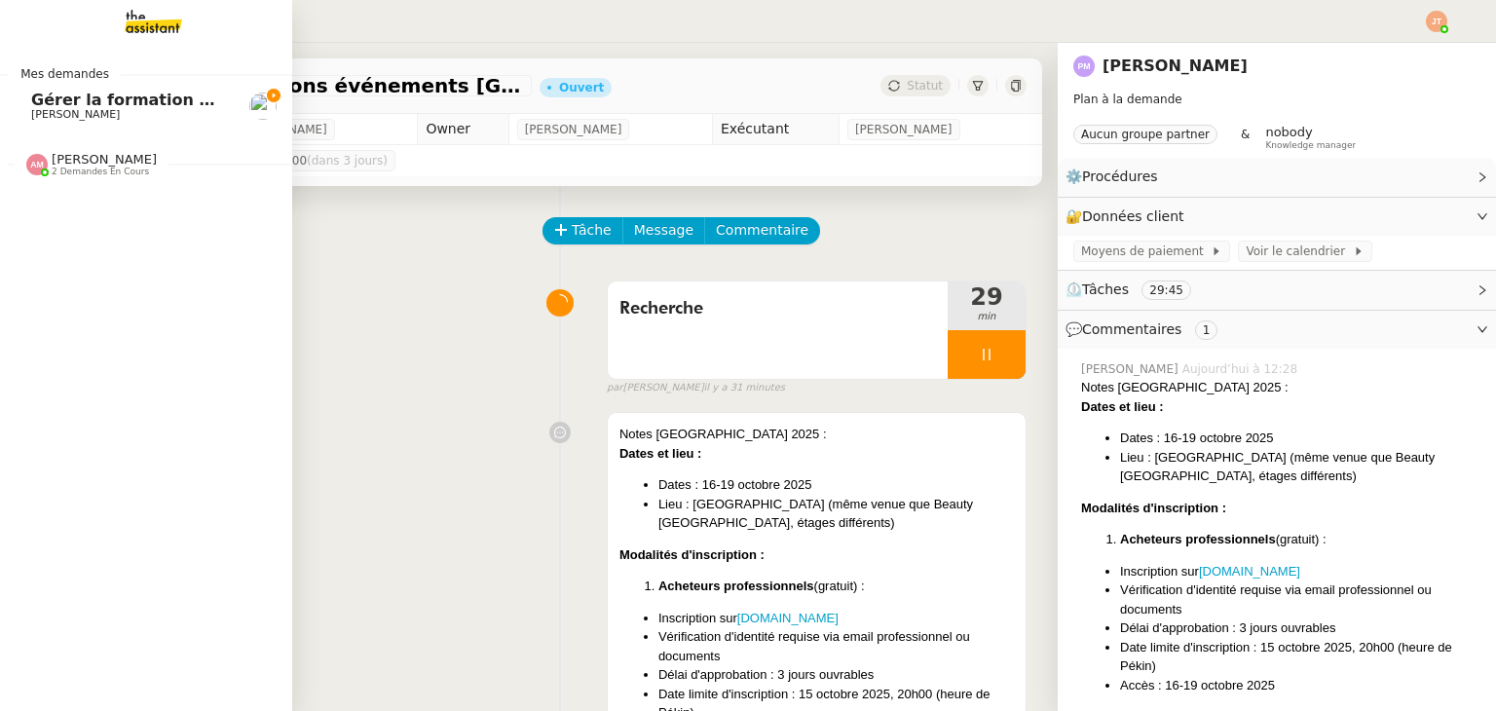
drag, startPoint x: 62, startPoint y: 102, endPoint x: 94, endPoint y: 105, distance: 31.3
click at [63, 102] on span "Gérer la formation OPCO" at bounding box center [139, 100] width 217 height 19
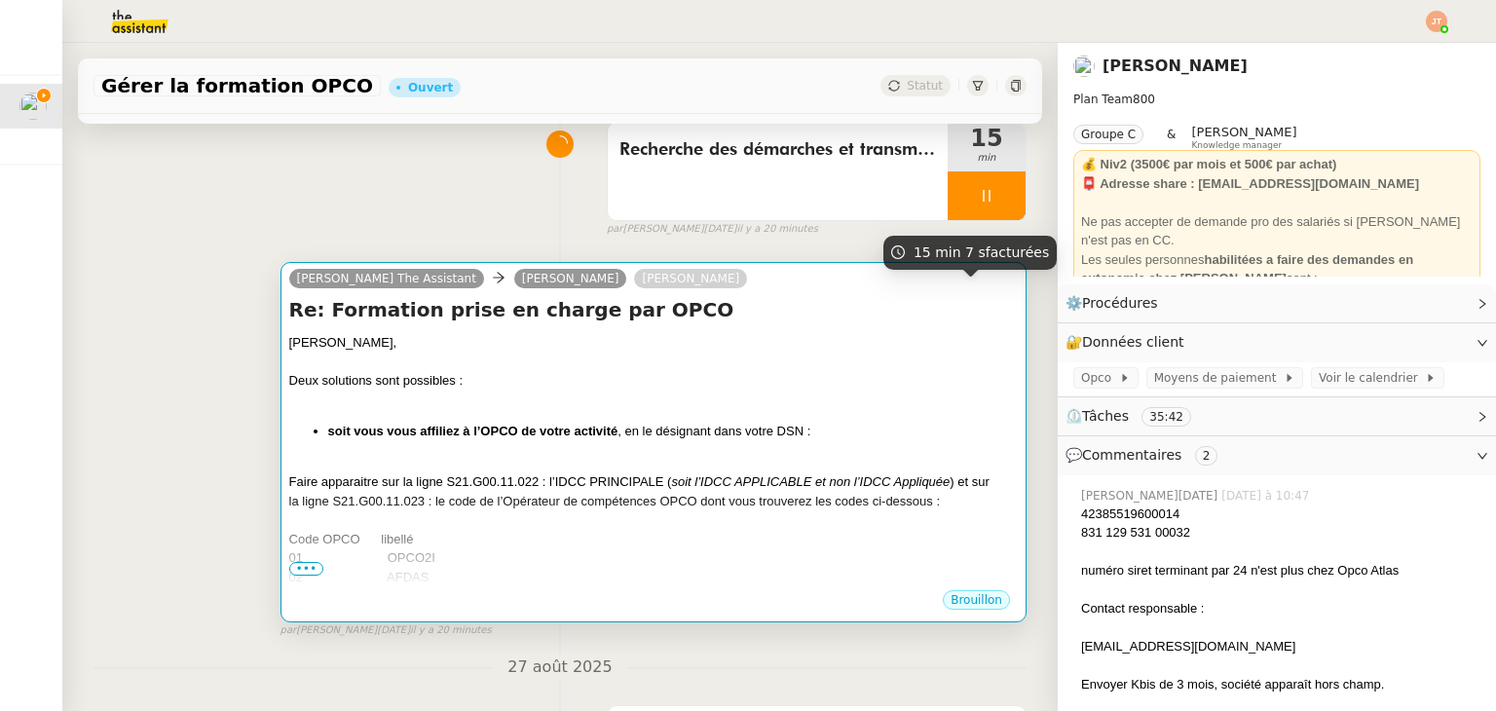
scroll to position [195, 0]
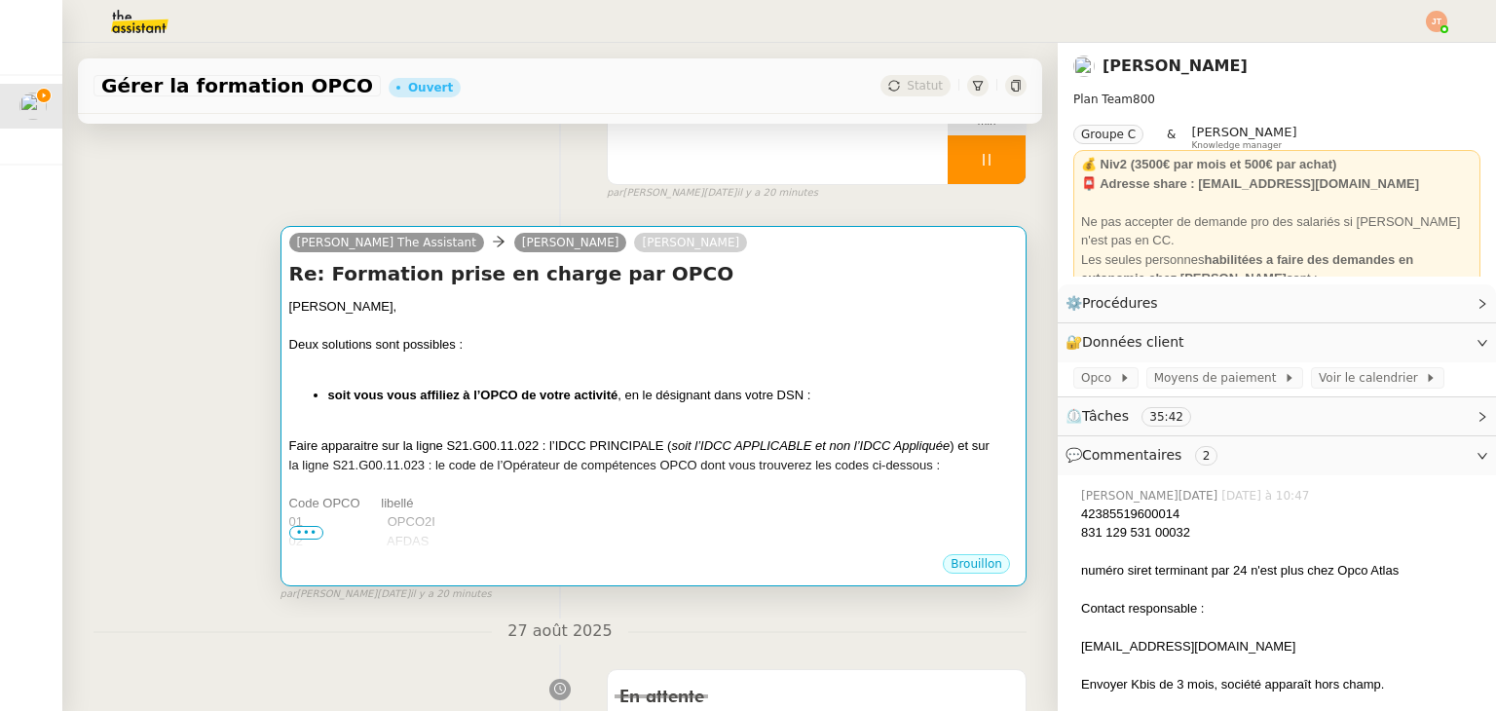
click at [755, 430] on div at bounding box center [653, 427] width 729 height 19
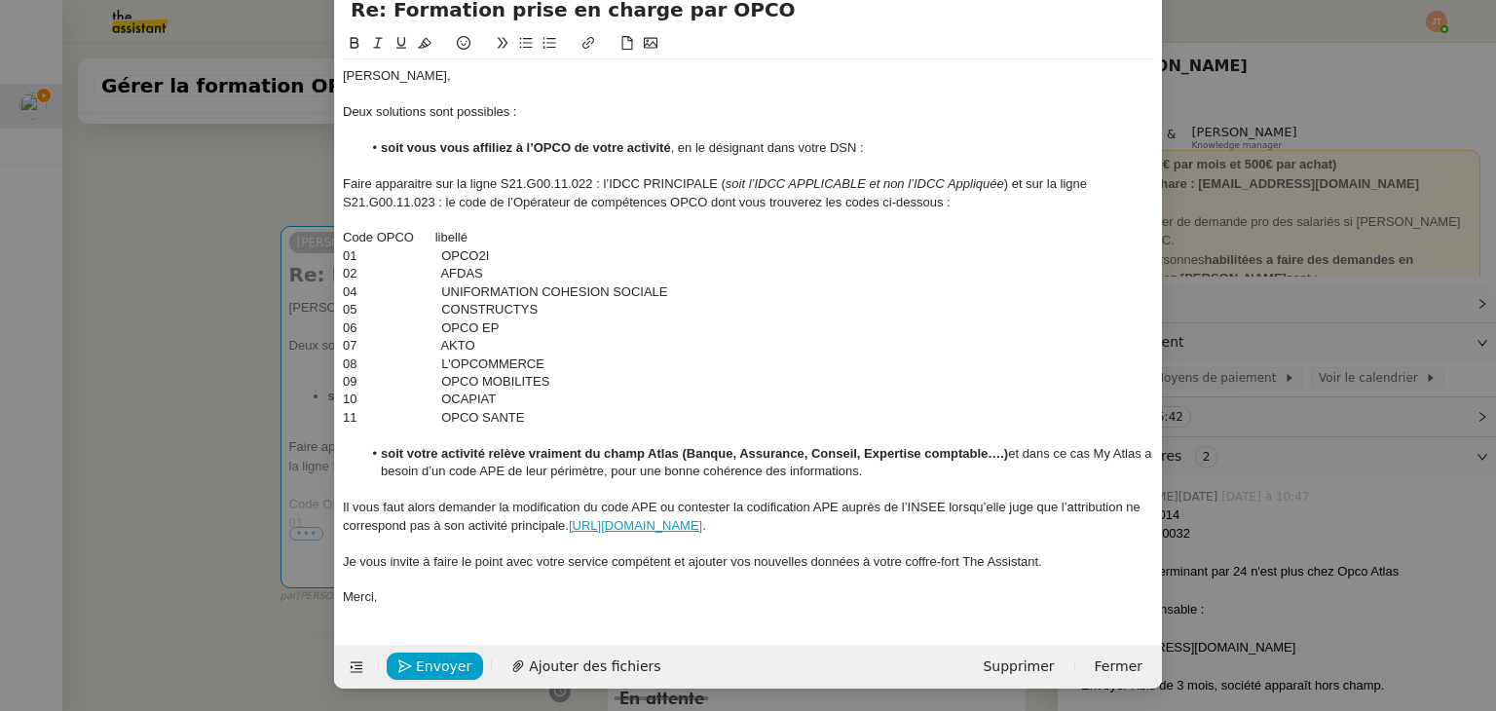
scroll to position [90, 0]
click at [421, 664] on span "Envoyer" at bounding box center [444, 666] width 56 height 22
click at [421, 664] on span "Confirmer l'envoi" at bounding box center [474, 666] width 117 height 22
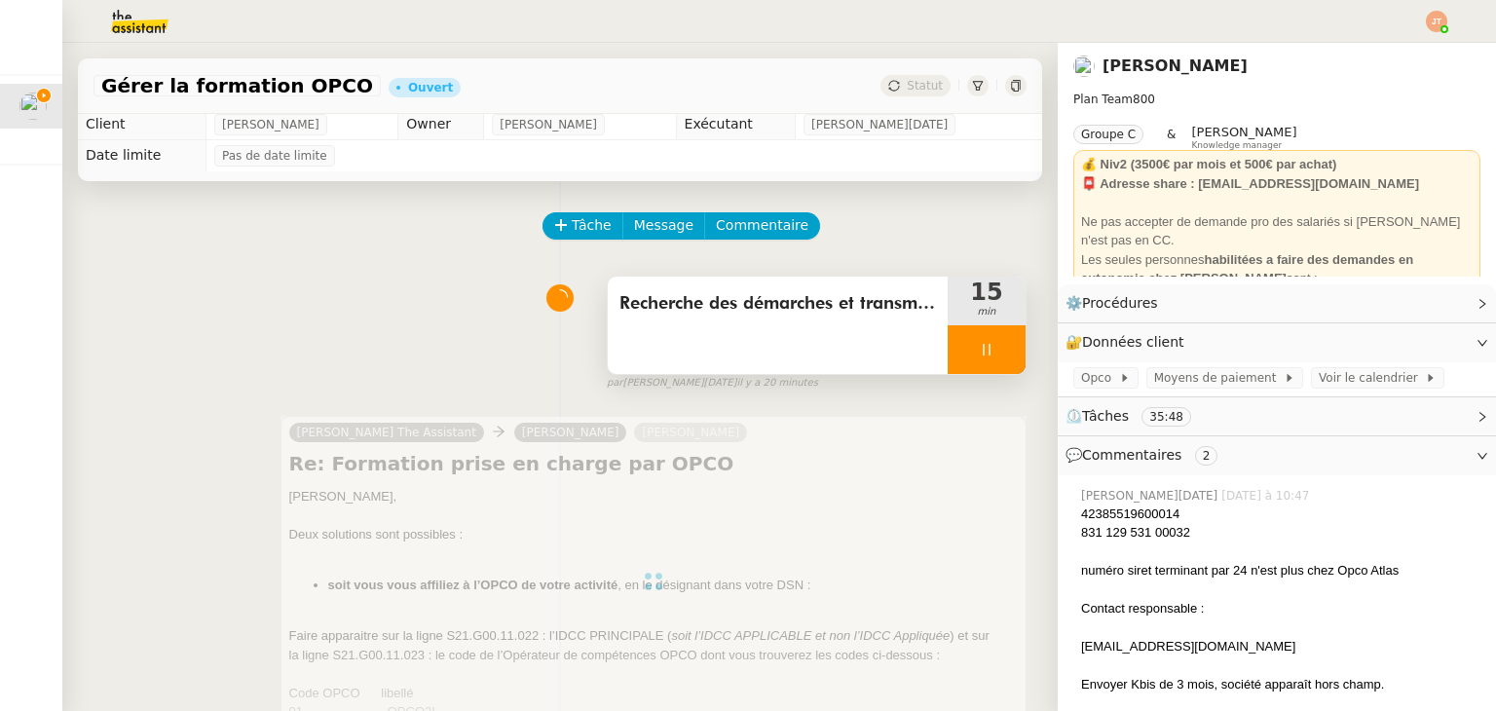
scroll to position [0, 0]
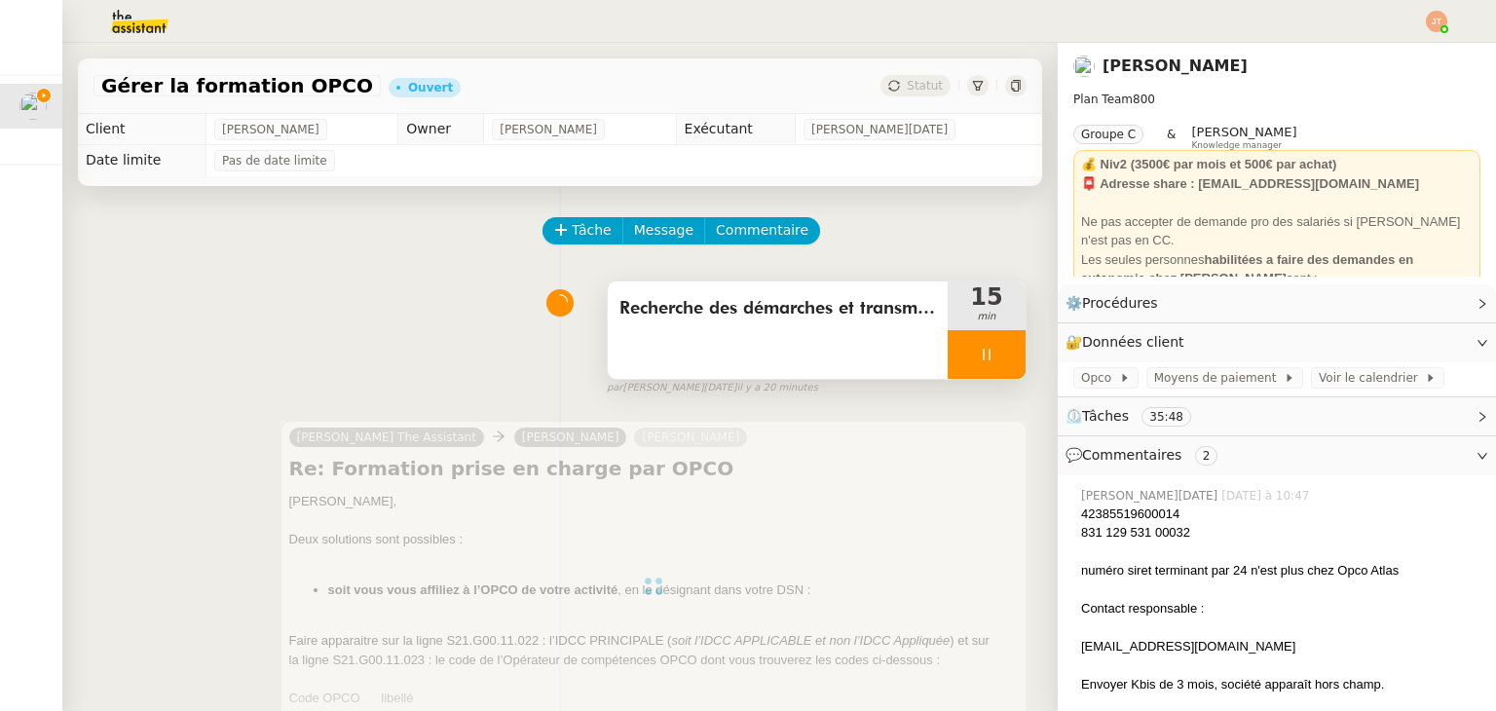
click at [948, 345] on div at bounding box center [987, 354] width 78 height 49
click at [998, 356] on icon at bounding box center [1006, 355] width 16 height 16
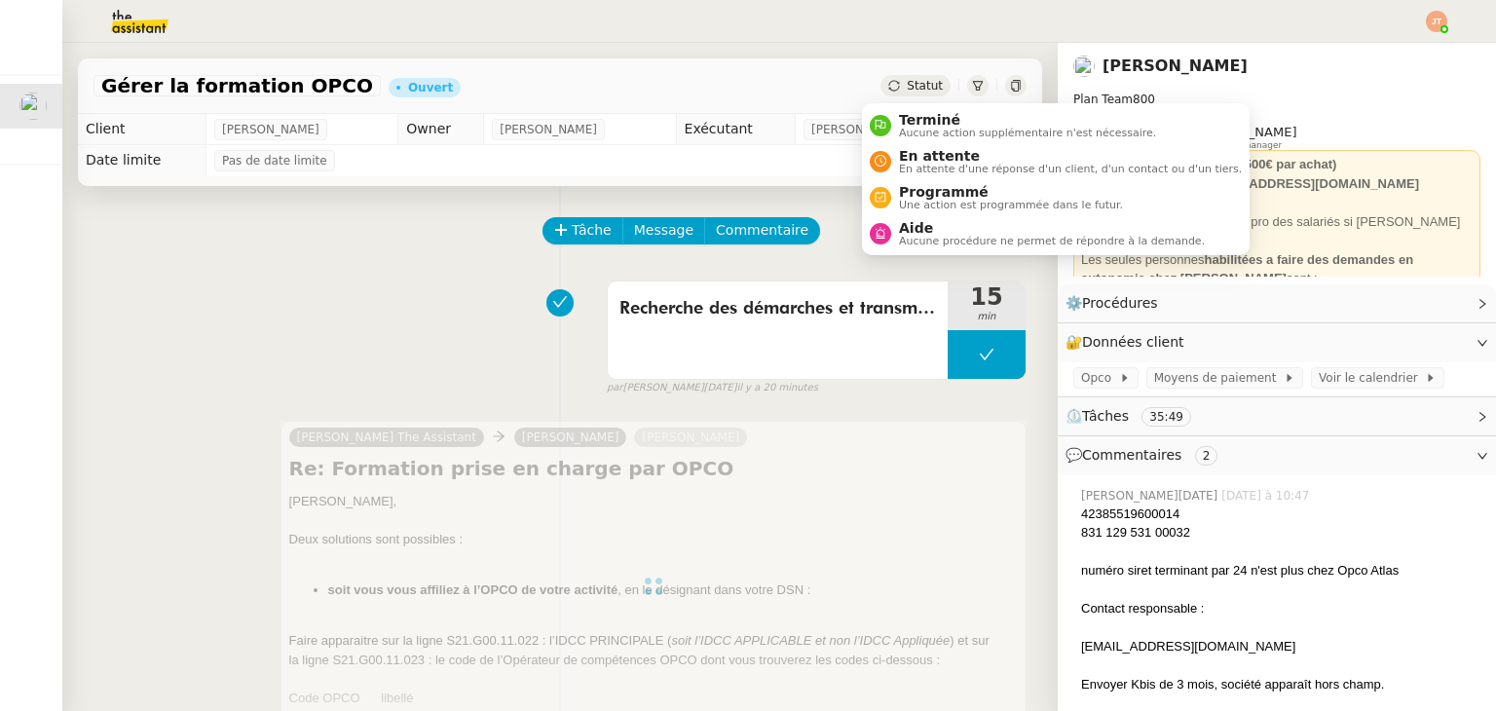
click at [907, 82] on span "Statut" at bounding box center [925, 86] width 36 height 14
click at [923, 148] on span "En attente" at bounding box center [1070, 156] width 343 height 16
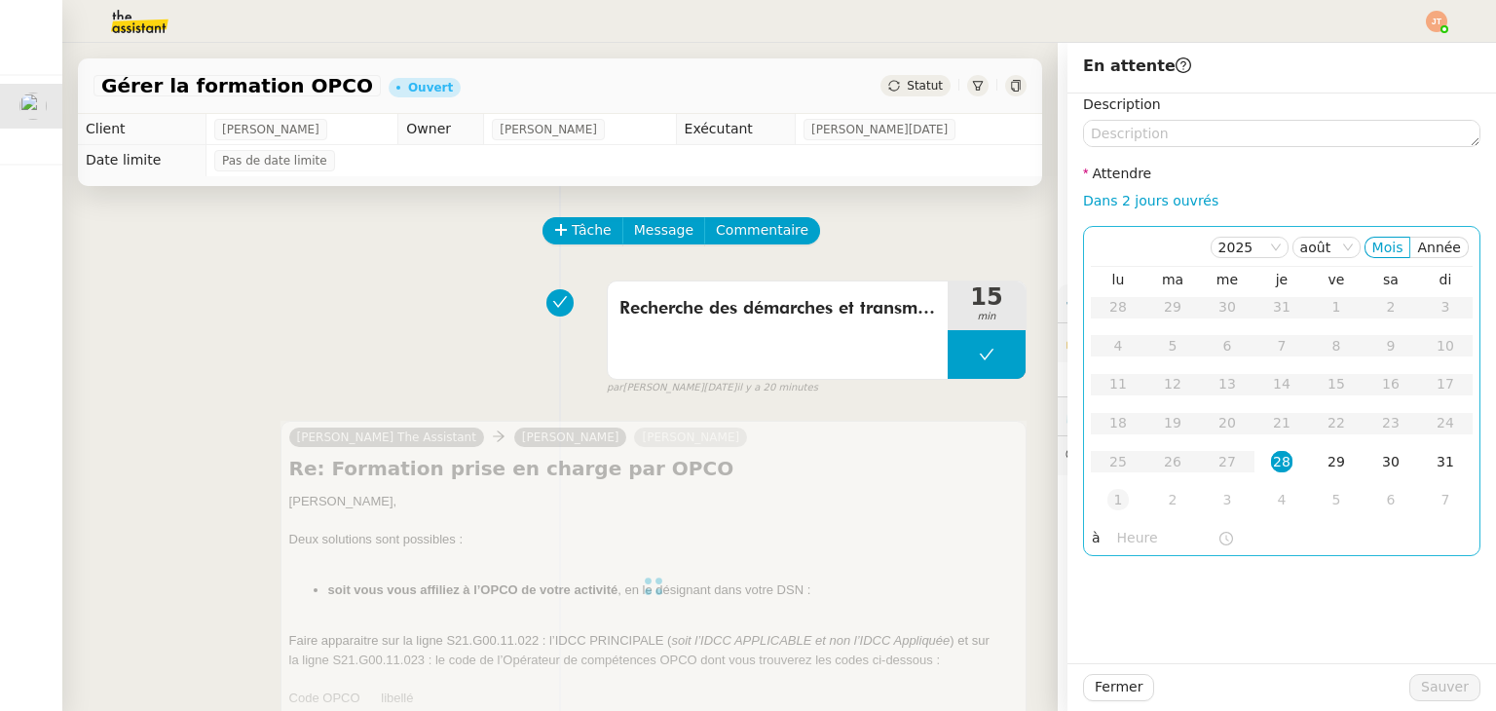
click at [1111, 492] on div "1" at bounding box center [1117, 499] width 21 height 21
click at [1122, 549] on input "text" at bounding box center [1167, 538] width 100 height 22
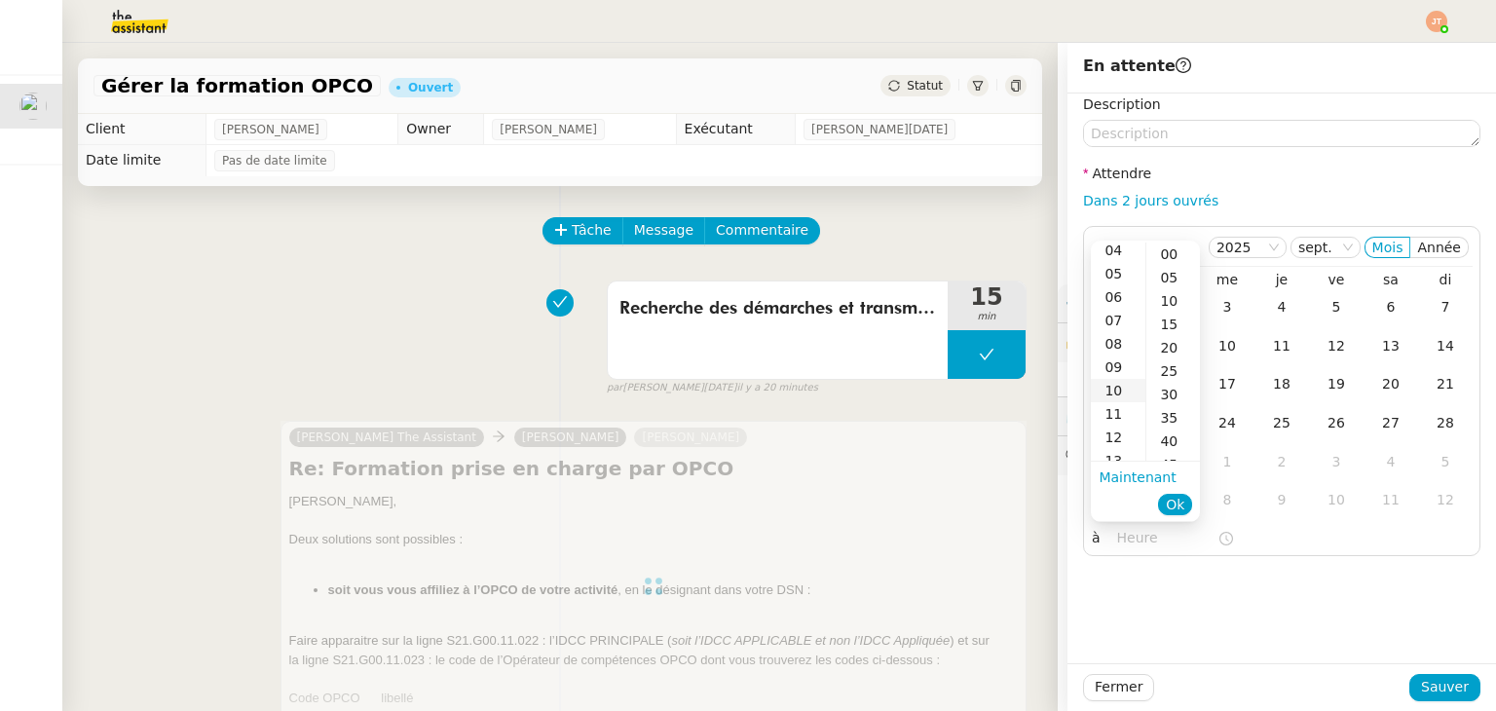
click at [1122, 383] on div "10" at bounding box center [1118, 390] width 55 height 23
drag, startPoint x: 1164, startPoint y: 258, endPoint x: 1168, endPoint y: 289, distance: 31.4
click at [1164, 258] on div "00" at bounding box center [1173, 254] width 54 height 23
type input "10:00"
click at [1184, 502] on button "Ok" at bounding box center [1175, 504] width 34 height 21
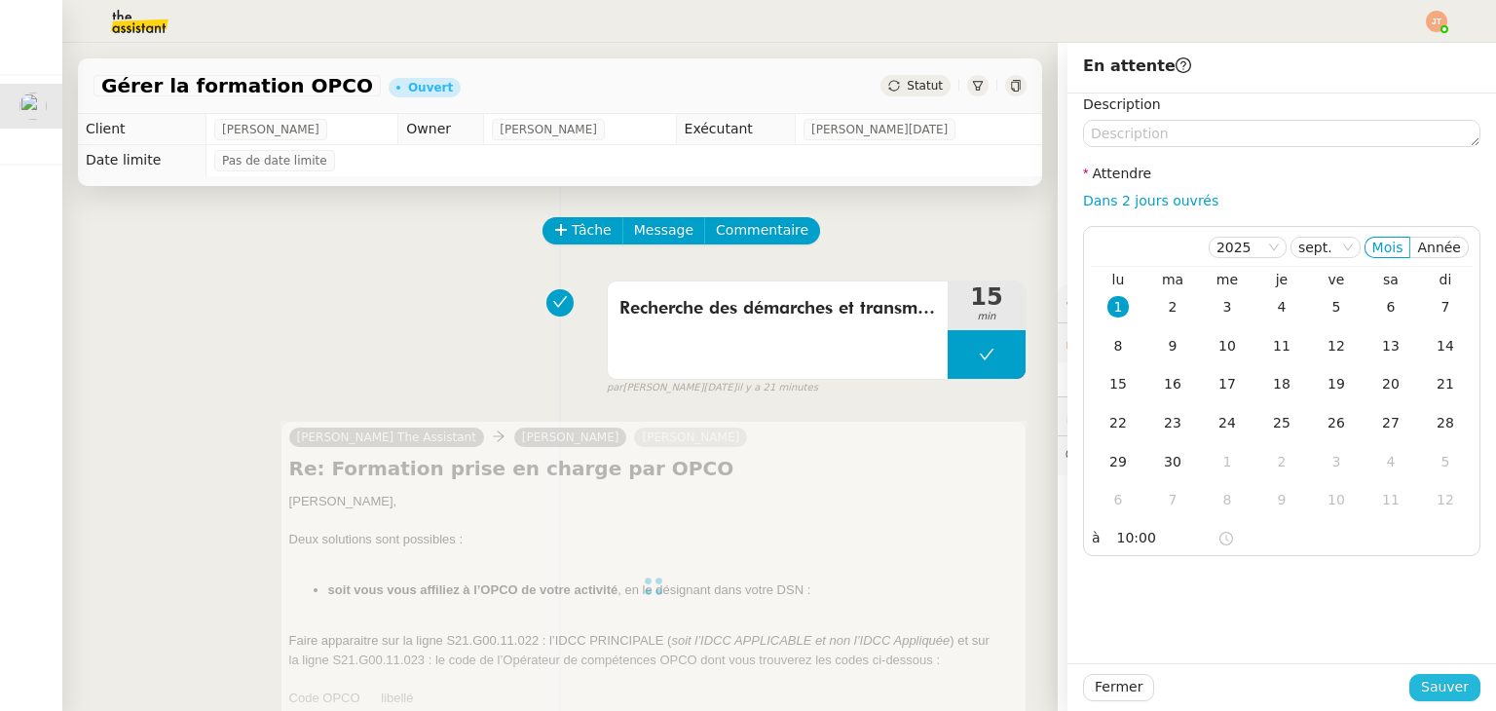
click at [1421, 693] on span "Sauver" at bounding box center [1445, 687] width 48 height 22
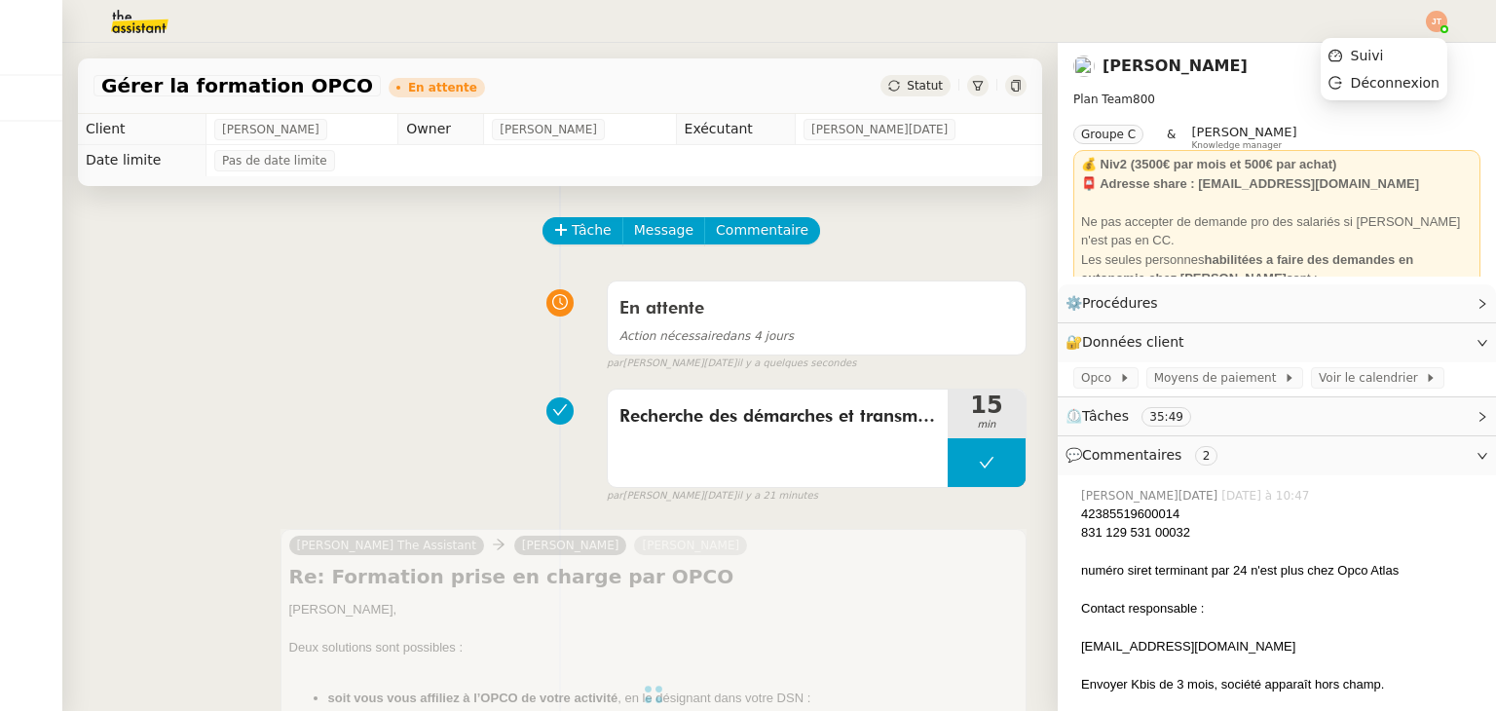
click at [1438, 24] on img at bounding box center [1436, 21] width 21 height 21
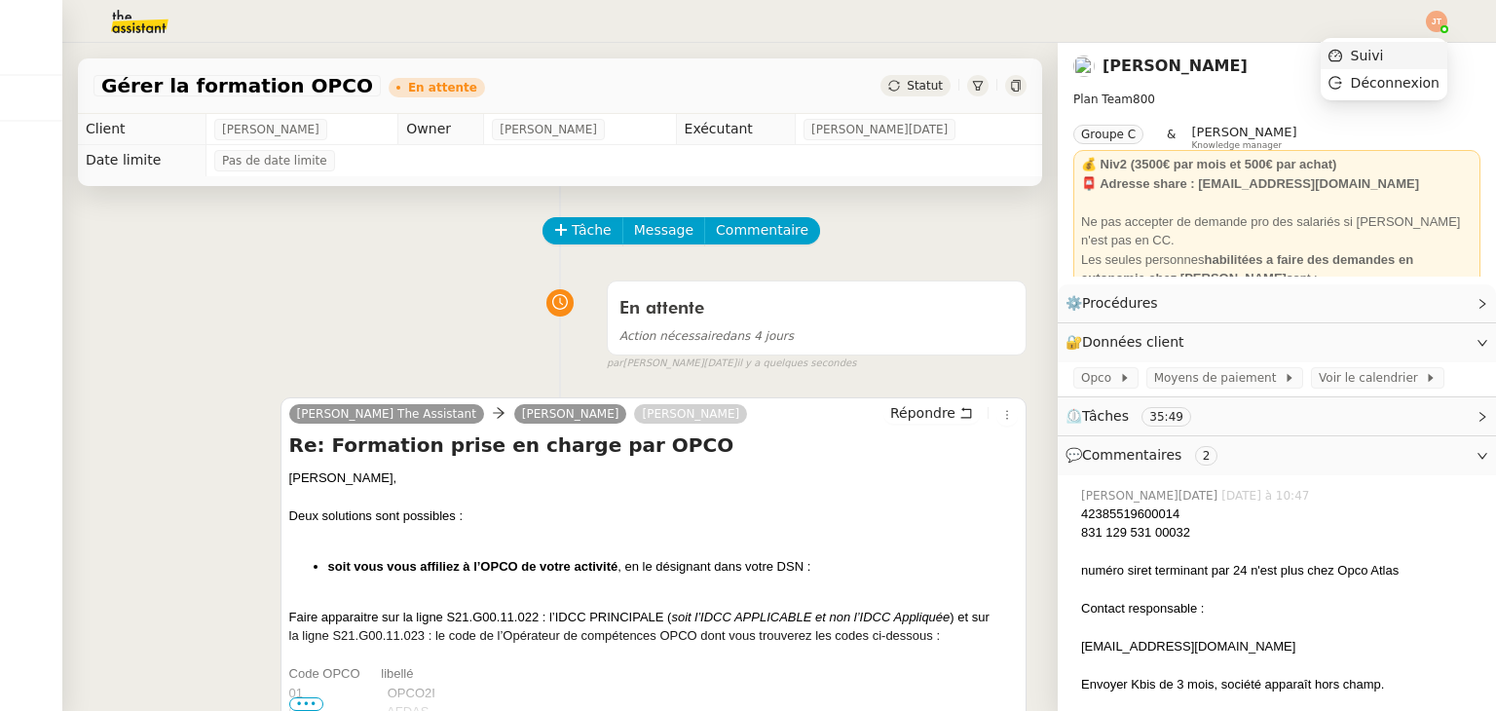
click at [1407, 45] on li "Suivi" at bounding box center [1384, 55] width 127 height 27
